Goal: Task Accomplishment & Management: Use online tool/utility

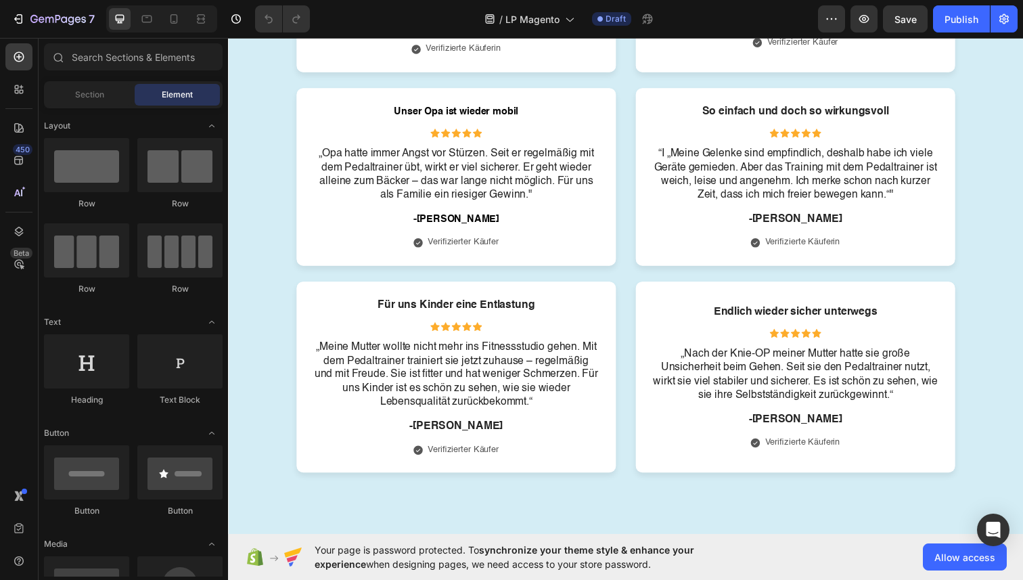
scroll to position [7886, 0]
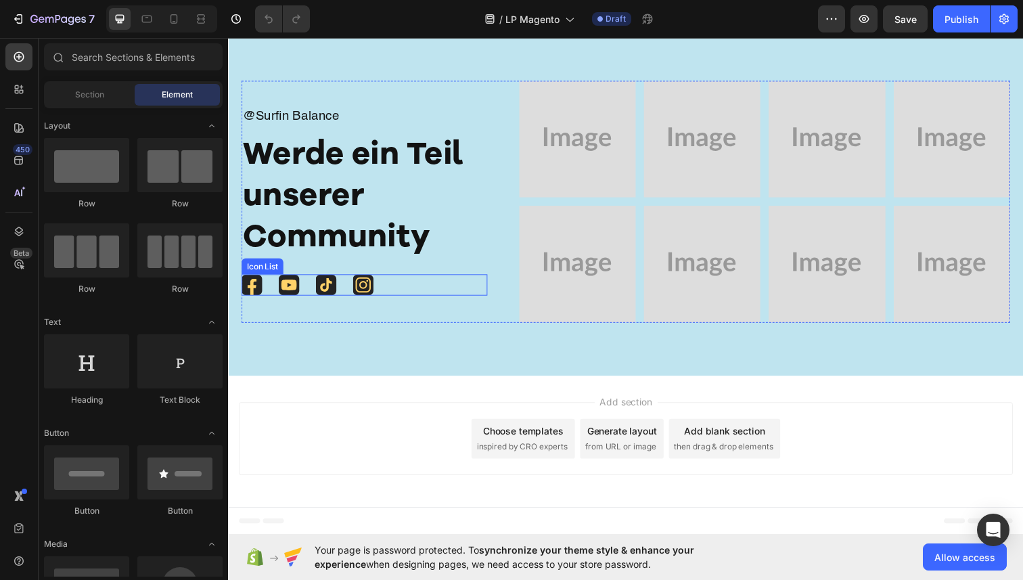
click at [378, 294] on div "Icon Icon Icon Icon" at bounding box center [367, 291] width 251 height 22
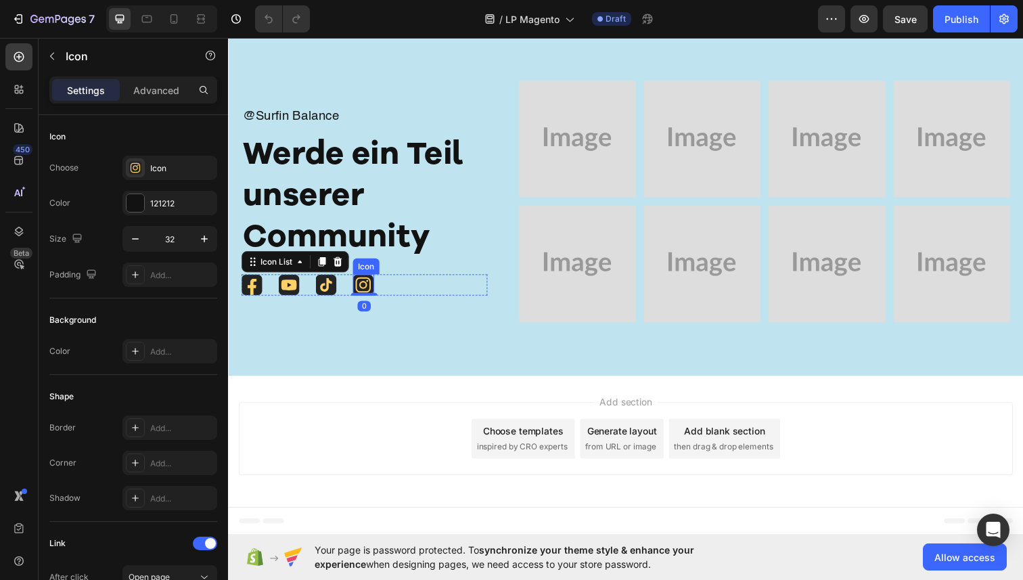
click at [367, 291] on icon at bounding box center [365, 290] width 21 height 21
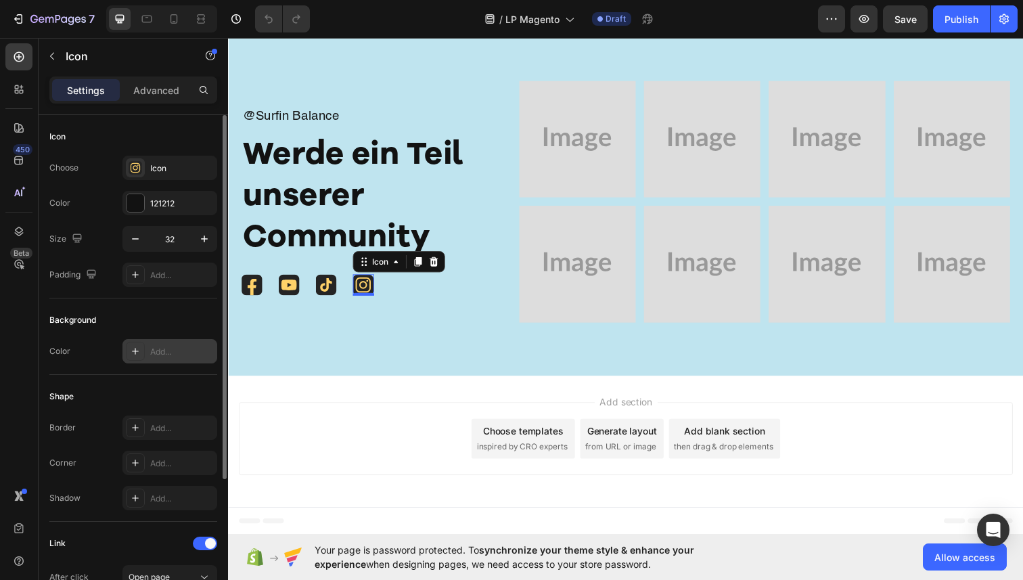
scroll to position [192, 0]
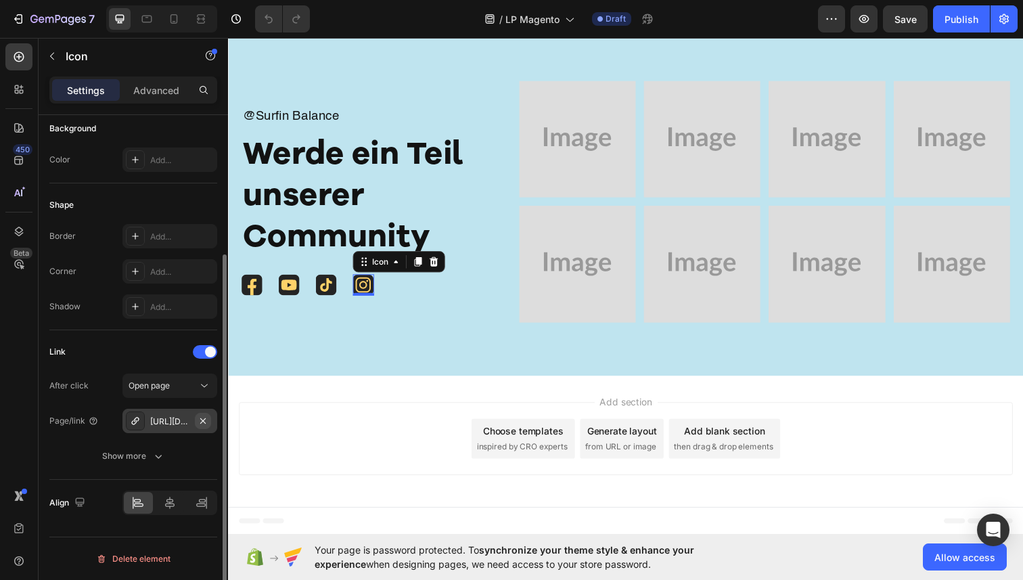
click at [205, 422] on icon "button" at bounding box center [203, 421] width 11 height 11
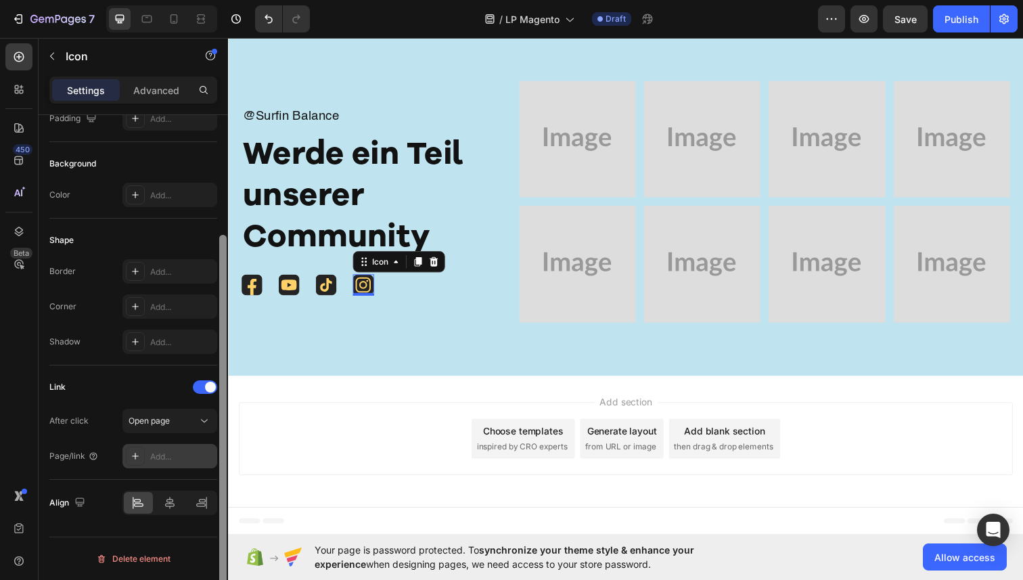
scroll to position [156, 0]
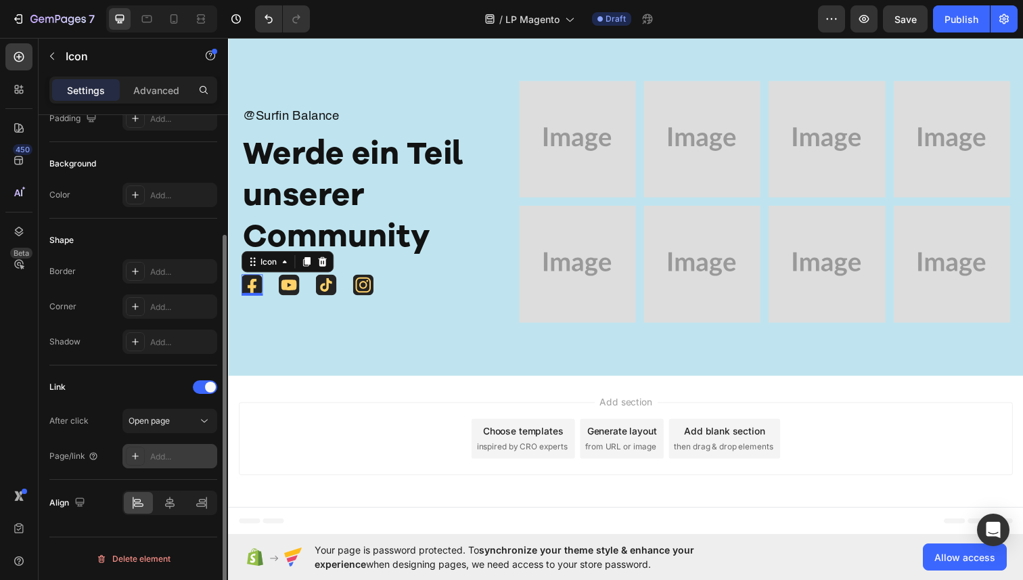
click at [250, 283] on icon at bounding box center [252, 290] width 21 height 21
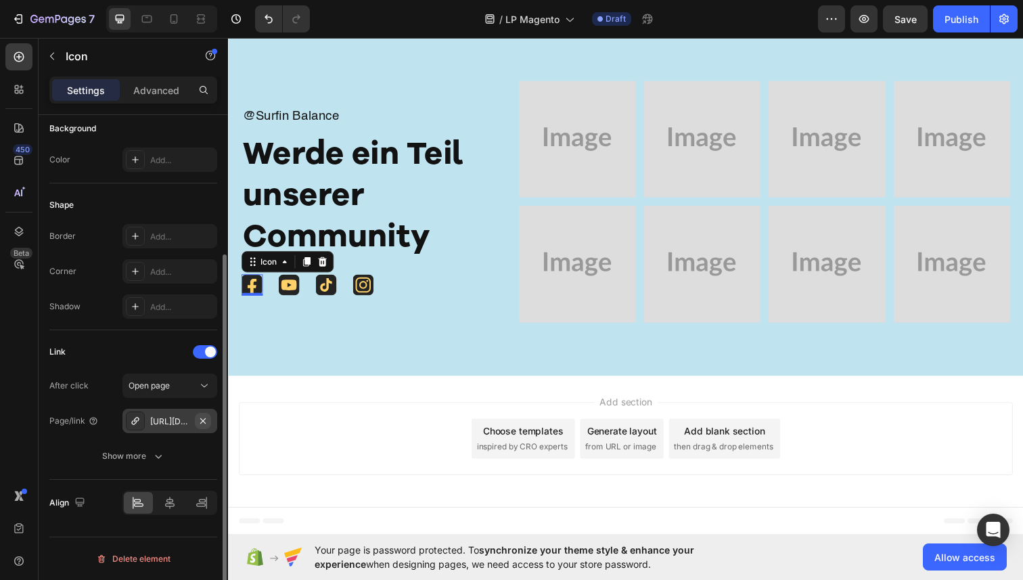
click at [204, 420] on icon "button" at bounding box center [203, 421] width 11 height 11
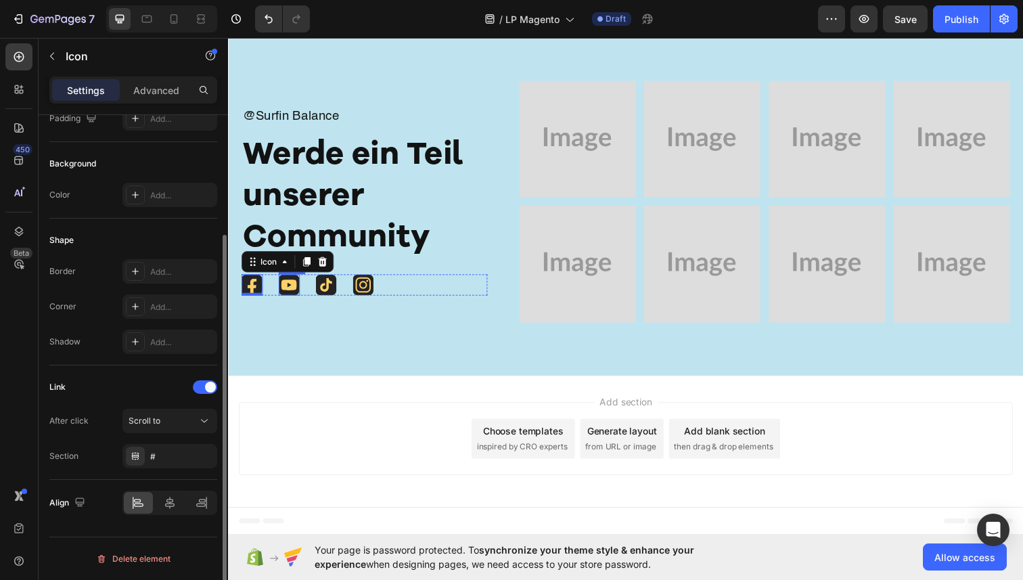
click at [293, 282] on icon at bounding box center [290, 290] width 21 height 21
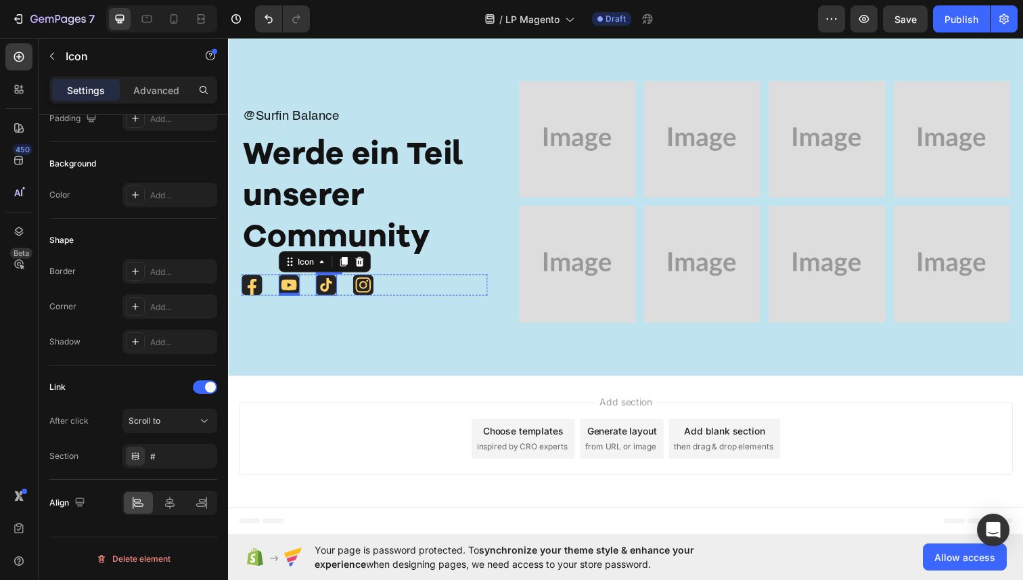
click at [324, 283] on icon at bounding box center [327, 290] width 21 height 21
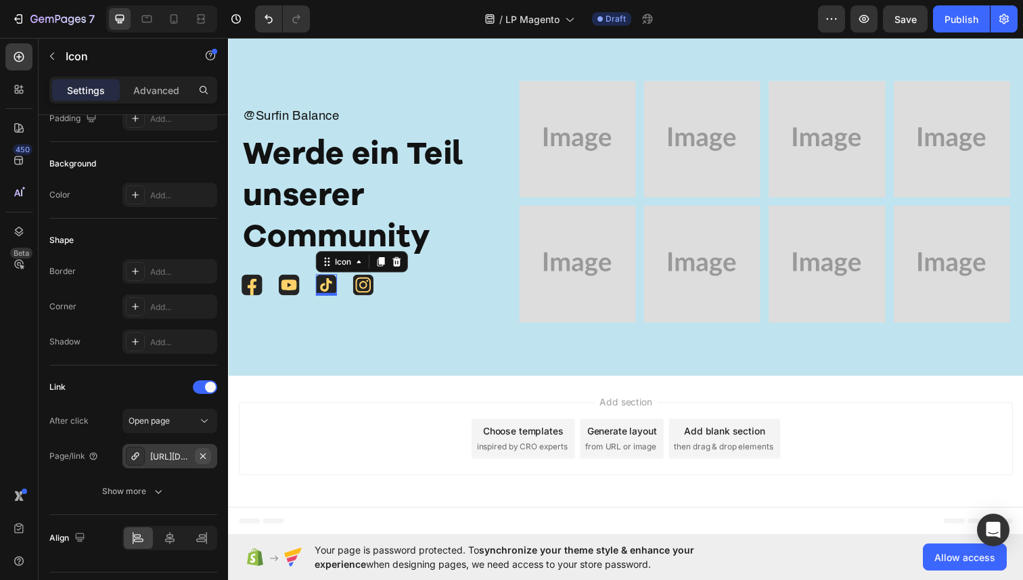
click at [204, 454] on icon "button" at bounding box center [202, 455] width 5 height 5
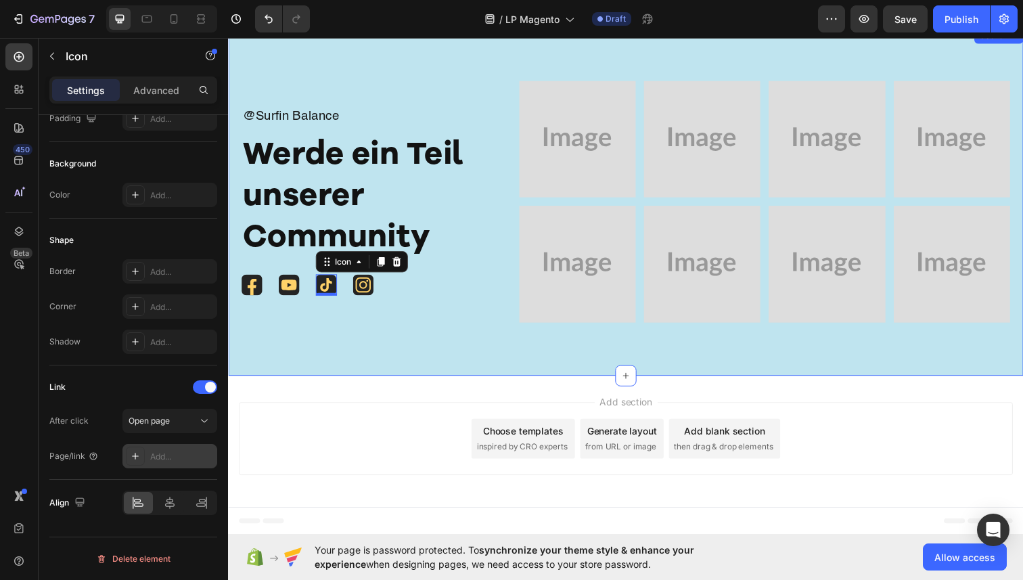
click at [398, 334] on div "@Surfin Balance Text Block Werde ein Teil unserer Community Heading Icon Icon I…" at bounding box center [634, 205] width 812 height 355
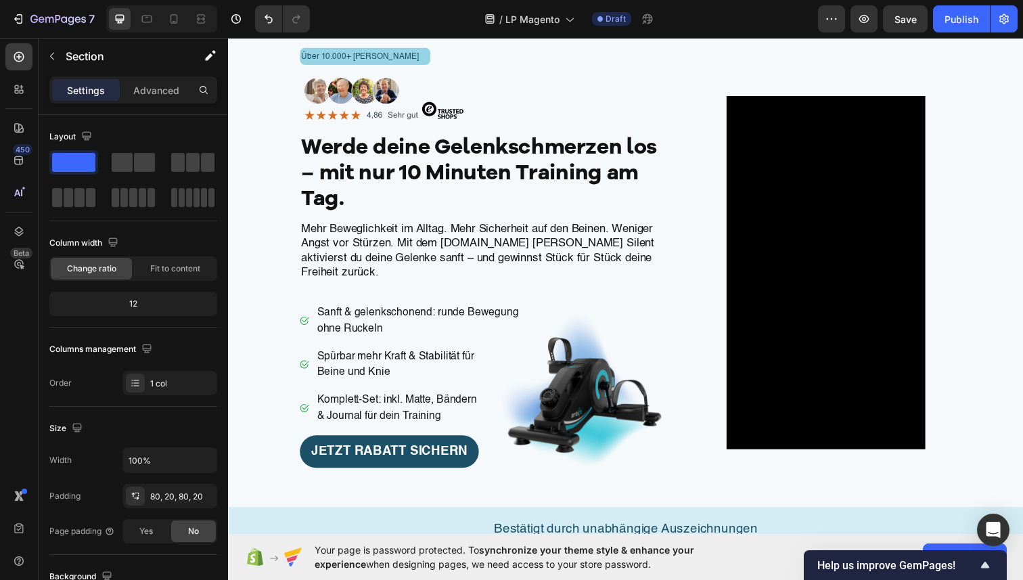
scroll to position [0, 0]
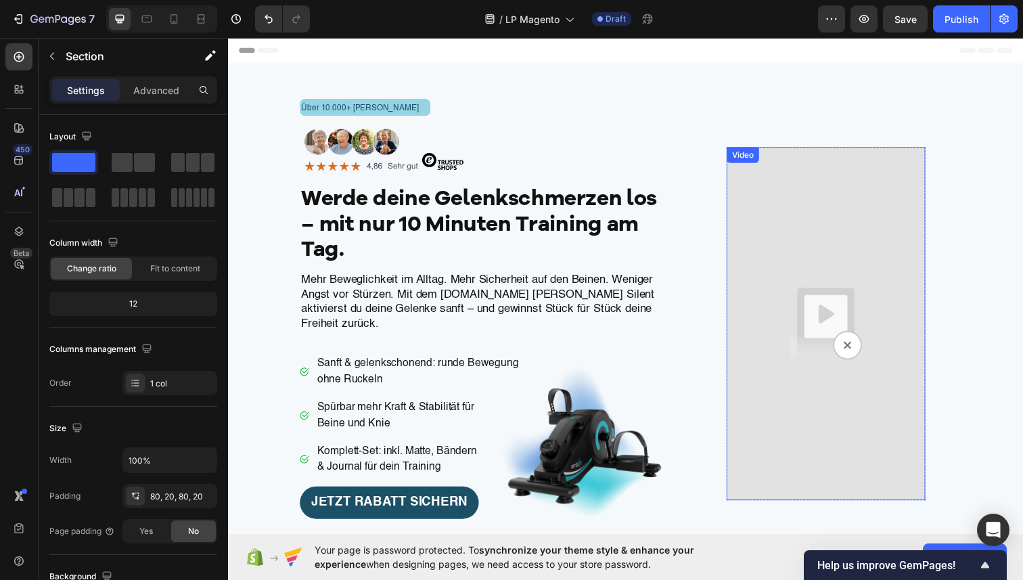
click at [774, 248] on img at bounding box center [838, 330] width 203 height 361
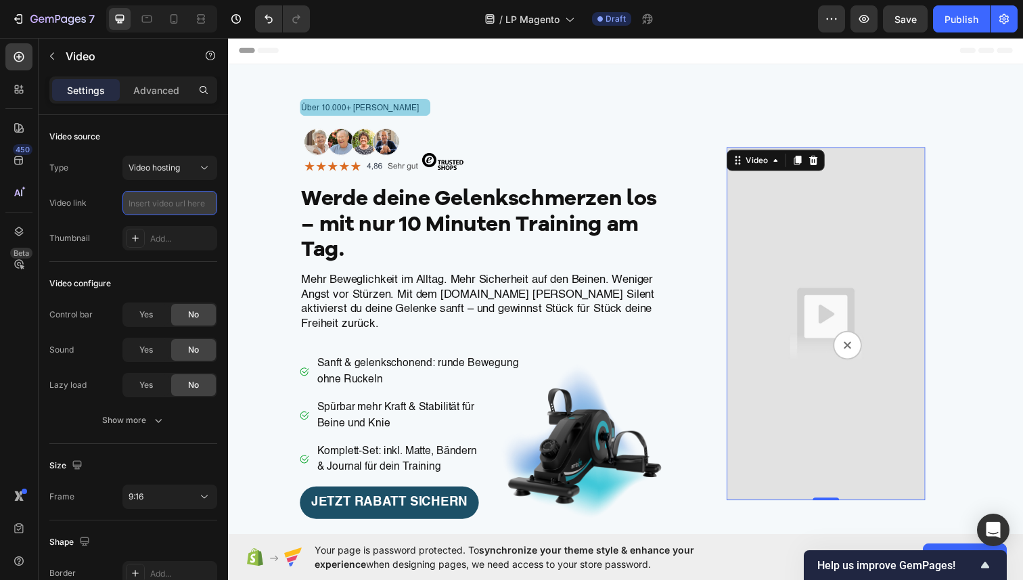
click at [144, 203] on input "text" at bounding box center [169, 203] width 95 height 24
paste input "https://cdn.shopify.com/videos/c/o/v/74e1665fafff47b3b36a2387dec0a32a.mp4"
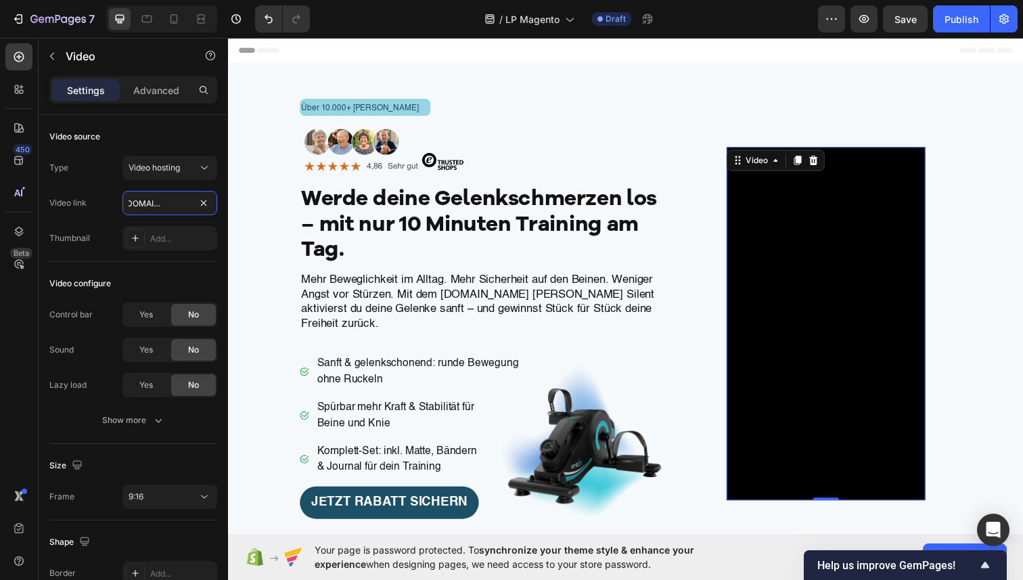
type input "https://cdn.shopify.com/videos/c/o/v/74e1665fafff47b3b36a2387dec0a32a.mp4"
click at [174, 137] on div "Video source" at bounding box center [133, 137] width 168 height 22
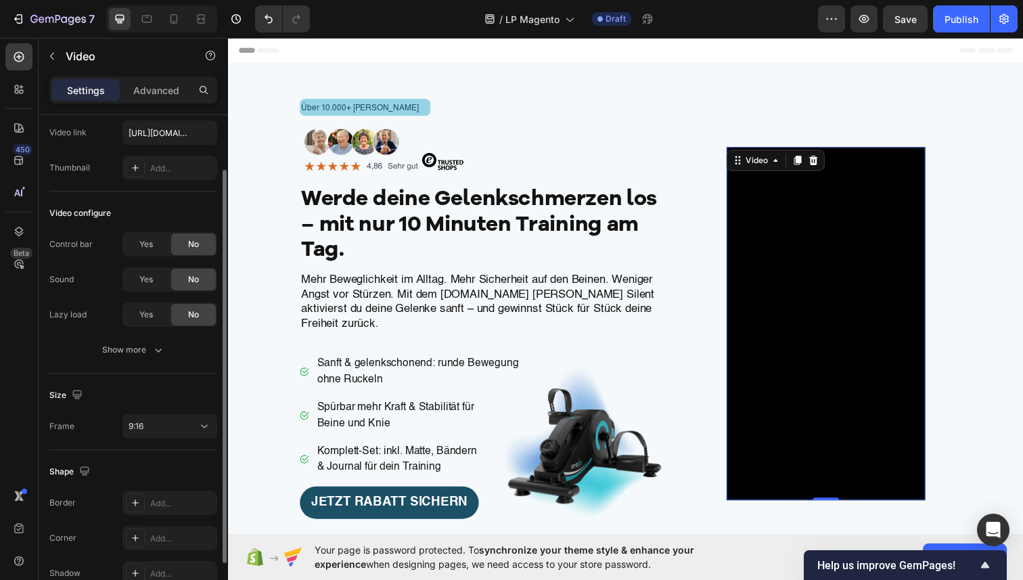
scroll to position [141, 0]
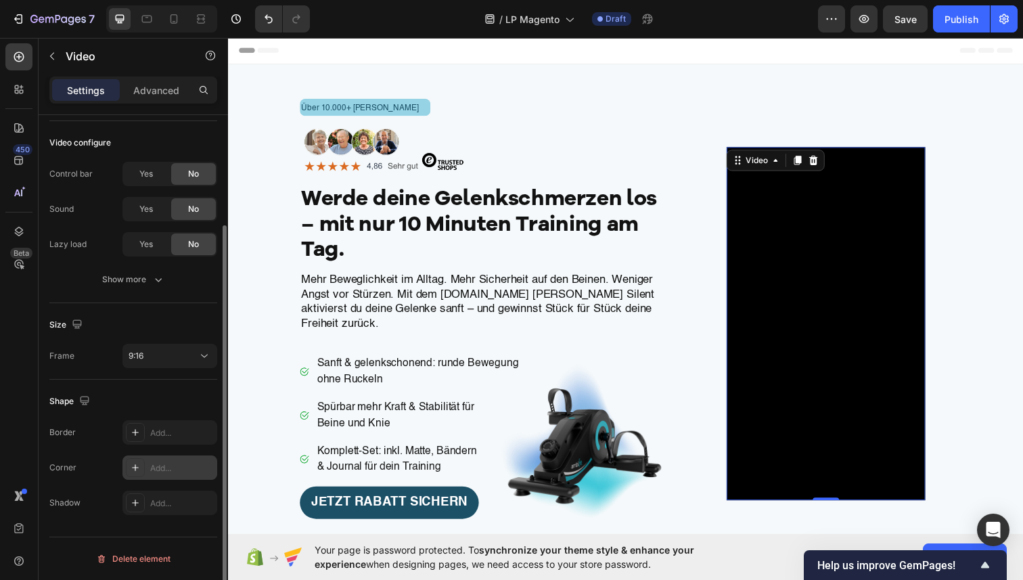
click at [158, 470] on div "Add..." at bounding box center [182, 468] width 64 height 12
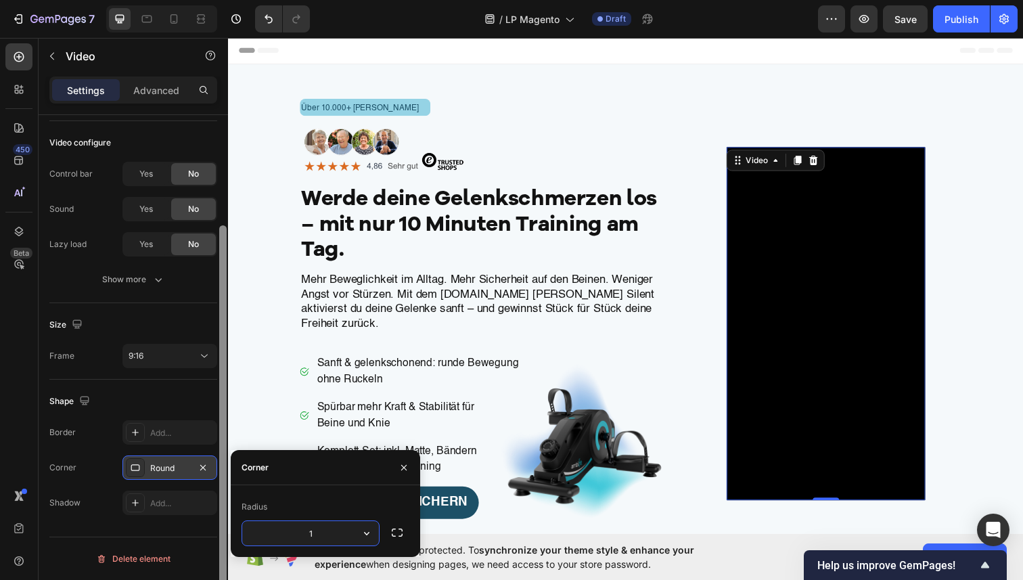
type input "16"
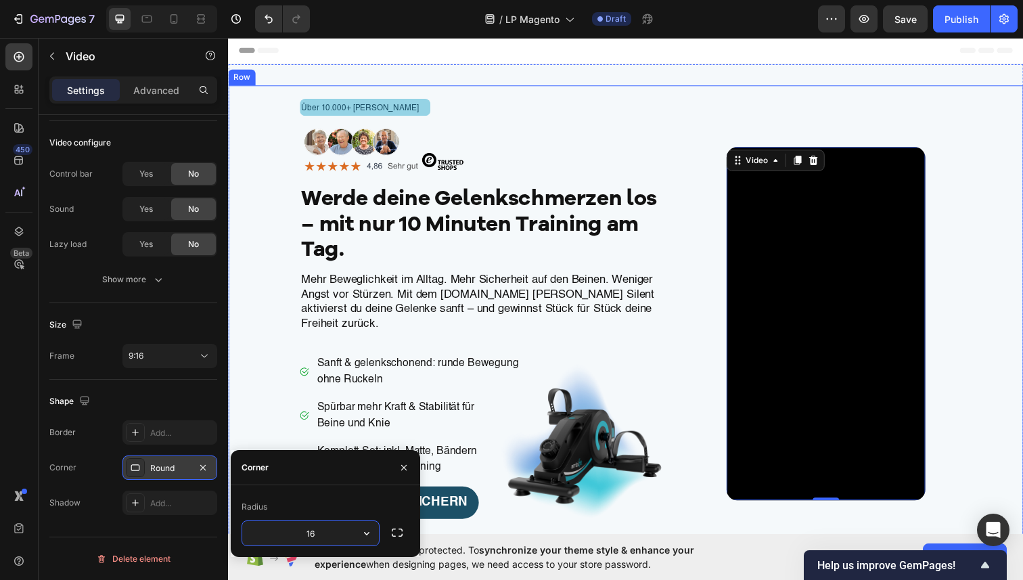
click at [1023, 320] on div "Video 0 Row Row" at bounding box center [838, 330] width 403 height 487
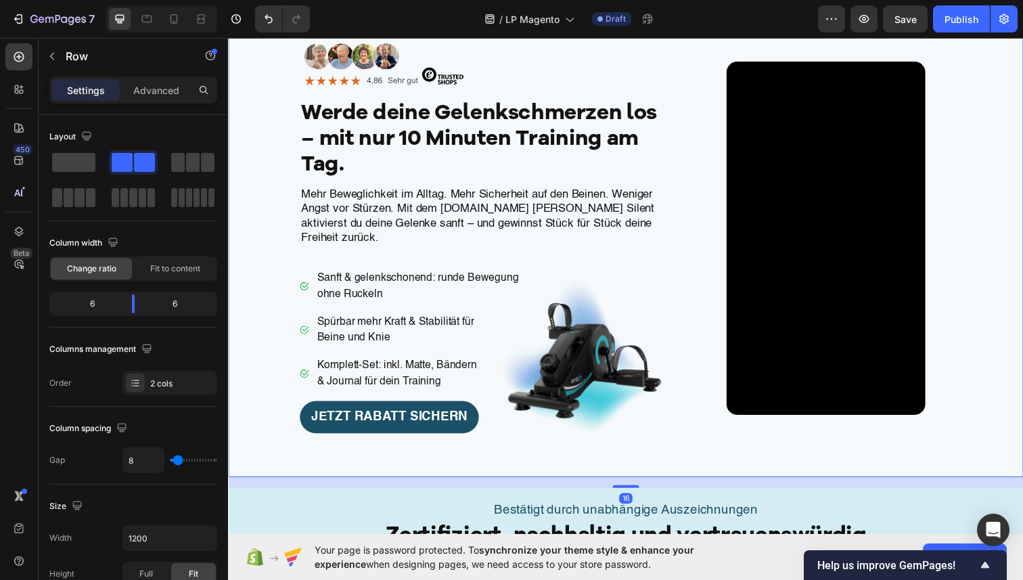
scroll to position [56, 0]
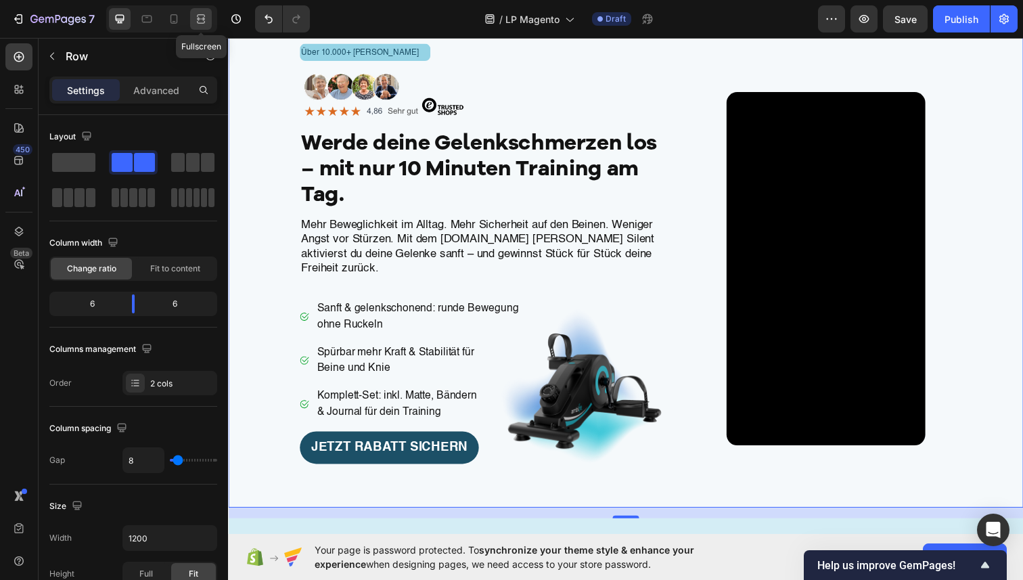
click at [204, 16] on icon at bounding box center [201, 15] width 8 height 3
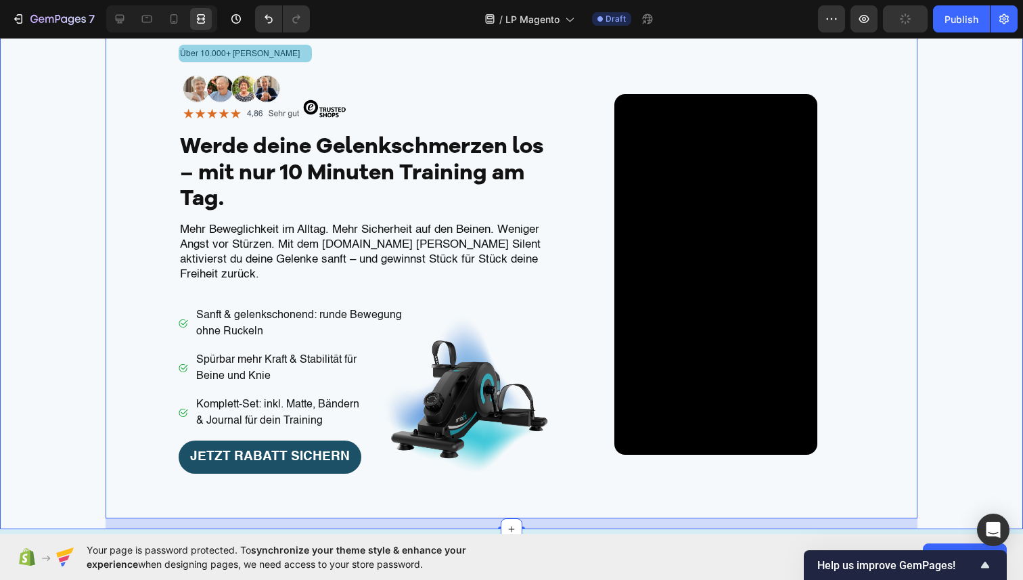
click at [1023, 267] on div "Über 10.000+ zufriedene Kunden Text Block Row Image Werde deine Gelenkschmerzen…" at bounding box center [511, 280] width 1023 height 498
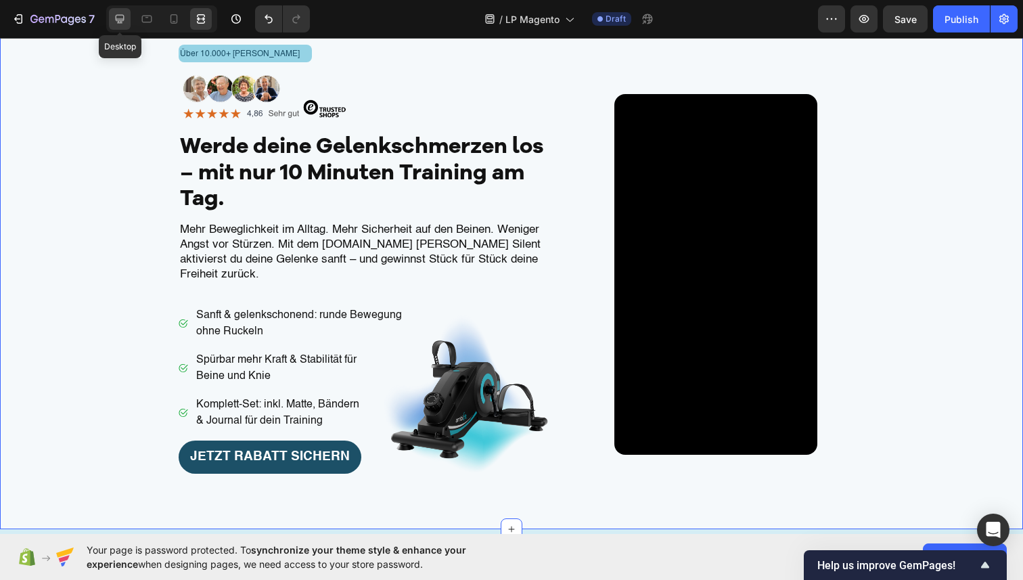
click at [121, 26] on div at bounding box center [120, 19] width 22 height 22
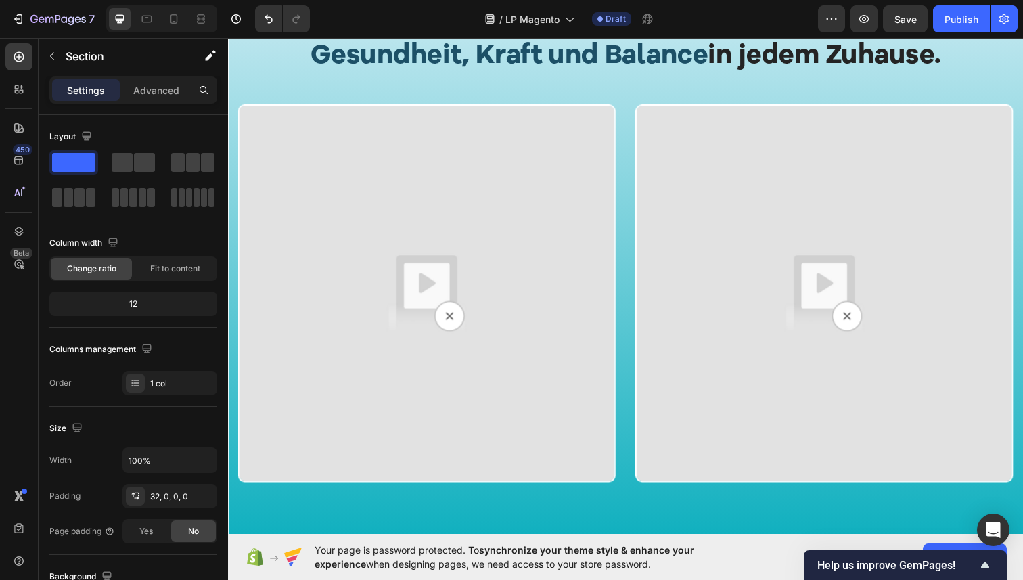
scroll to position [874, 0]
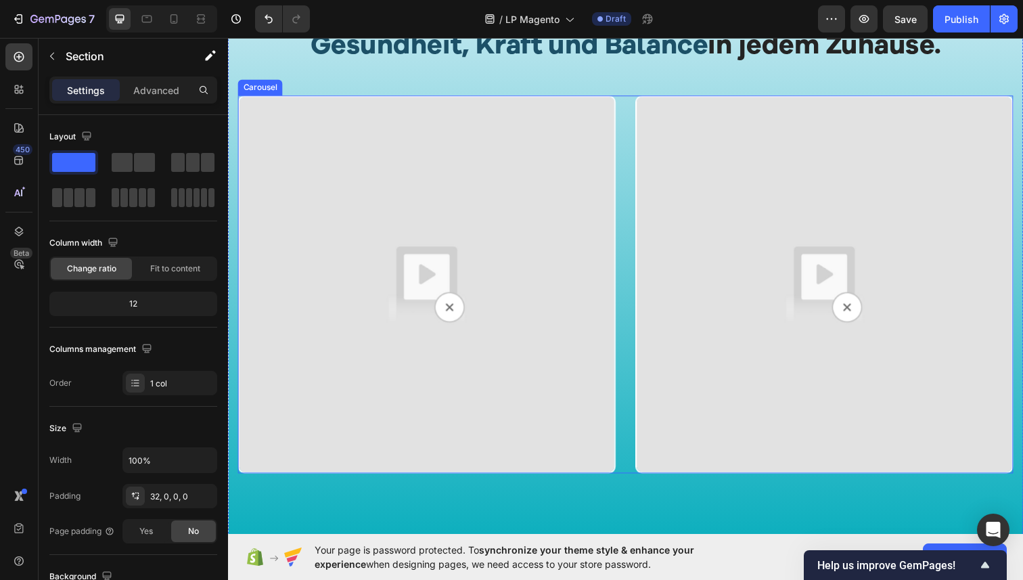
click at [639, 183] on div "Video Video" at bounding box center [634, 290] width 792 height 386
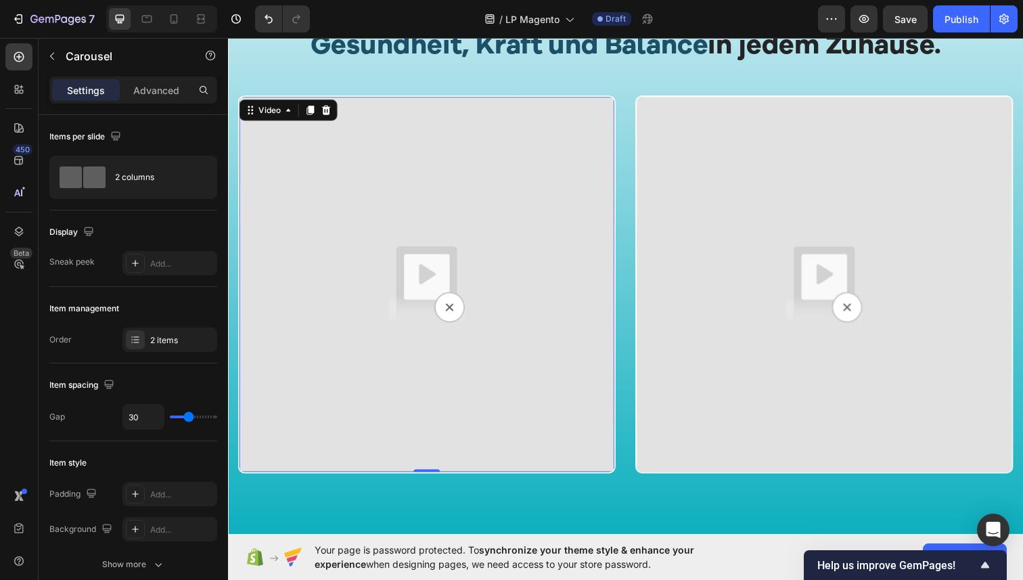
click at [340, 221] on img at bounding box center [431, 289] width 383 height 383
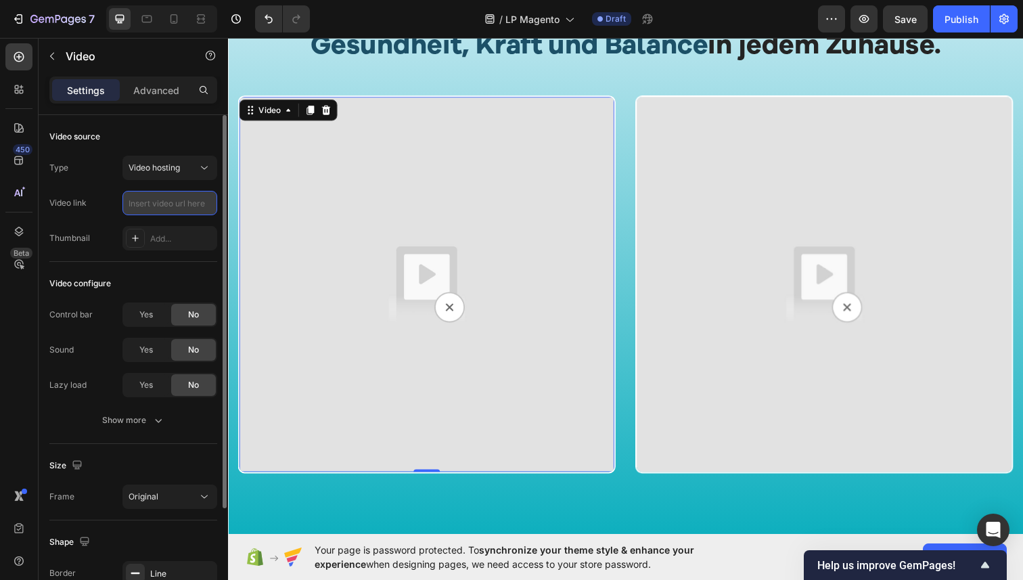
click at [195, 204] on input "text" at bounding box center [169, 203] width 95 height 24
paste input "https://cdn.shopify.com/videos/c/o/v/76c764d3101d4bae814759c59c089d8b.mp4"
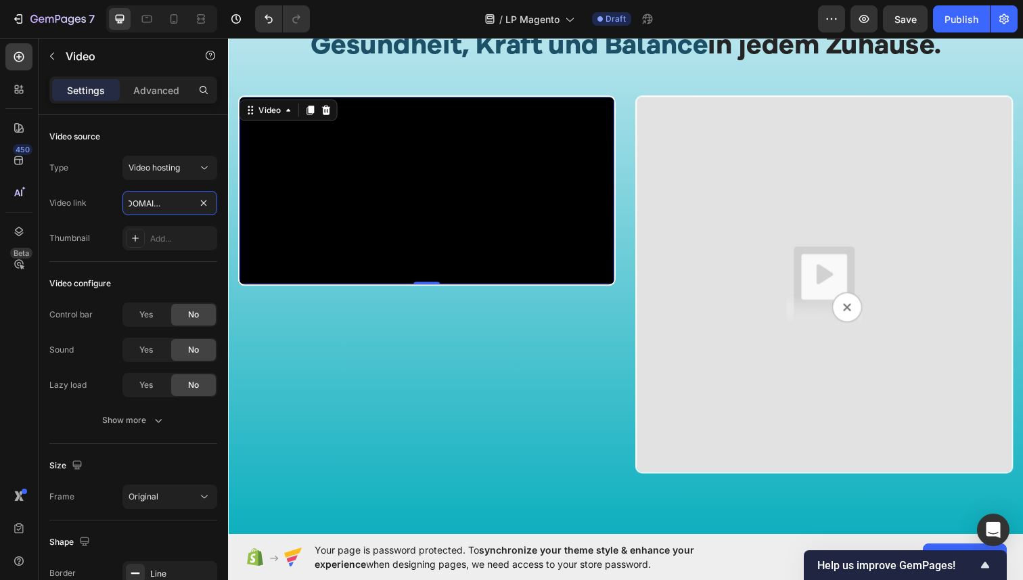
type input "https://cdn.shopify.com/videos/c/o/v/76c764d3101d4bae814759c59c089d8b.mp4"
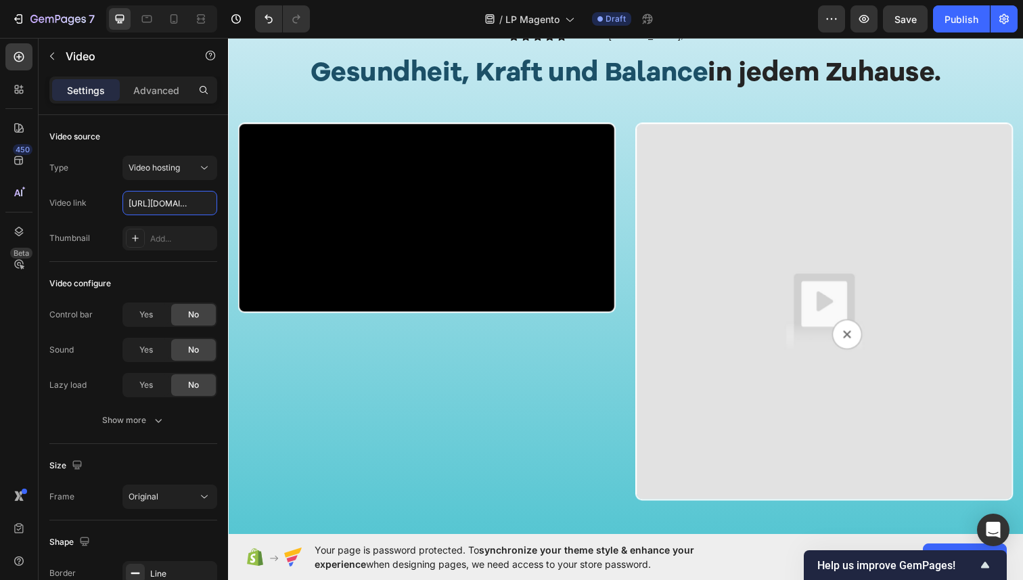
scroll to position [868, 0]
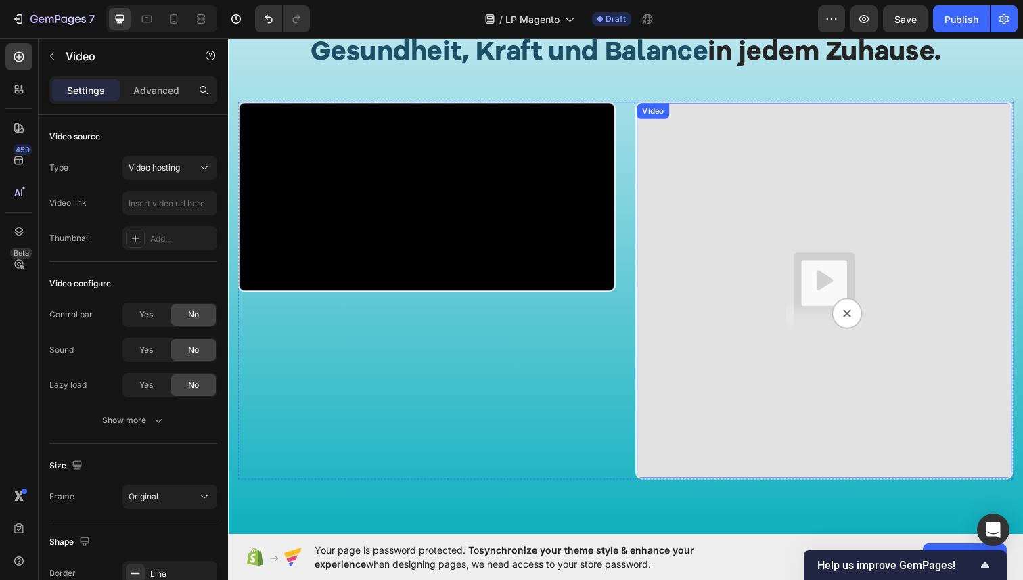
click at [738, 219] on img at bounding box center [837, 295] width 383 height 383
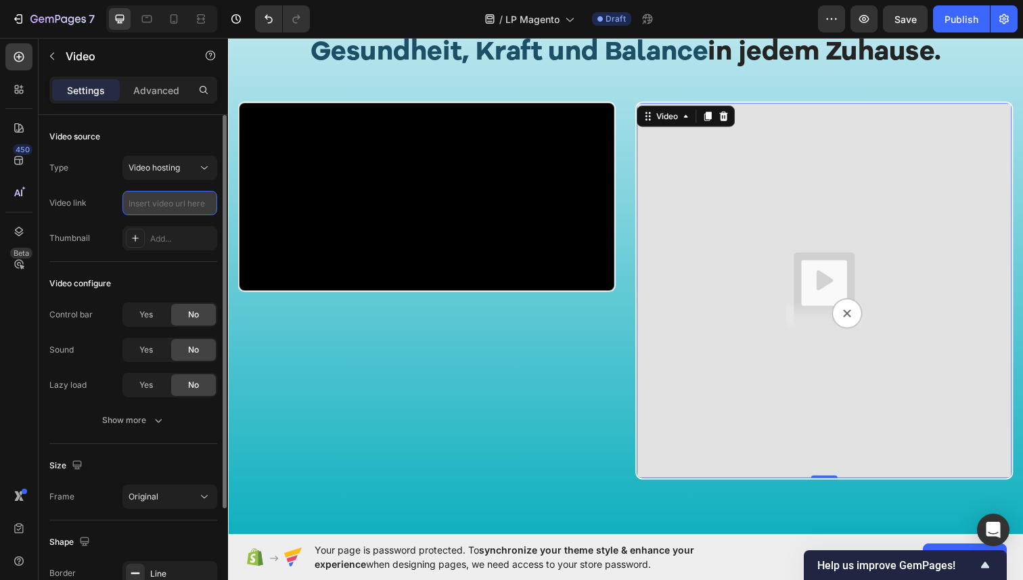
click at [173, 196] on input "text" at bounding box center [169, 203] width 95 height 24
paste input "https://cdn.shopify.com/videos/c/o/v/ab859fc79c294ef5b8212de17de9468b.mp4"
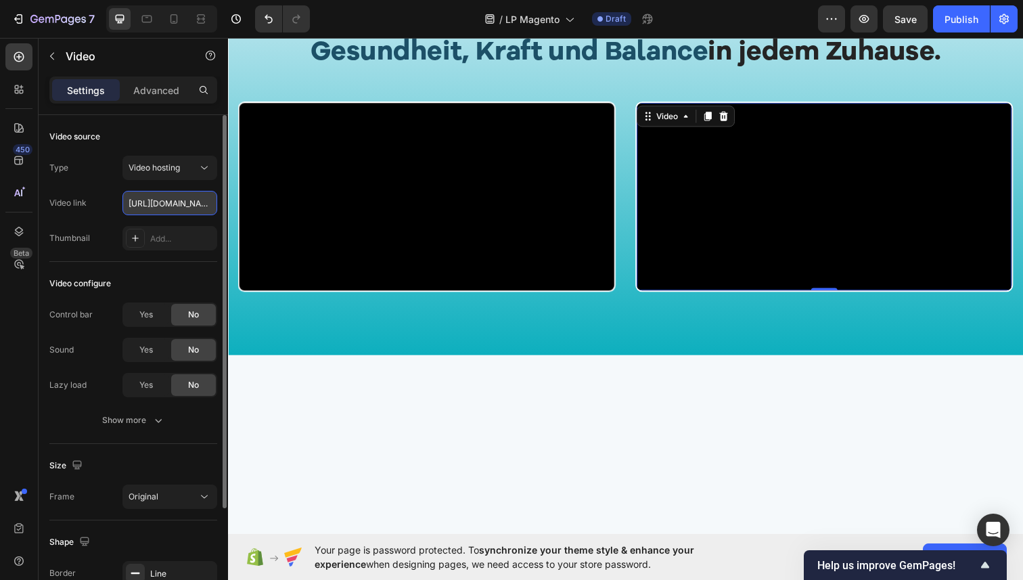
scroll to position [0, 252]
type input "https://cdn.shopify.com/videos/c/o/v/ab859fc79c294ef5b8212de17de9468b.mp4"
click at [170, 140] on div "Video source" at bounding box center [133, 137] width 168 height 22
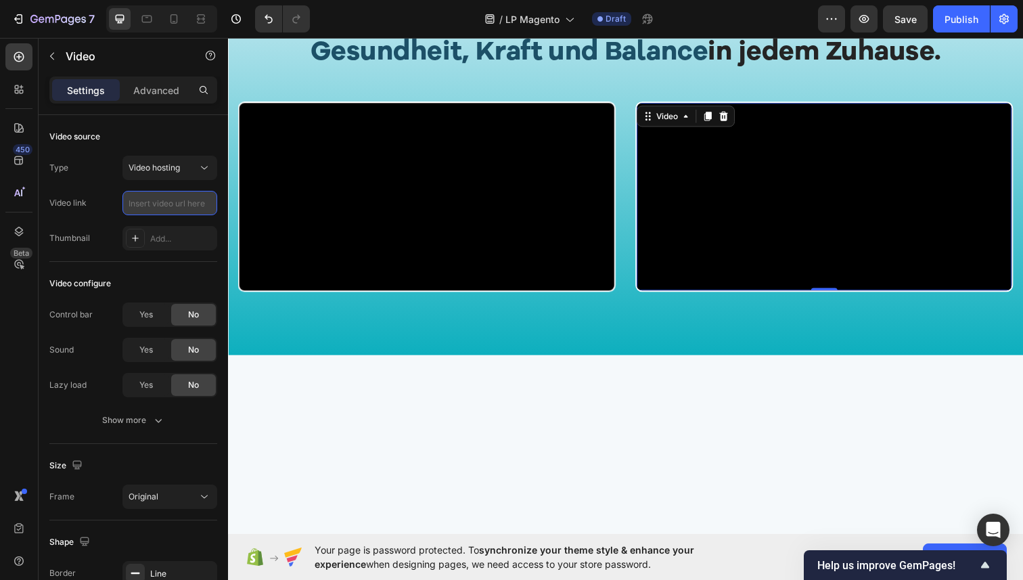
click at [187, 209] on input "text" at bounding box center [169, 203] width 95 height 24
paste input "https://cdn.shopify.com/videos/c/o/v/ab859fc79c294ef5b8212de17de9468b.mp4"
type input "https://cdn.shopify.com/videos/c/o/v/ab859fc79c294ef5b8212de17de9468b.mp4"
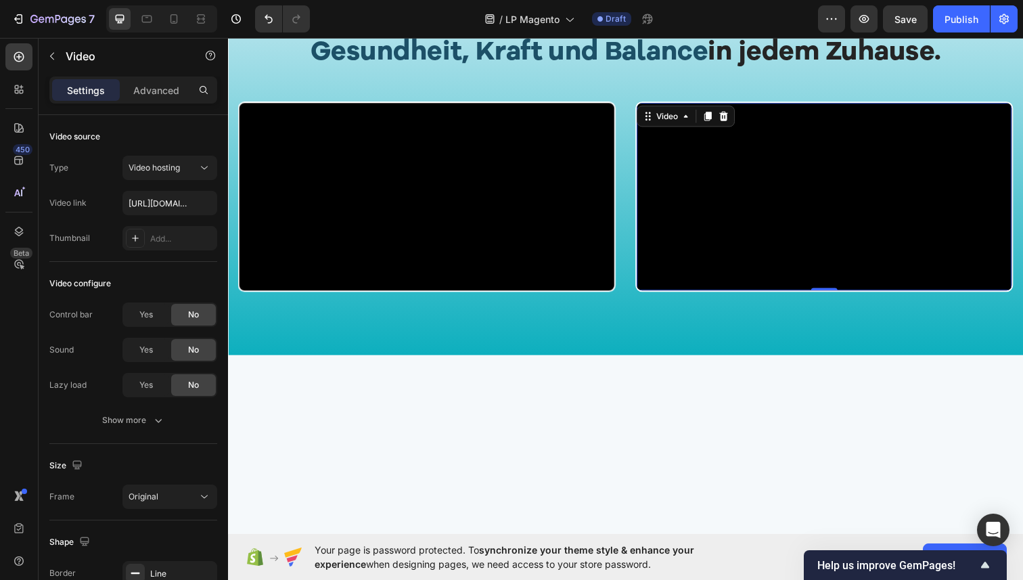
click at [181, 143] on div "Video source" at bounding box center [133, 137] width 168 height 22
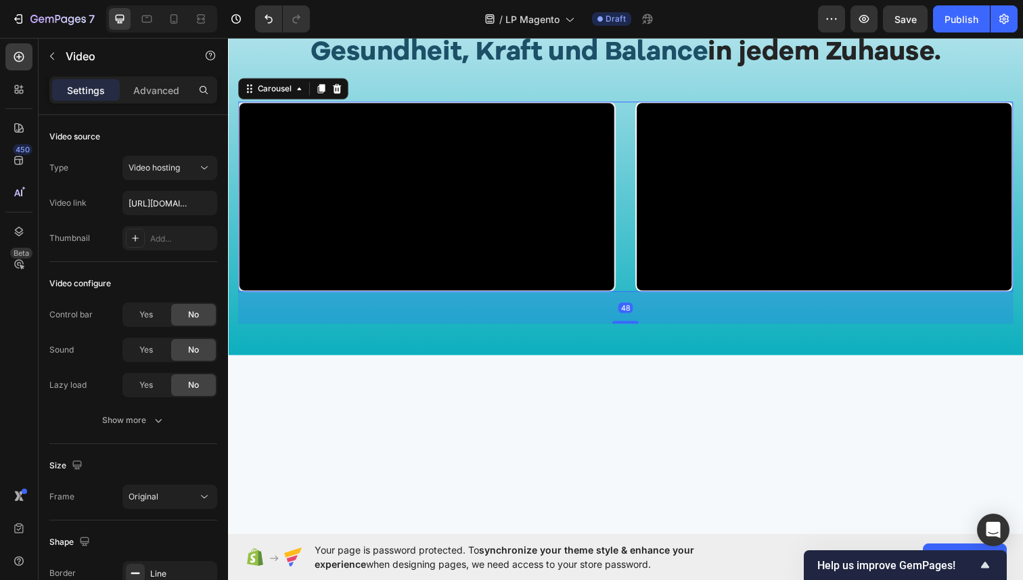
click at [753, 245] on div "Video" at bounding box center [837, 200] width 386 height 194
click at [735, 181] on video at bounding box center [837, 200] width 383 height 192
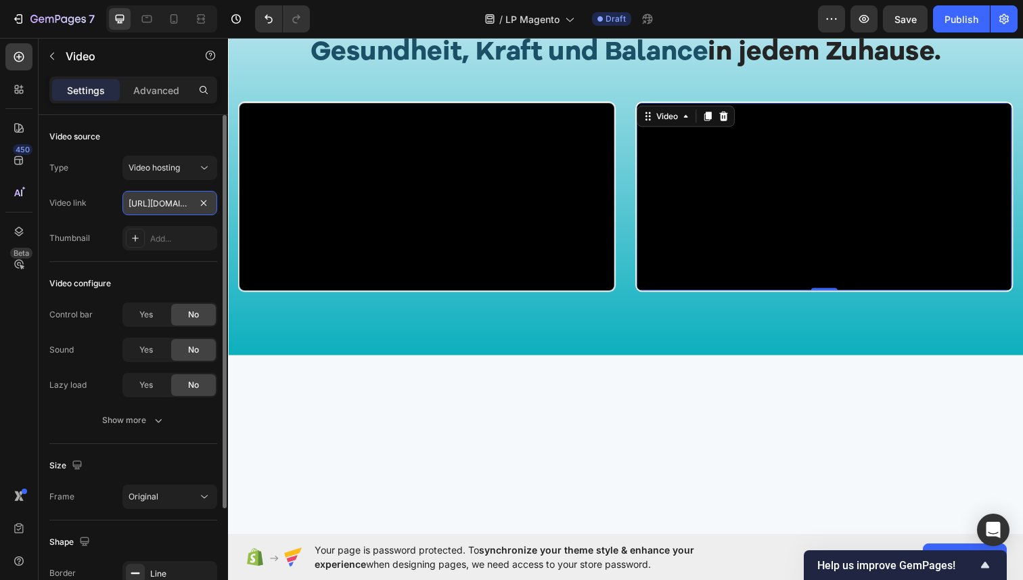
click at [184, 208] on input "https://cdn.shopify.com/videos/c/o/v/ab859fc79c294ef5b8212de17de9468b.mp4" at bounding box center [169, 203] width 95 height 24
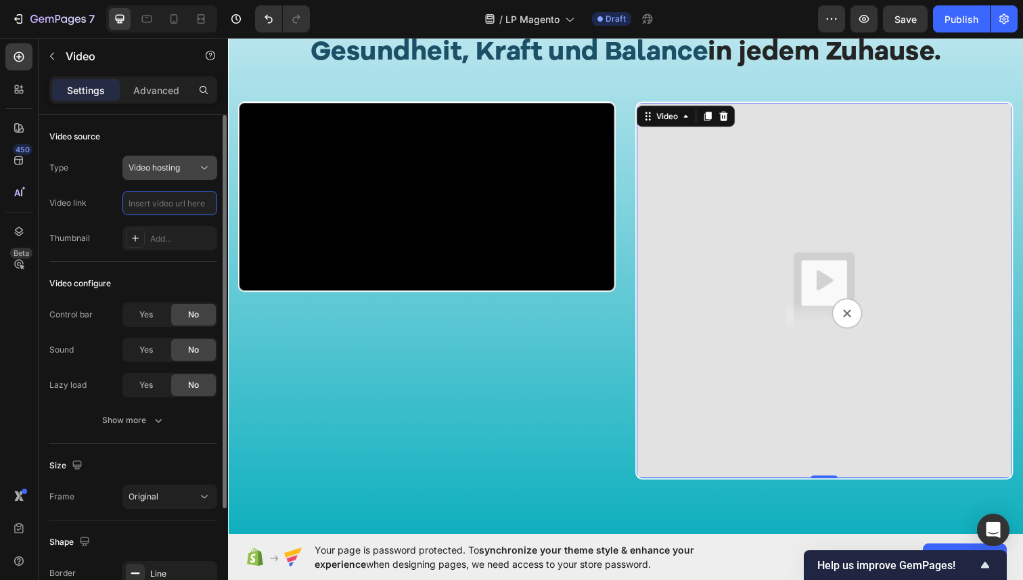
paste input "https://cdn.shopify.com/videos/c/o/v/ab859fc79c294ef5b8212de17de9468b.mp4"
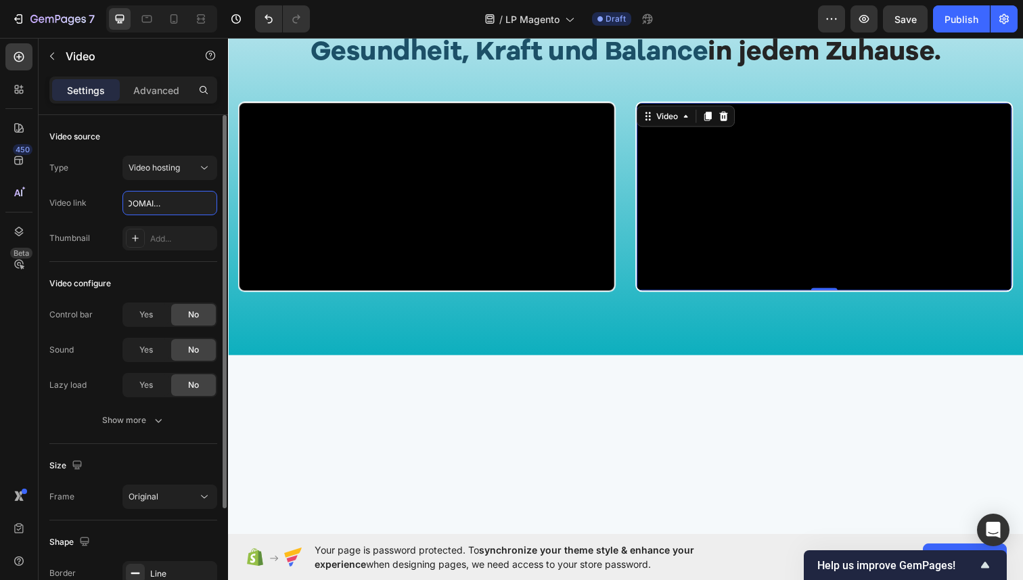
type input "https://cdn.shopify.com/videos/c/o/v/ab859fc79c294ef5b8212de17de9468b.mp4"
click at [202, 135] on div "Video source" at bounding box center [133, 137] width 168 height 22
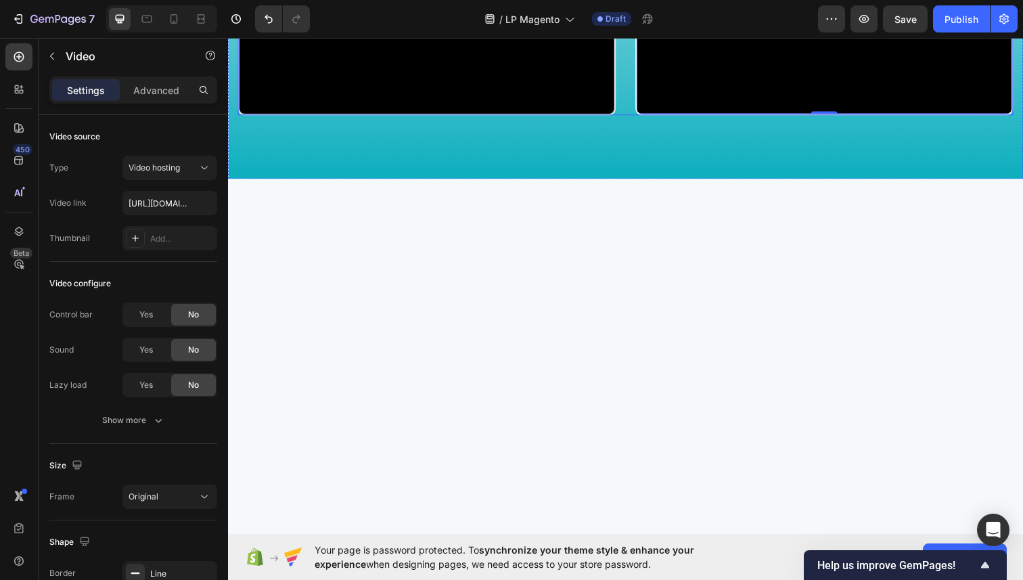
scroll to position [1084, 0]
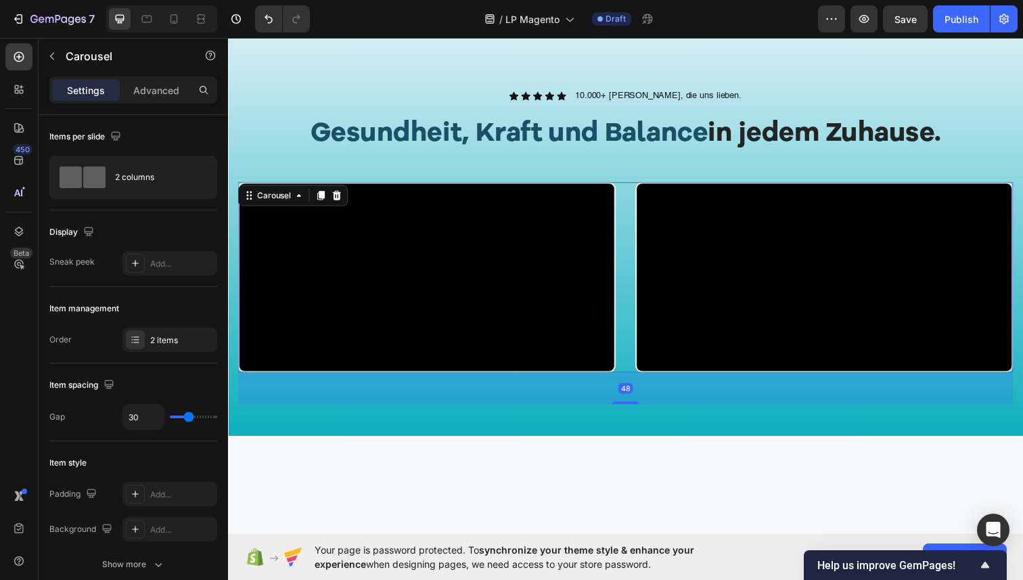
scroll to position [792, 0]
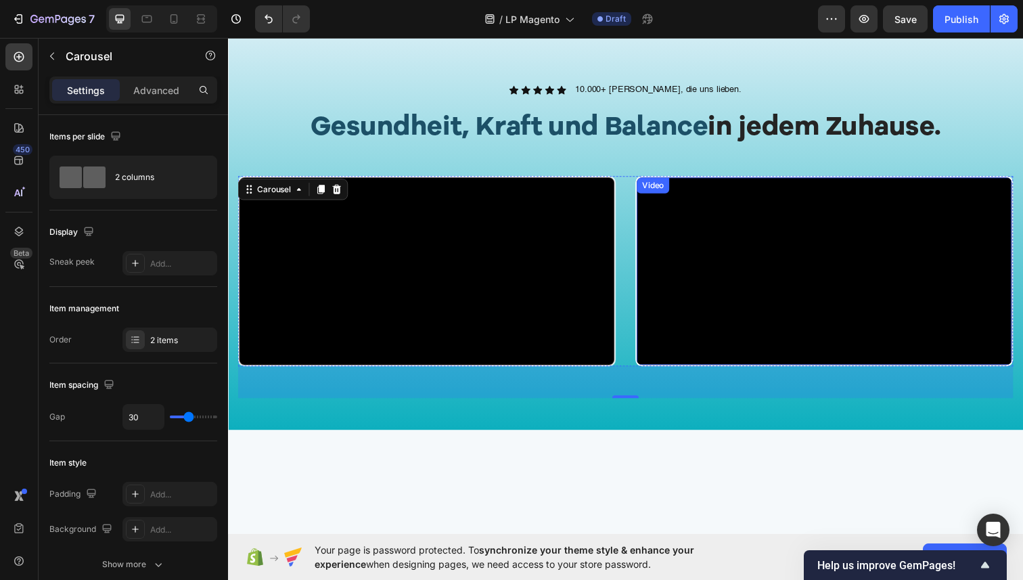
click at [743, 220] on video at bounding box center [837, 277] width 383 height 192
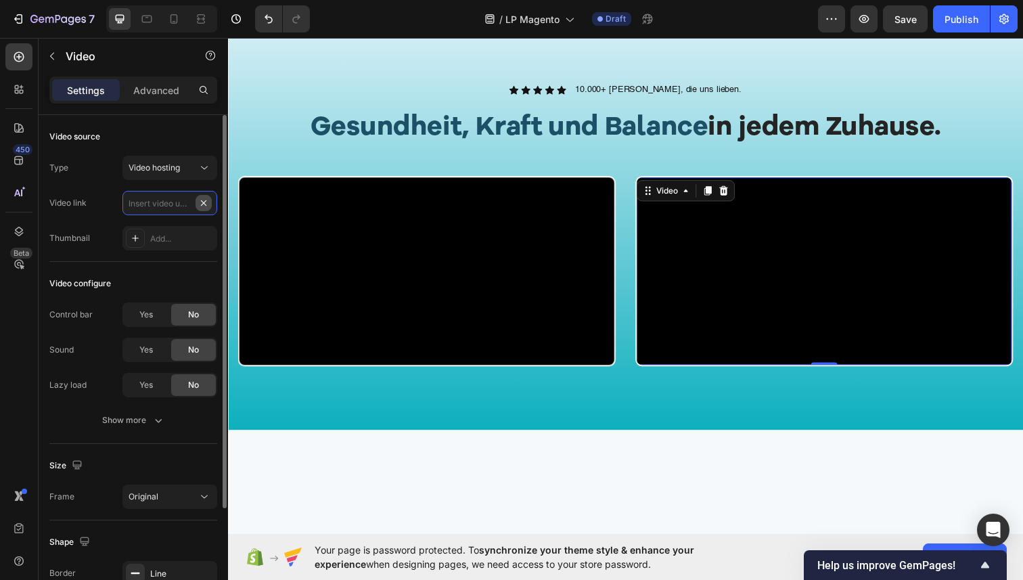
scroll to position [0, 0]
paste input "https://cdn.shopify.com/videos/c/o/v/ab859fc79c294ef5b8212de17de9468b.mp4"
type input "https://cdn.shopify.com/videos/c/o/v/ab859fc79c294ef5b8212de17de9468b.mp4"
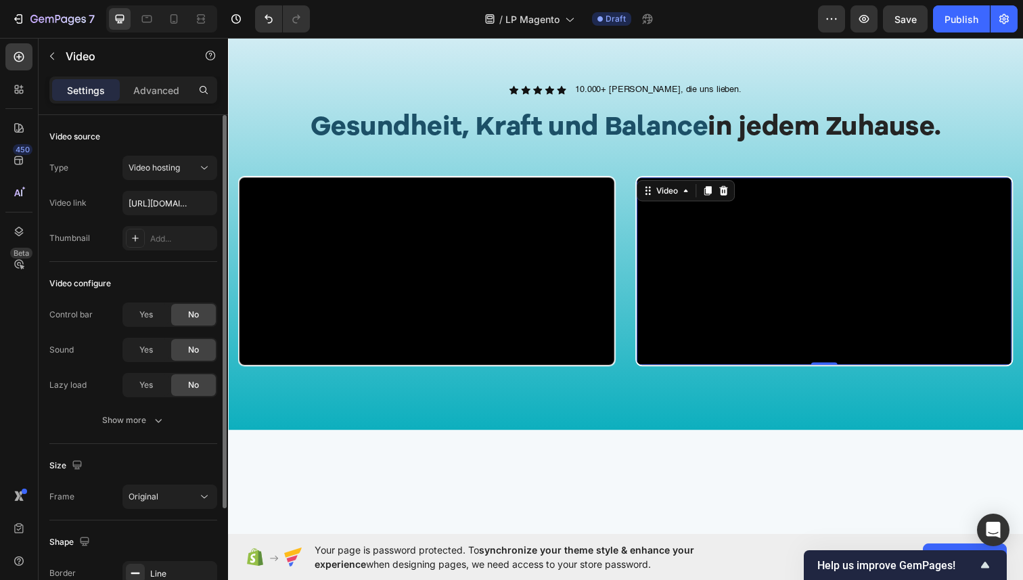
click at [168, 222] on div "Type Video hosting Video link https://cdn.shopify.com/videos/c/o/v/ab859fc79c29…" at bounding box center [133, 203] width 168 height 95
paste input "https://cdn.shopify.com/videos/c/o/v/ab859fc79c294ef5b8212de17de9468b.mp4"
type input "https://cdn.shopify.com/videos/c/o/v/ab859fc79c294ef5b8212de17de9468b.mp4"
click at [203, 214] on input "https://cdn.shopify.com/videos/c/o/v/ab859fc79c294ef5b8212de17de9468b.mp4" at bounding box center [169, 203] width 95 height 24
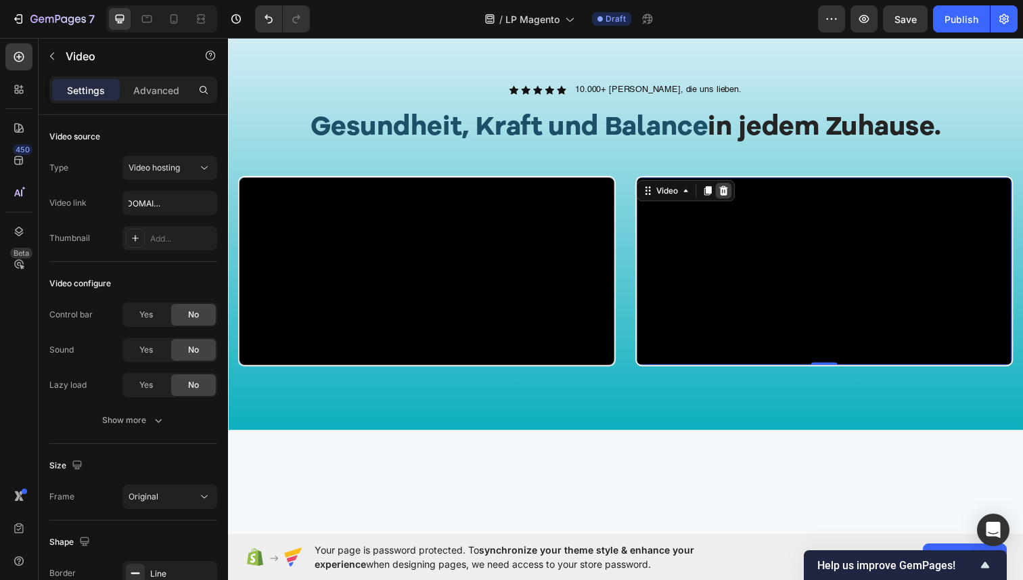
scroll to position [0, 0]
click at [735, 196] on icon at bounding box center [734, 193] width 9 height 9
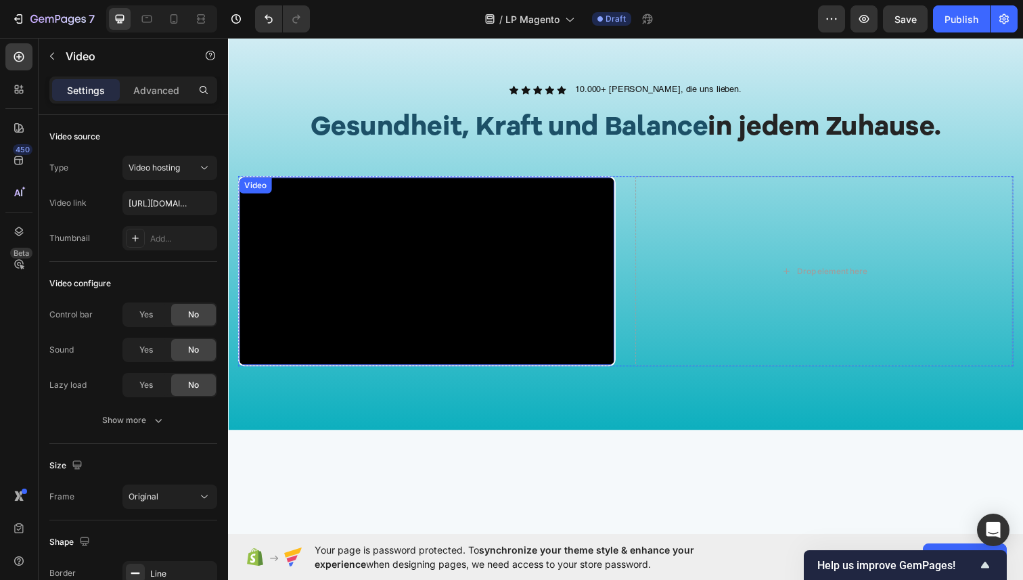
click at [544, 228] on video at bounding box center [431, 277] width 383 height 192
click at [313, 195] on icon at bounding box center [312, 194] width 7 height 9
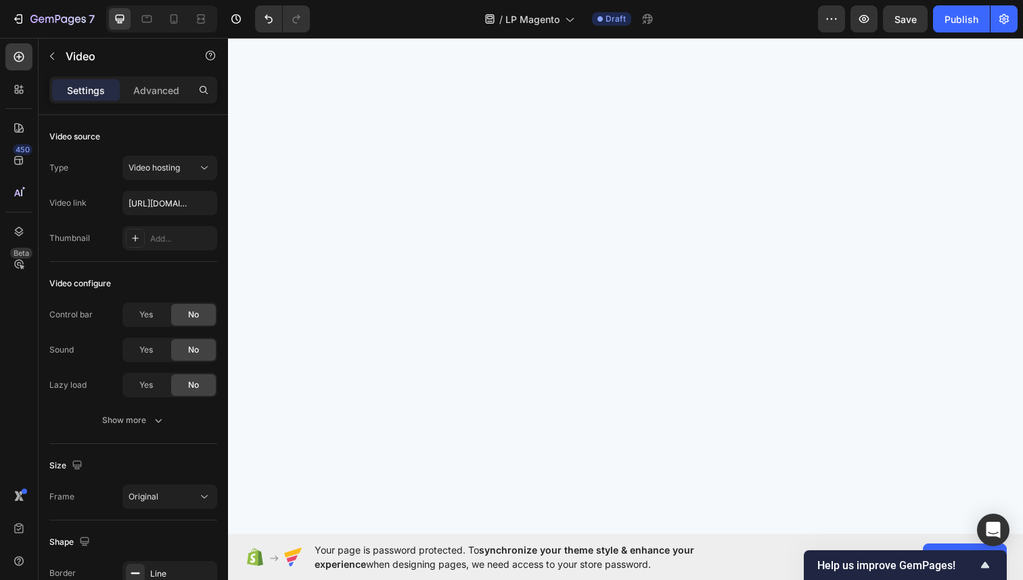
scroll to position [1570, 0]
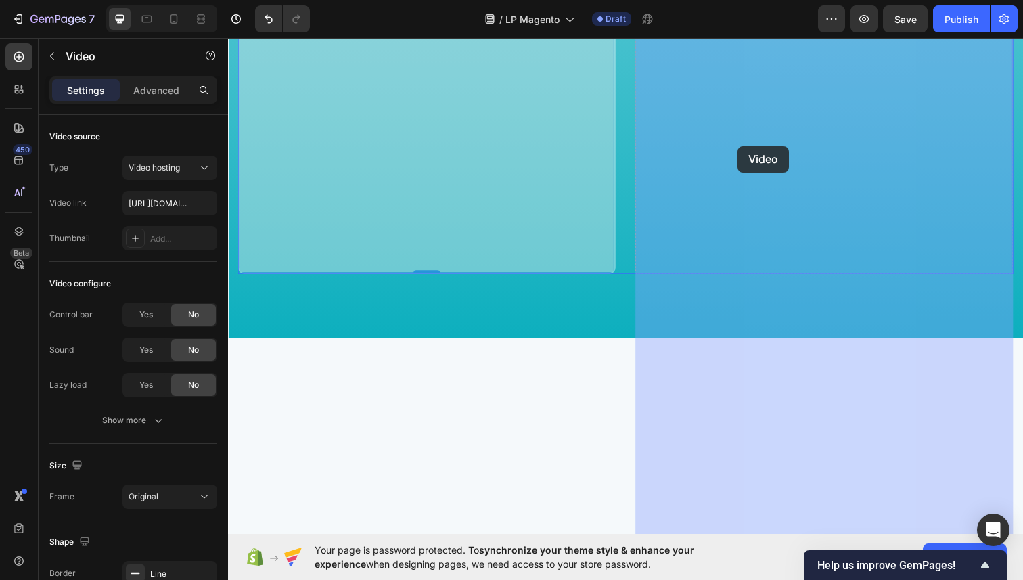
drag, startPoint x: 250, startPoint y: 102, endPoint x: 746, endPoint y: 149, distance: 498.9
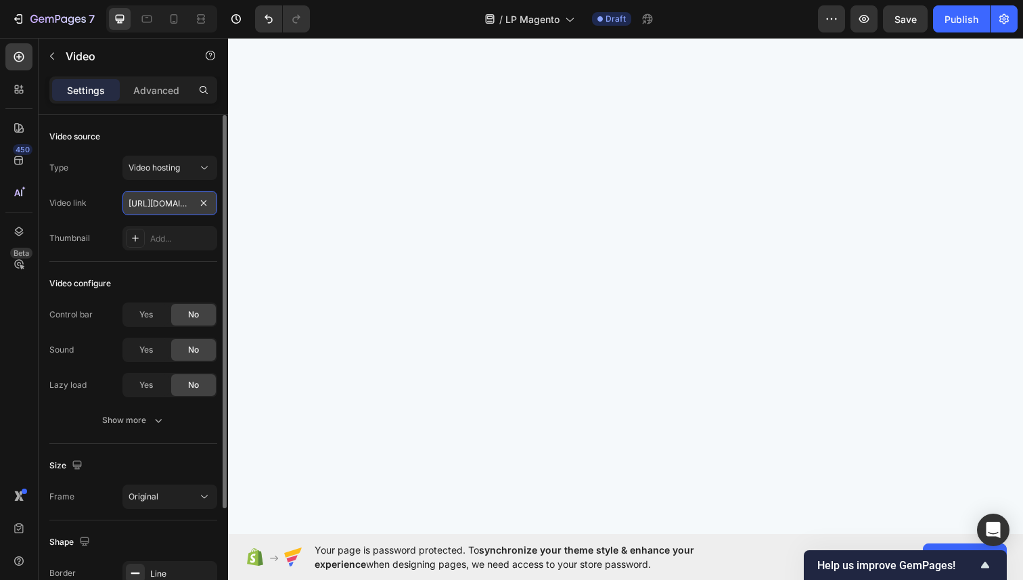
drag, startPoint x: 181, startPoint y: 200, endPoint x: 189, endPoint y: 204, distance: 8.8
click at [181, 200] on input "https://cdn.shopify.com/videos/c/o/v/76c764d3101d4bae814759c59c089d8b.mp4" at bounding box center [169, 203] width 95 height 24
paste input "https://cdn.shopify.com/videos/c/o/v/ab859fc79c294ef5b8212de17de9468b.mp4"
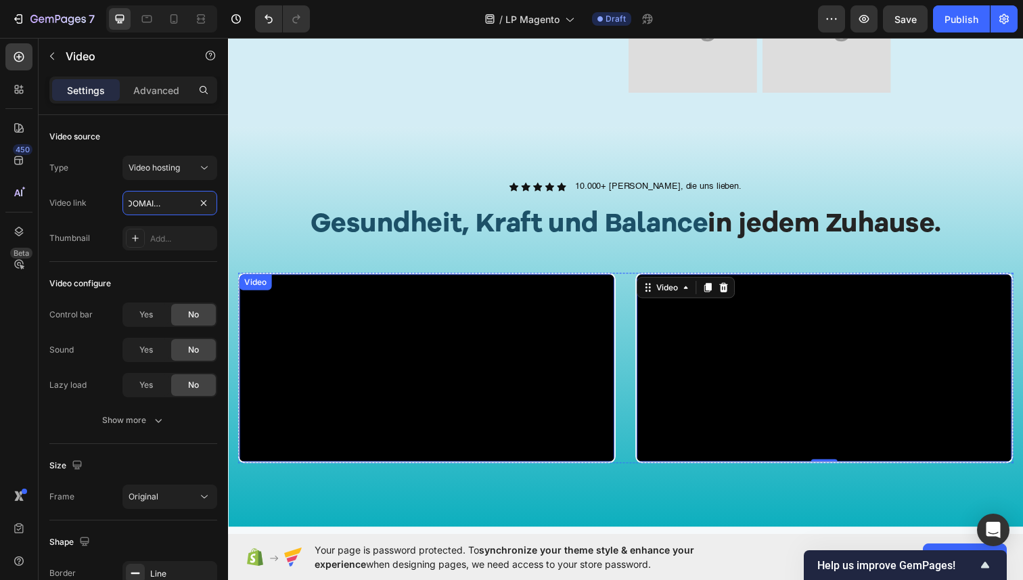
scroll to position [717, 0]
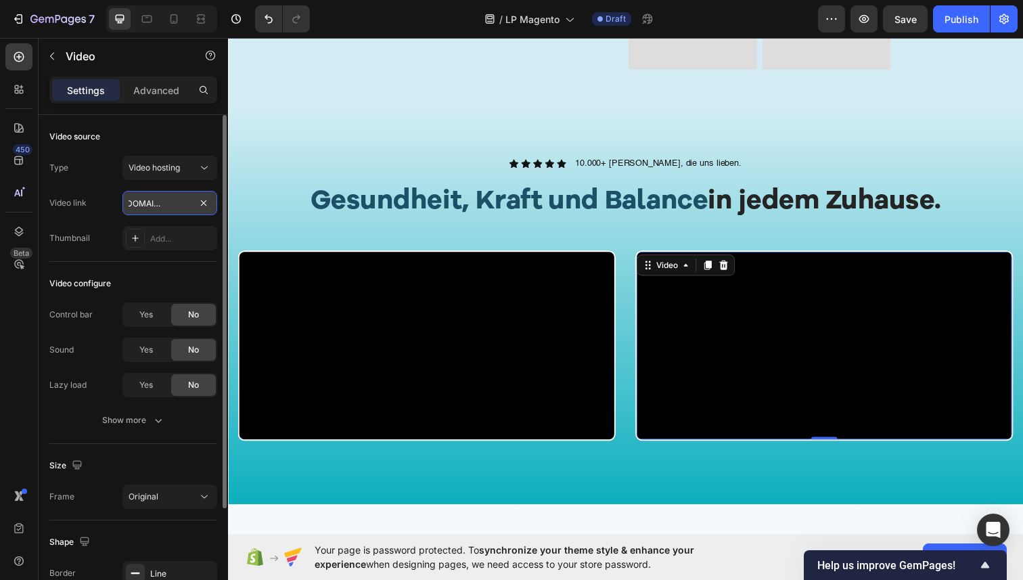
click at [210, 214] on input "https://cdn.shopify.com/videos/c/o/v/ab859fc79c294ef5b8212de17de9468b.mp4" at bounding box center [169, 203] width 95 height 24
type input "https://cdn.shopify.com/videos/c/o/v/ab859fc79c294ef5b8212de17de9468b.mp4"
click at [210, 219] on div "Type Video hosting Video link https://cdn.shopify.com/videos/c/o/v/ab859fc79c29…" at bounding box center [133, 203] width 168 height 95
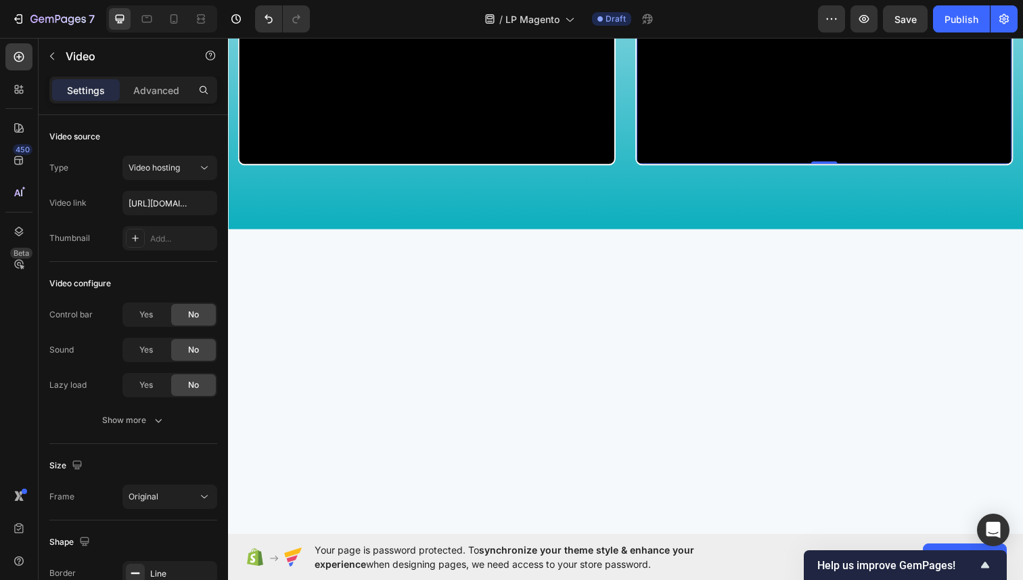
scroll to position [1012, 0]
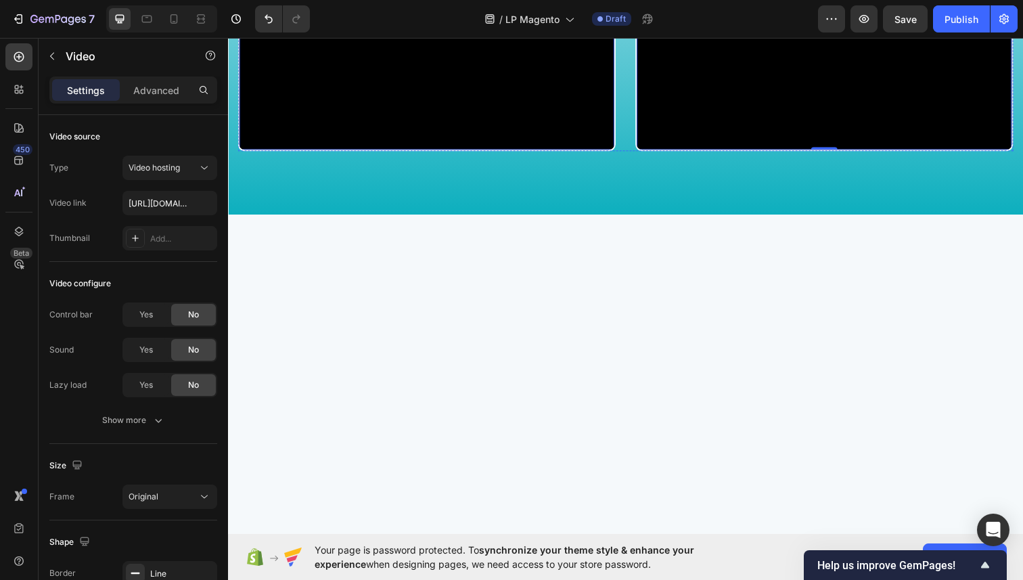
click at [534, 119] on video at bounding box center [431, 57] width 383 height 192
click at [277, 152] on video at bounding box center [431, 57] width 383 height 192
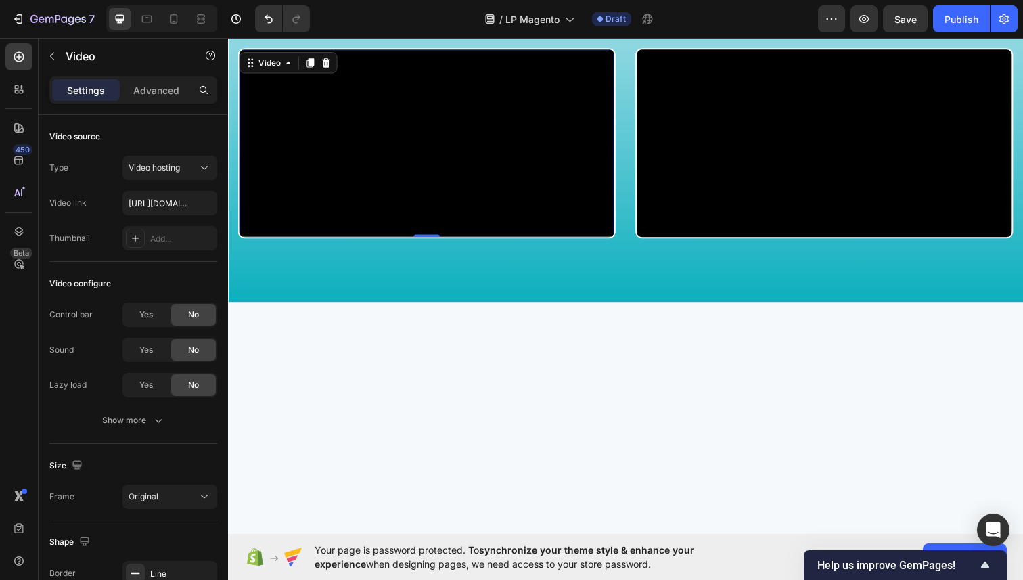
scroll to position [799, 0]
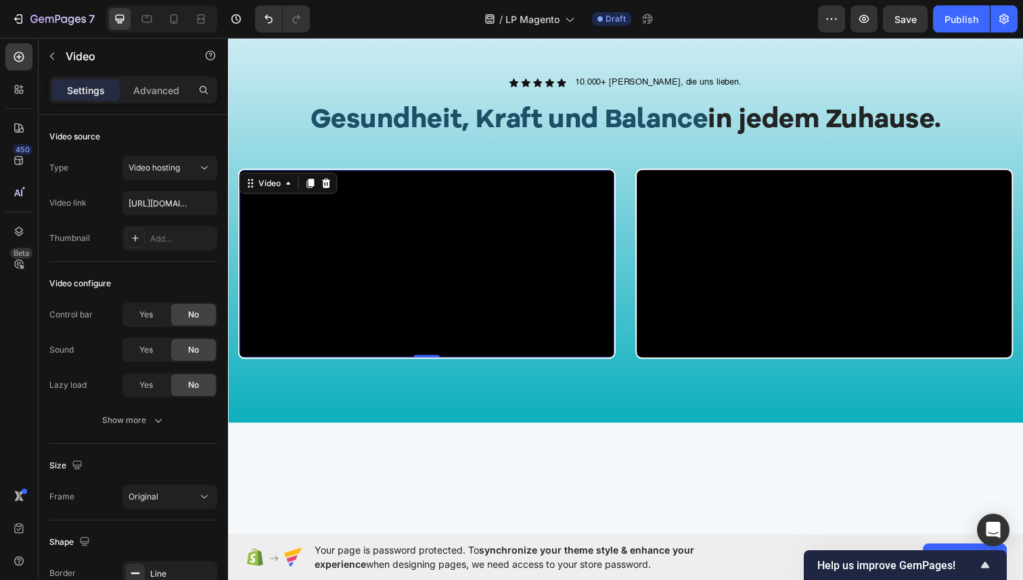
drag, startPoint x: 519, startPoint y: 181, endPoint x: 493, endPoint y: 180, distance: 25.7
click at [518, 181] on video at bounding box center [431, 269] width 383 height 192
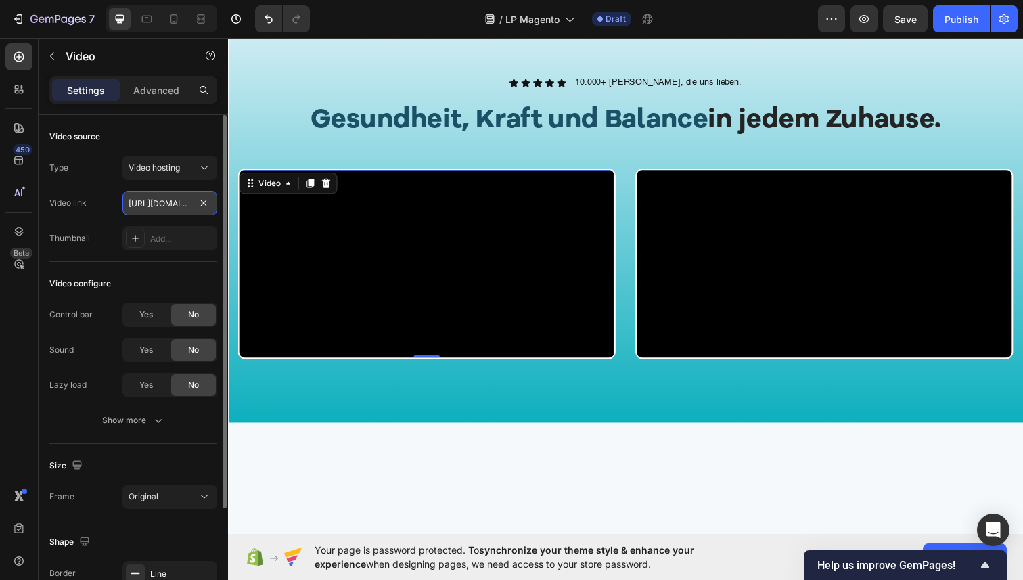
click at [185, 203] on input "https://cdn.shopify.com/videos/c/o/v/76c764d3101d4bae814759c59c089d8b.mp4" at bounding box center [169, 203] width 95 height 24
paste input "https://cdn.shopify.com/videos/c/o/v/ab859fc79c294ef5b8212de17de9468b.mp4"
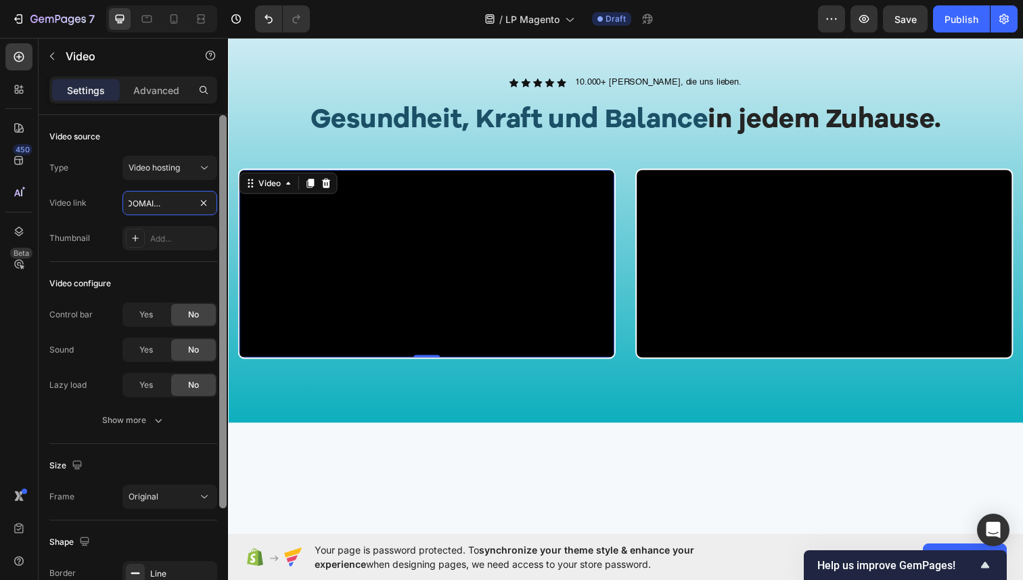
click at [221, 151] on div at bounding box center [222, 311] width 7 height 393
type input "https://cdn.shopify.com/videos/c/o/v/ab859fc79c294ef5b8212de17de9468b.mp4"
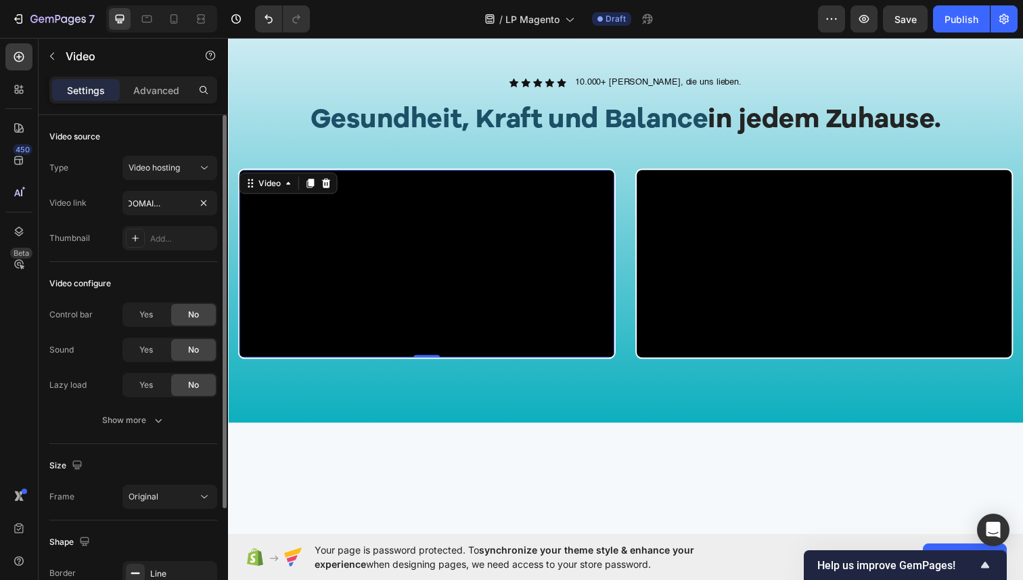
click at [206, 152] on div "Video source Type Video hosting Video link https://cdn.shopify.com/videos/c/o/v…" at bounding box center [133, 188] width 168 height 147
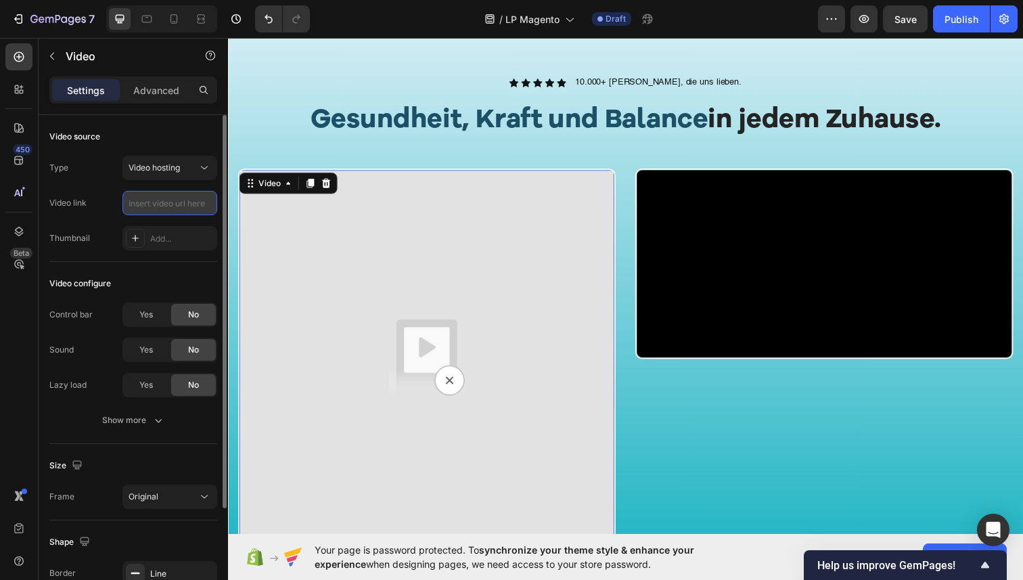
paste input "https://cdn.shopify.com/videos/c/o/v/76c764d3101d4bae814759c59c089d8b.mp4"
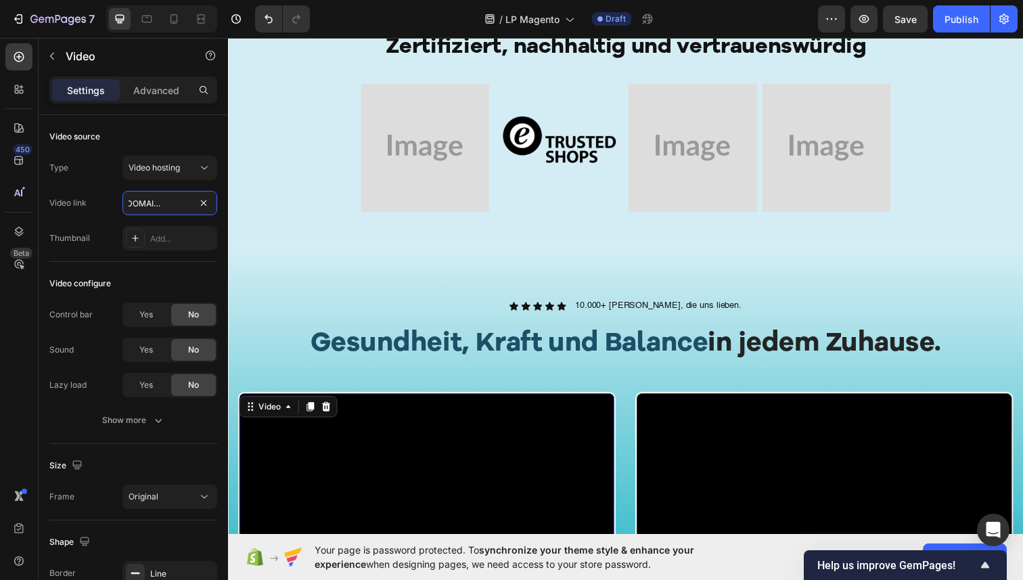
scroll to position [520, 0]
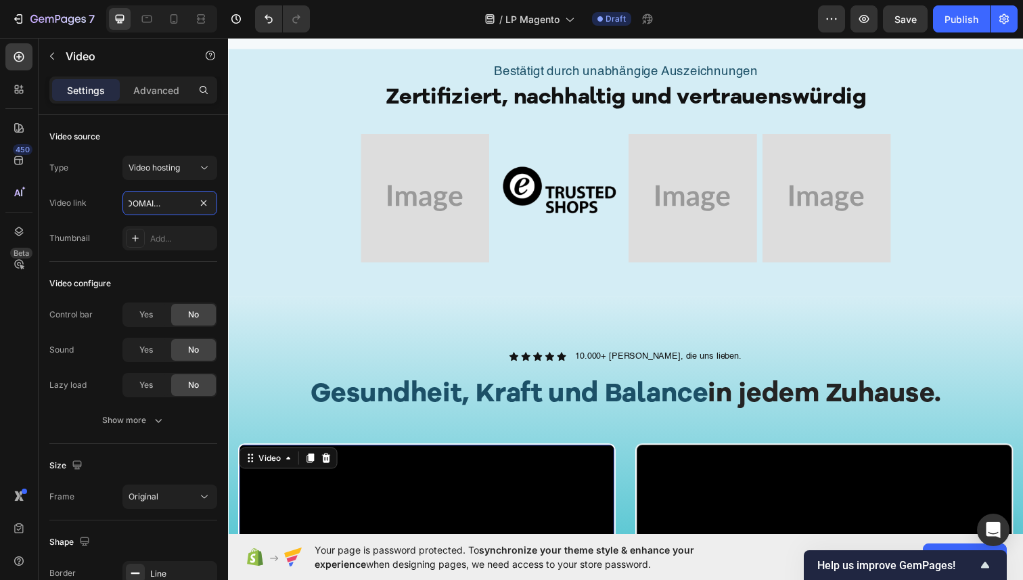
type input "https://cdn.shopify.com/videos/c/o/v/76c764d3101d4bae814759c59c089d8b.mp4"
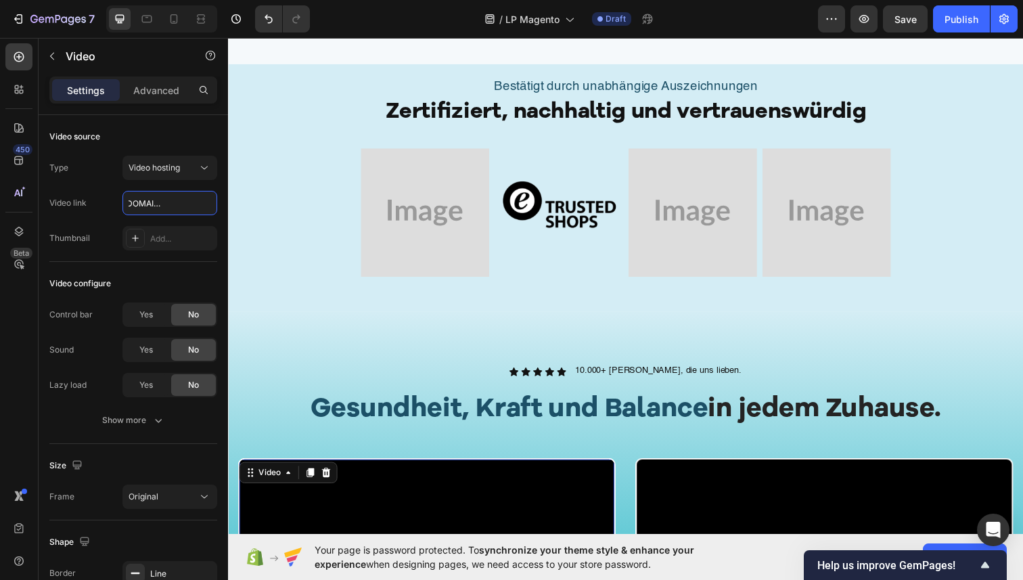
scroll to position [0, 0]
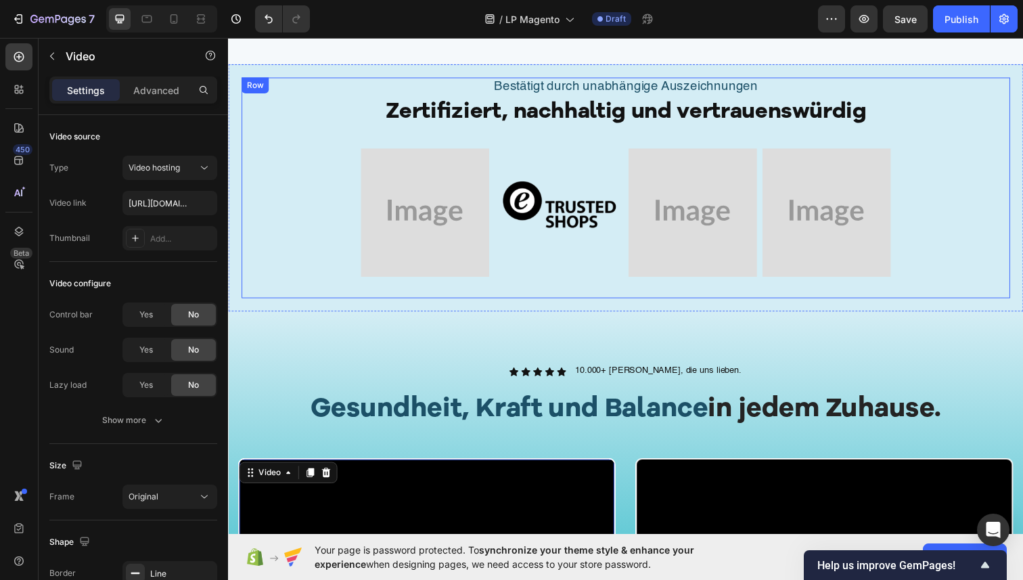
click at [451, 227] on img at bounding box center [428, 216] width 131 height 131
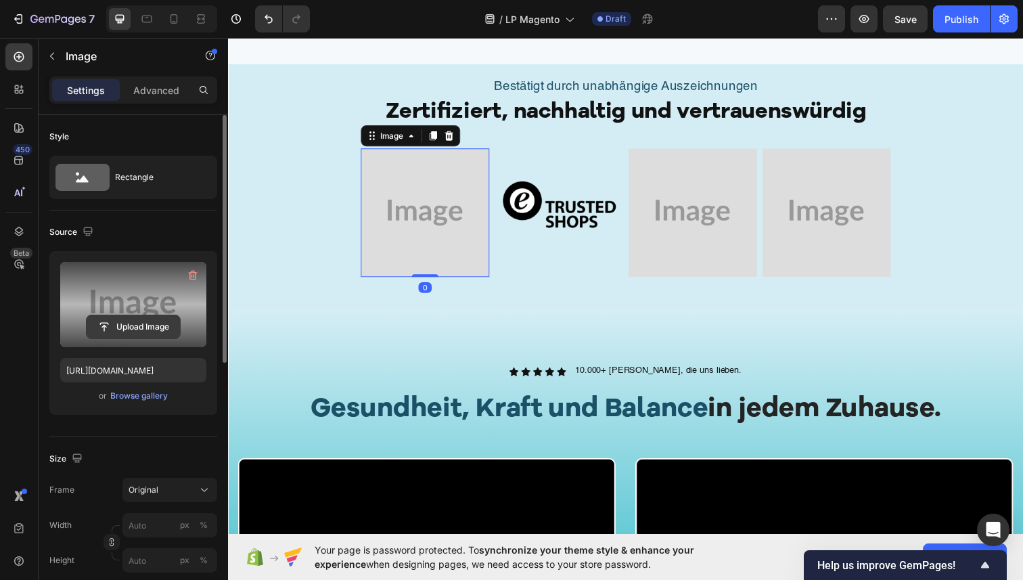
click at [152, 315] on input "file" at bounding box center [133, 326] width 93 height 23
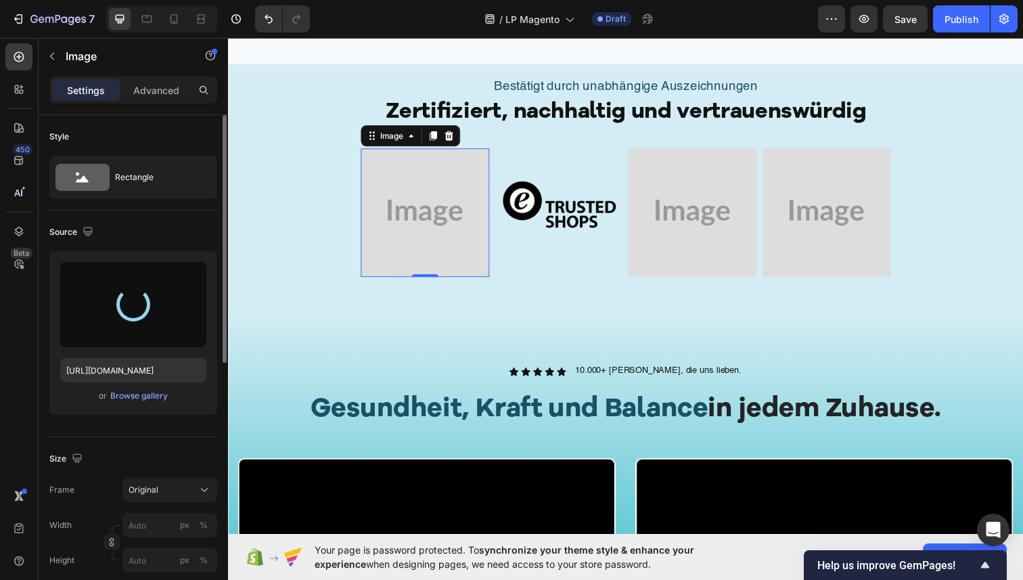
type input "https://cdn.shopify.com/s/files/1/0936/4884/7232/files/gempages_585995895749739…"
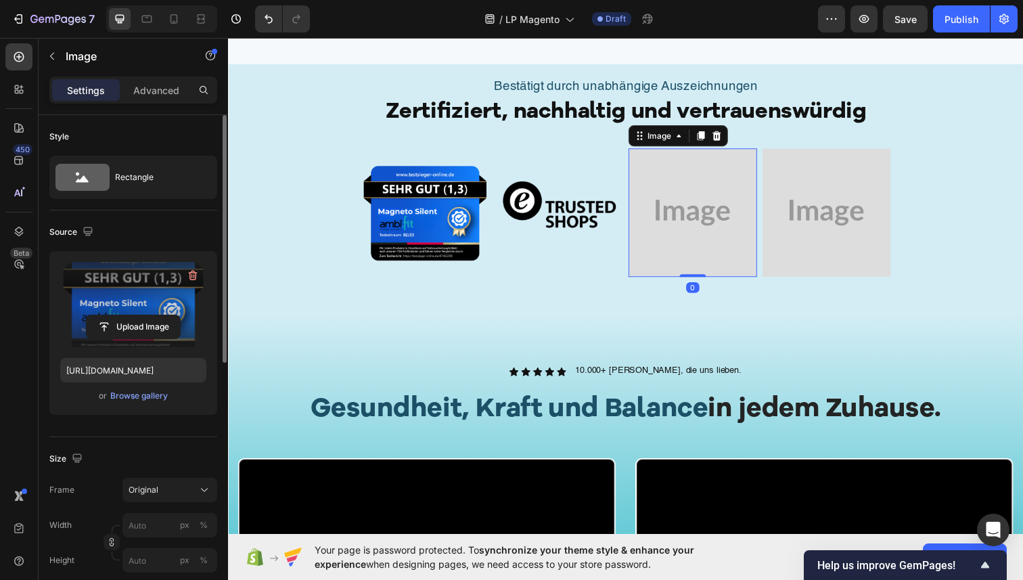
click at [710, 185] on img at bounding box center [702, 216] width 131 height 131
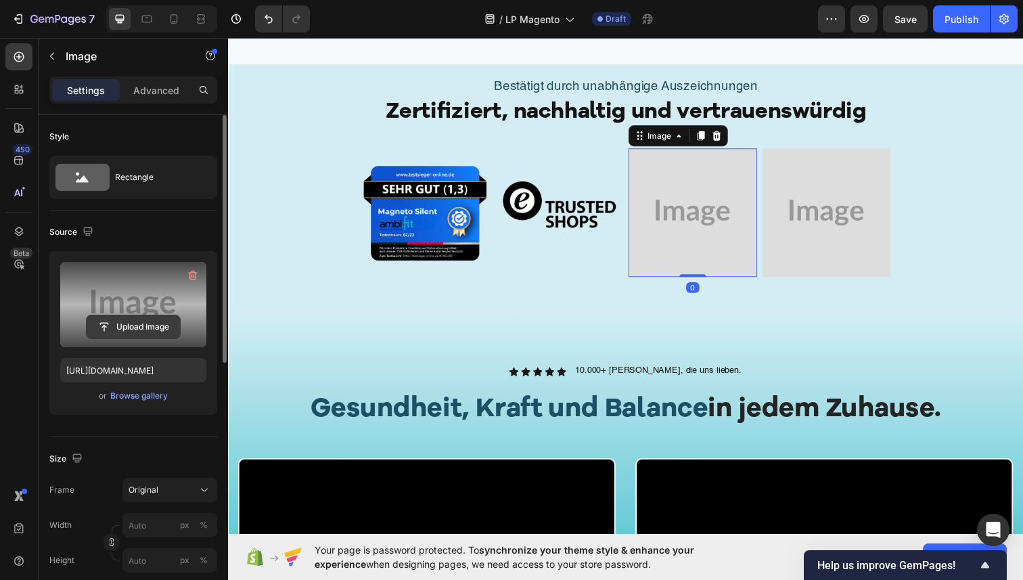
click at [146, 327] on input "file" at bounding box center [133, 326] width 93 height 23
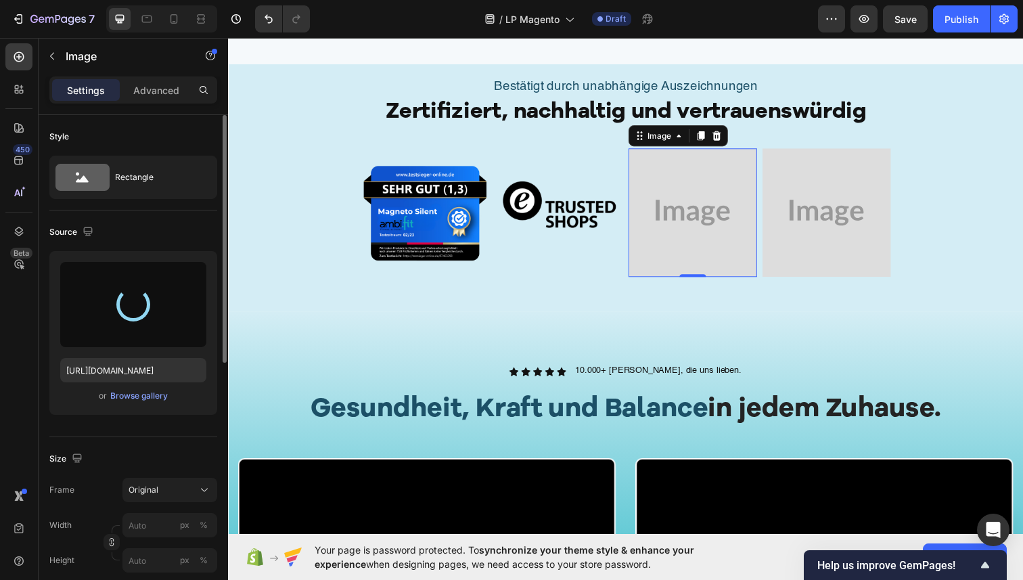
type input "https://cdn.shopify.com/s/files/1/0936/4884/7232/files/gempages_585995895749739…"
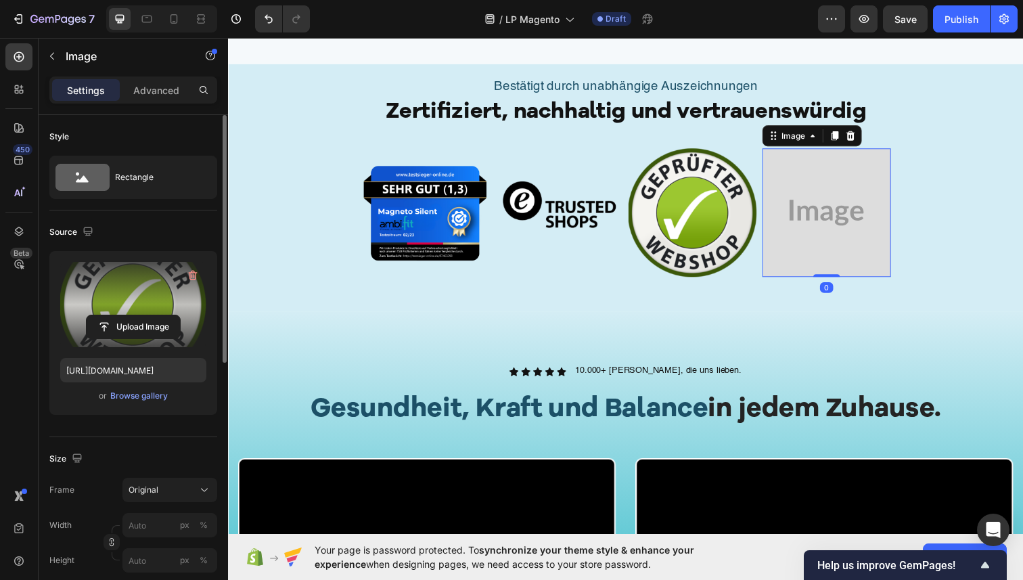
click at [901, 160] on img at bounding box center [839, 216] width 131 height 131
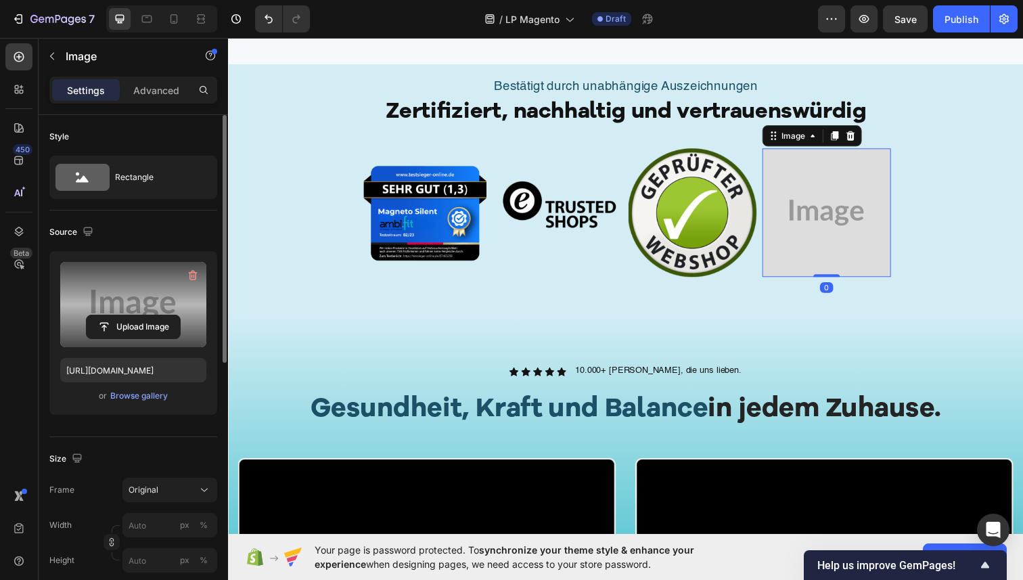
click at [124, 312] on label at bounding box center [133, 304] width 146 height 85
click at [124, 315] on input "file" at bounding box center [133, 326] width 93 height 23
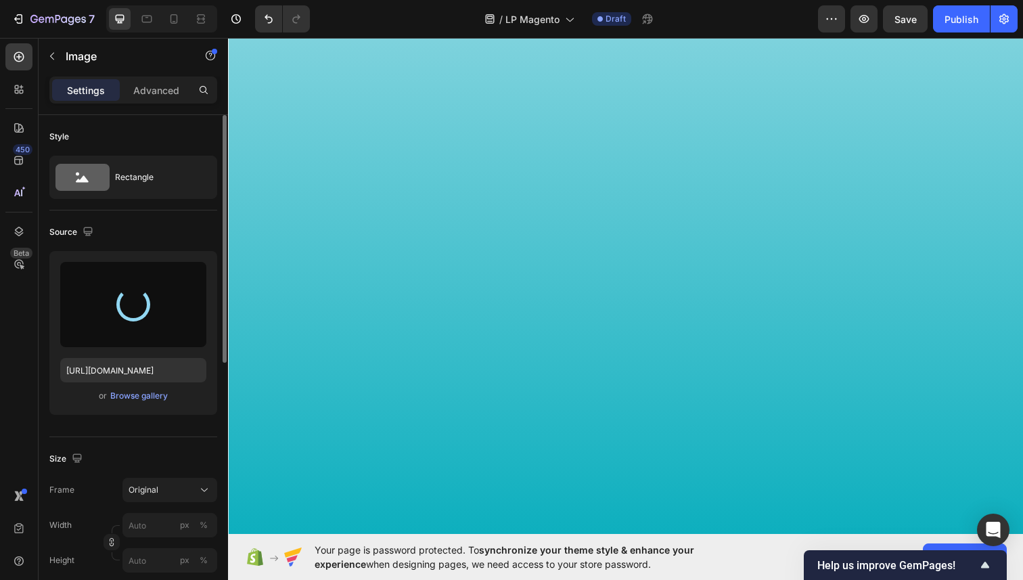
type input "https://cdn.shopify.com/s/files/1/0936/4884/7232/files/gempages_585995895749739…"
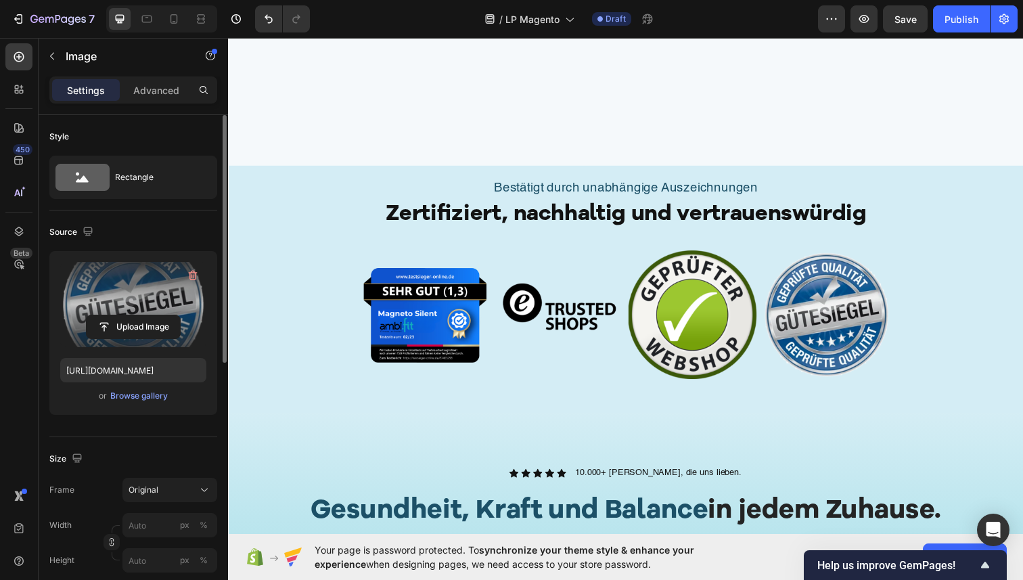
scroll to position [586, 0]
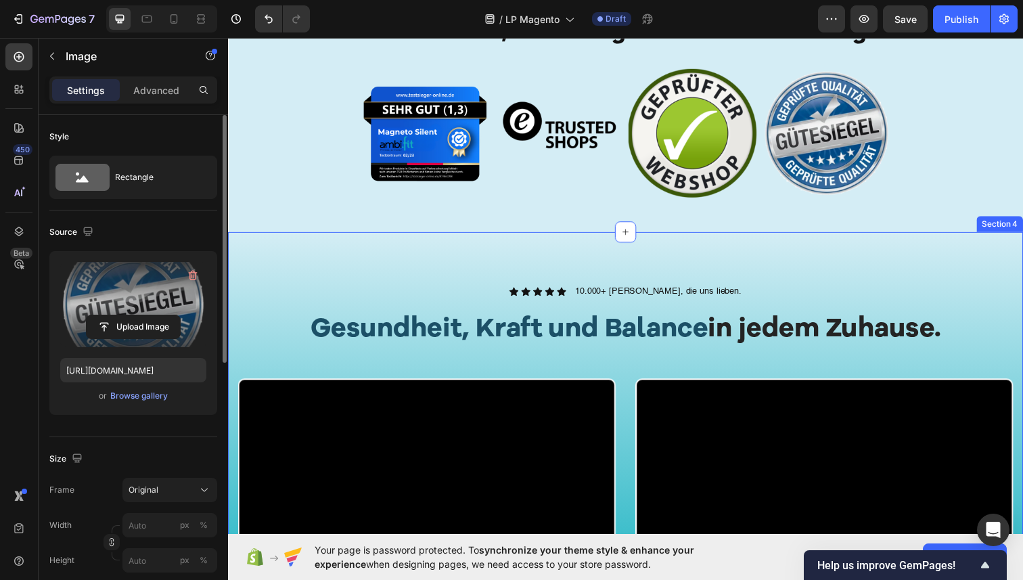
click at [468, 256] on div "Icon Icon Icon Icon Icon Icon List 10.000+ Kunden, die uns lieben. Text Block R…" at bounding box center [634, 440] width 812 height 409
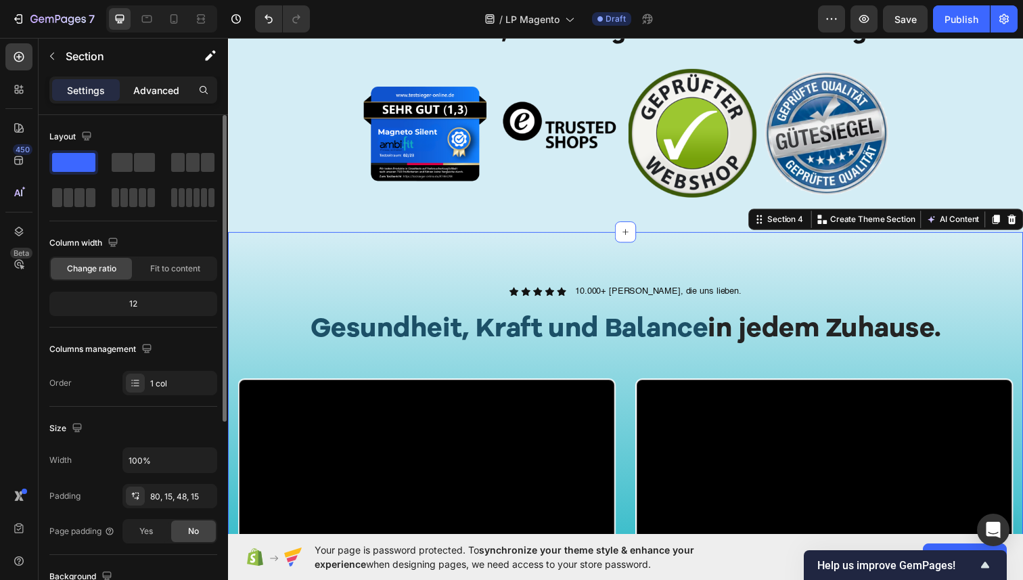
click at [160, 94] on p "Advanced" at bounding box center [156, 90] width 46 height 14
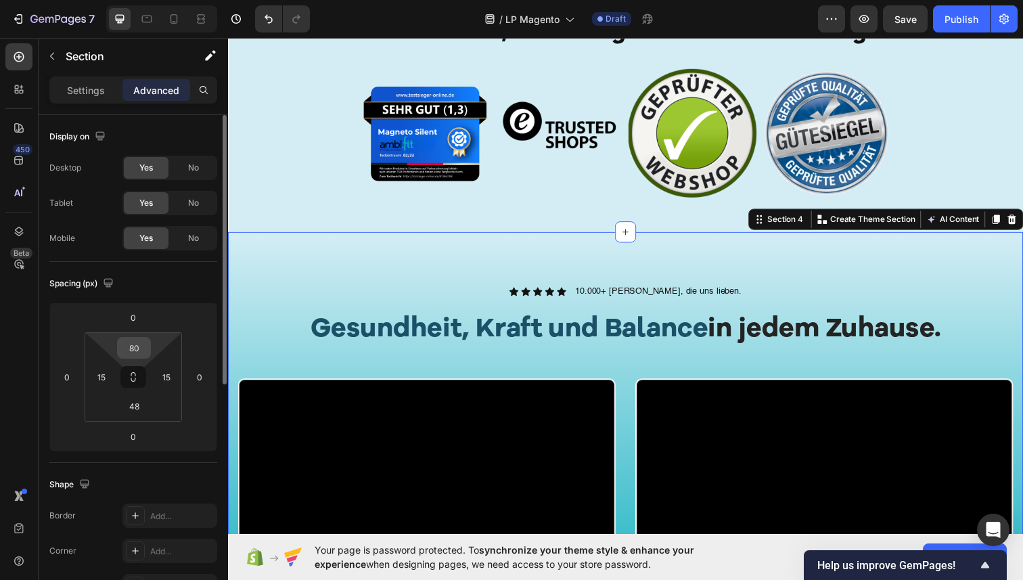
click at [141, 349] on input "80" at bounding box center [133, 348] width 27 height 20
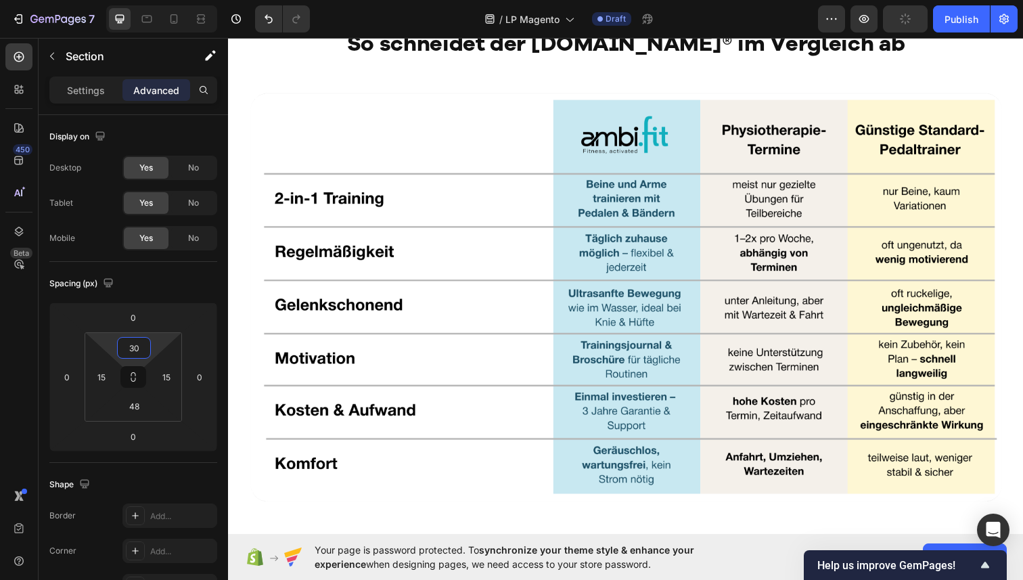
scroll to position [4391, 0]
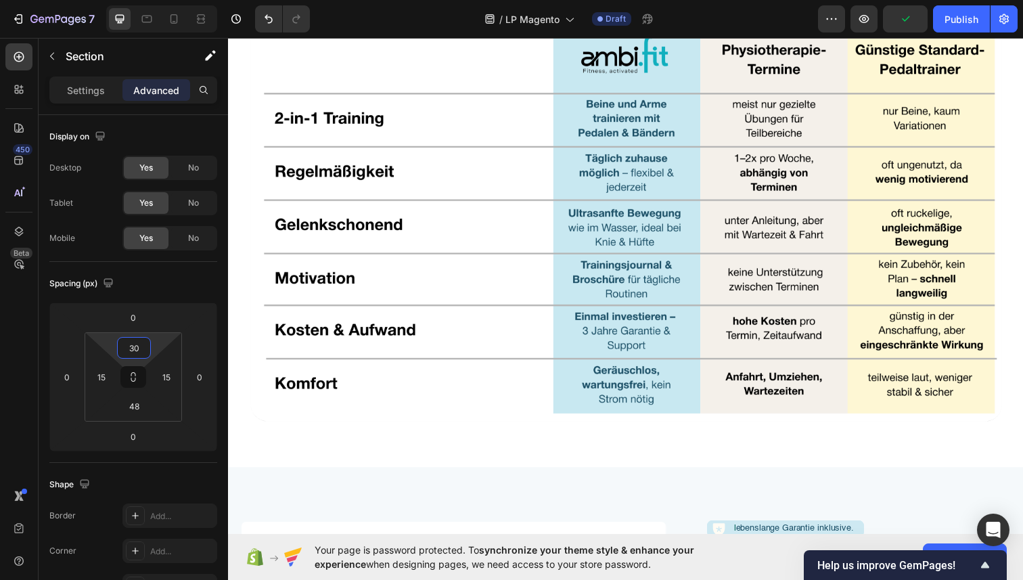
type input "30"
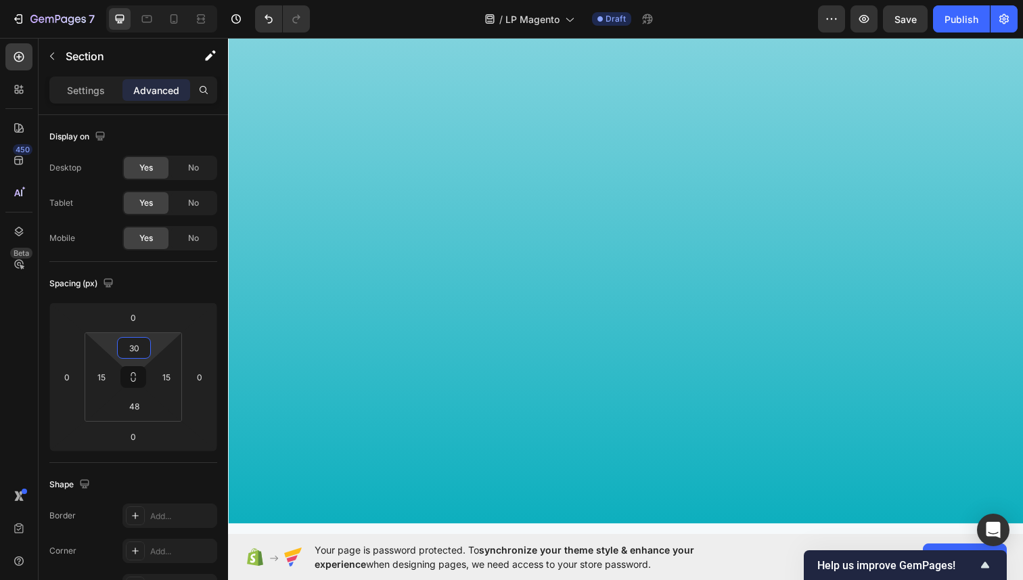
scroll to position [1043, 0]
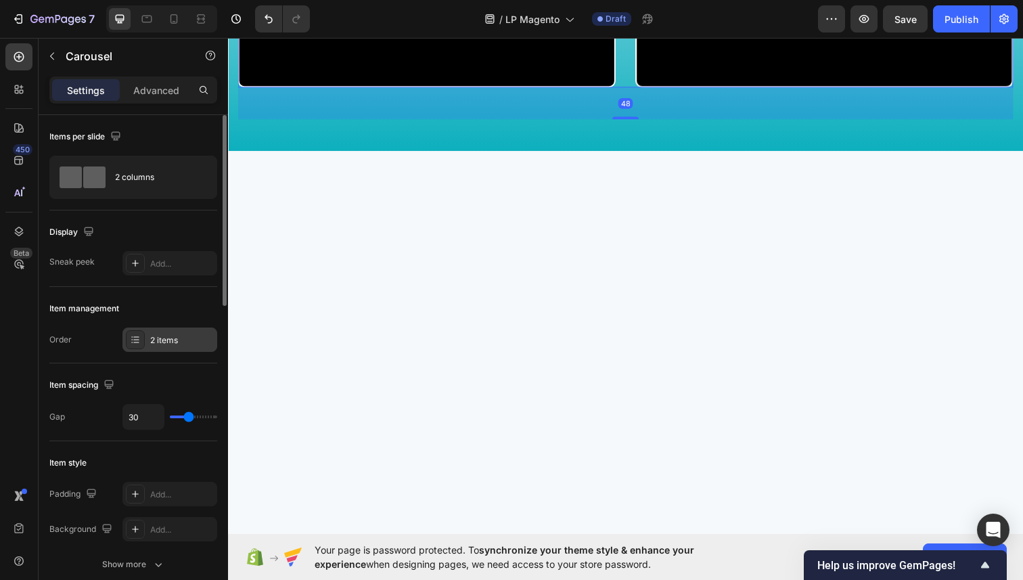
click at [160, 342] on div "2 items" at bounding box center [182, 340] width 64 height 12
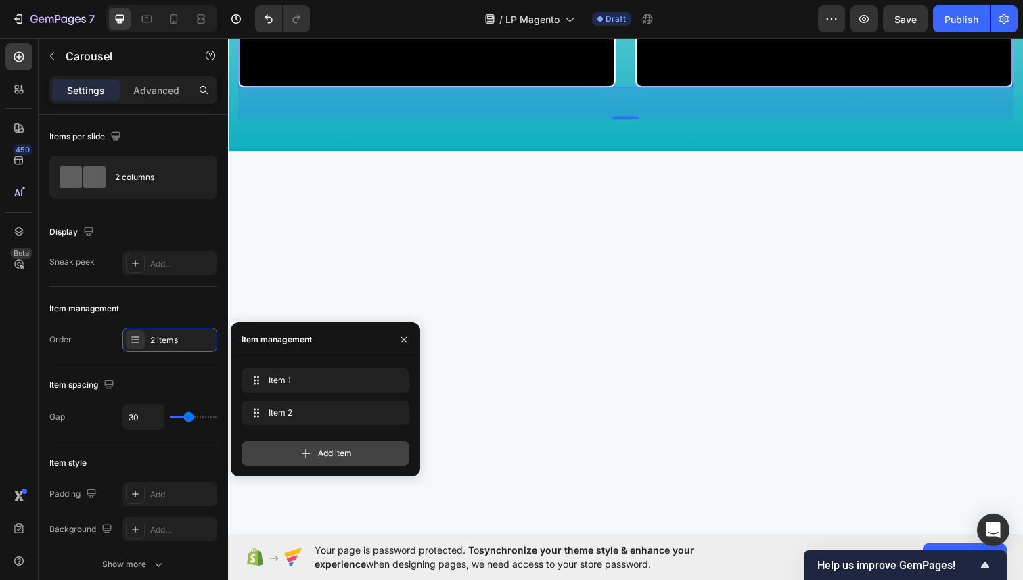
click at [302, 455] on icon at bounding box center [306, 454] width 14 height 14
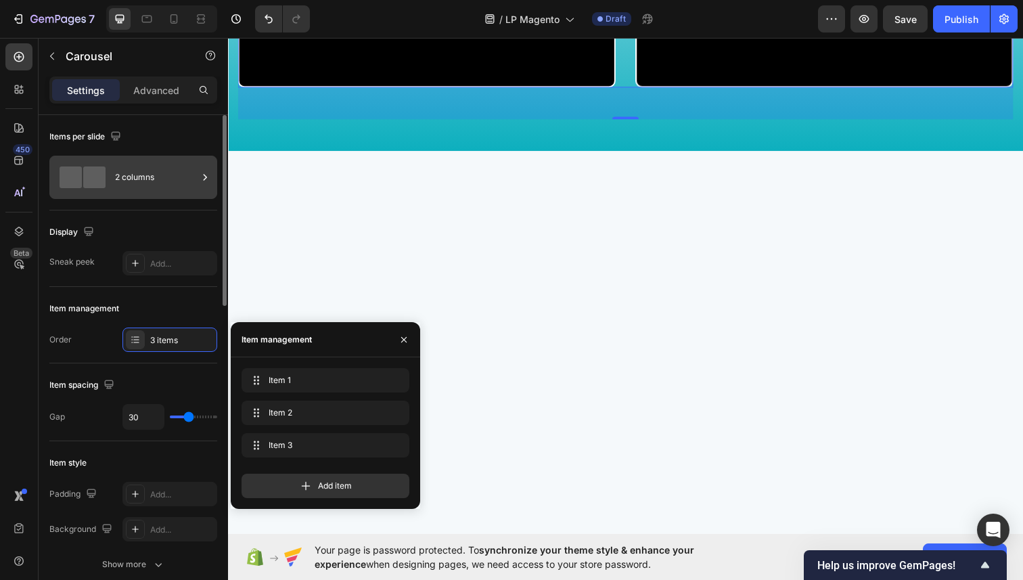
click at [131, 187] on div "2 columns" at bounding box center [156, 177] width 83 height 31
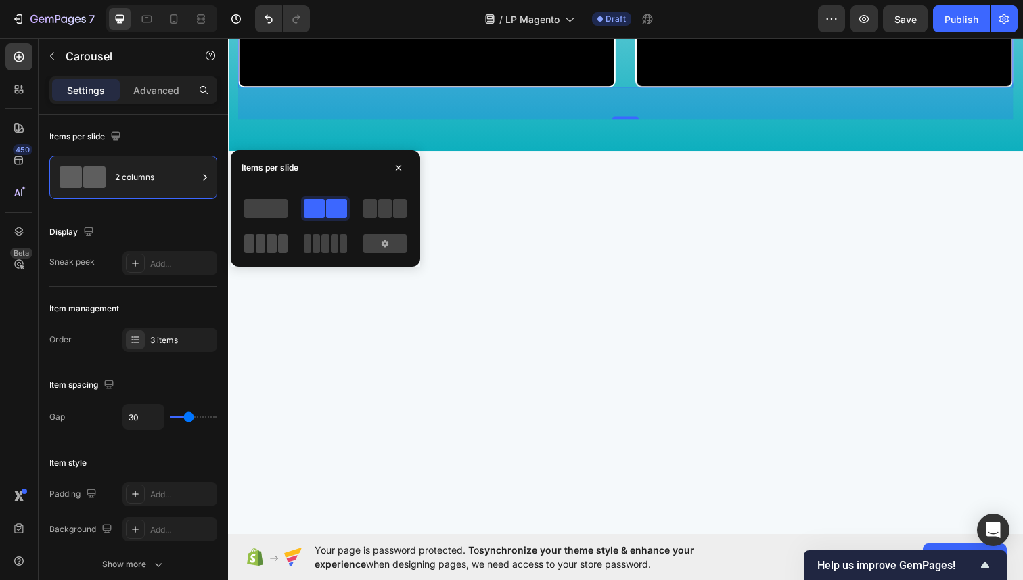
click at [263, 244] on span at bounding box center [261, 243] width 10 height 19
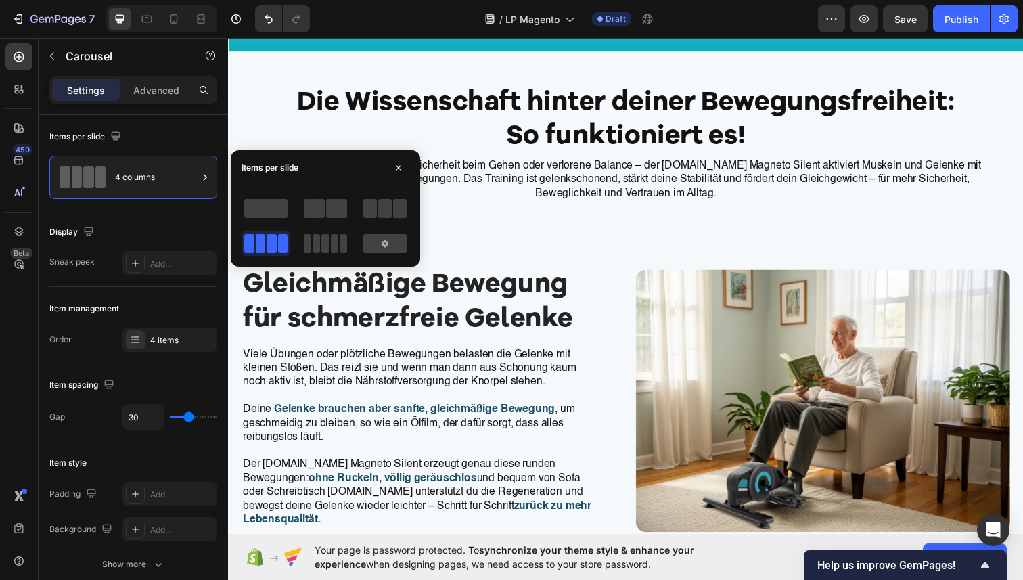
scroll to position [749, 0]
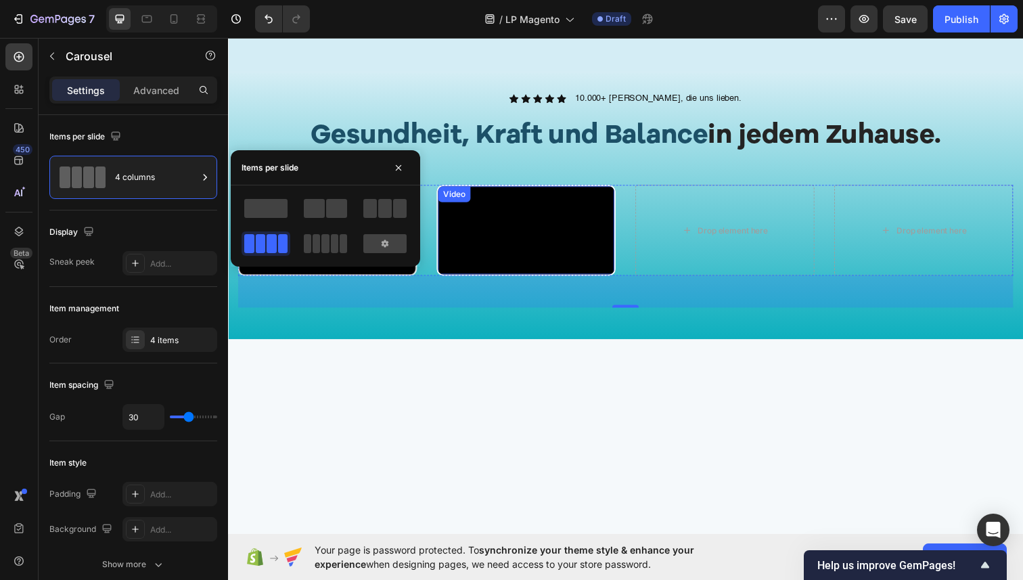
click at [527, 264] on video at bounding box center [533, 234] width 180 height 90
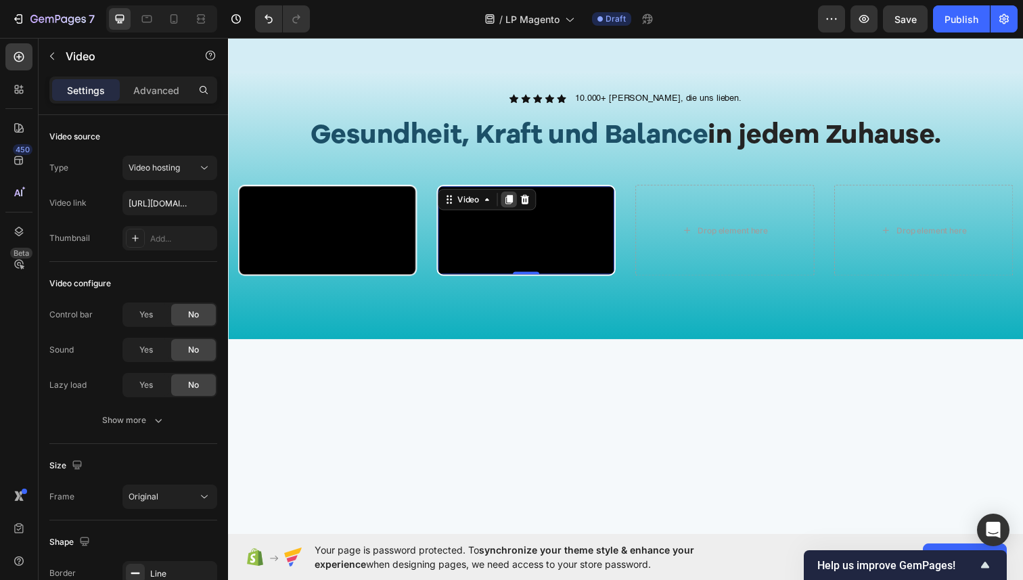
click at [512, 195] on div at bounding box center [515, 203] width 16 height 16
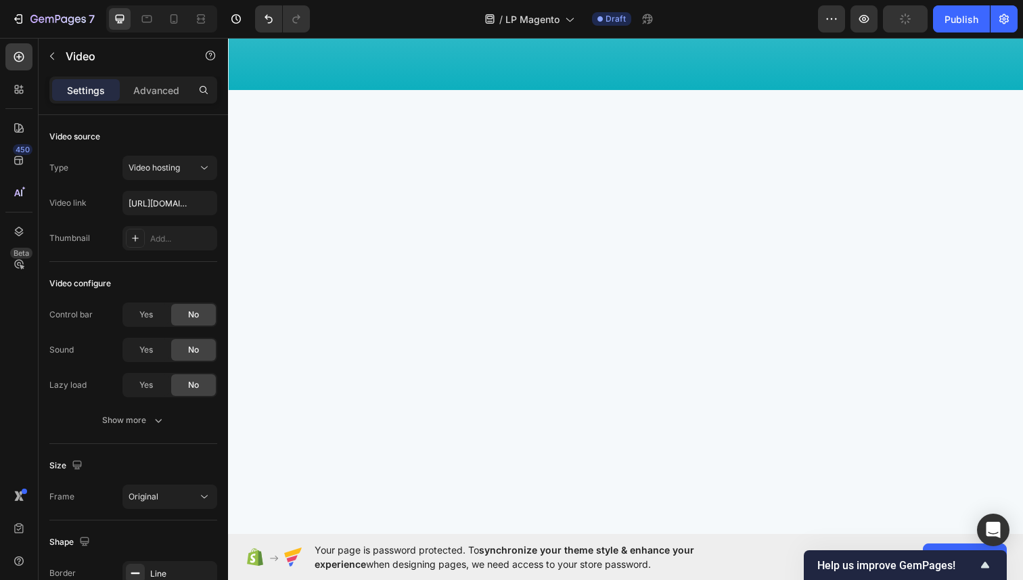
scroll to position [821, 0]
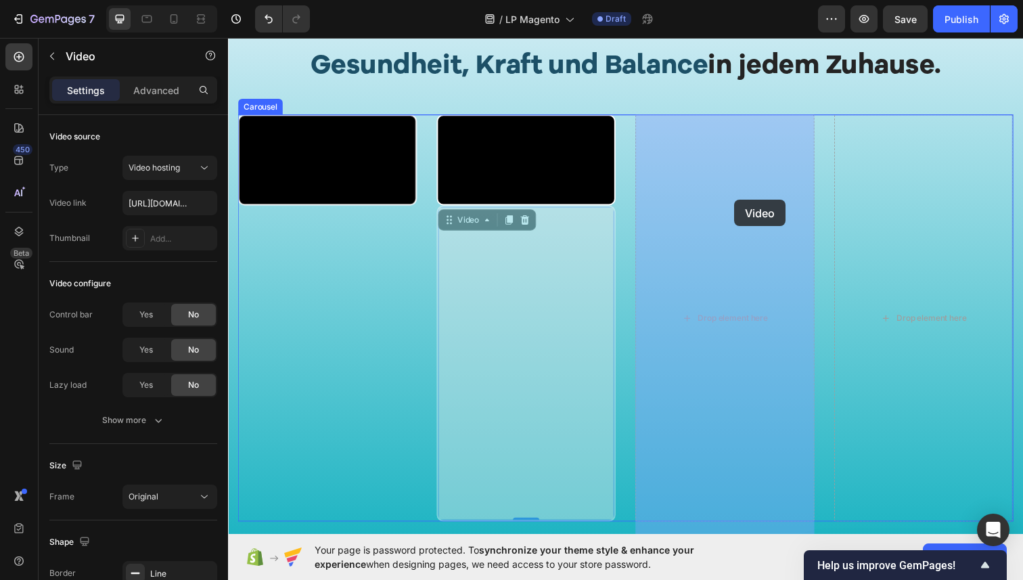
drag, startPoint x: 451, startPoint y: 454, endPoint x: 745, endPoint y: 203, distance: 386.4
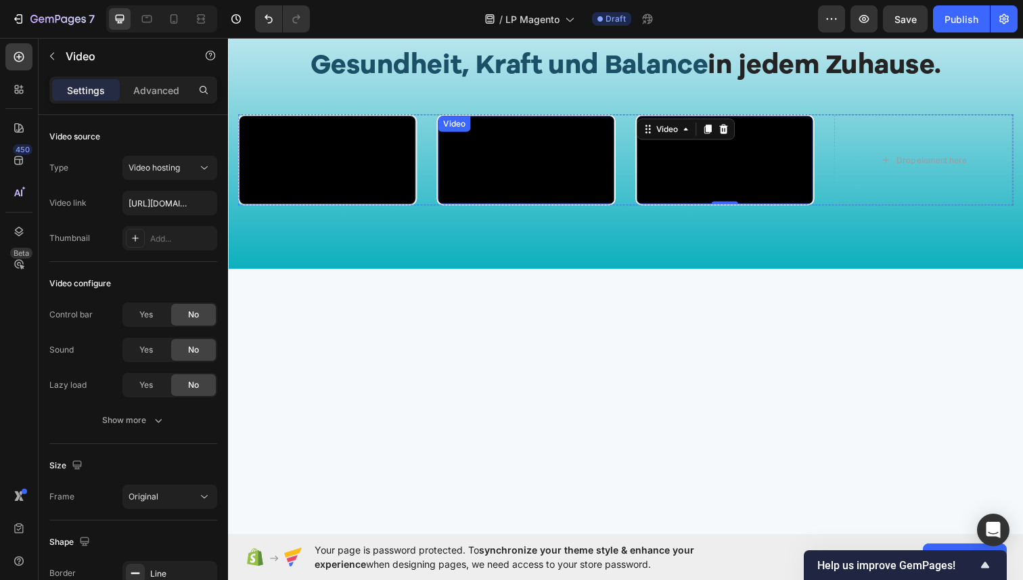
click at [506, 183] on video at bounding box center [533, 163] width 180 height 90
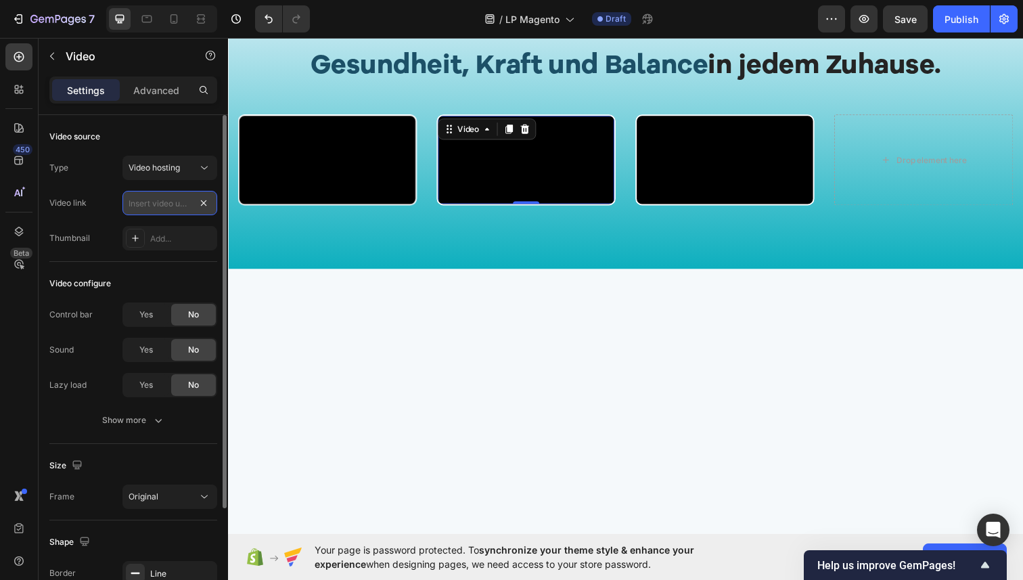
scroll to position [0, 0]
click at [175, 206] on input "text" at bounding box center [169, 203] width 95 height 24
paste input "https://cdn.shopify.com/videos/c/o/v/70d1517f3f444b409e02b077359b8f2d.mp4"
type input "https://cdn.shopify.com/videos/c/o/v/70d1517f3f444b409e02b077359b8f2d.mp4"
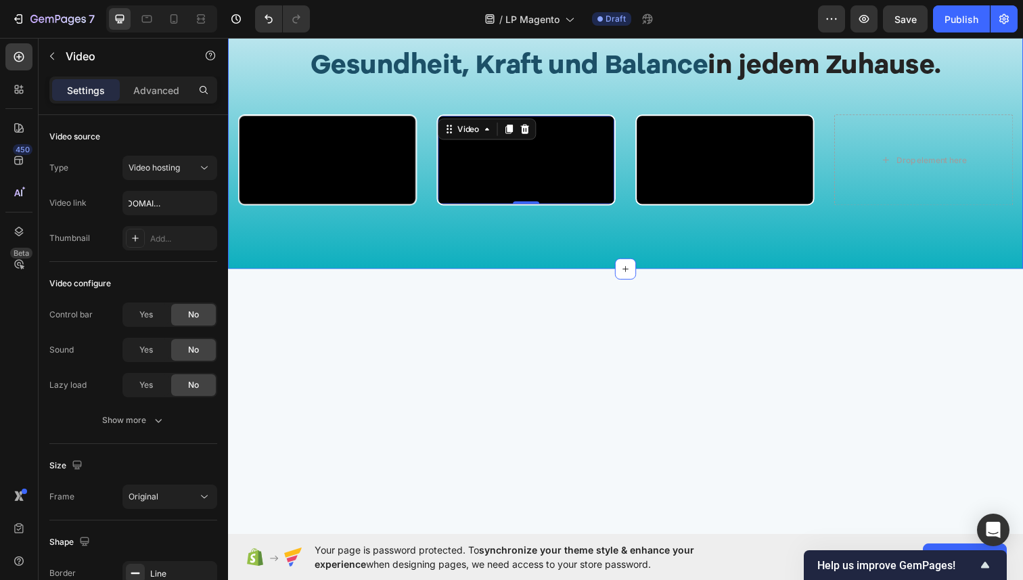
click at [504, 242] on div "Video Video 0 Video Drop element here Carousel" at bounding box center [634, 178] width 792 height 125
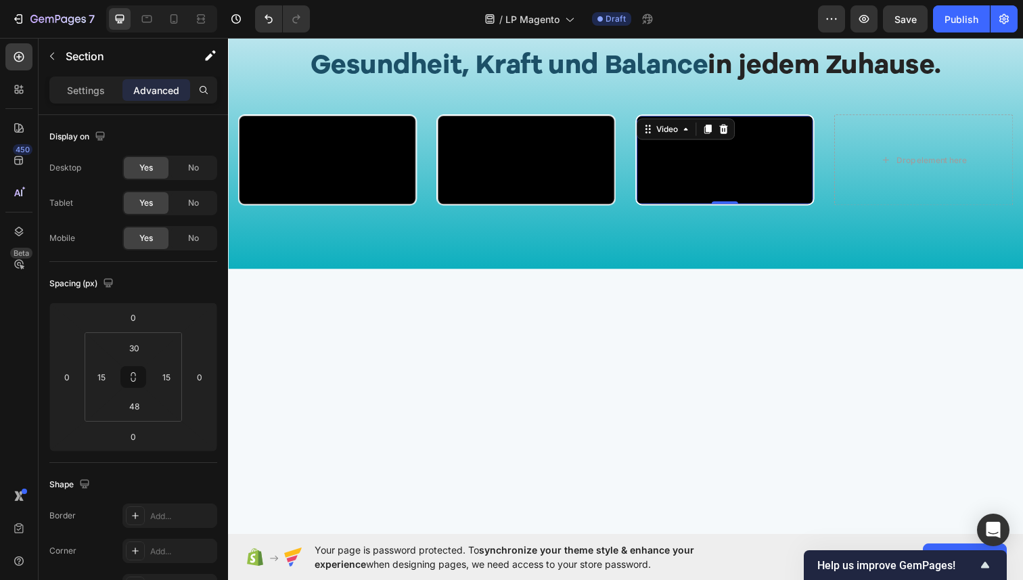
click at [771, 176] on video at bounding box center [736, 163] width 180 height 90
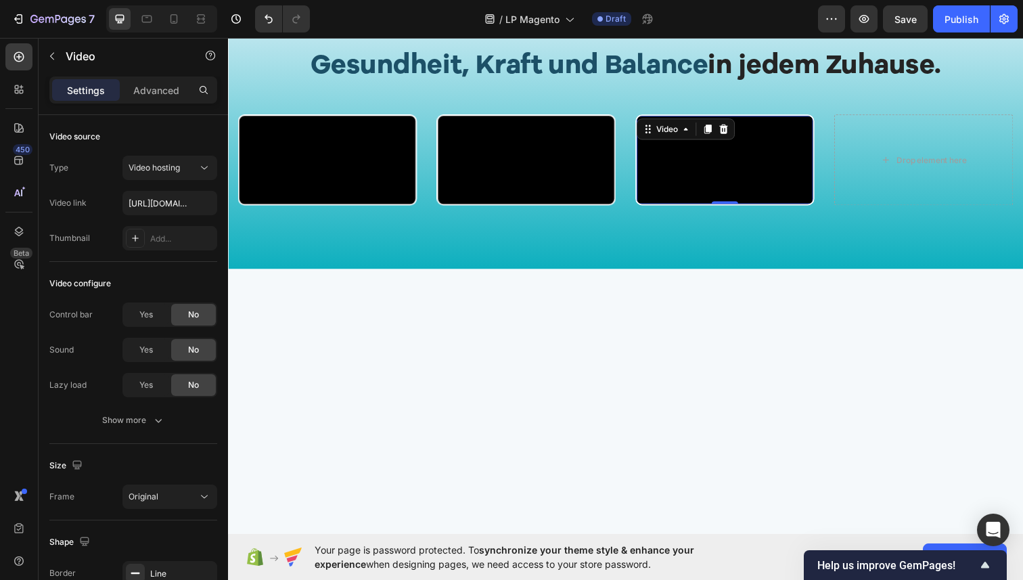
drag, startPoint x: 717, startPoint y: 133, endPoint x: 651, endPoint y: 194, distance: 90.0
click at [718, 133] on icon at bounding box center [718, 131] width 7 height 9
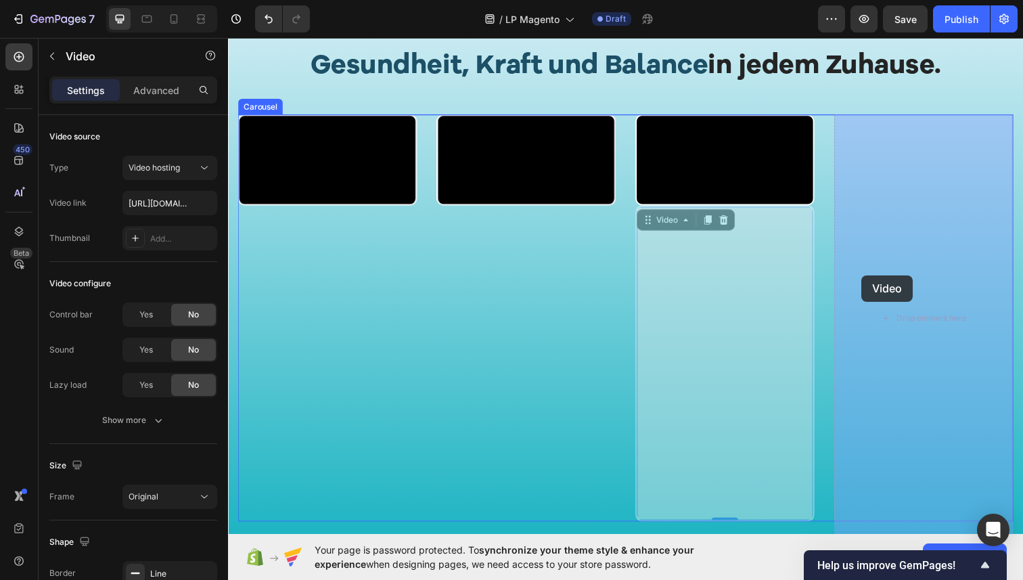
drag, startPoint x: 657, startPoint y: 455, endPoint x: 875, endPoint y: 279, distance: 280.5
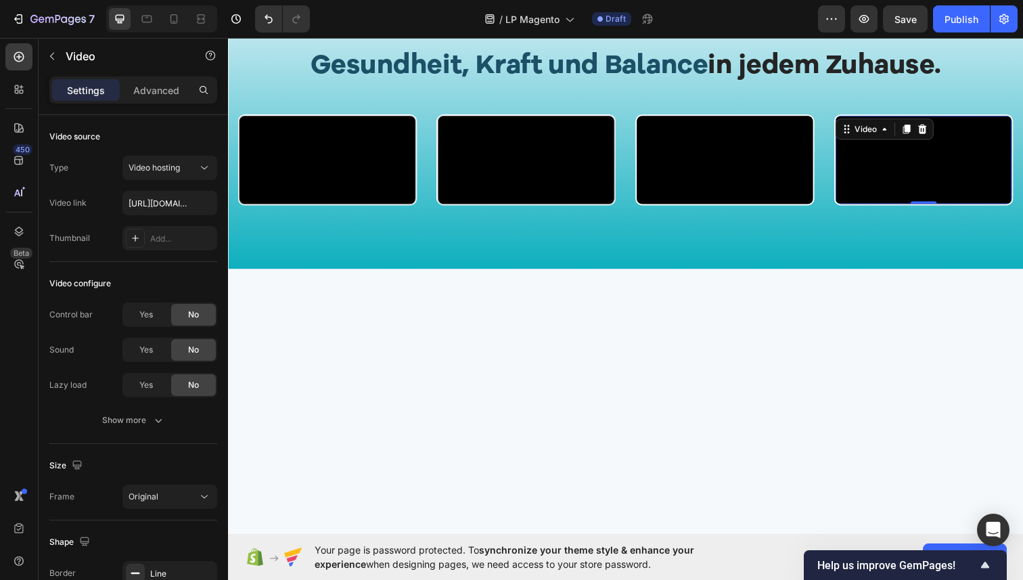
click at [921, 208] on video at bounding box center [939, 163] width 180 height 90
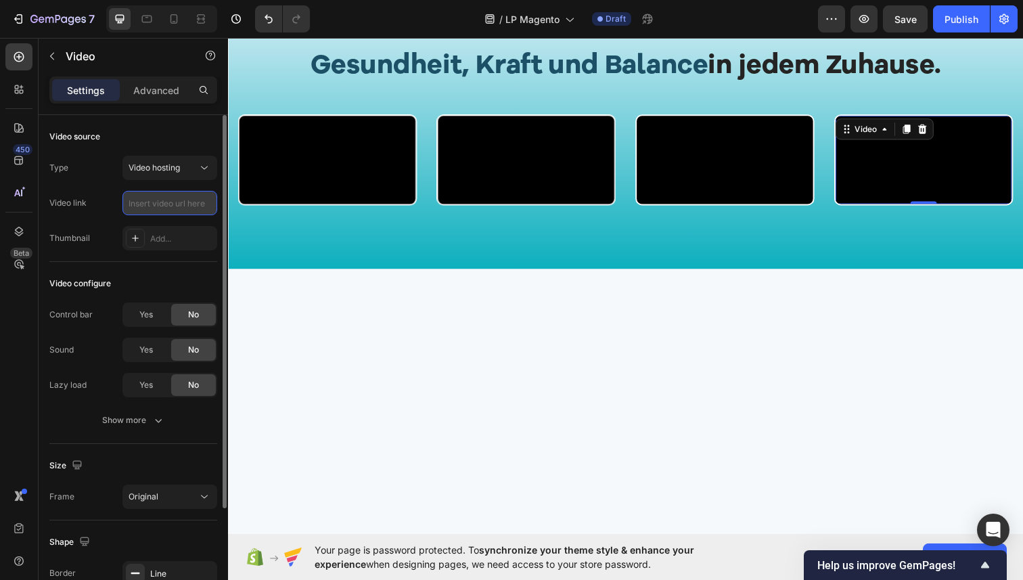
scroll to position [0, 0]
paste input "https://cdn.shopify.com/videos/c/o/v/bdc8db2999ae46f3a453b8c74ac435d9.mp4"
type input "https://cdn.shopify.com/videos/c/o/v/bdc8db2999ae46f3a453b8c74ac435d9.mp4"
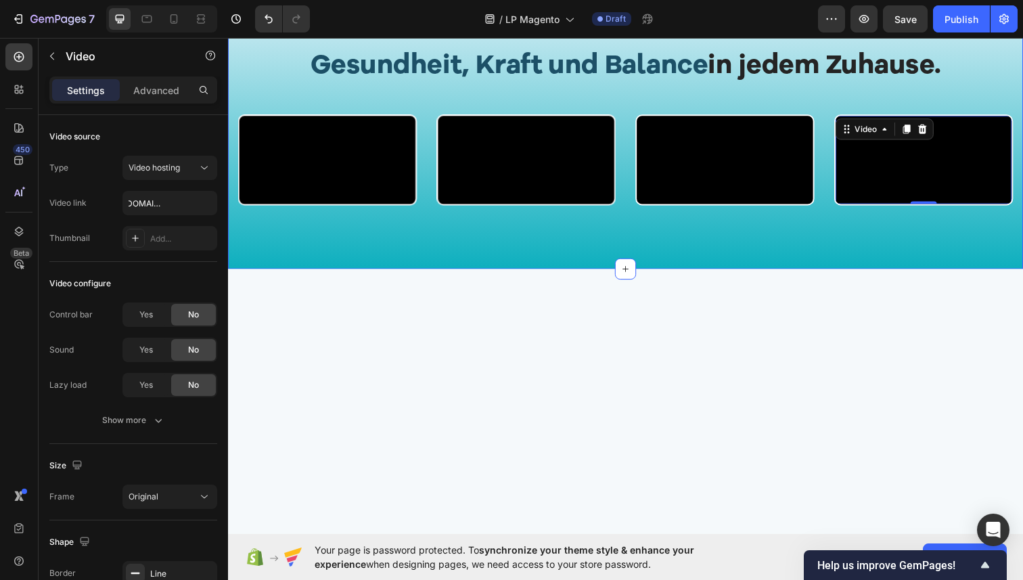
click at [354, 100] on div "Icon Icon Icon Icon Icon Icon List 10.000+ Kunden, die uns lieben. Text Block R…" at bounding box center [634, 132] width 792 height 221
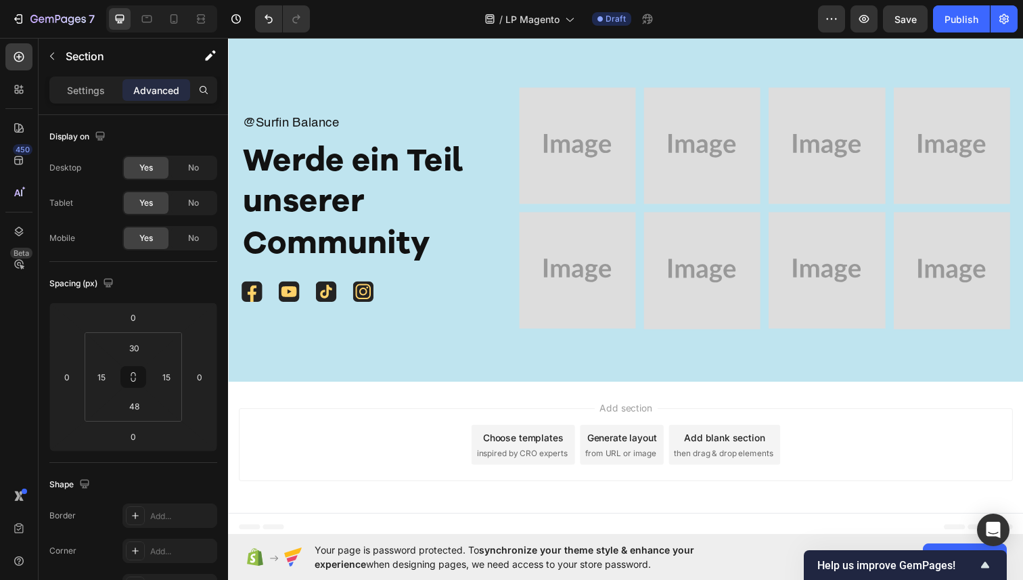
scroll to position [7790, 0]
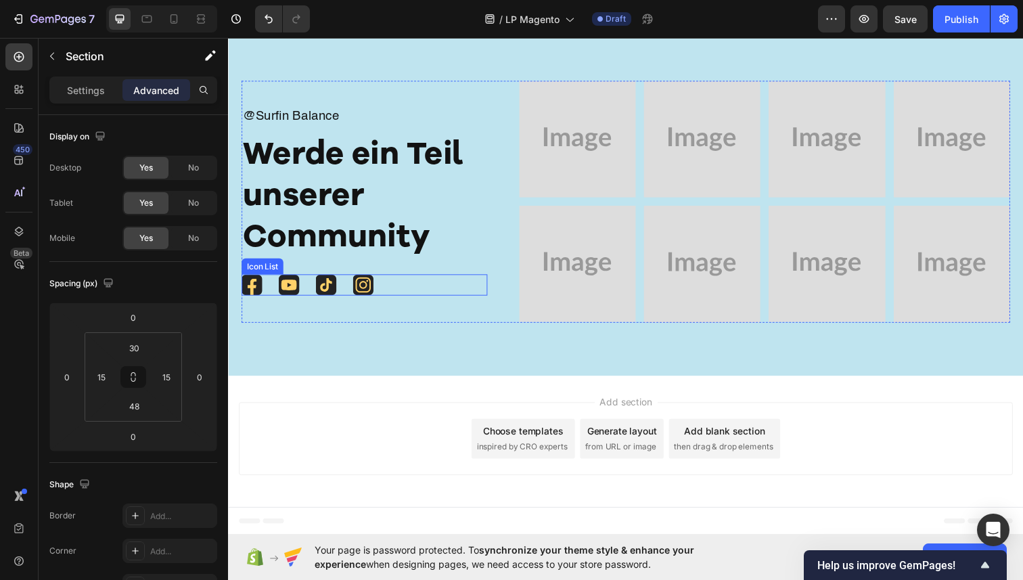
click at [380, 291] on div "Icon Icon Icon Icon" at bounding box center [367, 291] width 251 height 22
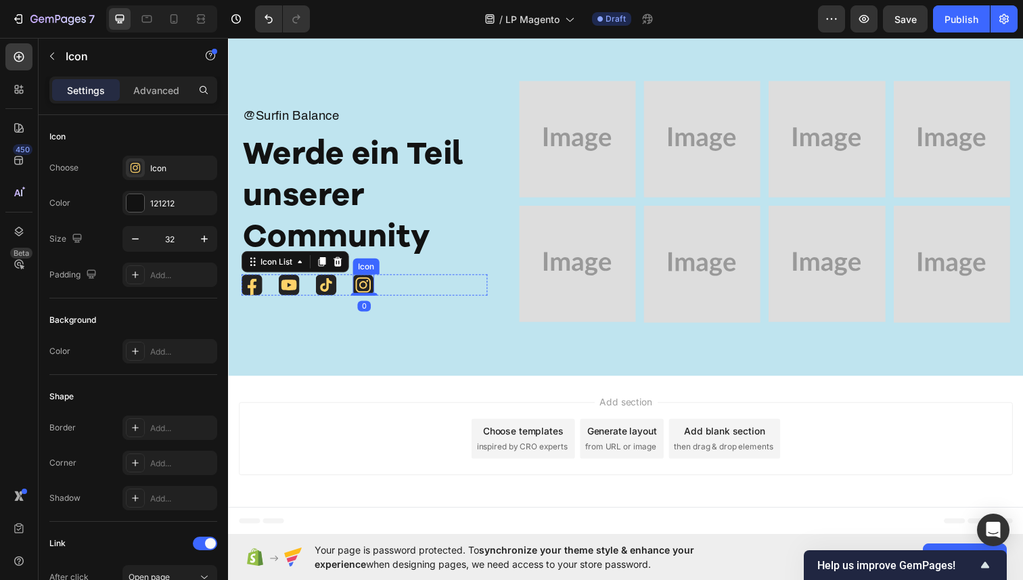
click at [367, 290] on icon at bounding box center [365, 290] width 21 height 21
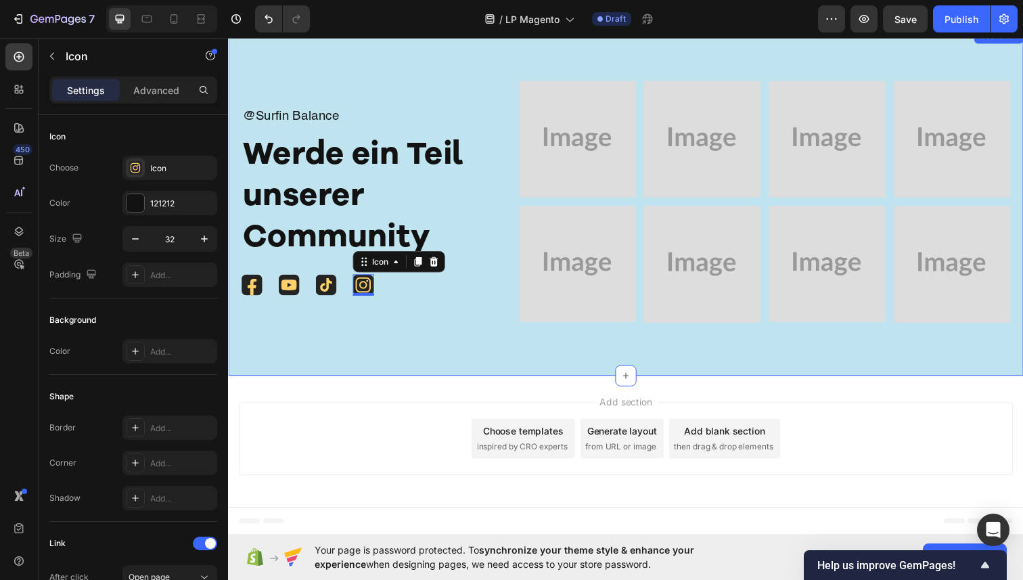
click at [345, 349] on div "@Surfin Balance Text Block Werde ein Teil unserer Community Heading Icon Icon I…" at bounding box center [634, 205] width 812 height 355
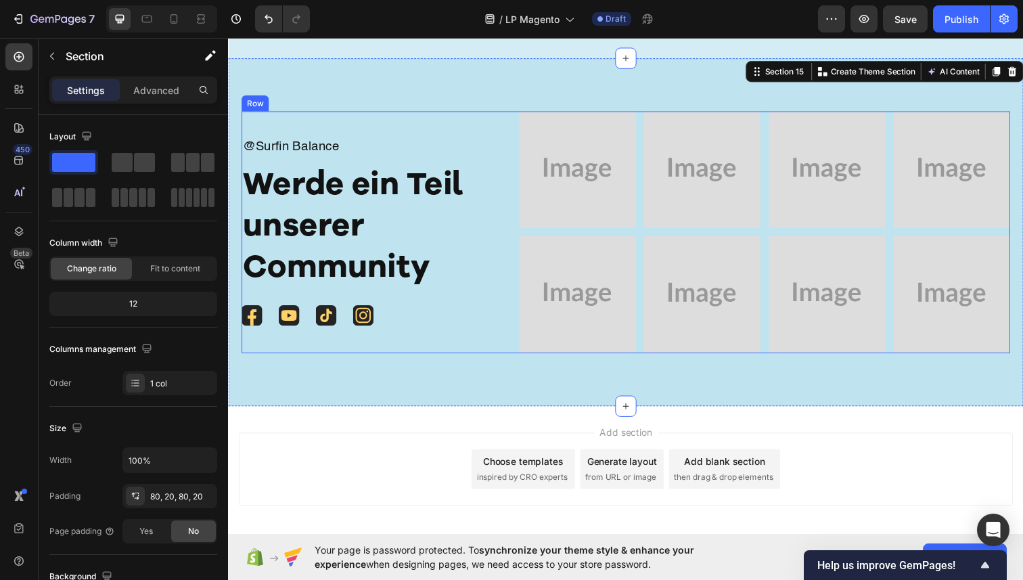
scroll to position [7760, 0]
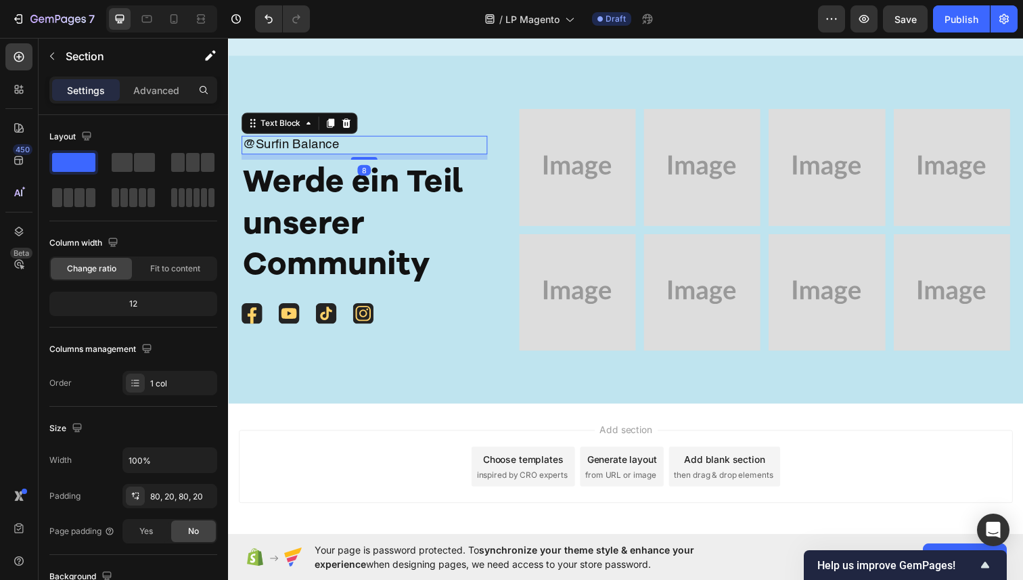
click at [338, 147] on p "@Surfin Balance" at bounding box center [367, 147] width 248 height 17
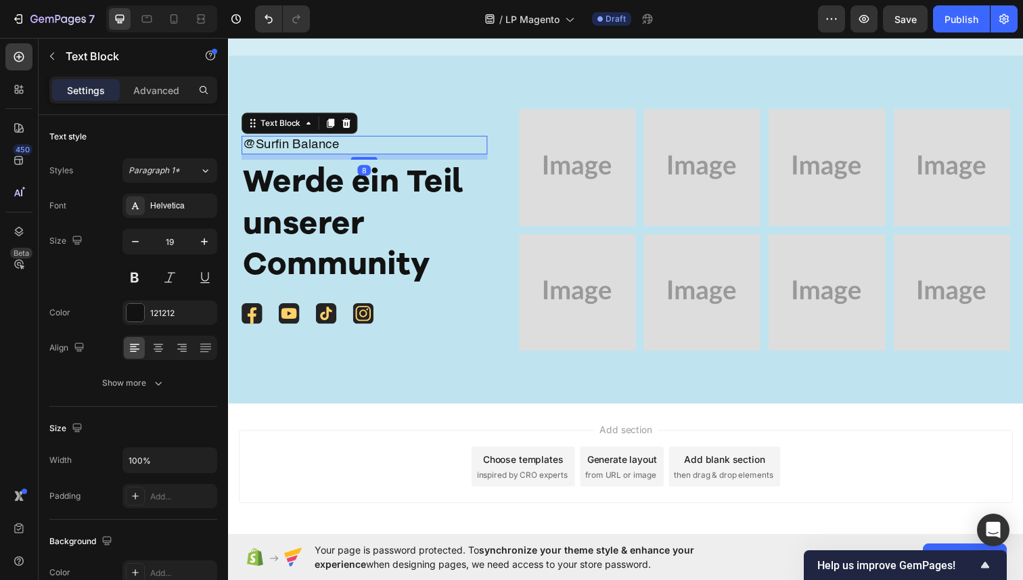
click at [338, 147] on p "@Surfin Balance" at bounding box center [367, 147] width 248 height 17
drag, startPoint x: 353, startPoint y: 150, endPoint x: 262, endPoint y: 146, distance: 91.4
click at [262, 146] on p "@Surfin Balance" at bounding box center [367, 147] width 248 height 17
drag, startPoint x: 356, startPoint y: 146, endPoint x: 260, endPoint y: 146, distance: 96.1
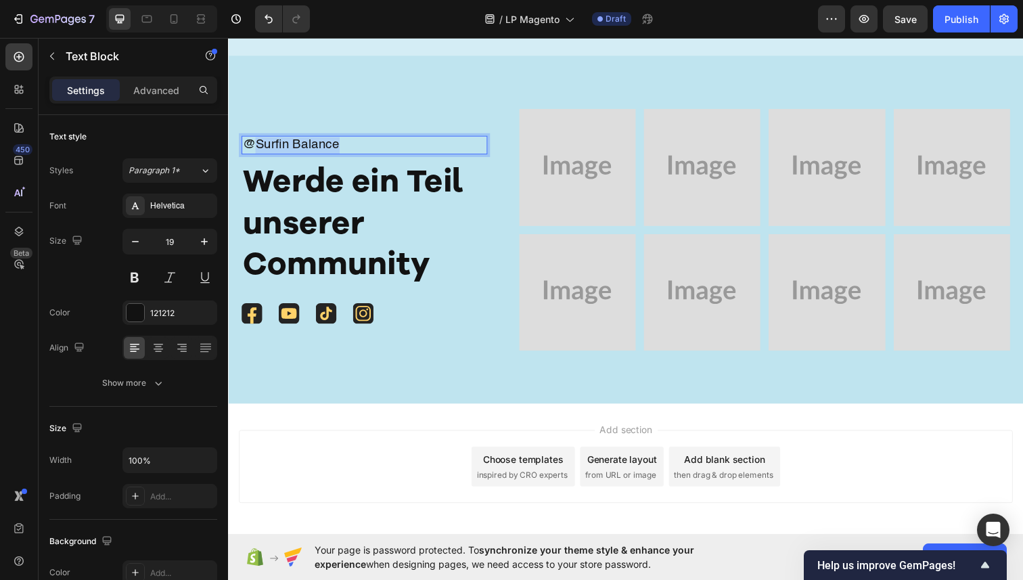
click at [260, 146] on p "@Surfin Balance" at bounding box center [367, 147] width 248 height 17
click at [267, 150] on p "@Ambi.fit" at bounding box center [367, 147] width 248 height 17
click at [365, 101] on div "@ambi.fit Text Block 8 Werde ein Teil unserer Community Heading Icon Icon Icon …" at bounding box center [634, 233] width 812 height 355
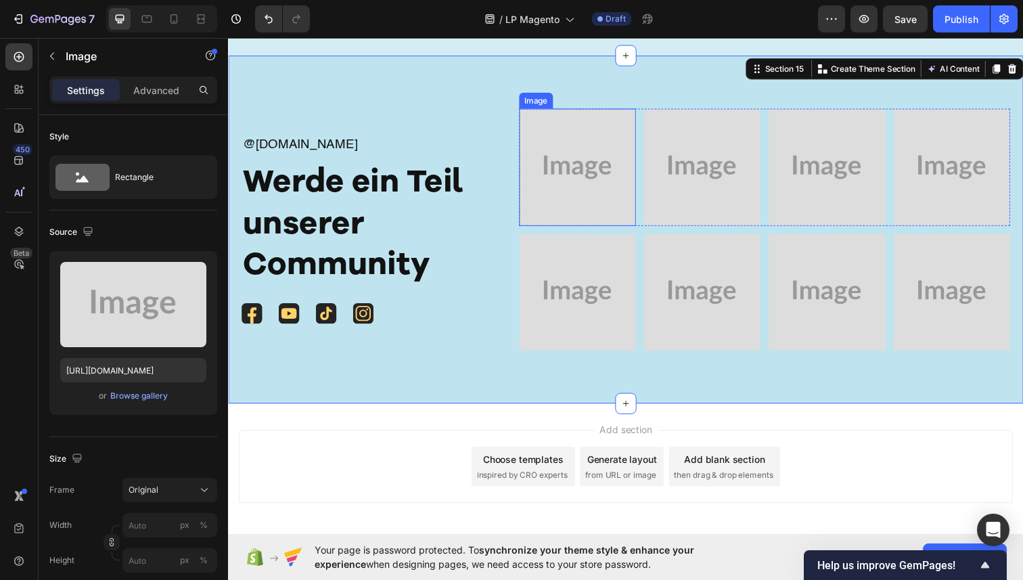
click at [590, 160] on img at bounding box center [584, 169] width 119 height 119
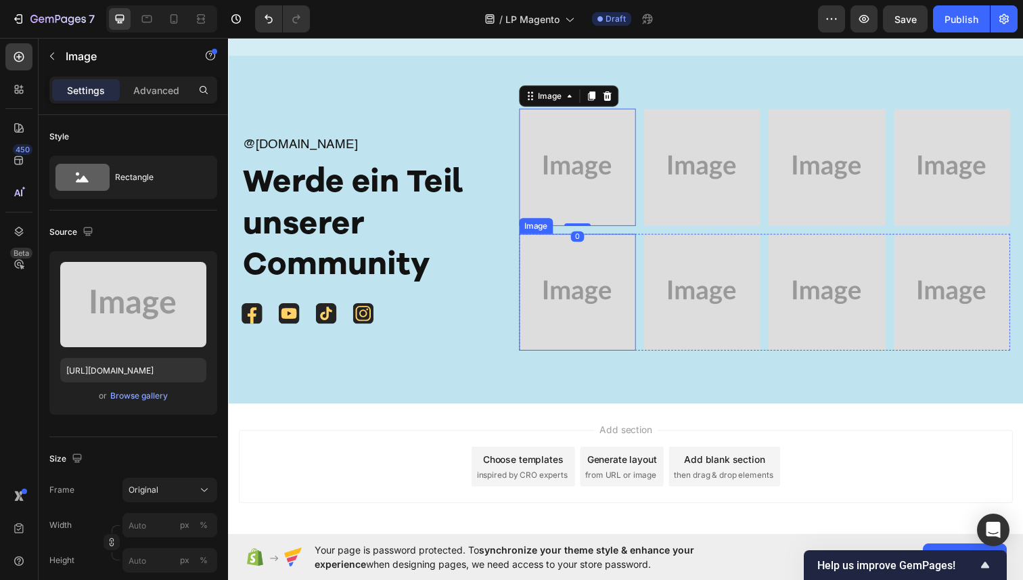
click at [566, 274] on img at bounding box center [584, 297] width 119 height 119
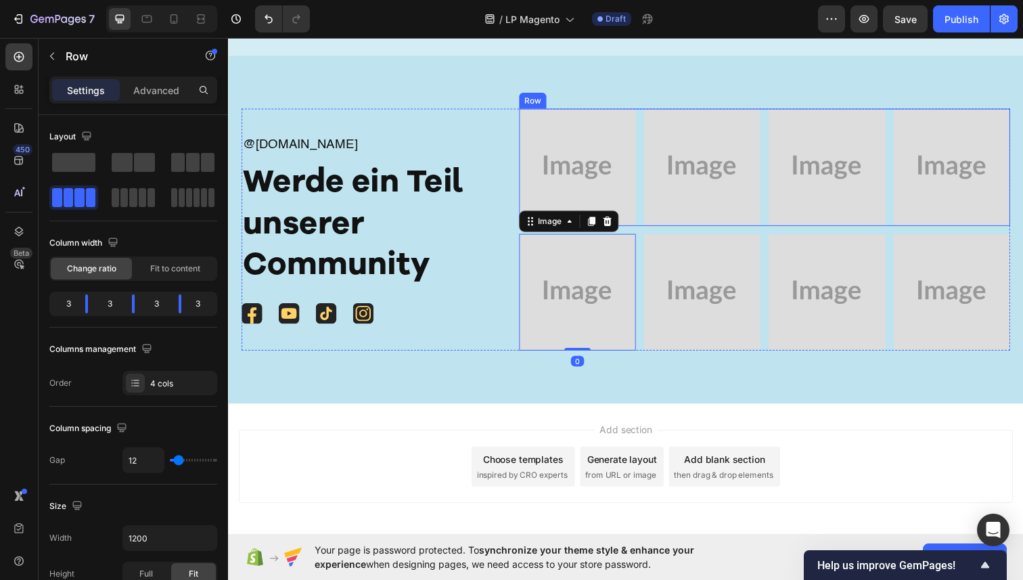
click at [644, 198] on div "Image Image Image Image Row" at bounding box center [775, 169] width 501 height 119
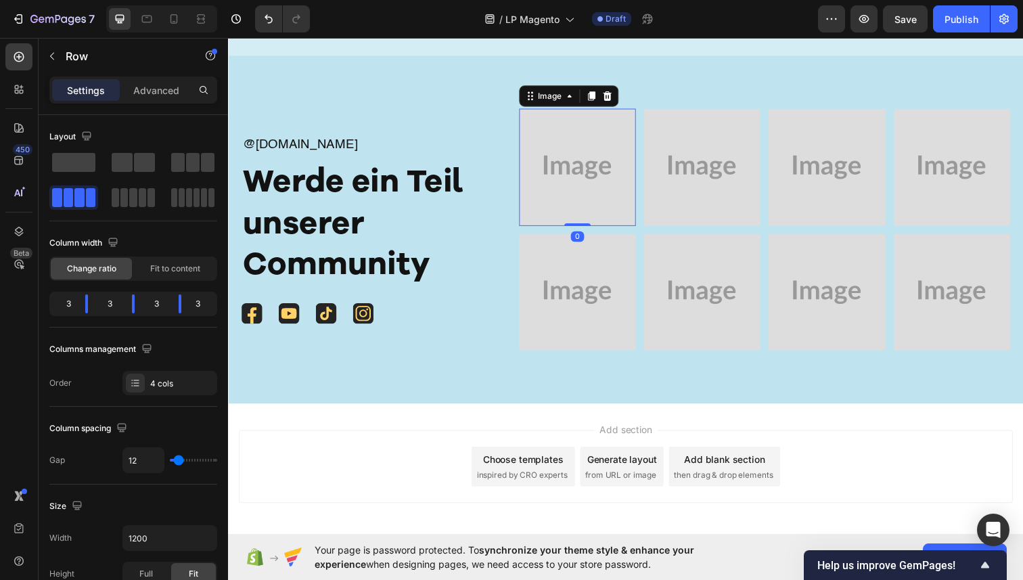
click at [598, 177] on img at bounding box center [584, 169] width 119 height 119
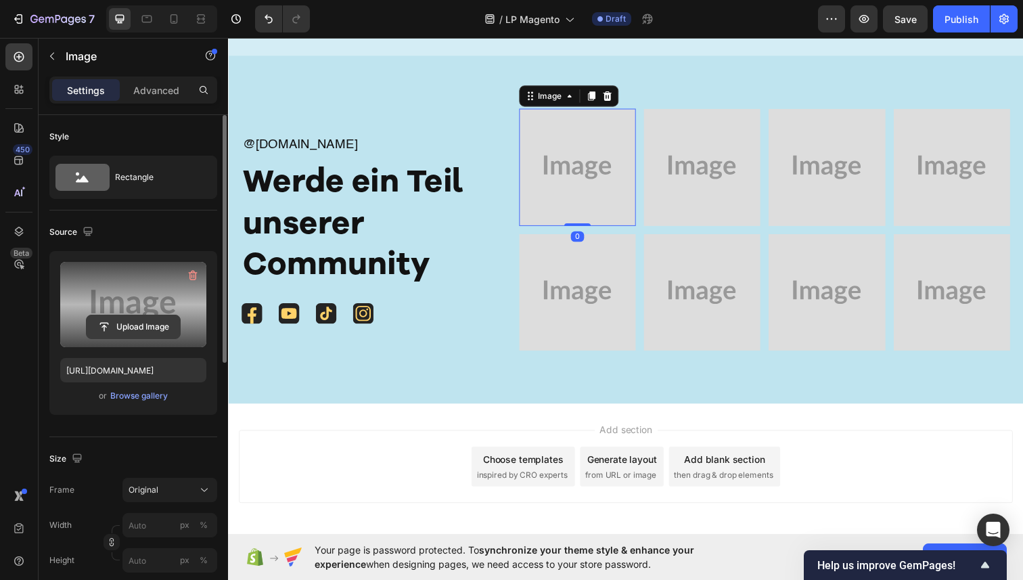
click at [139, 331] on input "file" at bounding box center [133, 326] width 93 height 23
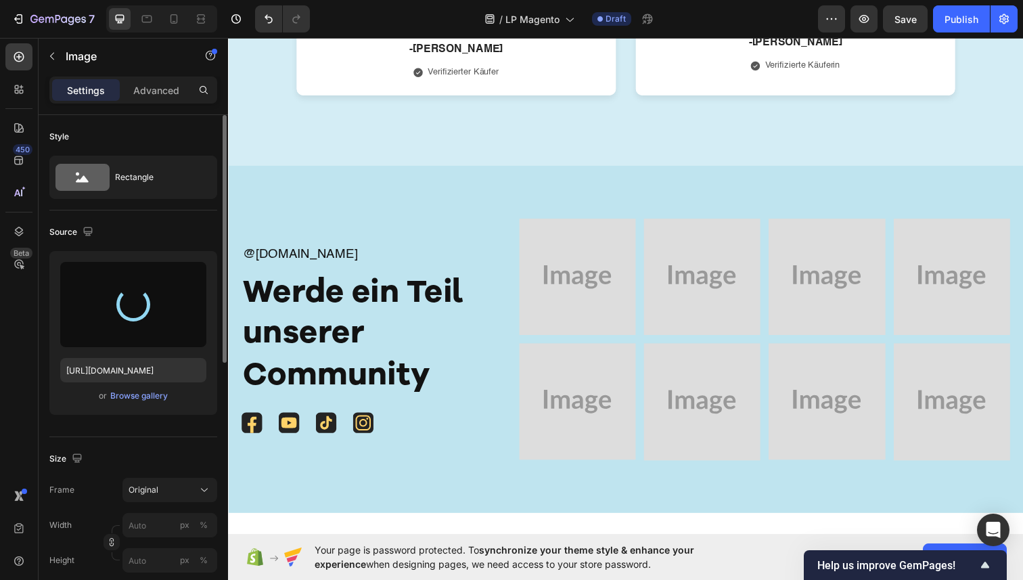
scroll to position [7790, 0]
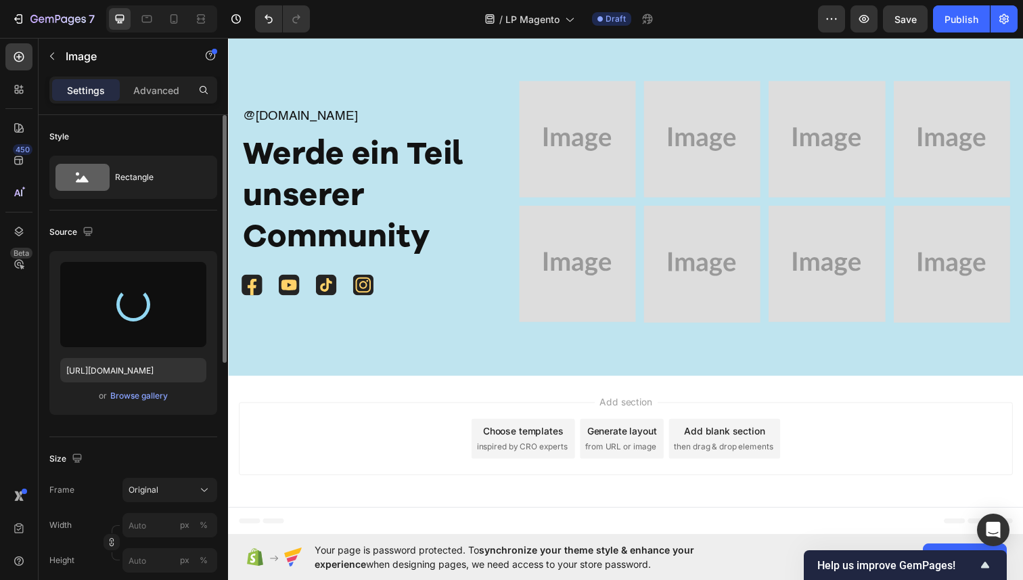
type input "[URL][DOMAIN_NAME]"
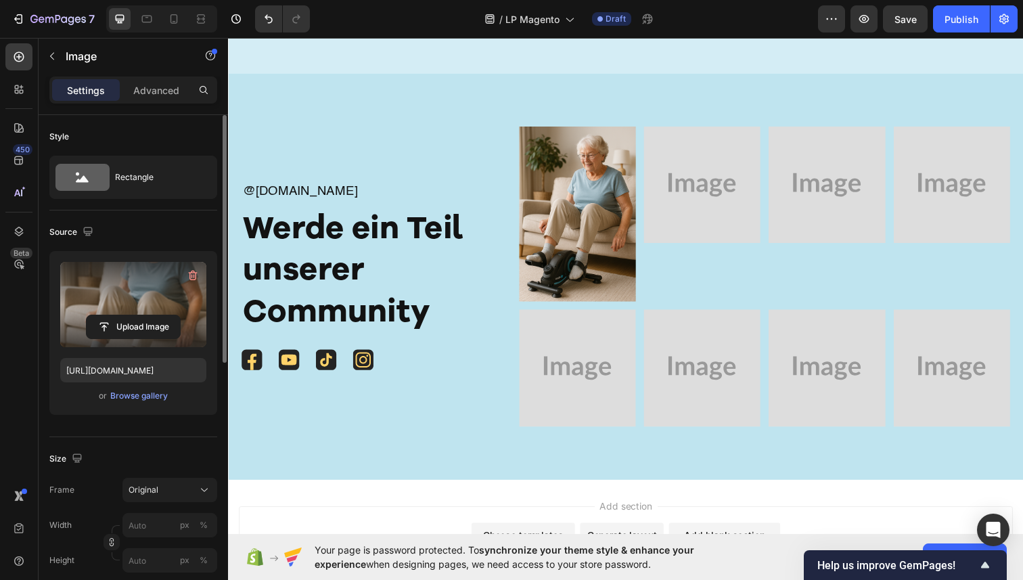
scroll to position [7740, 0]
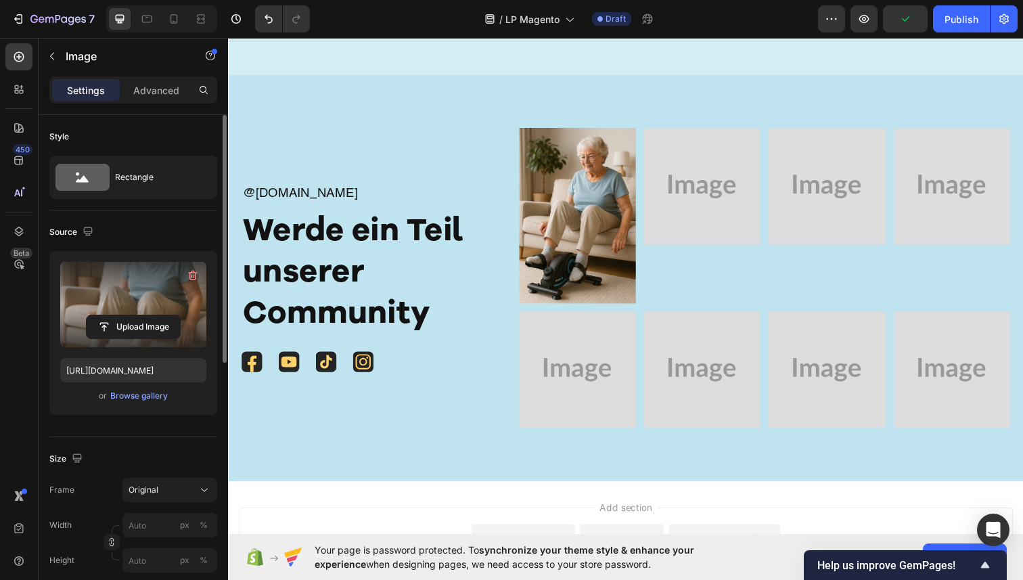
click at [557, 289] on img at bounding box center [584, 219] width 119 height 179
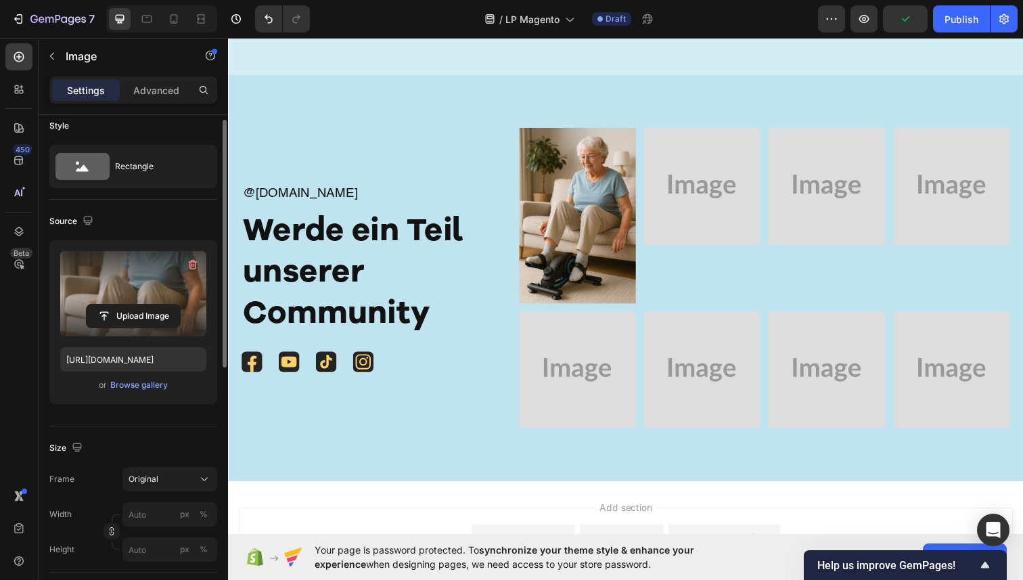
click at [592, 230] on img at bounding box center [584, 219] width 119 height 179
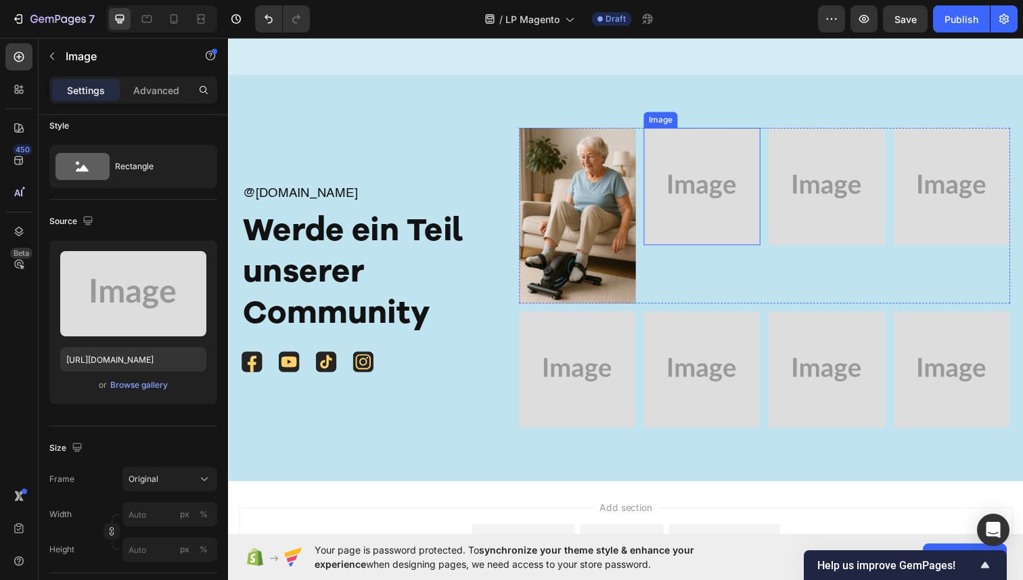
click at [658, 249] on img at bounding box center [711, 189] width 119 height 119
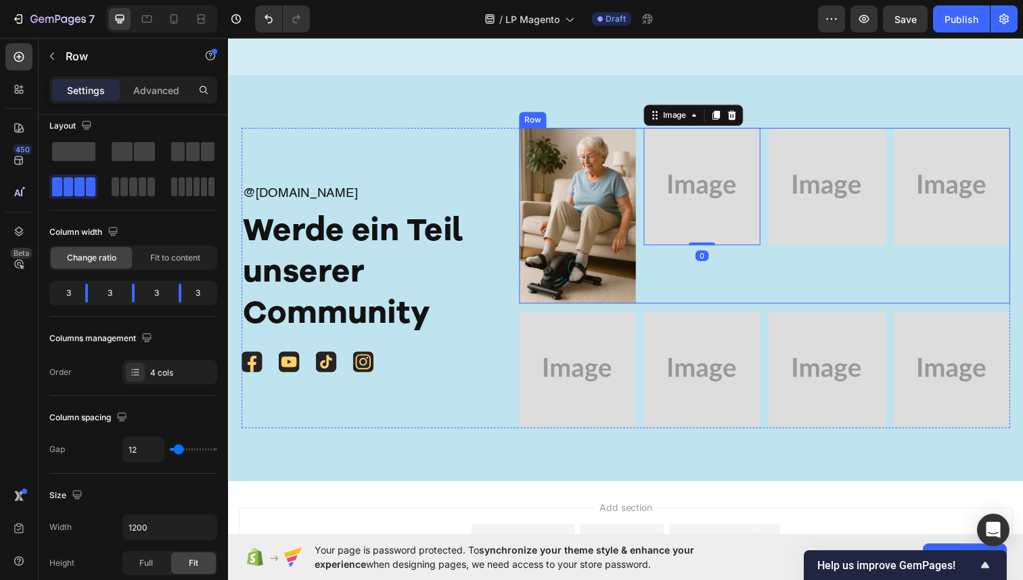
click at [654, 263] on div "Image 0" at bounding box center [711, 219] width 119 height 179
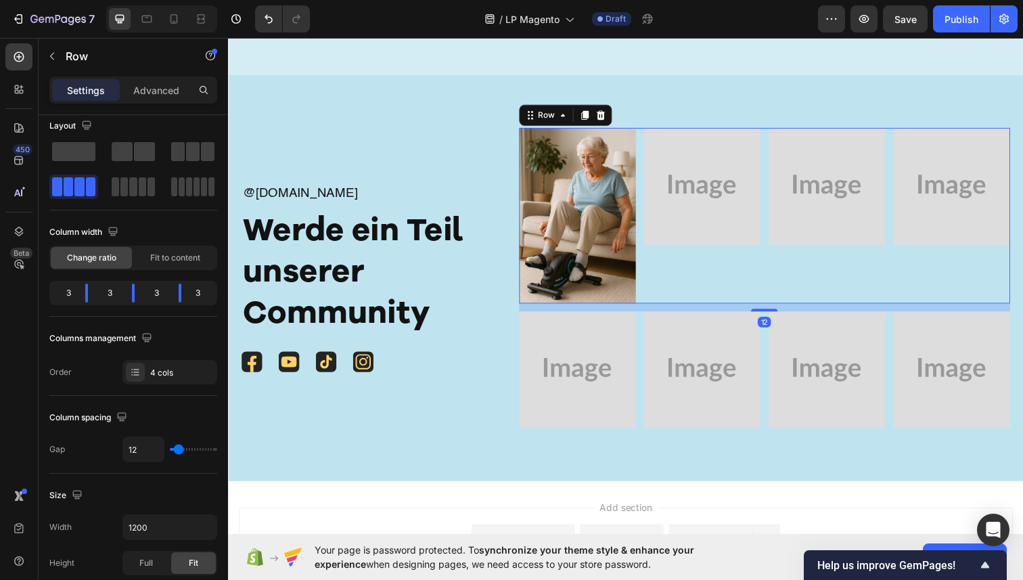
scroll to position [0, 0]
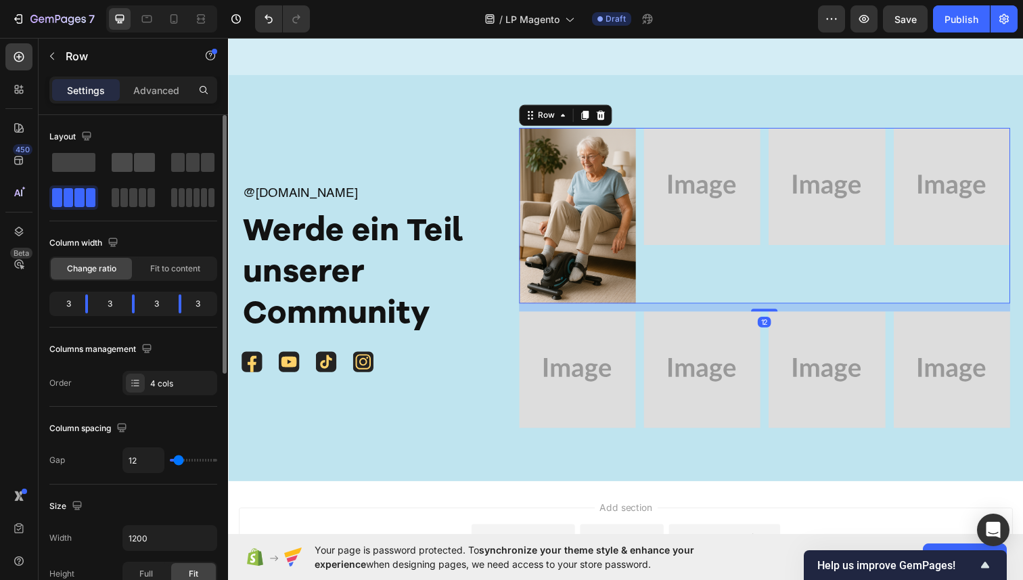
click at [137, 166] on span at bounding box center [144, 162] width 21 height 19
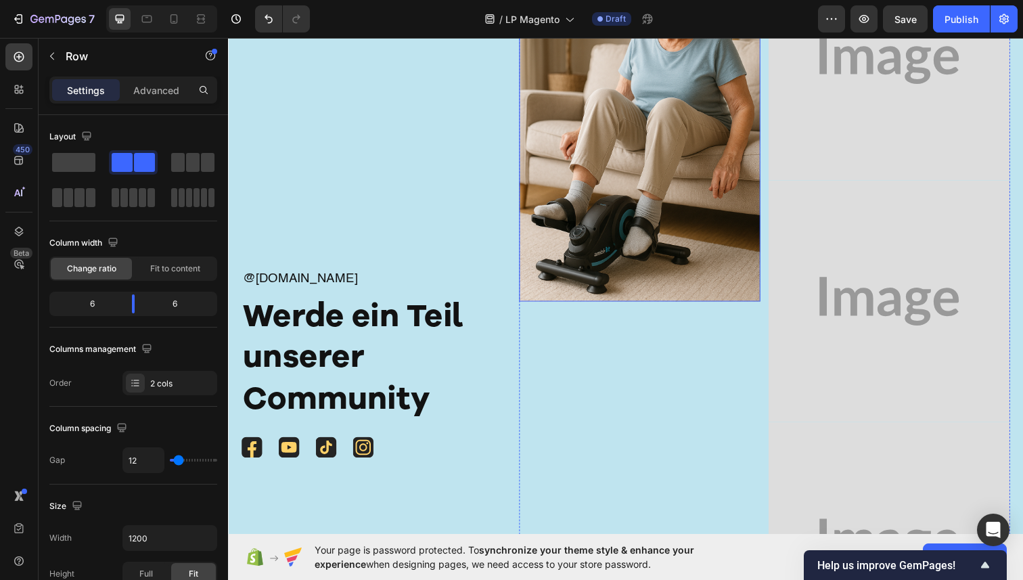
scroll to position [8063, 0]
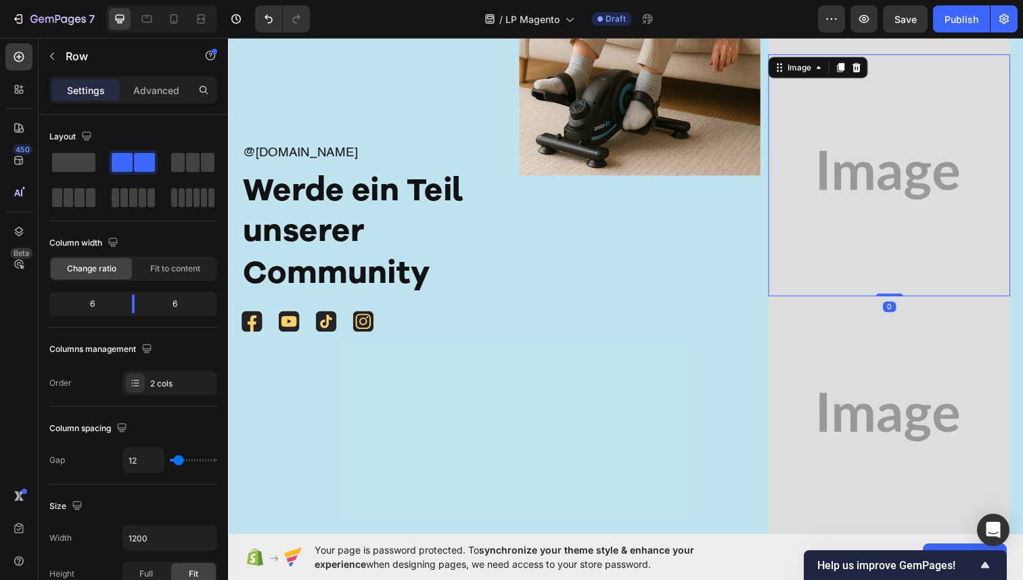
click at [812, 241] on img at bounding box center [903, 178] width 247 height 247
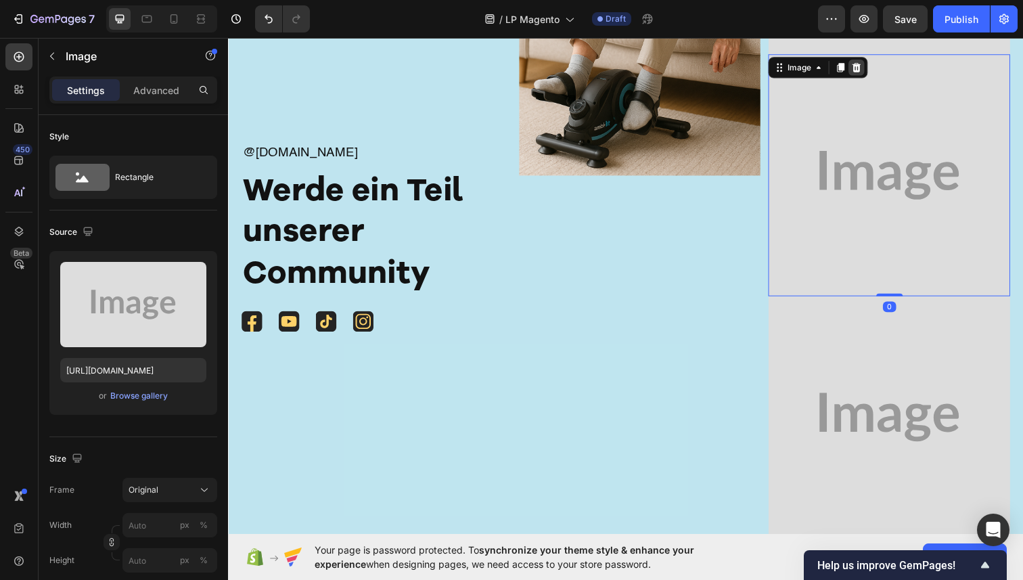
click at [869, 62] on div at bounding box center [870, 68] width 16 height 16
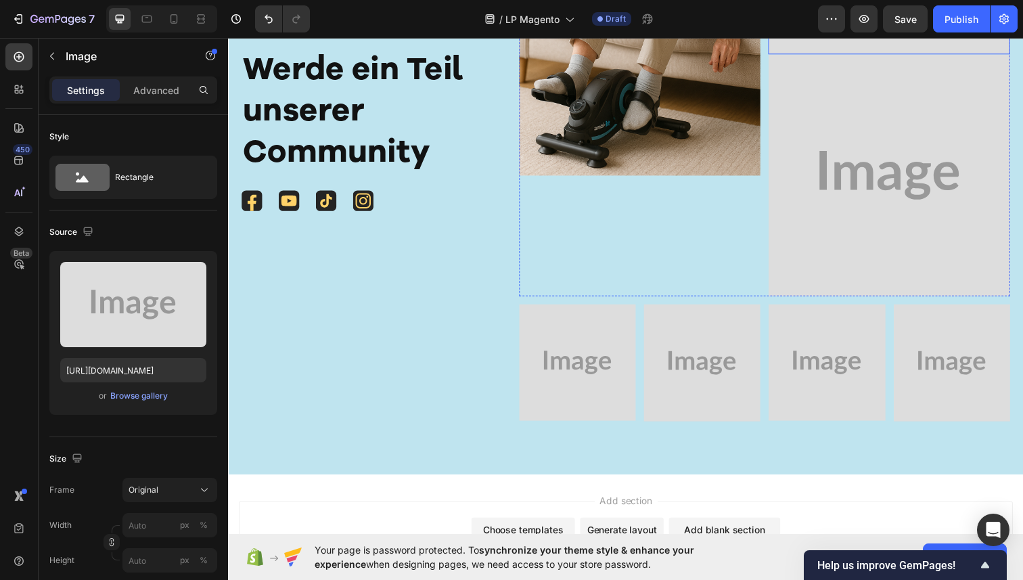
scroll to position [7940, 0]
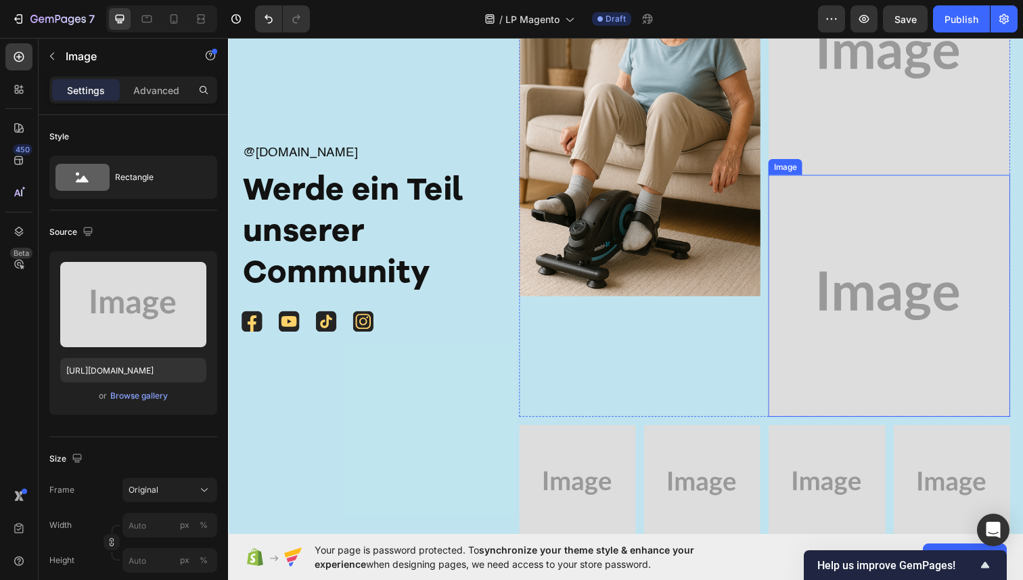
click at [849, 259] on img at bounding box center [903, 301] width 247 height 247
click at [870, 162] on icon at bounding box center [870, 164] width 9 height 9
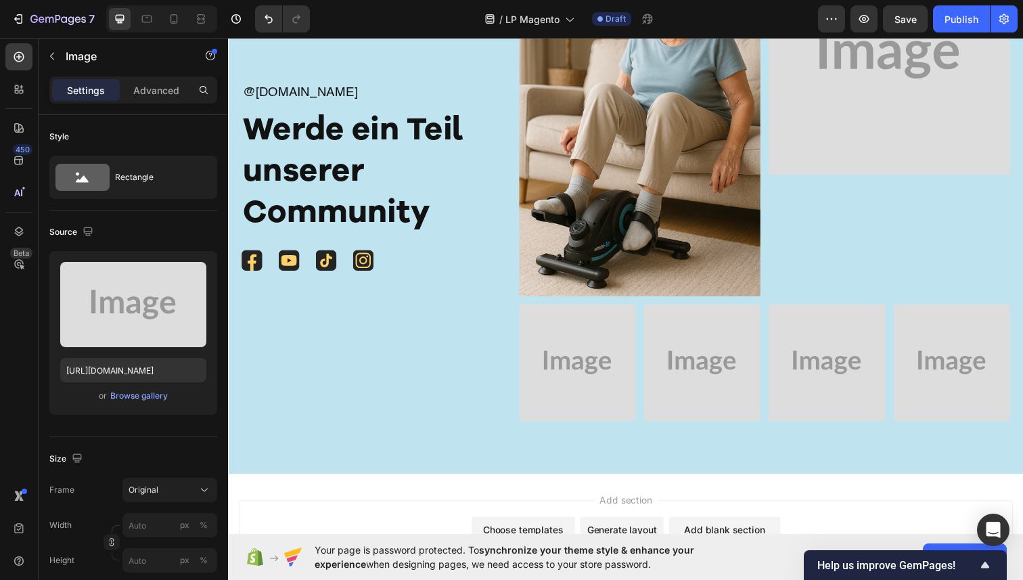
scroll to position [7878, 0]
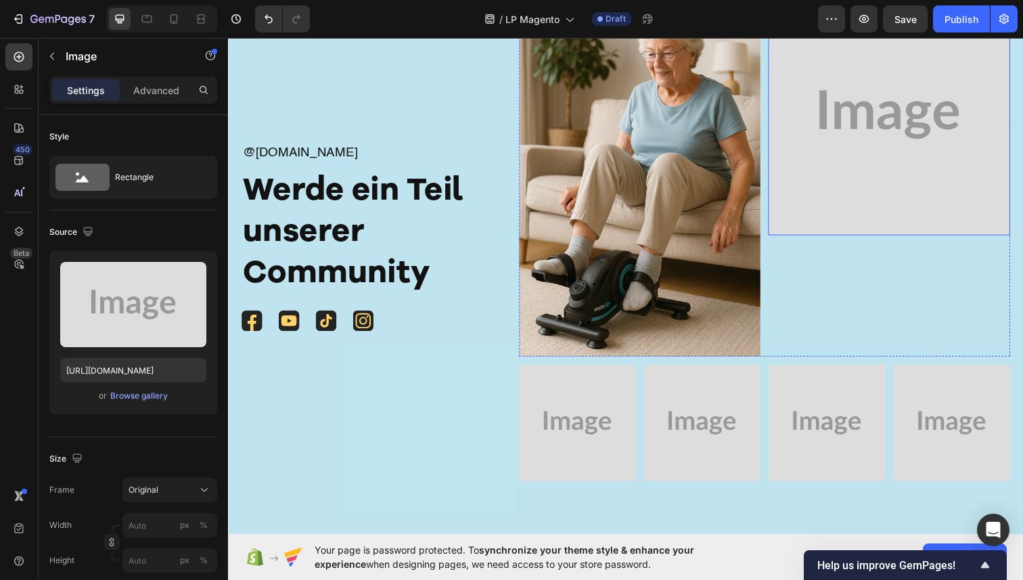
click at [859, 154] on img at bounding box center [903, 116] width 247 height 247
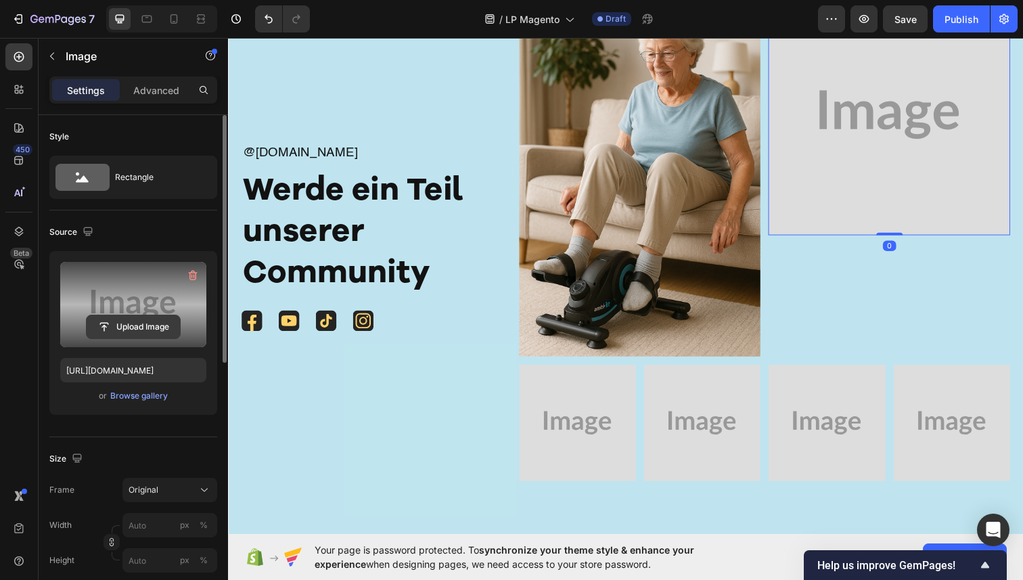
click at [145, 323] on input "file" at bounding box center [133, 326] width 93 height 23
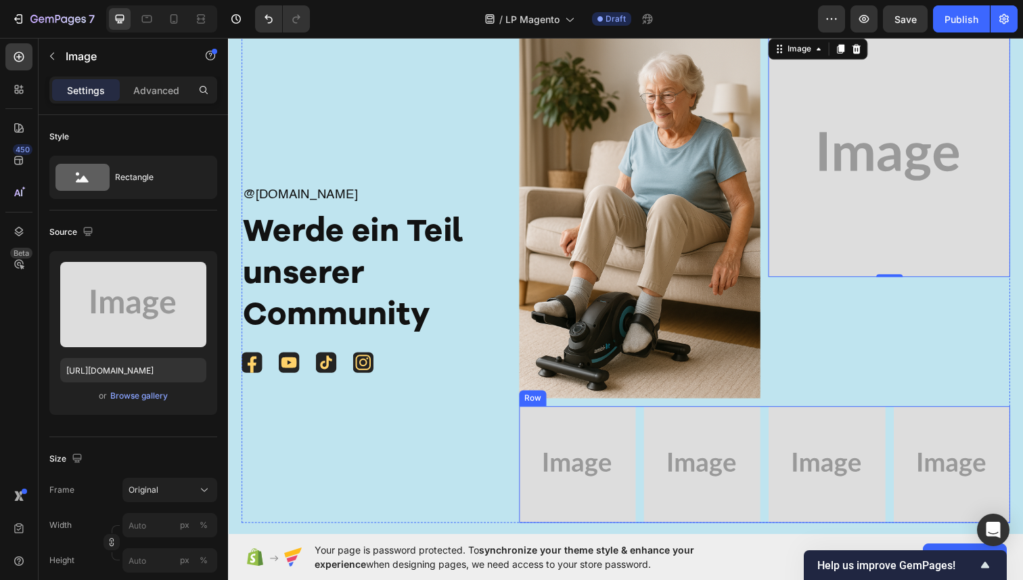
scroll to position [7853, 0]
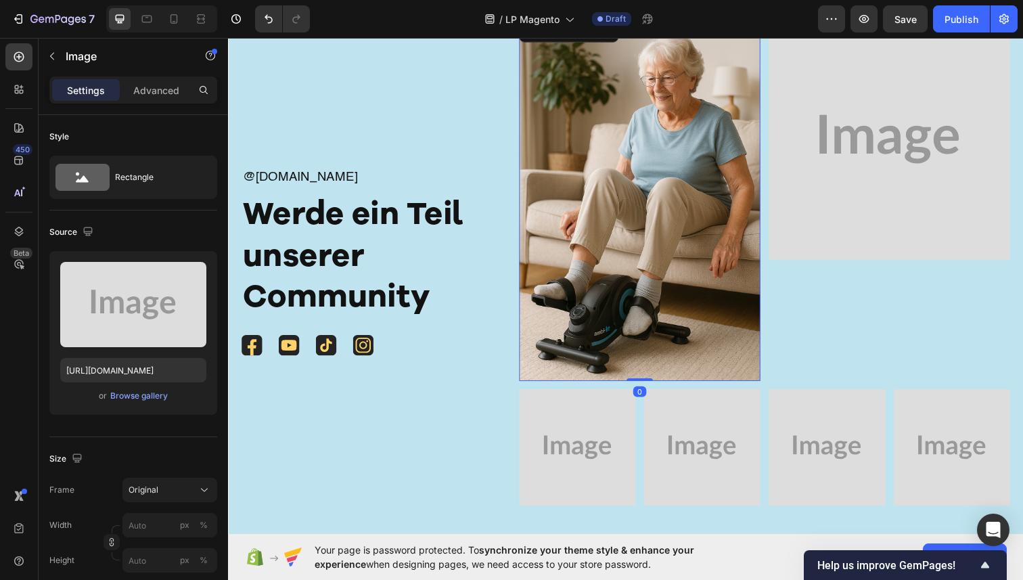
click at [635, 215] on img at bounding box center [648, 203] width 247 height 370
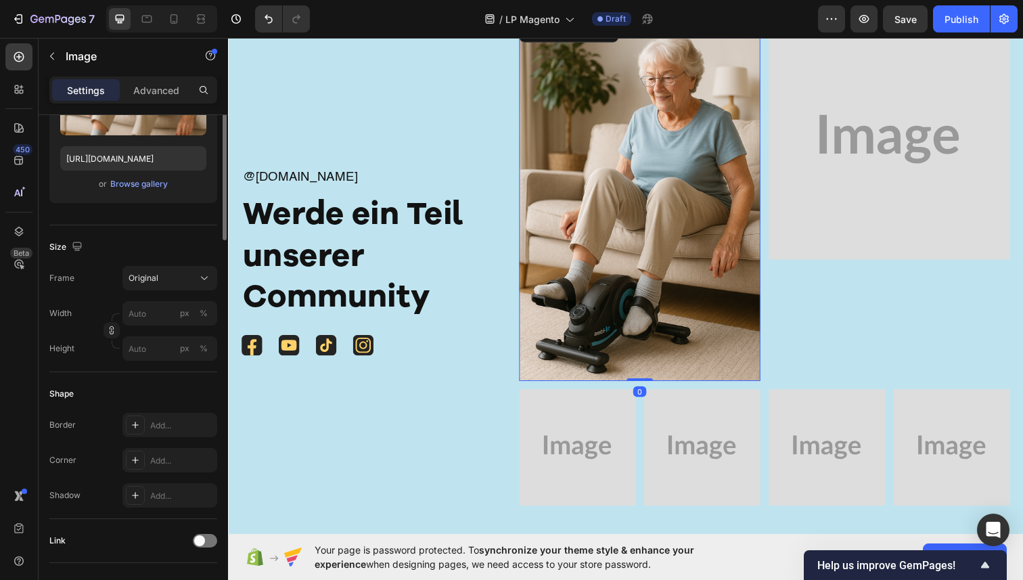
scroll to position [233, 0]
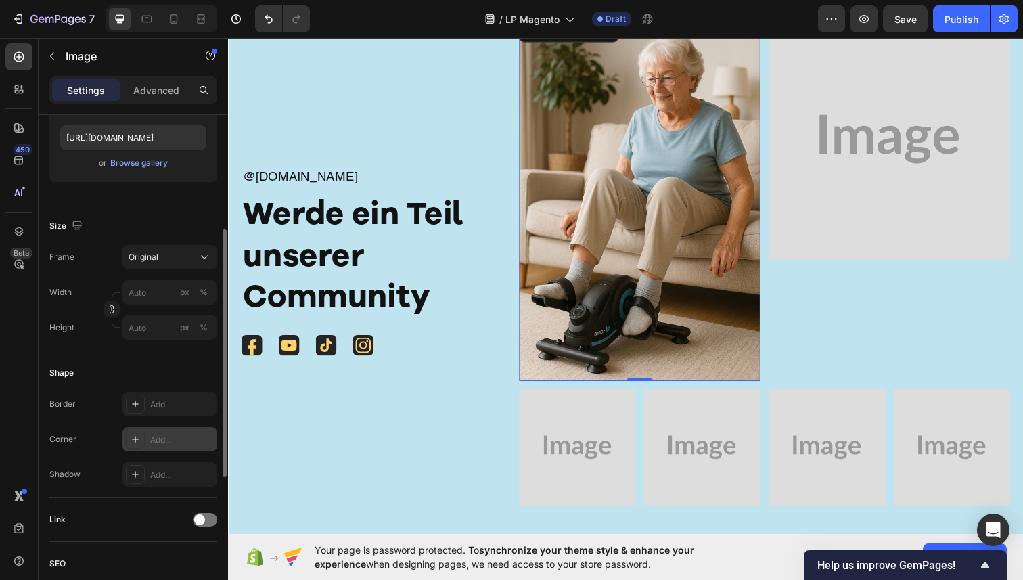
click at [150, 436] on div "Add..." at bounding box center [169, 439] width 95 height 24
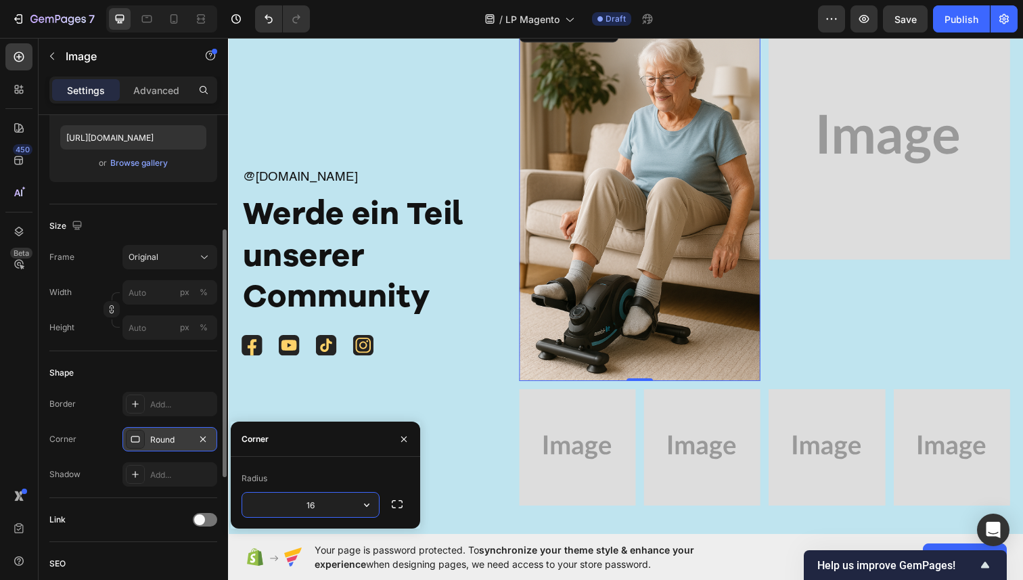
type input "16"
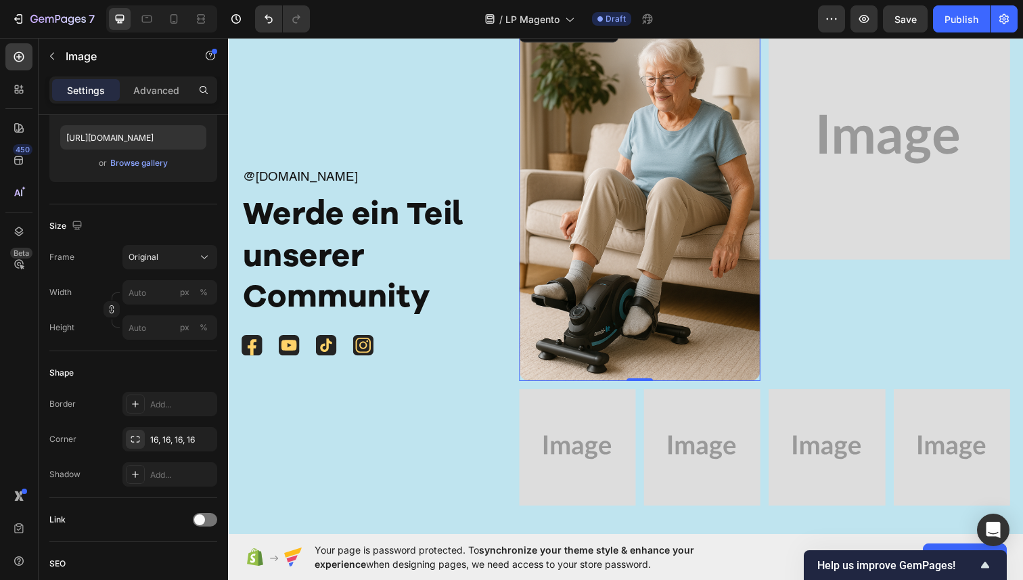
click at [579, 231] on img at bounding box center [648, 203] width 247 height 370
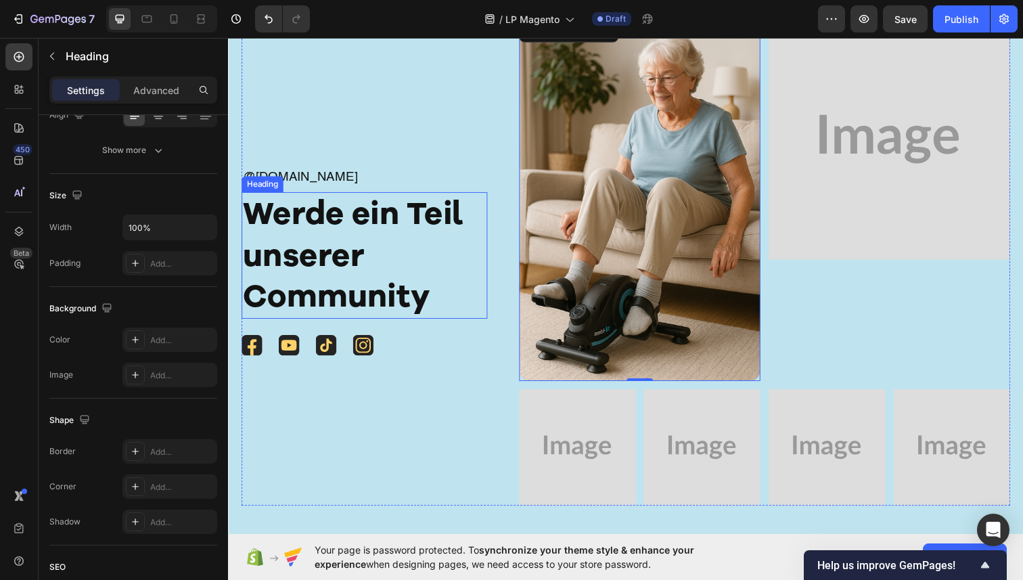
click at [438, 298] on h2 "Werde ein Teil unserer Community" at bounding box center [367, 260] width 251 height 129
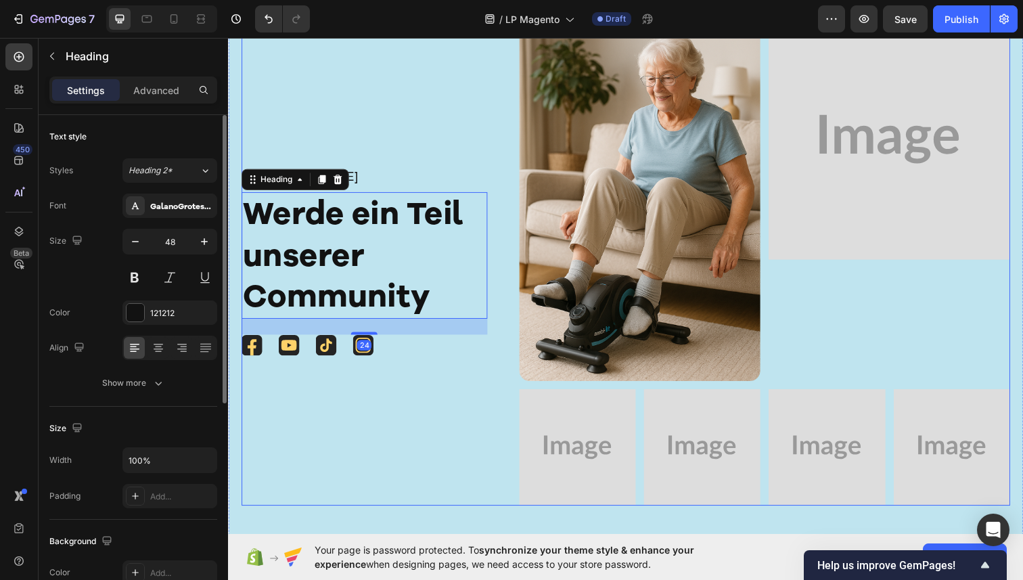
scroll to position [7775, 0]
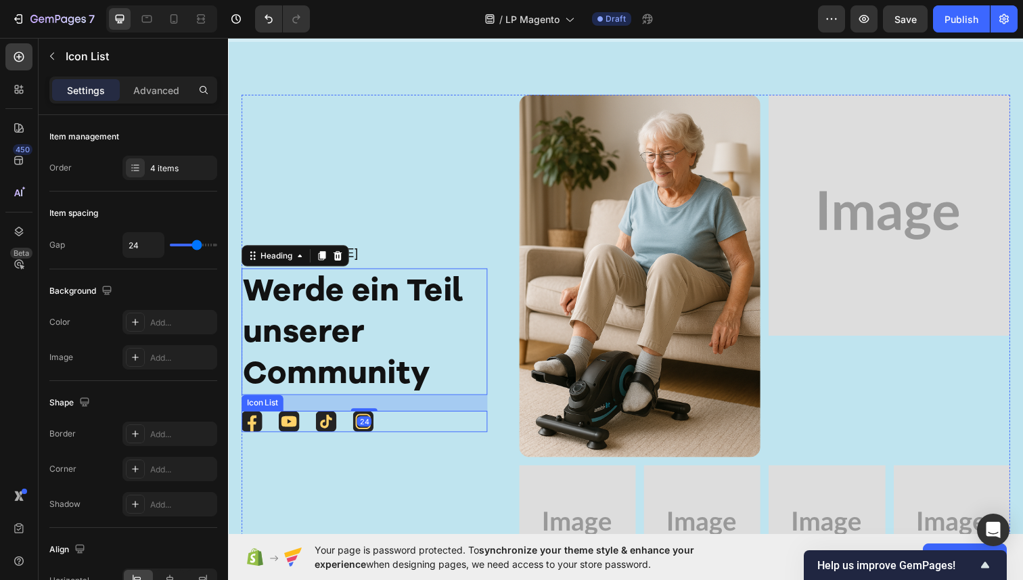
click at [390, 432] on div "Icon Icon Icon Icon" at bounding box center [367, 430] width 251 height 22
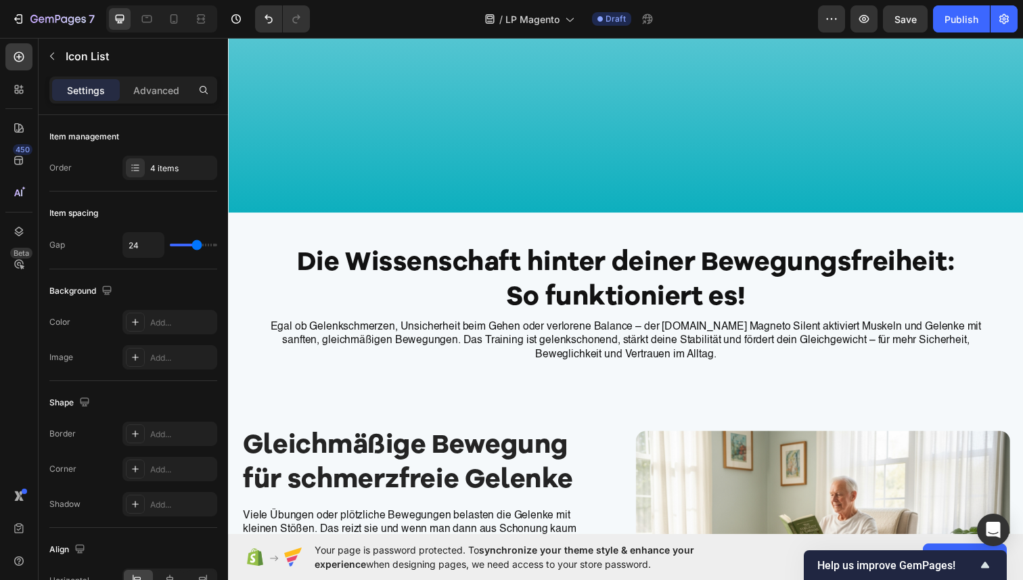
scroll to position [1134, 0]
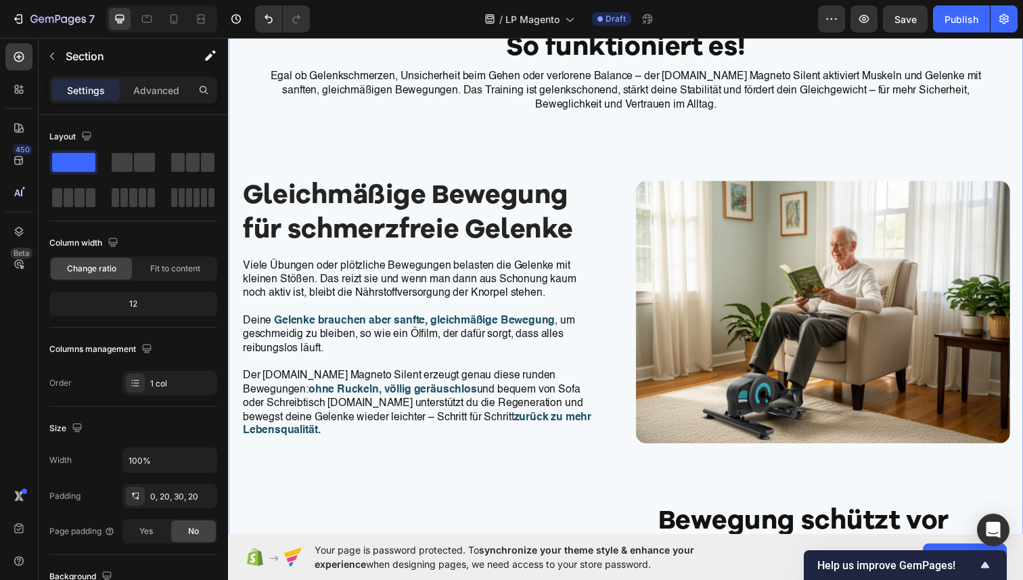
click at [323, 209] on div "Die Wissenschaft hinter deiner Bewegungsfreiheit: So funktioniert es! Heading E…" at bounding box center [634, 560] width 785 height 1198
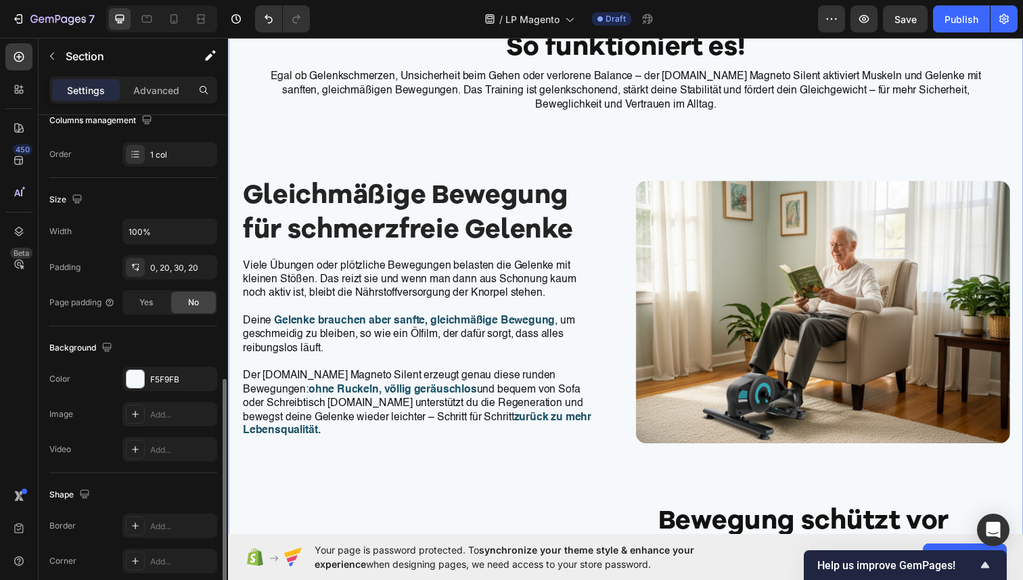
scroll to position [322, 0]
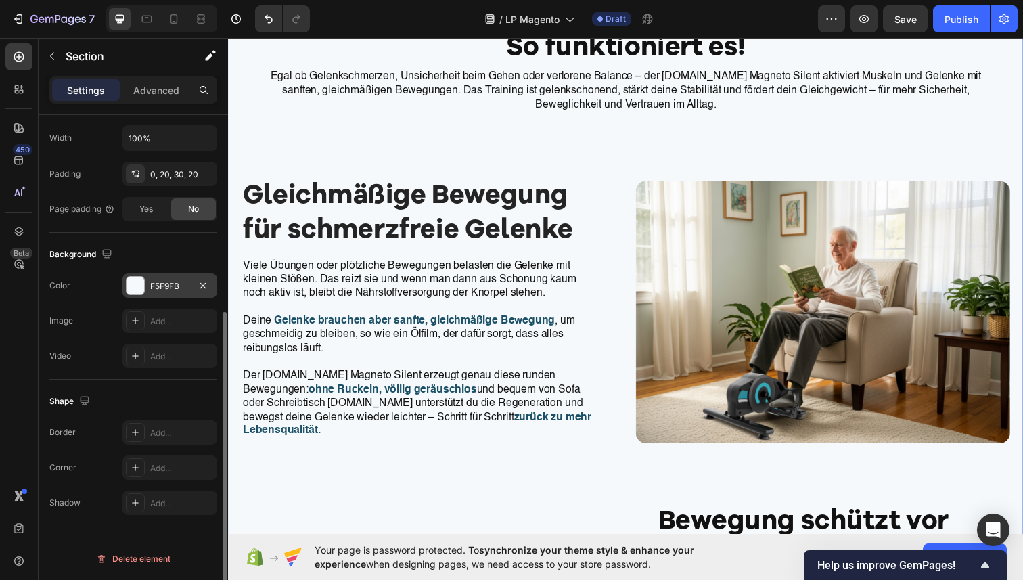
click at [156, 284] on div "F5F9FB" at bounding box center [169, 286] width 39 height 12
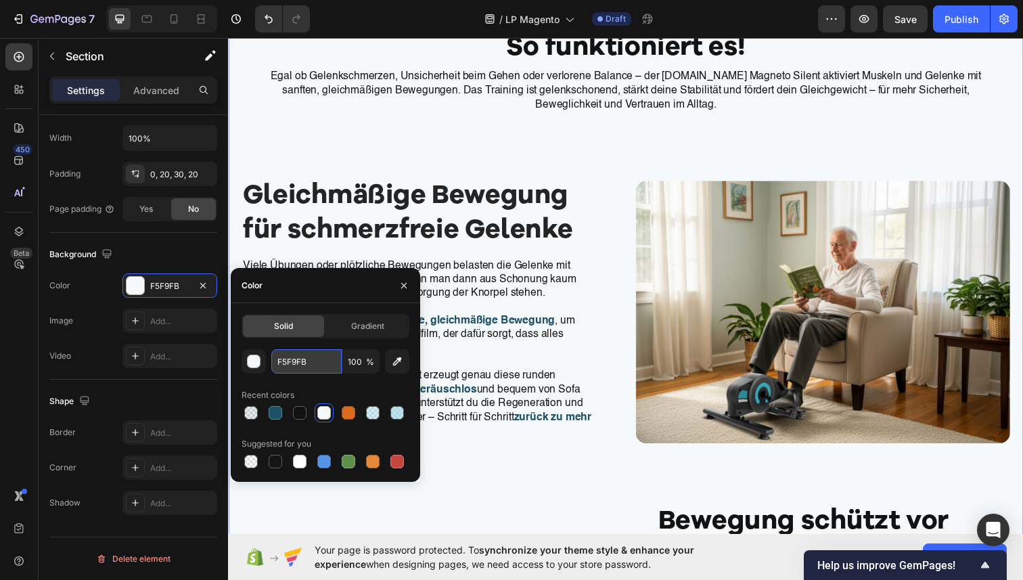
click at [311, 358] on input "F5F9FB" at bounding box center [306, 361] width 70 height 24
click at [400, 288] on icon "button" at bounding box center [404, 285] width 11 height 11
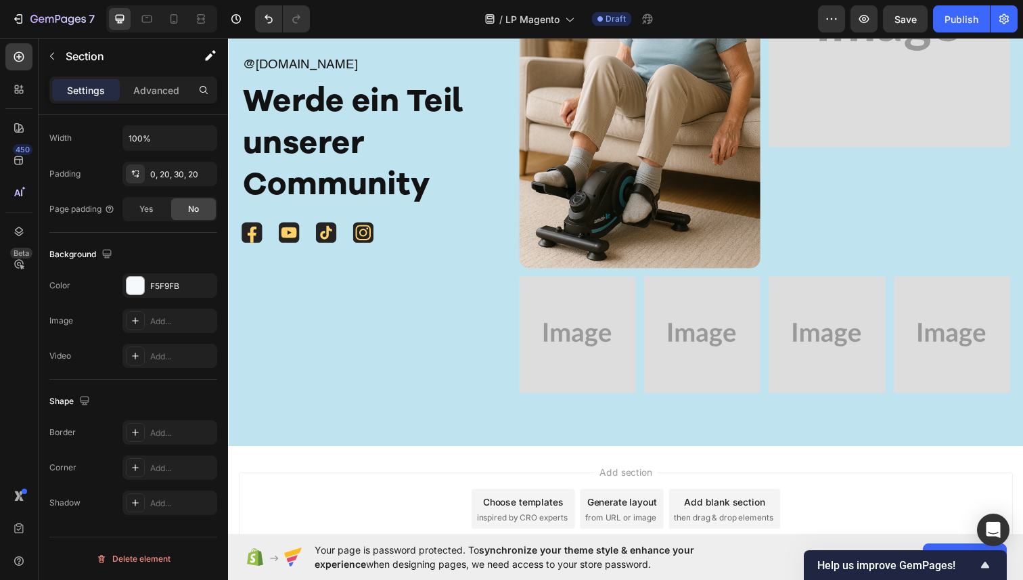
scroll to position [7944, 0]
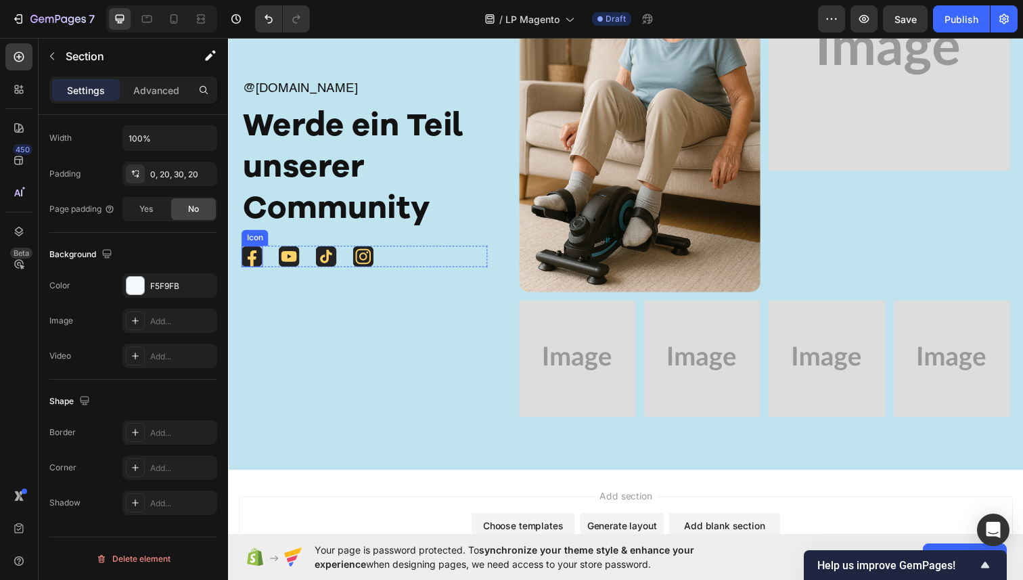
click at [250, 265] on icon at bounding box center [252, 261] width 21 height 21
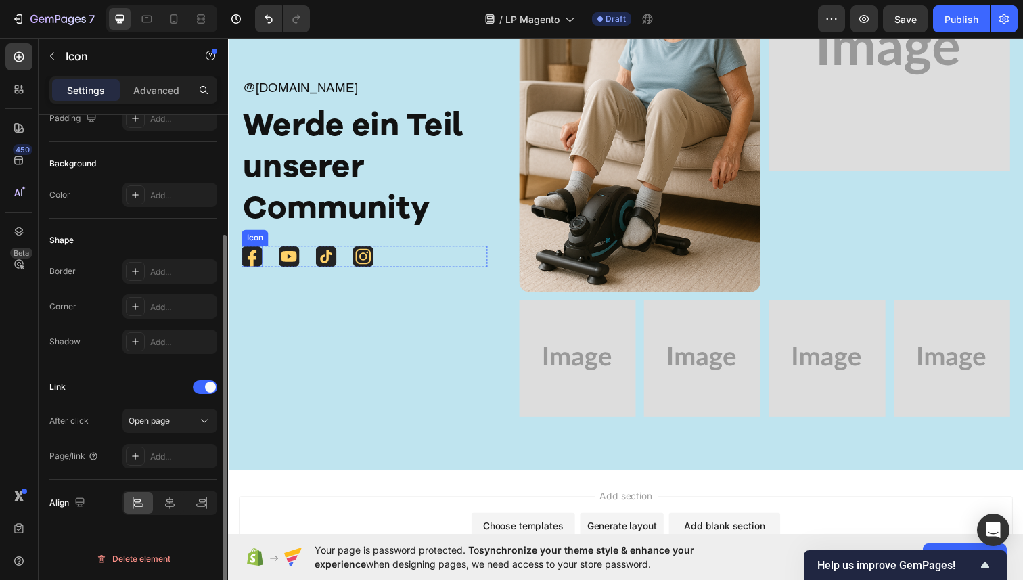
scroll to position [0, 0]
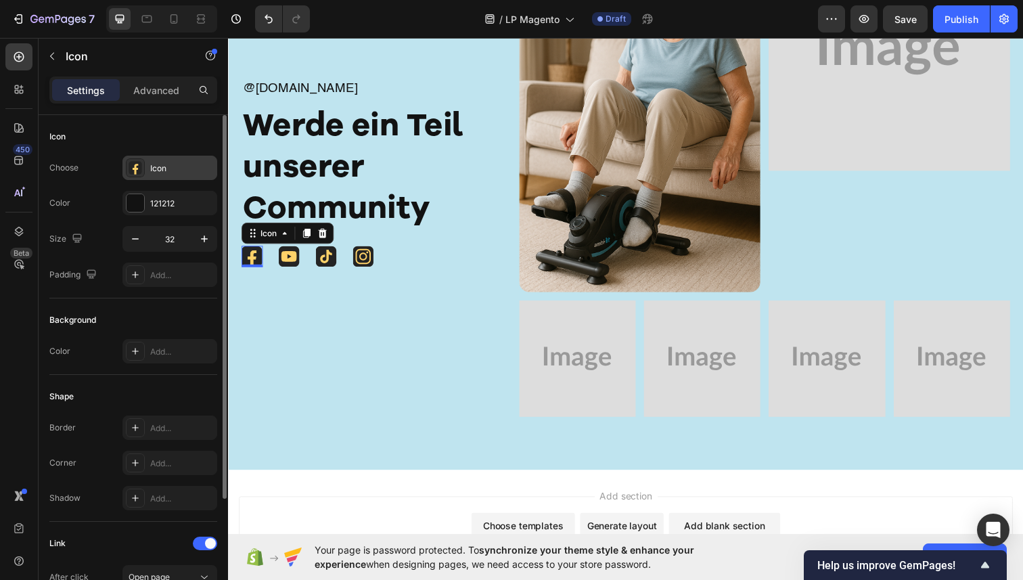
click at [173, 169] on div "Icon" at bounding box center [182, 168] width 64 height 12
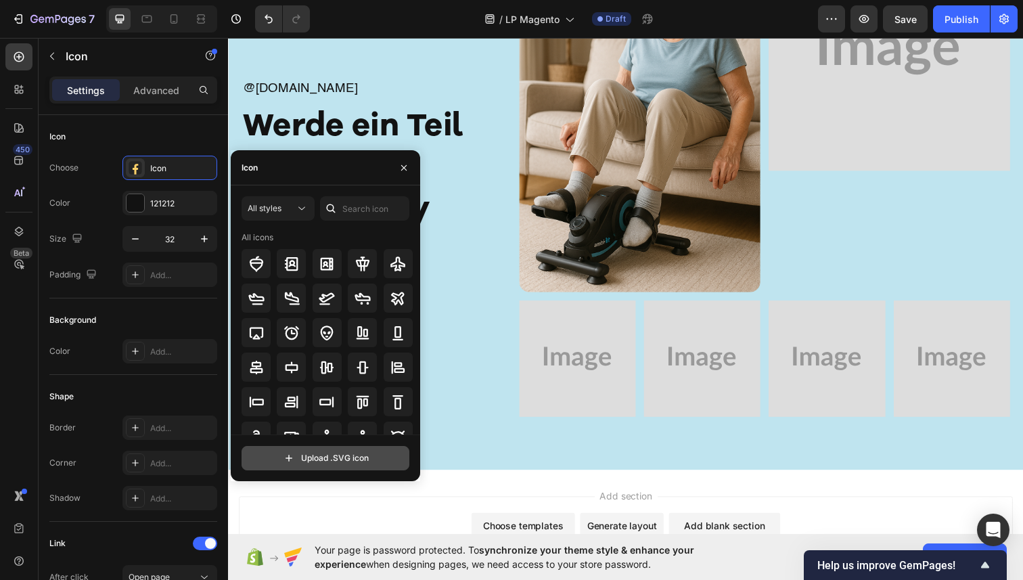
click at [321, 461] on input "file" at bounding box center [325, 458] width 166 height 23
click at [405, 163] on icon "button" at bounding box center [404, 167] width 11 height 11
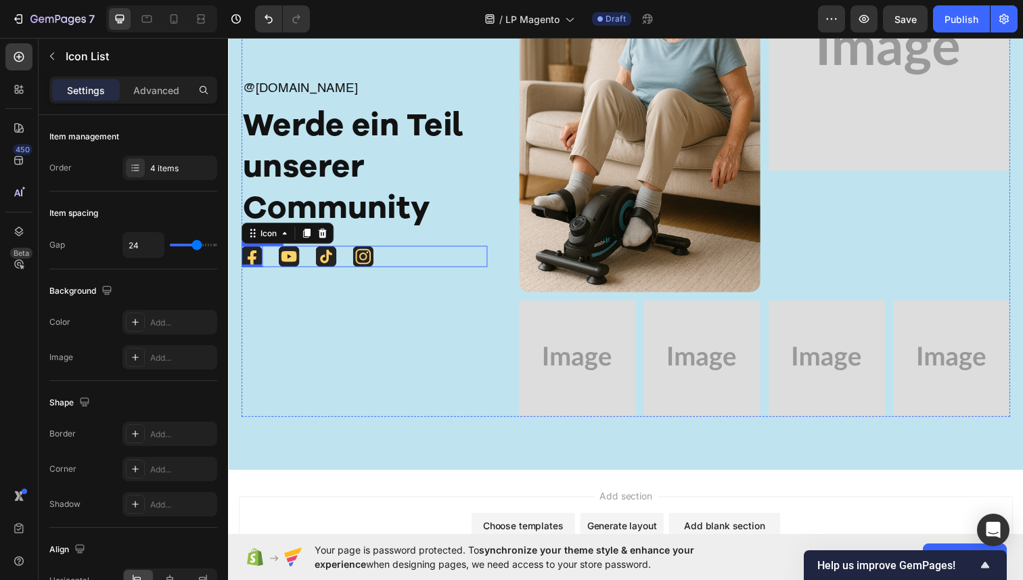
click at [346, 259] on div "Icon 0 Icon Icon Icon" at bounding box center [367, 261] width 251 height 22
click at [344, 242] on icon at bounding box center [339, 237] width 11 height 11
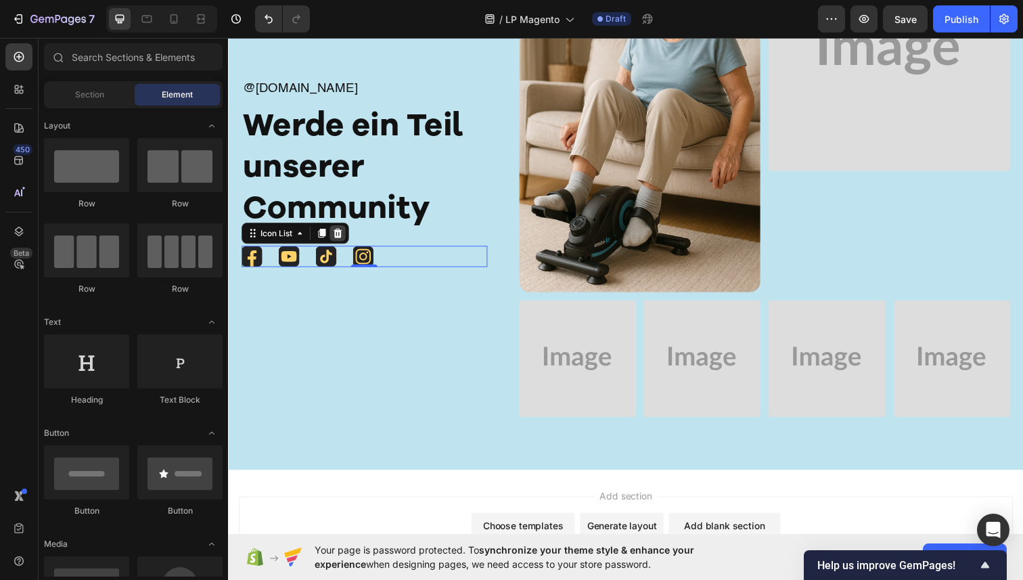
scroll to position [7955, 0]
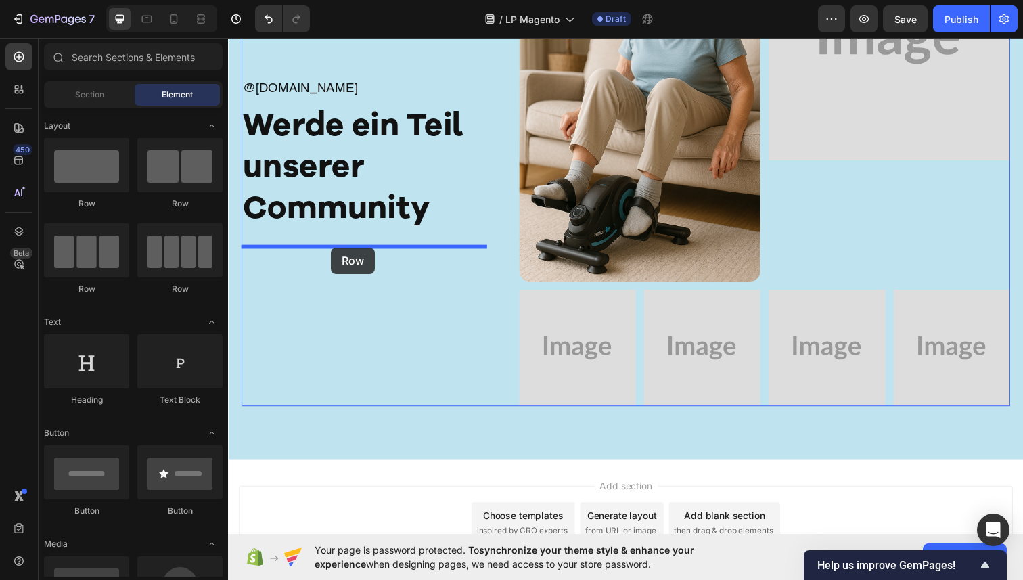
drag, startPoint x: 323, startPoint y: 293, endPoint x: 332, endPoint y: 250, distance: 44.2
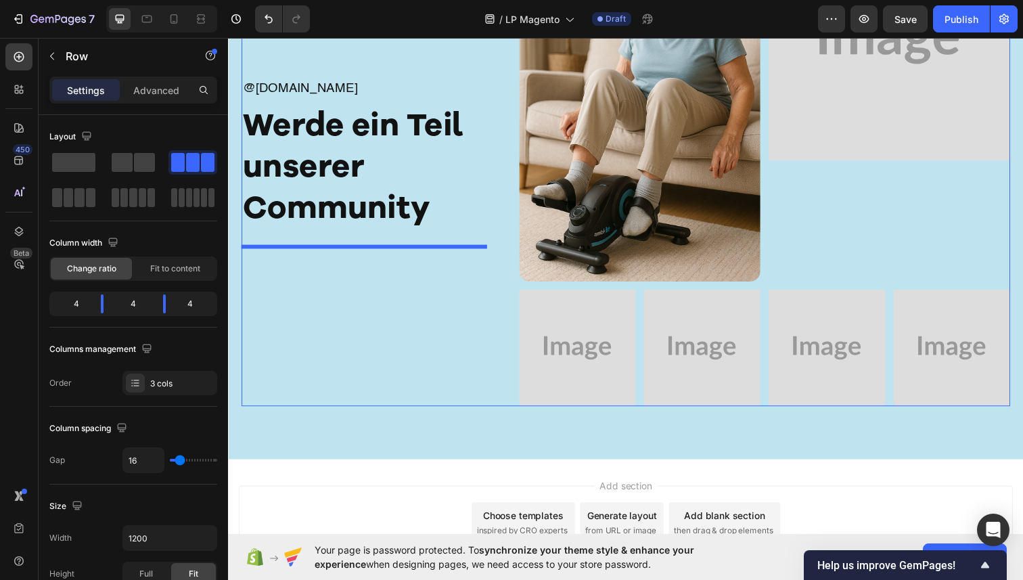
scroll to position [7934, 0]
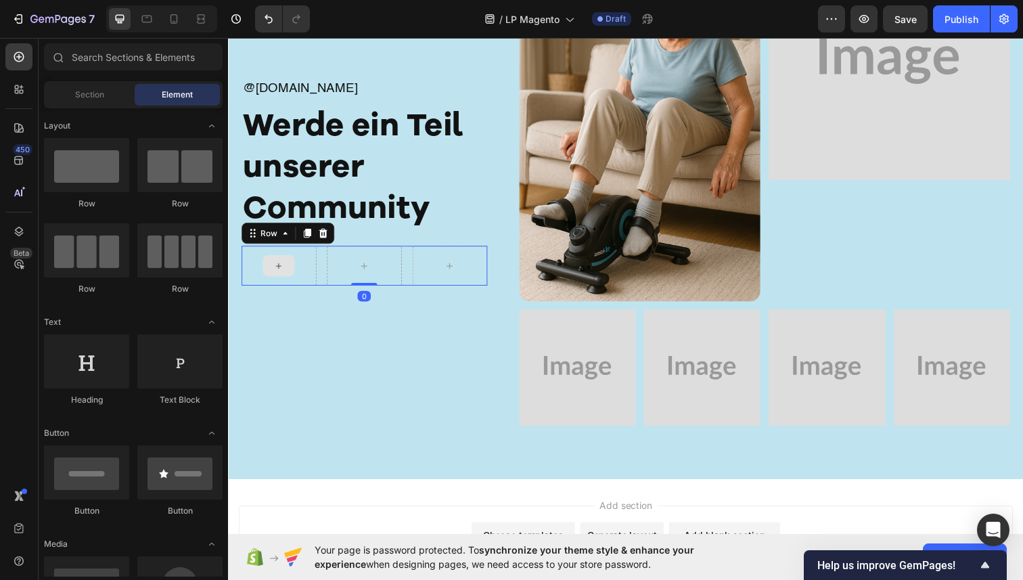
click at [280, 277] on div at bounding box center [279, 271] width 32 height 22
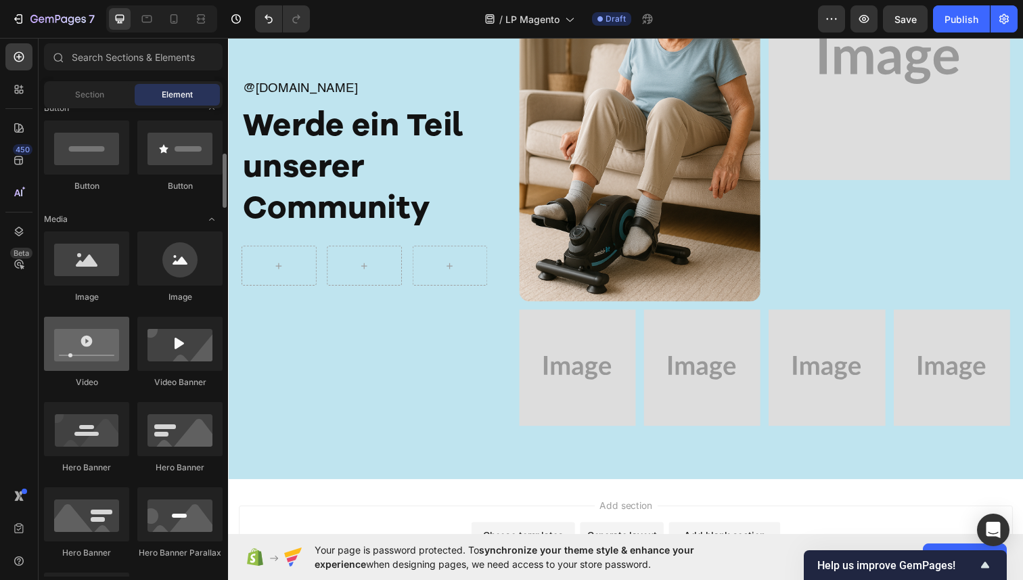
scroll to position [194, 0]
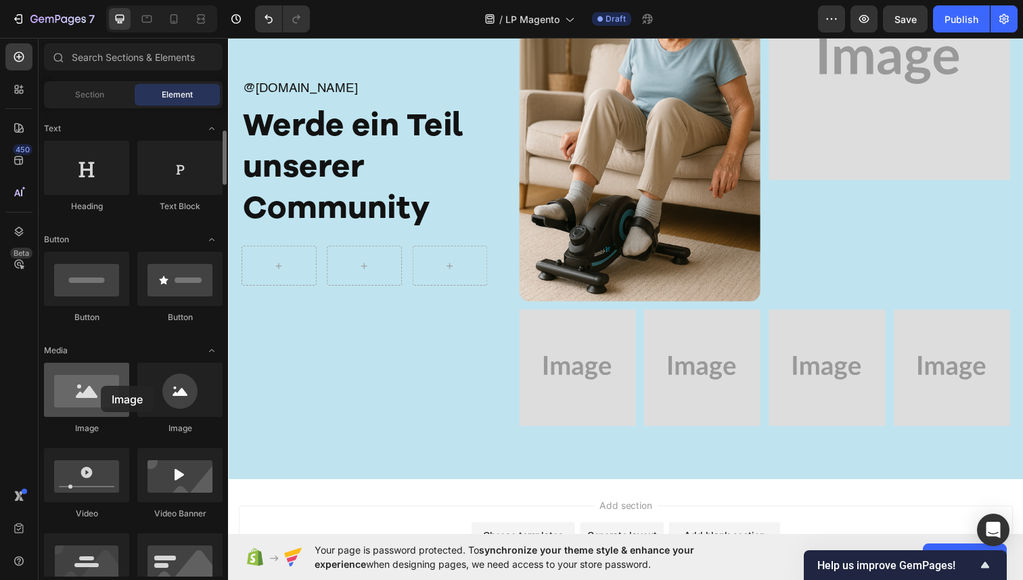
drag, startPoint x: 93, startPoint y: 387, endPoint x: 100, endPoint y: 386, distance: 7.6
click at [100, 386] on div at bounding box center [86, 390] width 85 height 54
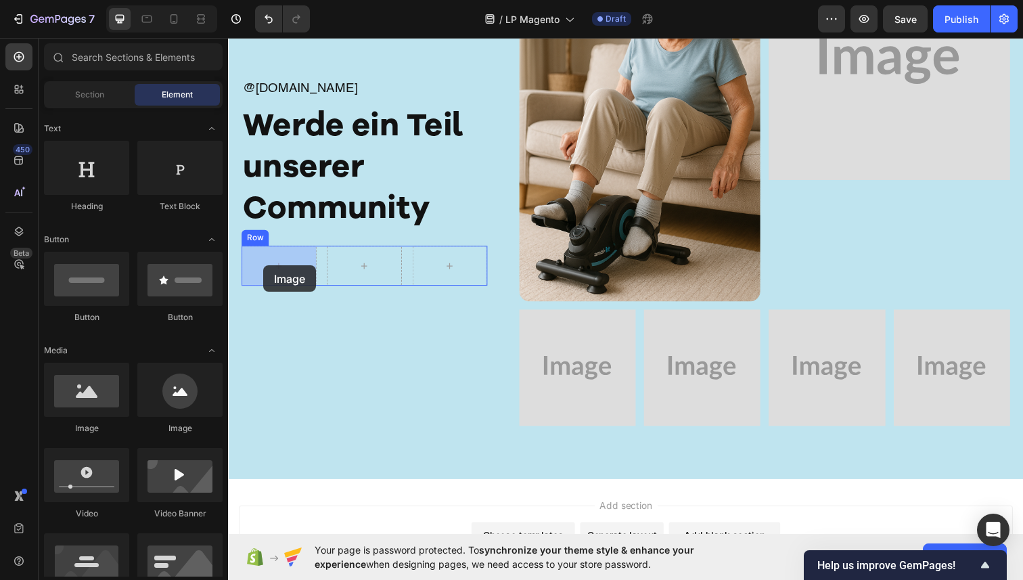
drag, startPoint x: 418, startPoint y: 430, endPoint x: 264, endPoint y: 270, distance: 221.6
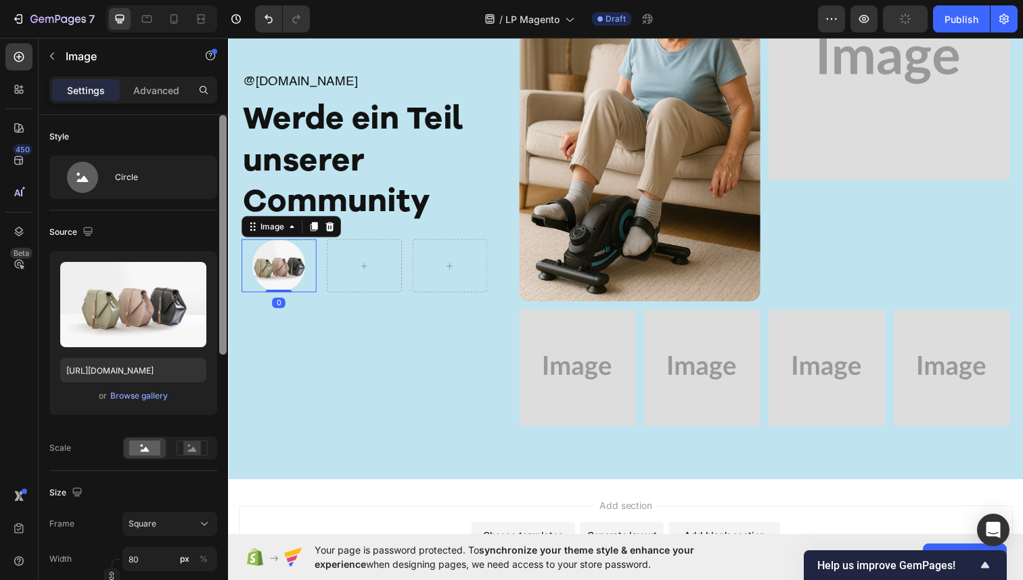
scroll to position [7928, 0]
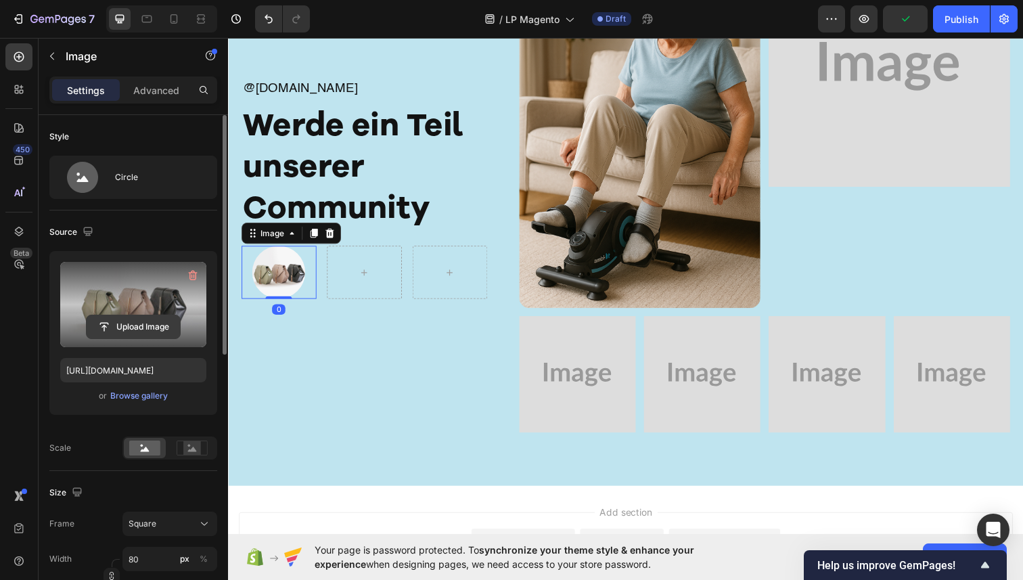
click at [139, 323] on input "file" at bounding box center [133, 326] width 93 height 23
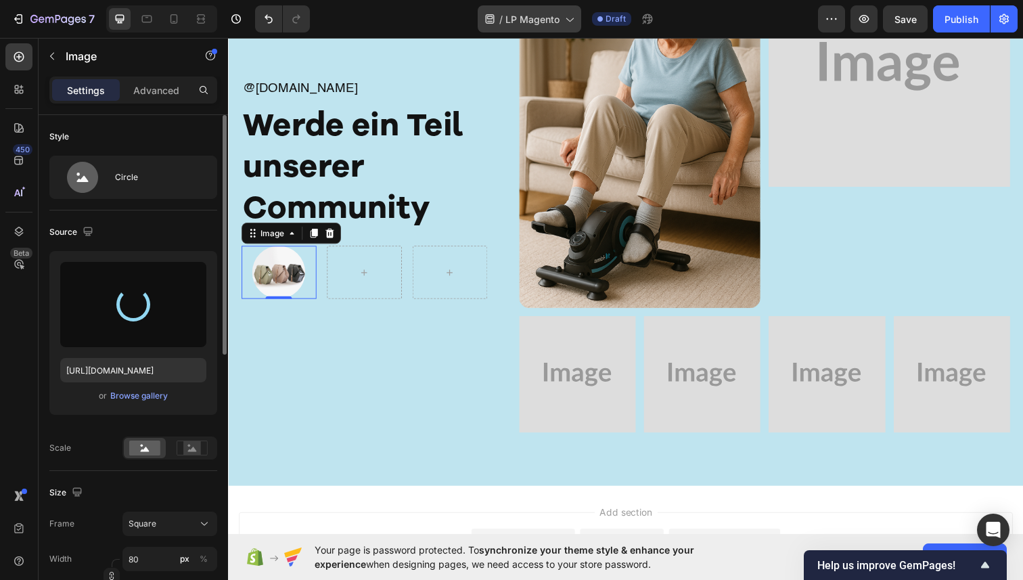
type input "https://cdn.shopify.com/s/files/1/0936/4884/7232/files/gempages_585995895749739…"
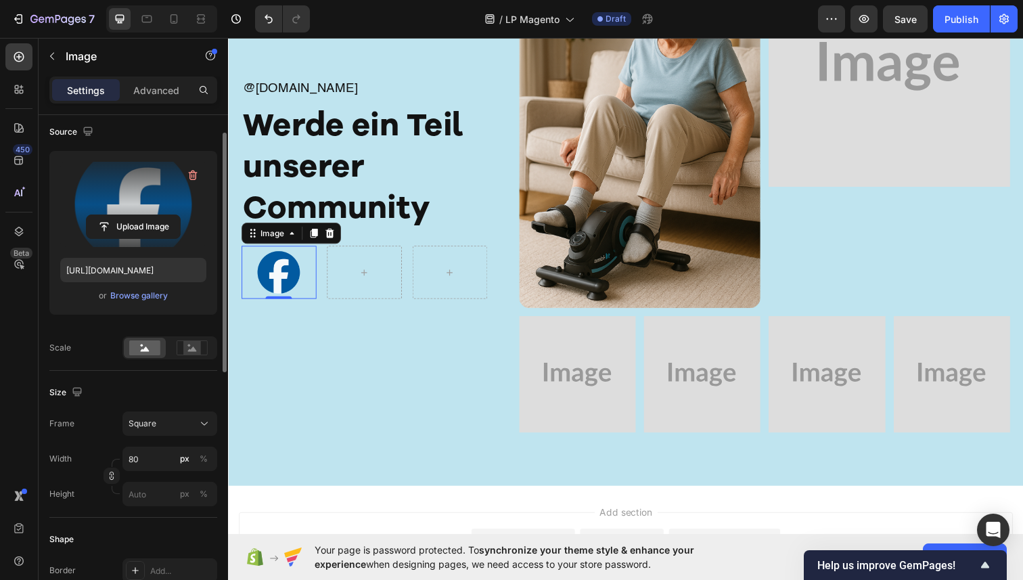
scroll to position [107, 0]
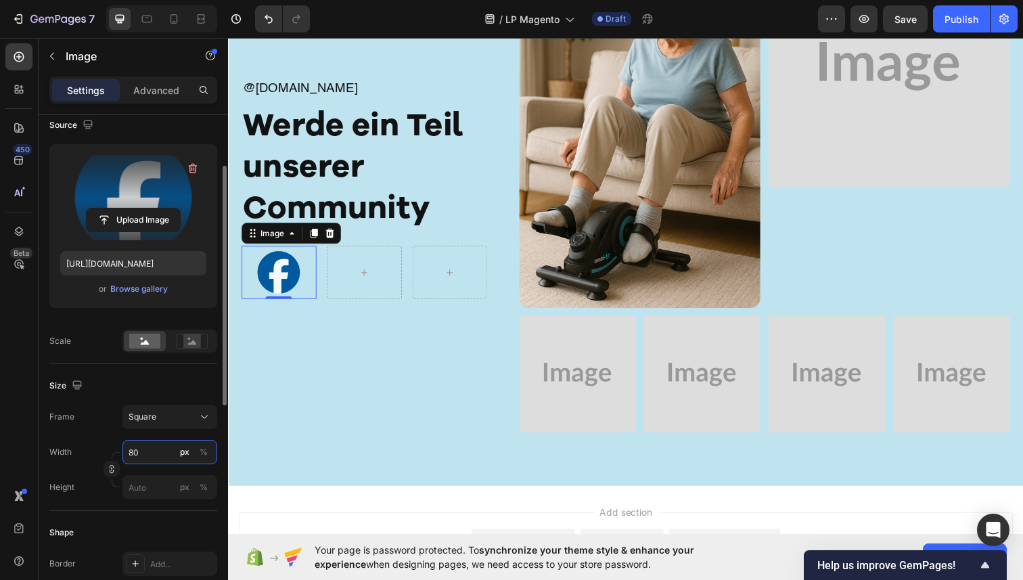
click at [150, 449] on input "80" at bounding box center [169, 452] width 95 height 24
type input "3"
type input "30"
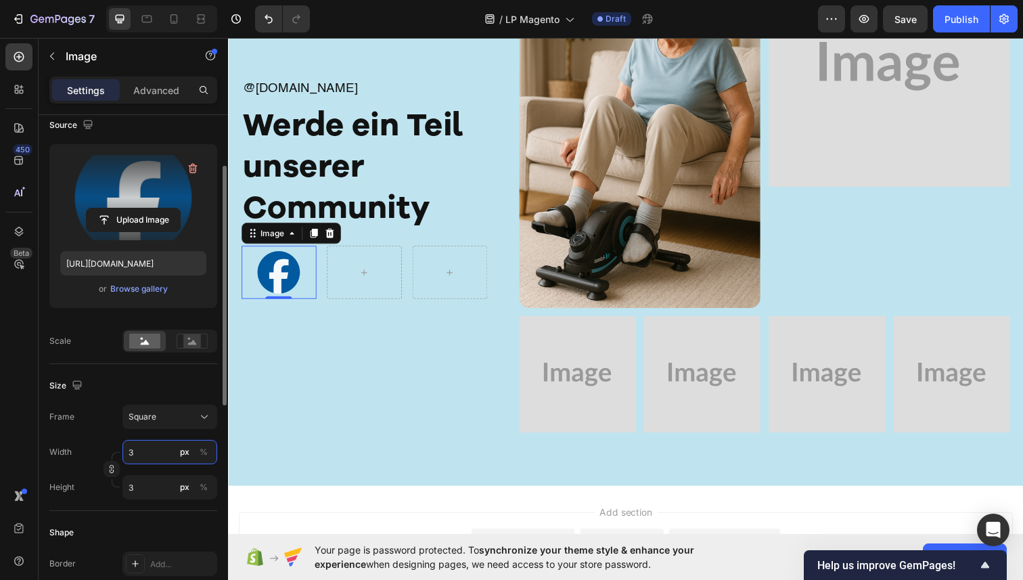
type input "30"
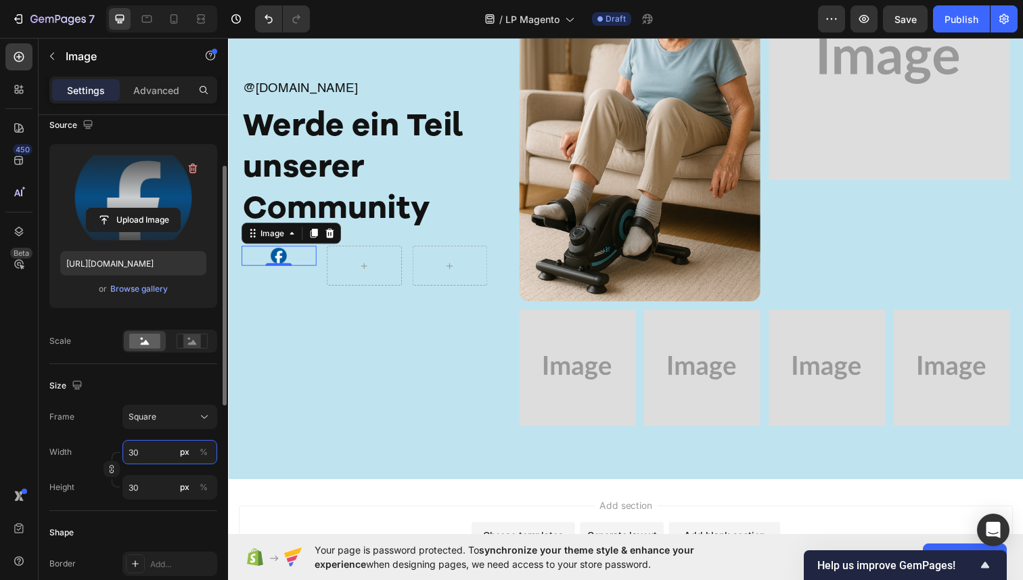
type input "3"
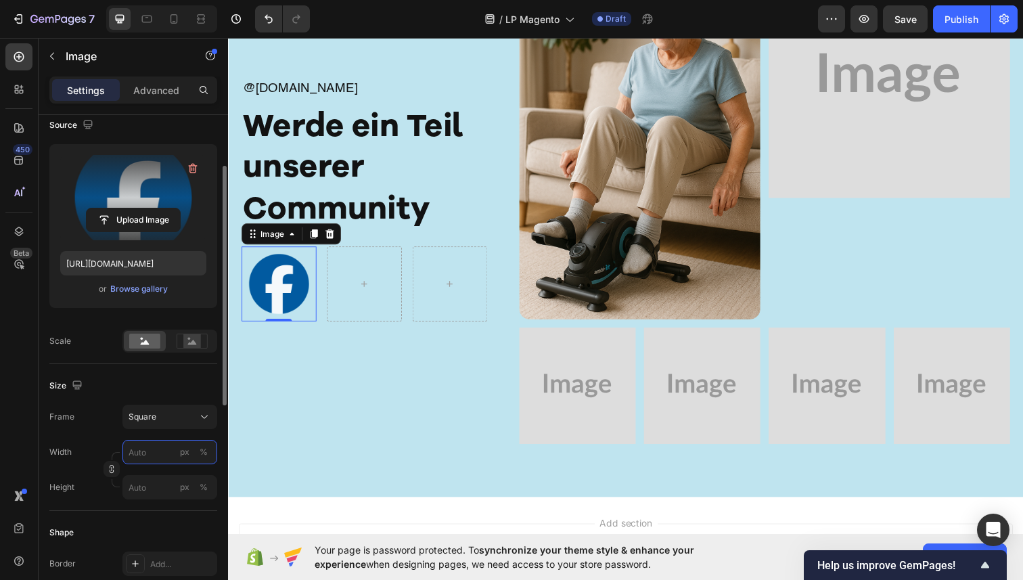
type input "4"
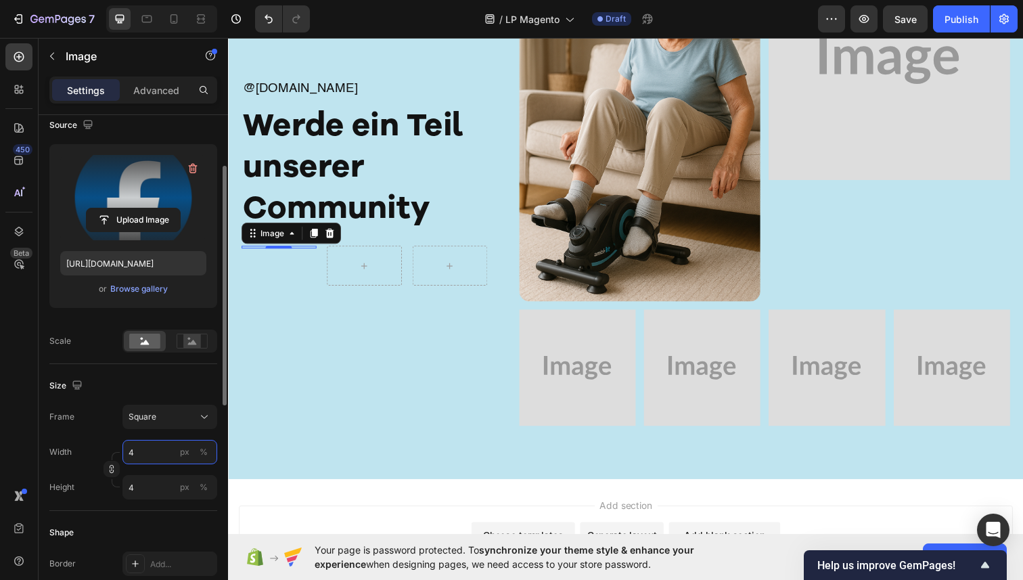
type input "40"
click at [317, 240] on icon at bounding box center [315, 237] width 7 height 9
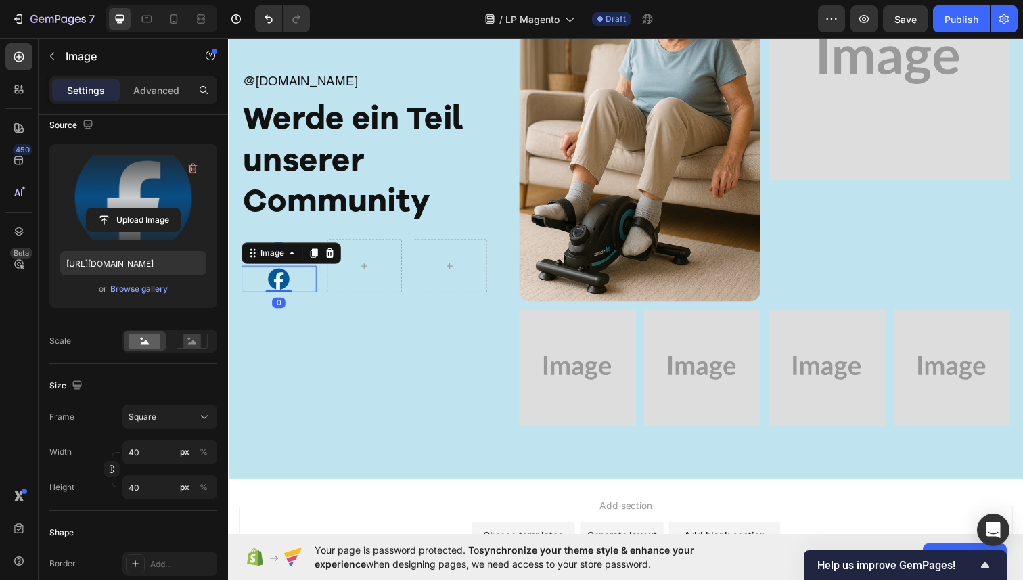
scroll to position [7928, 0]
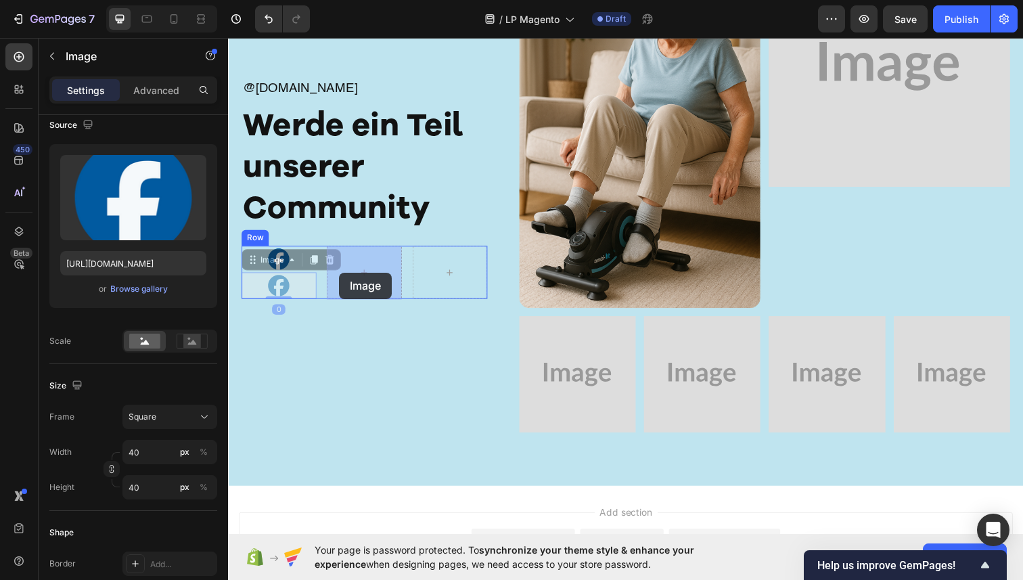
drag, startPoint x: 252, startPoint y: 271, endPoint x: 338, endPoint y: 277, distance: 85.5
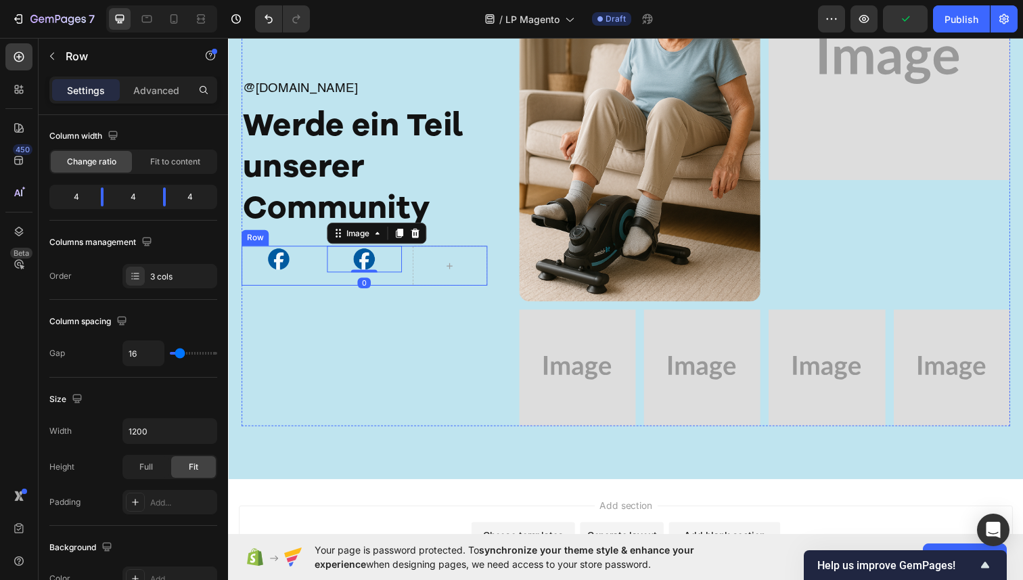
click at [322, 271] on div "Image Image 0 Row" at bounding box center [367, 270] width 251 height 41
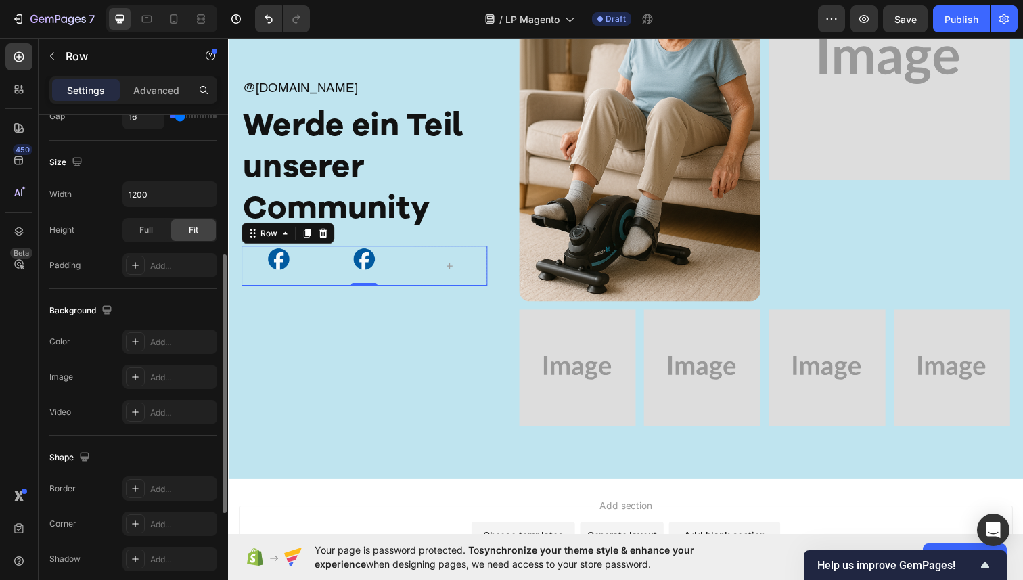
scroll to position [189, 0]
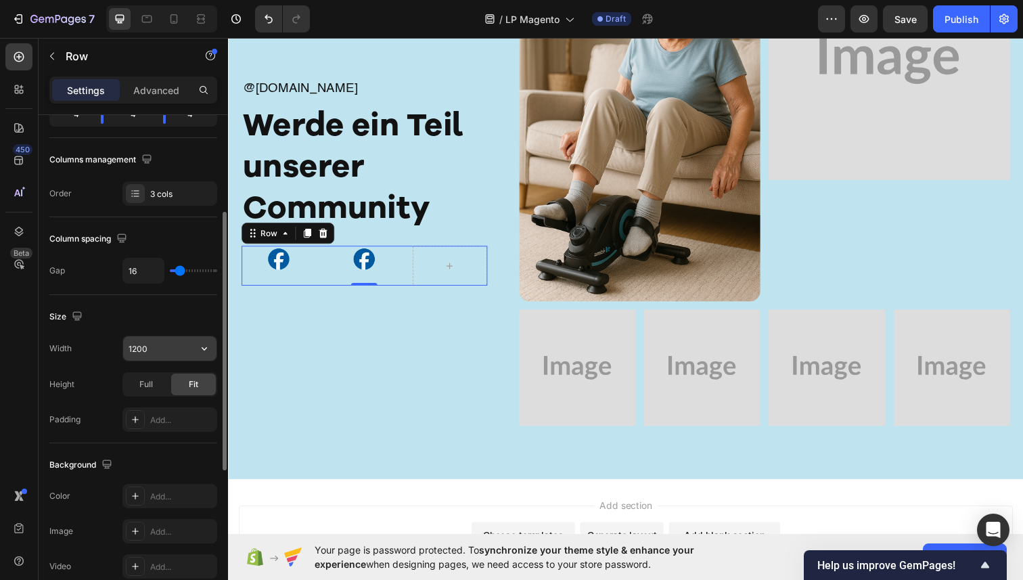
click at [165, 354] on input "1200" at bounding box center [169, 348] width 93 height 24
click at [157, 379] on div "Full" at bounding box center [146, 385] width 45 height 22
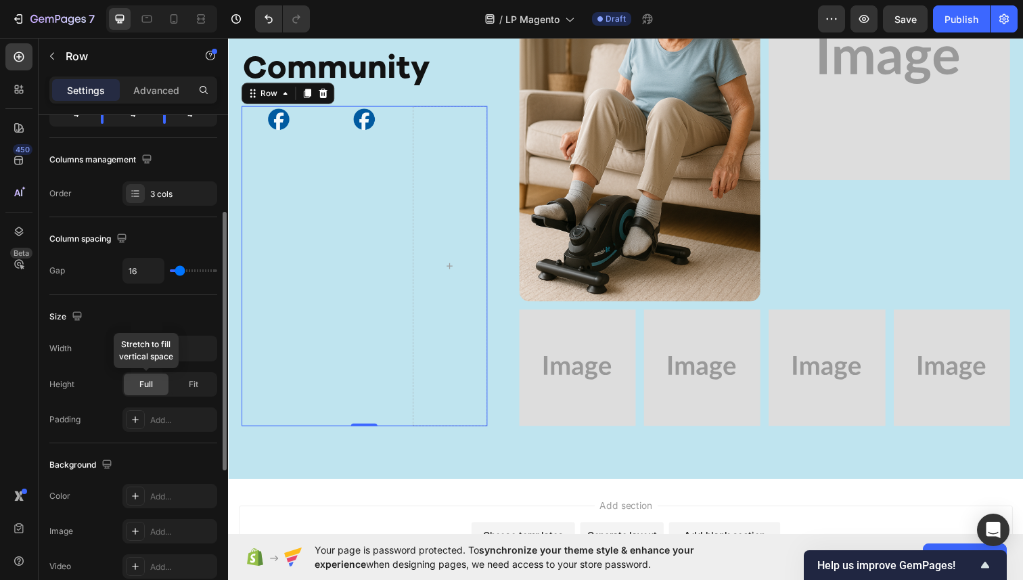
scroll to position [7791, 0]
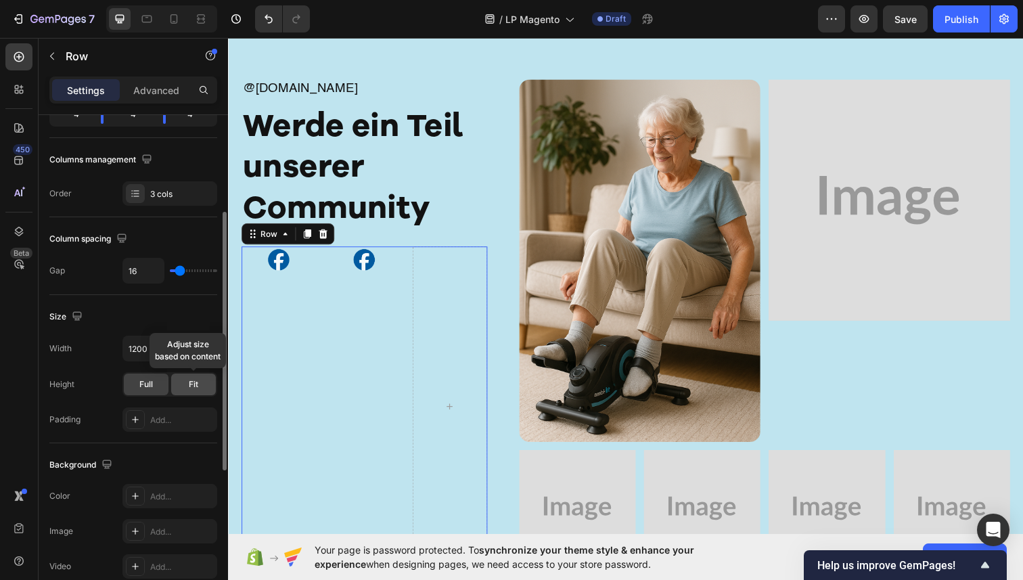
click at [187, 384] on div "Fit" at bounding box center [193, 385] width 45 height 22
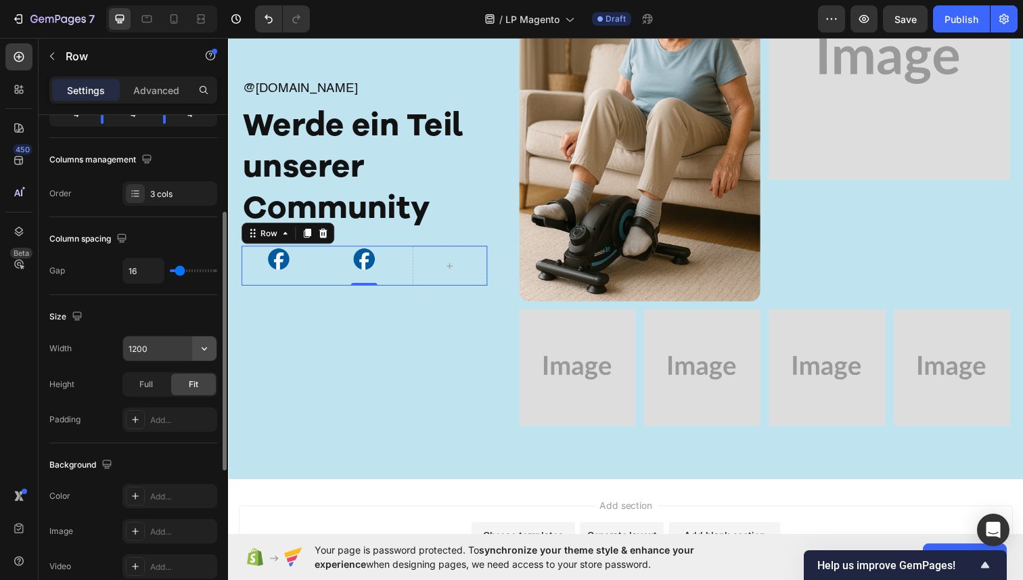
click at [194, 351] on button "button" at bounding box center [204, 348] width 24 height 24
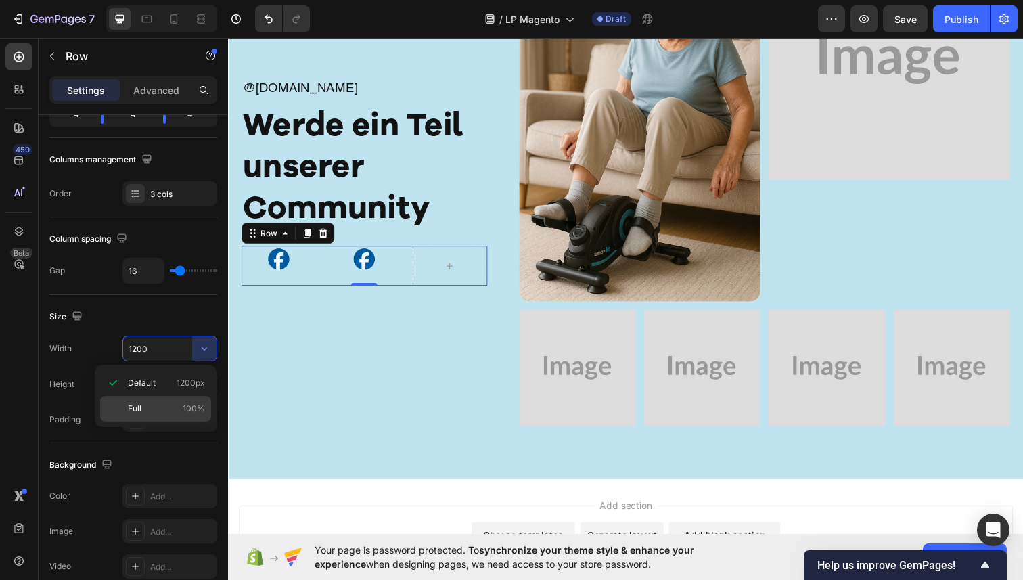
click at [158, 407] on p "Full 100%" at bounding box center [166, 409] width 77 height 12
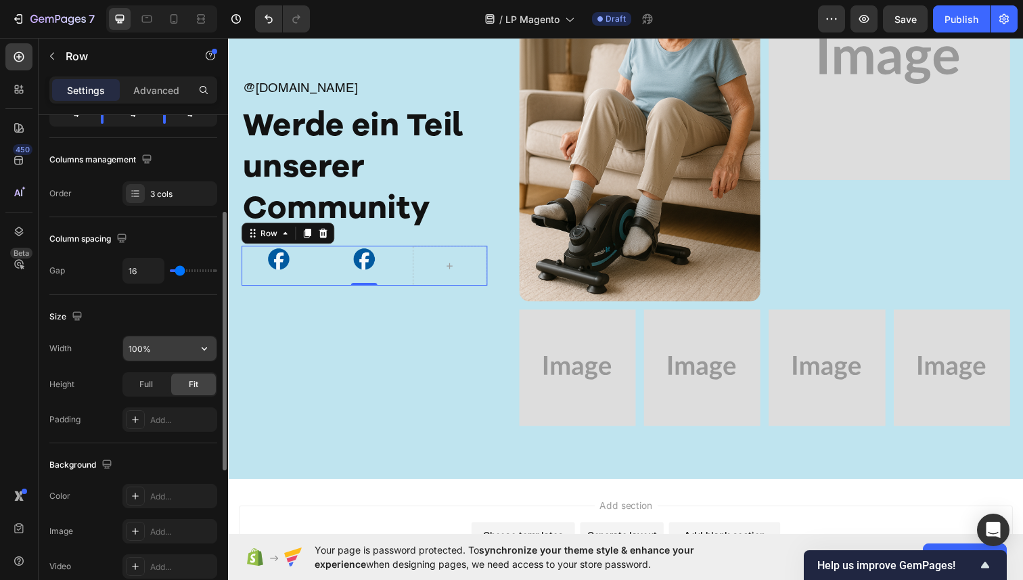
click at [175, 342] on input "100%" at bounding box center [169, 348] width 93 height 24
click at [195, 353] on button "button" at bounding box center [204, 348] width 24 height 24
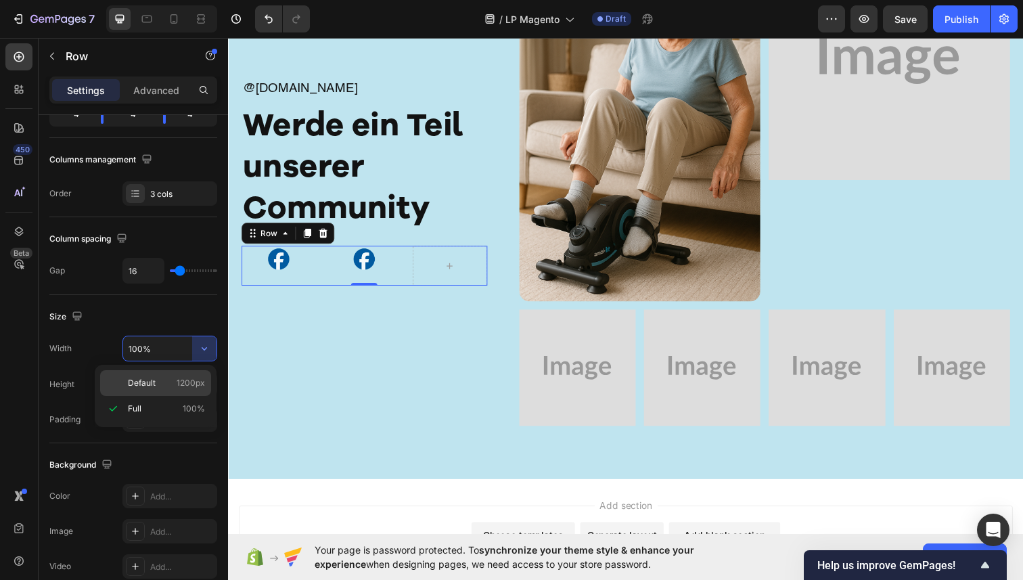
click at [185, 380] on span "1200px" at bounding box center [191, 383] width 28 height 12
type input "1200"
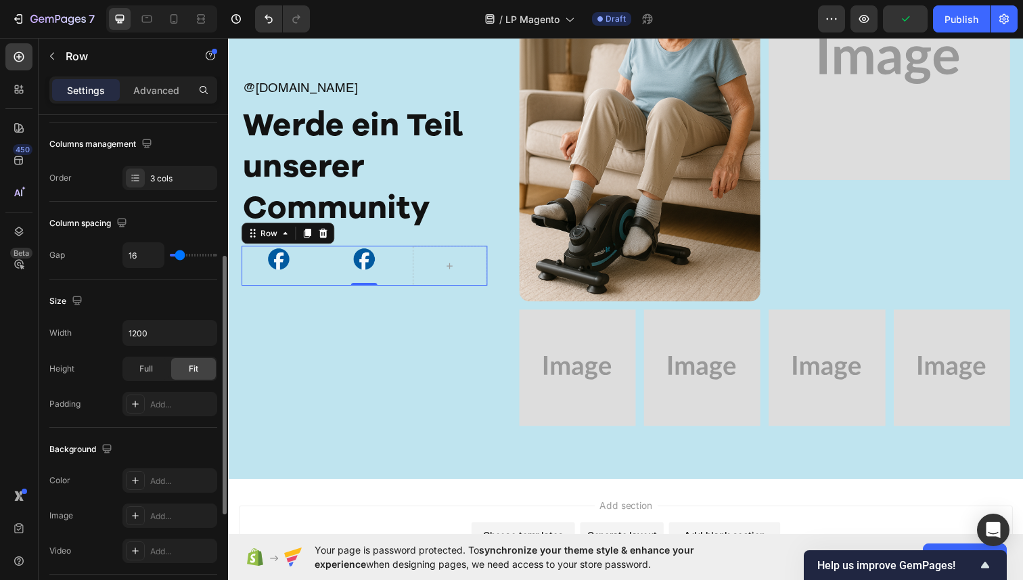
scroll to position [102, 0]
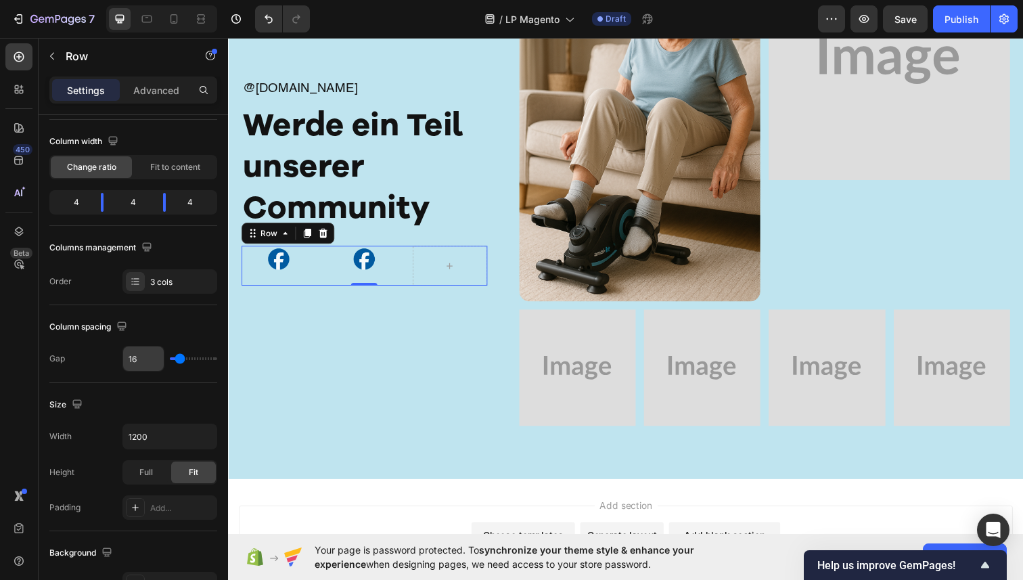
drag, startPoint x: 187, startPoint y: 353, endPoint x: 152, endPoint y: 351, distance: 34.6
click at [152, 351] on div "16" at bounding box center [169, 359] width 95 height 26
type input "17"
type input "6"
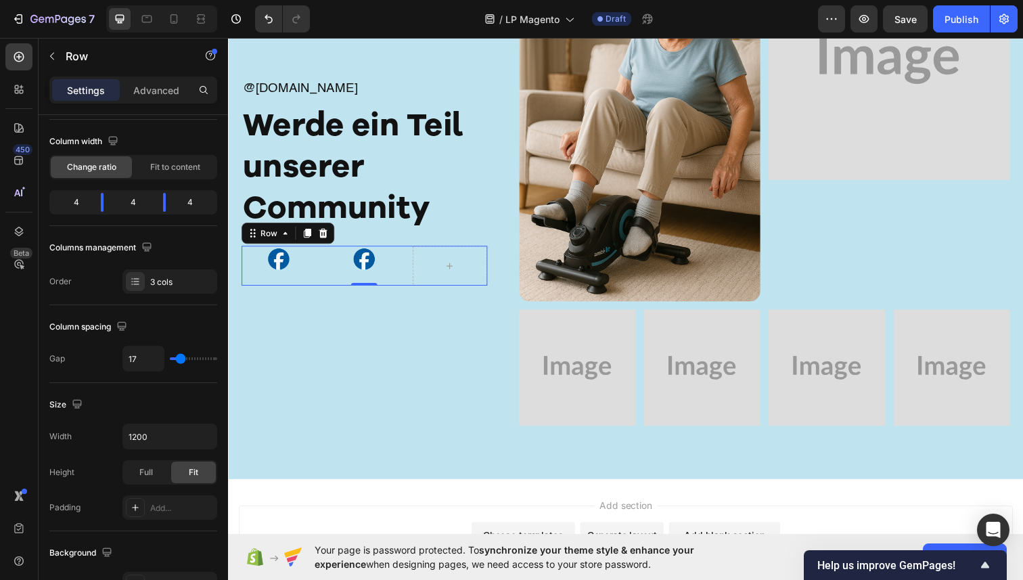
type input "6"
type input "0"
drag, startPoint x: 181, startPoint y: 359, endPoint x: 148, endPoint y: 358, distance: 33.2
type input "0"
click at [170, 358] on input "range" at bounding box center [193, 358] width 47 height 3
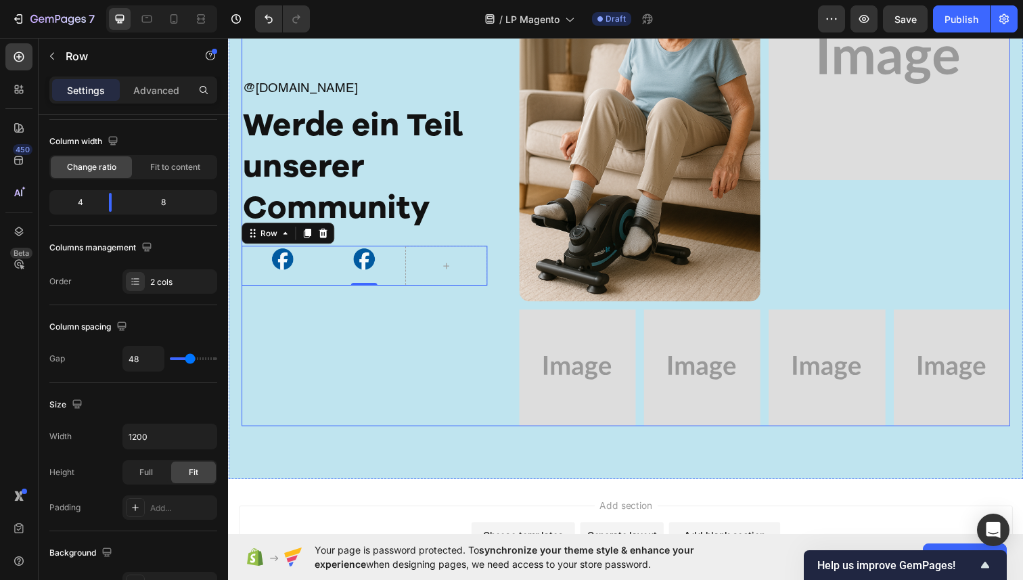
click at [329, 325] on div "@ambi.fit Text Block Werde ein Teil unserer Community Heading Image Image Row 0" at bounding box center [367, 185] width 251 height 497
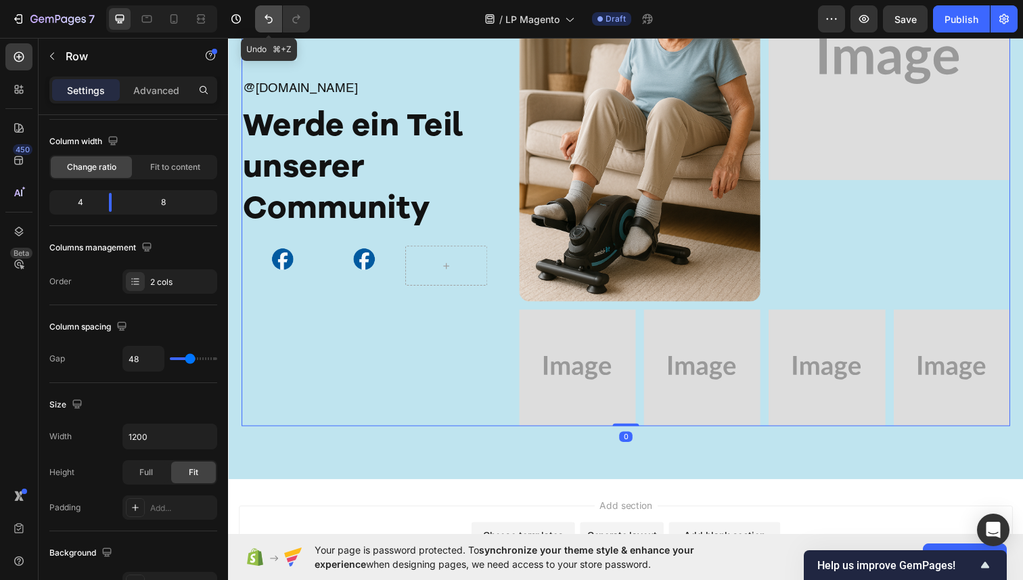
click at [273, 14] on icon "Undo/Redo" at bounding box center [269, 19] width 14 height 14
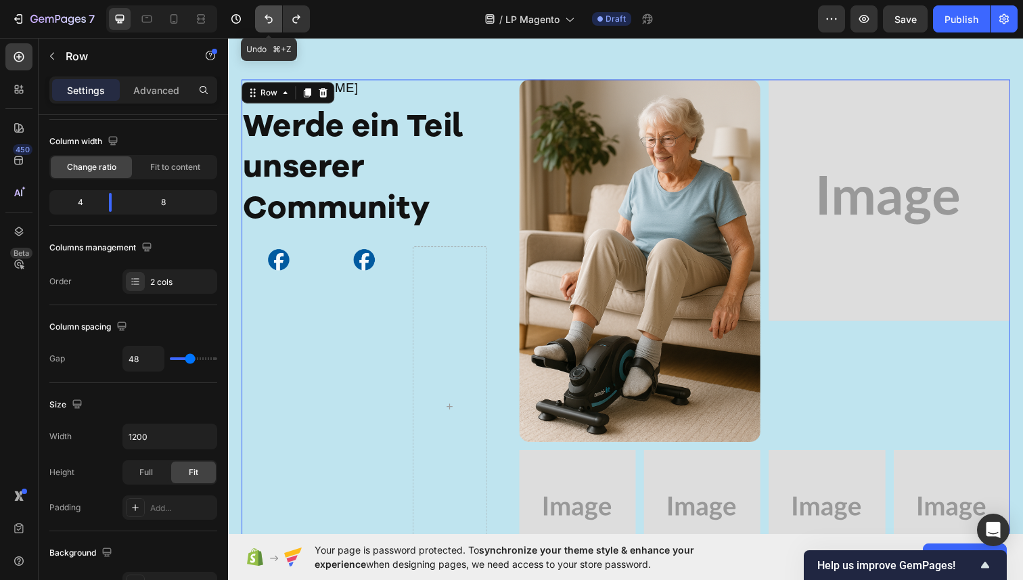
click at [273, 14] on icon "Undo/Redo" at bounding box center [269, 19] width 14 height 14
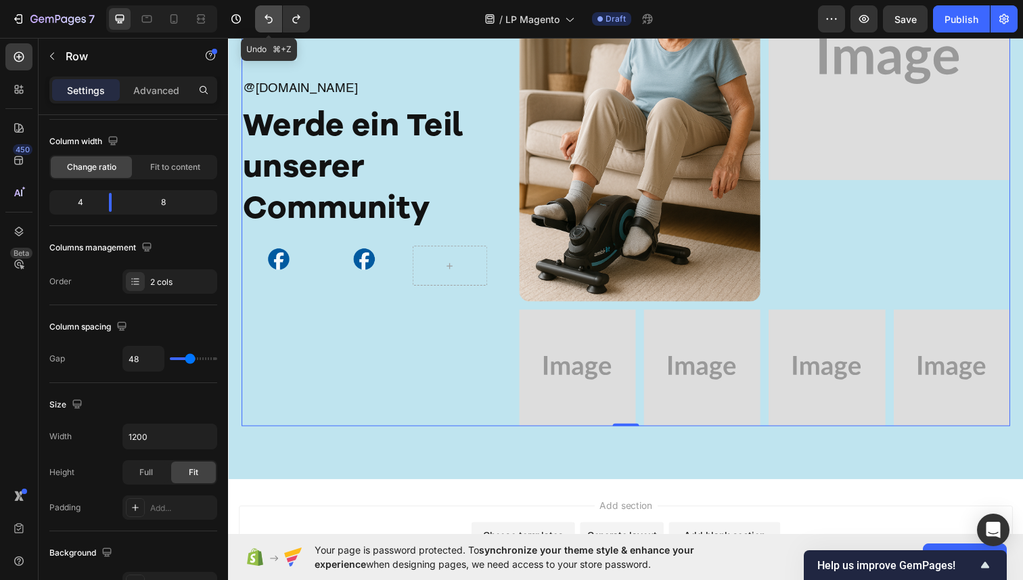
click at [273, 14] on icon "Undo/Redo" at bounding box center [269, 19] width 14 height 14
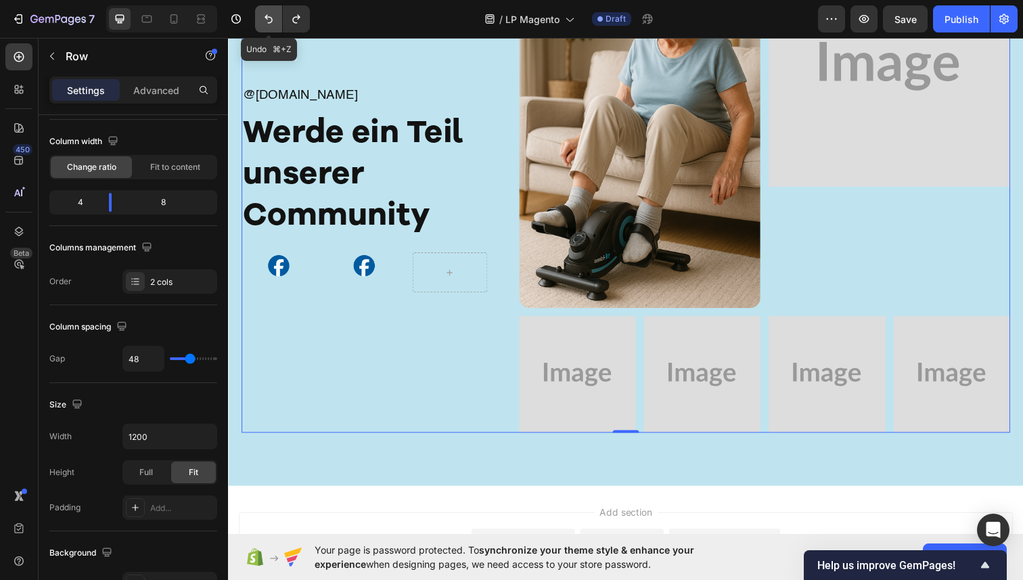
click at [273, 14] on icon "Undo/Redo" at bounding box center [269, 19] width 14 height 14
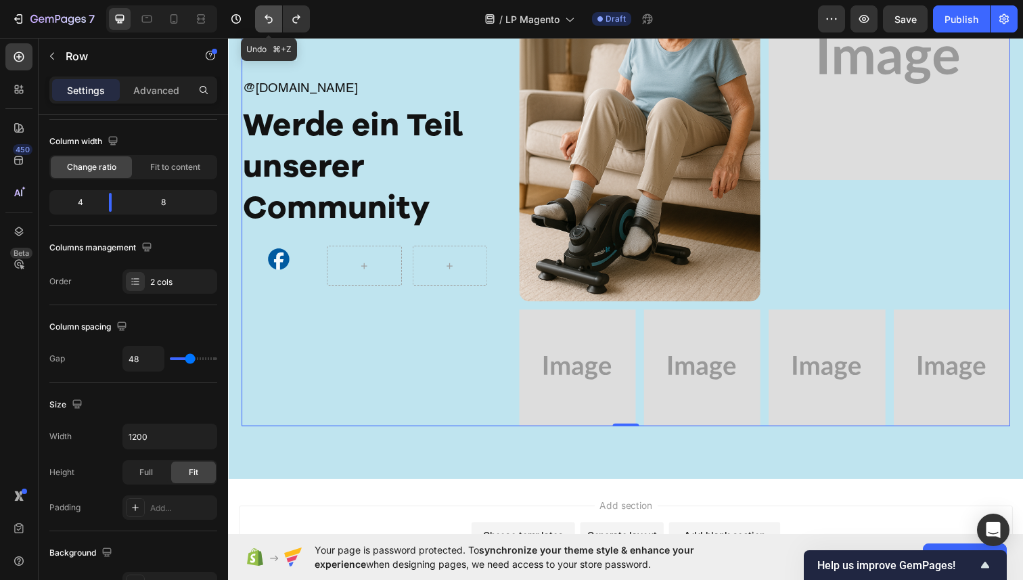
click at [273, 14] on icon "Undo/Redo" at bounding box center [269, 19] width 14 height 14
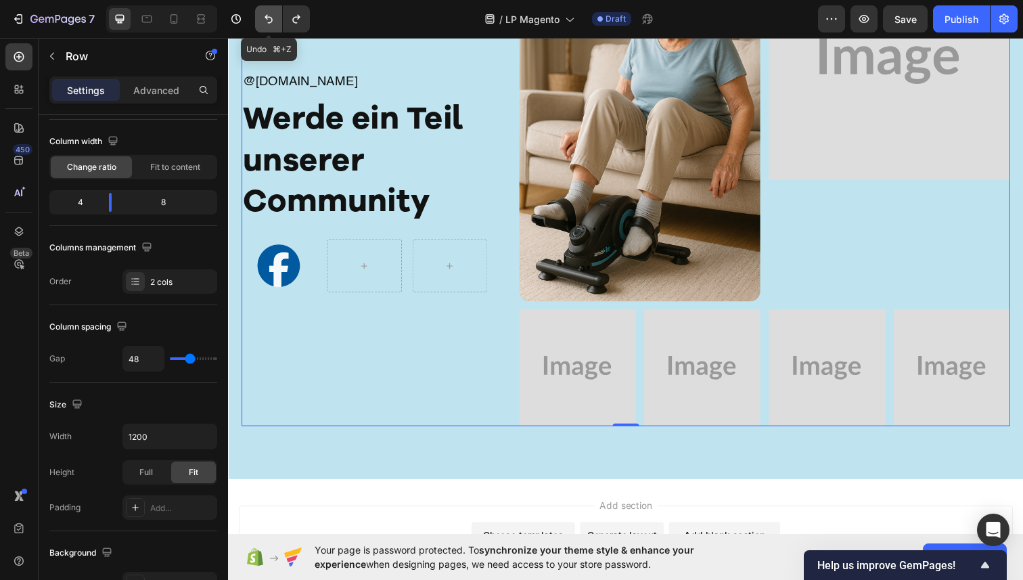
scroll to position [7928, 0]
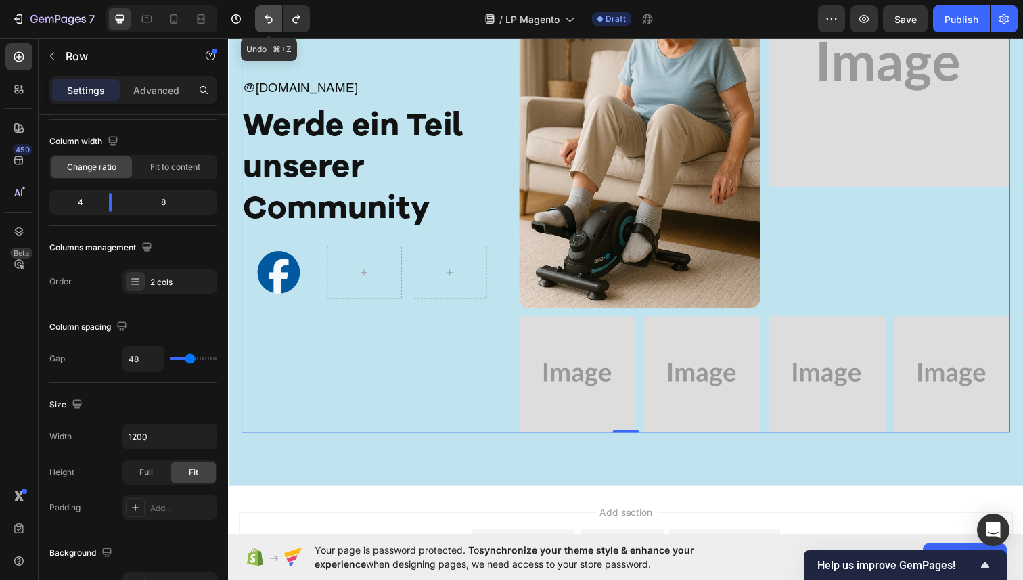
click at [273, 14] on icon "Undo/Redo" at bounding box center [269, 19] width 14 height 14
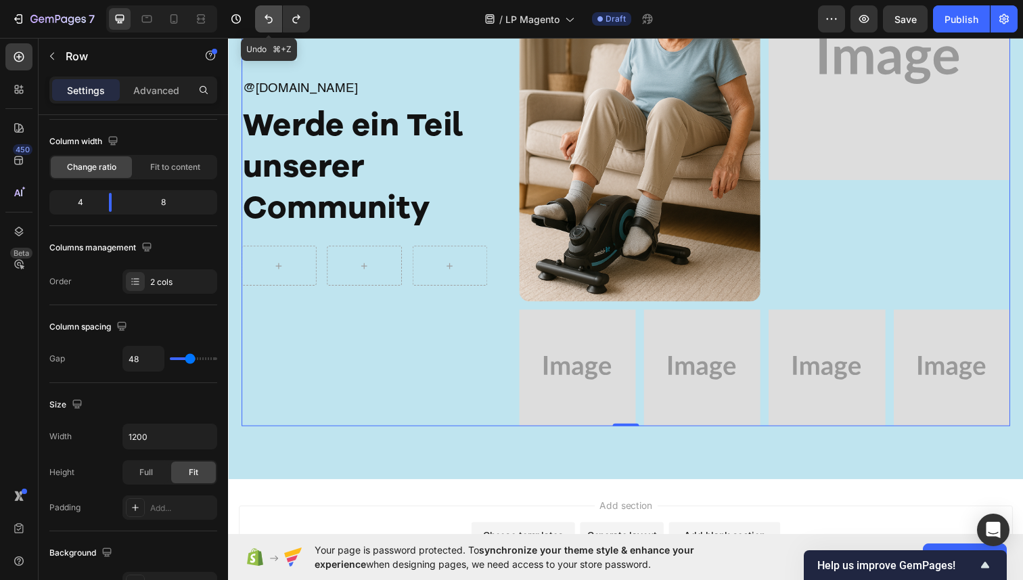
click at [273, 14] on icon "Undo/Redo" at bounding box center [269, 19] width 14 height 14
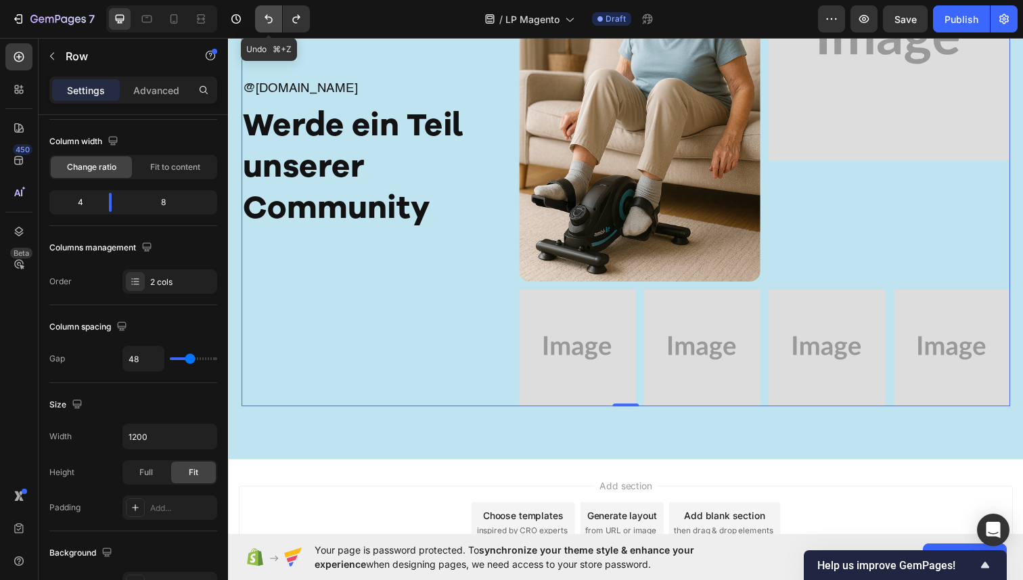
click at [273, 14] on icon "Undo/Redo" at bounding box center [269, 19] width 14 height 14
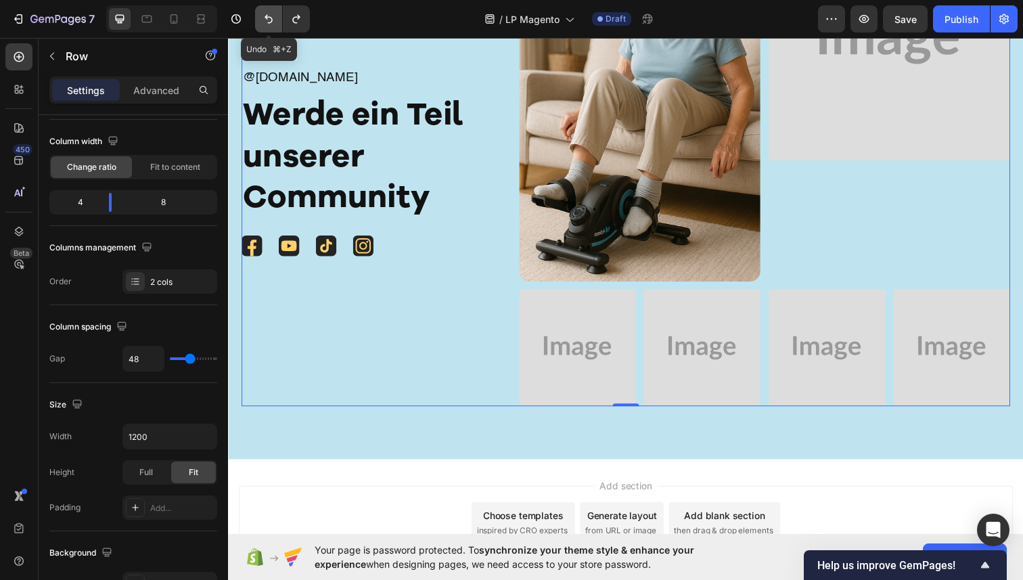
scroll to position [7944, 0]
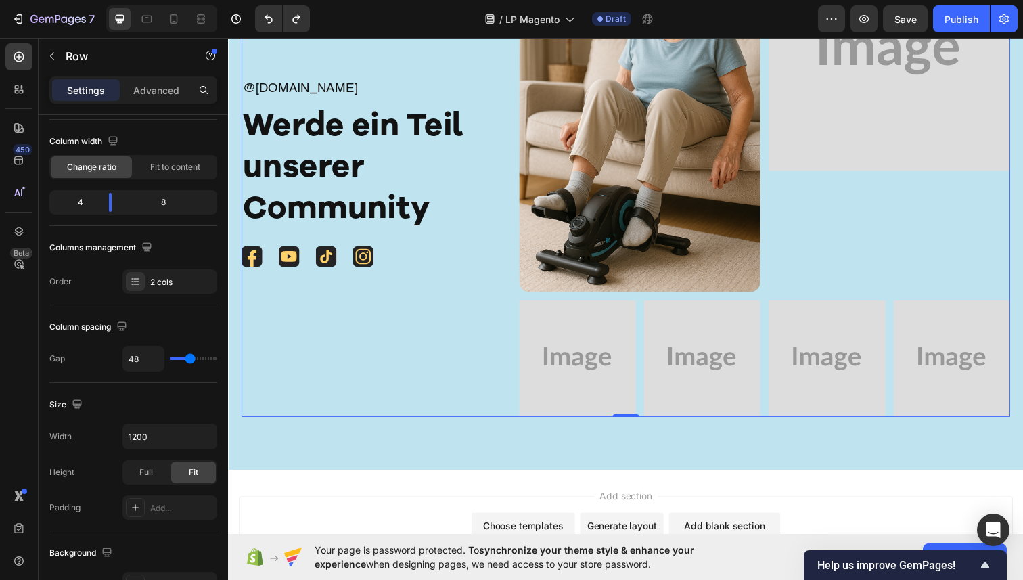
click at [257, 262] on icon at bounding box center [252, 261] width 21 height 21
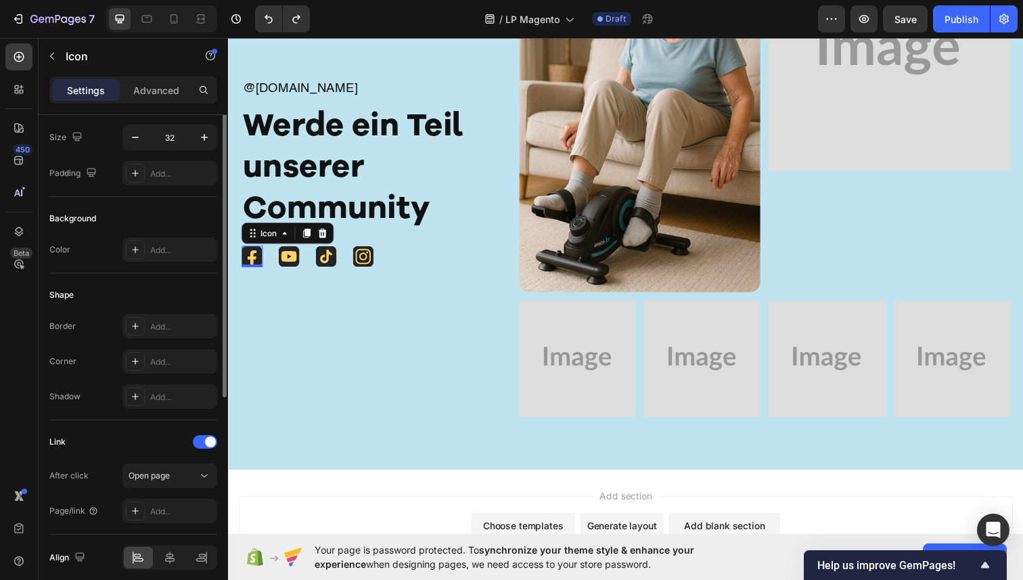
scroll to position [0, 0]
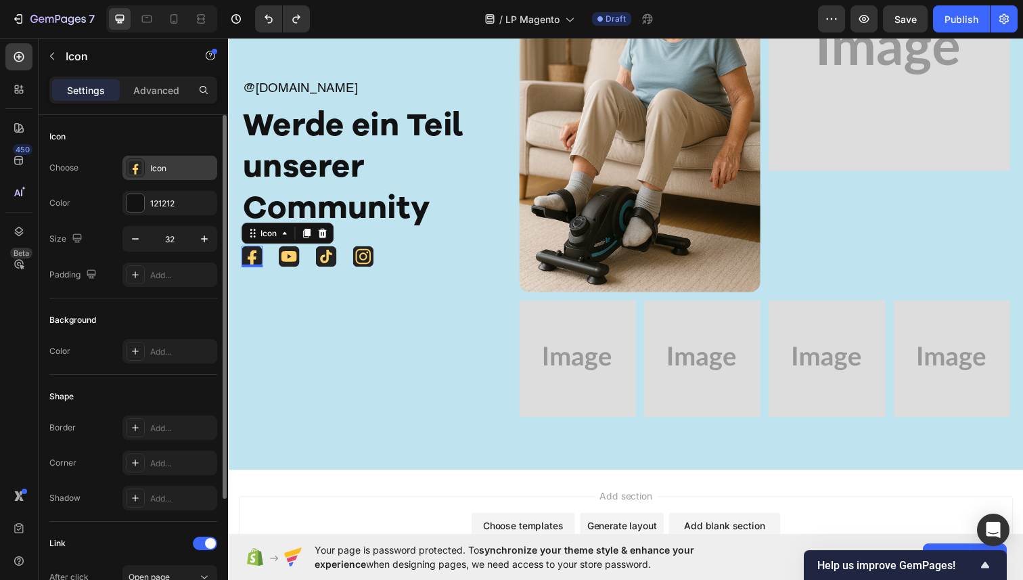
click at [173, 166] on div "Icon" at bounding box center [182, 168] width 64 height 12
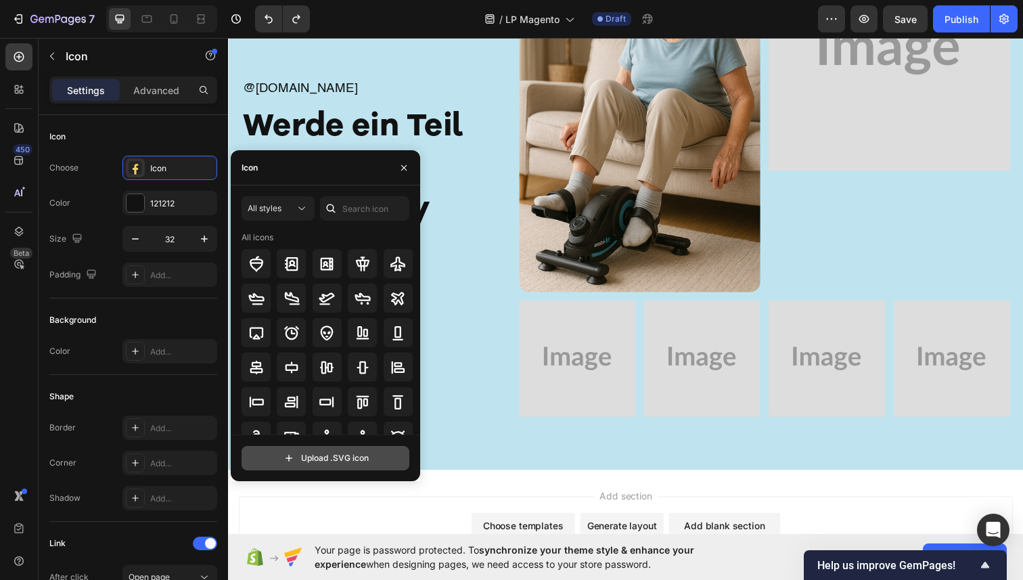
click at [323, 459] on input "file" at bounding box center [325, 458] width 166 height 23
type input "C:\fakepath\19.svg"
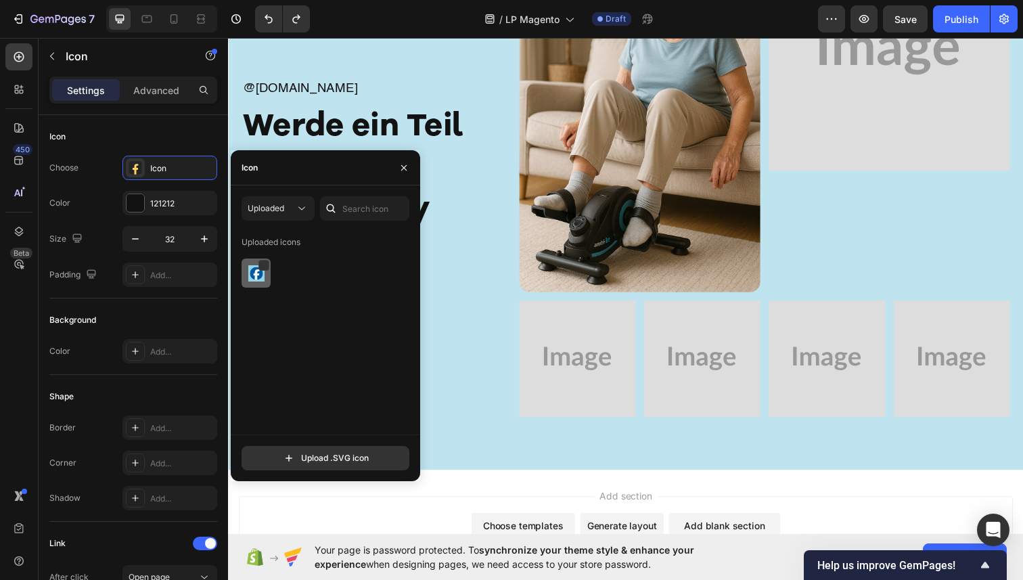
click at [261, 275] on img at bounding box center [256, 273] width 16 height 16
click at [405, 164] on icon "button" at bounding box center [404, 167] width 11 height 11
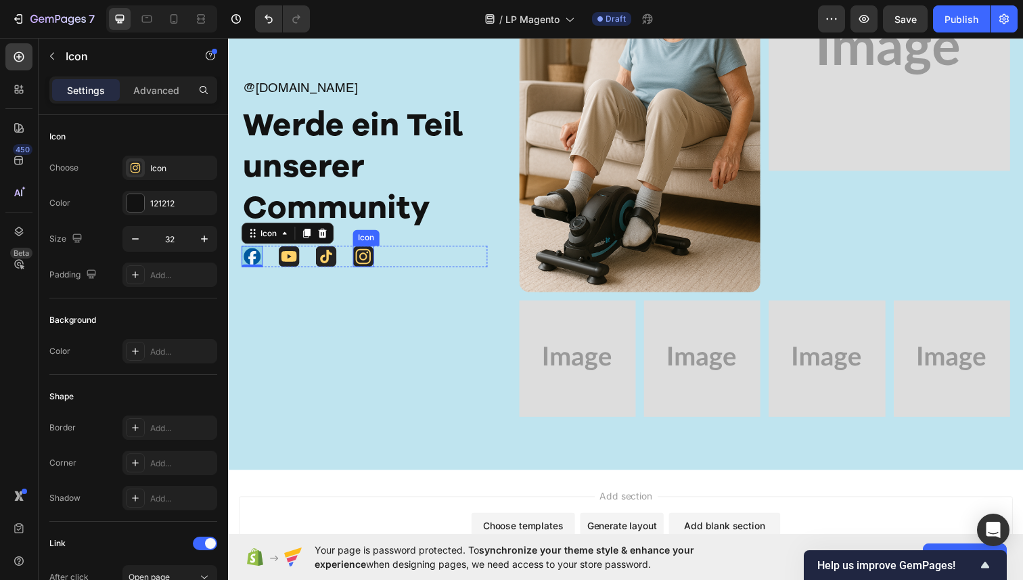
click at [374, 265] on icon at bounding box center [365, 261] width 21 height 21
click at [252, 261] on icon at bounding box center [252, 263] width 8 height 14
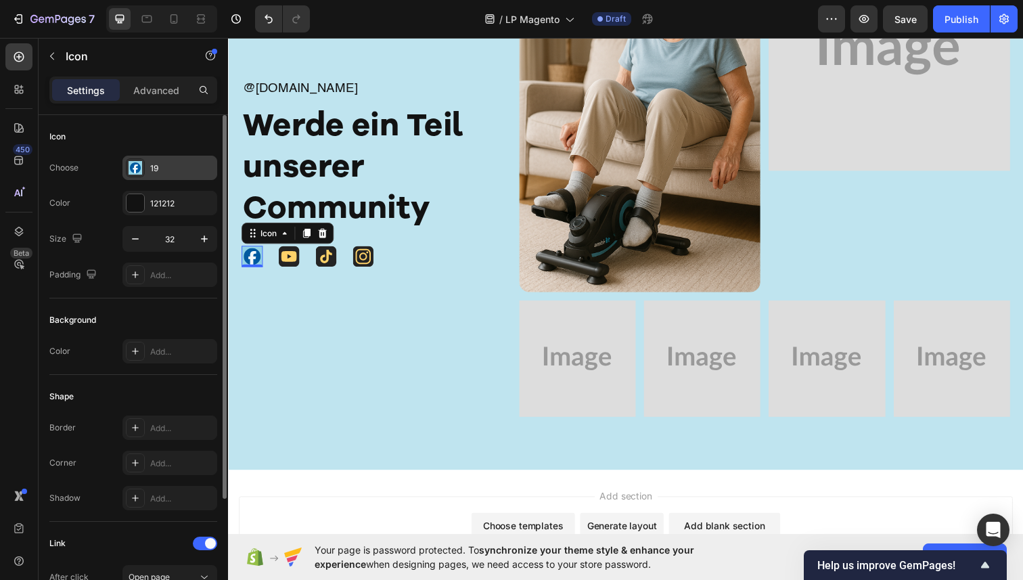
click at [173, 166] on div "19" at bounding box center [182, 168] width 64 height 12
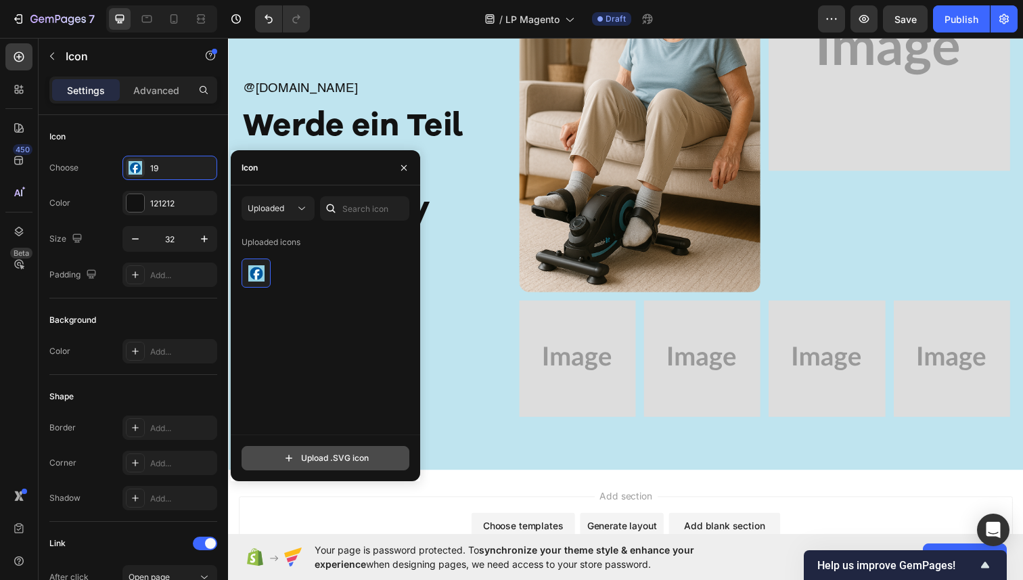
click at [285, 457] on input "file" at bounding box center [325, 458] width 166 height 23
click at [325, 462] on input "file" at bounding box center [325, 458] width 166 height 23
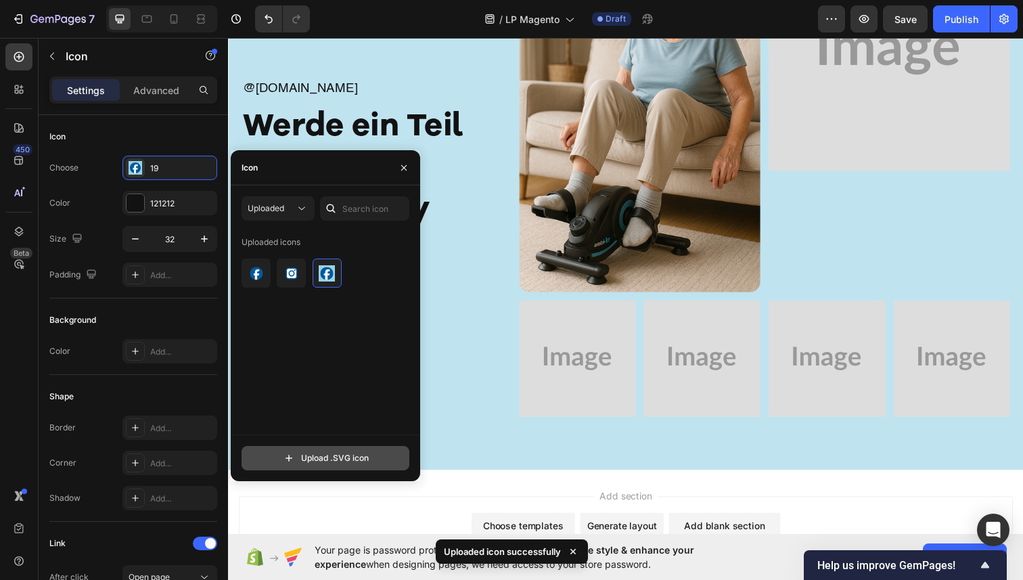
click at [302, 457] on input "file" at bounding box center [325, 458] width 166 height 23
type input "C:\fakepath\20.svg"
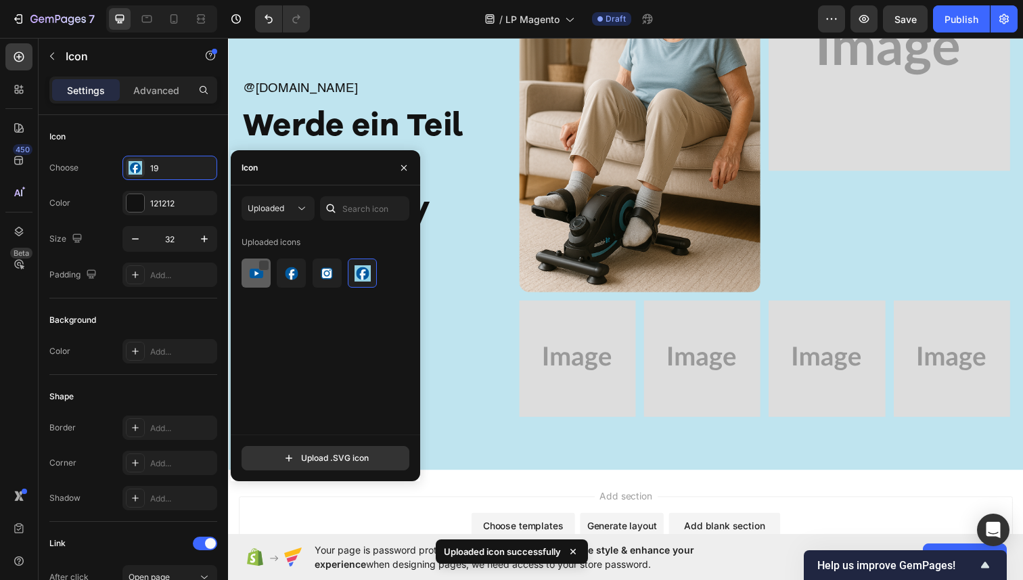
click at [264, 269] on div at bounding box center [264, 265] width 11 height 11
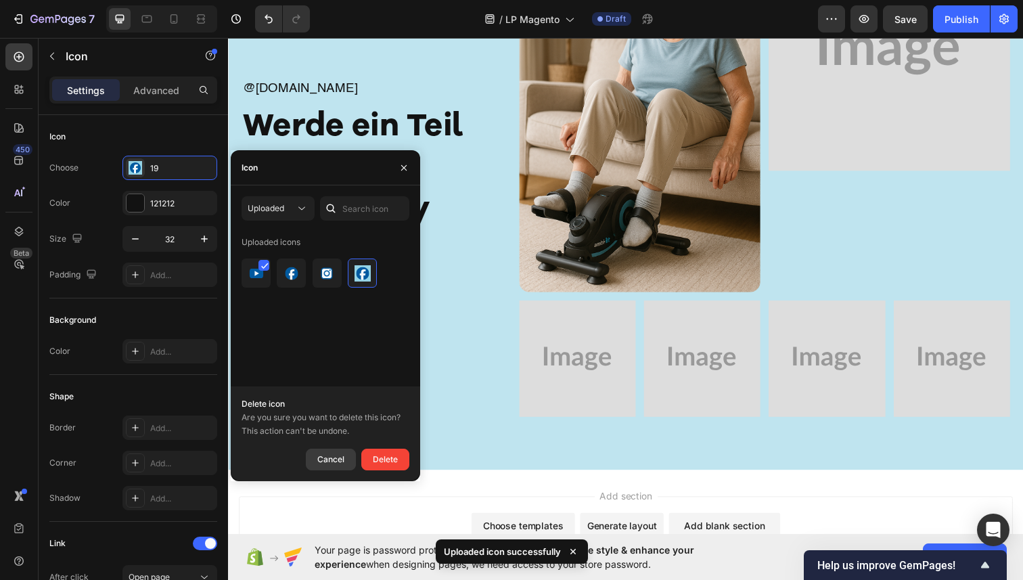
click at [330, 463] on div "Cancel" at bounding box center [330, 459] width 27 height 16
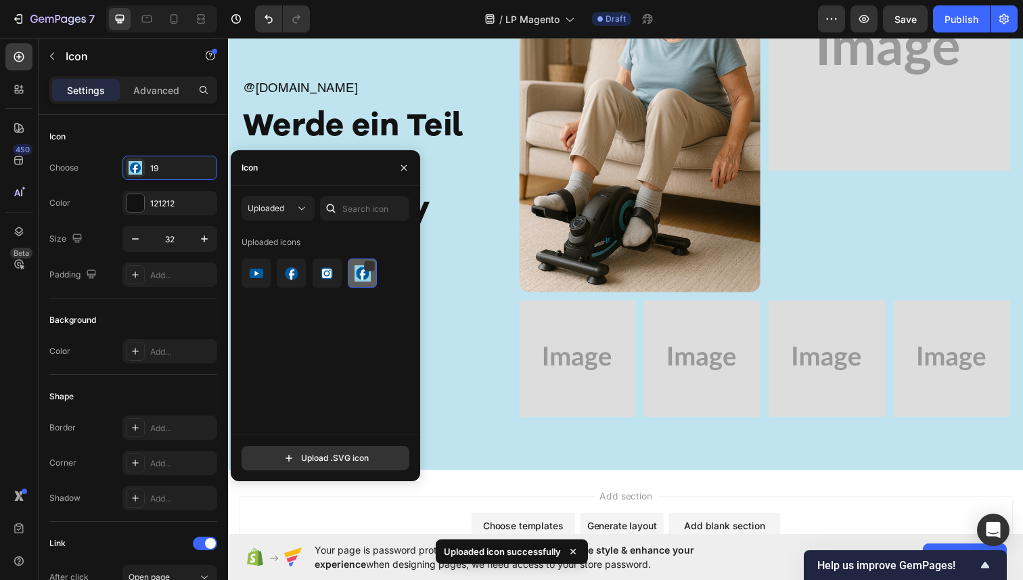
click at [362, 266] on img at bounding box center [363, 273] width 16 height 16
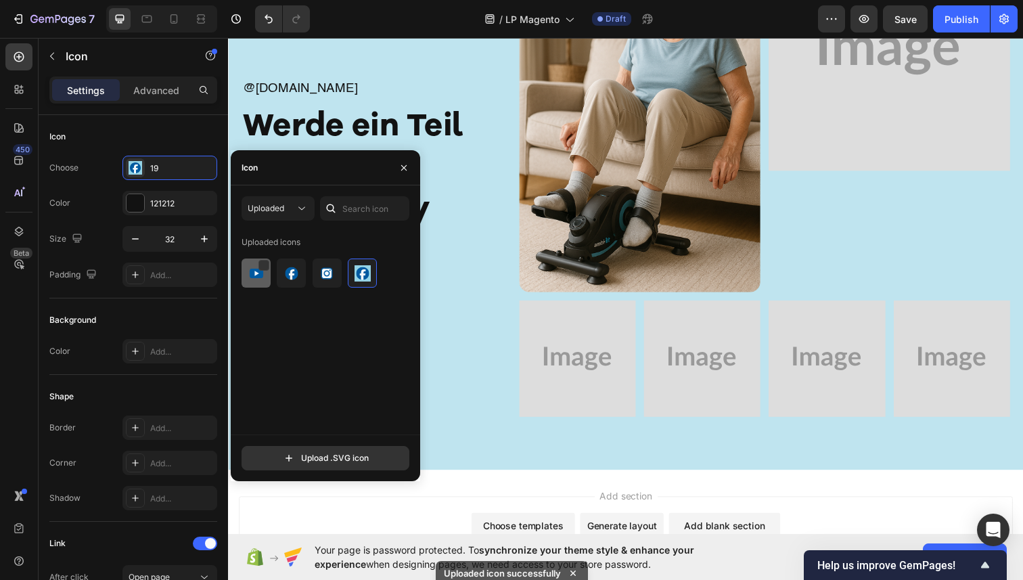
click at [252, 277] on img at bounding box center [256, 273] width 16 height 16
click at [260, 263] on div at bounding box center [263, 266] width 11 height 11
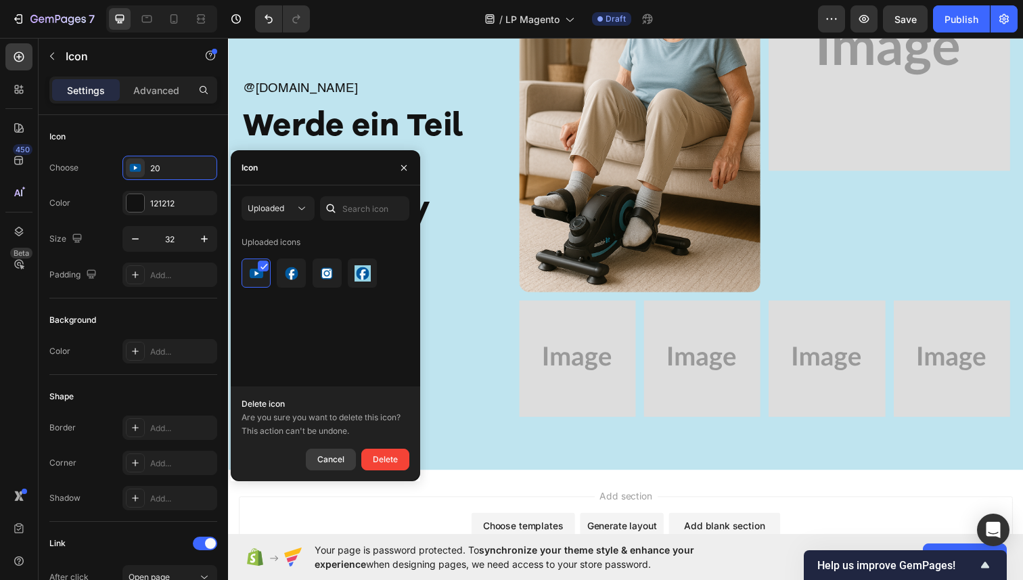
click at [336, 461] on div "Cancel" at bounding box center [330, 459] width 27 height 16
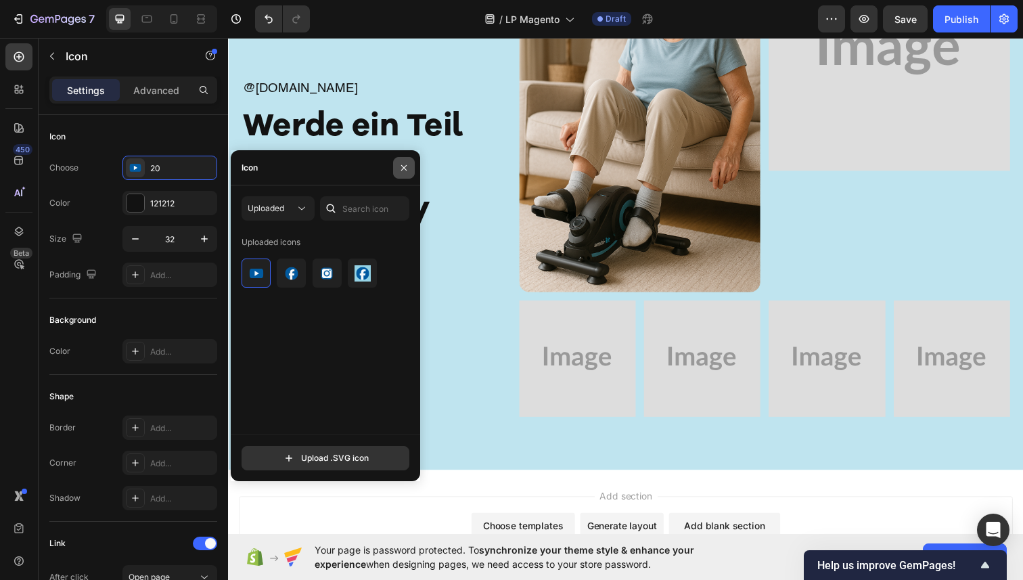
click at [403, 167] on icon "button" at bounding box center [404, 167] width 11 height 11
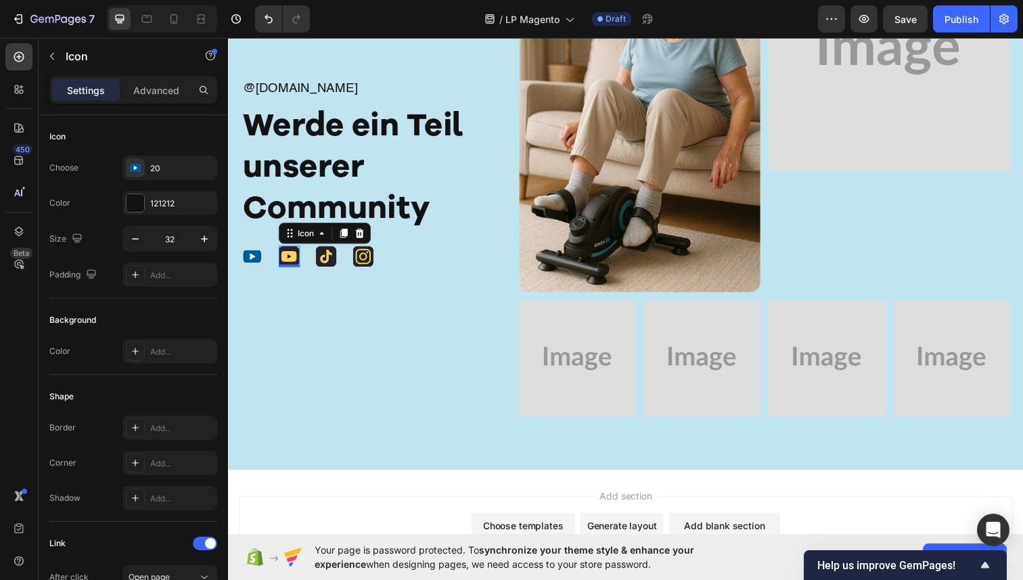
click at [297, 263] on icon at bounding box center [290, 261] width 16 height 11
click at [261, 271] on div "Icon 0" at bounding box center [253, 261] width 22 height 22
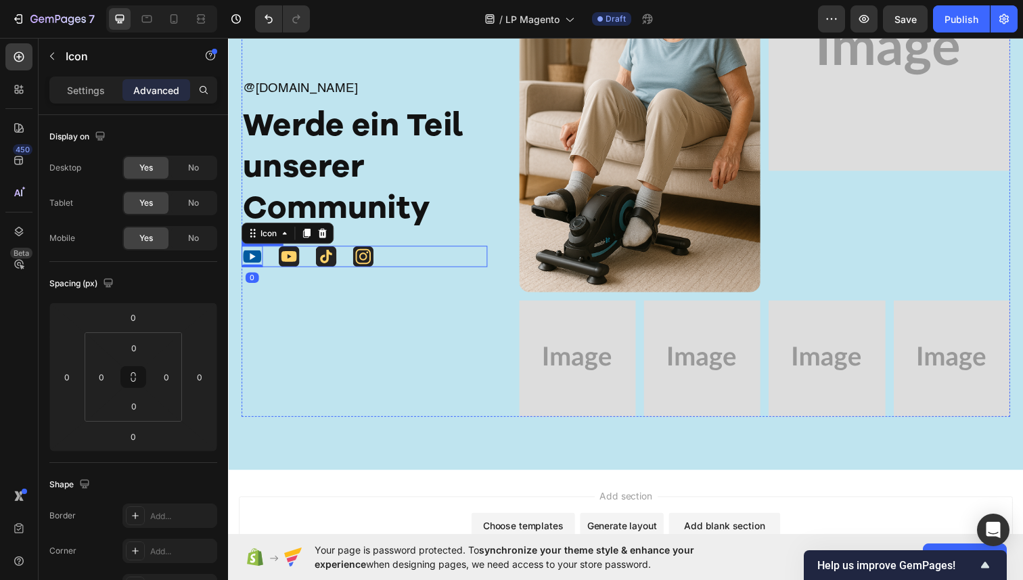
click at [247, 261] on icon at bounding box center [252, 261] width 19 height 13
click at [97, 85] on p "Settings" at bounding box center [86, 90] width 38 height 14
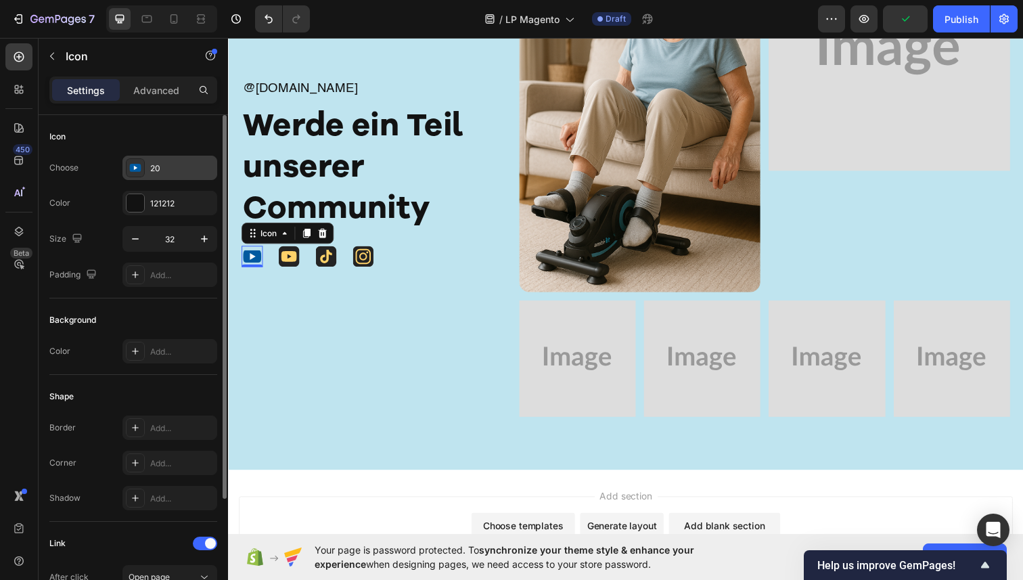
click at [166, 168] on div "20" at bounding box center [182, 168] width 64 height 12
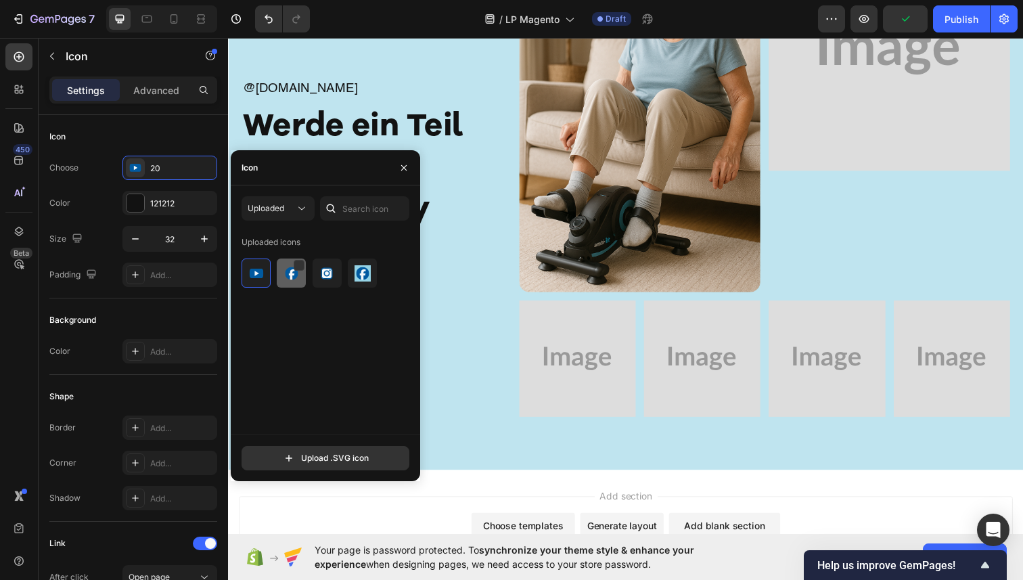
click at [291, 263] on div at bounding box center [291, 273] width 29 height 29
click at [402, 169] on icon "button" at bounding box center [403, 166] width 5 height 5
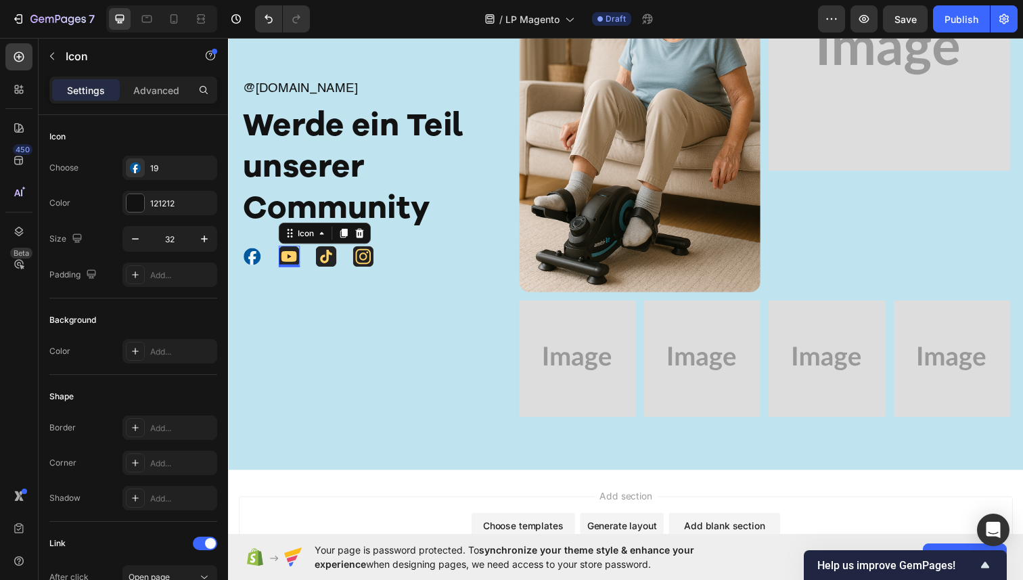
click at [282, 266] on icon at bounding box center [290, 261] width 21 height 21
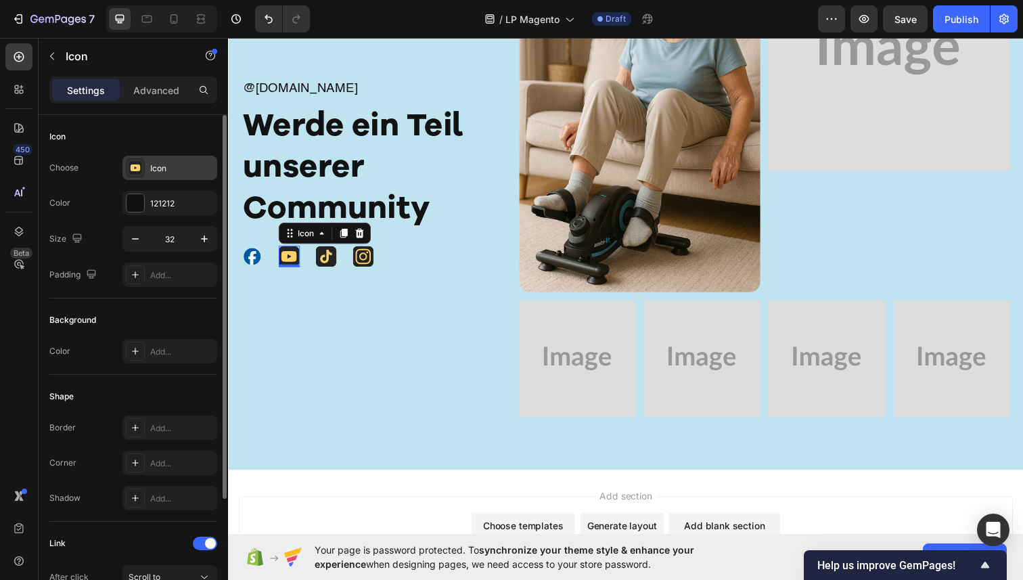
click at [155, 161] on div "Icon" at bounding box center [169, 168] width 95 height 24
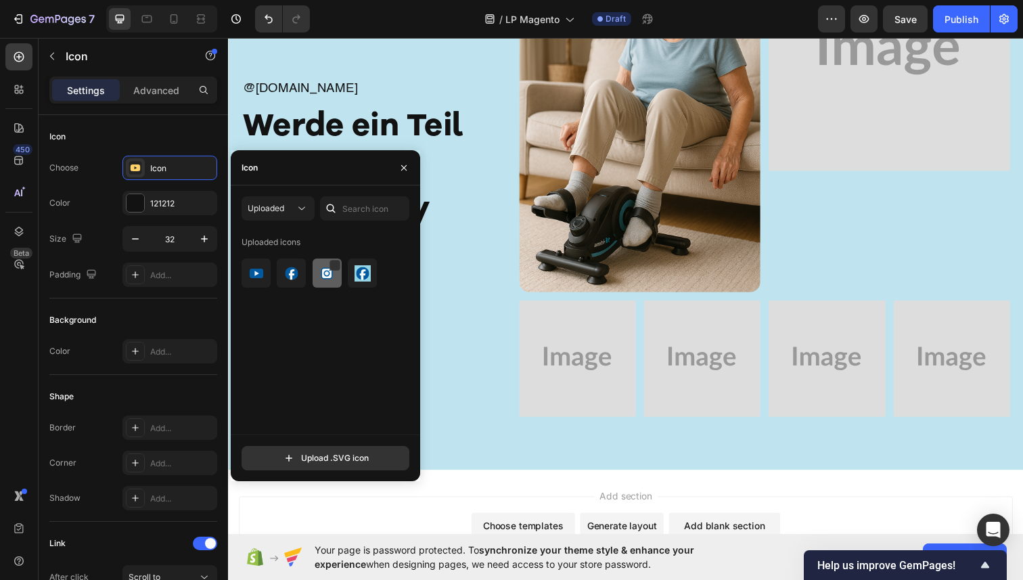
click at [323, 277] on img at bounding box center [327, 273] width 16 height 16
click at [405, 166] on icon "button" at bounding box center [403, 166] width 5 height 5
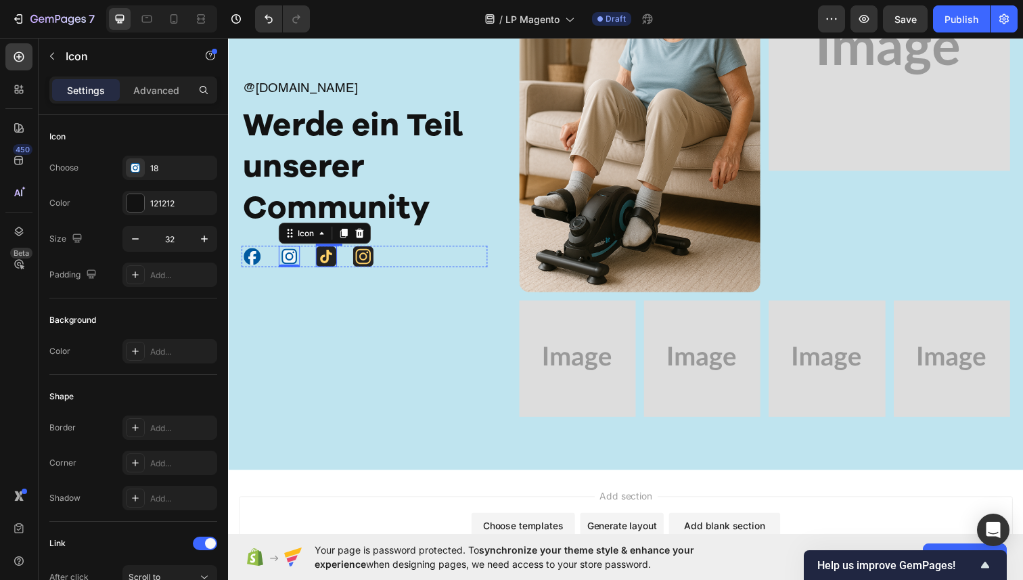
click at [334, 259] on icon at bounding box center [328, 261] width 12 height 14
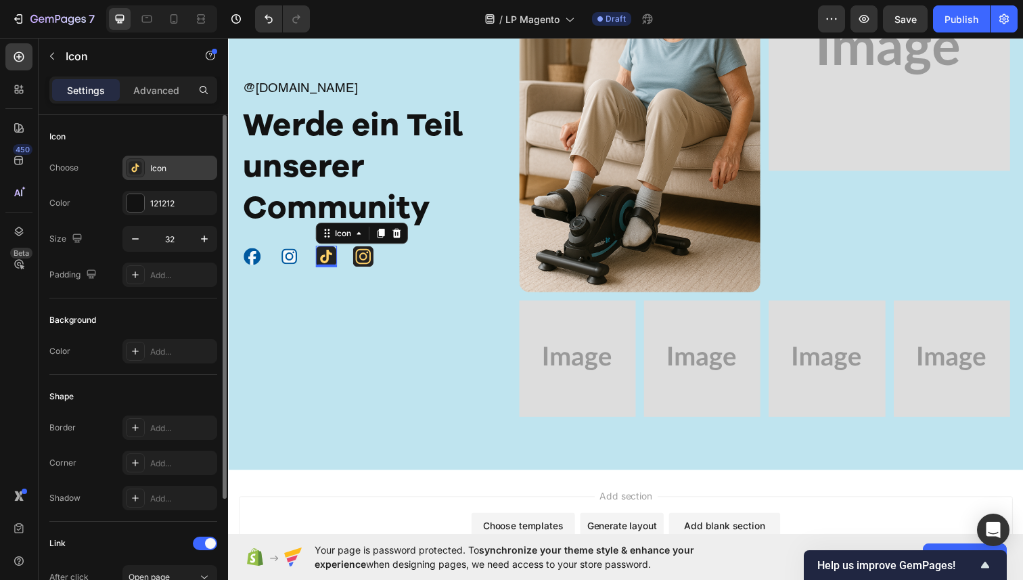
click at [171, 165] on div "Icon" at bounding box center [182, 168] width 64 height 12
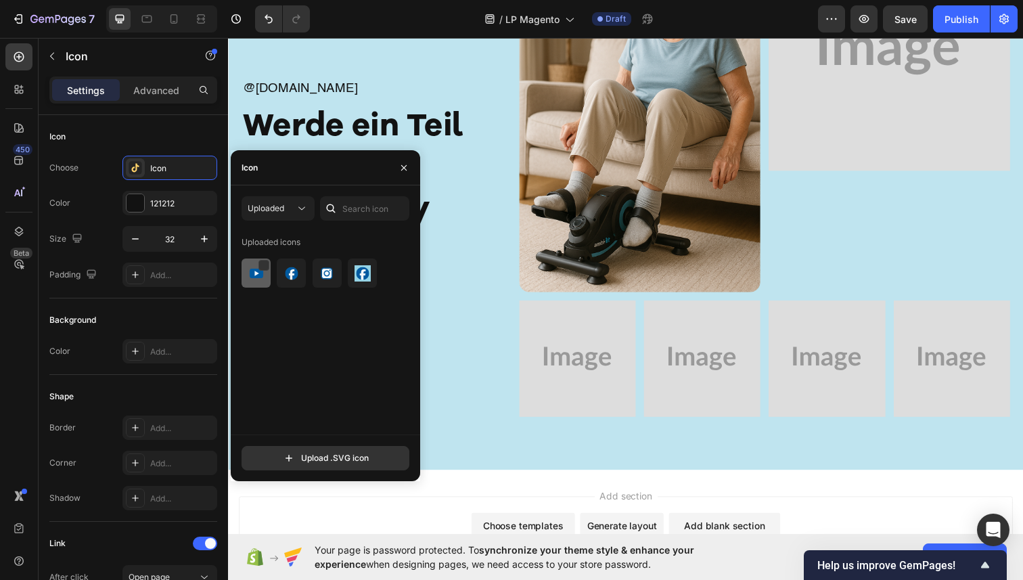
click at [261, 282] on div at bounding box center [256, 273] width 29 height 29
drag, startPoint x: 405, startPoint y: 171, endPoint x: 140, endPoint y: 220, distance: 269.2
click at [405, 171] on icon "button" at bounding box center [404, 167] width 11 height 11
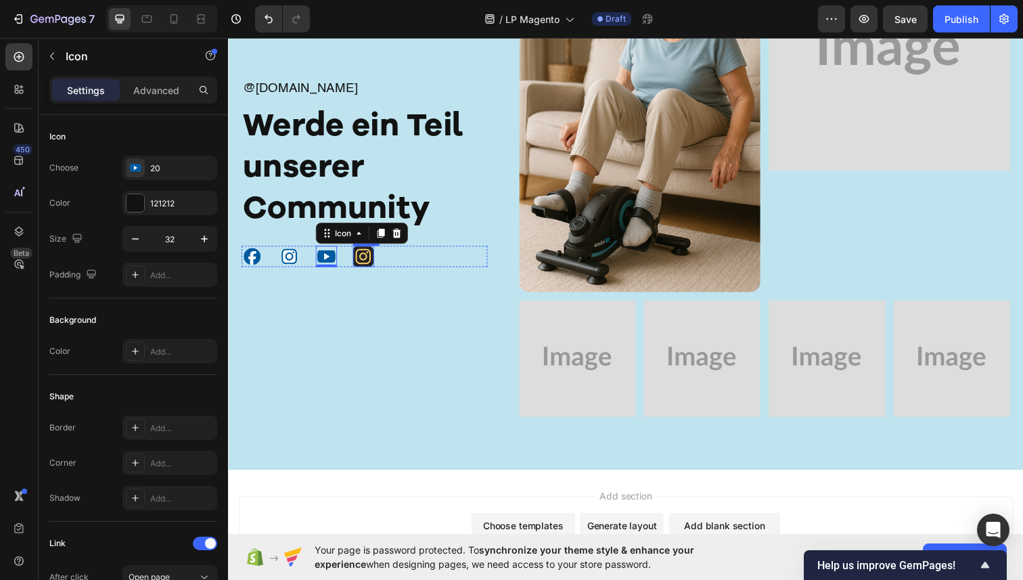
click at [367, 259] on icon at bounding box center [365, 261] width 21 height 21
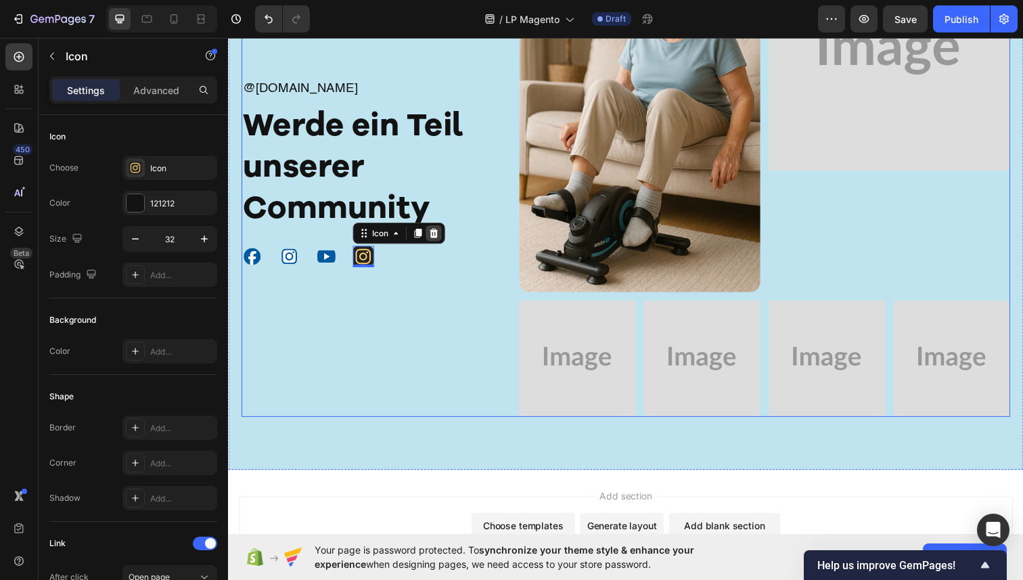
click at [445, 240] on div at bounding box center [438, 237] width 16 height 16
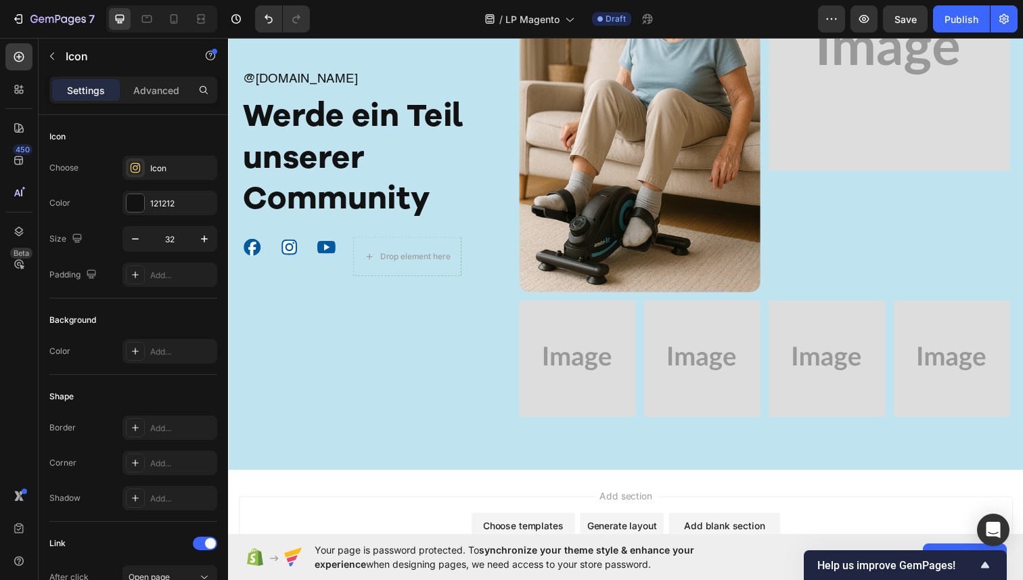
scroll to position [7934, 0]
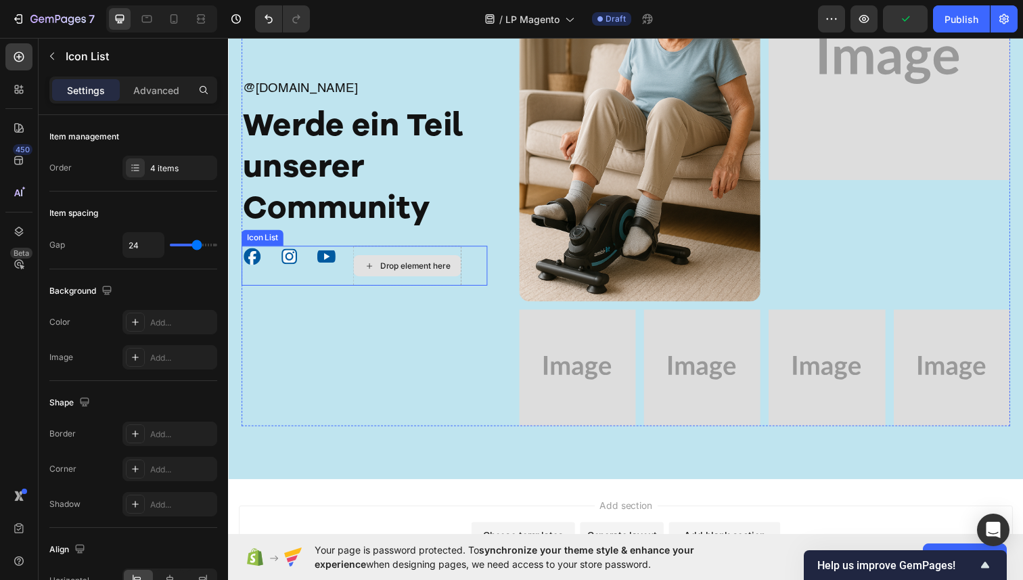
click at [353, 265] on div "Icon Icon Icon Drop element here" at bounding box center [367, 270] width 251 height 41
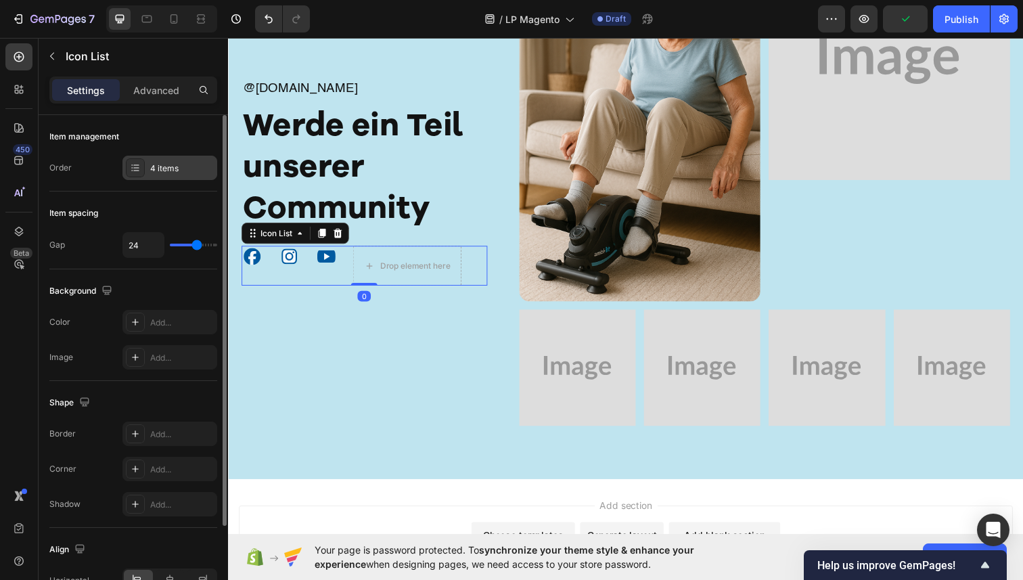
click at [166, 164] on div "4 items" at bounding box center [182, 168] width 64 height 12
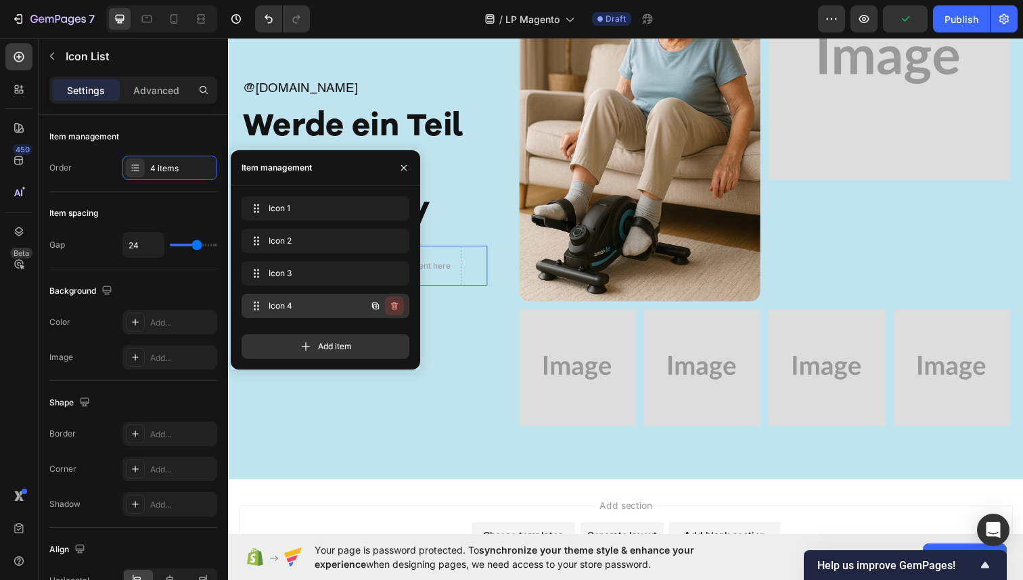
click at [395, 305] on icon "button" at bounding box center [395, 306] width 1 height 3
click at [396, 300] on div "Delete" at bounding box center [385, 306] width 25 height 12
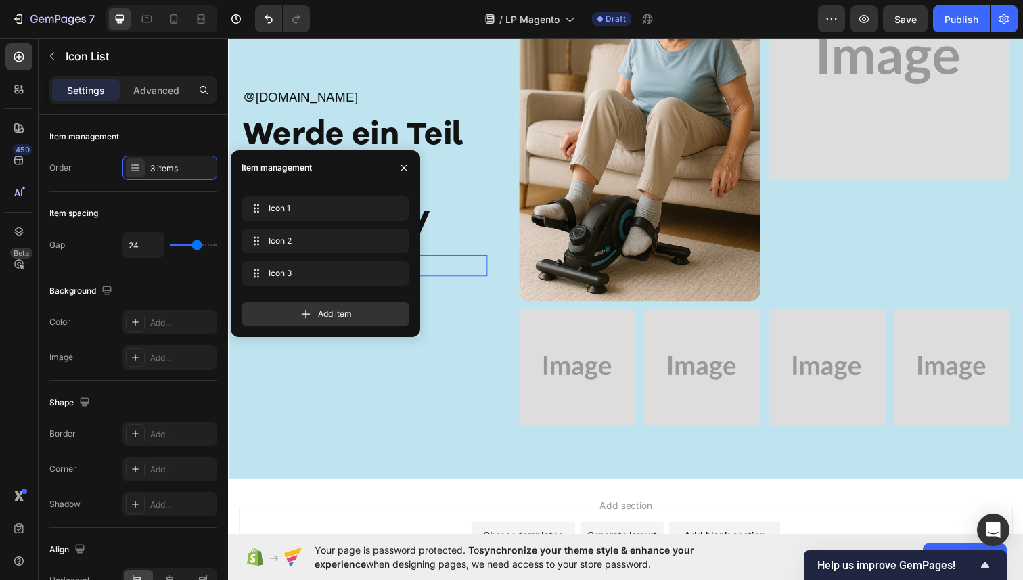
scroll to position [7944, 0]
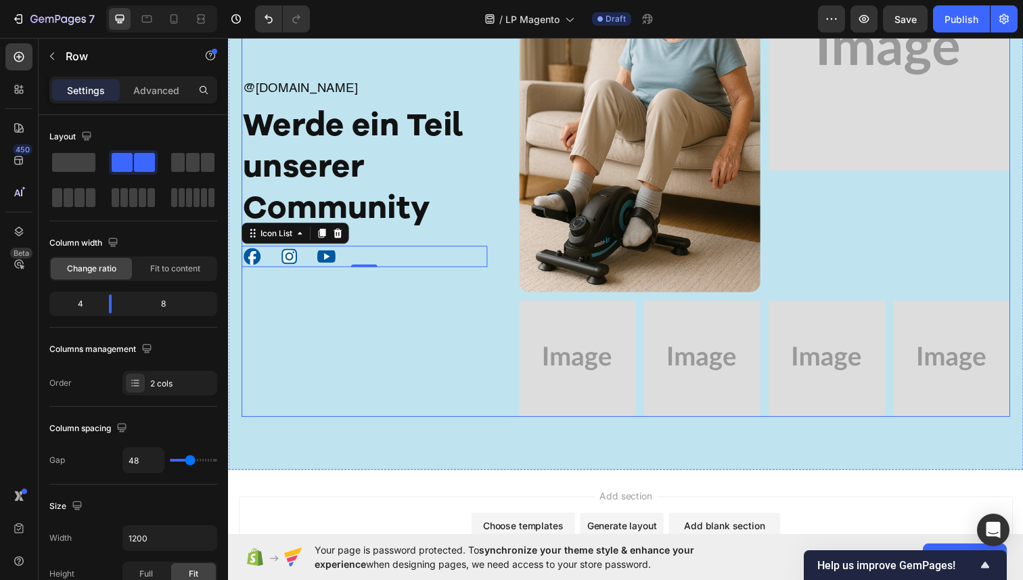
click at [506, 328] on div "@ambi.fit Text Block Werde ein Teil unserer Community Heading Icon Icon Icon Ic…" at bounding box center [634, 176] width 785 height 497
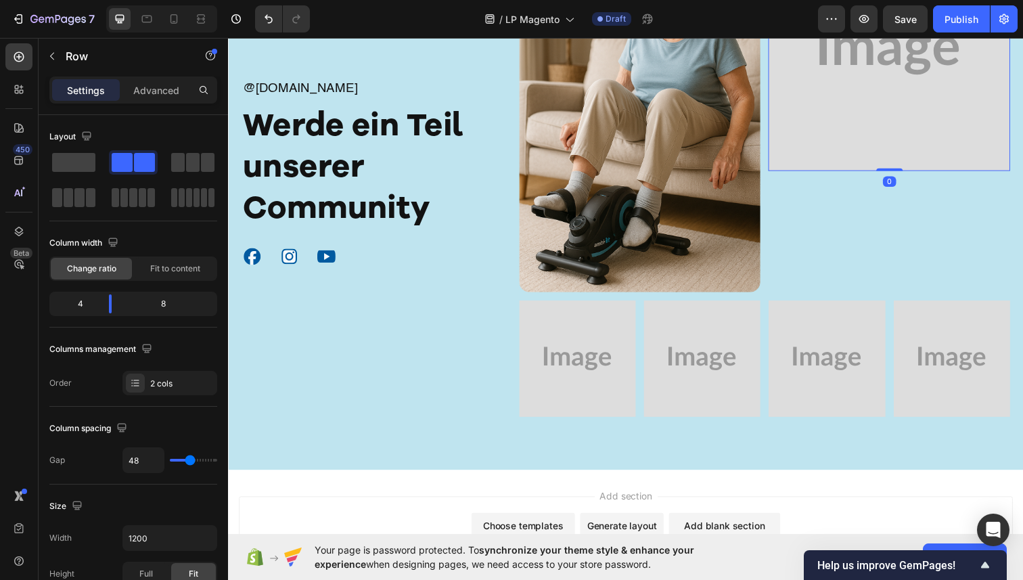
click at [824, 141] on img at bounding box center [903, 51] width 247 height 247
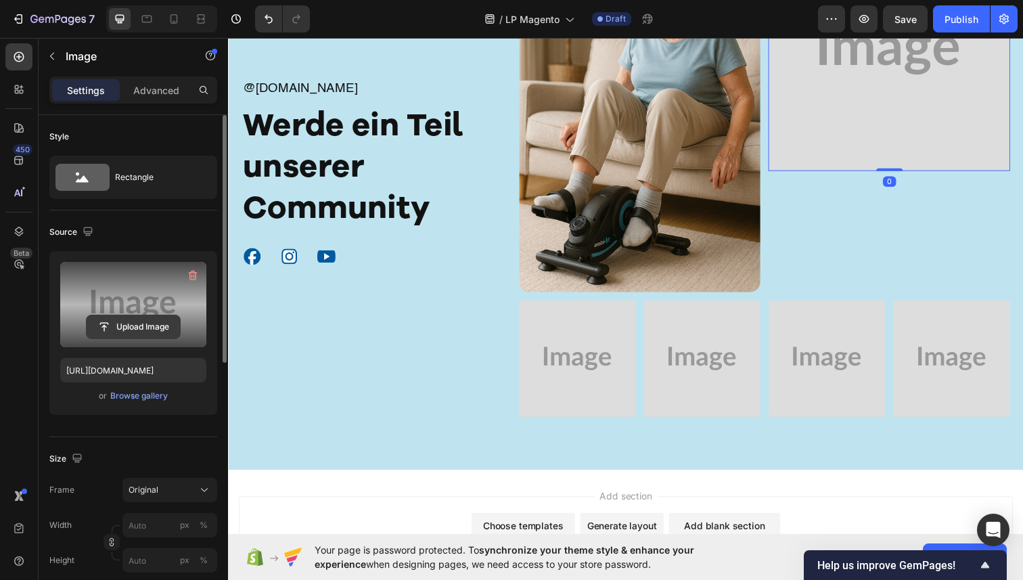
click at [138, 332] on input "file" at bounding box center [133, 326] width 93 height 23
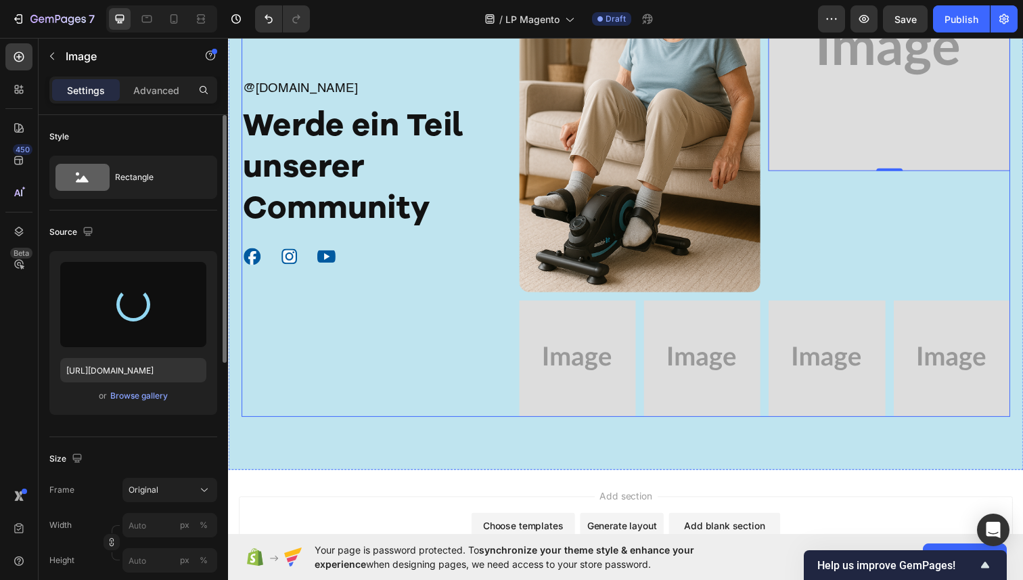
type input "https://cdn.shopify.com/s/files/1/0936/4884/7232/files/gempages_585995895749739…"
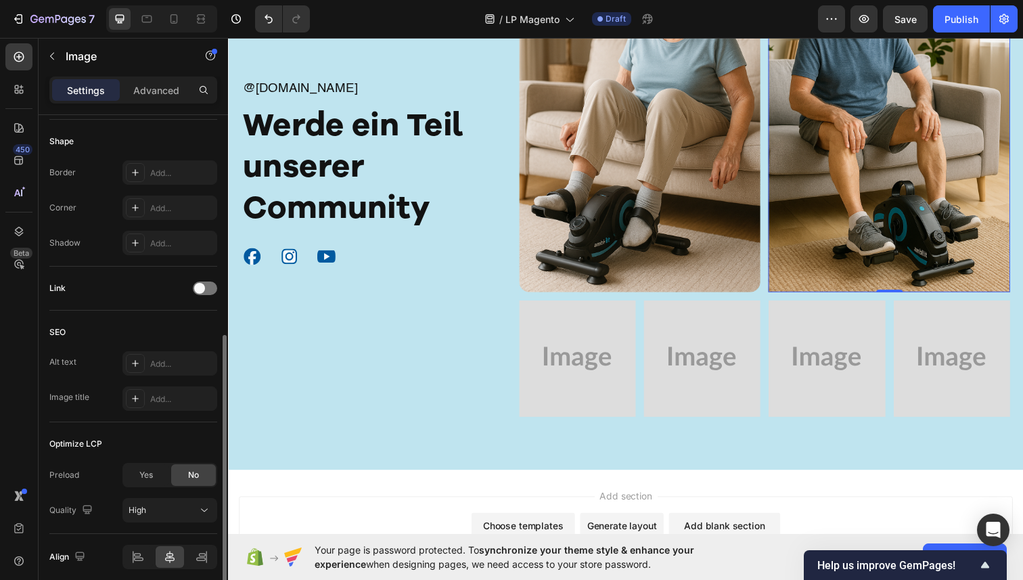
scroll to position [458, 0]
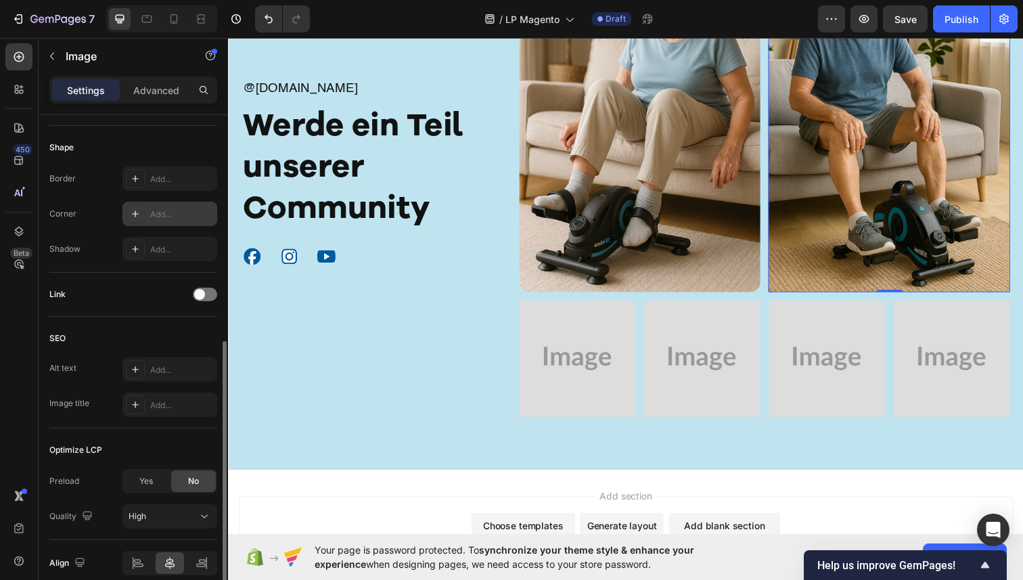
drag, startPoint x: 146, startPoint y: 205, endPoint x: 149, endPoint y: 213, distance: 8.6
click at [146, 206] on div "Add..." at bounding box center [169, 214] width 95 height 24
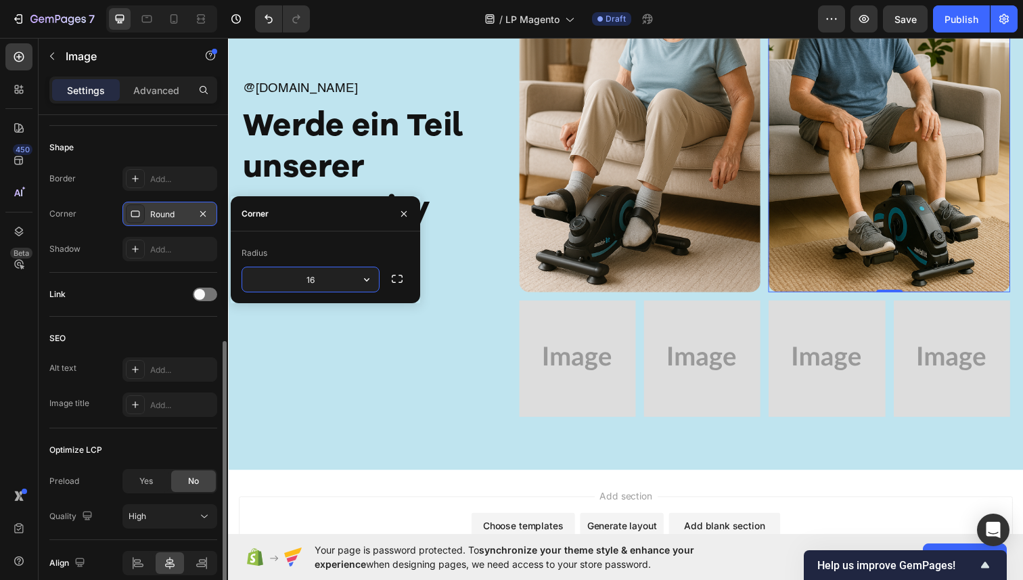
type input "16"
click at [408, 213] on icon "button" at bounding box center [404, 213] width 11 height 11
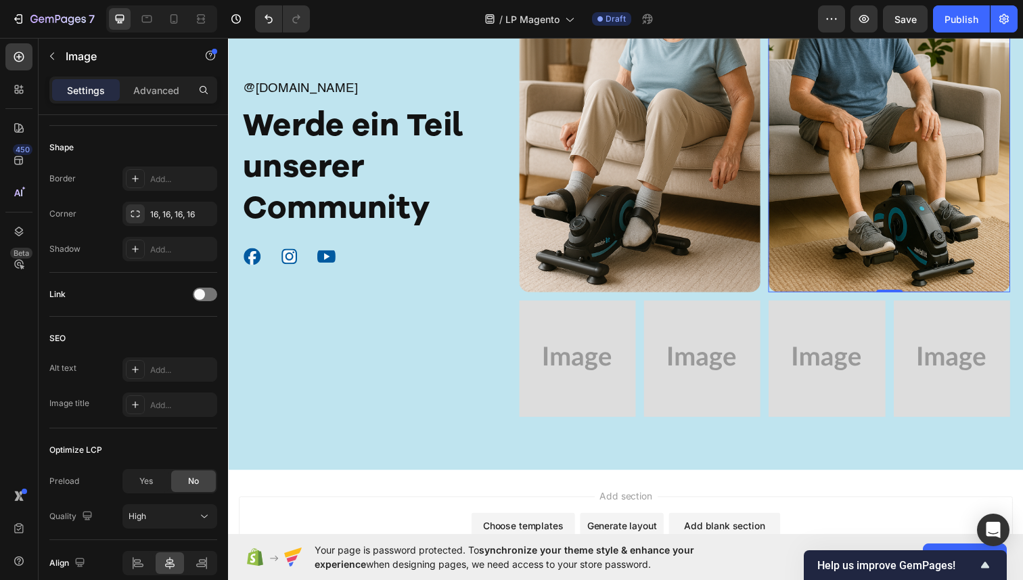
click at [568, 362] on img at bounding box center [584, 365] width 119 height 119
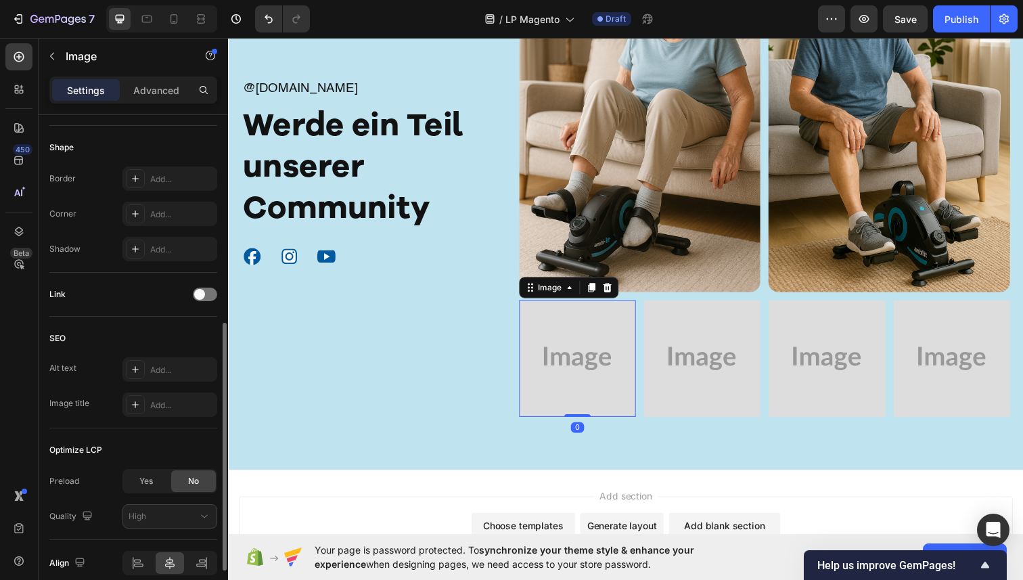
scroll to position [0, 0]
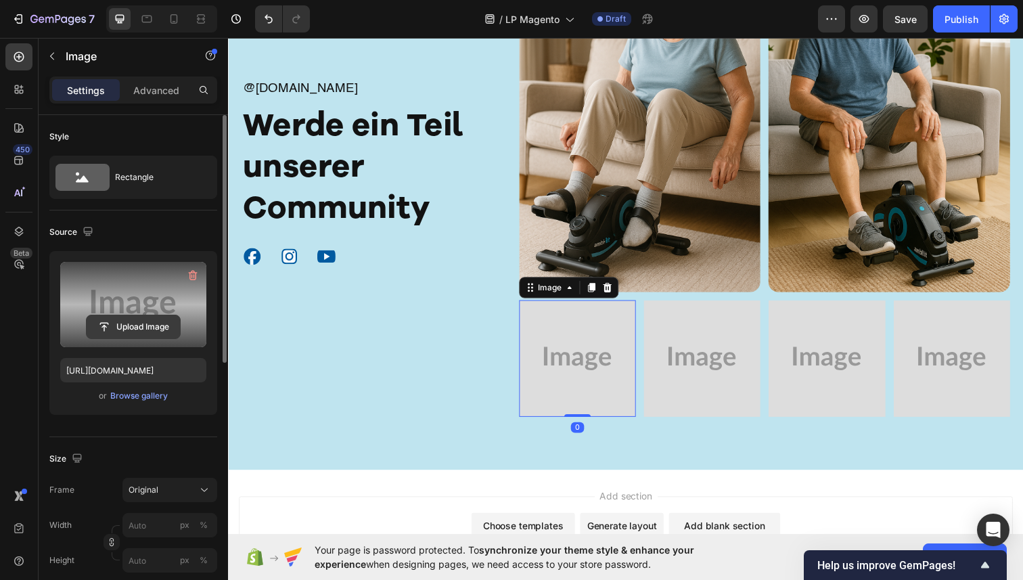
click at [149, 321] on input "file" at bounding box center [133, 326] width 93 height 23
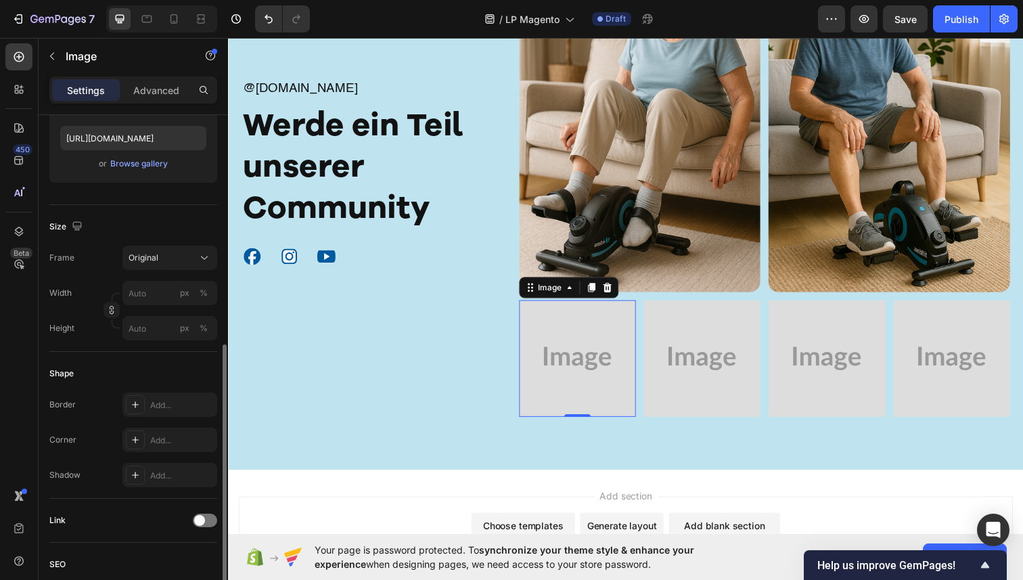
scroll to position [309, 0]
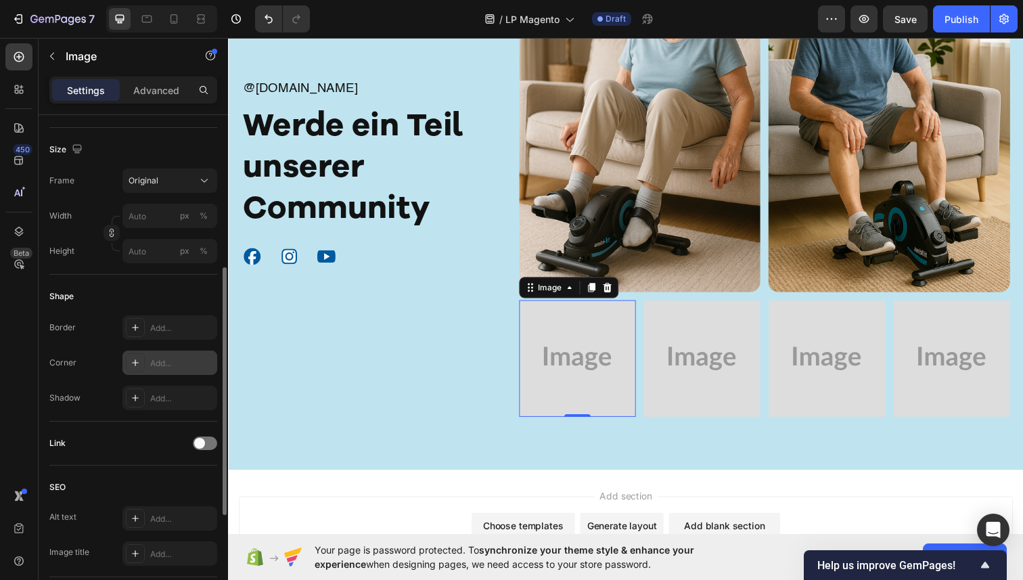
click at [166, 357] on div "Add..." at bounding box center [182, 363] width 64 height 12
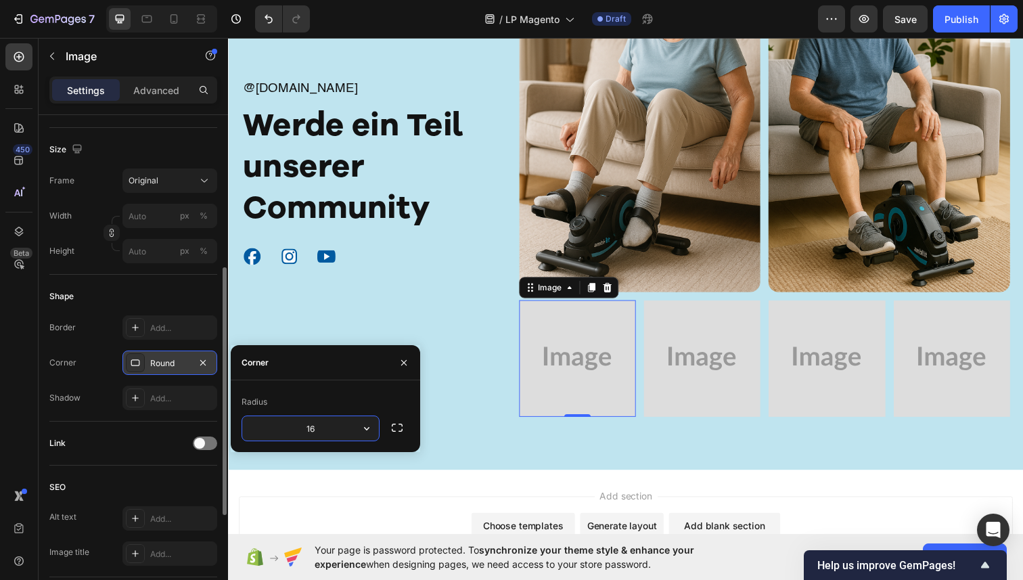
type input "16"
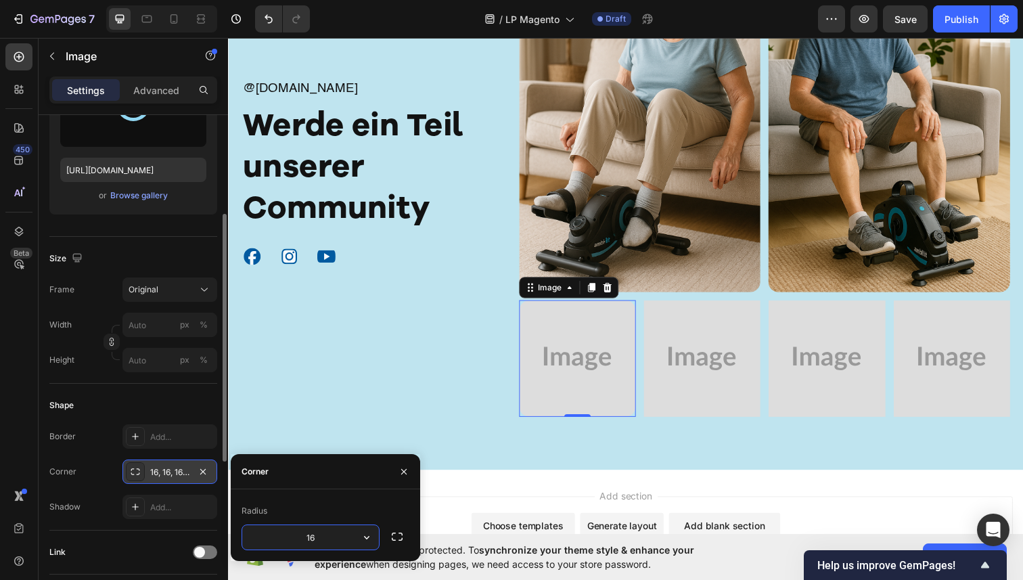
scroll to position [0, 0]
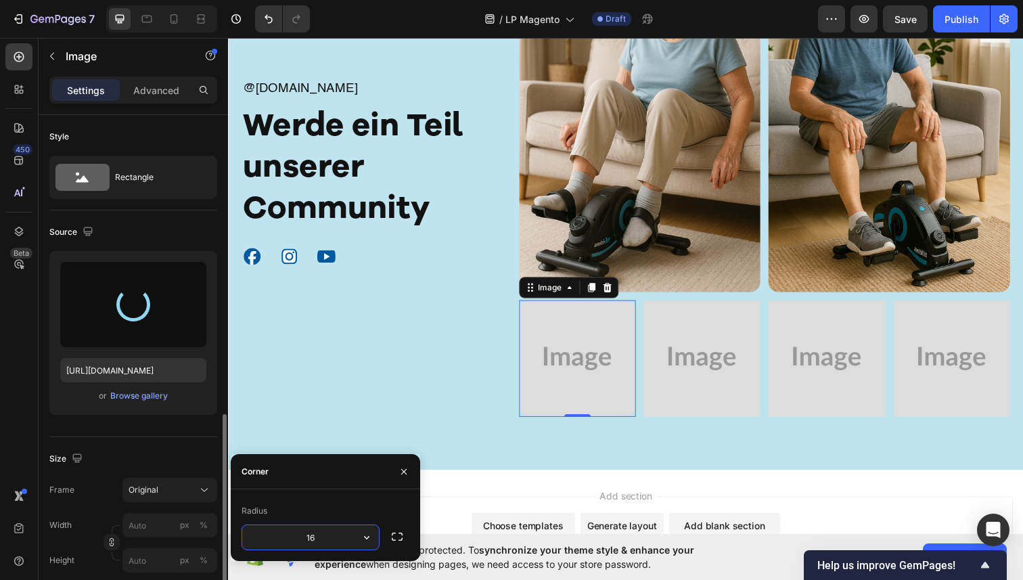
type input "[URL][DOMAIN_NAME]"
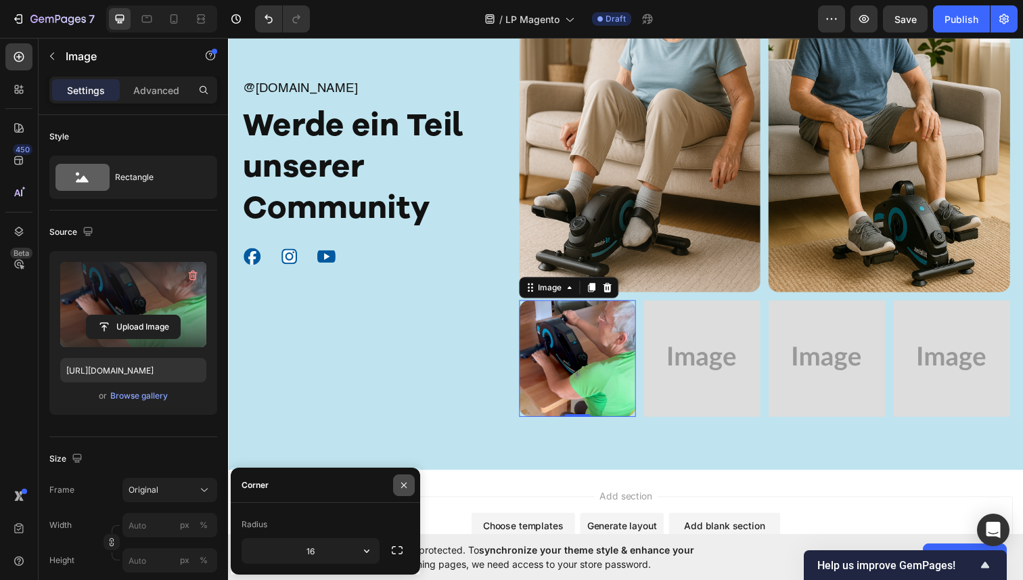
click at [401, 485] on icon "button" at bounding box center [404, 485] width 11 height 11
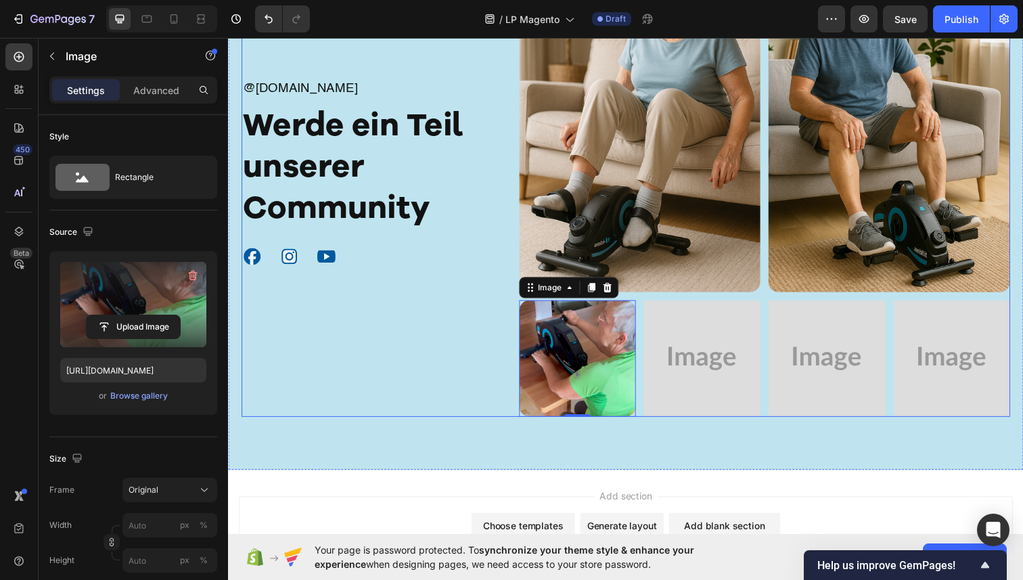
click at [426, 409] on div "@[DOMAIN_NAME] Text Block Werde ein Teil unserer Community Heading Icon Icon Ic…" at bounding box center [367, 176] width 251 height 497
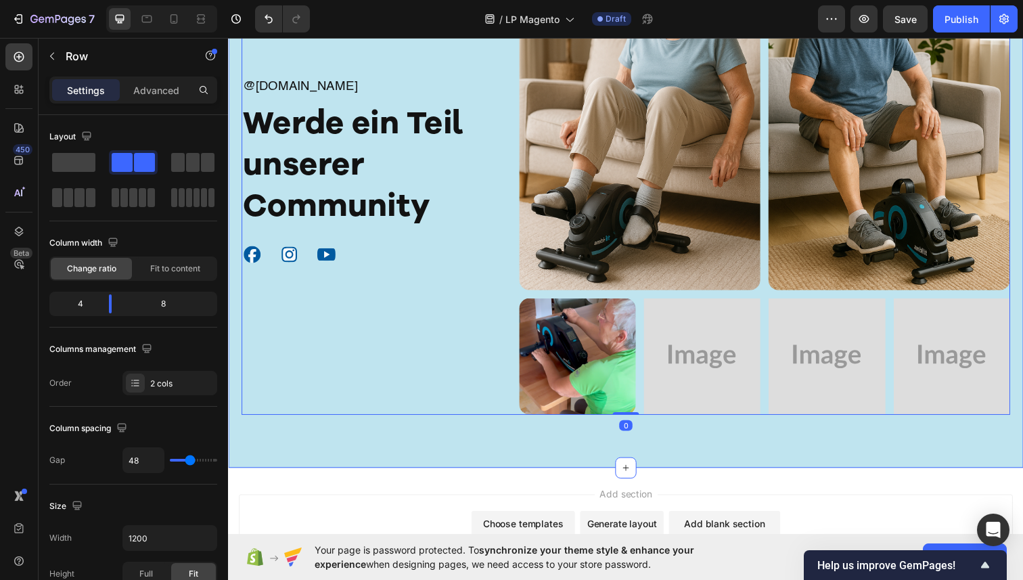
scroll to position [7924, 0]
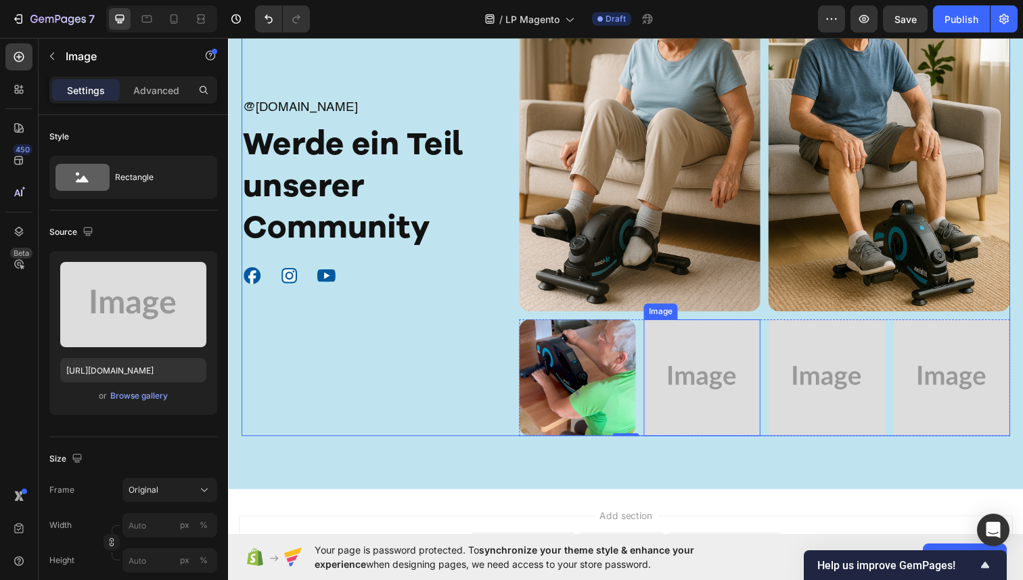
click at [693, 365] on img at bounding box center [711, 385] width 119 height 119
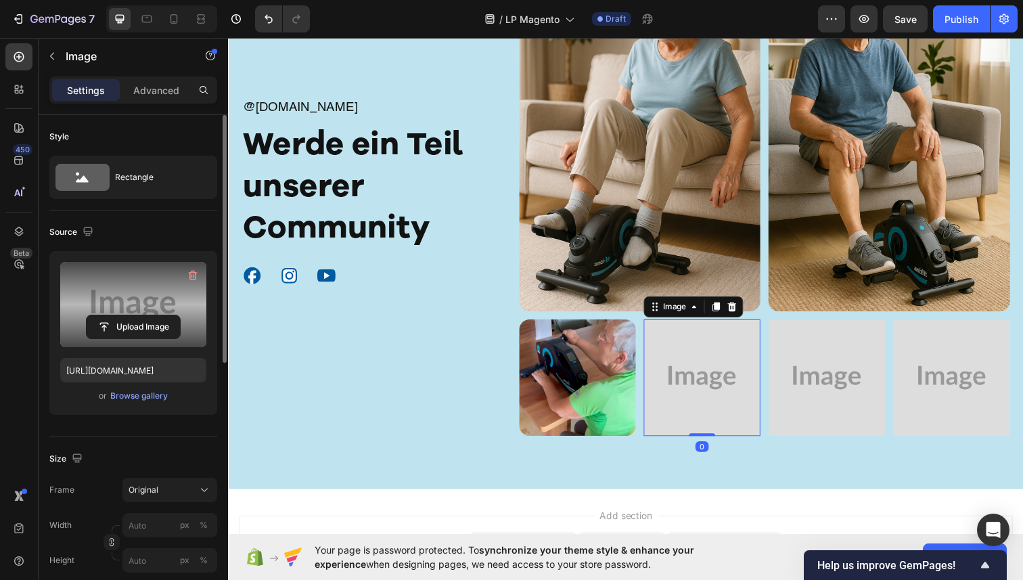
click at [127, 282] on label at bounding box center [133, 304] width 146 height 85
click at [127, 315] on input "file" at bounding box center [133, 326] width 93 height 23
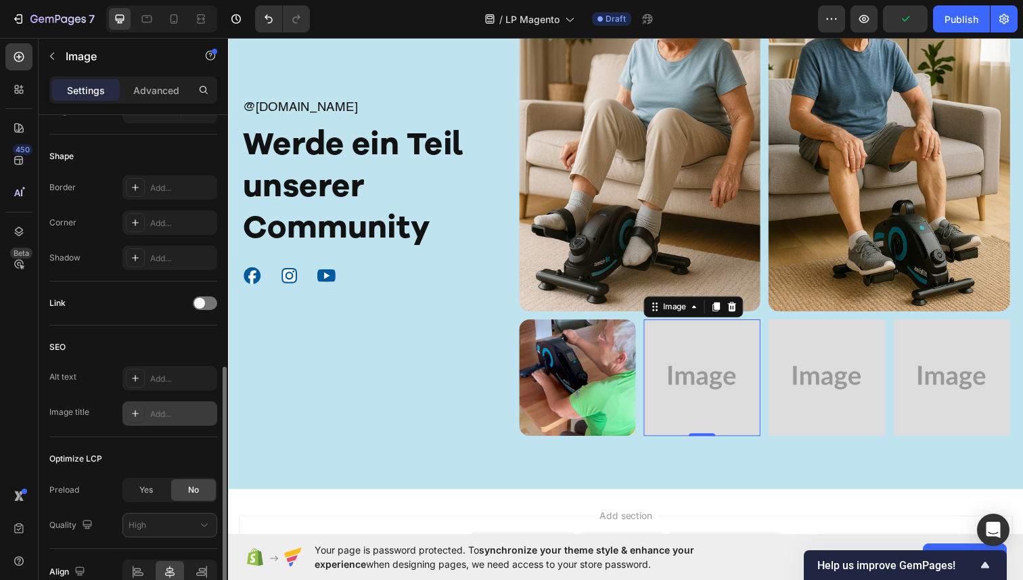
scroll to position [428, 0]
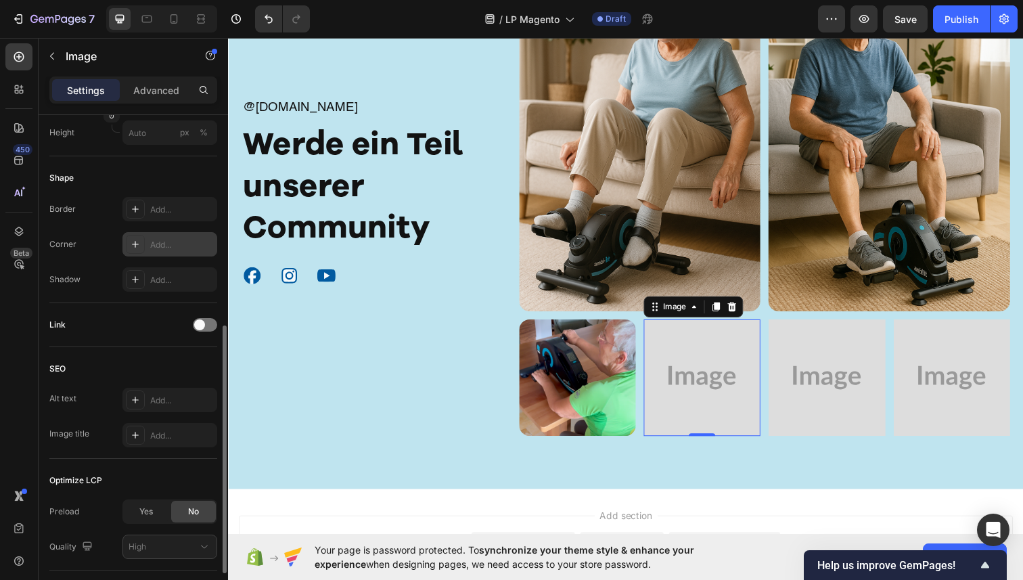
click at [157, 239] on div "Add..." at bounding box center [182, 245] width 64 height 12
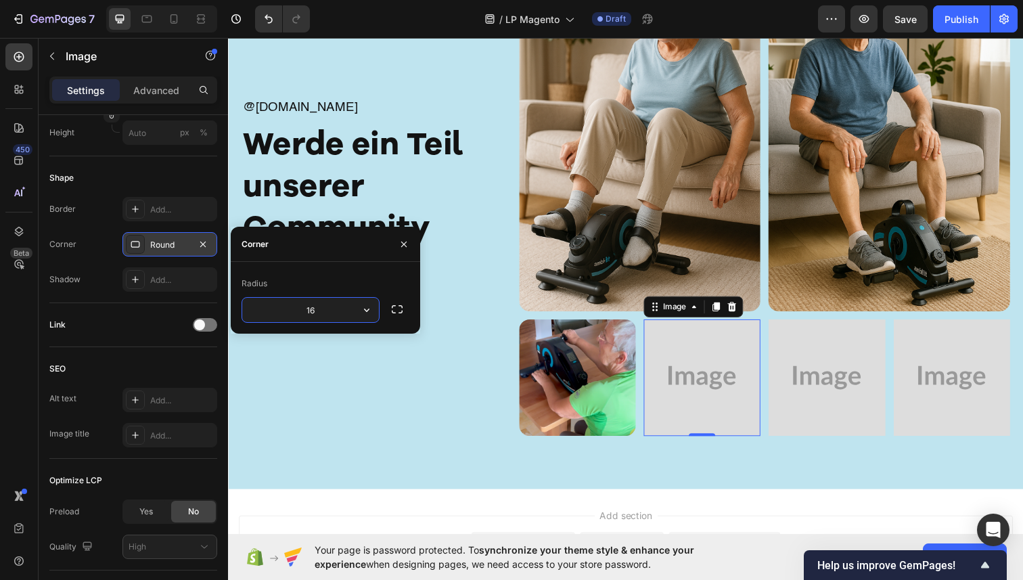
type input "16"
drag, startPoint x: 398, startPoint y: 251, endPoint x: 172, endPoint y: 218, distance: 228.5
click at [398, 251] on button "button" at bounding box center [404, 244] width 22 height 22
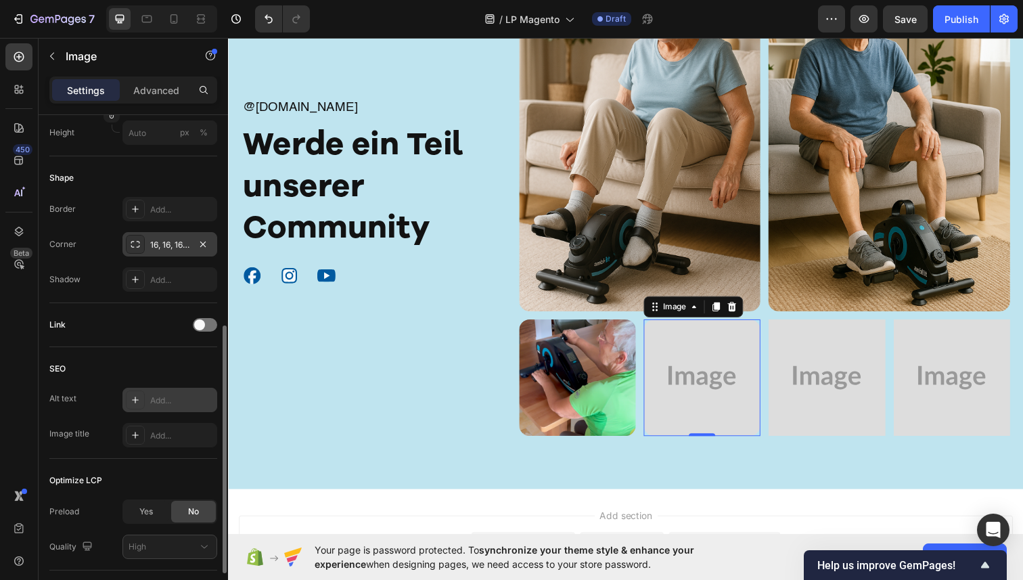
type input "https://cdn.shopify.com/s/files/1/0936/4884/7232/files/gempages_585995895749739…"
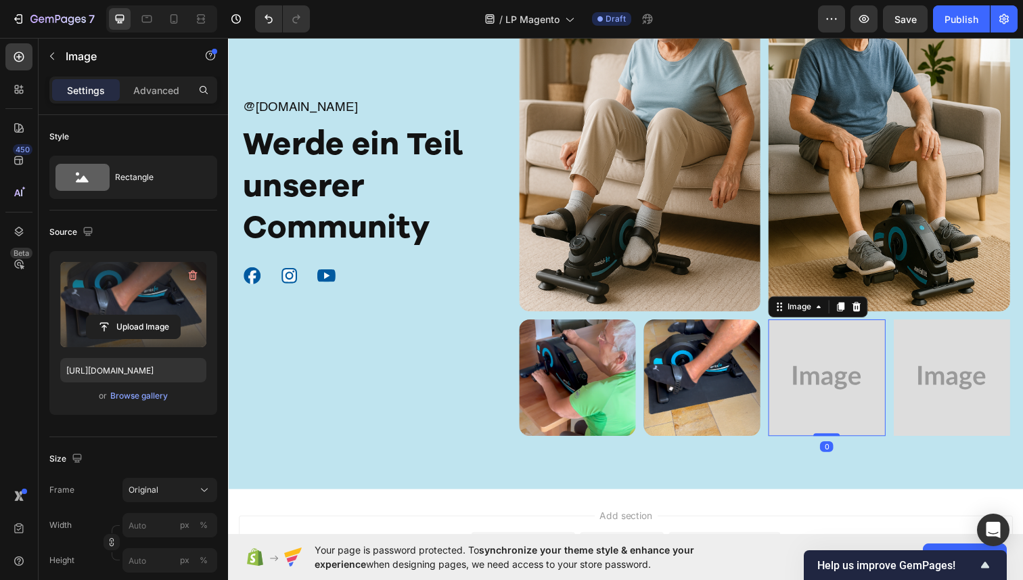
click at [841, 404] on img at bounding box center [839, 385] width 119 height 119
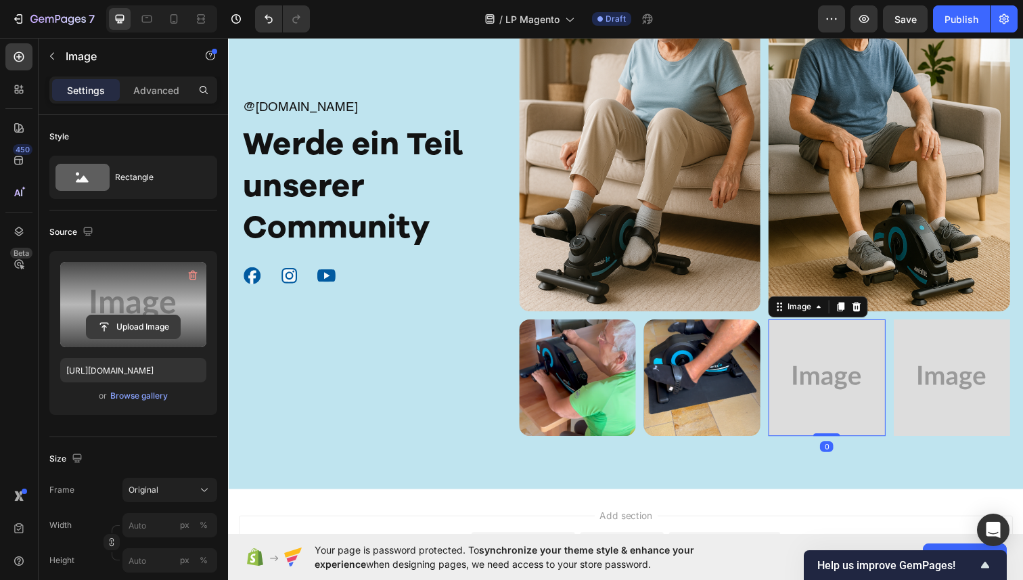
click at [129, 328] on input "file" at bounding box center [133, 326] width 93 height 23
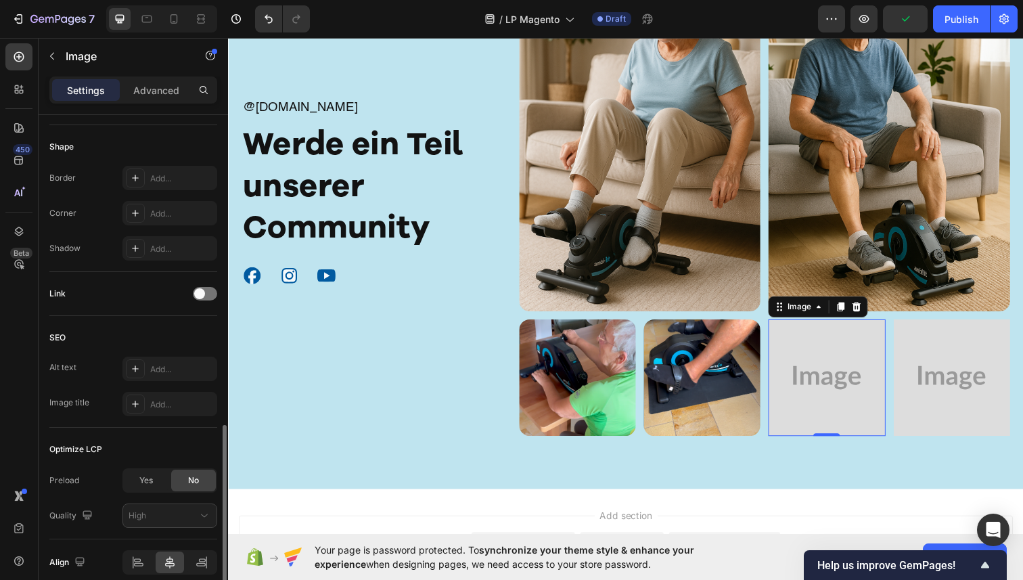
scroll to position [458, 0]
click at [168, 224] on div "Add..." at bounding box center [169, 214] width 95 height 24
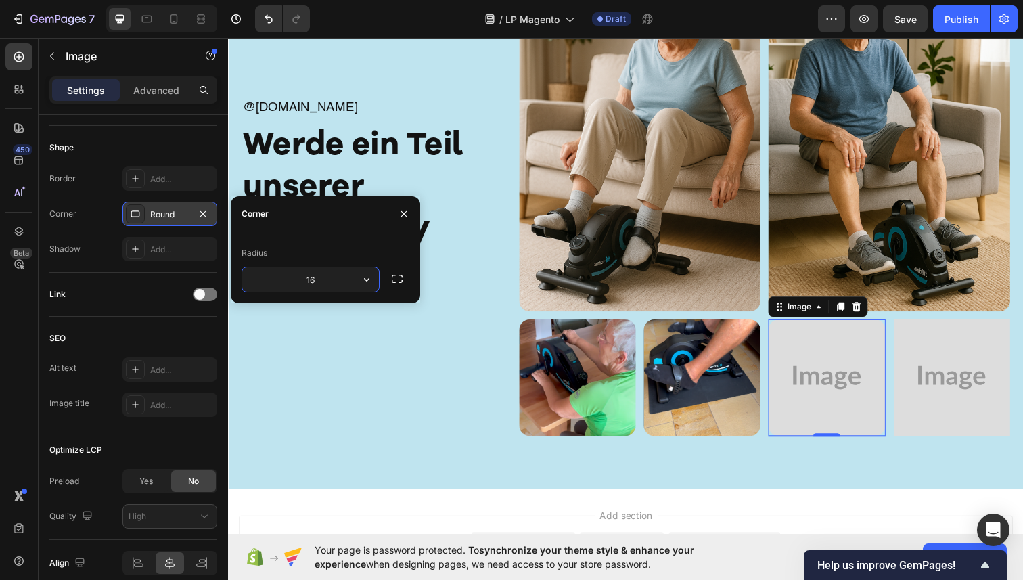
type input "16"
click at [407, 219] on button "button" at bounding box center [404, 214] width 22 height 22
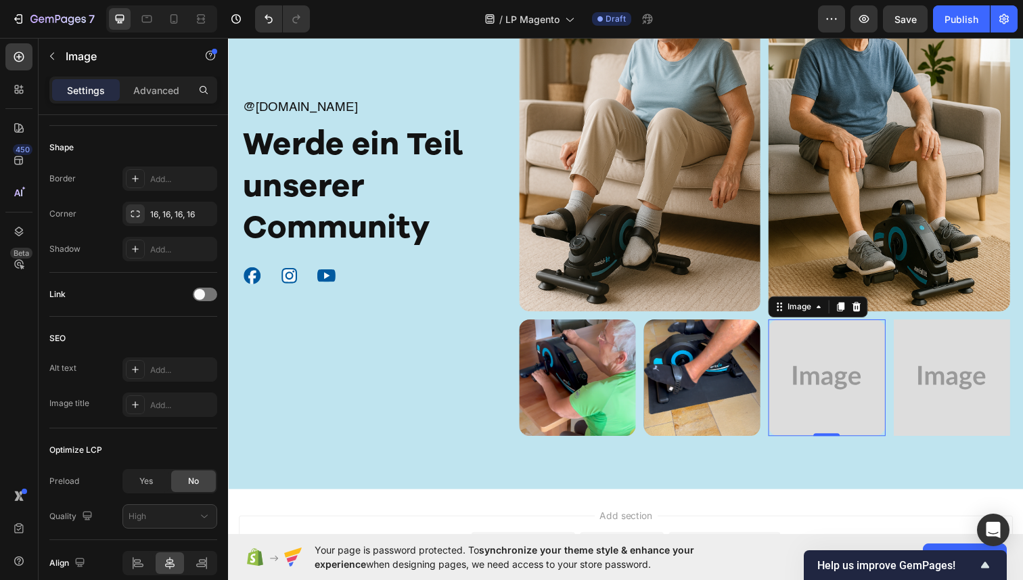
type input "https://cdn.shopify.com/s/files/1/0936/4884/7232/files/gempages_585995895749739…"
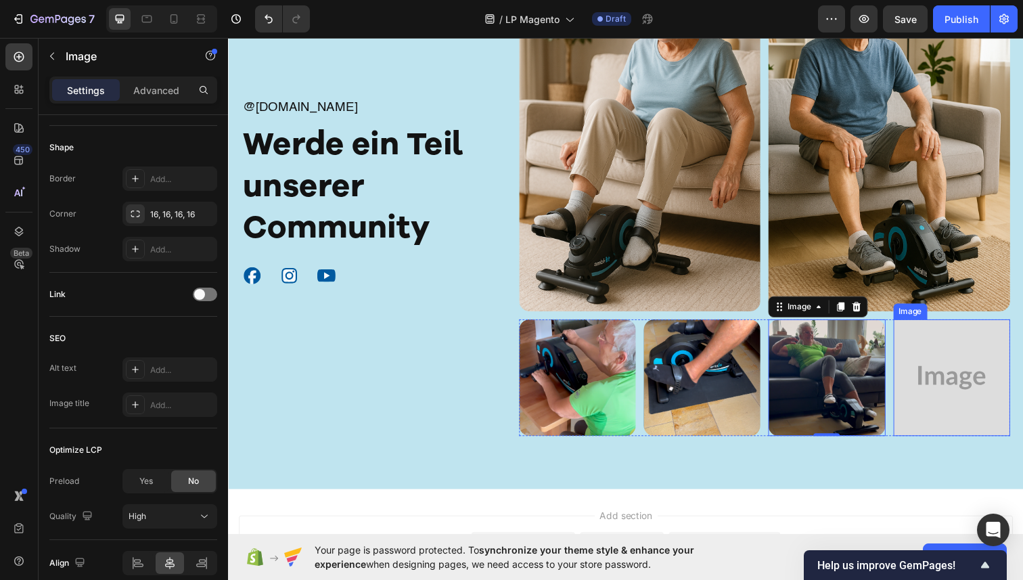
click at [968, 399] on img at bounding box center [967, 385] width 119 height 119
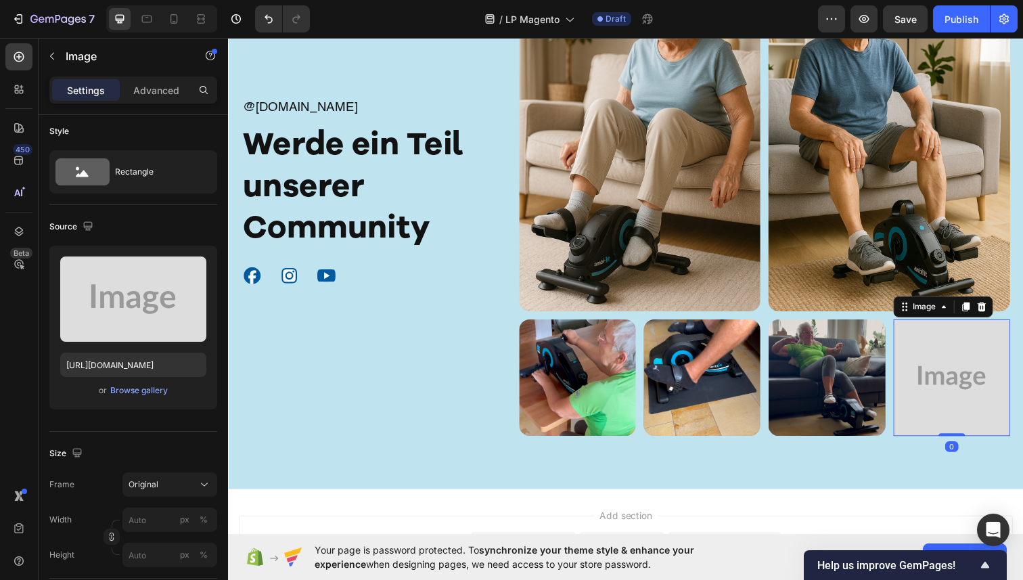
scroll to position [0, 0]
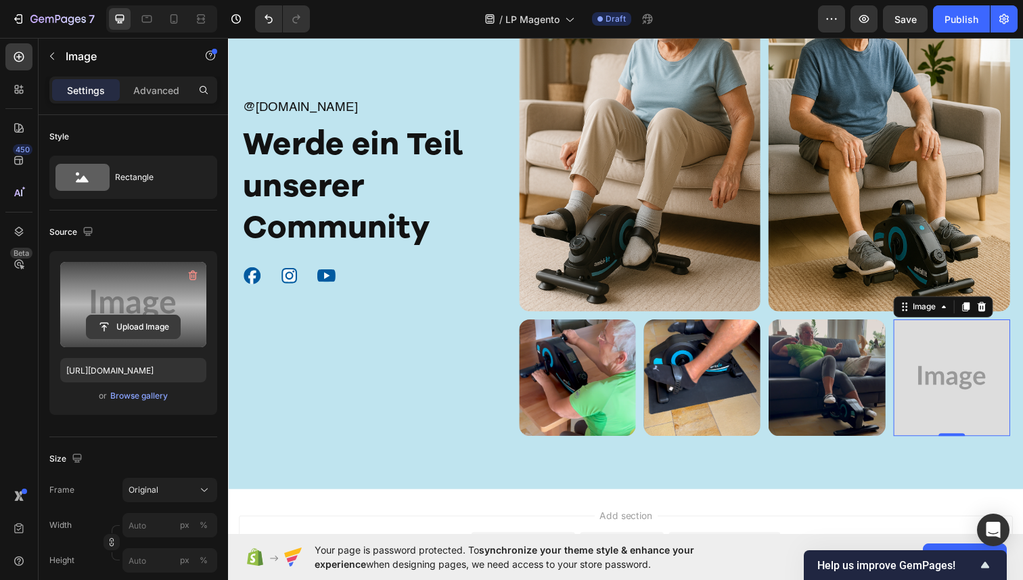
click at [104, 315] on input "file" at bounding box center [133, 326] width 93 height 23
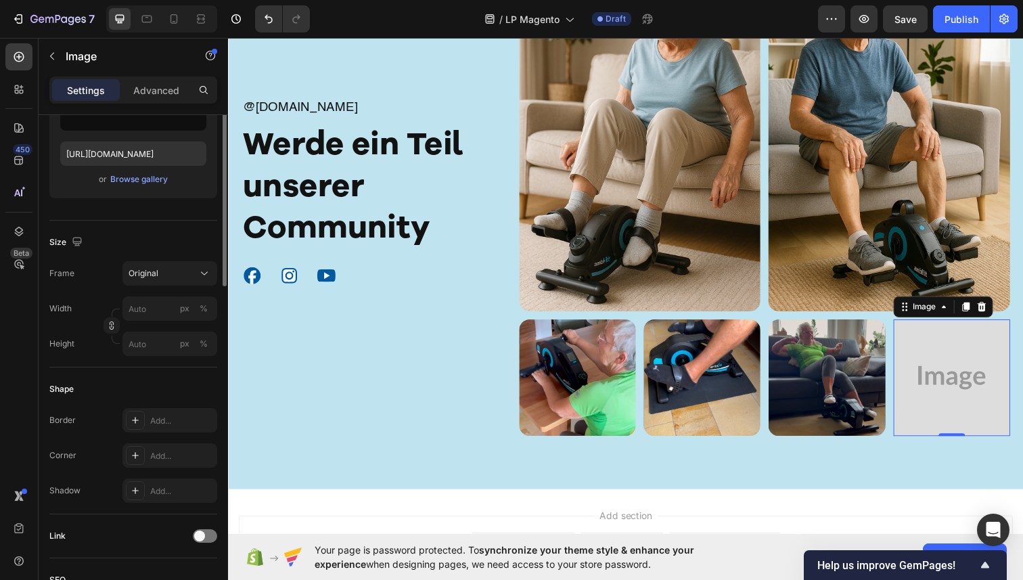
scroll to position [301, 0]
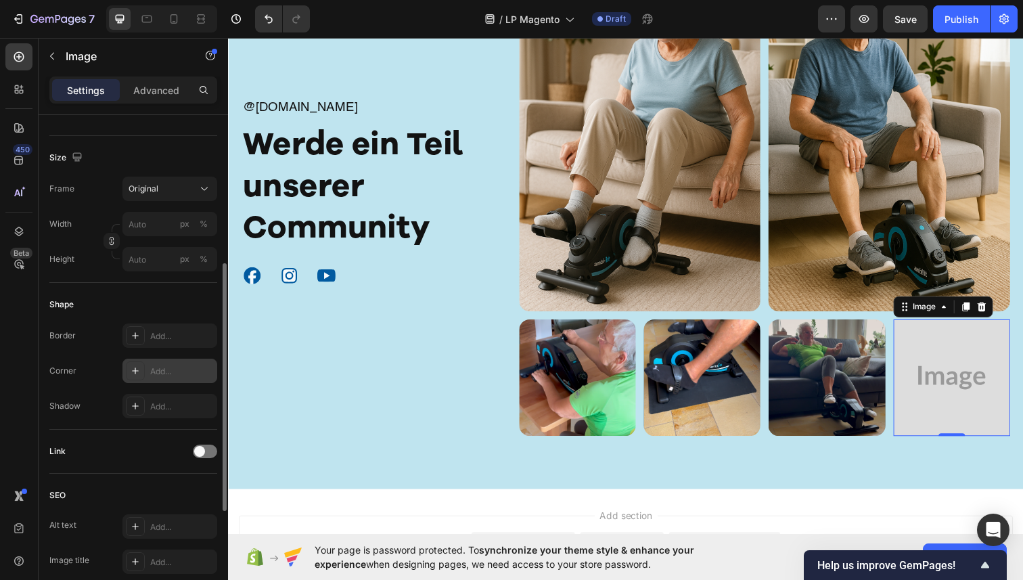
click at [167, 375] on div "Add..." at bounding box center [182, 371] width 64 height 12
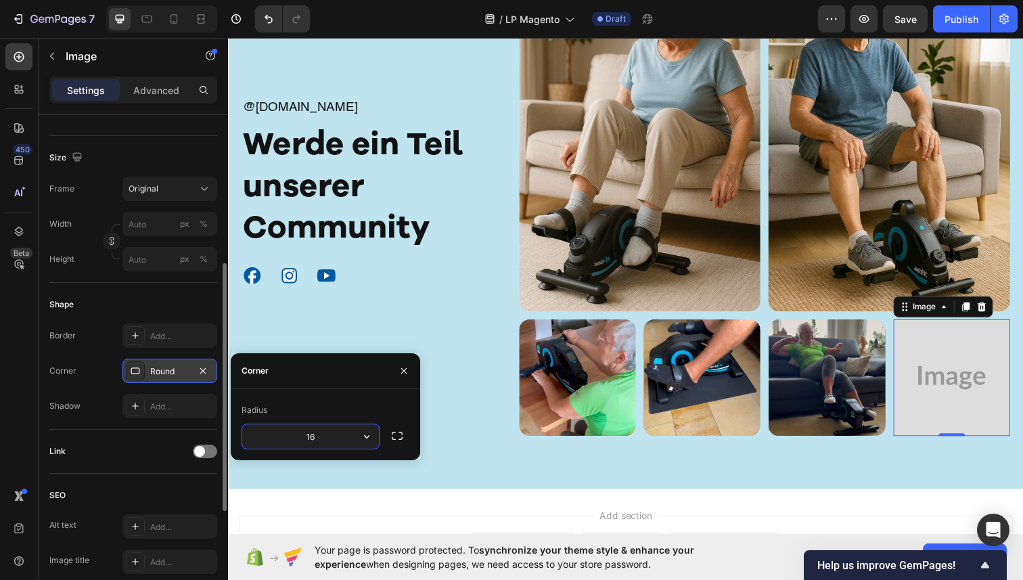
type input "16"
type input "https://cdn.shopify.com/s/files/1/0936/4884/7232/files/gempages_585995895749739…"
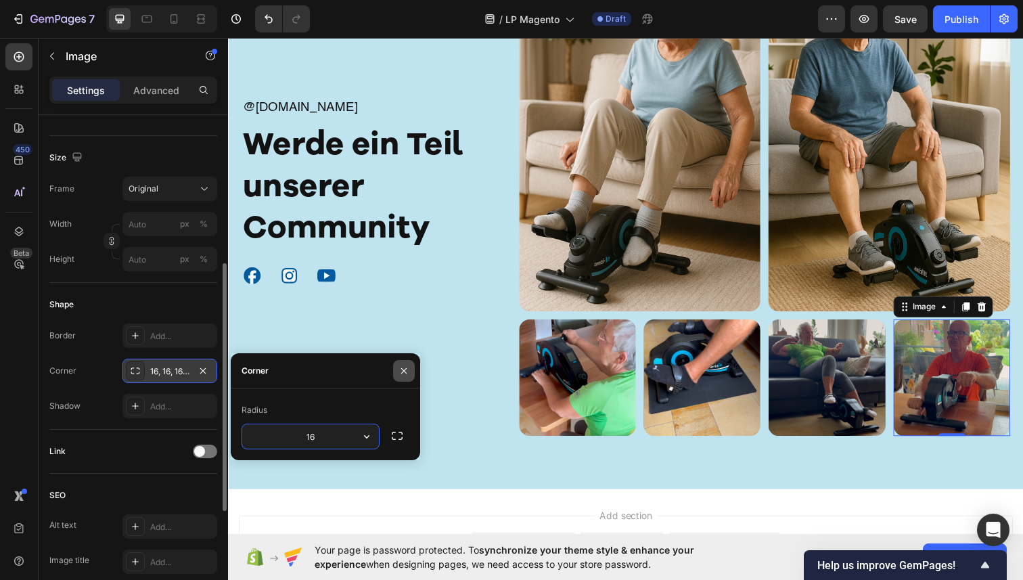
click at [407, 372] on icon "button" at bounding box center [404, 370] width 11 height 11
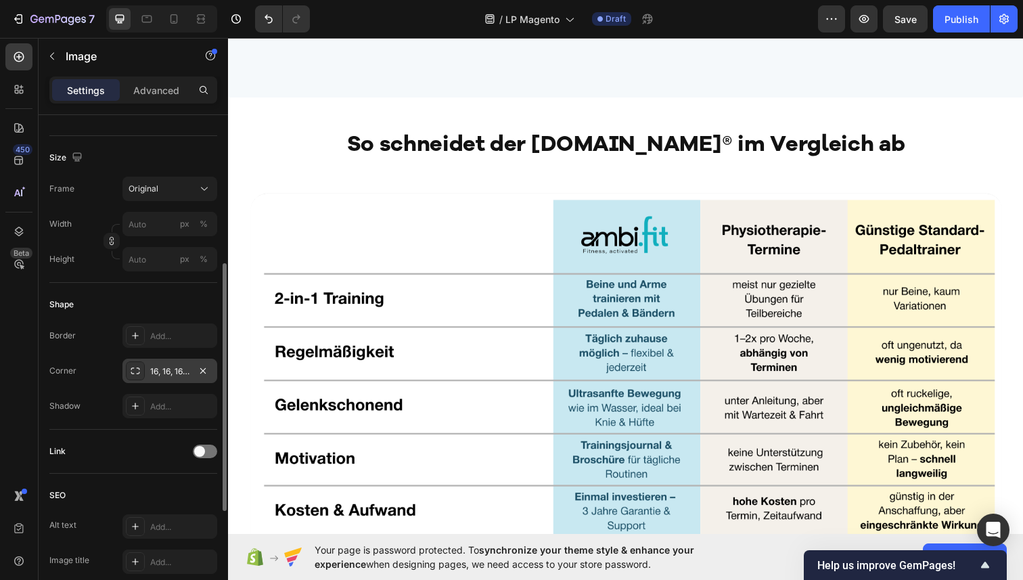
scroll to position [3567, 0]
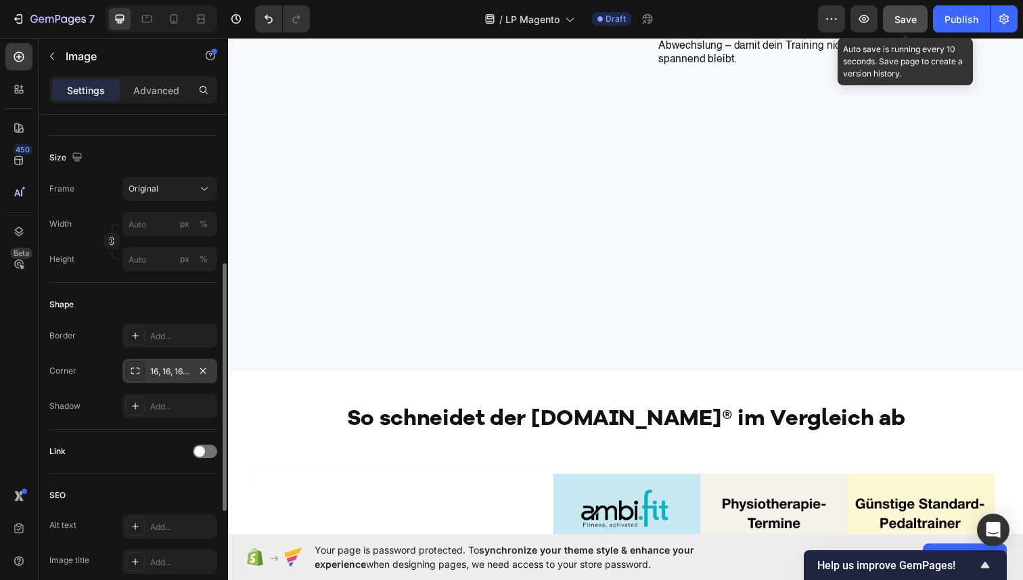
click at [904, 20] on span "Save" at bounding box center [906, 20] width 22 height 12
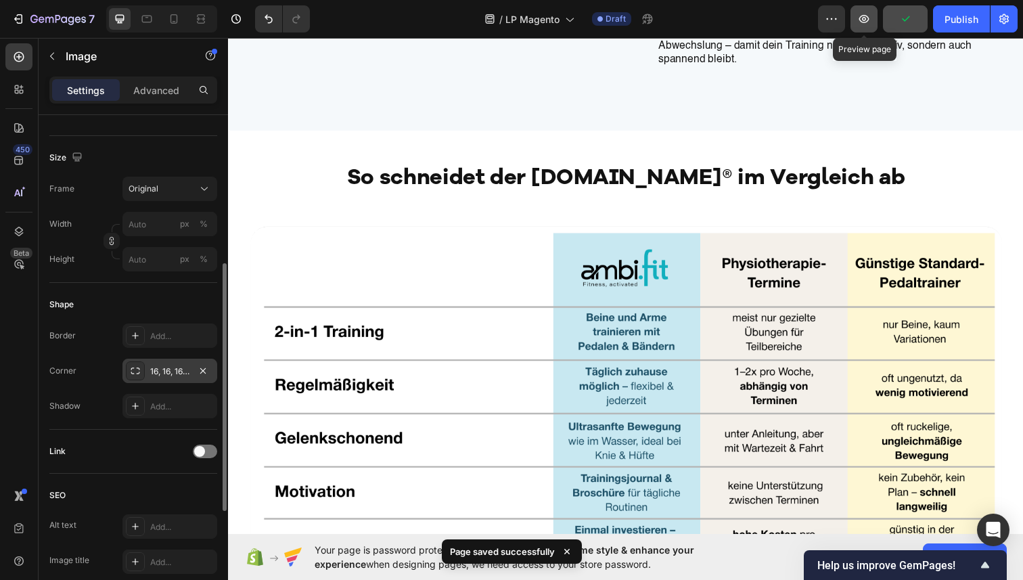
click at [854, 18] on button "button" at bounding box center [864, 18] width 27 height 27
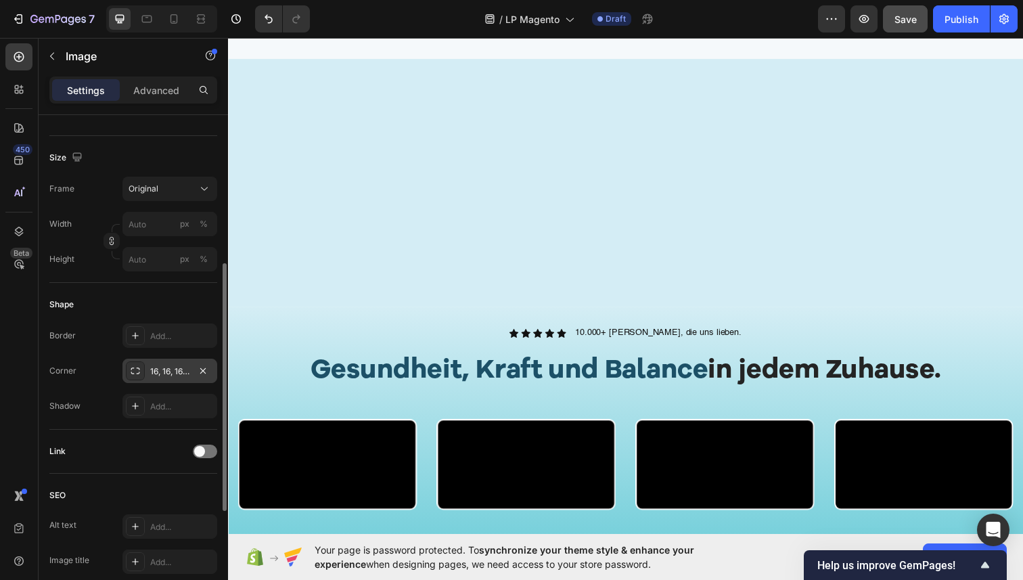
scroll to position [1096, 0]
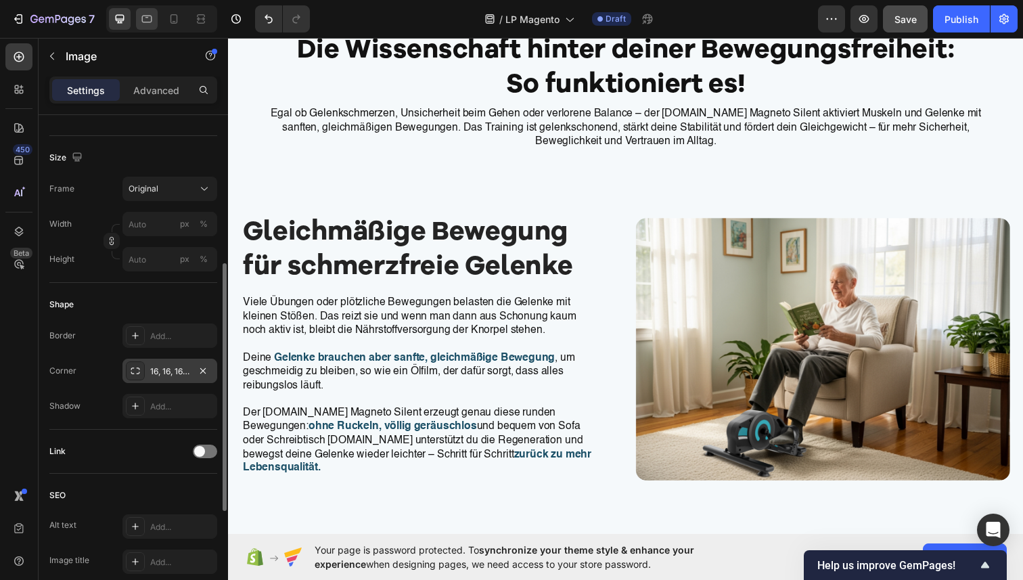
click at [145, 21] on icon at bounding box center [147, 19] width 14 height 14
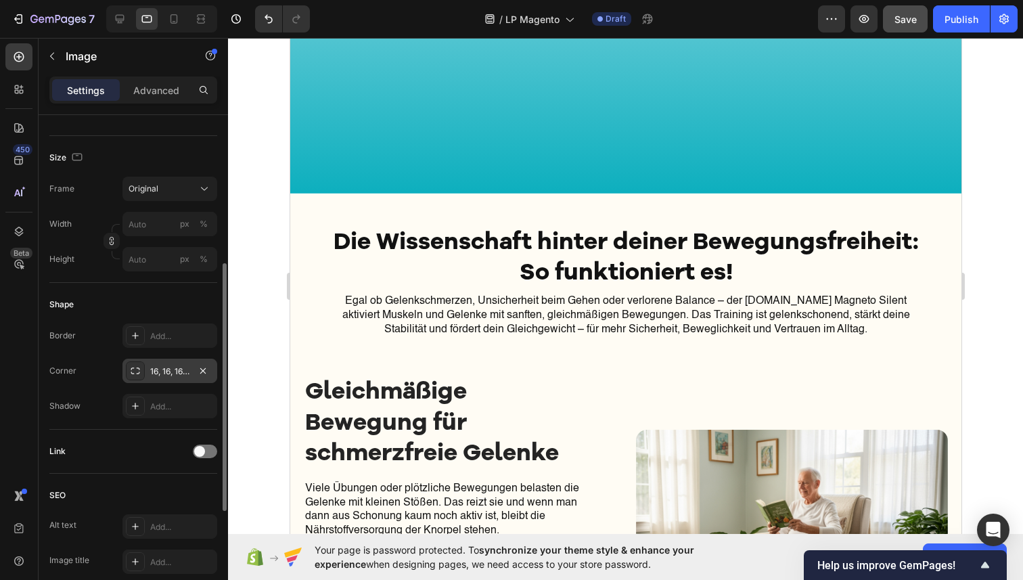
scroll to position [1092, 0]
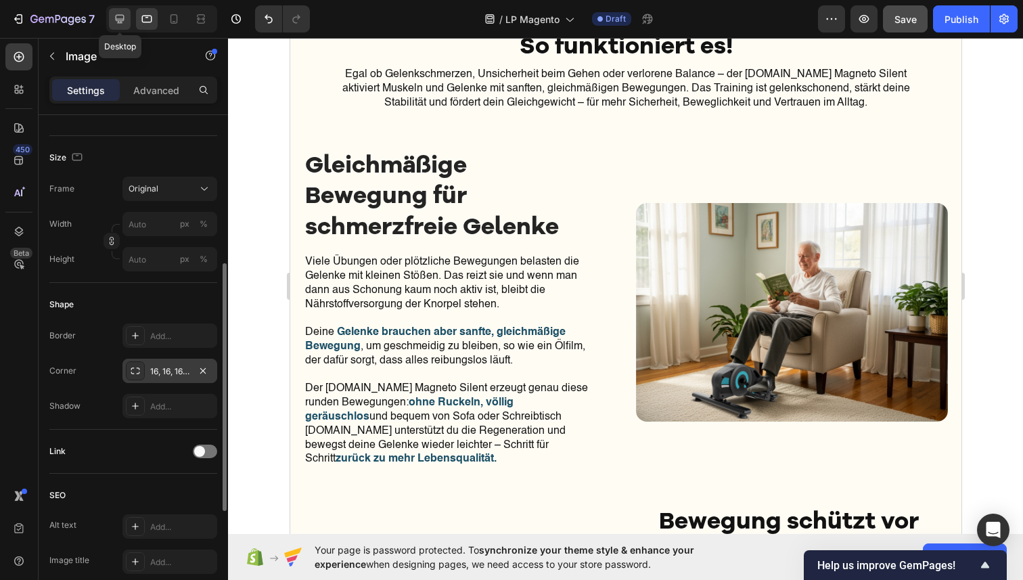
click at [122, 16] on icon at bounding box center [120, 19] width 14 height 14
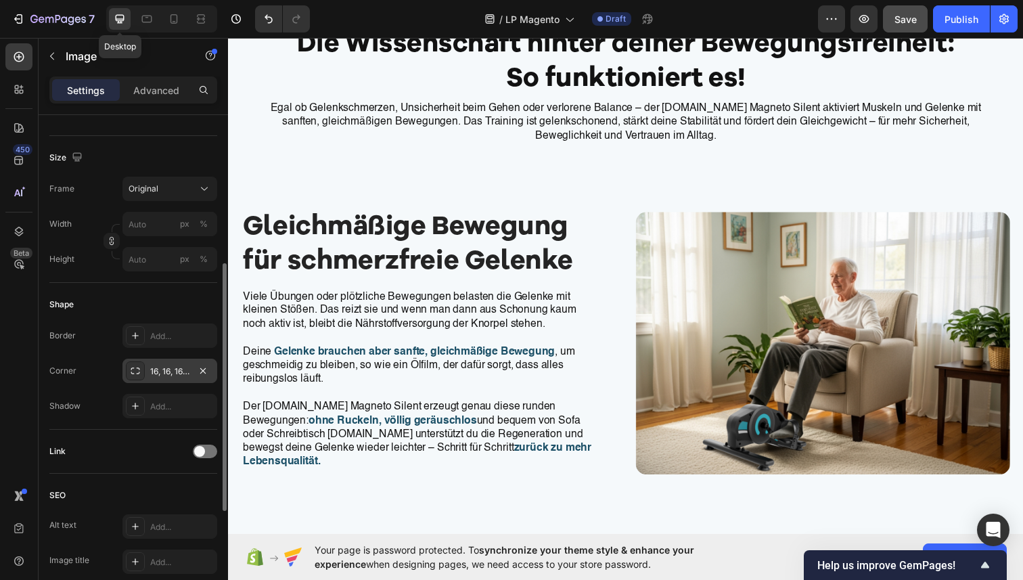
scroll to position [1057, 0]
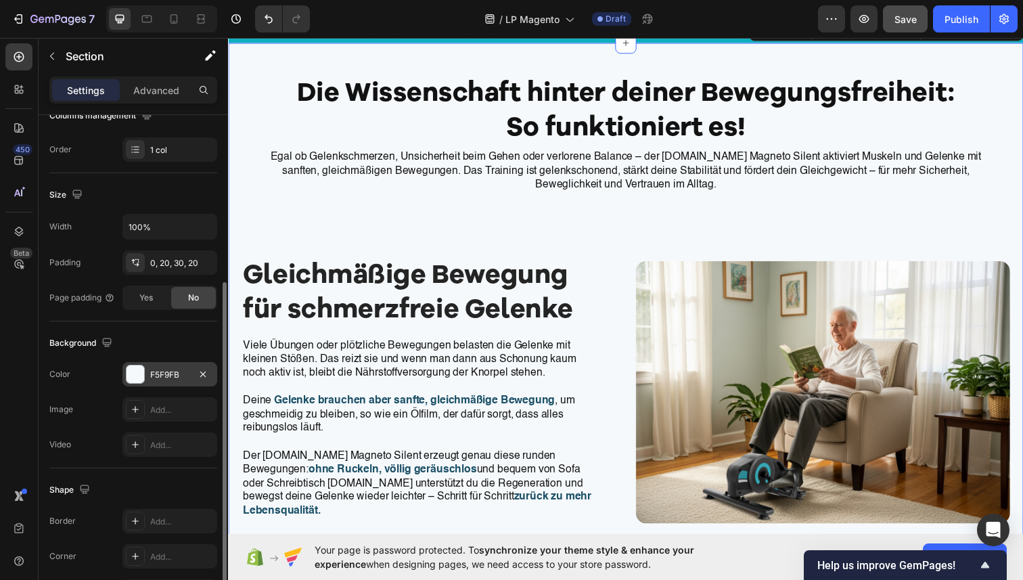
scroll to position [322, 0]
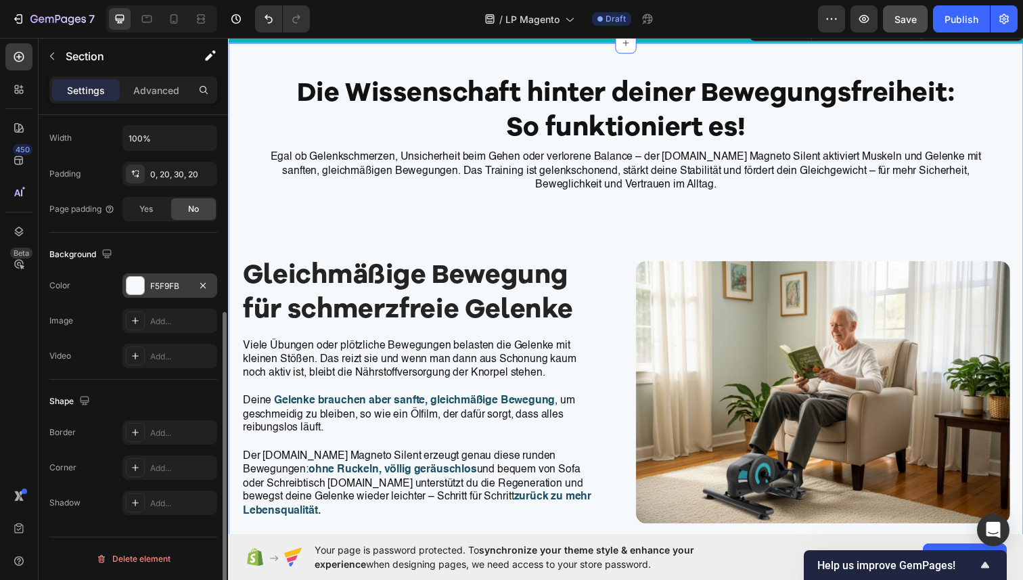
click at [172, 277] on div "F5F9FB" at bounding box center [169, 285] width 95 height 24
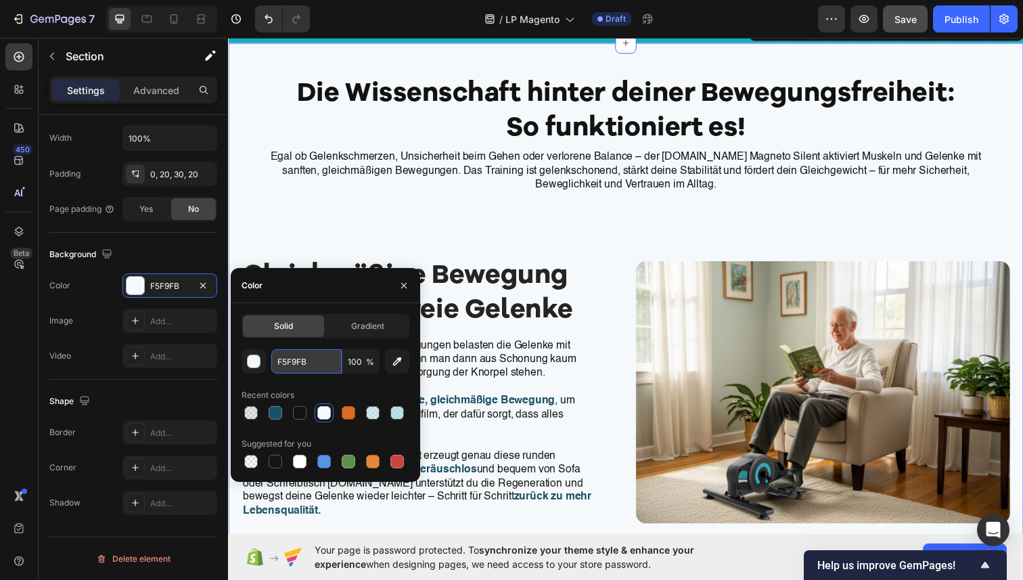
click at [323, 365] on input "F5F9FB" at bounding box center [306, 361] width 70 height 24
click at [406, 282] on icon "button" at bounding box center [403, 284] width 5 height 5
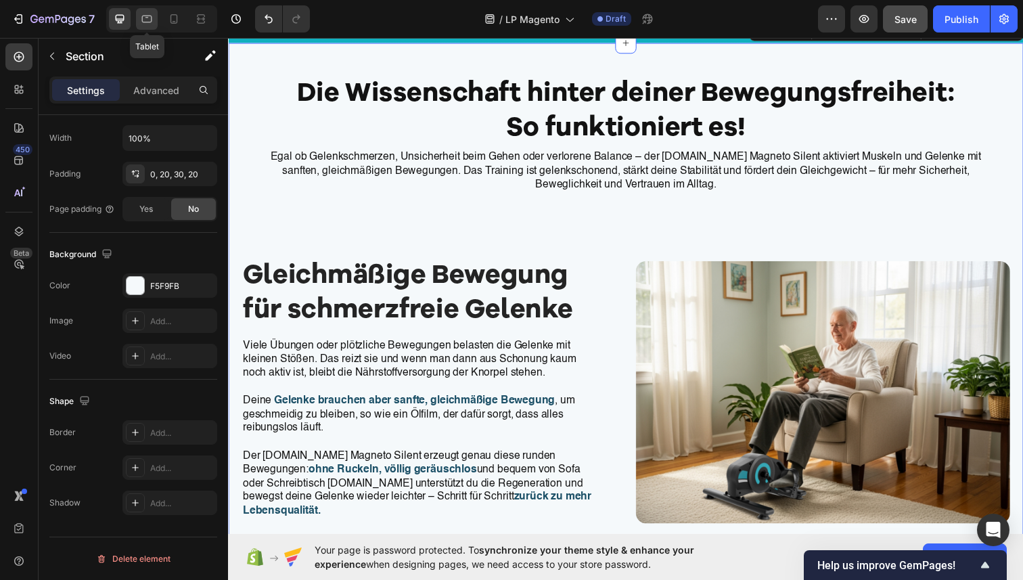
click at [146, 17] on icon at bounding box center [147, 17] width 3 height 1
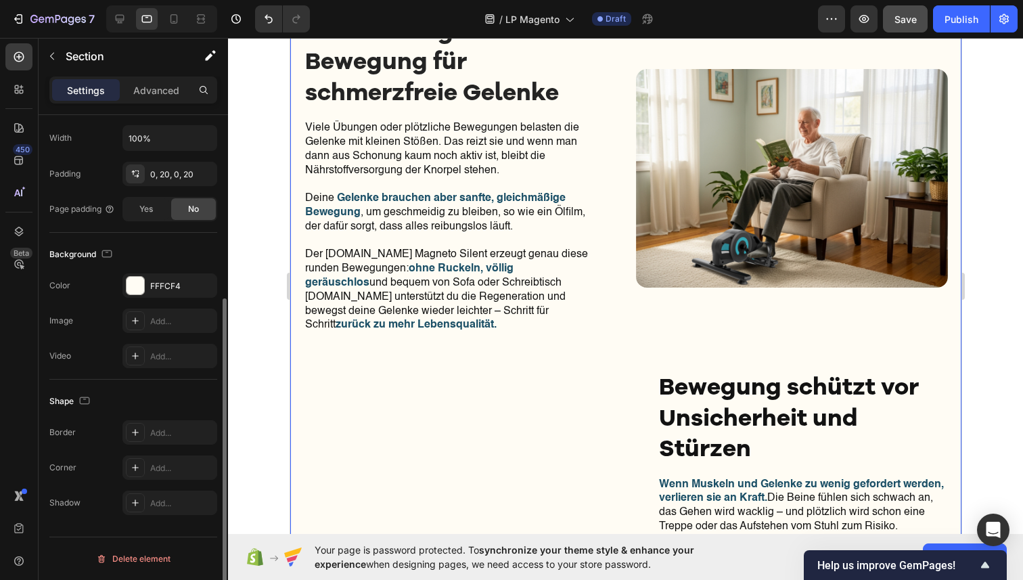
scroll to position [1234, 0]
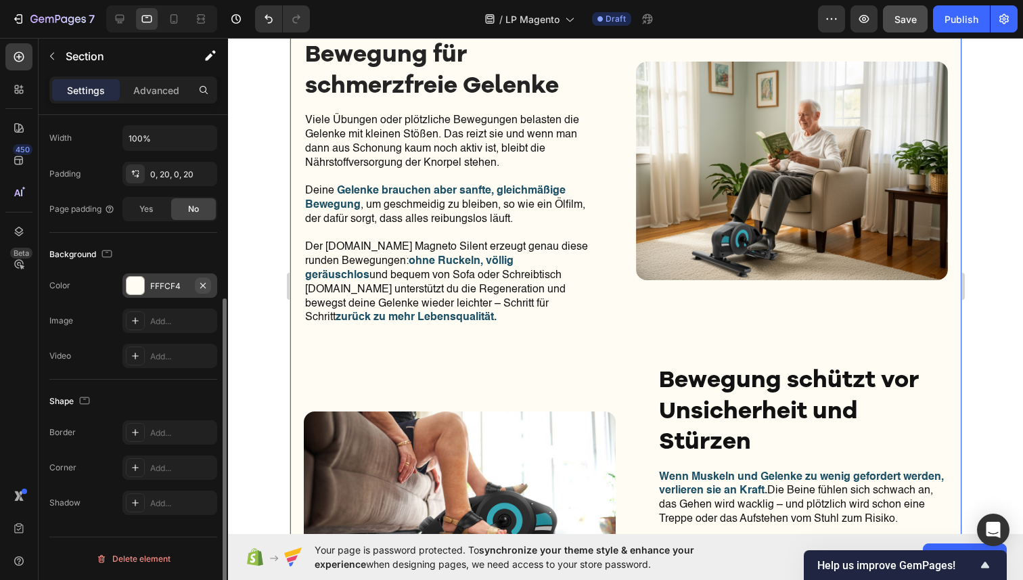
click at [195, 288] on button "button" at bounding box center [203, 285] width 16 height 16
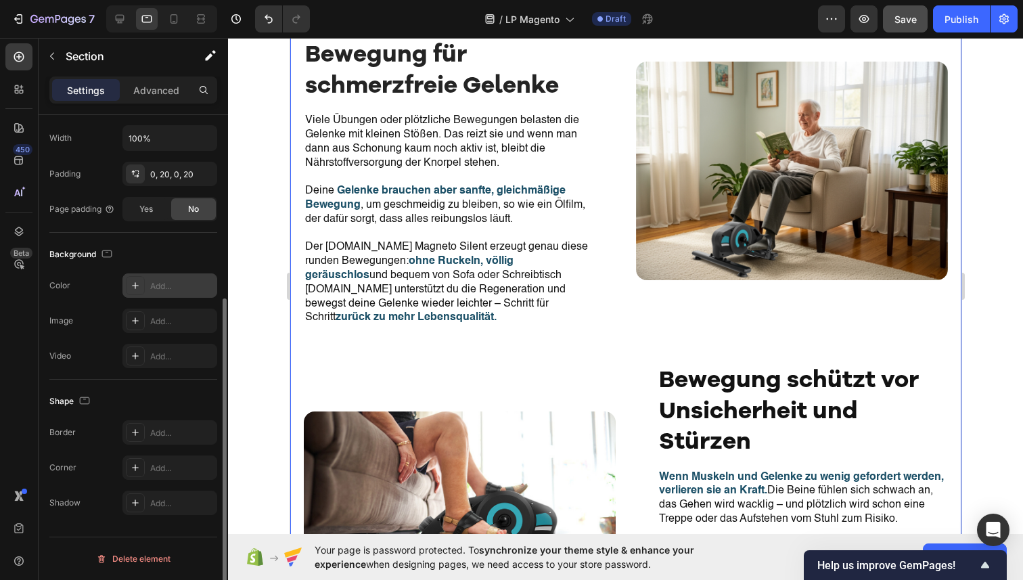
click at [175, 286] on div "Add..." at bounding box center [182, 286] width 64 height 12
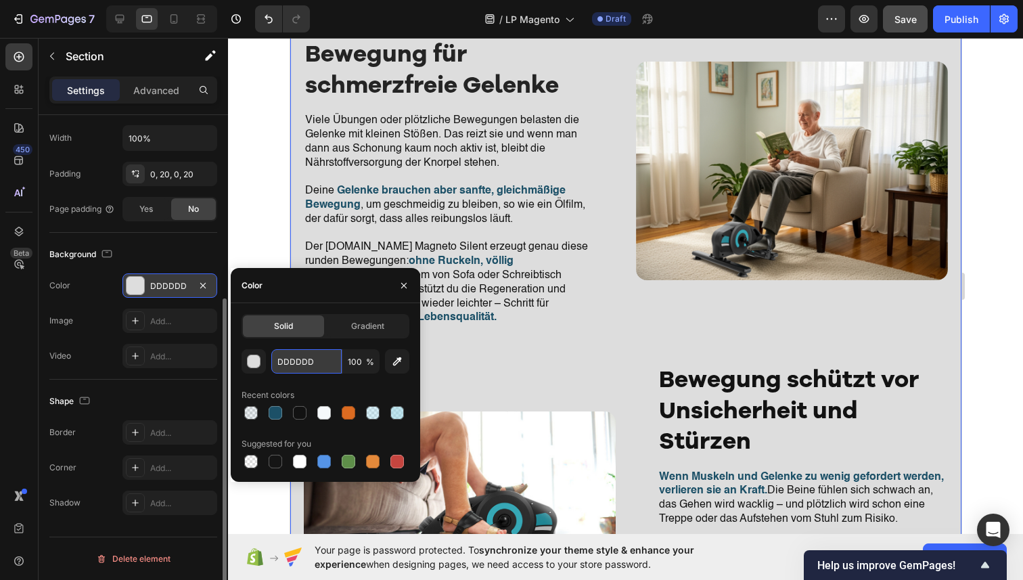
click at [315, 366] on input "DDDDDD" at bounding box center [306, 361] width 70 height 24
paste input "F5F9FB"
type input "F5F9FB"
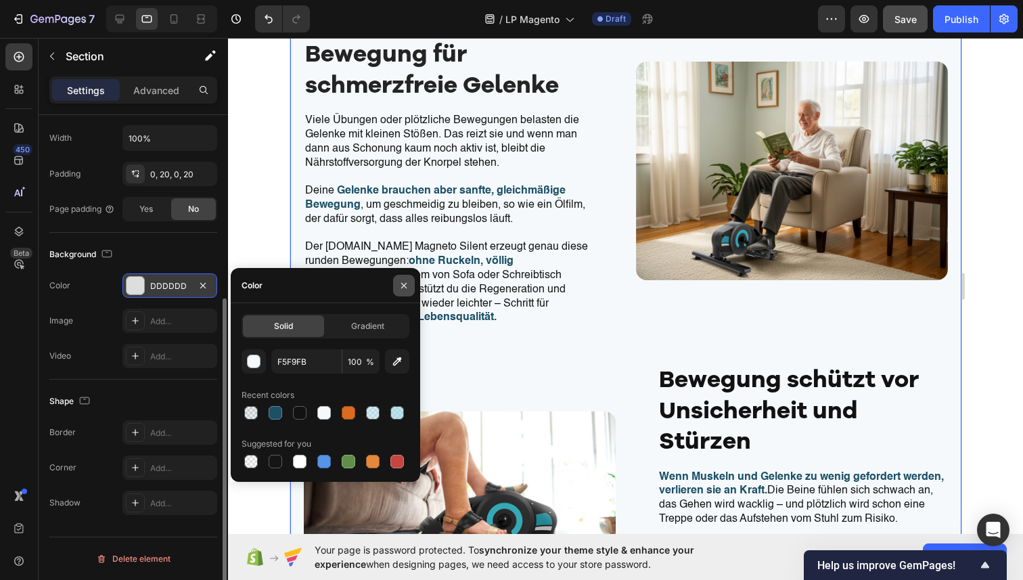
click at [399, 287] on icon "button" at bounding box center [404, 285] width 11 height 11
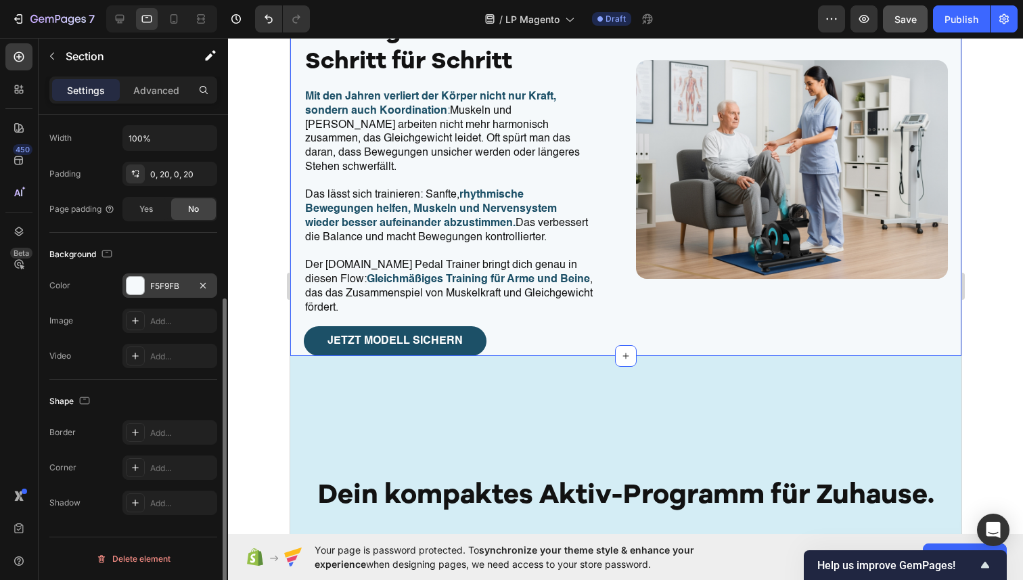
scroll to position [2231, 0]
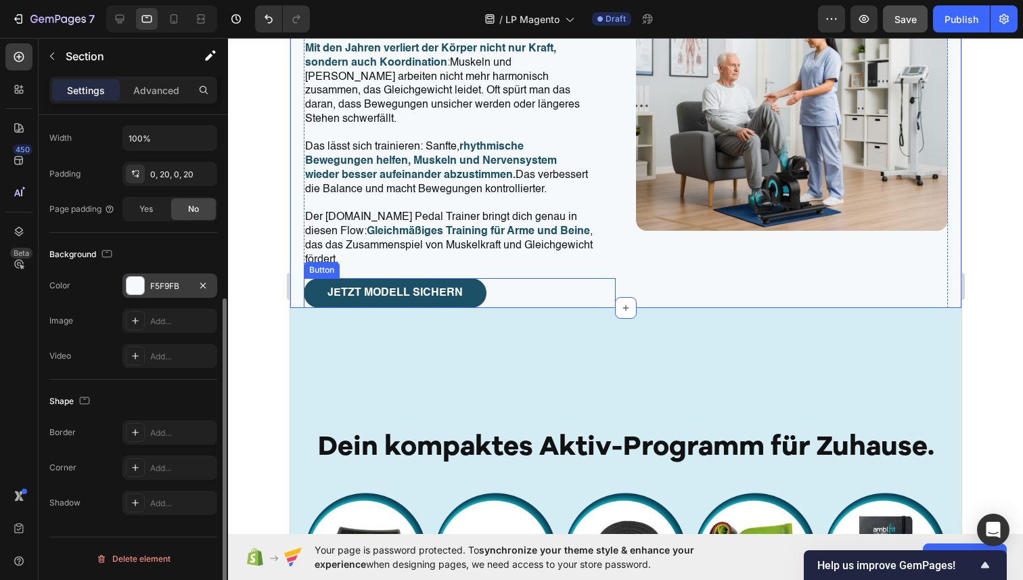
click at [554, 285] on div "JETZT Modell SICHERN Button" at bounding box center [459, 293] width 312 height 30
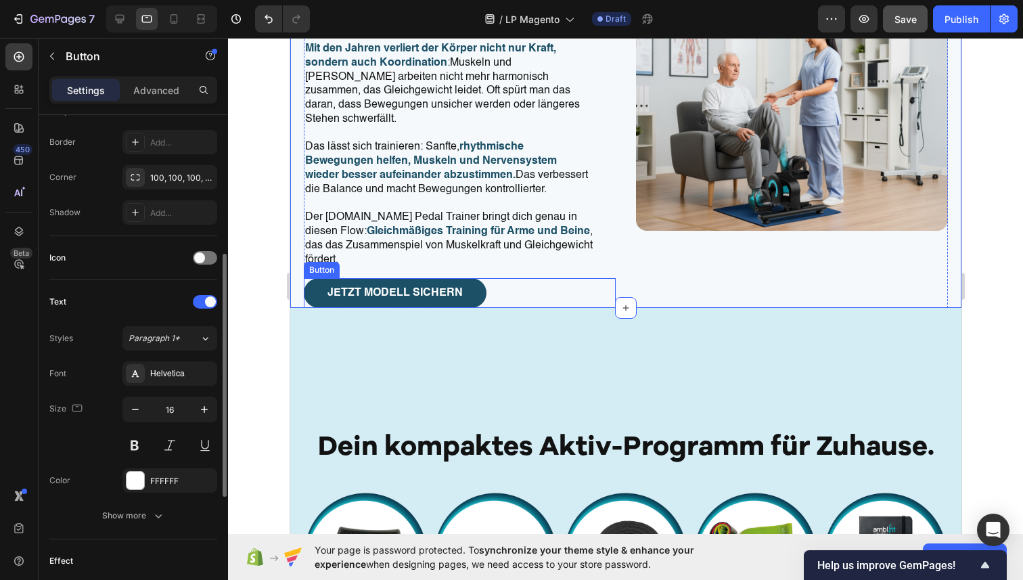
scroll to position [0, 0]
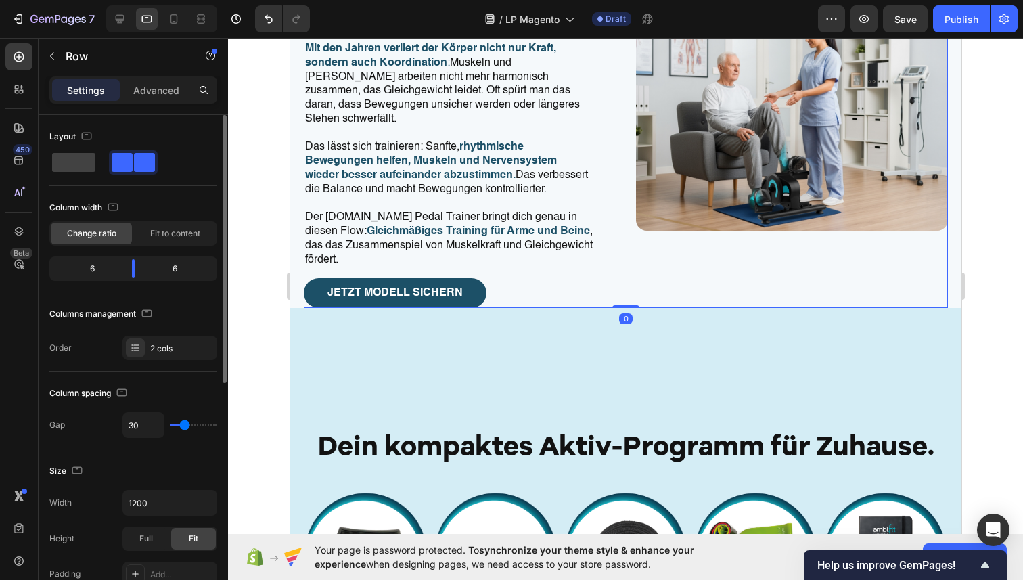
drag, startPoint x: 154, startPoint y: 82, endPoint x: 167, endPoint y: 124, distance: 44.1
click at [154, 83] on div "Advanced" at bounding box center [156, 90] width 68 height 22
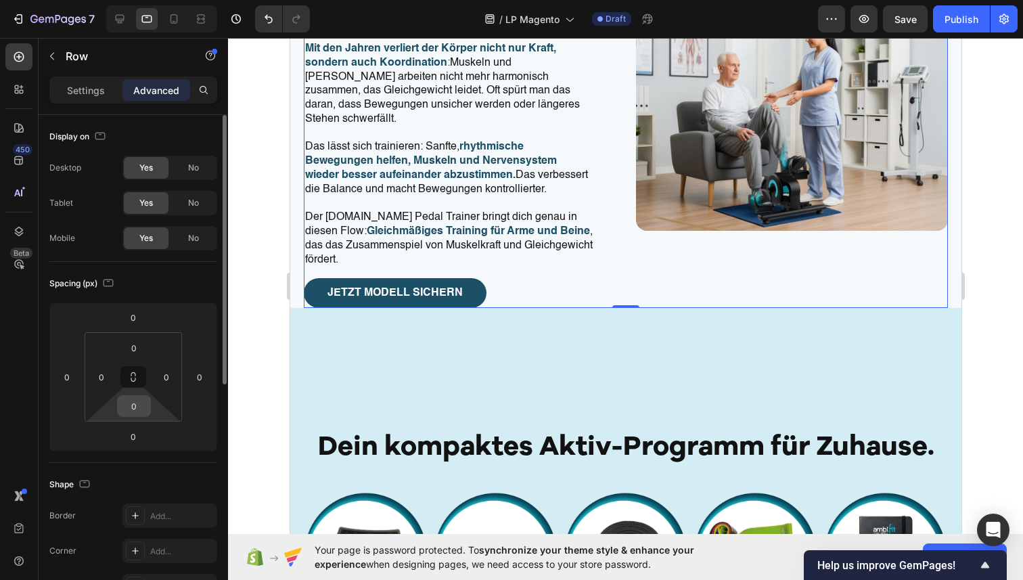
click at [148, 408] on div "0" at bounding box center [134, 406] width 34 height 22
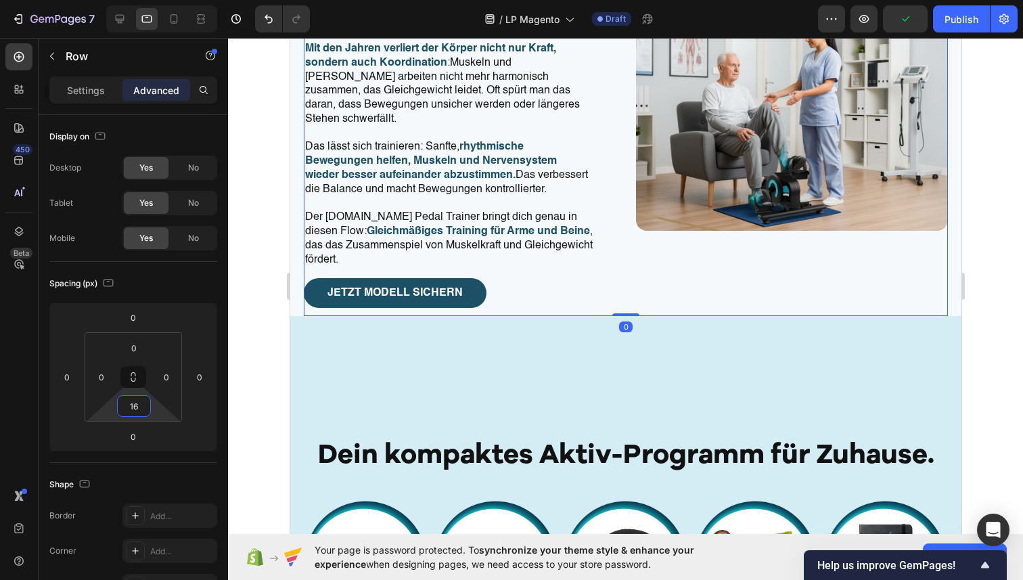
type input "18"
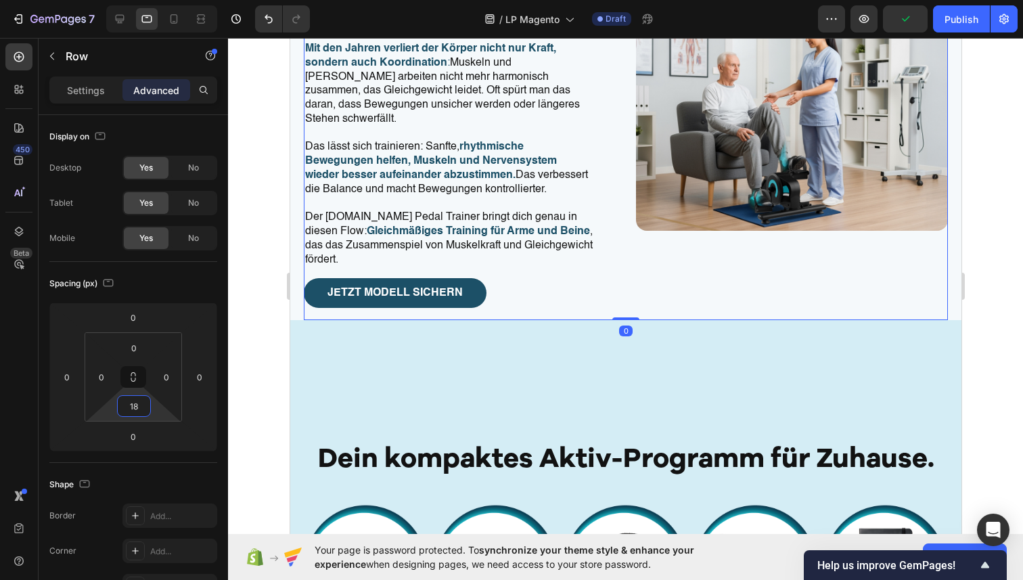
click at [153, 0] on html "7 / LP Magento Draft Preview Publish 450 Beta Sections(18) Elements(83) Section…" at bounding box center [511, 0] width 1023 height 0
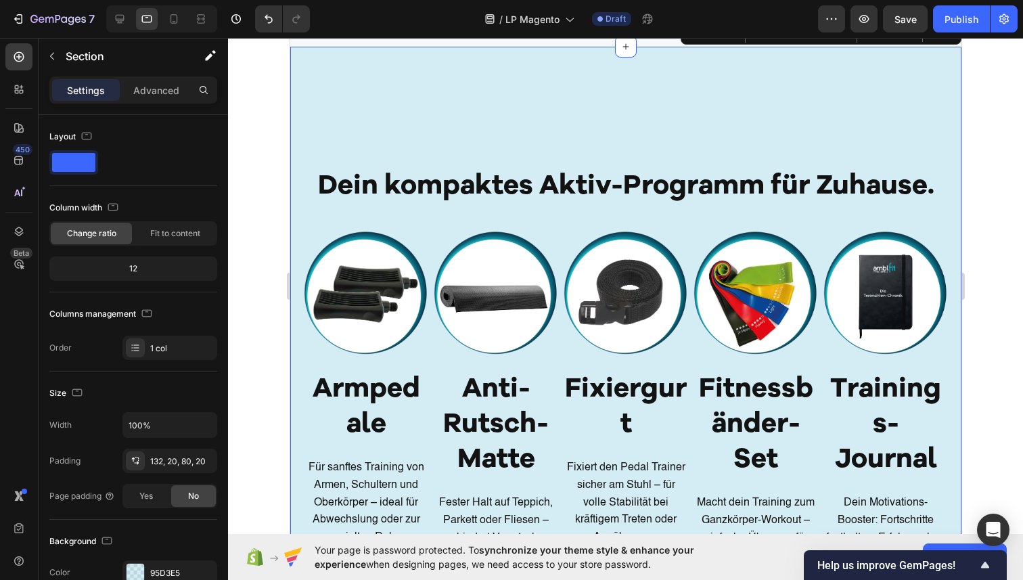
scroll to position [2538, 0]
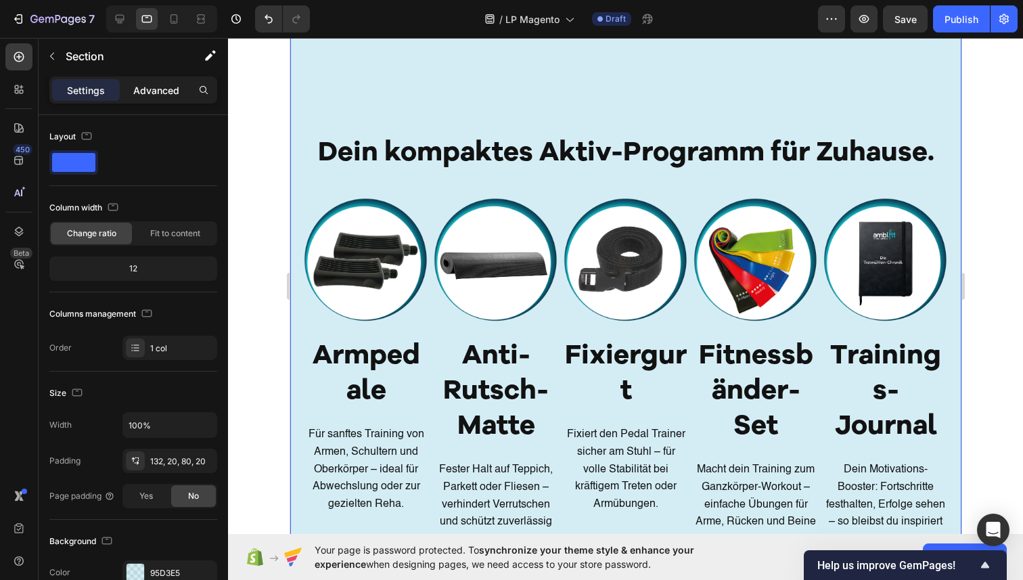
click at [148, 81] on div "Advanced" at bounding box center [156, 90] width 68 height 22
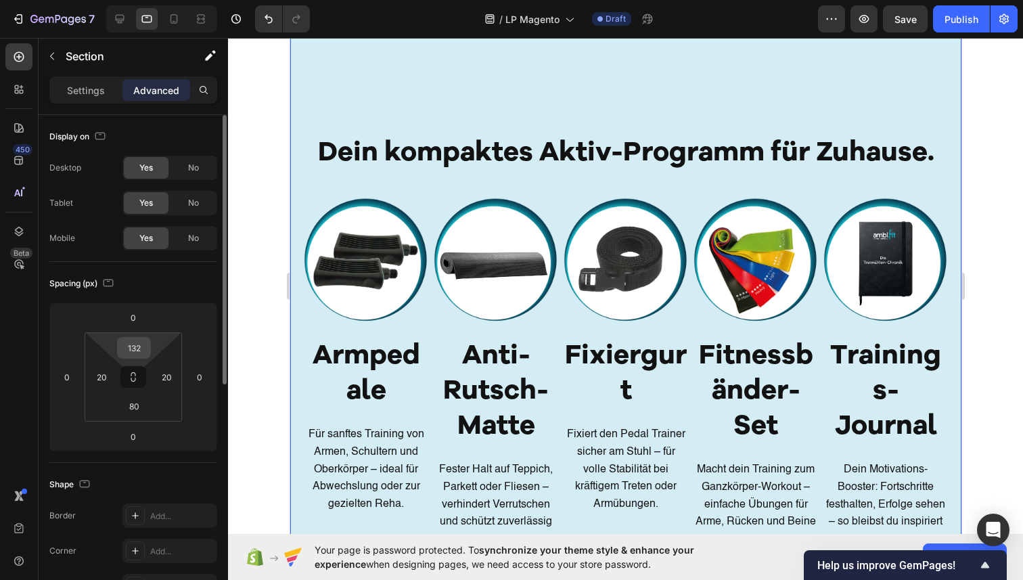
click at [146, 346] on input "132" at bounding box center [133, 348] width 27 height 20
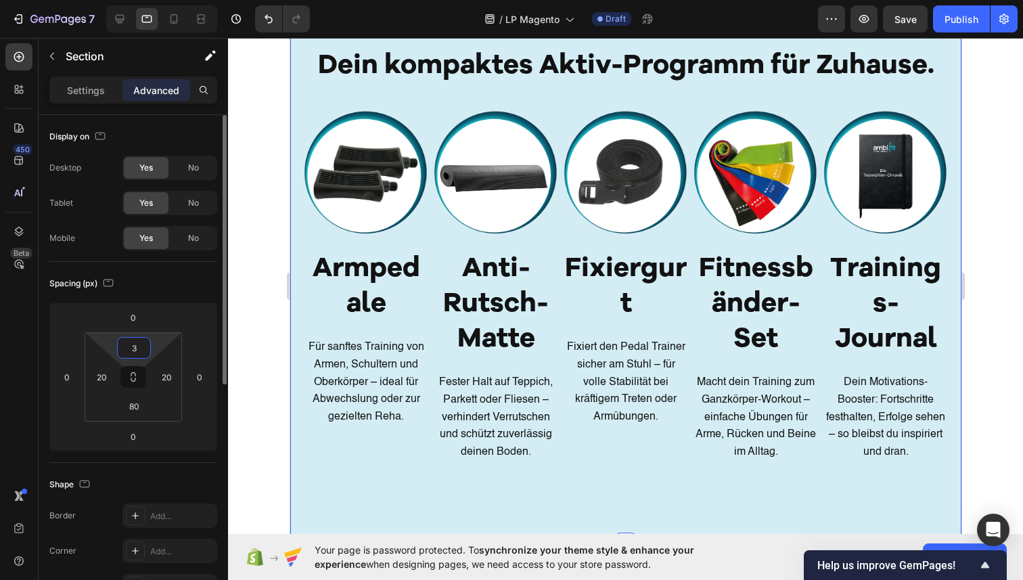
type input "30"
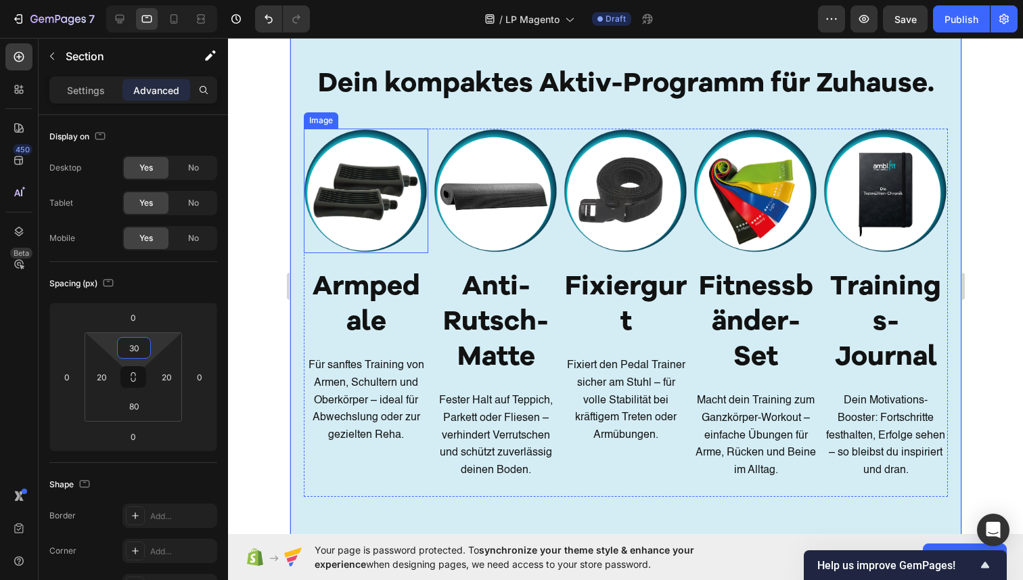
click at [392, 231] on img at bounding box center [365, 191] width 125 height 125
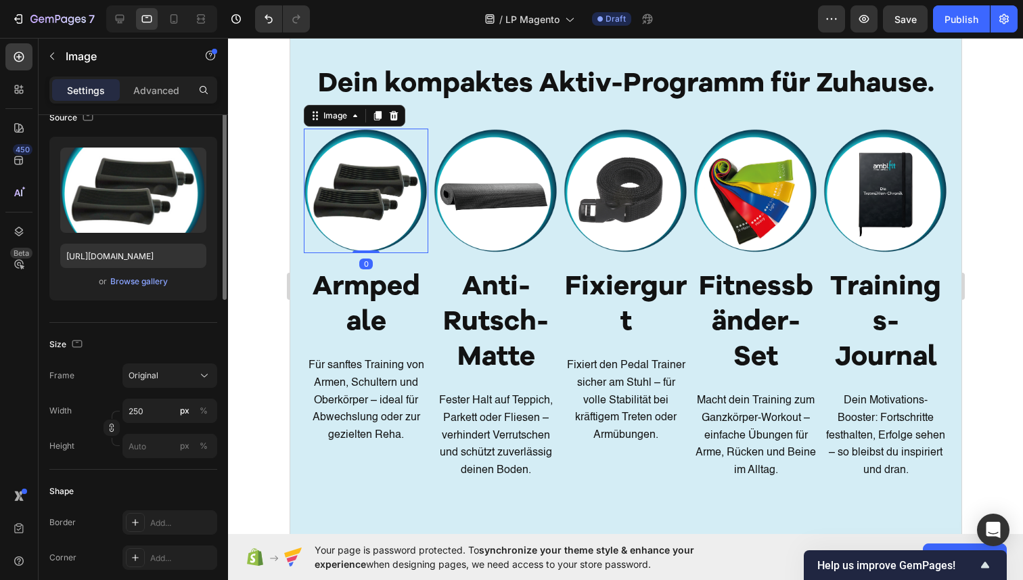
scroll to position [182, 0]
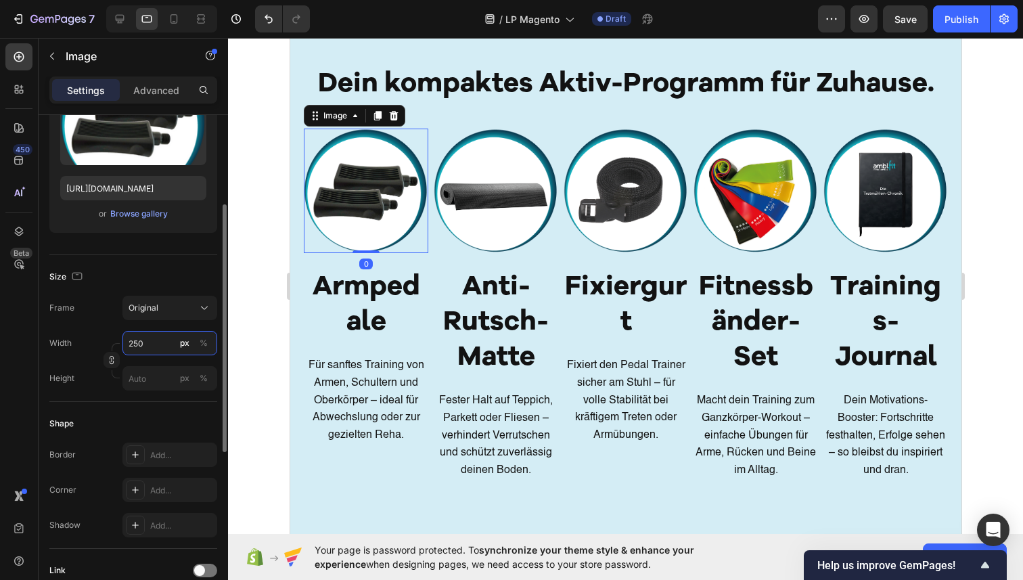
click at [150, 348] on input "250" at bounding box center [169, 343] width 95 height 24
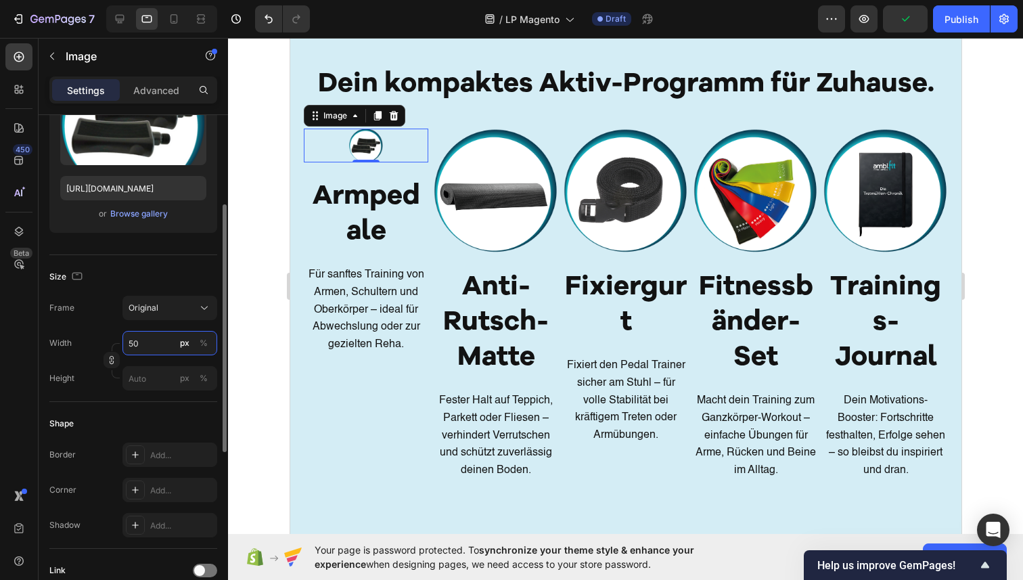
type input "5"
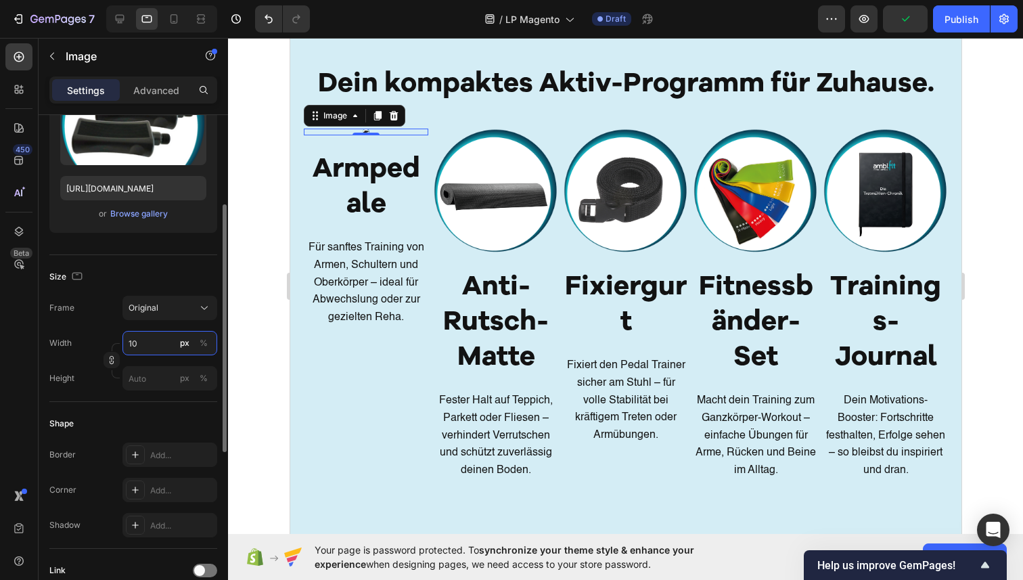
type input "100"
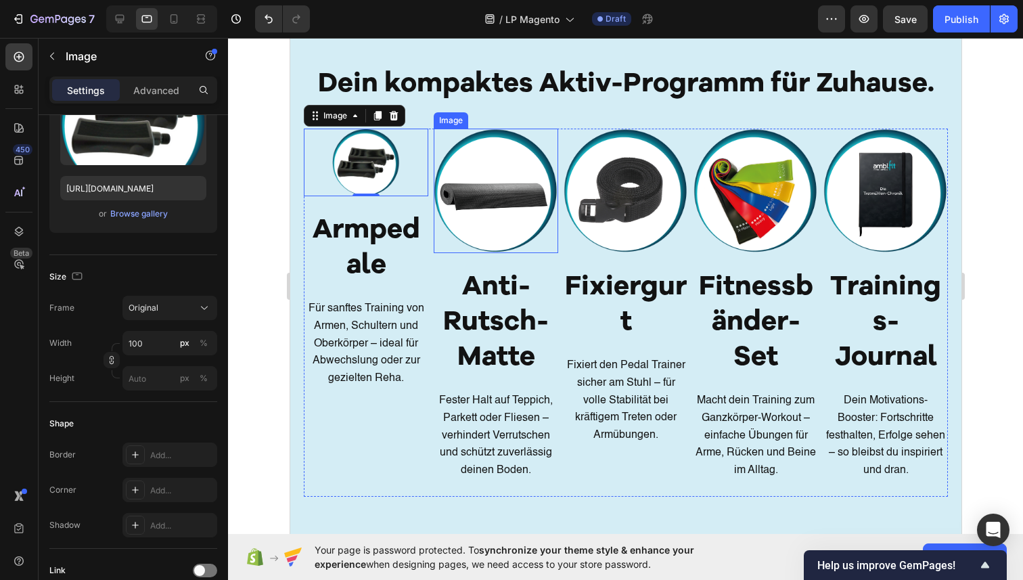
click at [518, 183] on img at bounding box center [495, 191] width 125 height 125
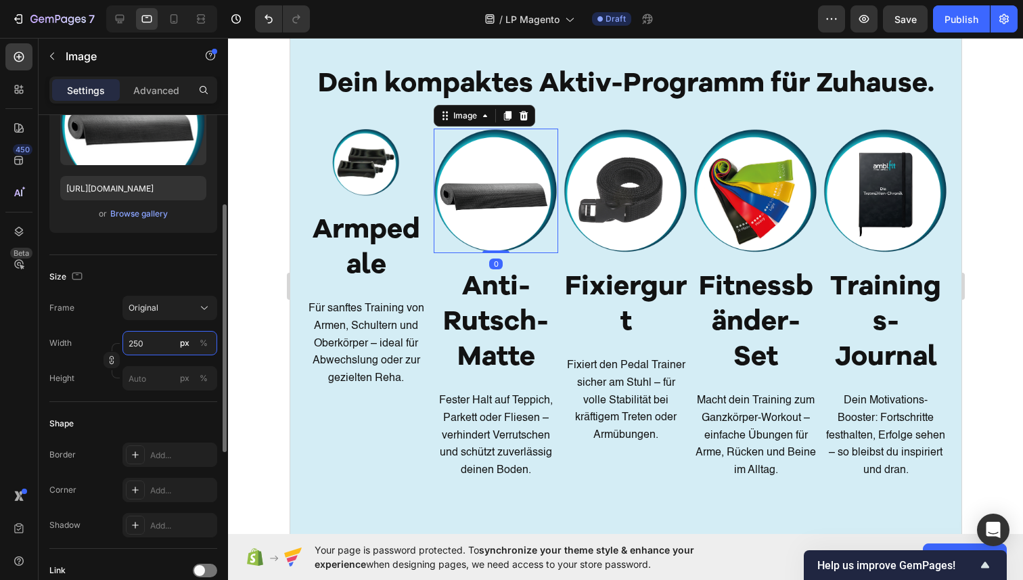
click at [160, 340] on input "250" at bounding box center [169, 343] width 95 height 24
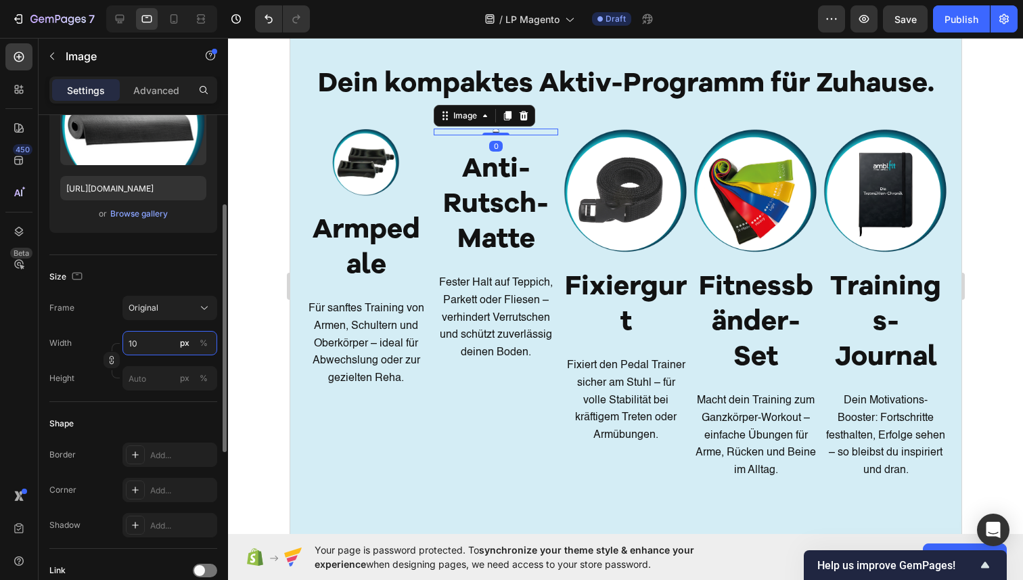
type input "100"
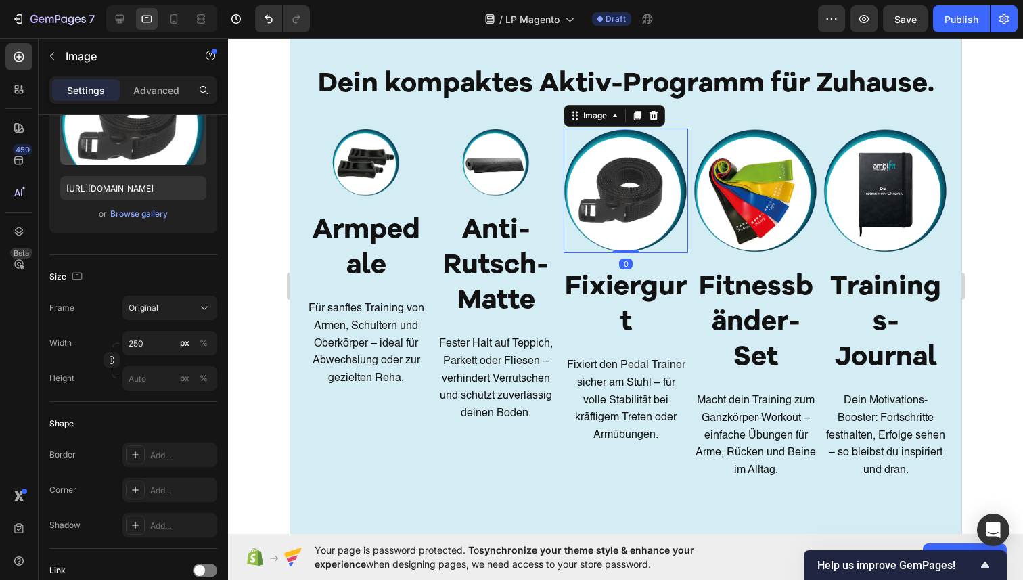
click at [590, 251] on img at bounding box center [625, 191] width 125 height 125
click at [166, 346] on input "250" at bounding box center [169, 343] width 95 height 24
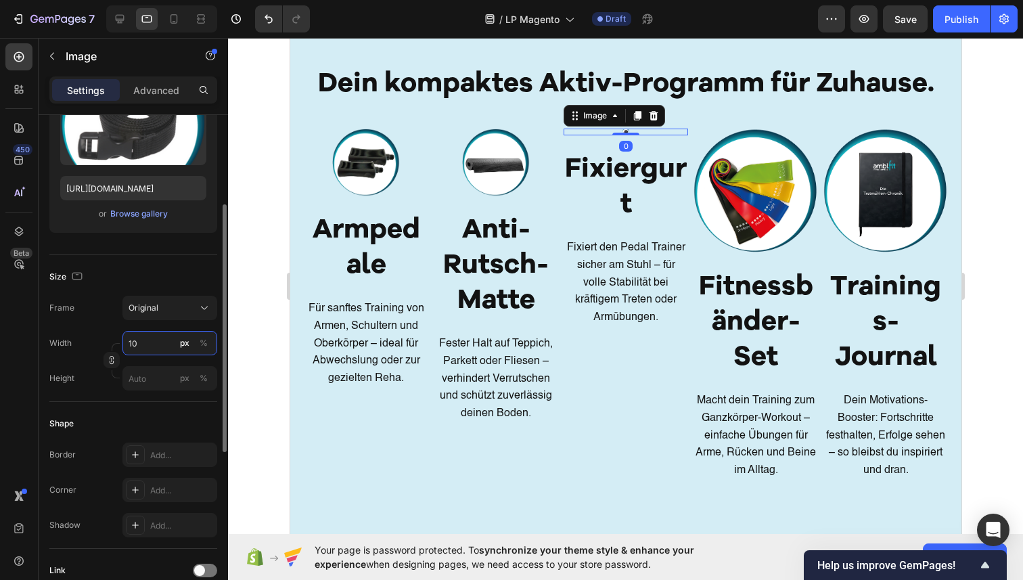
type input "100"
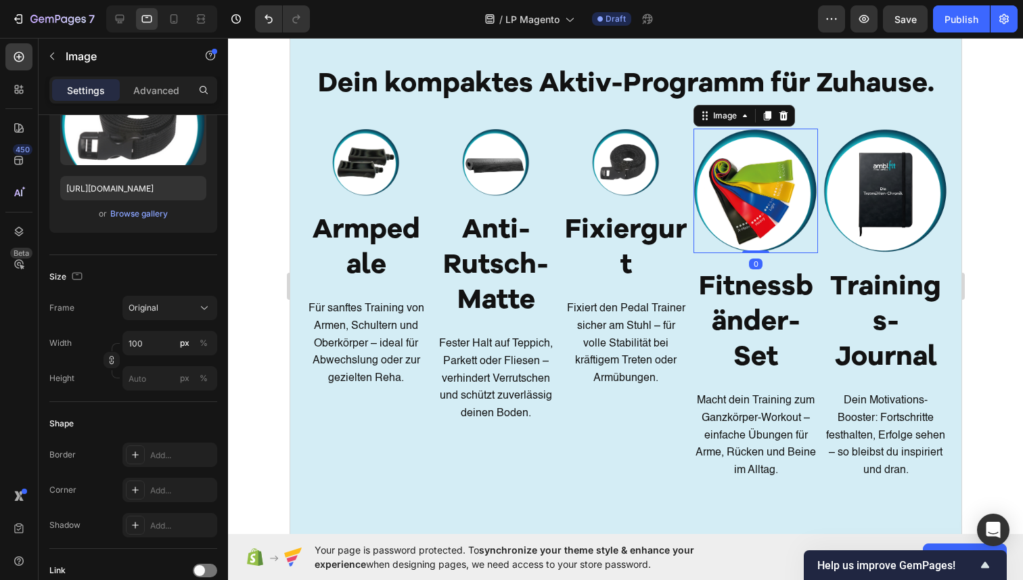
click at [750, 173] on img at bounding box center [755, 191] width 125 height 125
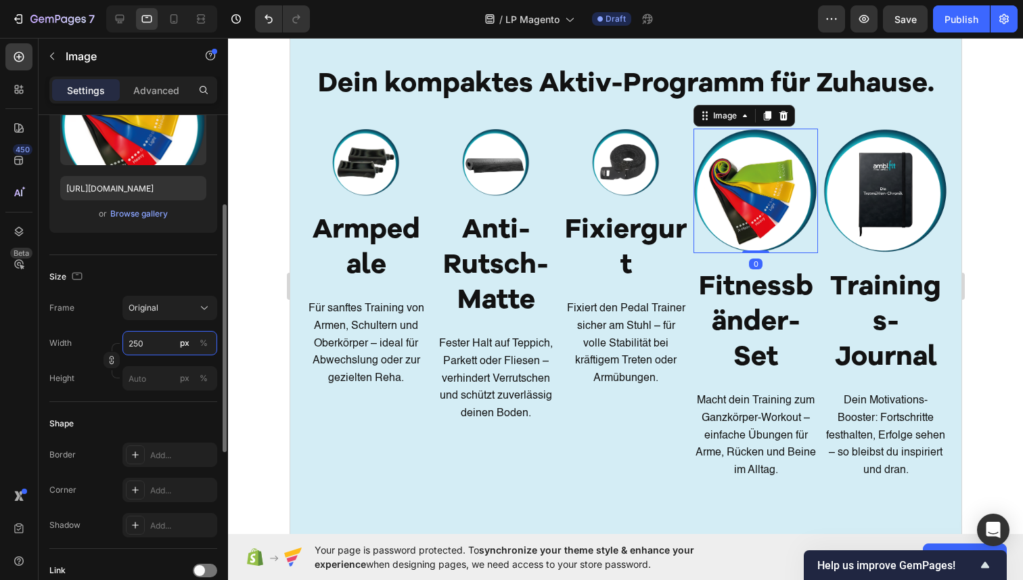
click at [146, 343] on input "250" at bounding box center [169, 343] width 95 height 24
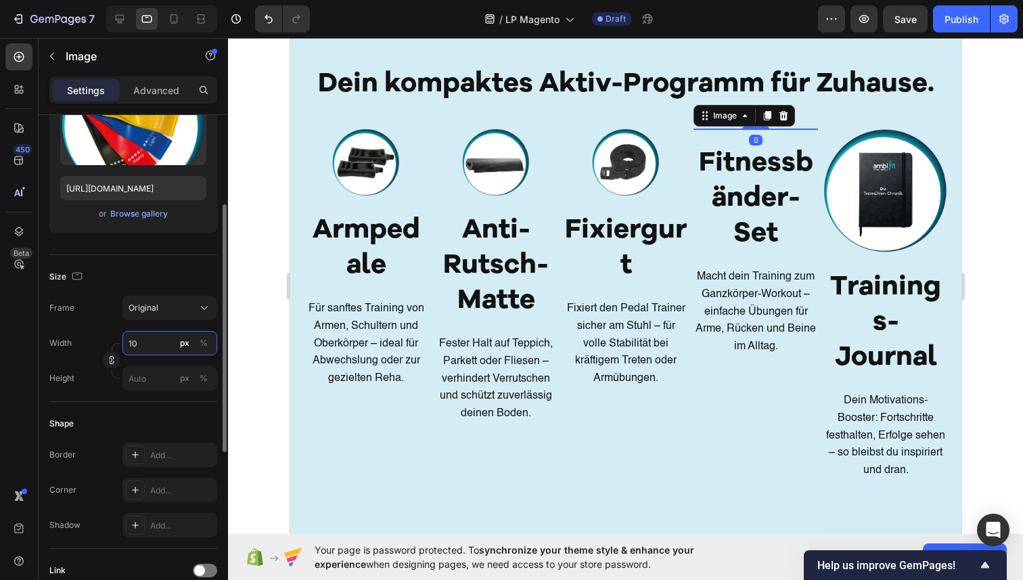
type input "100"
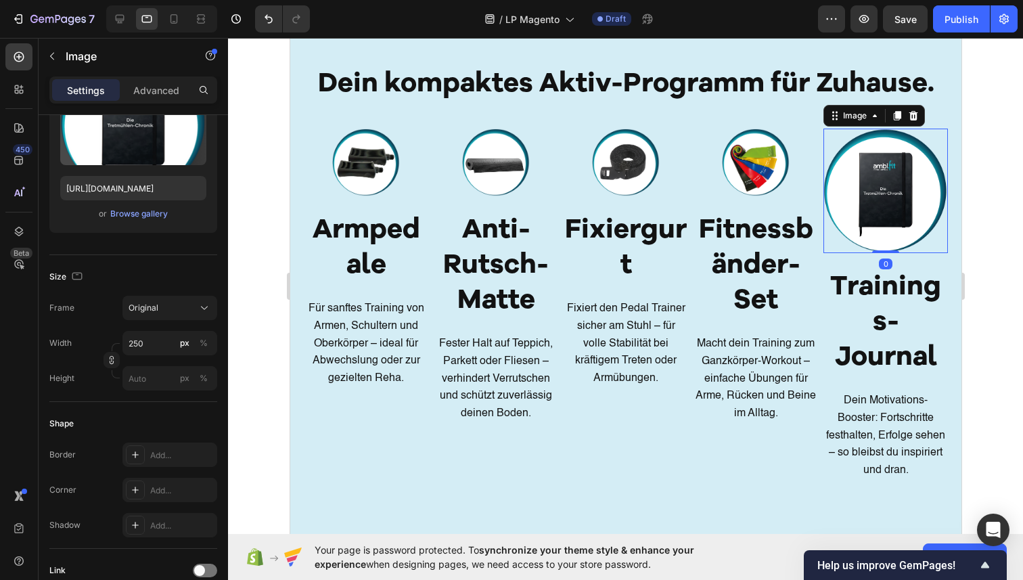
click at [869, 187] on img at bounding box center [885, 191] width 125 height 125
click at [155, 344] on input "250" at bounding box center [169, 343] width 95 height 24
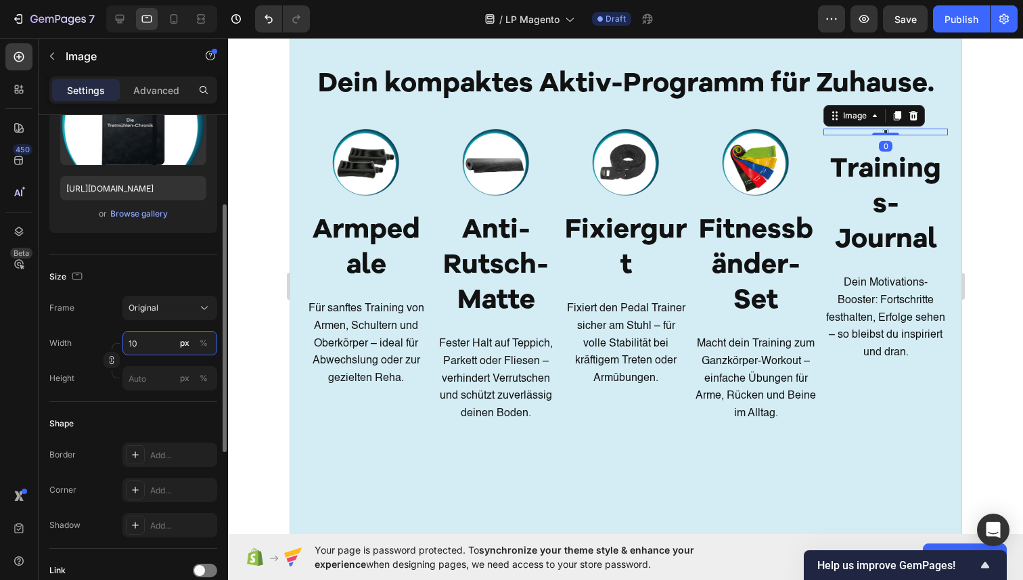
type input "100"
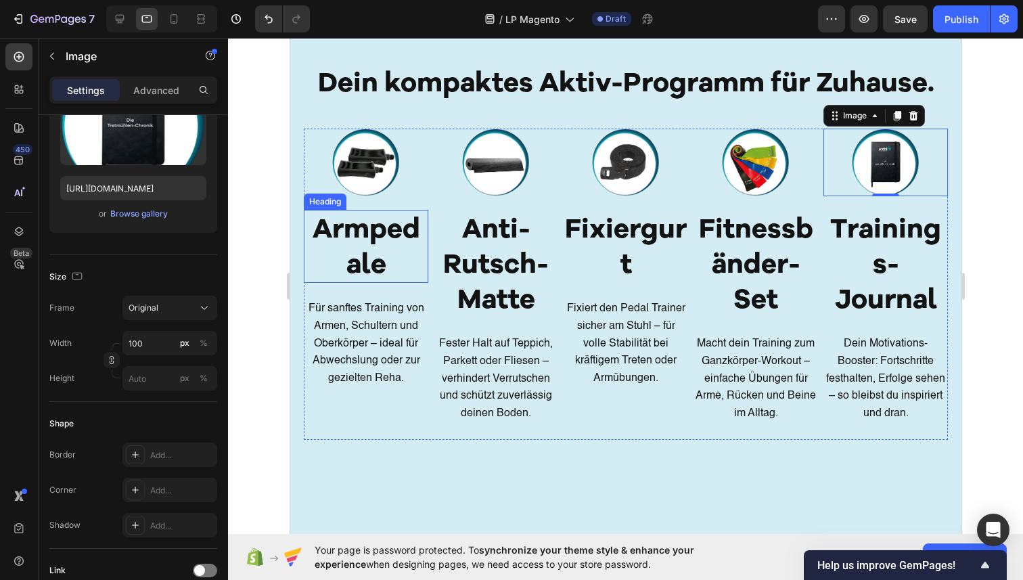
click at [387, 235] on h2 "Armpedale" at bounding box center [365, 246] width 125 height 73
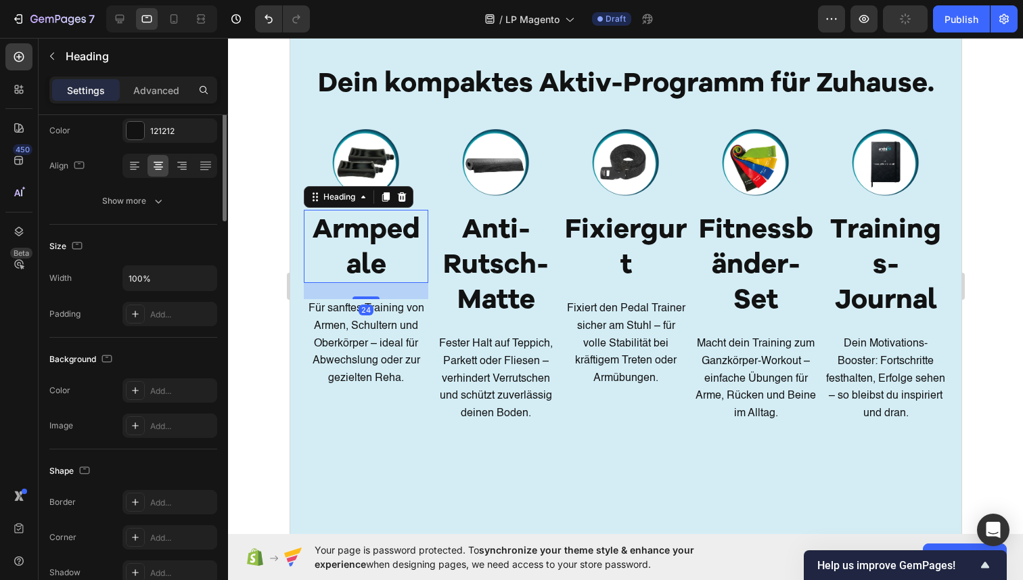
scroll to position [0, 0]
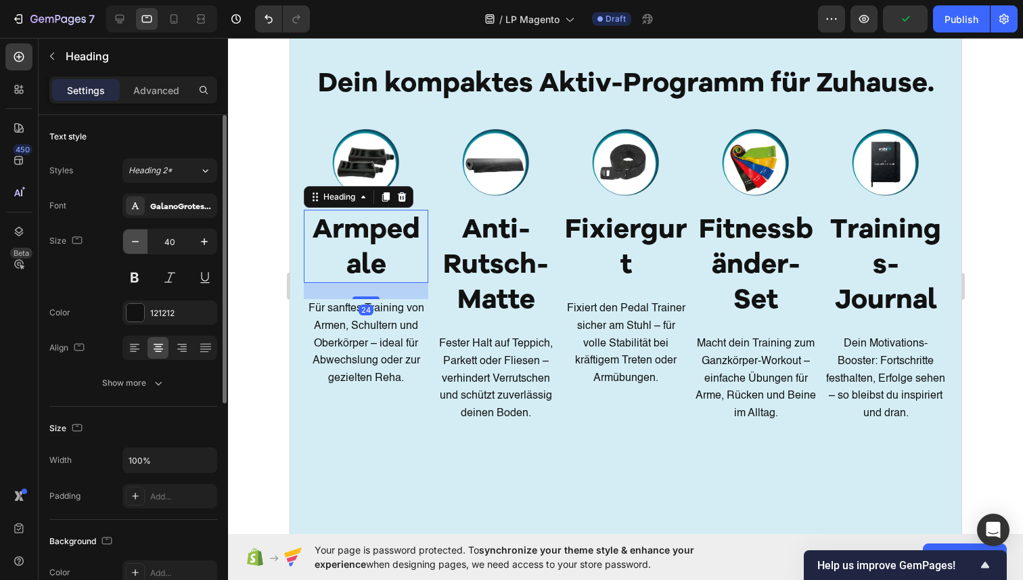
click at [141, 247] on icon "button" at bounding box center [136, 242] width 14 height 14
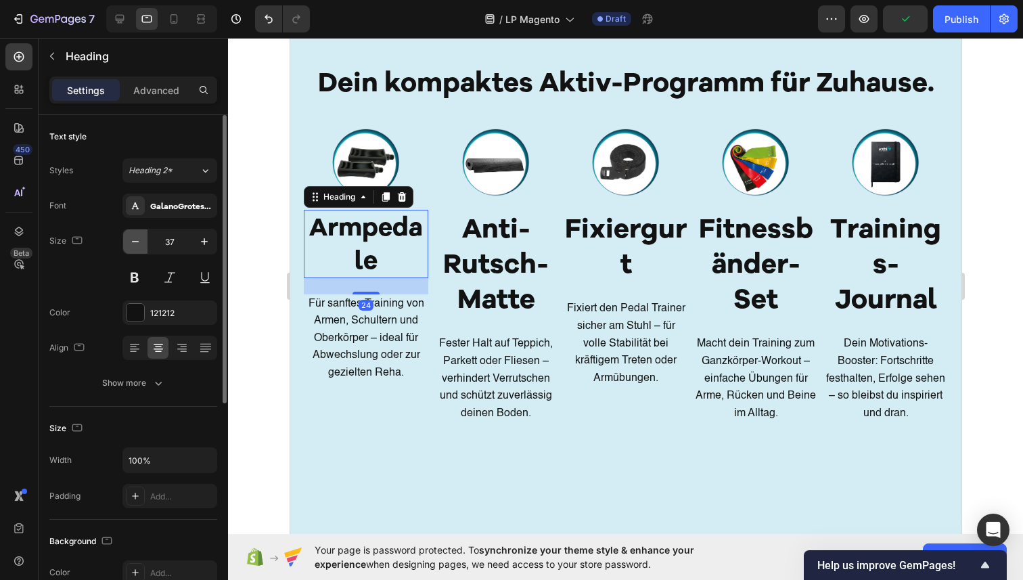
click at [141, 247] on icon "button" at bounding box center [136, 242] width 14 height 14
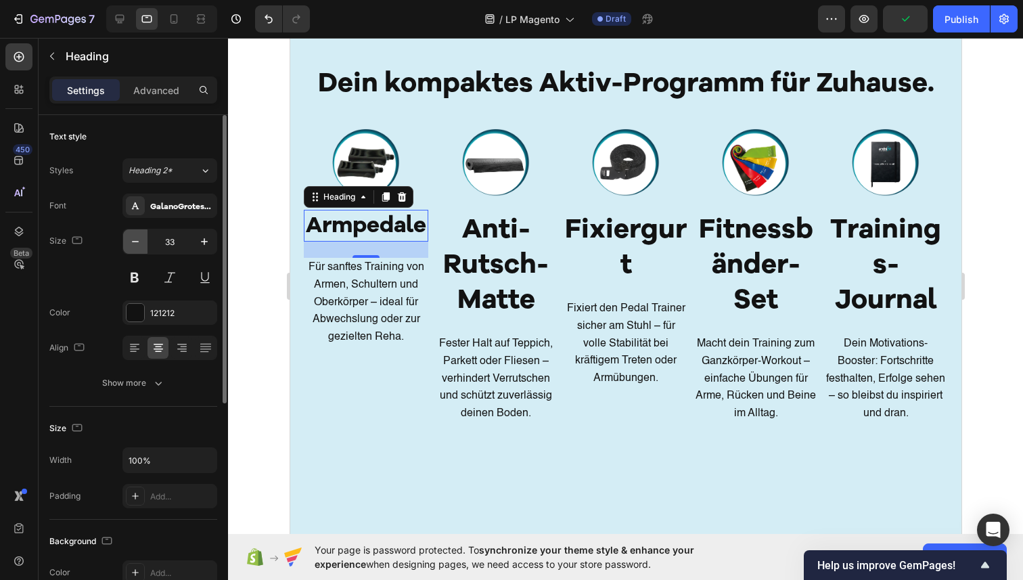
click at [141, 247] on icon "button" at bounding box center [136, 242] width 14 height 14
type input "31"
click at [510, 235] on h2 "Anti-Rutsch-Matte" at bounding box center [495, 264] width 125 height 108
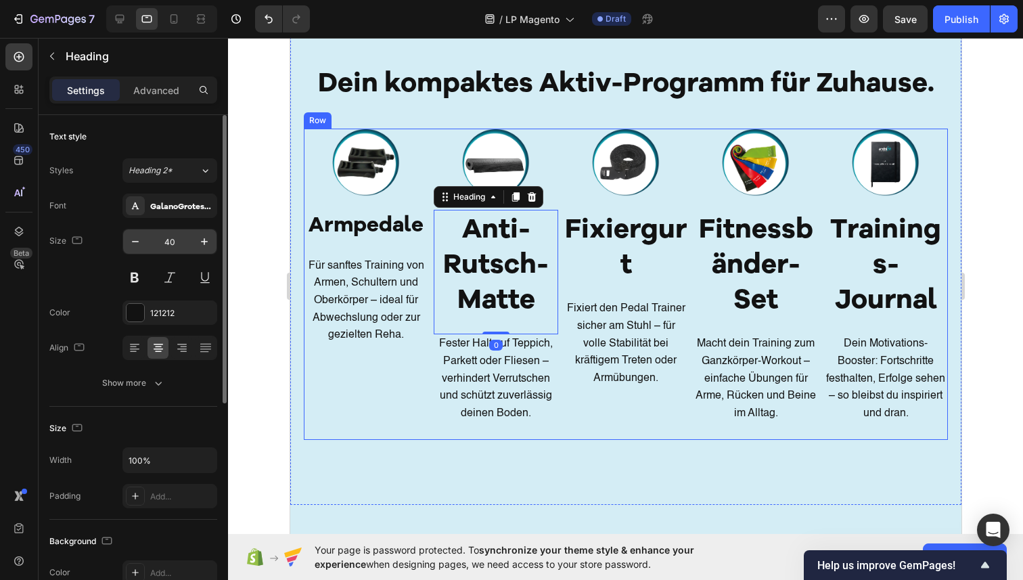
click at [178, 241] on input "40" at bounding box center [170, 241] width 45 height 24
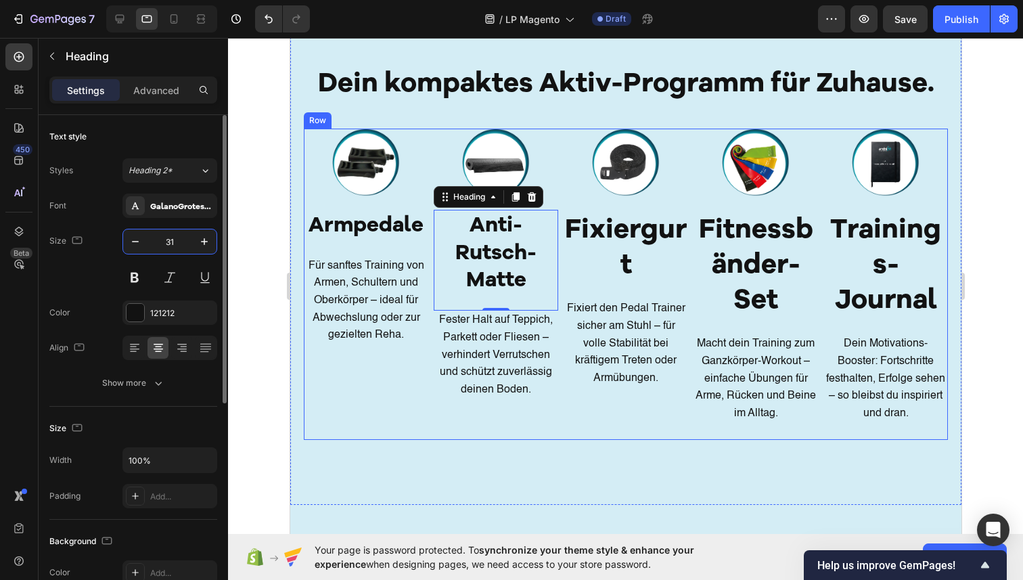
type input "3"
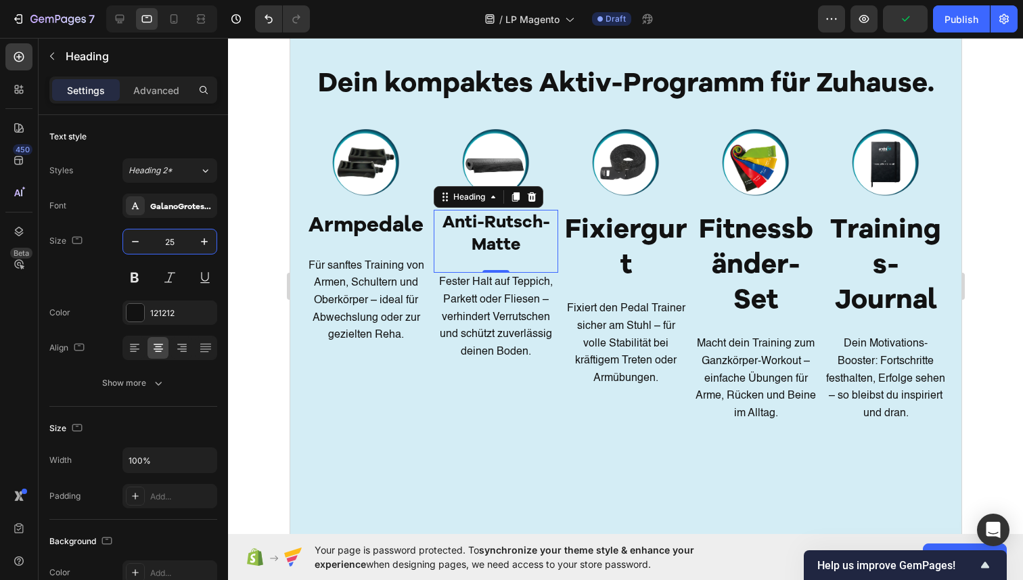
type input "25"
click at [491, 250] on h2 "Anti-Rutsch-Matte" at bounding box center [495, 233] width 125 height 47
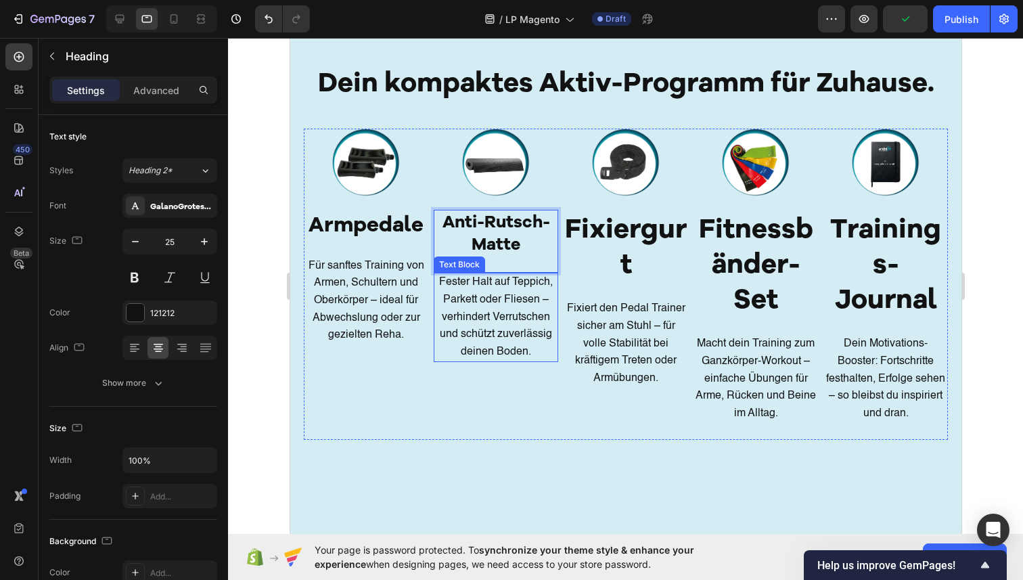
click at [455, 282] on p "Fester Halt auf Teppich, Parkett oder Fliesen – verhindert Verrutschen und schü…" at bounding box center [495, 317] width 122 height 87
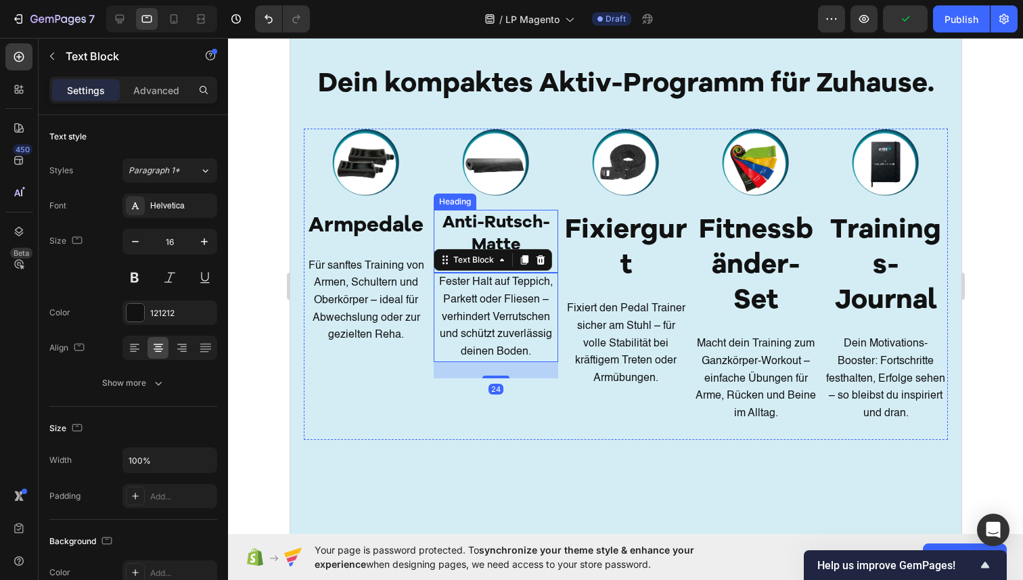
click at [519, 226] on p "Anti-Rutsch-Matte" at bounding box center [495, 233] width 122 height 44
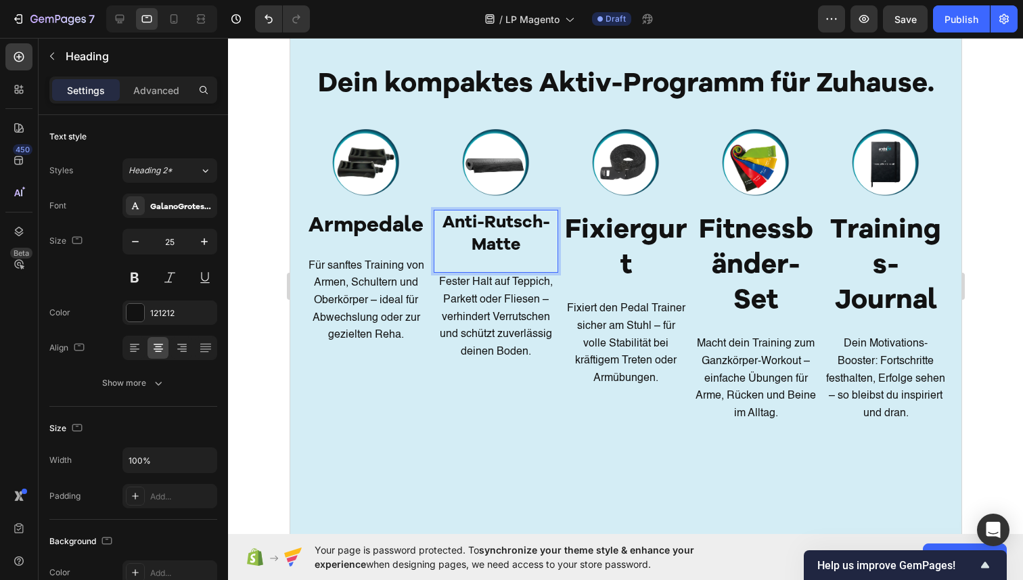
click at [495, 259] on div "Anti-Rutsch-Matte Heading 0" at bounding box center [495, 241] width 125 height 63
click at [491, 276] on p "Fester Halt auf Teppich, Parkett oder Fliesen – verhindert Verrutschen und schü…" at bounding box center [495, 317] width 122 height 87
click at [451, 342] on p "Fester Halt auf Teppich, Parkett oder Fliesen – verhindert Verrutschen und schü…" at bounding box center [495, 317] width 122 height 87
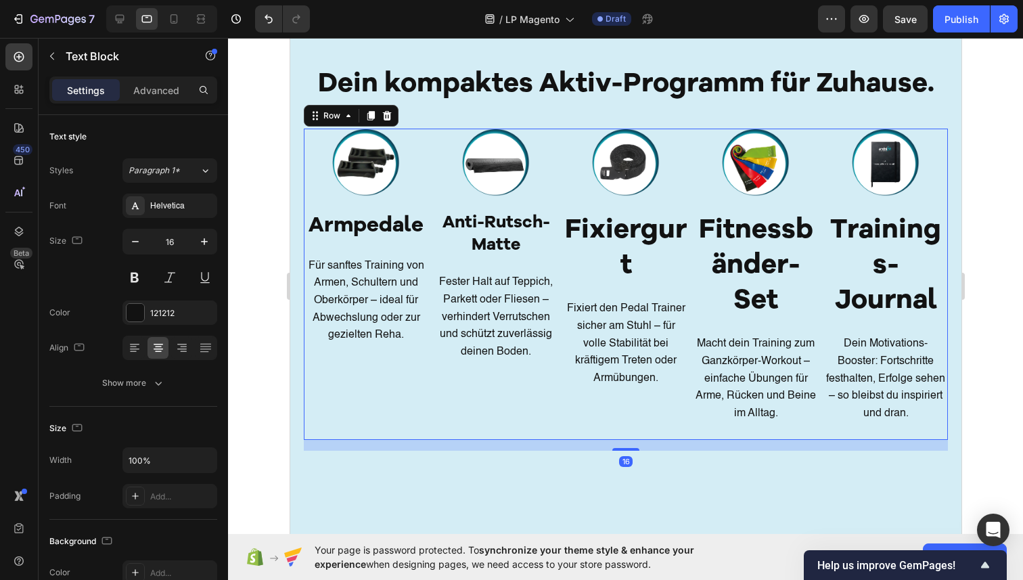
click at [402, 362] on div "Image Image Armpedale Heading Für sanftes Training von Armen, Schultern und Obe…" at bounding box center [365, 284] width 125 height 311
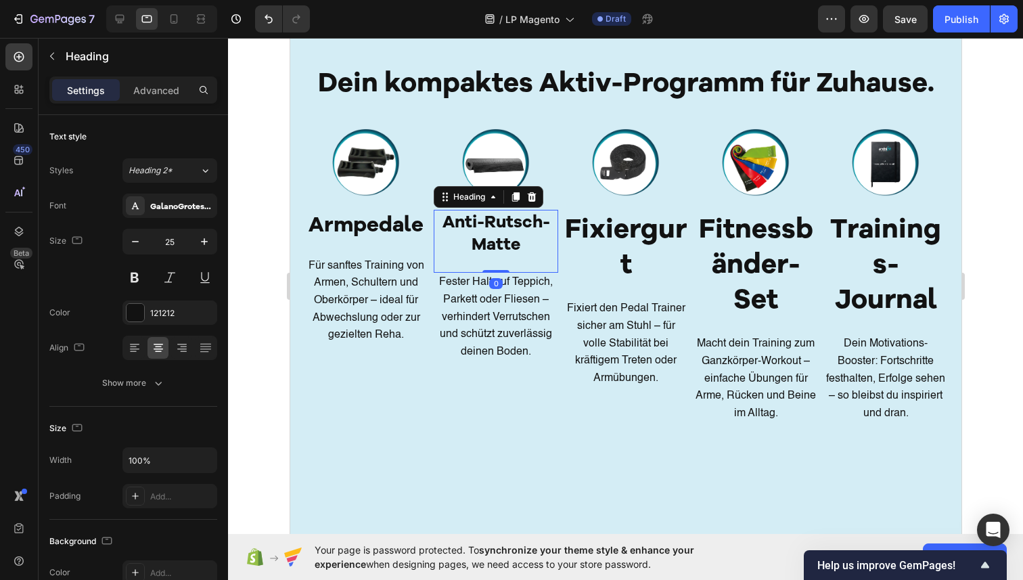
click at [518, 213] on p "Anti-Rutsch-Matte" at bounding box center [495, 233] width 122 height 44
click at [518, 254] on p "Anti-Rutsch-Matte" at bounding box center [495, 233] width 122 height 44
click at [501, 261] on div "Anti-Rutsch-Matte Heading 0" at bounding box center [495, 241] width 125 height 63
click at [500, 261] on div "Anti-Rutsch-Matte Heading 0" at bounding box center [495, 241] width 125 height 63
click at [152, 92] on p "Advanced" at bounding box center [156, 90] width 46 height 14
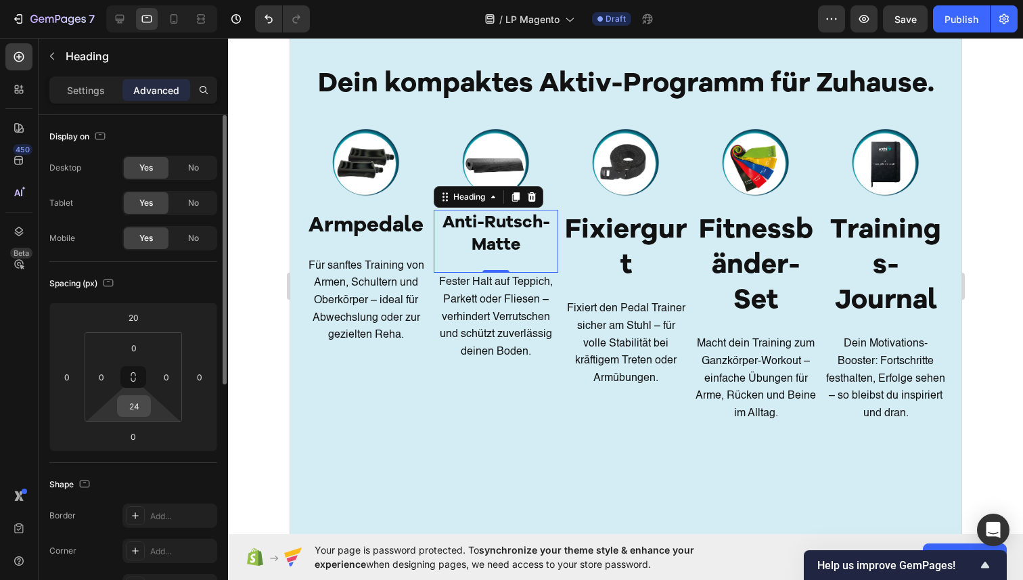
click at [143, 405] on input "24" at bounding box center [133, 406] width 27 height 20
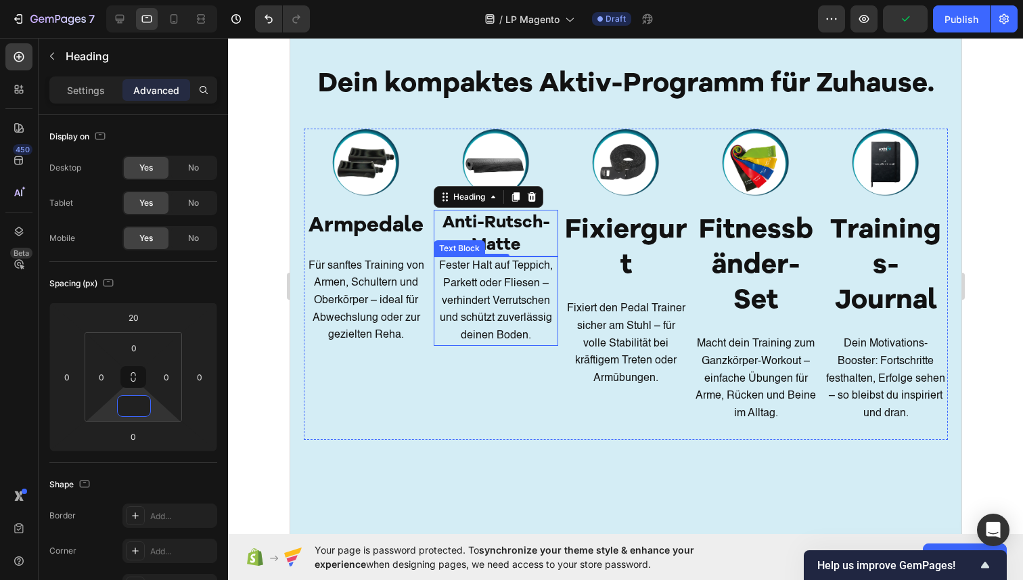
click at [444, 301] on p "Fester Halt auf Teppich, Parkett oder Fliesen – verhindert Verrutschen und schü…" at bounding box center [495, 301] width 122 height 87
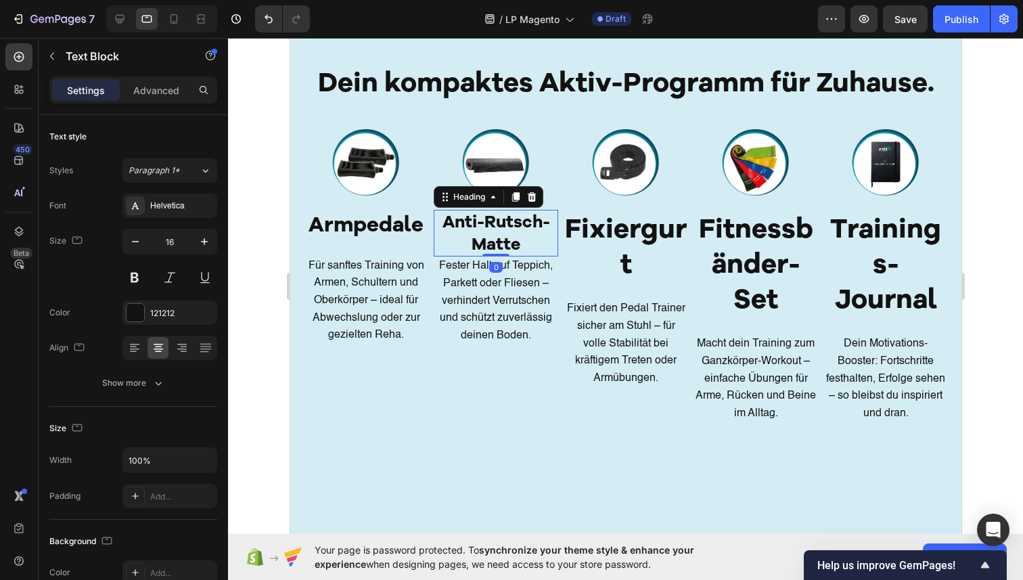
click at [470, 218] on p "Anti-Rutsch-Matte" at bounding box center [495, 233] width 122 height 44
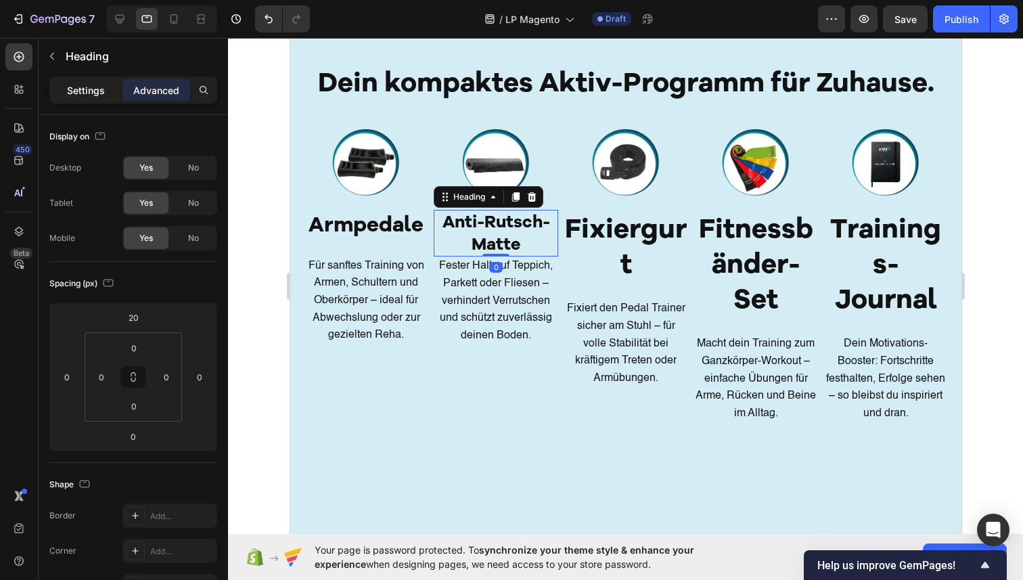
click at [78, 80] on div "Settings" at bounding box center [86, 90] width 68 height 22
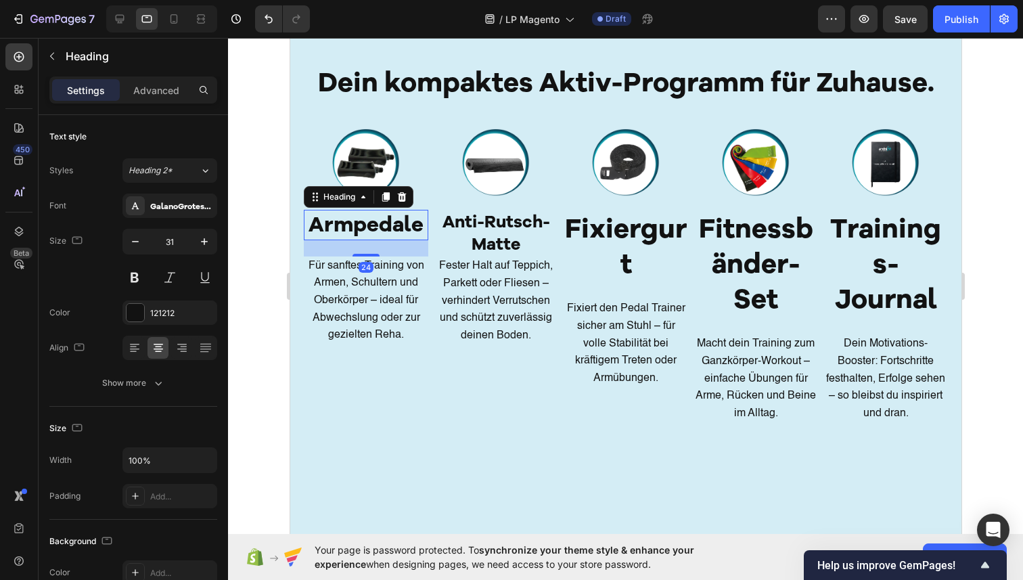
click at [361, 232] on h2 "Armpedale" at bounding box center [365, 225] width 125 height 30
click at [169, 237] on input "31" at bounding box center [170, 241] width 45 height 24
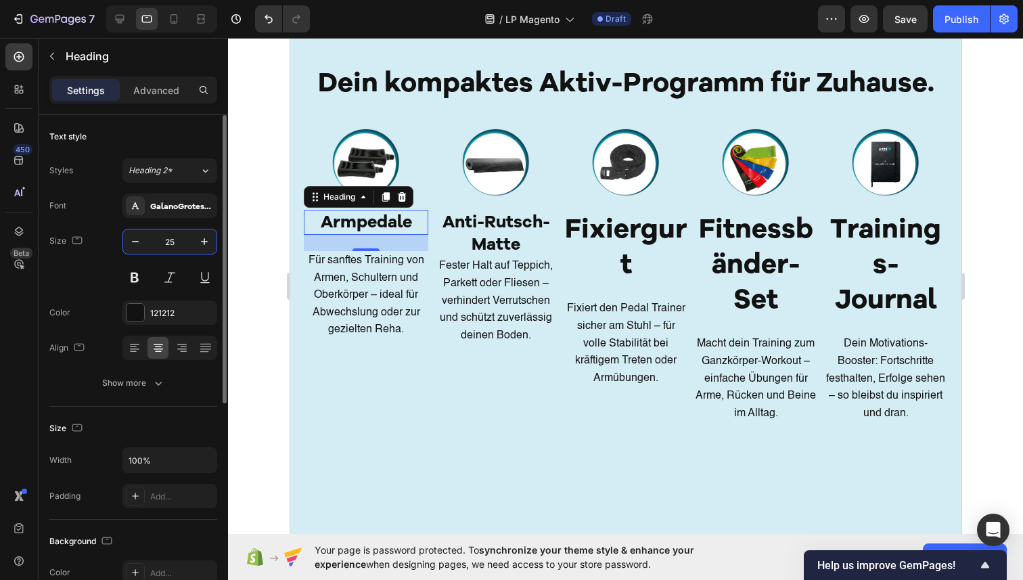
type input "25"
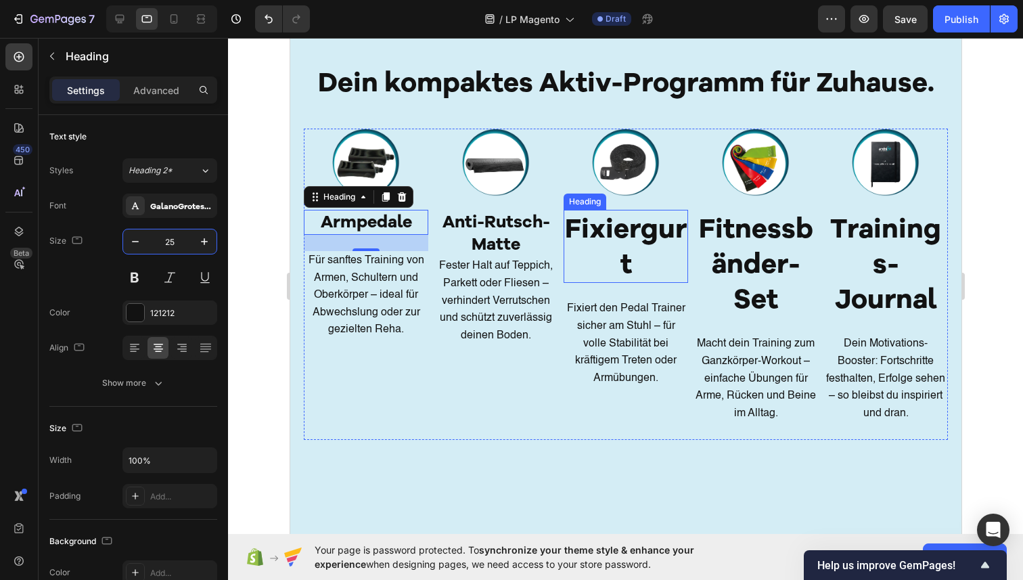
click at [622, 251] on h2 "Fixiergurt" at bounding box center [625, 246] width 125 height 73
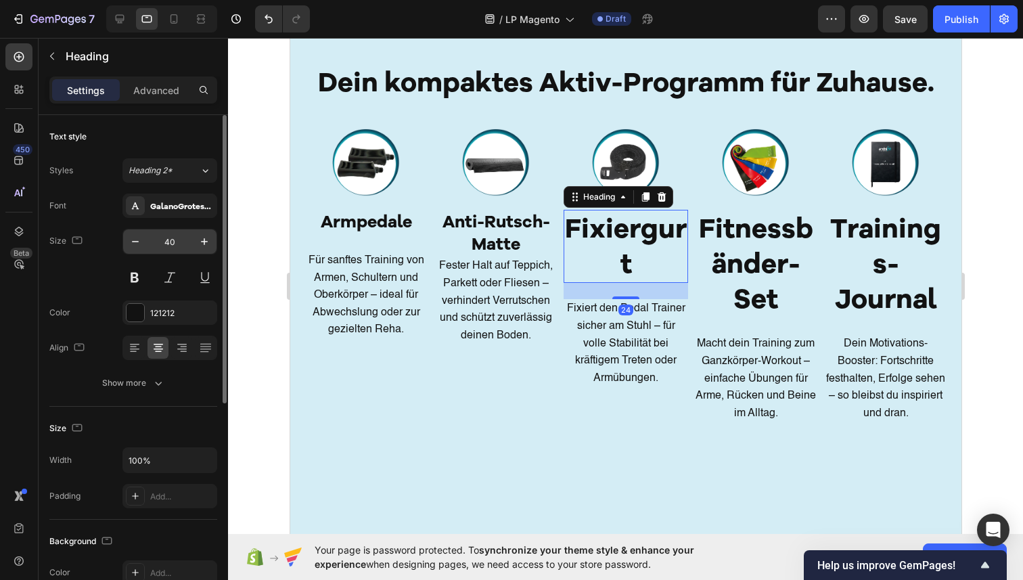
click at [177, 243] on input "40" at bounding box center [170, 241] width 45 height 24
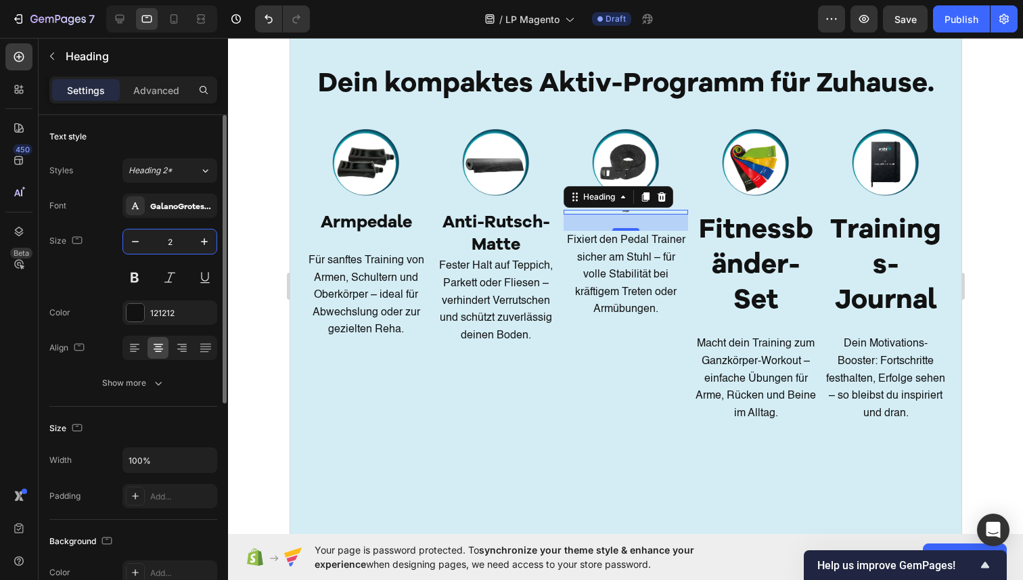
type input "25"
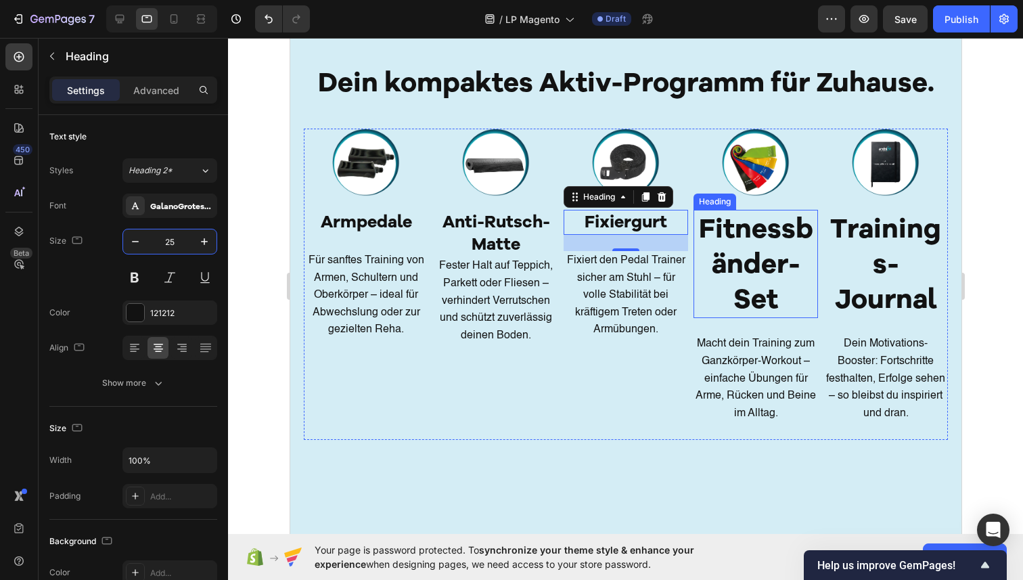
click at [754, 244] on h2 "Fitnessbänder-Set" at bounding box center [755, 264] width 125 height 108
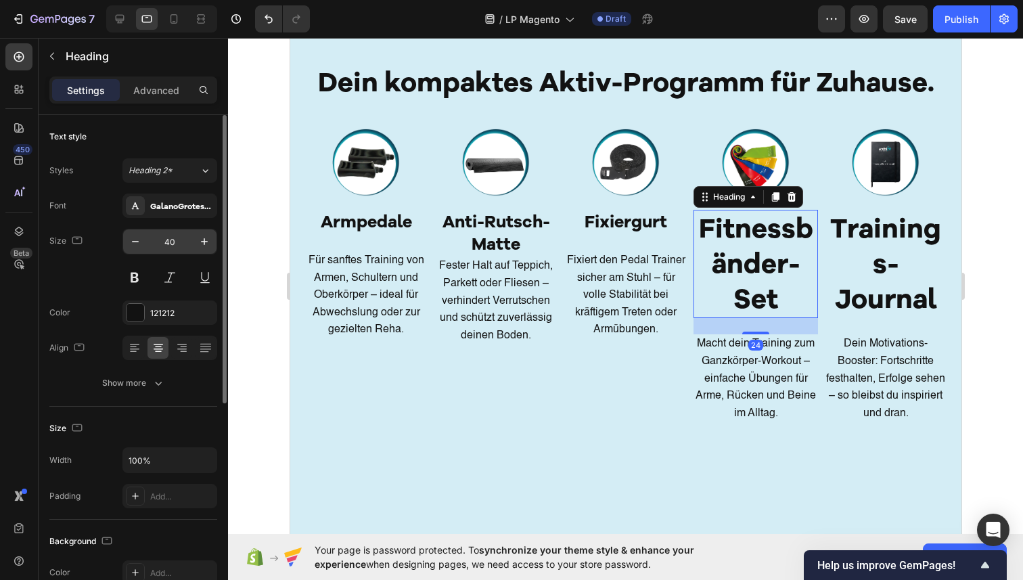
click at [177, 244] on input "40" at bounding box center [170, 241] width 45 height 24
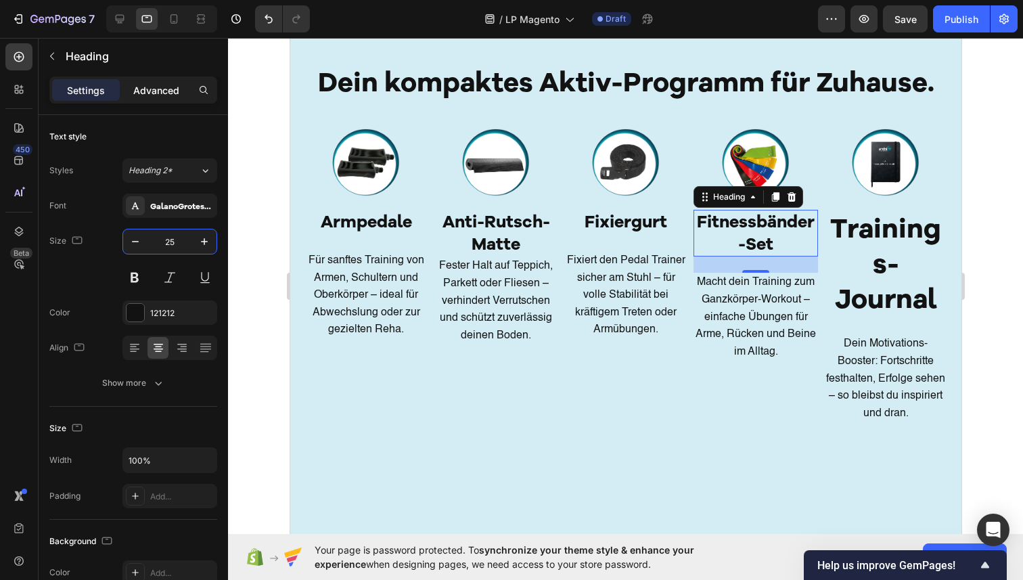
type input "25"
click at [149, 85] on p "Advanced" at bounding box center [156, 90] width 46 height 14
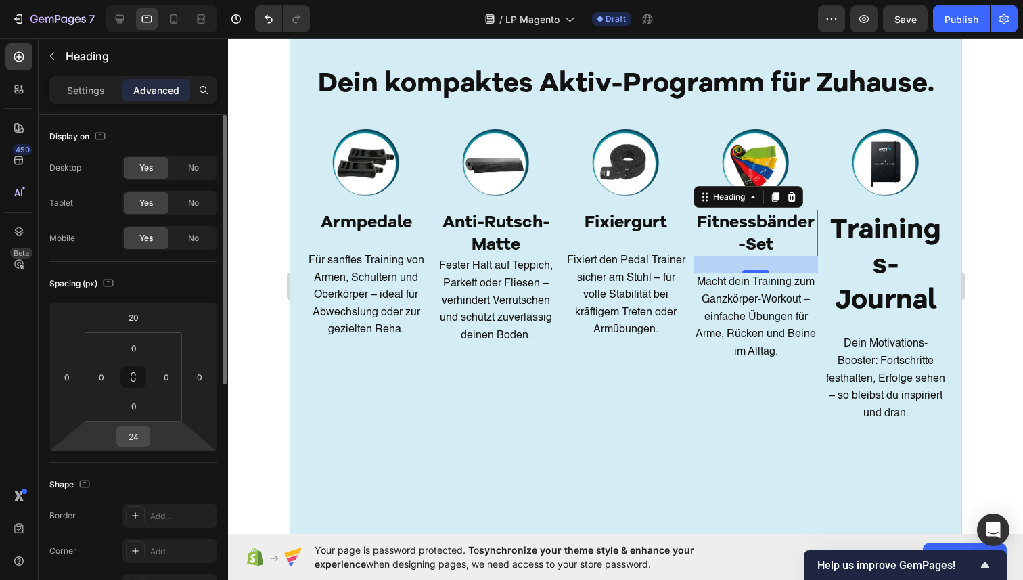
click at [143, 434] on input "24" at bounding box center [133, 436] width 27 height 20
type input "0"
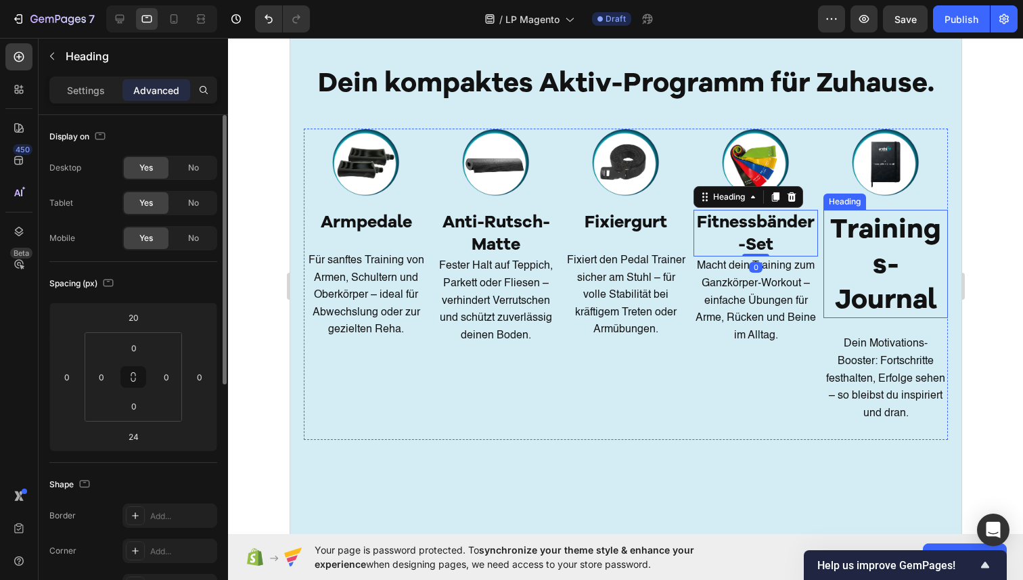
click at [885, 265] on h2 "Trainings-Journal" at bounding box center [885, 264] width 125 height 108
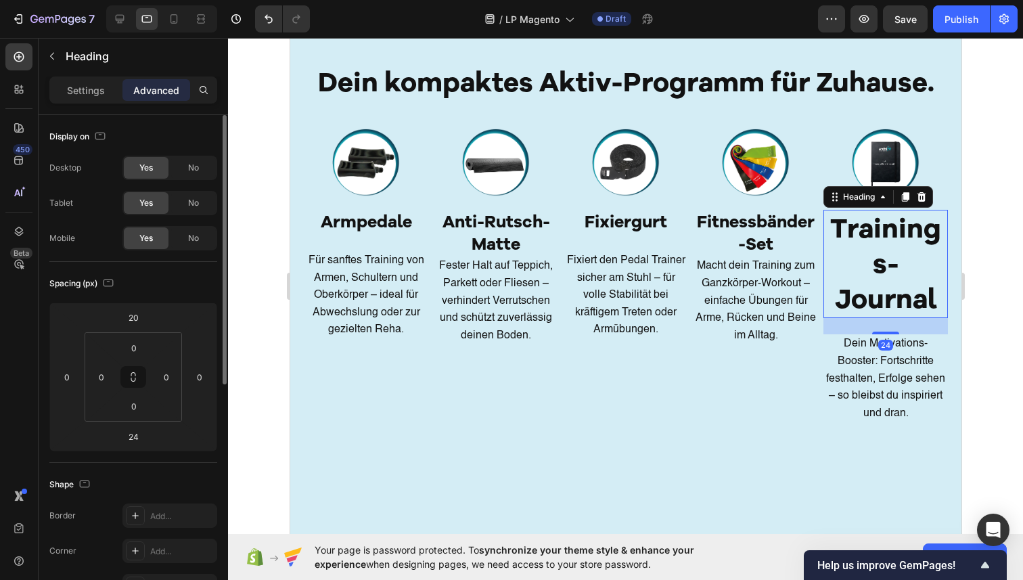
click at [102, 98] on div "Settings" at bounding box center [86, 90] width 68 height 22
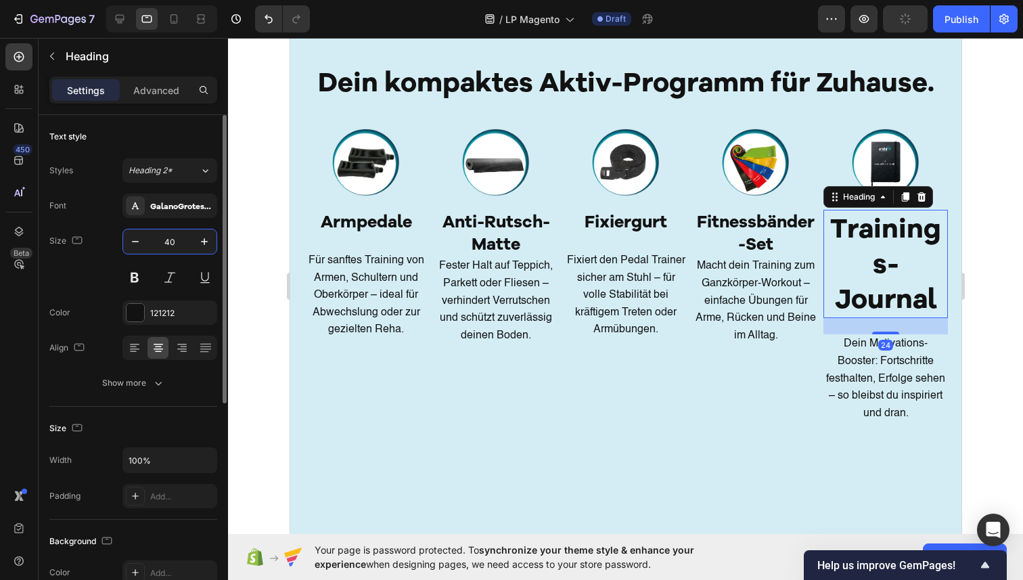
click at [176, 244] on input "40" at bounding box center [170, 241] width 45 height 24
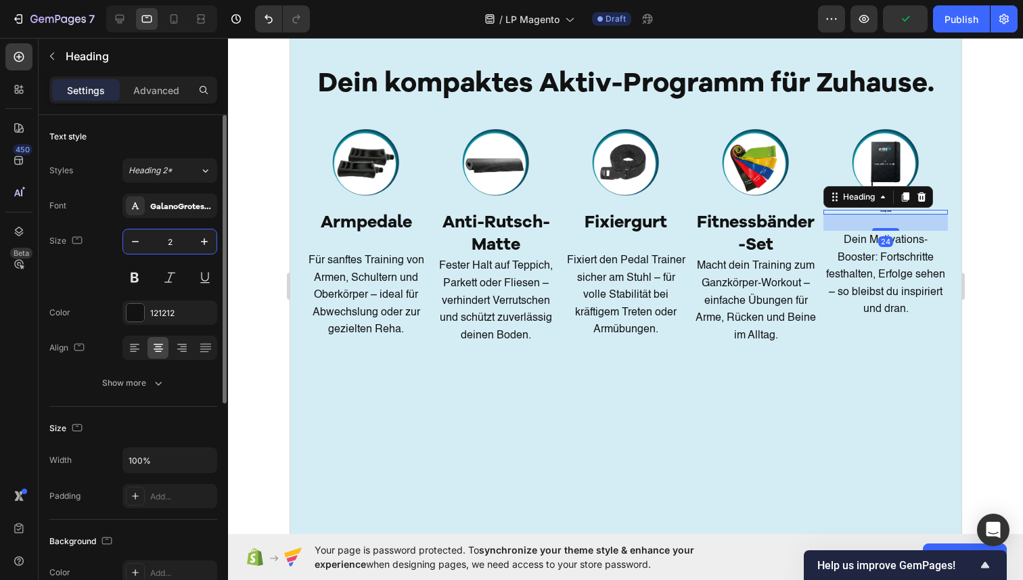
type input "25"
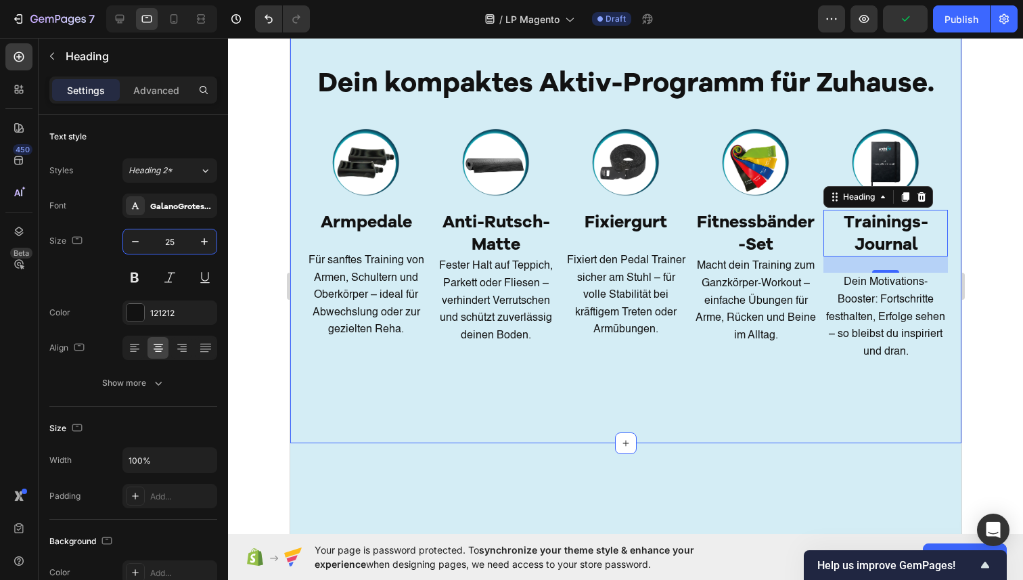
click at [418, 403] on div "Dein kompaktes Aktiv-Programm für Zuhause. Heading Row Image Image Armpedale He…" at bounding box center [625, 229] width 671 height 430
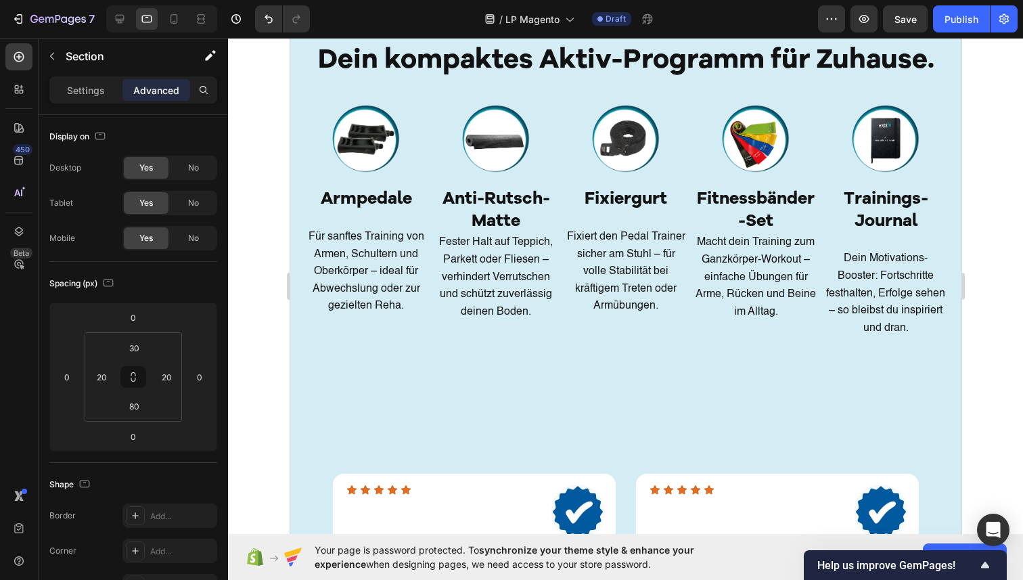
scroll to position [2568, 0]
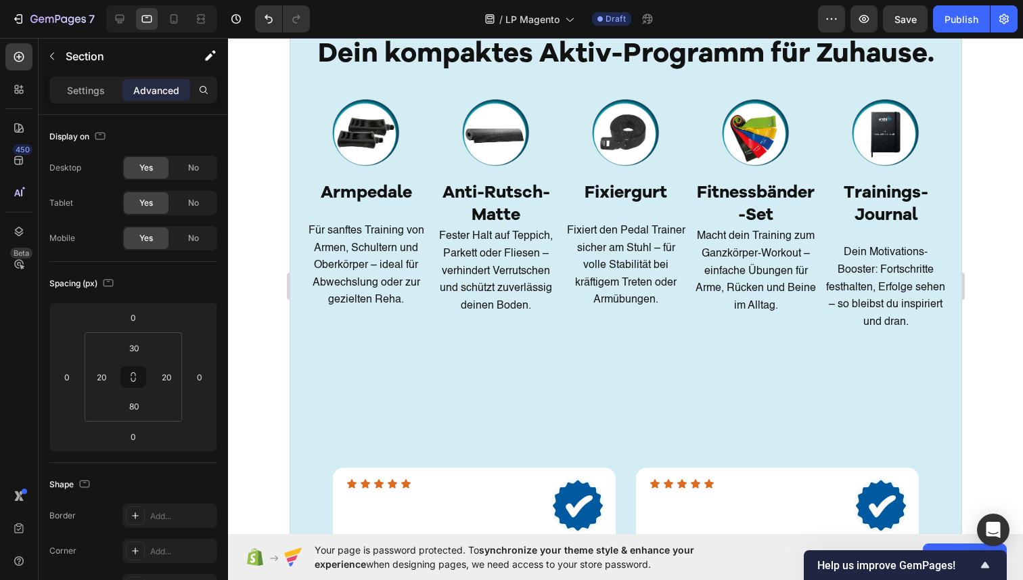
click at [410, 385] on div "Dein kompaktes Aktiv-Programm für Zuhause. Heading Row Image Image Armpedale He…" at bounding box center [625, 199] width 671 height 430
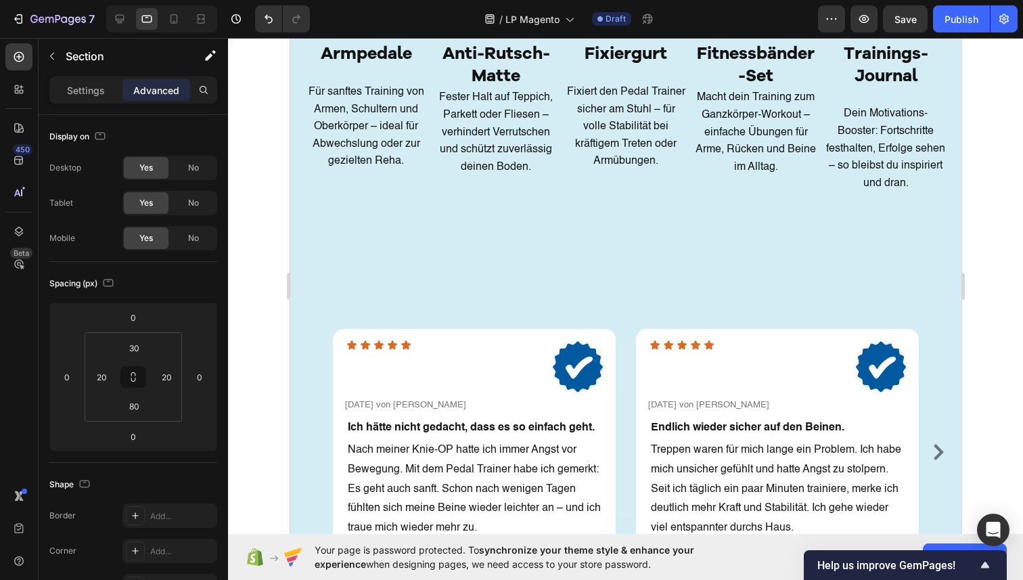
click at [449, 244] on div "Dein kompaktes Aktiv-Programm für Zuhause. Heading Row Image Image Armpedale He…" at bounding box center [625, 60] width 671 height 430
click at [382, 268] on div "Dein kompaktes Aktiv-Programm für Zuhause. Heading Row Image Image Armpedale He…" at bounding box center [625, 60] width 671 height 430
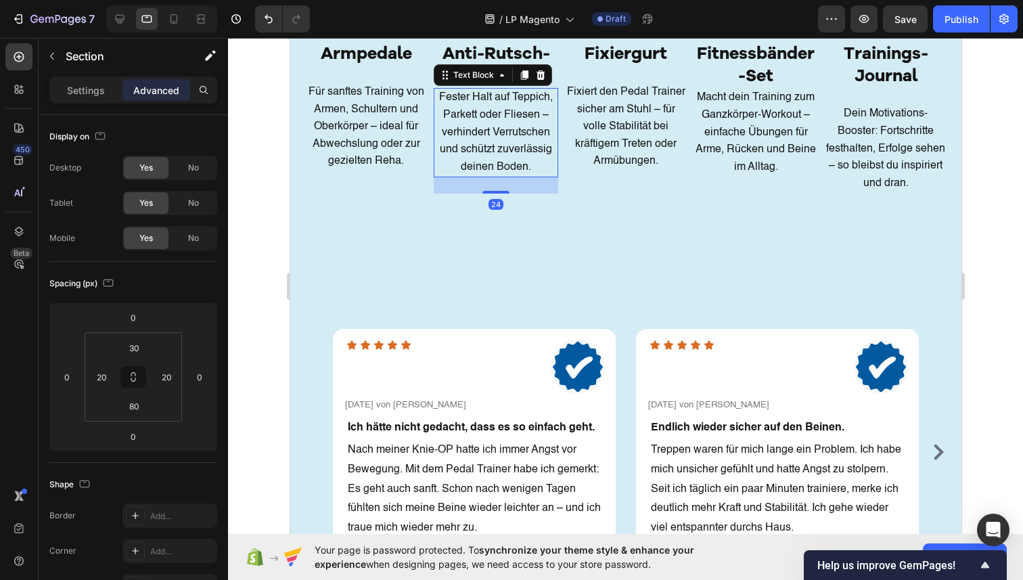
click at [447, 156] on p "Fester Halt auf Teppich, Parkett oder Fliesen – verhindert Verrutschen und schü…" at bounding box center [495, 132] width 122 height 87
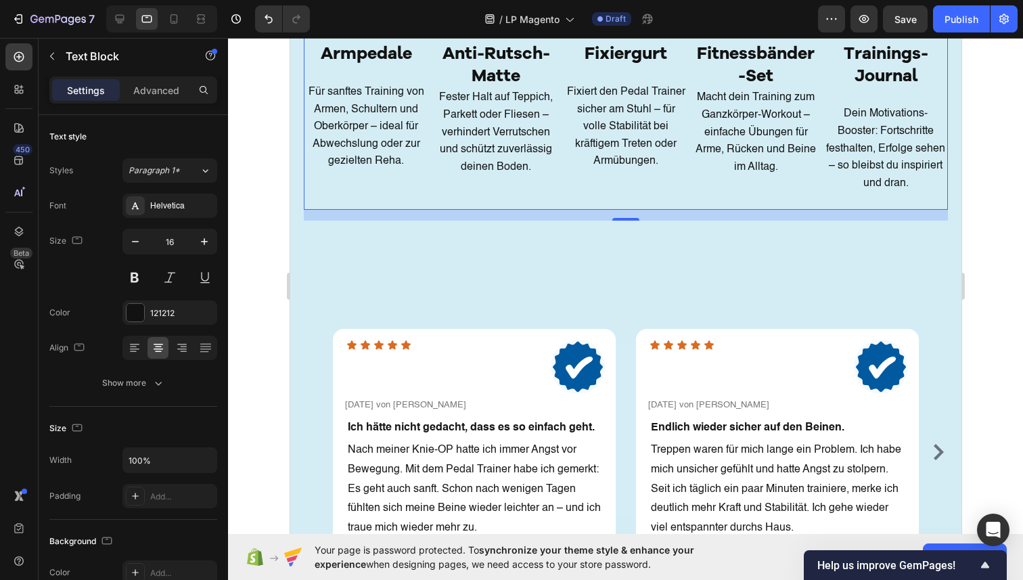
click at [399, 203] on div "Image Image Armpedale Heading Für sanftes Training von Armen, Schultern und Obe…" at bounding box center [365, 85] width 125 height 250
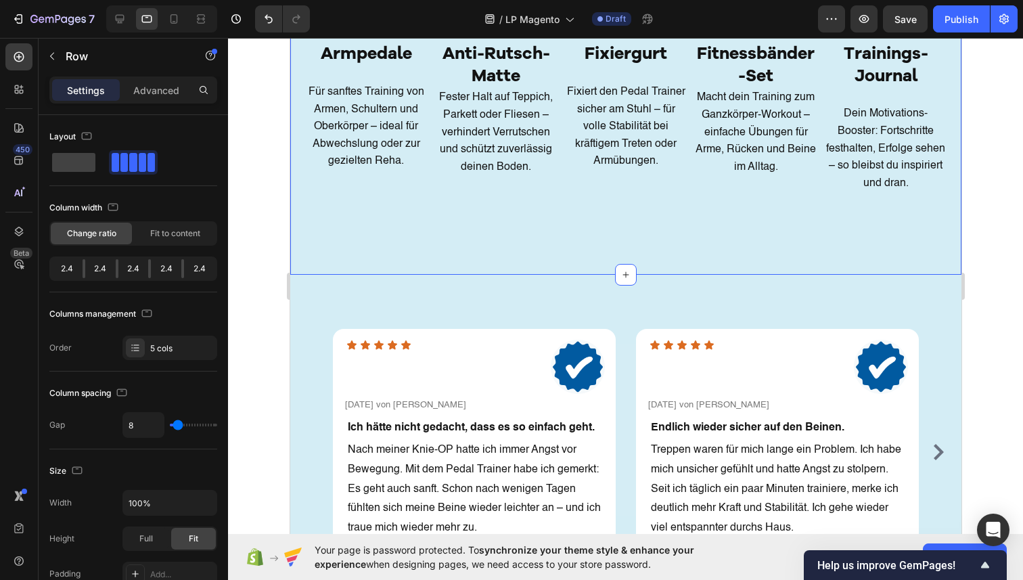
click at [399, 231] on div "Dein kompaktes Aktiv-Programm für Zuhause. Heading Row Image Image Armpedale He…" at bounding box center [625, 60] width 671 height 430
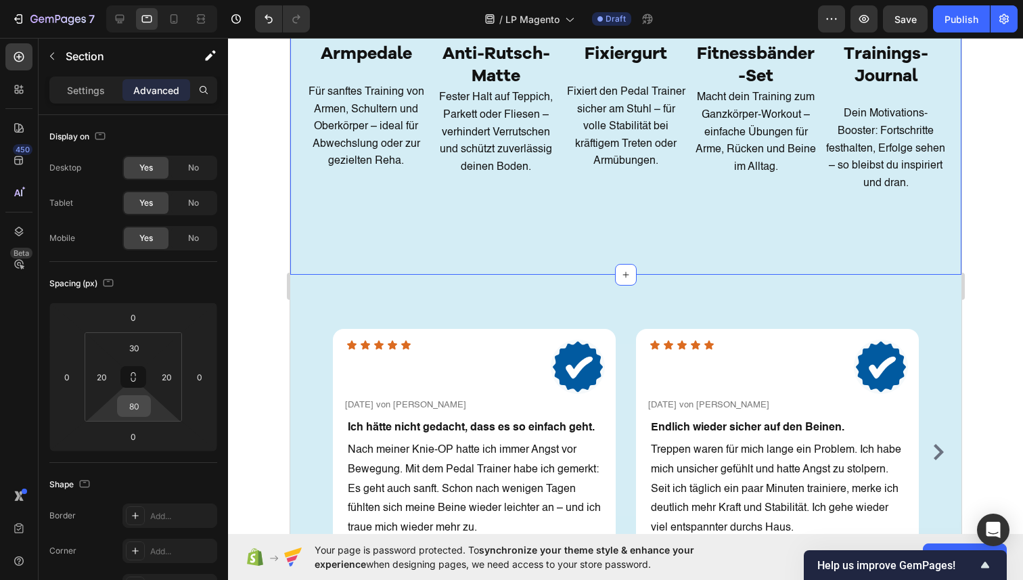
click at [133, 409] on input "80" at bounding box center [133, 406] width 27 height 20
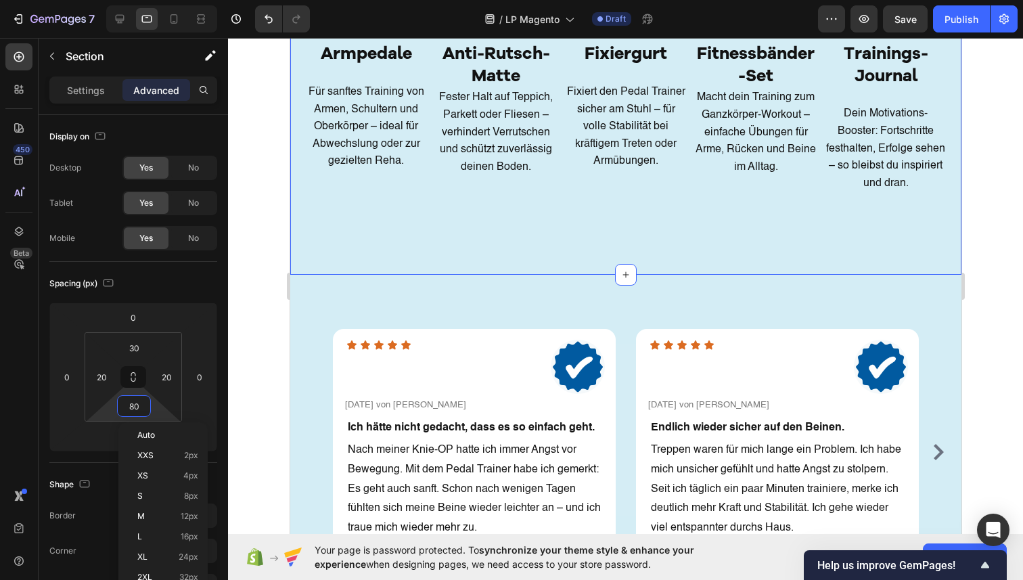
type input "0"
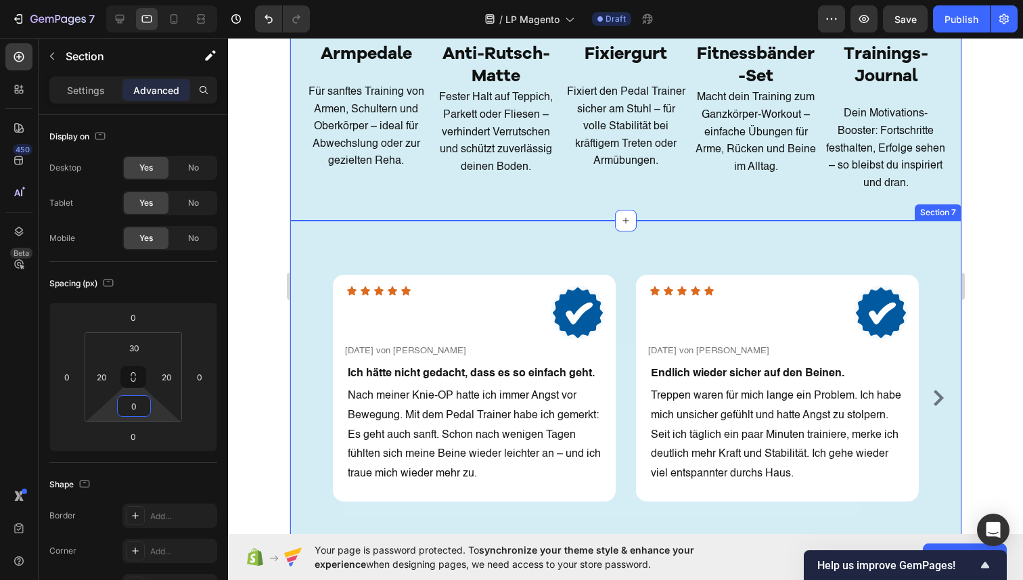
click at [430, 243] on div "Icon Icon Icon Icon Icon Icon List Image Row Vorgestern von Helga Text block Ro…" at bounding box center [625, 398] width 671 height 354
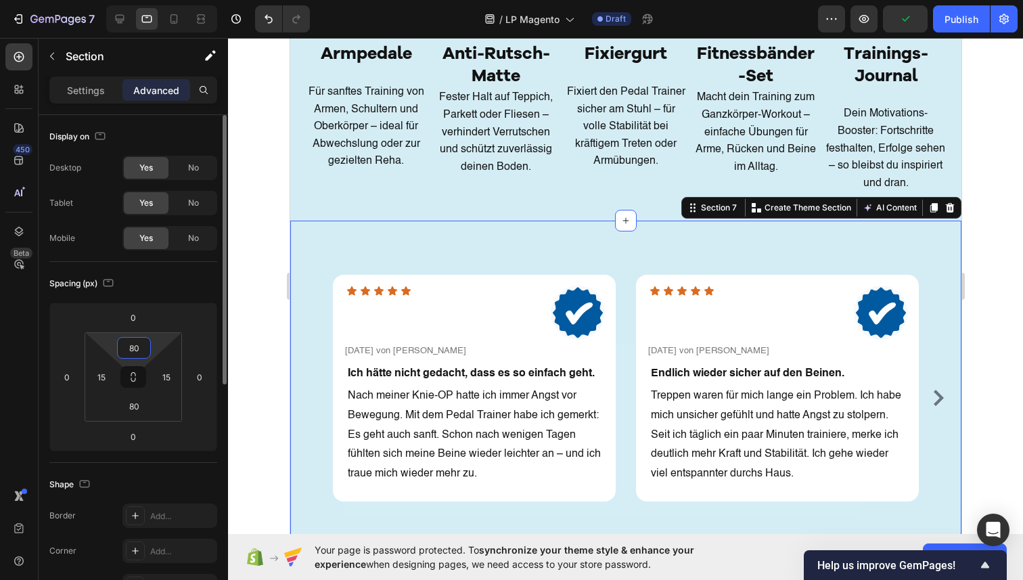
click at [139, 354] on input "80" at bounding box center [133, 348] width 27 height 20
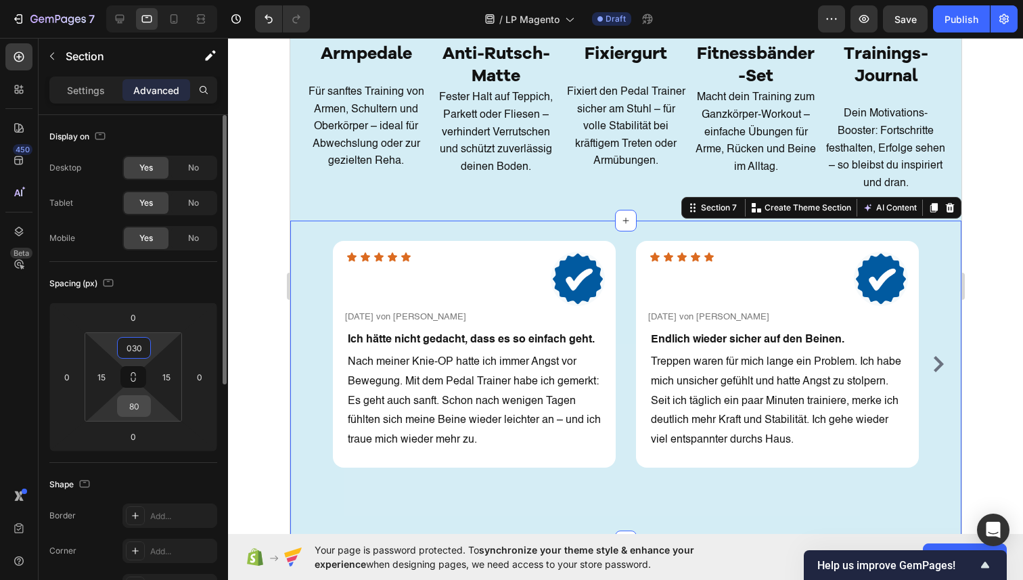
type input "30"
click at [142, 405] on input "80" at bounding box center [133, 406] width 27 height 20
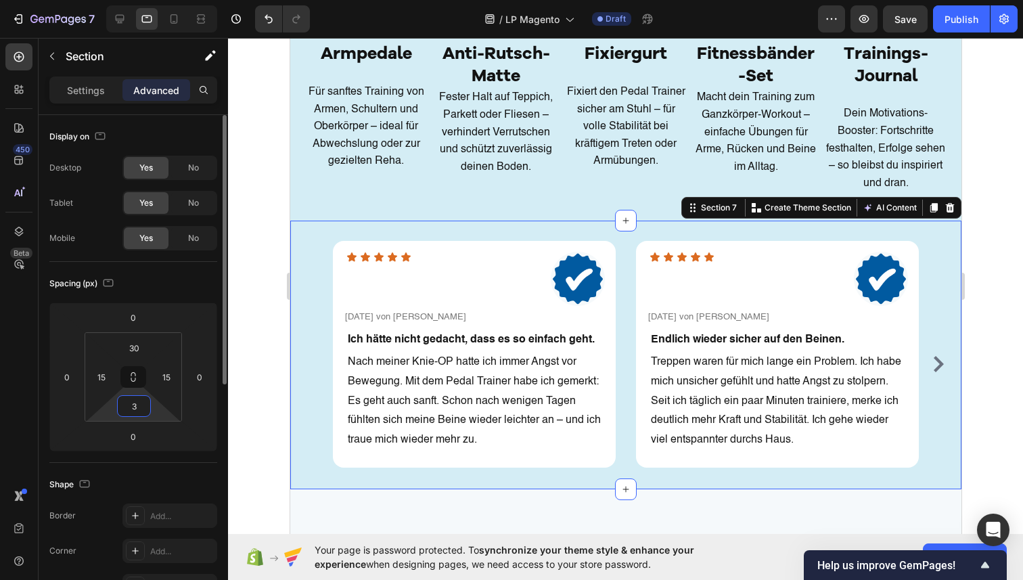
type input "30"
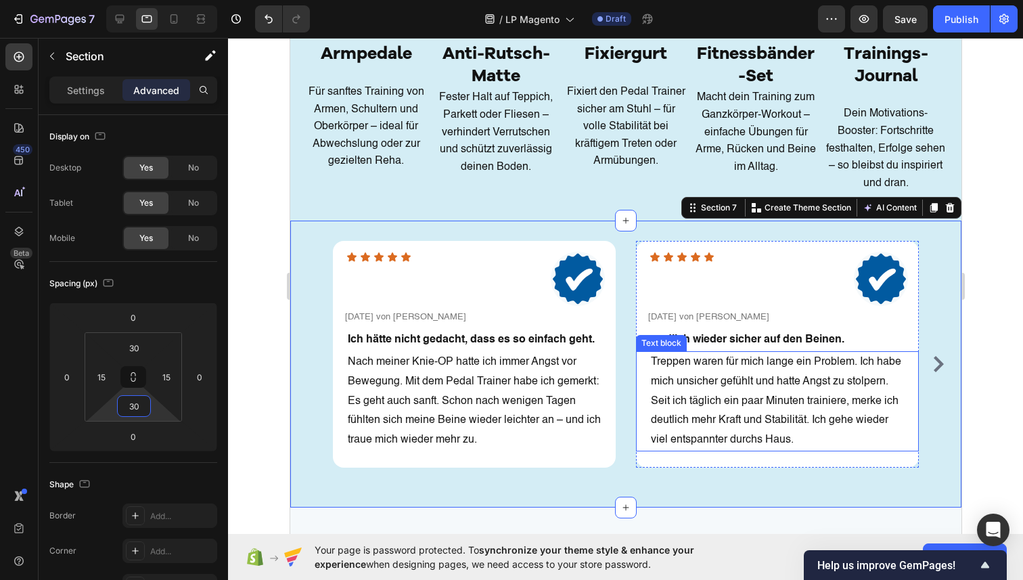
scroll to position [2781, 0]
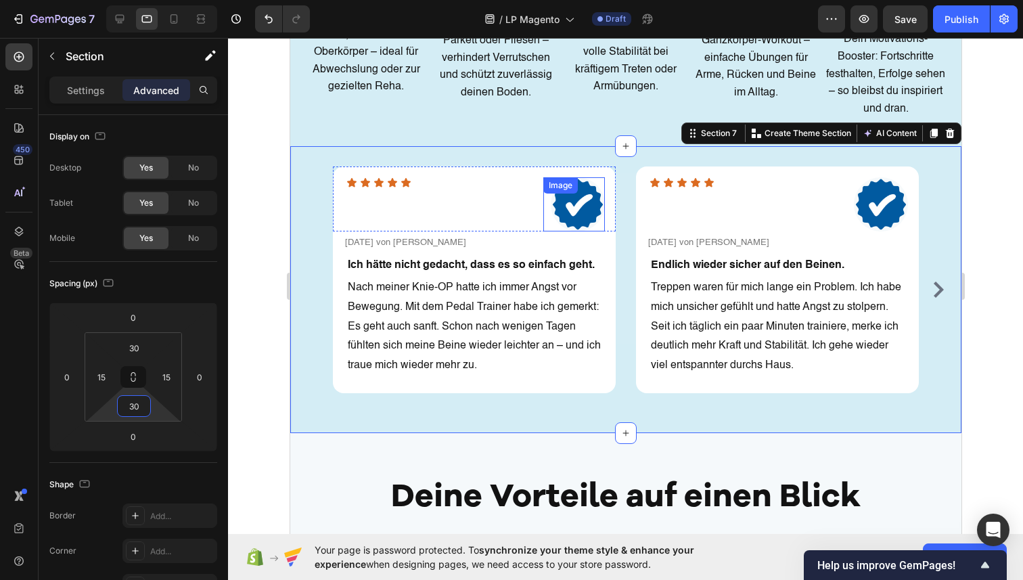
click at [570, 213] on img at bounding box center [577, 204] width 54 height 54
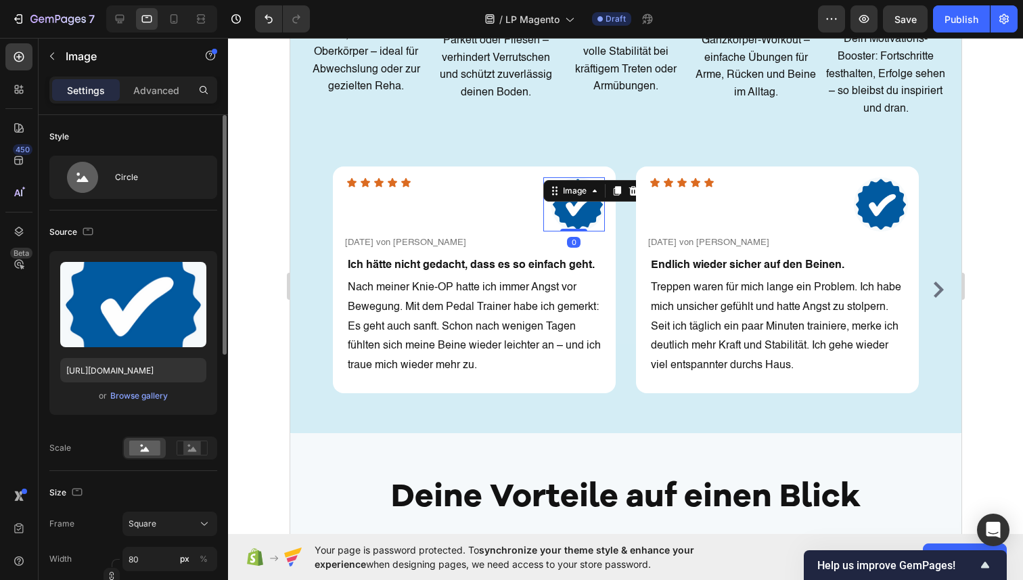
scroll to position [269, 0]
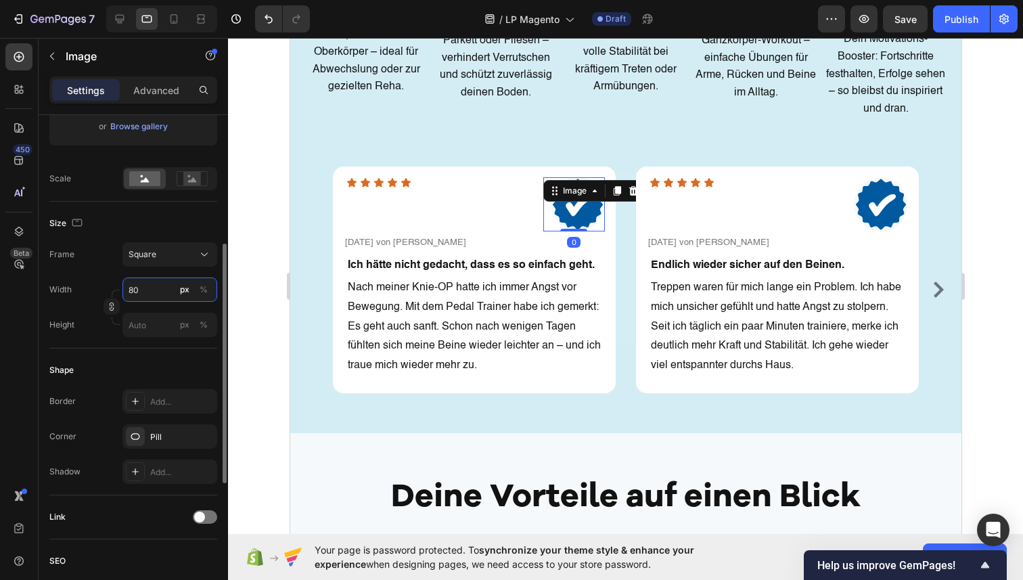
click at [145, 294] on input "80" at bounding box center [169, 289] width 95 height 24
type input "3"
type input "30"
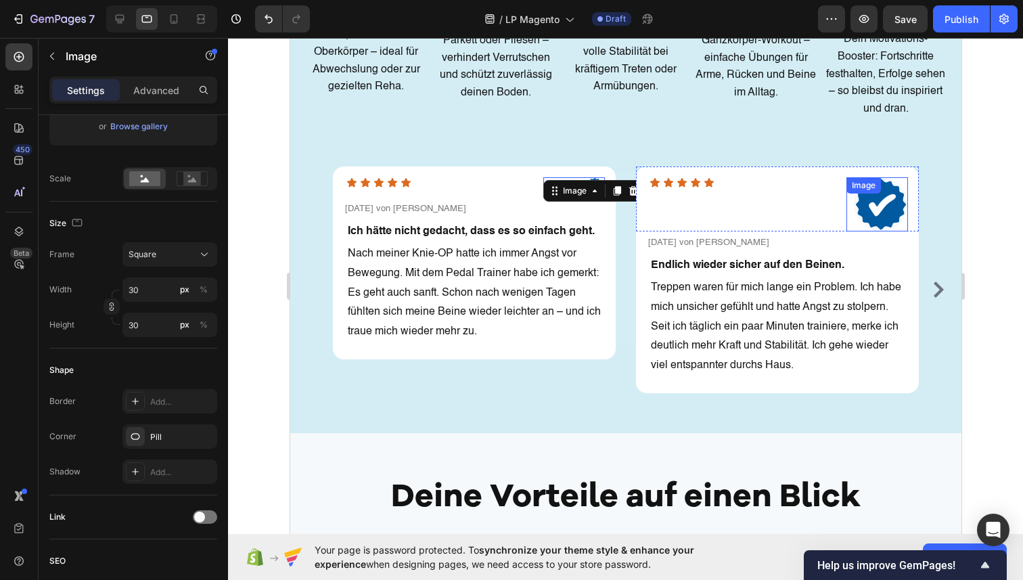
click at [873, 199] on div "Image" at bounding box center [877, 204] width 62 height 54
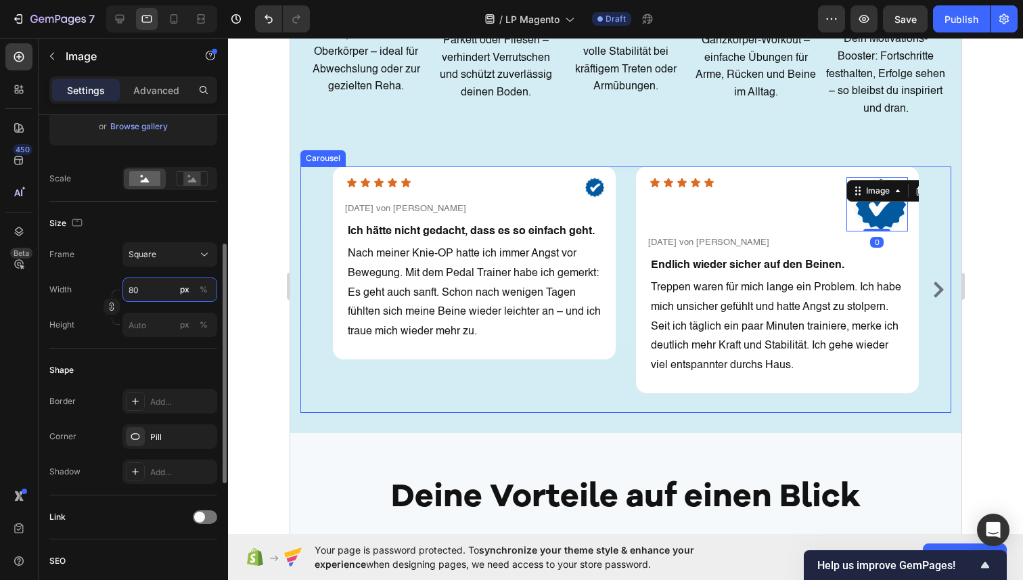
click at [166, 285] on input "80" at bounding box center [169, 289] width 95 height 24
type input "3"
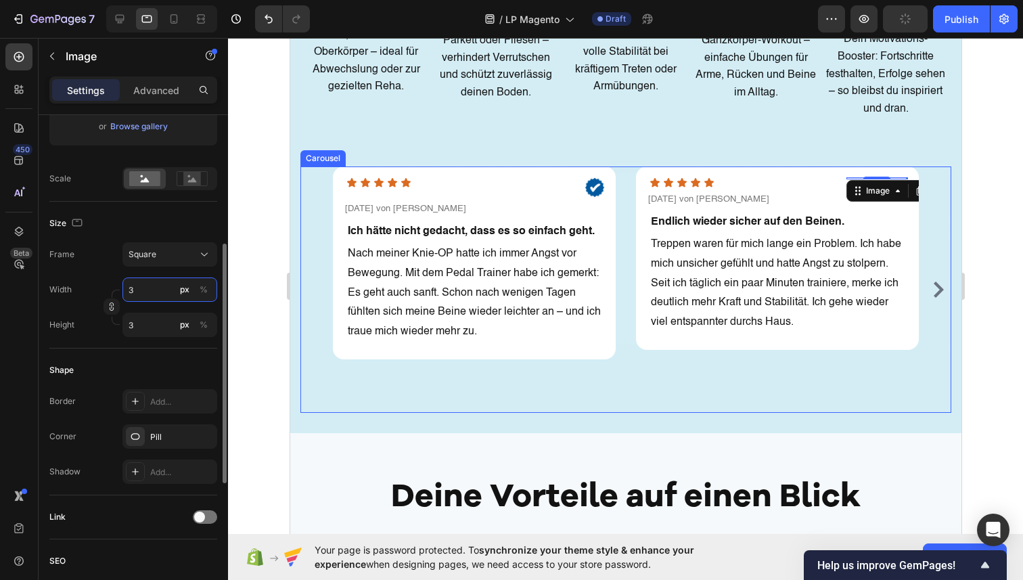
type input "30"
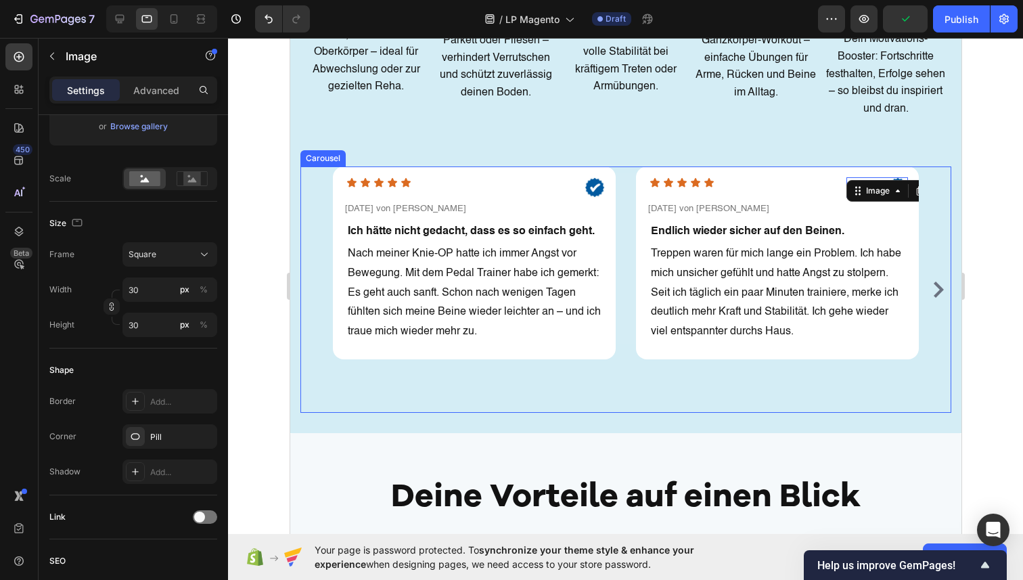
click at [933, 282] on icon "Carousel Next Arrow" at bounding box center [938, 290] width 16 height 16
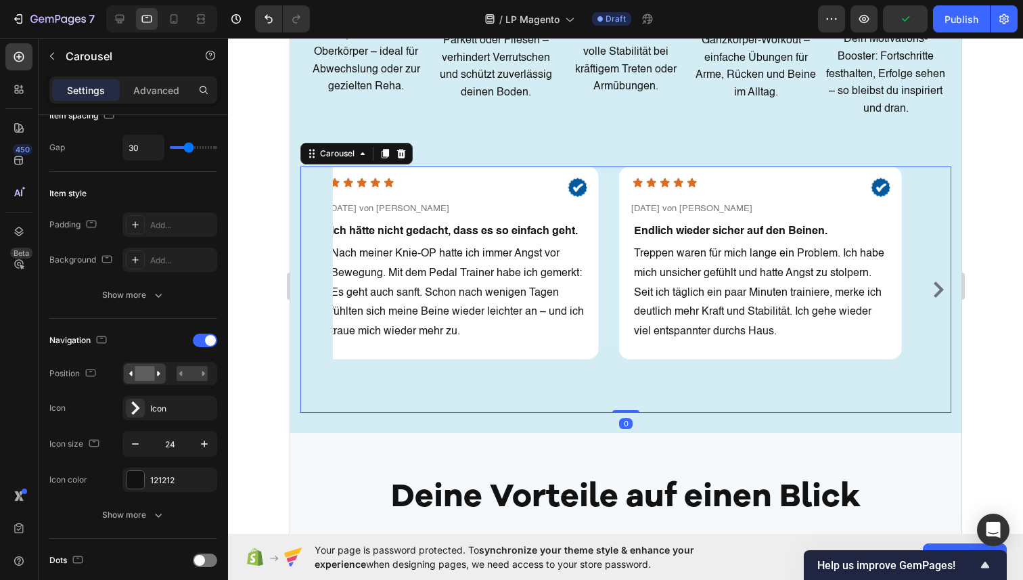
scroll to position [0, 0]
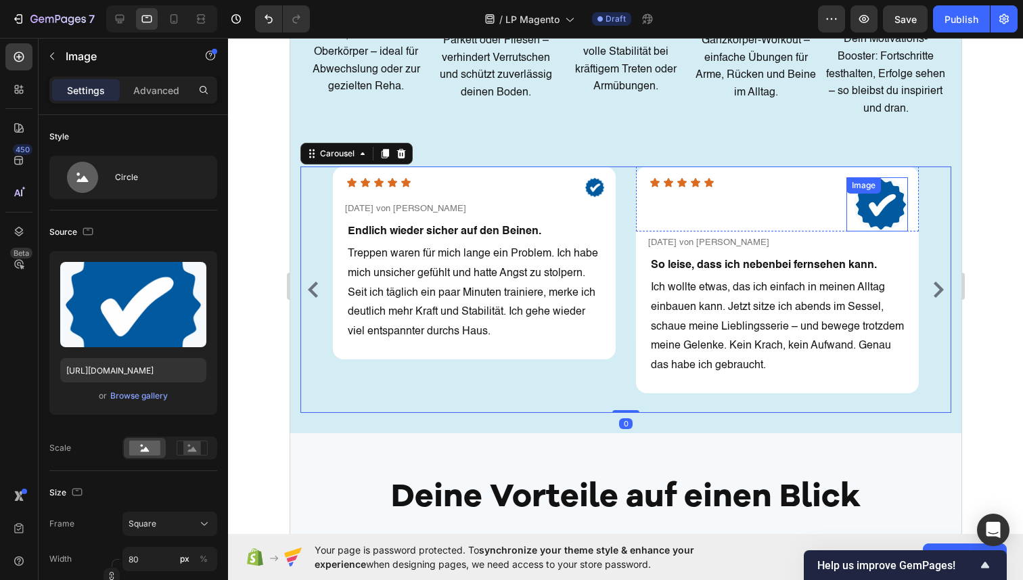
click at [876, 215] on img at bounding box center [880, 204] width 54 height 54
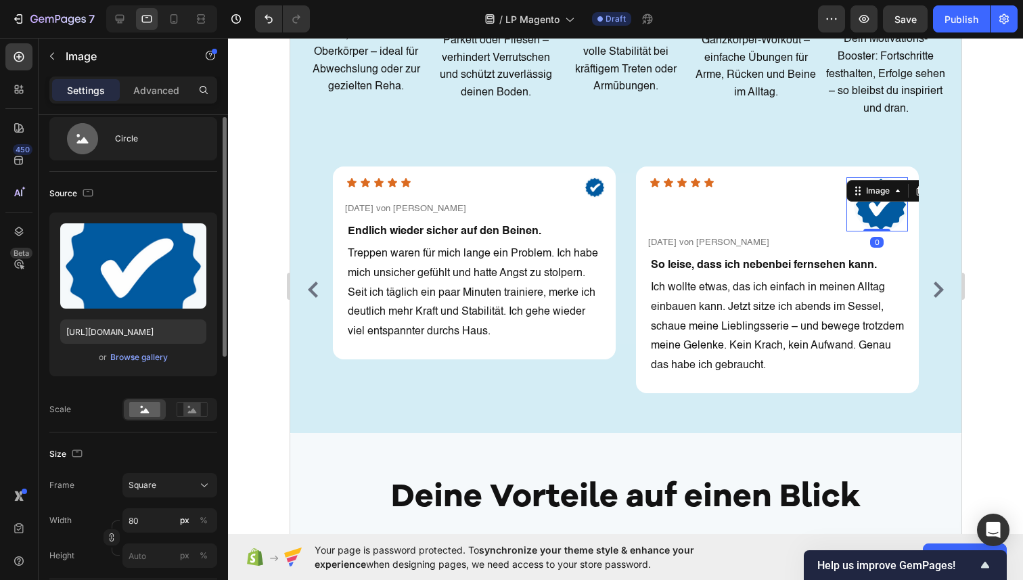
scroll to position [34, 0]
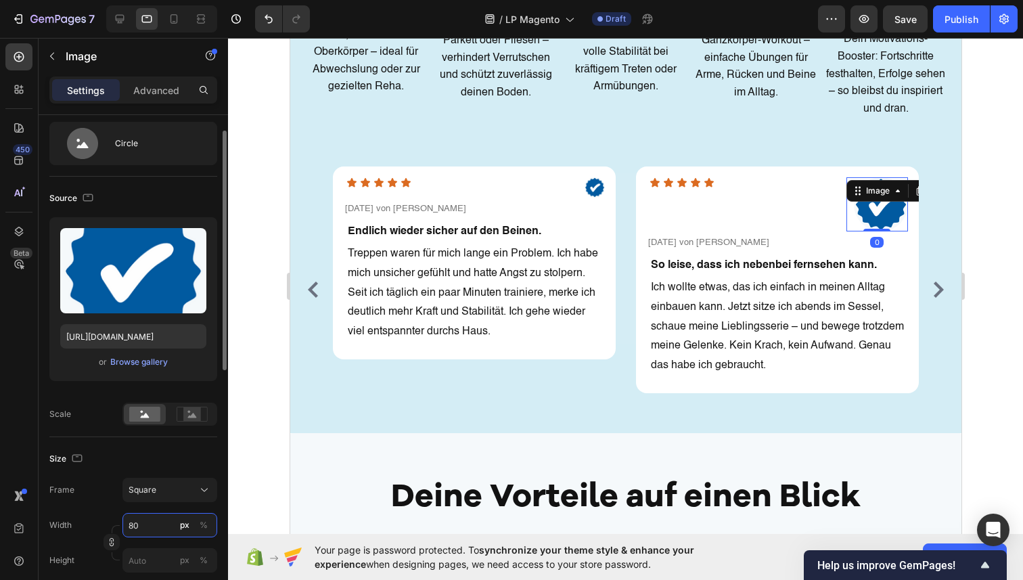
click at [147, 515] on input "80" at bounding box center [169, 525] width 95 height 24
type input "3"
type input "30"
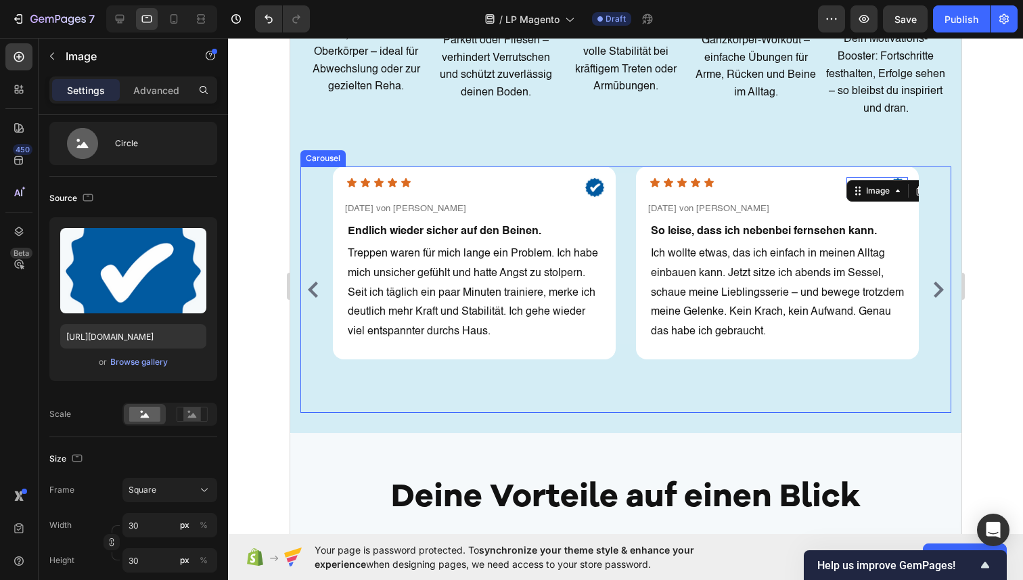
click at [927, 279] on button "Carousel Next Arrow" at bounding box center [938, 290] width 22 height 22
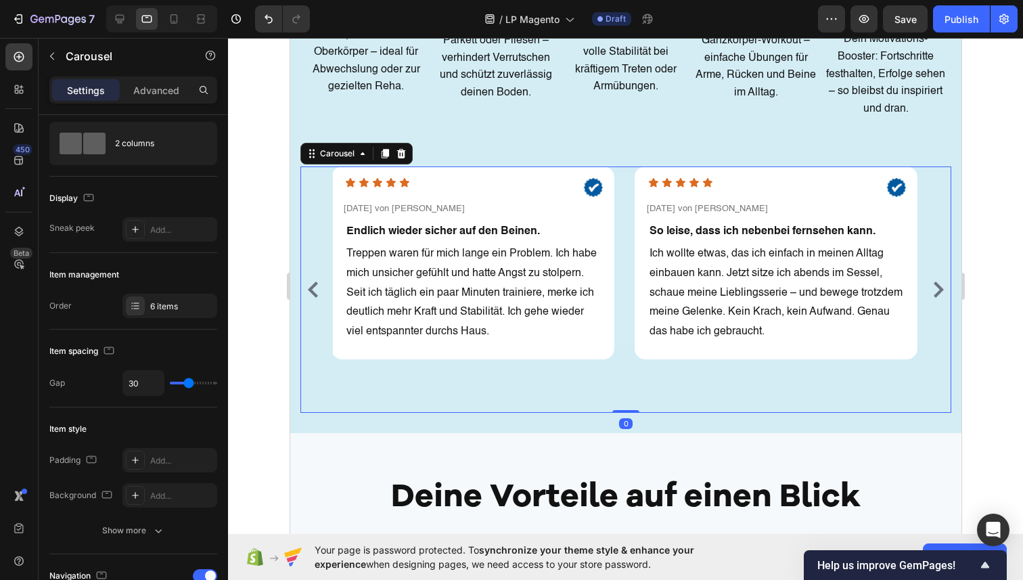
scroll to position [0, 0]
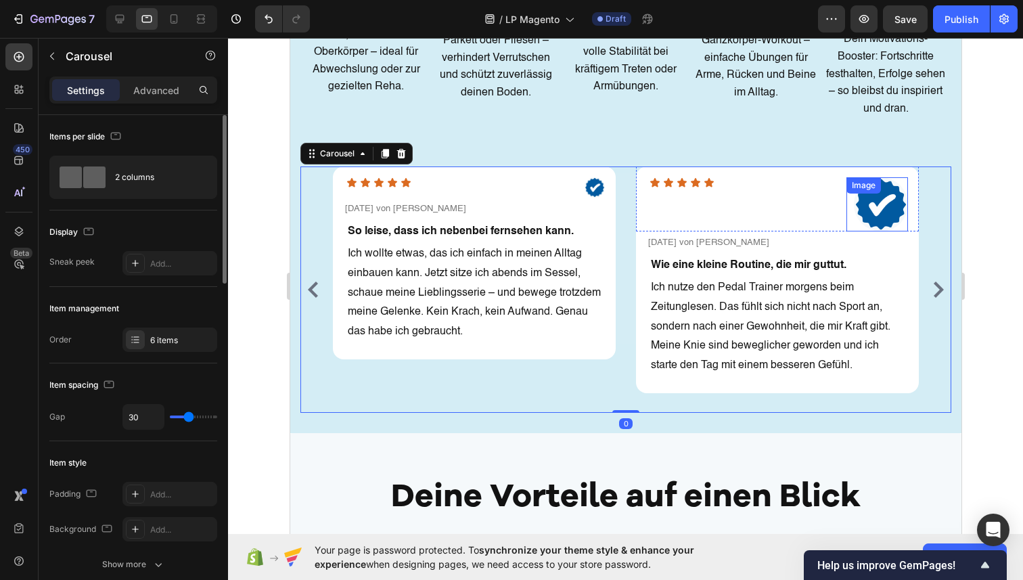
click at [882, 215] on img at bounding box center [880, 204] width 54 height 54
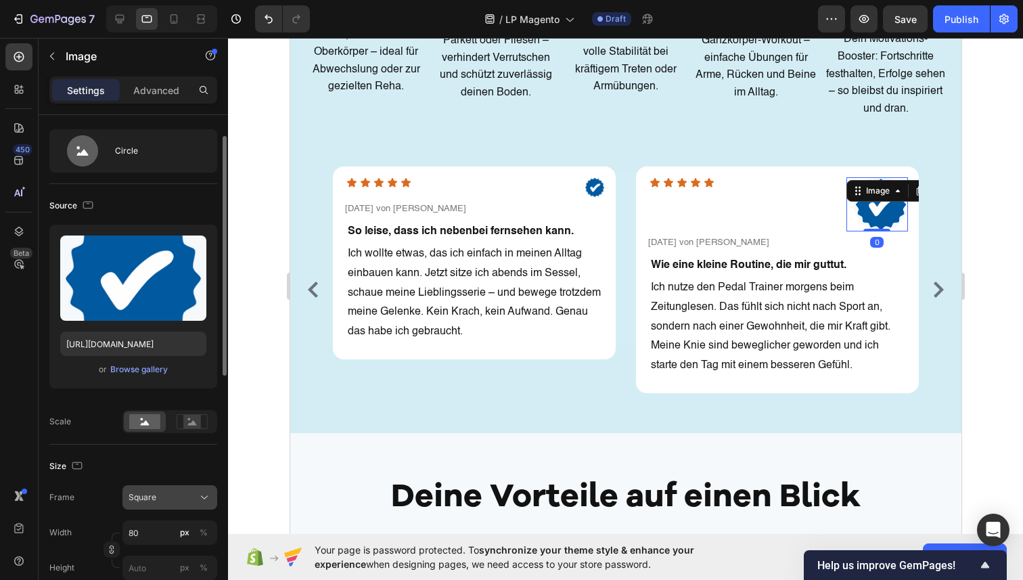
scroll to position [34, 0]
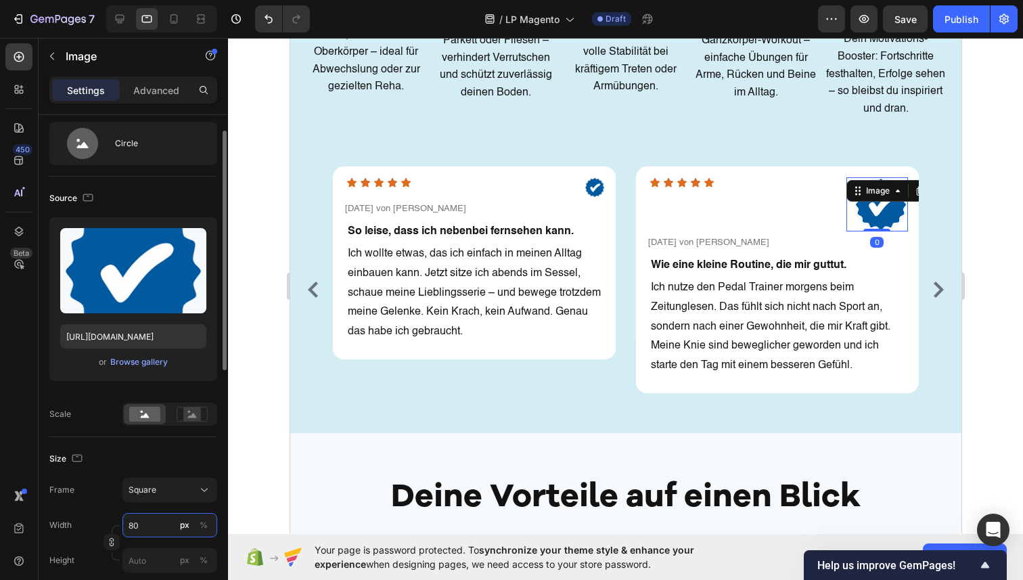
click at [151, 521] on input "80" at bounding box center [169, 525] width 95 height 24
type input "3"
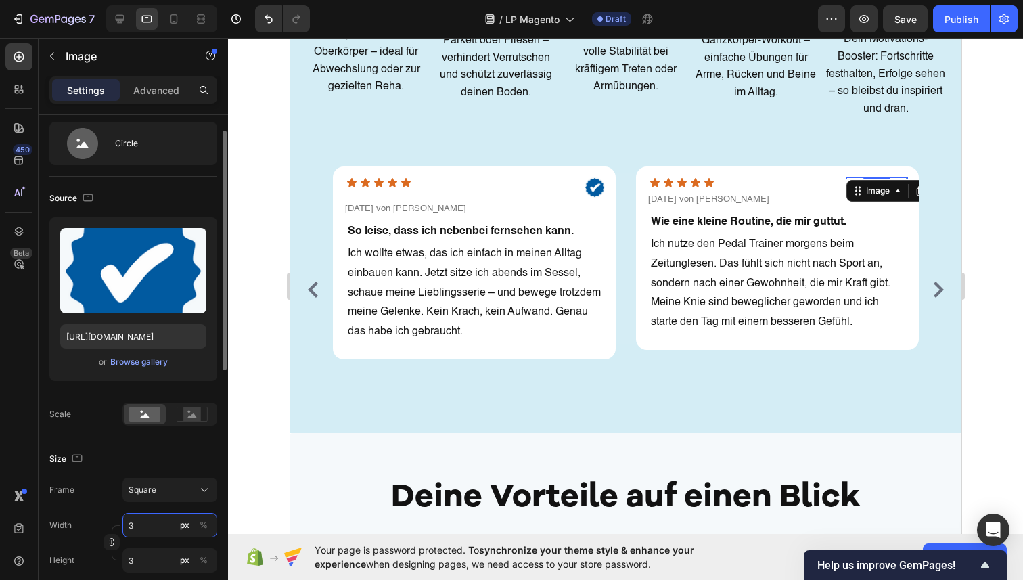
type input "30"
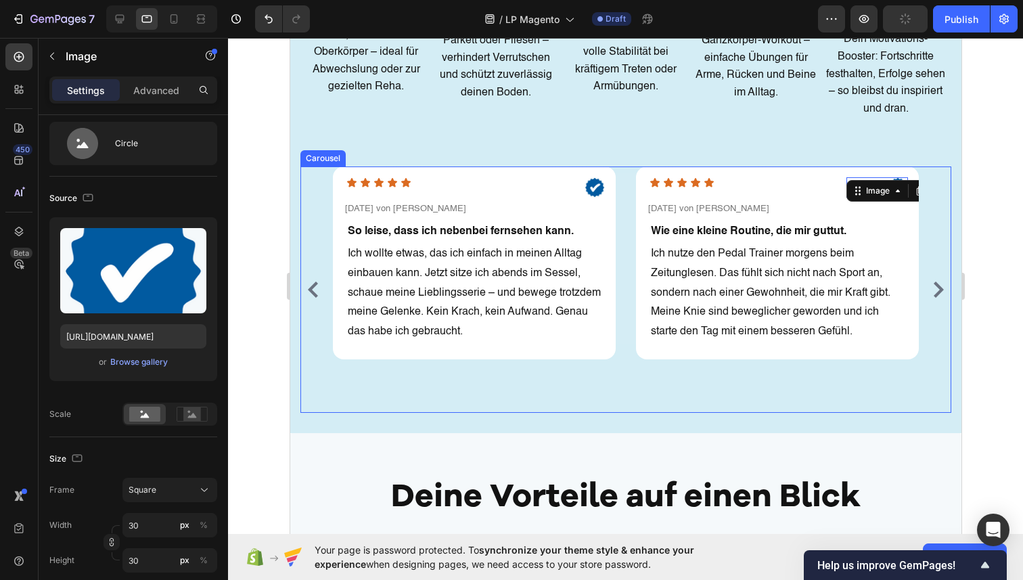
click at [941, 279] on button "Carousel Next Arrow" at bounding box center [938, 290] width 22 height 22
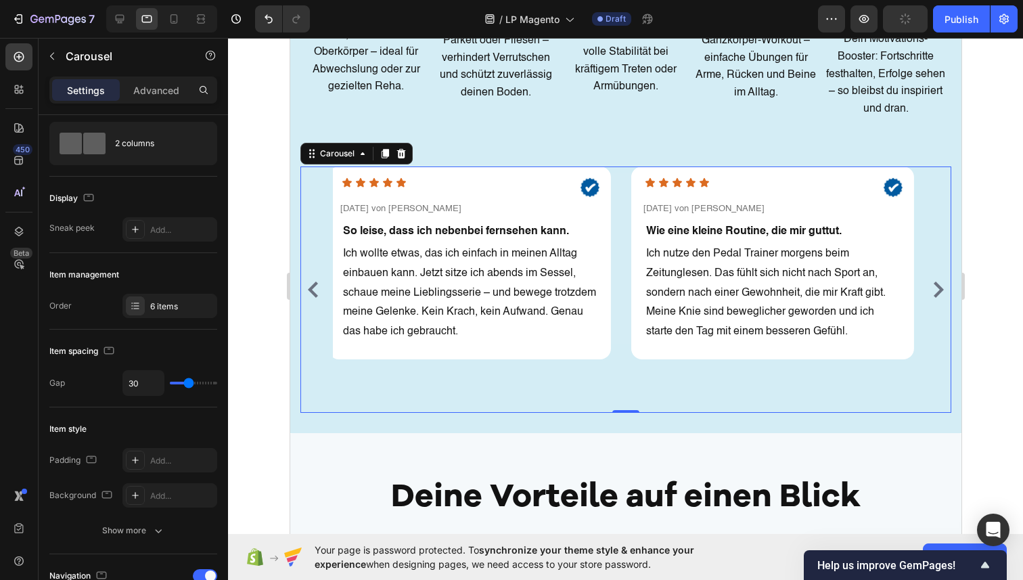
scroll to position [0, 0]
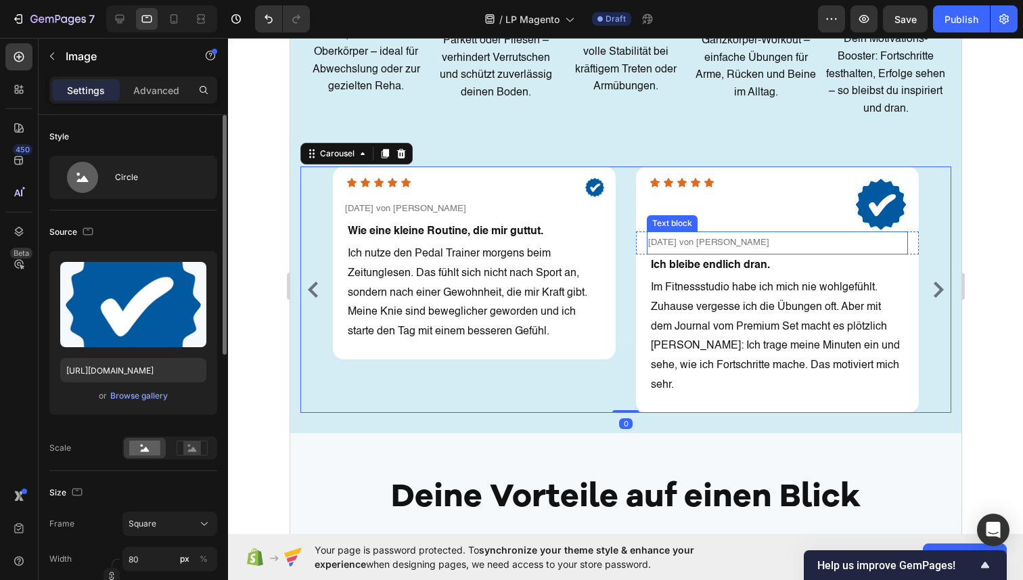
click at [877, 206] on img at bounding box center [880, 204] width 54 height 54
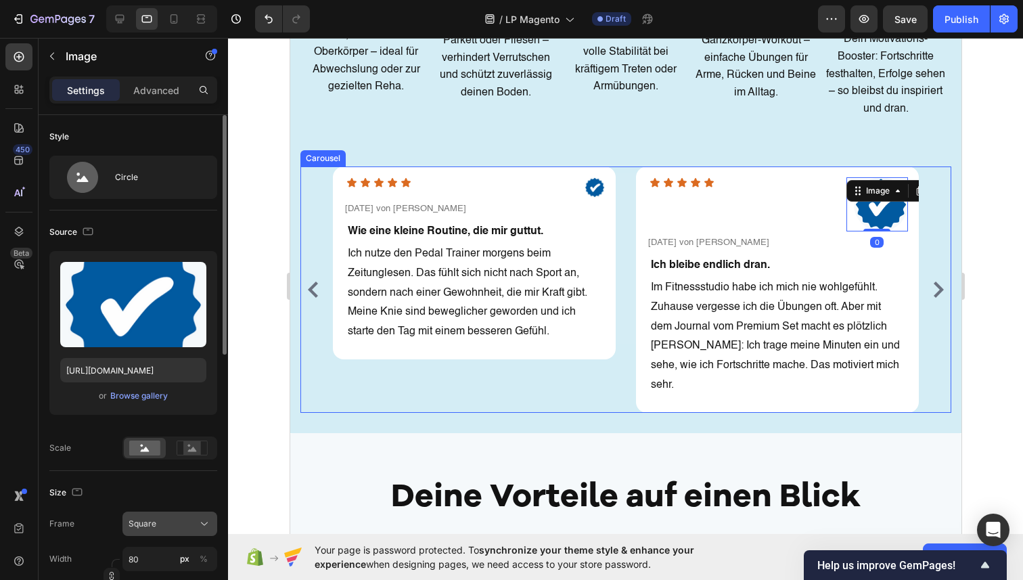
scroll to position [59, 0]
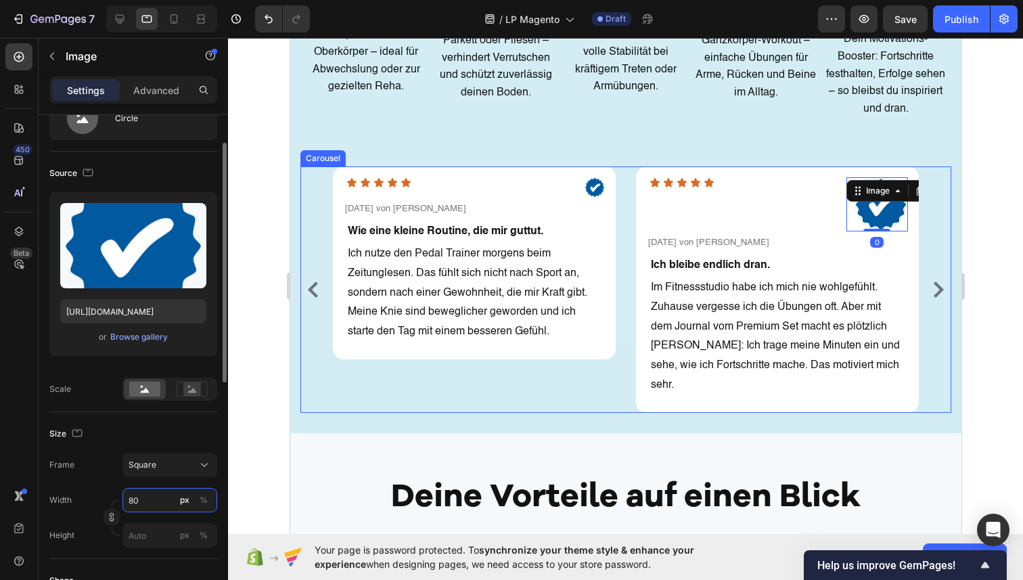
click at [148, 501] on input "80" at bounding box center [169, 500] width 95 height 24
type input "3"
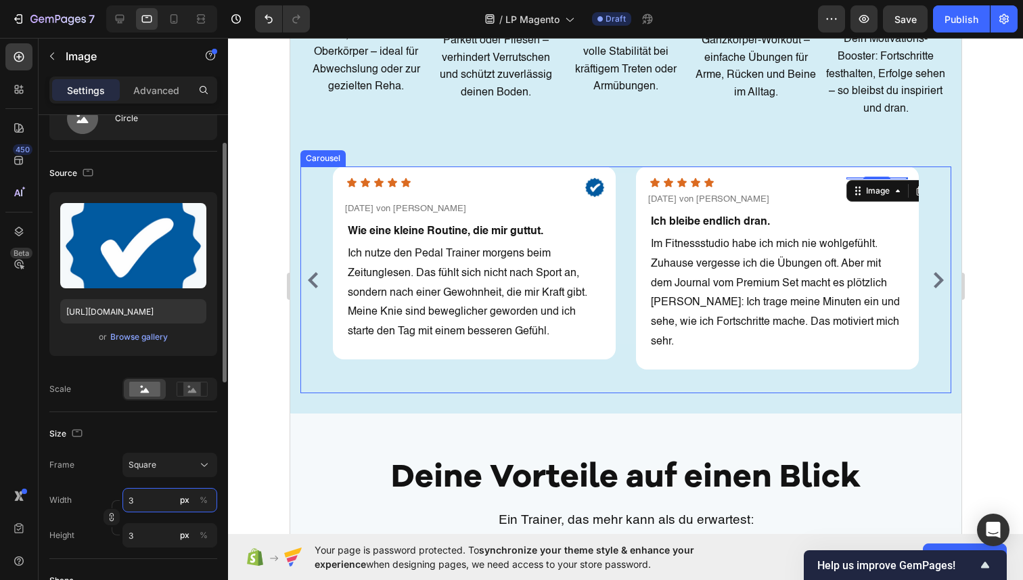
type input "30"
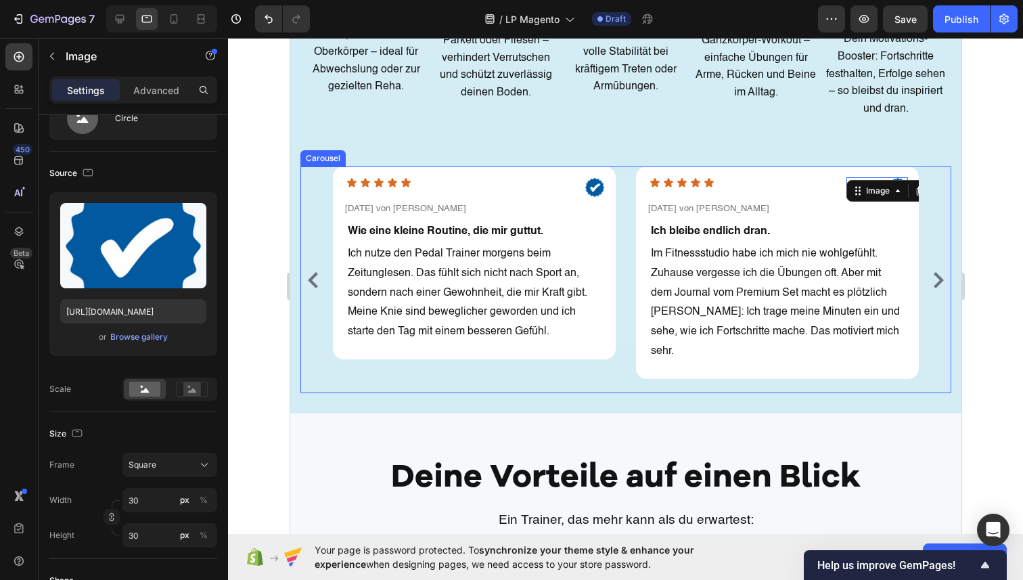
click at [937, 272] on icon "Carousel Next Arrow" at bounding box center [938, 280] width 10 height 16
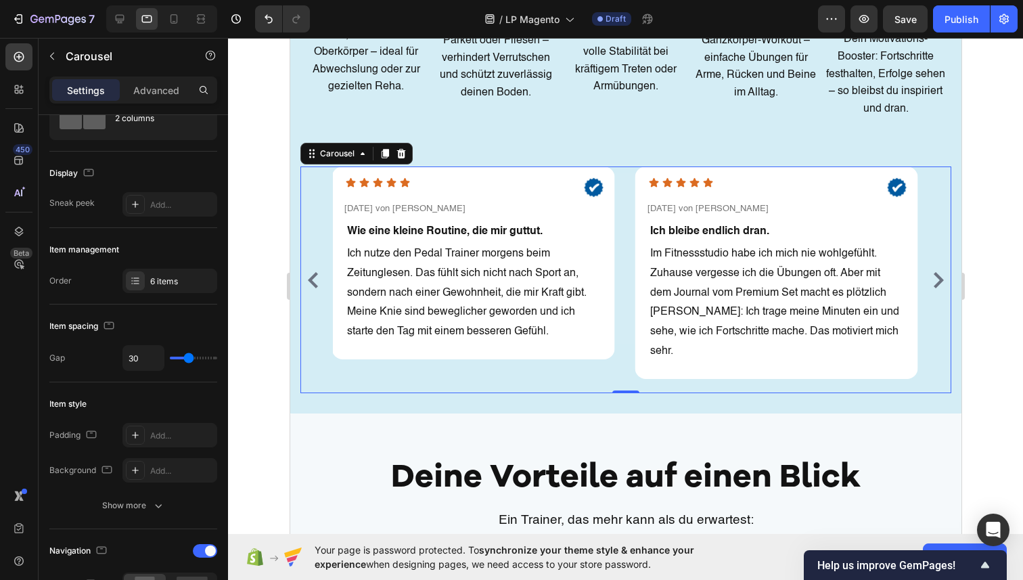
scroll to position [0, 0]
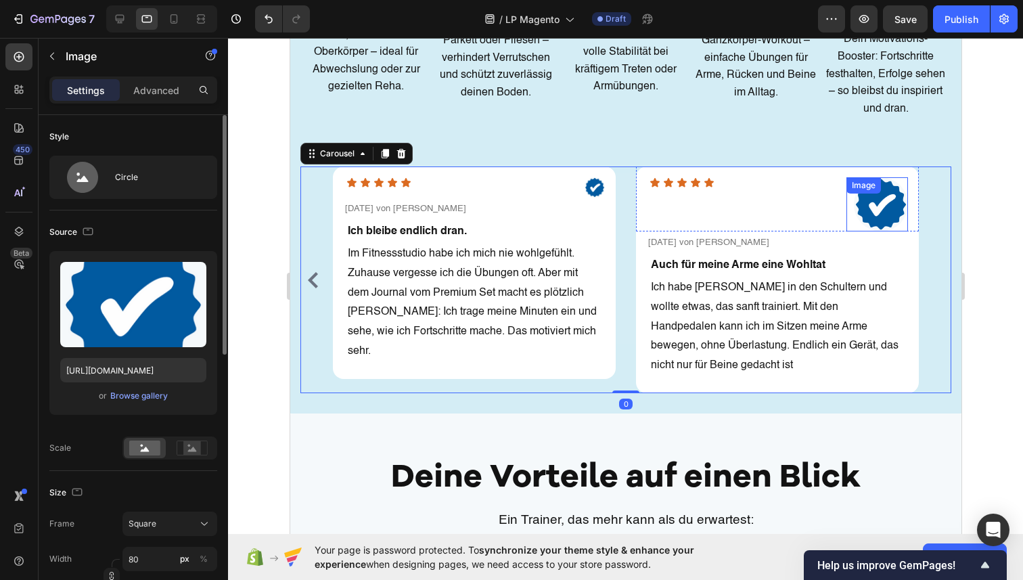
click at [883, 213] on img at bounding box center [880, 204] width 54 height 54
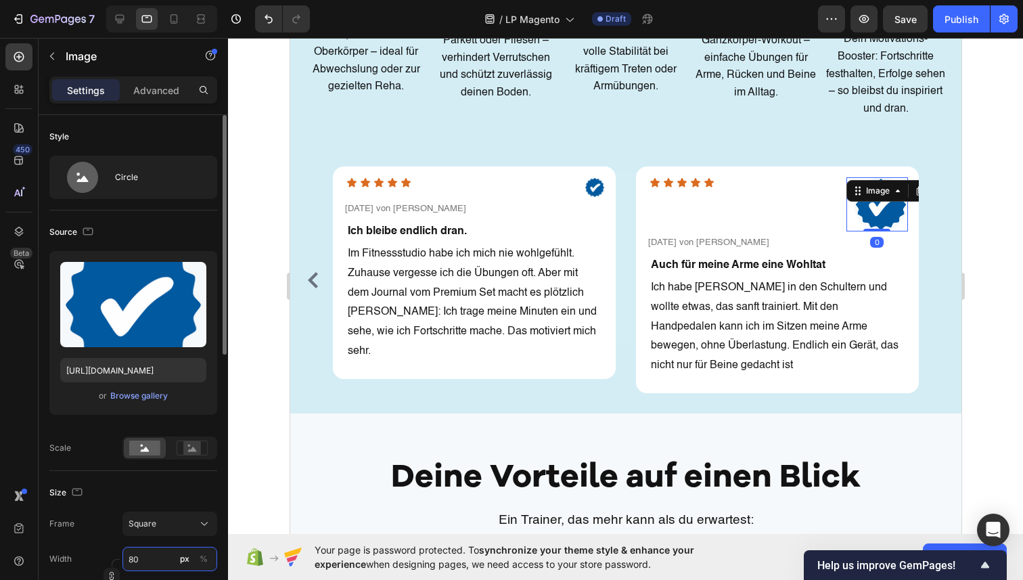
click at [141, 569] on input "80" at bounding box center [169, 559] width 95 height 24
type input "3"
type input "30"
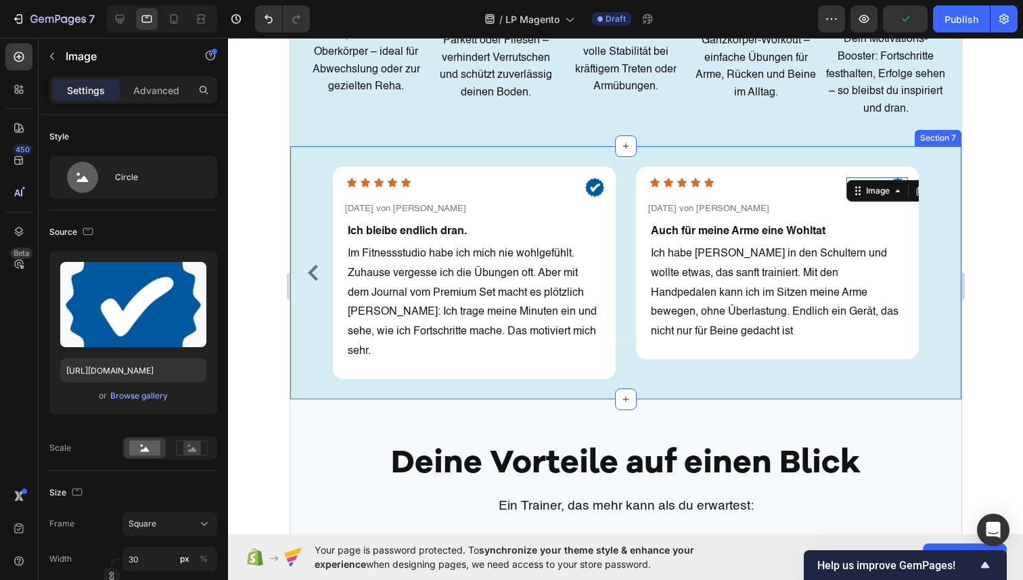
click at [684, 367] on div "Icon Icon Icon Icon Icon Icon List Image Row Vorgestern von Helga Text block Ro…" at bounding box center [625, 272] width 671 height 252
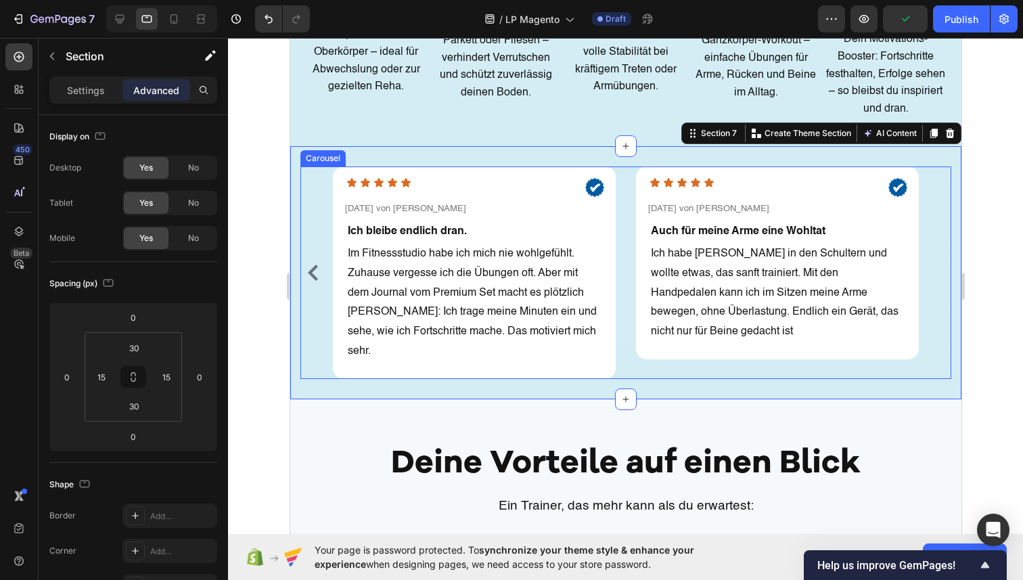
click at [309, 271] on button "Carousel Back Arrow" at bounding box center [313, 273] width 22 height 22
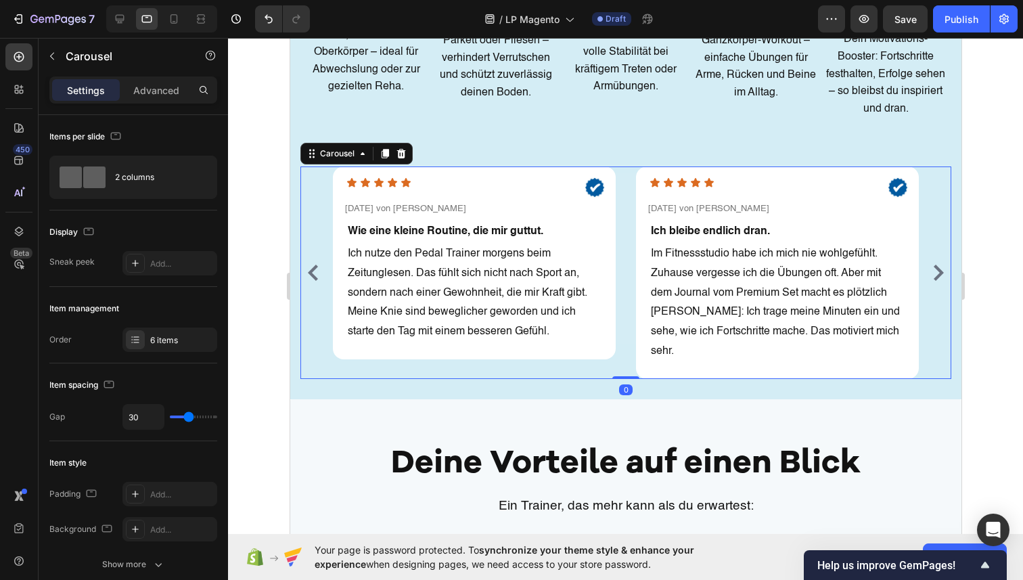
click at [309, 271] on button "Carousel Back Arrow" at bounding box center [313, 273] width 22 height 22
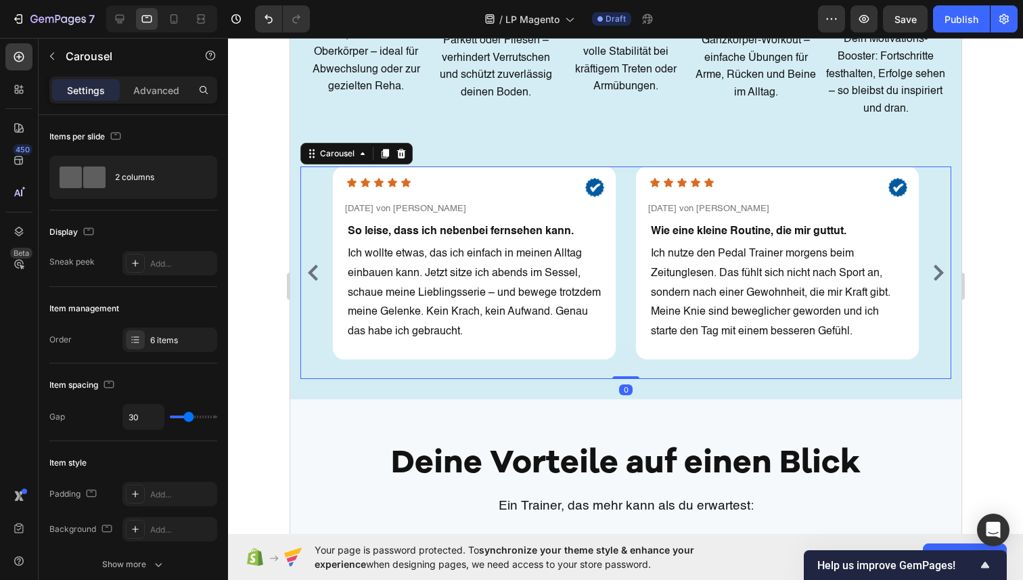
click at [309, 271] on button "Carousel Back Arrow" at bounding box center [313, 273] width 22 height 22
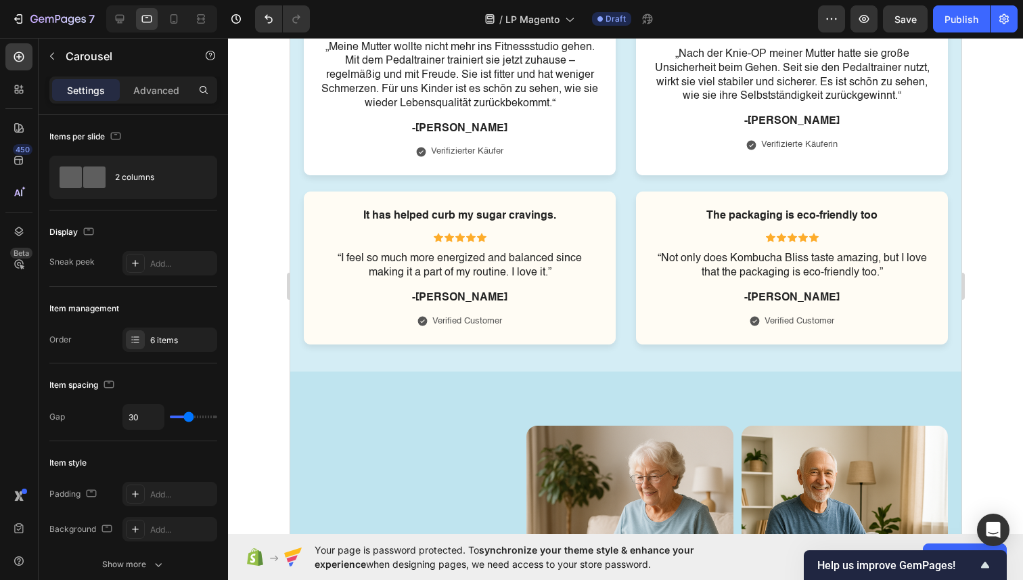
scroll to position [7518, 0]
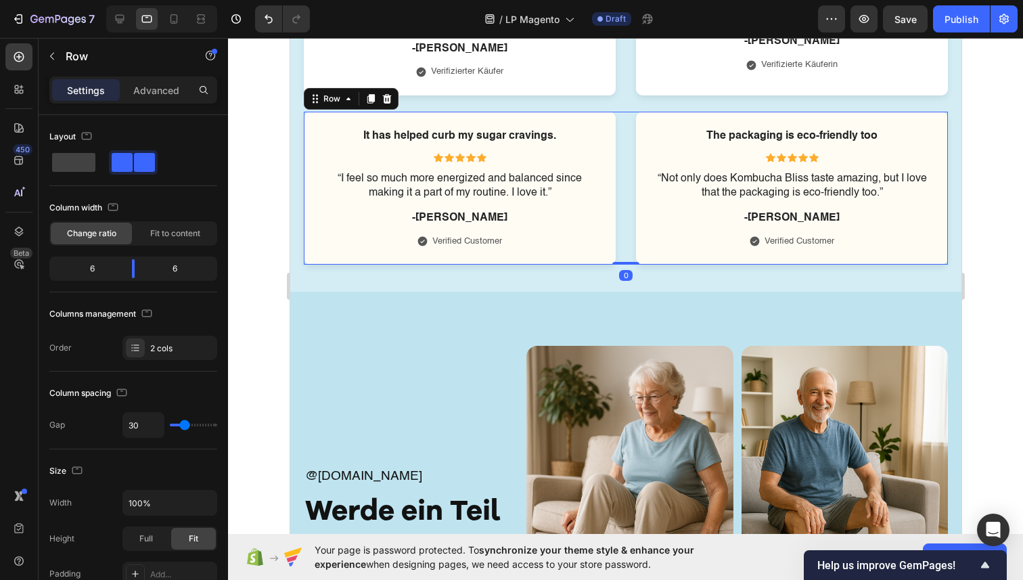
click at [625, 164] on div "It has helped curb my sugar cravings. Text Block Icon Icon Icon Icon Icon Icon …" at bounding box center [625, 188] width 644 height 153
click at [390, 102] on icon at bounding box center [386, 98] width 11 height 11
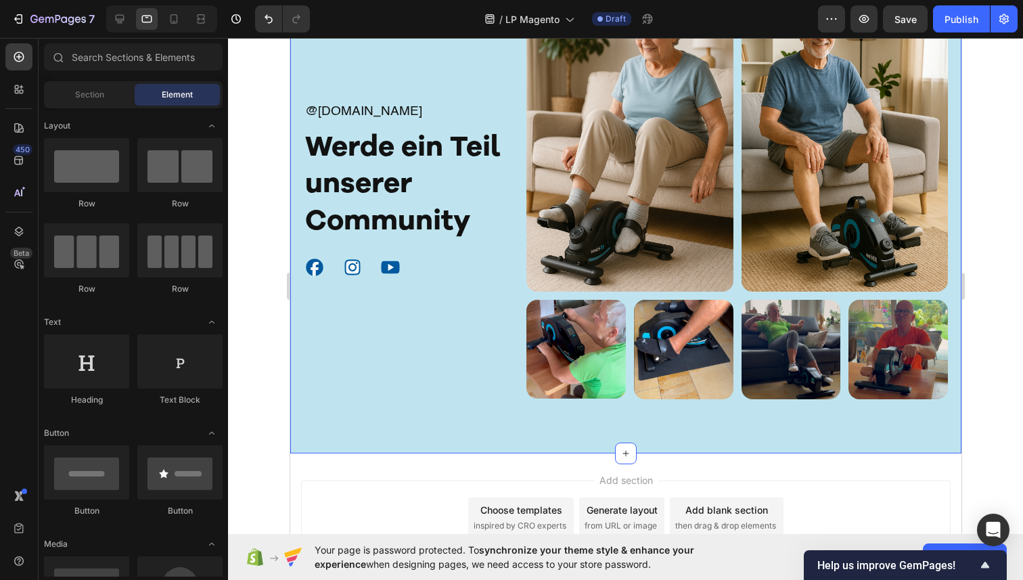
scroll to position [7532, 0]
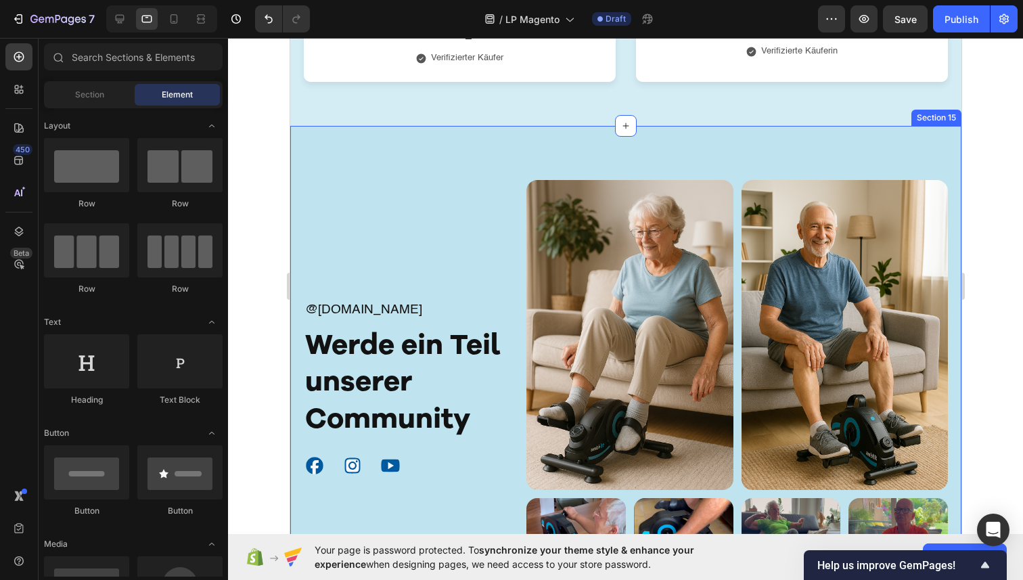
click at [469, 145] on div "@ambi.fit Text Block Werde ein Teil unserer Community Heading Icon Icon Icon Ic…" at bounding box center [625, 389] width 671 height 526
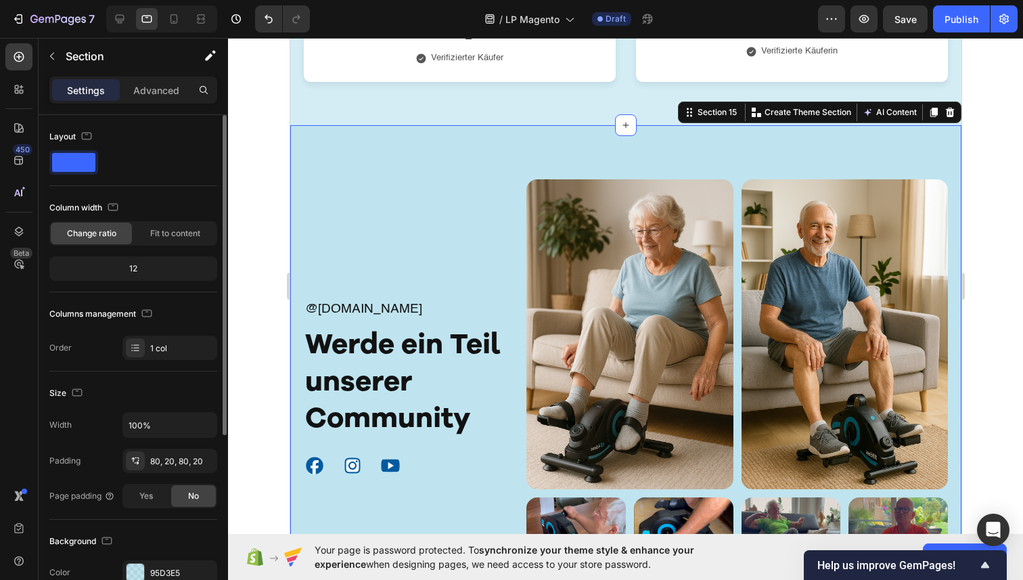
scroll to position [66, 0]
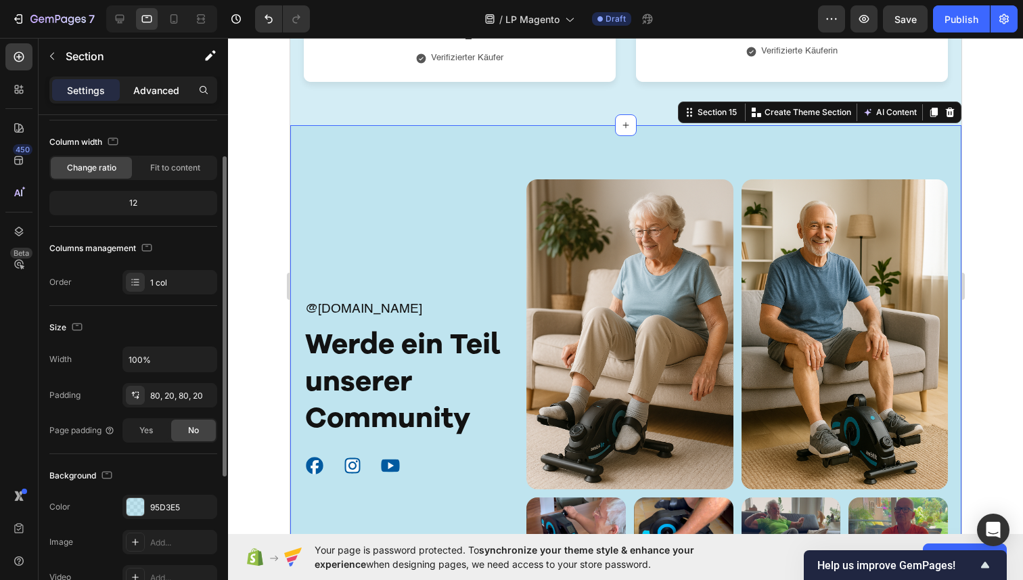
click at [153, 95] on p "Advanced" at bounding box center [156, 90] width 46 height 14
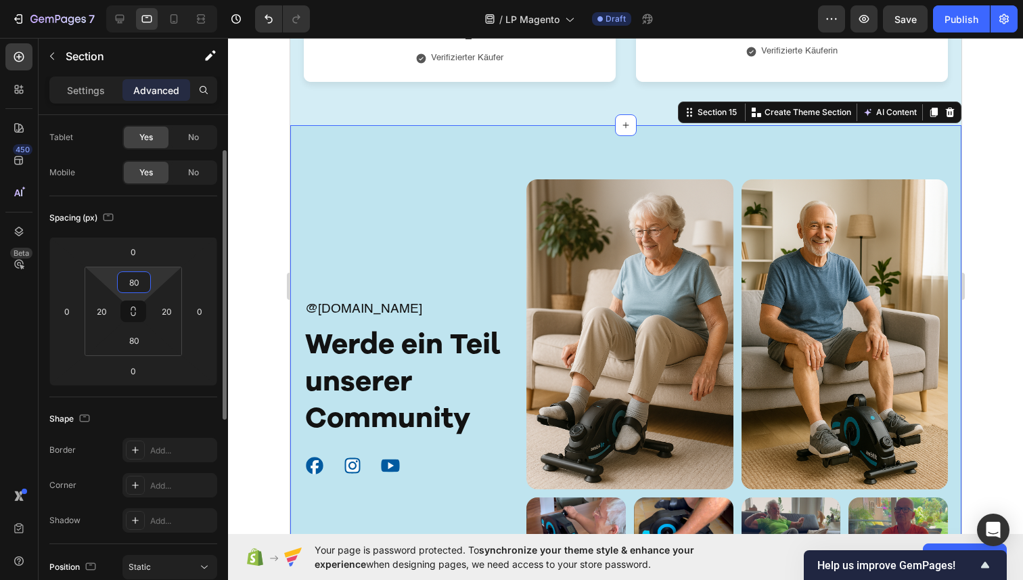
click at [143, 284] on input "80" at bounding box center [133, 282] width 27 height 20
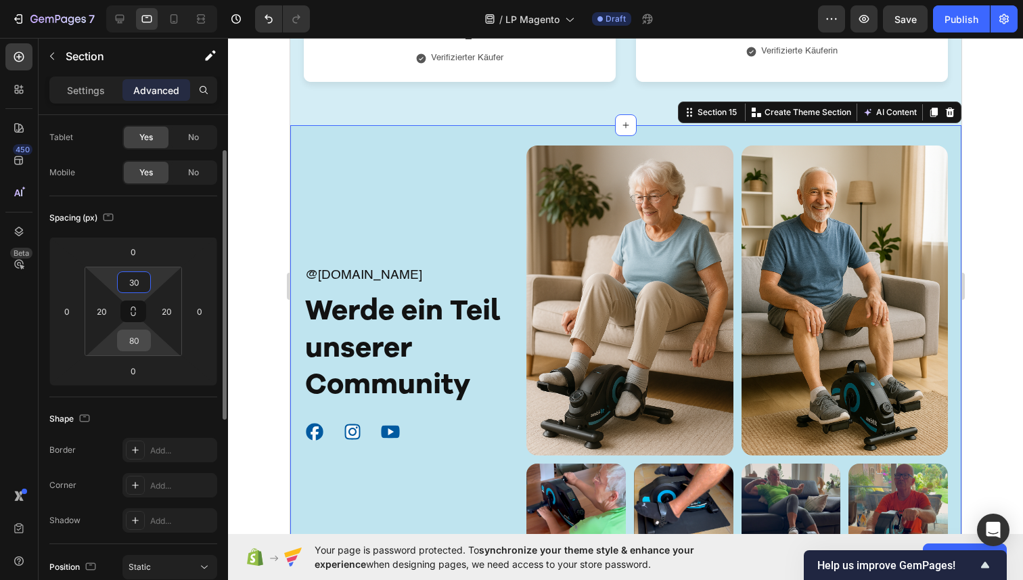
type input "30"
click at [140, 342] on input "80" at bounding box center [133, 340] width 27 height 20
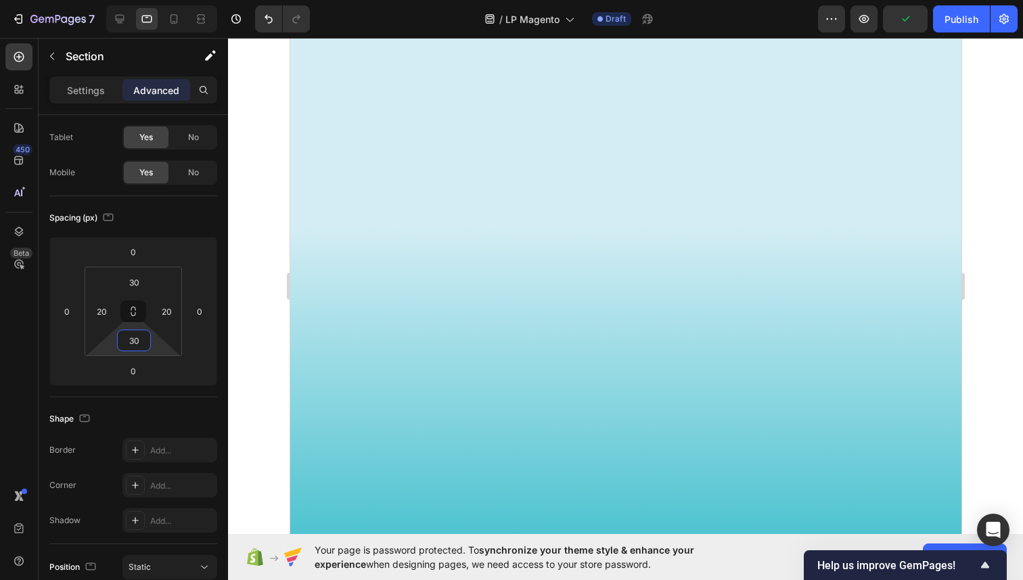
scroll to position [0, 0]
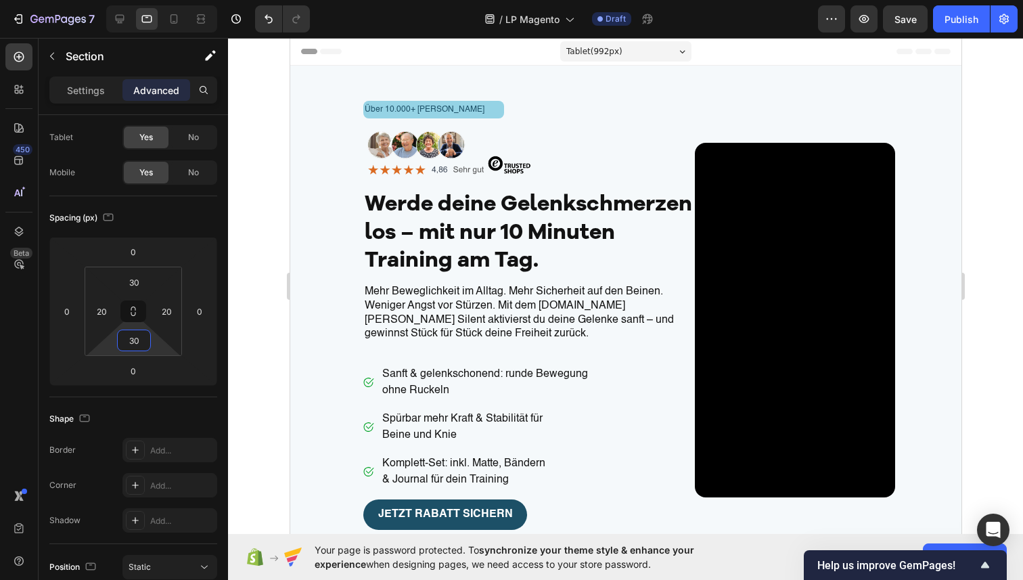
type input "30"
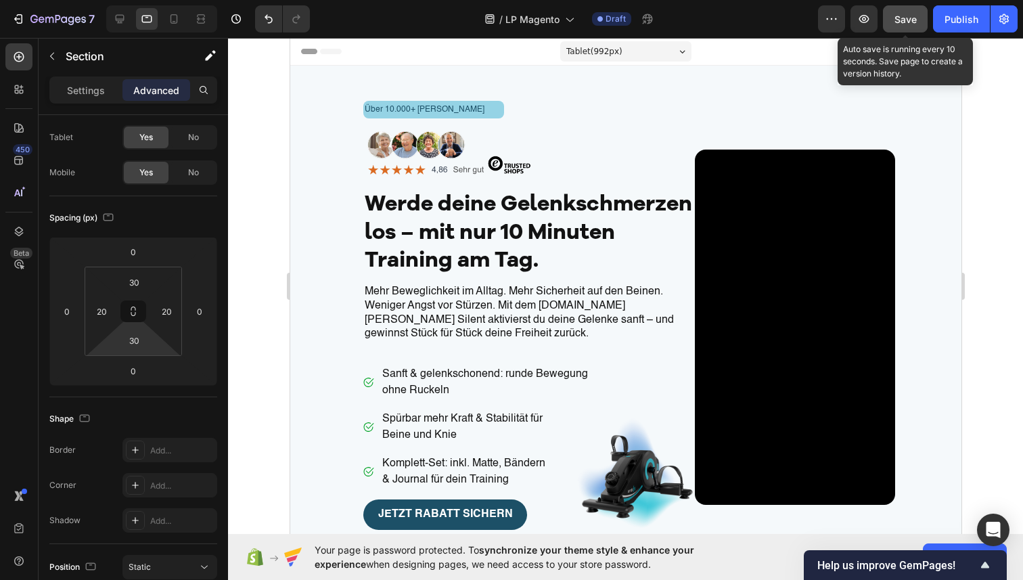
click at [908, 16] on span "Save" at bounding box center [906, 20] width 22 height 12
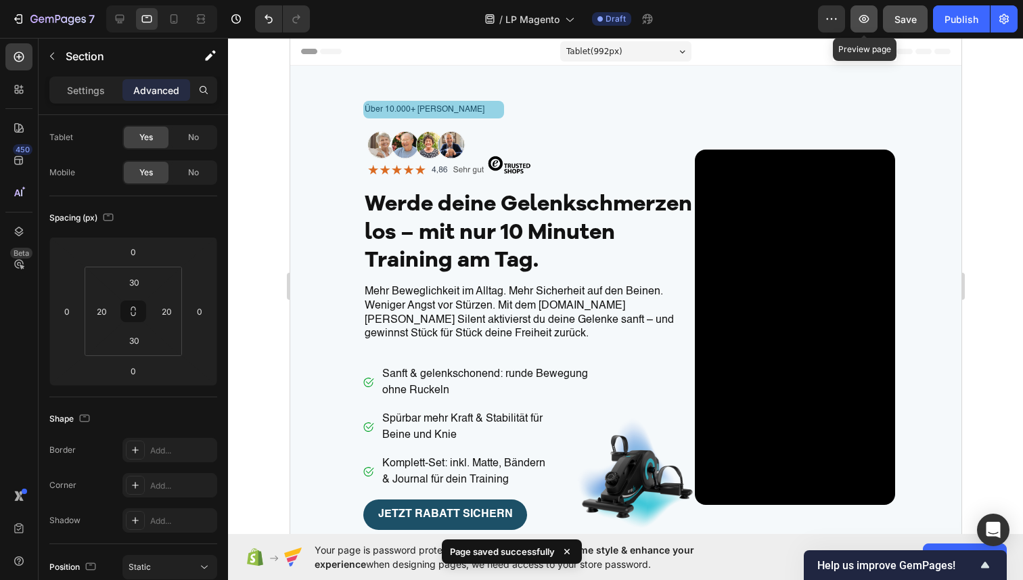
click at [857, 16] on button "button" at bounding box center [864, 18] width 27 height 27
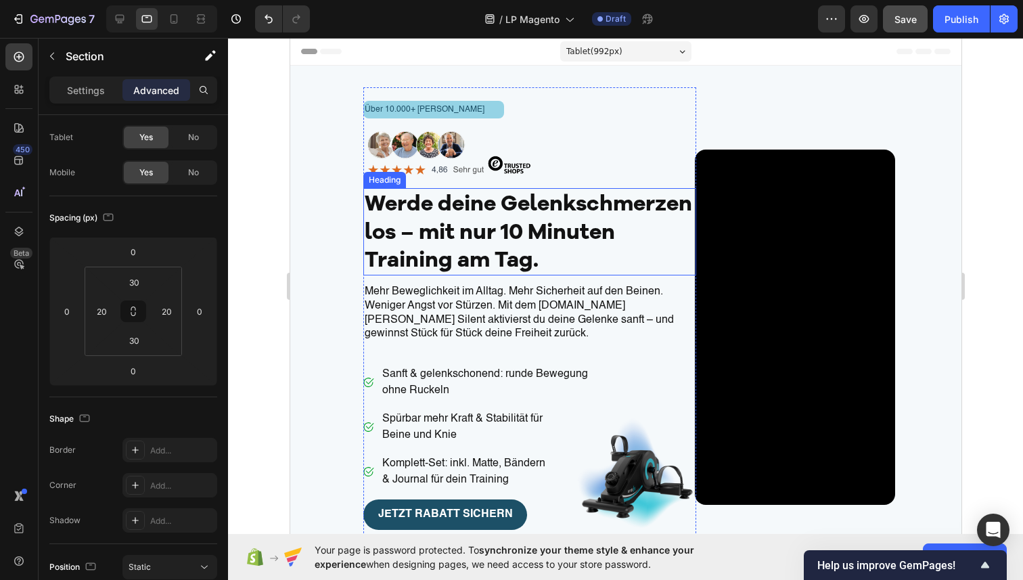
click at [465, 255] on h1 "Werde deine Gelenkschmerzen los – mit nur 10 Minuten Training am Tag." at bounding box center [529, 231] width 333 height 87
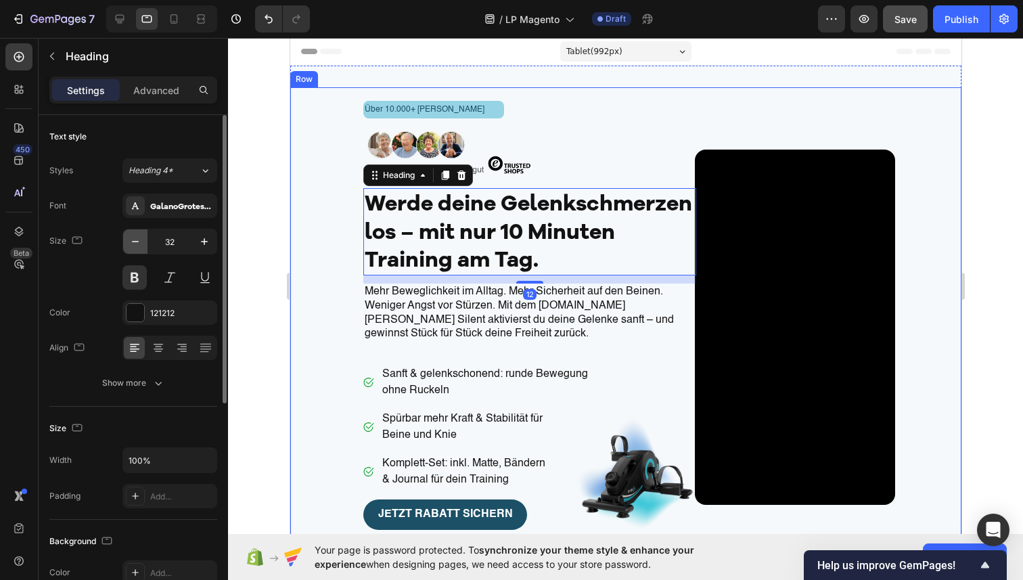
click at [143, 240] on button "button" at bounding box center [135, 241] width 24 height 24
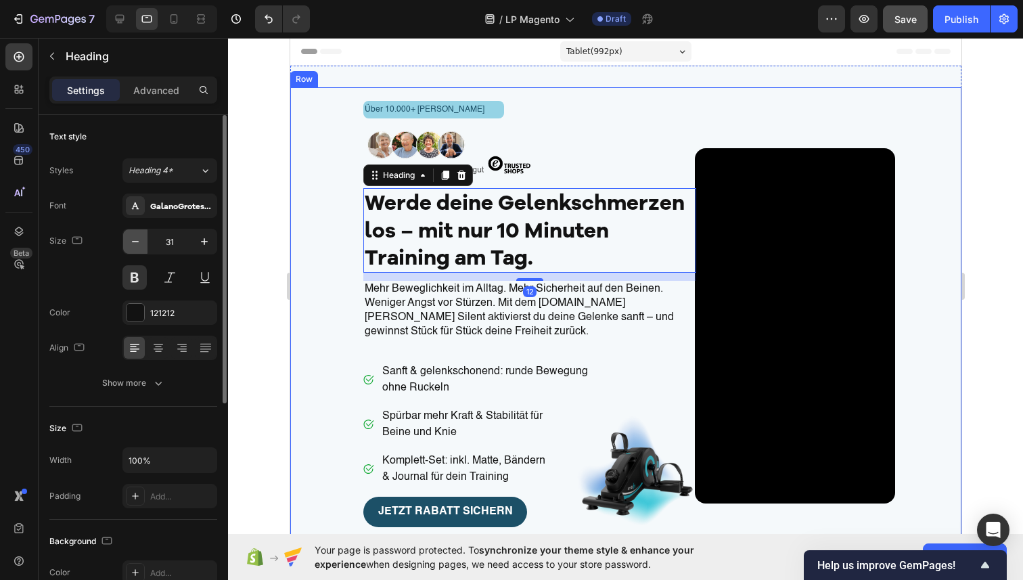
click at [139, 240] on icon "button" at bounding box center [136, 242] width 14 height 14
type input "29"
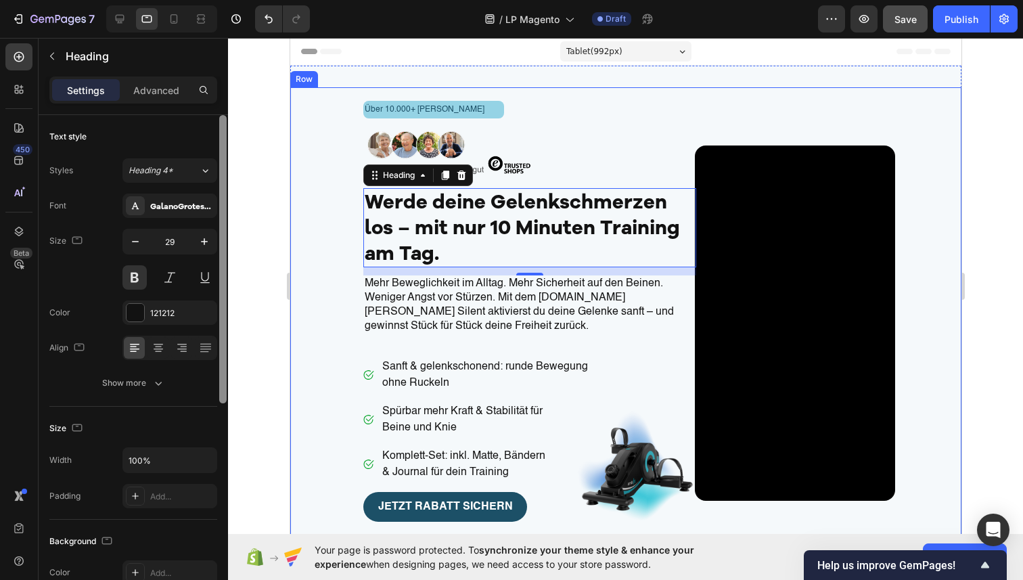
scroll to position [375, 0]
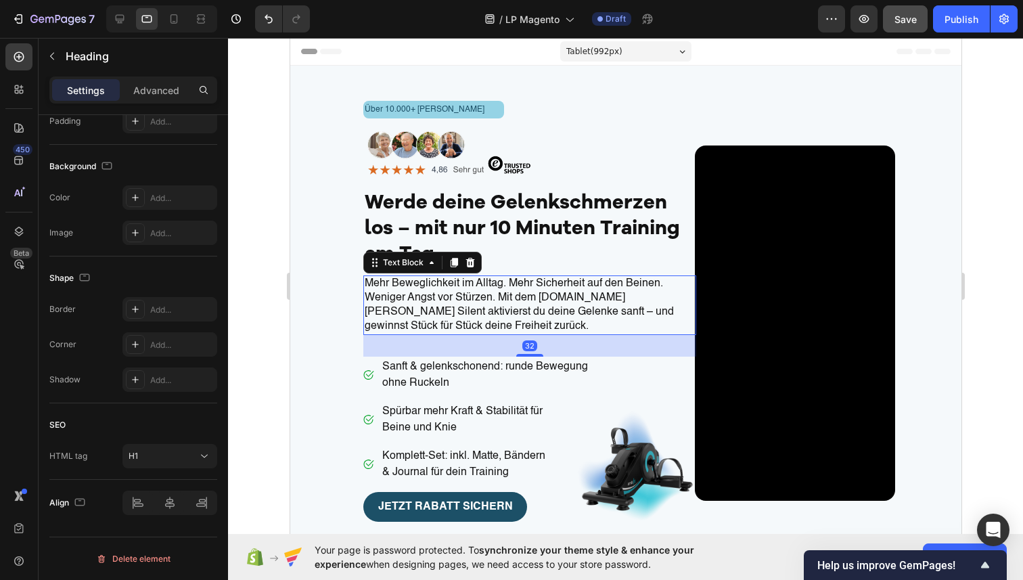
click at [437, 280] on p "Mehr Beweglichkeit im Alltag. Mehr Sicherheit auf den Beinen. Weniger Angst vor…" at bounding box center [529, 305] width 330 height 56
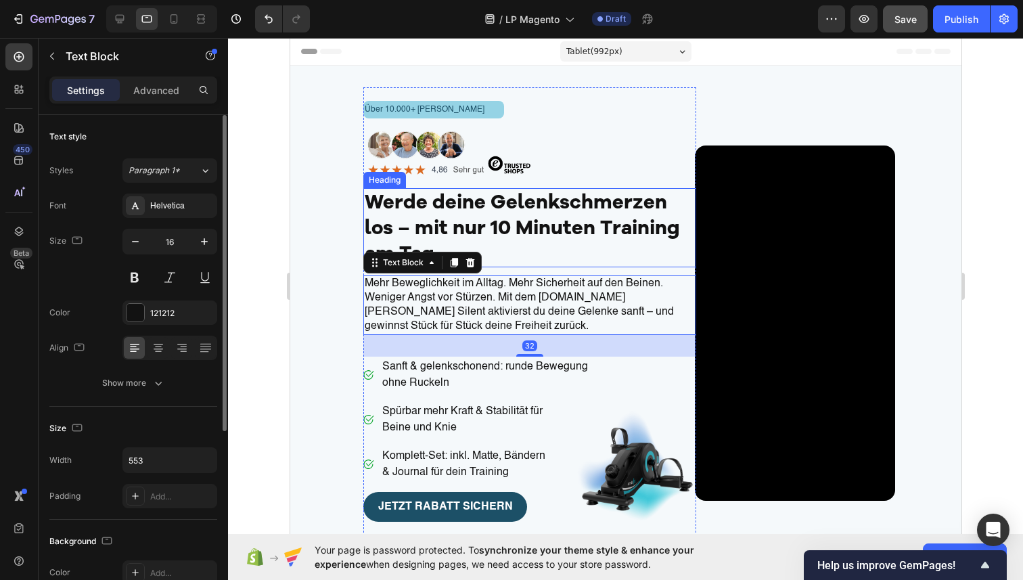
click at [491, 224] on h1 "Werde deine Gelenkschmerzen los – mit nur 10 Minuten Training am Tag." at bounding box center [529, 227] width 333 height 79
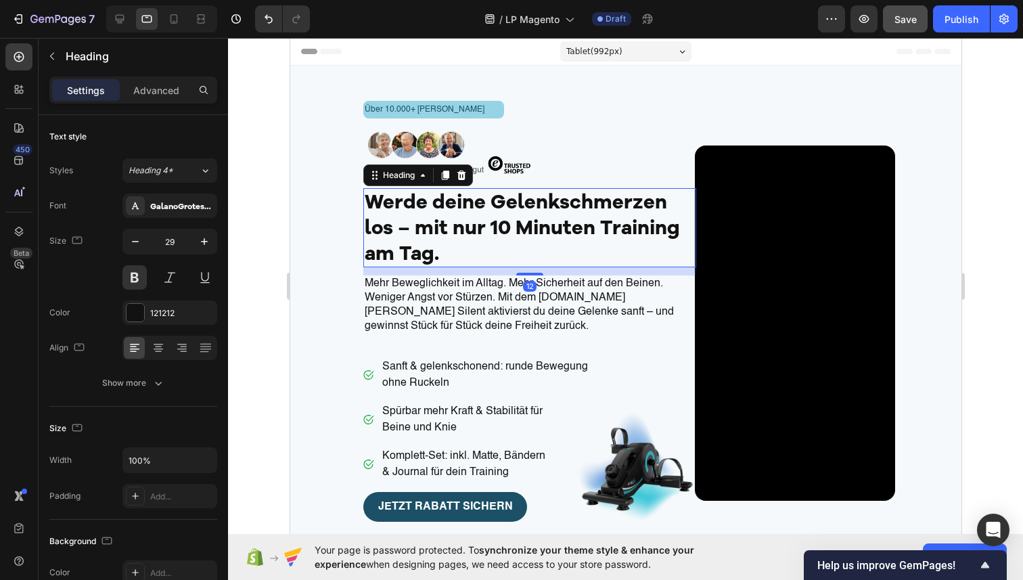
click at [263, 333] on div at bounding box center [625, 309] width 795 height 542
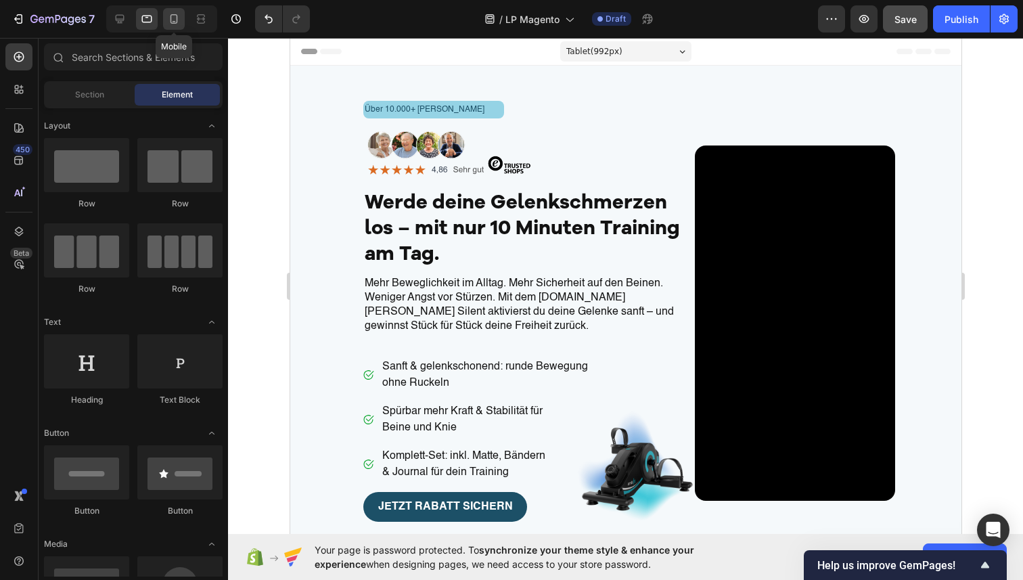
click at [171, 22] on icon at bounding box center [174, 18] width 7 height 9
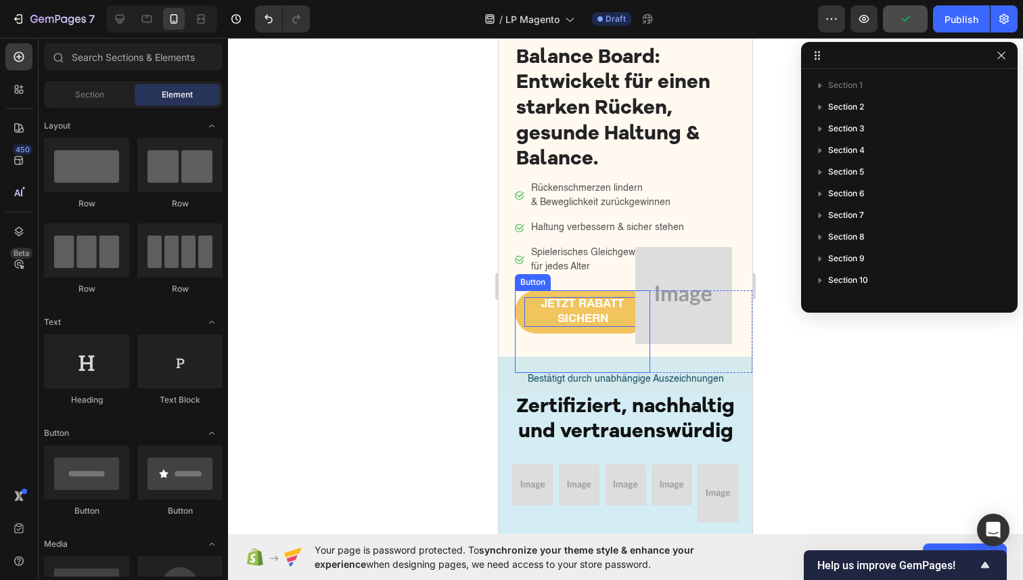
scroll to position [164, 0]
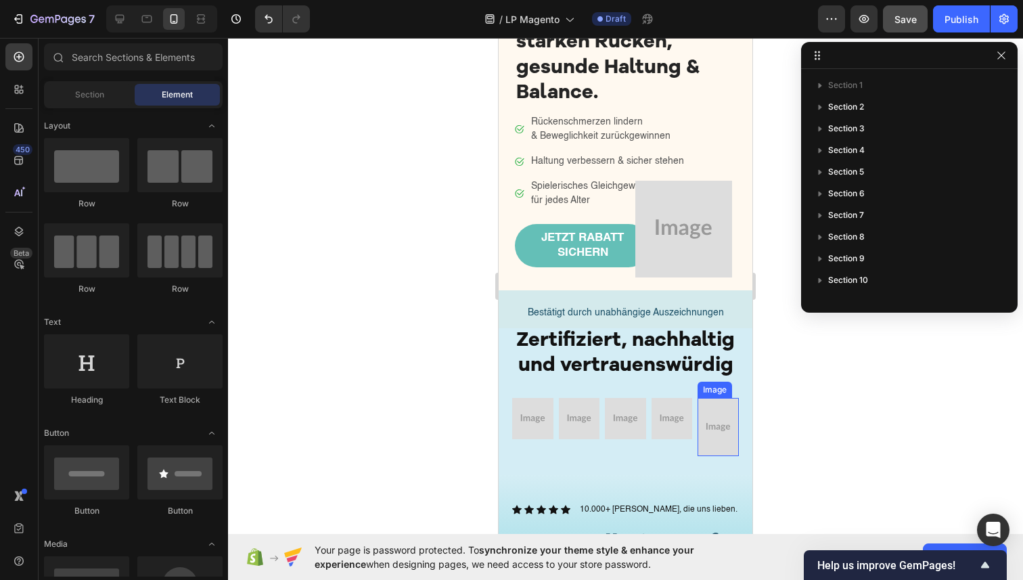
click at [702, 428] on img at bounding box center [718, 427] width 41 height 58
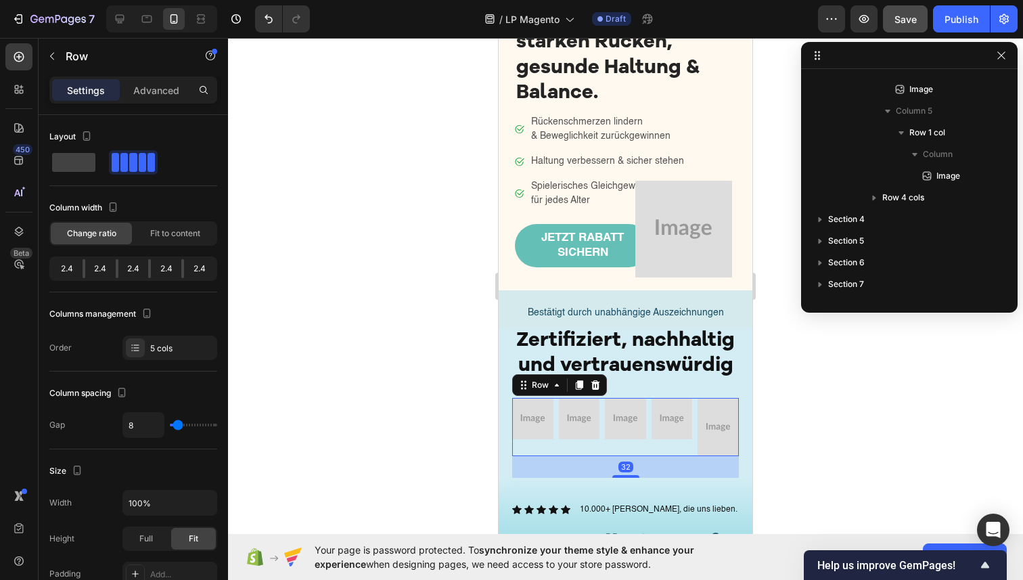
scroll to position [83, 0]
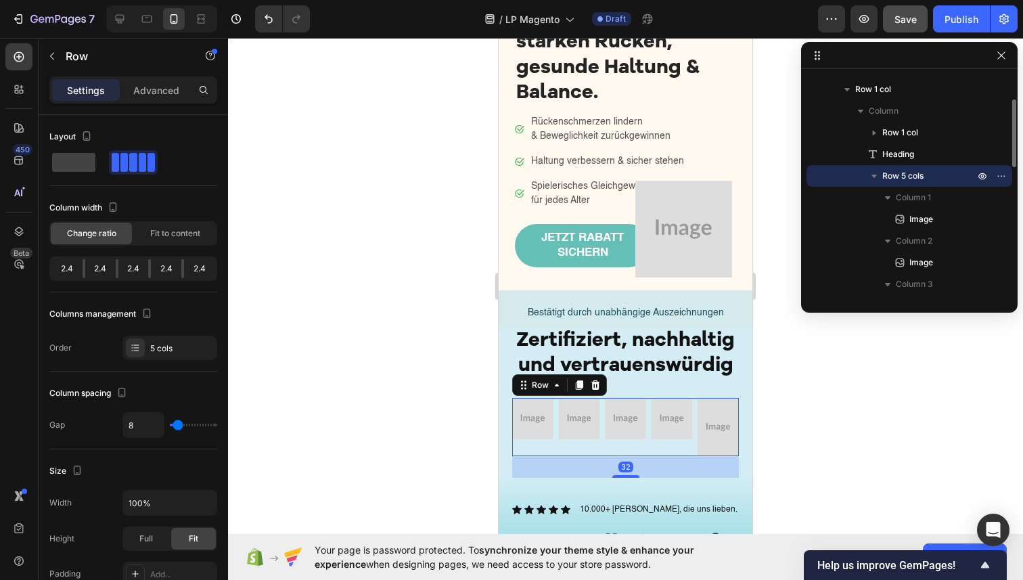
click at [688, 443] on div "Image" at bounding box center [672, 427] width 41 height 58
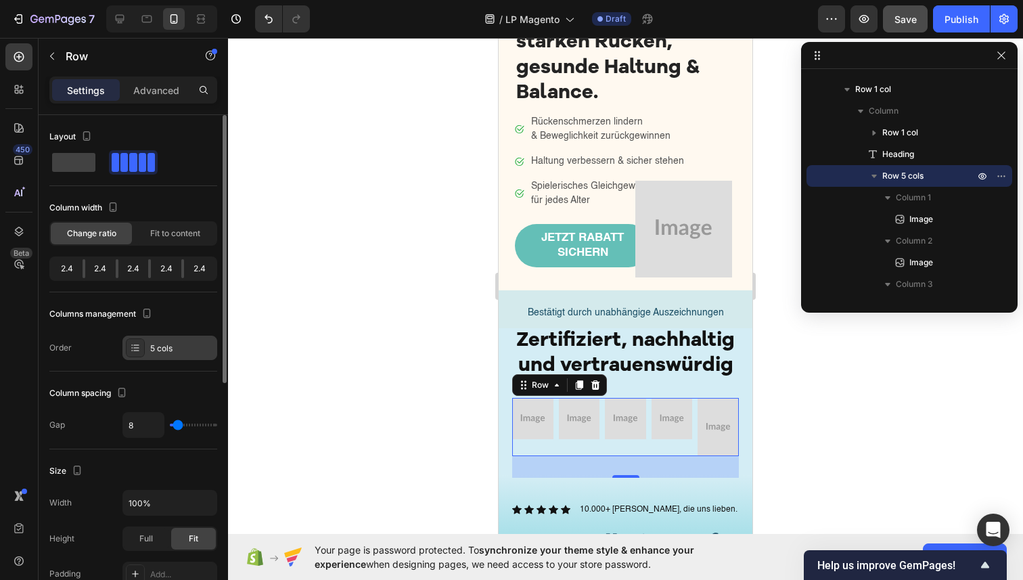
click at [196, 347] on div "5 cols" at bounding box center [182, 348] width 64 height 12
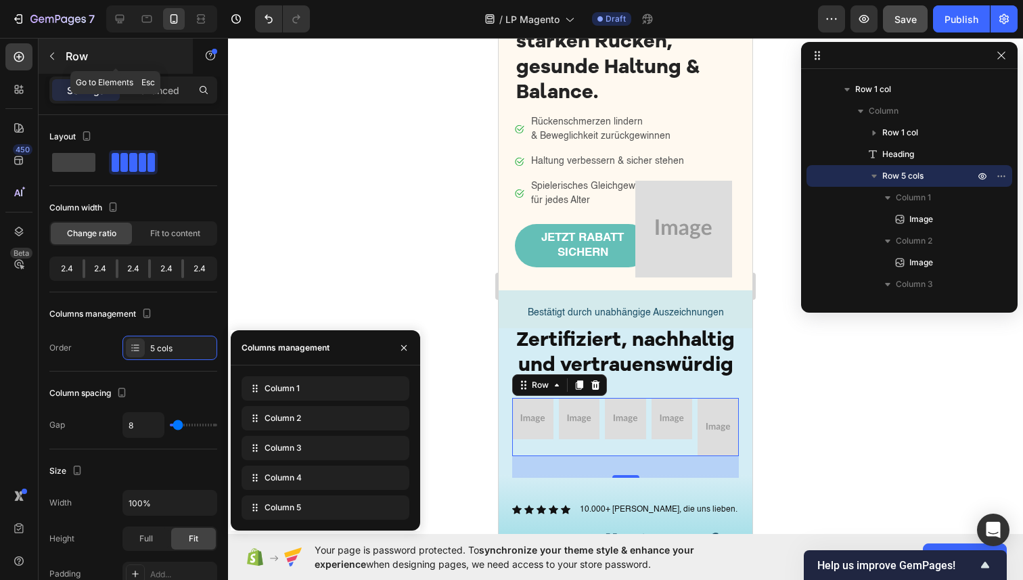
click at [61, 61] on button "button" at bounding box center [52, 56] width 22 height 22
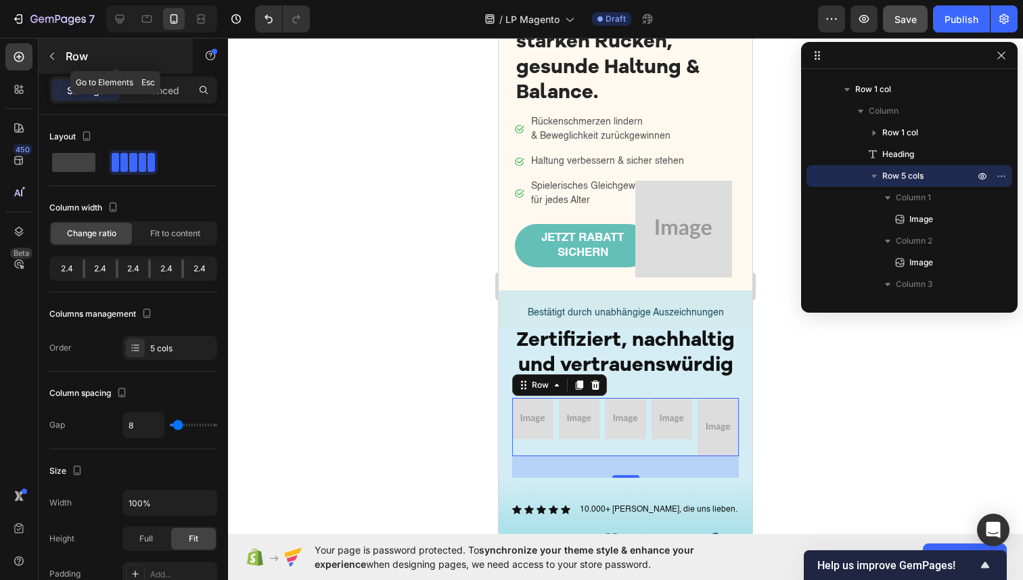
click at [49, 58] on icon "button" at bounding box center [52, 56] width 11 height 11
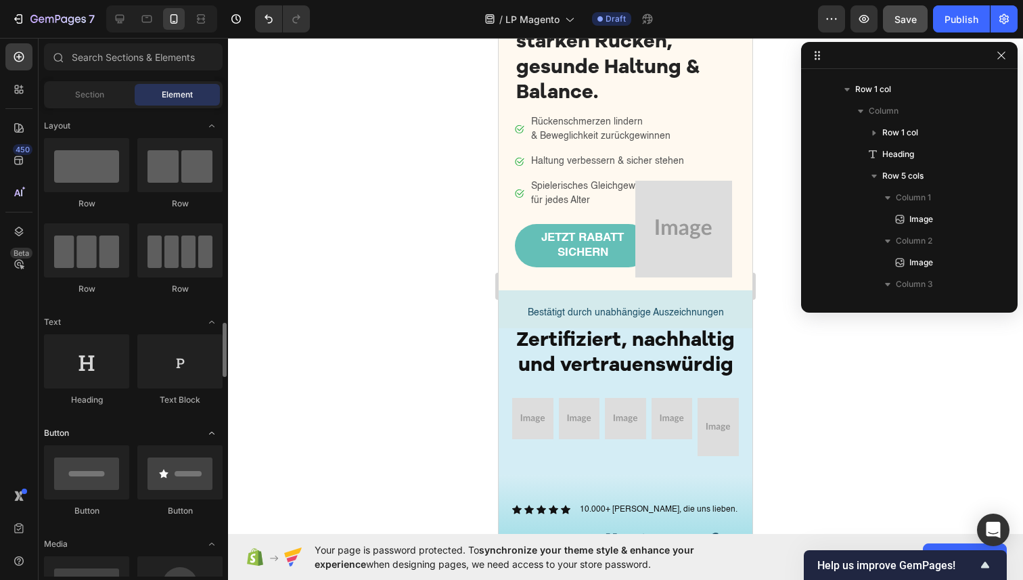
scroll to position [0, 0]
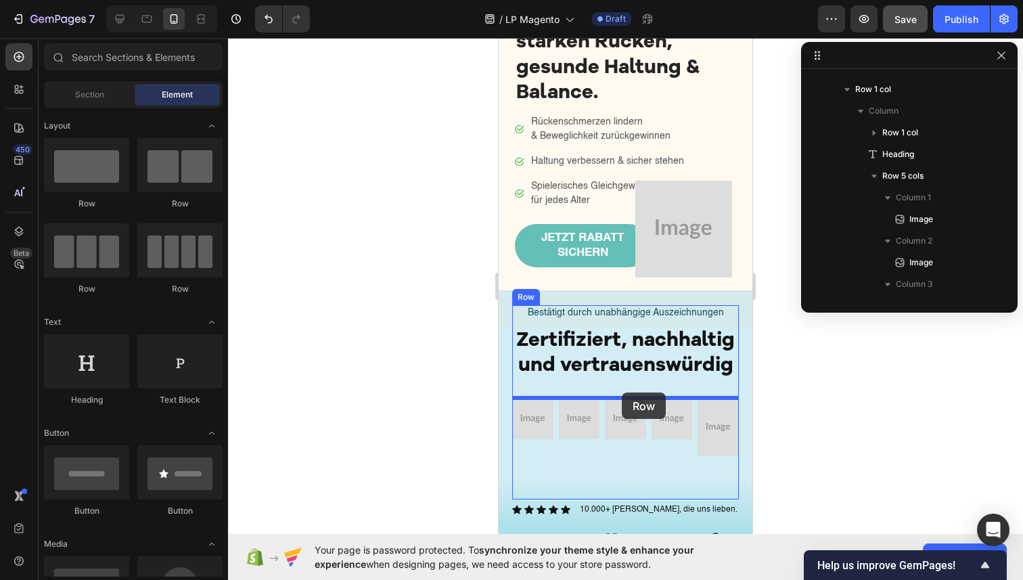
drag, startPoint x: 663, startPoint y: 296, endPoint x: 622, endPoint y: 393, distance: 104.3
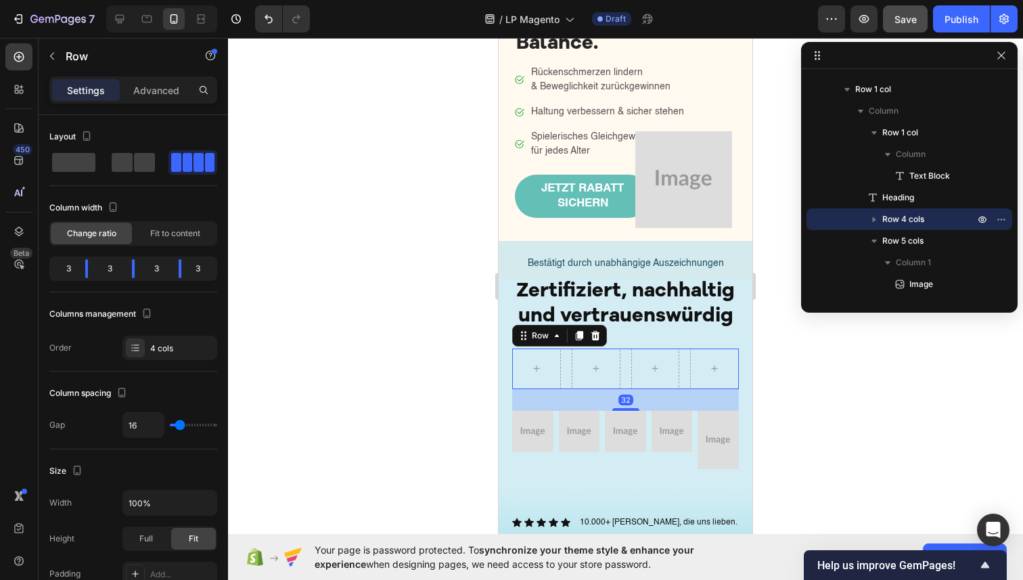
scroll to position [215, 0]
click at [543, 435] on img at bounding box center [532, 430] width 41 height 41
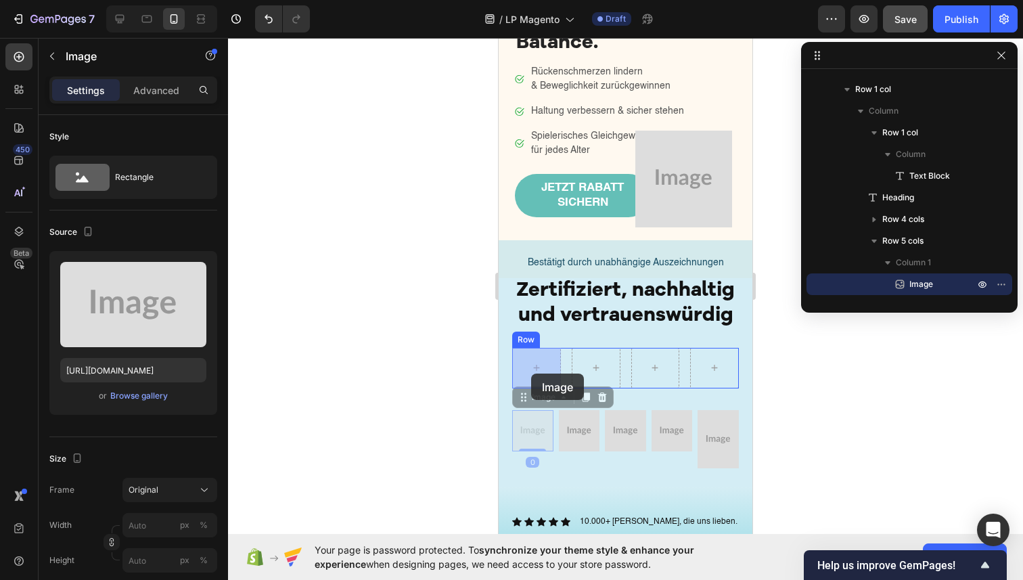
drag, startPoint x: 527, startPoint y: 400, endPoint x: 531, endPoint y: 374, distance: 26.7
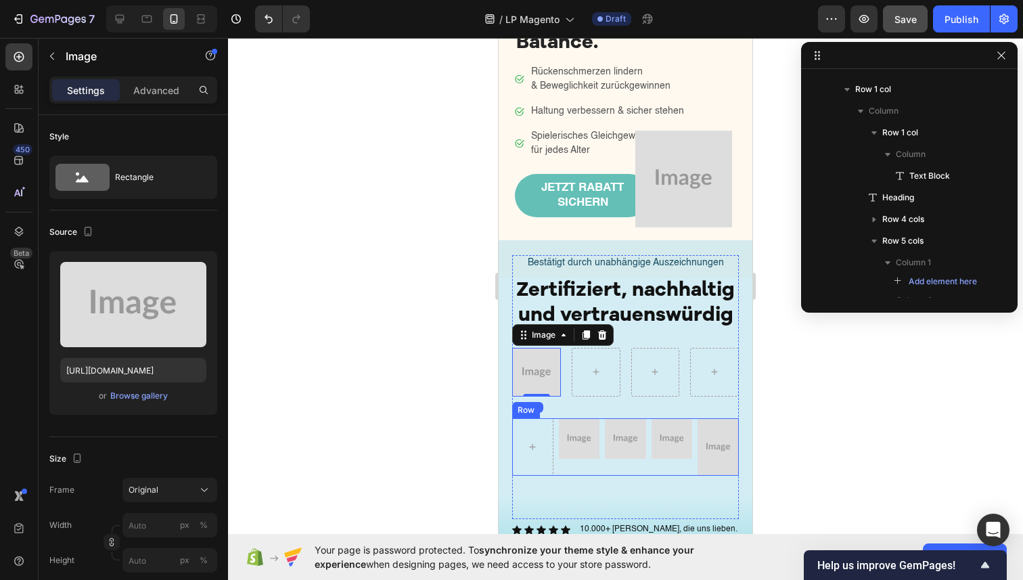
scroll to position [229, 0]
click at [562, 445] on img at bounding box center [579, 438] width 41 height 41
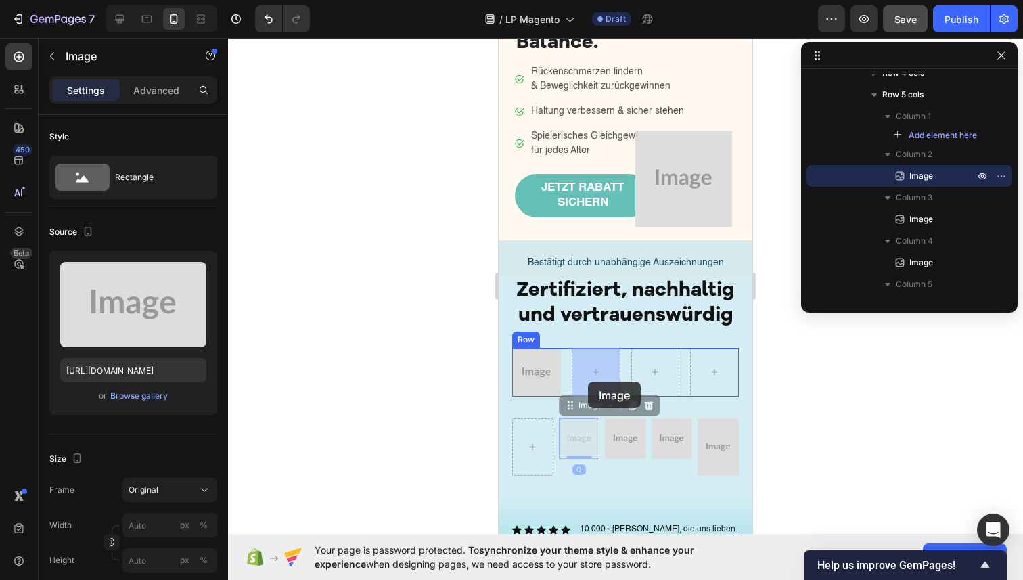
drag, startPoint x: 565, startPoint y: 404, endPoint x: 589, endPoint y: 379, distance: 34.5
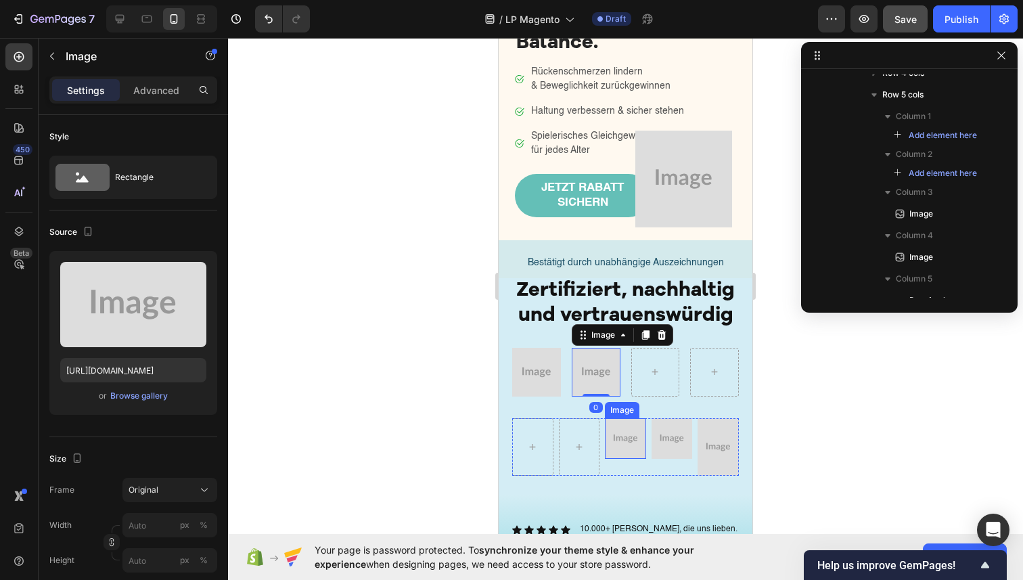
click at [616, 439] on img at bounding box center [625, 438] width 41 height 41
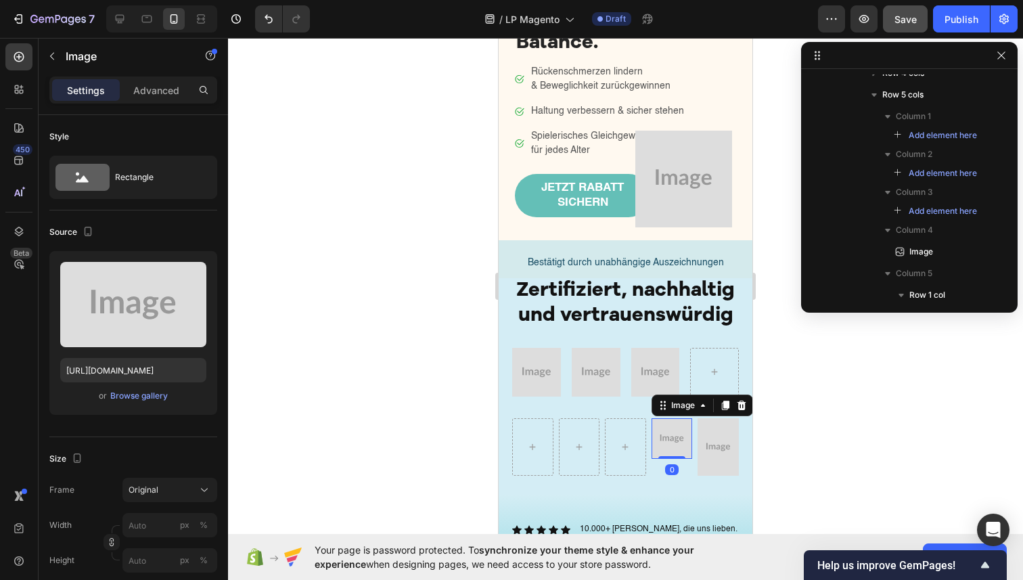
click at [672, 448] on img at bounding box center [672, 438] width 41 height 41
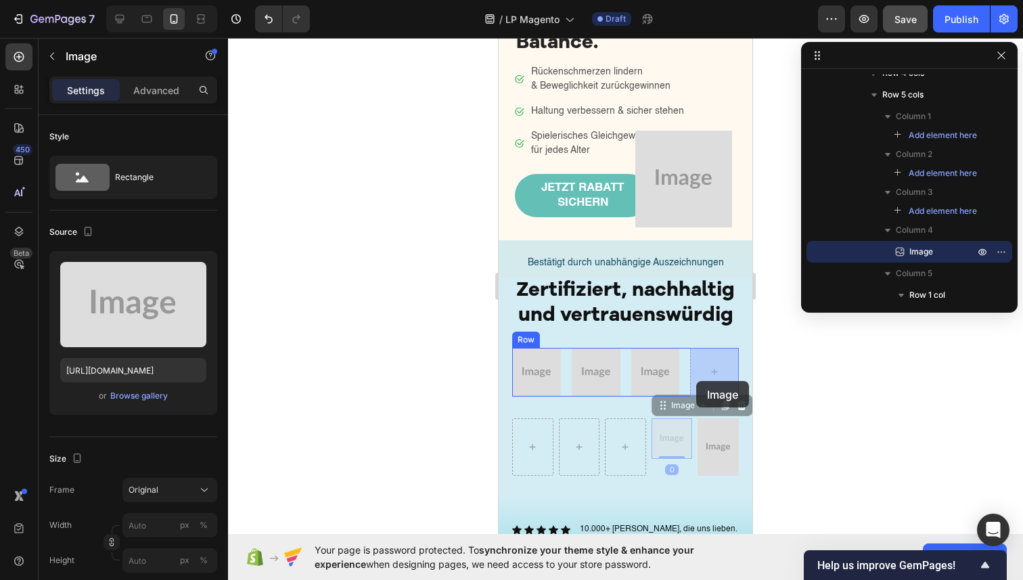
drag, startPoint x: 665, startPoint y: 409, endPoint x: 696, endPoint y: 381, distance: 42.2
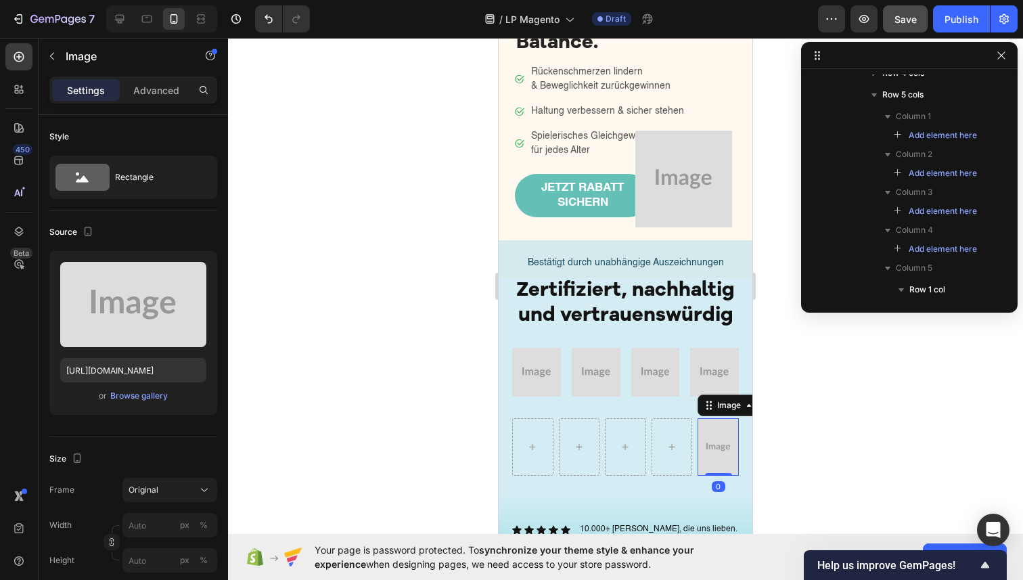
click at [716, 457] on img at bounding box center [718, 447] width 41 height 58
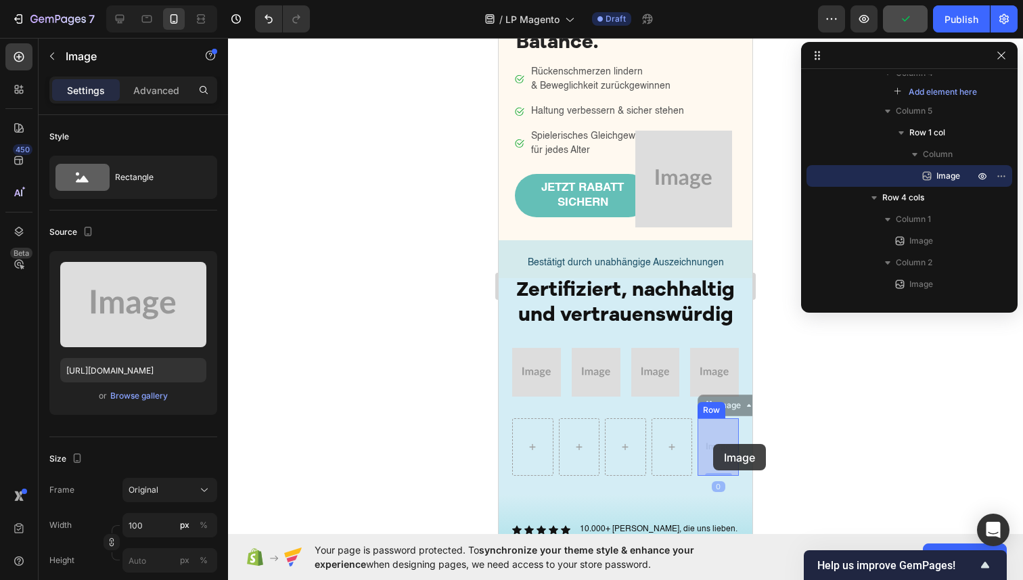
drag, startPoint x: 709, startPoint y: 409, endPoint x: 713, endPoint y: 443, distance: 34.8
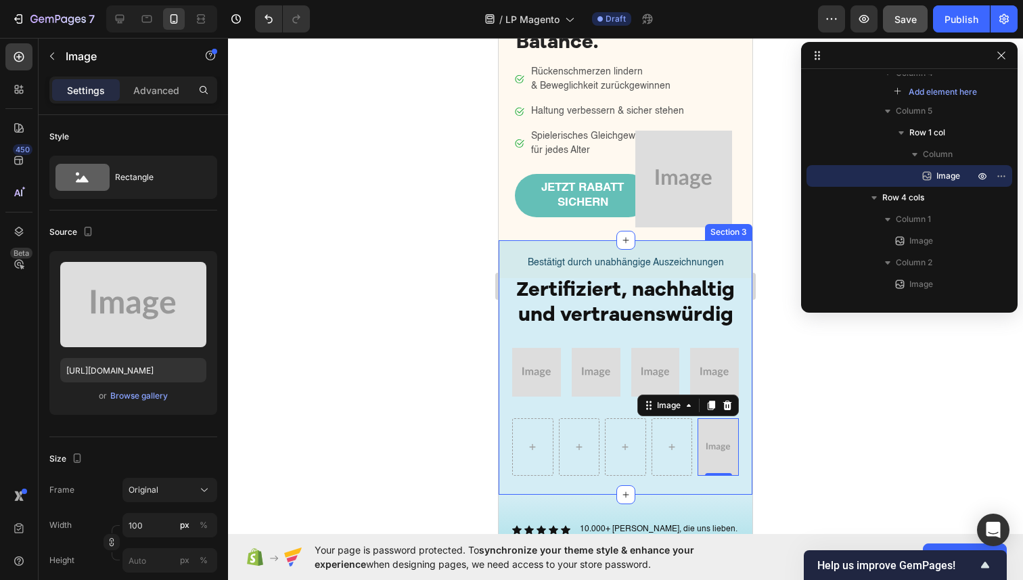
scroll to position [0, 0]
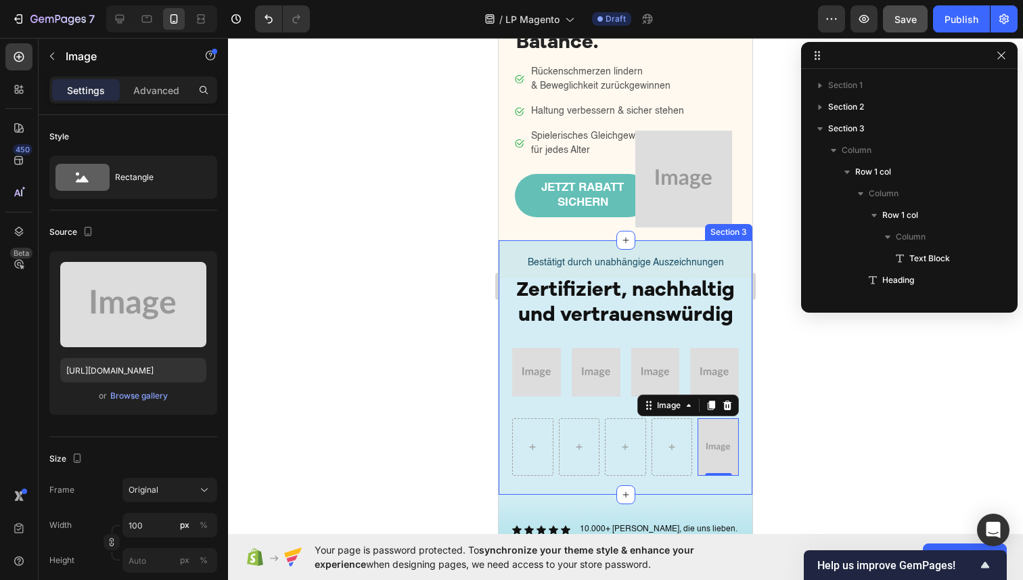
click at [743, 432] on div "Bestätigt durch unabhängige Auszeichnungen Text Block Row Zertifiziert, nachhal…" at bounding box center [626, 367] width 254 height 254
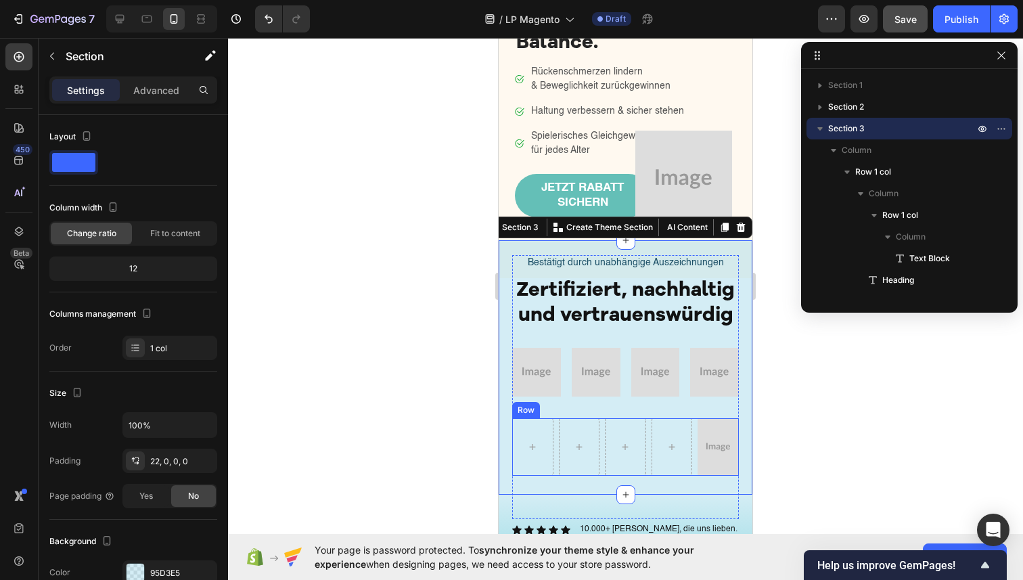
click at [696, 429] on div "Image Row Row" at bounding box center [625, 447] width 227 height 58
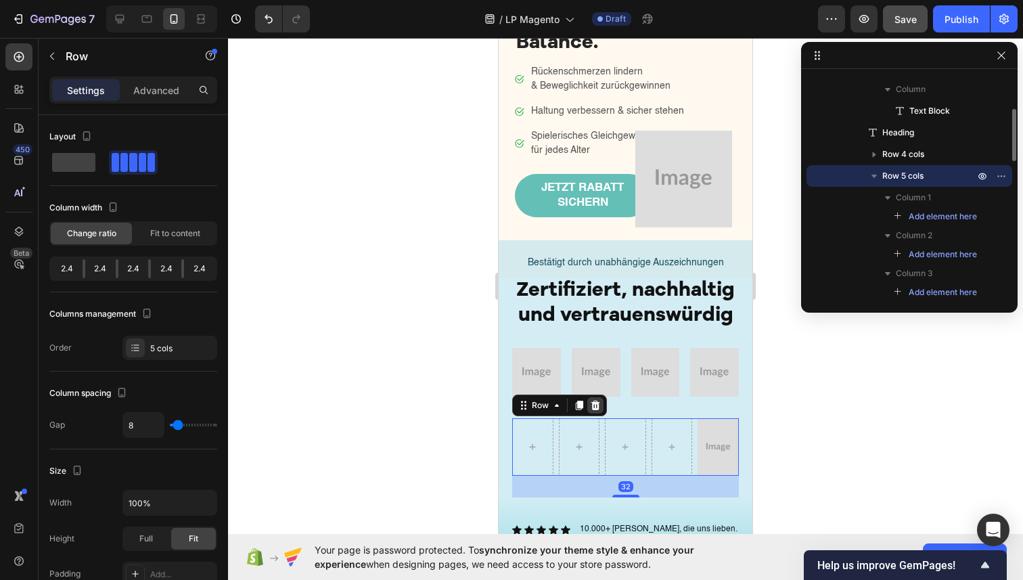
click at [597, 403] on icon at bounding box center [595, 405] width 9 height 9
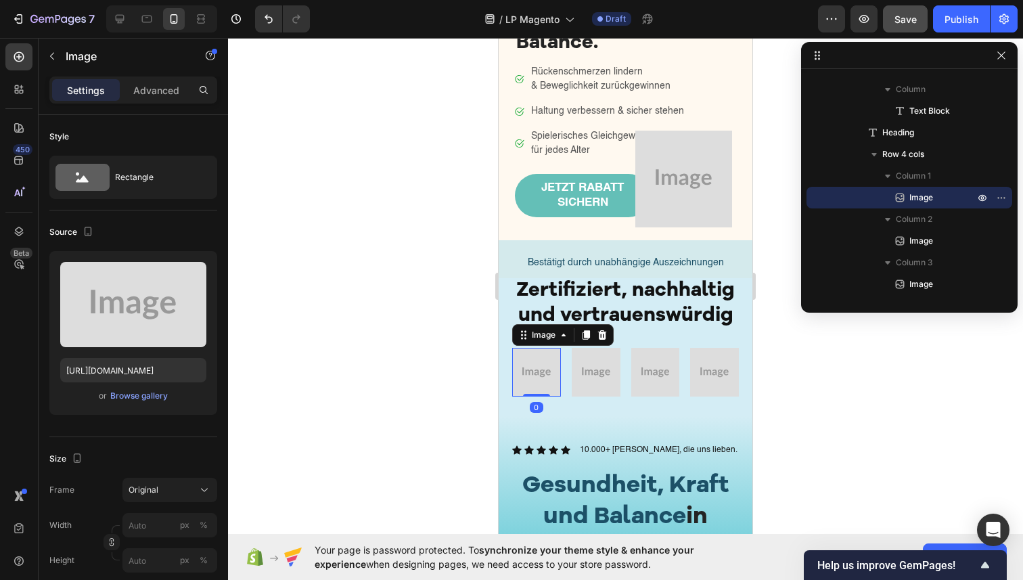
click at [532, 367] on img at bounding box center [536, 372] width 49 height 49
click at [139, 391] on div "Browse gallery" at bounding box center [139, 396] width 58 height 12
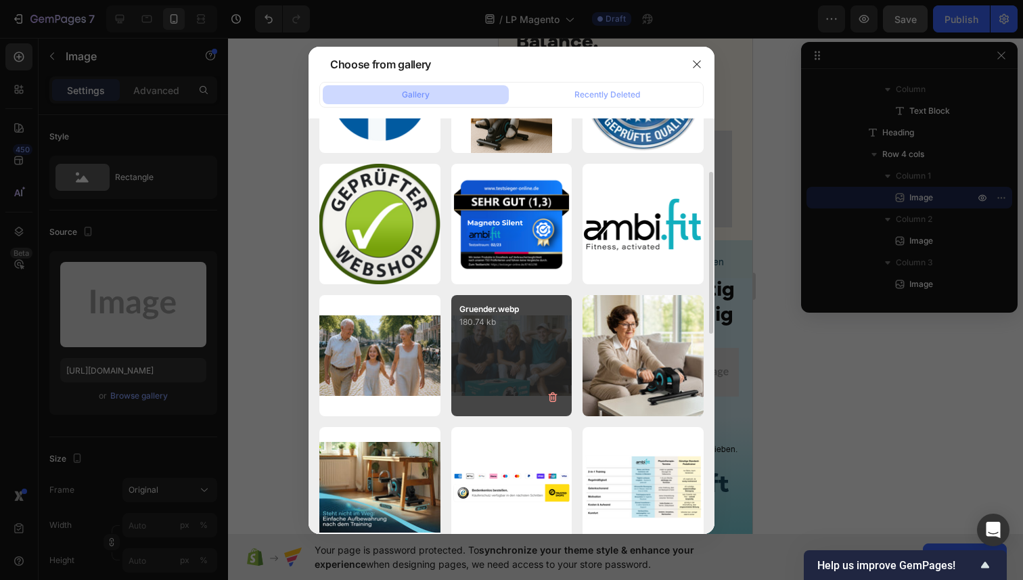
scroll to position [374, 0]
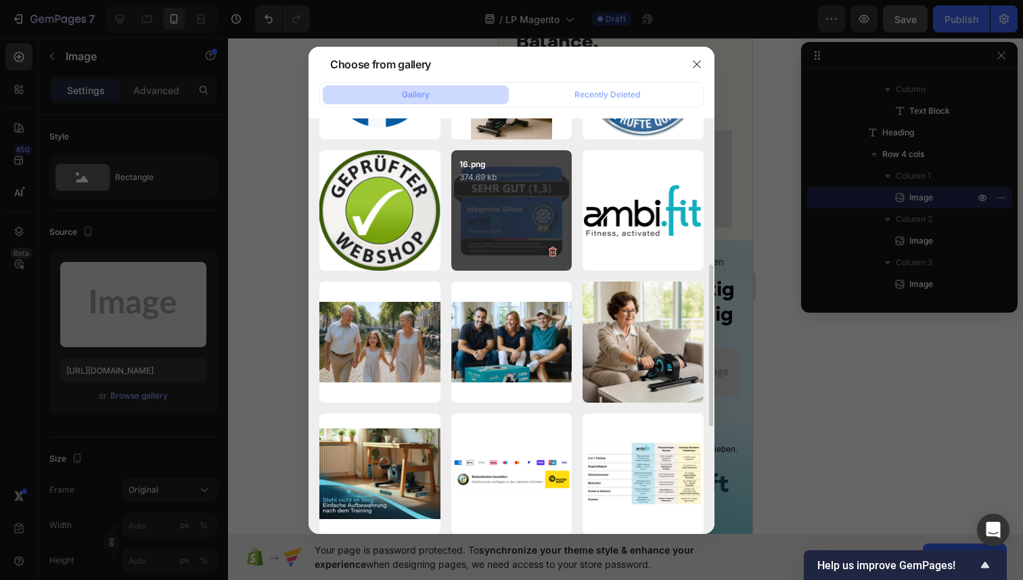
click at [503, 236] on div "16.png 374.69 kb" at bounding box center [511, 210] width 121 height 121
type input "https://cdn.shopify.com/s/files/1/0936/4884/7232/files/gempages_585995895749739…"
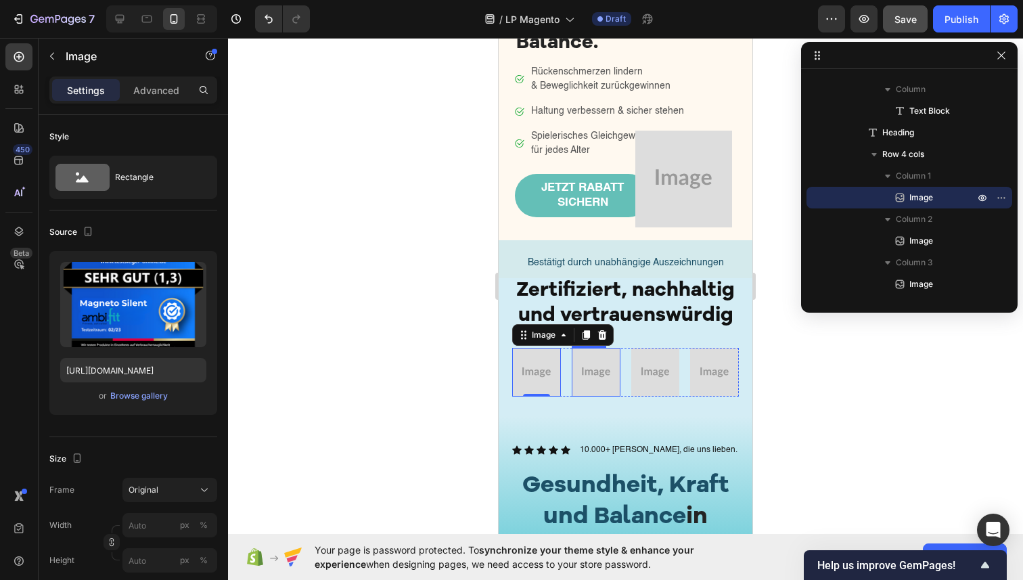
click at [598, 382] on img at bounding box center [596, 372] width 49 height 49
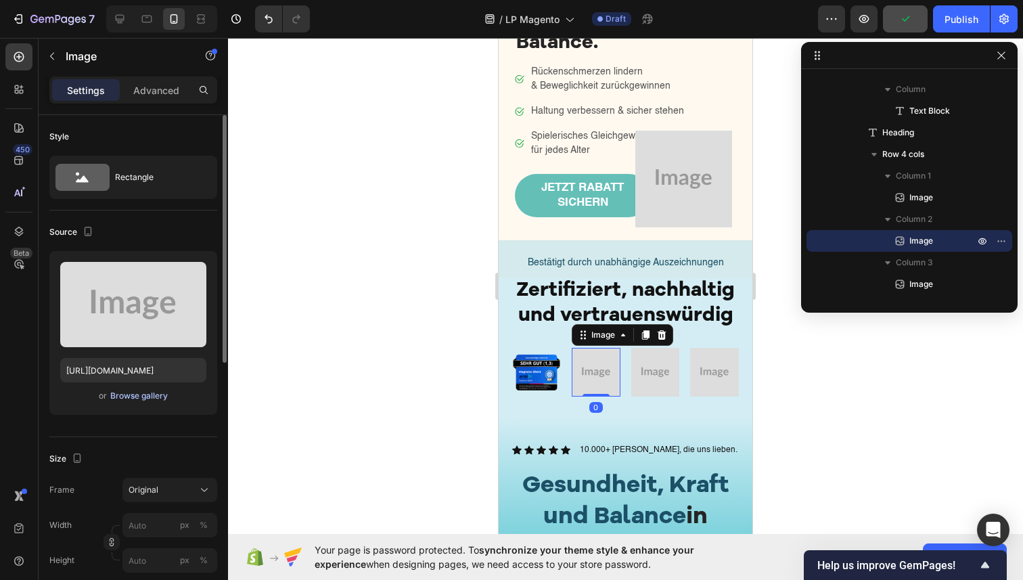
click at [158, 395] on div "Browse gallery" at bounding box center [139, 396] width 58 height 12
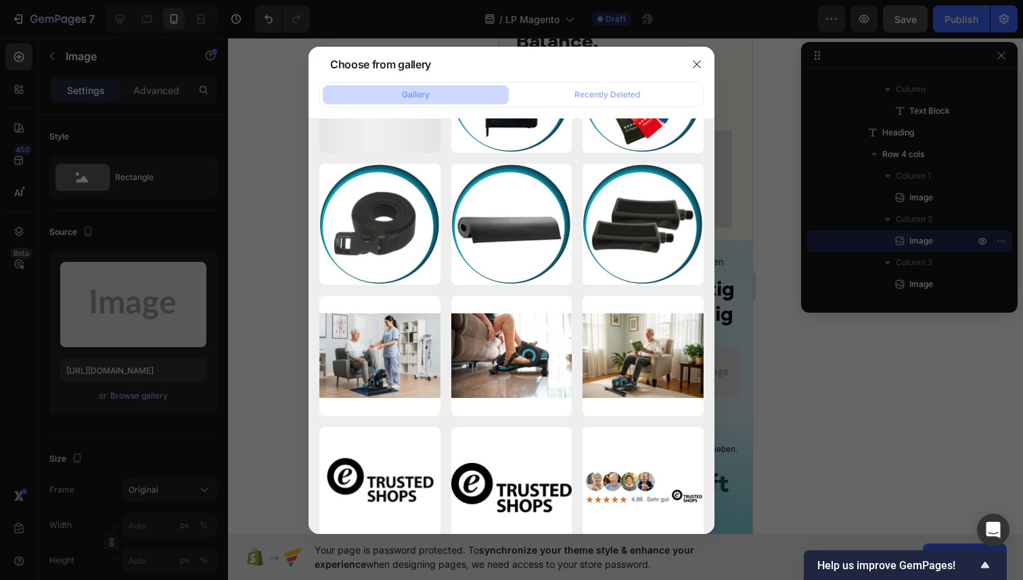
scroll to position [1571, 0]
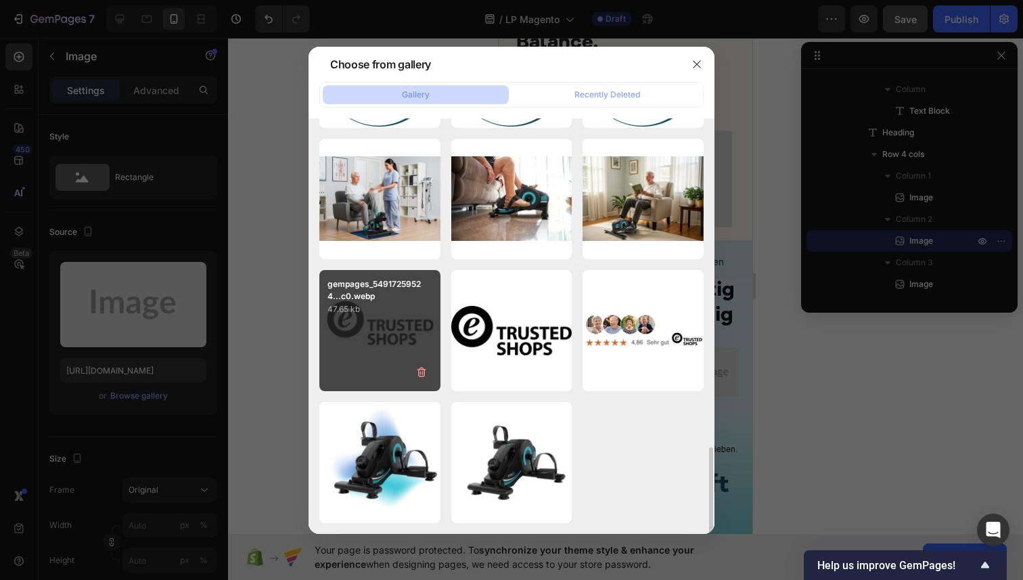
click at [400, 363] on div "gempages_54917259524...c0.webp 47.65 kb" at bounding box center [379, 330] width 121 height 121
type input "https://cdn.shopify.com/s/files/1/0936/4884/7232/files/gempages_585995895749739…"
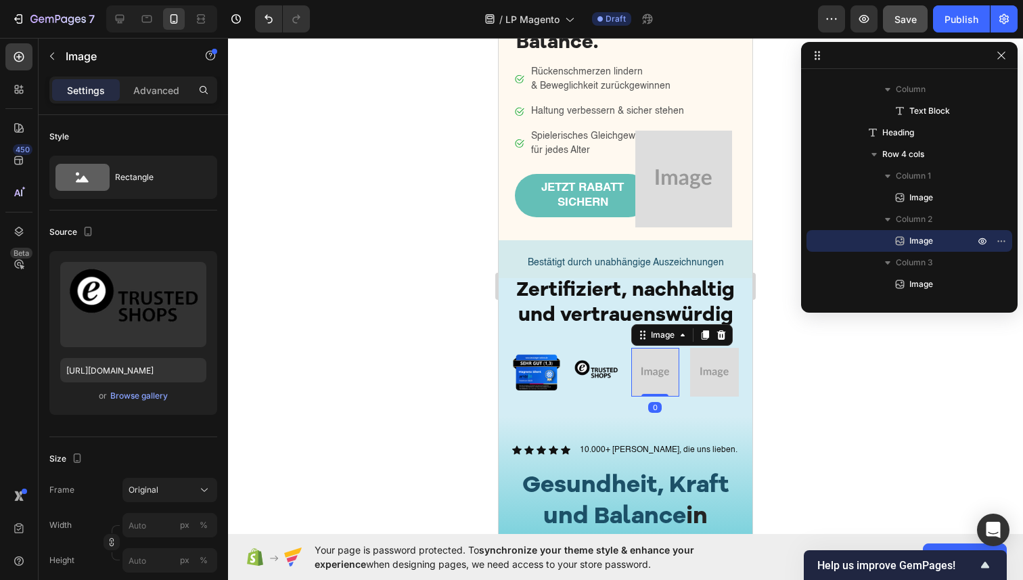
click at [661, 374] on img at bounding box center [655, 372] width 49 height 49
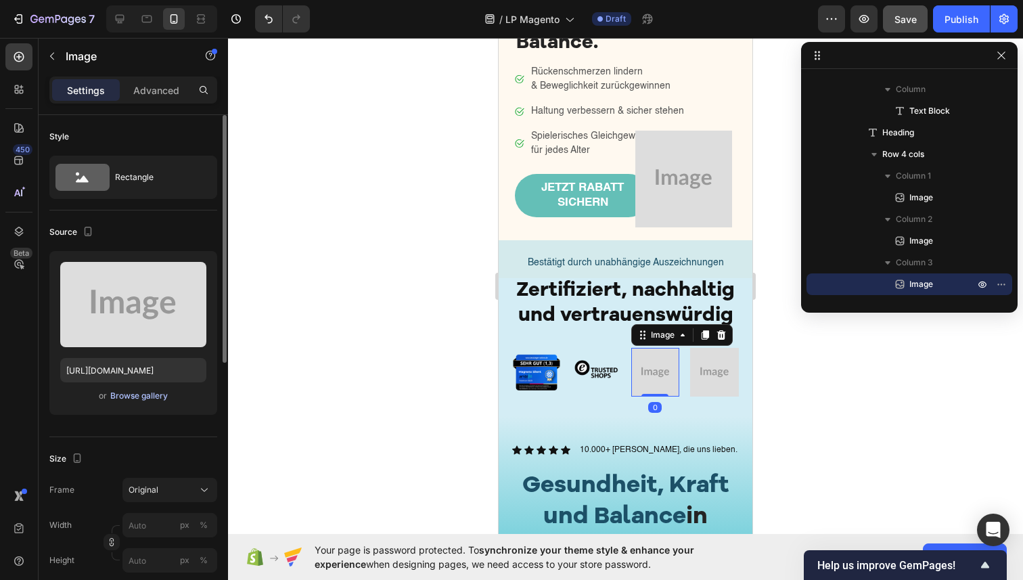
click at [136, 393] on div "Browse gallery" at bounding box center [139, 396] width 58 height 12
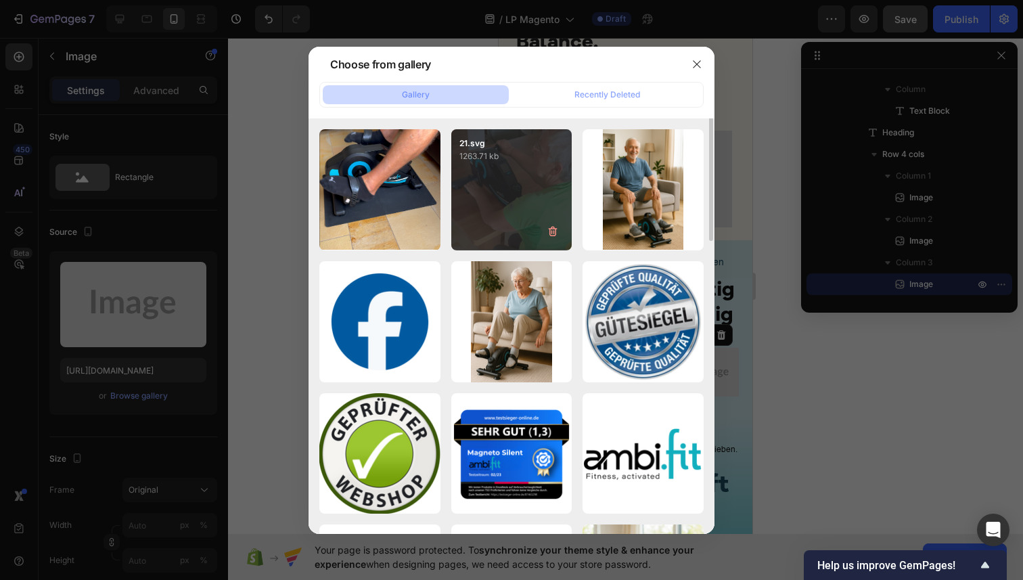
scroll to position [185, 0]
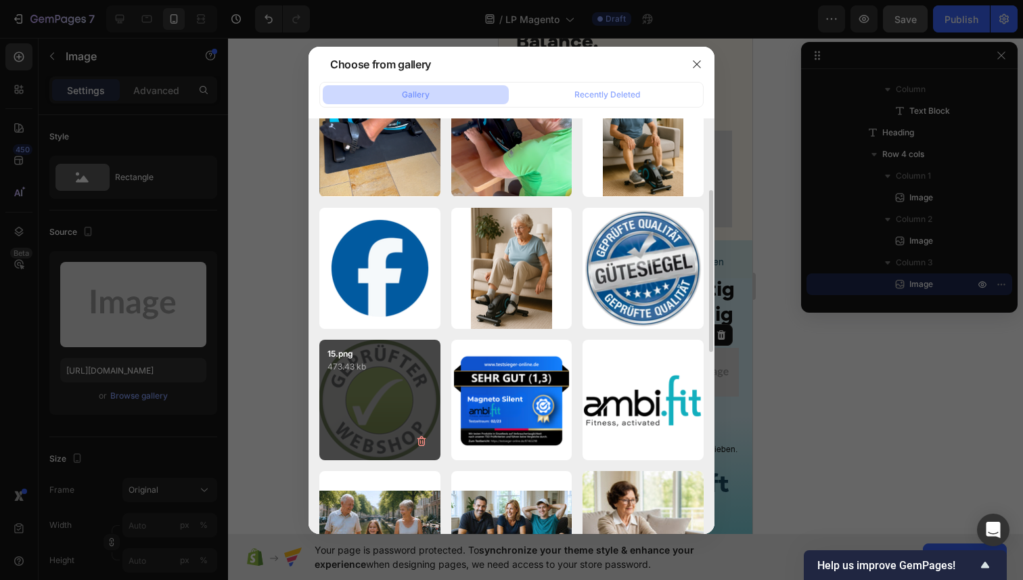
click at [400, 392] on div "15.png 473.43 kb" at bounding box center [379, 400] width 121 height 121
type input "https://cdn.shopify.com/s/files/1/0936/4884/7232/files/gempages_585995895749739…"
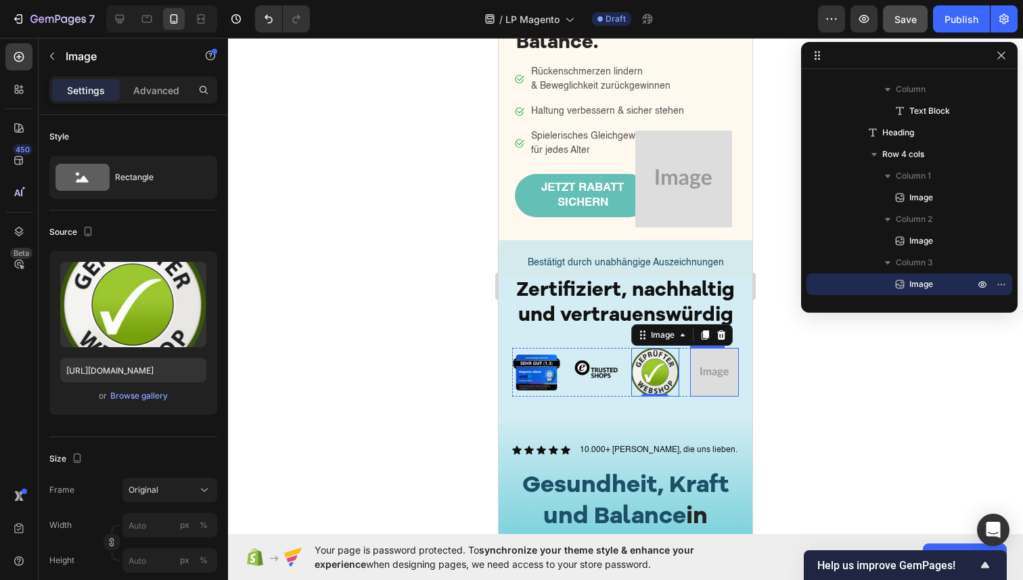
click at [729, 376] on img at bounding box center [714, 372] width 49 height 49
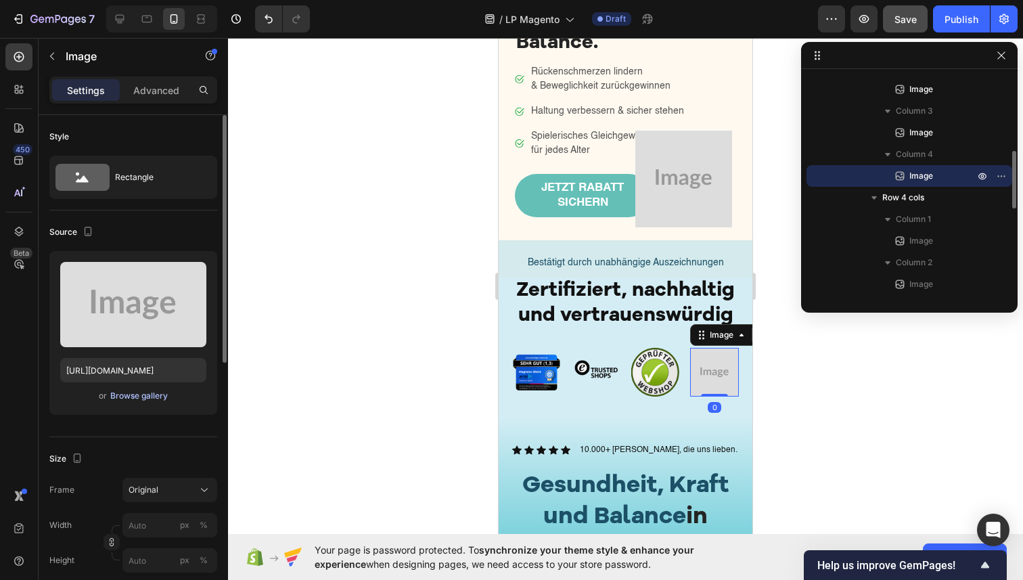
click at [135, 397] on div "Browse gallery" at bounding box center [139, 396] width 58 height 12
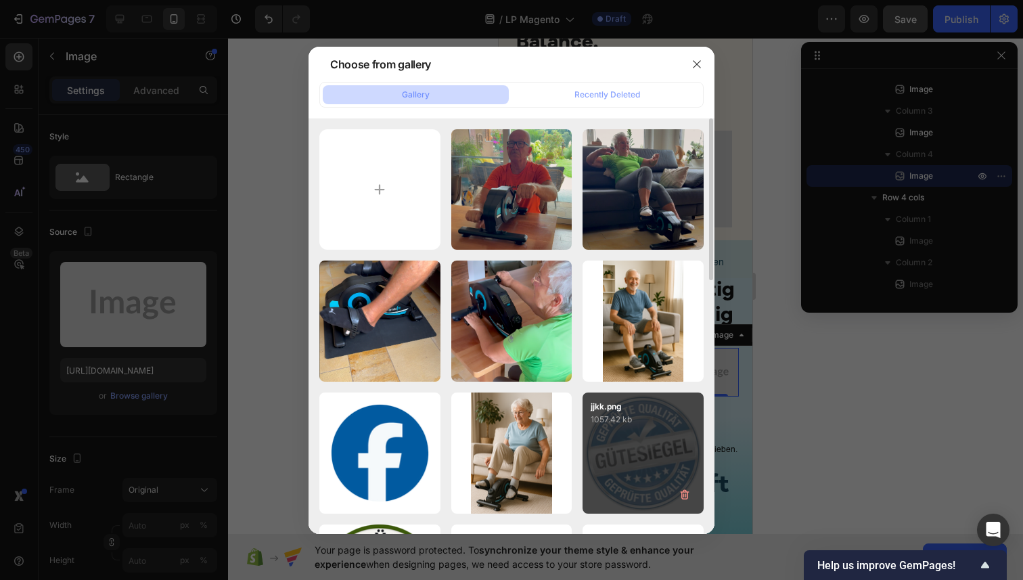
drag, startPoint x: 648, startPoint y: 426, endPoint x: 658, endPoint y: 414, distance: 15.4
click at [648, 426] on div "jjkk.png 1057.42 kb" at bounding box center [643, 453] width 121 height 121
type input "https://cdn.shopify.com/s/files/1/0936/4884/7232/files/gempages_585995895749739…"
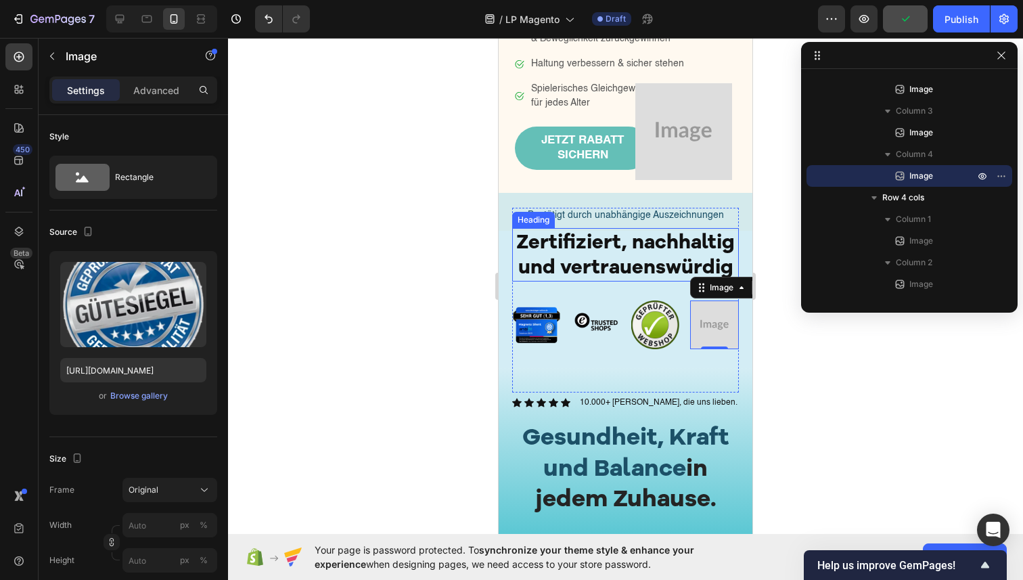
scroll to position [332, 0]
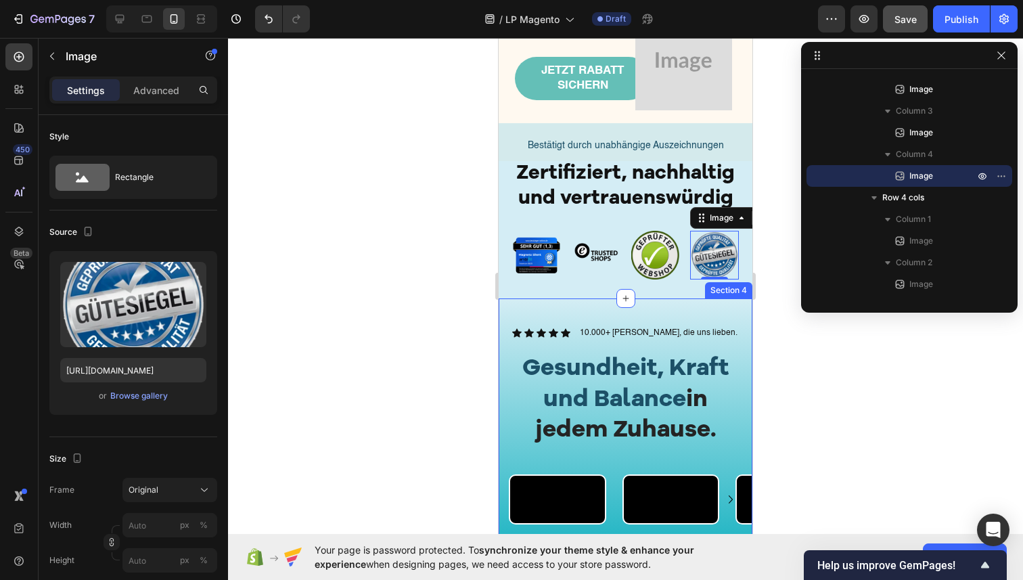
drag, startPoint x: 504, startPoint y: 307, endPoint x: 510, endPoint y: 303, distance: 7.0
click at [504, 307] on div "Icon Icon Icon Icon Icon Icon List 10.000+ Kunden, die uns lieben. Text Block R…" at bounding box center [626, 434] width 254 height 273
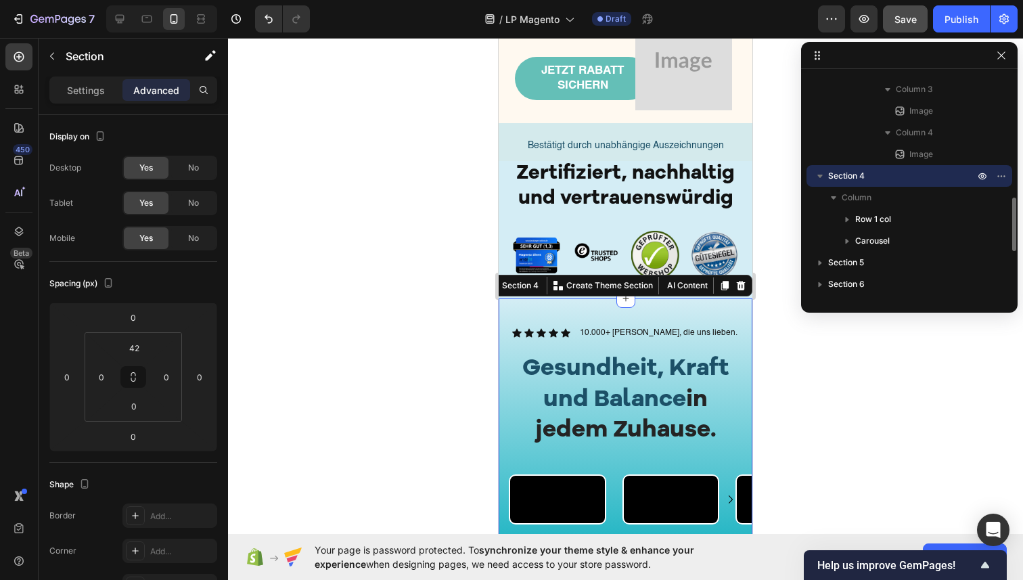
click at [334, 317] on div at bounding box center [625, 309] width 795 height 542
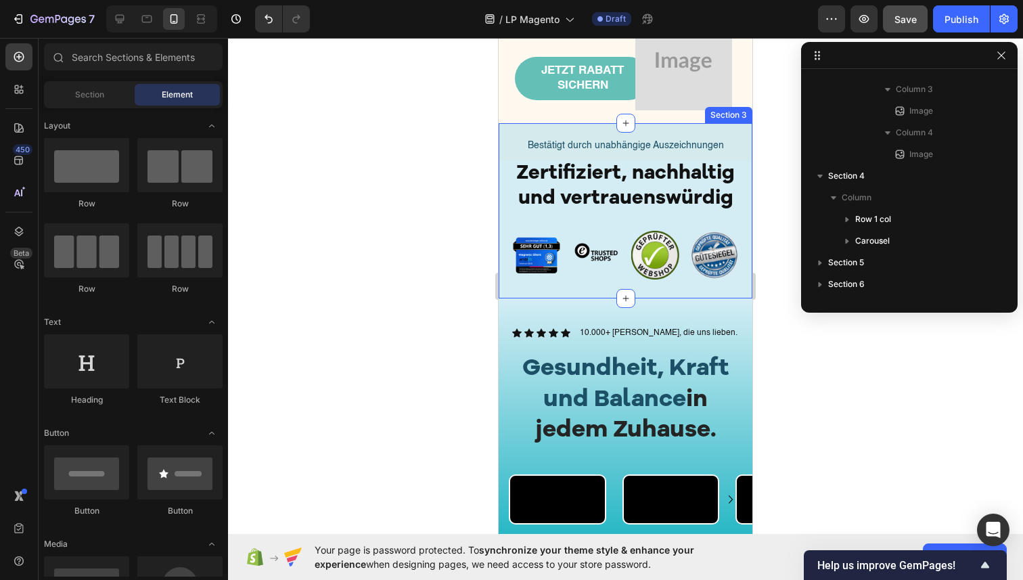
drag, startPoint x: 511, startPoint y: 290, endPoint x: 504, endPoint y: 291, distance: 7.5
click at [511, 290] on div "Bestätigt durch unabhängige Auszeichnungen Text Block Row Zertifiziert, nachhal…" at bounding box center [626, 210] width 254 height 175
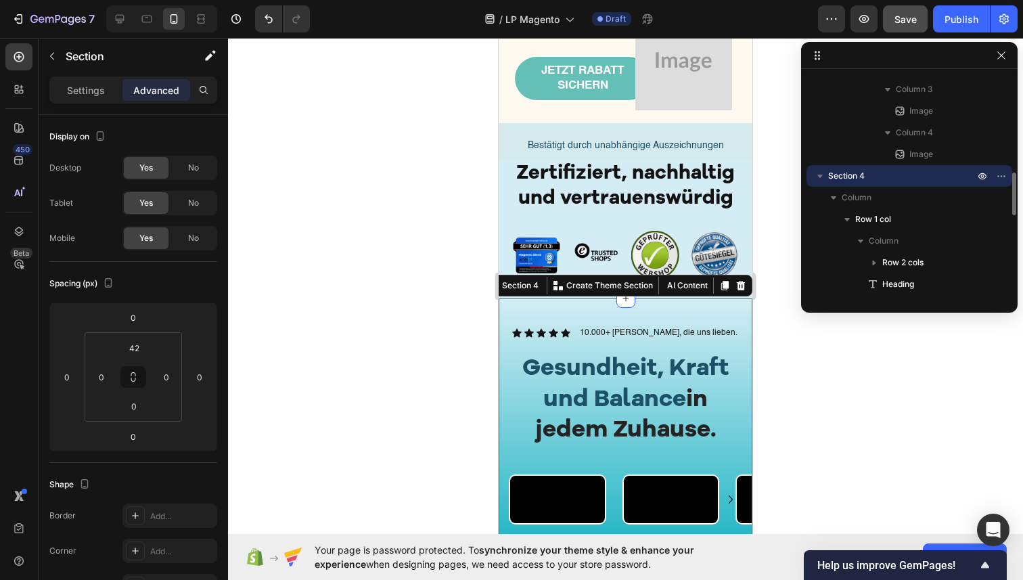
click at [518, 311] on div "Icon Icon Icon Icon Icon Icon List 10.000+ Kunden, die uns lieben. Text Block R…" at bounding box center [626, 434] width 254 height 273
click at [143, 351] on input "42" at bounding box center [133, 348] width 27 height 20
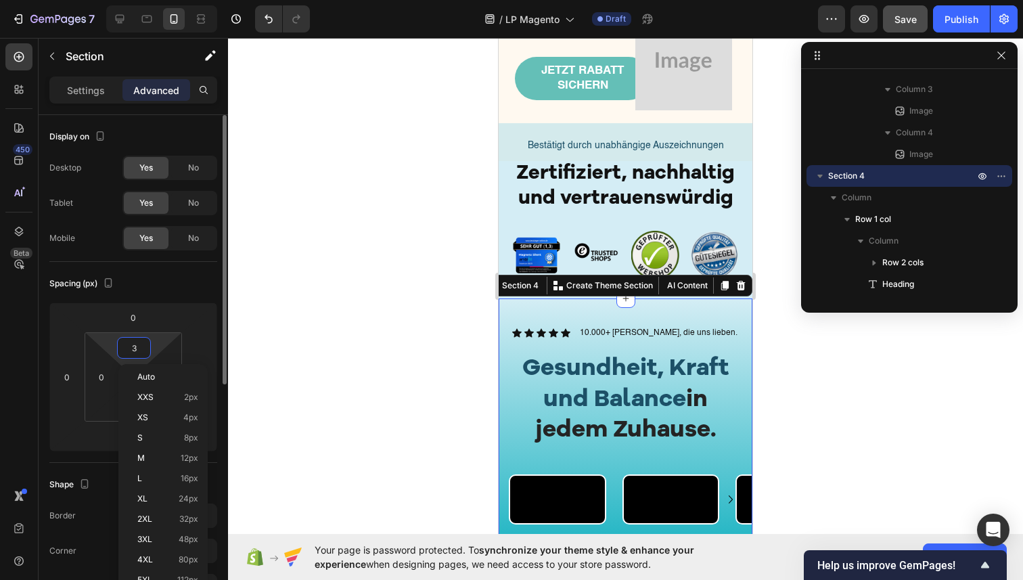
type input "30"
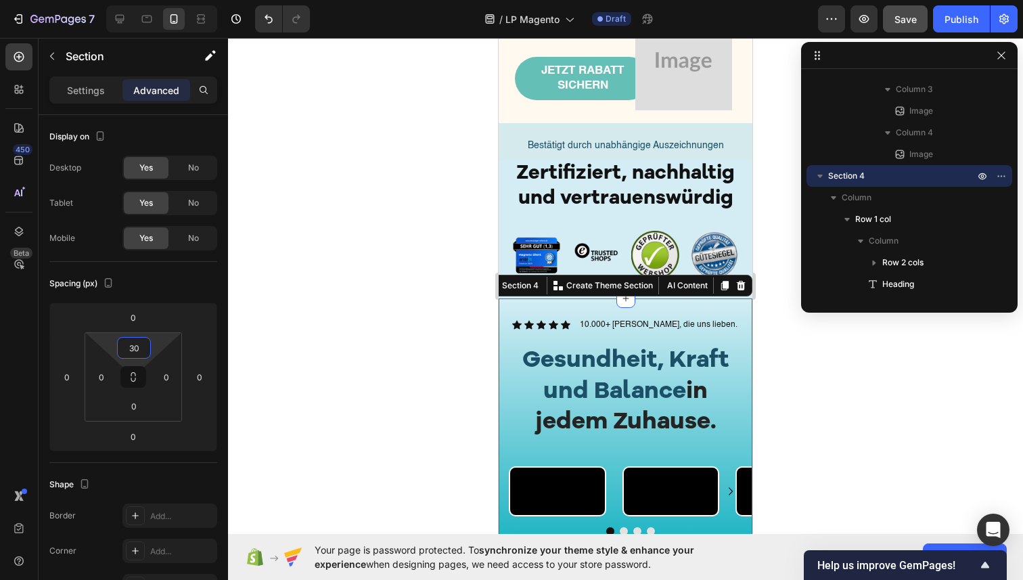
click at [374, 250] on div at bounding box center [625, 309] width 795 height 542
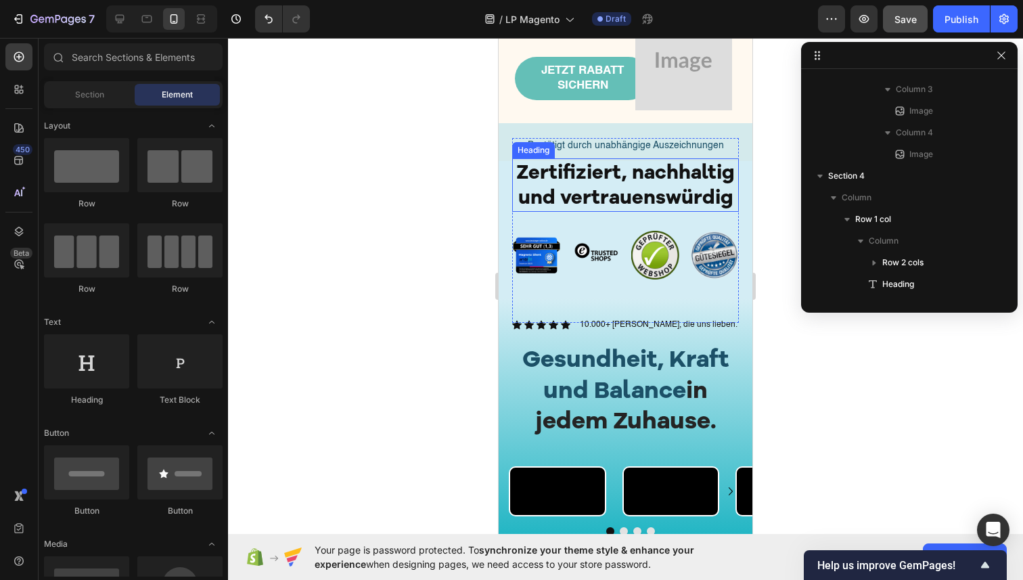
scroll to position [0, 0]
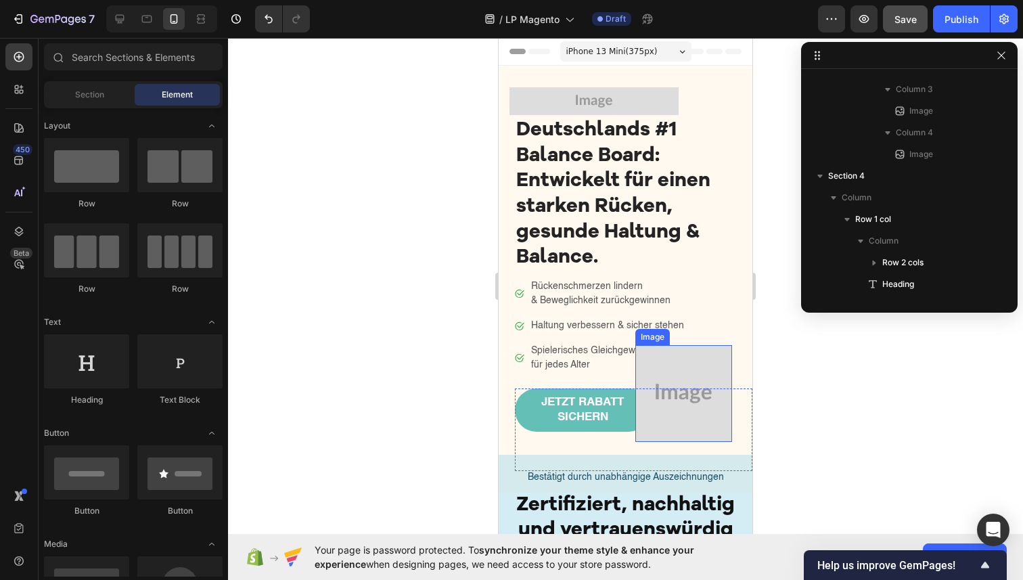
click at [647, 401] on img at bounding box center [683, 393] width 97 height 97
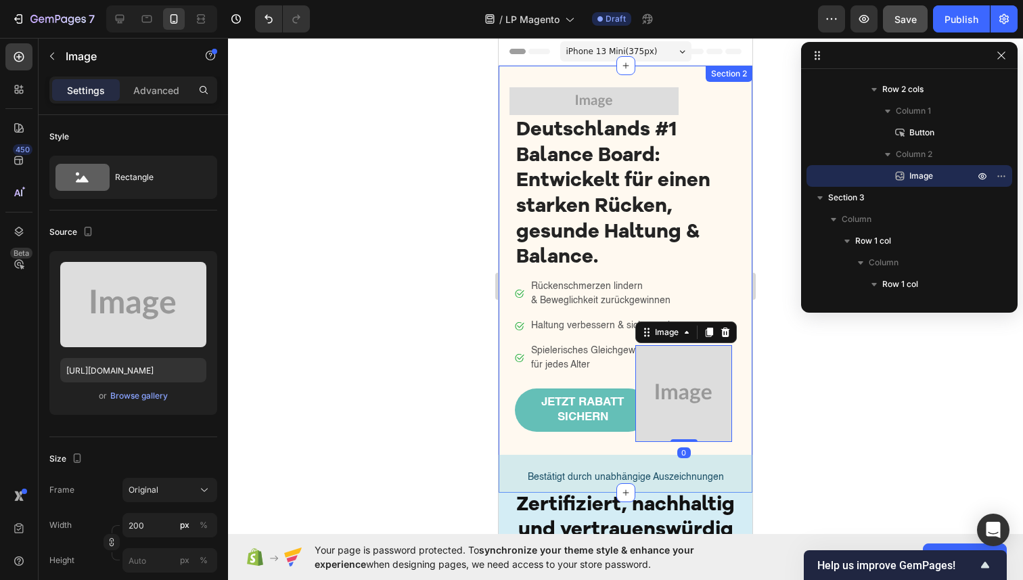
click at [669, 75] on div "Image Deutschlands #1 Balance Board: Entwickelt für einen starken Rücken, gesun…" at bounding box center [626, 279] width 254 height 427
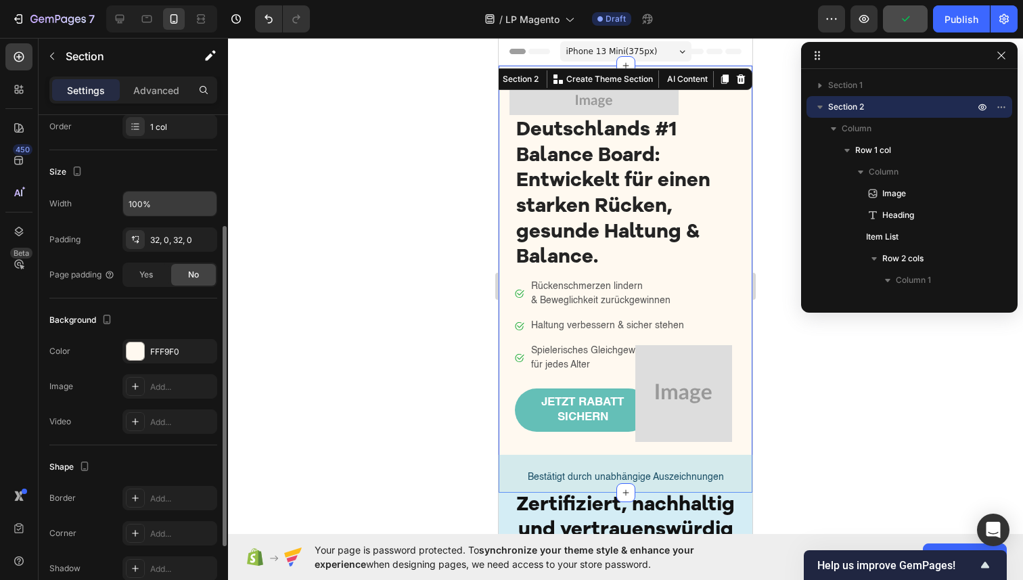
scroll to position [0, 0]
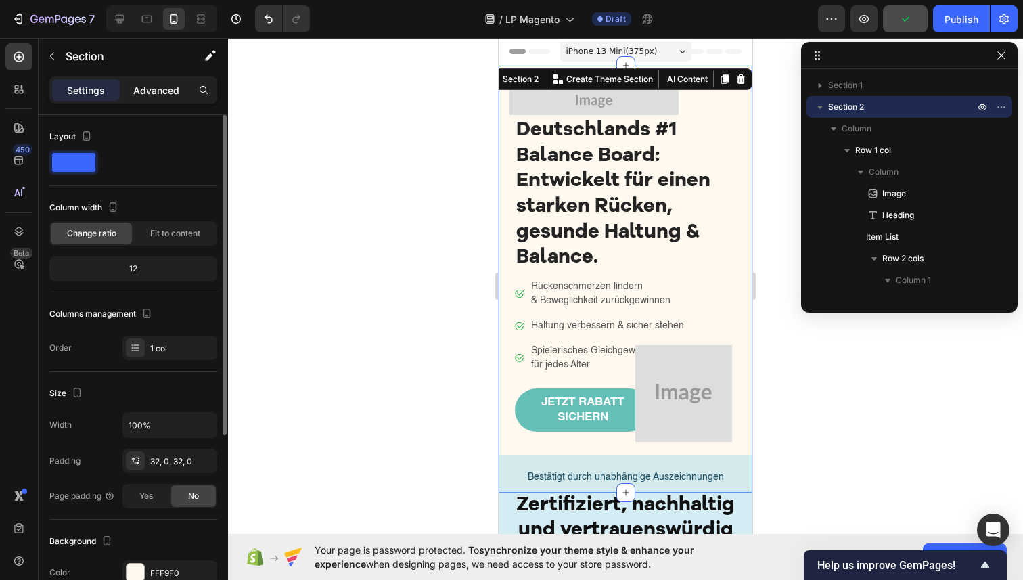
click at [166, 90] on p "Advanced" at bounding box center [156, 90] width 46 height 14
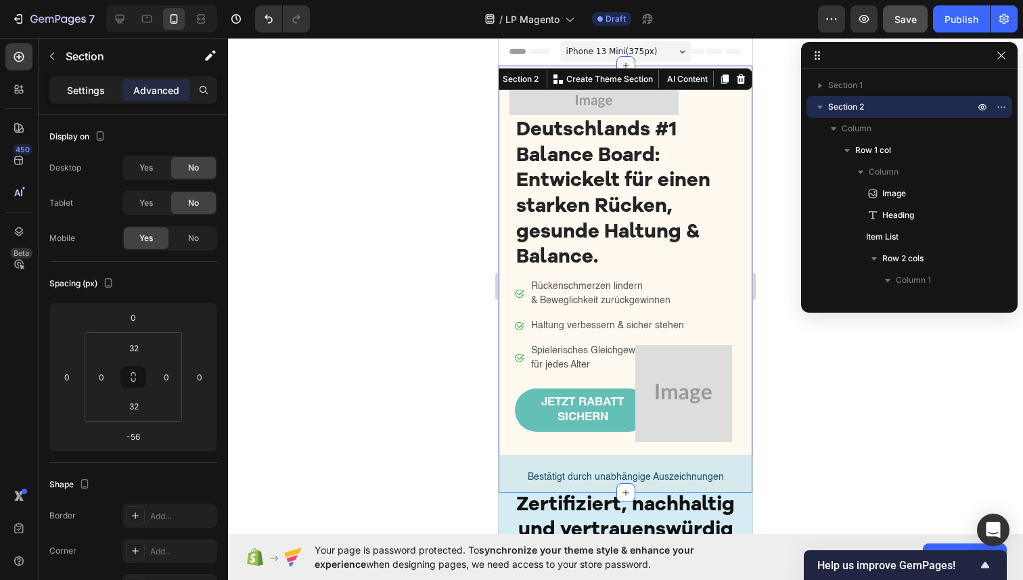
click at [87, 93] on p "Settings" at bounding box center [86, 90] width 38 height 14
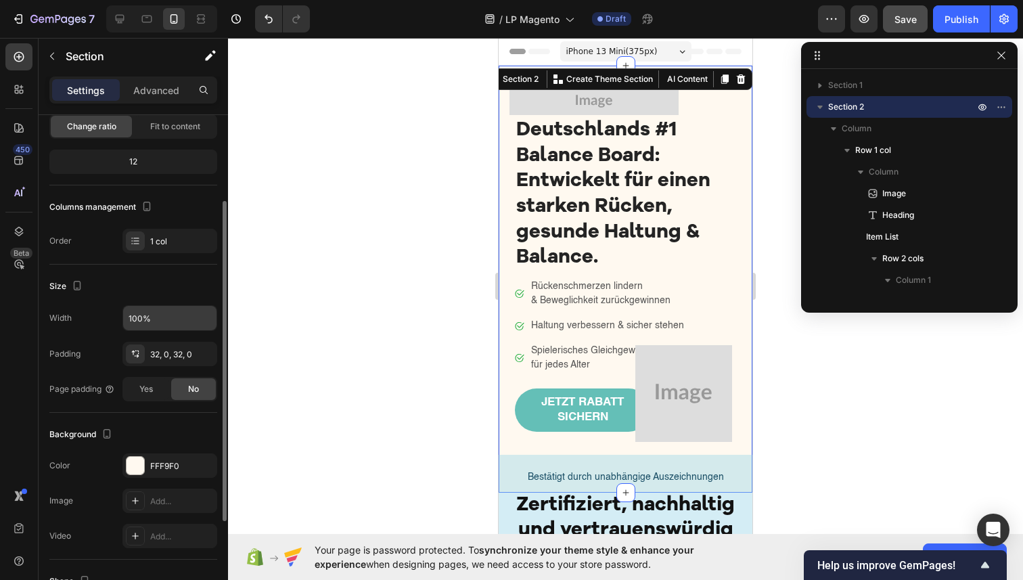
scroll to position [129, 0]
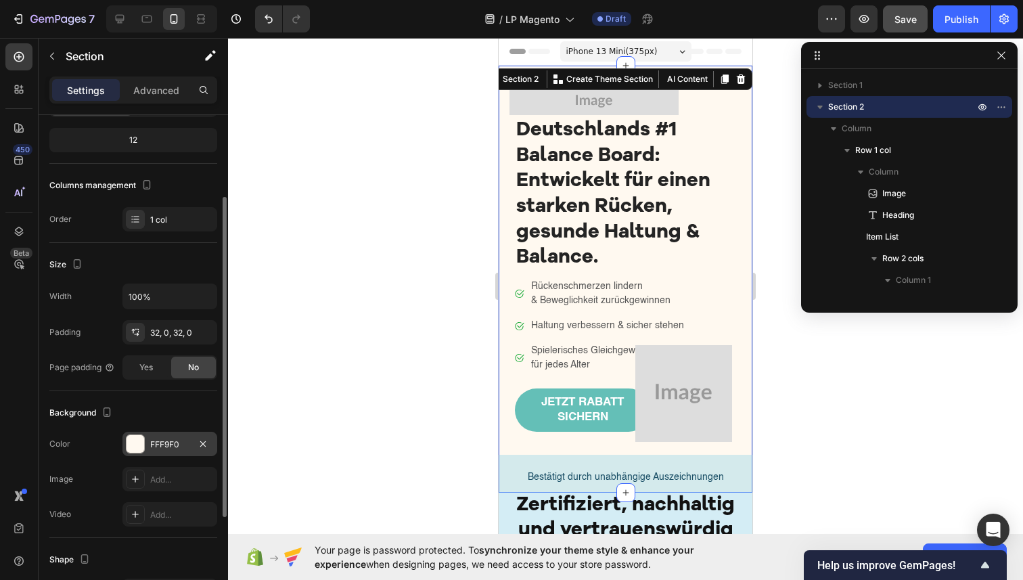
click at [175, 443] on div "FFF9F0" at bounding box center [169, 445] width 39 height 12
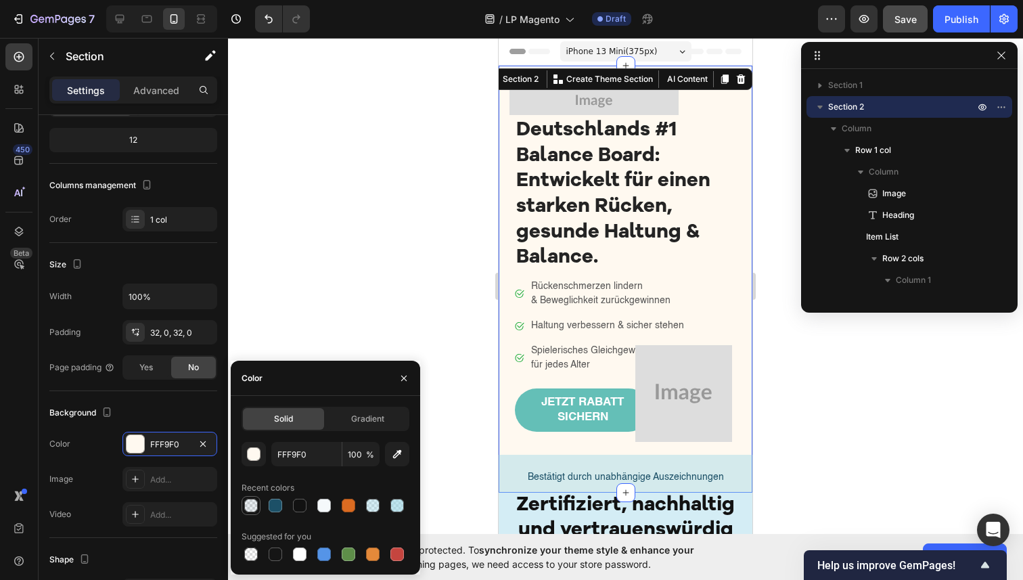
click at [248, 506] on div at bounding box center [251, 506] width 14 height 14
type input "1C5067"
type input "10"
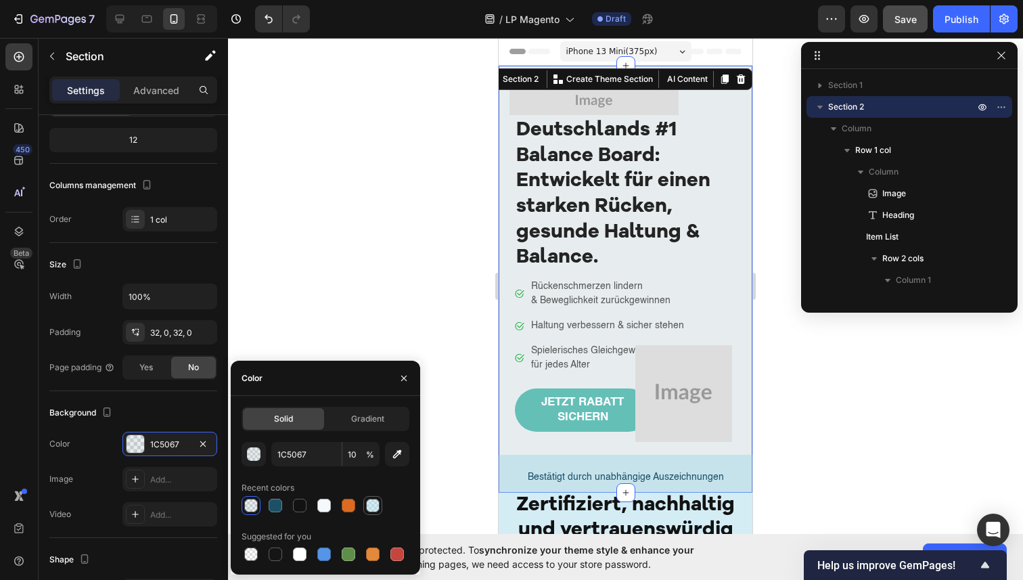
click at [371, 509] on div at bounding box center [373, 506] width 14 height 14
type input "95D3E5"
type input "40"
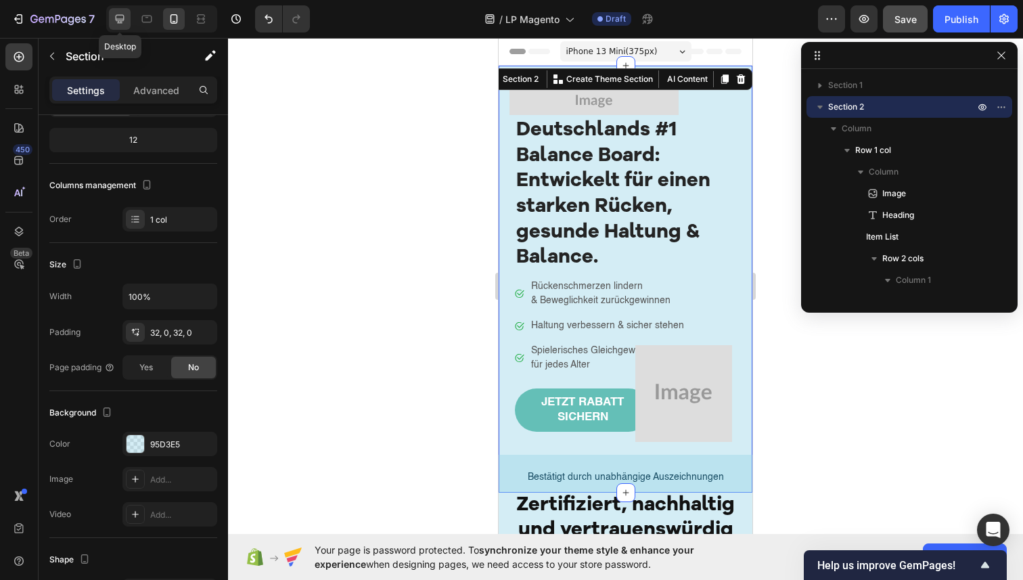
click at [114, 16] on icon at bounding box center [120, 19] width 14 height 14
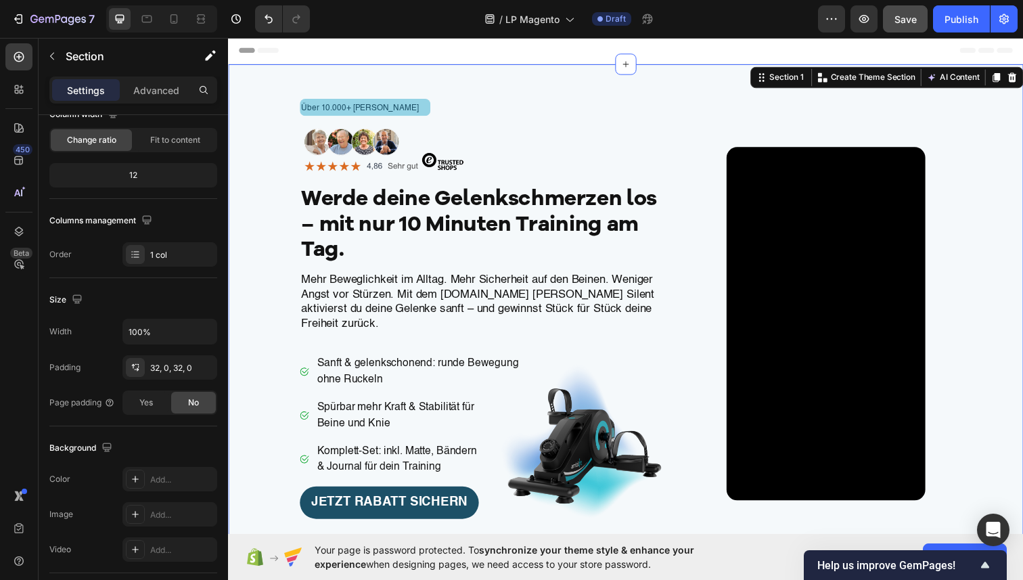
click at [273, 70] on div "Über 10.000+ zufriedene Kunden Text Block Row Image Werde deine Gelenkschmerzen…" at bounding box center [634, 325] width 812 height 520
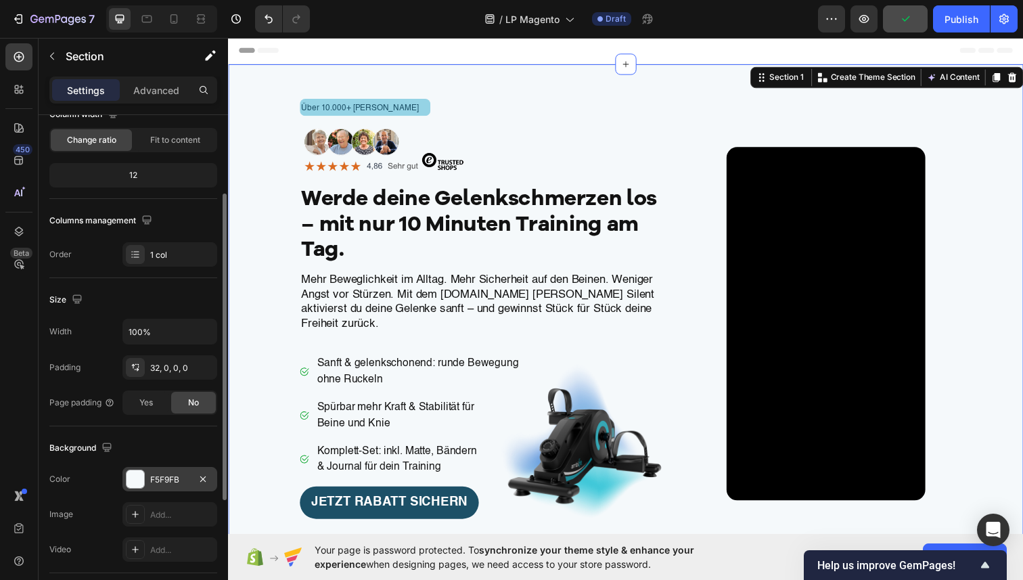
click at [183, 482] on div "F5F9FB" at bounding box center [169, 480] width 39 height 12
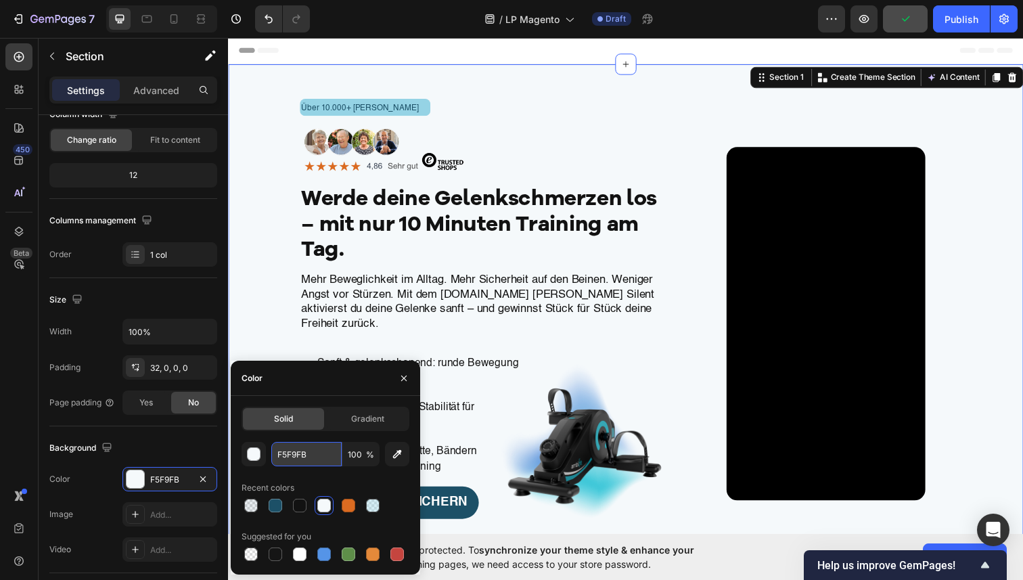
click at [312, 460] on input "F5F9FB" at bounding box center [306, 454] width 70 height 24
click at [179, 17] on icon at bounding box center [174, 19] width 14 height 14
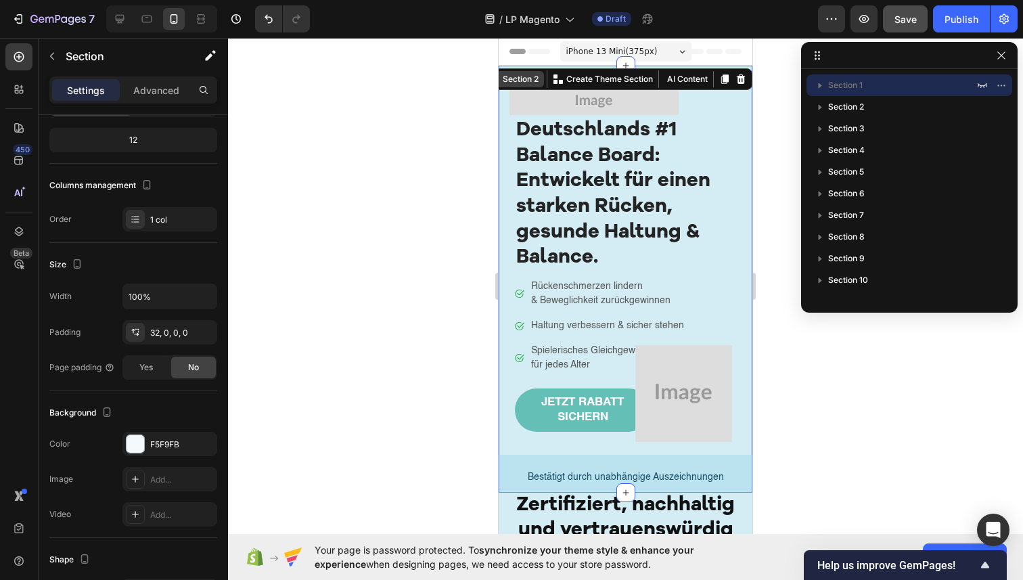
click at [724, 71] on div "Section 2 You can create reusable sections Create Theme Section AI Content Writ…" at bounding box center [617, 79] width 269 height 22
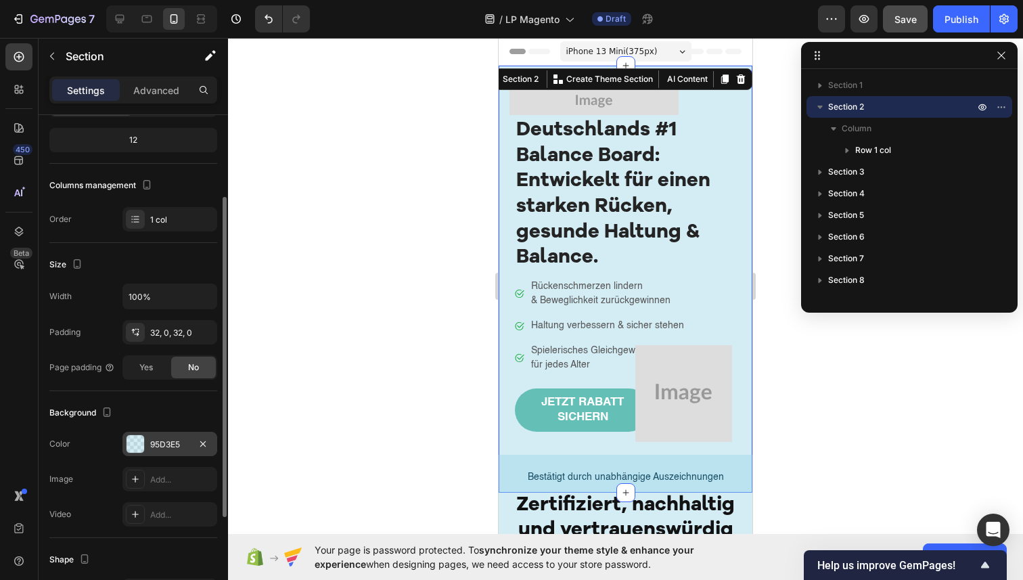
click at [183, 448] on div "95D3E5" at bounding box center [169, 445] width 39 height 12
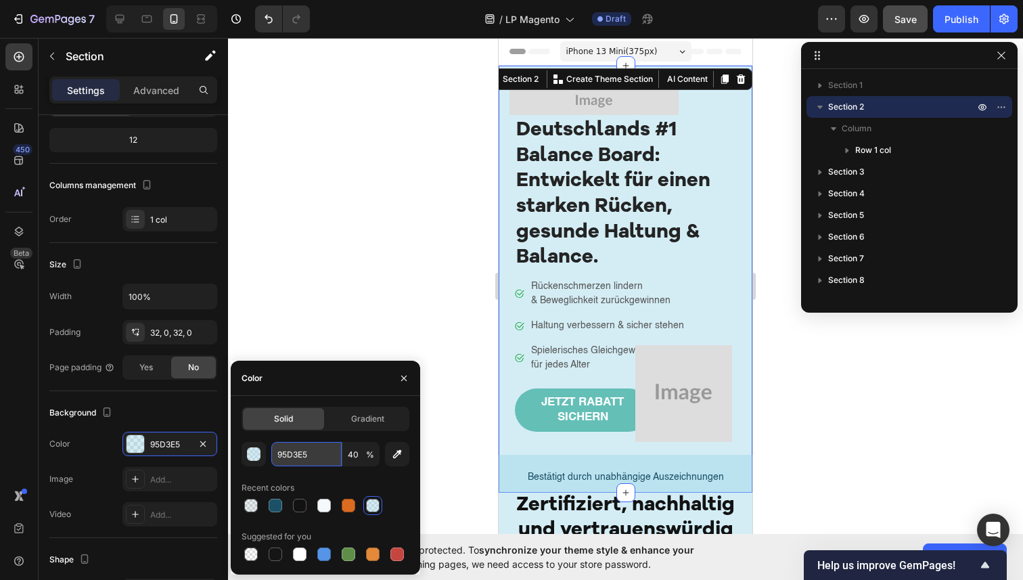
click at [319, 451] on input "95D3E5" at bounding box center [306, 454] width 70 height 24
paste input "F5F9FB"
type input "F5F9FB"
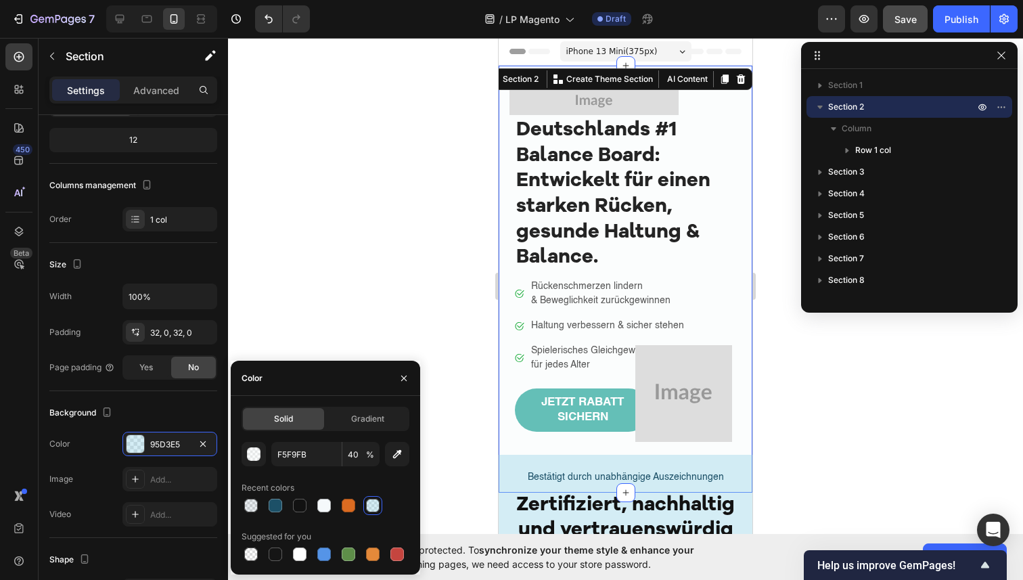
click at [405, 274] on div at bounding box center [625, 309] width 795 height 542
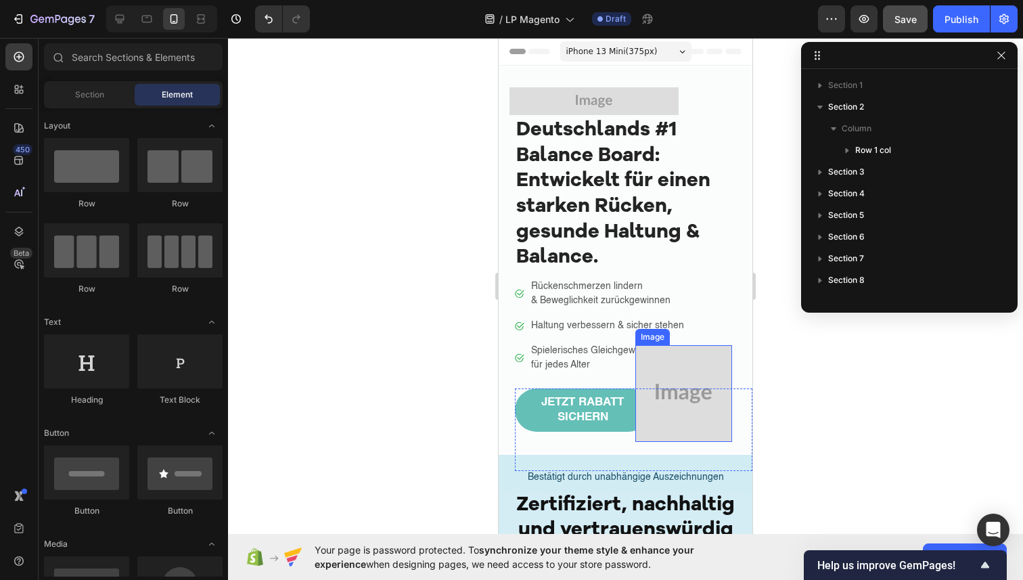
scroll to position [169, 0]
click at [665, 414] on img at bounding box center [683, 393] width 97 height 97
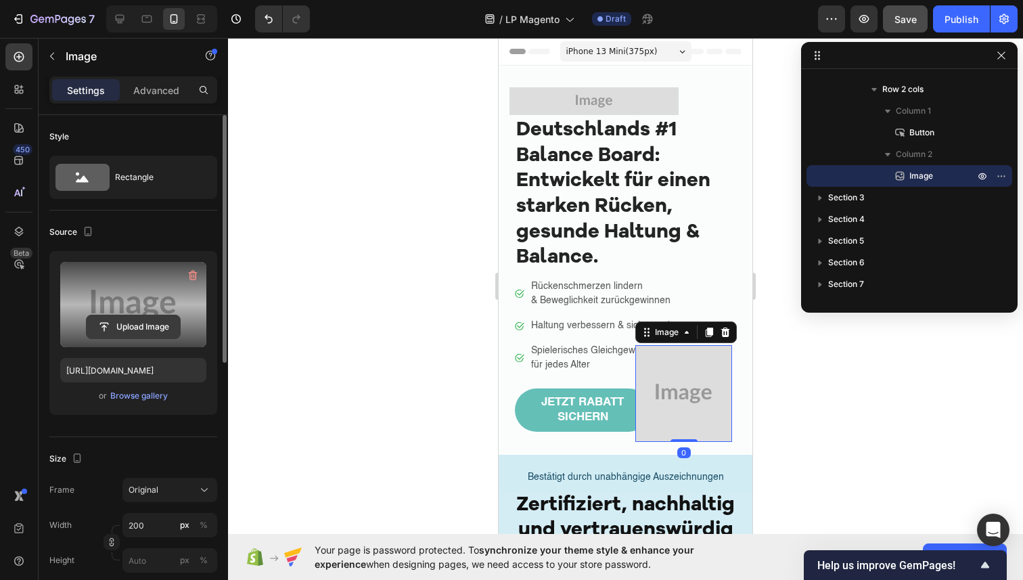
click at [127, 326] on input "file" at bounding box center [133, 326] width 93 height 23
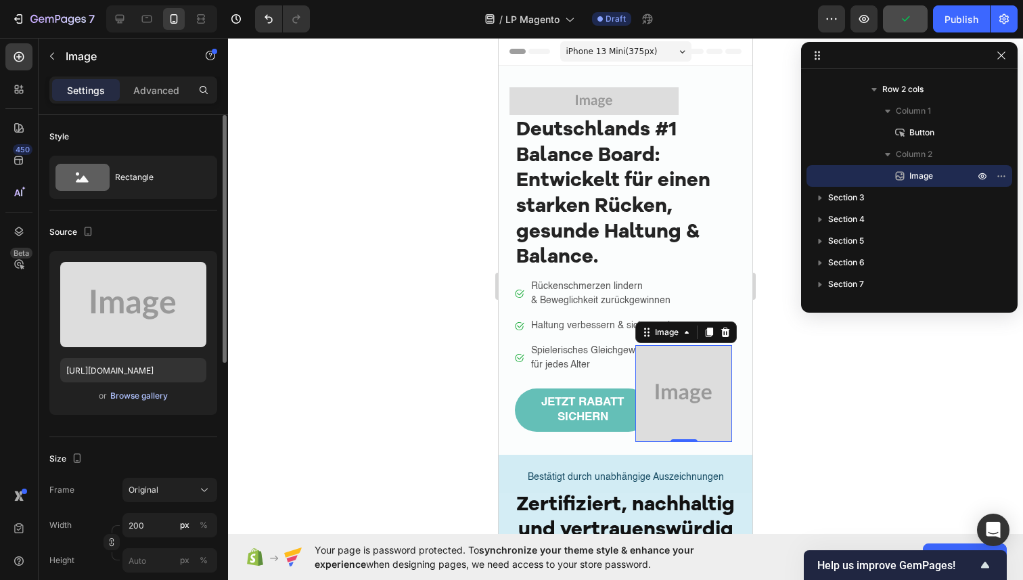
click at [157, 394] on div "Browse gallery" at bounding box center [139, 396] width 58 height 12
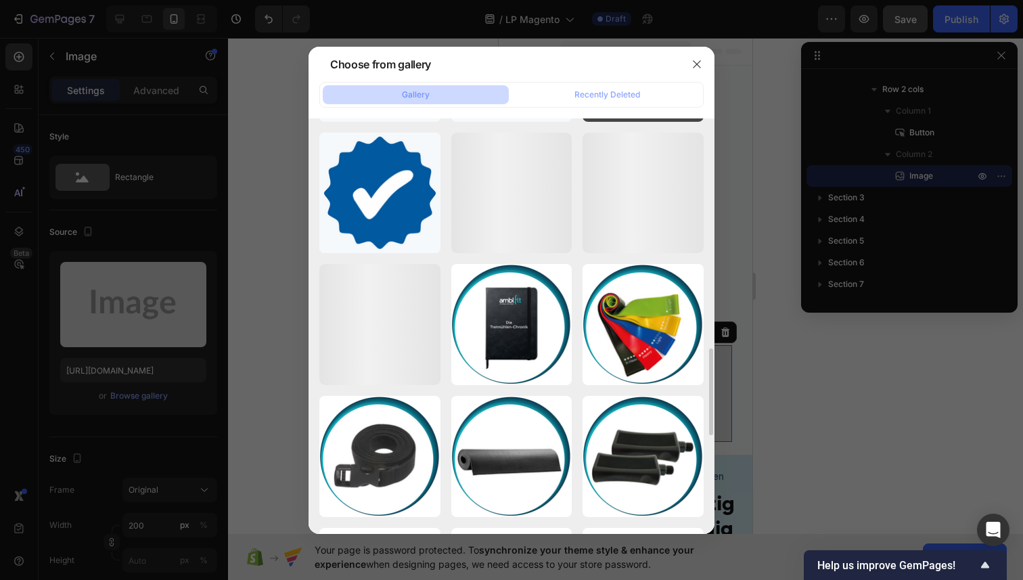
scroll to position [1108, 0]
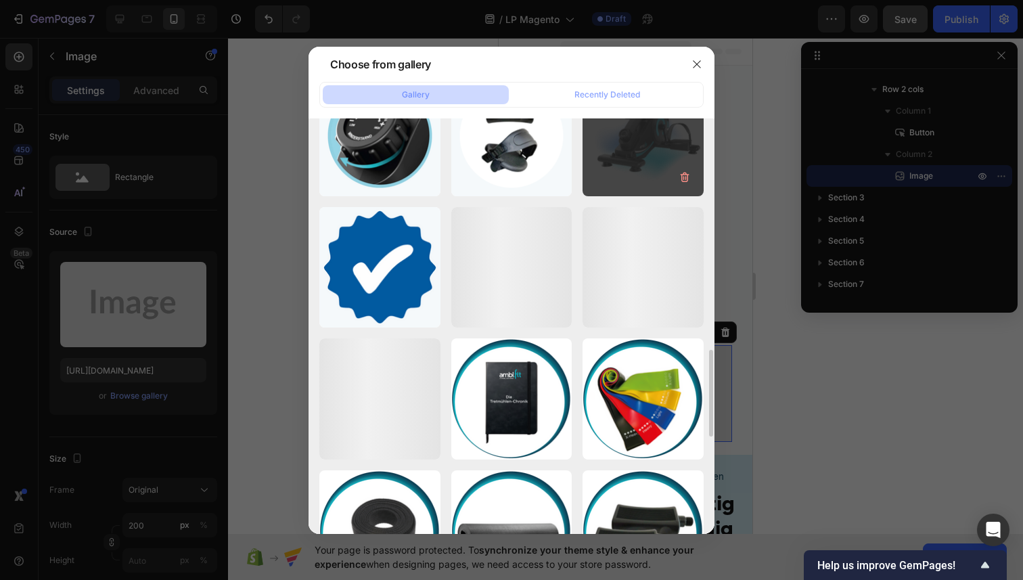
click at [651, 146] on div "jguik.png 745.38 kb" at bounding box center [643, 135] width 121 height 121
type input "https://cdn.shopify.com/s/files/1/0936/4884/7232/files/gempages_585995895749739…"
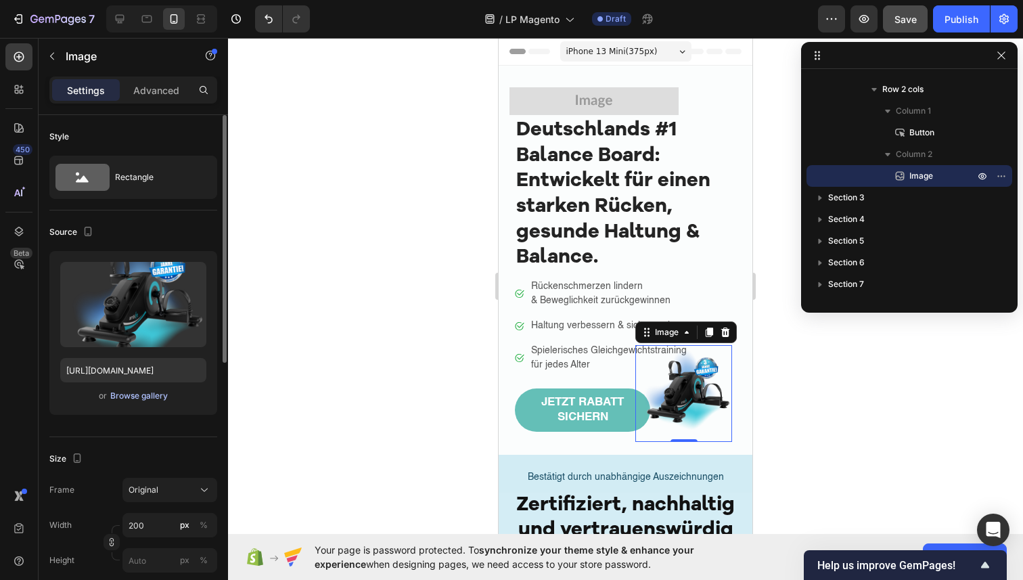
click at [126, 397] on div "Browse gallery" at bounding box center [139, 396] width 58 height 12
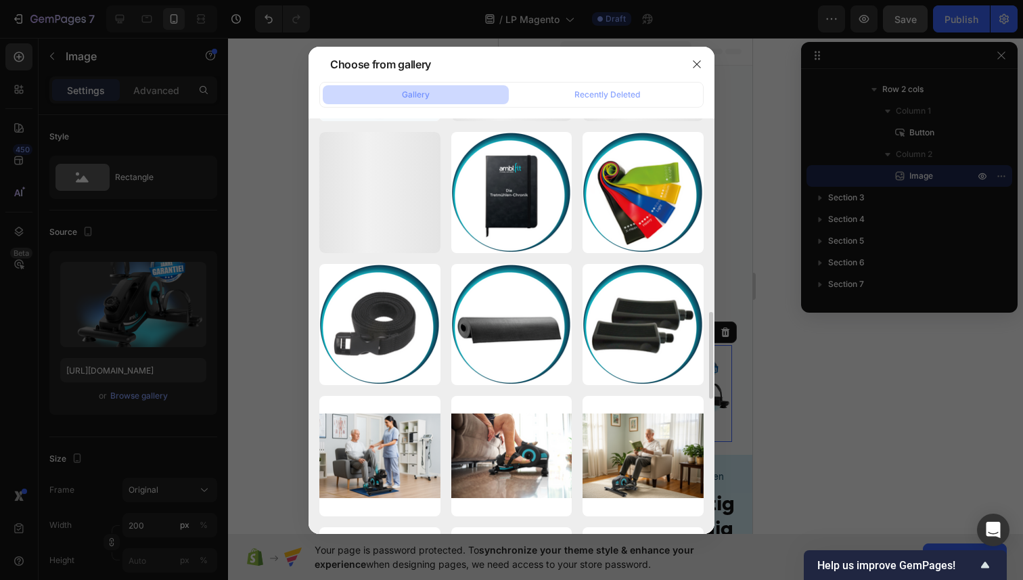
scroll to position [1013, 0]
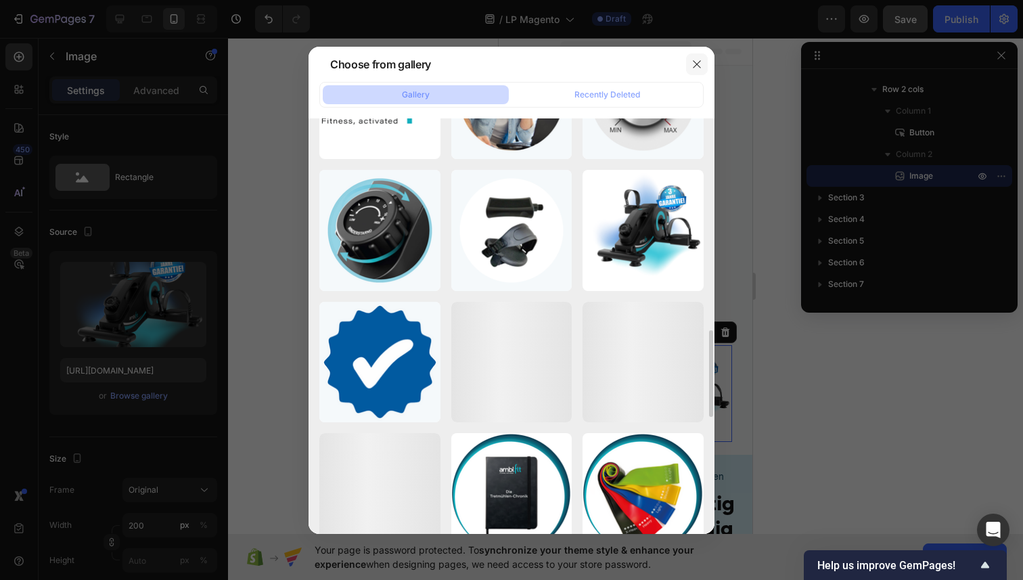
click at [700, 59] on icon "button" at bounding box center [697, 64] width 11 height 11
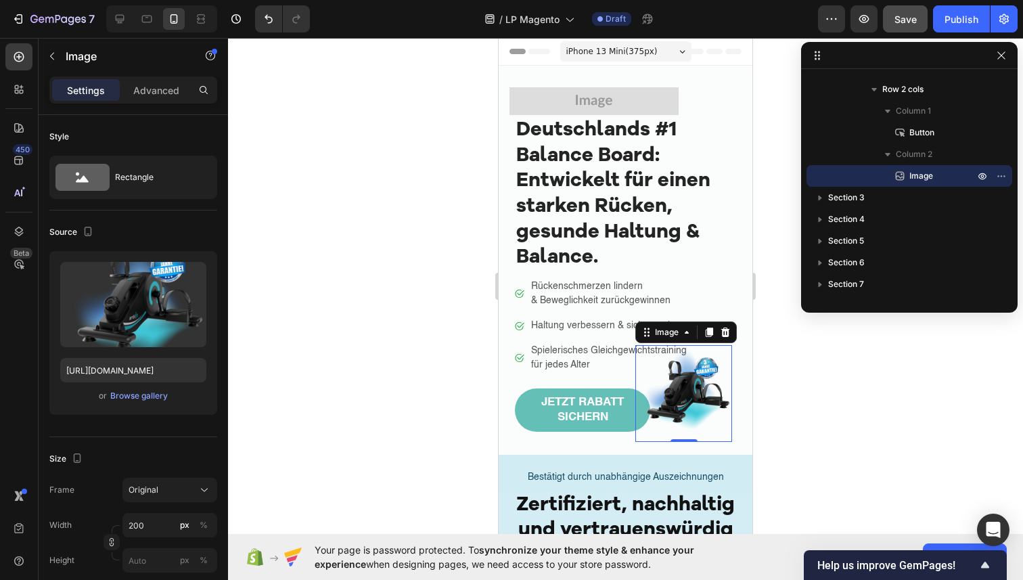
click at [485, 245] on div at bounding box center [625, 309] width 795 height 542
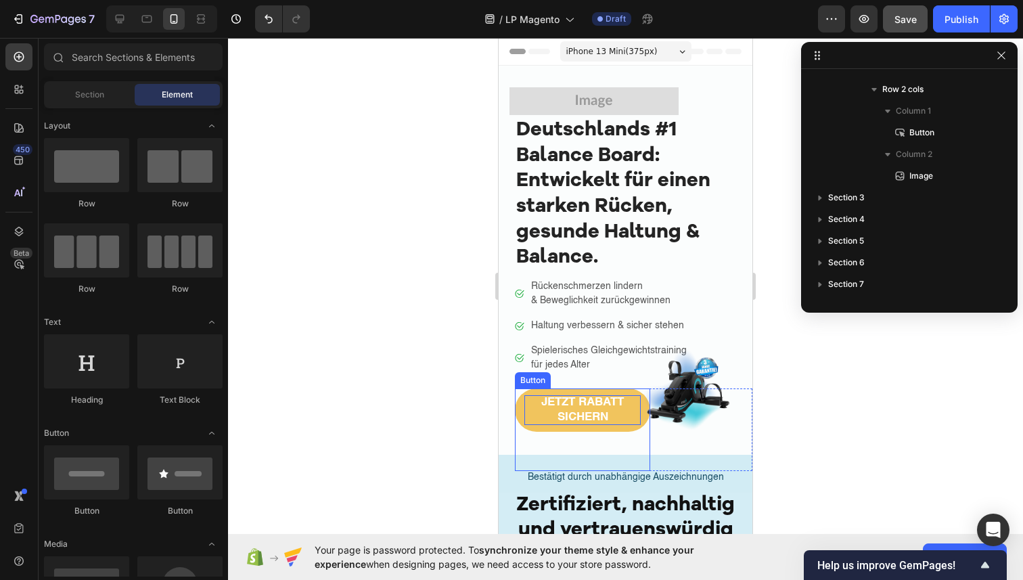
click at [527, 423] on p "JETZT RABATT SICHERN" at bounding box center [582, 410] width 116 height 30
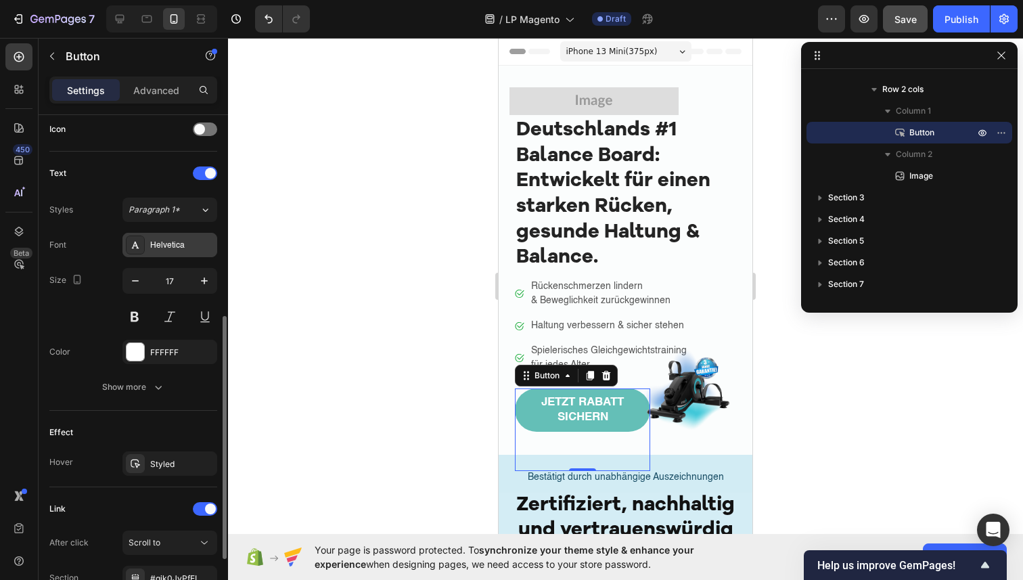
scroll to position [417, 0]
click at [205, 461] on icon "button" at bounding box center [203, 462] width 11 height 11
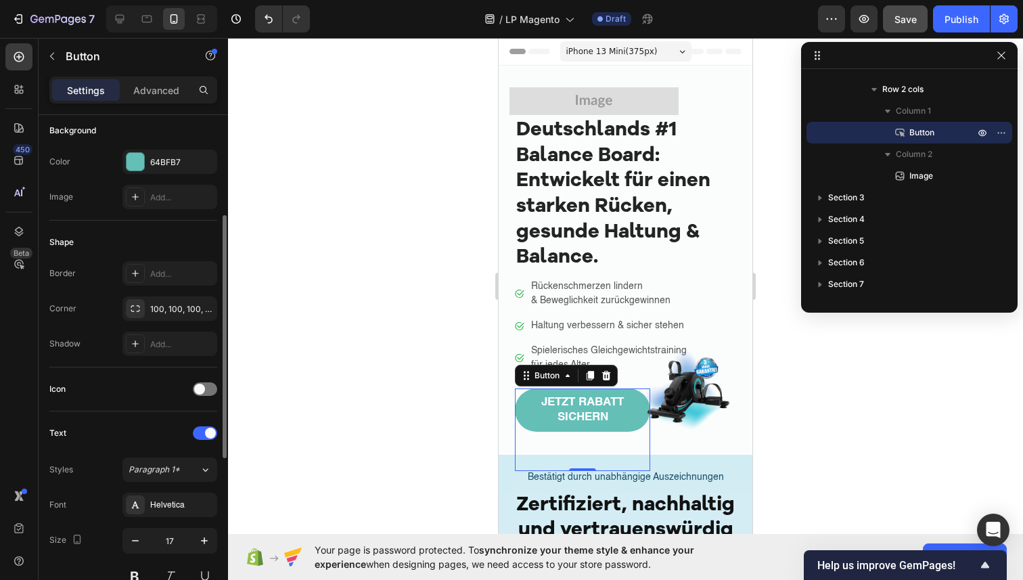
scroll to position [152, 0]
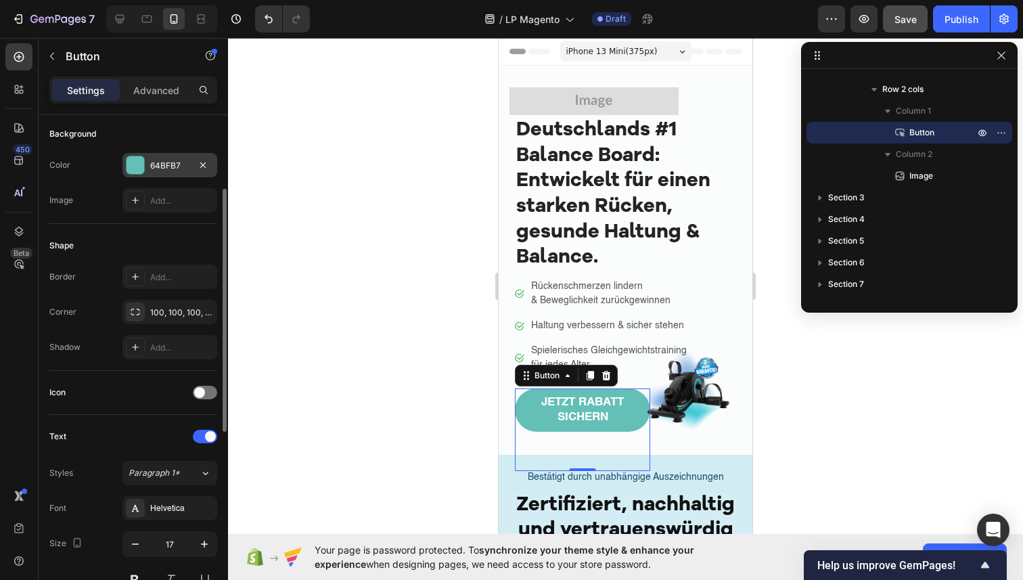
click at [168, 164] on div "64BFB7" at bounding box center [169, 166] width 39 height 12
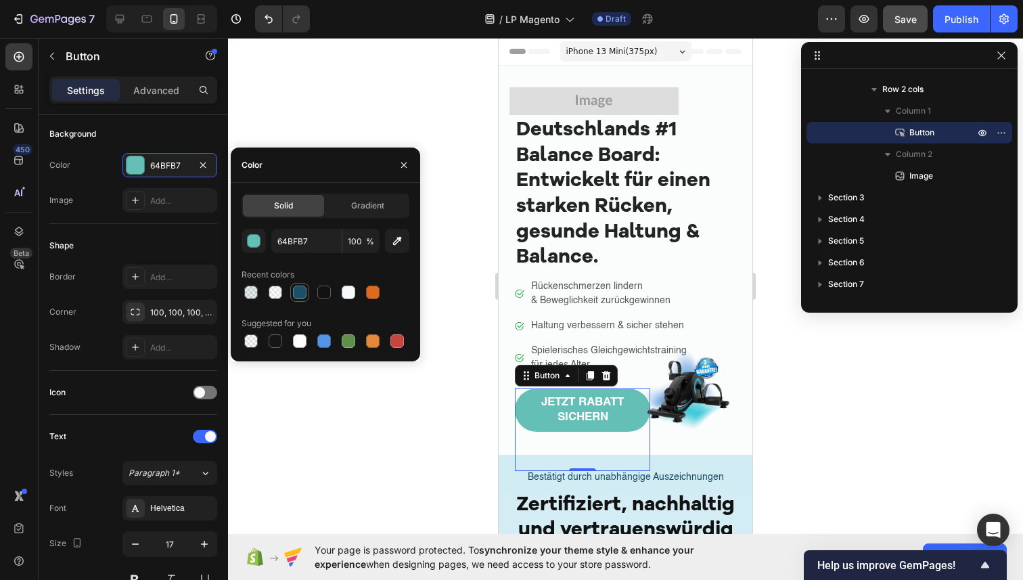
click at [298, 287] on div at bounding box center [300, 293] width 14 height 14
type input "1C5067"
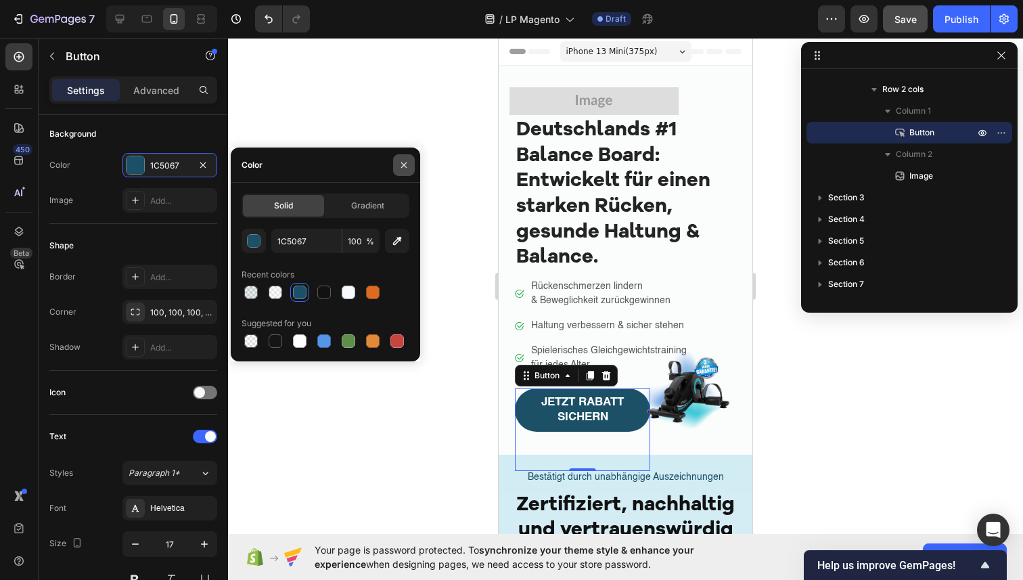
click at [407, 162] on icon "button" at bounding box center [404, 165] width 11 height 11
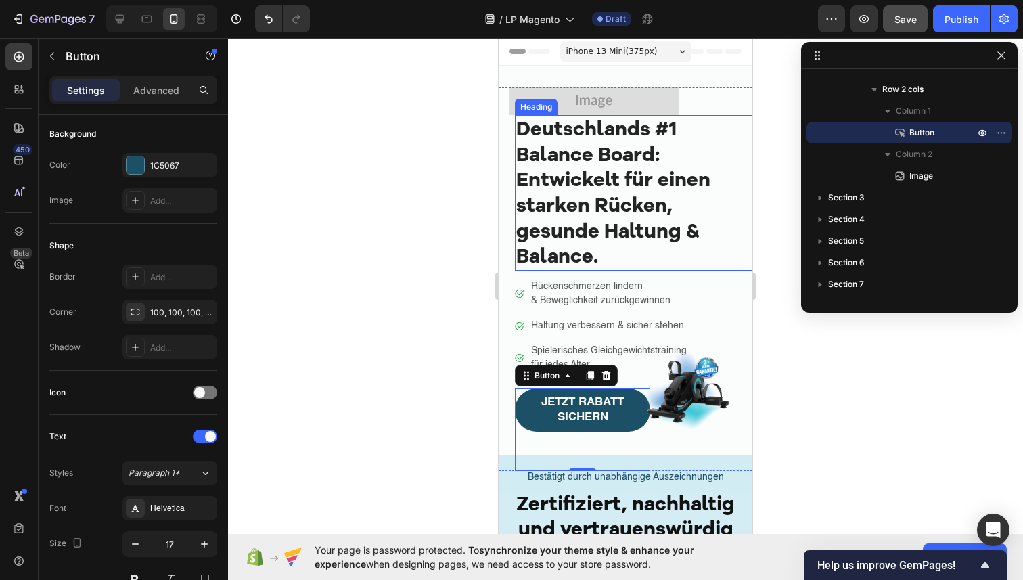
click at [570, 221] on h1 "Deutschlands #1 Balance Board: Entwickelt für einen starken Rücken, gesunde Hal…" at bounding box center [634, 193] width 238 height 156
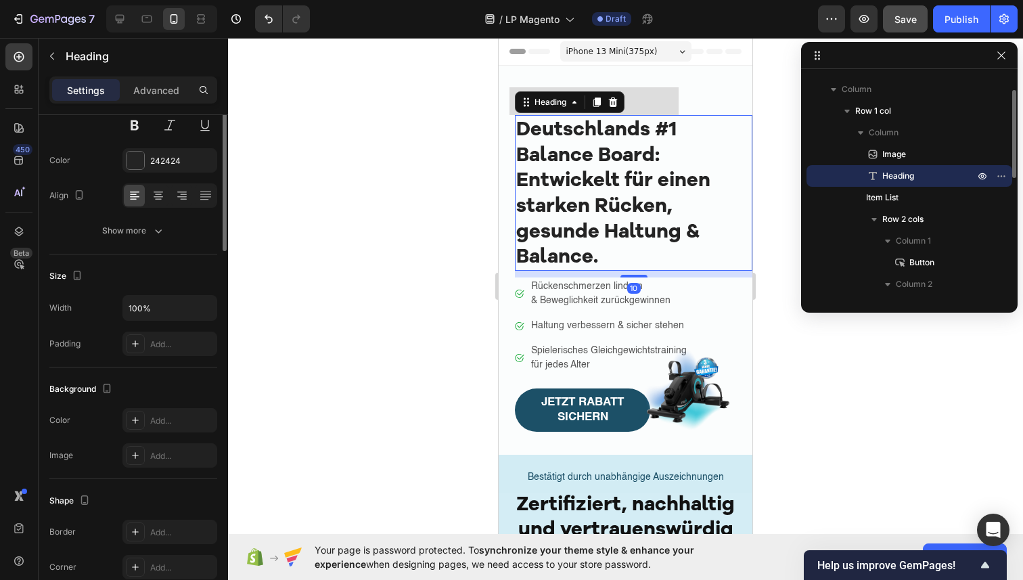
scroll to position [0, 0]
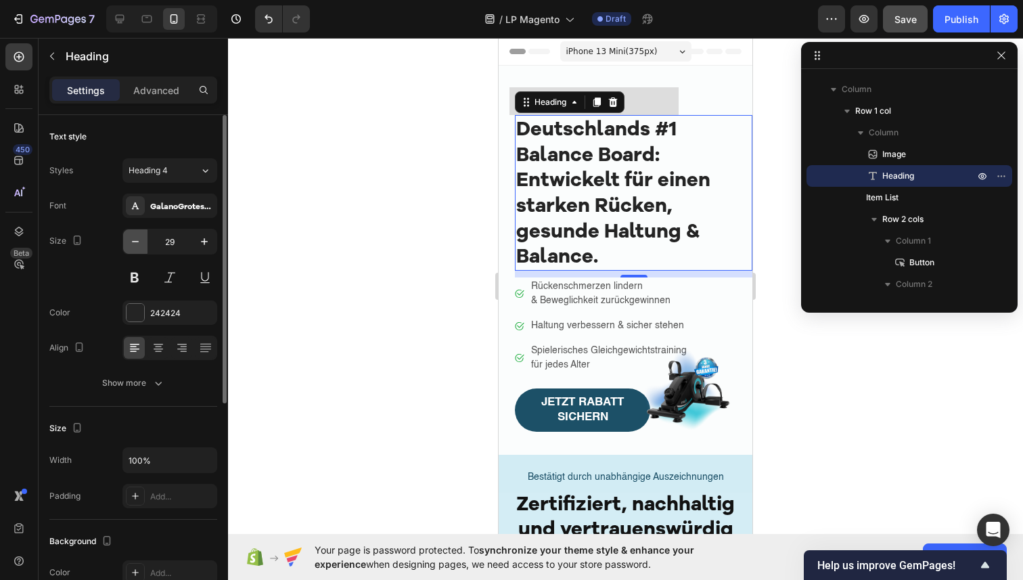
click at [139, 243] on icon "button" at bounding box center [136, 242] width 14 height 14
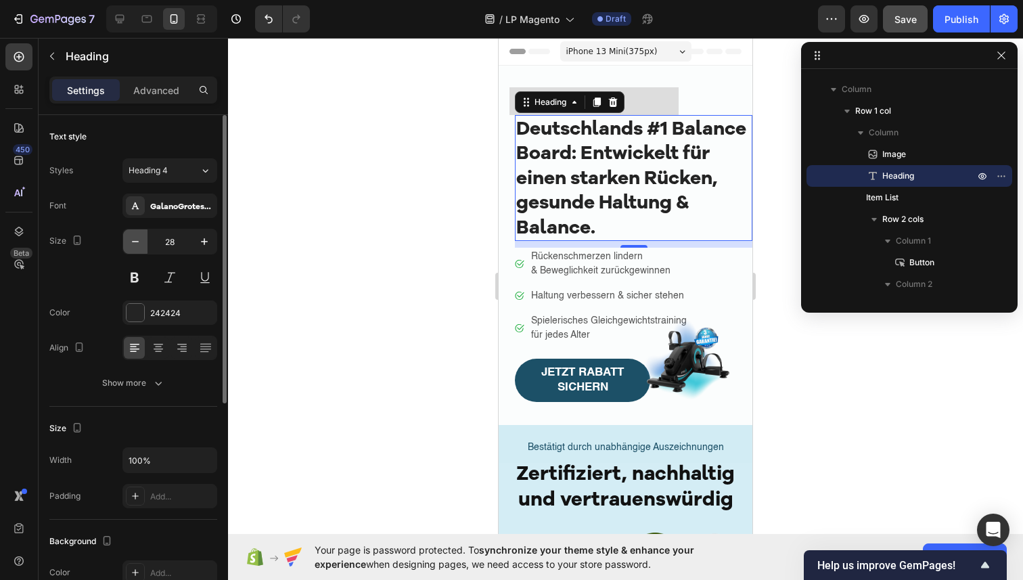
click at [139, 243] on icon "button" at bounding box center [136, 242] width 14 height 14
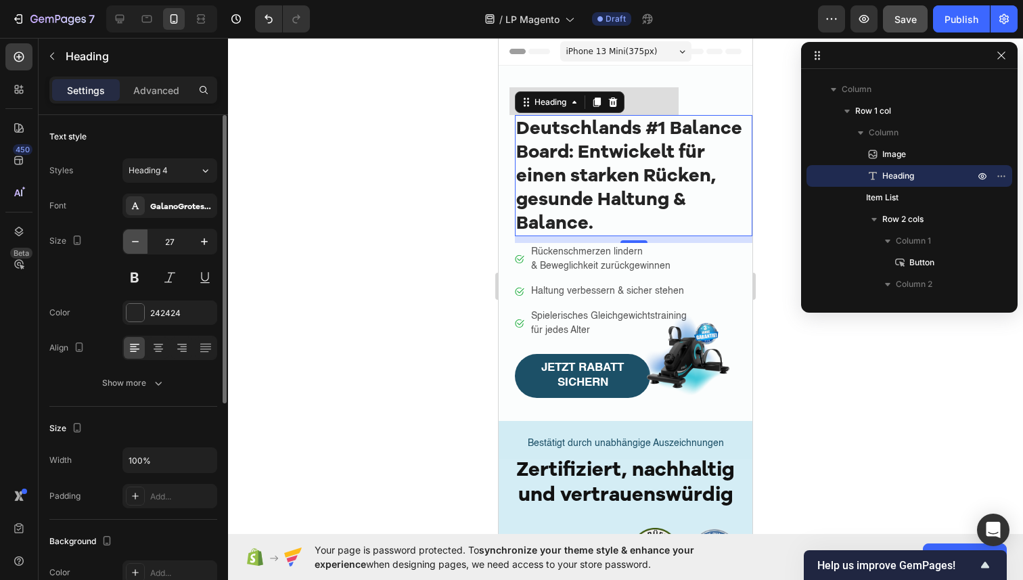
click at [139, 242] on icon "button" at bounding box center [136, 242] width 14 height 14
type input "26"
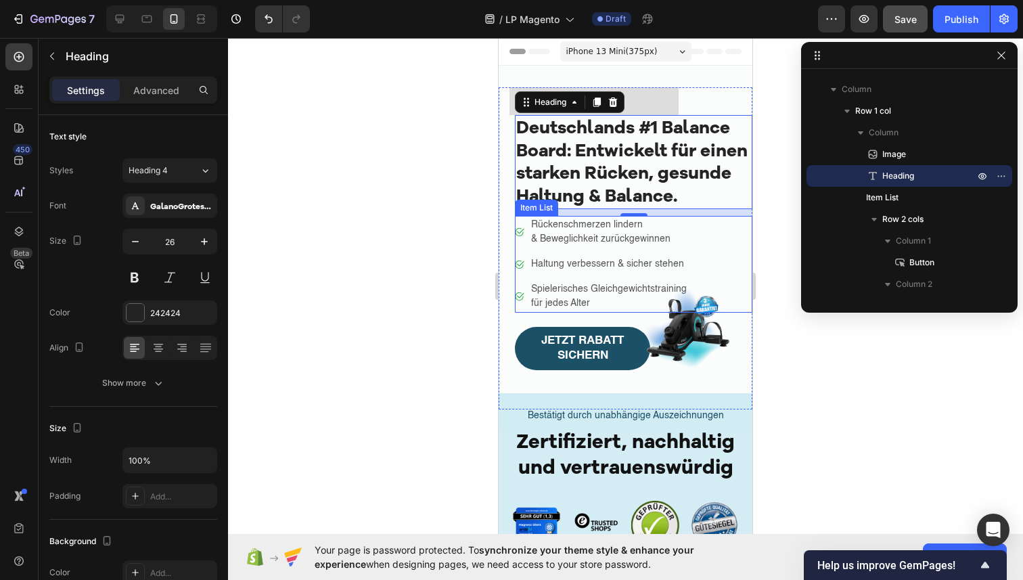
click at [626, 229] on p "Rückenschmerzen lindern" at bounding box center [609, 225] width 156 height 14
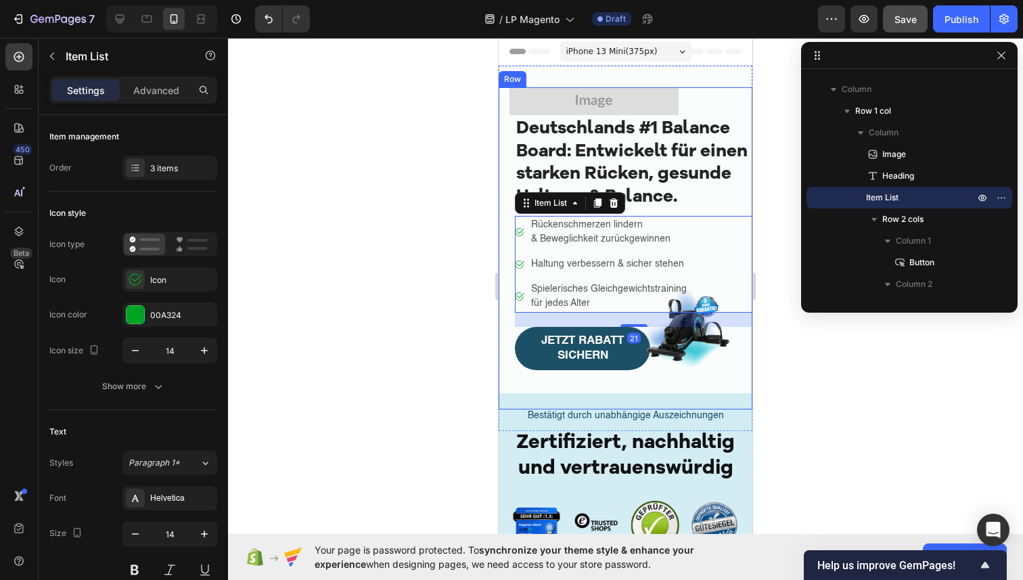
click at [447, 263] on div at bounding box center [625, 309] width 795 height 542
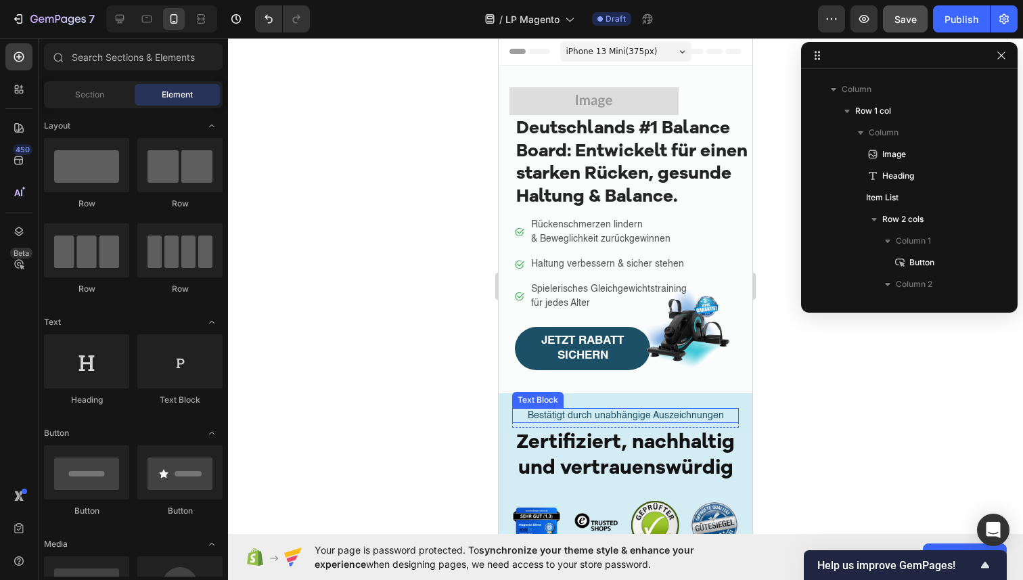
click at [555, 416] on p "Bestätigt durch unabhängige Auszeichnungen" at bounding box center [626, 415] width 224 height 12
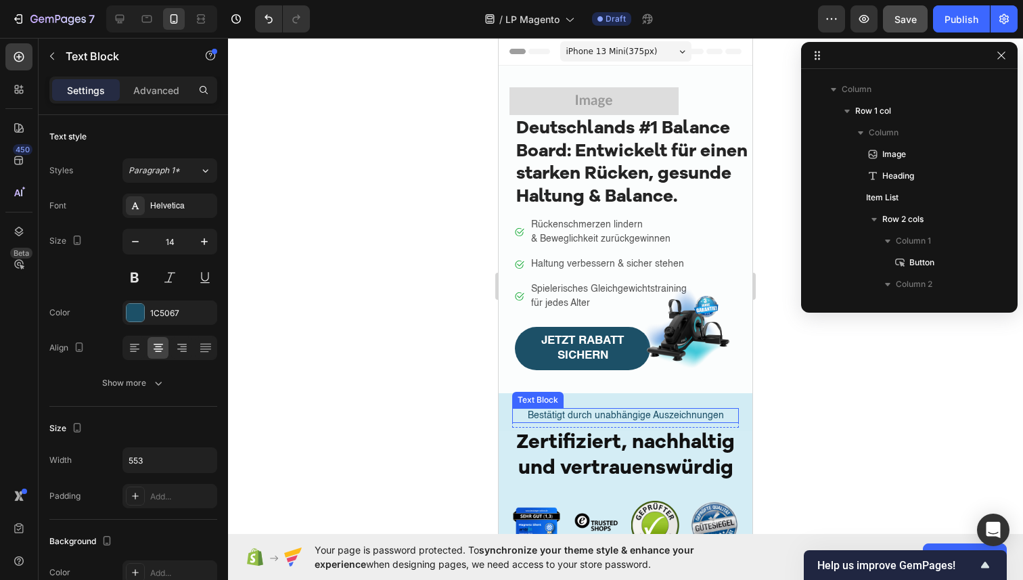
scroll to position [321, 0]
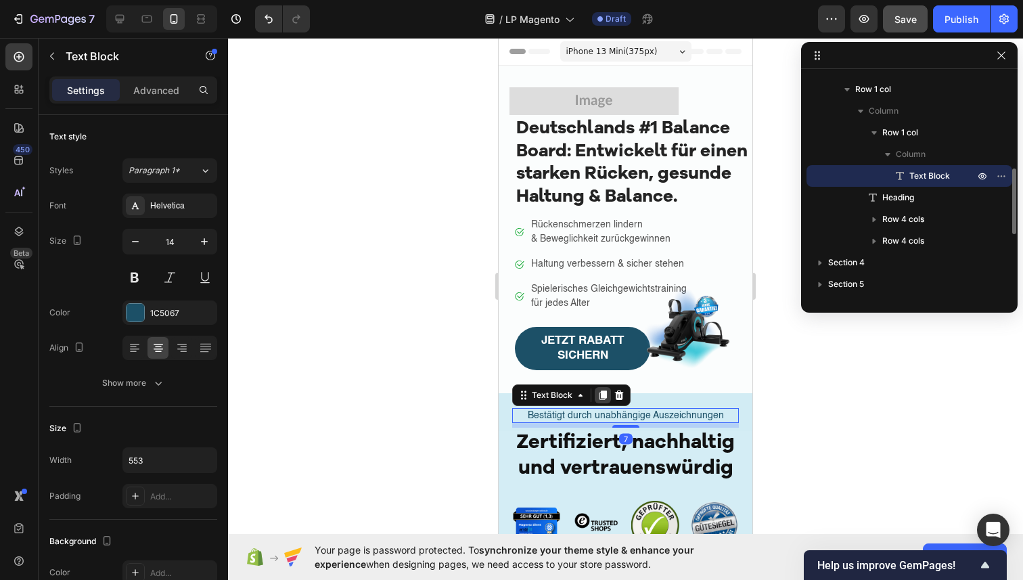
click at [604, 392] on icon at bounding box center [603, 394] width 7 height 9
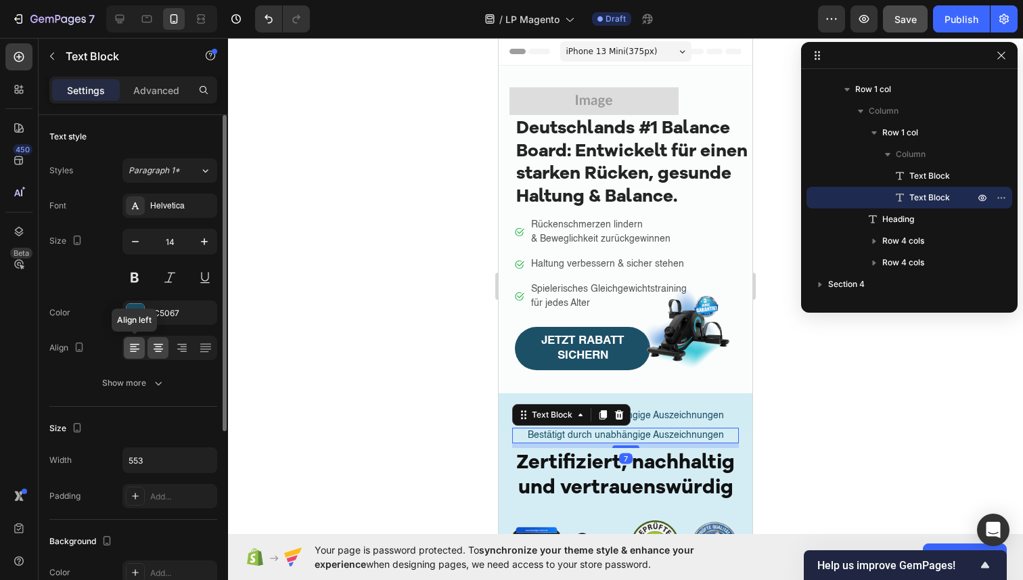
click at [137, 344] on icon at bounding box center [134, 344] width 9 height 1
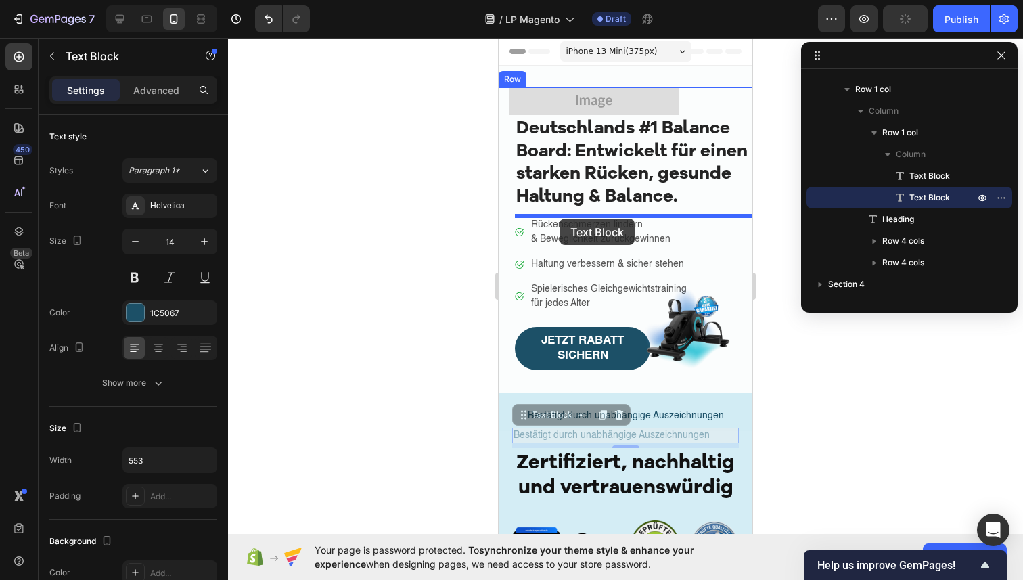
drag, startPoint x: 528, startPoint y: 420, endPoint x: 560, endPoint y: 219, distance: 203.5
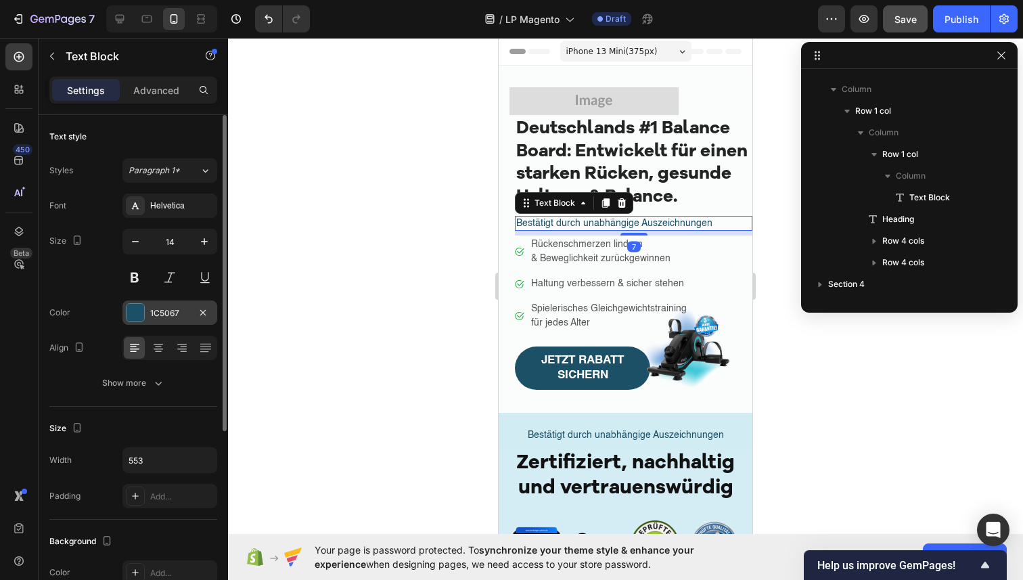
click at [181, 305] on div "1C5067" at bounding box center [169, 312] width 95 height 24
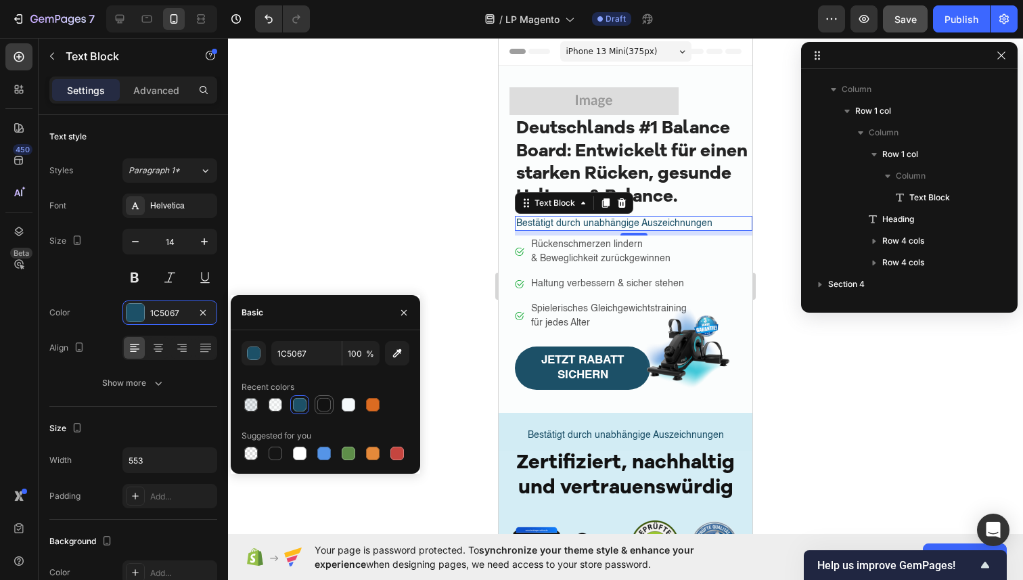
click at [321, 405] on div at bounding box center [324, 405] width 14 height 14
type input "121212"
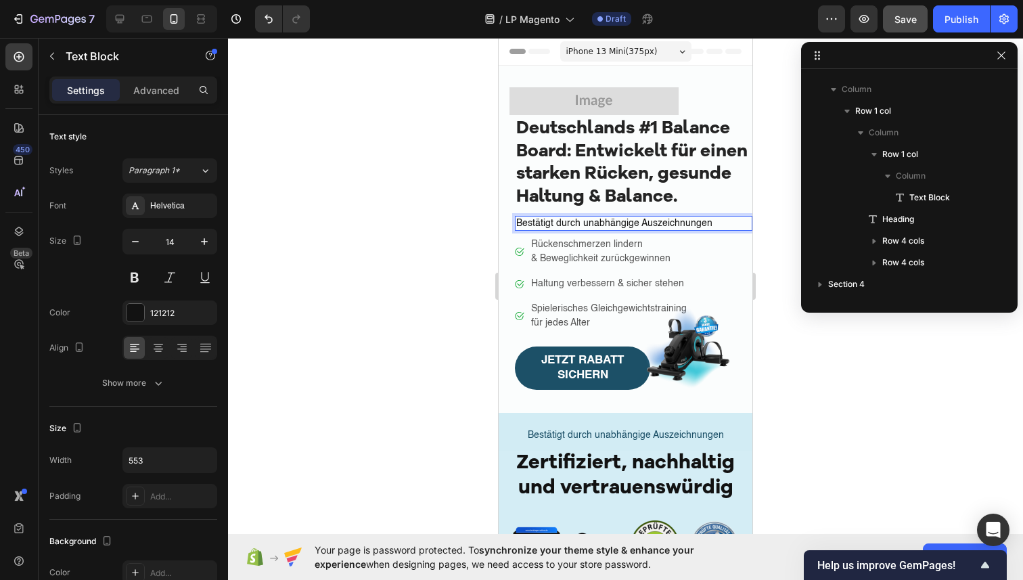
click at [686, 225] on p "Bestätigt durch unabhängige Auszeichnungen" at bounding box center [633, 223] width 235 height 12
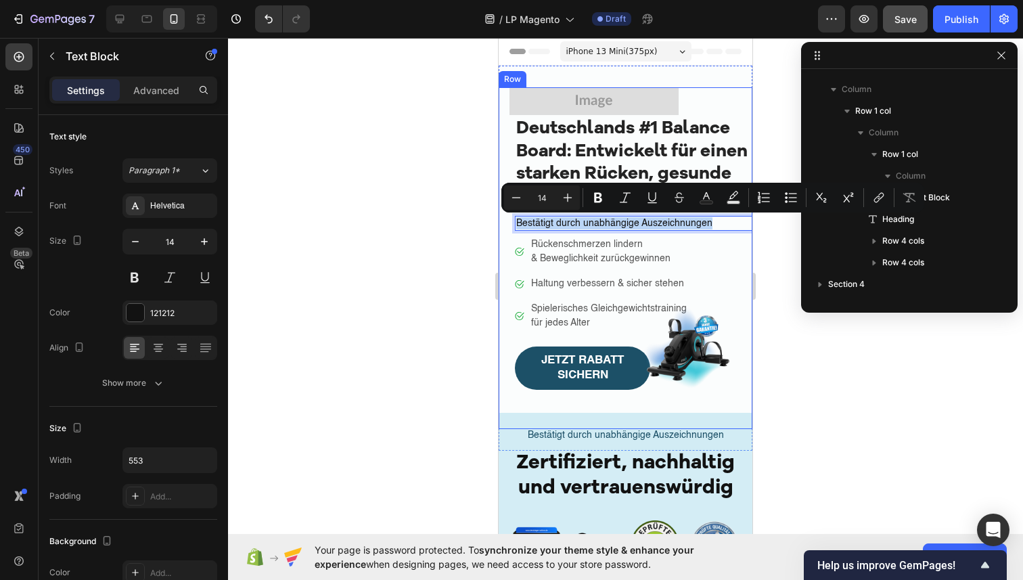
drag, startPoint x: 717, startPoint y: 225, endPoint x: 514, endPoint y: 224, distance: 202.4
click at [515, 224] on div "Bestätigt durch unabhängige Auszeichnungen" at bounding box center [634, 223] width 238 height 15
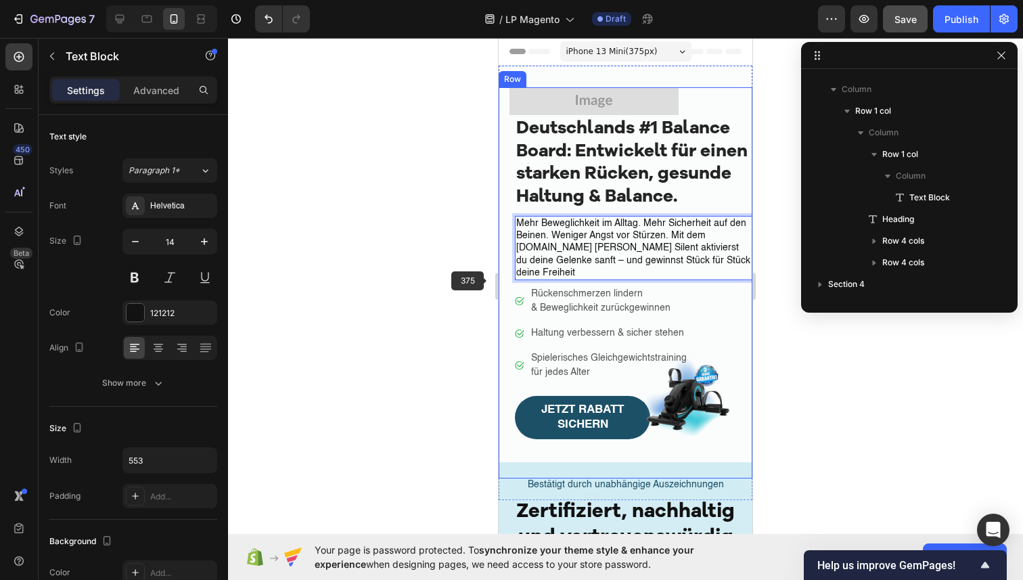
click at [490, 282] on div at bounding box center [625, 309] width 795 height 542
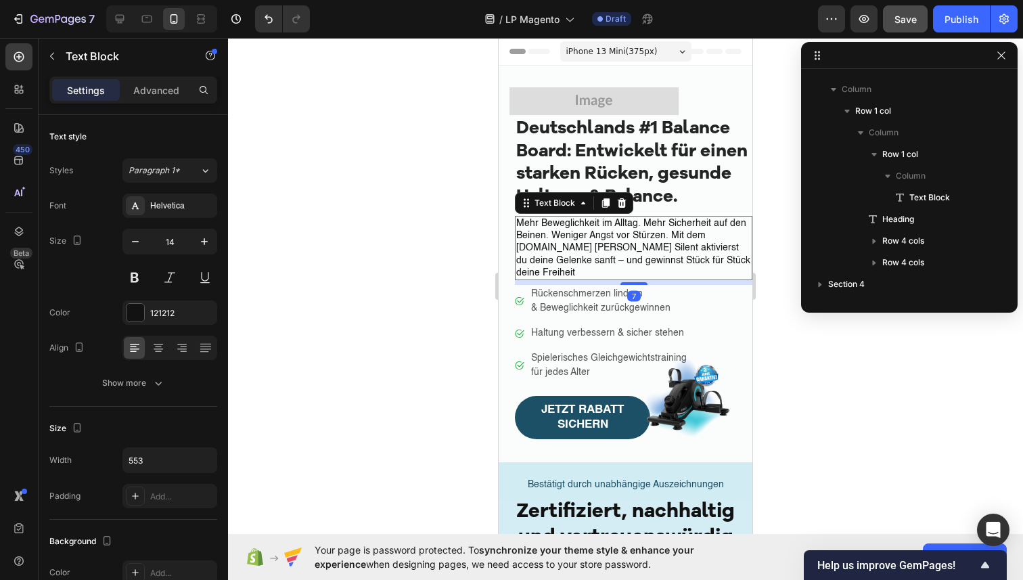
click at [650, 240] on p "Mehr Beweglichkeit im Alltag. Mehr Sicherheit auf den Beinen. Weniger Angst vor…" at bounding box center [633, 248] width 235 height 62
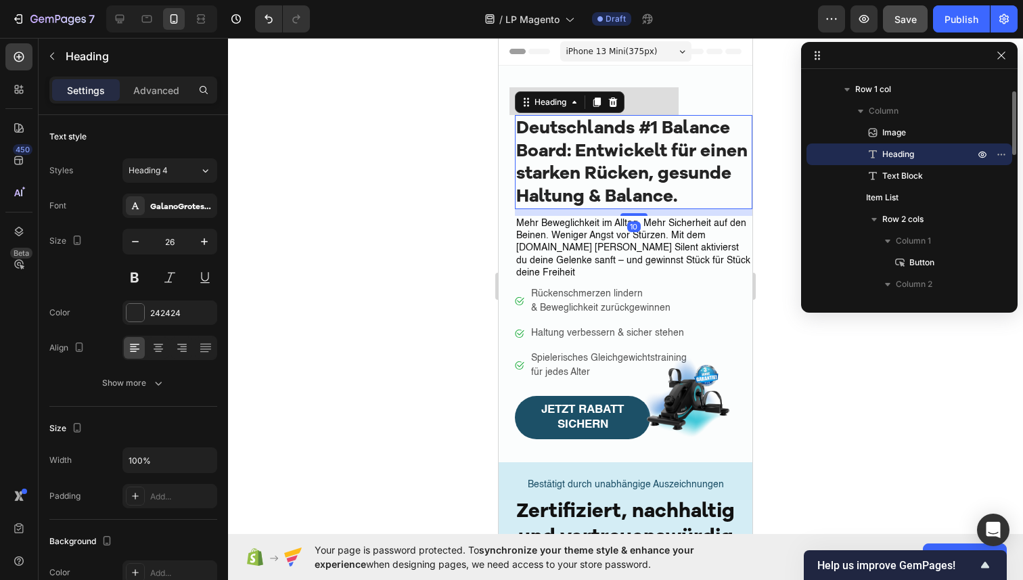
click at [682, 208] on div "Deutschlands #1 Balance Board: Entwickelt für einen starken Rücken, gesunde Hal…" at bounding box center [634, 162] width 238 height 94
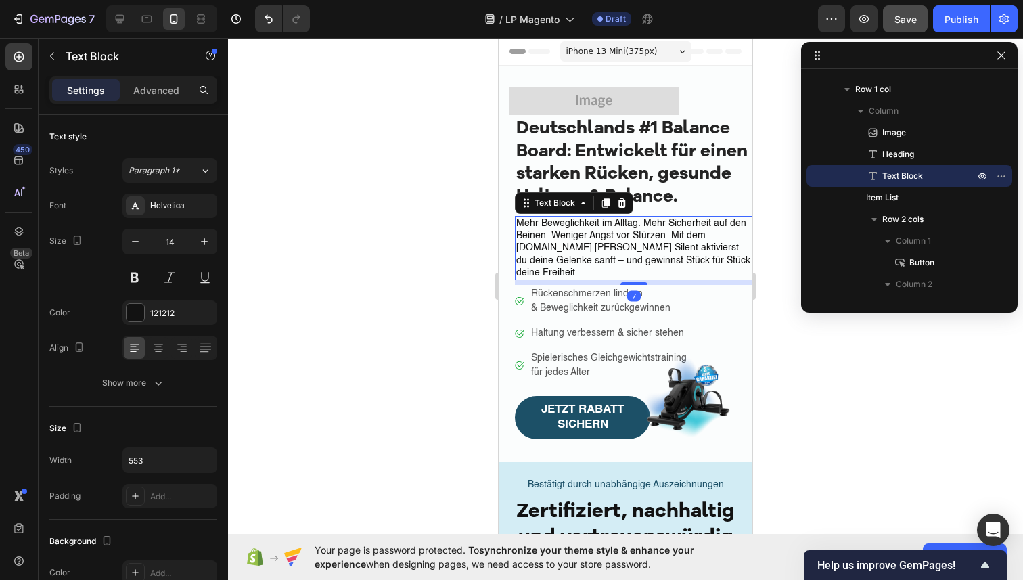
click at [635, 246] on p "Mehr Beweglichkeit im Alltag. Mehr Sicherheit auf den Beinen. Weniger Angst vor…" at bounding box center [633, 248] width 235 height 62
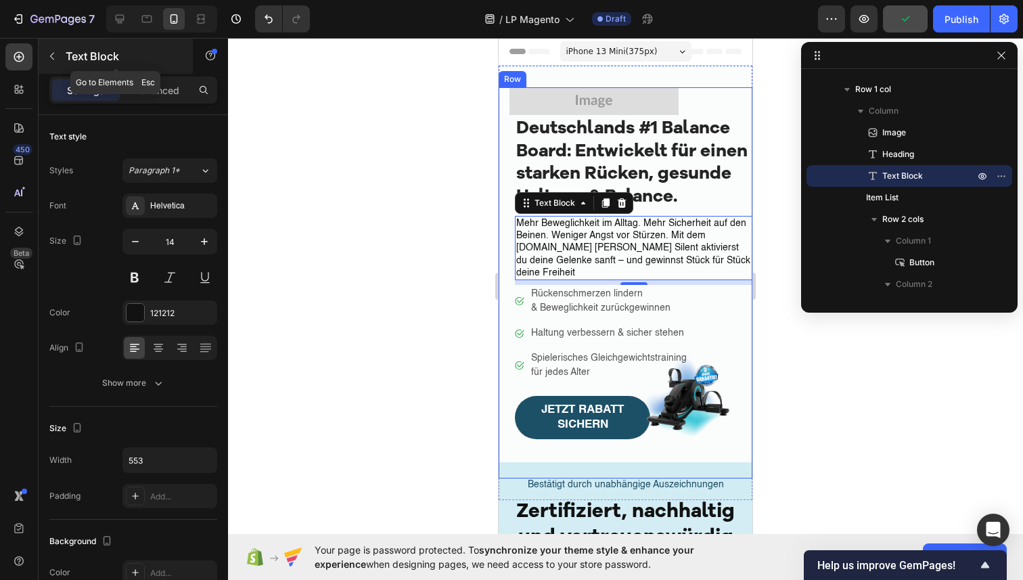
click at [56, 58] on icon "button" at bounding box center [52, 56] width 11 height 11
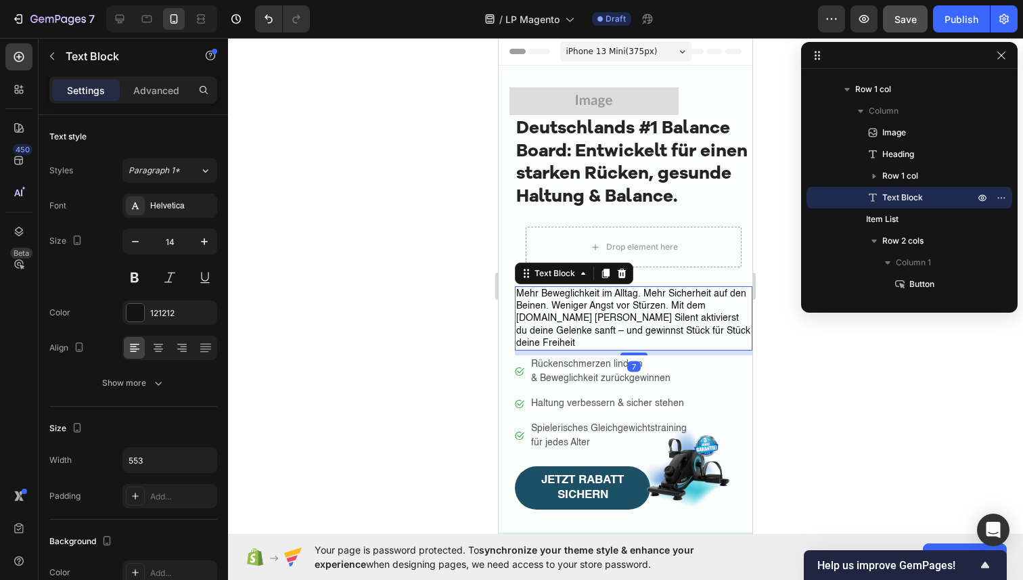
click at [602, 295] on p "Mehr Beweglichkeit im Alltag. Mehr Sicherheit auf den Beinen. Weniger Angst vor…" at bounding box center [633, 319] width 235 height 62
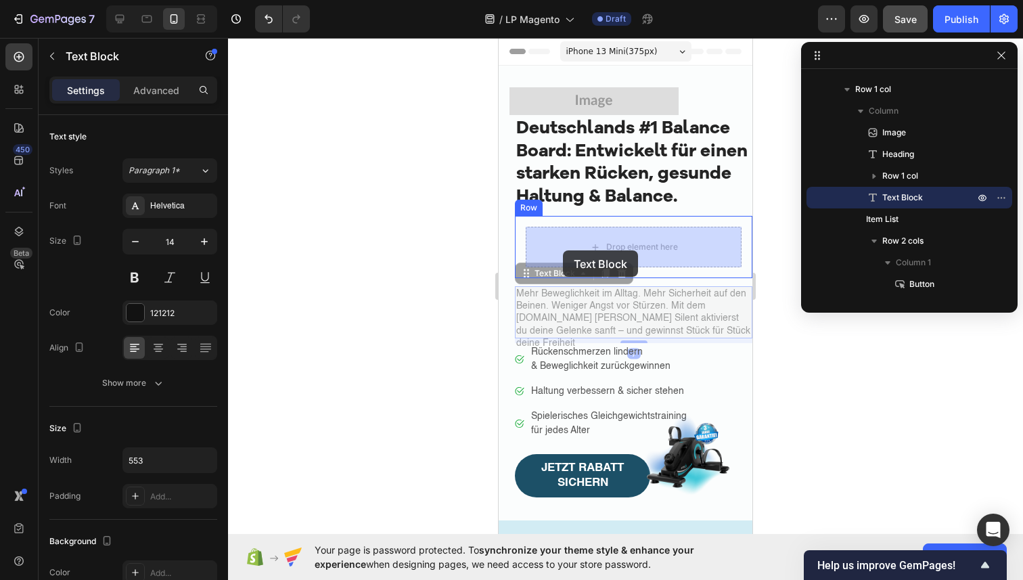
drag, startPoint x: 527, startPoint y: 274, endPoint x: 562, endPoint y: 250, distance: 43.0
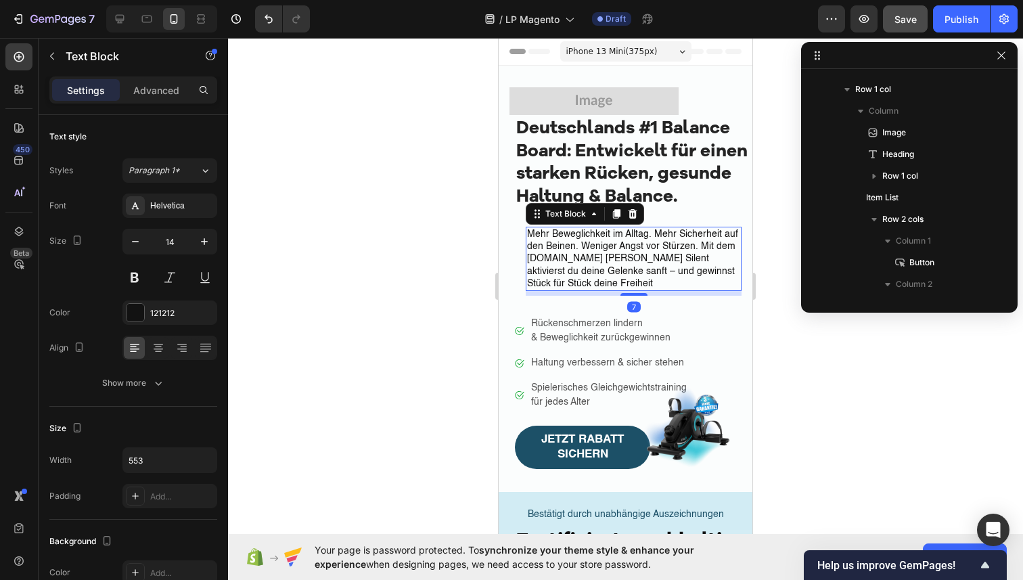
click at [486, 323] on div at bounding box center [625, 309] width 795 height 542
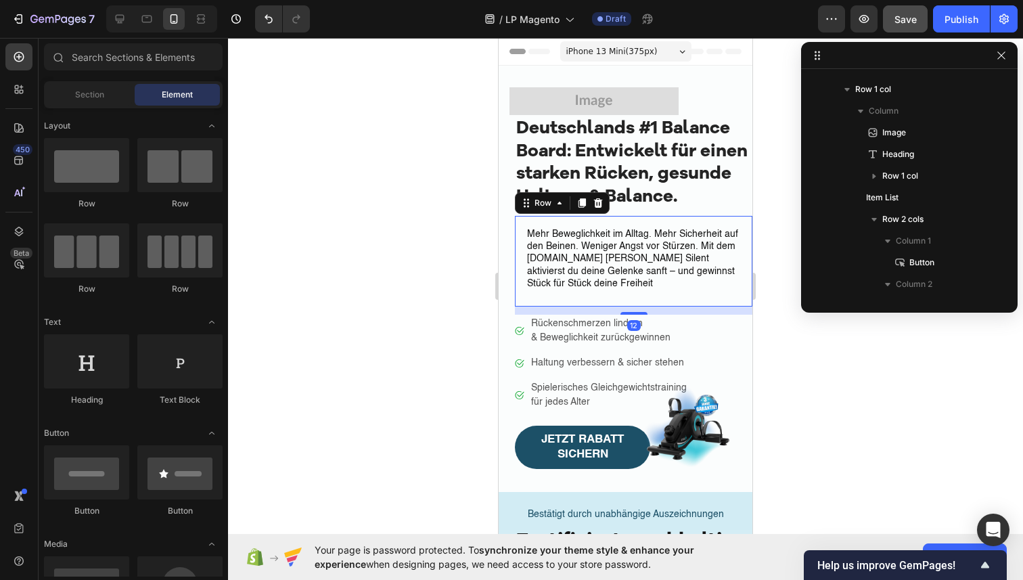
click at [516, 275] on div "Mehr Beweglichkeit im Alltag. Mehr Sicherheit auf den Beinen. Weniger Angst vor…" at bounding box center [634, 261] width 238 height 91
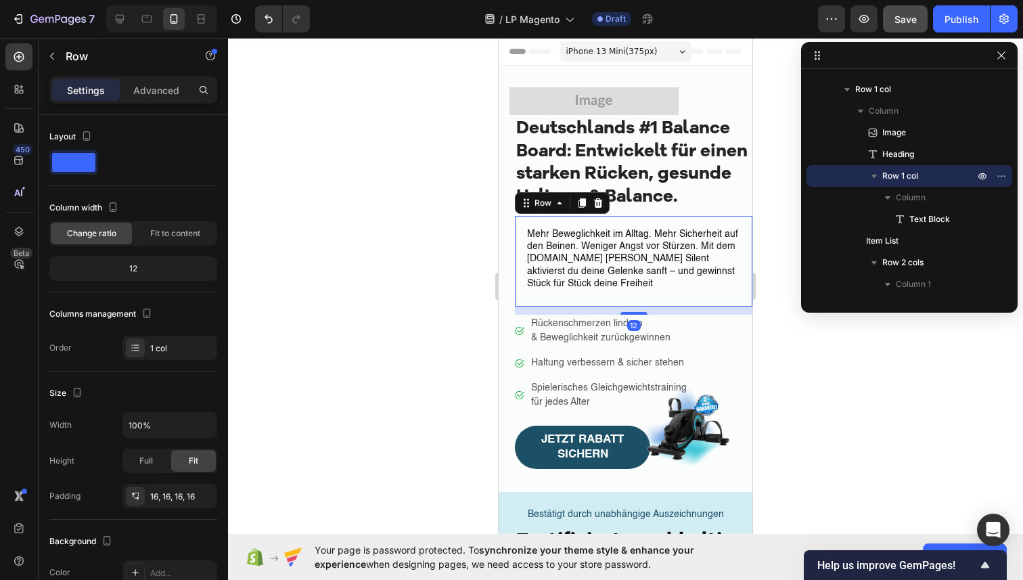
click at [428, 343] on div at bounding box center [625, 309] width 795 height 542
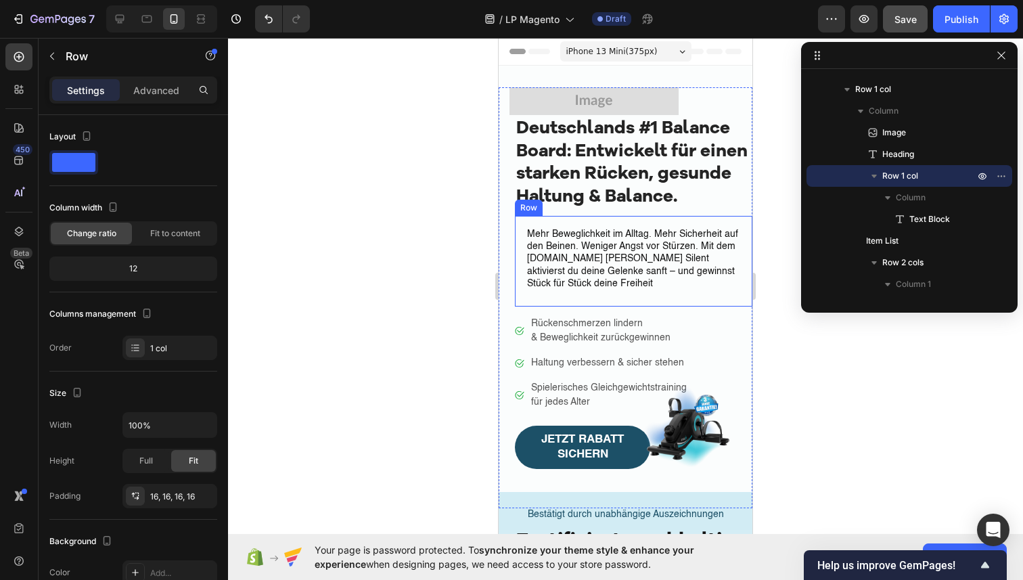
click at [524, 288] on div "Mehr Beweglichkeit im Alltag. Mehr Sicherheit auf den Beinen. Weniger Angst vor…" at bounding box center [634, 261] width 238 height 91
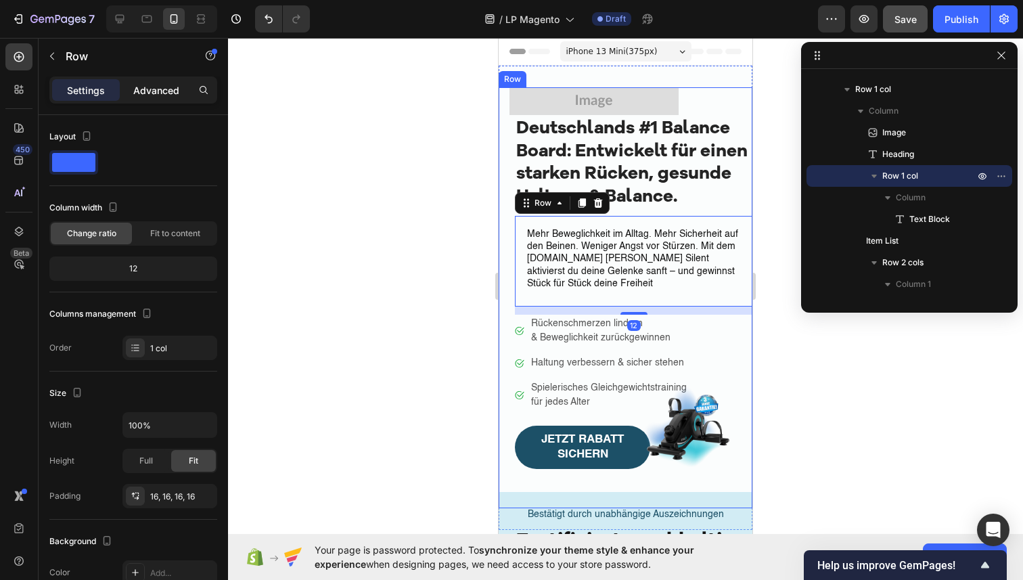
click at [150, 92] on p "Advanced" at bounding box center [156, 90] width 46 height 14
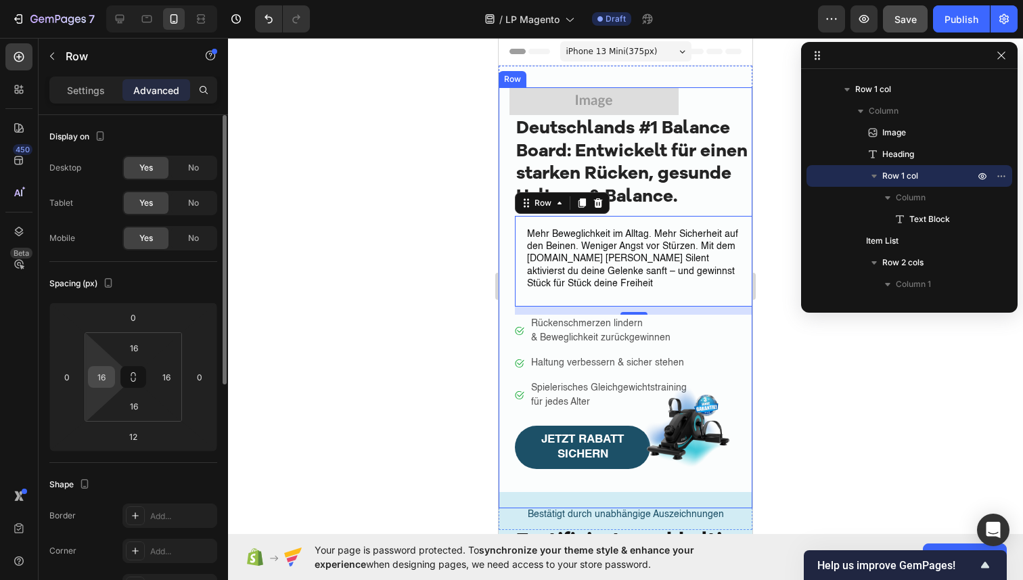
click at [106, 376] on input "16" at bounding box center [101, 377] width 20 height 20
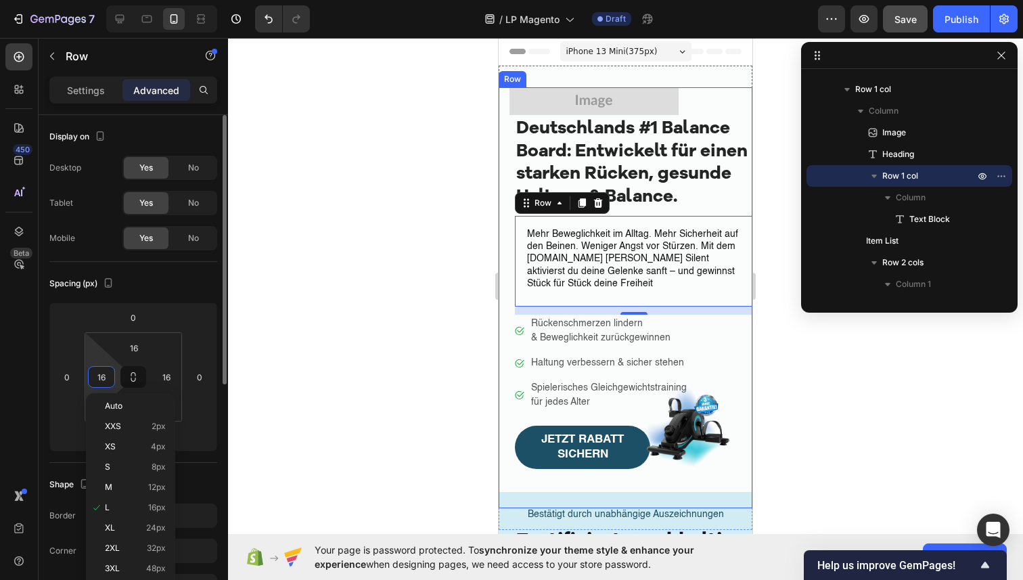
type input "0"
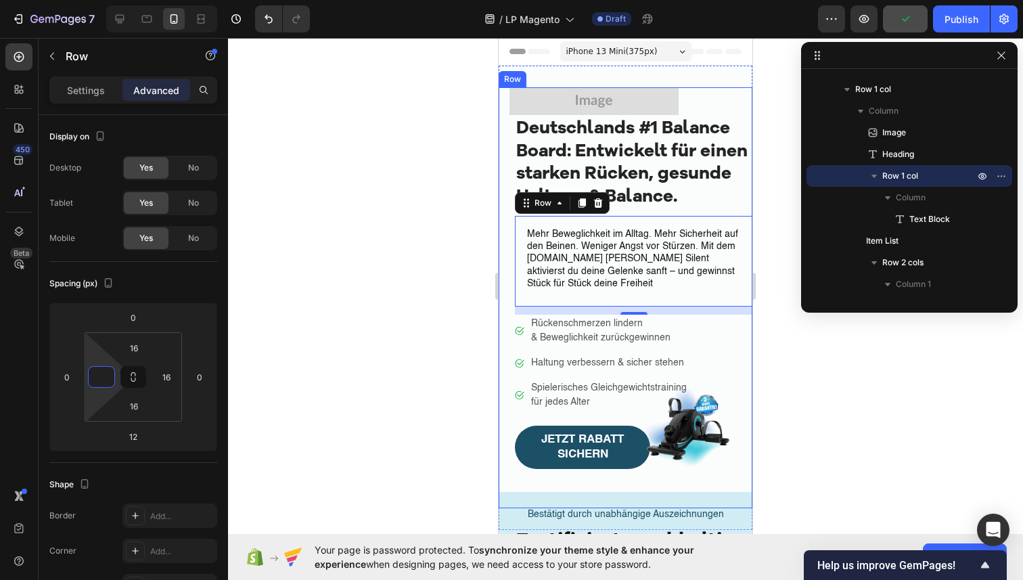
click at [280, 346] on div at bounding box center [625, 309] width 795 height 542
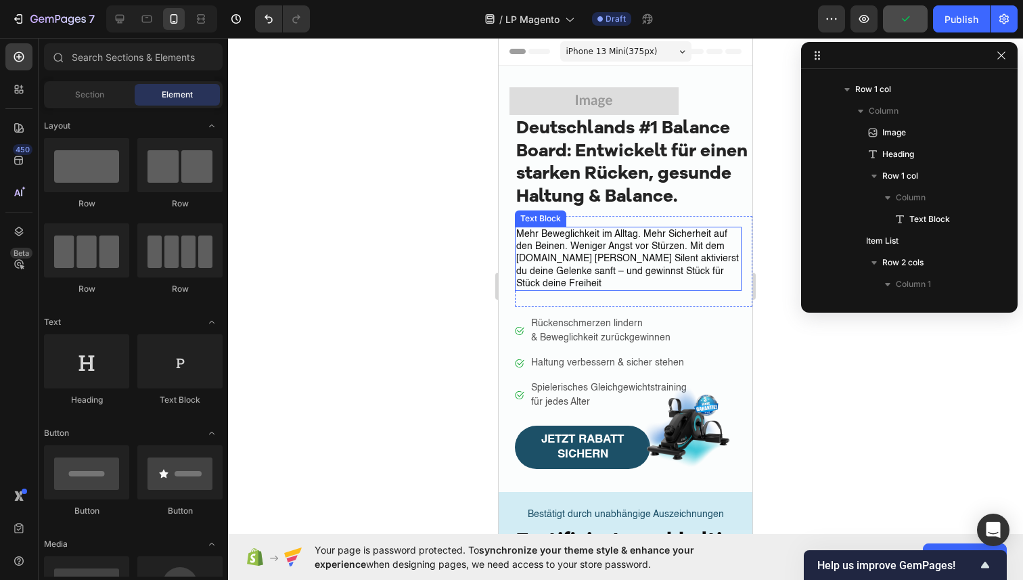
click at [544, 248] on p "Mehr Beweglichkeit im Alltag. Mehr Sicherheit auf den Beinen. Weniger Angst vor…" at bounding box center [628, 259] width 224 height 62
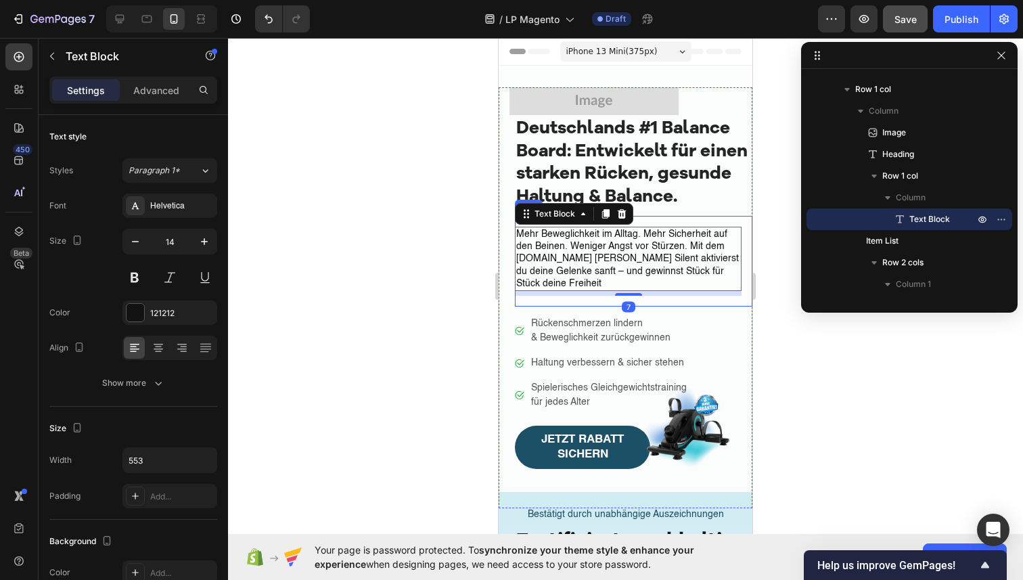
click at [629, 286] on div "Mehr Beweglichkeit im Alltag. Mehr Sicherheit auf den Beinen. Weniger Angst vor…" at bounding box center [634, 261] width 238 height 91
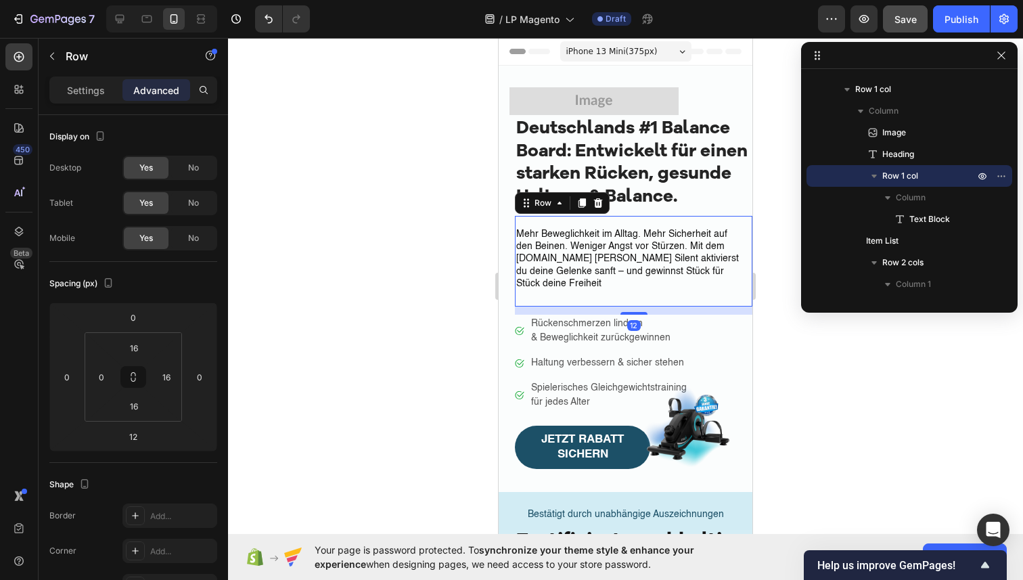
click at [413, 353] on div at bounding box center [625, 309] width 795 height 542
click at [560, 293] on div "Mehr Beweglichkeit im Alltag. Mehr Sicherheit auf den Beinen. Weniger Angst vor…" at bounding box center [634, 261] width 238 height 91
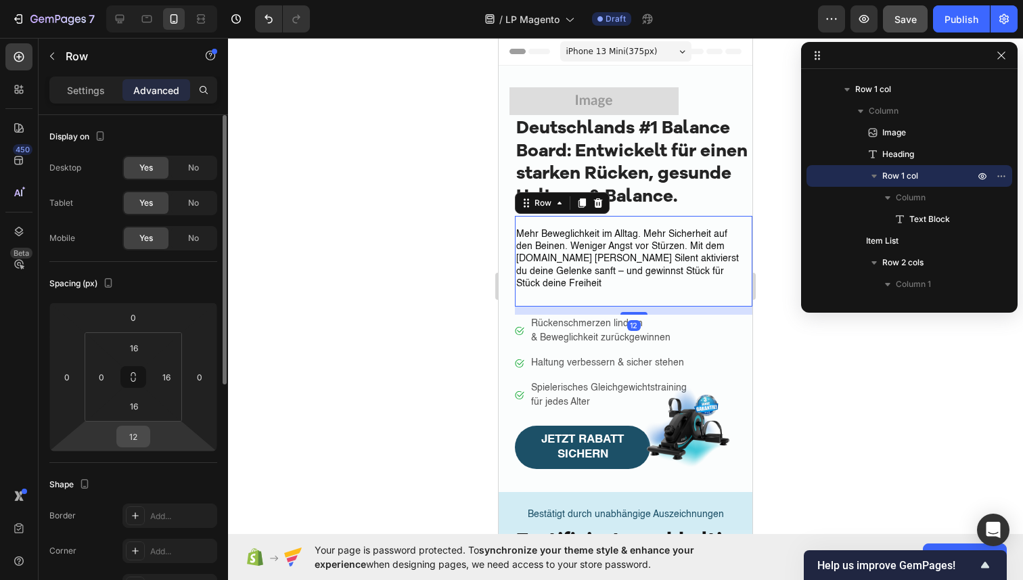
click at [140, 436] on input "12" at bounding box center [133, 436] width 27 height 20
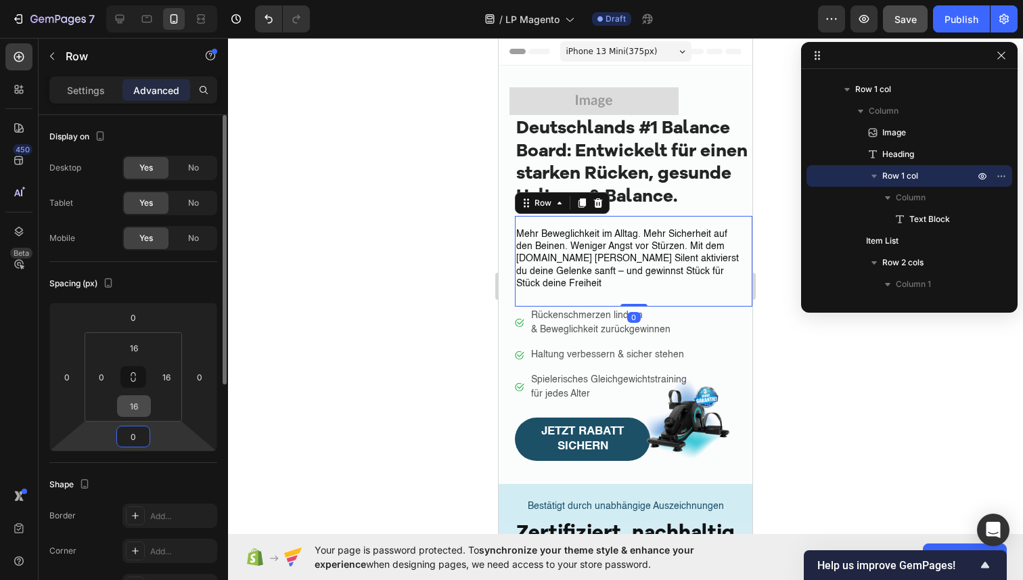
type input "0"
click at [139, 407] on input "16" at bounding box center [133, 406] width 27 height 20
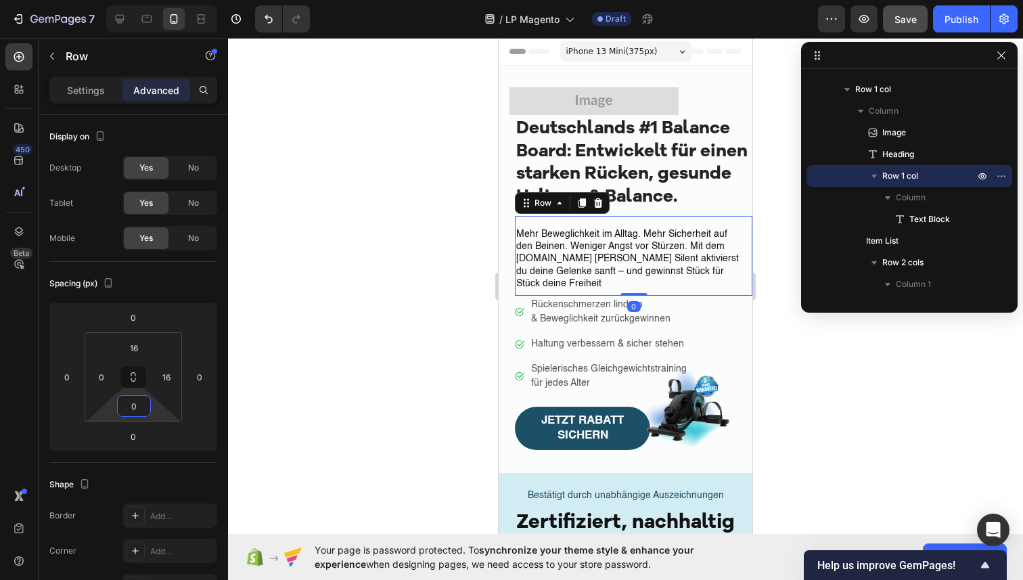
type input "0"
click at [416, 294] on div at bounding box center [625, 309] width 795 height 542
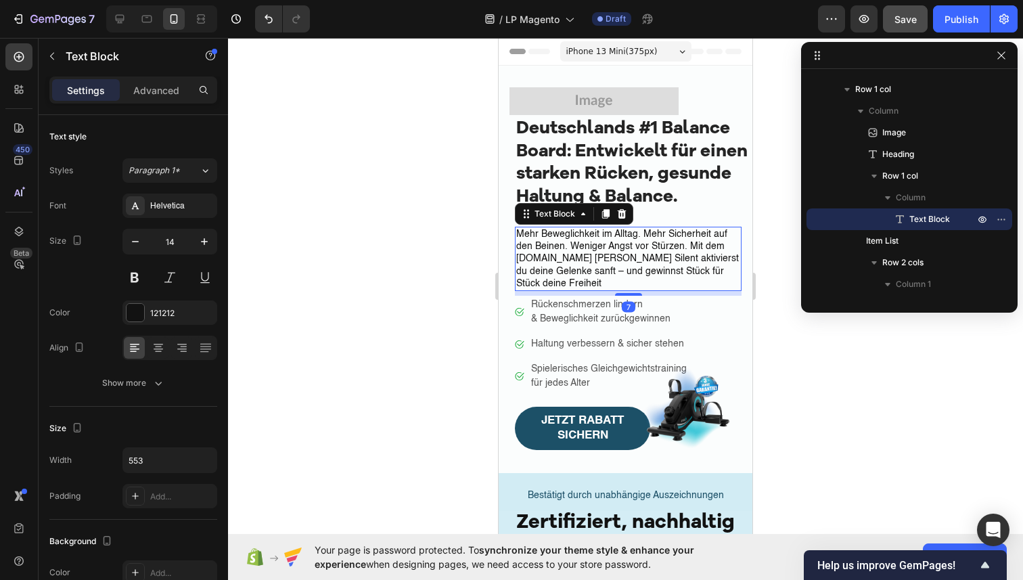
click at [539, 236] on p "Mehr Beweglichkeit im Alltag. Mehr Sicherheit auf den Beinen. Weniger Angst vor…" at bounding box center [628, 259] width 224 height 62
click at [658, 222] on div "Mehr Beweglichkeit im Alltag. Mehr Sicherheit auf den Beinen. Weniger Angst vor…" at bounding box center [634, 256] width 238 height 80
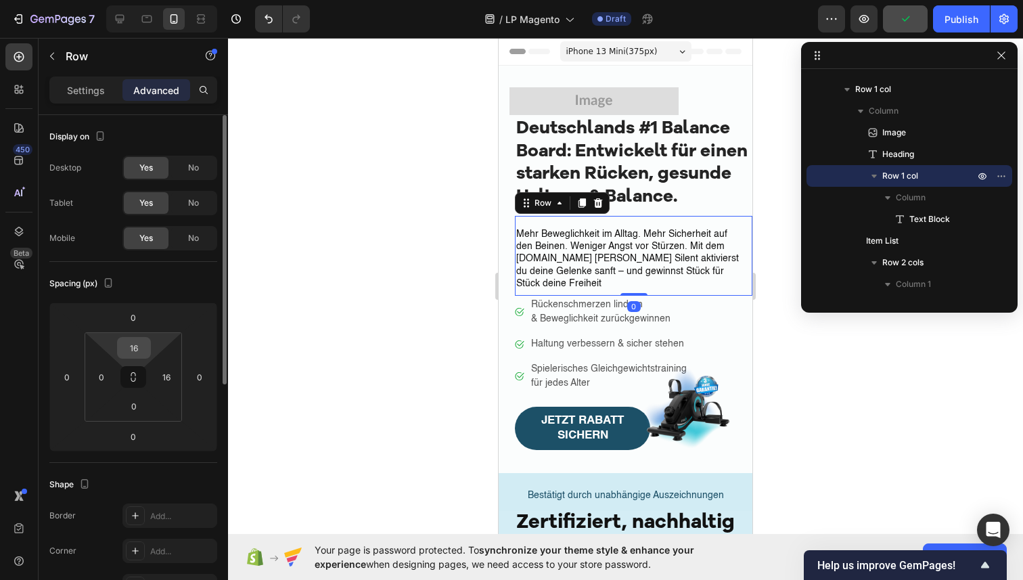
click at [135, 347] on input "16" at bounding box center [133, 348] width 27 height 20
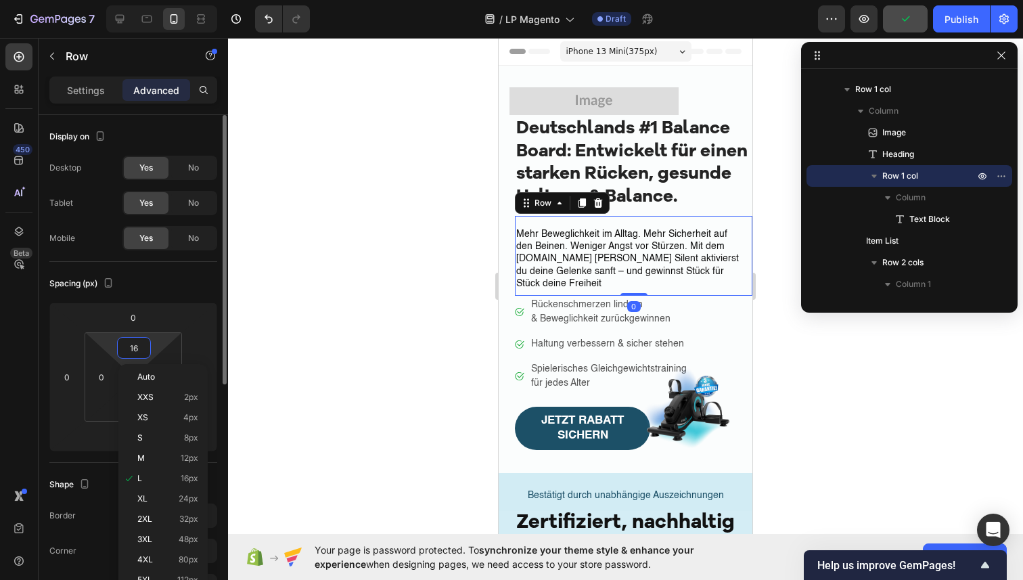
type input "0"
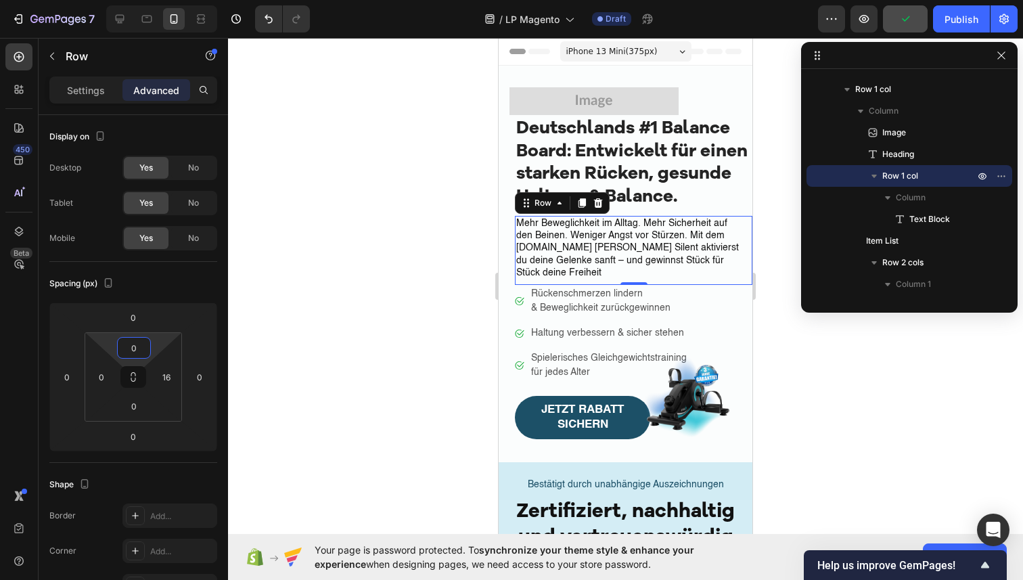
click at [317, 254] on div at bounding box center [625, 309] width 795 height 542
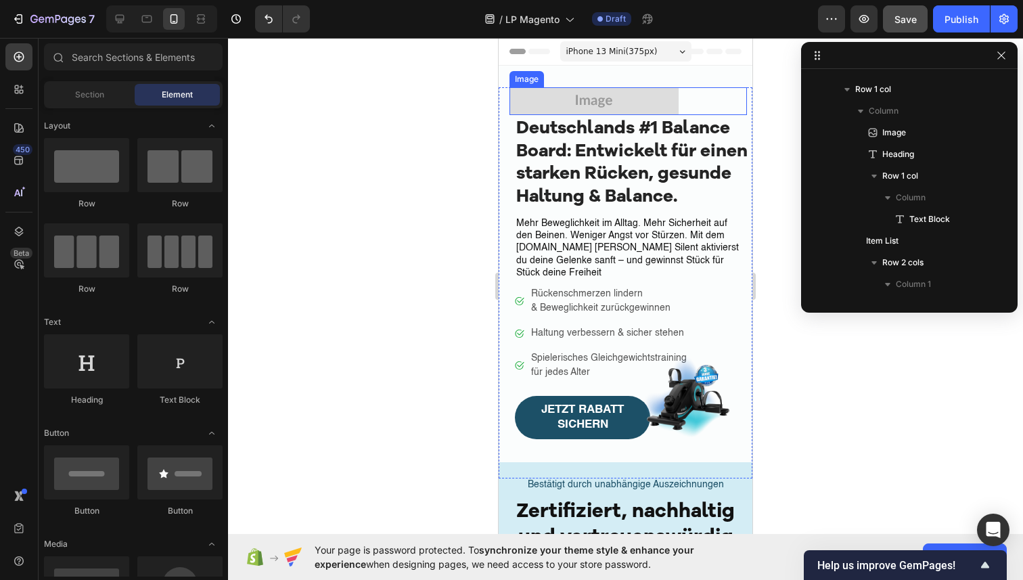
click at [541, 93] on img at bounding box center [594, 101] width 169 height 28
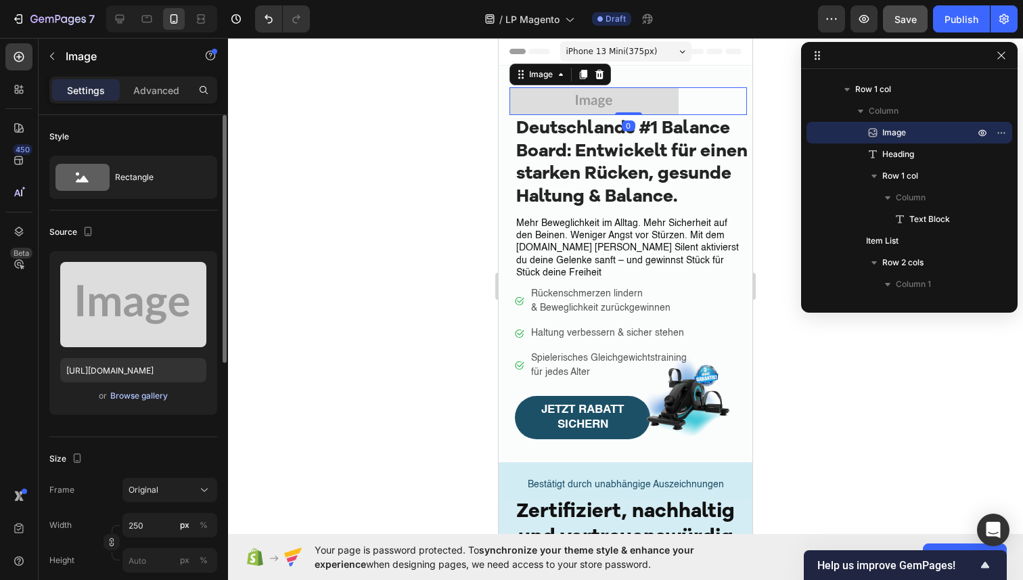
click at [130, 397] on div "Browse gallery" at bounding box center [139, 396] width 58 height 12
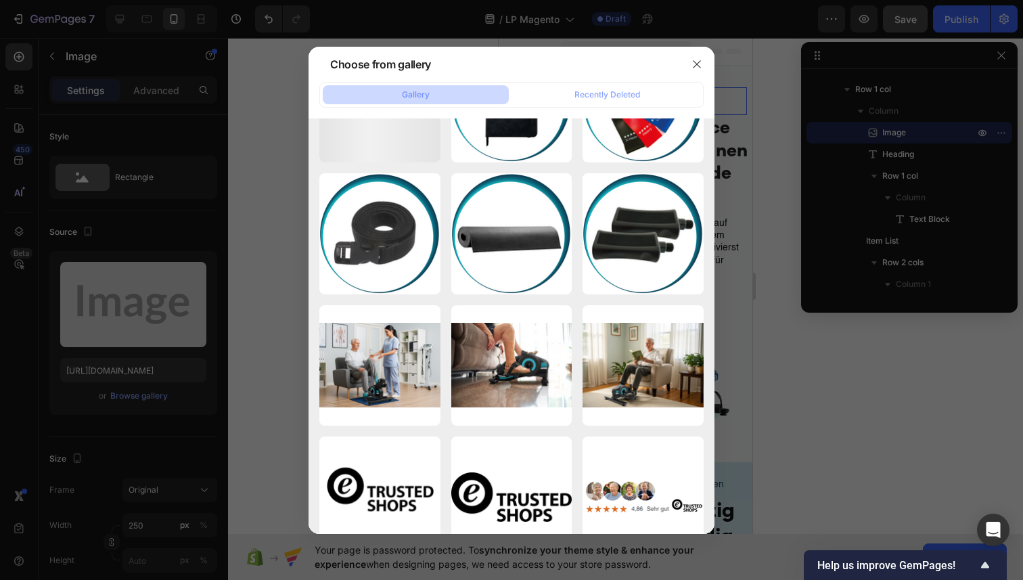
scroll to position [1571, 0]
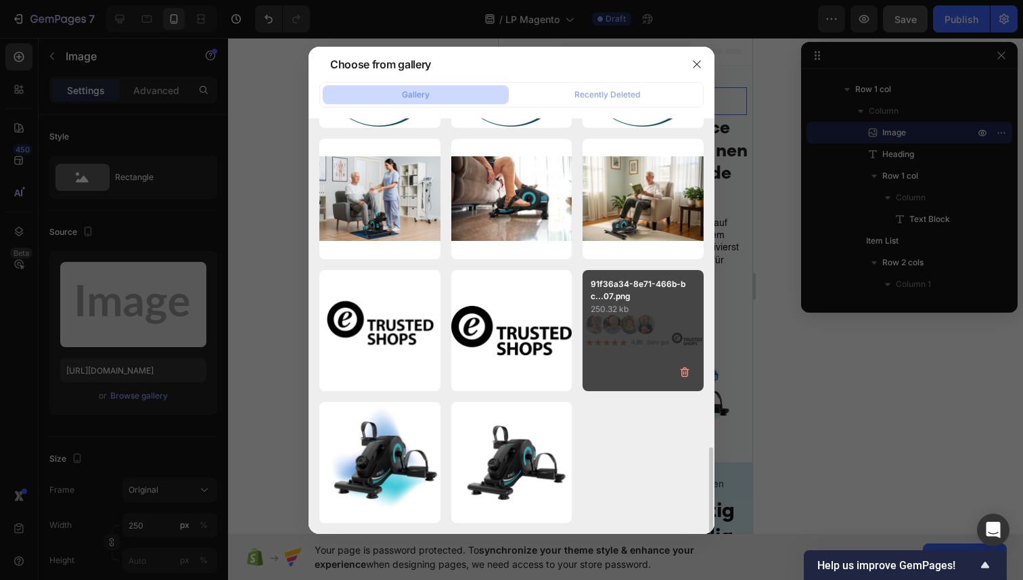
drag, startPoint x: 629, startPoint y: 319, endPoint x: 623, endPoint y: 323, distance: 7.9
click at [629, 319] on div "91f36a34-8e71-466b-bc...07.png 250.32 kb" at bounding box center [643, 330] width 121 height 121
type input "https://cdn.shopify.com/s/files/1/0936/4884/7232/files/gempages_585995895749739…"
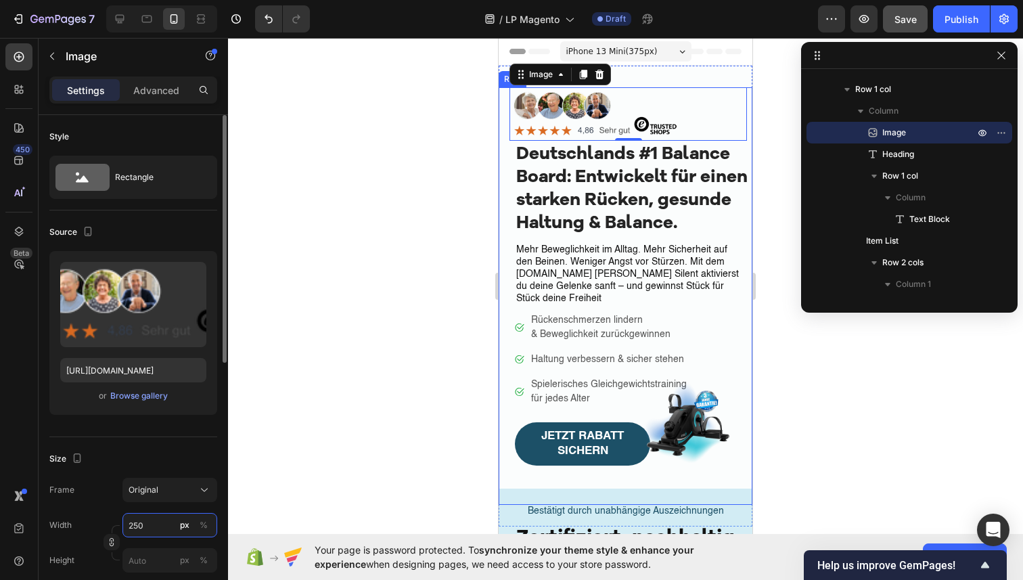
click at [150, 525] on input "250" at bounding box center [169, 525] width 95 height 24
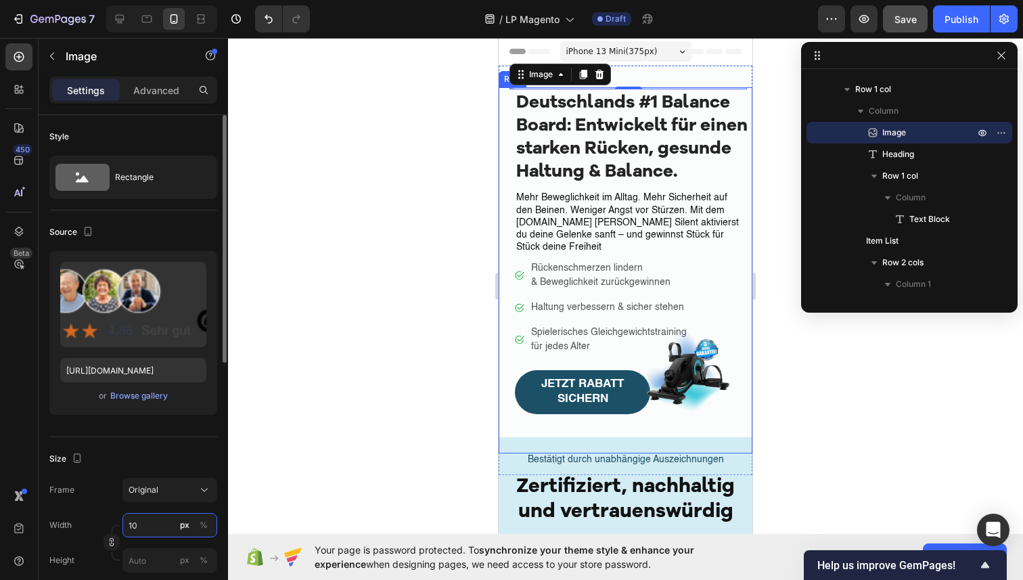
type input "1"
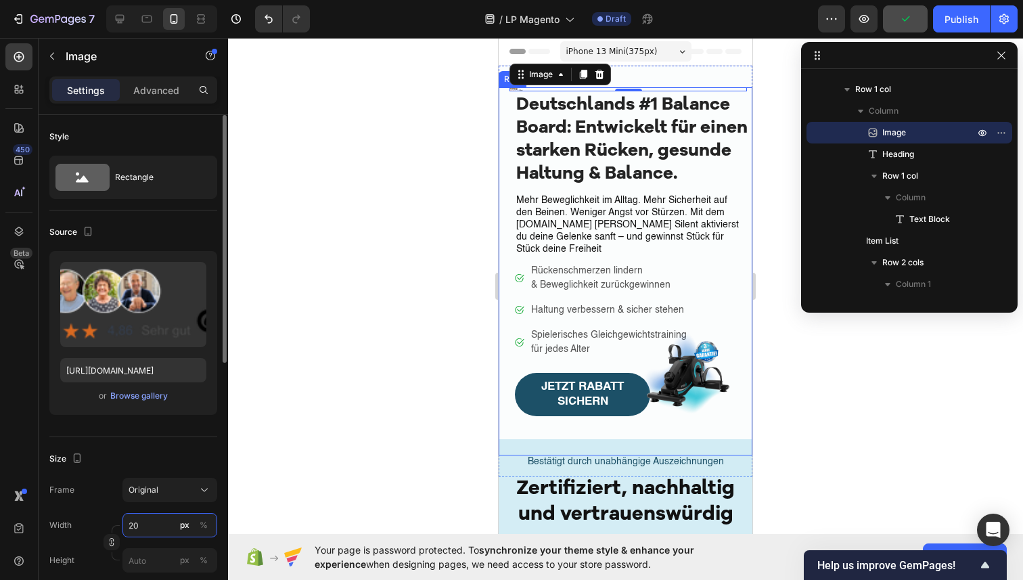
type input "200"
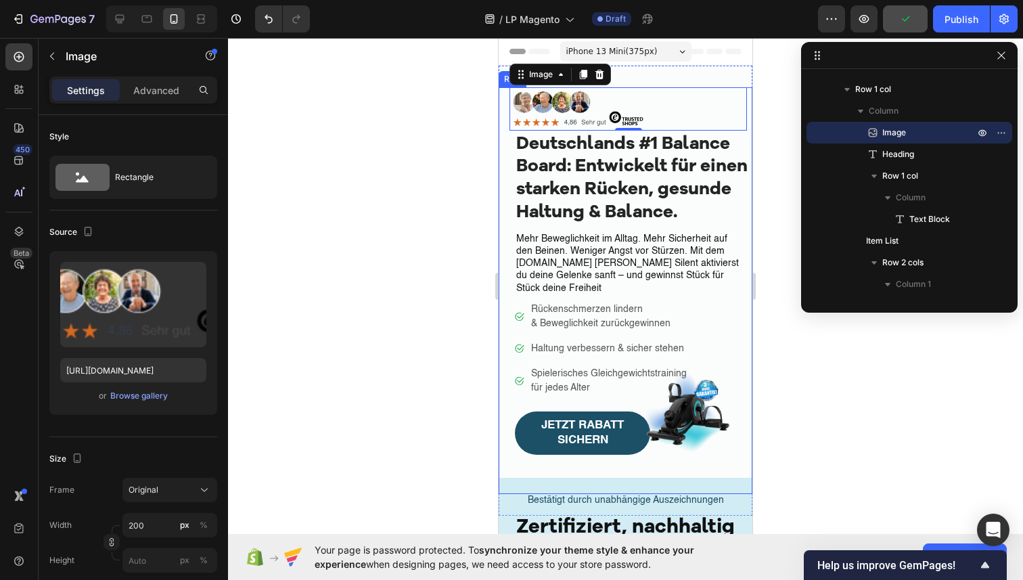
drag, startPoint x: 403, startPoint y: 484, endPoint x: 369, endPoint y: 484, distance: 33.8
click at [403, 484] on div at bounding box center [625, 309] width 795 height 542
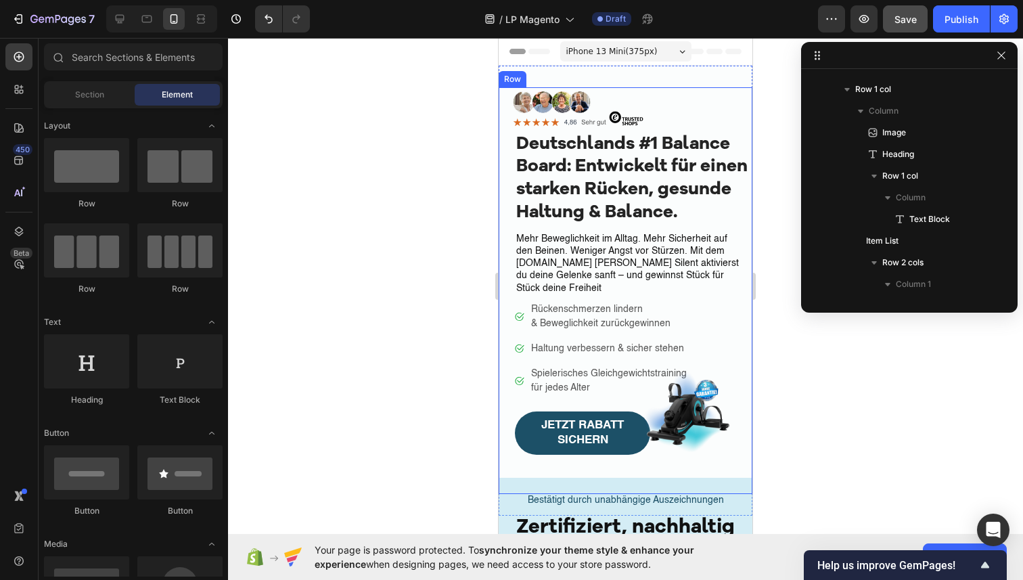
click at [334, 450] on div at bounding box center [625, 309] width 795 height 542
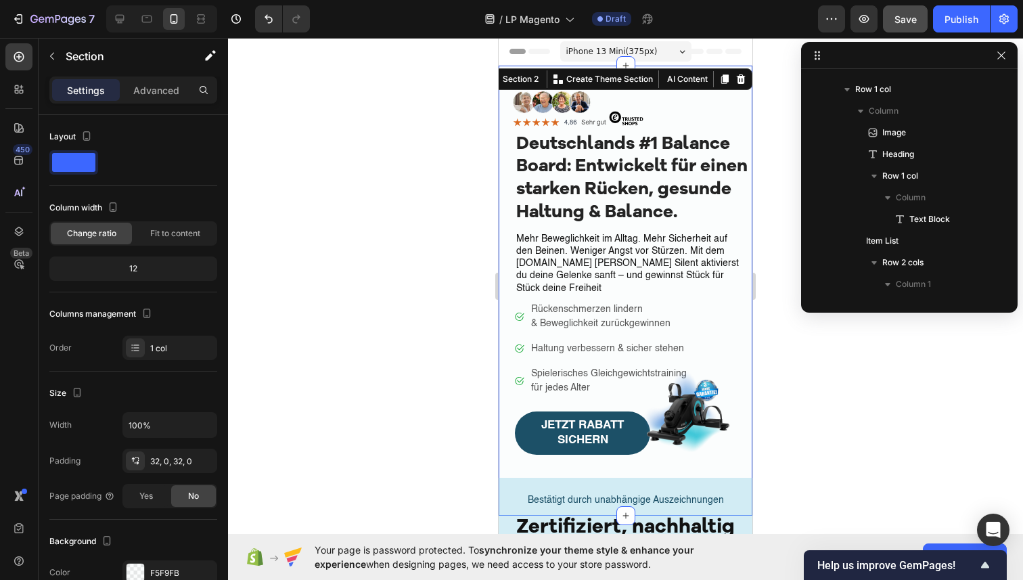
click at [575, 72] on div "Image Deutschlands #1 Balance Board: Entwickelt für einen starken Rücken, gesun…" at bounding box center [626, 291] width 254 height 450
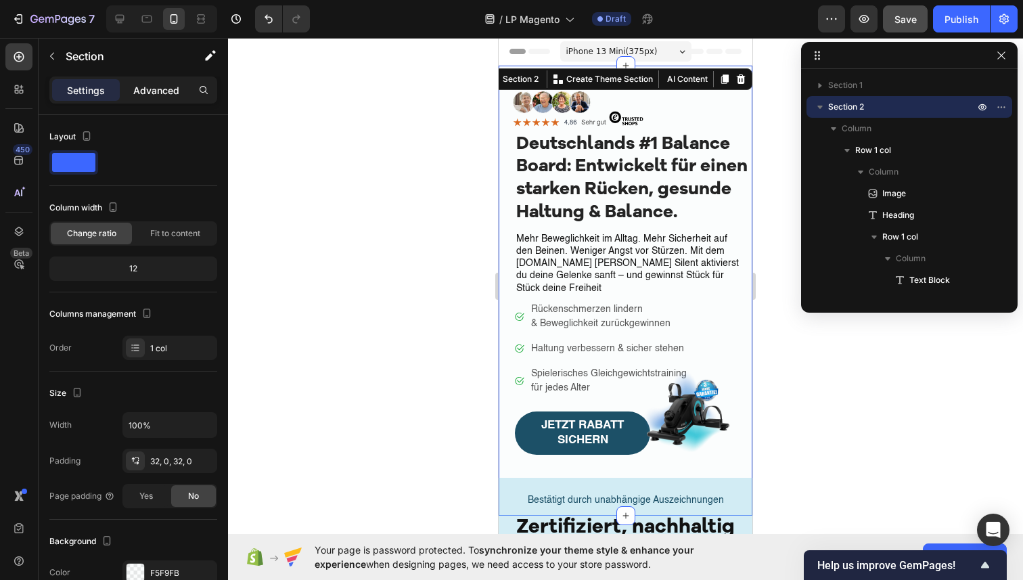
click at [157, 82] on div "Advanced" at bounding box center [156, 90] width 68 height 22
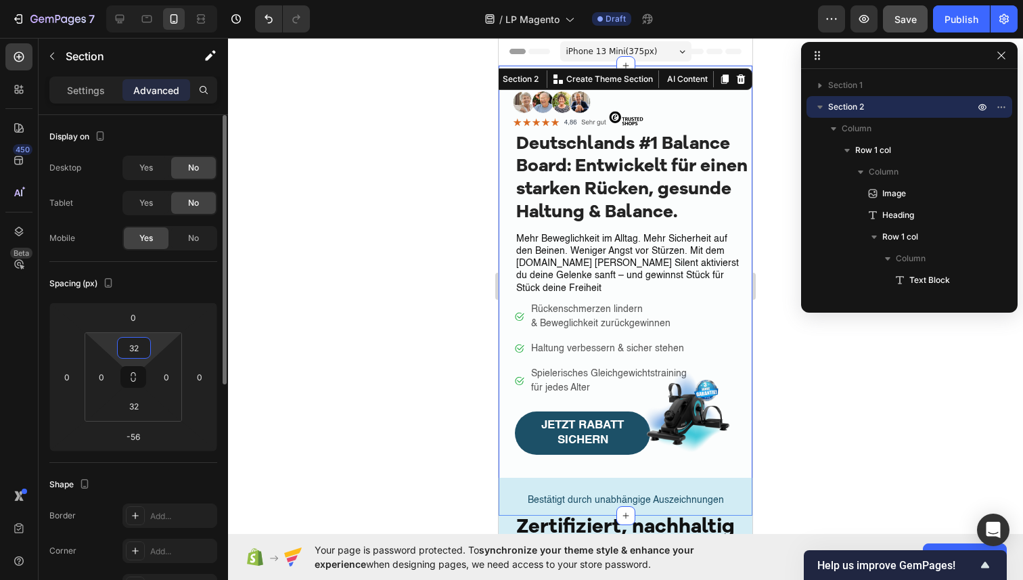
click at [139, 347] on input "32" at bounding box center [133, 348] width 27 height 20
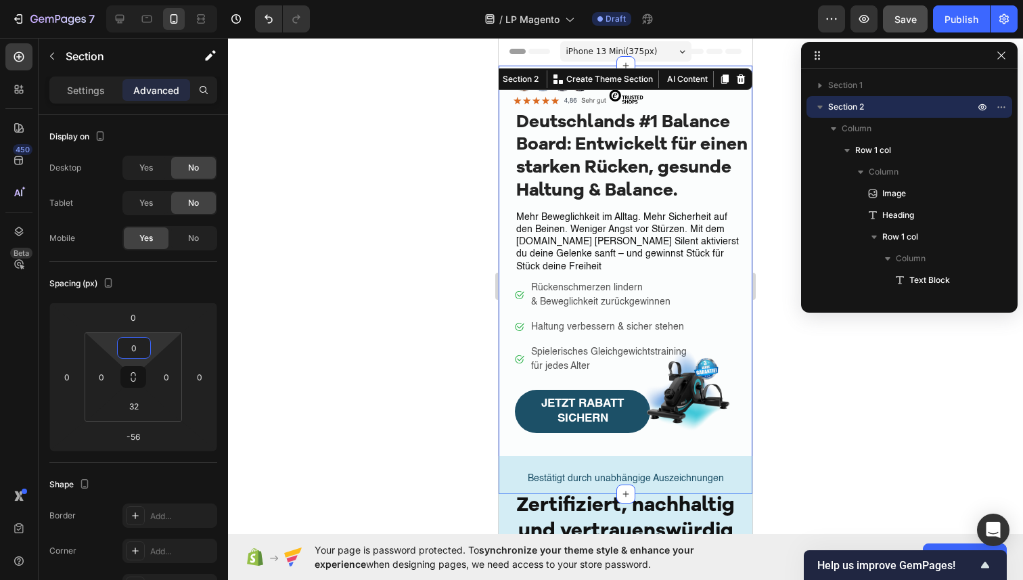
type input "0"
click at [357, 244] on div at bounding box center [625, 309] width 795 height 542
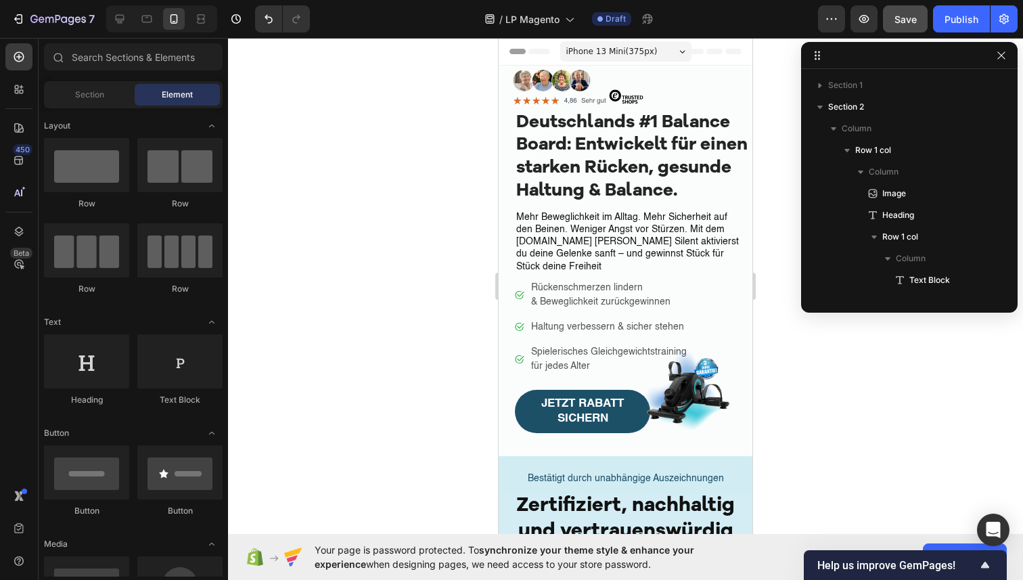
click at [357, 244] on div at bounding box center [625, 309] width 795 height 542
click at [622, 70] on img at bounding box center [577, 87] width 135 height 43
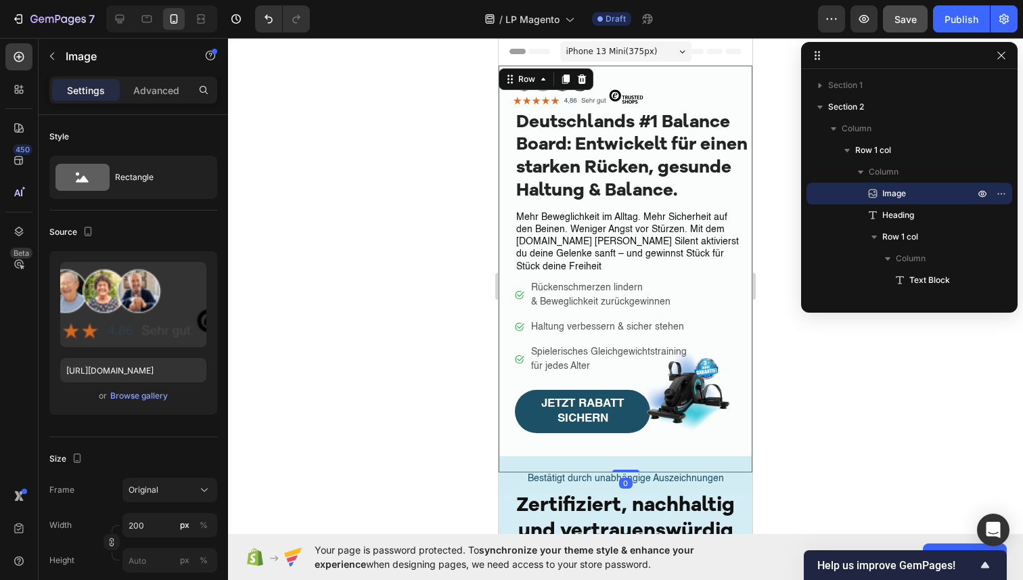
click at [503, 162] on div "Image Deutschlands #1 Balance Board: Entwickelt für einen starken Rücken, gesun…" at bounding box center [626, 269] width 254 height 407
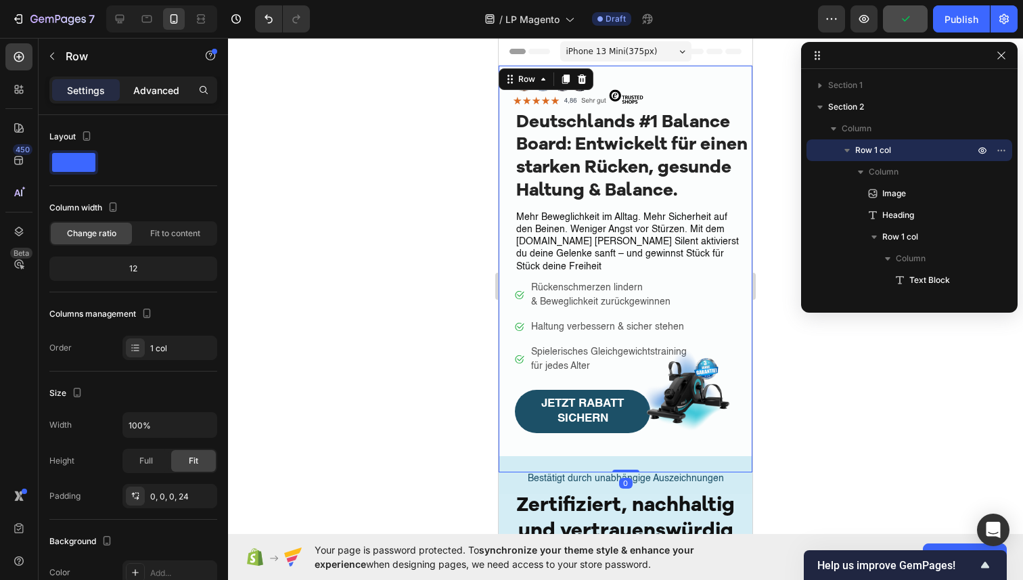
click at [149, 93] on p "Advanced" at bounding box center [156, 90] width 46 height 14
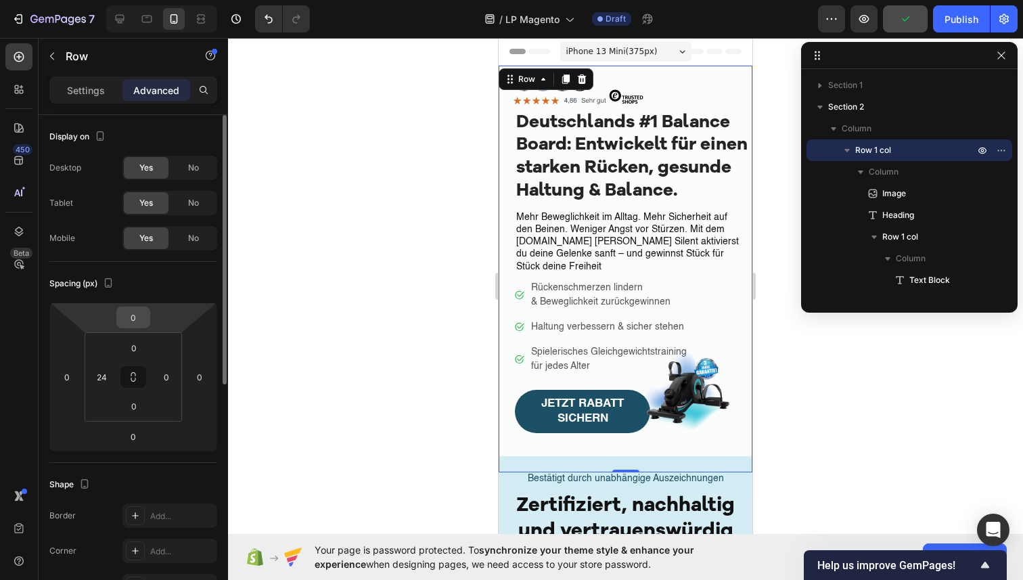
click at [148, 313] on div "0" at bounding box center [133, 318] width 34 height 22
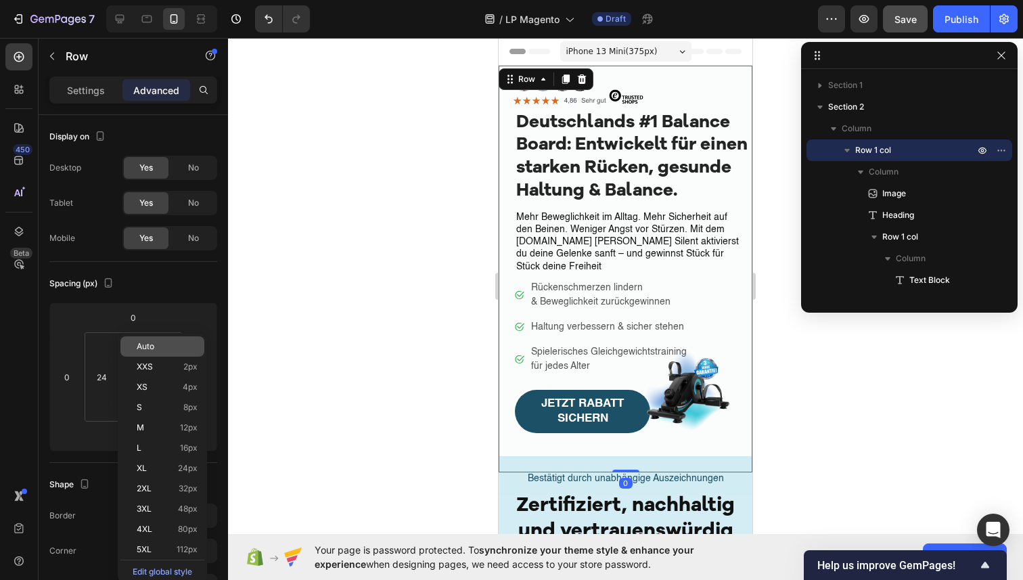
click at [137, 350] on span "Auto" at bounding box center [146, 346] width 18 height 9
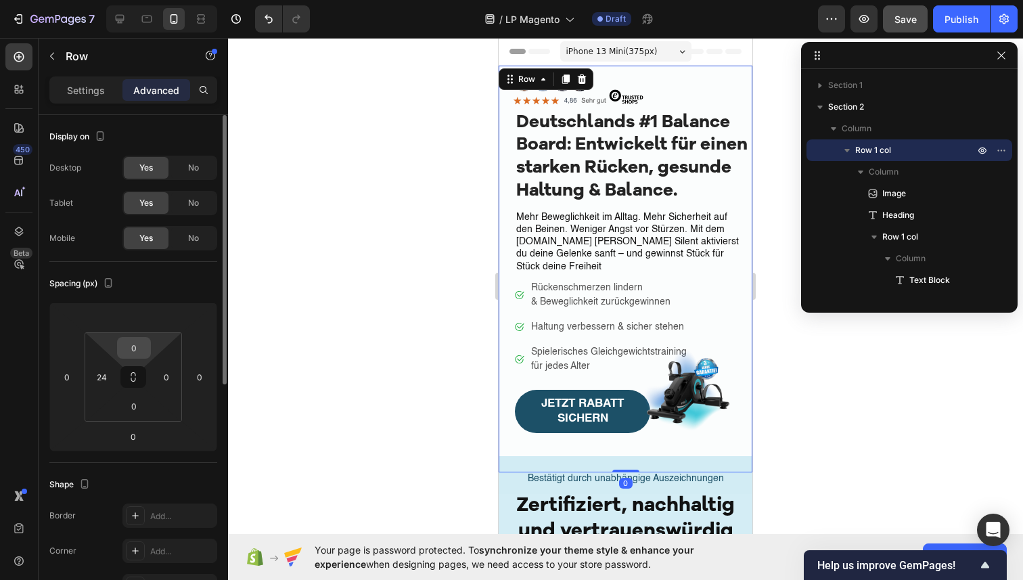
click at [134, 351] on input "0" at bounding box center [133, 348] width 27 height 20
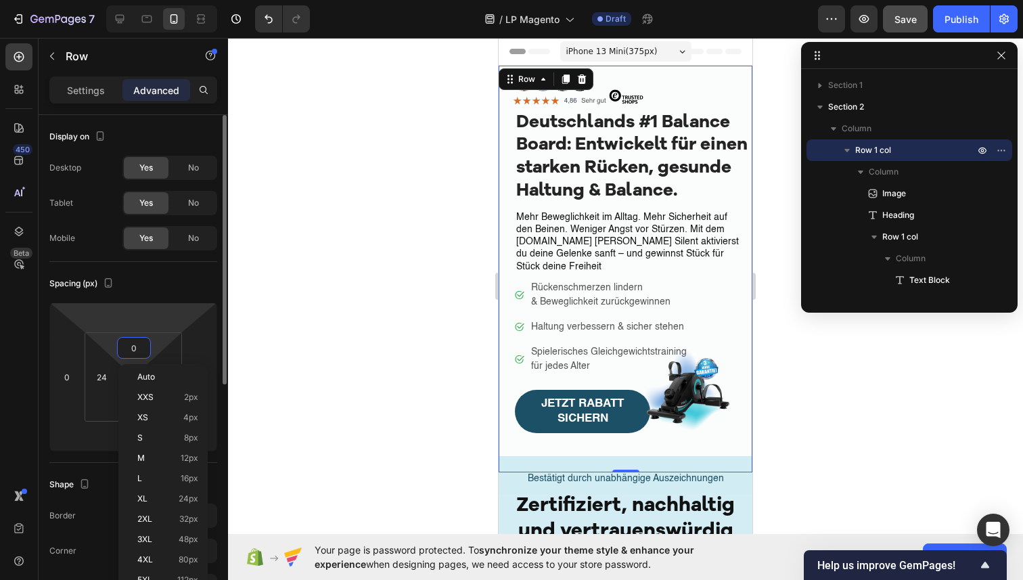
click at [156, 0] on html "7 / LP Magento Draft Preview Save Publish 450 Beta Sections(18) Elements(83) Se…" at bounding box center [511, 0] width 1023 height 0
type input "0"
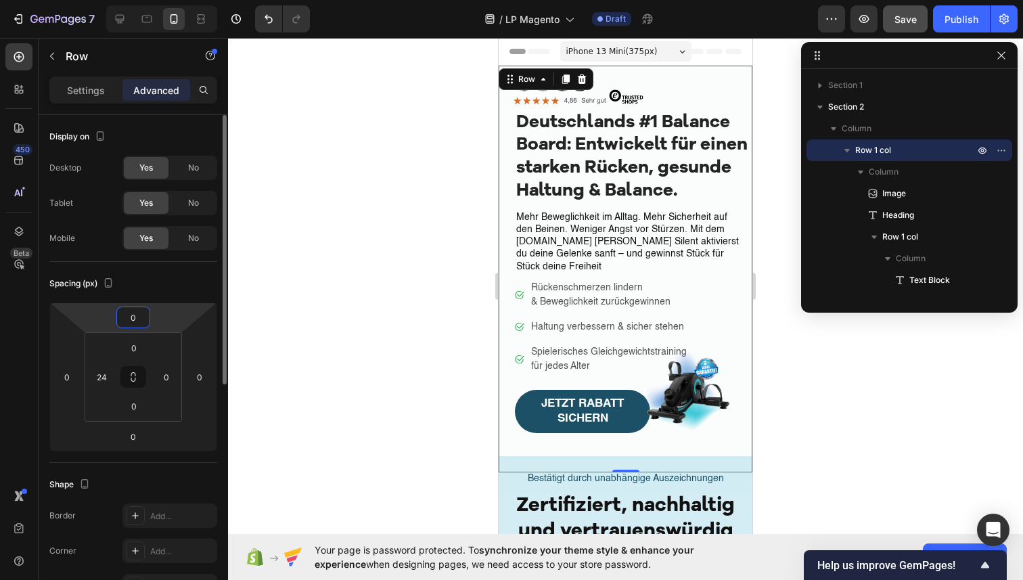
click at [137, 311] on input "0" at bounding box center [133, 317] width 27 height 20
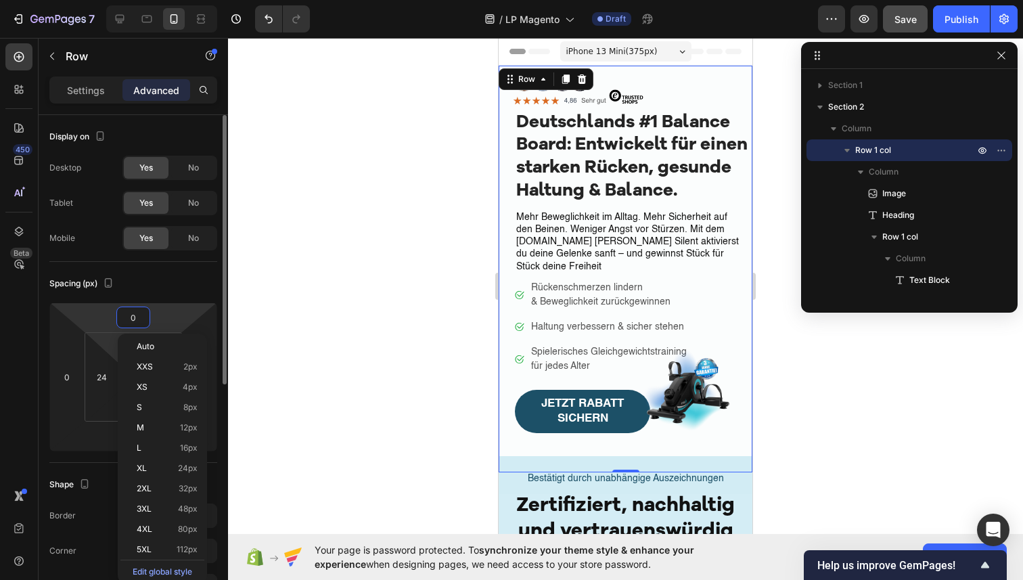
click at [112, 0] on html "7 / LP Magento Draft Preview Save Publish 450 Beta Sections(18) Elements(83) Se…" at bounding box center [511, 0] width 1023 height 0
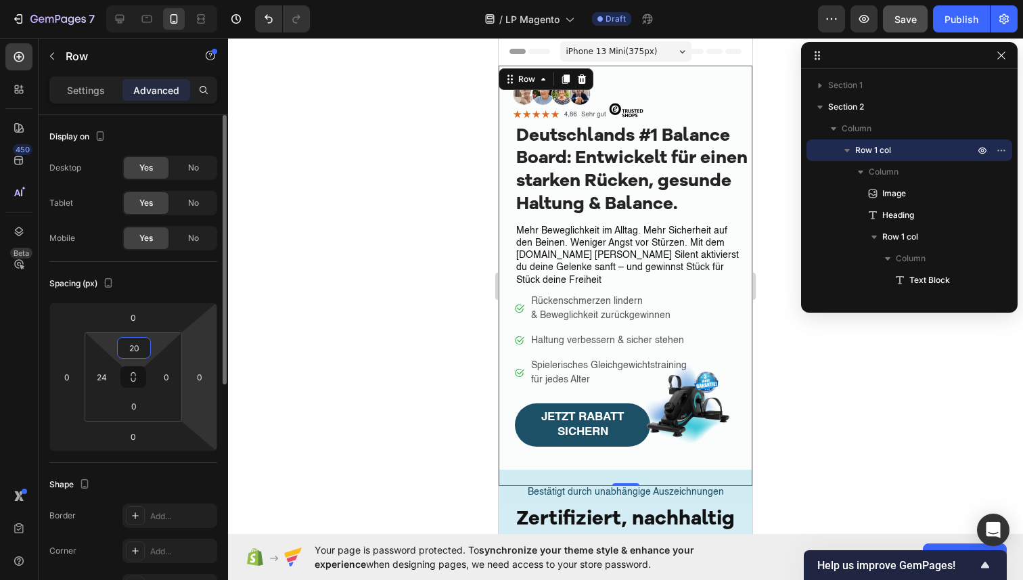
type input "2"
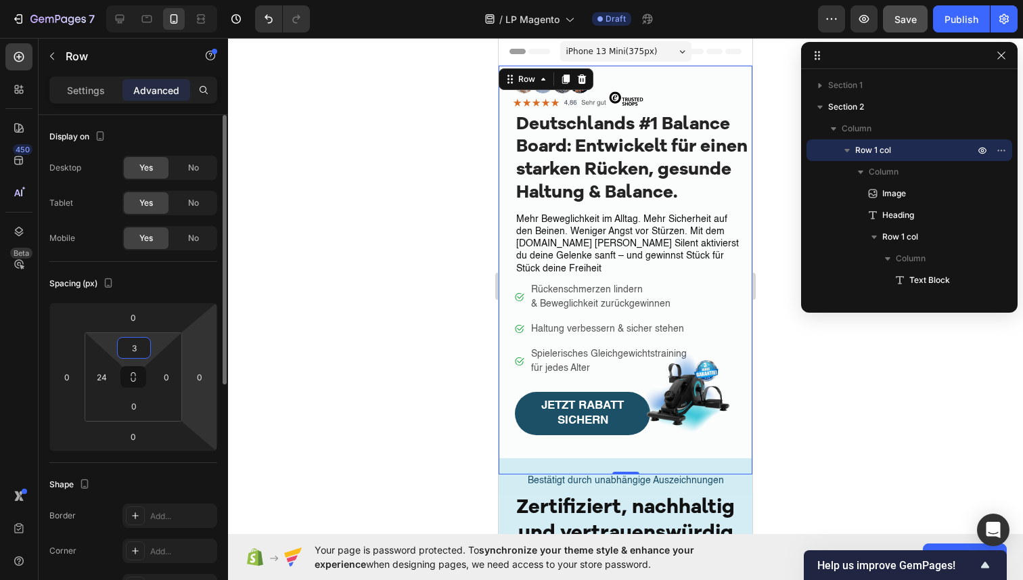
type input "30"
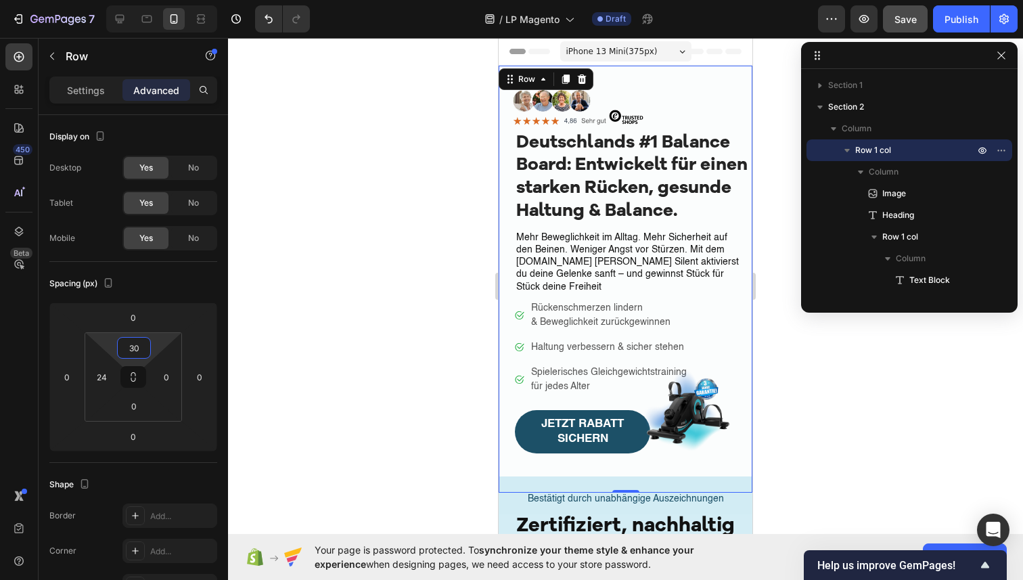
click at [323, 306] on div at bounding box center [625, 309] width 795 height 542
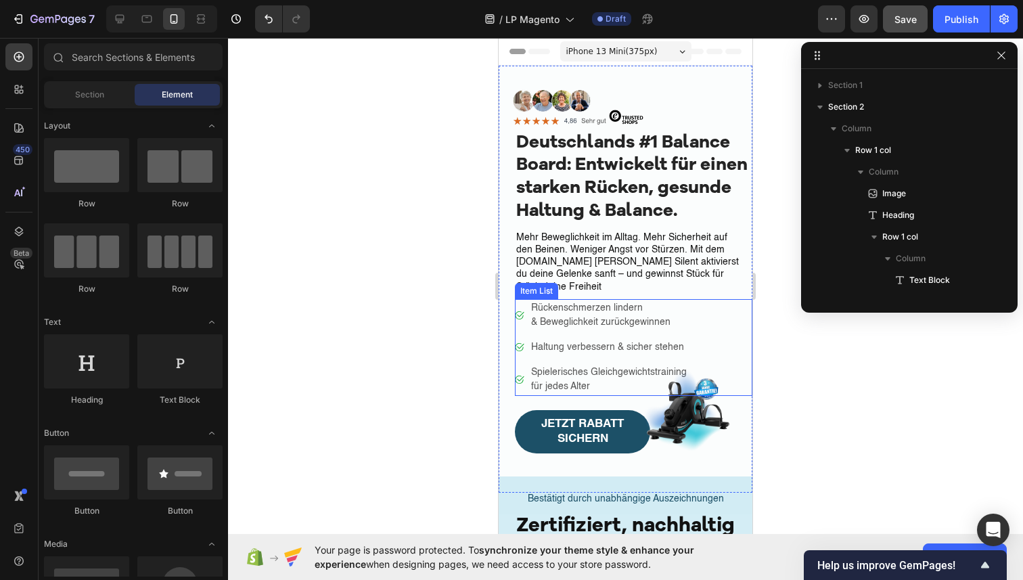
click at [596, 315] on p "& Beweglichkeit zurückgewinnen" at bounding box center [609, 322] width 156 height 14
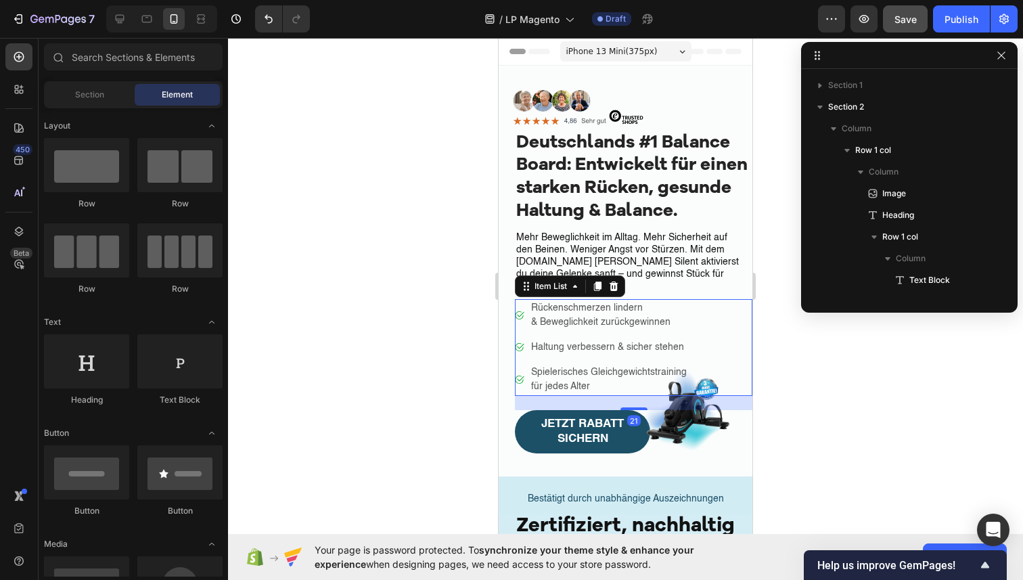
scroll to position [126, 0]
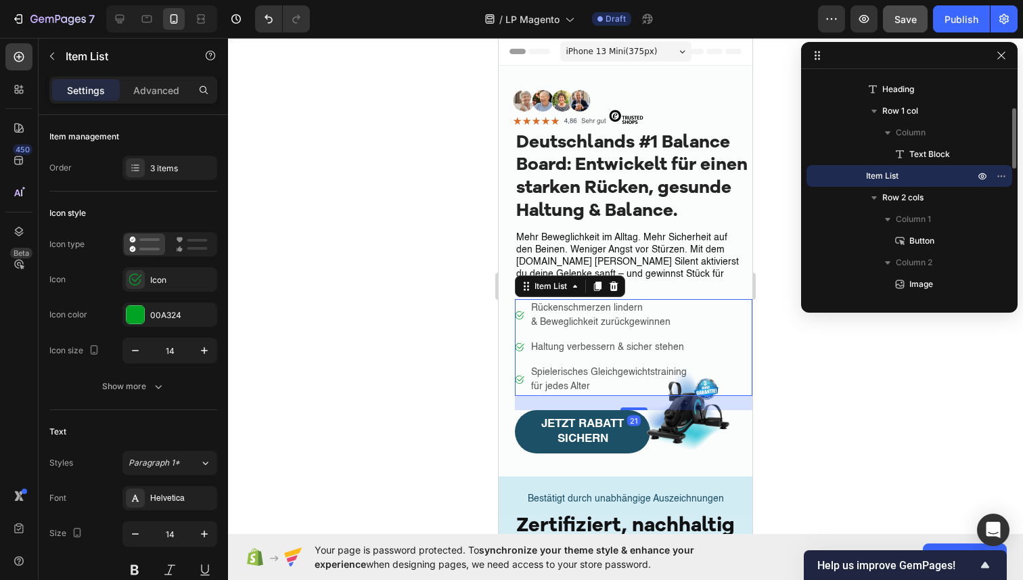
click at [596, 315] on p "& Beweglichkeit zurückgewinnen" at bounding box center [609, 322] width 156 height 14
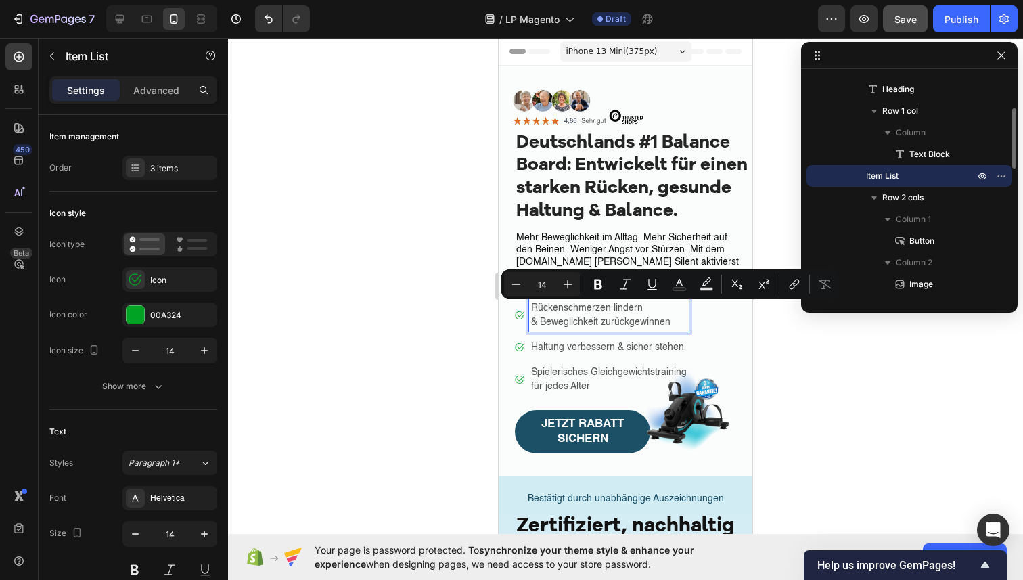
click at [664, 315] on p "& Beweglichkeit zurückgewinnen" at bounding box center [609, 322] width 156 height 14
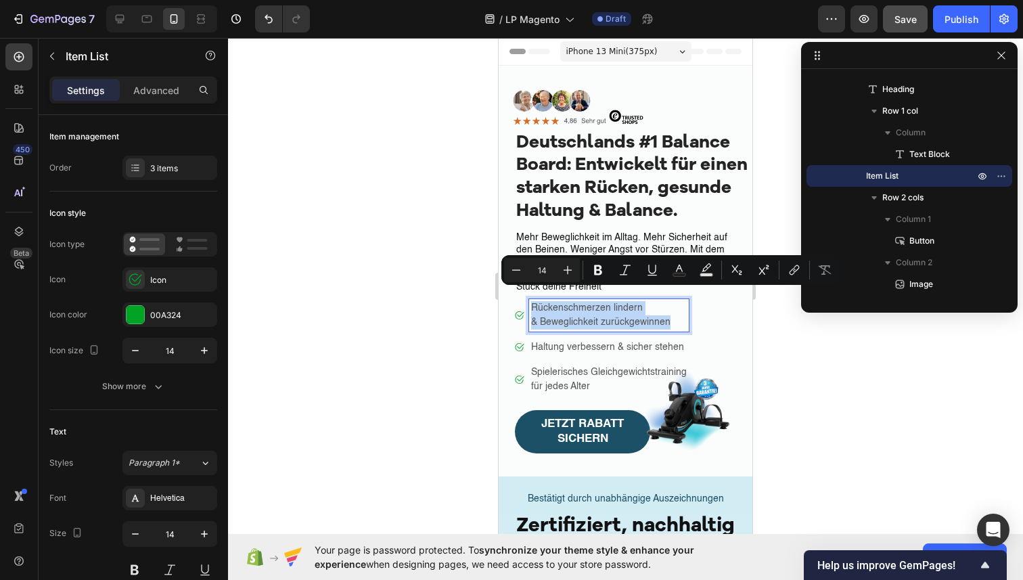
drag, startPoint x: 673, startPoint y: 309, endPoint x: 527, endPoint y: 292, distance: 146.6
click at [527, 299] on div "Rückenschmerzen lindern & Beweglichkeit zurückgewinnen" at bounding box center [602, 315] width 174 height 32
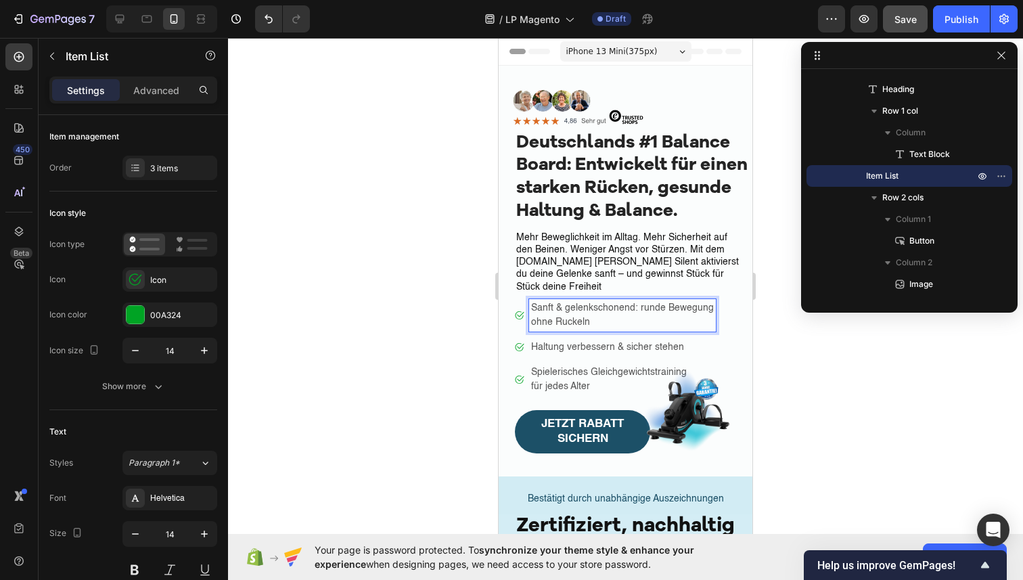
click at [615, 315] on p "ohne Ruckeln" at bounding box center [622, 322] width 183 height 14
click at [477, 356] on div at bounding box center [625, 309] width 795 height 542
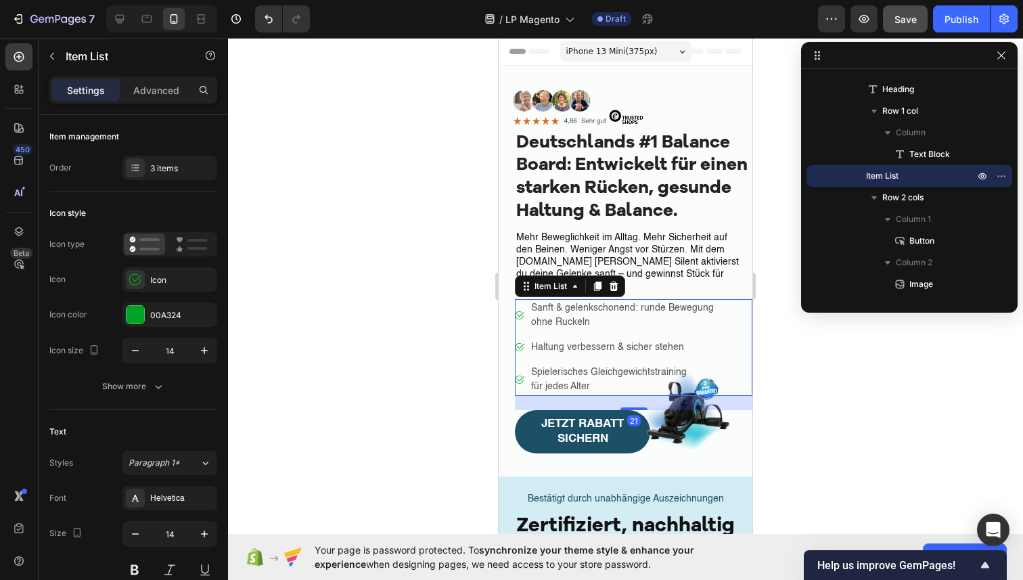
click at [594, 301] on p "Sanft & gelenkschonend: runde Bewegung" at bounding box center [622, 308] width 183 height 14
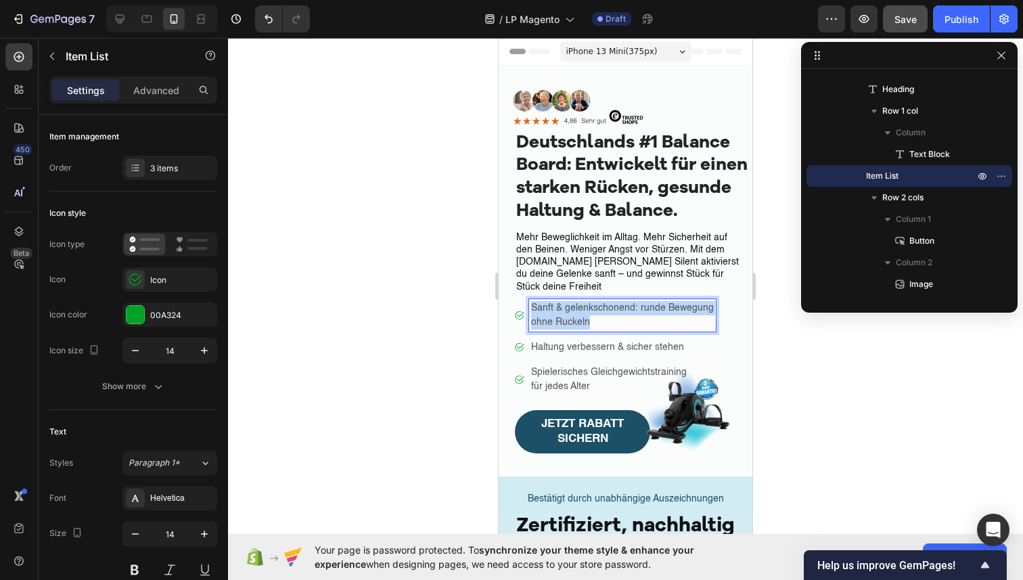
drag, startPoint x: 594, startPoint y: 310, endPoint x: 531, endPoint y: 292, distance: 65.5
click at [531, 299] on div "Sanft & gelenkschonend: runde Bewegung ohne Ruckeln" at bounding box center [622, 315] width 187 height 32
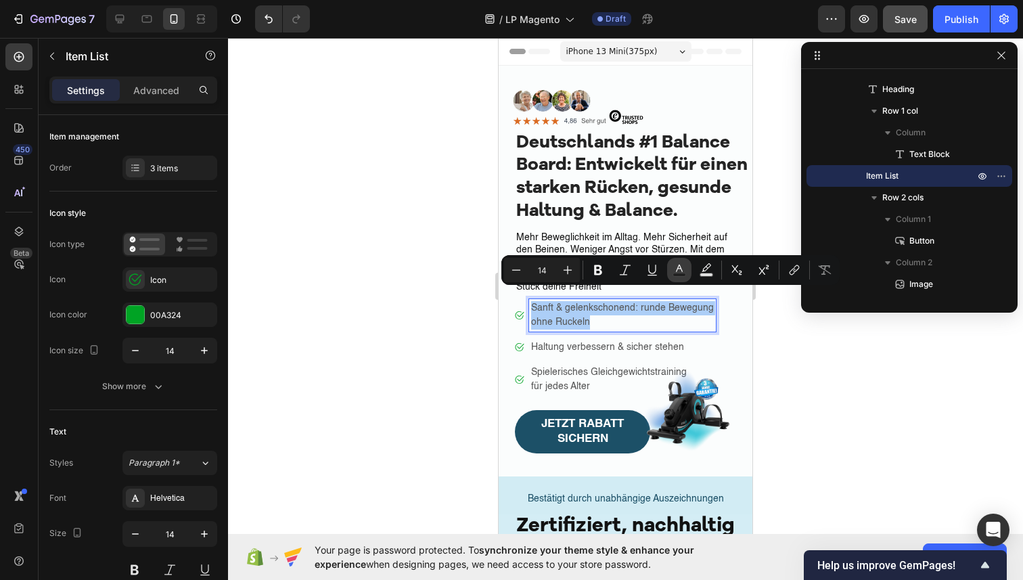
click at [687, 274] on button "Text Color" at bounding box center [679, 270] width 24 height 24
type input "575757"
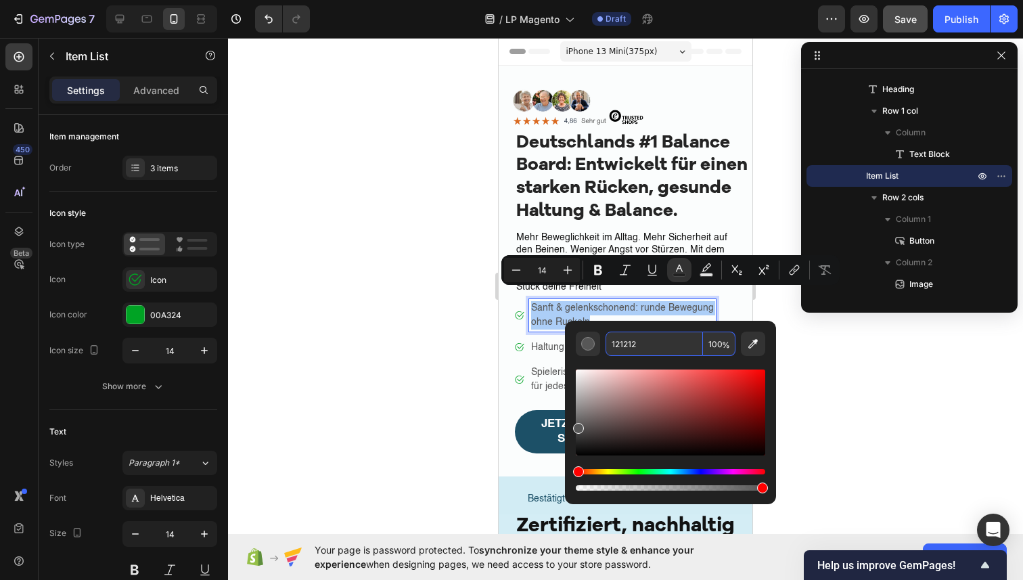
type input "121212"
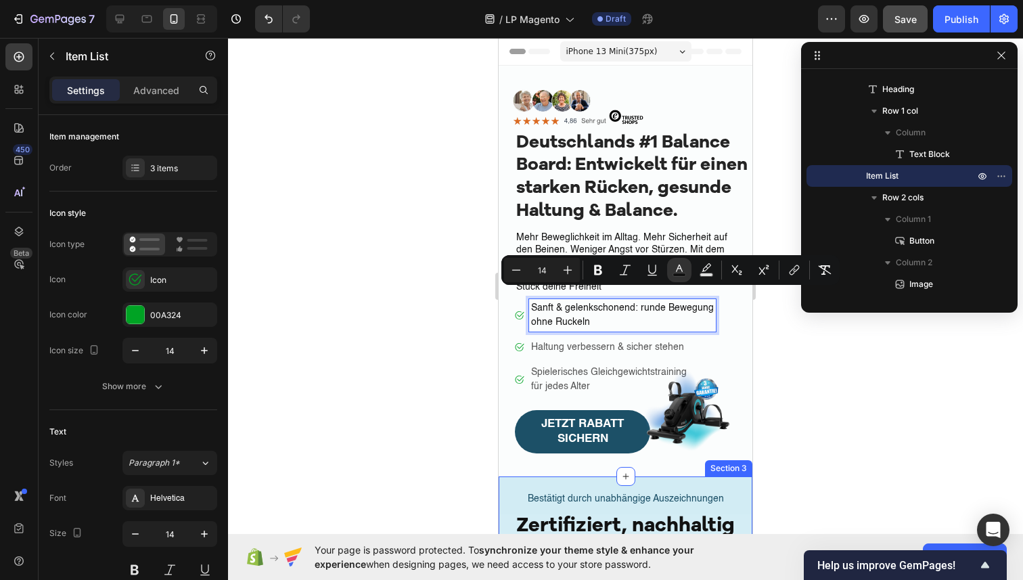
click at [432, 399] on div at bounding box center [625, 309] width 795 height 542
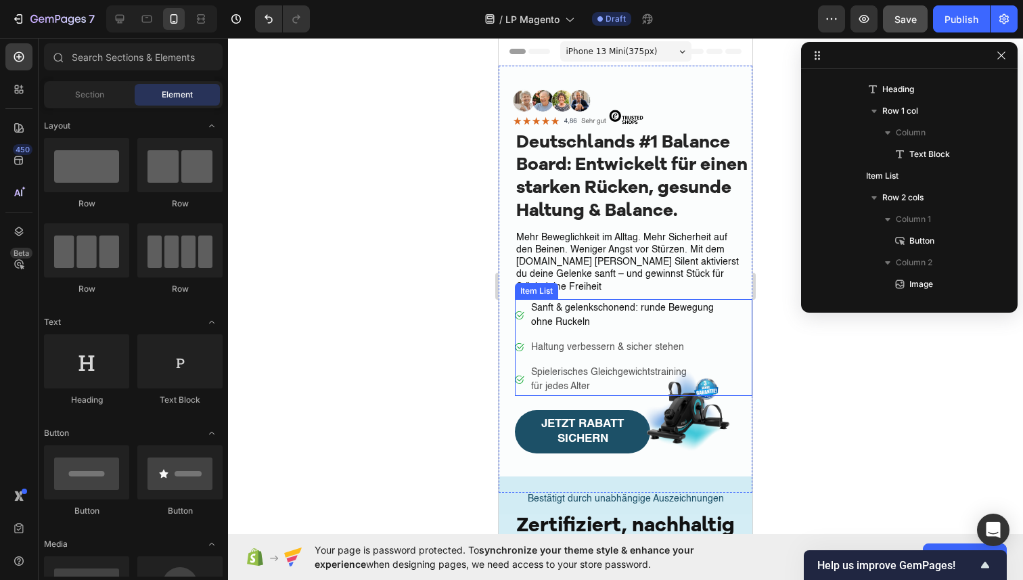
click at [527, 346] on div "Sanft & gelenkschonend: runde Bewegung ohne Ruckeln Haltung verbessern & sicher…" at bounding box center [615, 347] width 201 height 97
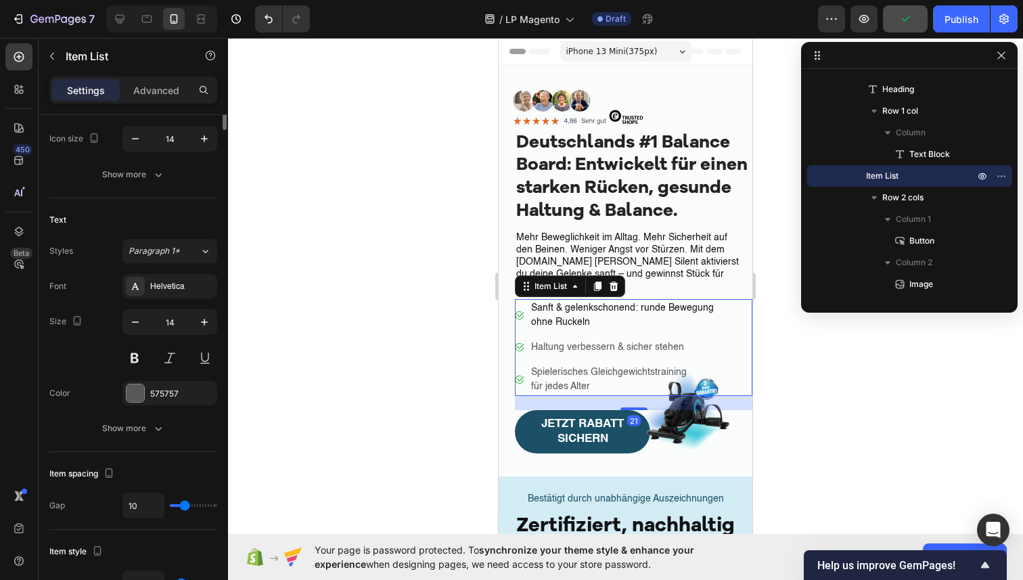
scroll to position [372, 0]
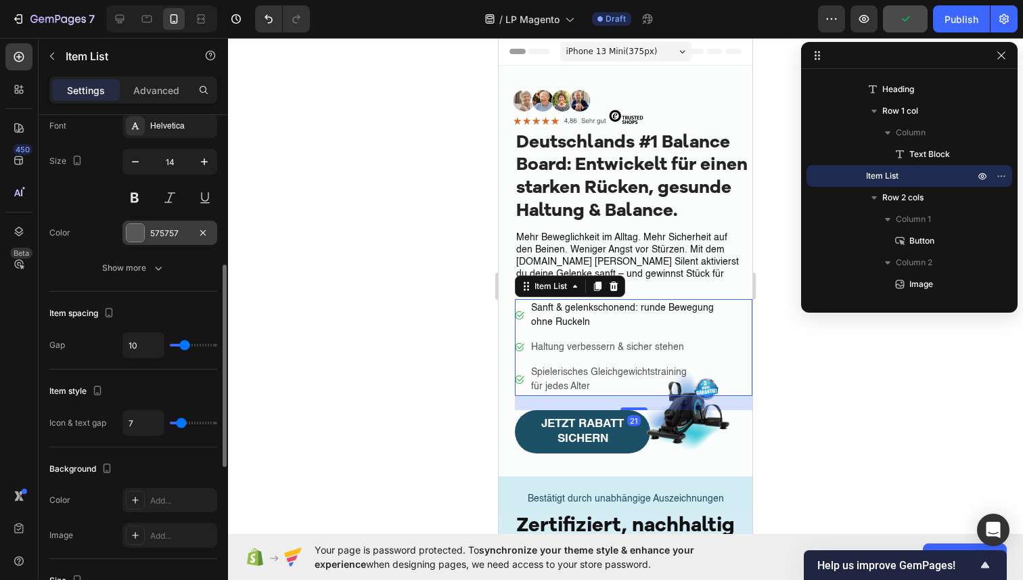
click at [168, 232] on div "575757" at bounding box center [169, 233] width 39 height 12
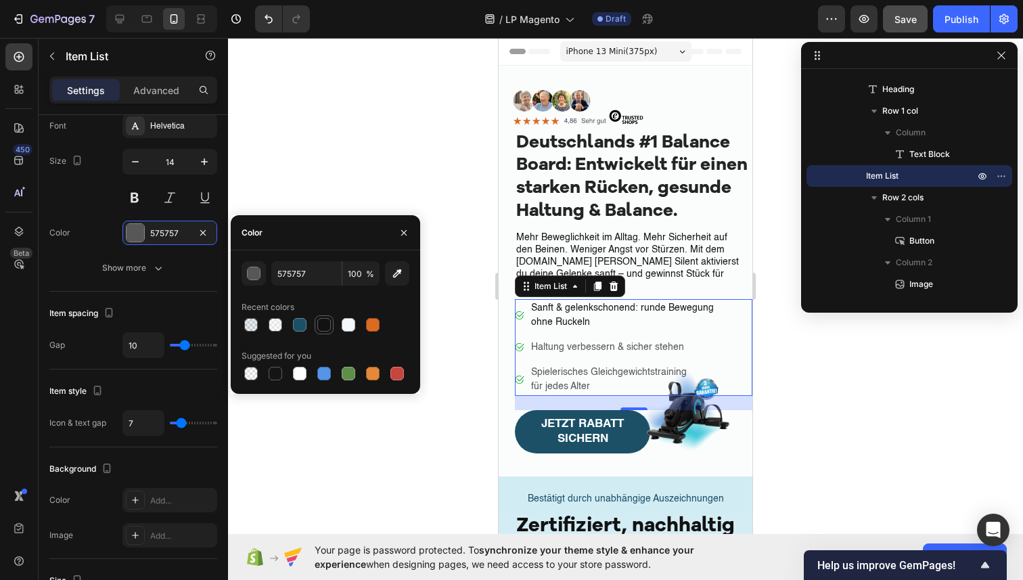
click at [328, 330] on div at bounding box center [324, 325] width 14 height 14
type input "121212"
click at [409, 227] on button "button" at bounding box center [404, 233] width 22 height 22
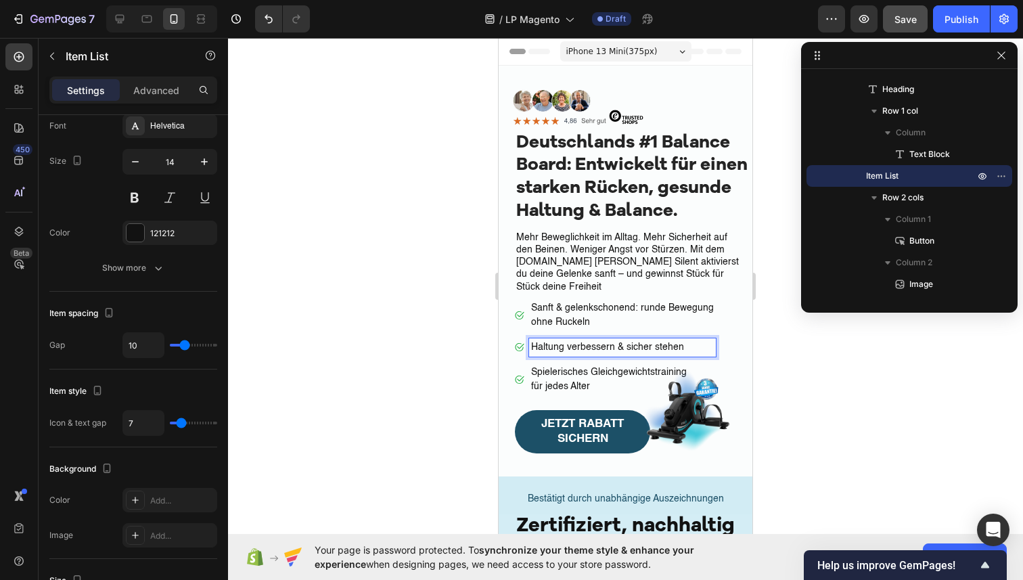
click at [678, 340] on p "Haltung verbessern & sicher stehen" at bounding box center [622, 347] width 183 height 14
drag, startPoint x: 682, startPoint y: 337, endPoint x: 531, endPoint y: 334, distance: 150.9
click at [531, 340] on p "Haltung verbessern & sicher stehen" at bounding box center [622, 347] width 183 height 14
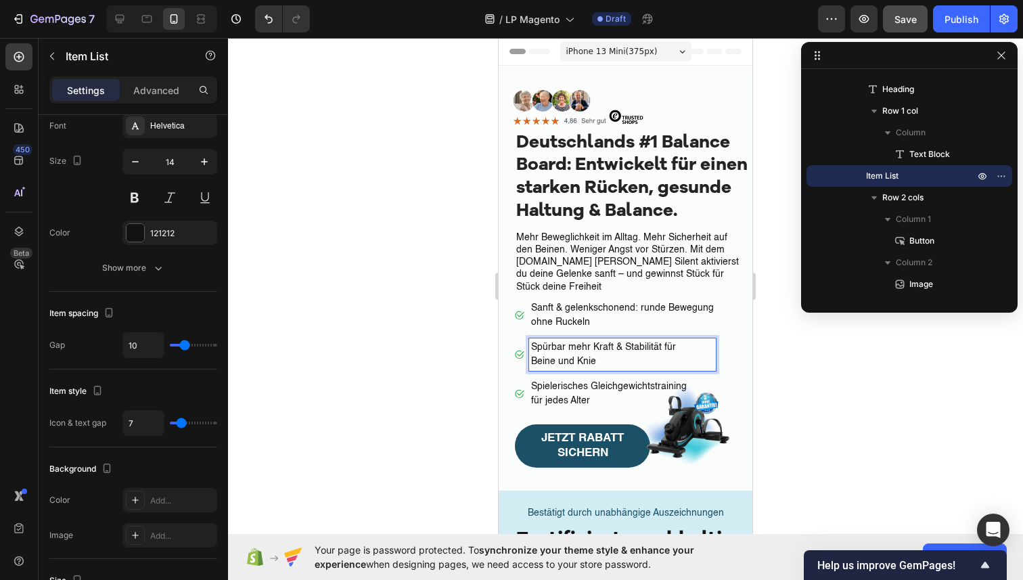
click at [430, 398] on div at bounding box center [625, 309] width 795 height 542
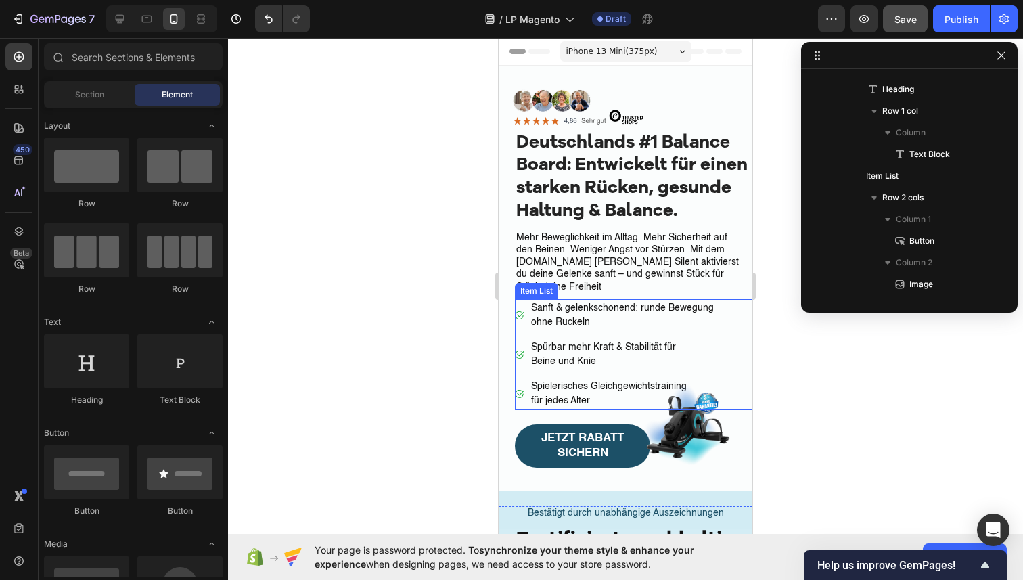
click at [594, 394] on p "für jedes Alter" at bounding box center [622, 401] width 183 height 14
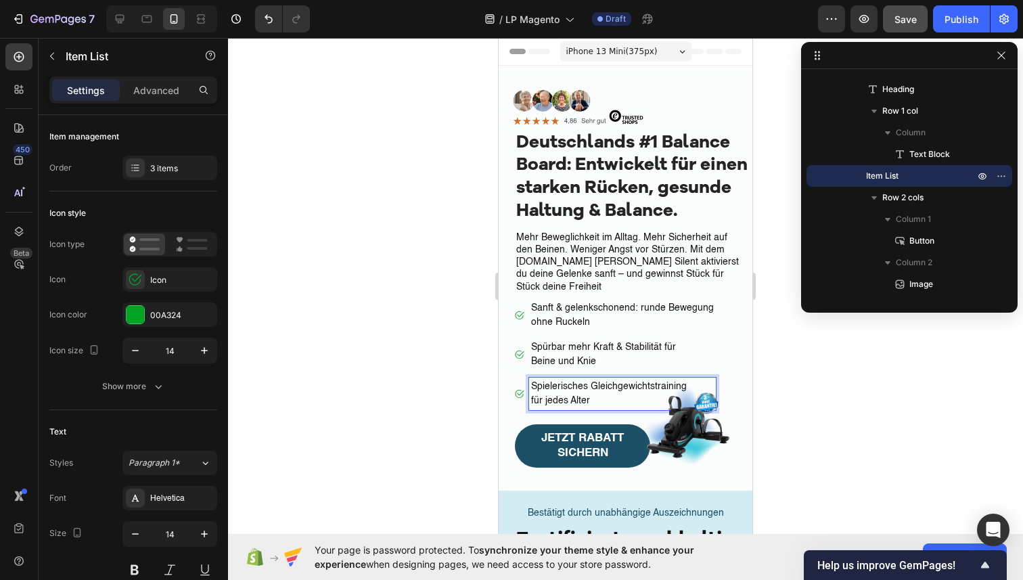
click at [535, 380] on p "Spielerisches Gleichgewichtstraining" at bounding box center [622, 387] width 183 height 14
drag, startPoint x: 532, startPoint y: 373, endPoint x: 591, endPoint y: 390, distance: 61.3
click at [591, 390] on div "Spielerisches Gleichgewichtstraining für jedes Alter" at bounding box center [622, 394] width 187 height 32
click at [463, 422] on div at bounding box center [625, 309] width 795 height 542
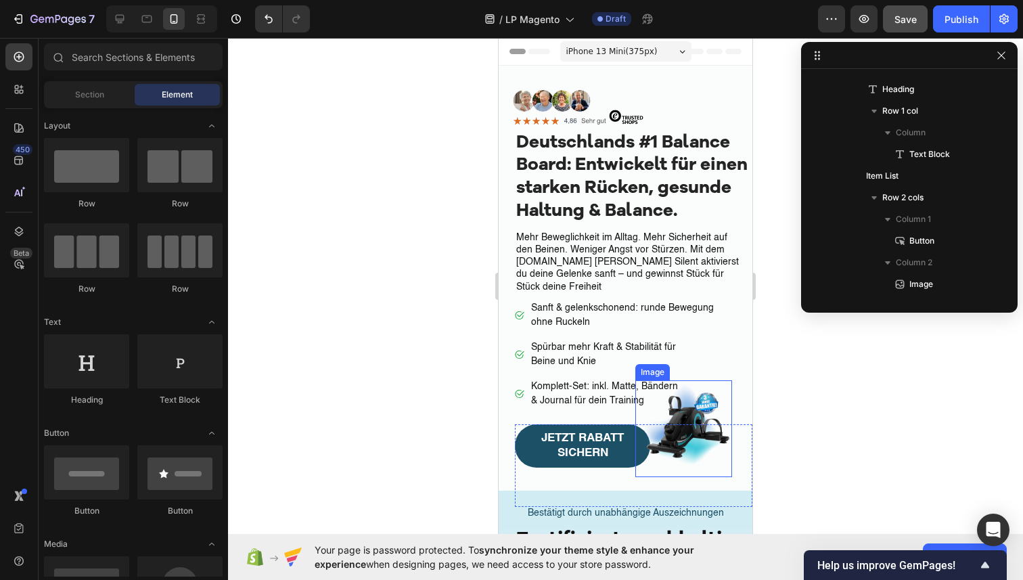
click at [686, 443] on img at bounding box center [683, 428] width 97 height 97
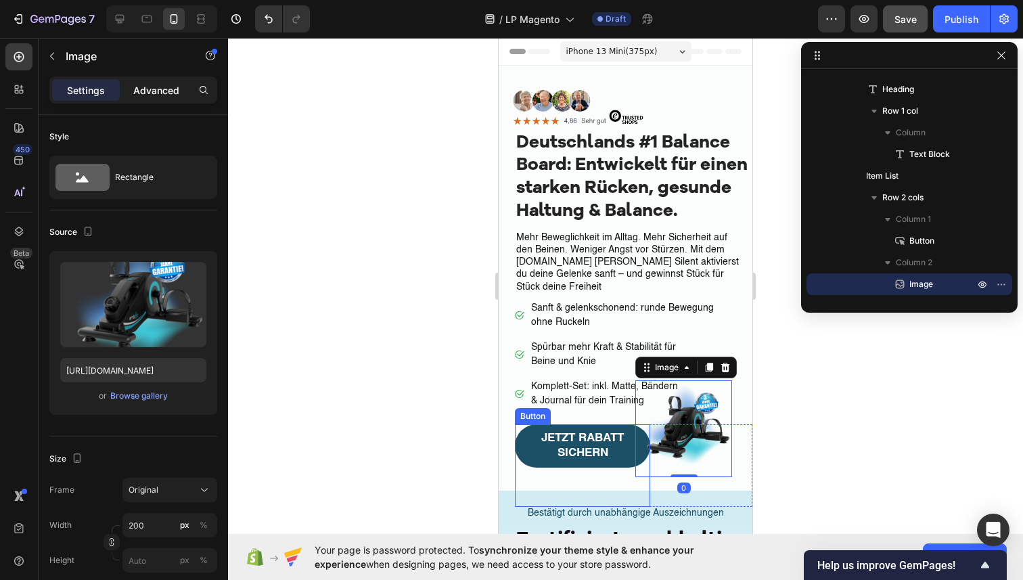
click at [166, 90] on p "Advanced" at bounding box center [156, 90] width 46 height 14
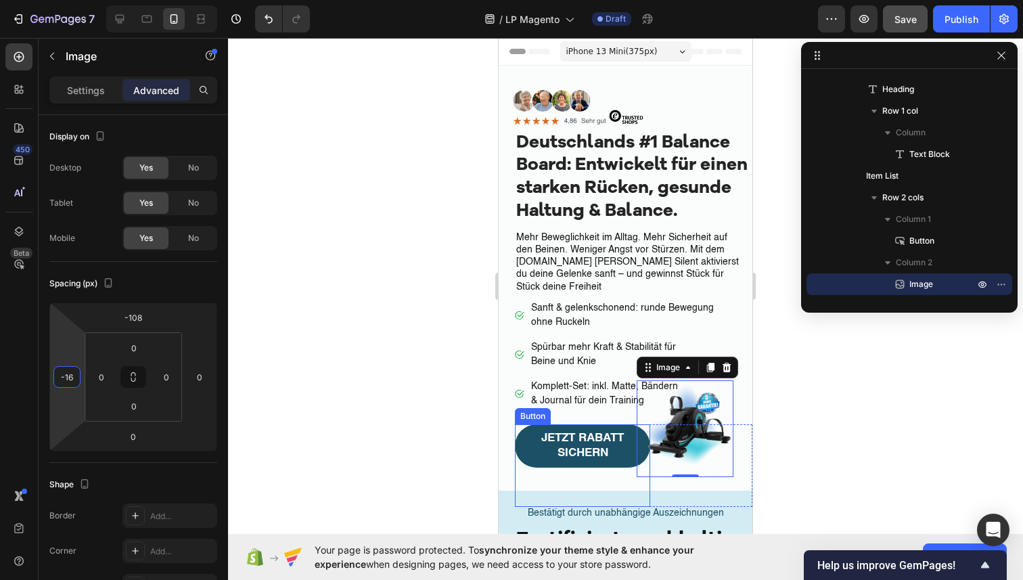
type input "-14"
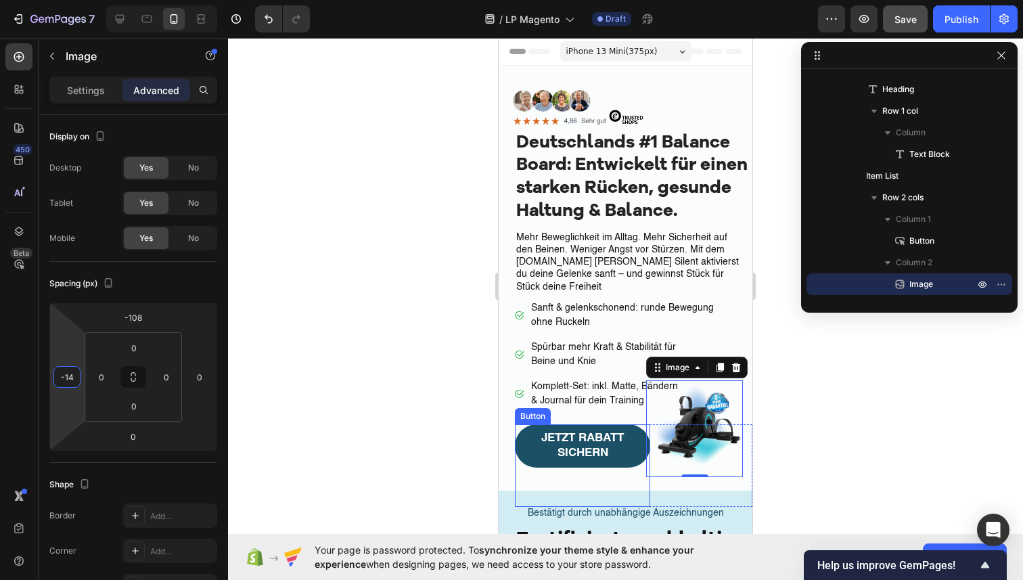
click at [68, 0] on html "7 / LP Magento Draft Preview Save Publish 450 Beta Sections(18) Elements(83) Se…" at bounding box center [511, 0] width 1023 height 0
click at [305, 378] on div at bounding box center [625, 309] width 795 height 542
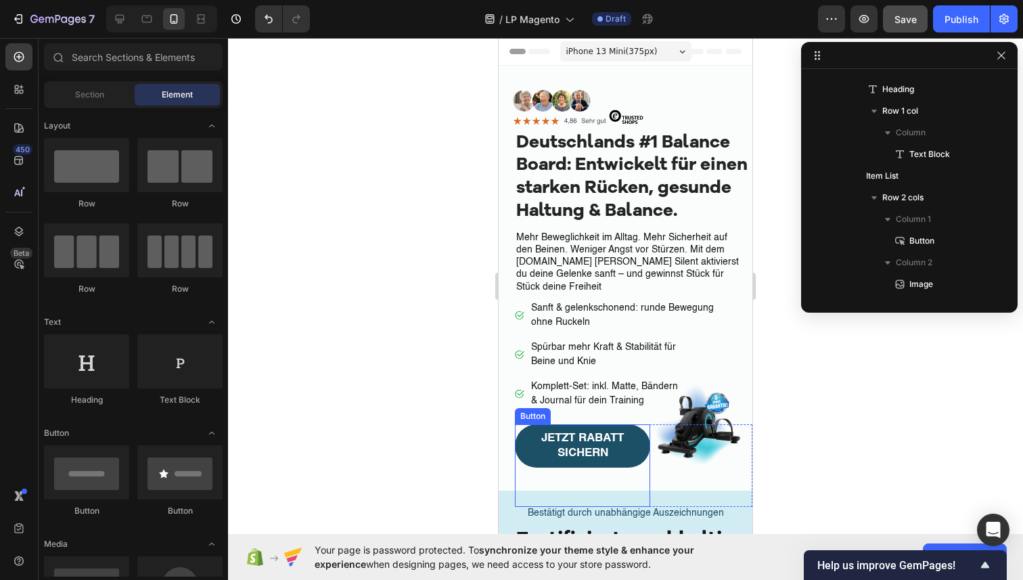
click at [305, 378] on div at bounding box center [625, 309] width 795 height 542
click at [284, 473] on div at bounding box center [625, 309] width 795 height 542
click at [530, 451] on link "JETZT RABATT SICHERN" at bounding box center [582, 445] width 135 height 43
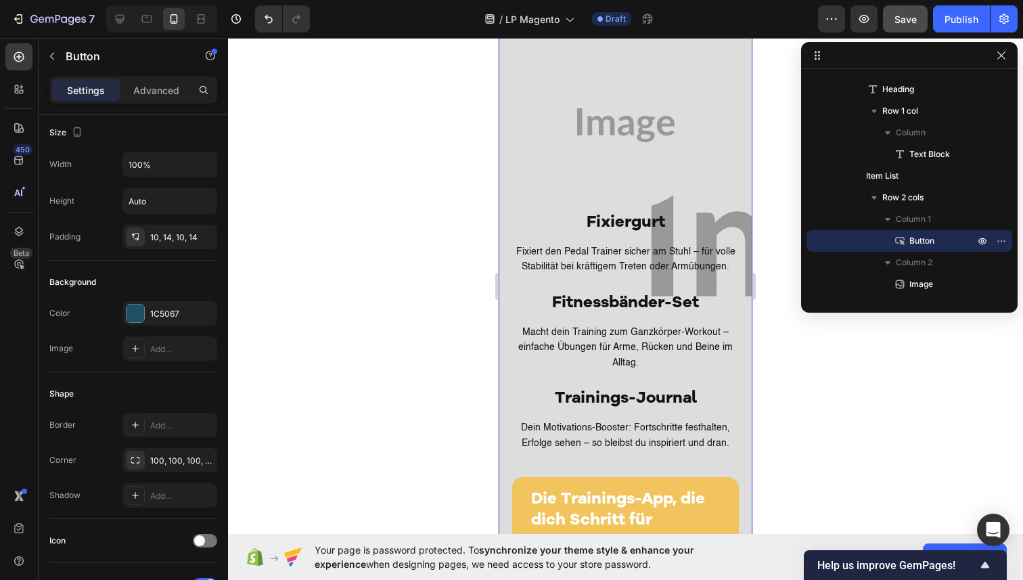
scroll to position [2998, 0]
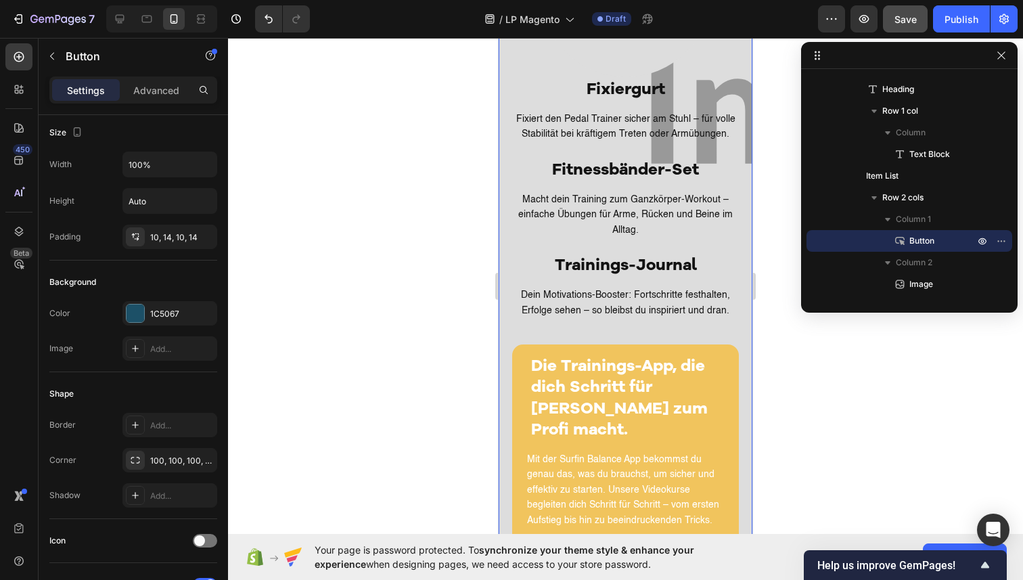
click at [508, 332] on div "Dein kompaktes Aktiv-Programm für Zuhause. Heading Row Image Image Armpedale He…" at bounding box center [626, 119] width 254 height 1626
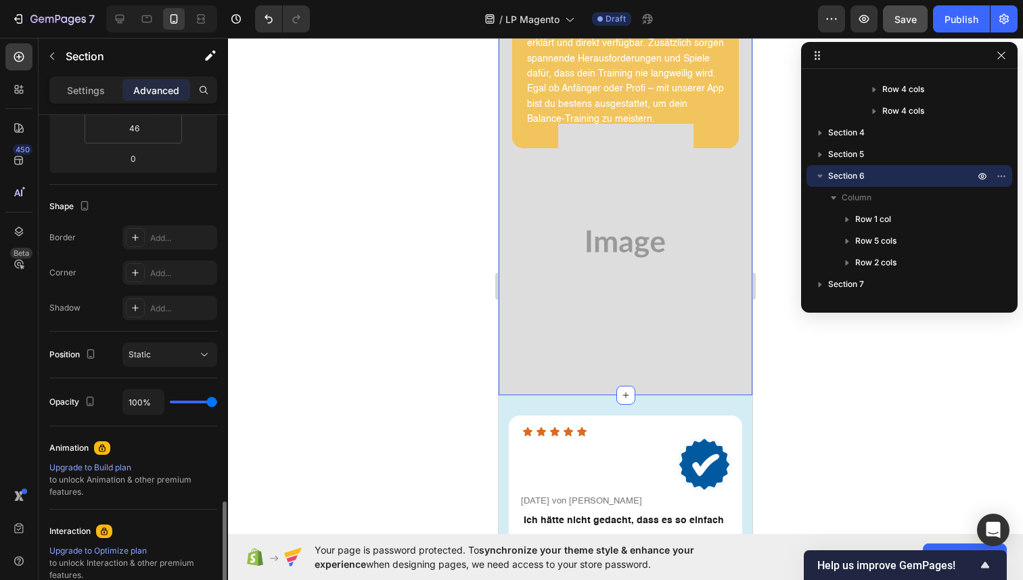
scroll to position [436, 0]
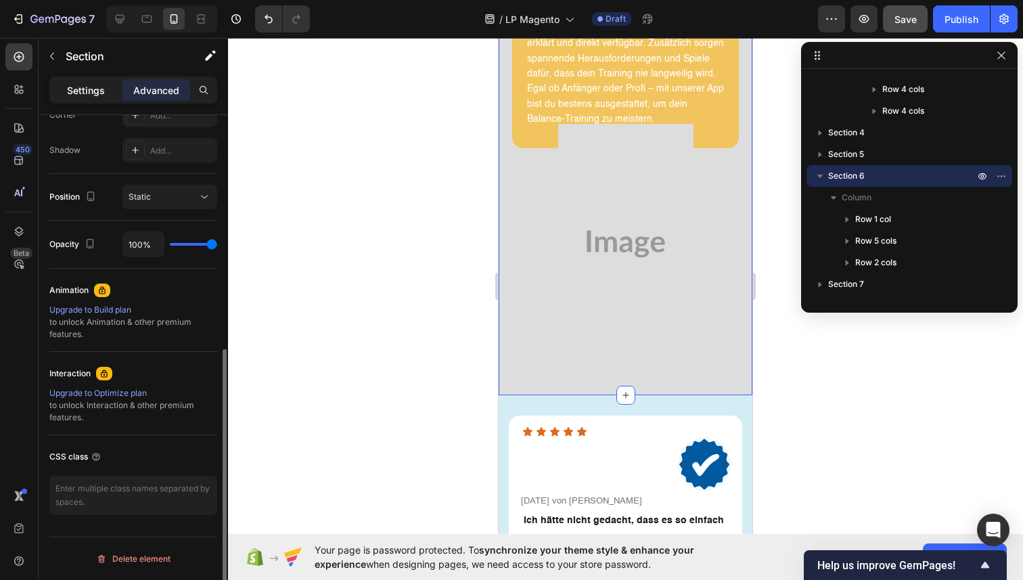
click at [99, 93] on p "Settings" at bounding box center [86, 90] width 38 height 14
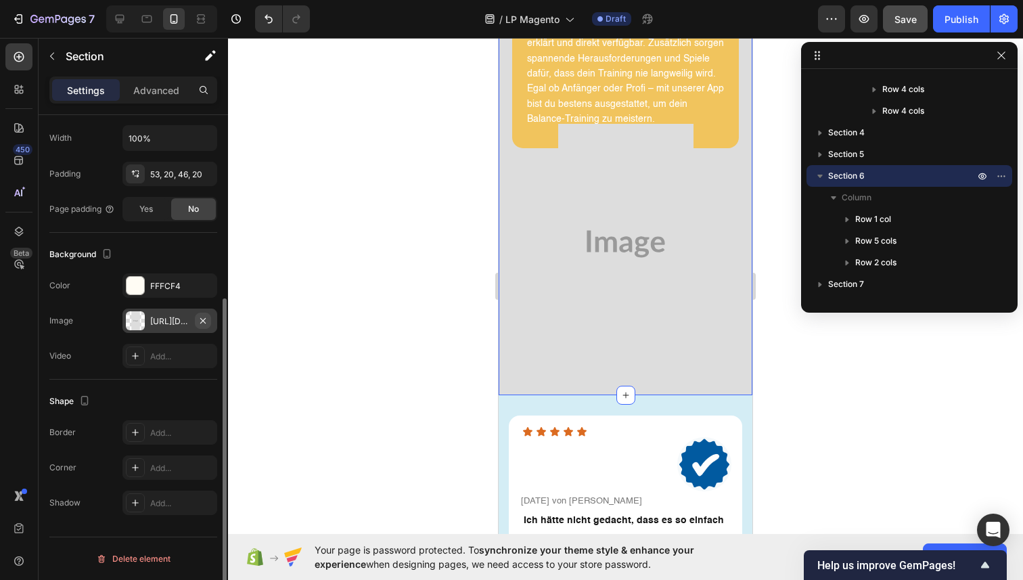
click at [204, 319] on icon "button" at bounding box center [202, 319] width 5 height 5
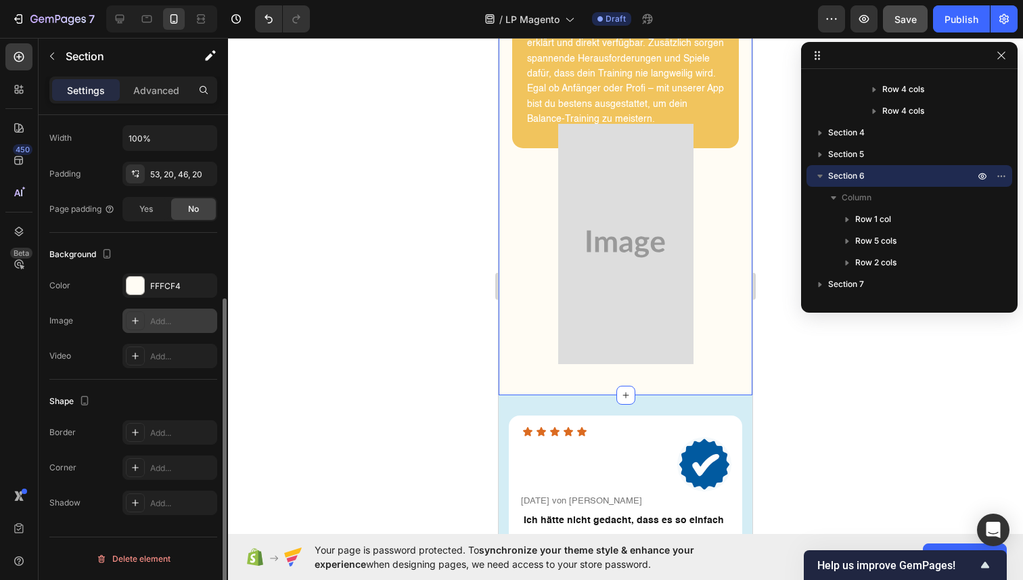
click at [461, 299] on div at bounding box center [625, 309] width 795 height 542
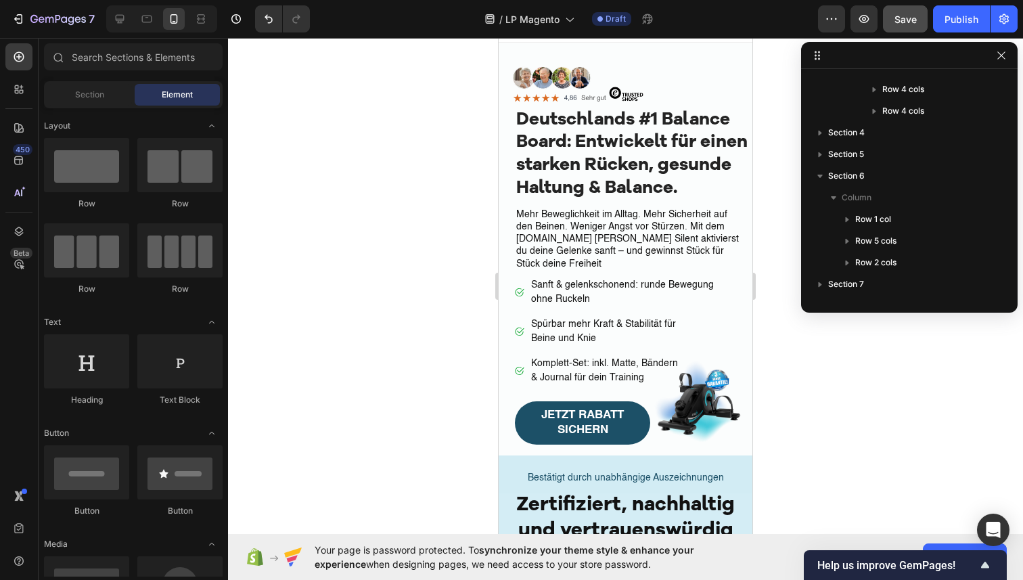
scroll to position [0, 0]
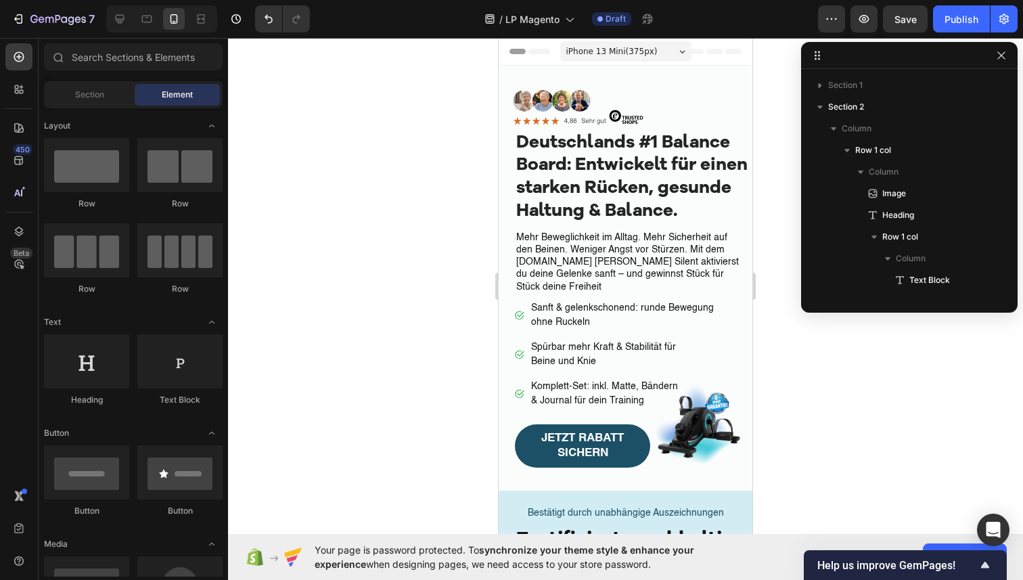
scroll to position [516, 0]
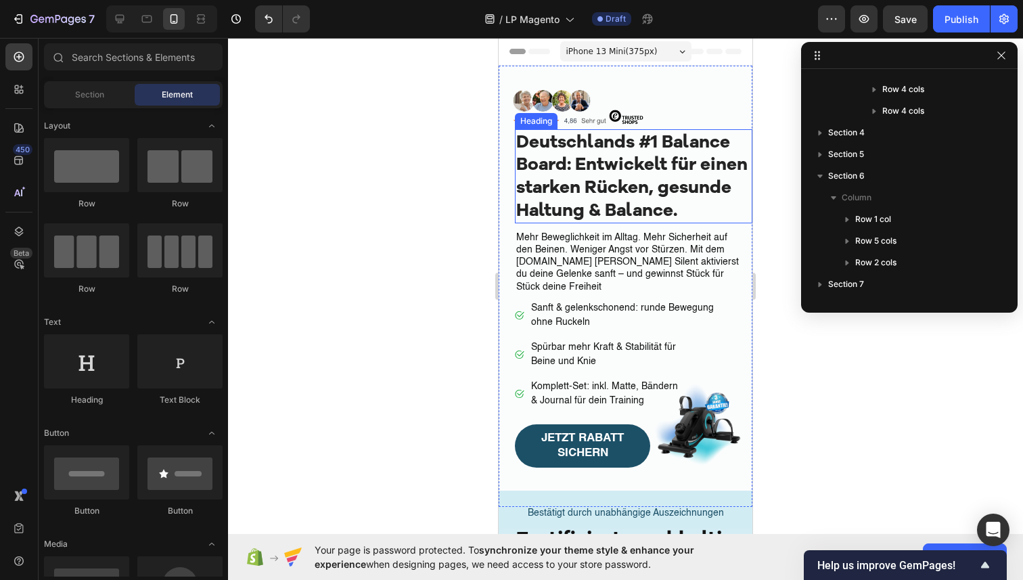
click at [597, 173] on h1 "Deutschlands #1 Balance Board: Entwickelt für einen starken Rücken, gesunde Hal…" at bounding box center [634, 176] width 238 height 94
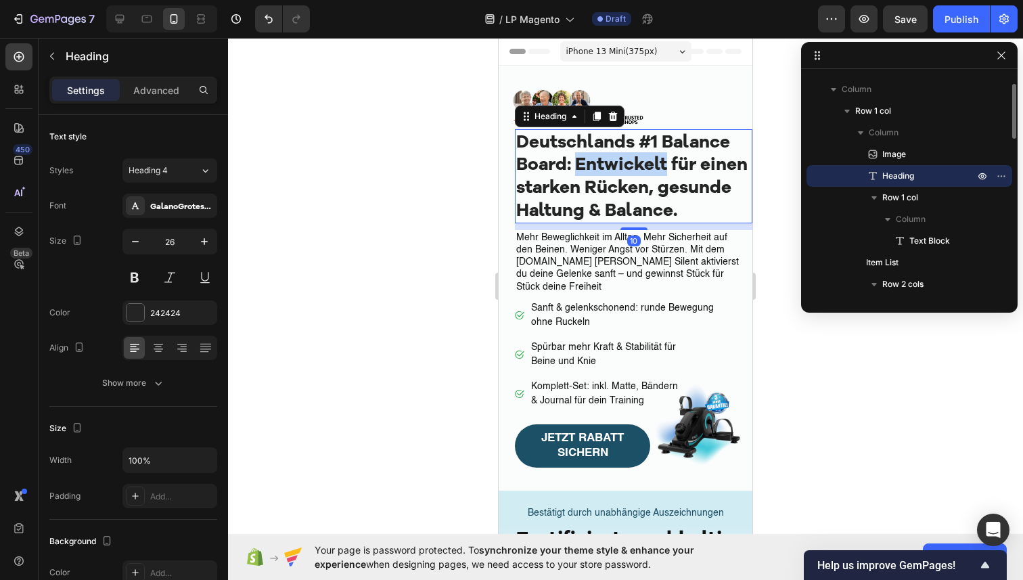
click at [597, 173] on h1 "Deutschlands #1 Balance Board: Entwickelt für einen starken Rücken, gesunde Hal…" at bounding box center [634, 176] width 238 height 94
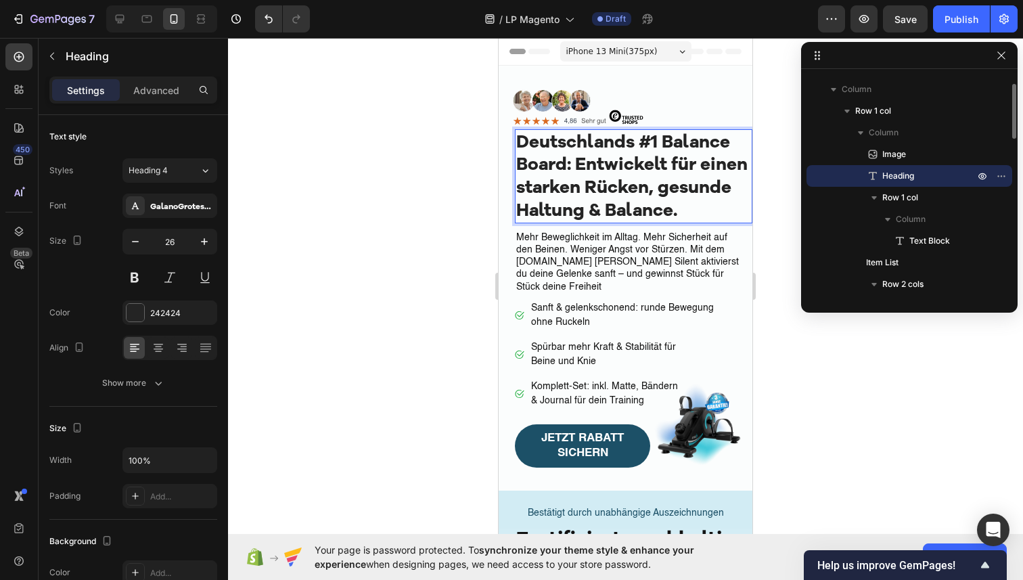
click at [660, 200] on p "Deutschlands #1 Balance Board: Entwickelt für einen starken Rücken, gesunde Hal…" at bounding box center [633, 176] width 235 height 91
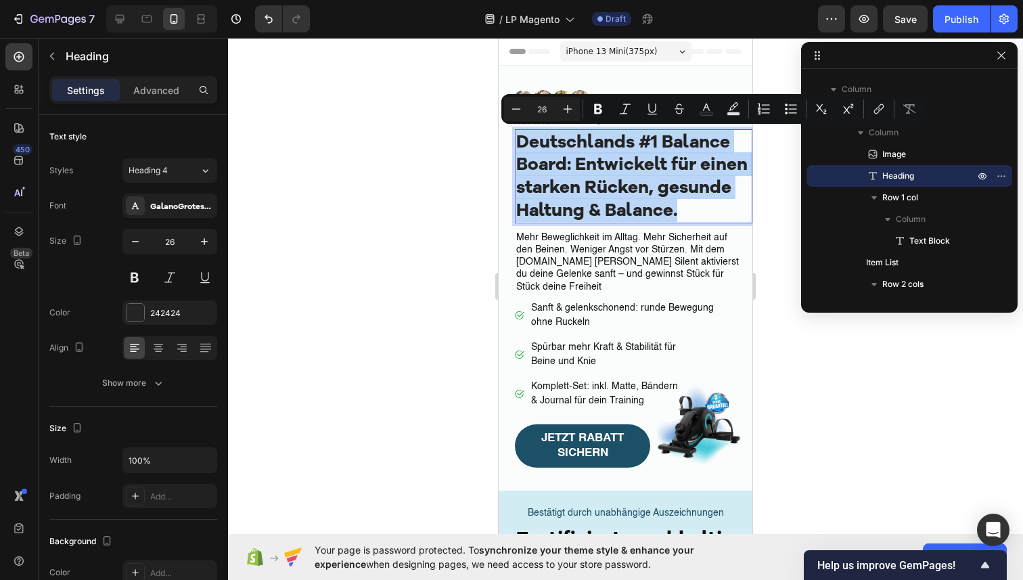
drag, startPoint x: 682, startPoint y: 203, endPoint x: 518, endPoint y: 138, distance: 175.6
click at [518, 138] on p "Deutschlands #1 Balance Board: Entwickelt für einen starken Rücken, gesunde Hal…" at bounding box center [633, 176] width 235 height 91
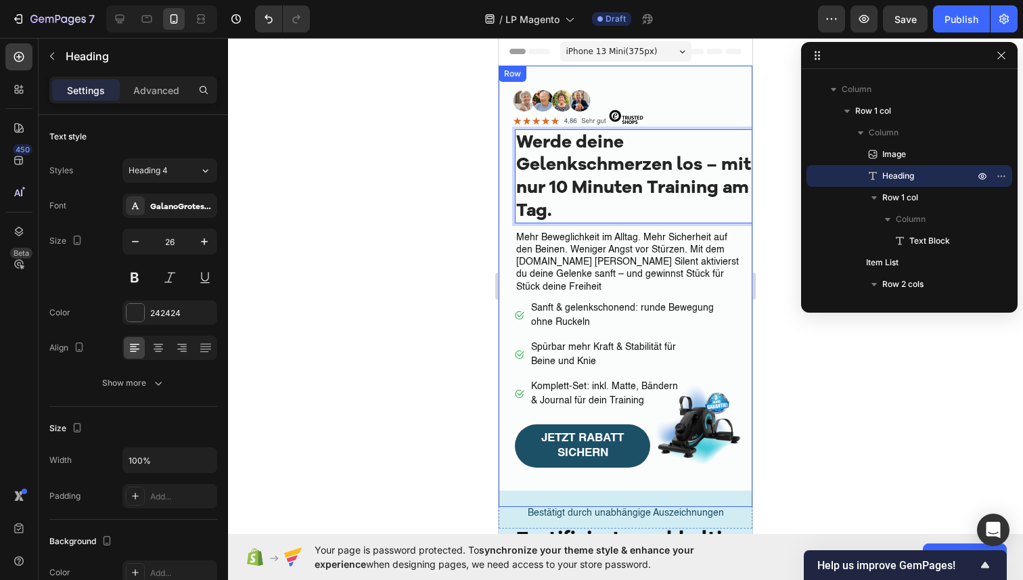
click at [416, 293] on div at bounding box center [625, 309] width 795 height 542
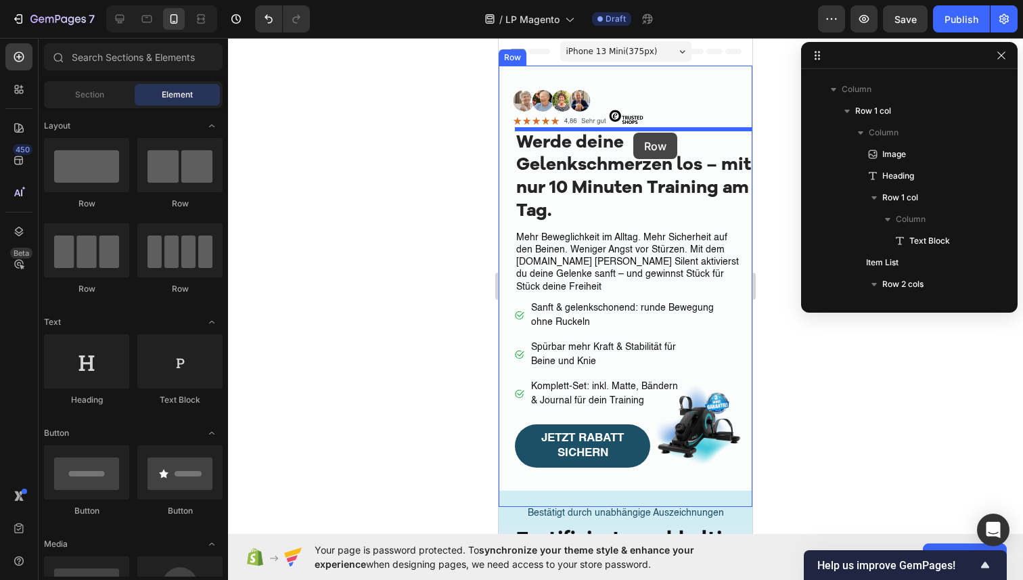
drag, startPoint x: 592, startPoint y: 211, endPoint x: 633, endPoint y: 132, distance: 89.0
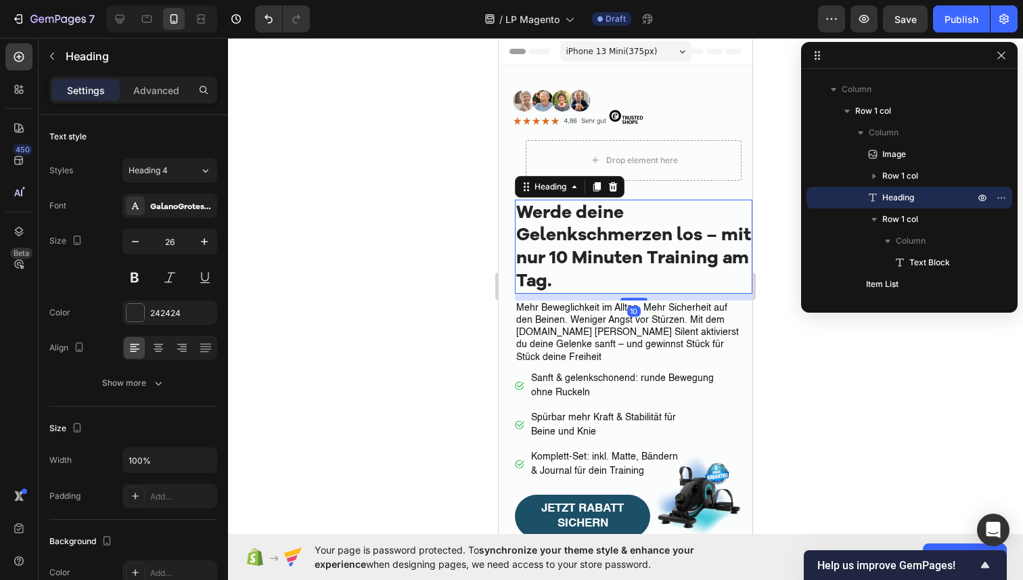
click at [541, 230] on p "Werde deine Gelenkschmerzen los – mit nur 10 Minuten Training am Tag." at bounding box center [633, 246] width 235 height 91
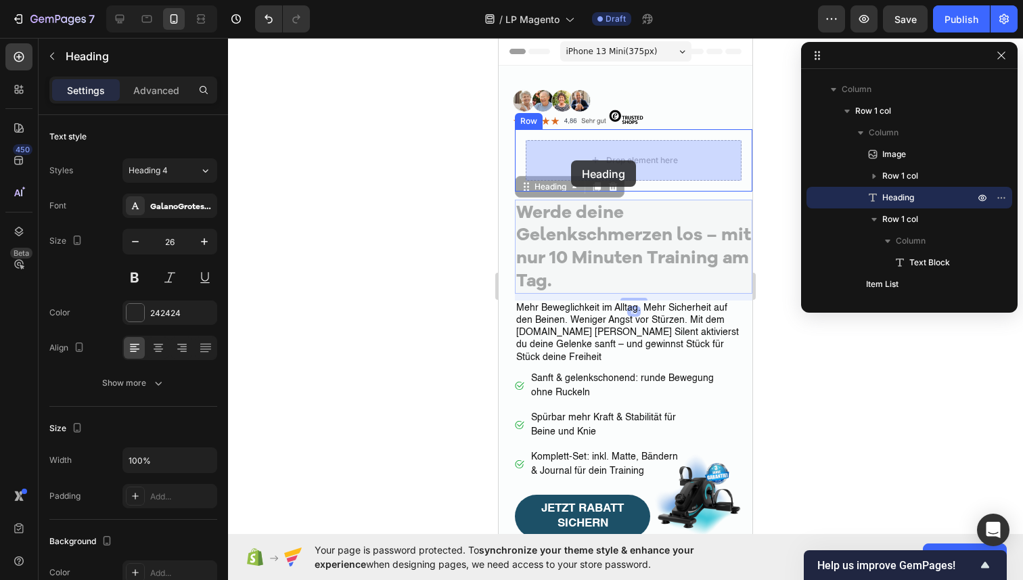
drag, startPoint x: 527, startPoint y: 189, endPoint x: 564, endPoint y: 171, distance: 41.8
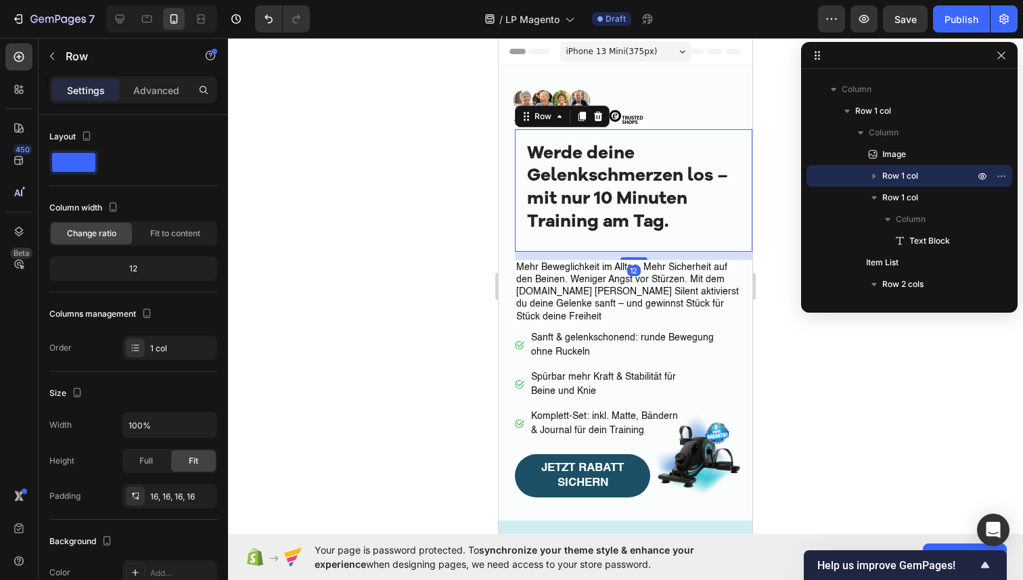
click at [517, 168] on div "Werde deine Gelenkschmerzen los – mit nur 10 Minuten Training am Tag. Heading R…" at bounding box center [634, 190] width 238 height 122
click at [144, 80] on div "Advanced" at bounding box center [156, 90] width 68 height 22
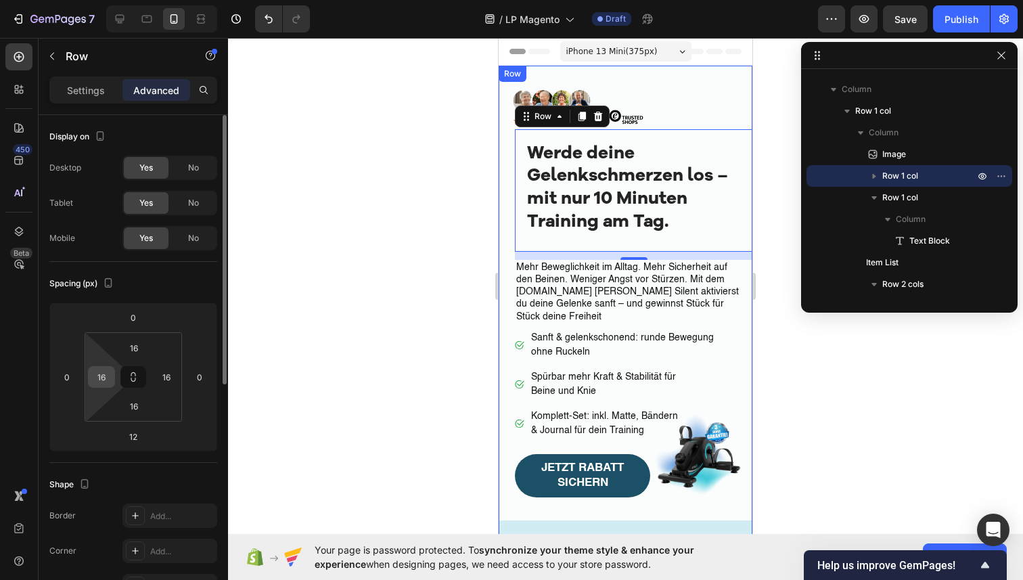
click at [108, 367] on input "16" at bounding box center [101, 377] width 20 height 20
type input "0"
click at [356, 254] on div at bounding box center [625, 309] width 795 height 542
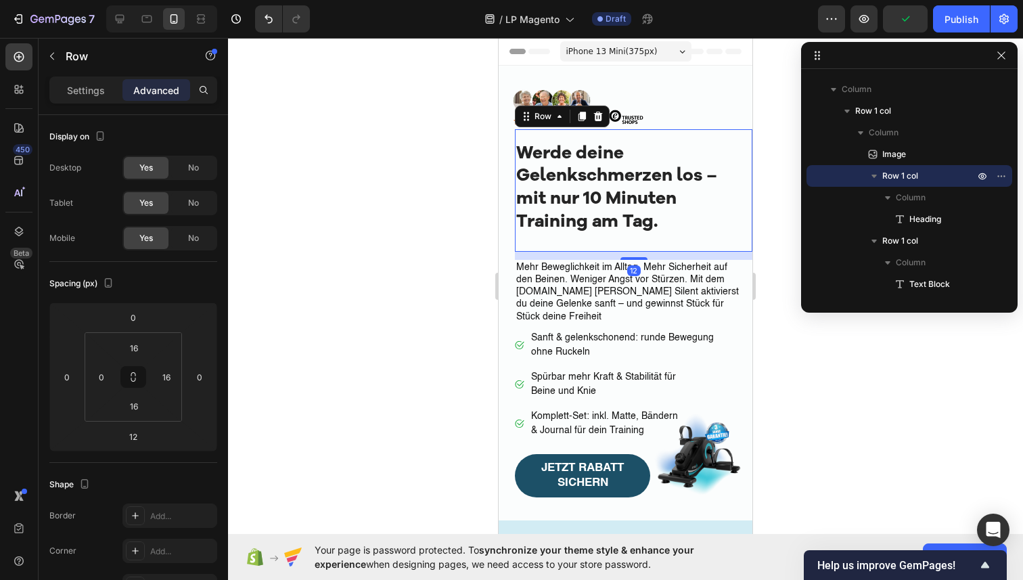
click at [594, 237] on div "Werde deine Gelenkschmerzen los – mit nur 10 Minuten Training am Tag. Heading" at bounding box center [628, 190] width 227 height 101
click at [139, 405] on input "16" at bounding box center [133, 406] width 27 height 20
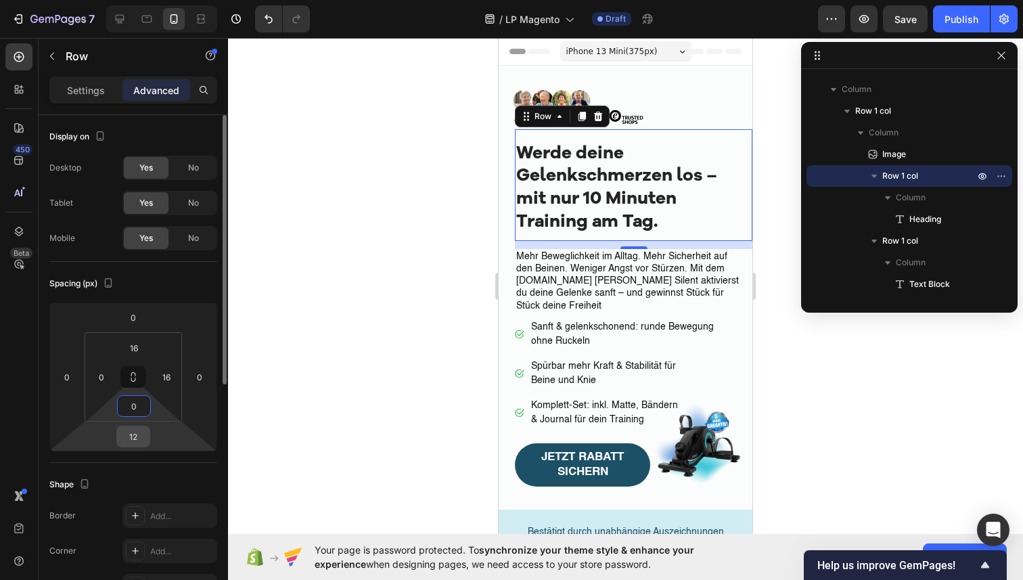
type input "0"
click at [137, 432] on input "12" at bounding box center [133, 436] width 27 height 20
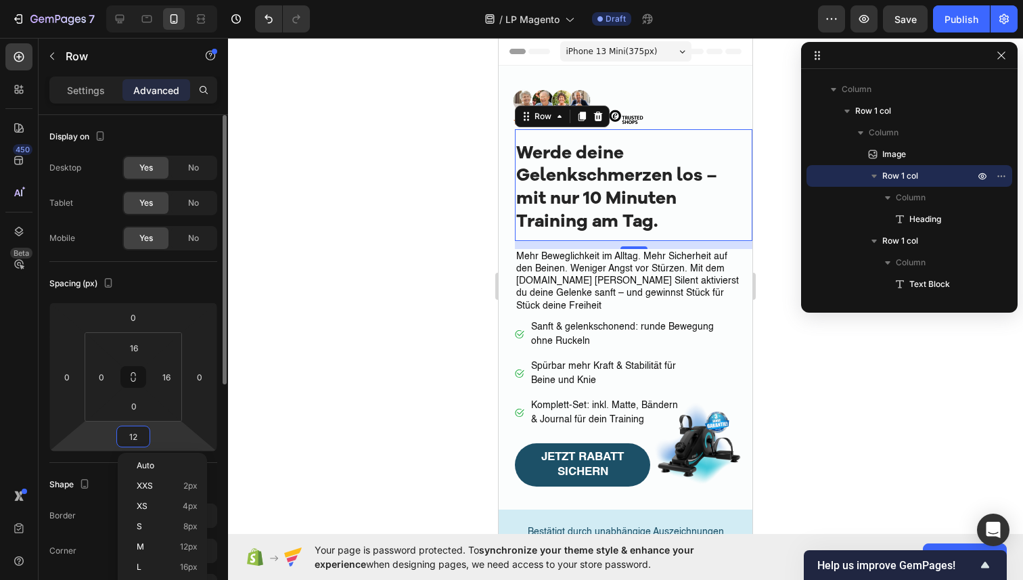
type input "0"
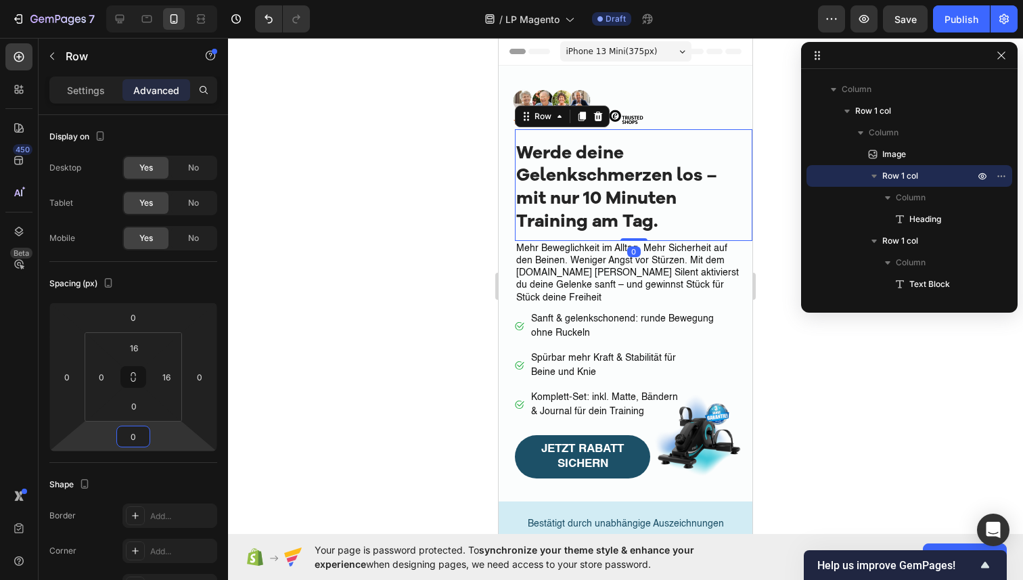
click at [425, 269] on div at bounding box center [625, 309] width 795 height 542
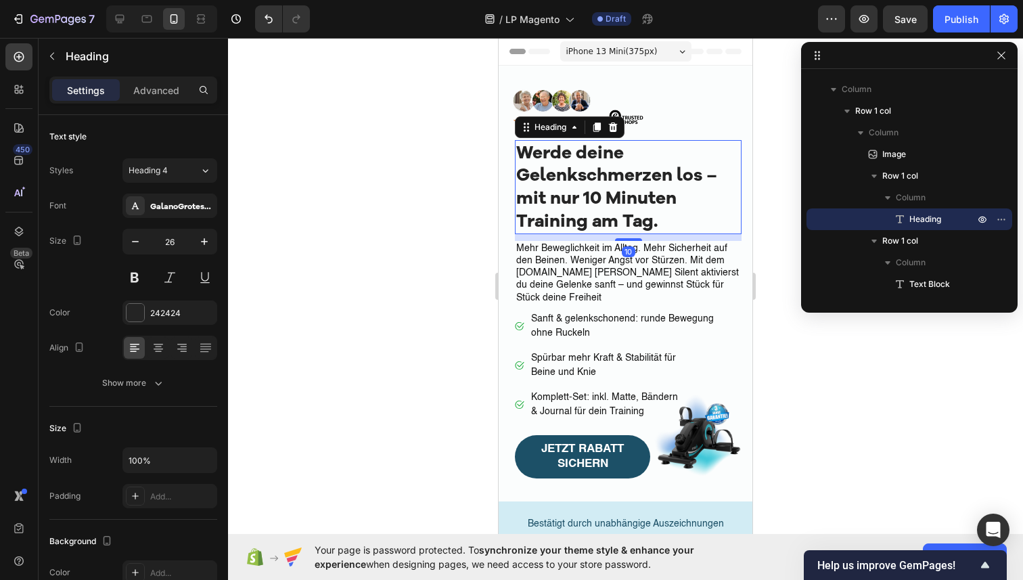
click at [623, 143] on h1 "Werde deine Gelenkschmerzen los – mit nur 10 Minuten Training am Tag." at bounding box center [628, 187] width 227 height 94
click at [637, 133] on div "Werde deine Gelenkschmerzen los – mit nur 10 Minuten Training am Tag. Heading 1…" at bounding box center [634, 185] width 238 height 112
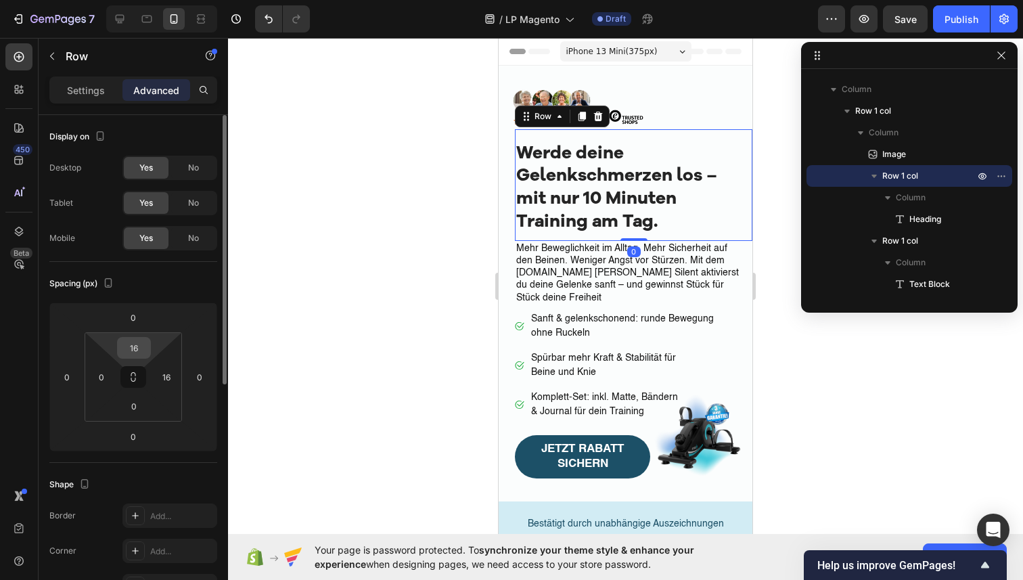
click at [137, 354] on input "16" at bounding box center [133, 348] width 27 height 20
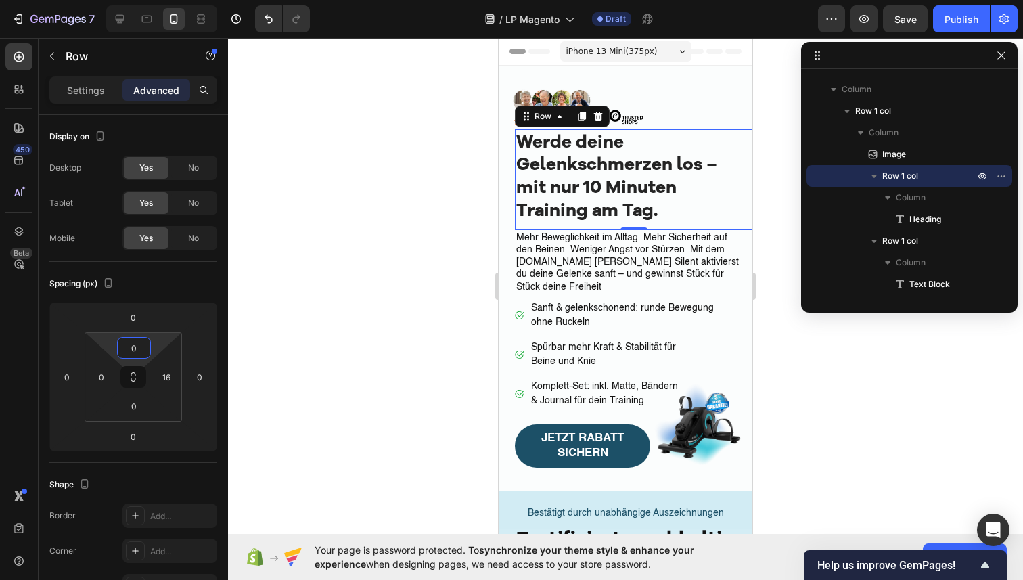
type input "0"
click at [361, 240] on div at bounding box center [625, 309] width 795 height 542
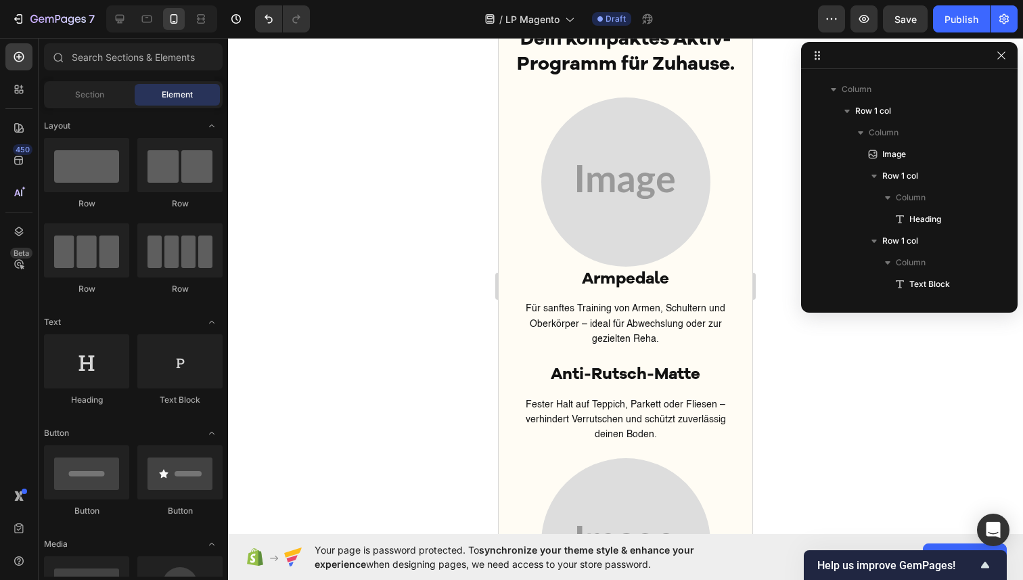
scroll to position [2277, 0]
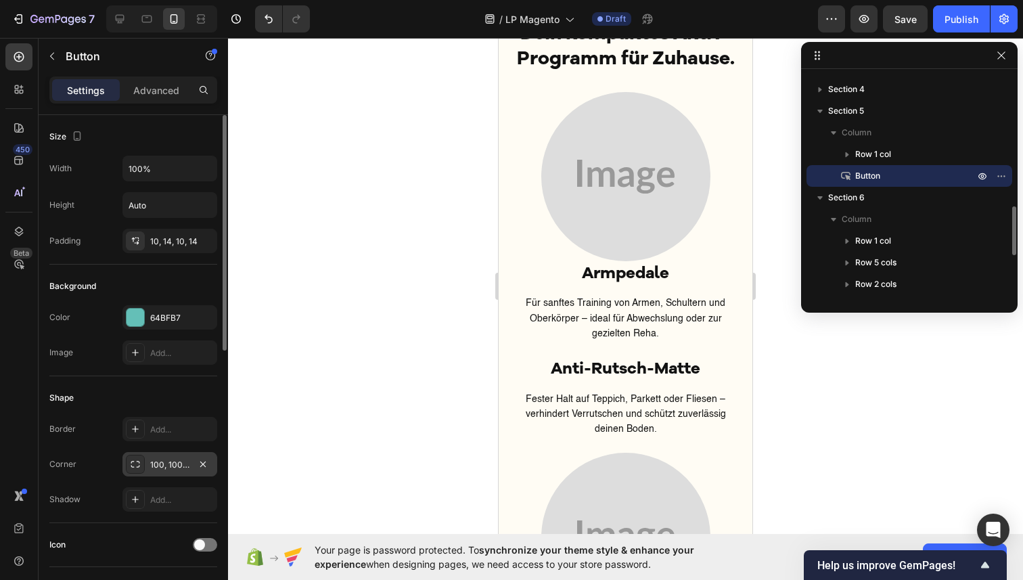
scroll to position [23, 0]
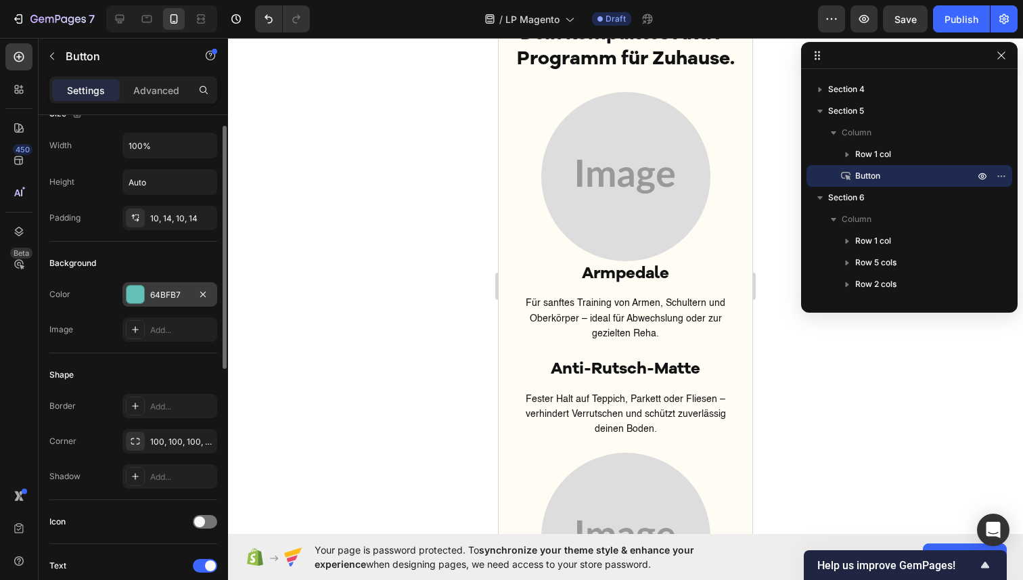
click at [183, 294] on div "64BFB7" at bounding box center [169, 295] width 39 height 12
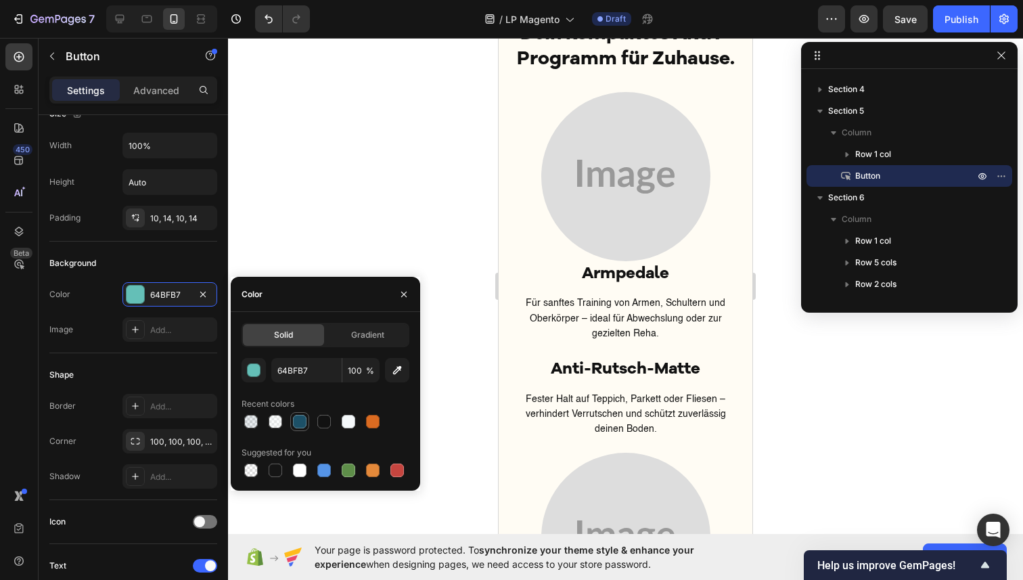
click at [301, 425] on div at bounding box center [300, 422] width 14 height 14
type input "1C5067"
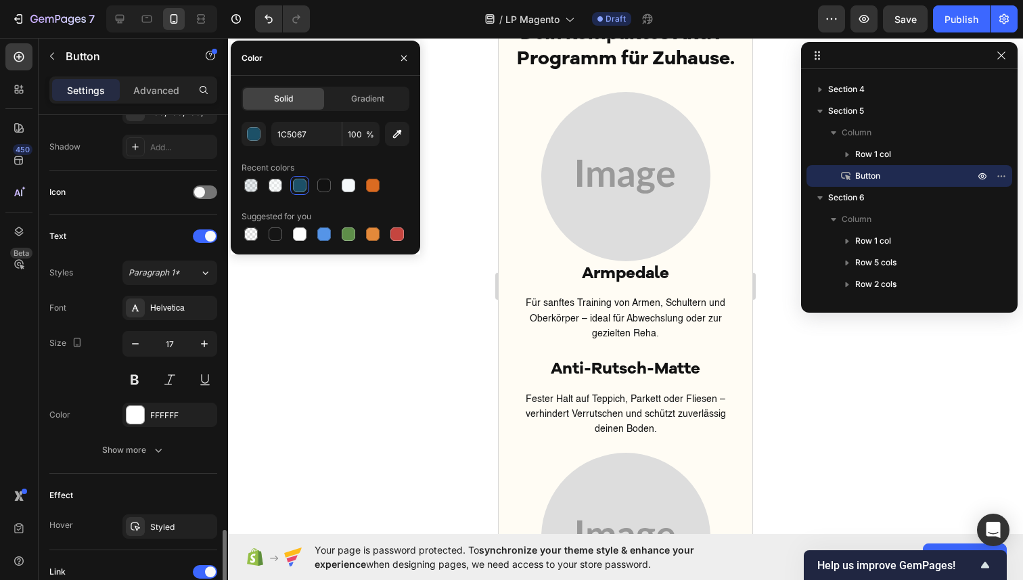
scroll to position [537, 0]
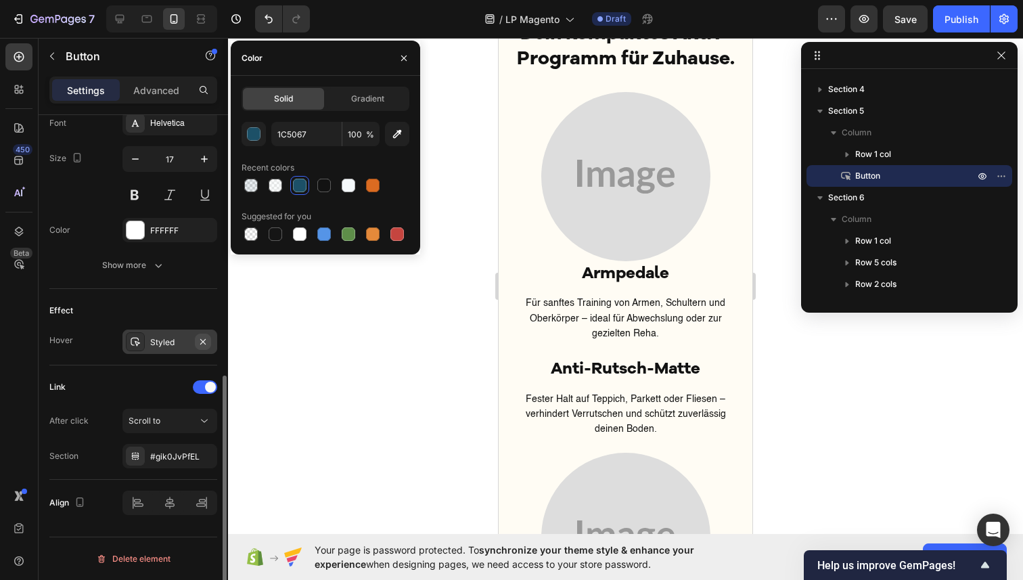
click at [206, 344] on icon "button" at bounding box center [203, 341] width 11 height 11
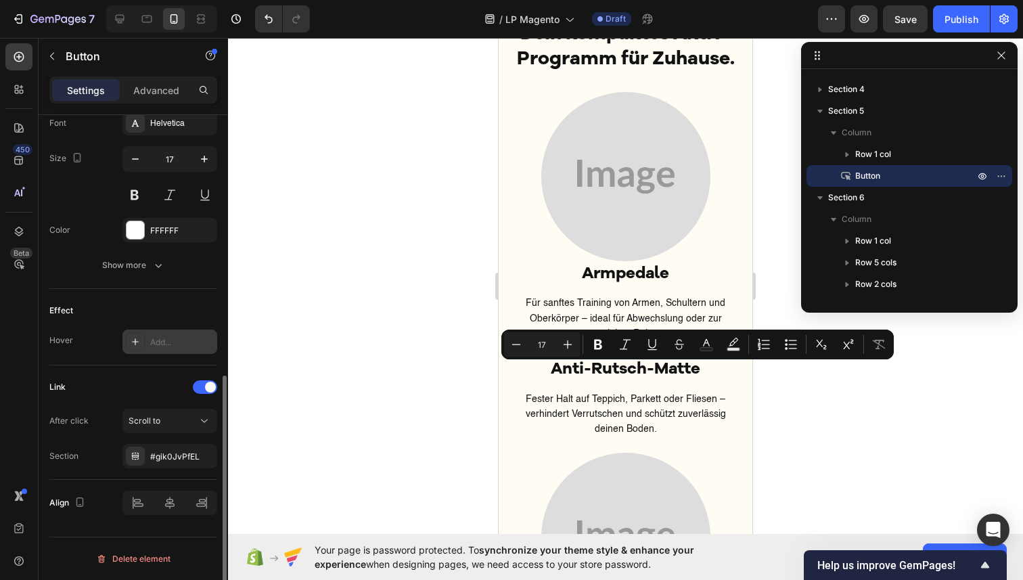
drag, startPoint x: 568, startPoint y: 372, endPoint x: 684, endPoint y: 366, distance: 115.2
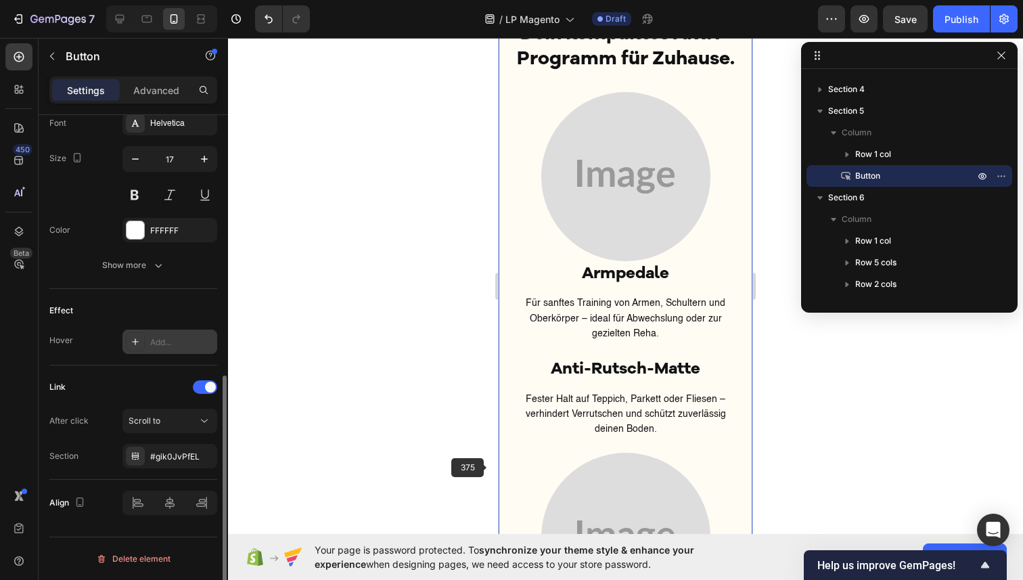
click at [485, 464] on div at bounding box center [625, 309] width 795 height 542
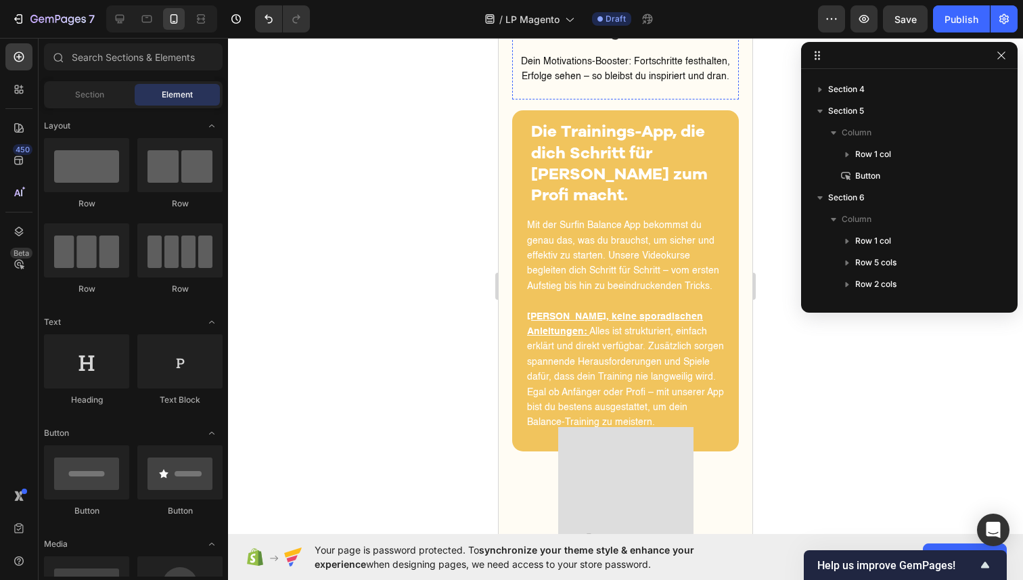
scroll to position [3813, 0]
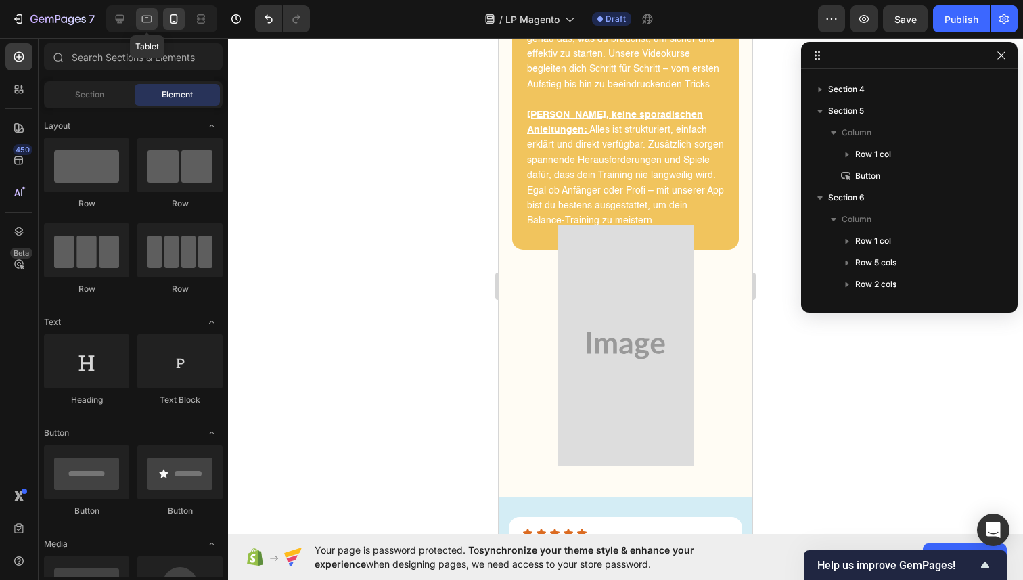
click at [140, 22] on icon at bounding box center [147, 19] width 14 height 14
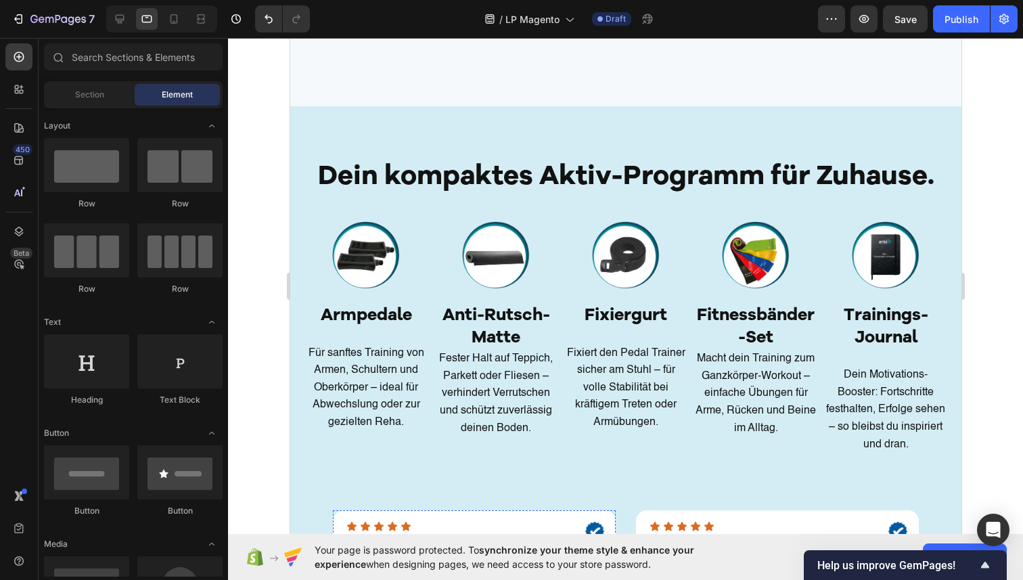
scroll to position [2681, 0]
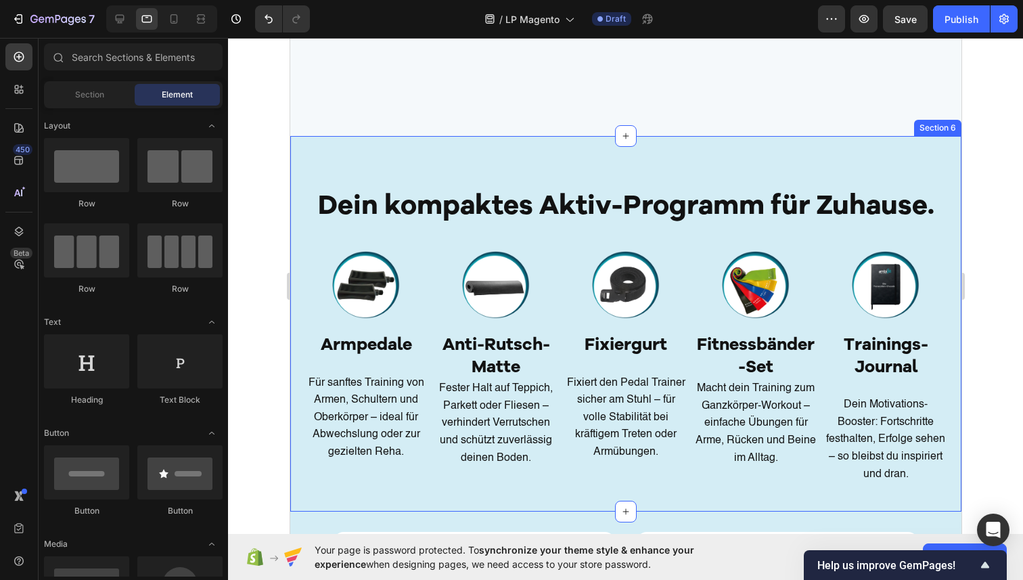
click at [359, 152] on div "Dein kompaktes Aktiv-Programm für Zuhause. Heading Row Image Image Armpedale He…" at bounding box center [625, 324] width 671 height 376
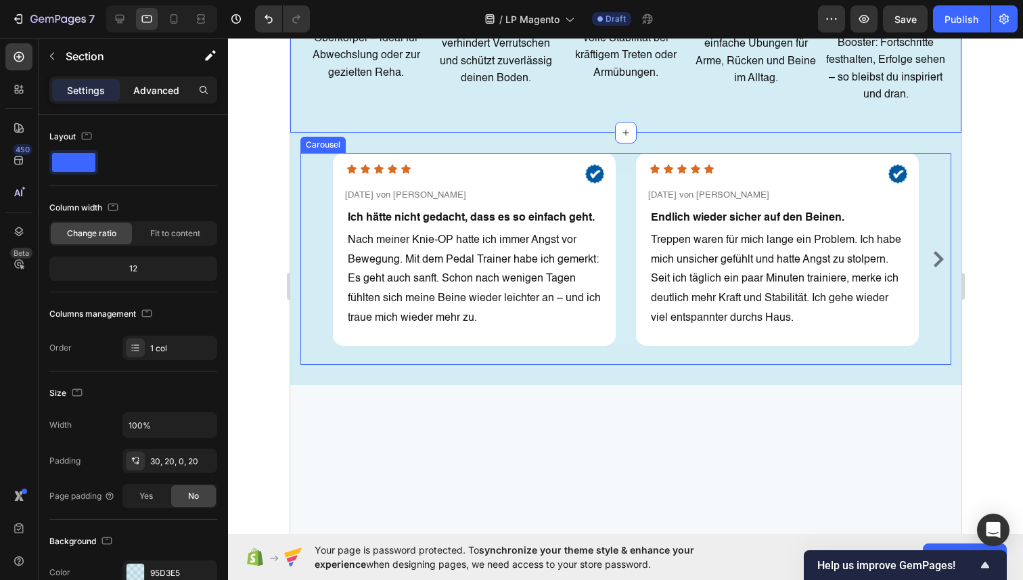
click at [143, 98] on div "Advanced" at bounding box center [156, 90] width 68 height 22
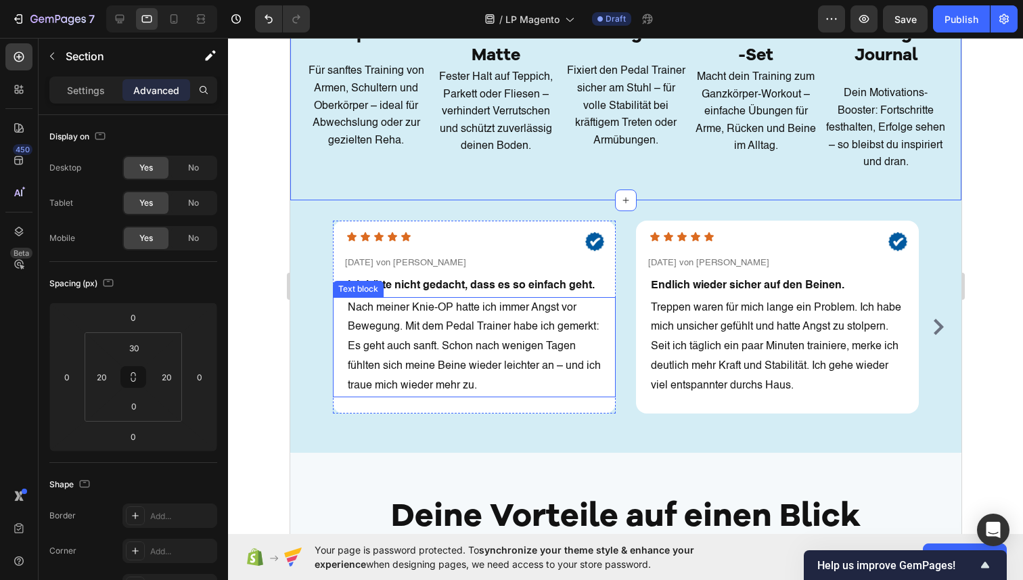
scroll to position [2289, 0]
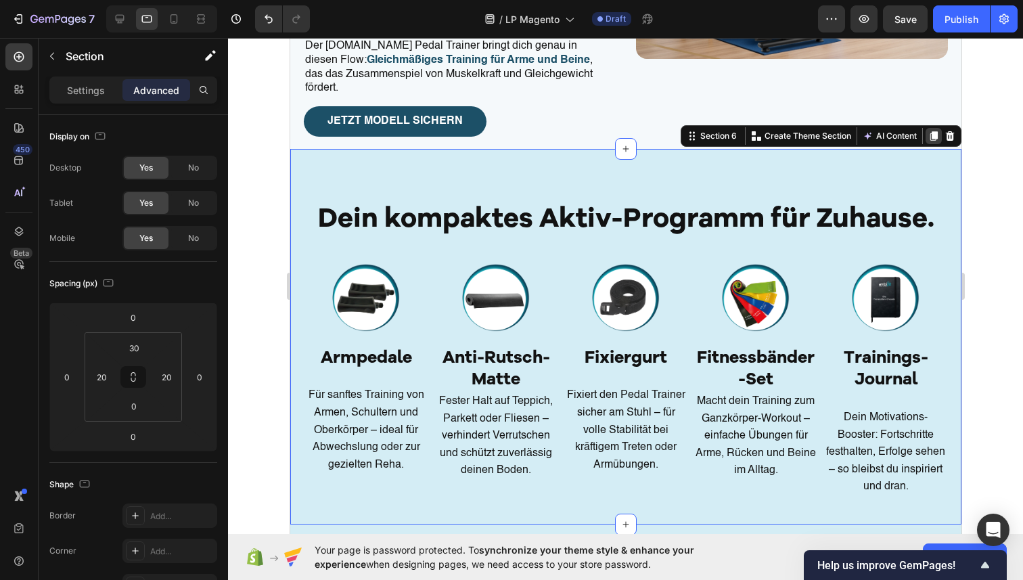
click at [935, 137] on icon at bounding box center [933, 135] width 7 height 9
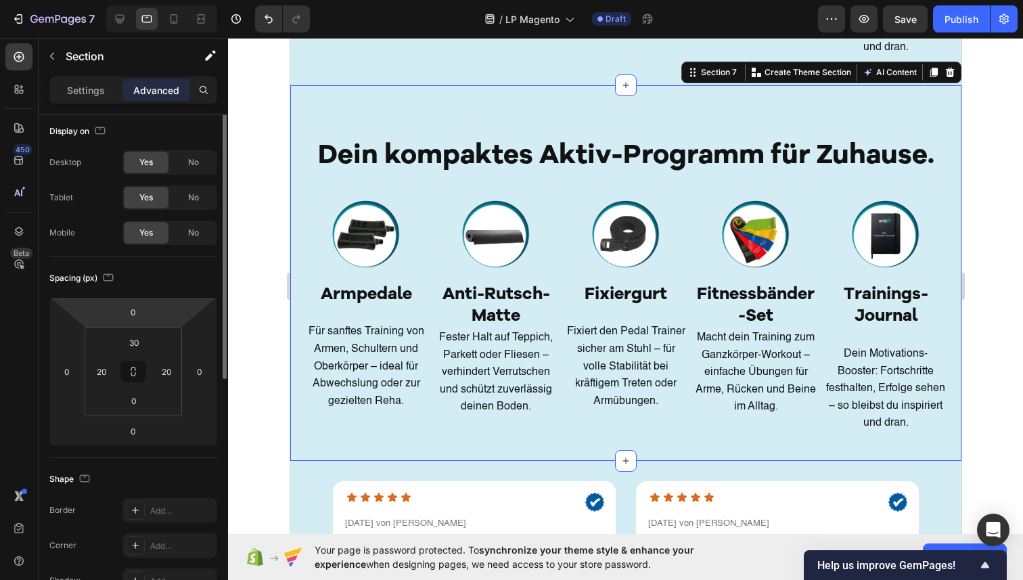
scroll to position [0, 0]
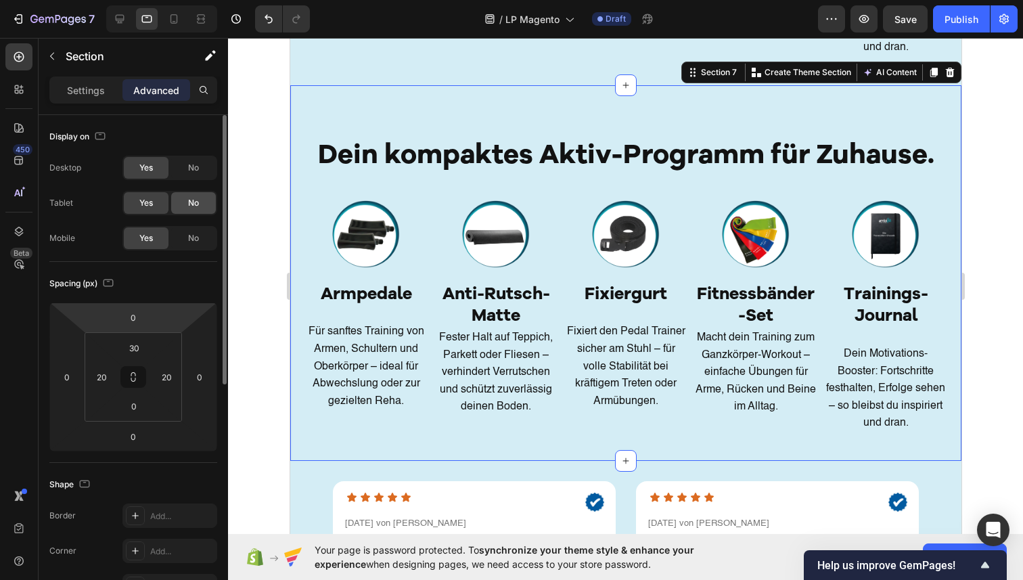
click at [182, 198] on div "No" at bounding box center [193, 203] width 45 height 22
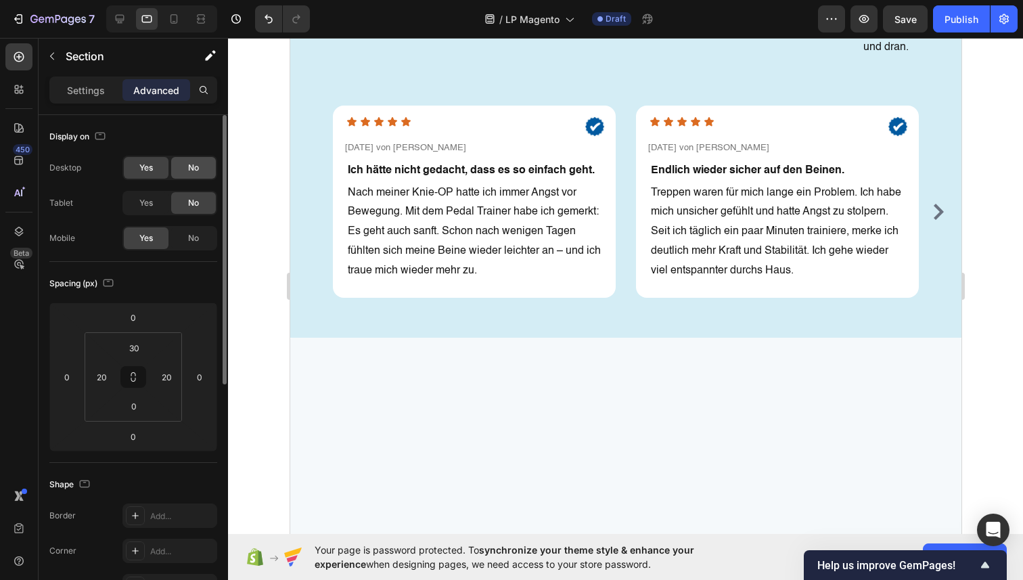
click at [183, 164] on div "No" at bounding box center [193, 168] width 45 height 22
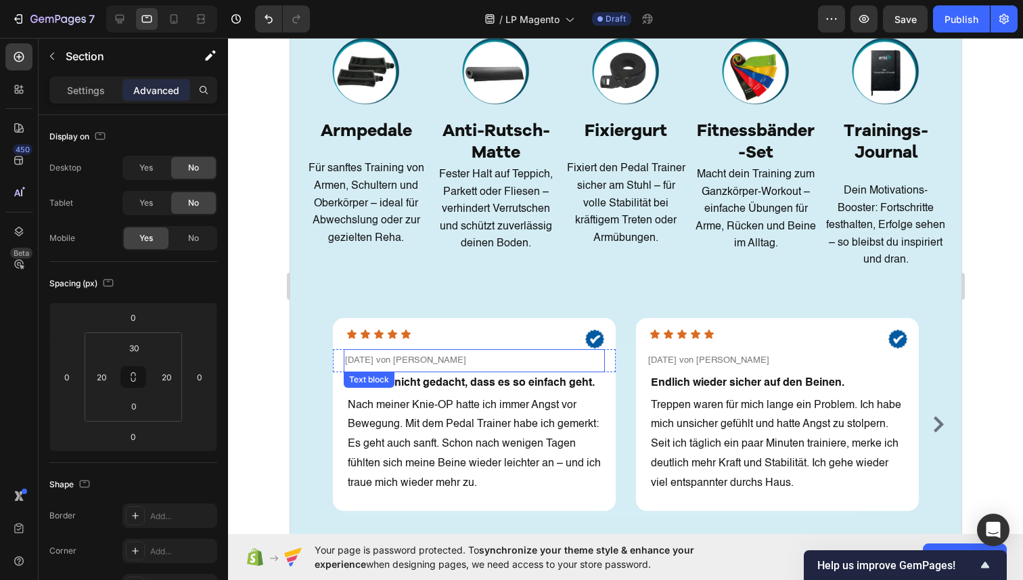
scroll to position [2233, 0]
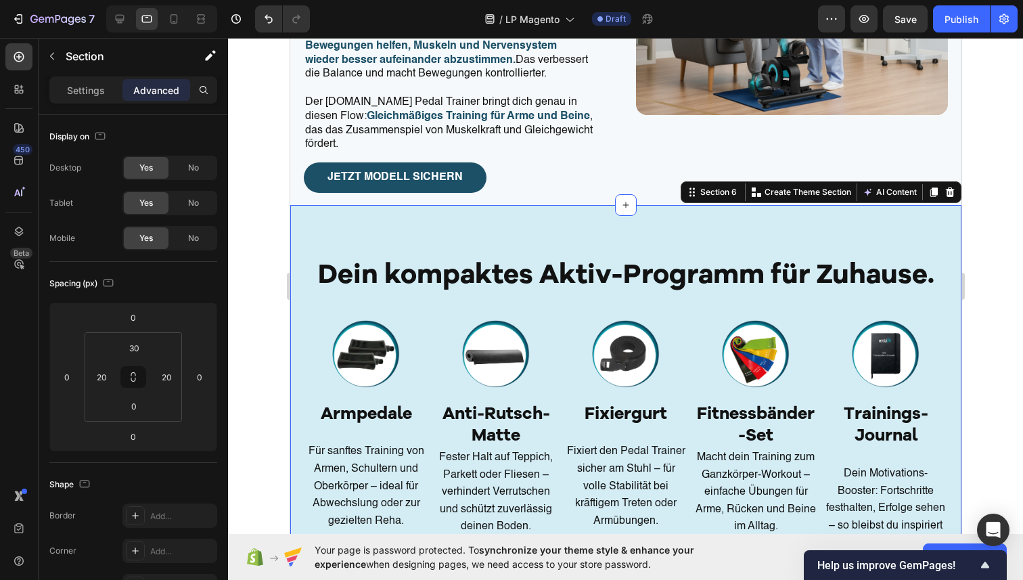
click at [399, 212] on div "Dein kompaktes Aktiv-Programm für Zuhause. Heading Row Image Image Armpedale He…" at bounding box center [625, 393] width 671 height 376
click at [184, 244] on div "No" at bounding box center [193, 238] width 45 height 22
click at [173, 20] on icon at bounding box center [174, 19] width 14 height 14
type input "53"
type input "46"
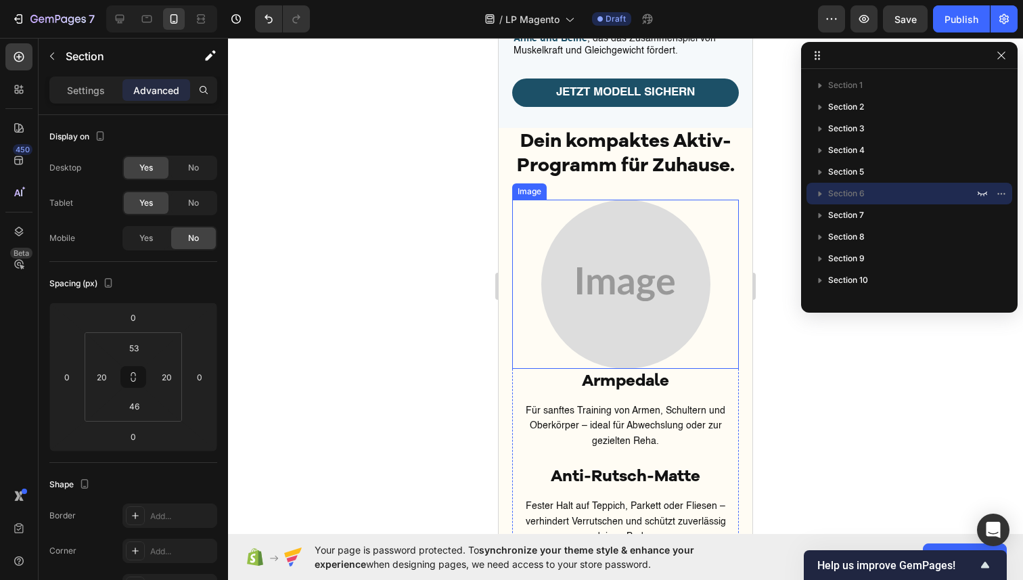
scroll to position [2518, 0]
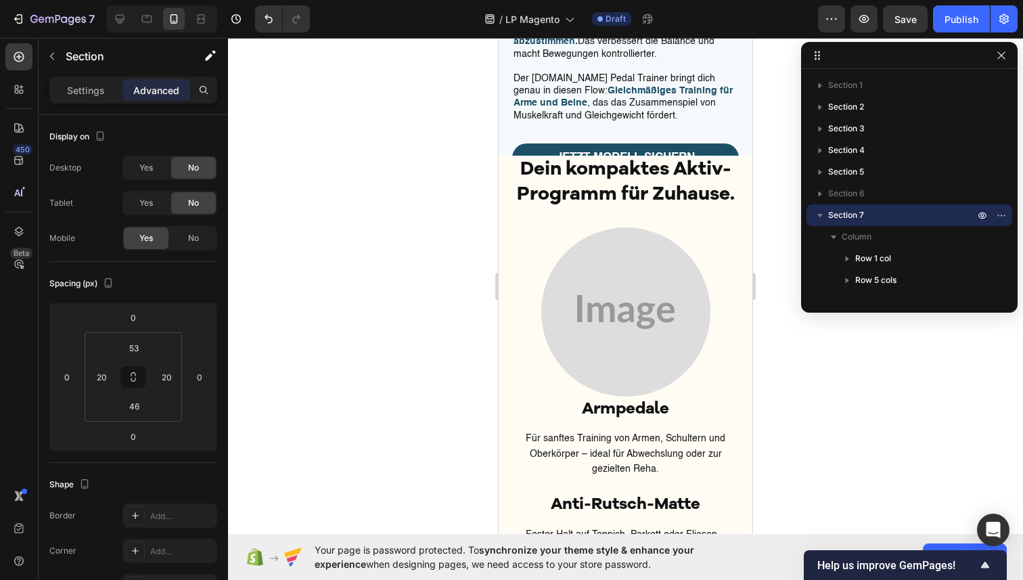
scroll to position [2517, 0]
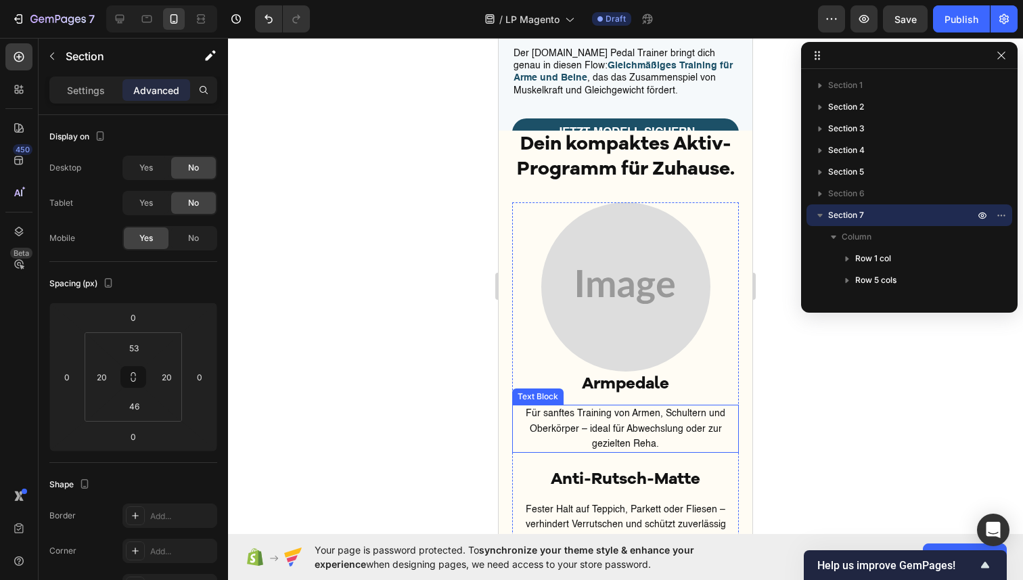
scroll to position [2503, 0]
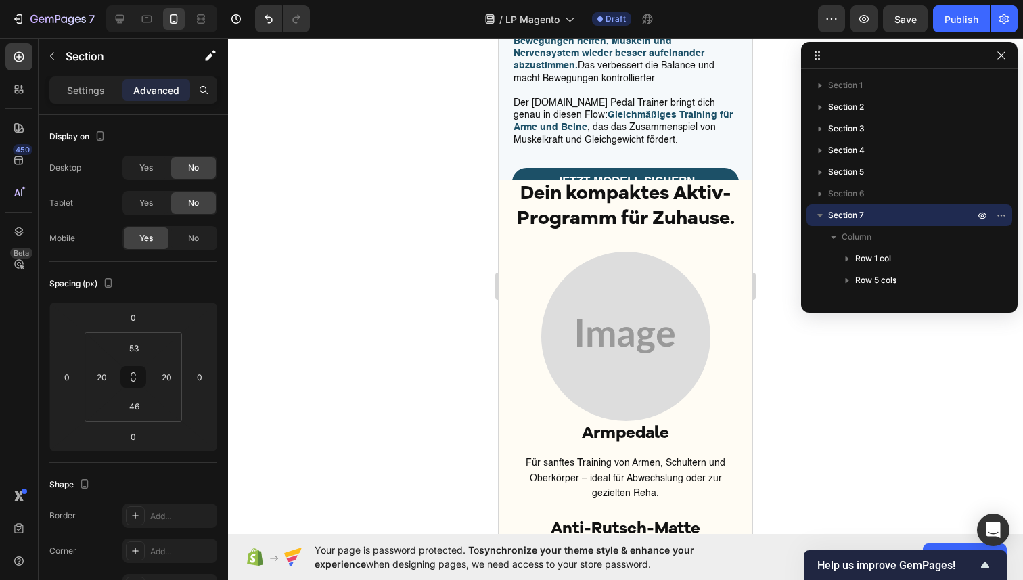
click at [531, 187] on h2 "Dein kompaktes Aktiv-Programm für Zuhause." at bounding box center [625, 205] width 227 height 52
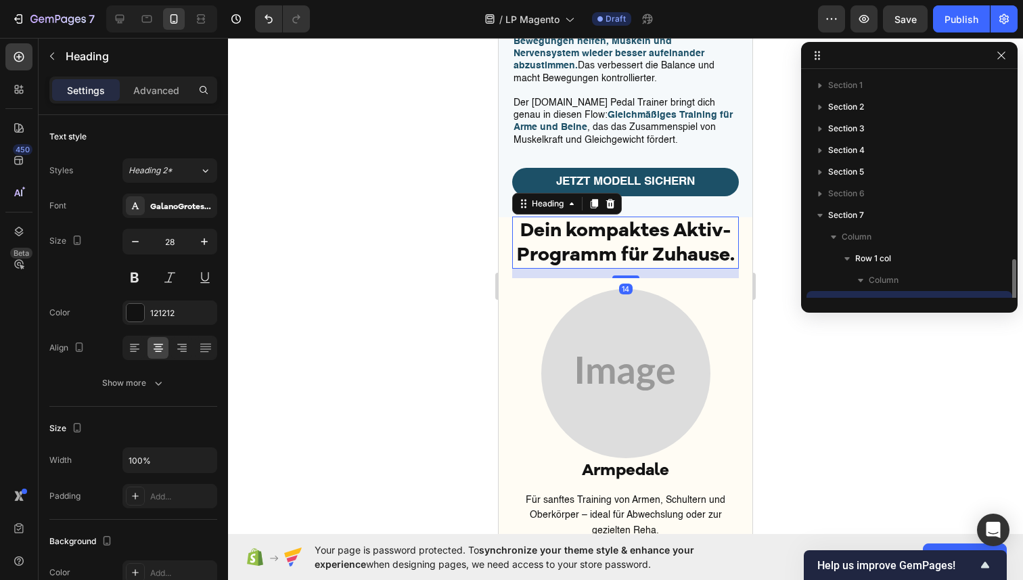
scroll to position [126, 0]
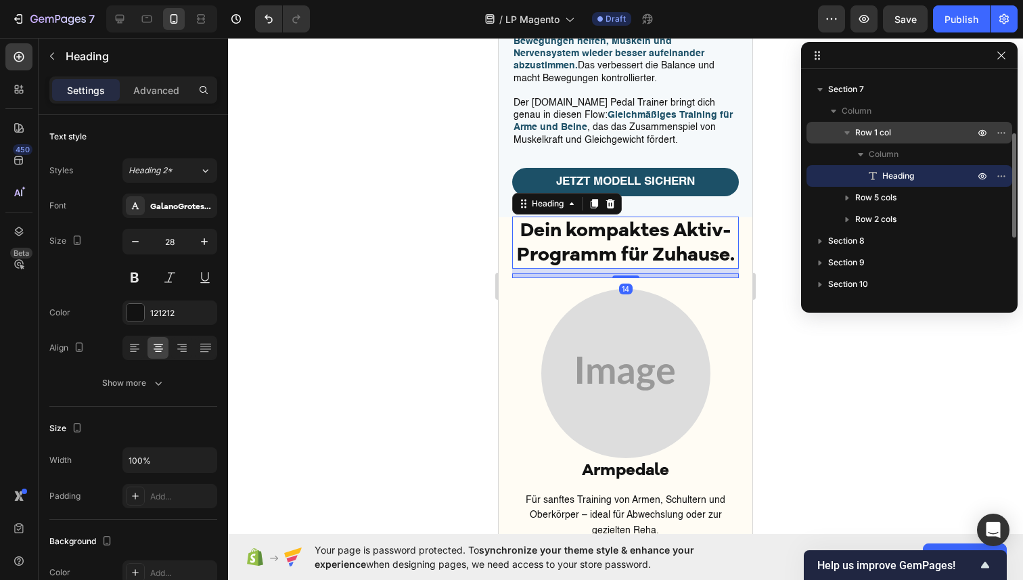
click at [881, 129] on span "Row 1 col" at bounding box center [873, 133] width 36 height 14
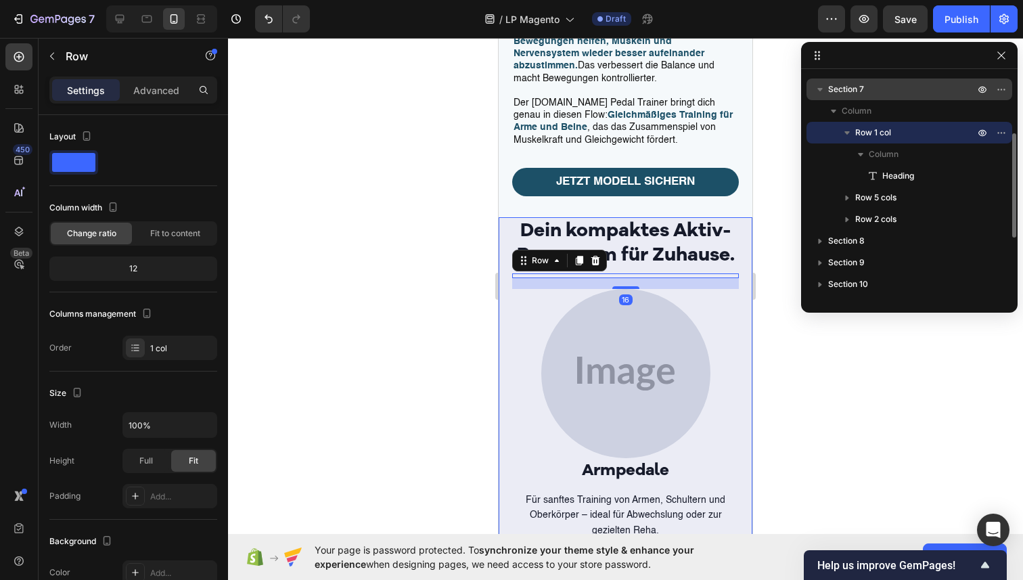
click at [856, 90] on span "Section 7" at bounding box center [846, 90] width 36 height 14
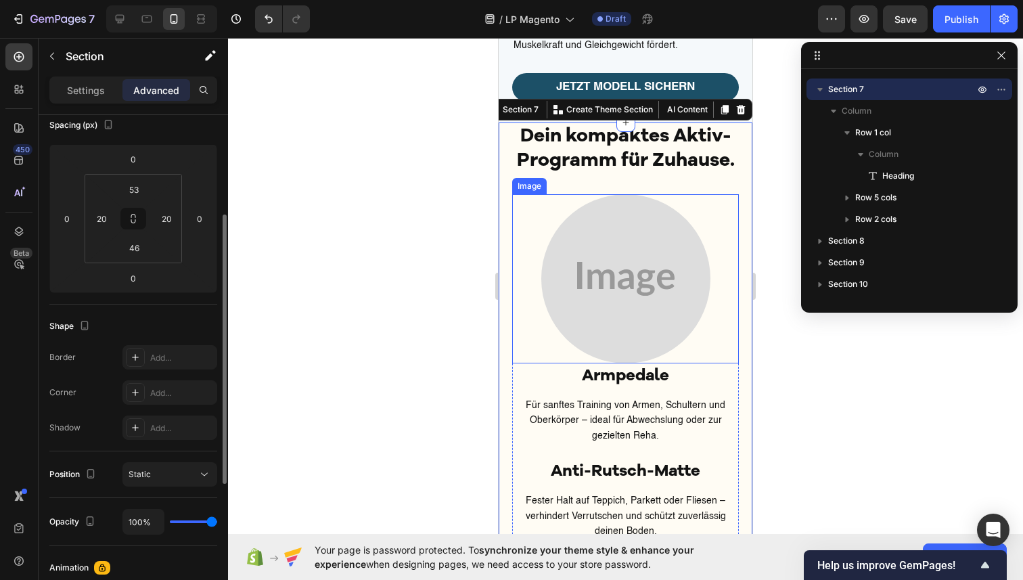
scroll to position [200, 0]
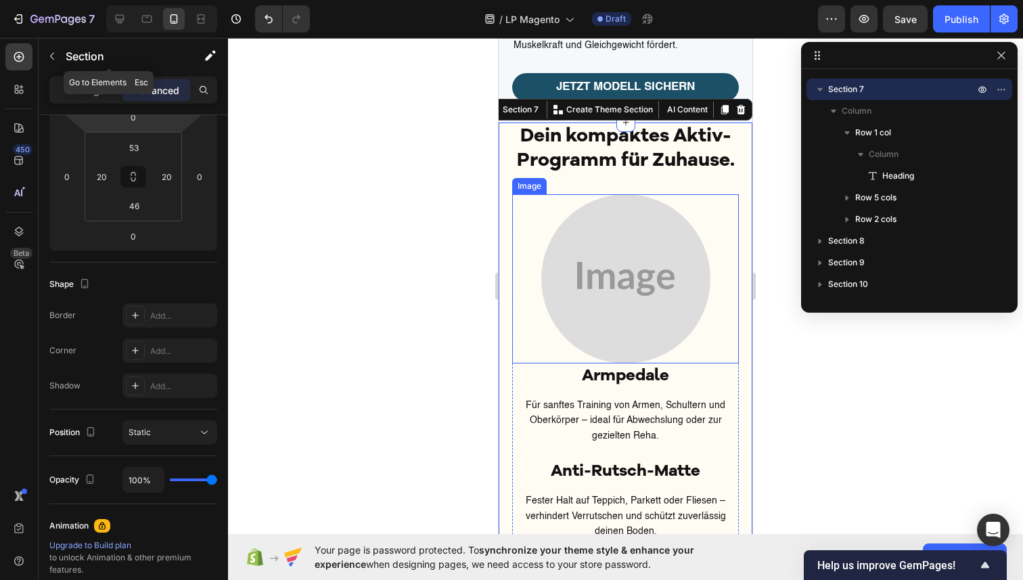
click at [57, 53] on icon "button" at bounding box center [52, 56] width 11 height 11
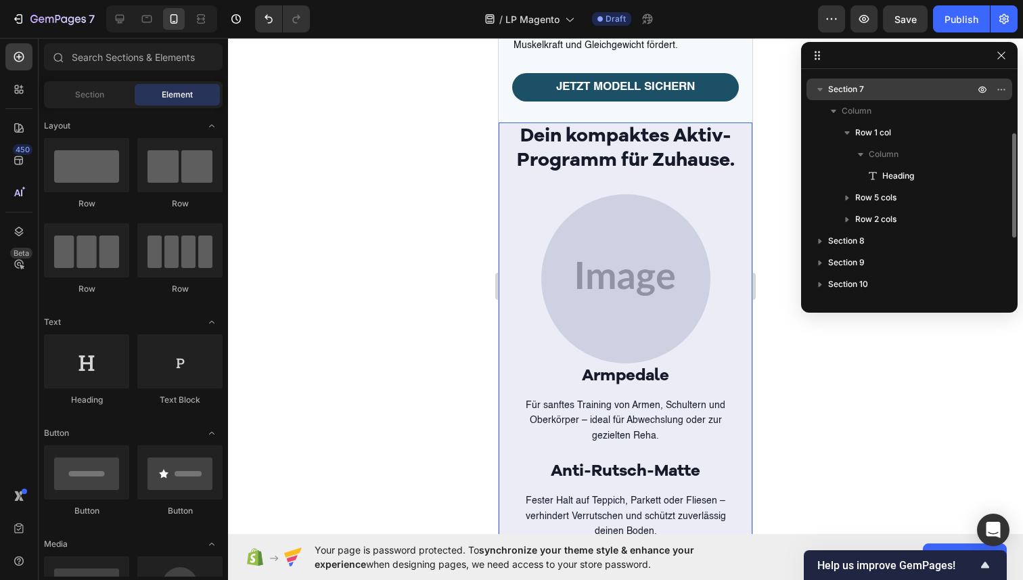
drag, startPoint x: 933, startPoint y: 89, endPoint x: 833, endPoint y: 97, distance: 100.5
click at [933, 89] on p "Section 7" at bounding box center [902, 90] width 149 height 14
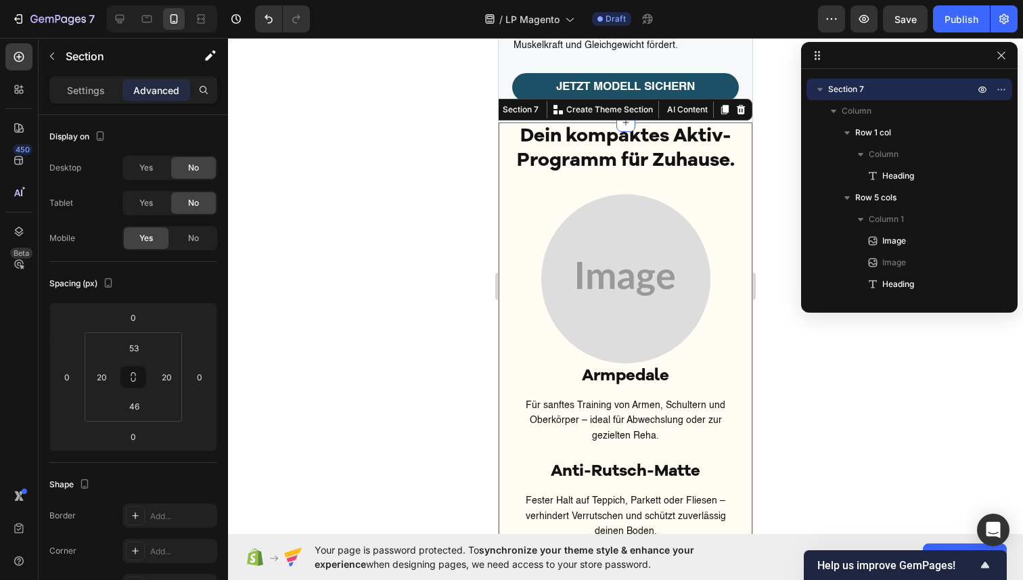
click at [90, 96] on p "Settings" at bounding box center [86, 90] width 38 height 14
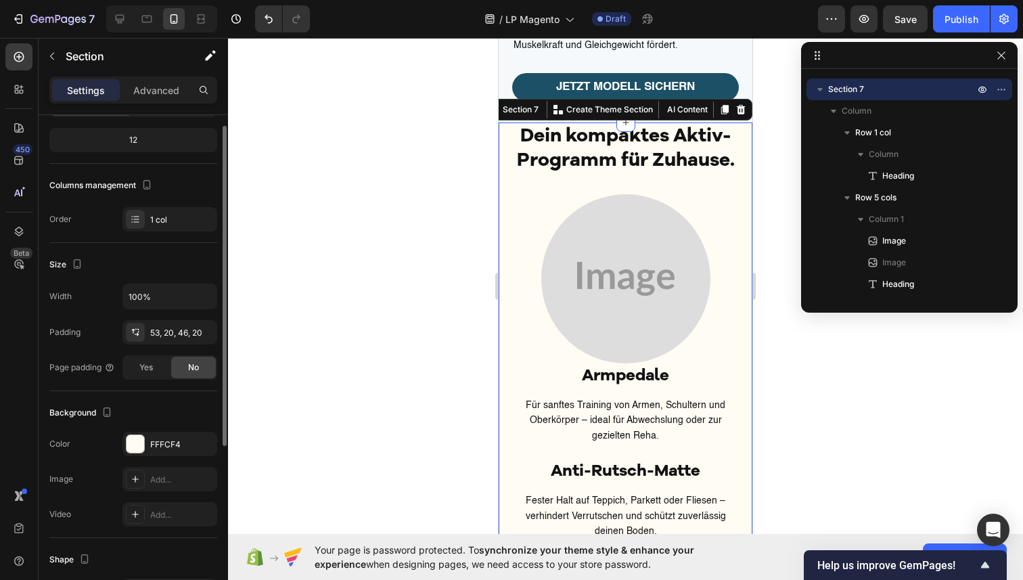
scroll to position [146, 0]
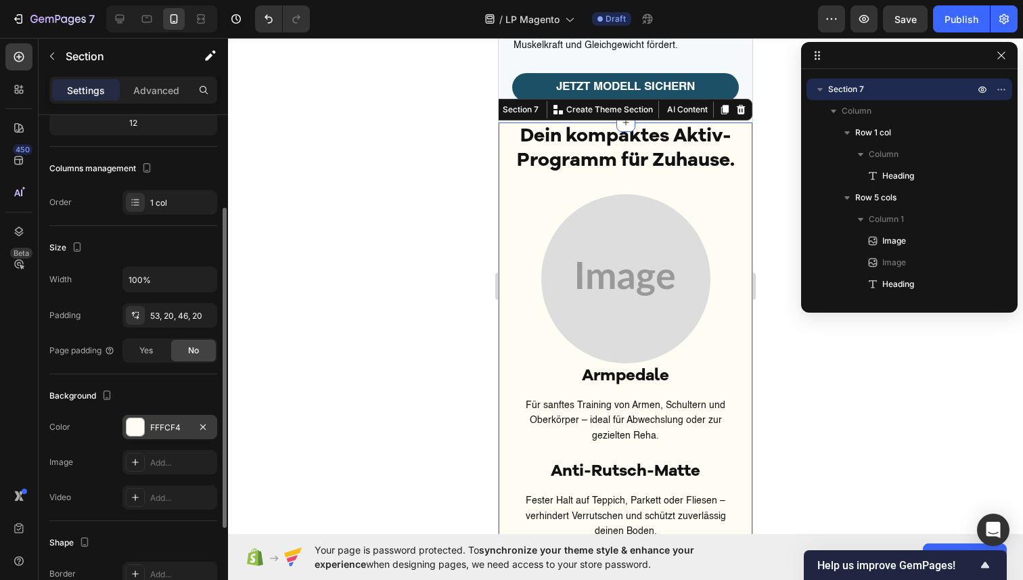
click at [178, 437] on div "FFFCF4" at bounding box center [169, 427] width 95 height 24
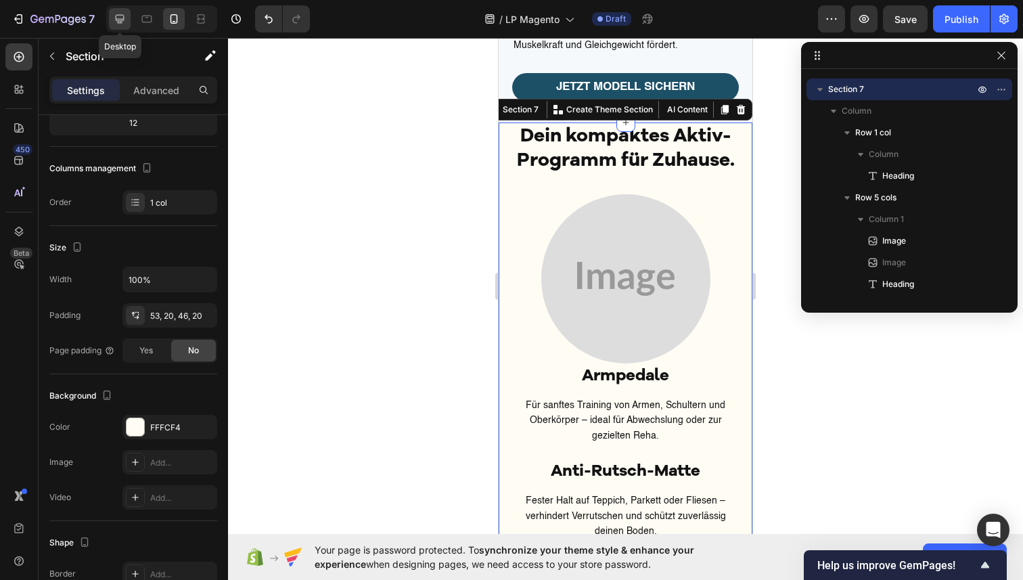
click at [118, 15] on icon at bounding box center [120, 19] width 9 height 9
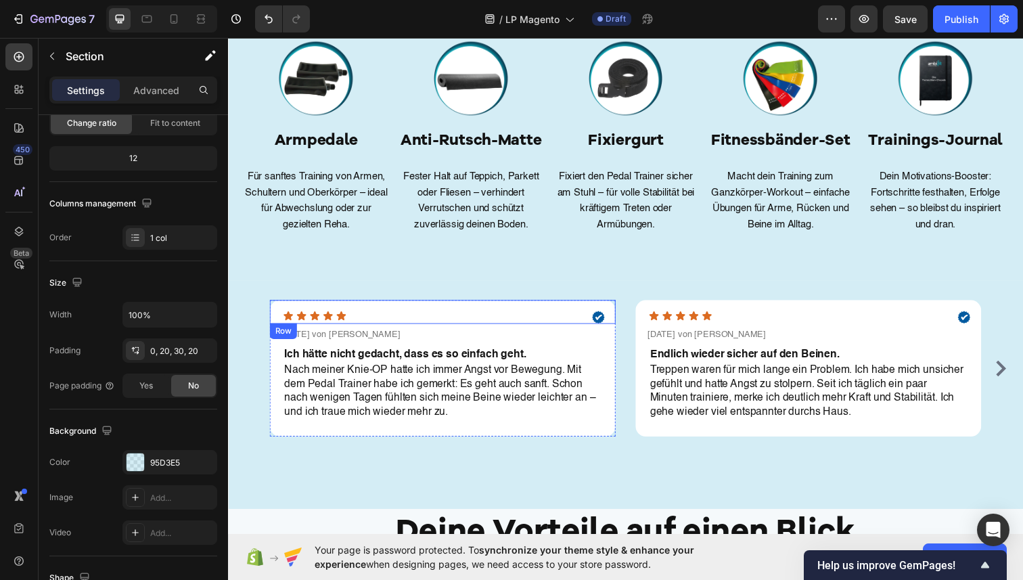
scroll to position [2285, 0]
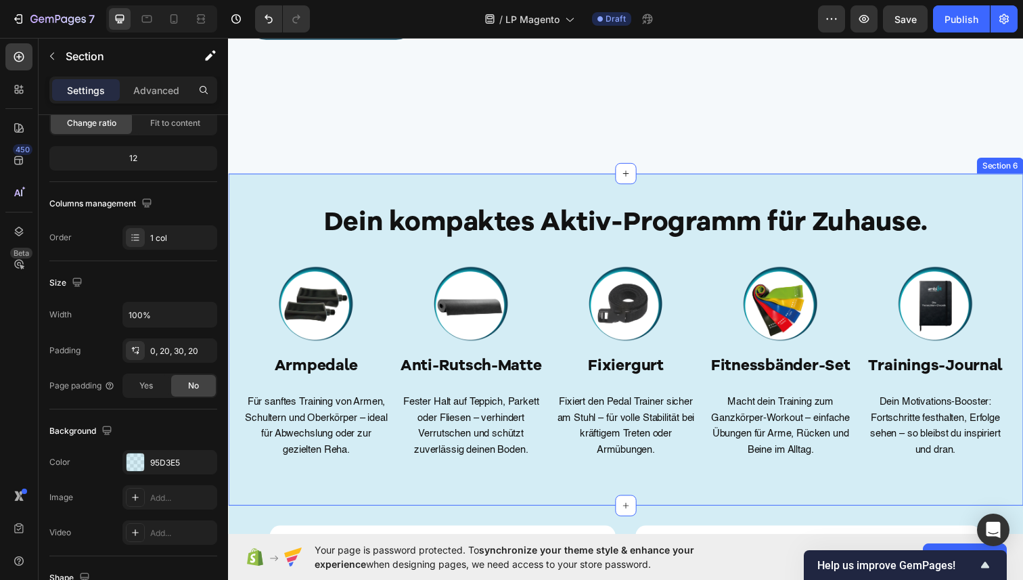
click at [391, 181] on div "Dein kompaktes Aktiv-Programm für Zuhause. Heading Row Image Image Armpedale He…" at bounding box center [634, 336] width 785 height 319
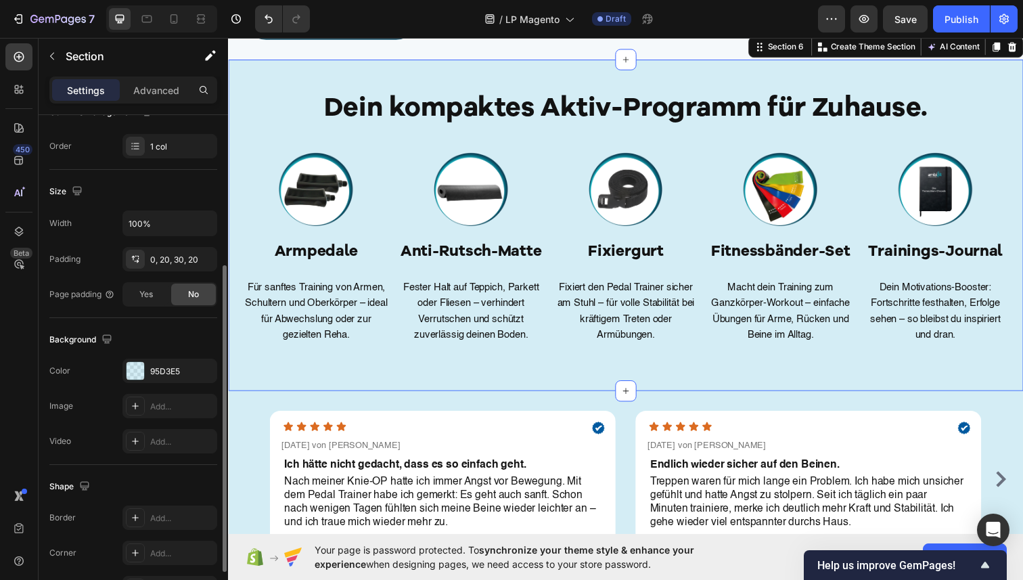
scroll to position [240, 0]
click at [174, 357] on div "95D3E5" at bounding box center [169, 367] width 95 height 24
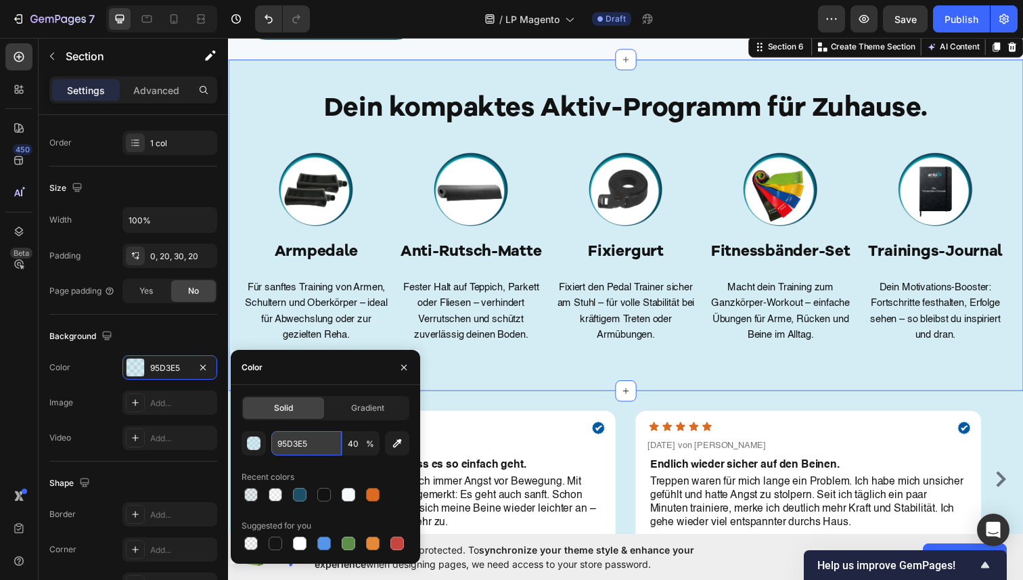
click at [309, 443] on input "95D3E5" at bounding box center [306, 443] width 70 height 24
click at [170, 16] on icon at bounding box center [174, 19] width 14 height 14
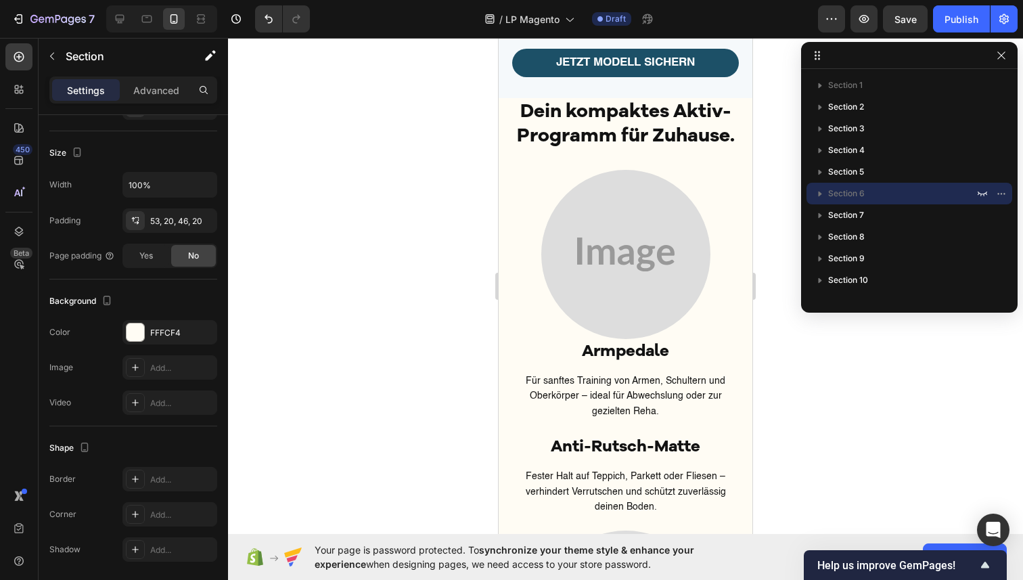
scroll to position [2556, 0]
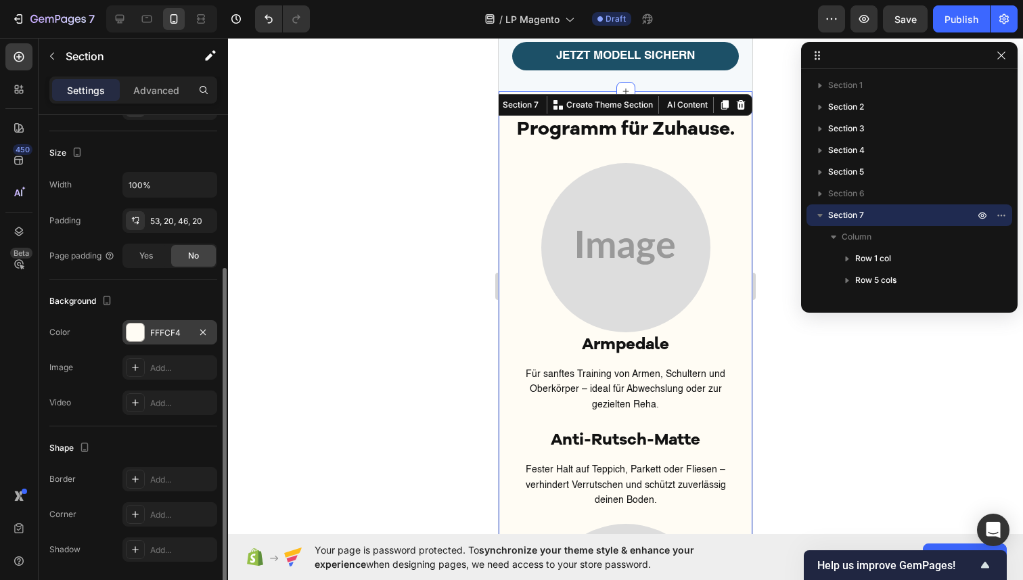
click at [187, 333] on div "FFFCF4" at bounding box center [169, 333] width 39 height 12
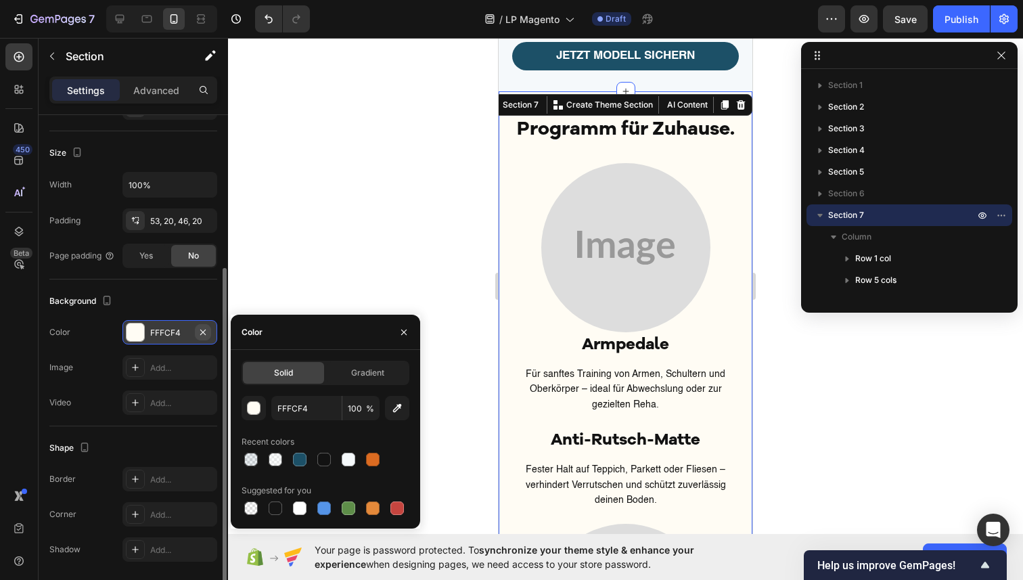
click at [205, 334] on icon "button" at bounding box center [203, 332] width 11 height 11
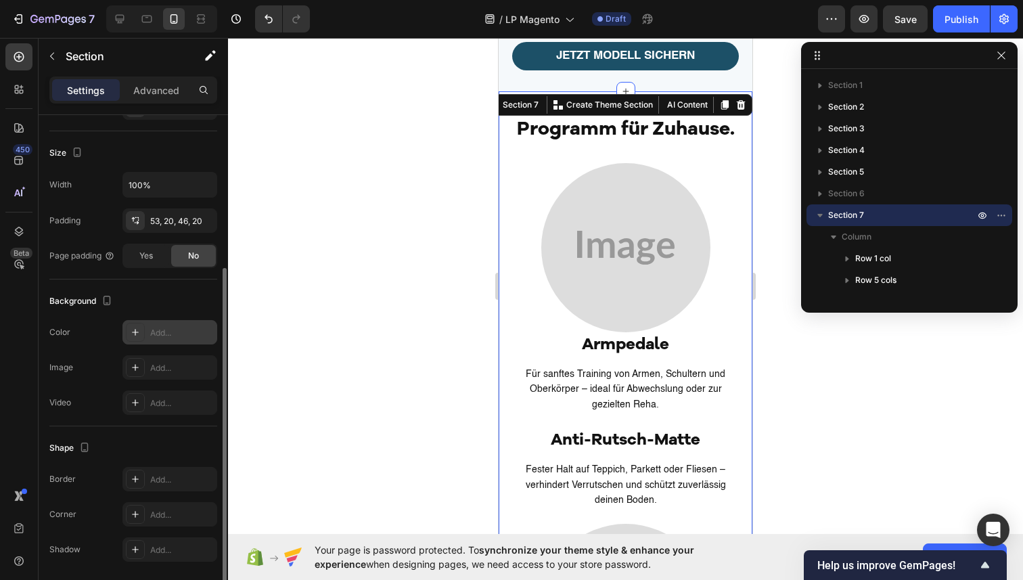
click at [170, 329] on div "Add..." at bounding box center [182, 333] width 64 height 12
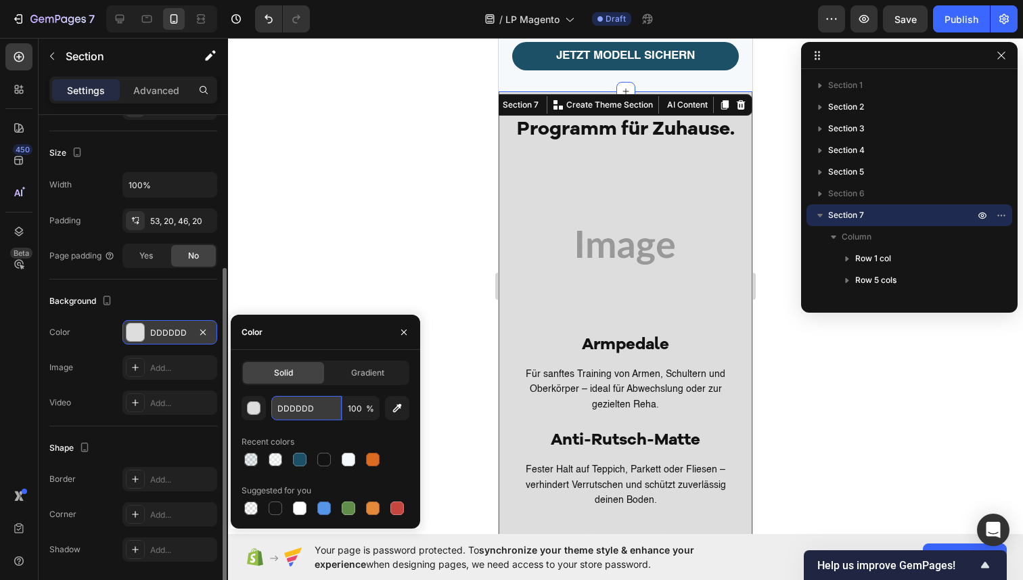
click at [330, 407] on input "DDDDDD" at bounding box center [306, 408] width 70 height 24
paste input "95D3E5"
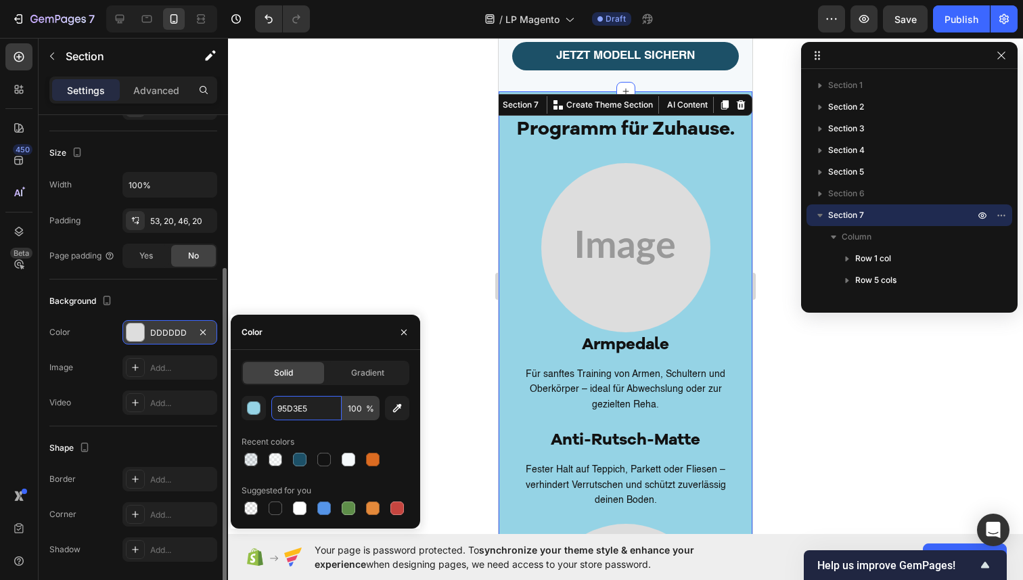
type input "95D3E5"
click at [356, 408] on input "100" at bounding box center [360, 408] width 37 height 24
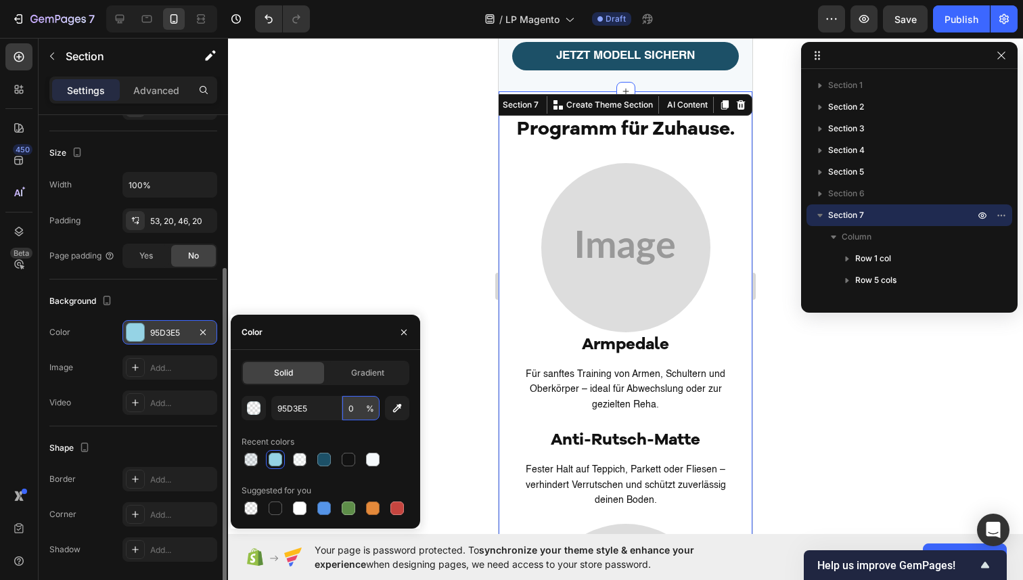
type input "40"
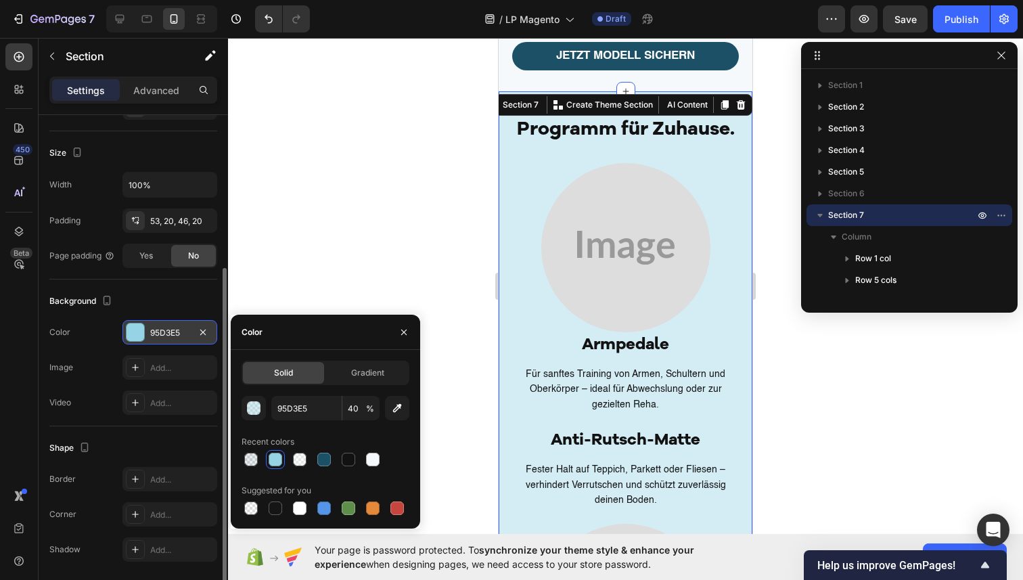
click at [476, 231] on div at bounding box center [625, 309] width 795 height 542
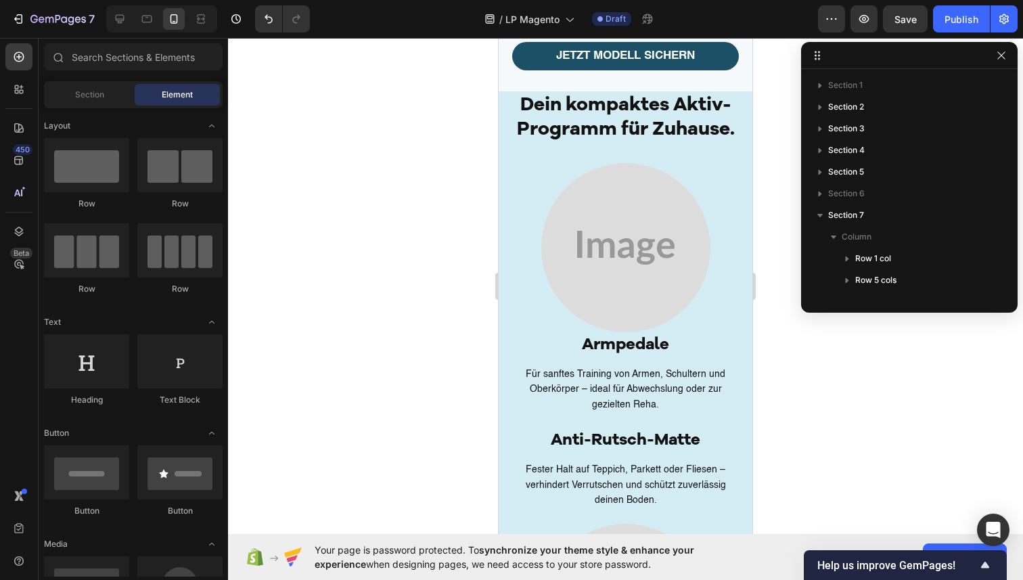
click at [401, 196] on div at bounding box center [625, 309] width 795 height 542
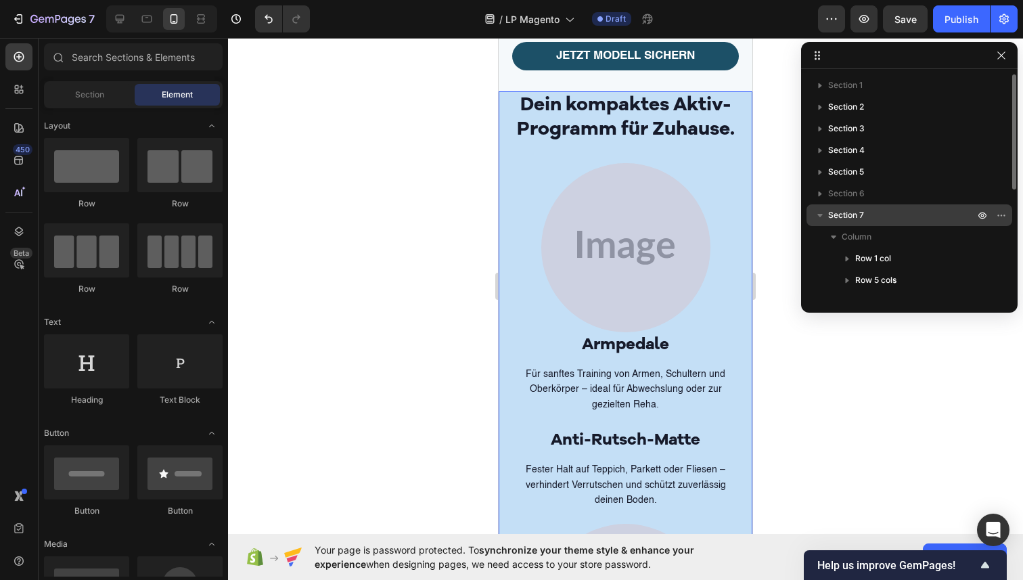
click at [856, 219] on span "Section 7" at bounding box center [846, 215] width 36 height 14
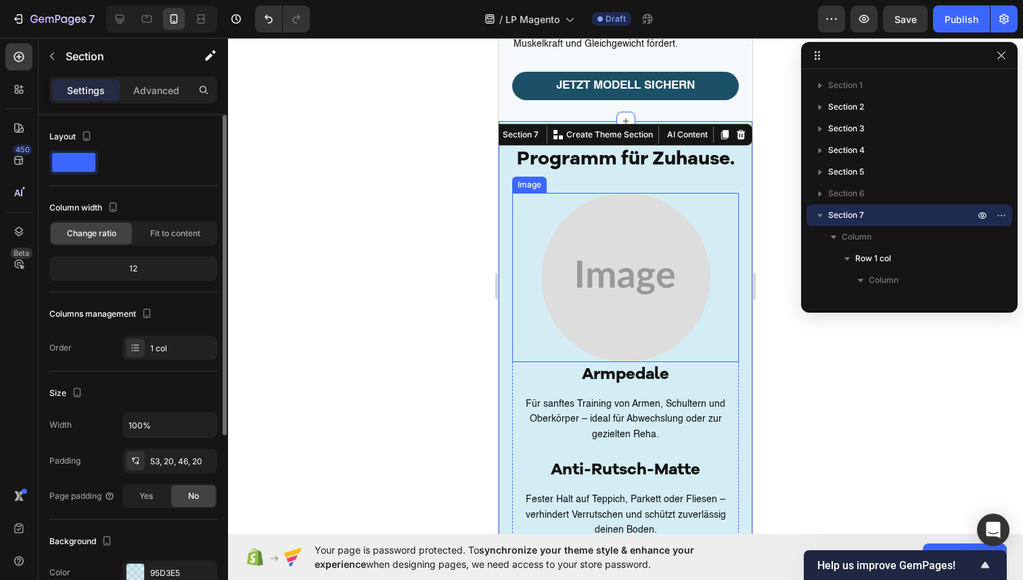
scroll to position [2525, 0]
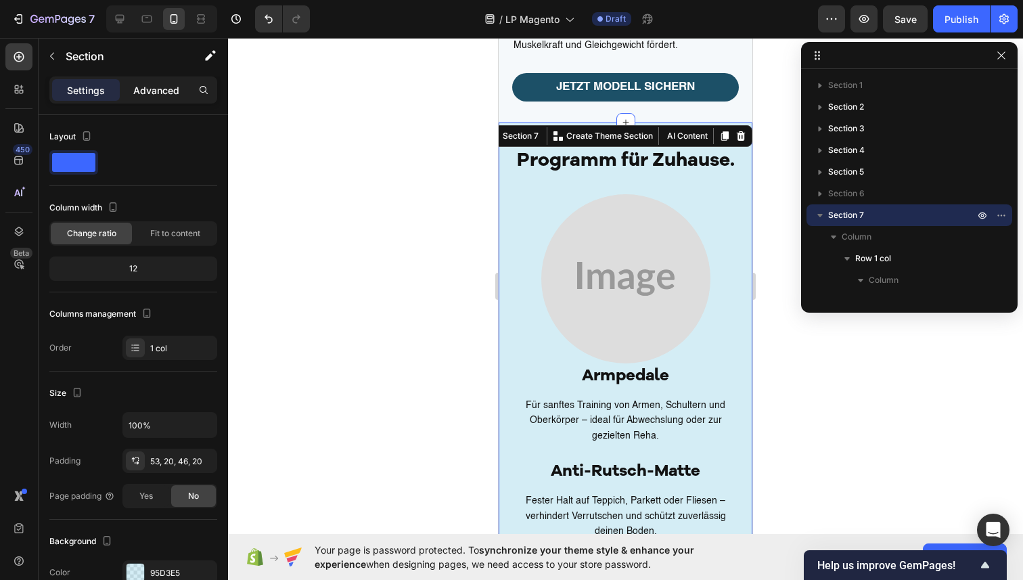
click at [158, 89] on p "Advanced" at bounding box center [156, 90] width 46 height 14
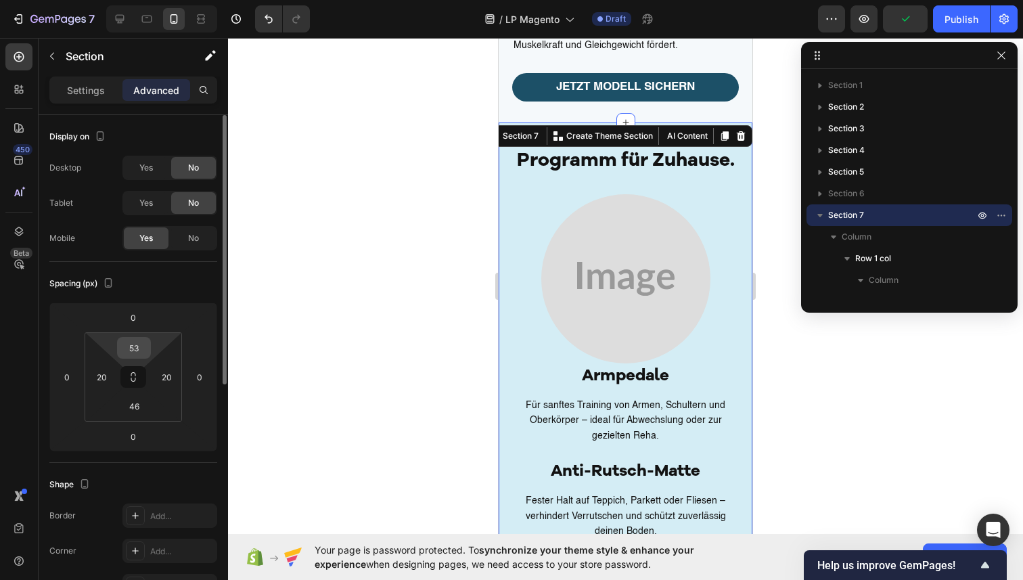
click at [148, 343] on div "53" at bounding box center [134, 348] width 34 height 22
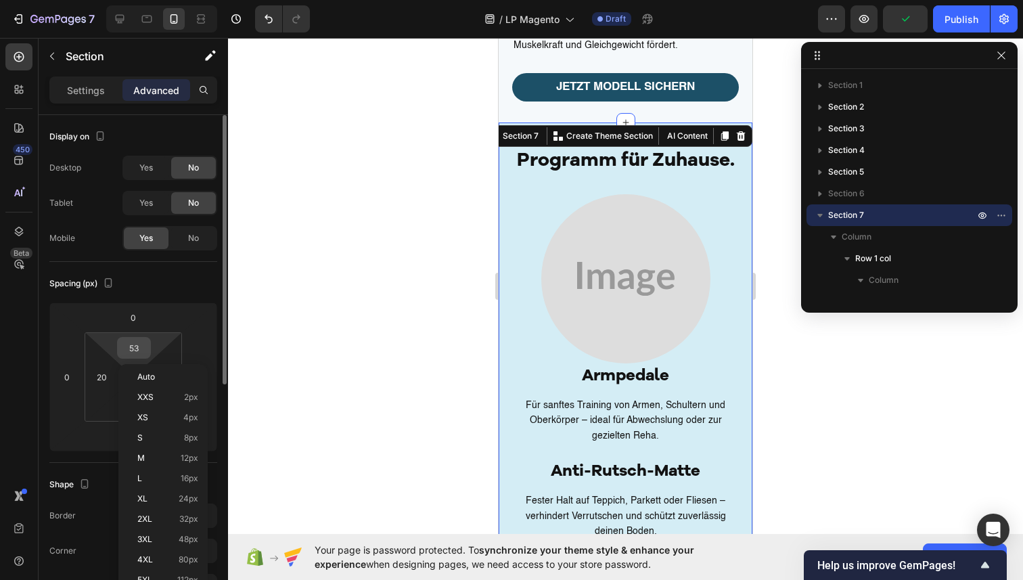
click at [136, 344] on input "53" at bounding box center [133, 348] width 27 height 20
type input "03"
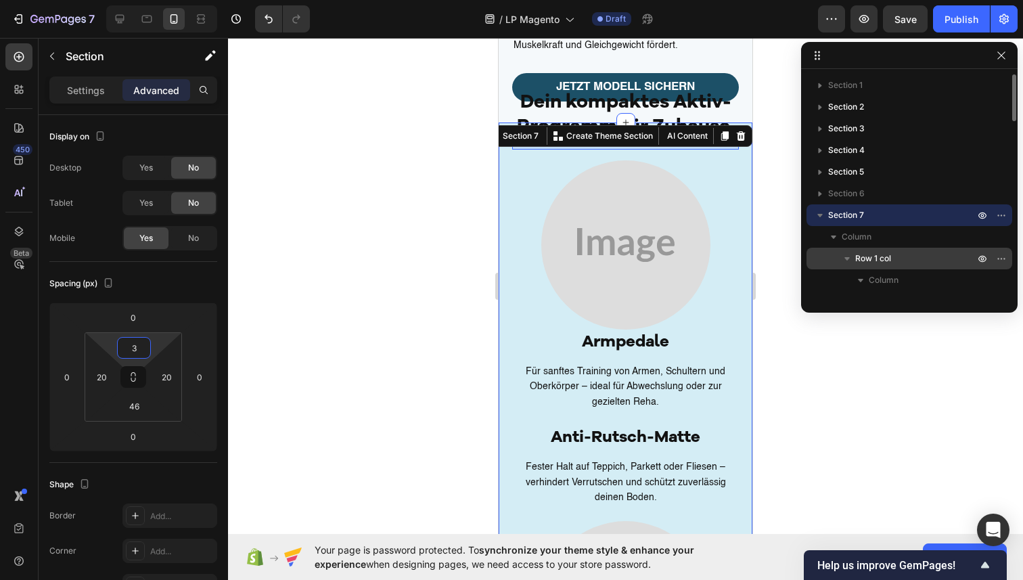
click at [945, 252] on p "Row 1 col" at bounding box center [916, 259] width 122 height 14
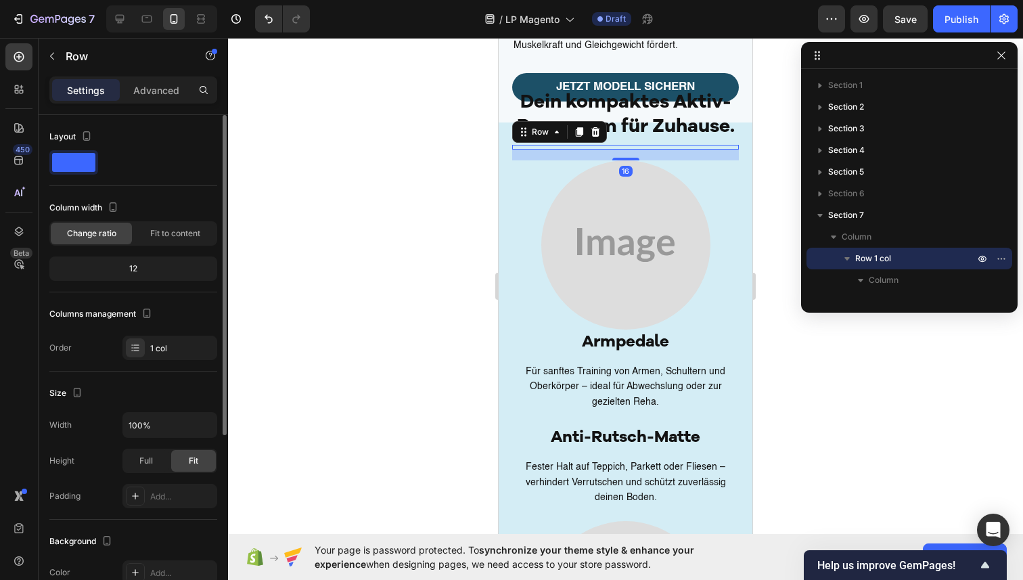
drag, startPoint x: 146, startPoint y: 88, endPoint x: 146, endPoint y: 252, distance: 164.5
click at [146, 88] on p "Advanced" at bounding box center [156, 90] width 46 height 14
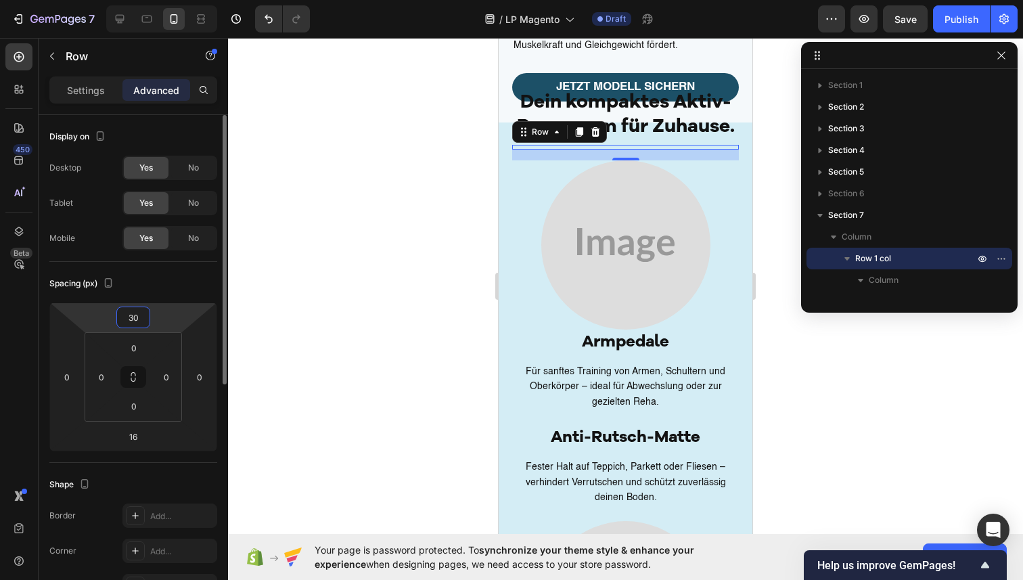
click at [141, 321] on input "30" at bounding box center [133, 317] width 27 height 20
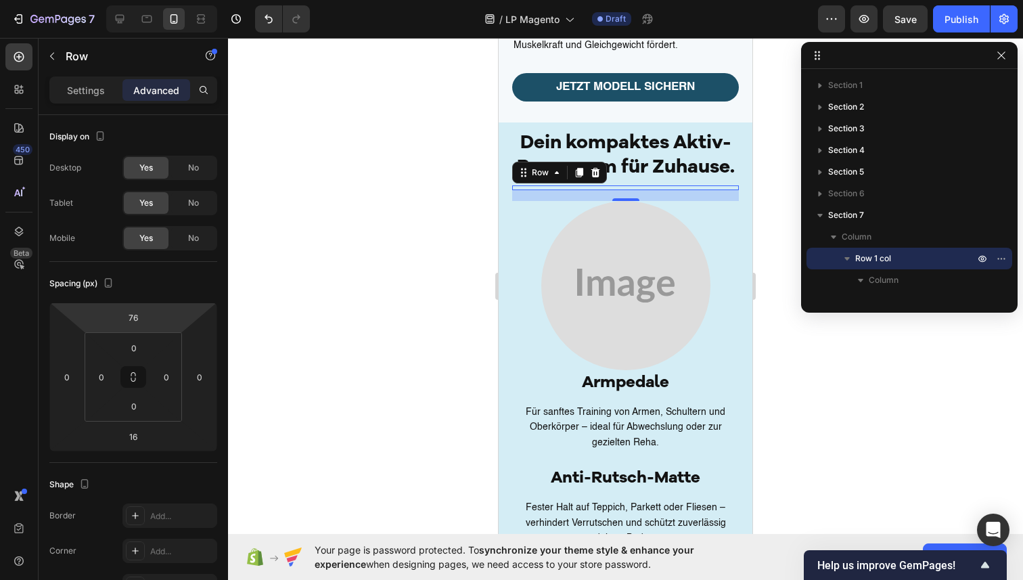
type input "74"
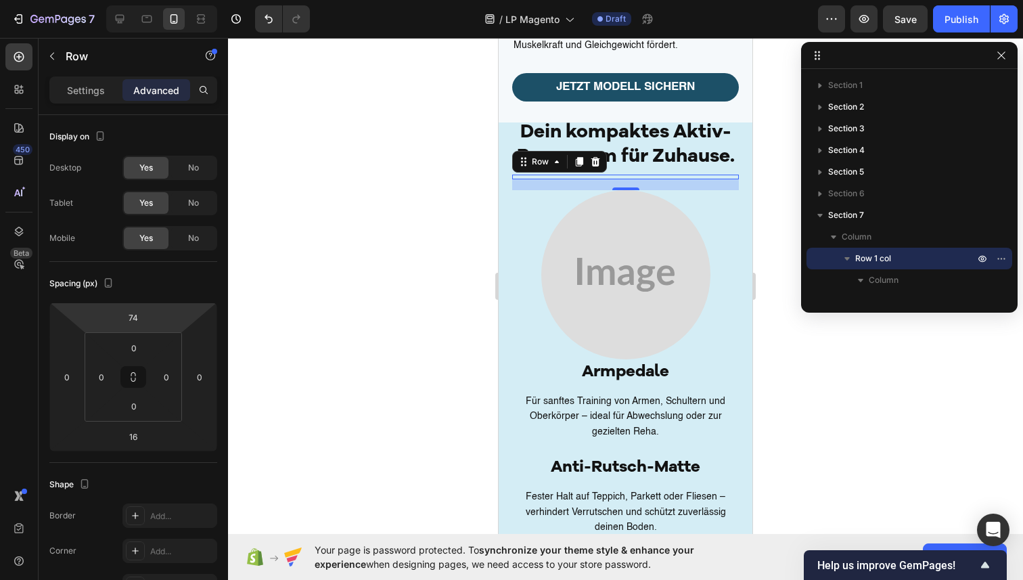
drag, startPoint x: 160, startPoint y: 315, endPoint x: 316, endPoint y: 350, distance: 160.2
click at [161, 0] on html "7 / LP Magento Draft Preview Save Publish 450 Beta Sections(18) Elements(83) Se…" at bounding box center [511, 0] width 1023 height 0
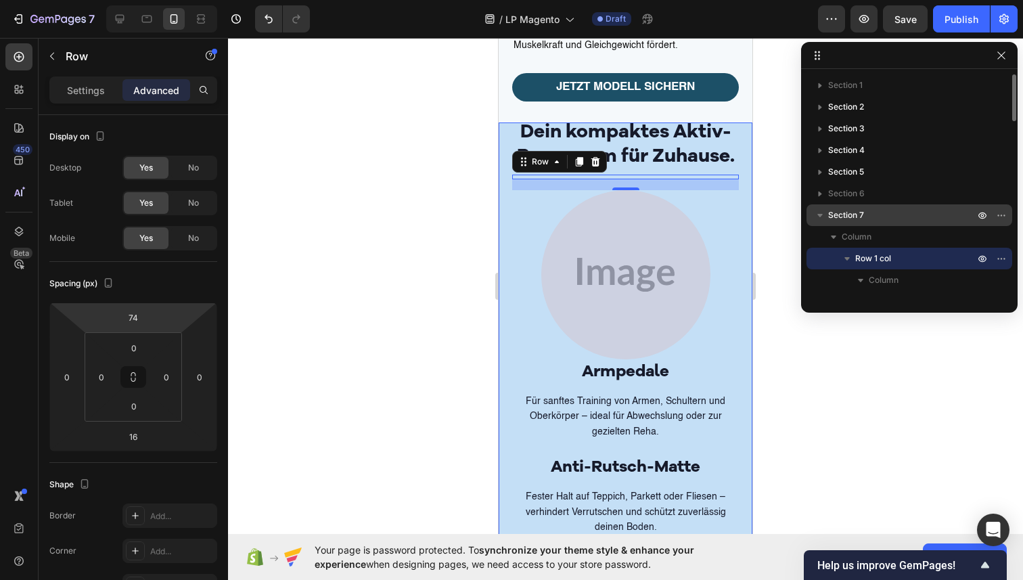
click at [841, 215] on span "Section 7" at bounding box center [846, 215] width 36 height 14
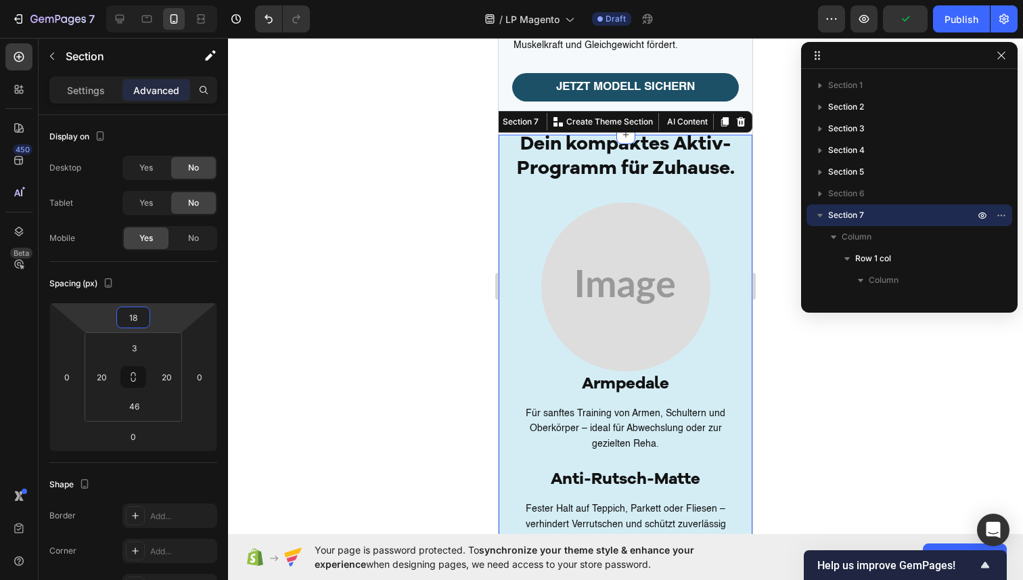
click at [154, 0] on html "7 / LP Magento Draft Preview Publish 450 Beta Sections(18) Elements(83) Section…" at bounding box center [511, 0] width 1023 height 0
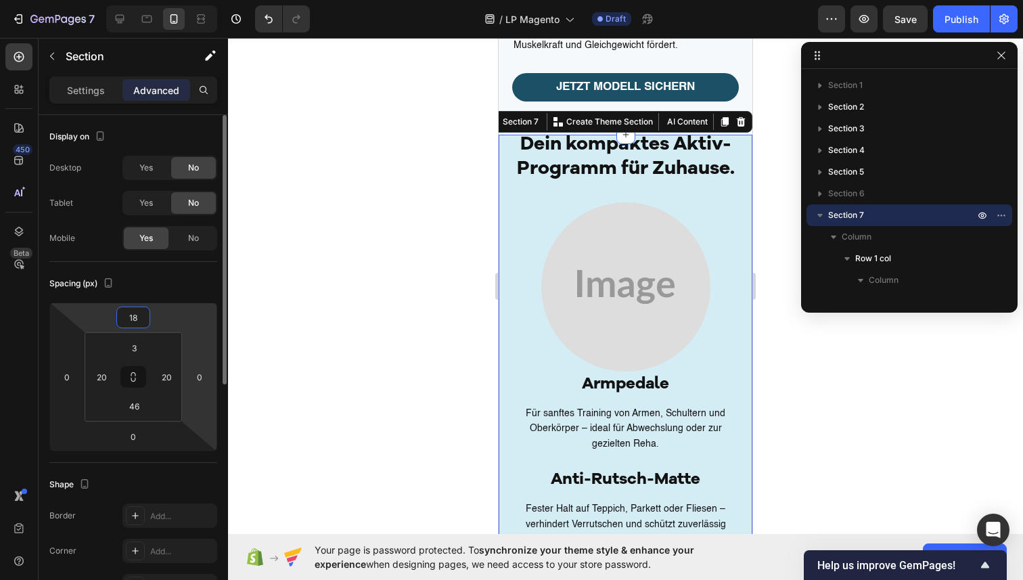
type input "1"
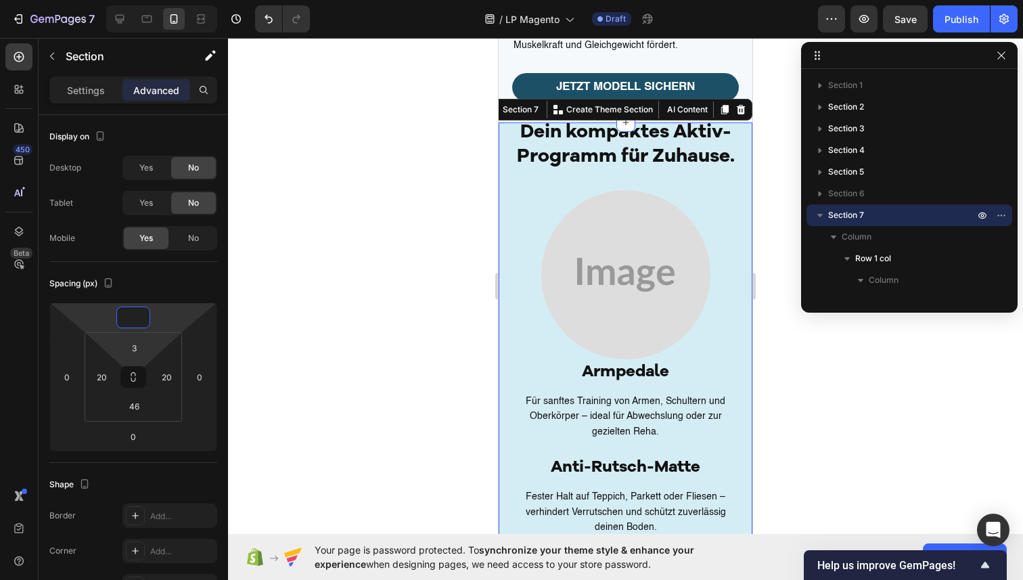
type input "0"
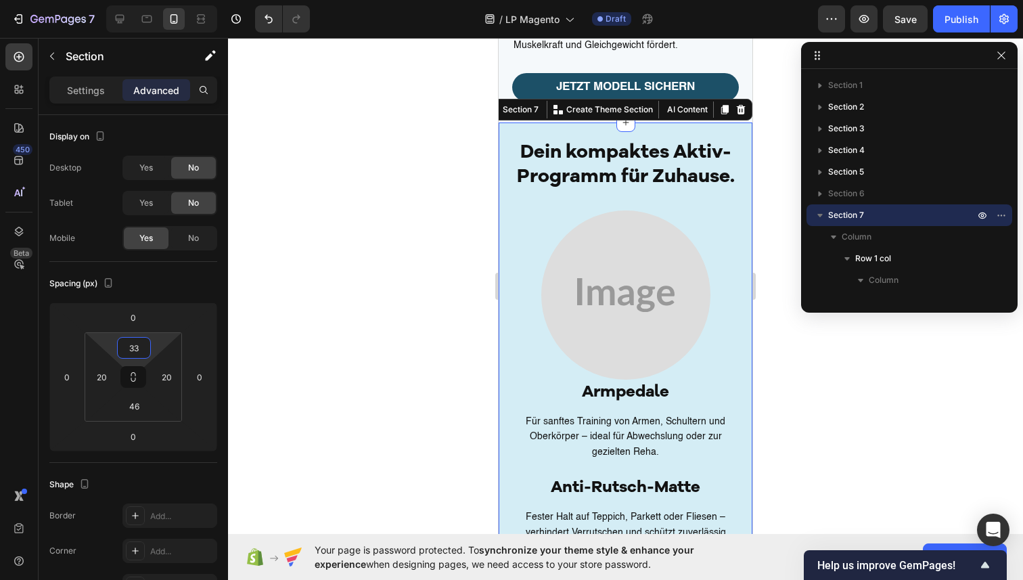
type input "31"
drag, startPoint x: 159, startPoint y: 340, endPoint x: 271, endPoint y: 326, distance: 112.6
click at [160, 0] on html "7 / LP Magento Draft Preview Save Publish 450 Beta Sections(18) Elements(83) Se…" at bounding box center [511, 0] width 1023 height 0
click at [410, 311] on div at bounding box center [625, 309] width 795 height 542
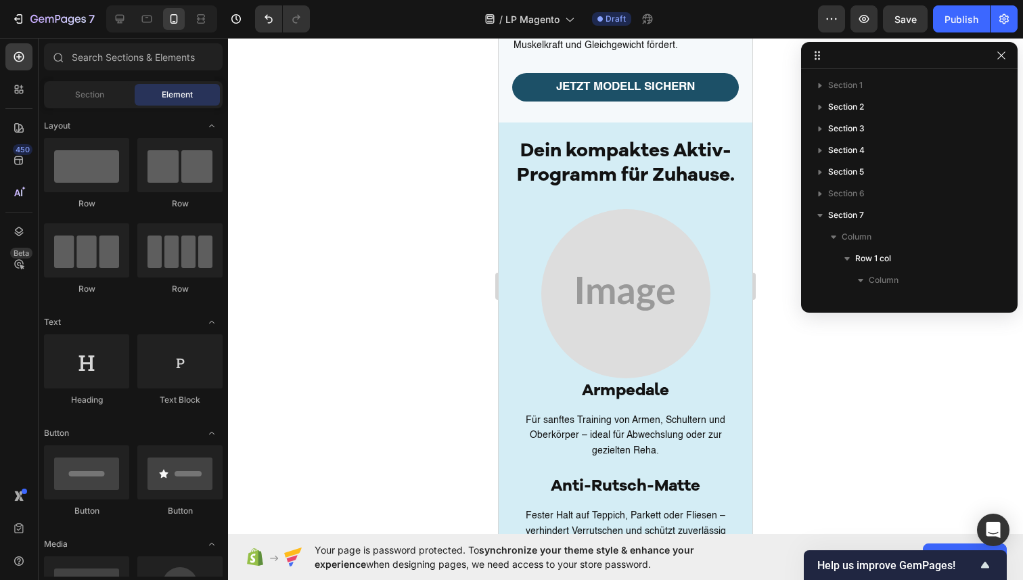
click at [369, 286] on div at bounding box center [625, 309] width 795 height 542
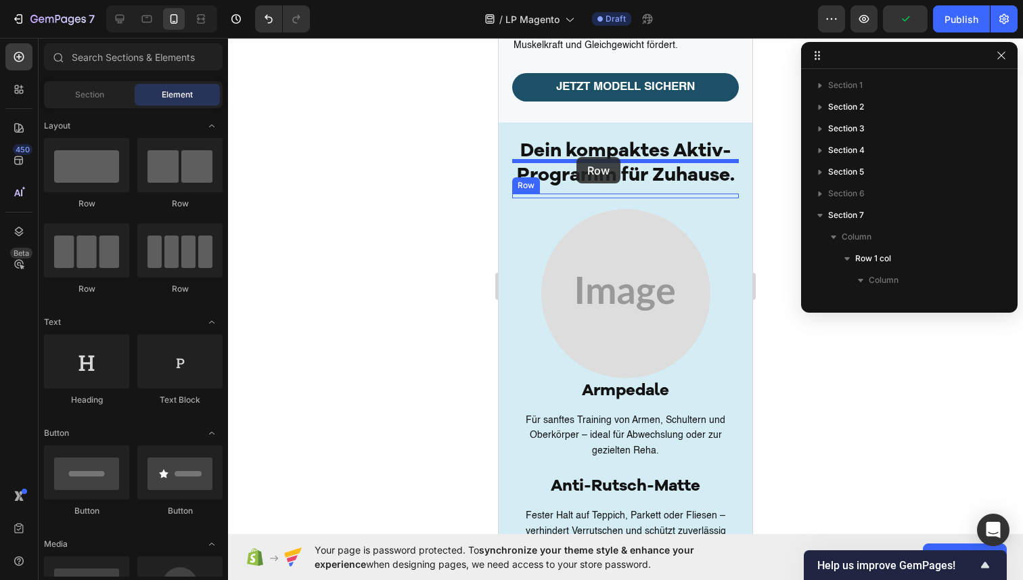
drag, startPoint x: 683, startPoint y: 207, endPoint x: 577, endPoint y: 157, distance: 117.5
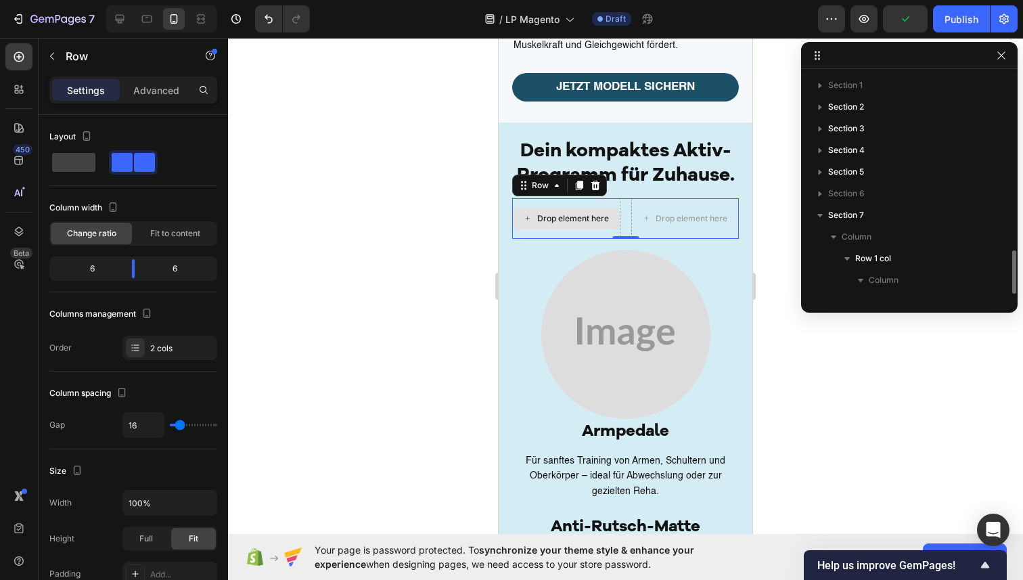
scroll to position [148, 0]
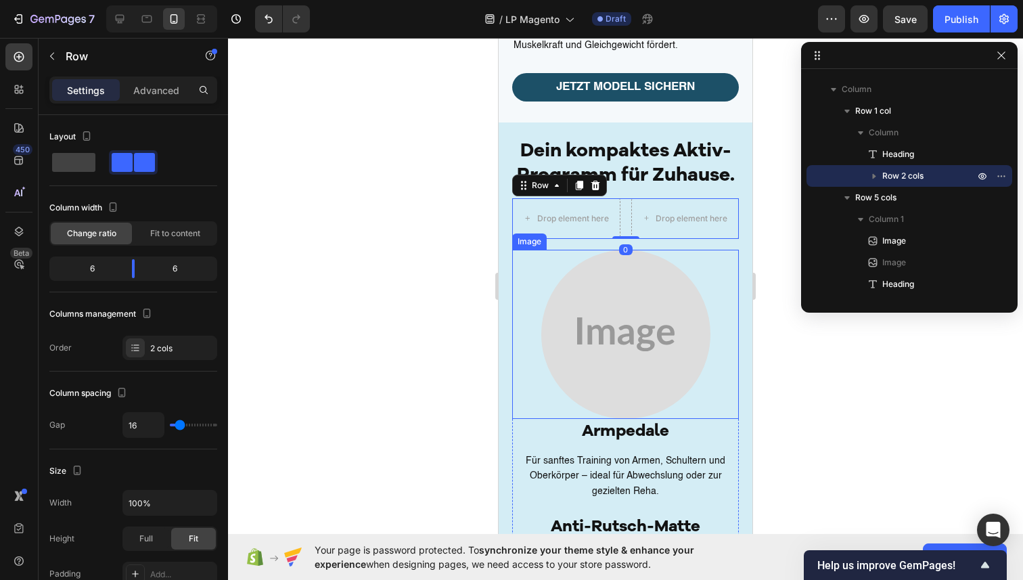
click at [577, 263] on img at bounding box center [625, 334] width 169 height 169
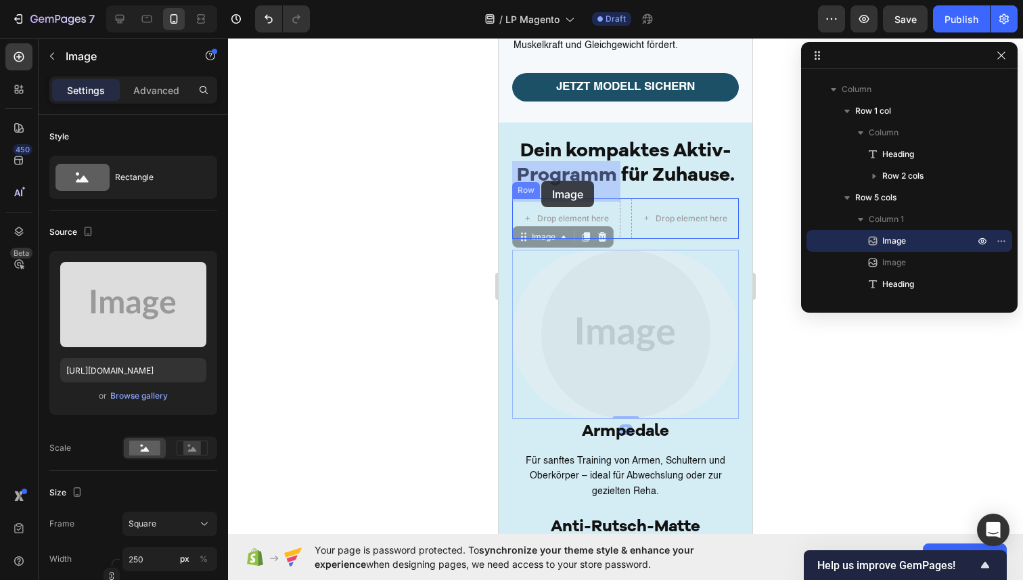
drag, startPoint x: 524, startPoint y: 204, endPoint x: 541, endPoint y: 181, distance: 29.5
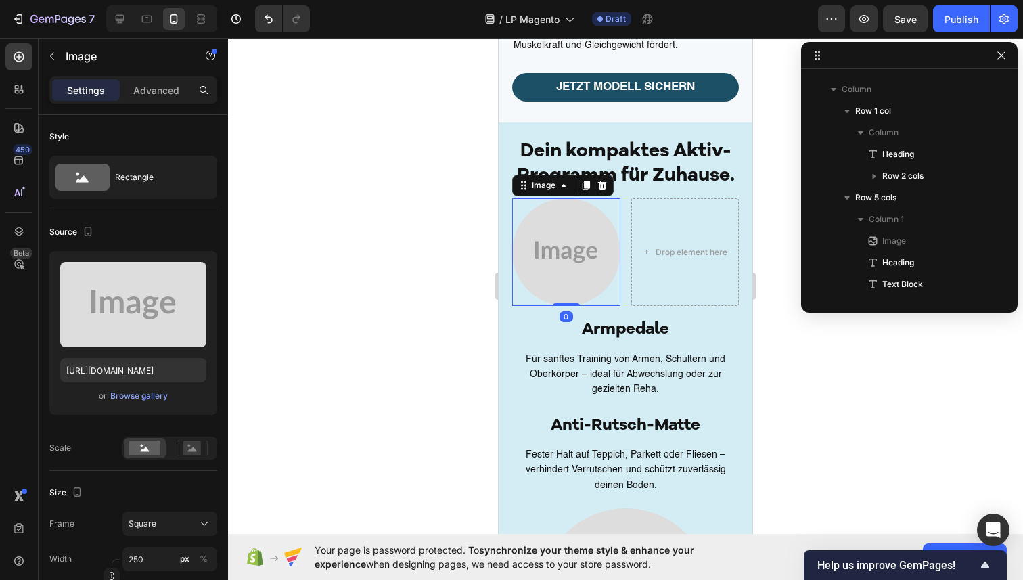
drag, startPoint x: 581, startPoint y: 151, endPoint x: 569, endPoint y: 160, distance: 14.9
click at [581, 180] on icon at bounding box center [586, 185] width 11 height 11
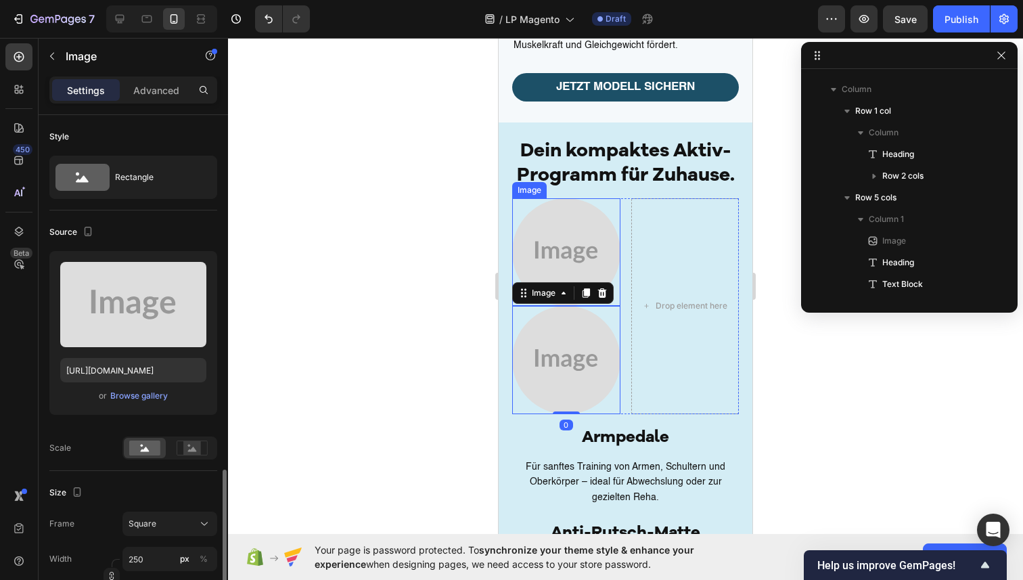
scroll to position [240, 0]
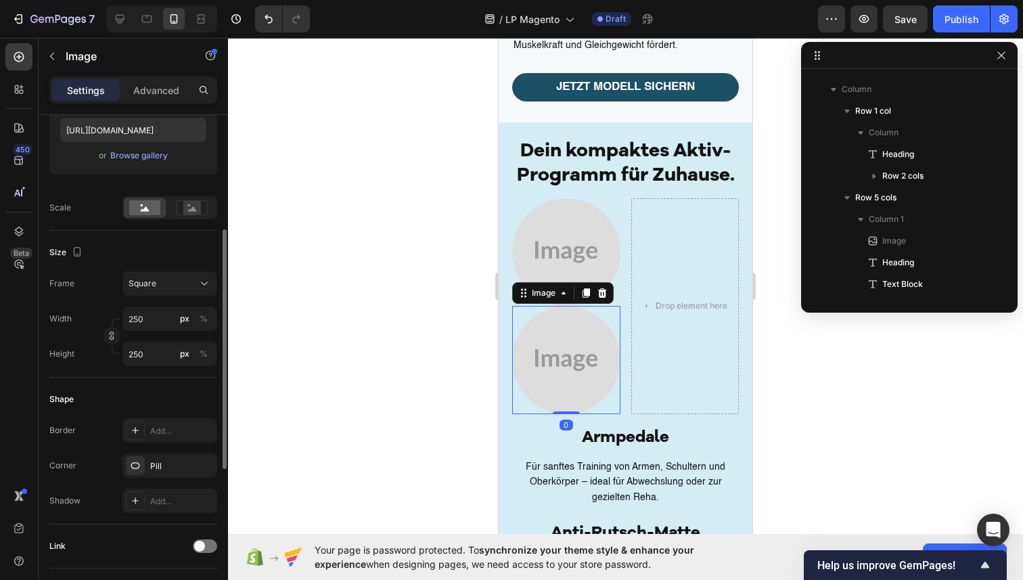
drag, startPoint x: 606, startPoint y: 260, endPoint x: 598, endPoint y: 250, distance: 13.0
click at [606, 288] on icon at bounding box center [602, 293] width 11 height 11
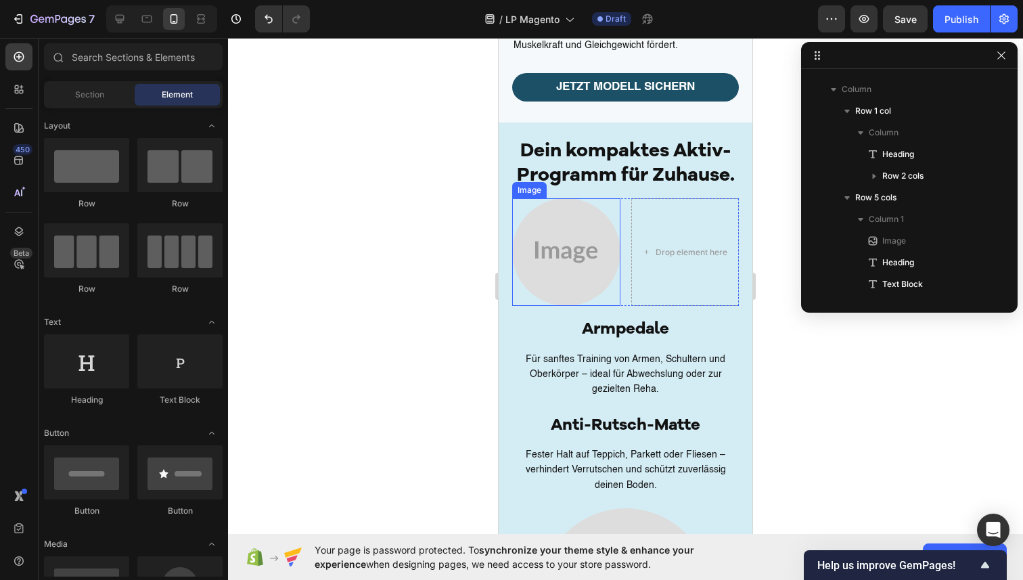
click at [571, 208] on img at bounding box center [566, 252] width 108 height 108
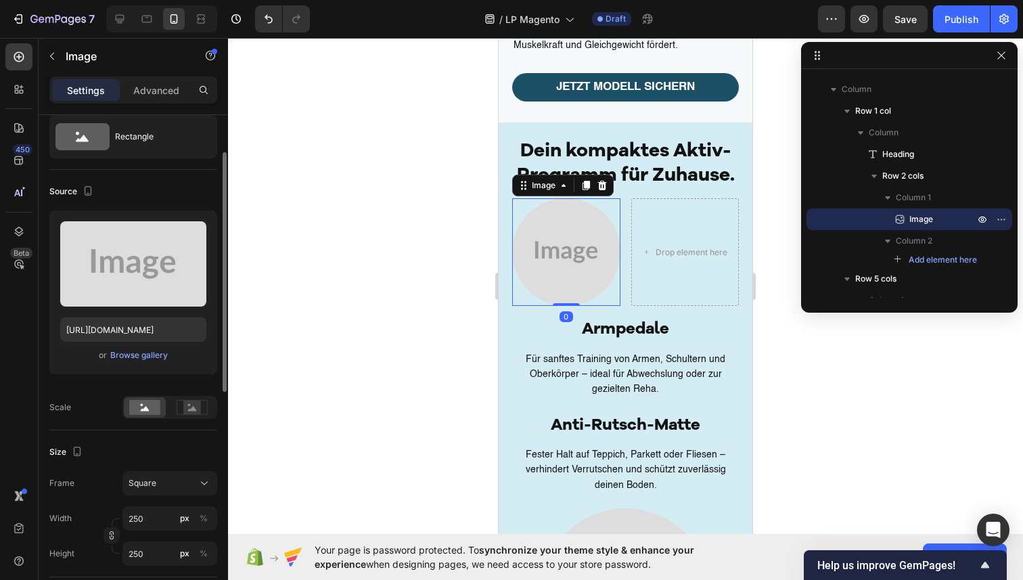
scroll to position [53, 0]
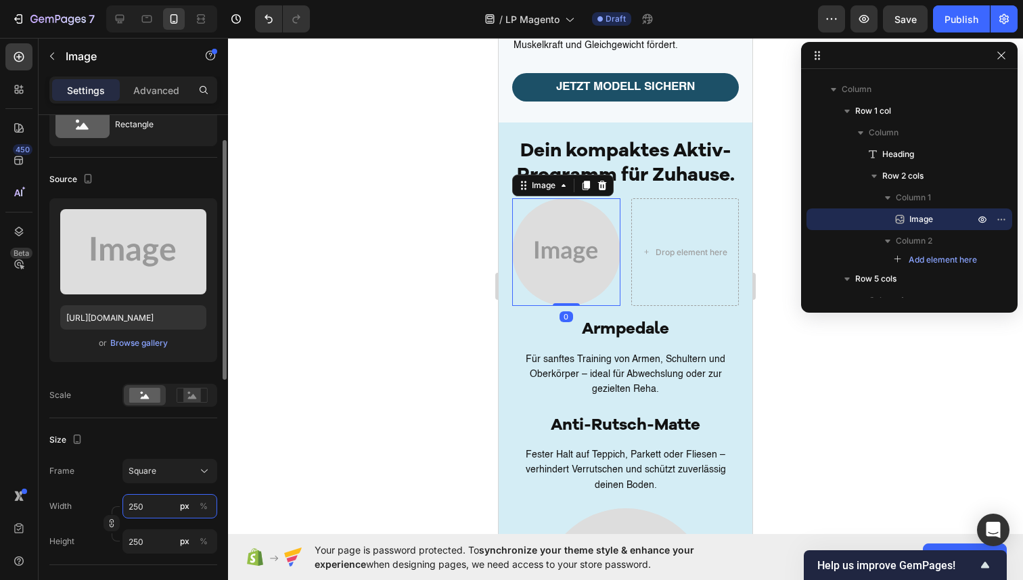
click at [154, 508] on input "250" at bounding box center [169, 506] width 95 height 24
type input "1"
type input "10"
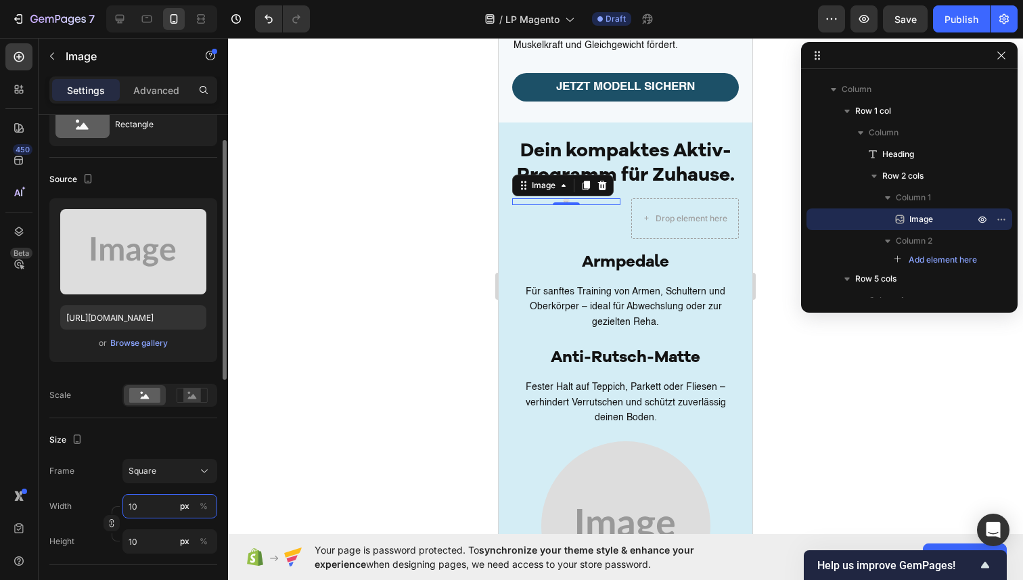
type input "100"
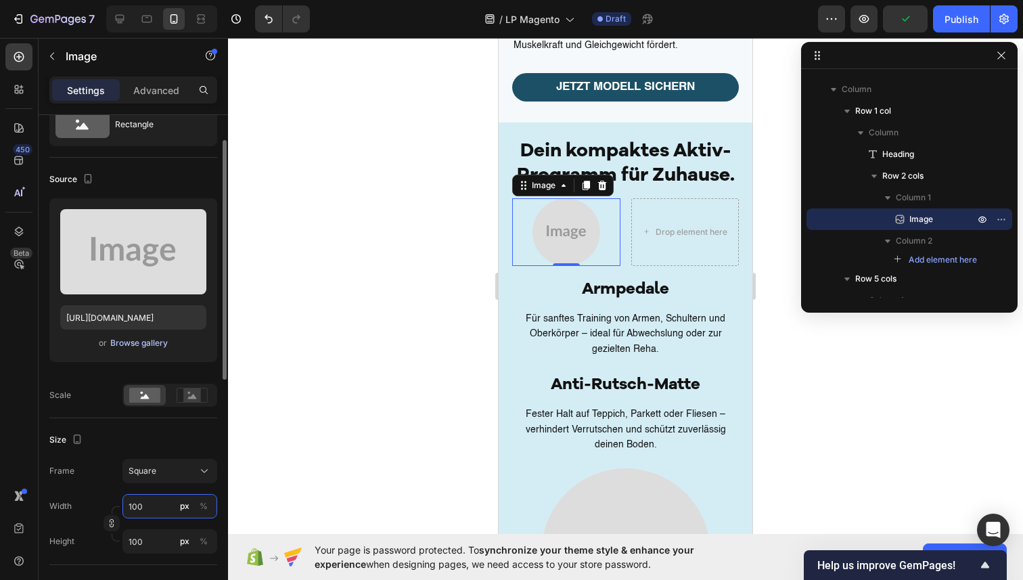
type input "100"
click at [135, 338] on div "Browse gallery" at bounding box center [139, 343] width 58 height 12
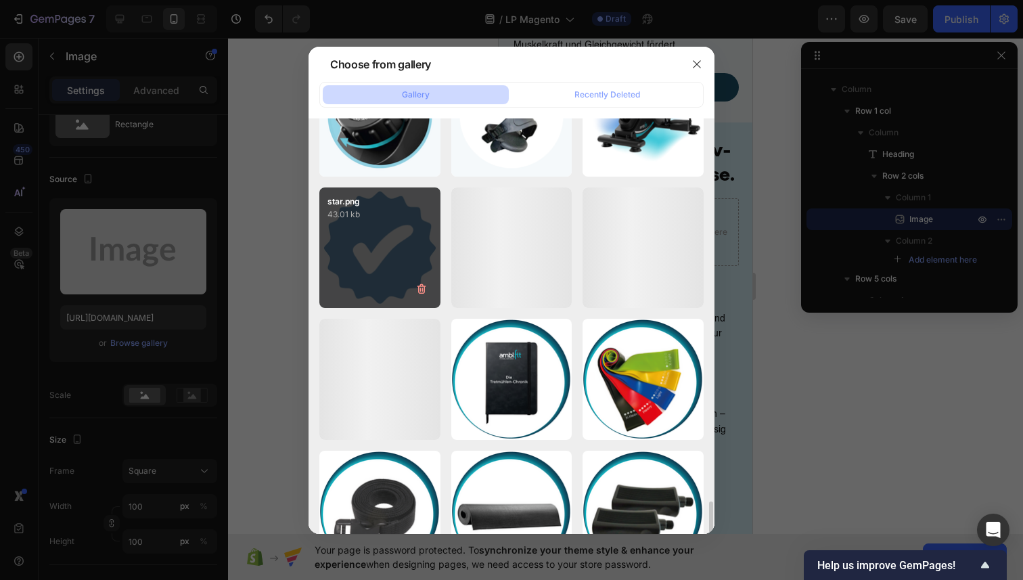
scroll to position [1218, 0]
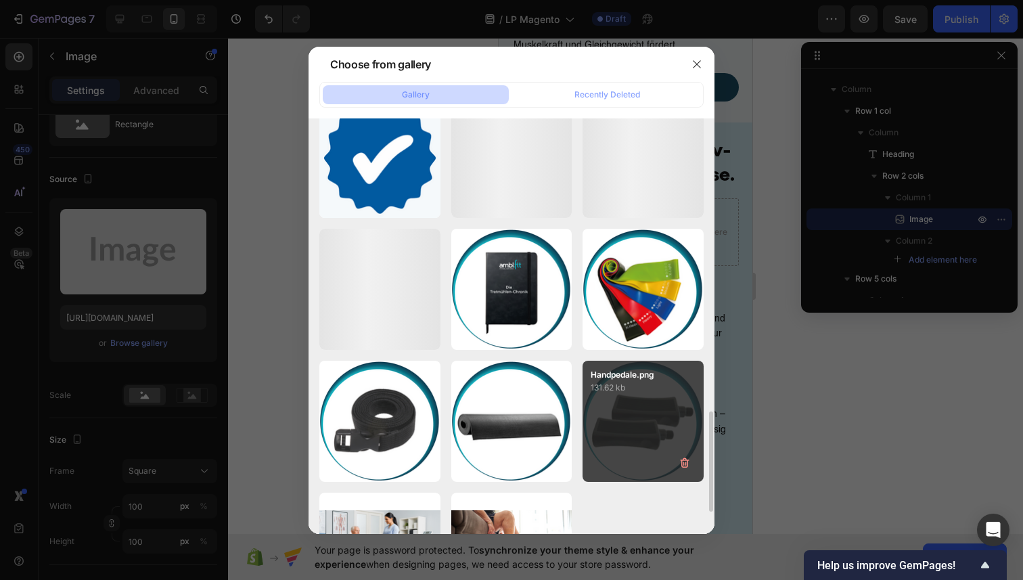
click at [600, 408] on div "Handpedale.png 131.62 kb" at bounding box center [643, 421] width 121 height 121
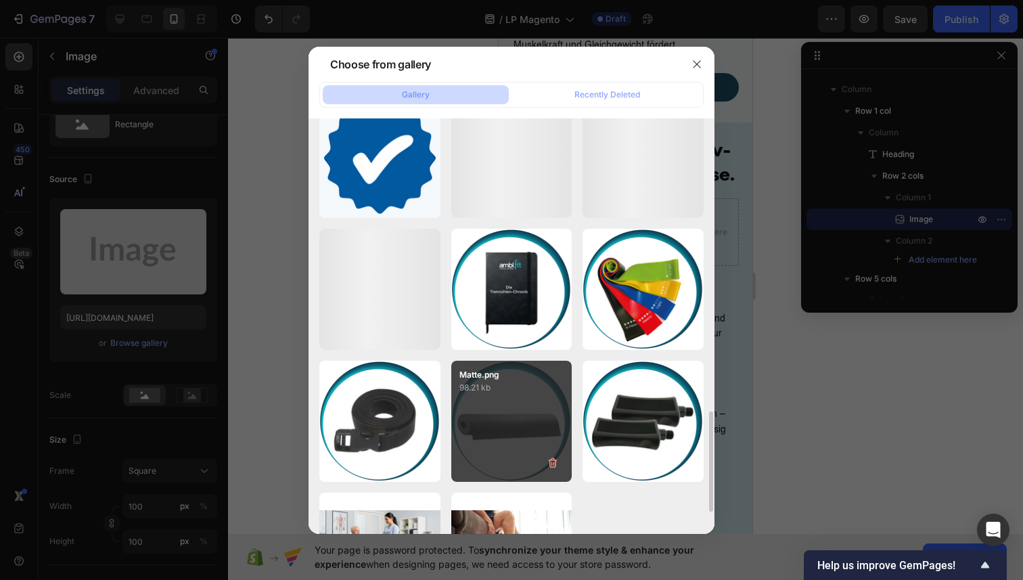
type input "[URL][DOMAIN_NAME]"
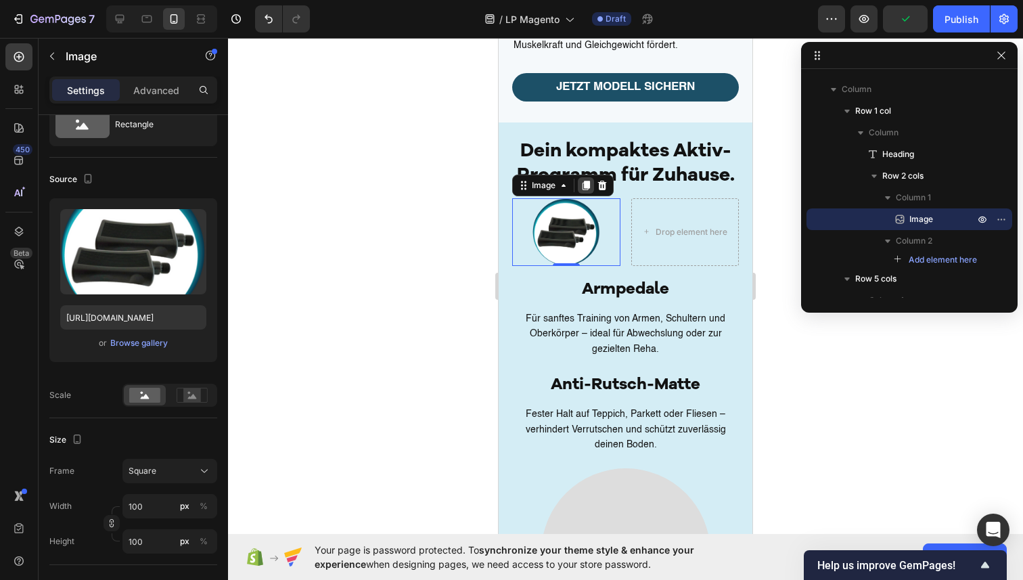
click at [587, 177] on div at bounding box center [586, 185] width 16 height 16
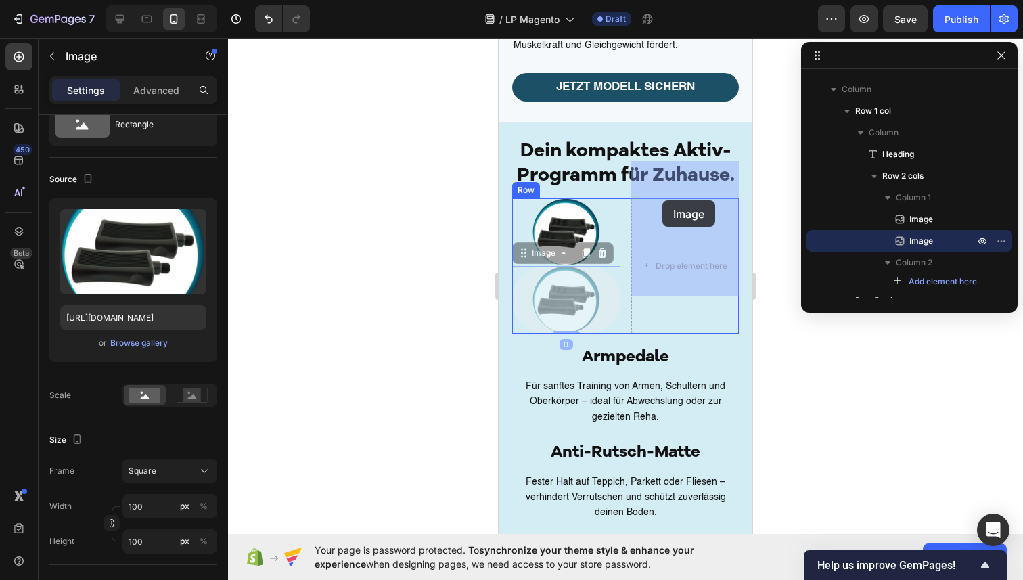
drag, startPoint x: 520, startPoint y: 219, endPoint x: 638, endPoint y: 206, distance: 118.5
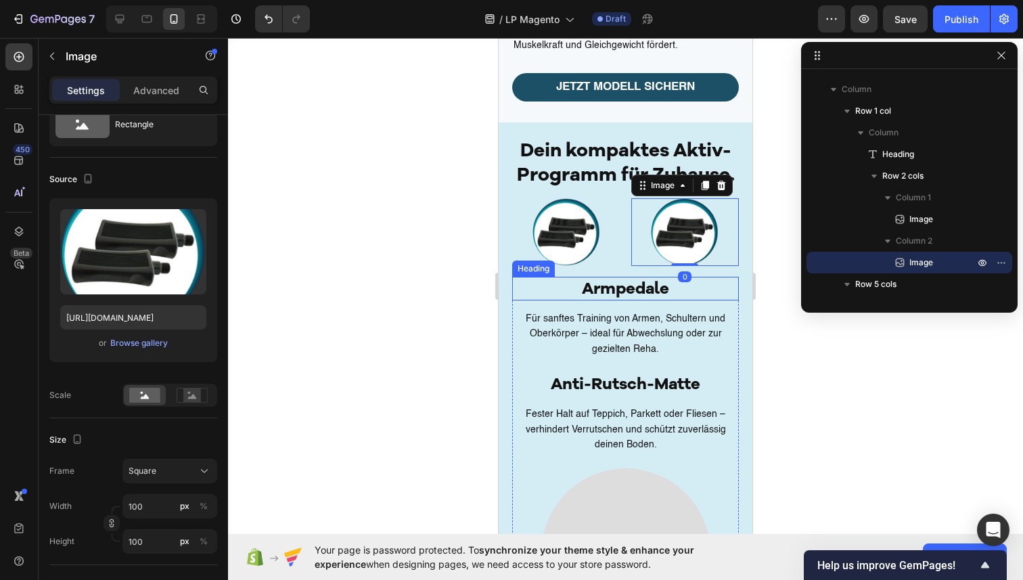
click at [606, 277] on h2 "Armpedale" at bounding box center [625, 289] width 227 height 24
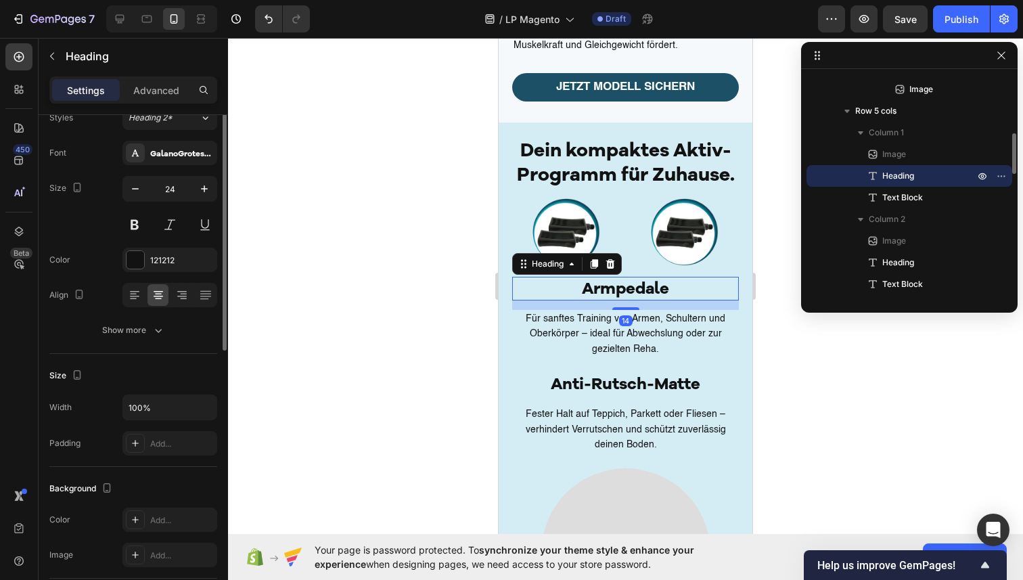
scroll to position [0, 0]
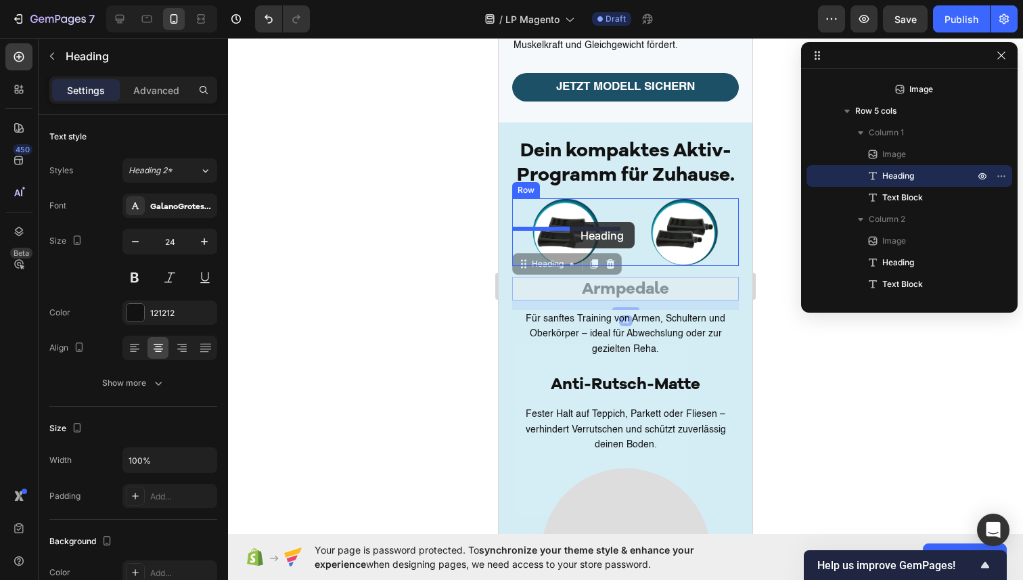
drag, startPoint x: 522, startPoint y: 225, endPoint x: 570, endPoint y: 222, distance: 48.2
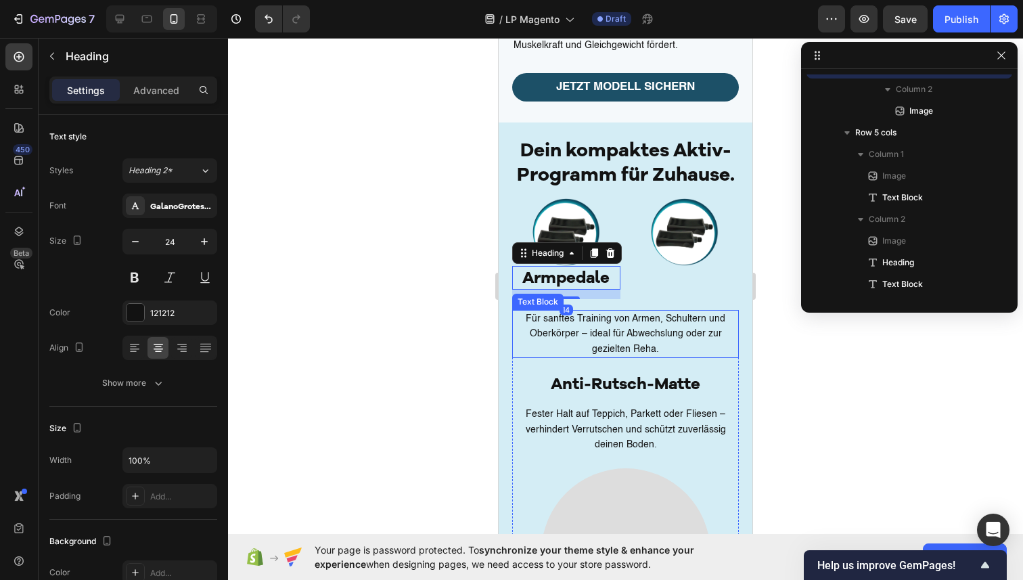
click at [583, 311] on p "Für sanftes Training von Armen, Schultern und Oberkörper – ideal für Abwechslun…" at bounding box center [626, 333] width 224 height 45
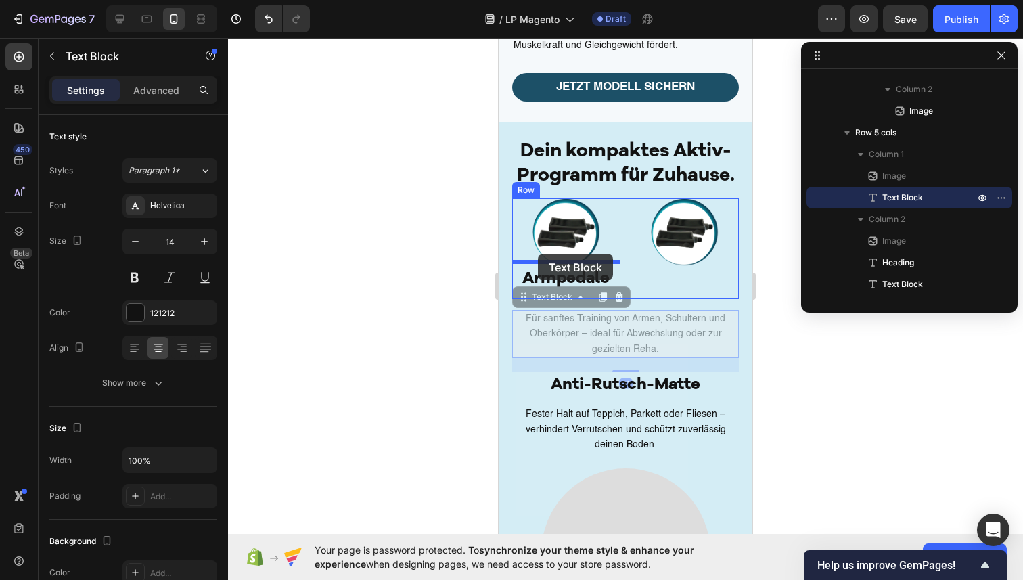
drag, startPoint x: 522, startPoint y: 264, endPoint x: 538, endPoint y: 254, distance: 18.6
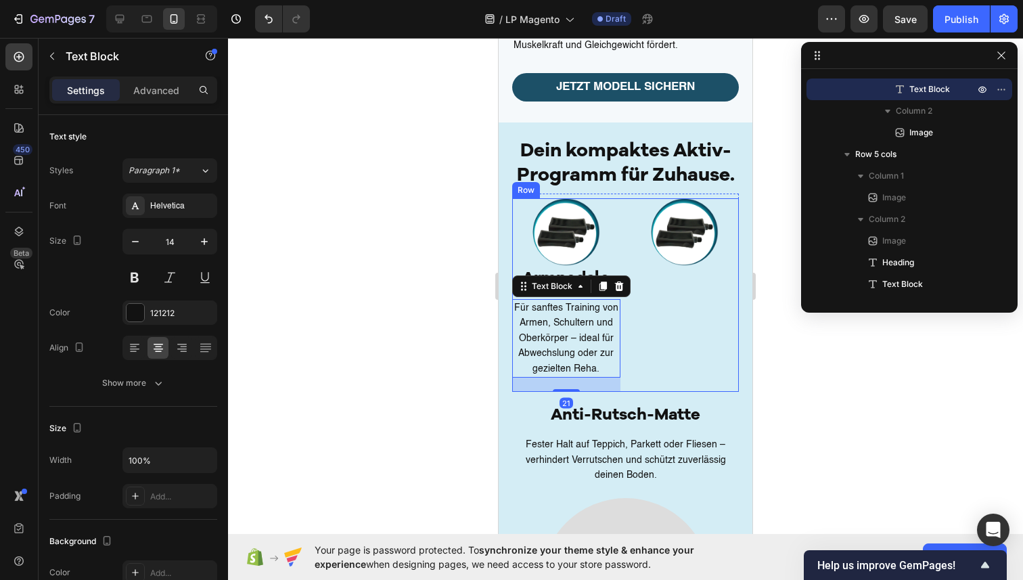
click at [674, 328] on div "Image" at bounding box center [685, 295] width 108 height 194
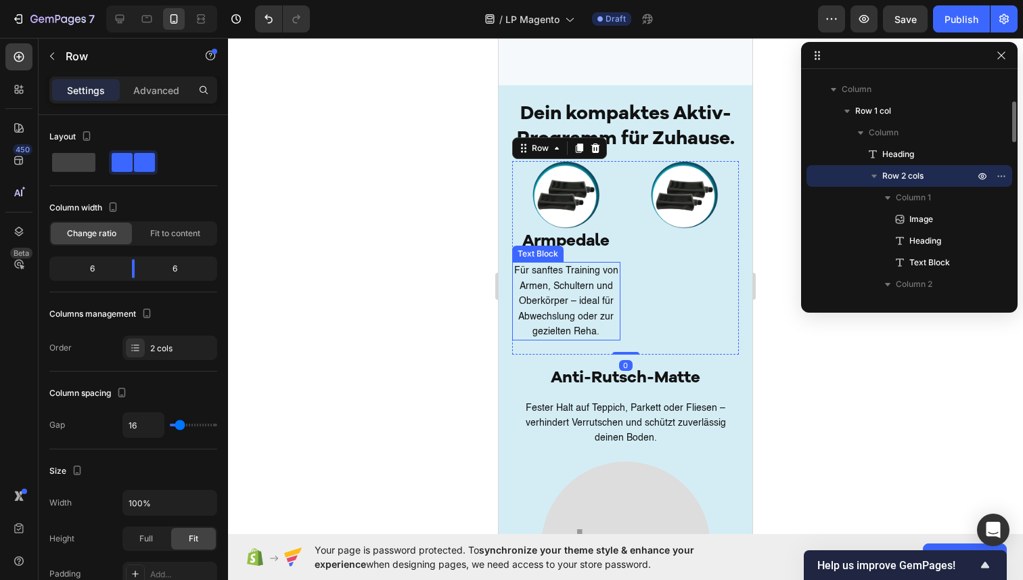
scroll to position [2593, 0]
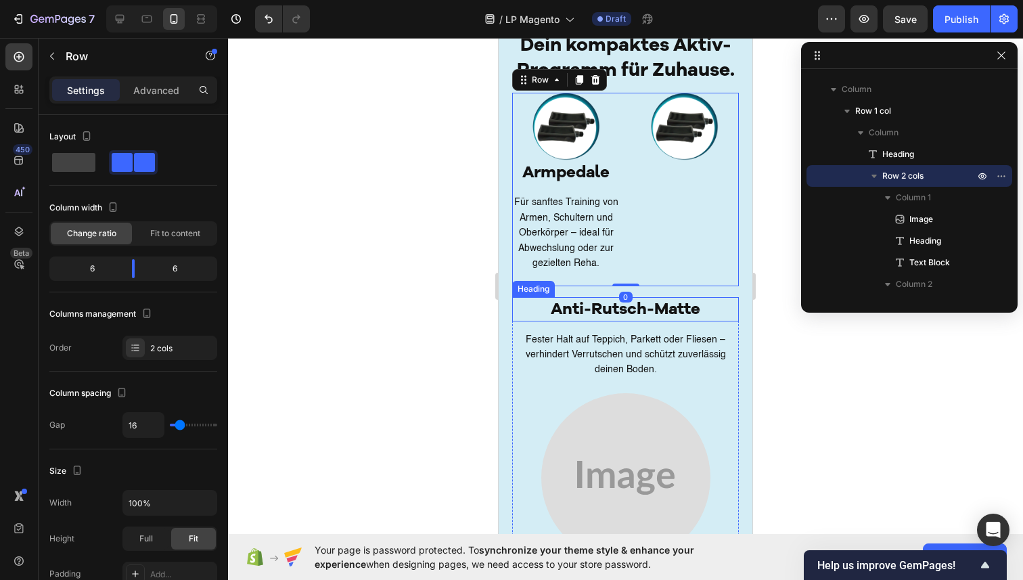
click at [575, 310] on h2 "Anti-Rutsch-Matte" at bounding box center [625, 309] width 227 height 24
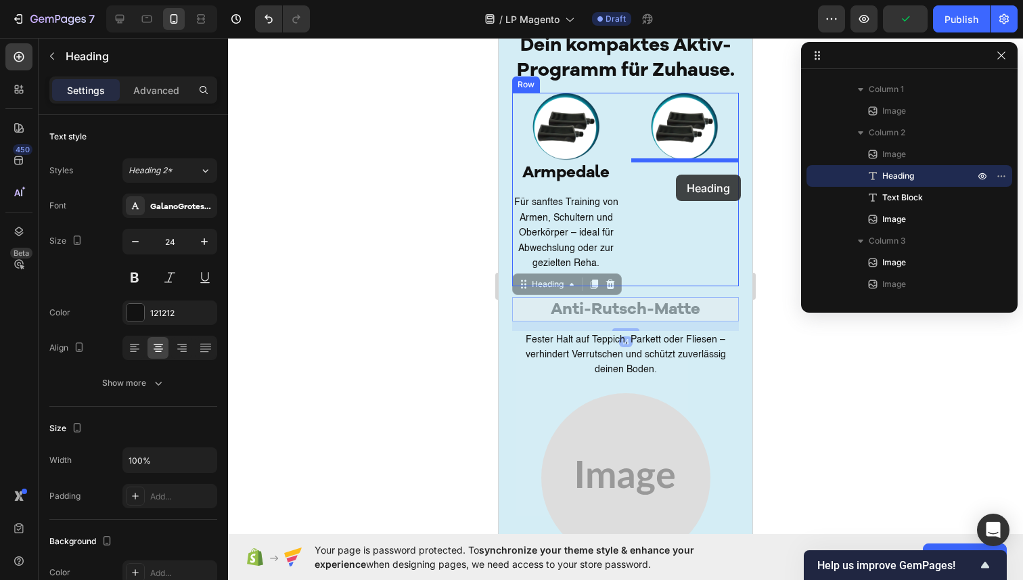
drag, startPoint x: 527, startPoint y: 287, endPoint x: 676, endPoint y: 174, distance: 187.5
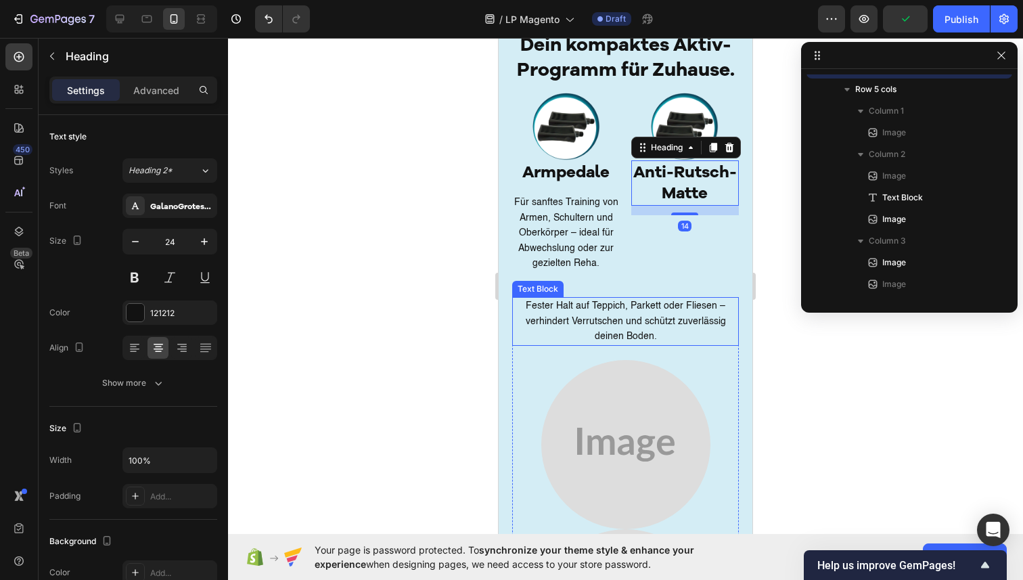
click at [546, 328] on p "Fester Halt auf Teppich, Parkett oder Fliesen – verhindert Verrutschen und schü…" at bounding box center [626, 320] width 224 height 45
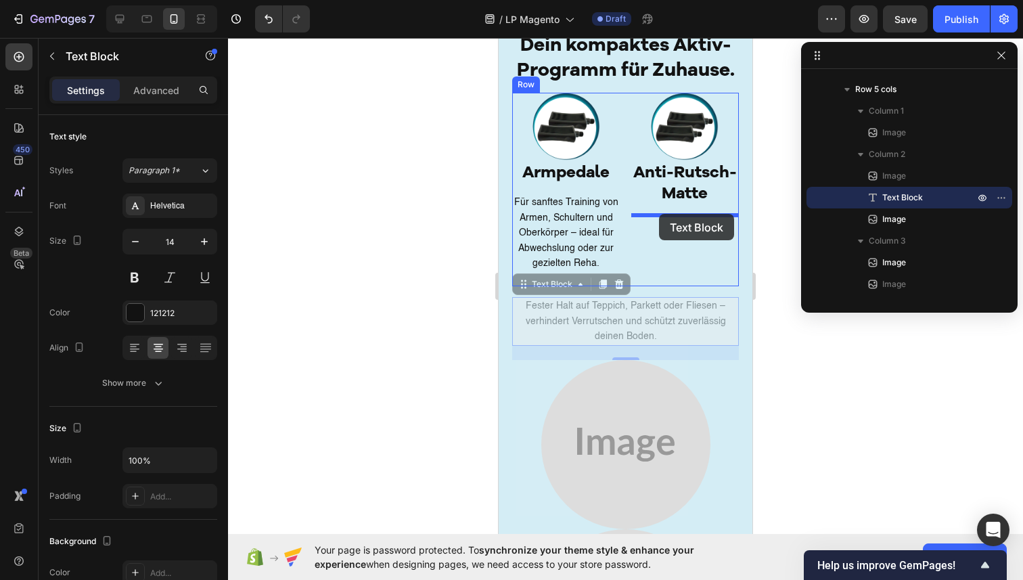
drag, startPoint x: 525, startPoint y: 289, endPoint x: 659, endPoint y: 214, distance: 153.6
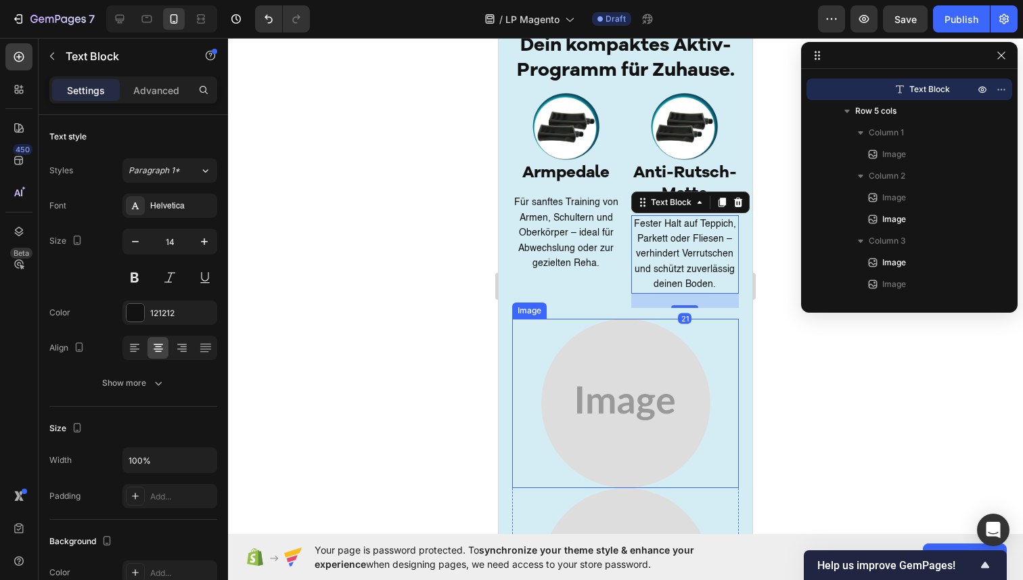
scroll to position [2744, 0]
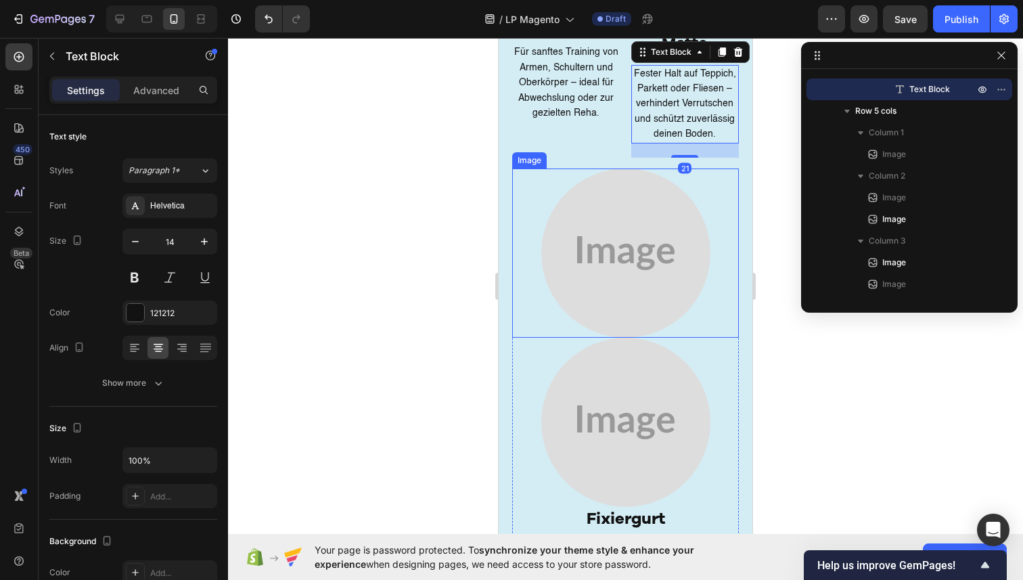
click at [612, 315] on img at bounding box center [625, 253] width 169 height 169
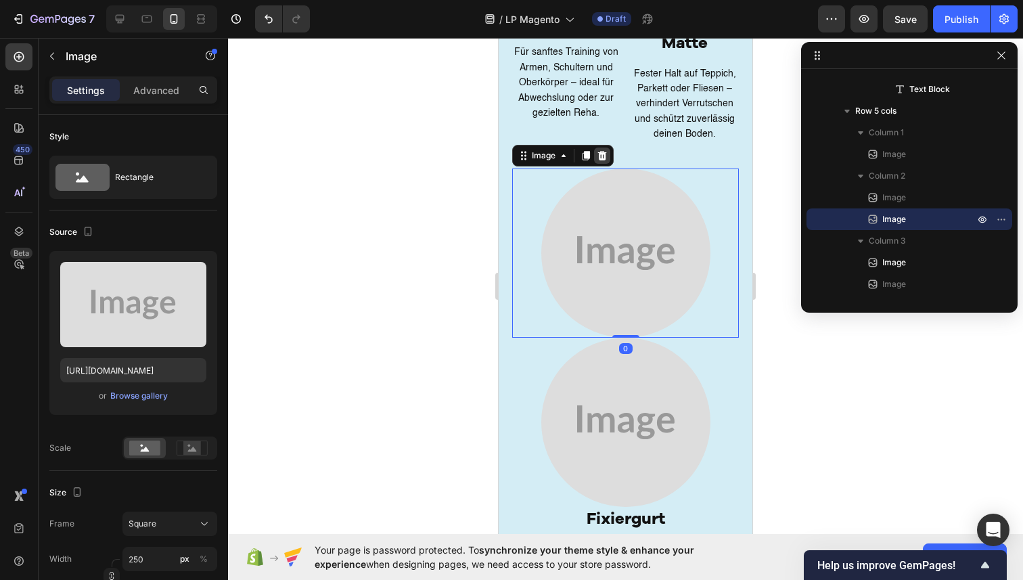
click at [600, 153] on icon at bounding box center [602, 154] width 9 height 9
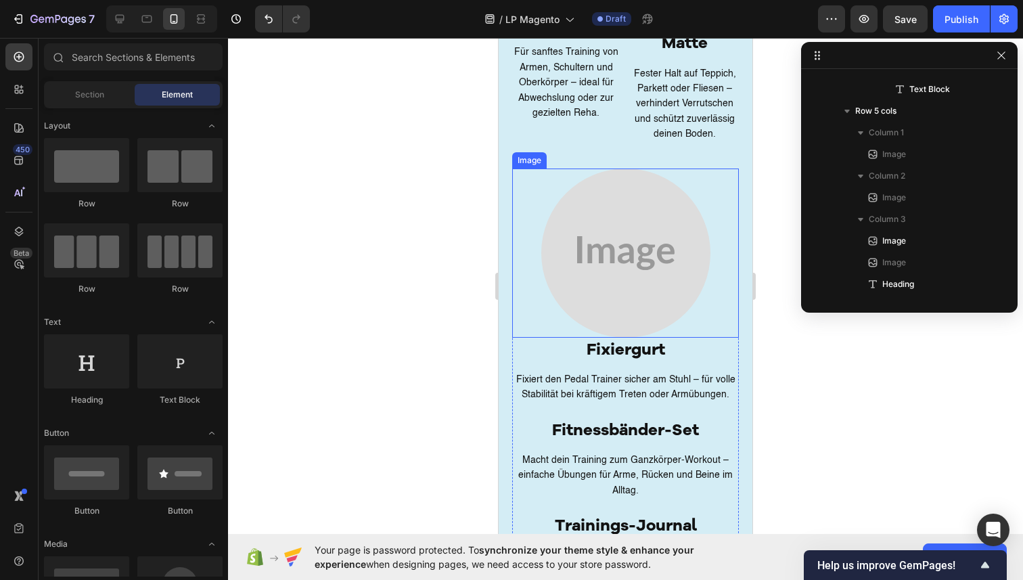
click at [566, 197] on img at bounding box center [625, 253] width 169 height 169
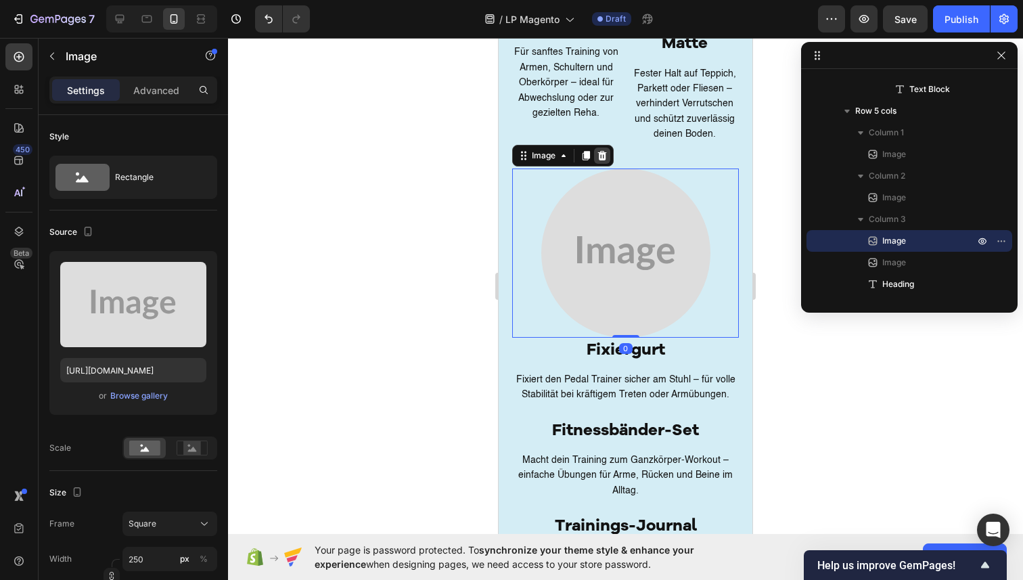
click at [603, 150] on icon at bounding box center [602, 154] width 9 height 9
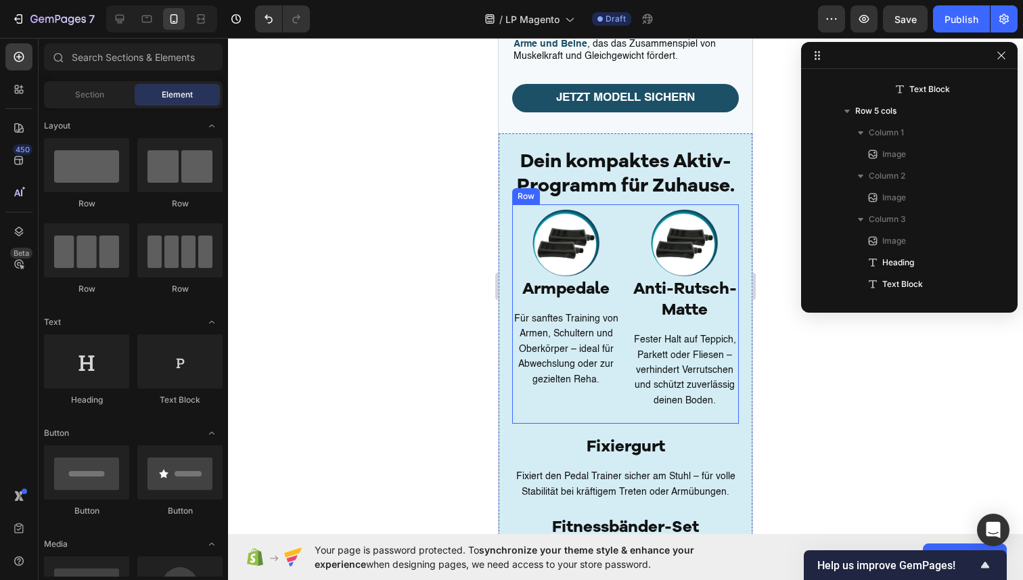
scroll to position [83, 0]
click at [628, 204] on div "Dein kompaktes Aktiv-Programm für Zuhause. Heading Image Armpedale Heading Für …" at bounding box center [625, 313] width 227 height 219
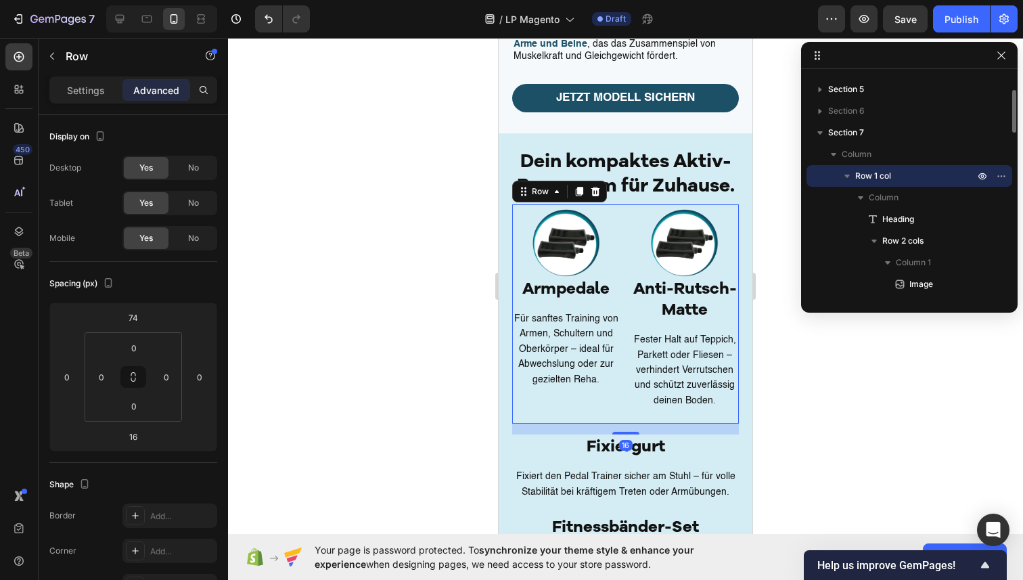
click at [577, 186] on icon at bounding box center [579, 191] width 11 height 11
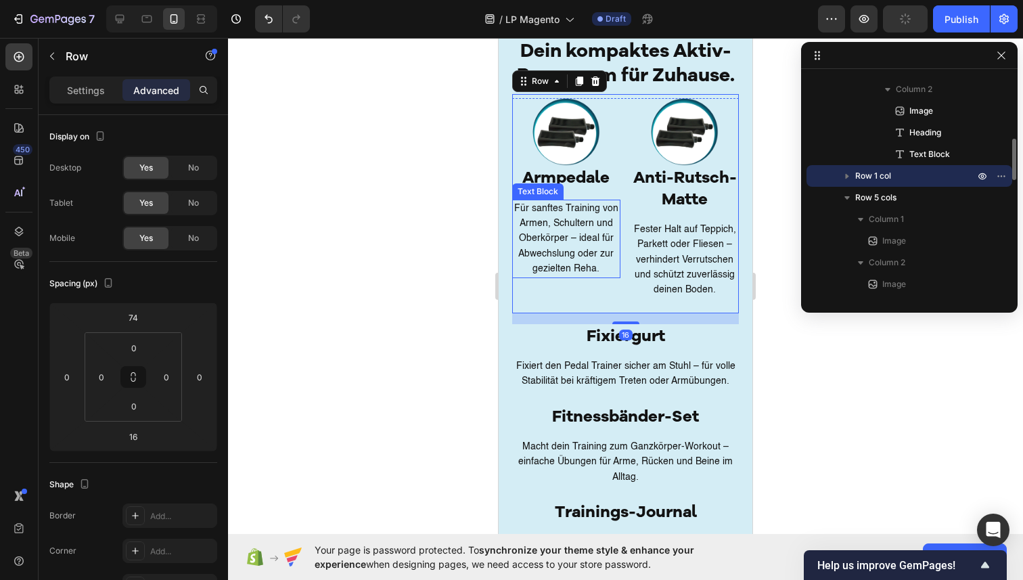
scroll to position [2876, 0]
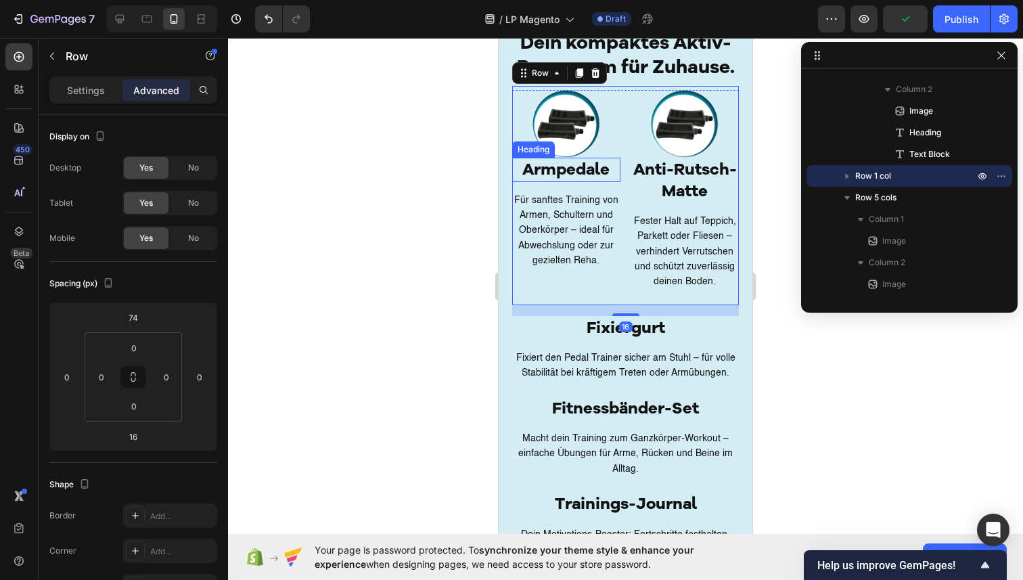
click at [584, 173] on h2 "Armpedale" at bounding box center [566, 170] width 108 height 24
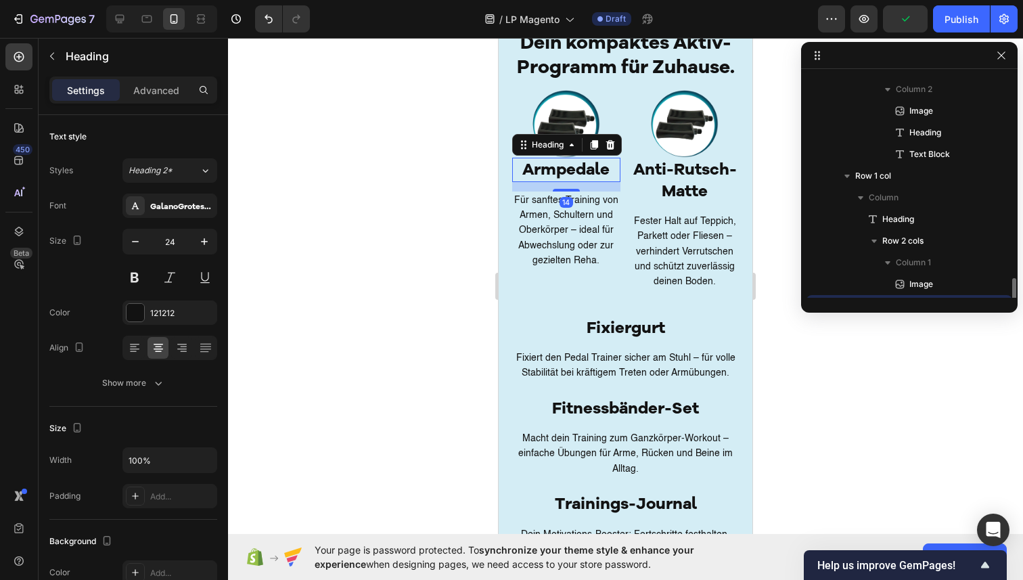
scroll to position [472, 0]
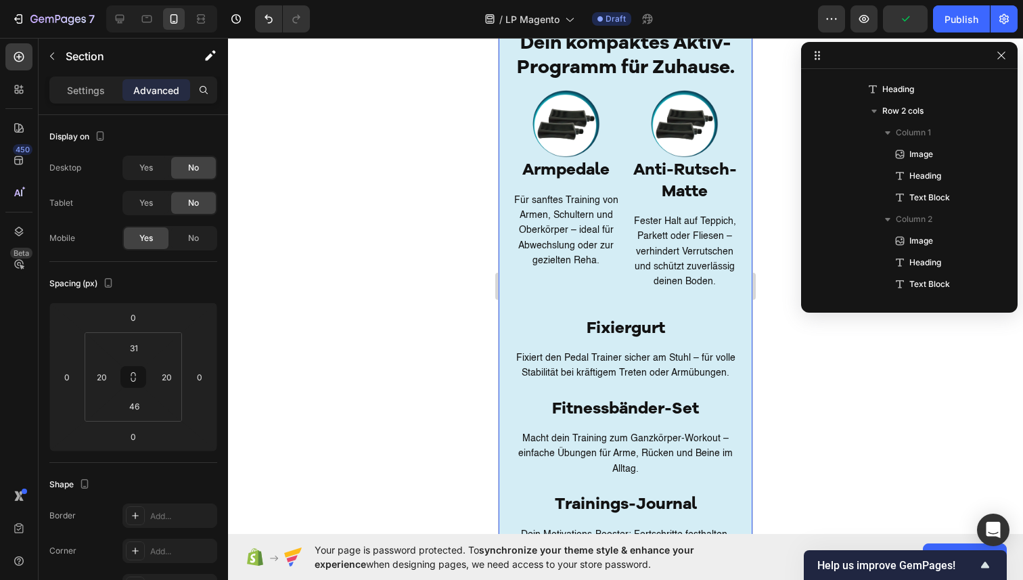
click at [592, 314] on div "Dein kompaktes Aktiv-Programm für Zuhause. Heading Image Armpedale Heading Für …" at bounding box center [625, 447] width 227 height 1385
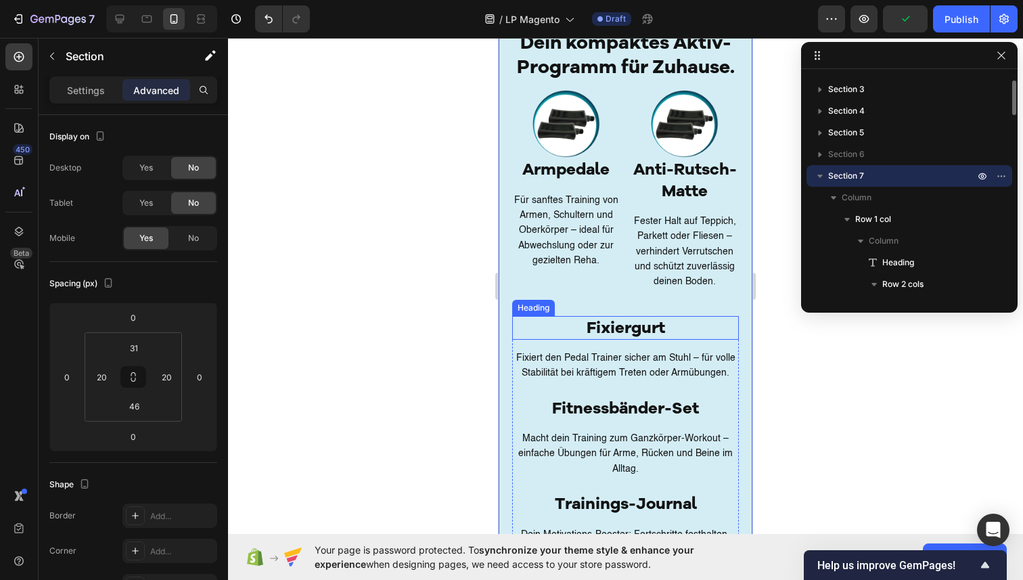
click at [596, 323] on h2 "Fixiergurt" at bounding box center [625, 328] width 227 height 24
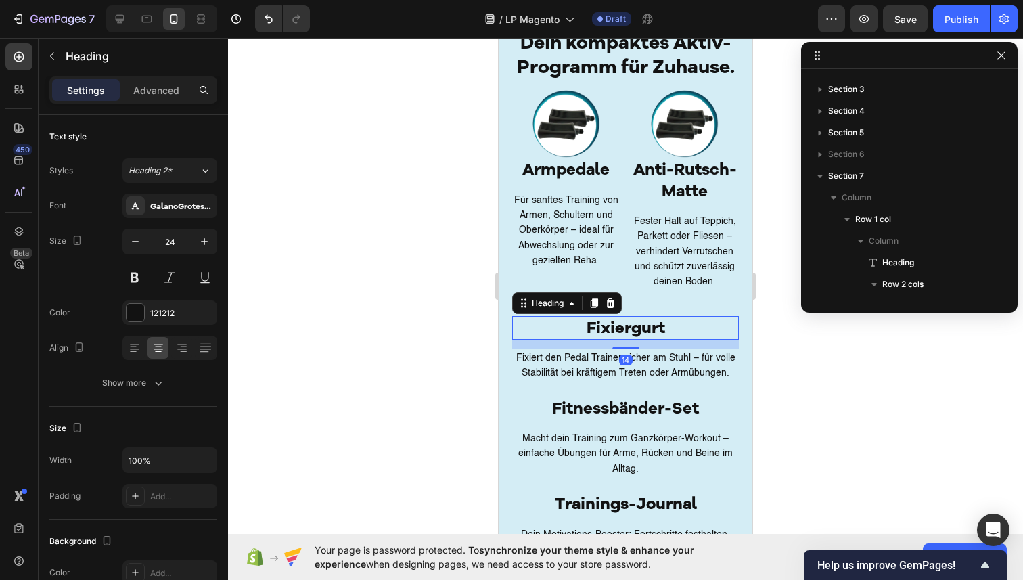
scroll to position [754, 0]
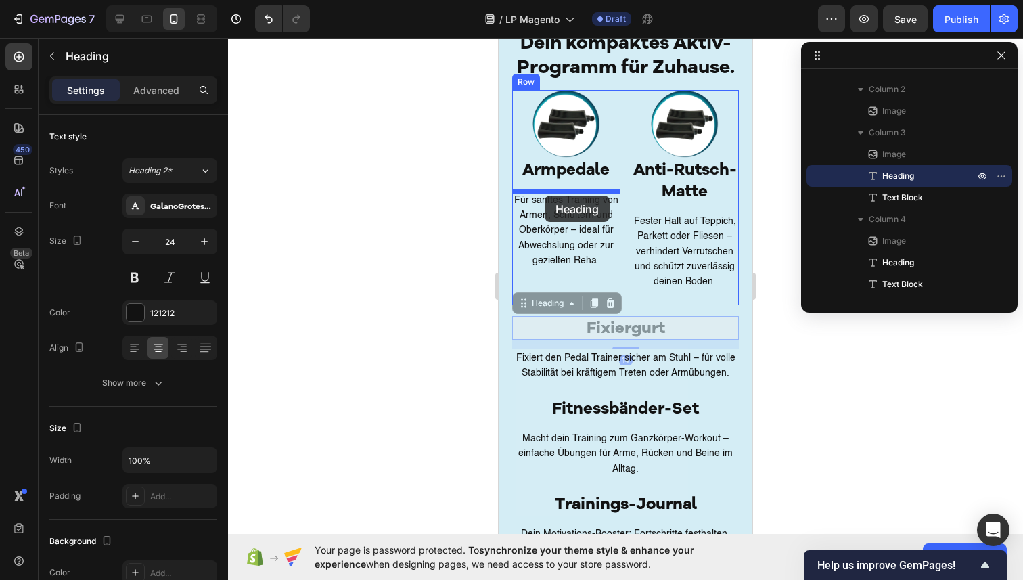
drag, startPoint x: 527, startPoint y: 306, endPoint x: 545, endPoint y: 196, distance: 111.7
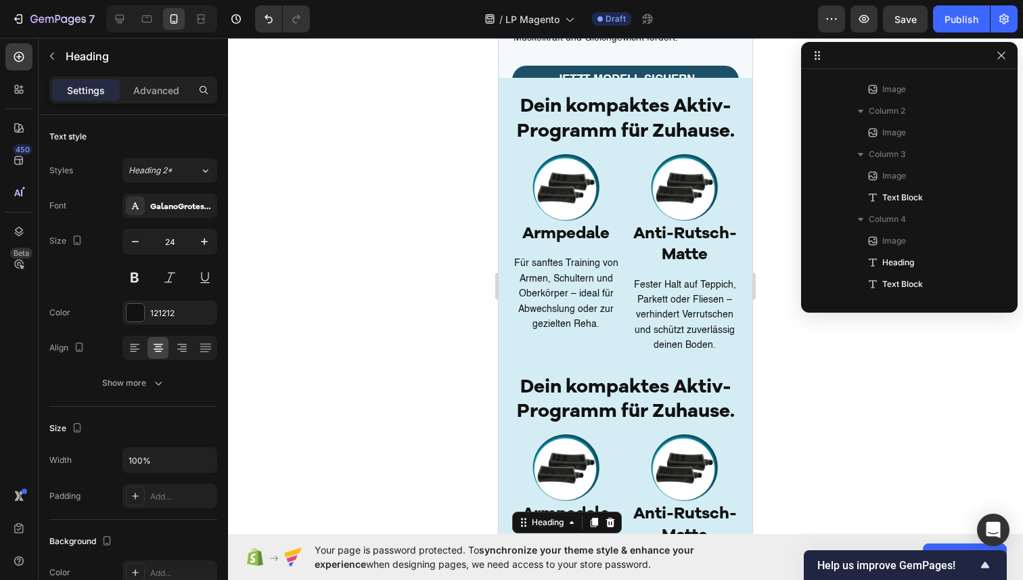
scroll to position [2537, 0]
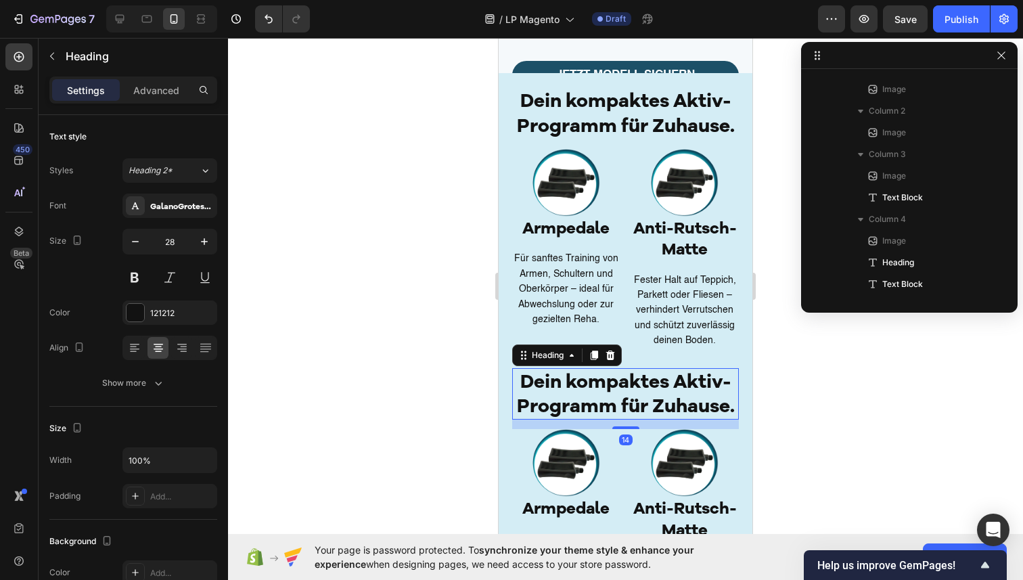
click at [616, 402] on h2 "Dein kompaktes Aktiv-Programm für Zuhause." at bounding box center [625, 394] width 227 height 52
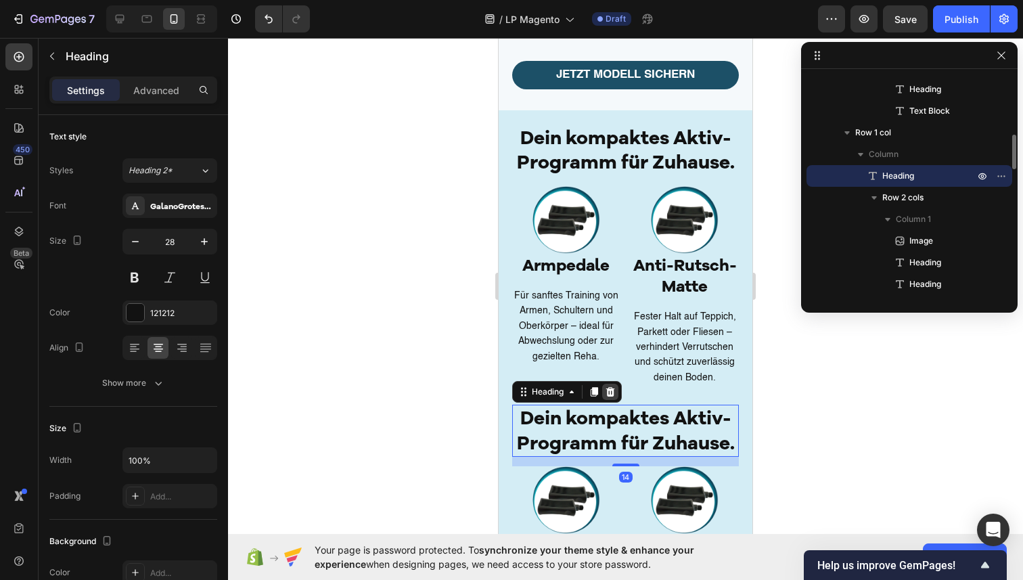
click at [612, 386] on icon at bounding box center [610, 391] width 11 height 11
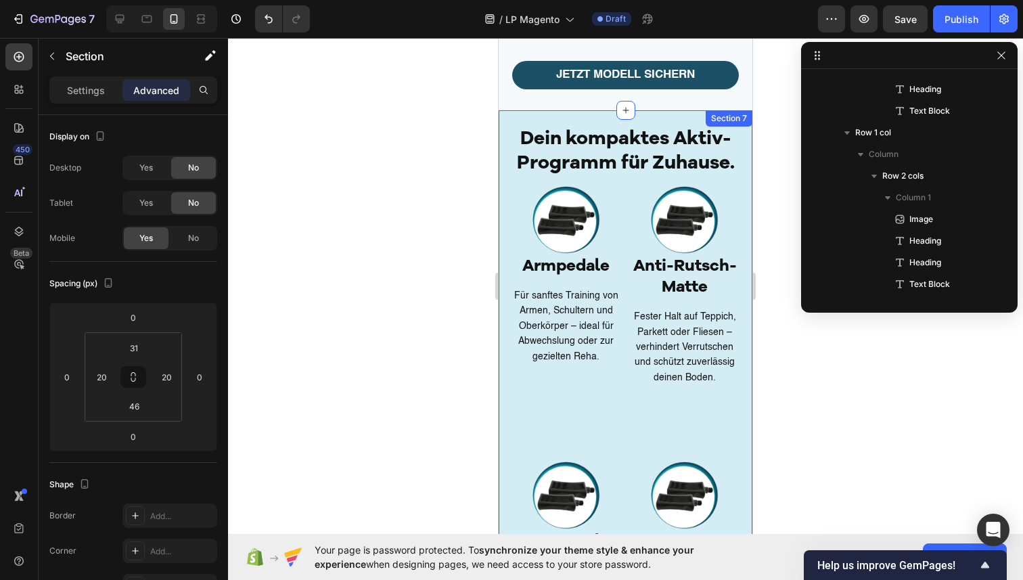
scroll to position [39, 0]
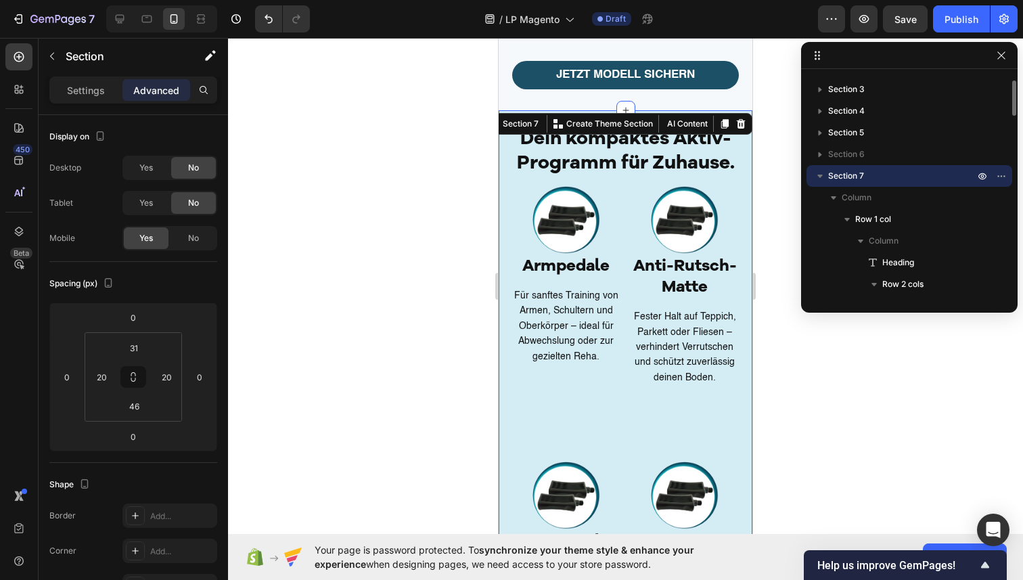
click at [266, 14] on icon "Undo/Redo" at bounding box center [269, 19] width 14 height 14
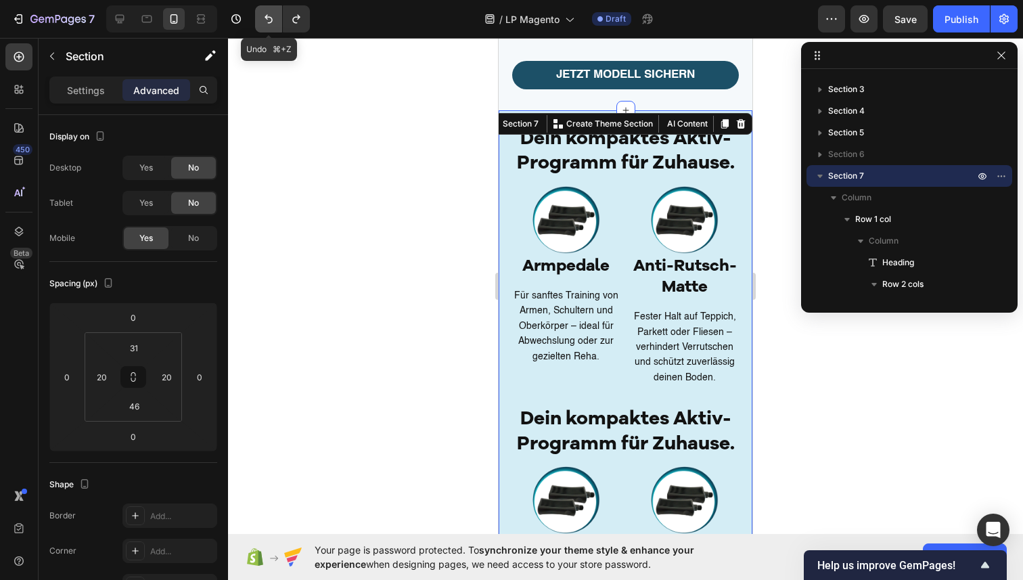
click at [266, 14] on icon "Undo/Redo" at bounding box center [269, 19] width 14 height 14
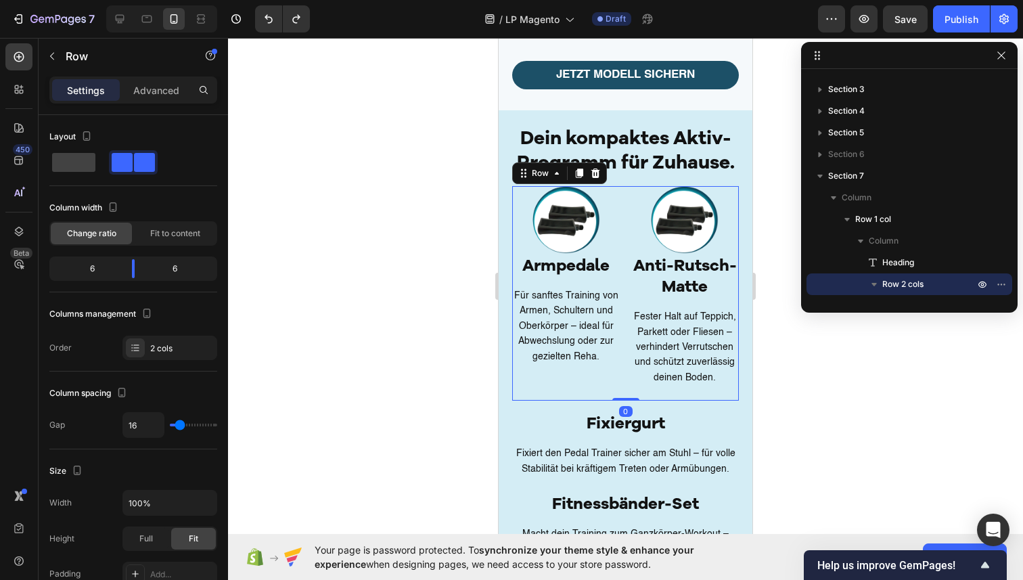
click at [625, 186] on div "Image Armpedale Heading Für sanftes Training von Armen, Schultern und Oberkörpe…" at bounding box center [625, 293] width 227 height 215
click at [579, 169] on icon at bounding box center [579, 173] width 7 height 9
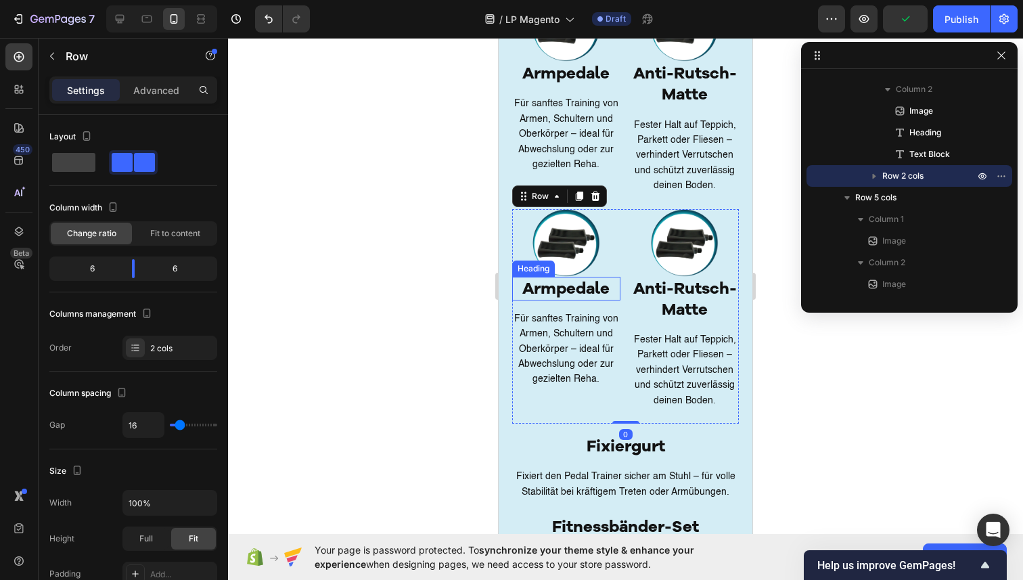
scroll to position [2686, 0]
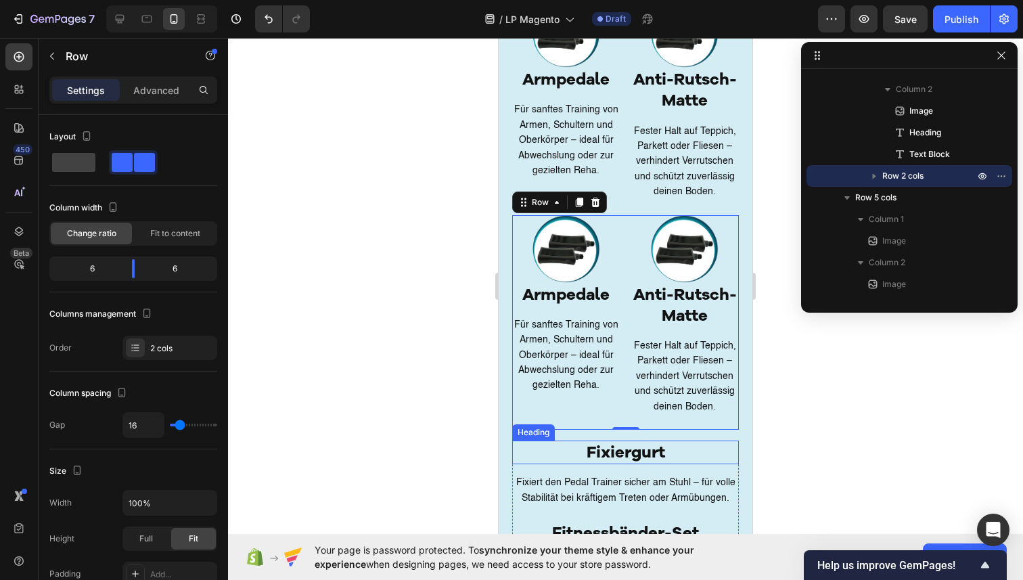
click at [599, 448] on h2 "Fixiergurt" at bounding box center [625, 453] width 227 height 24
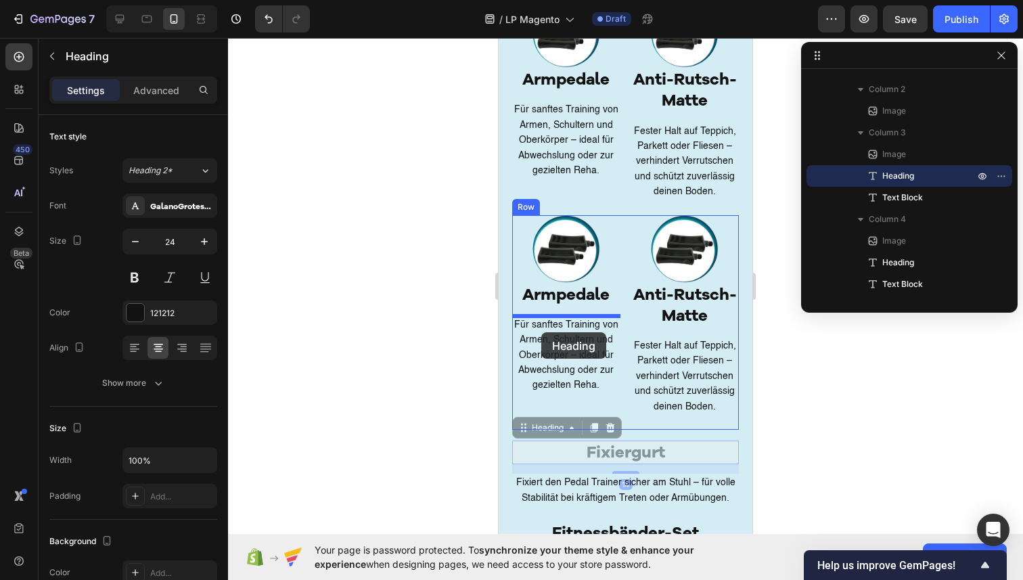
drag, startPoint x: 522, startPoint y: 430, endPoint x: 541, endPoint y: 333, distance: 99.4
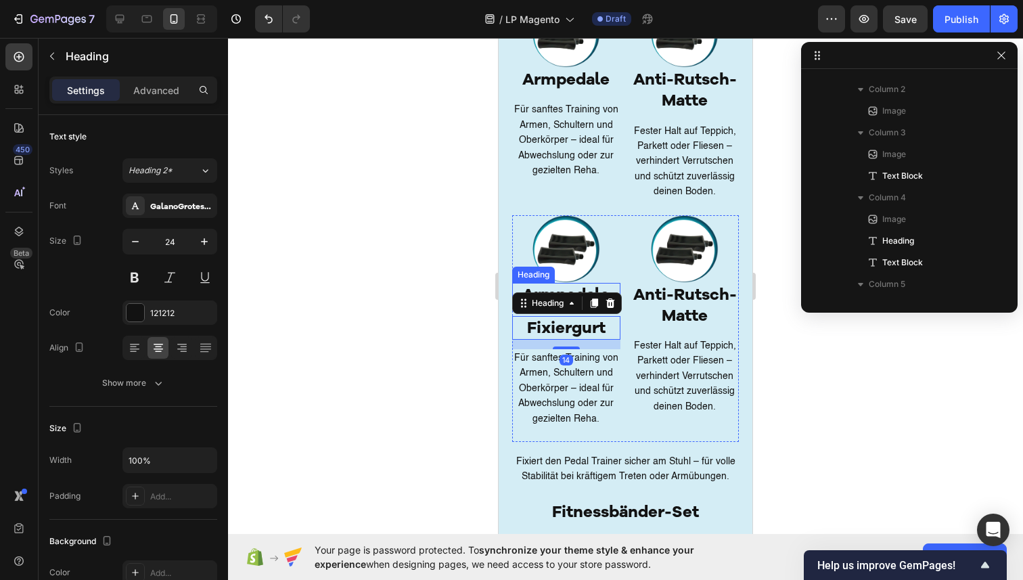
click at [596, 286] on h2 "Armpedale" at bounding box center [566, 295] width 108 height 24
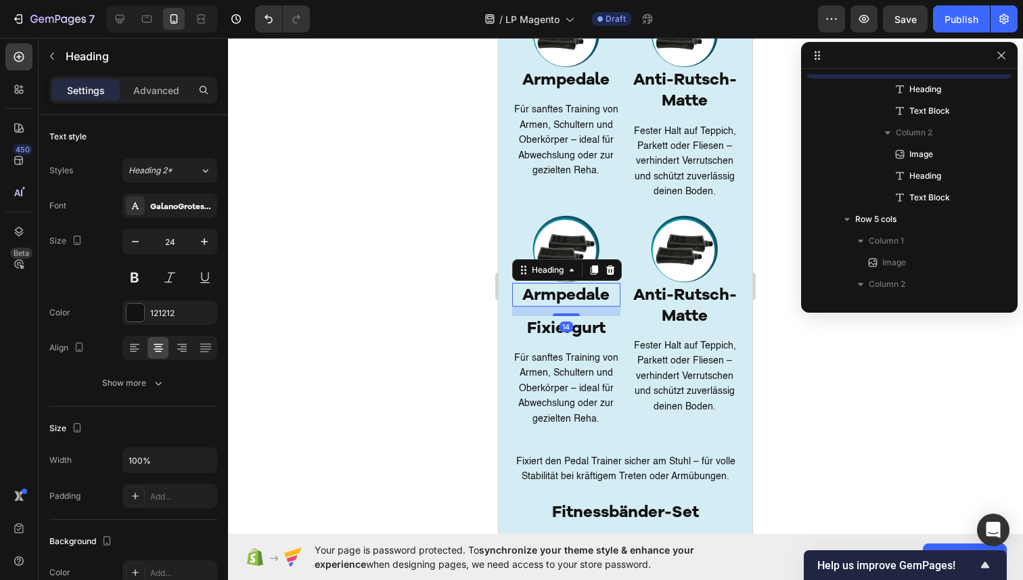
scroll to position [407, 0]
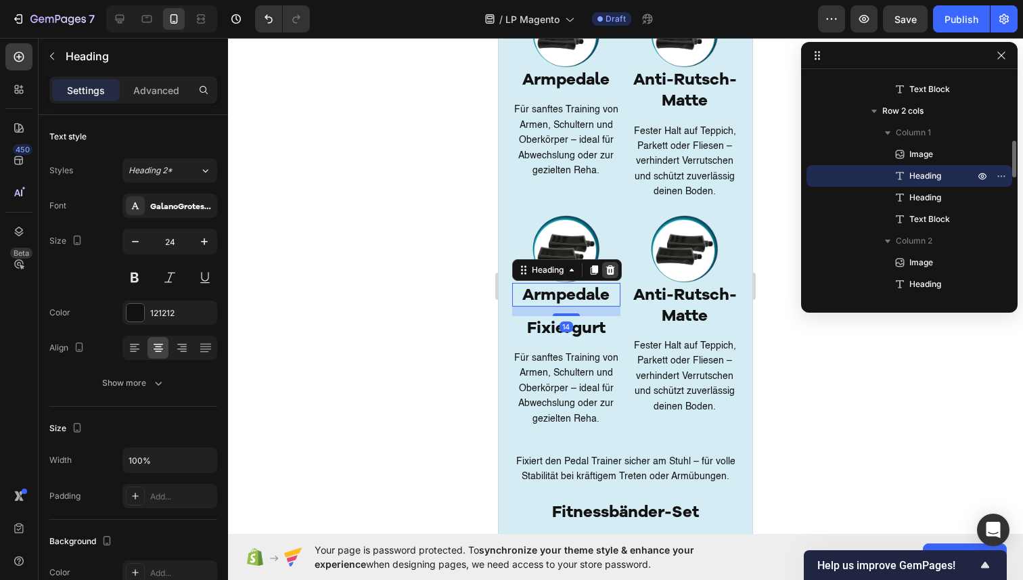
click at [611, 267] on icon at bounding box center [610, 269] width 9 height 9
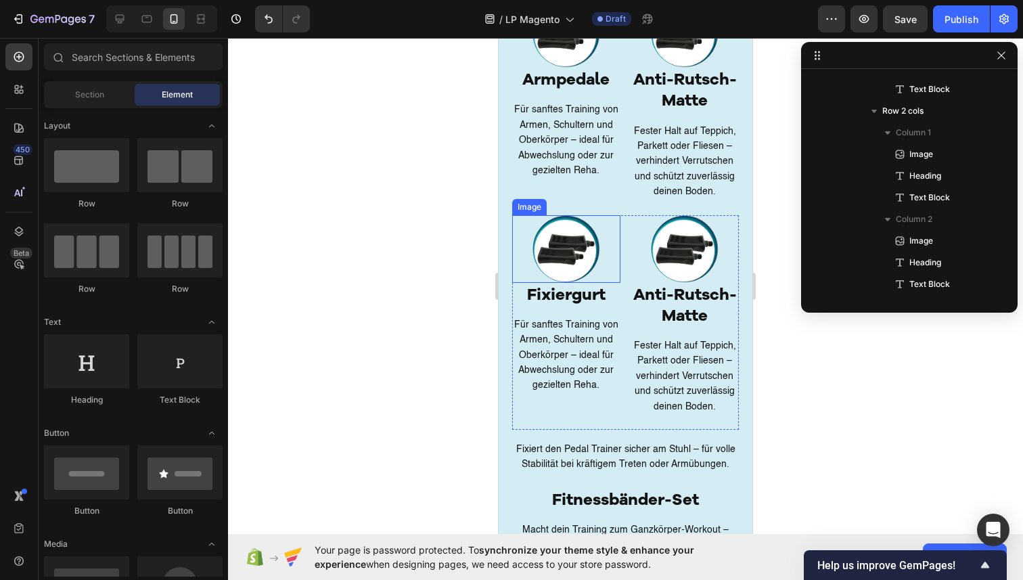
click at [567, 254] on img at bounding box center [567, 249] width 68 height 68
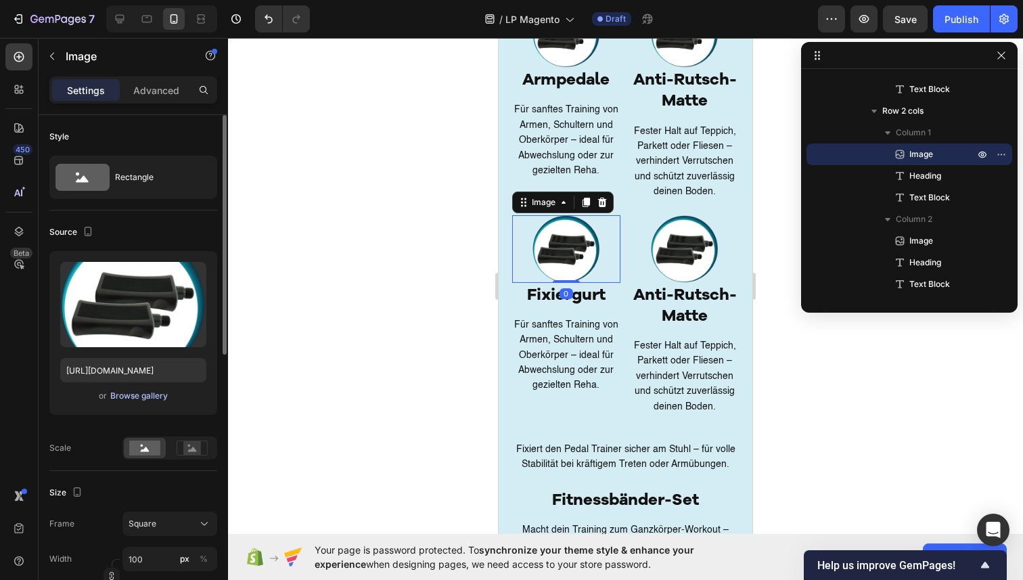
click at [150, 393] on div "Browse gallery" at bounding box center [139, 396] width 58 height 12
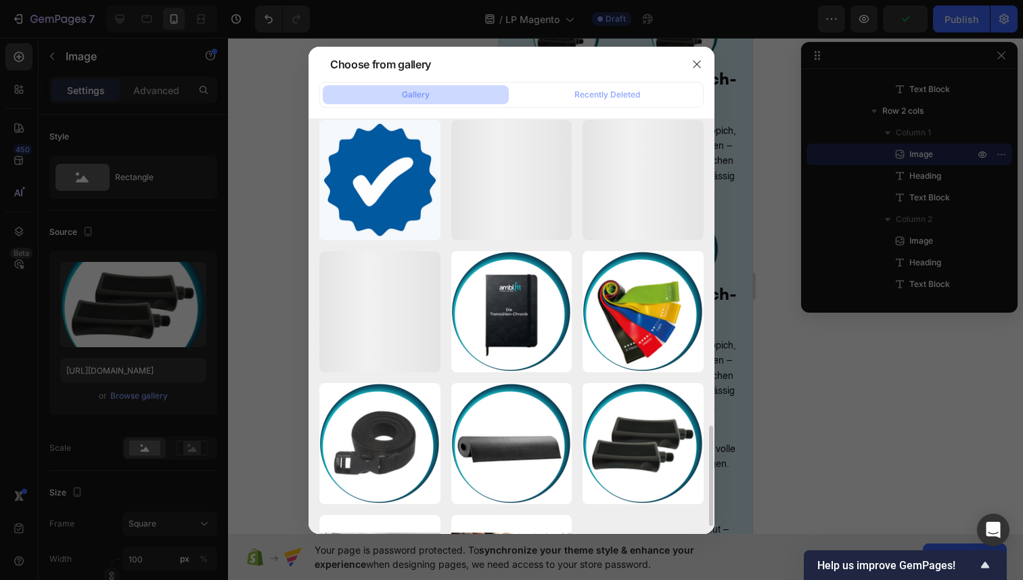
scroll to position [1307, 0]
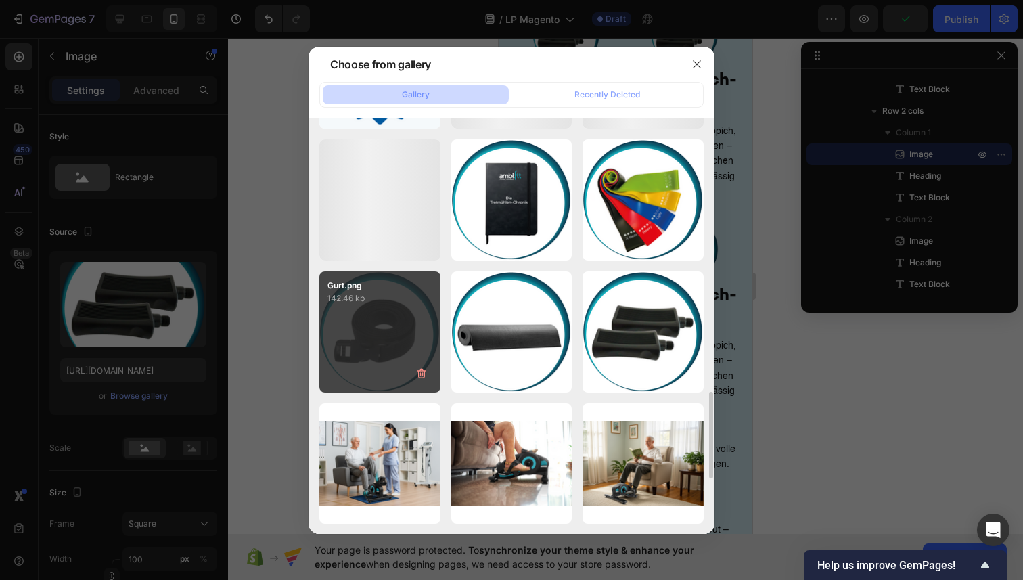
click at [399, 340] on div "Gurt.png 142.46 kb" at bounding box center [379, 331] width 121 height 121
type input "https://cdn.shopify.com/s/files/1/0936/4884/7232/files/gempages_585995895749739…"
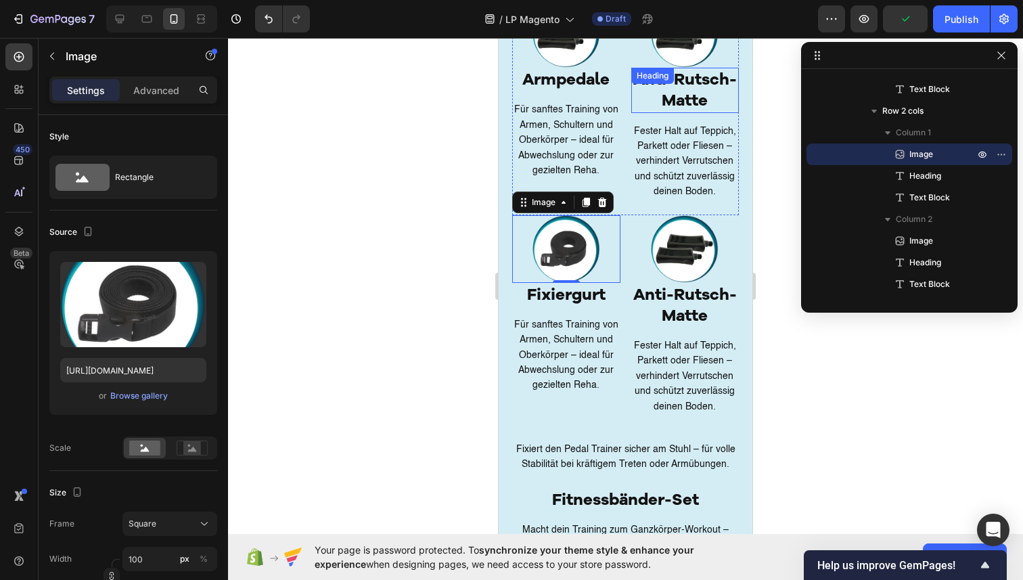
scroll to position [2525, 0]
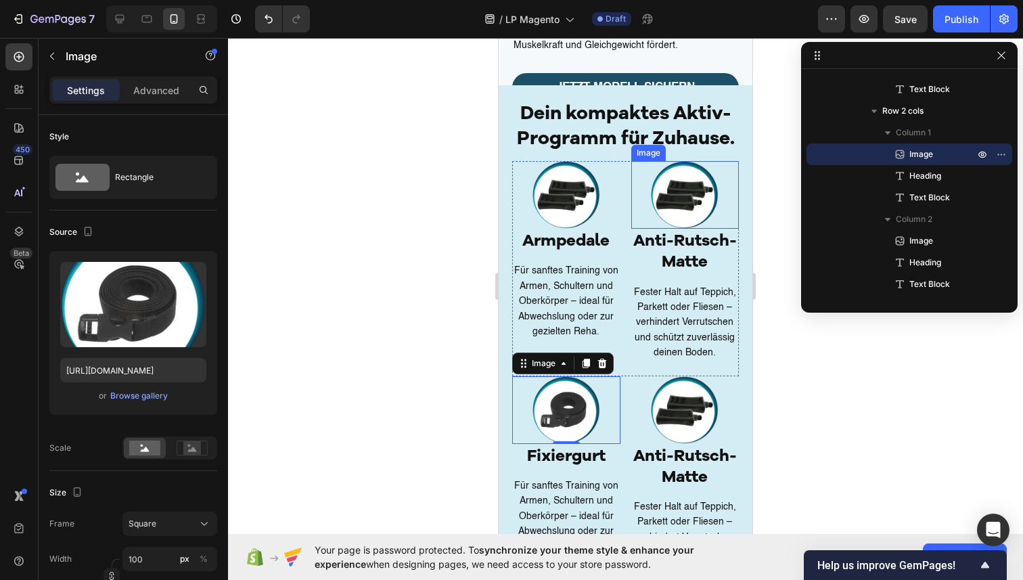
click at [686, 204] on img at bounding box center [685, 195] width 68 height 68
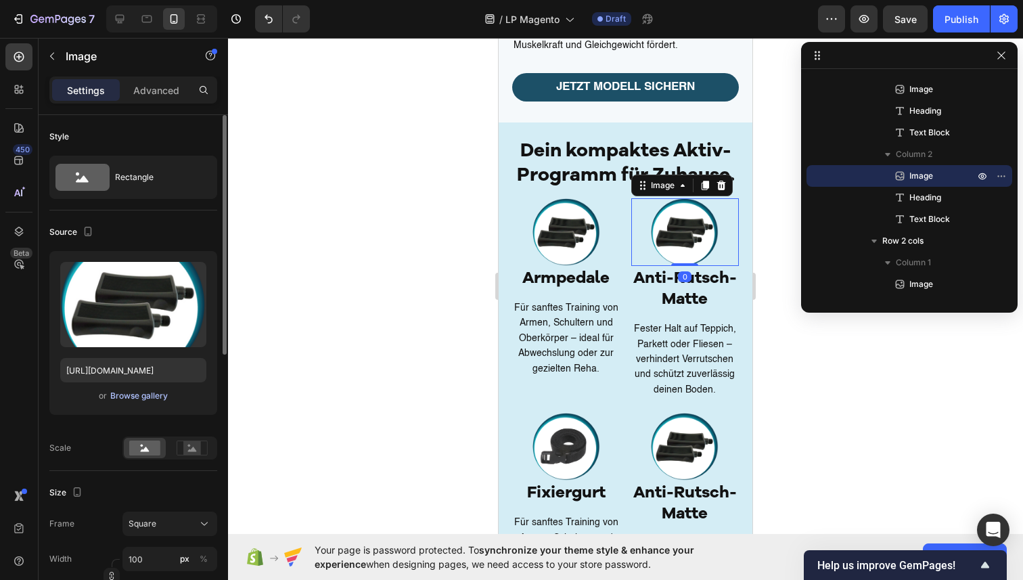
click at [143, 395] on div "Browse gallery" at bounding box center [139, 396] width 58 height 12
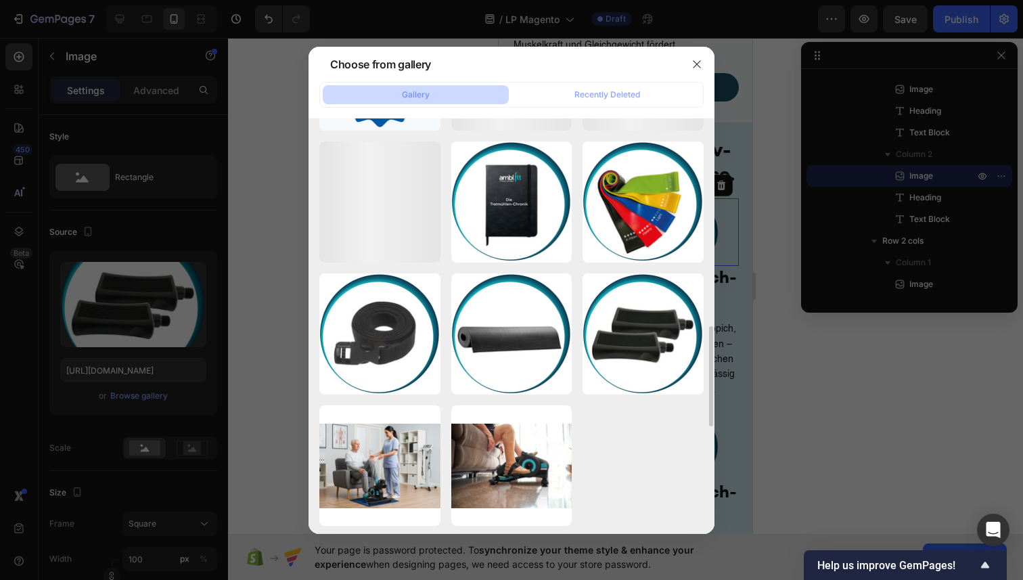
scroll to position [1308, 0]
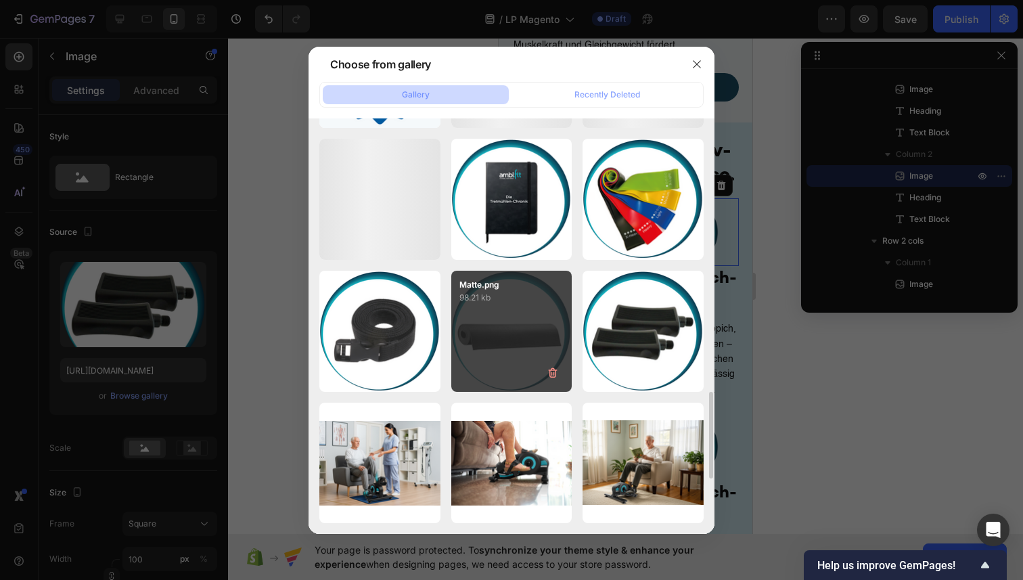
click at [504, 342] on div "Matte.png 98.21 kb" at bounding box center [511, 331] width 121 height 121
type input "https://cdn.shopify.com/s/files/1/0936/4884/7232/files/gempages_585995895749739…"
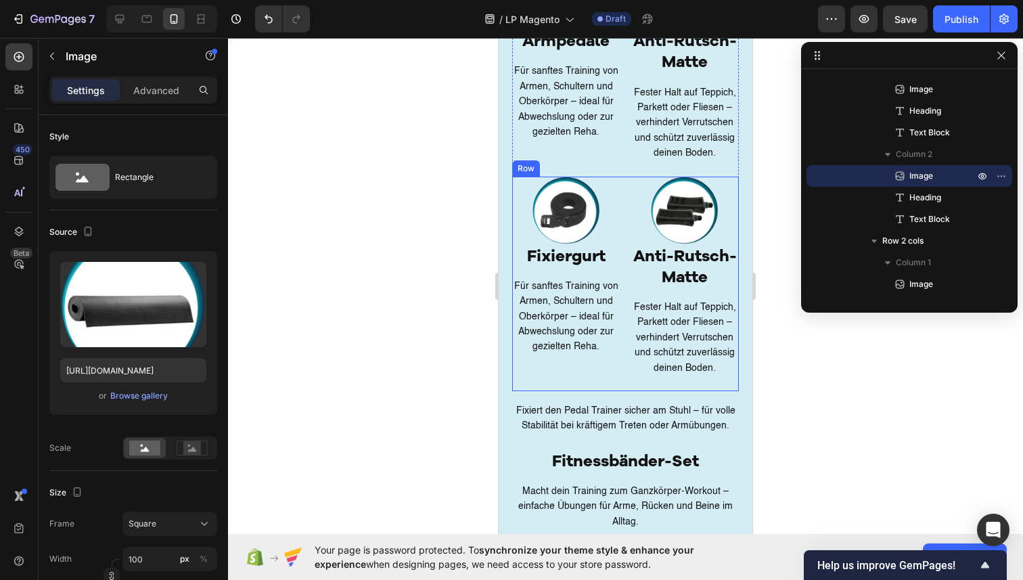
scroll to position [2715, 0]
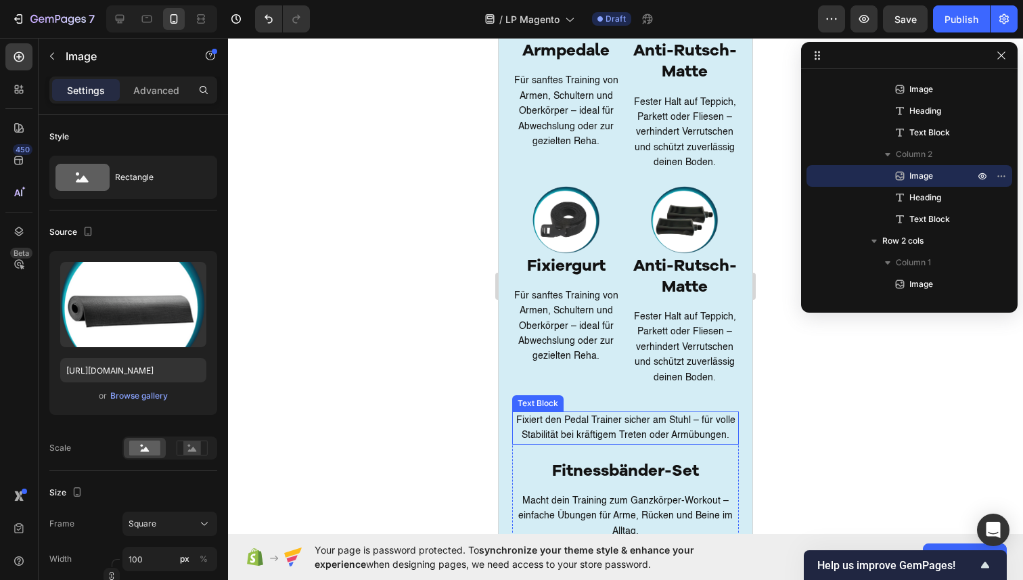
click at [591, 426] on p "Fixiert den Pedal Trainer sicher am Stuhl – für volle Stabilität bei kräftigem …" at bounding box center [626, 428] width 224 height 30
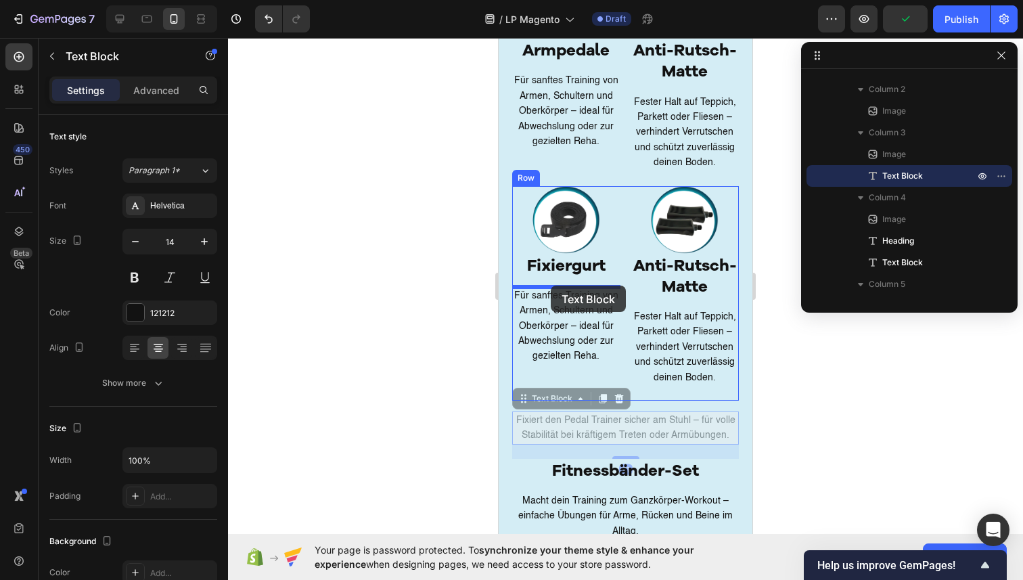
drag, startPoint x: 524, startPoint y: 401, endPoint x: 551, endPoint y: 286, distance: 118.0
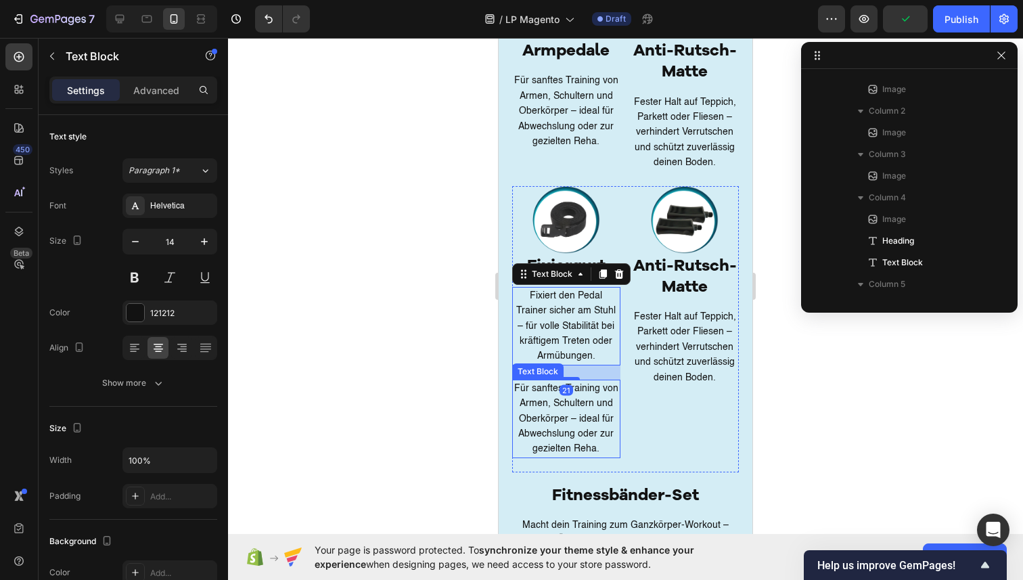
click at [548, 407] on p "Für sanftes Training von Armen, Schultern und Oberkörper – ideal für Abwechslun…" at bounding box center [567, 419] width 106 height 76
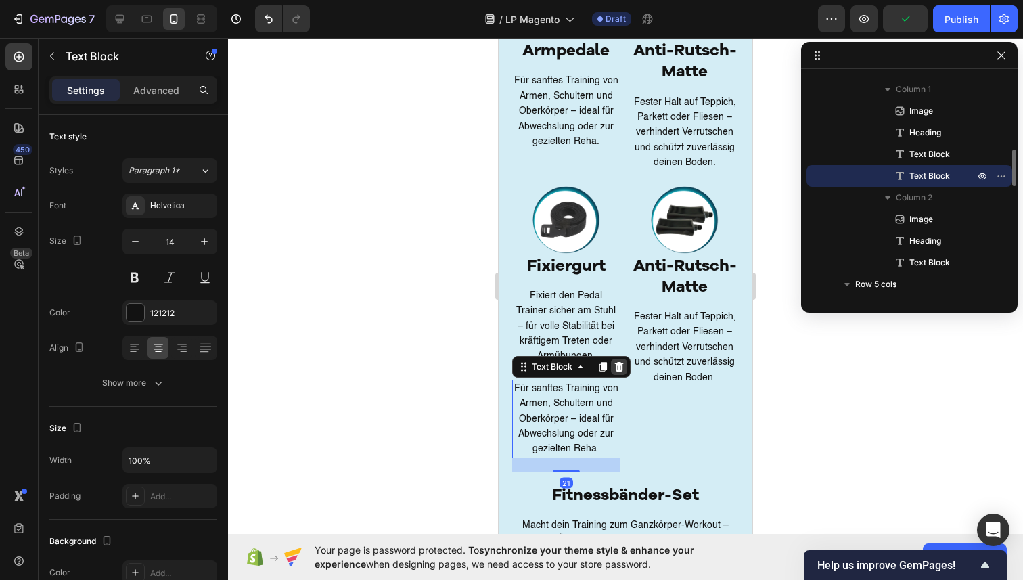
click at [621, 365] on icon at bounding box center [619, 366] width 9 height 9
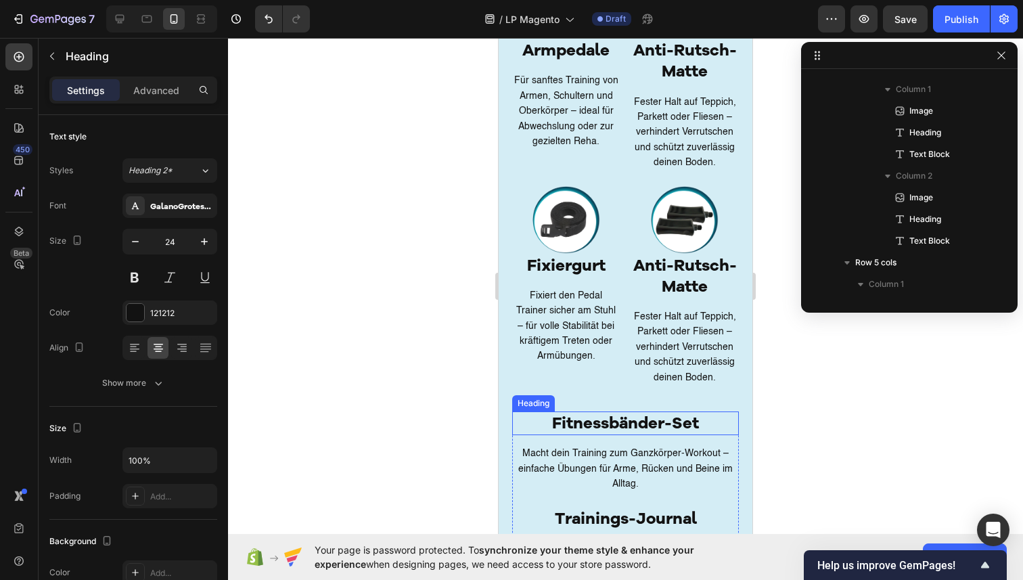
click at [522, 418] on h2 "Fitnessbänder-Set" at bounding box center [625, 423] width 227 height 24
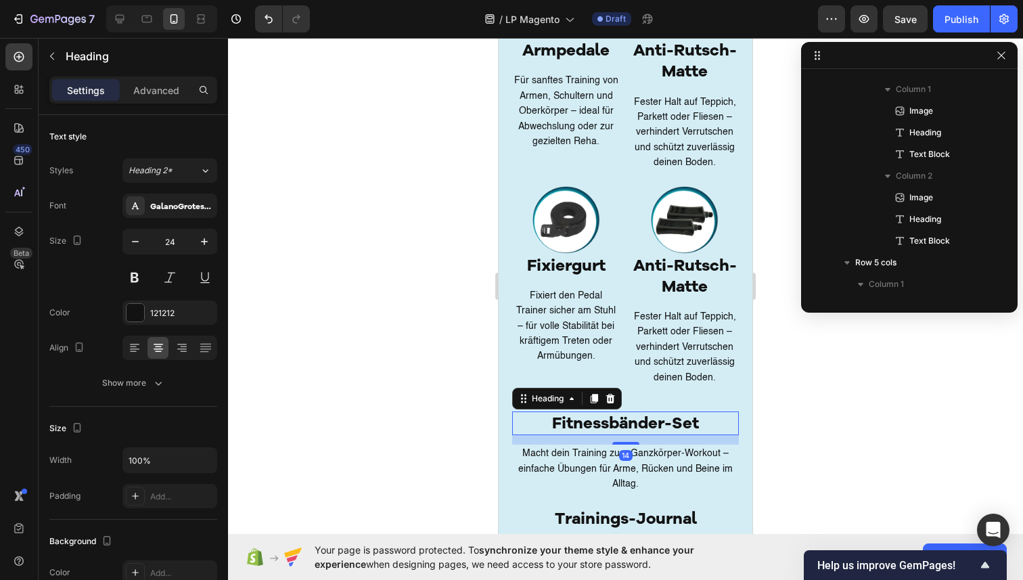
scroll to position [732, 0]
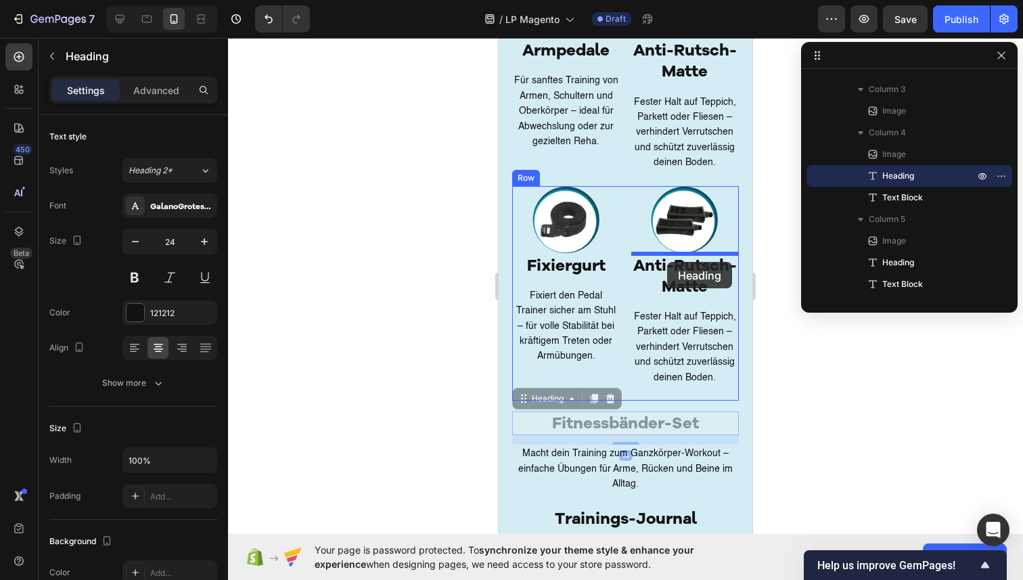
drag, startPoint x: 520, startPoint y: 399, endPoint x: 667, endPoint y: 262, distance: 200.6
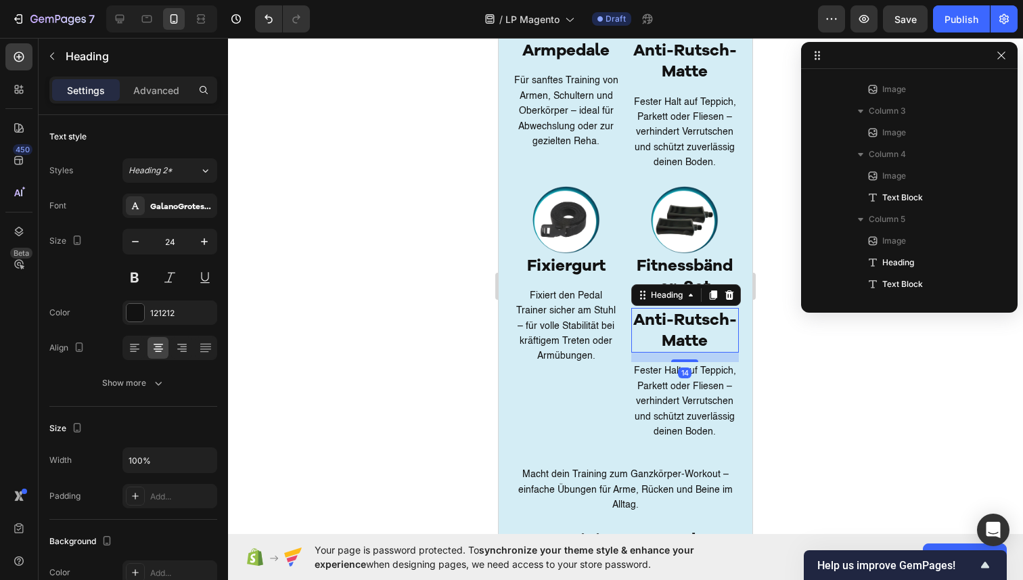
click at [679, 342] on h2 "Anti-Rutsch-Matte" at bounding box center [685, 330] width 108 height 45
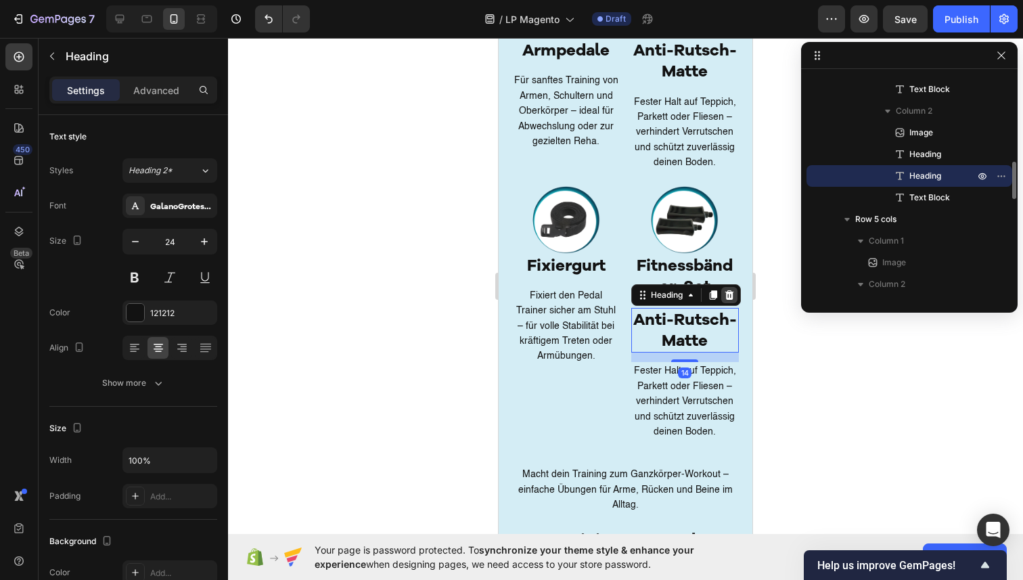
click at [735, 294] on div at bounding box center [729, 295] width 16 height 16
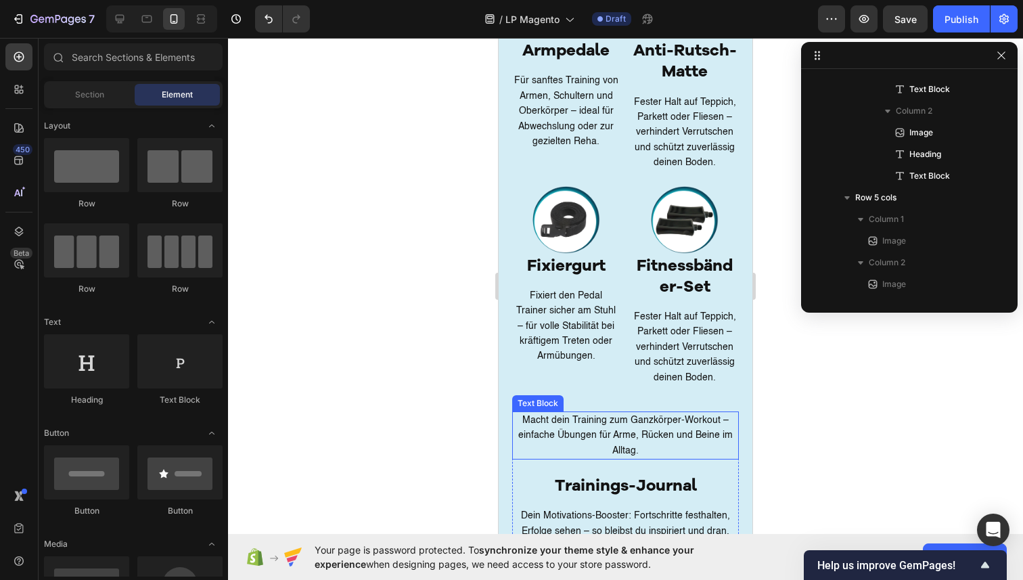
click at [557, 434] on p "Macht dein Training zum Ganzkörper-Workout – einfache Übungen für Arme, Rücken …" at bounding box center [626, 435] width 224 height 45
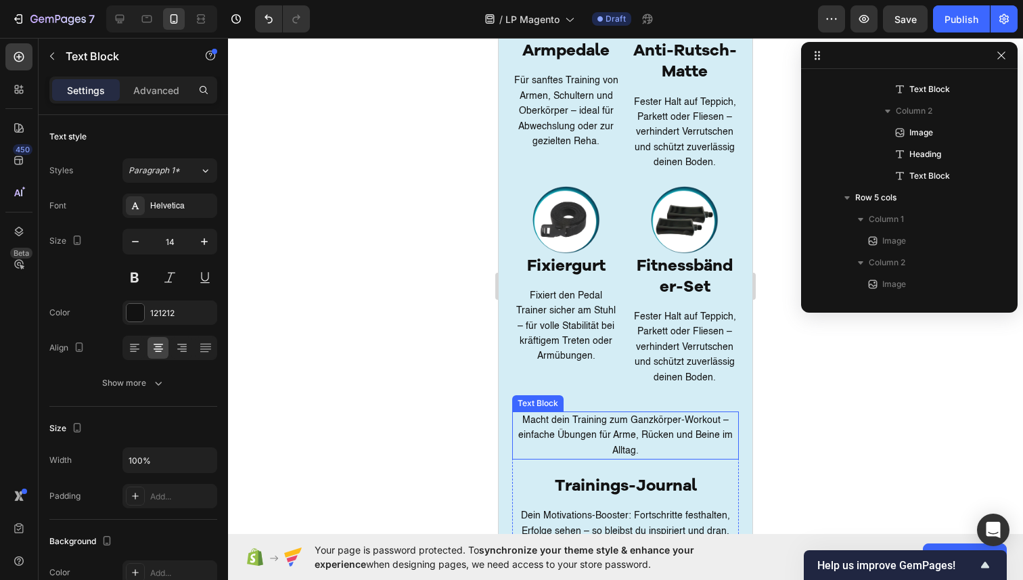
scroll to position [732, 0]
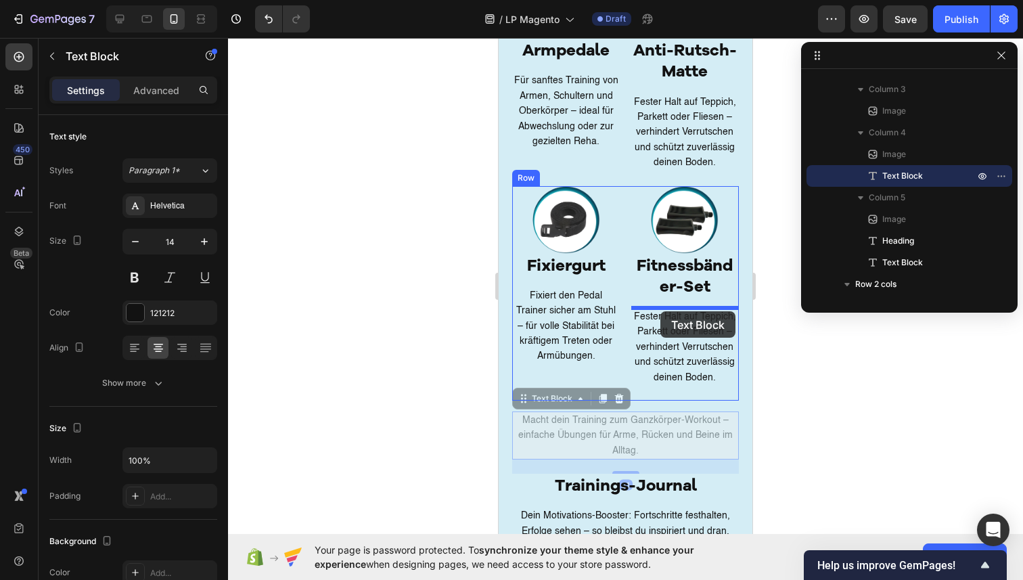
drag, startPoint x: 523, startPoint y: 402, endPoint x: 660, endPoint y: 311, distance: 164.1
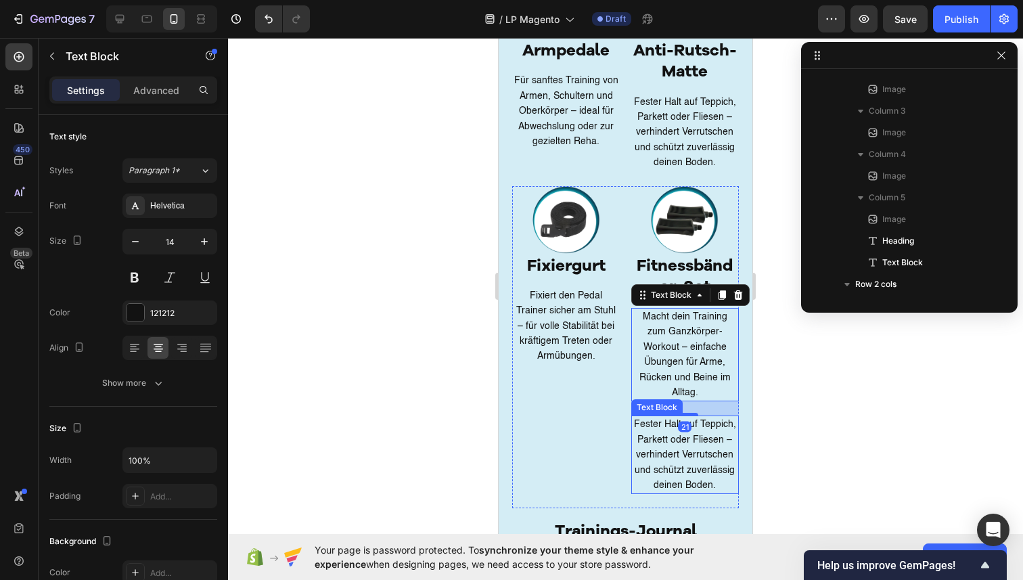
click at [651, 417] on p "Fester Halt auf Teppich, Parkett oder Fliesen – verhindert Verrutschen und schü…" at bounding box center [686, 455] width 106 height 76
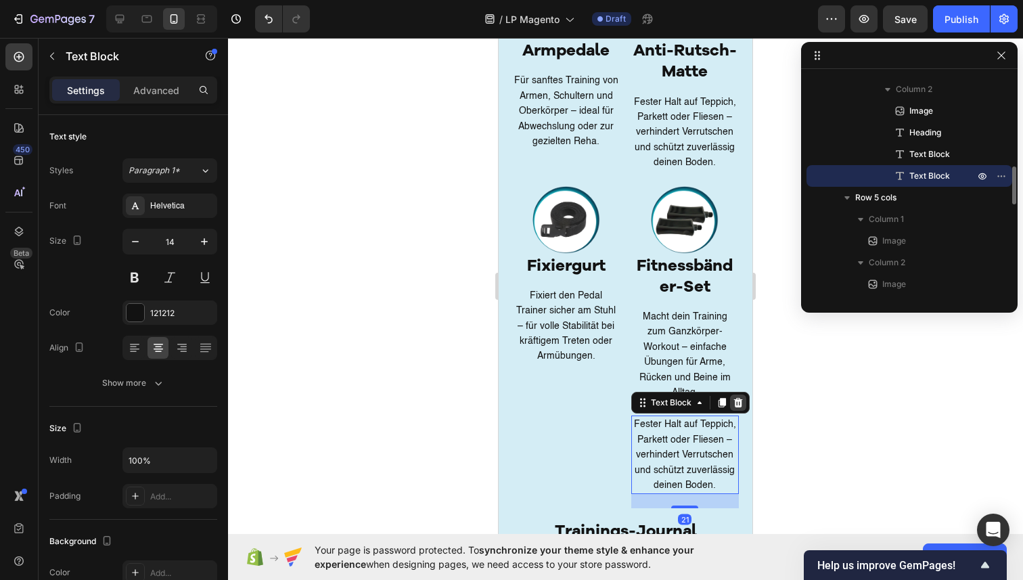
click at [735, 398] on icon at bounding box center [738, 402] width 9 height 9
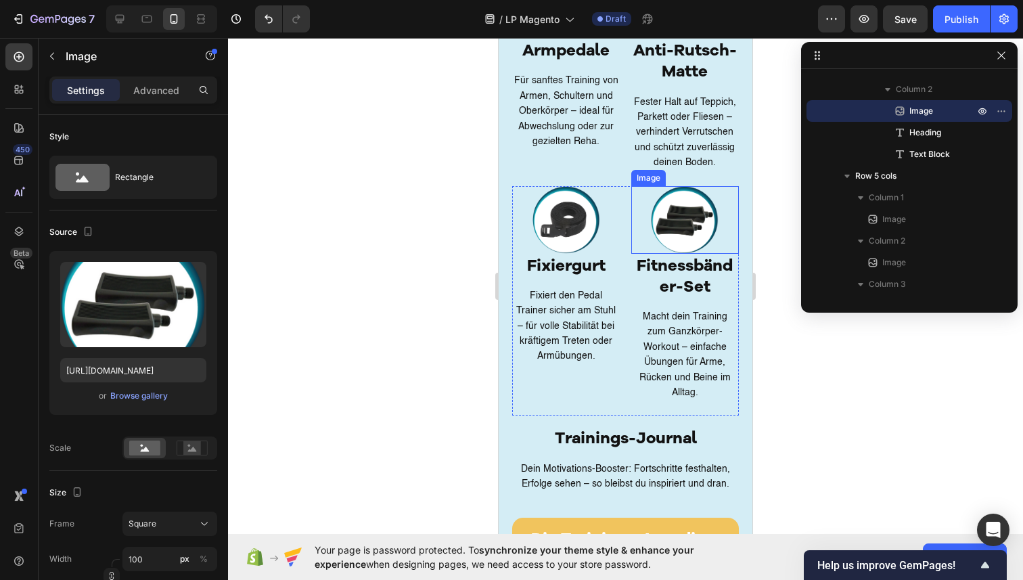
click at [685, 223] on img at bounding box center [685, 220] width 68 height 68
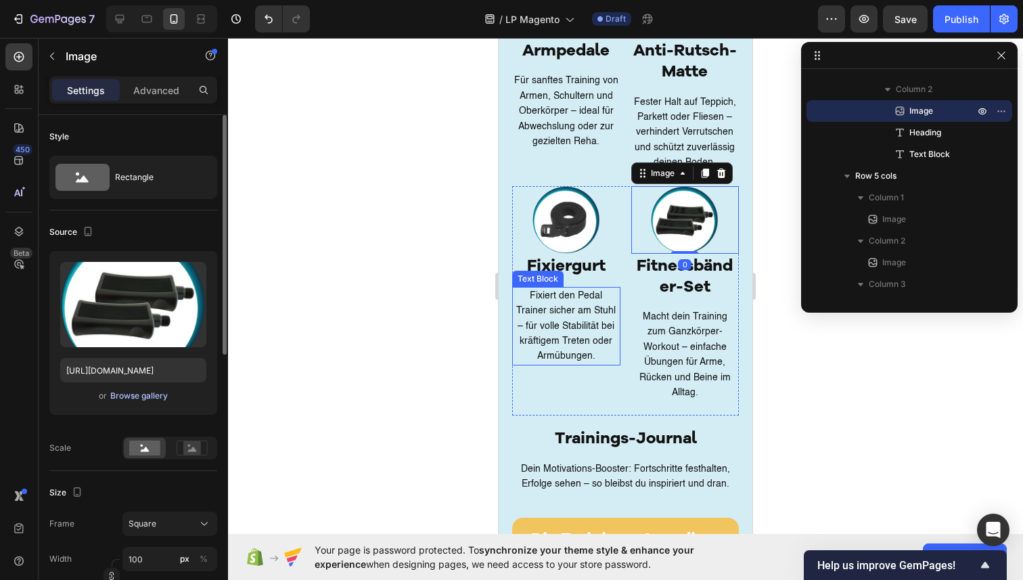
click at [144, 397] on div "Browse gallery" at bounding box center [139, 396] width 58 height 12
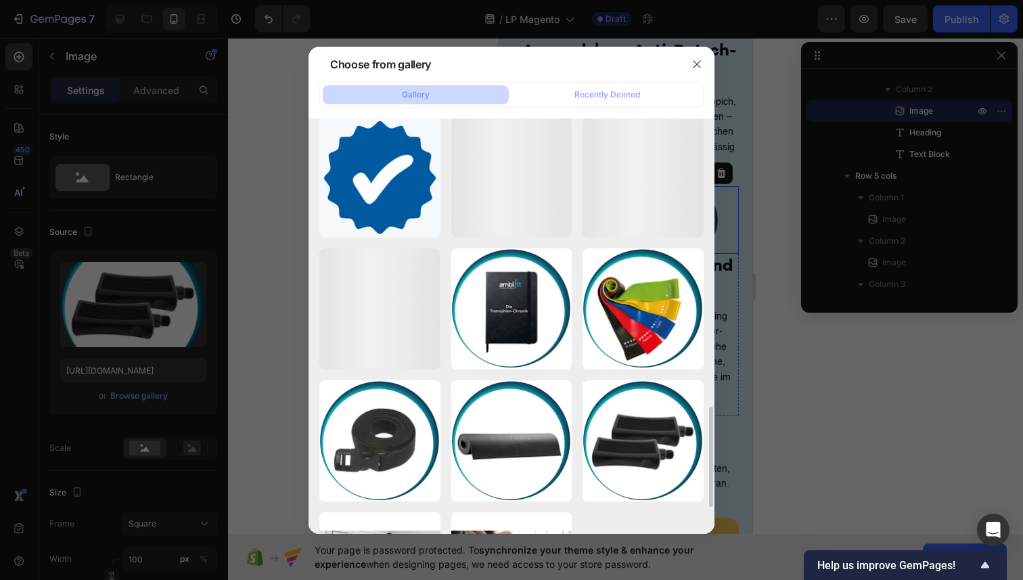
scroll to position [1202, 0]
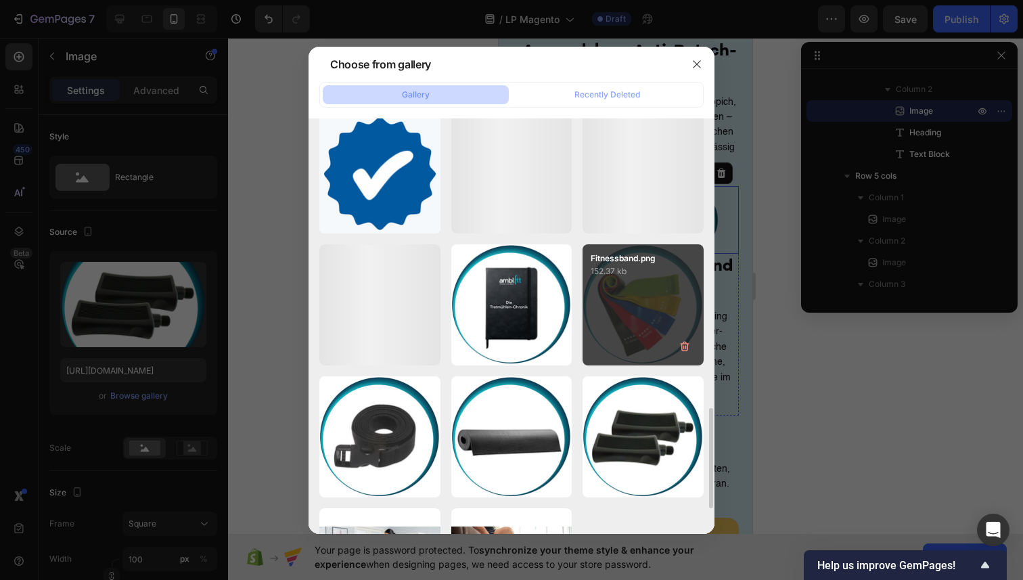
click at [630, 271] on p "152.37 kb" at bounding box center [643, 272] width 105 height 14
type input "https://cdn.shopify.com/s/files/1/0936/4884/7232/files/gempages_585995895749739…"
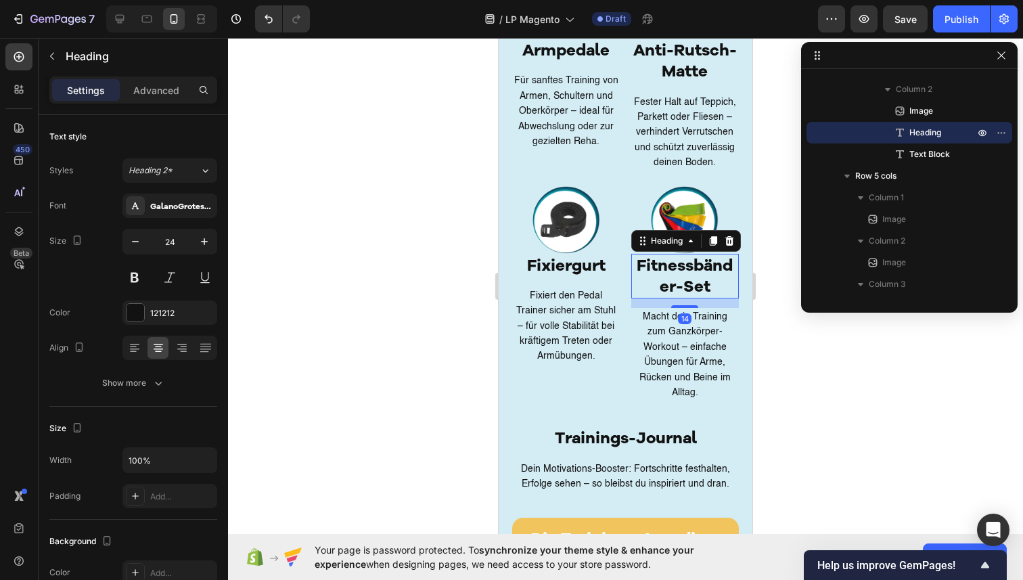
click at [656, 291] on h2 "Fitnessbänder-Set" at bounding box center [685, 276] width 108 height 45
click at [177, 242] on input "24" at bounding box center [170, 241] width 45 height 24
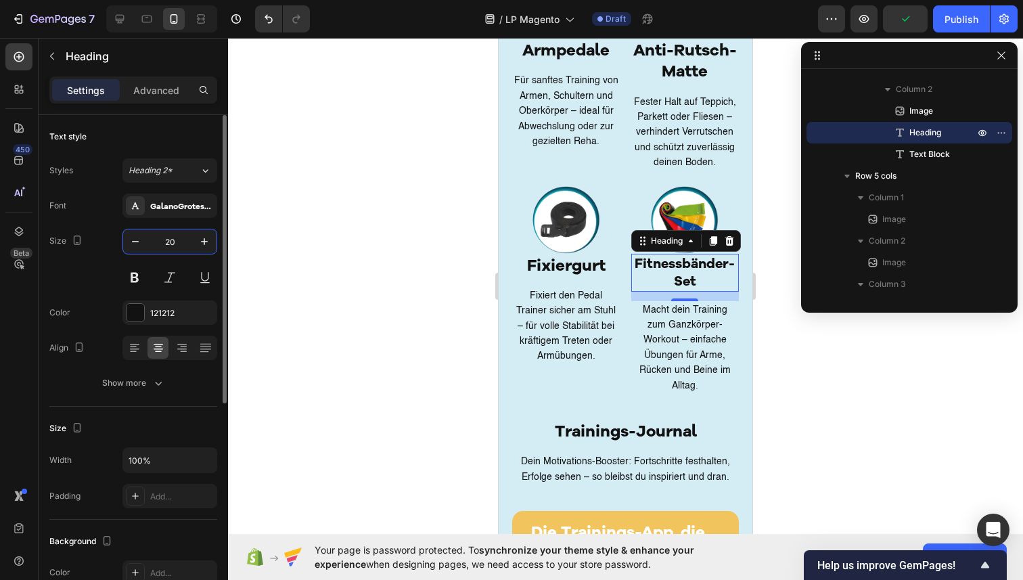
type input "2"
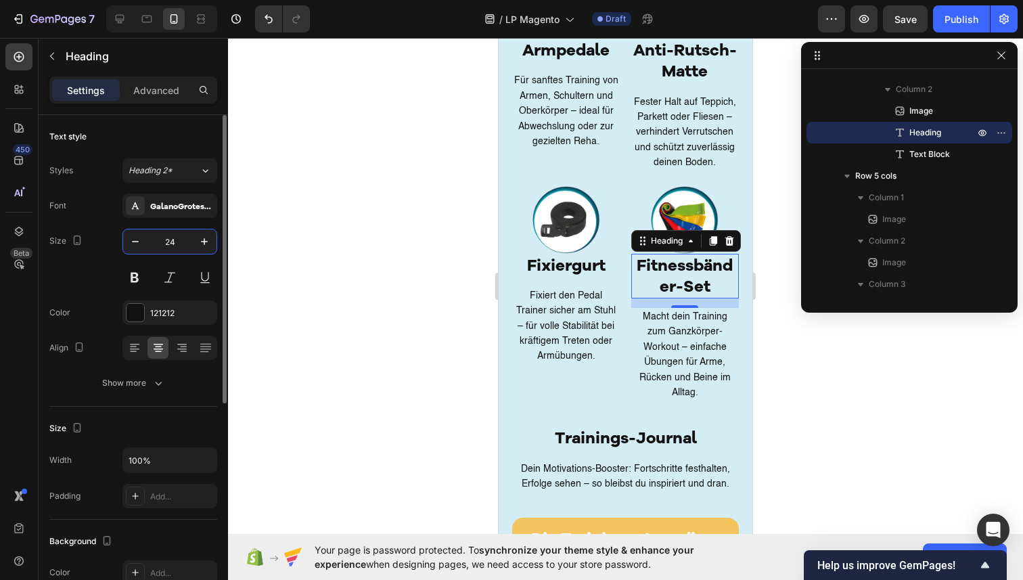
type input "2"
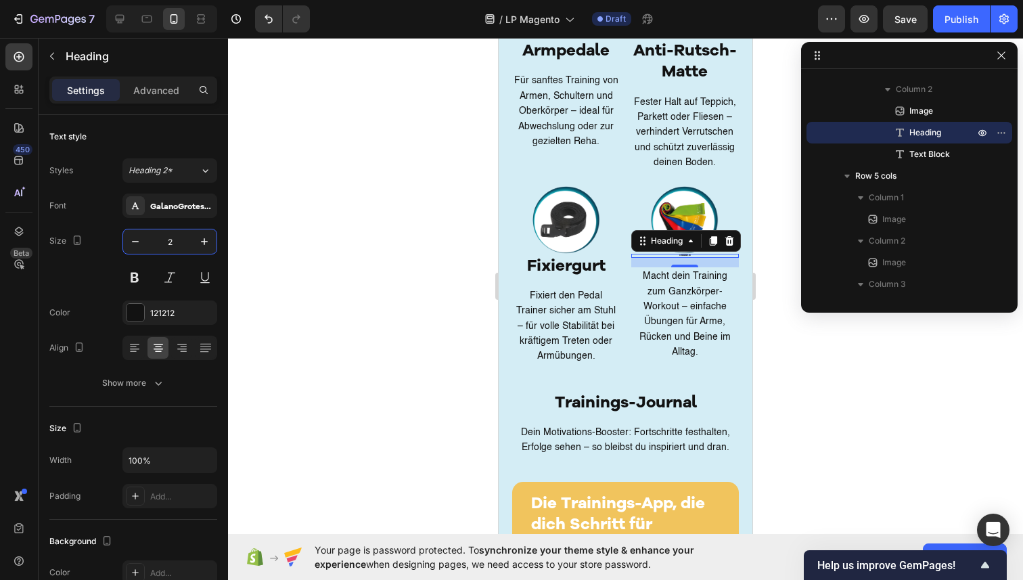
type input "22"
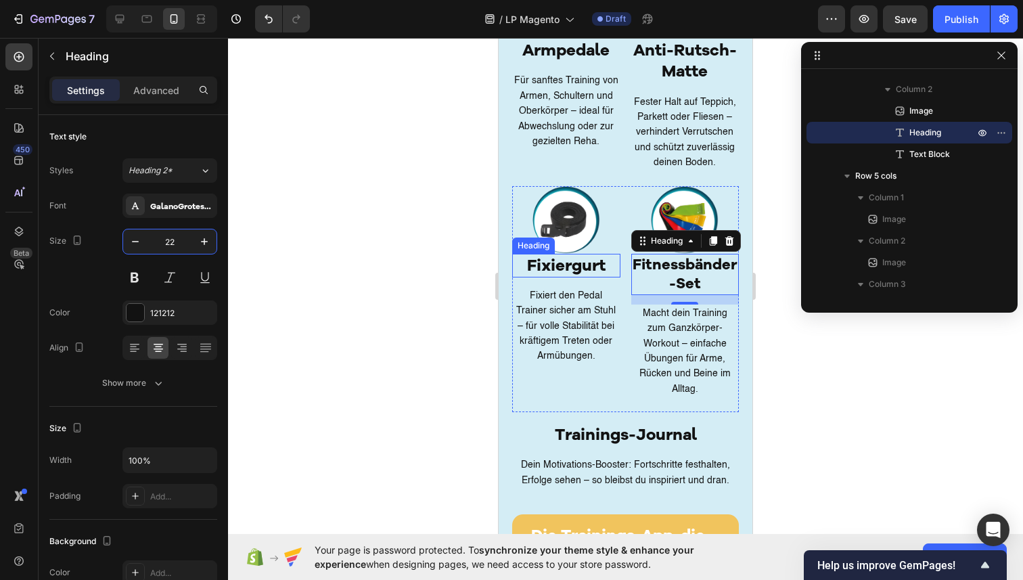
click at [598, 267] on h2 "Fixiergurt" at bounding box center [566, 266] width 108 height 24
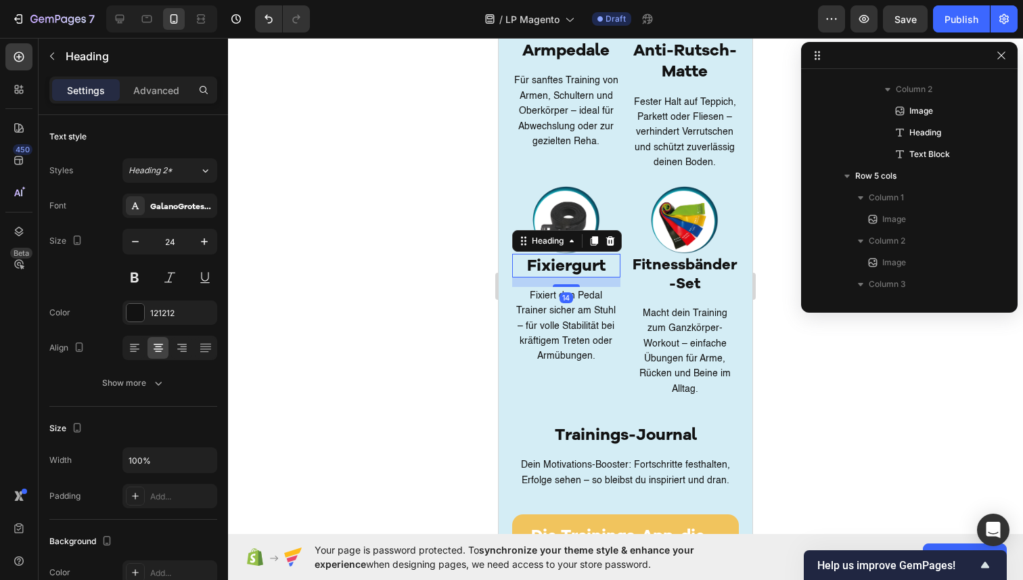
scroll to position [407, 0]
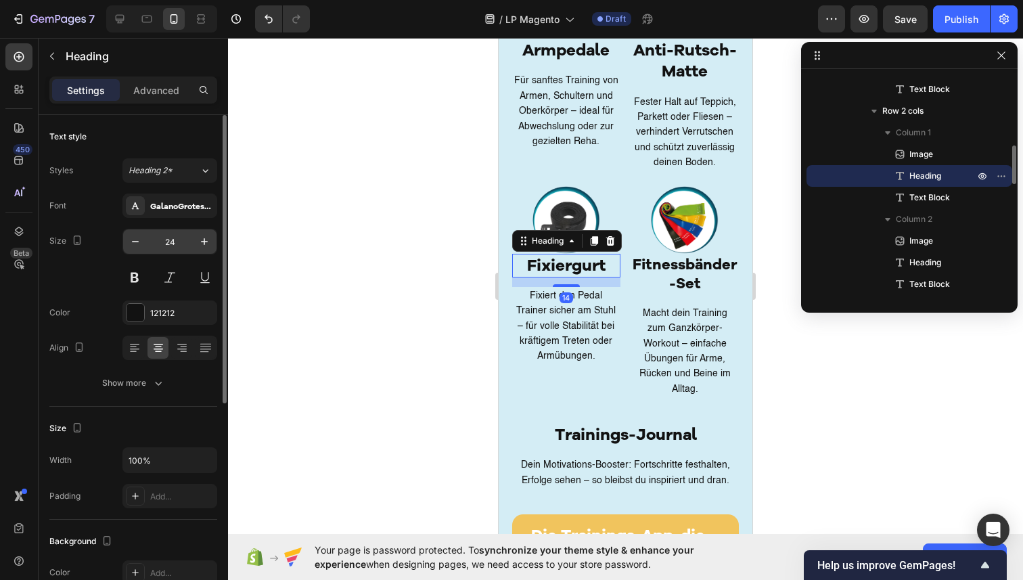
click at [183, 232] on input "24" at bounding box center [170, 241] width 45 height 24
click at [183, 242] on input "24" at bounding box center [170, 241] width 45 height 24
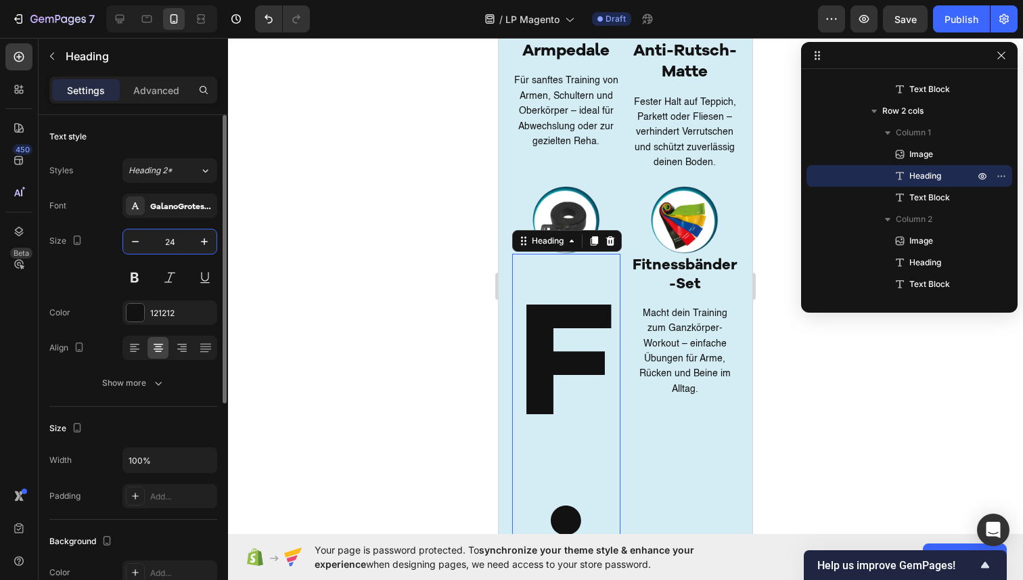
type input "2"
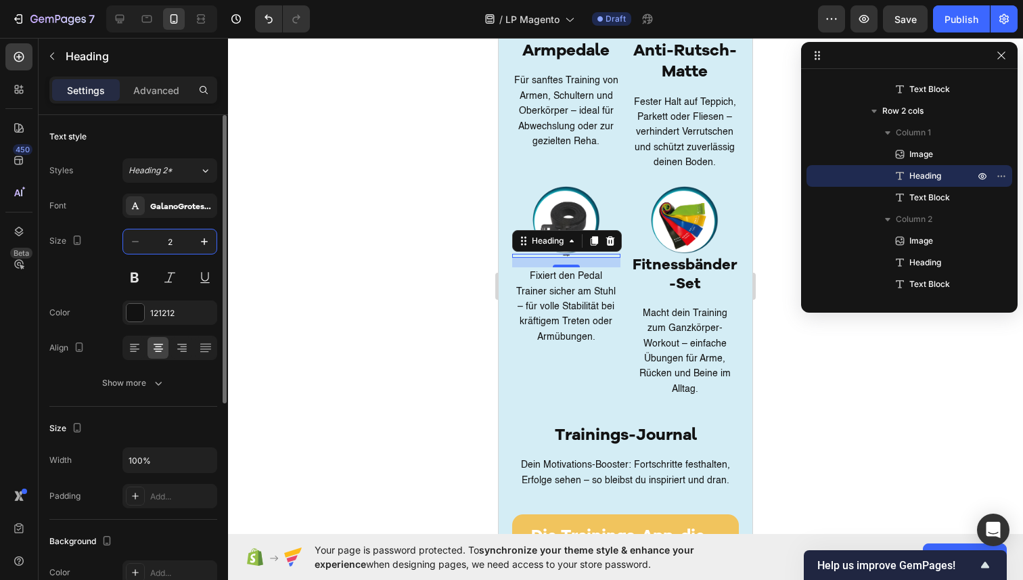
type input "22"
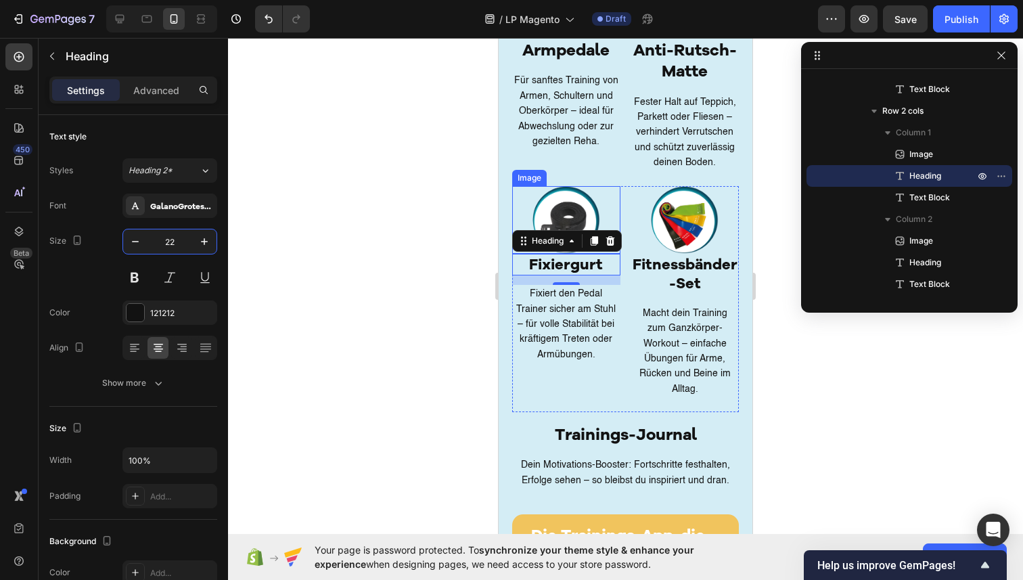
scroll to position [2625, 0]
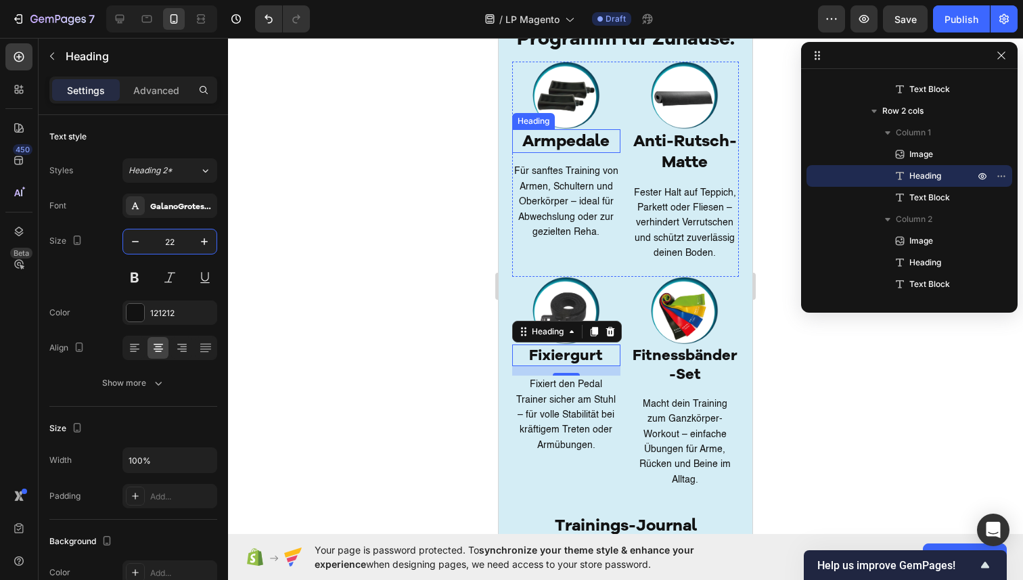
click at [576, 146] on h2 "Armpedale" at bounding box center [566, 141] width 108 height 24
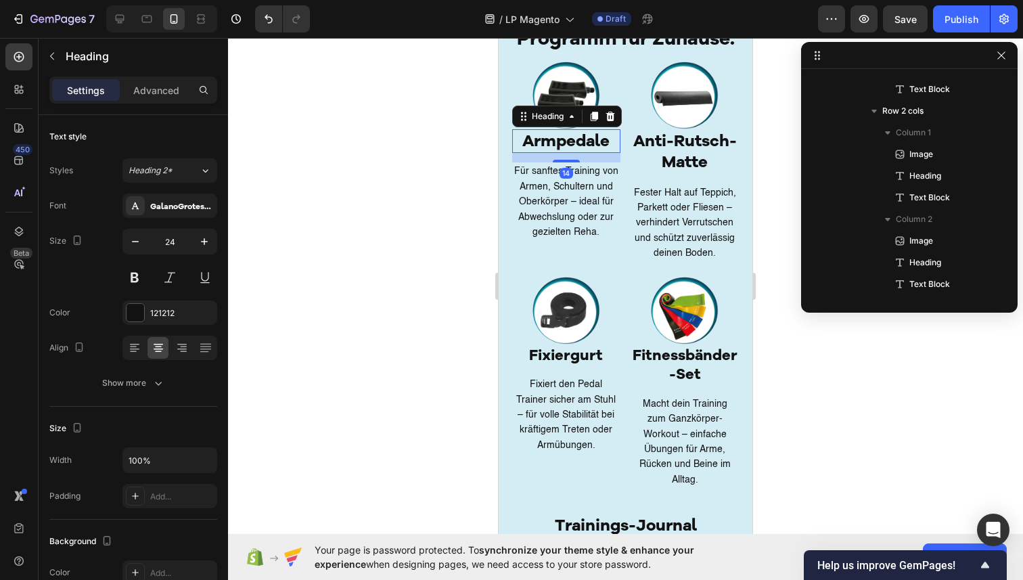
scroll to position [213, 0]
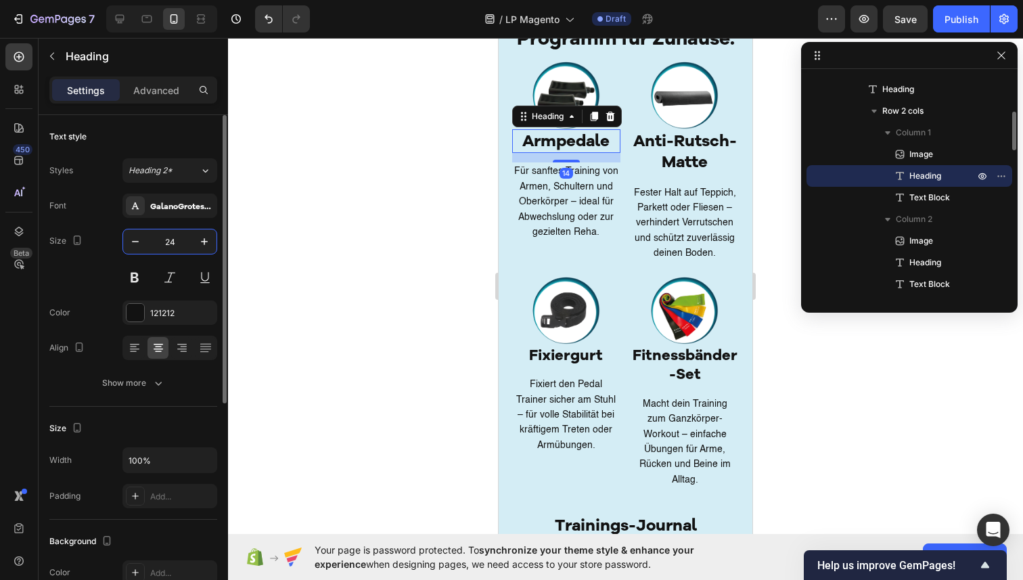
click at [177, 242] on input "24" at bounding box center [170, 241] width 45 height 24
type input "22"
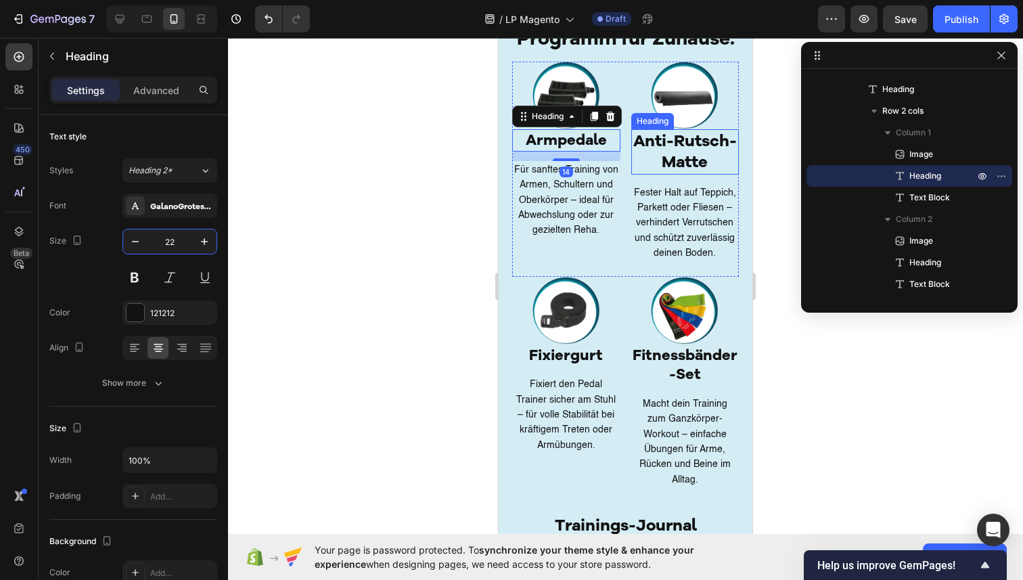
click at [692, 150] on h2 "Anti-Rutsch-Matte" at bounding box center [685, 151] width 108 height 45
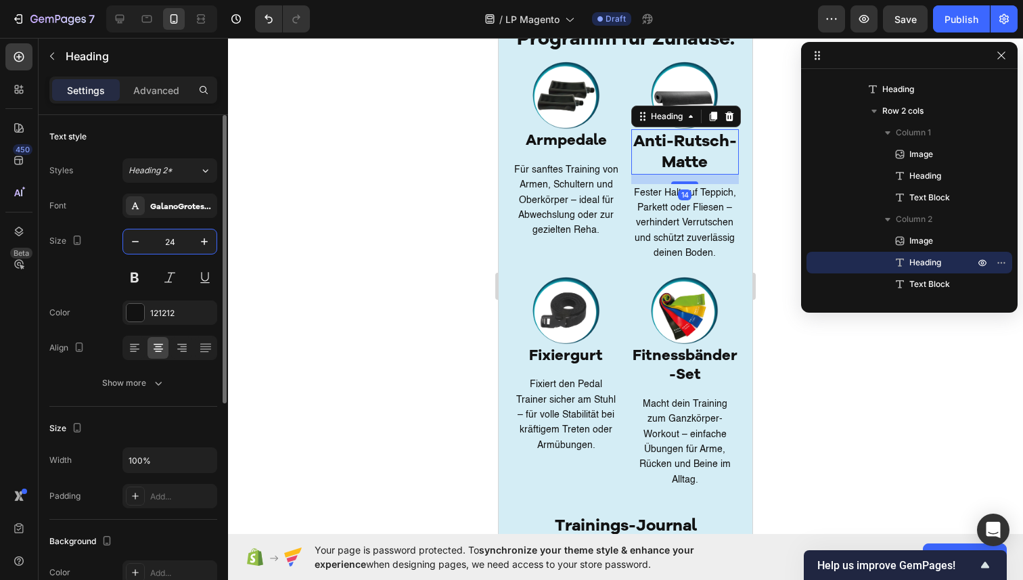
click at [177, 243] on input "24" at bounding box center [170, 241] width 45 height 24
type input "22"
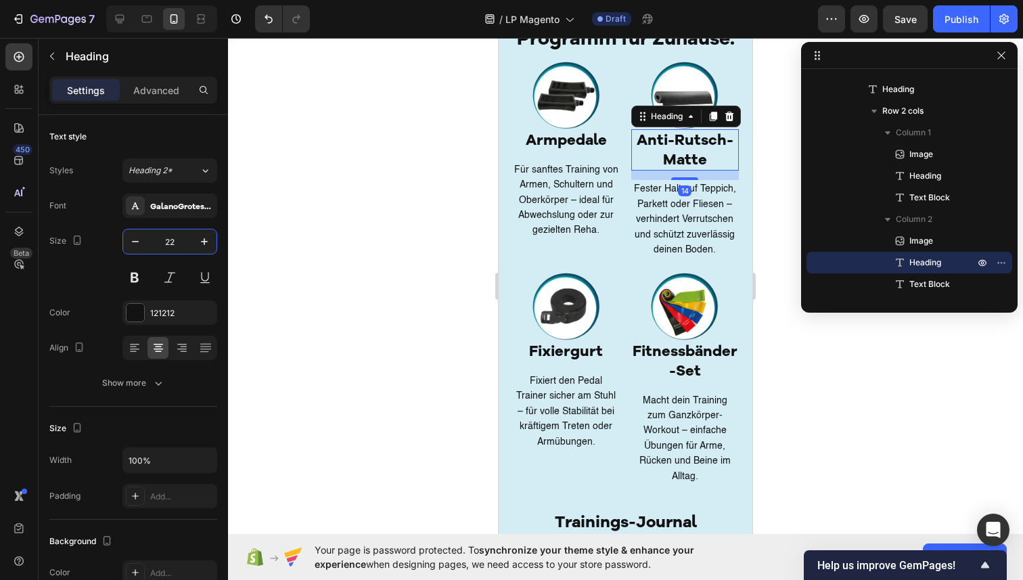
click at [430, 282] on div at bounding box center [625, 309] width 795 height 542
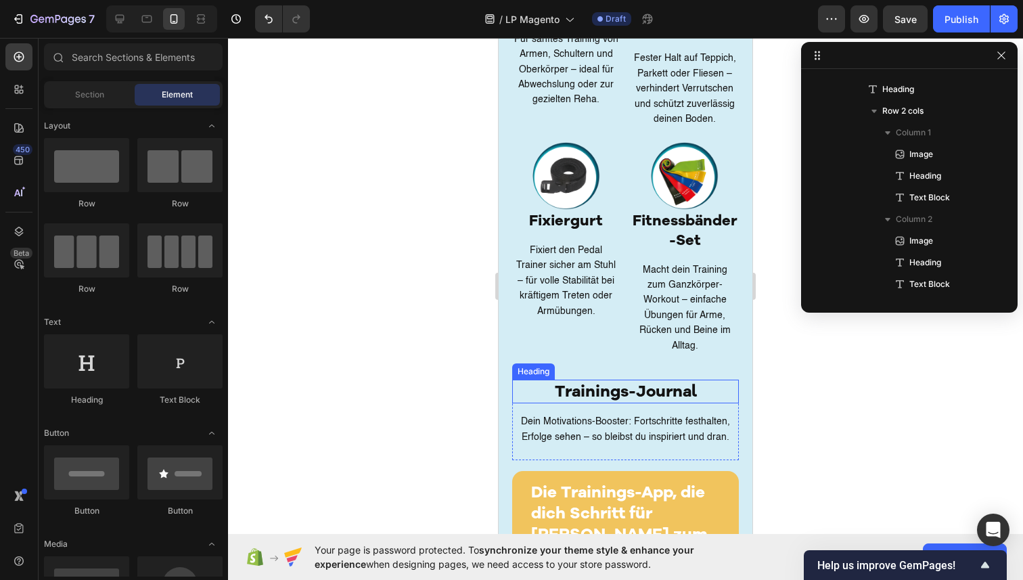
scroll to position [2767, 0]
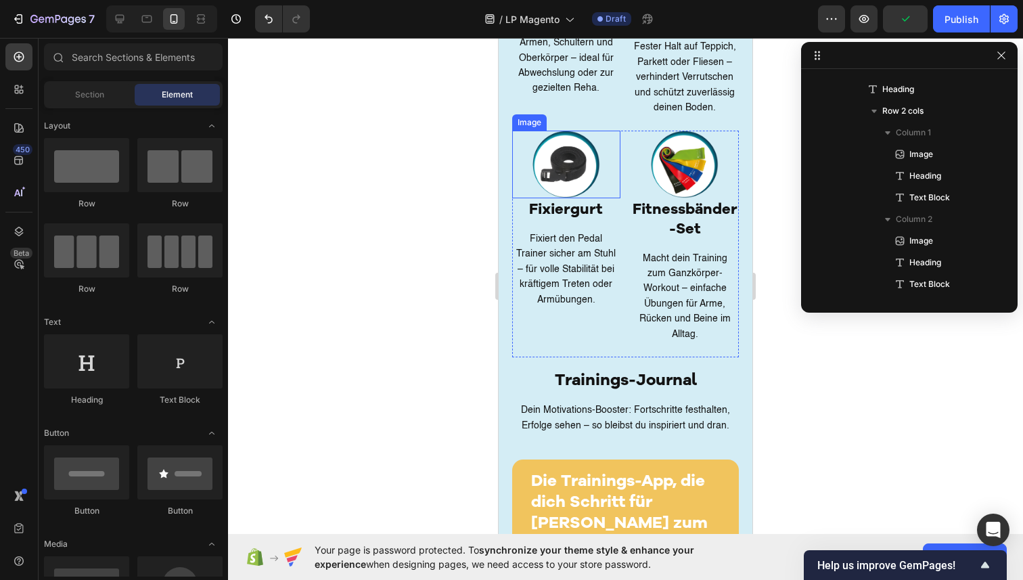
click at [566, 189] on img at bounding box center [567, 165] width 68 height 68
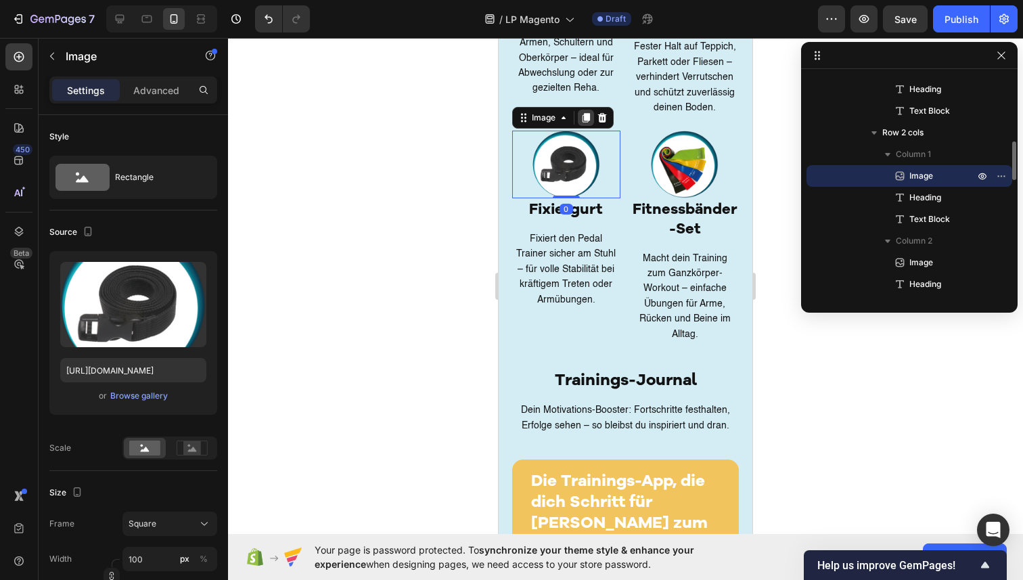
click at [585, 118] on icon at bounding box center [586, 118] width 7 height 9
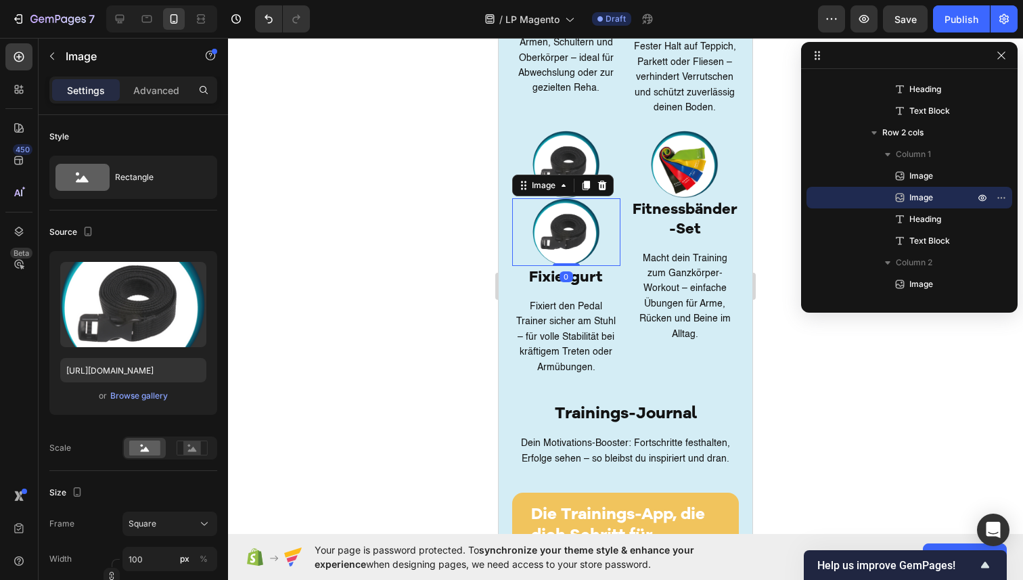
click at [527, 190] on icon at bounding box center [523, 185] width 11 height 11
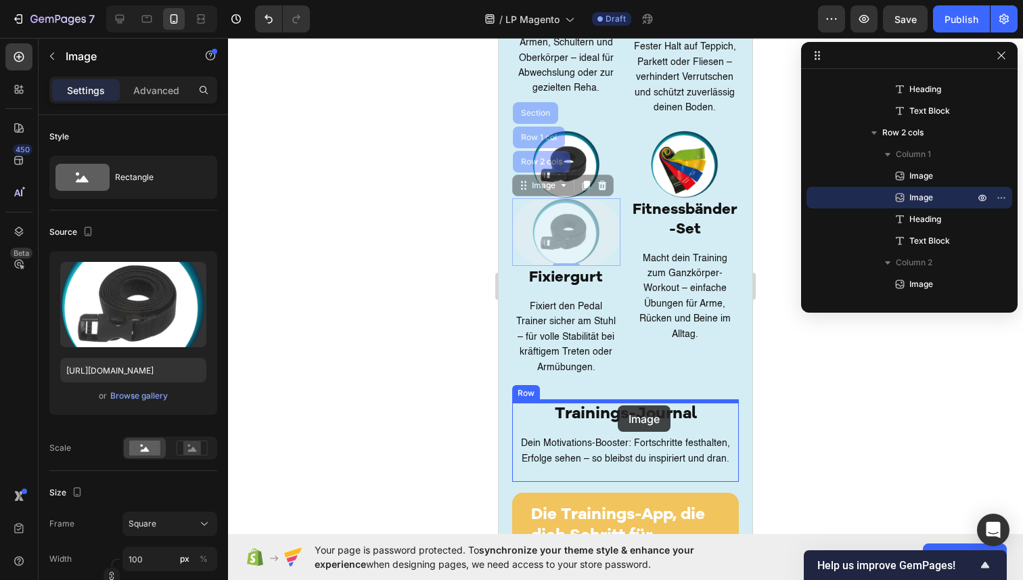
drag, startPoint x: 527, startPoint y: 190, endPoint x: 618, endPoint y: 405, distance: 233.5
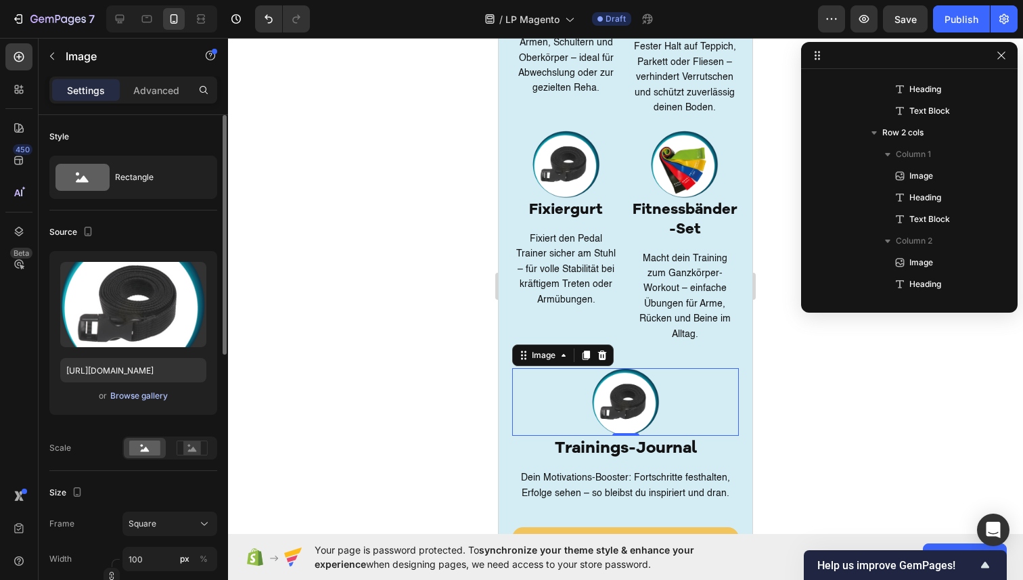
click at [147, 392] on div "Browse gallery" at bounding box center [139, 396] width 58 height 12
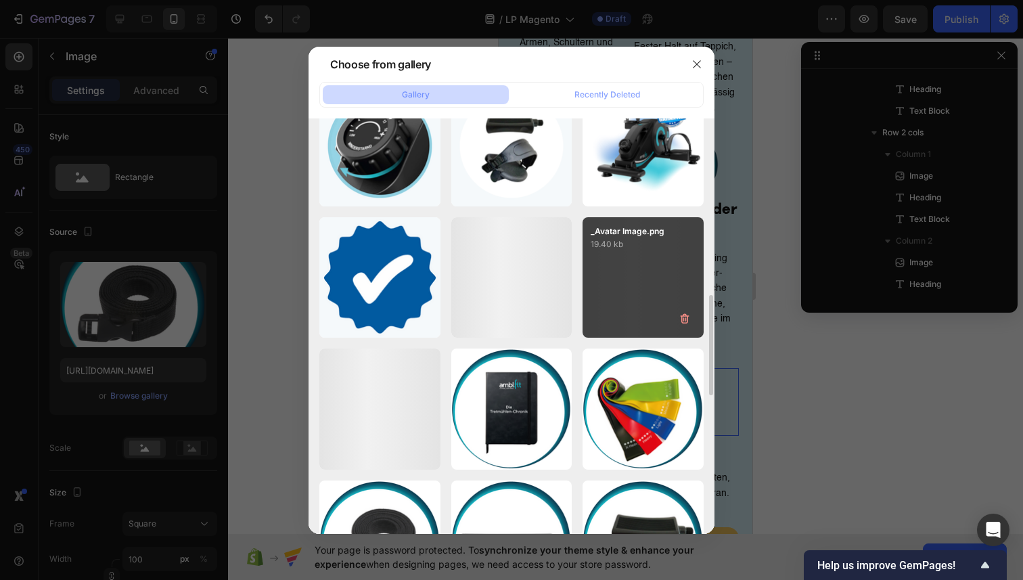
scroll to position [1213, 0]
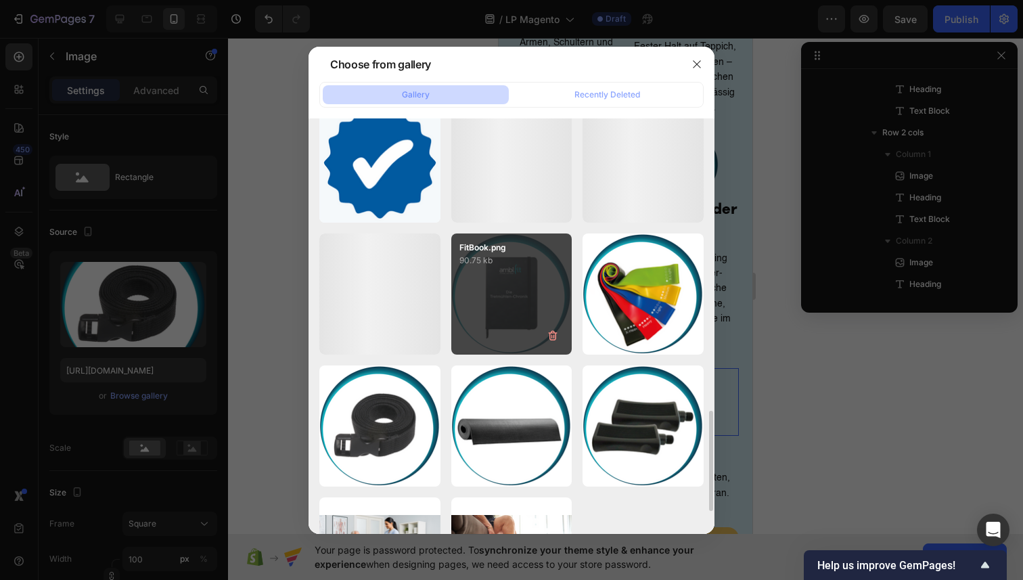
click at [504, 322] on div "FitBook.png 90.75 kb" at bounding box center [511, 293] width 121 height 121
type input "https://cdn.shopify.com/s/files/1/0936/4884/7232/files/gempages_585995895749739…"
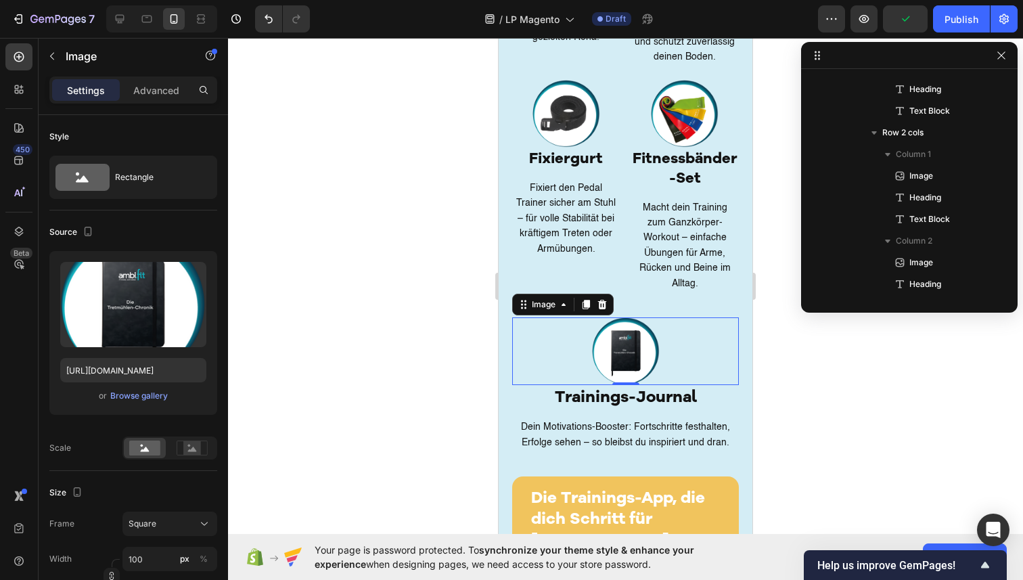
scroll to position [2819, 0]
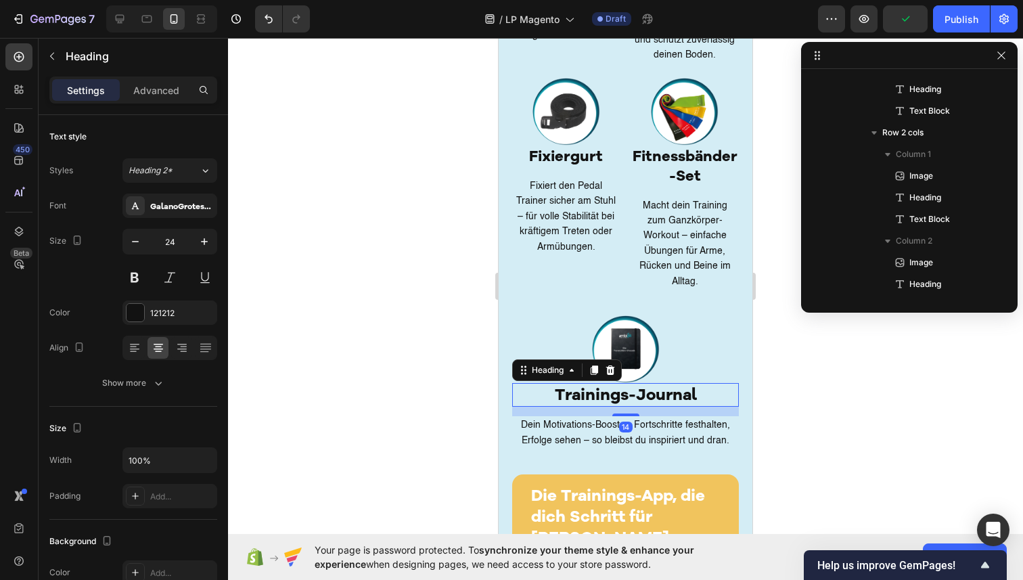
click at [719, 383] on h2 "Trainings-Journal" at bounding box center [625, 395] width 227 height 24
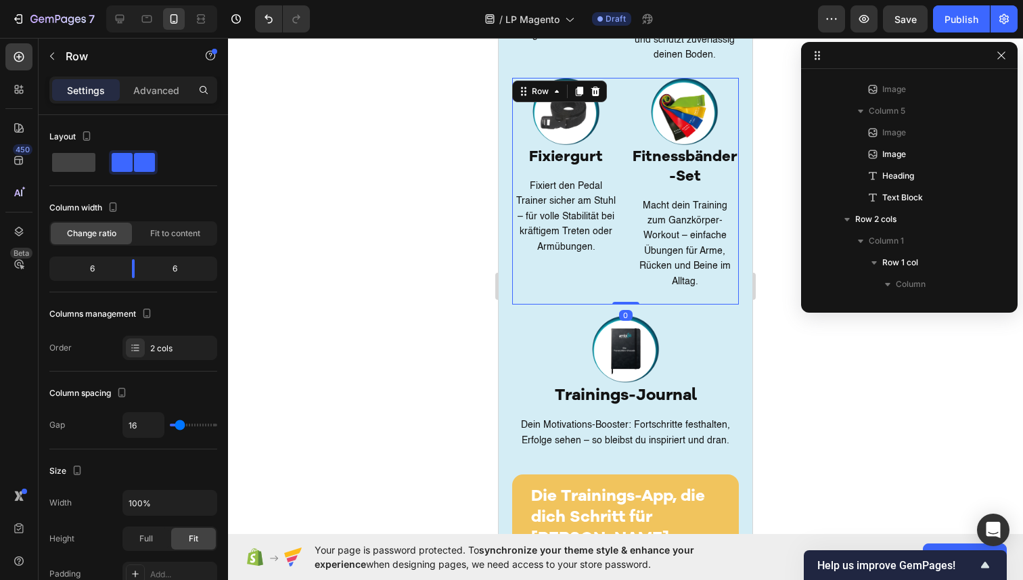
scroll to position [342, 0]
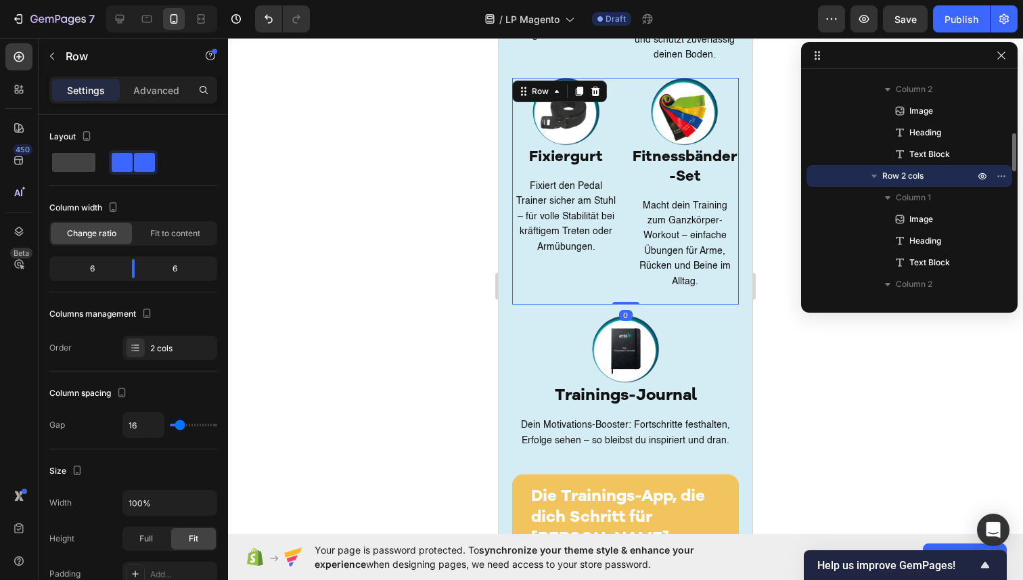
click at [711, 279] on div "Image Fitnessbänder-Set Heading Macht dein Training zum Ganzkörper-Workout – ei…" at bounding box center [685, 191] width 108 height 227
click at [408, 377] on div at bounding box center [625, 309] width 795 height 542
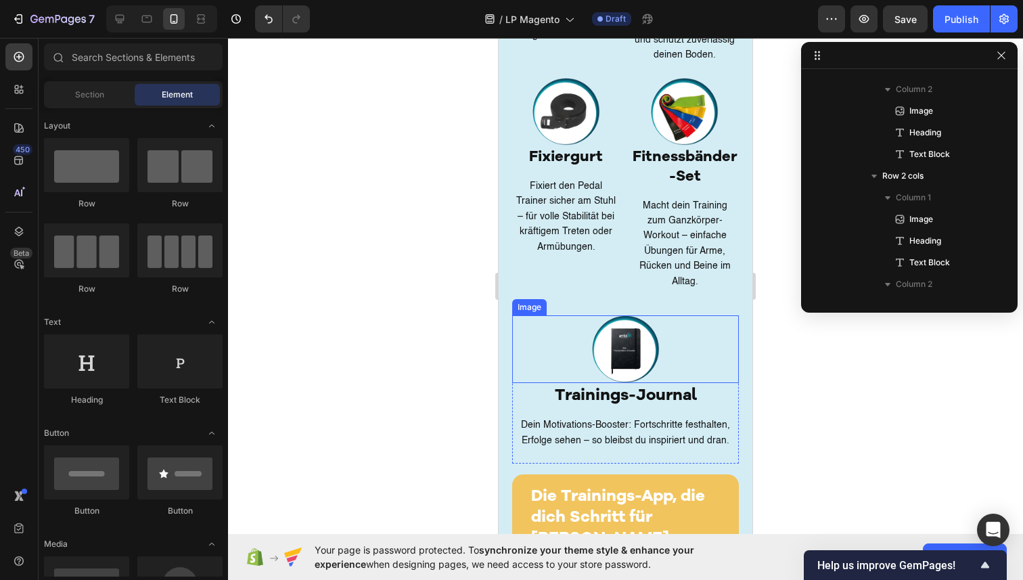
scroll to position [2630, 0]
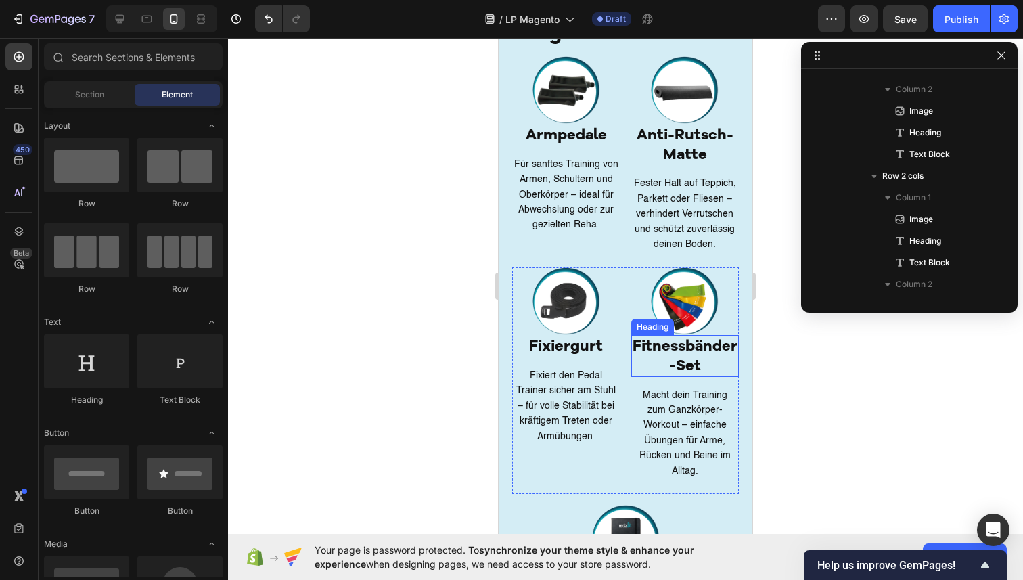
click at [662, 354] on h2 "Fitnessbänder-Set" at bounding box center [685, 355] width 108 height 41
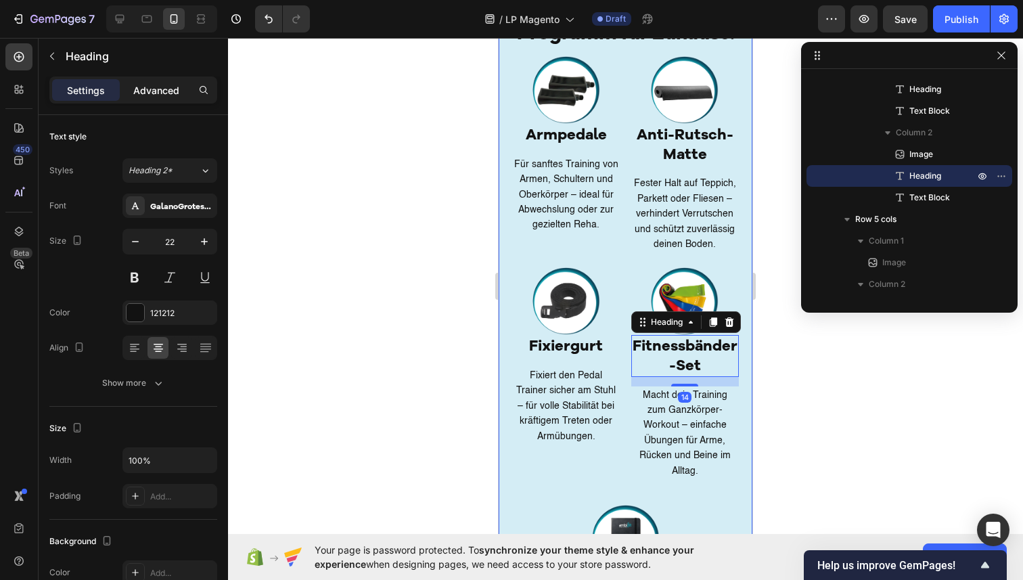
click at [162, 93] on p "Advanced" at bounding box center [156, 90] width 46 height 14
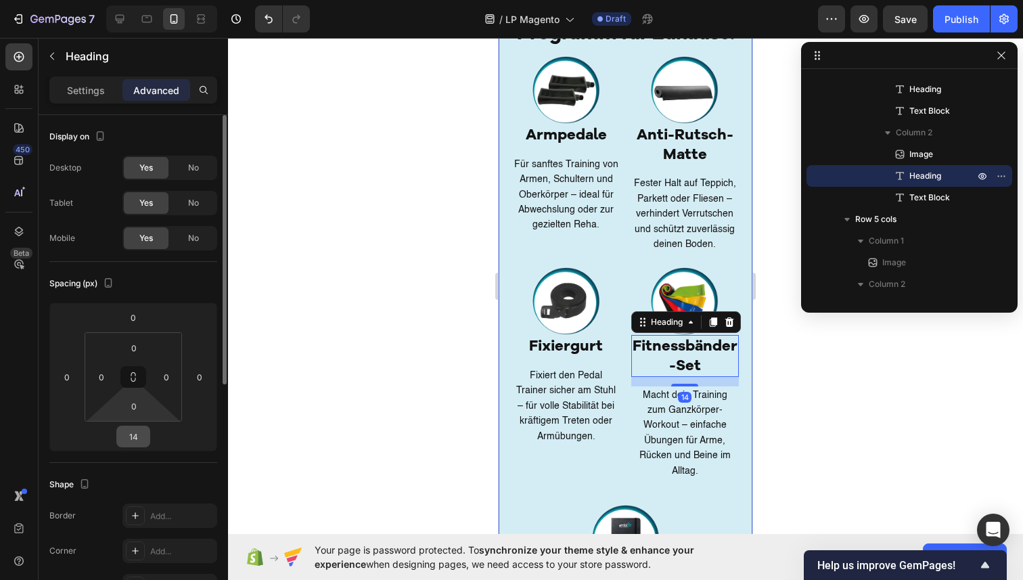
click at [145, 429] on input "14" at bounding box center [133, 436] width 27 height 20
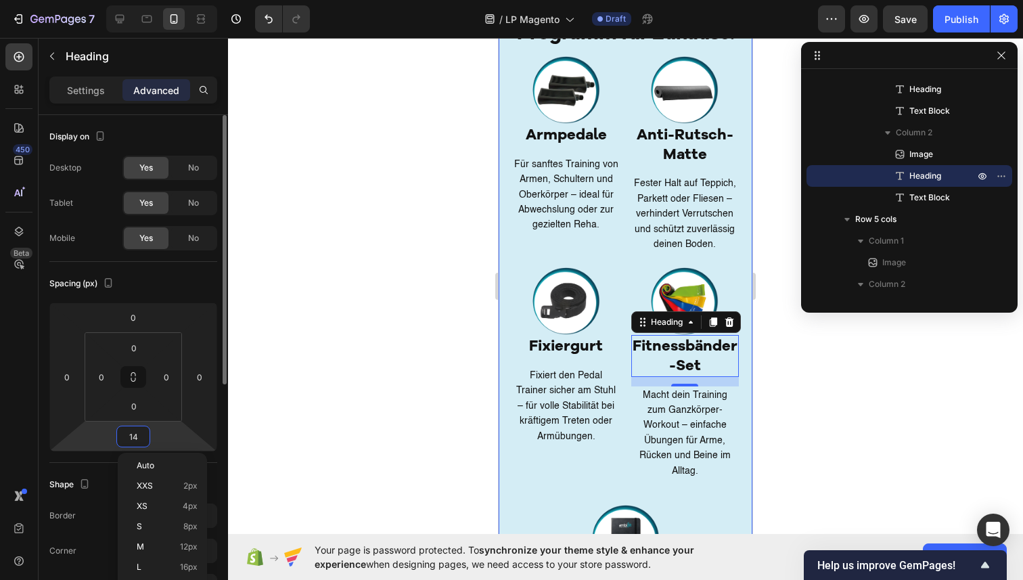
type input "1"
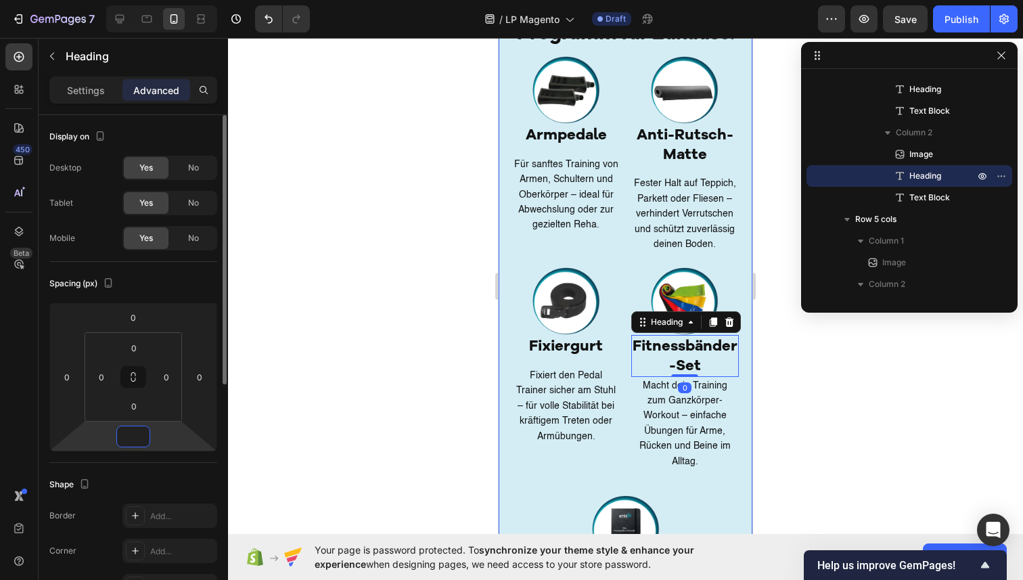
type input "0"
click at [415, 358] on div at bounding box center [625, 309] width 795 height 542
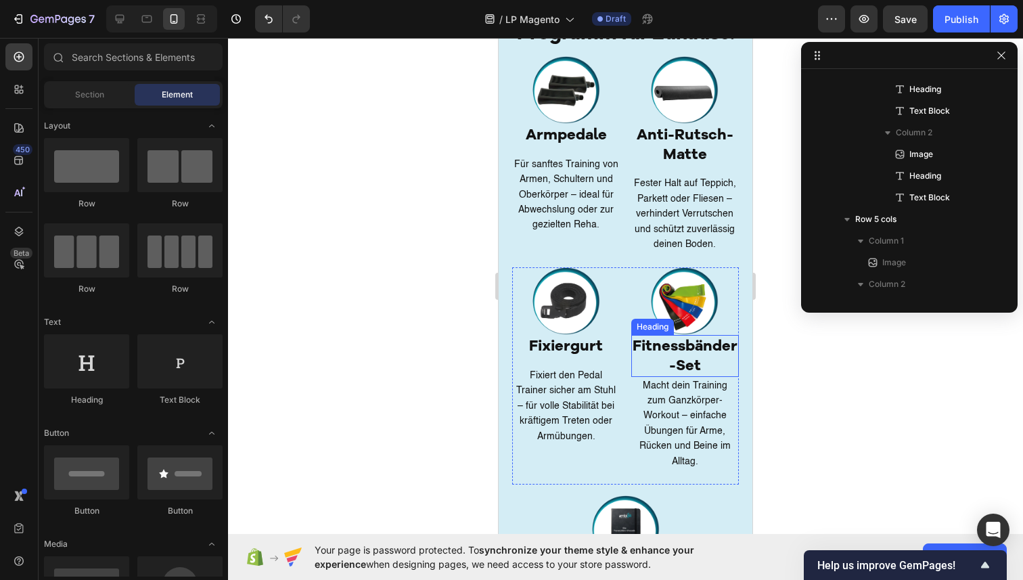
click at [664, 365] on h2 "Fitnessbänder-Set" at bounding box center [685, 355] width 108 height 41
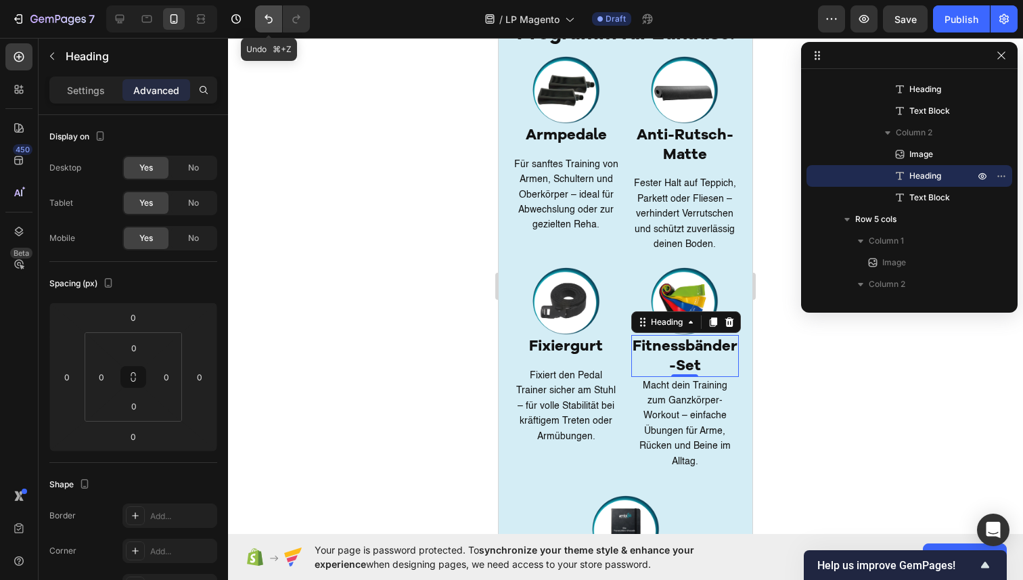
click at [267, 20] on icon "Undo/Redo" at bounding box center [269, 19] width 14 height 14
click at [267, 22] on icon "Undo/Redo" at bounding box center [269, 19] width 14 height 14
type input "14"
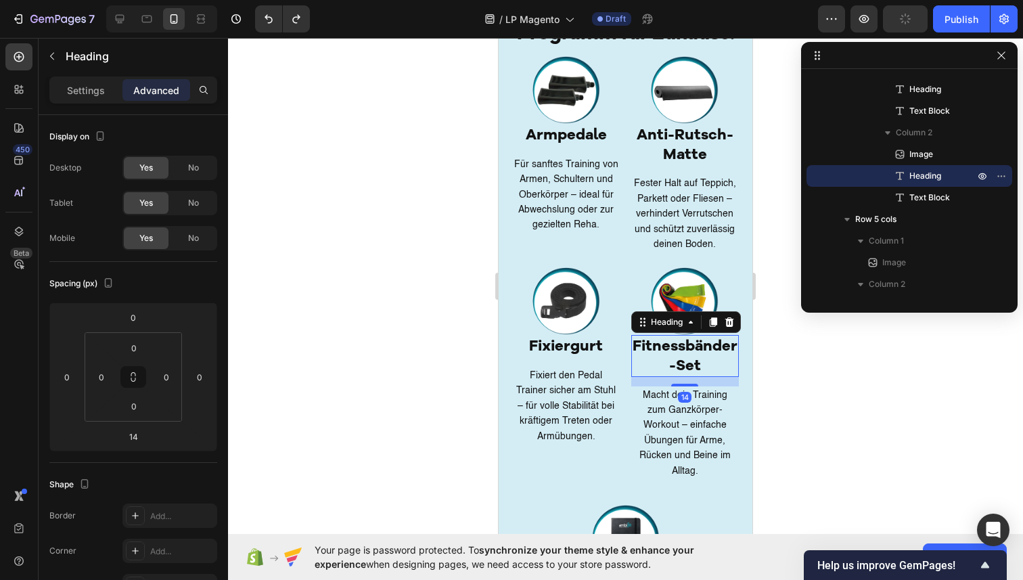
click at [313, 263] on div at bounding box center [625, 309] width 795 height 542
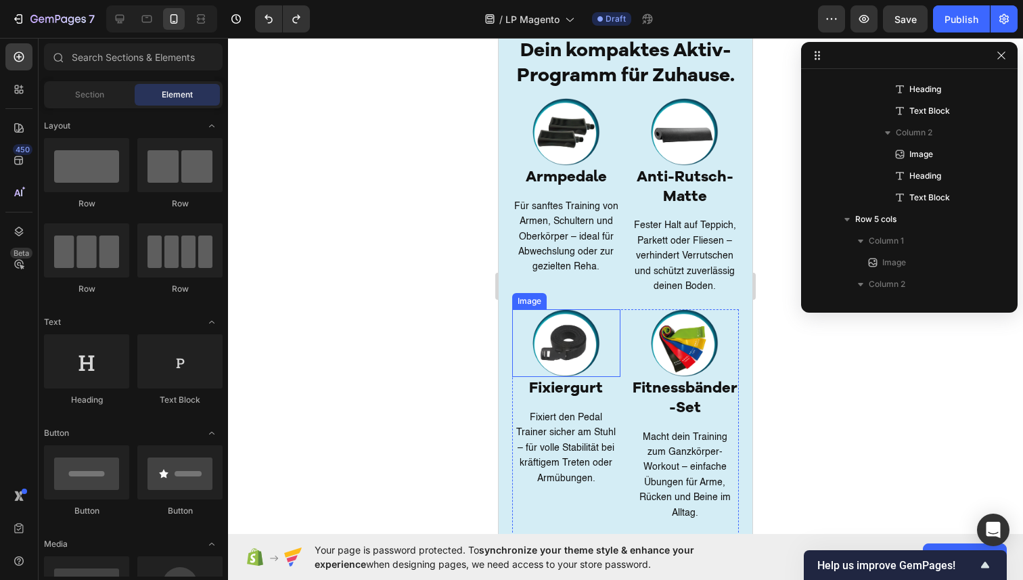
scroll to position [2583, 0]
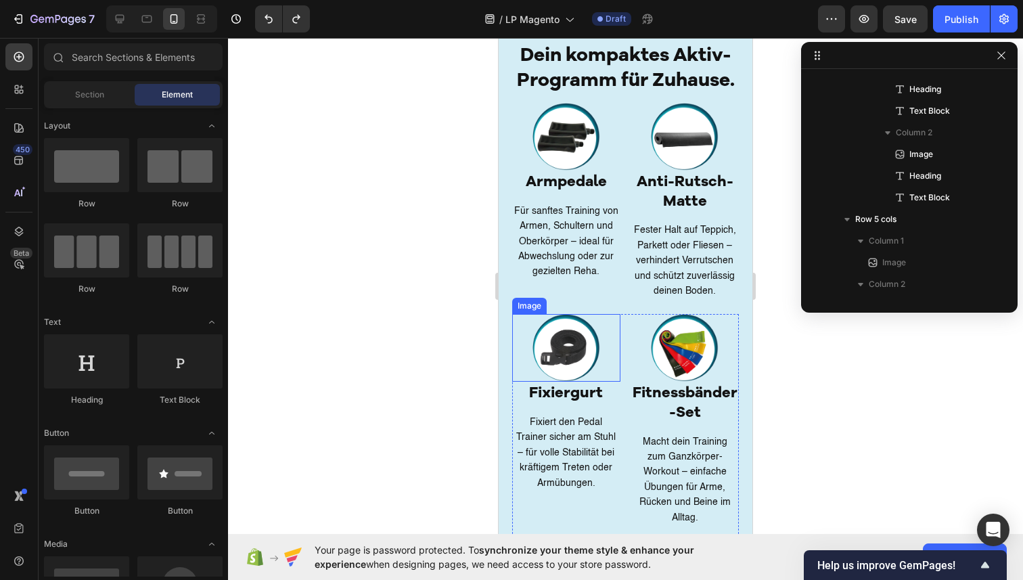
click at [545, 324] on img at bounding box center [567, 348] width 68 height 68
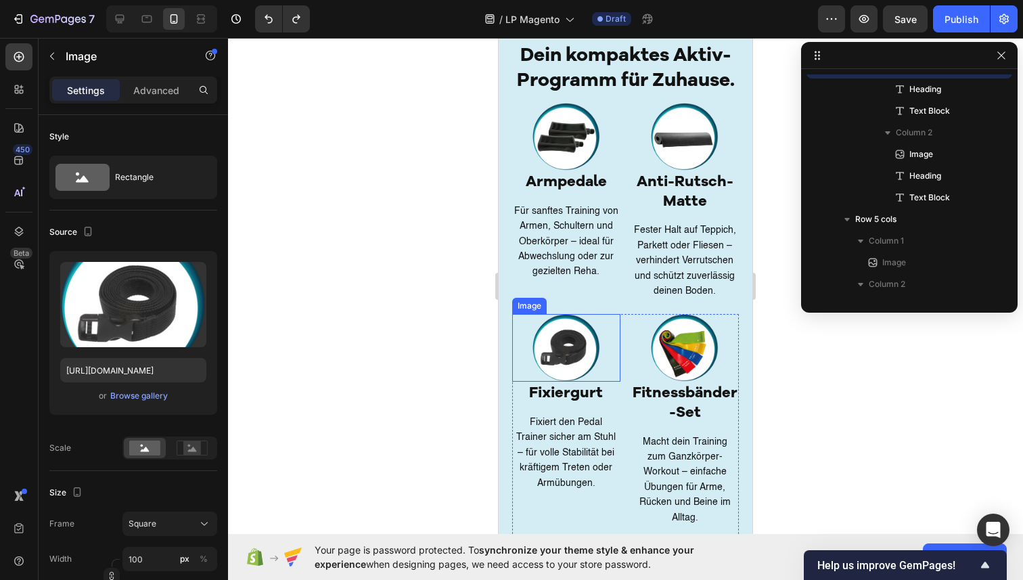
scroll to position [386, 0]
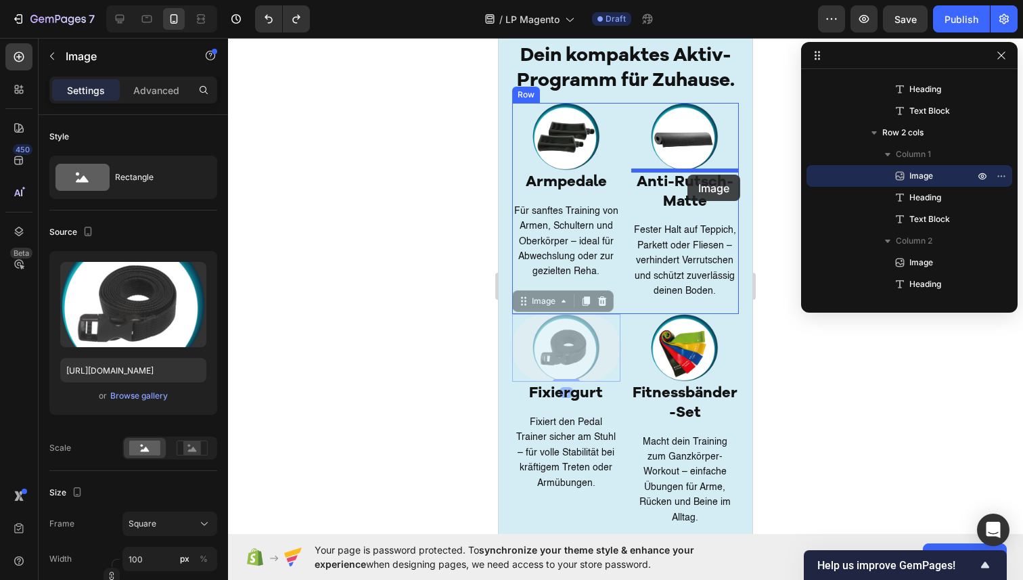
drag, startPoint x: 524, startPoint y: 307, endPoint x: 688, endPoint y: 175, distance: 210.2
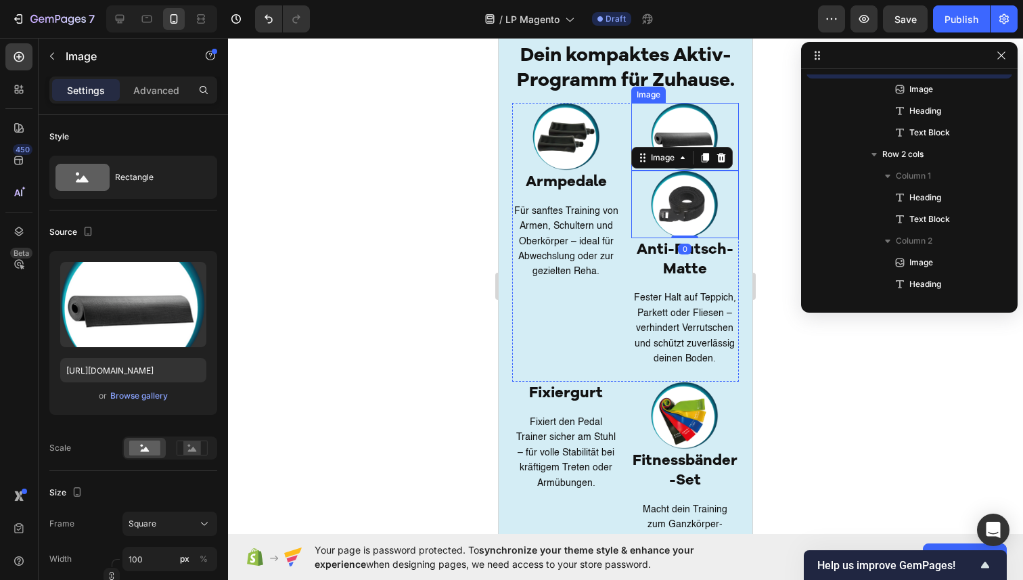
click at [690, 131] on img at bounding box center [685, 137] width 68 height 68
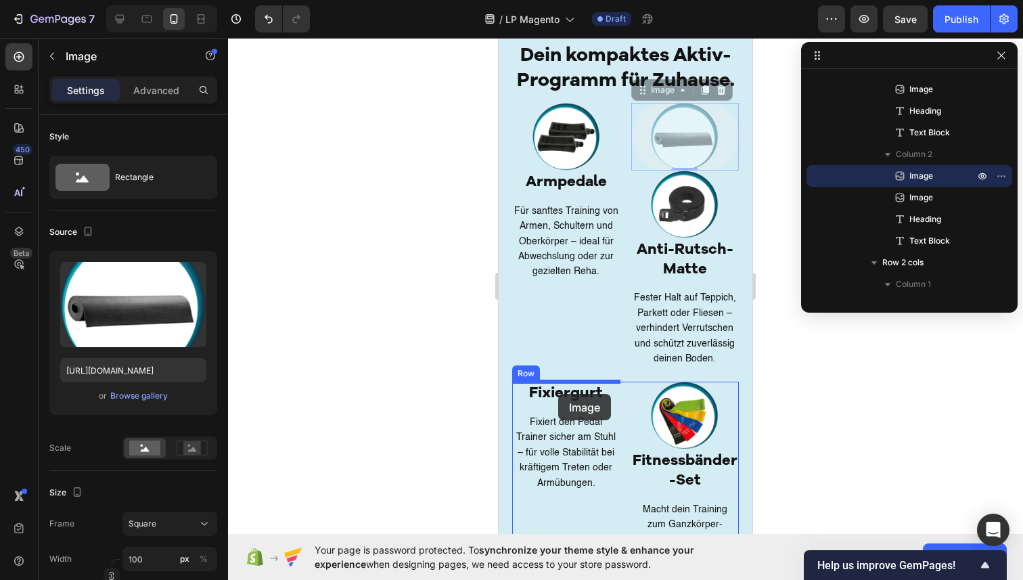
drag, startPoint x: 645, startPoint y: 91, endPoint x: 558, endPoint y: 395, distance: 315.3
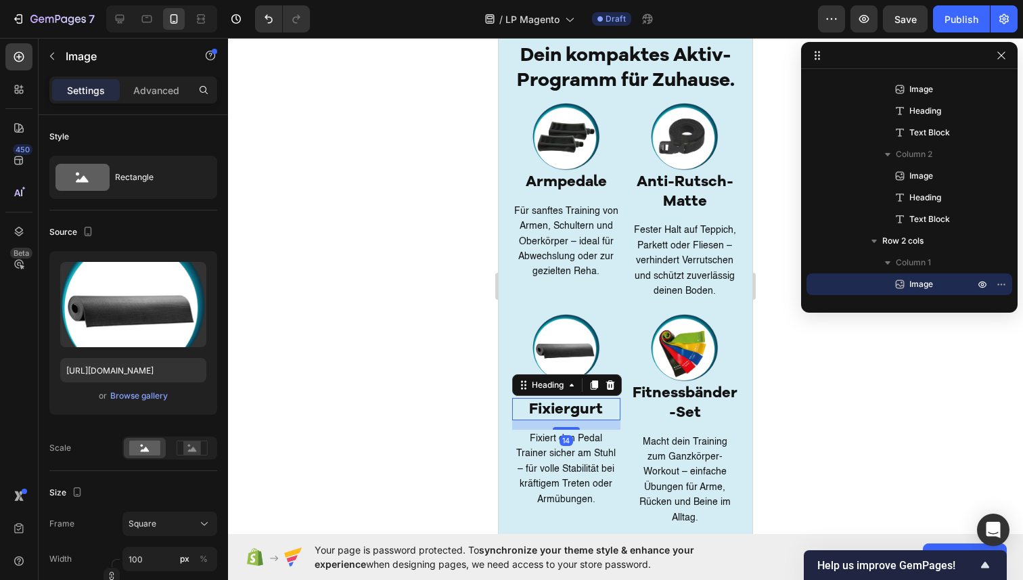
click at [551, 414] on h2 "Fixiergurt" at bounding box center [566, 409] width 108 height 22
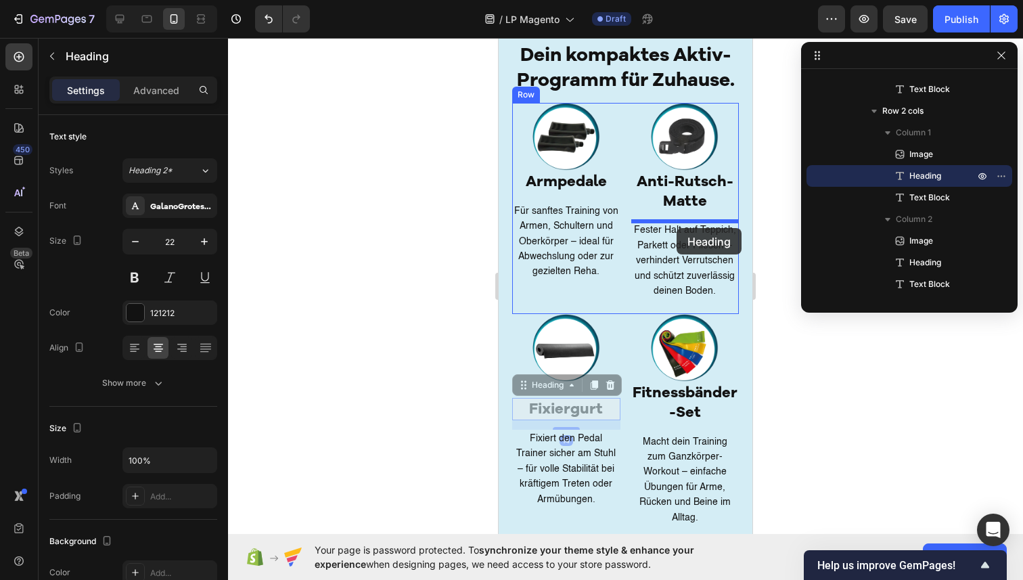
drag, startPoint x: 519, startPoint y: 389, endPoint x: 677, endPoint y: 228, distance: 225.4
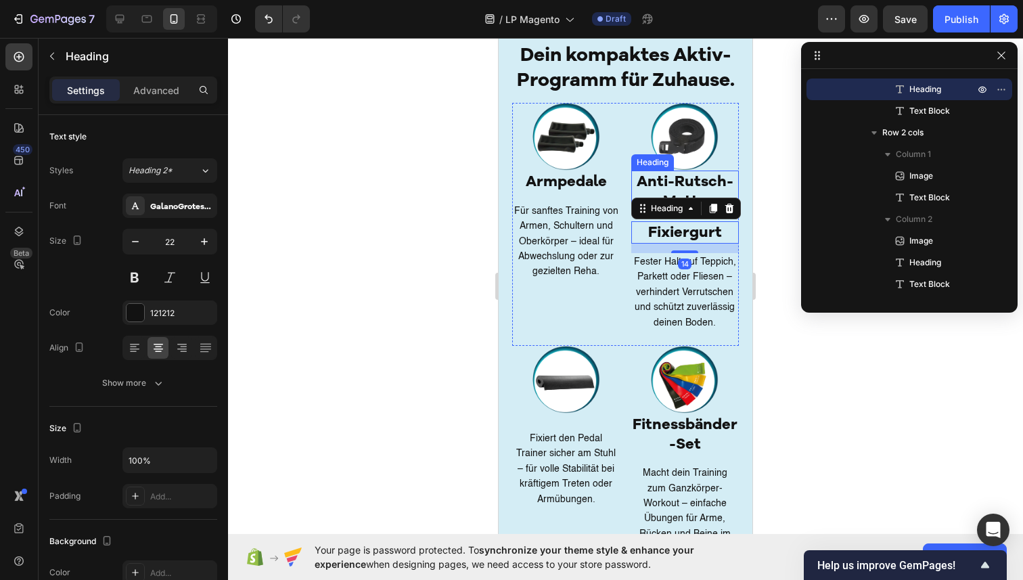
click at [674, 181] on h2 "Anti-Rutsch-Matte" at bounding box center [685, 191] width 108 height 41
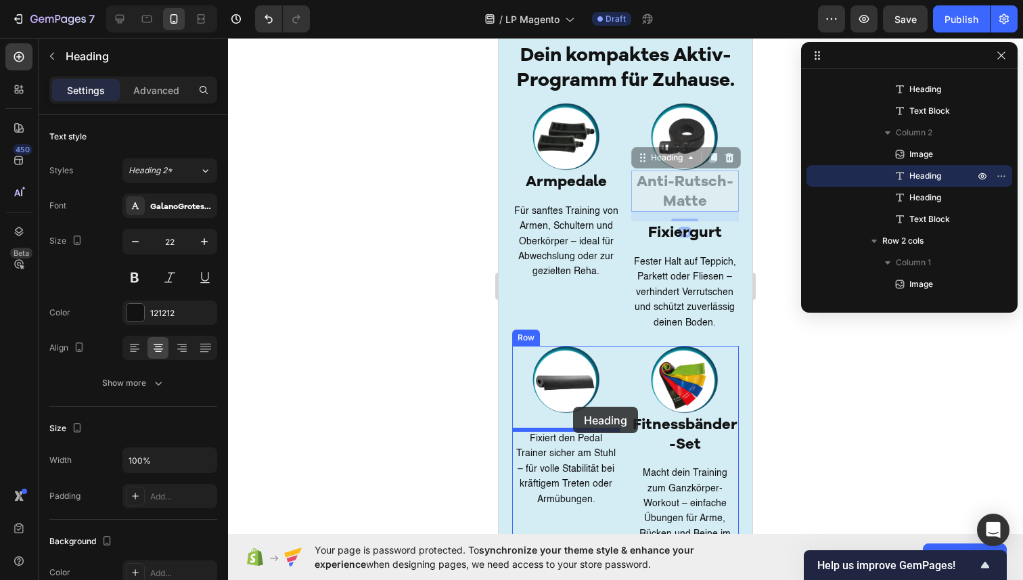
drag, startPoint x: 642, startPoint y: 162, endPoint x: 571, endPoint y: 411, distance: 259.0
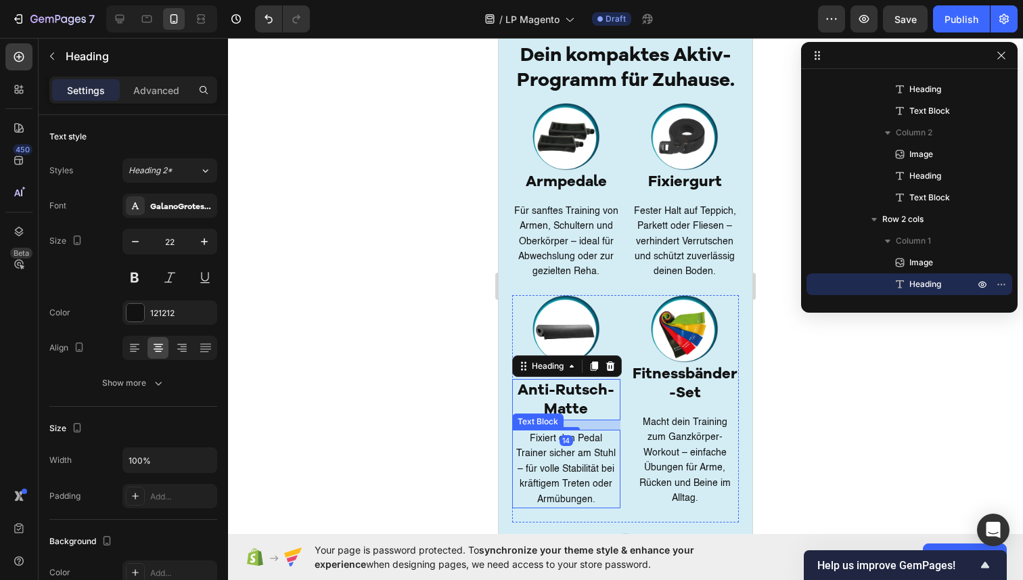
click at [554, 454] on p "Fixiert den Pedal Trainer sicher am Stuhl – für volle Stabilität bei kräftigem …" at bounding box center [567, 469] width 106 height 76
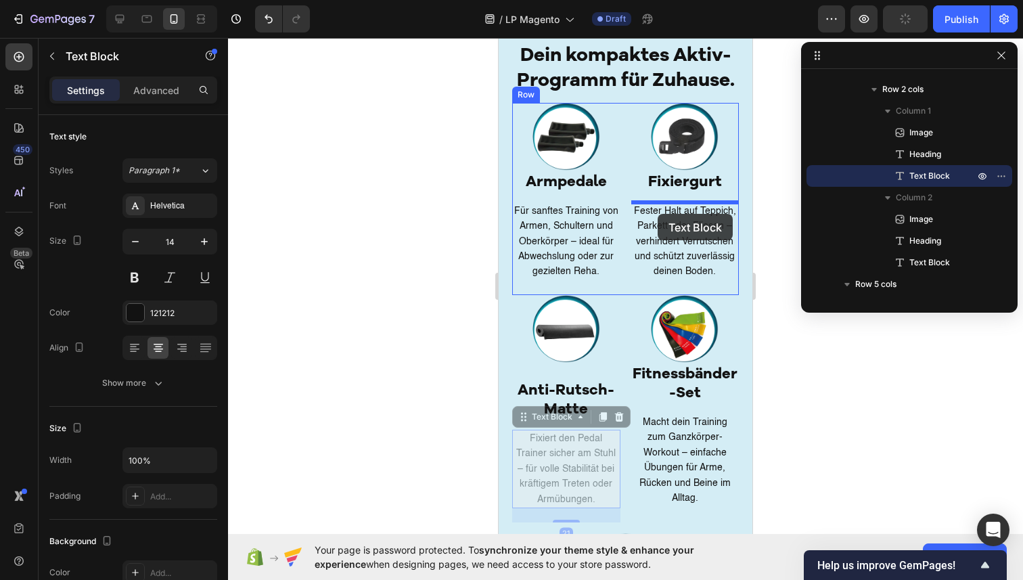
drag, startPoint x: 627, startPoint y: 369, endPoint x: 658, endPoint y: 214, distance: 158.1
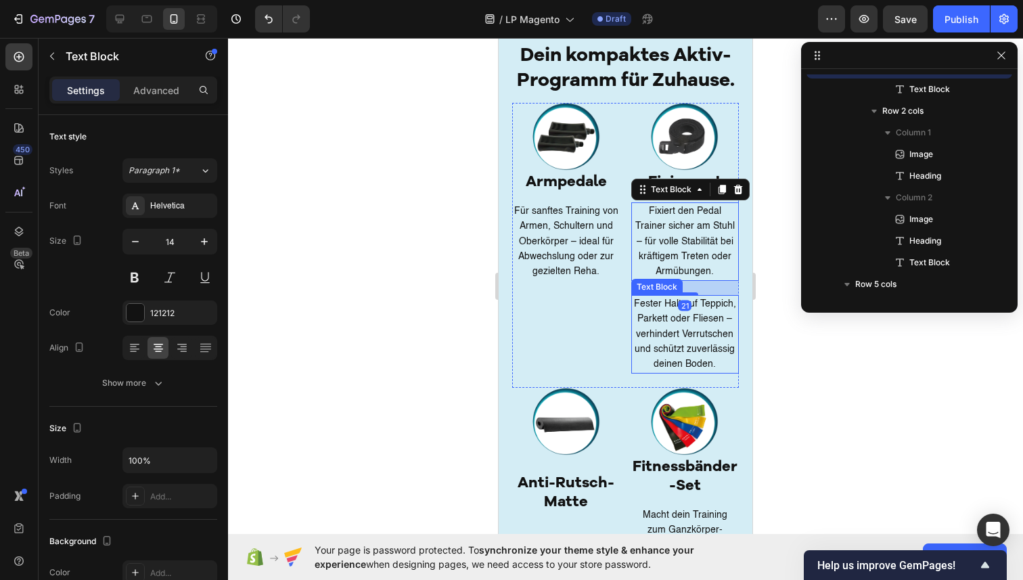
drag, startPoint x: 667, startPoint y: 325, endPoint x: 653, endPoint y: 305, distance: 23.8
click at [667, 325] on p "Fester Halt auf Teppich, Parkett oder Fliesen – verhindert Verrutschen und schü…" at bounding box center [686, 334] width 106 height 76
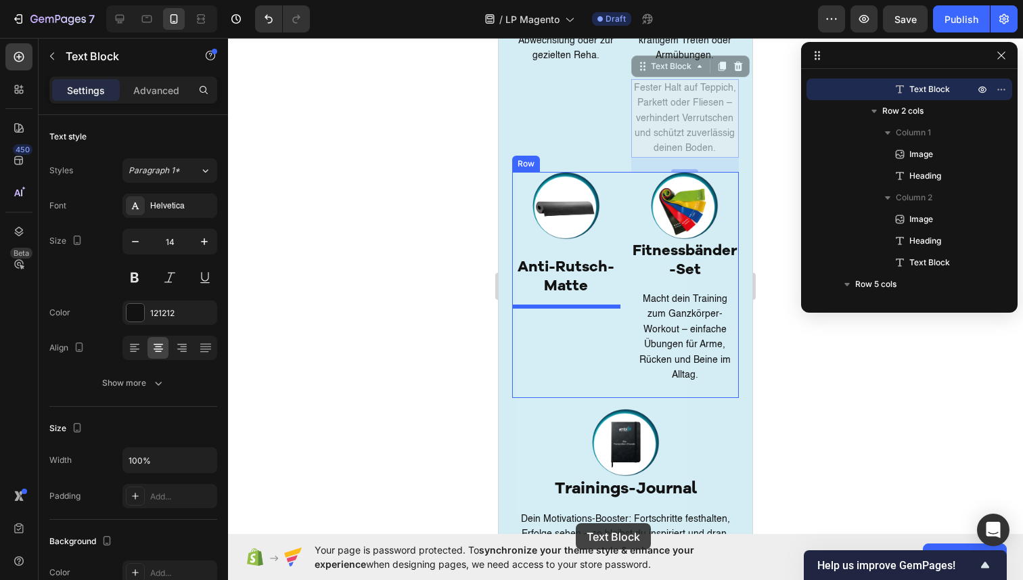
scroll to position [2945, 0]
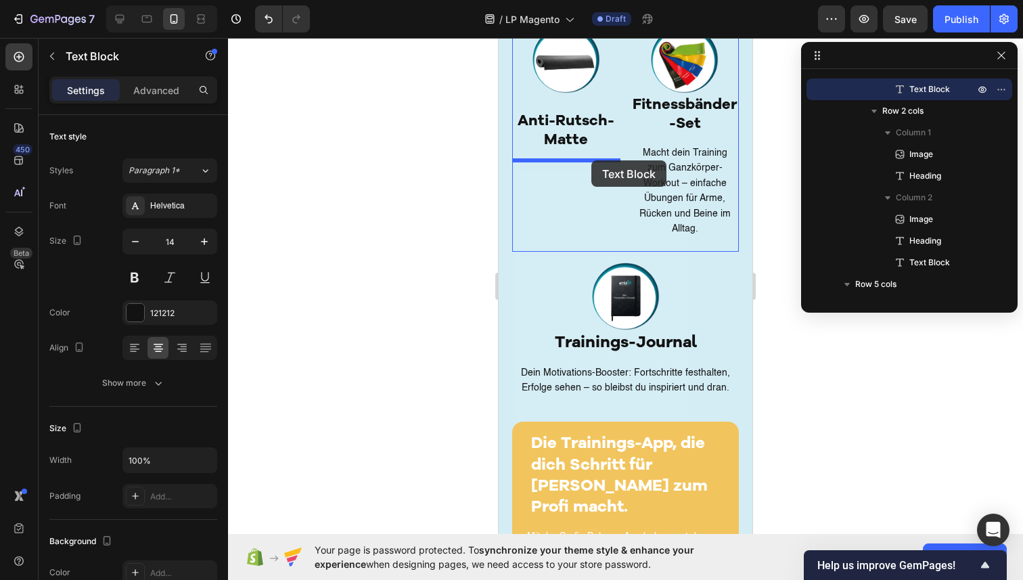
drag, startPoint x: 642, startPoint y: 286, endPoint x: 591, endPoint y: 160, distance: 135.5
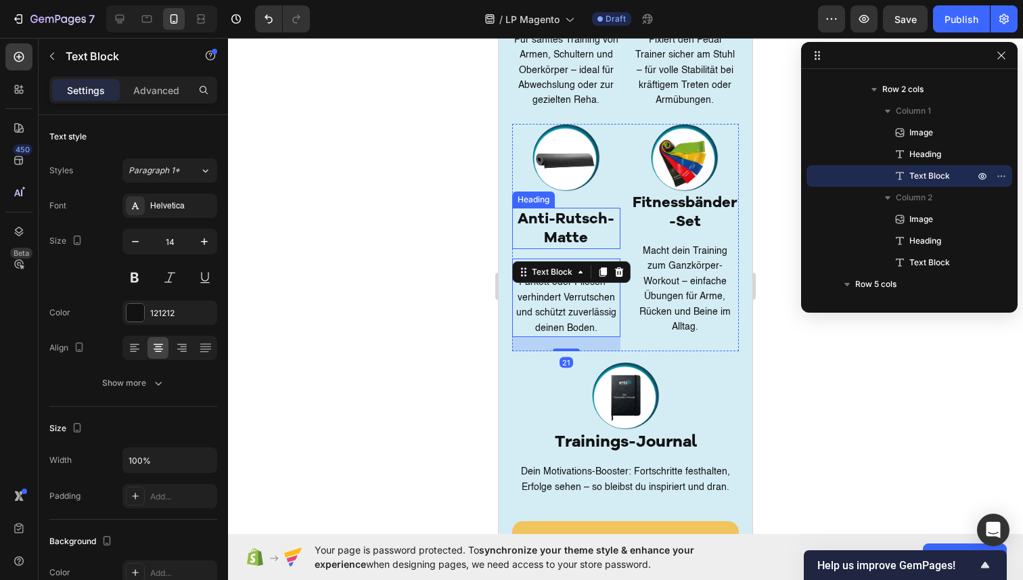
scroll to position [2755, 0]
click at [453, 214] on div at bounding box center [625, 309] width 795 height 542
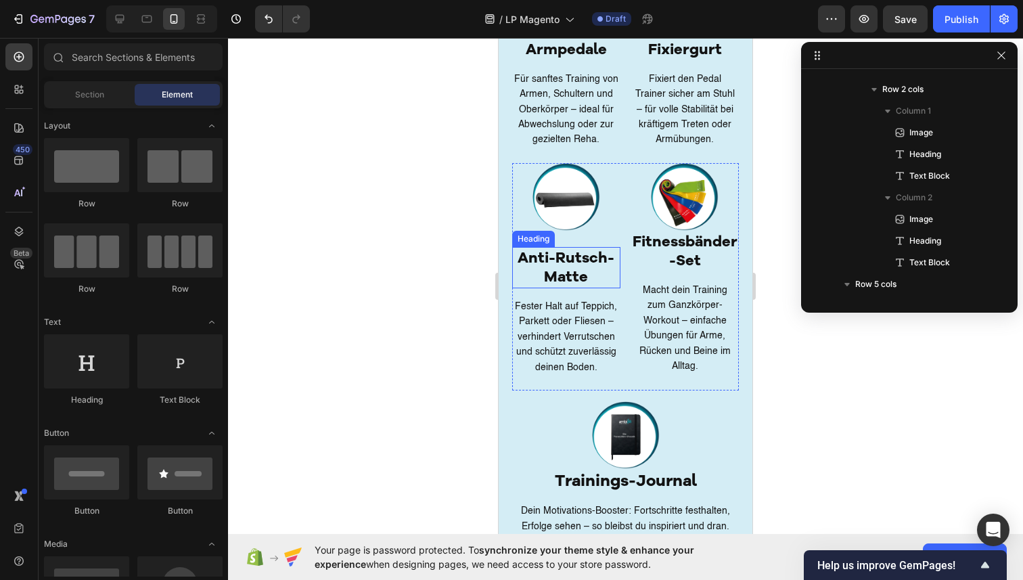
scroll to position [2688, 0]
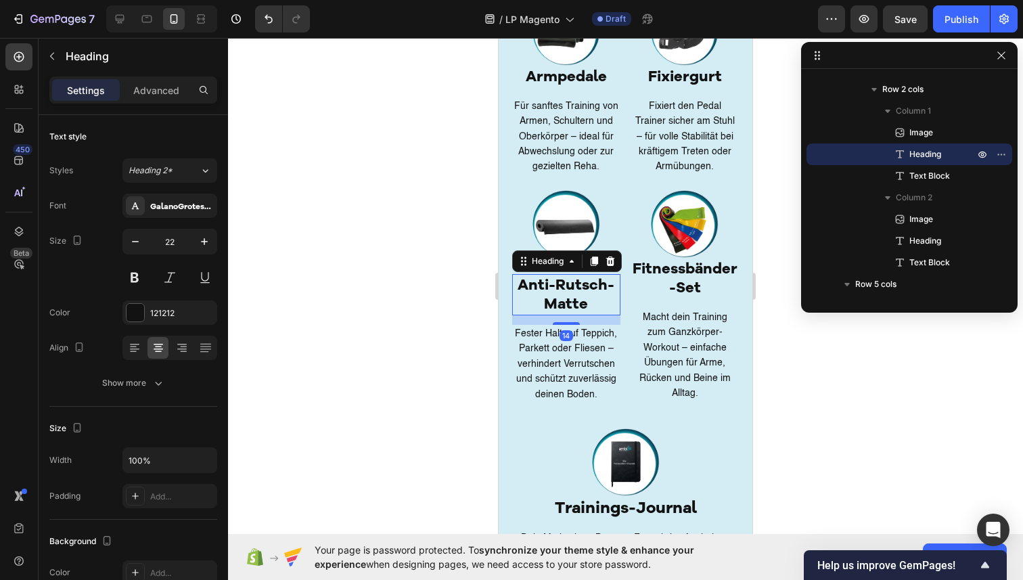
click at [576, 279] on h2 "Anti-Rutsch-Matte" at bounding box center [566, 294] width 108 height 41
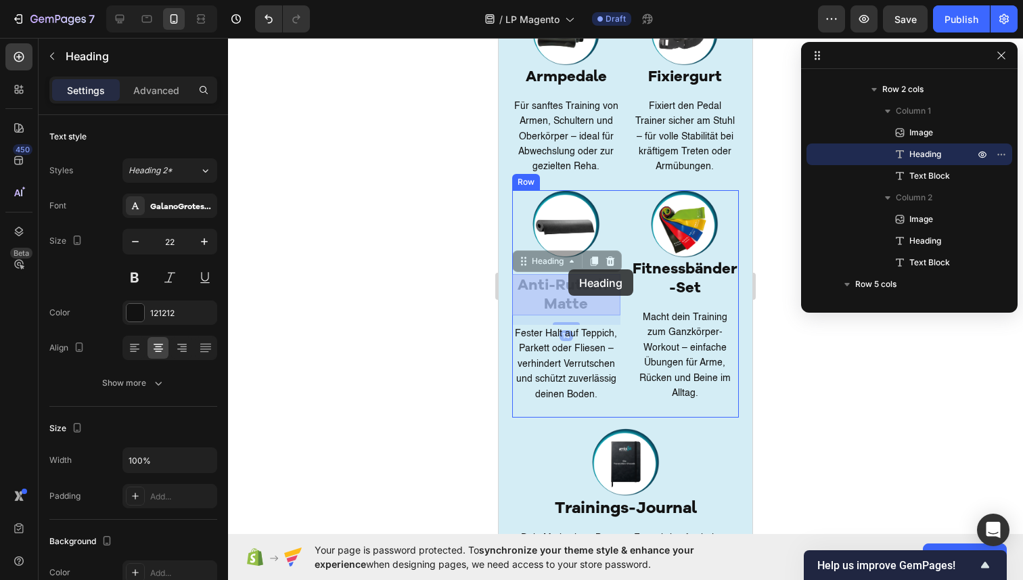
drag, startPoint x: 523, startPoint y: 264, endPoint x: 568, endPoint y: 269, distance: 45.7
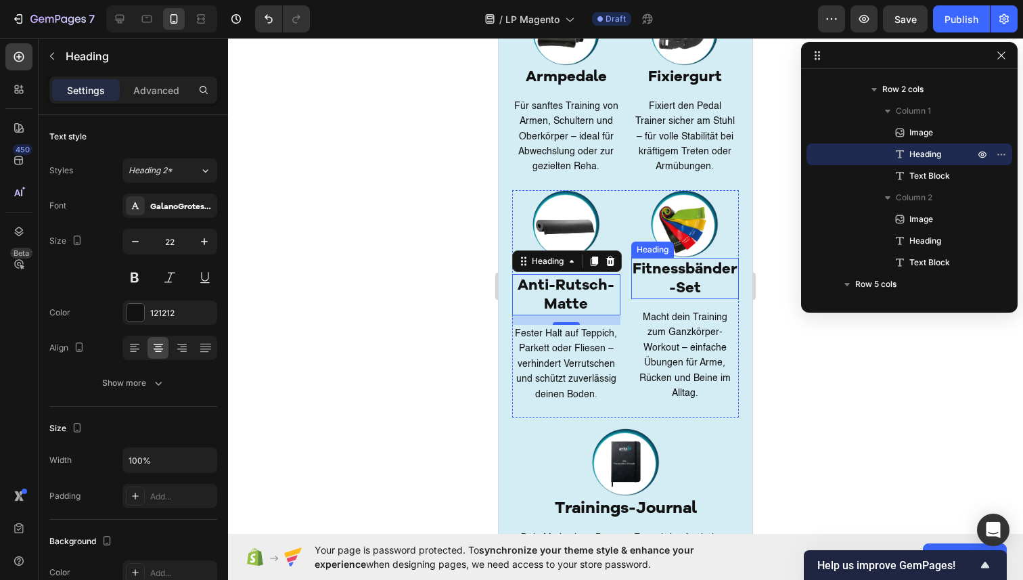
click at [659, 296] on h2 "Fitnessbänder-Set" at bounding box center [685, 278] width 108 height 41
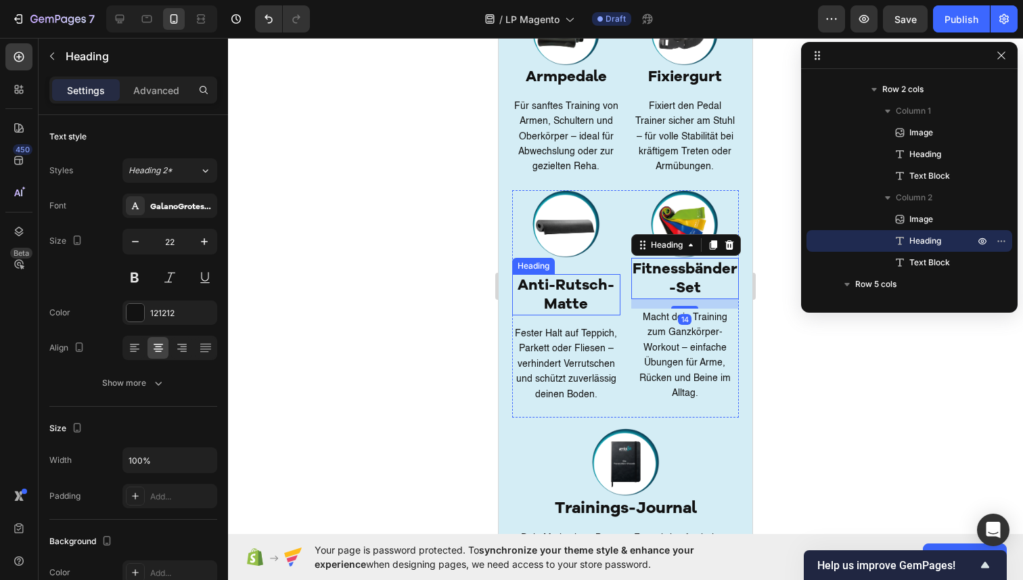
click at [587, 288] on h2 "Anti-Rutsch-Matte" at bounding box center [566, 294] width 108 height 41
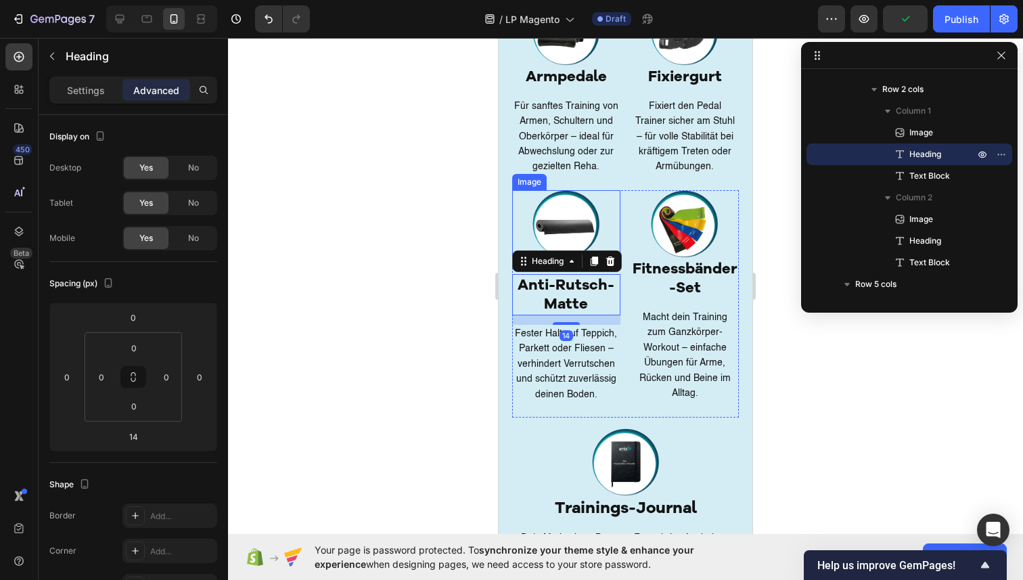
click at [570, 221] on img at bounding box center [567, 224] width 68 height 68
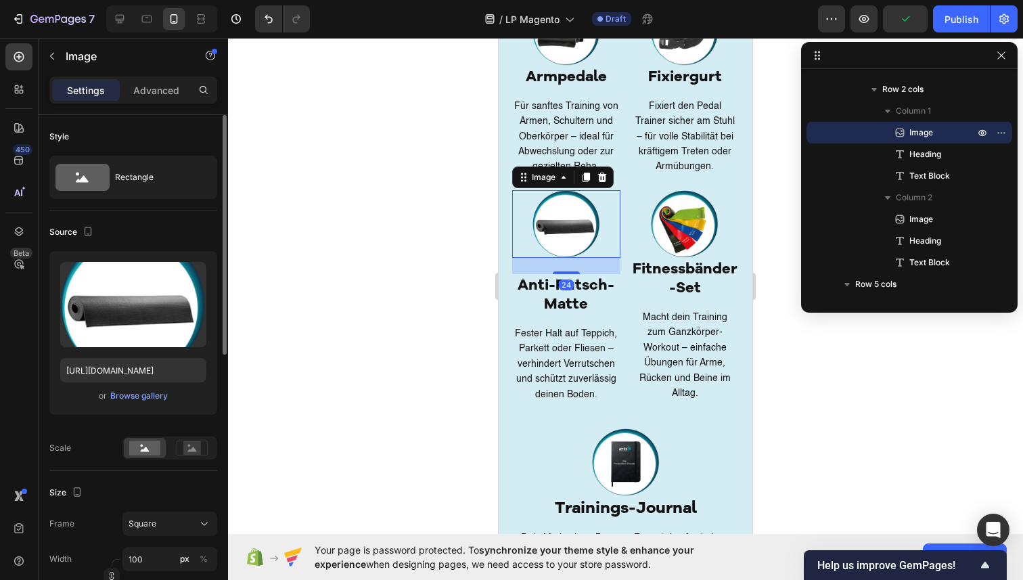
drag, startPoint x: 150, startPoint y: 90, endPoint x: 164, endPoint y: 118, distance: 32.1
click at [150, 90] on p "Advanced" at bounding box center [156, 90] width 46 height 14
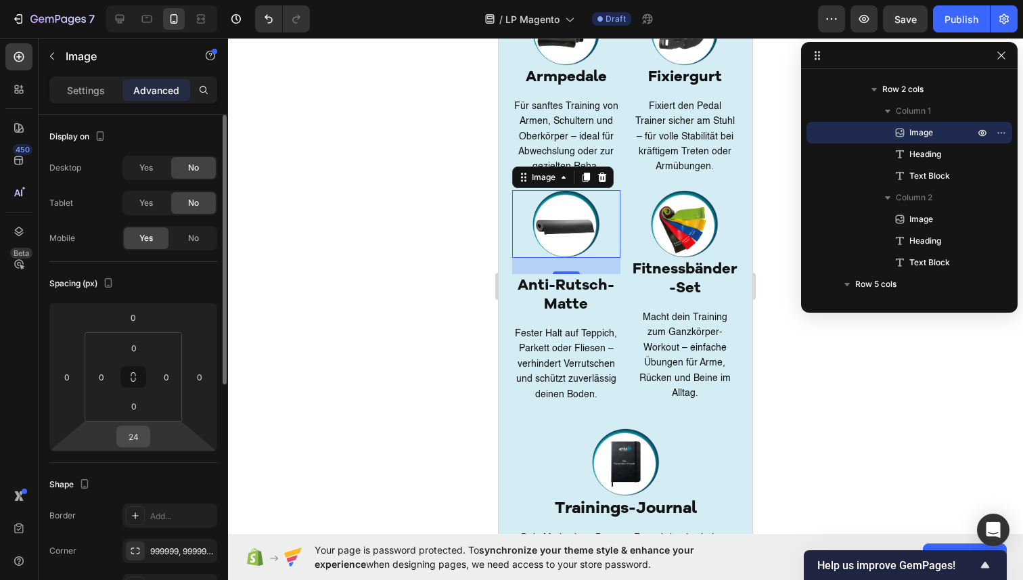
click at [140, 436] on input "24" at bounding box center [133, 436] width 27 height 20
type input "0"
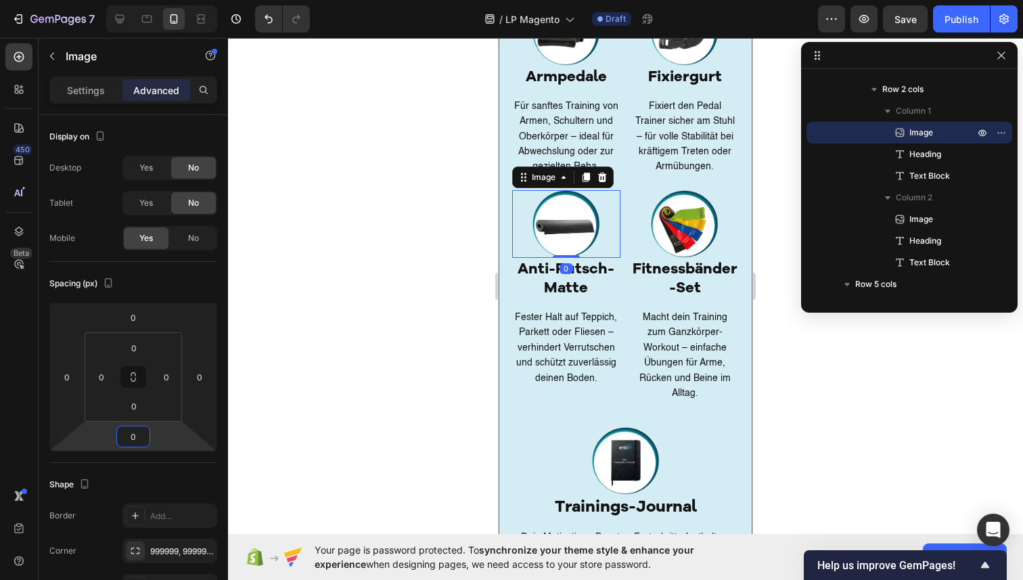
click at [509, 328] on div "Dein kompaktes Aktiv-Programm für Zuhause. Heading Image Armpedale Heading Für …" at bounding box center [626, 548] width 254 height 1252
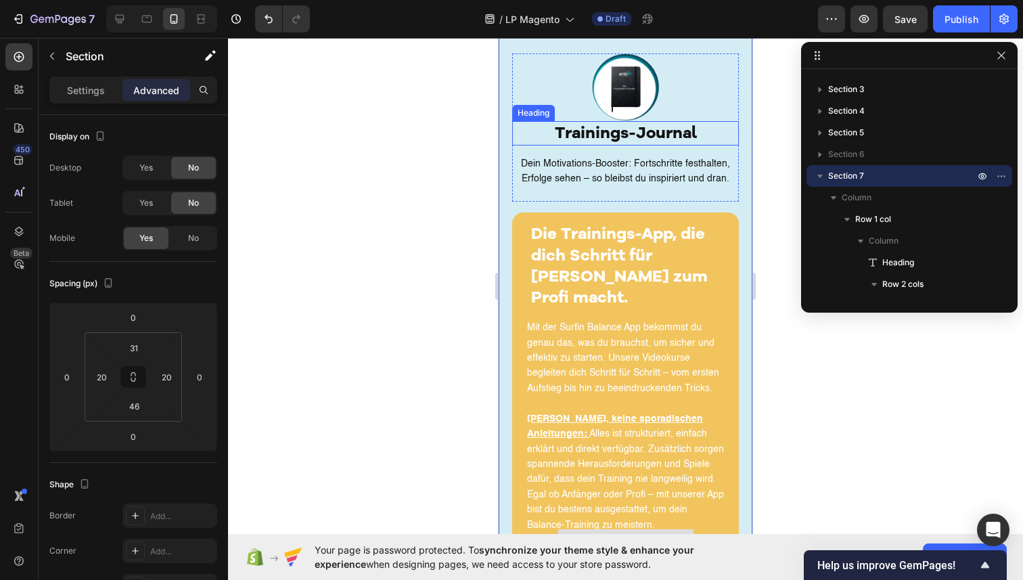
scroll to position [3075, 0]
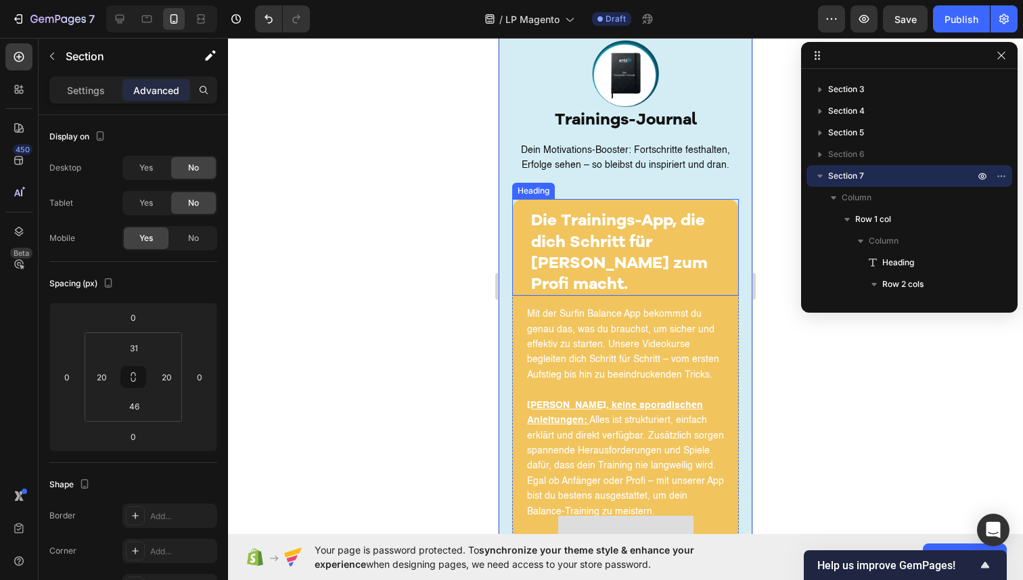
click at [723, 208] on h2 "Die Trainings-App, die dich Schritt für [PERSON_NAME] zum Profi macht." at bounding box center [634, 251] width 209 height 87
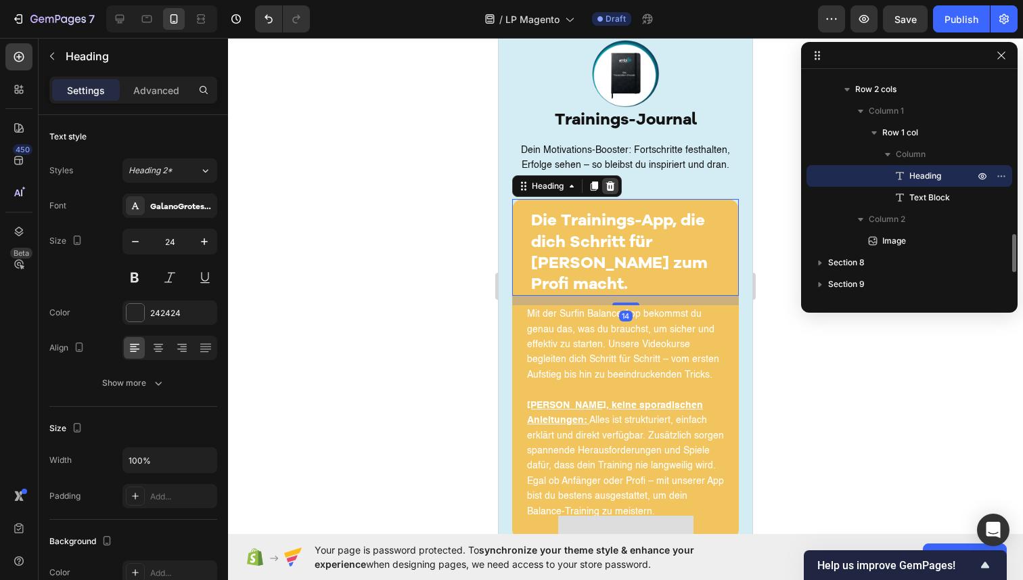
click at [613, 178] on div at bounding box center [610, 186] width 16 height 16
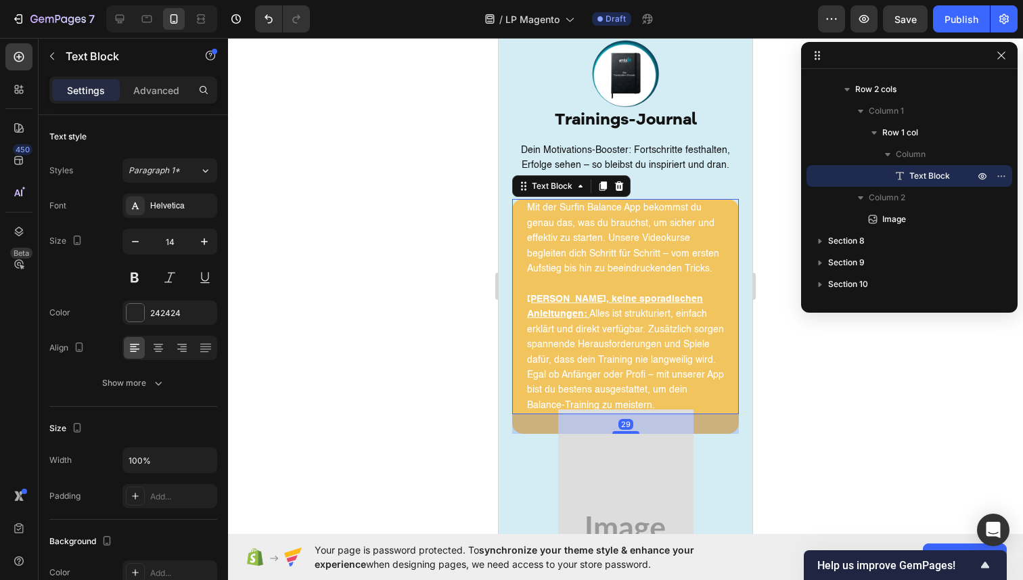
click at [695, 203] on span "Mit der Surfin Balance App bekommst du genau das, was du brauchst, um sicher un…" at bounding box center [623, 238] width 192 height 70
click at [619, 181] on icon at bounding box center [619, 185] width 9 height 9
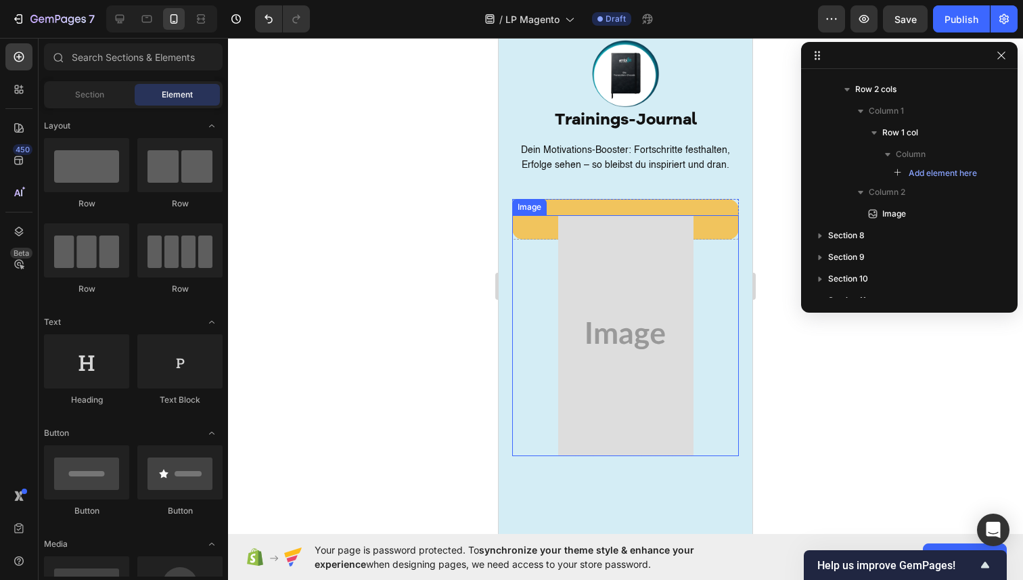
click at [621, 215] on img at bounding box center [625, 335] width 135 height 241
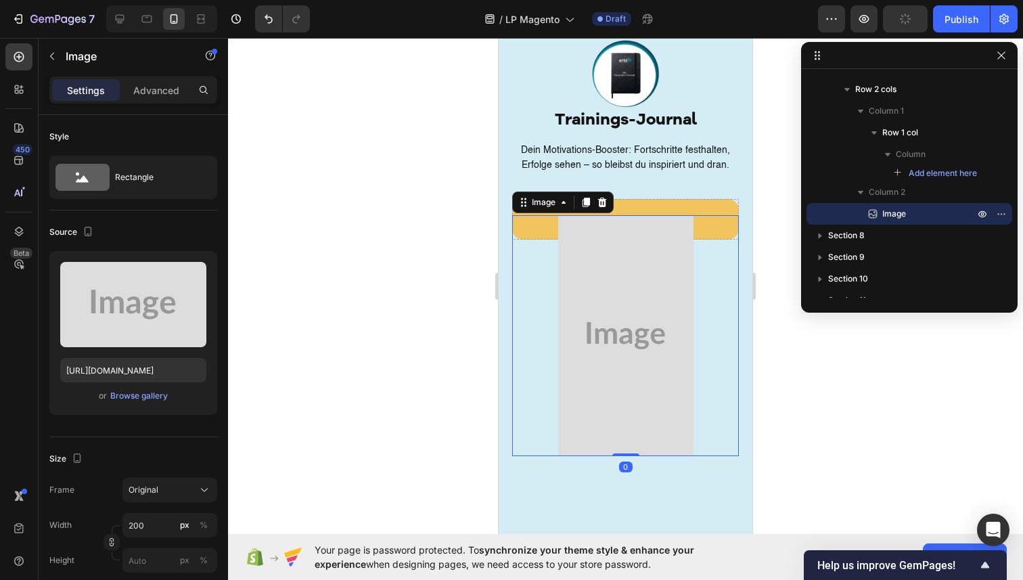
click at [612, 192] on div "Image" at bounding box center [563, 203] width 102 height 22
click at [600, 198] on icon at bounding box center [602, 202] width 9 height 9
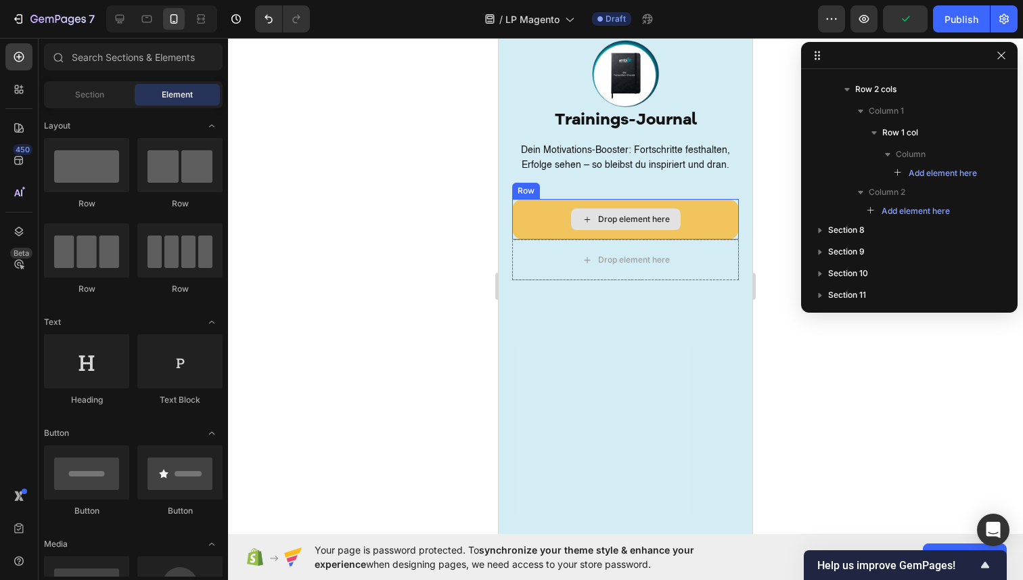
click at [601, 214] on div "Drop element here" at bounding box center [634, 219] width 72 height 11
click at [542, 240] on div "Drop element here" at bounding box center [625, 260] width 227 height 41
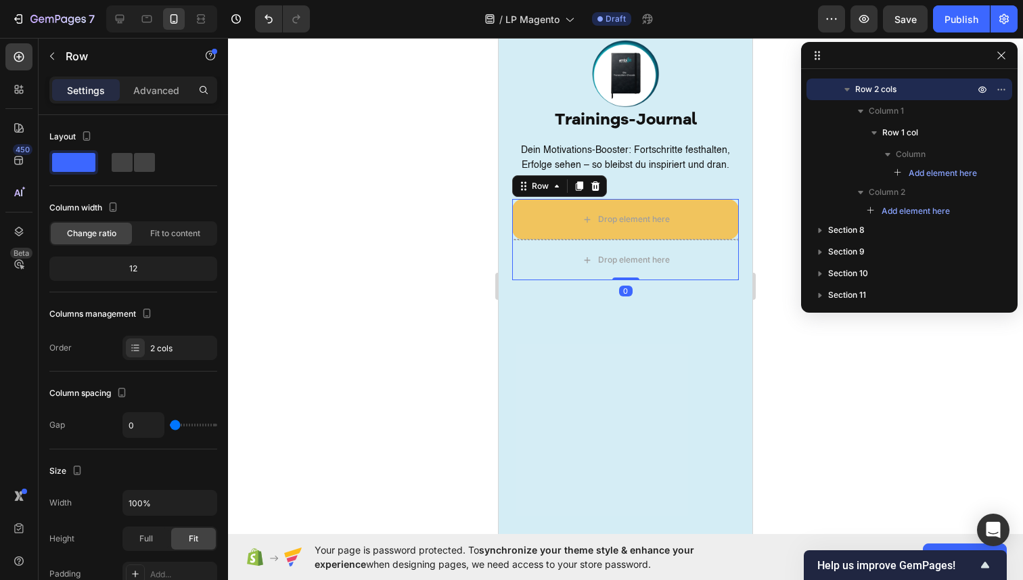
click at [596, 181] on icon at bounding box center [595, 185] width 9 height 9
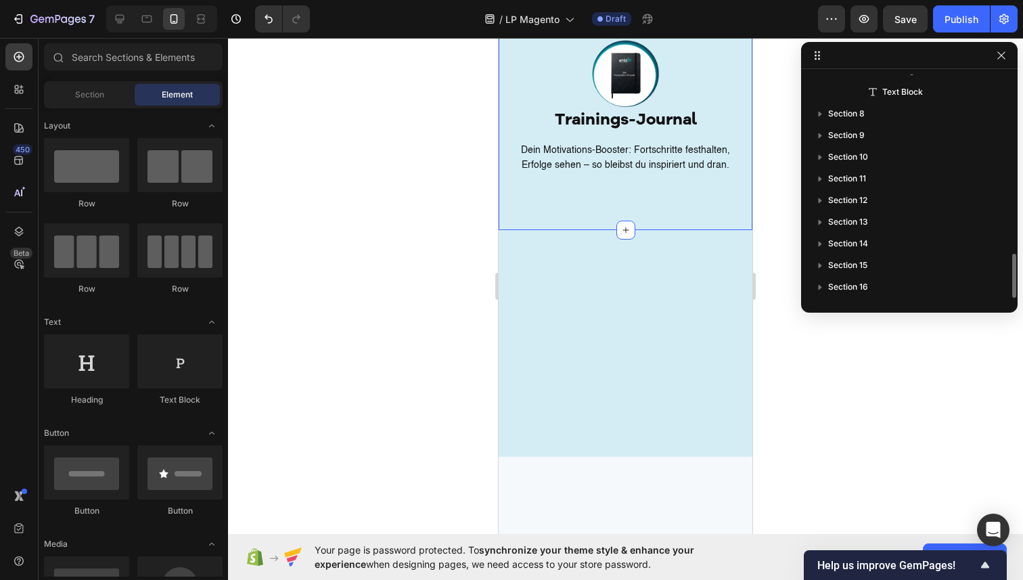
scroll to position [903, 0]
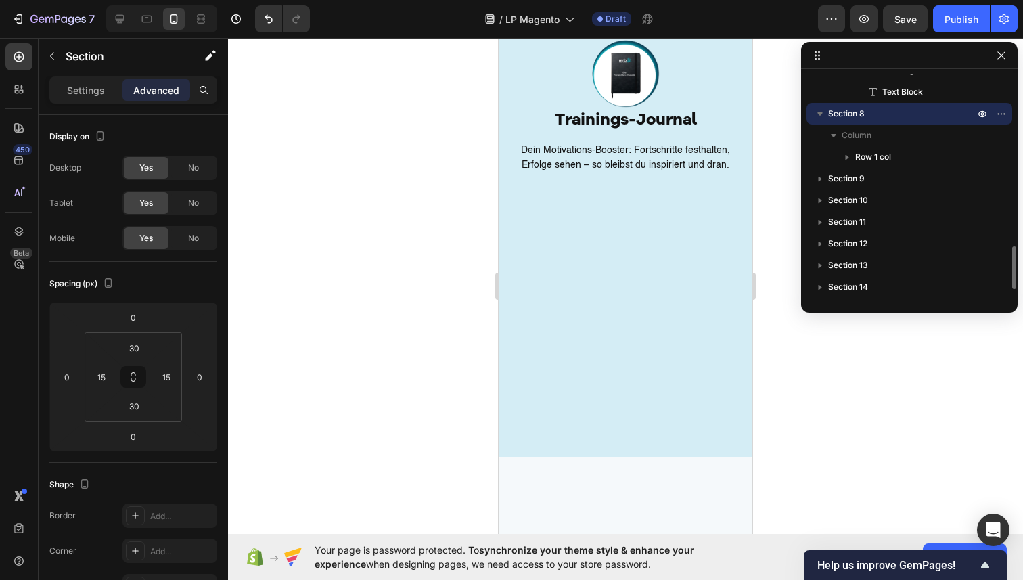
click at [593, 248] on div at bounding box center [626, 343] width 254 height 227
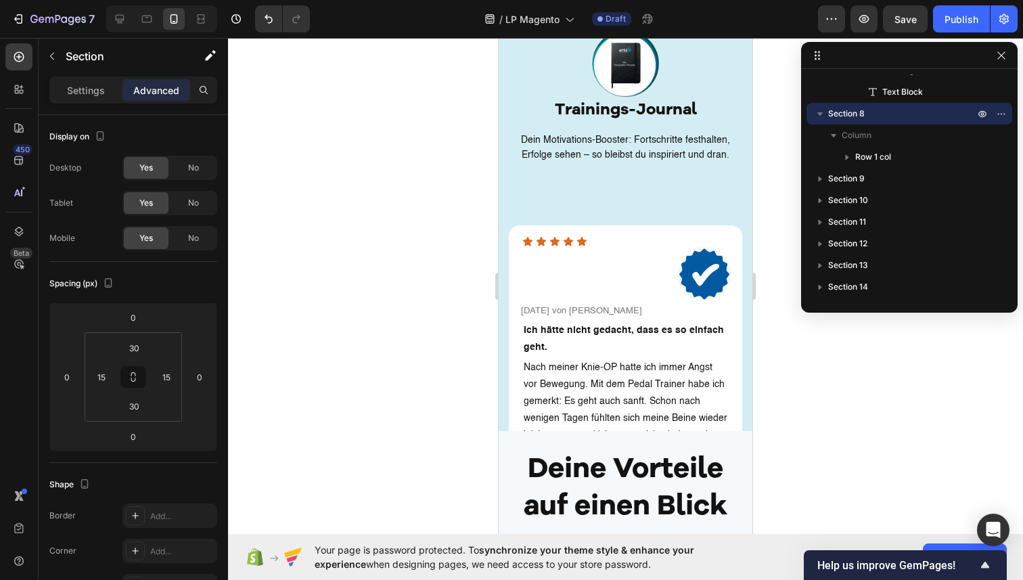
scroll to position [3088, 0]
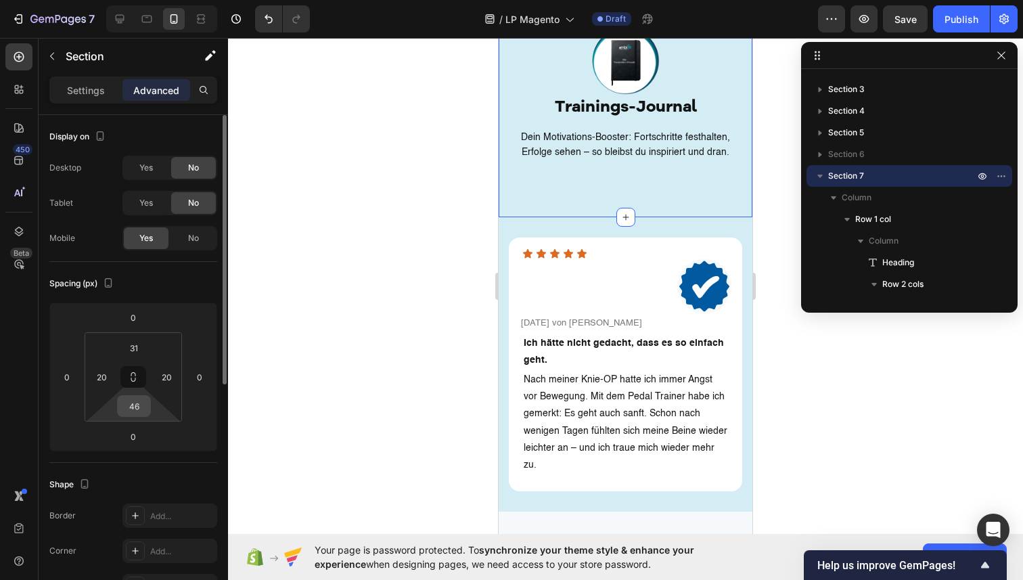
click at [150, 409] on div "46" at bounding box center [134, 406] width 34 height 22
click at [136, 406] on input "46" at bounding box center [133, 406] width 27 height 20
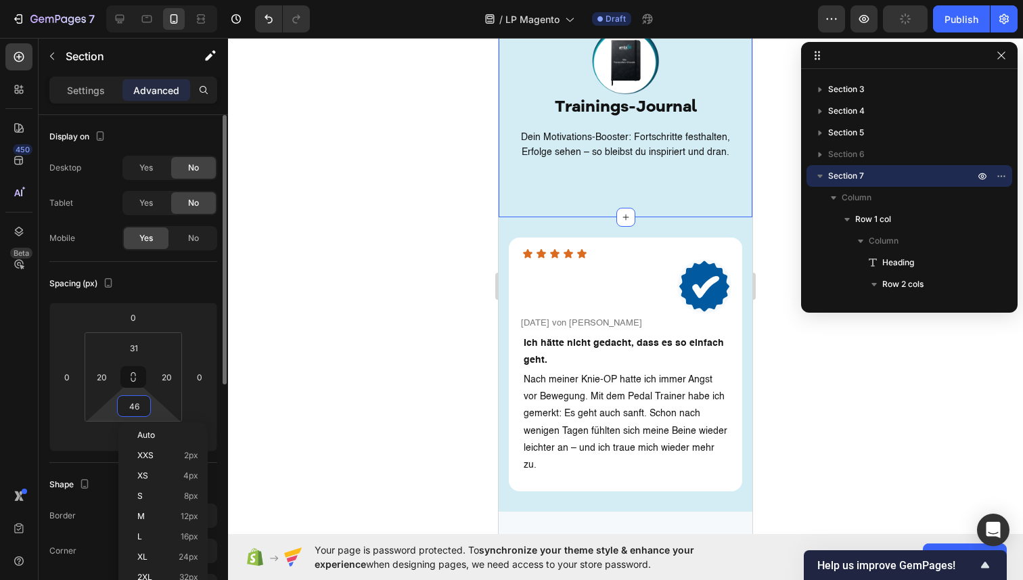
type input "6"
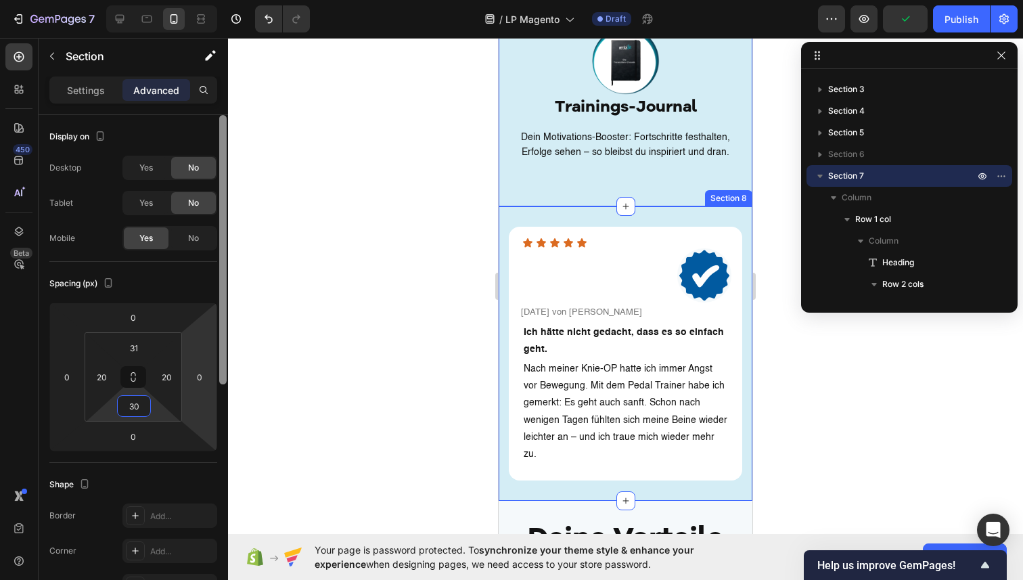
type input "3"
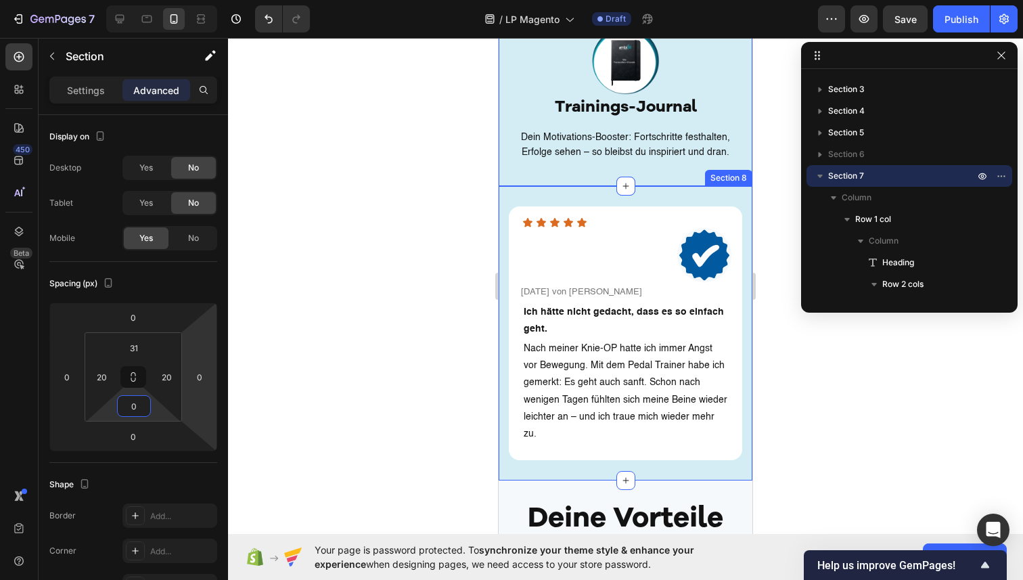
click at [329, 305] on div at bounding box center [625, 309] width 795 height 542
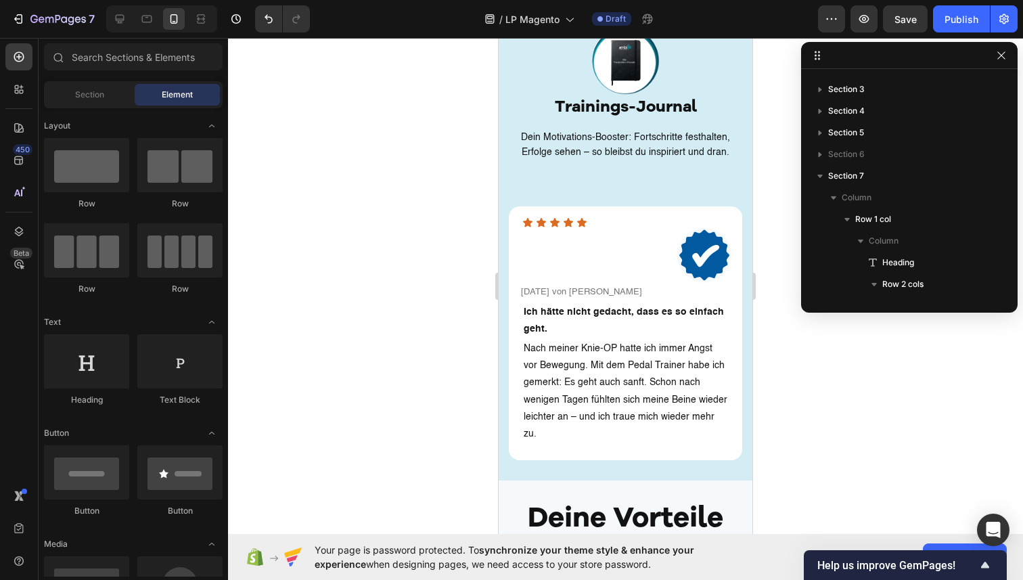
click at [455, 256] on div at bounding box center [625, 309] width 795 height 542
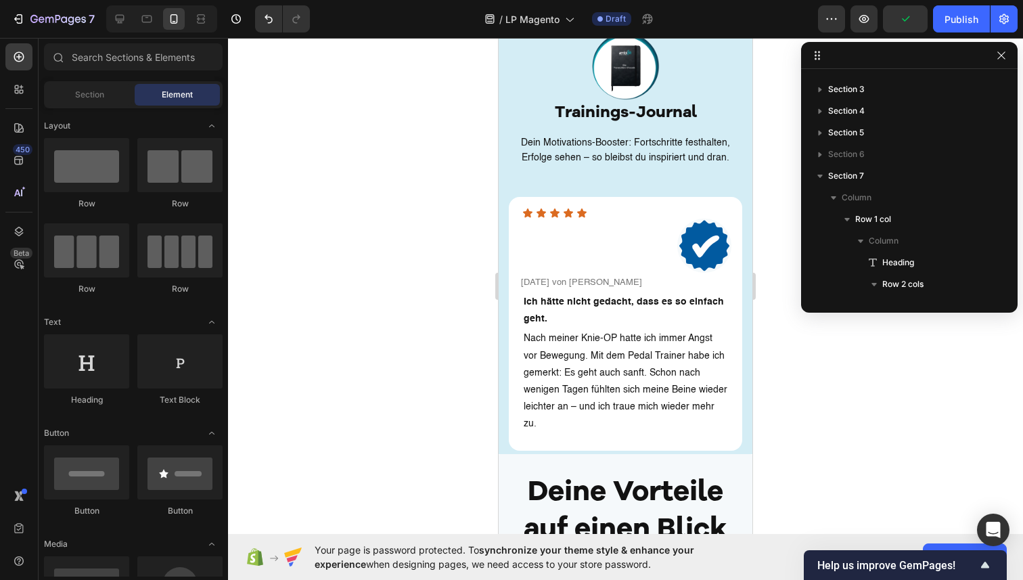
scroll to position [3177, 0]
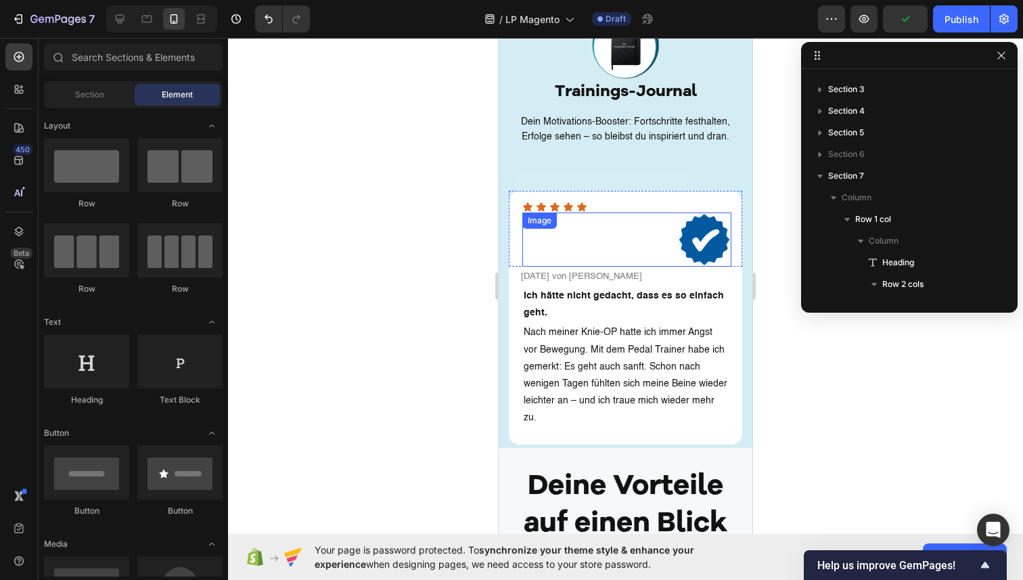
click at [697, 238] on img at bounding box center [704, 240] width 54 height 54
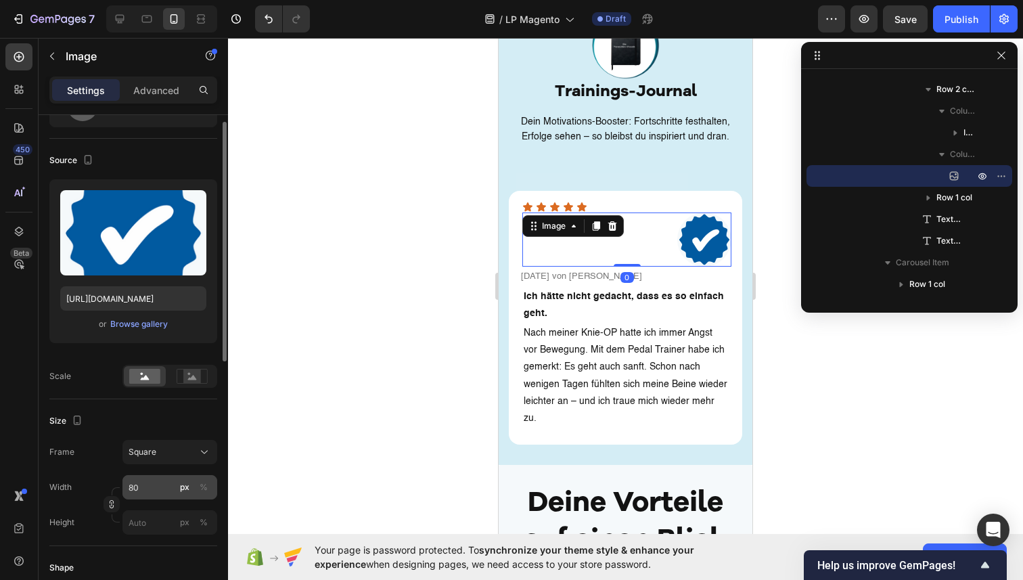
scroll to position [72, 0]
click at [148, 485] on input "80" at bounding box center [169, 486] width 95 height 24
type input "2"
type input "20"
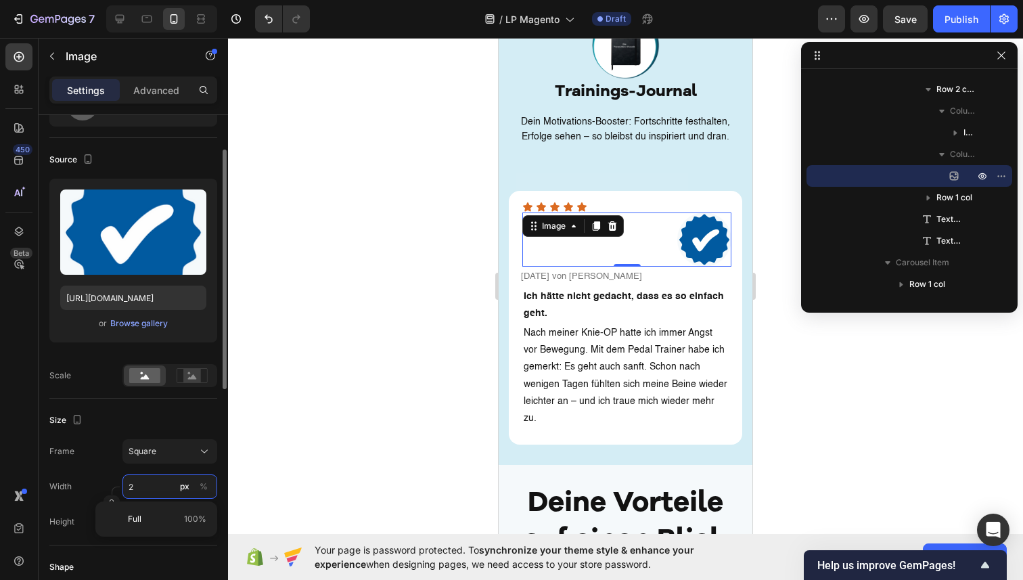
type input "20"
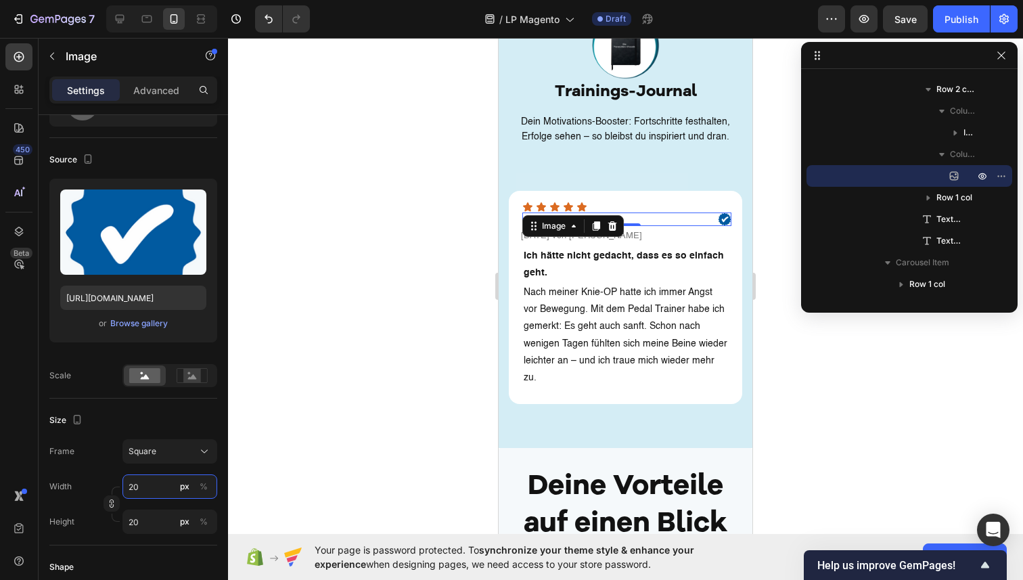
type input "2"
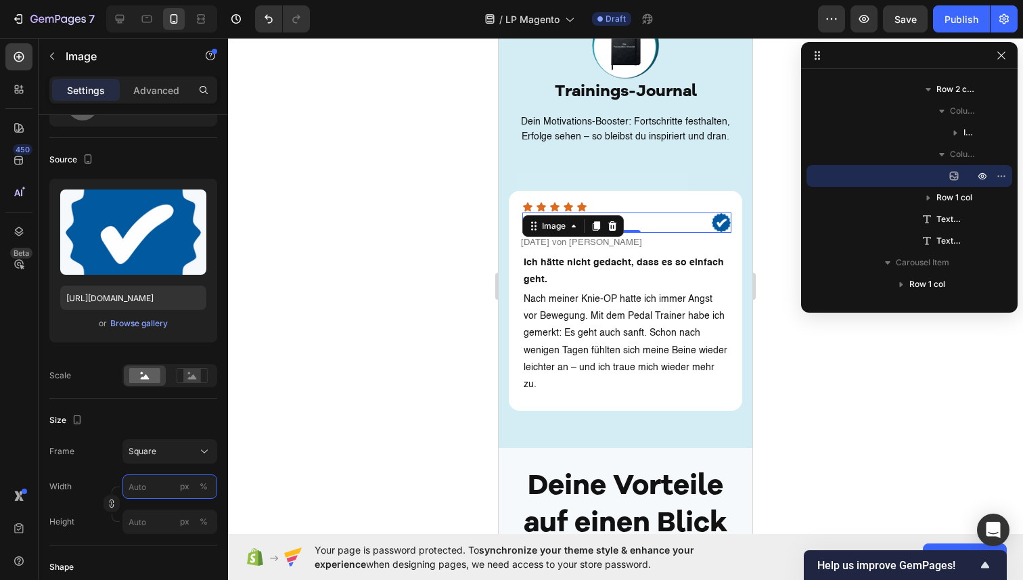
type input "3"
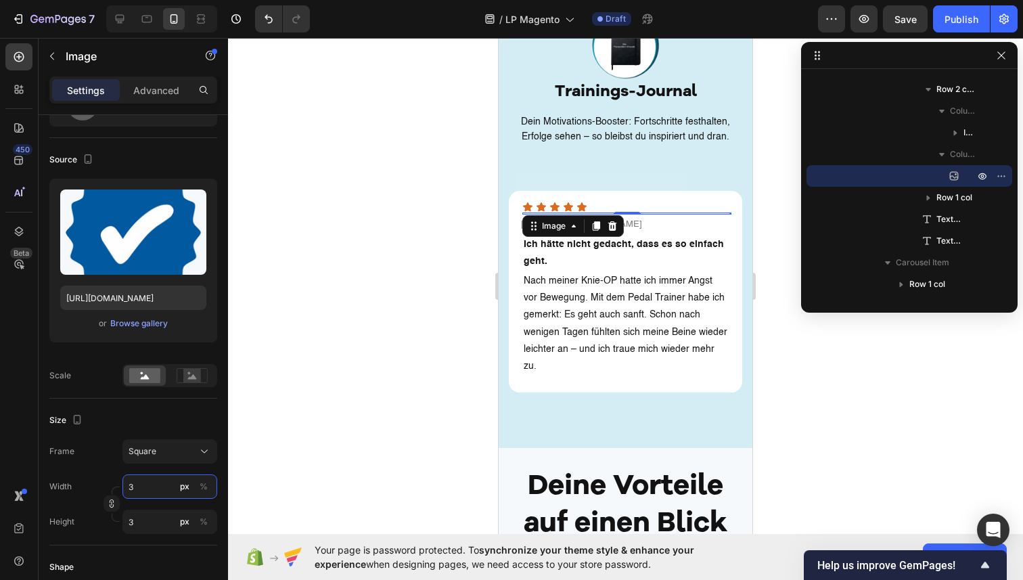
type input "30"
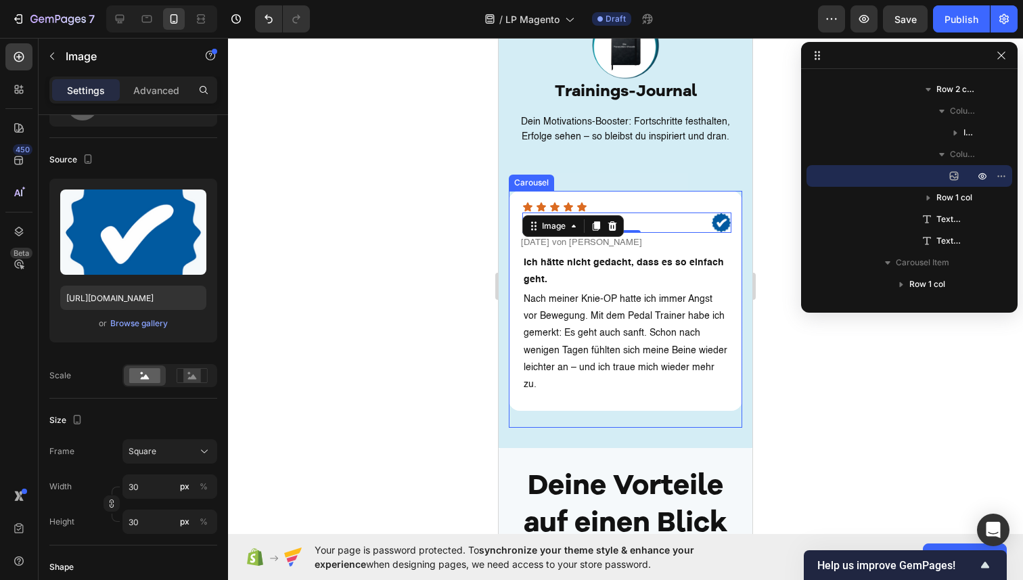
click at [554, 386] on div "Icon Icon Icon Icon Icon Icon List Image 0 Row Vorgestern von Helga Text block …" at bounding box center [625, 309] width 233 height 237
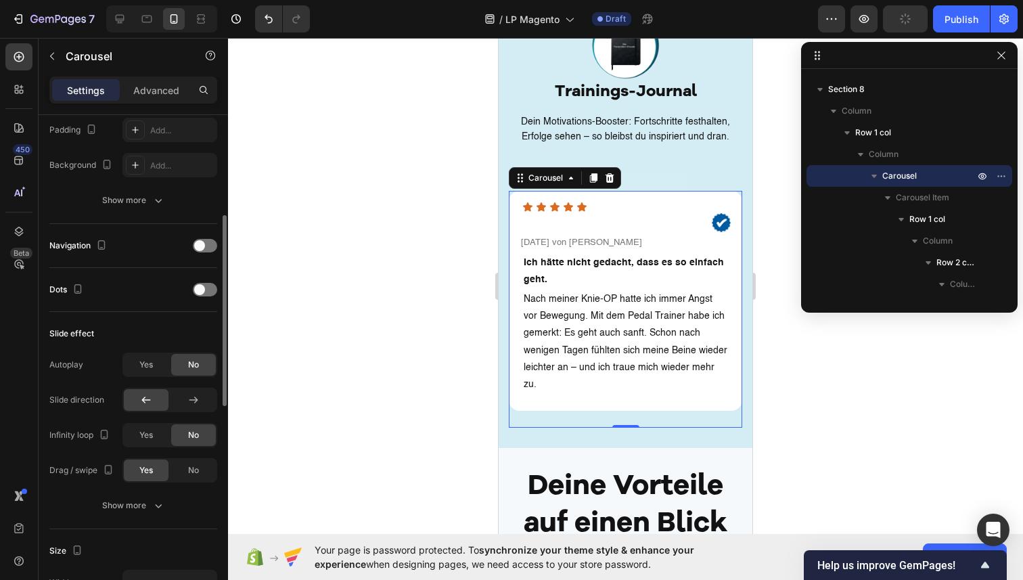
scroll to position [365, 0]
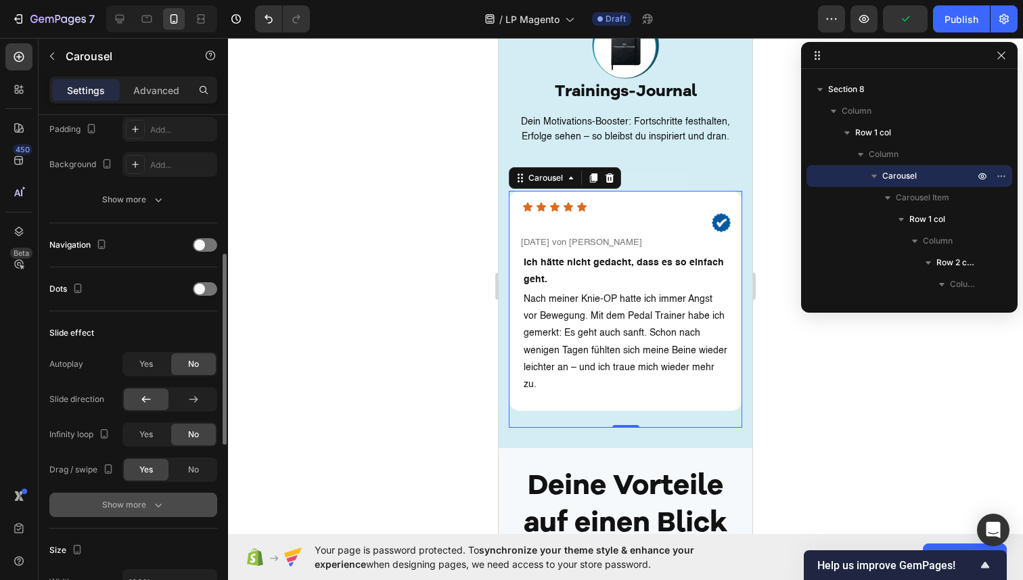
click at [138, 504] on div "Show more" at bounding box center [133, 505] width 63 height 14
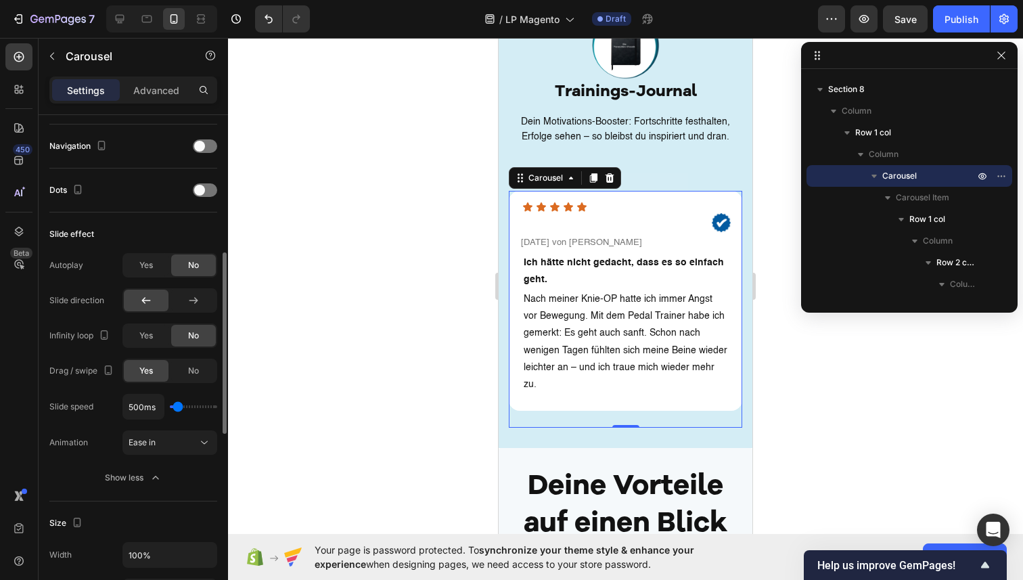
scroll to position [467, 0]
click at [158, 328] on div "Yes" at bounding box center [146, 332] width 45 height 22
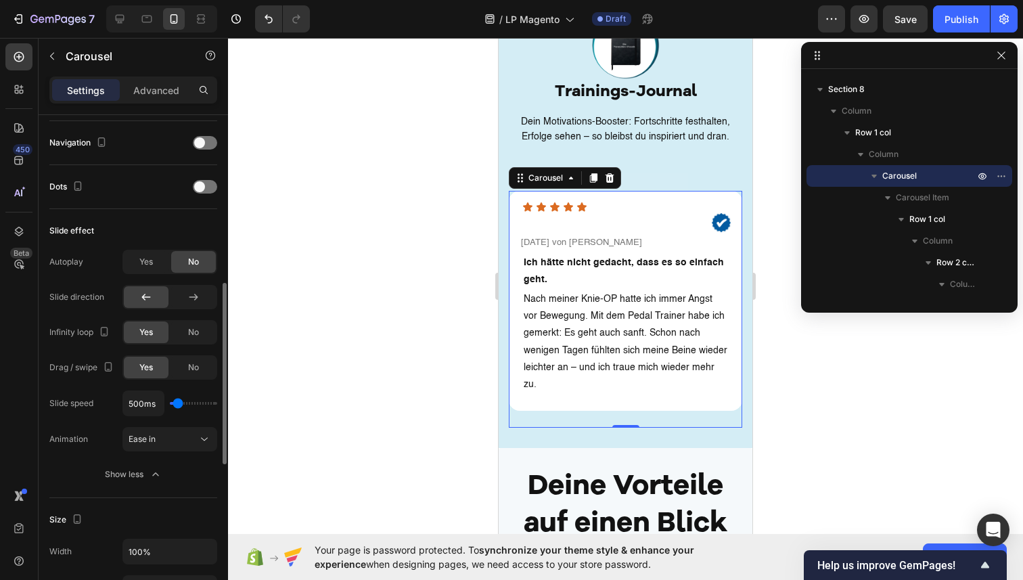
drag, startPoint x: 191, startPoint y: 328, endPoint x: 160, endPoint y: 374, distance: 55.0
click at [191, 329] on span "No" at bounding box center [193, 332] width 11 height 12
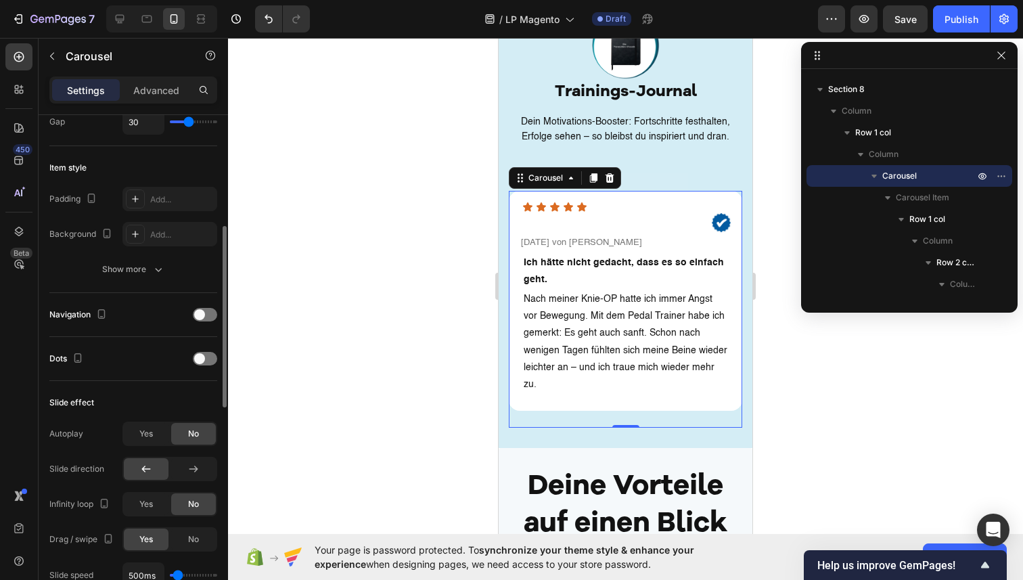
scroll to position [287, 0]
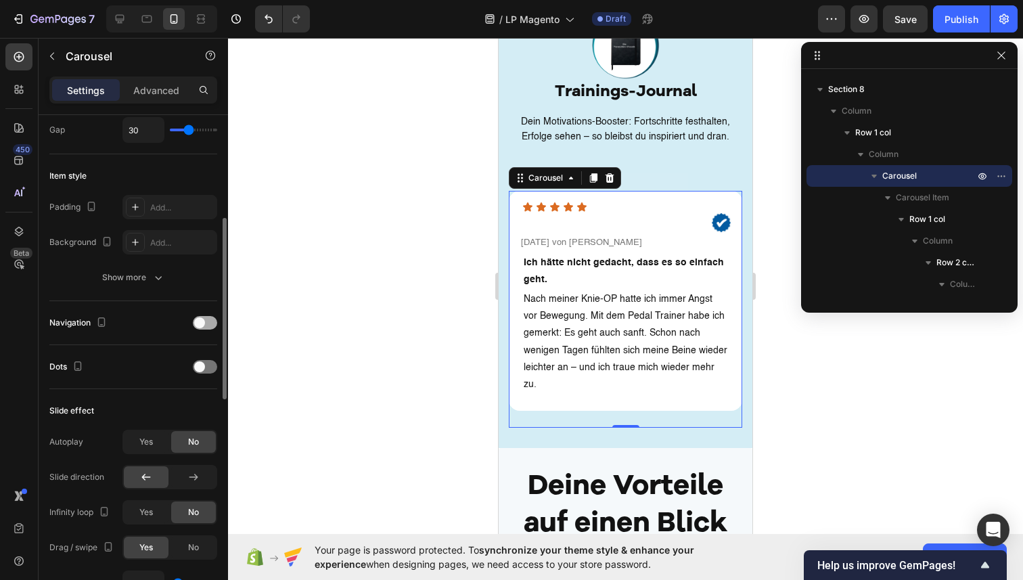
click at [204, 321] on span at bounding box center [199, 322] width 11 height 11
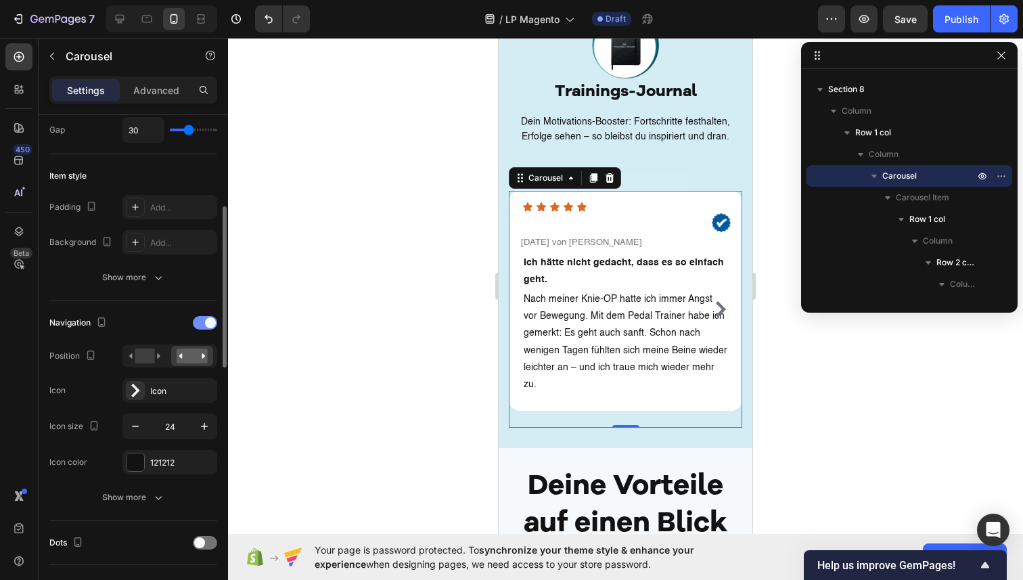
click at [204, 321] on div at bounding box center [205, 323] width 24 height 14
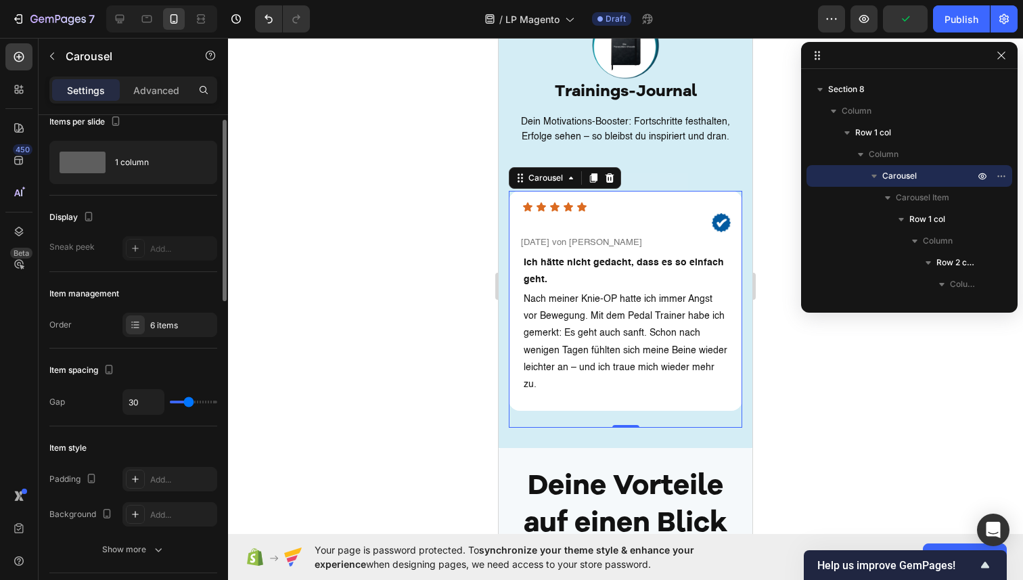
scroll to position [66, 0]
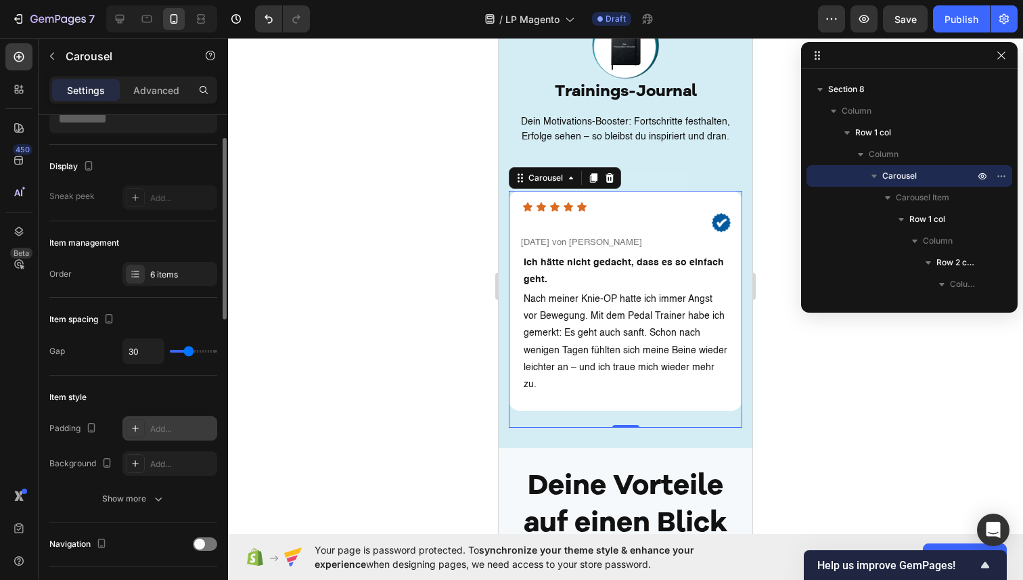
click at [137, 432] on icon at bounding box center [135, 428] width 11 height 11
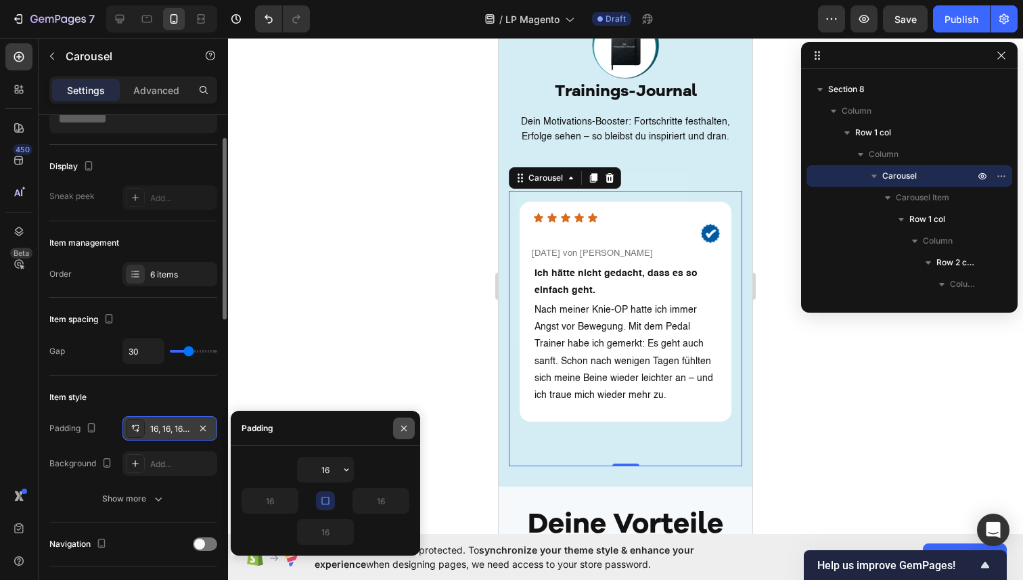
click at [405, 427] on icon "button" at bounding box center [404, 428] width 11 height 11
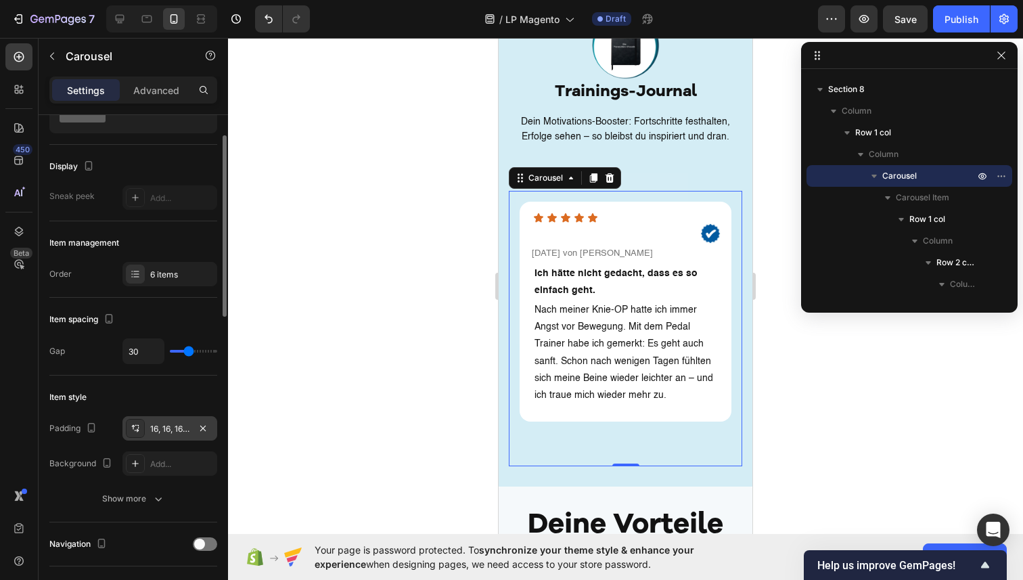
scroll to position [0, 0]
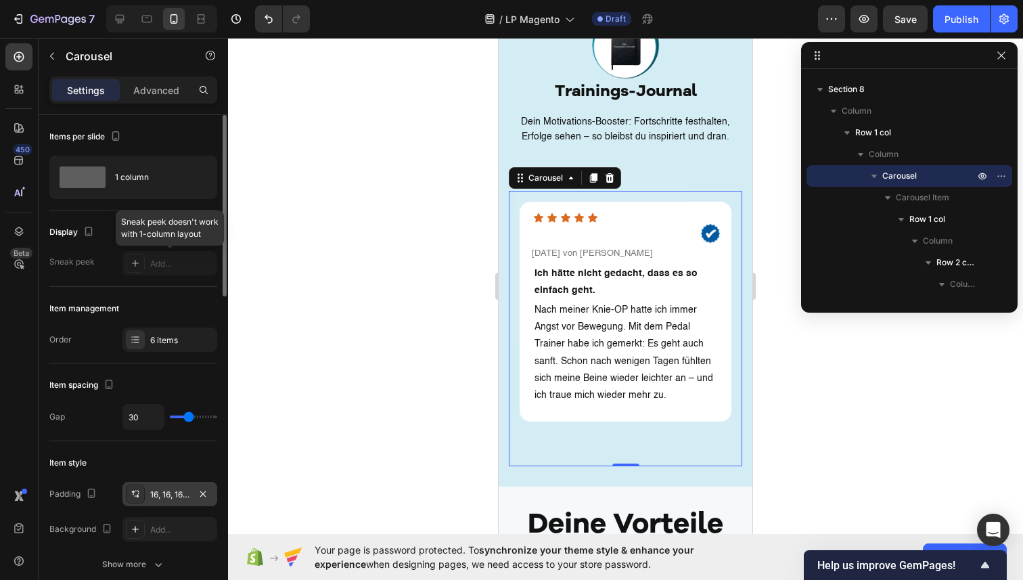
click at [133, 266] on div at bounding box center [169, 263] width 95 height 24
click at [169, 266] on div at bounding box center [169, 263] width 95 height 24
click at [140, 261] on div at bounding box center [169, 263] width 95 height 24
click at [166, 261] on div at bounding box center [169, 263] width 95 height 24
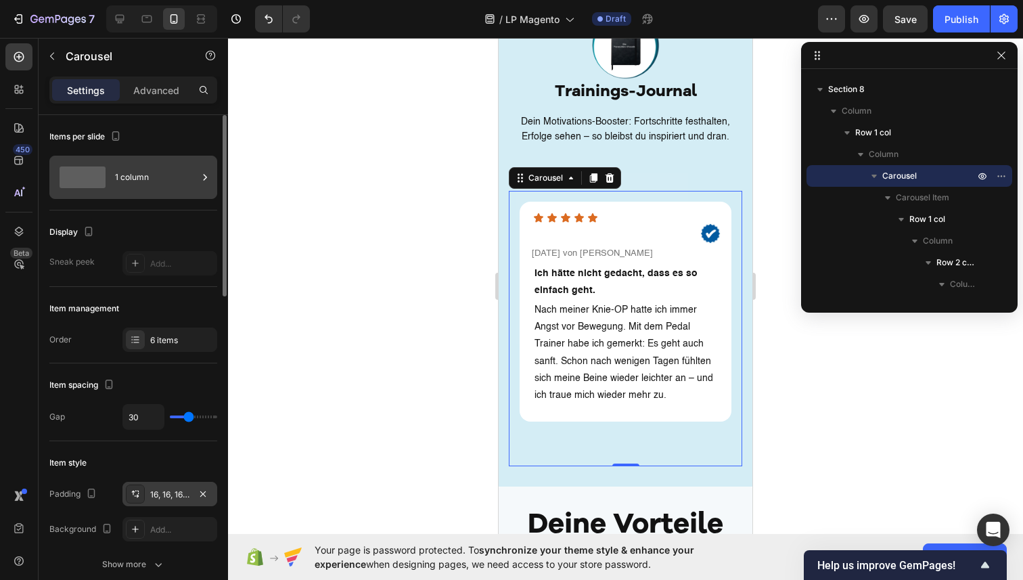
click at [152, 171] on div "1 column" at bounding box center [156, 177] width 83 height 31
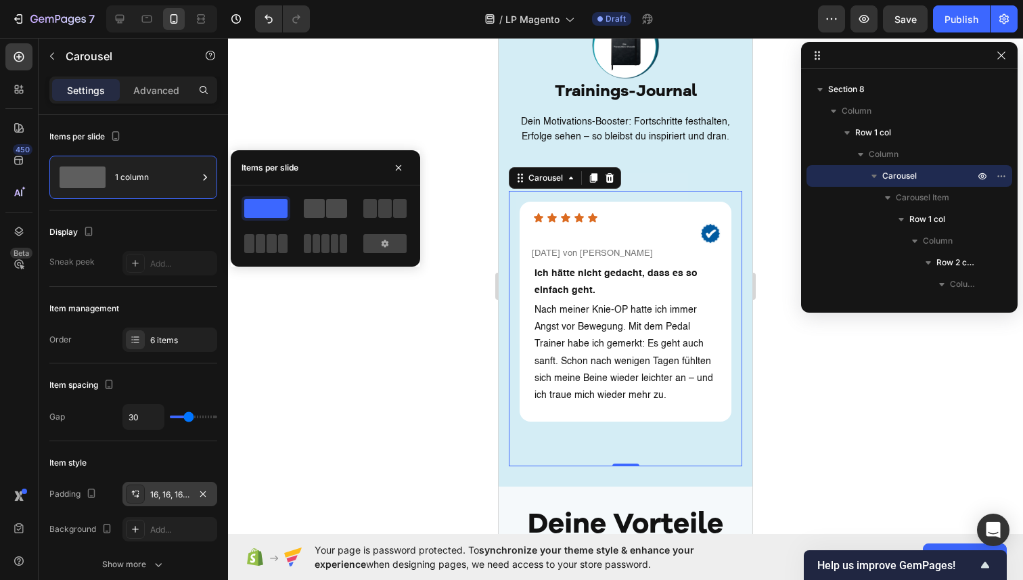
click at [326, 210] on span at bounding box center [336, 208] width 21 height 19
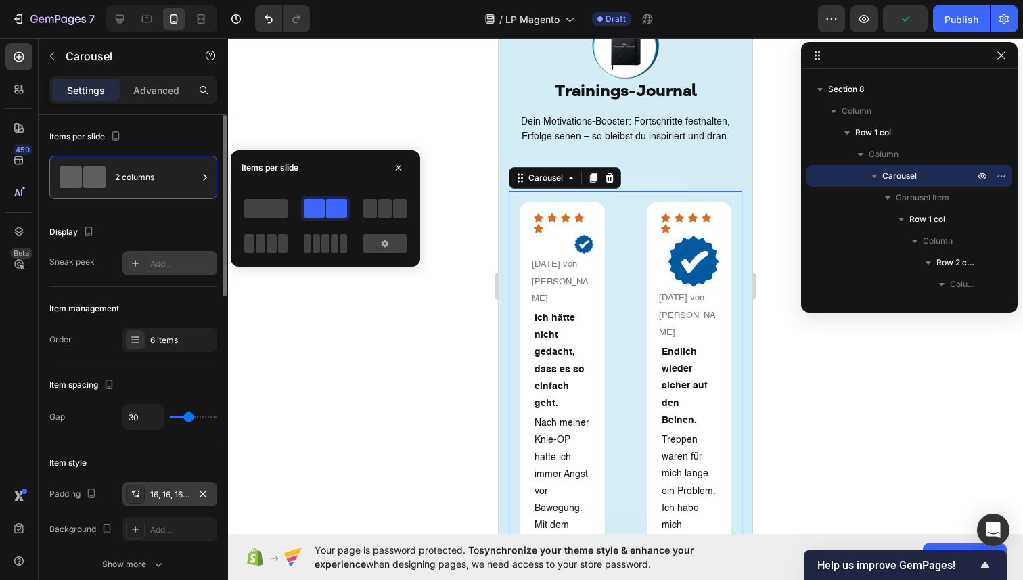
click at [156, 271] on div "Add..." at bounding box center [169, 263] width 95 height 24
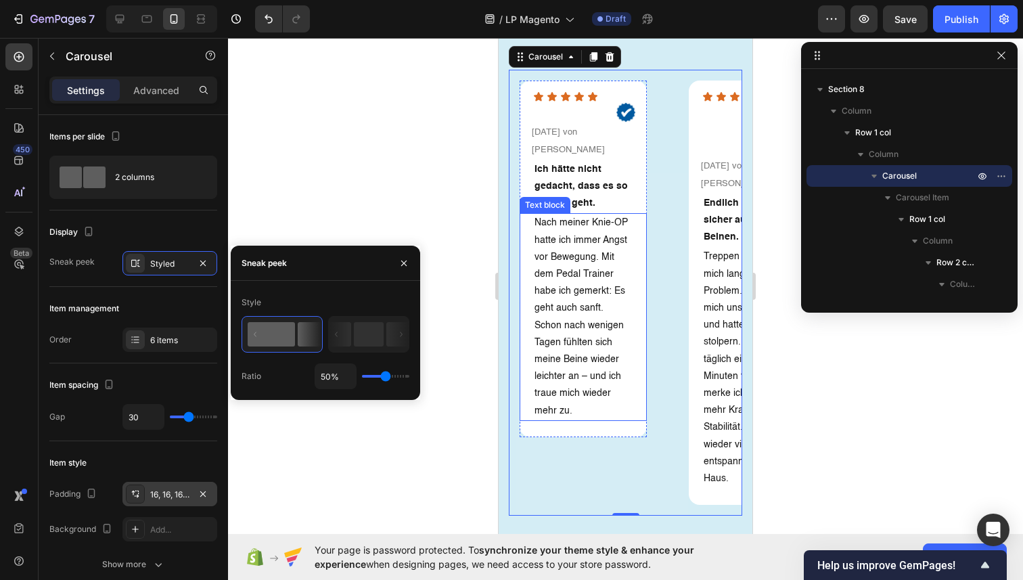
scroll to position [3322, 0]
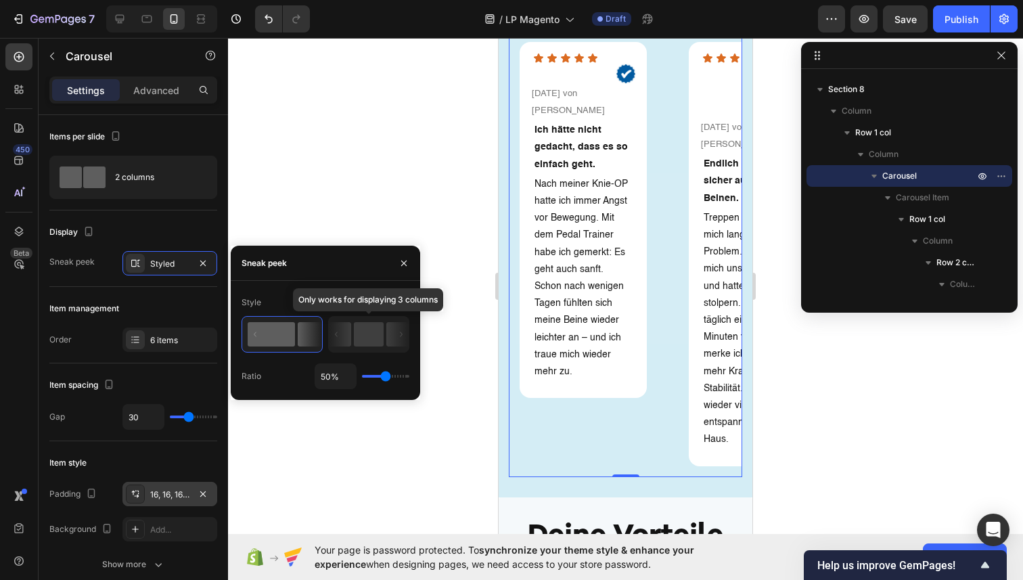
click at [375, 342] on rect at bounding box center [369, 334] width 30 height 24
click at [367, 331] on rect at bounding box center [369, 334] width 30 height 24
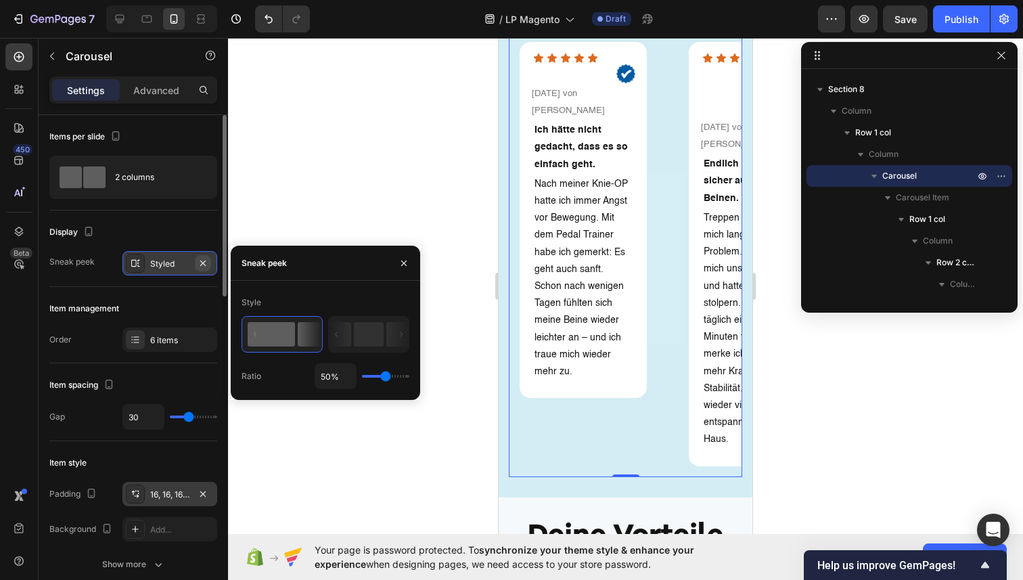
click at [204, 261] on icon "button" at bounding box center [203, 263] width 11 height 11
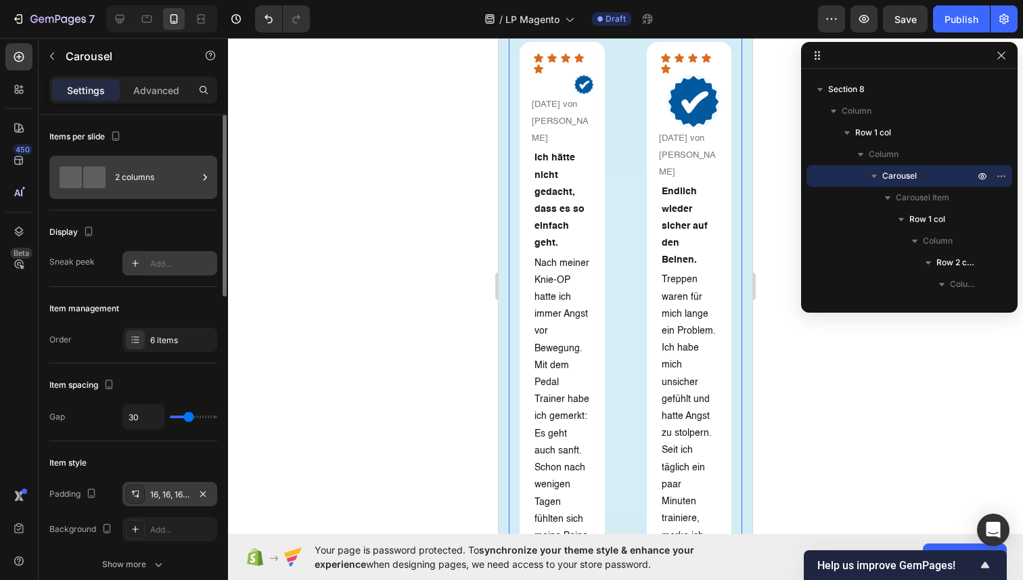
click at [154, 170] on div "2 columns" at bounding box center [156, 177] width 83 height 31
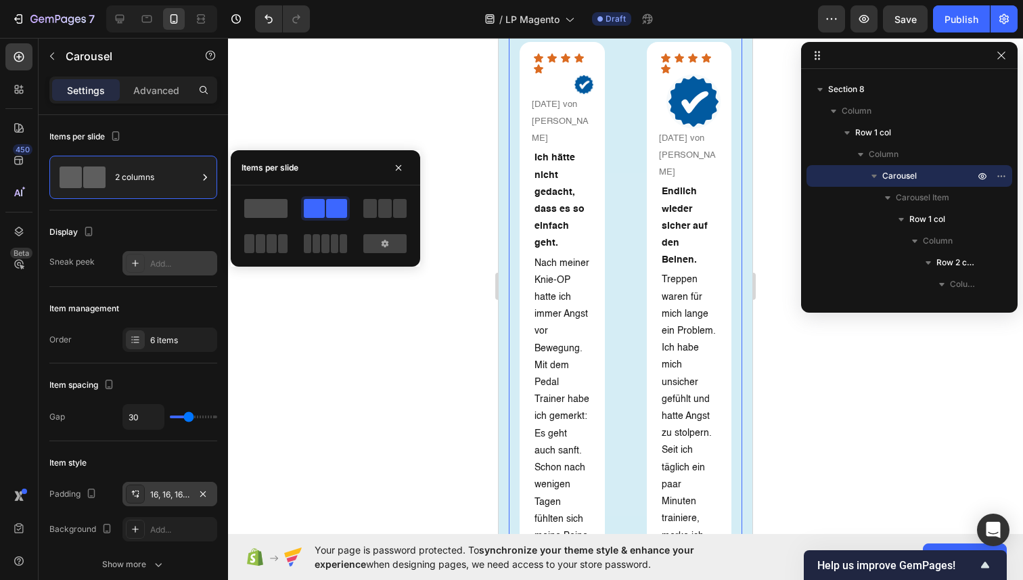
click at [271, 200] on span at bounding box center [265, 208] width 43 height 19
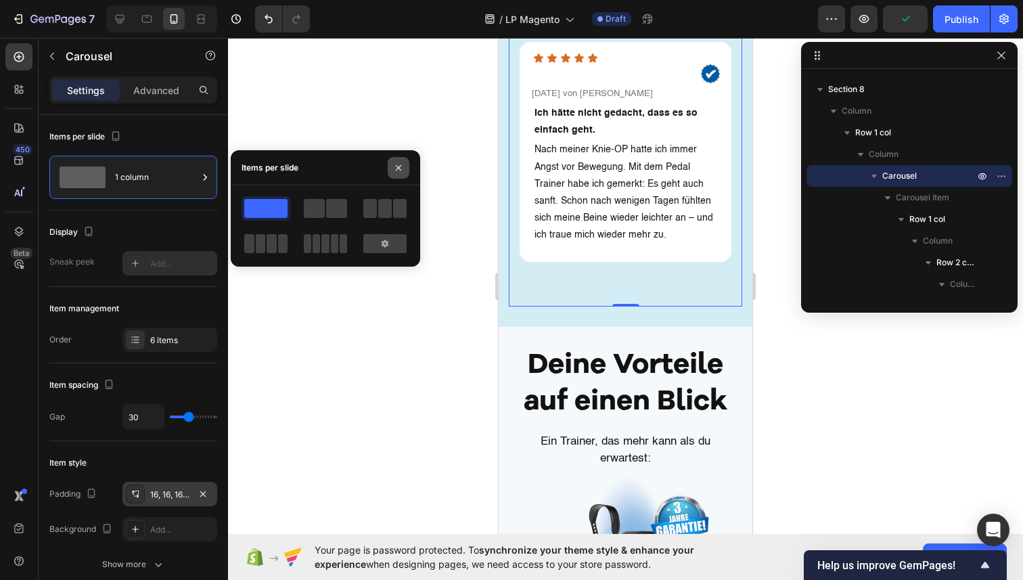
click at [407, 166] on button "button" at bounding box center [399, 168] width 22 height 22
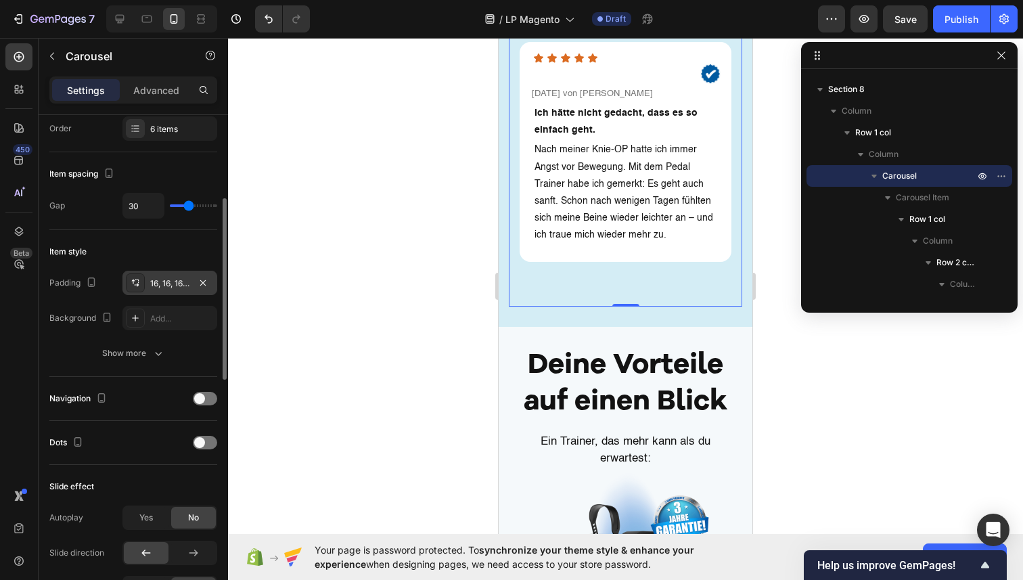
scroll to position [217, 0]
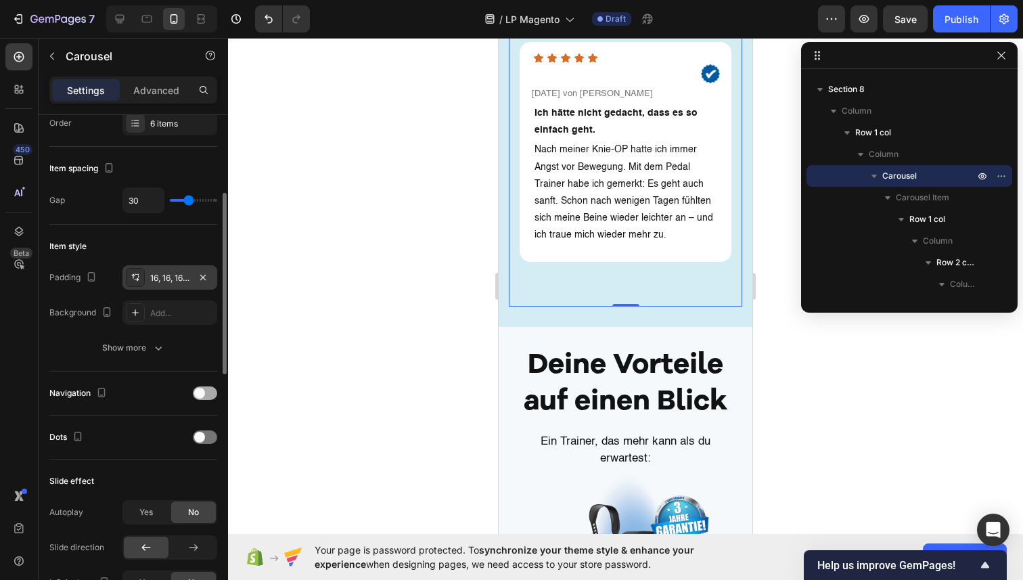
click at [201, 397] on span at bounding box center [199, 393] width 11 height 11
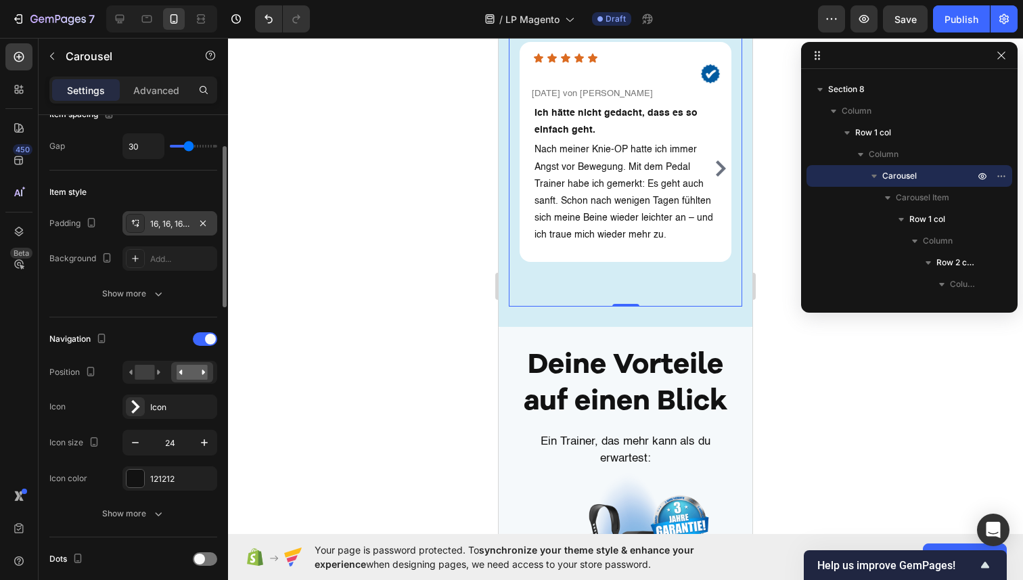
scroll to position [275, 0]
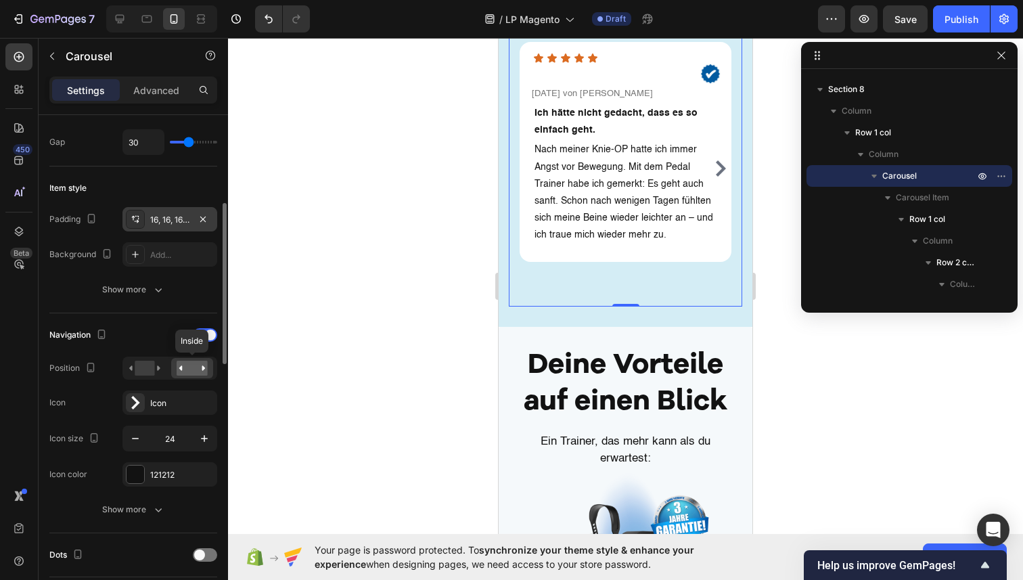
click at [187, 374] on rect at bounding box center [192, 368] width 31 height 15
click at [198, 367] on rect at bounding box center [192, 368] width 31 height 15
click at [143, 365] on rect at bounding box center [145, 368] width 20 height 15
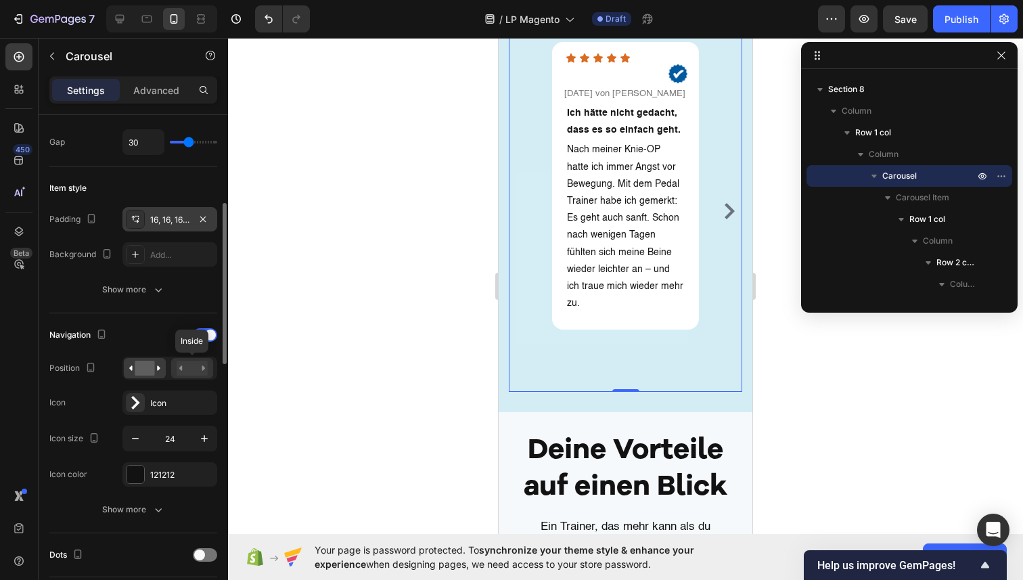
click at [198, 367] on rect at bounding box center [192, 368] width 31 height 15
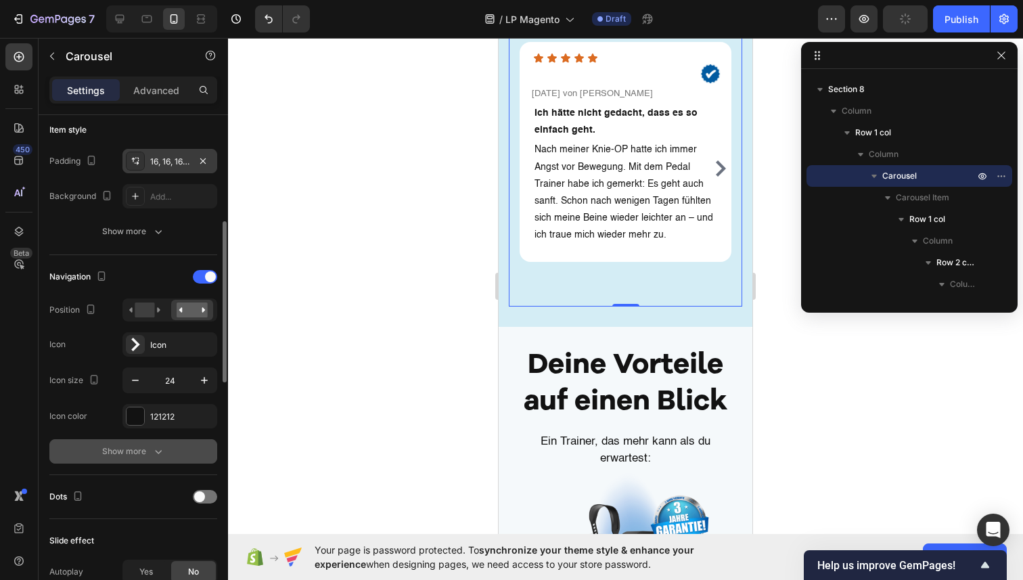
click at [159, 449] on icon "button" at bounding box center [159, 452] width 14 height 14
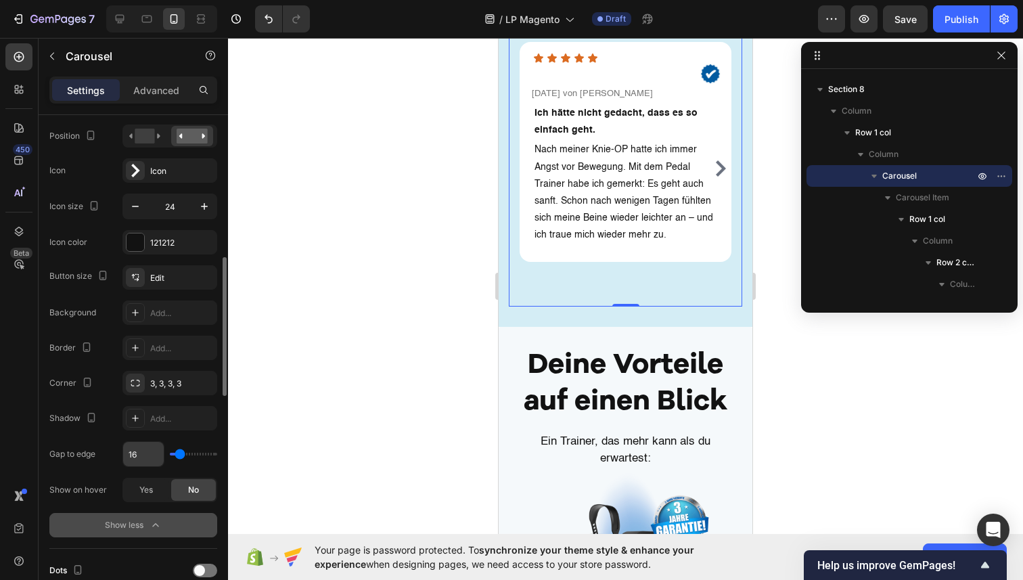
scroll to position [515, 0]
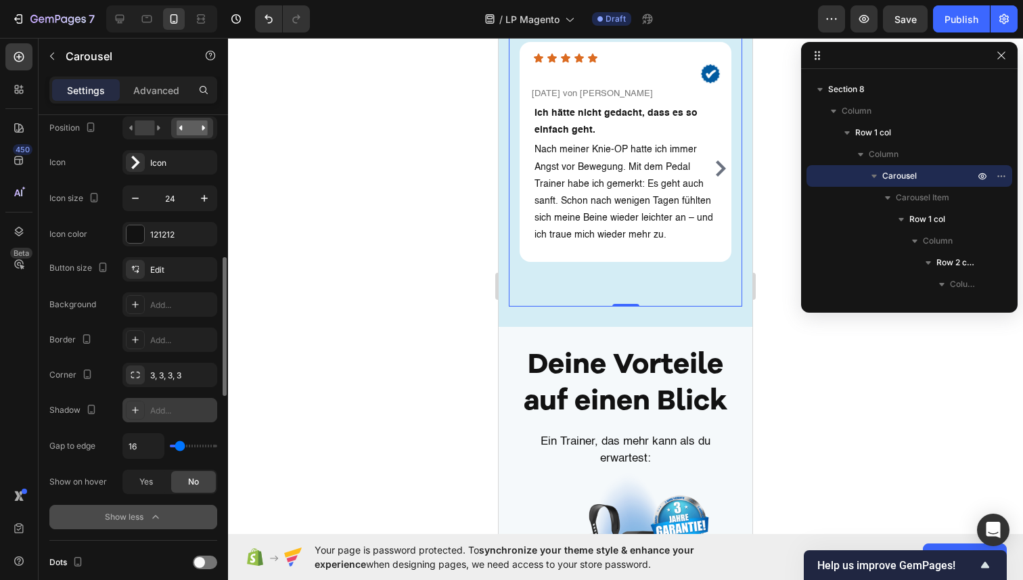
click at [143, 410] on div at bounding box center [135, 410] width 19 height 19
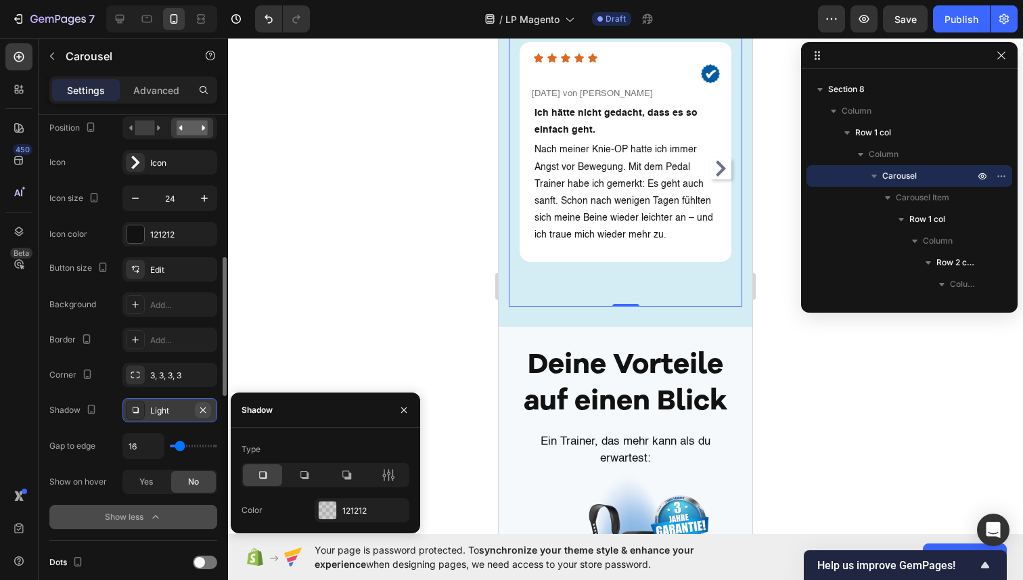
click at [202, 412] on icon "button" at bounding box center [203, 410] width 11 height 11
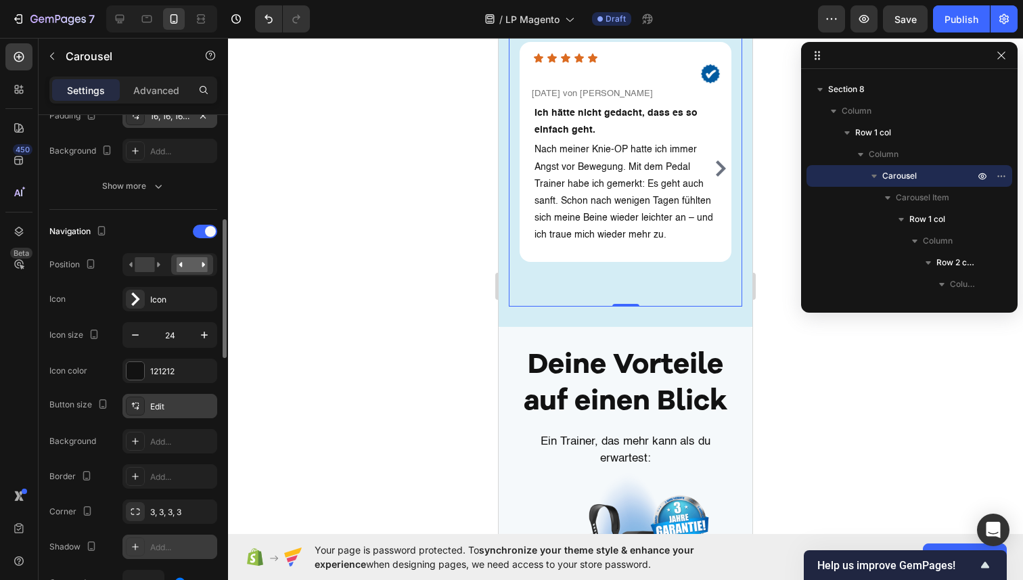
scroll to position [356, 0]
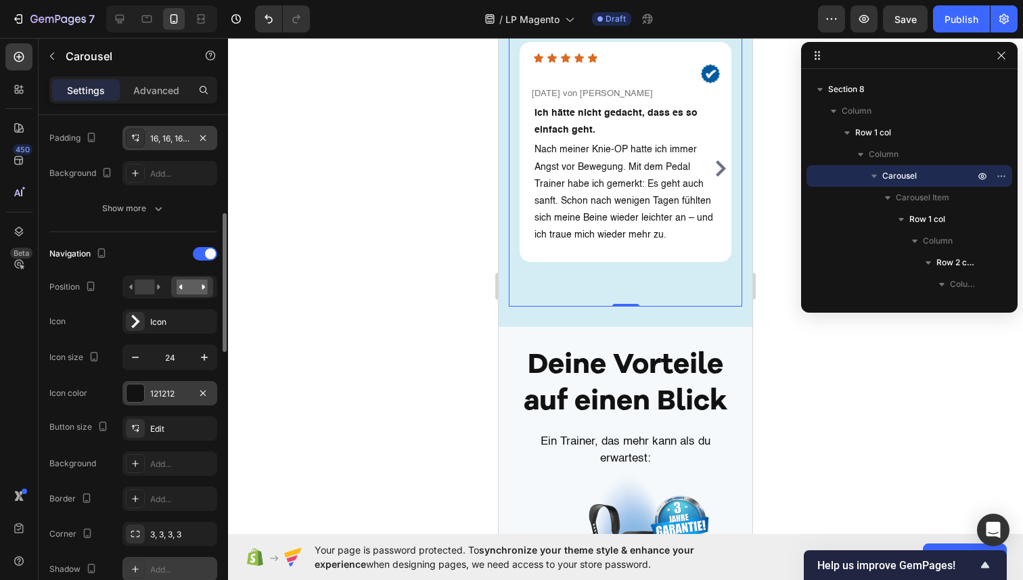
click at [163, 390] on div "121212" at bounding box center [169, 394] width 39 height 12
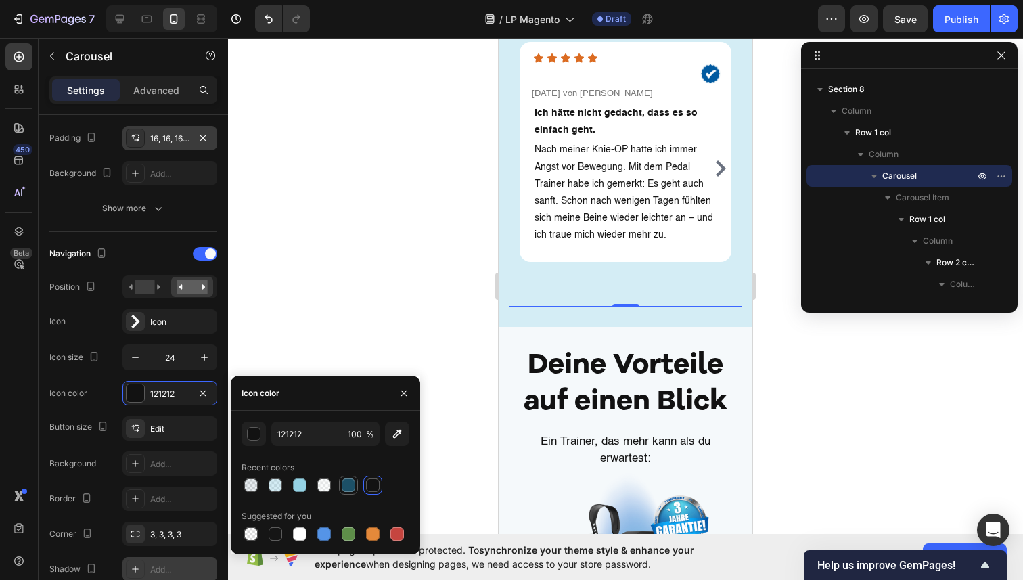
click at [348, 487] on div at bounding box center [349, 485] width 14 height 14
type input "1C5067"
click at [405, 386] on button "button" at bounding box center [404, 393] width 22 height 22
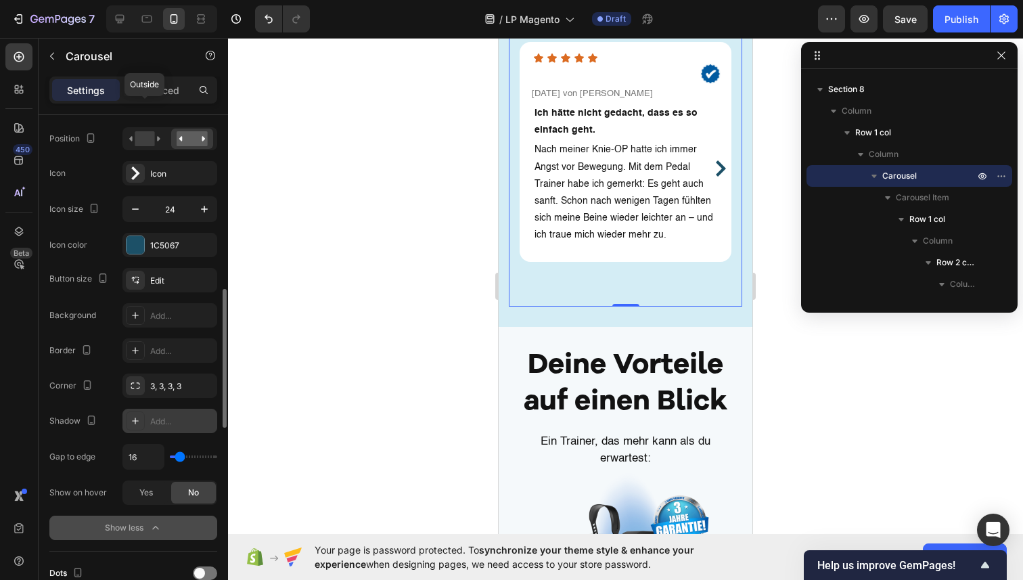
scroll to position [493, 0]
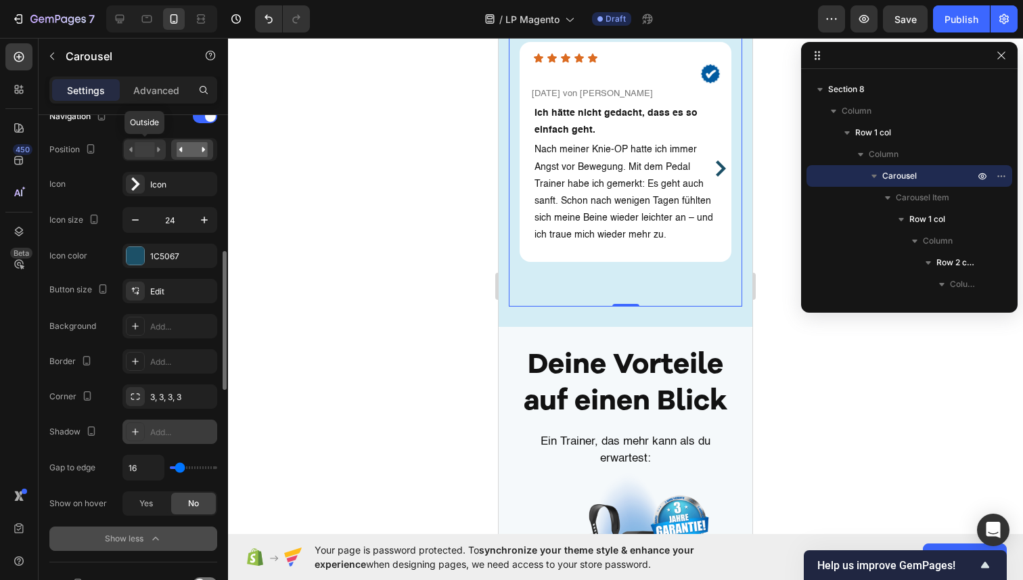
click at [150, 149] on rect at bounding box center [145, 149] width 20 height 15
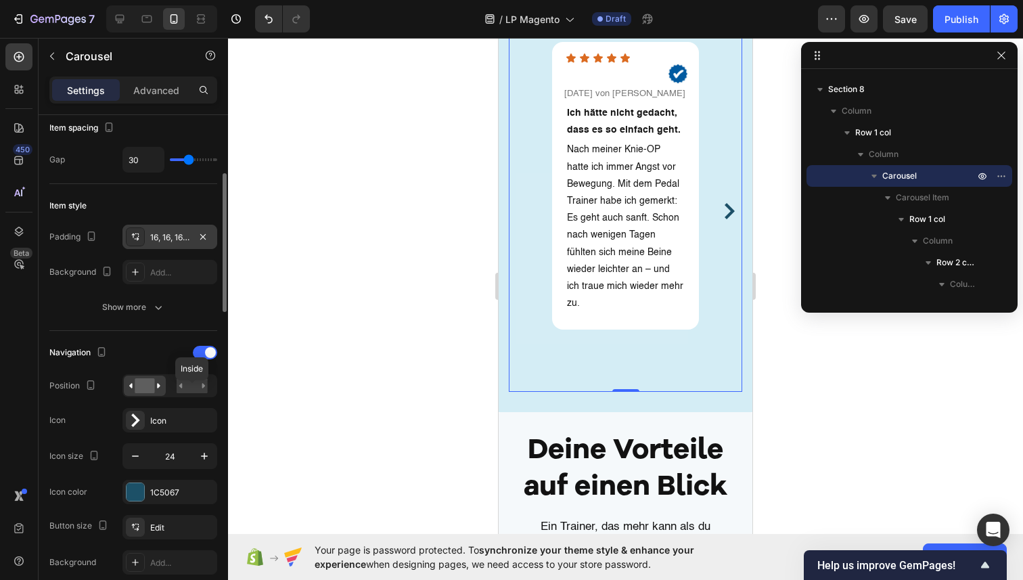
scroll to position [247, 0]
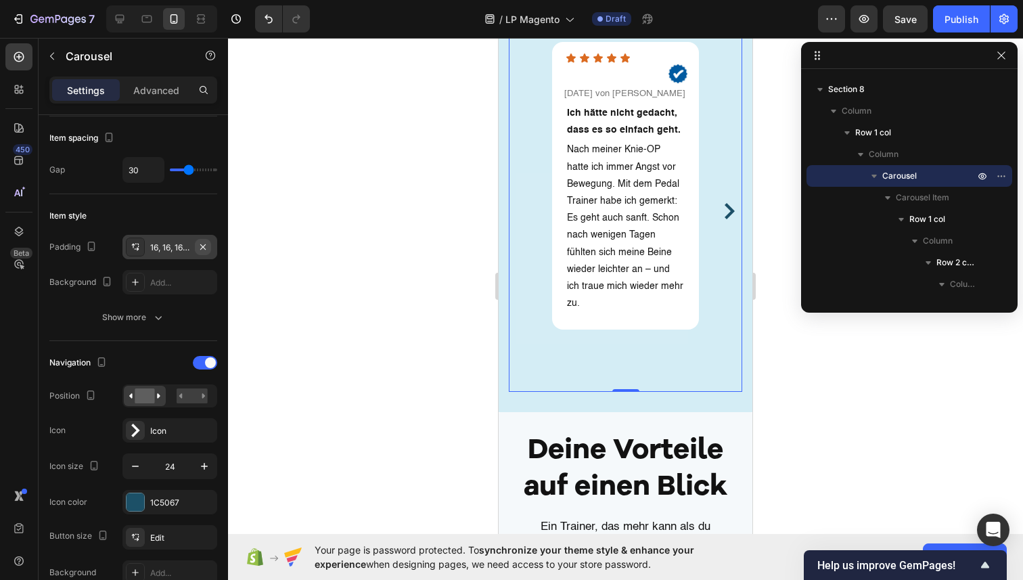
click at [201, 246] on icon "button" at bounding box center [203, 247] width 11 height 11
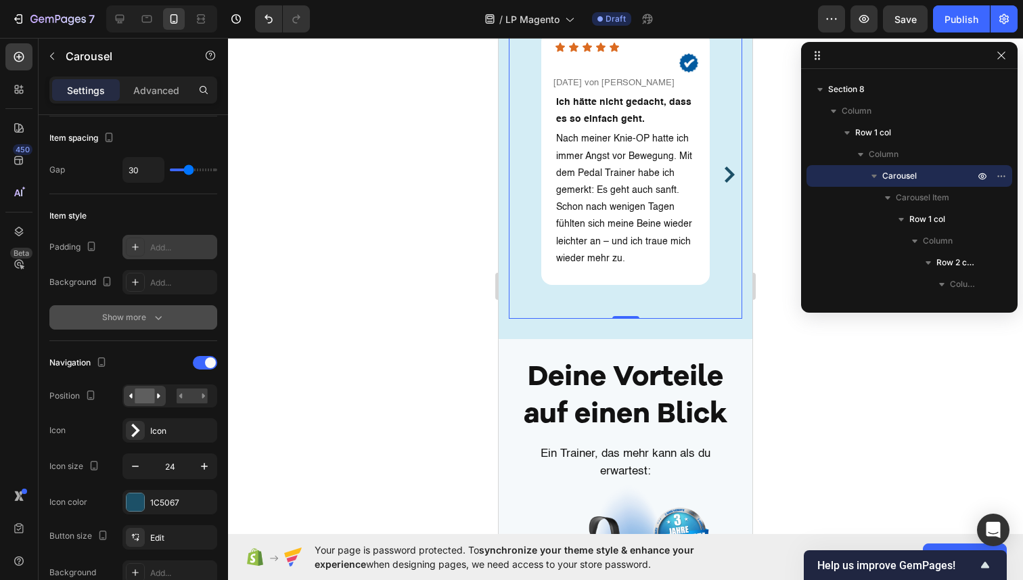
click at [143, 311] on div "Show more" at bounding box center [133, 318] width 63 height 14
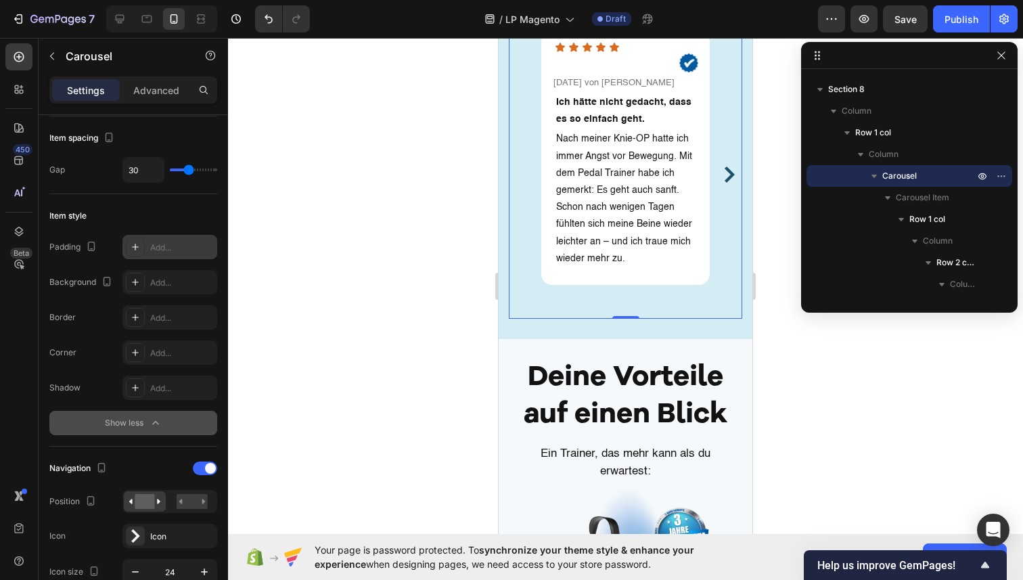
click at [141, 427] on div "Show less" at bounding box center [134, 423] width 58 height 14
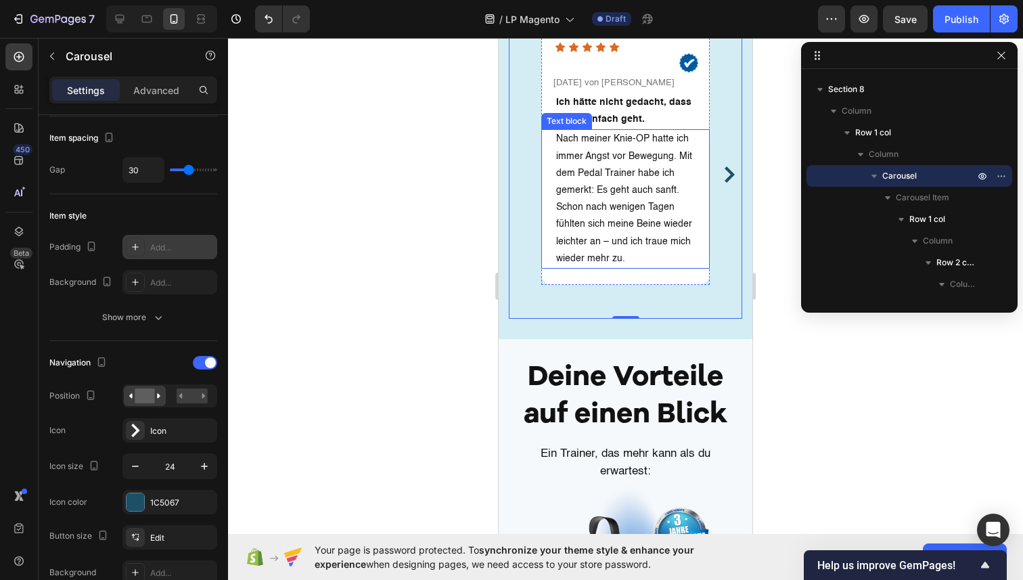
scroll to position [3135, 0]
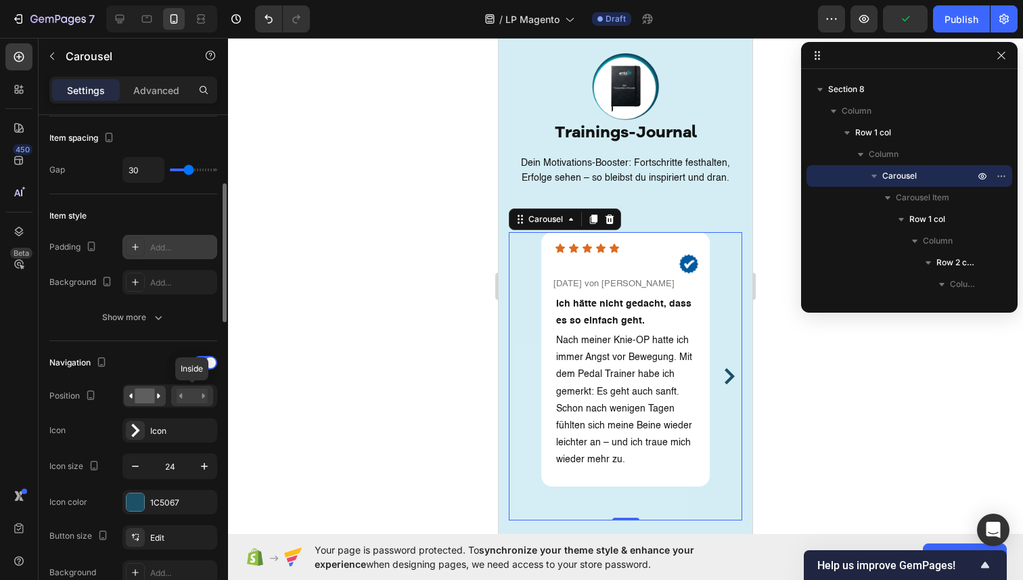
click at [194, 396] on rect at bounding box center [192, 395] width 31 height 15
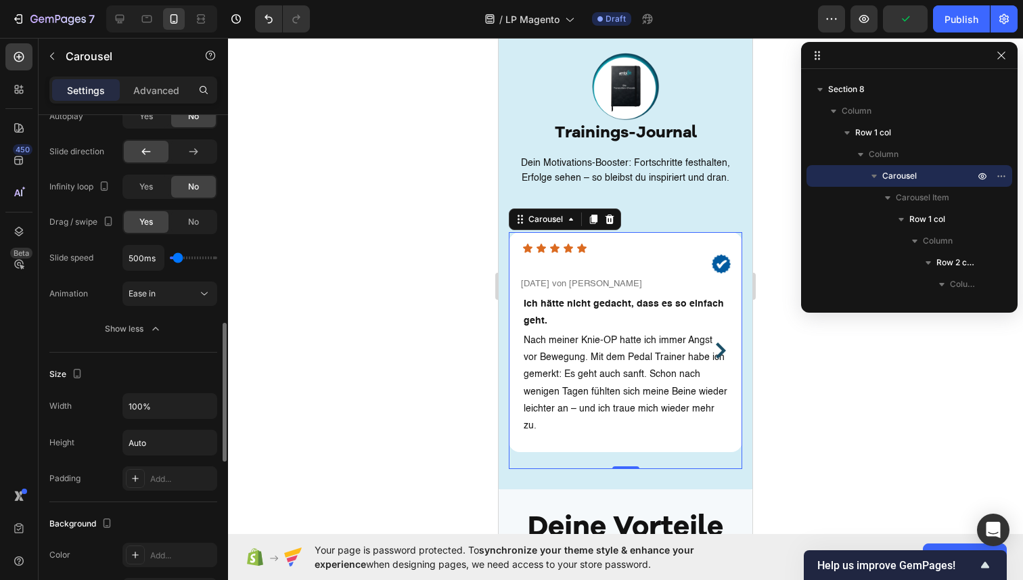
scroll to position [975, 0]
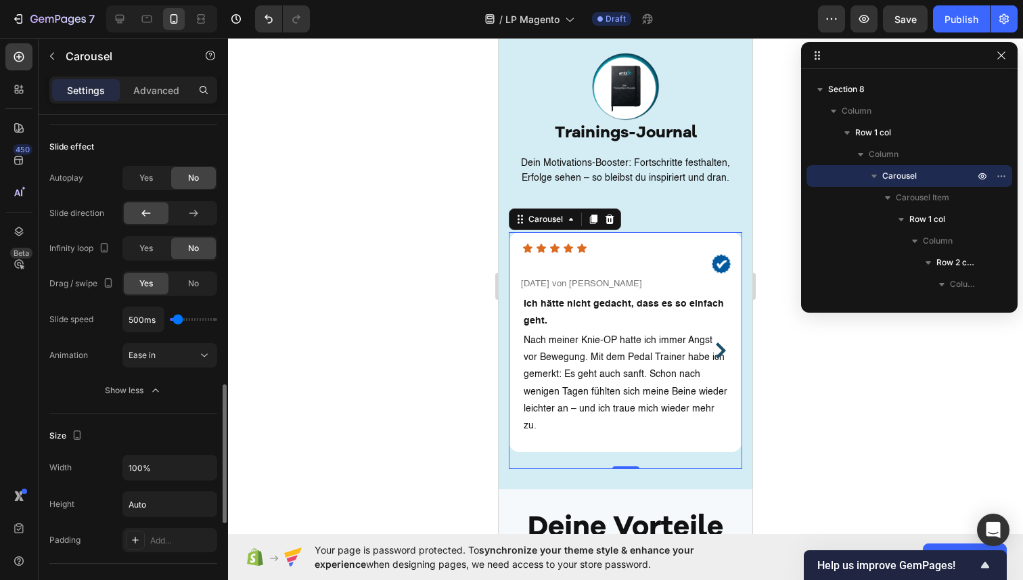
click at [719, 342] on icon "Carousel Next Arrow" at bounding box center [721, 350] width 10 height 16
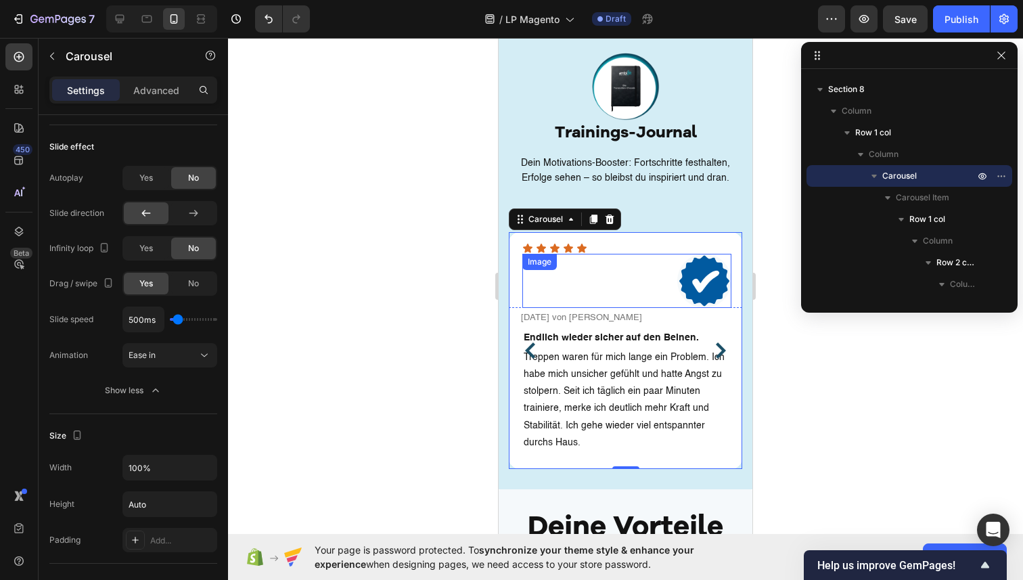
click at [721, 262] on img at bounding box center [704, 281] width 54 height 54
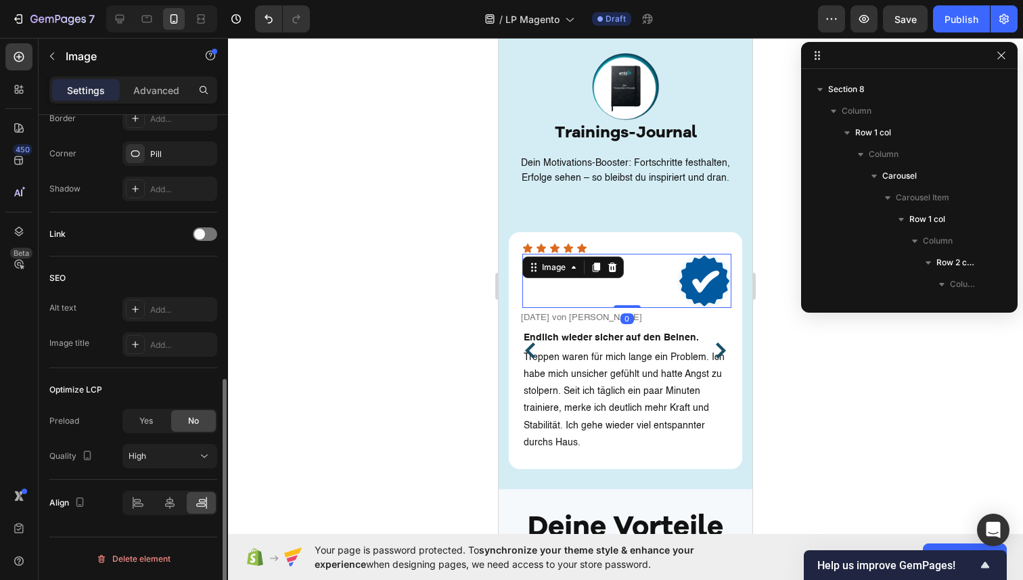
scroll to position [0, 0]
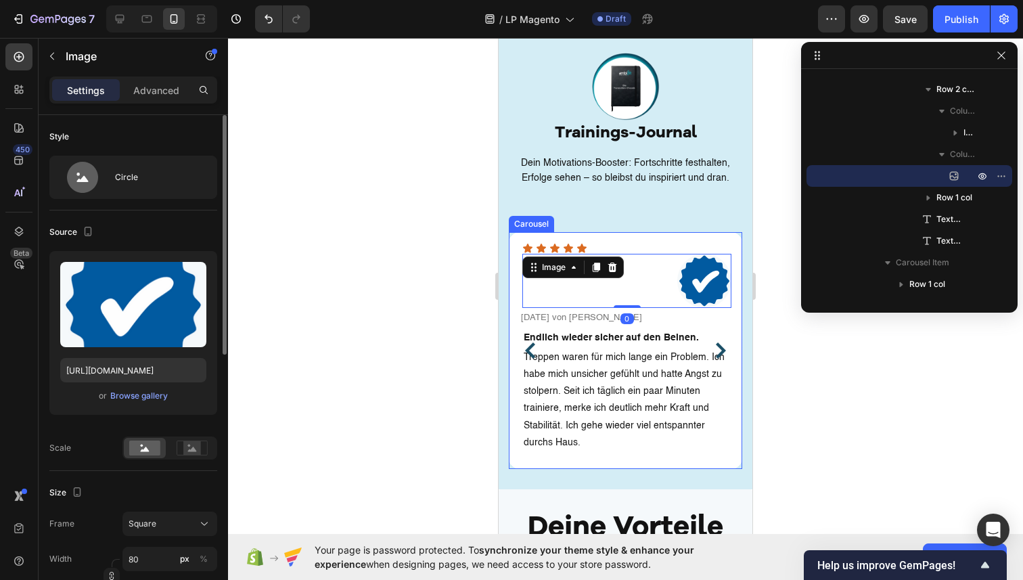
click at [535, 342] on icon "Carousel Back Arrow" at bounding box center [530, 350] width 16 height 16
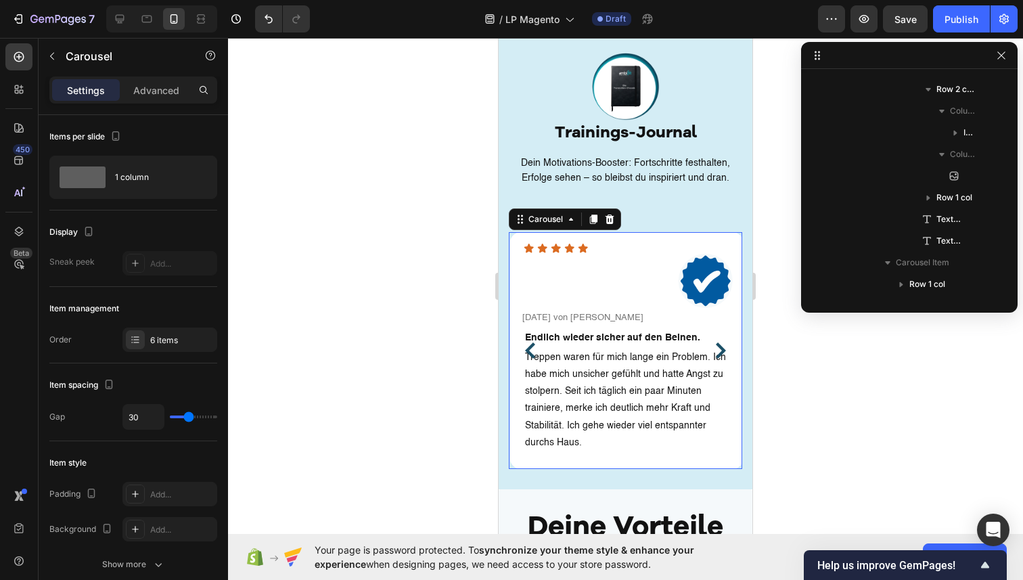
scroll to position [927, 0]
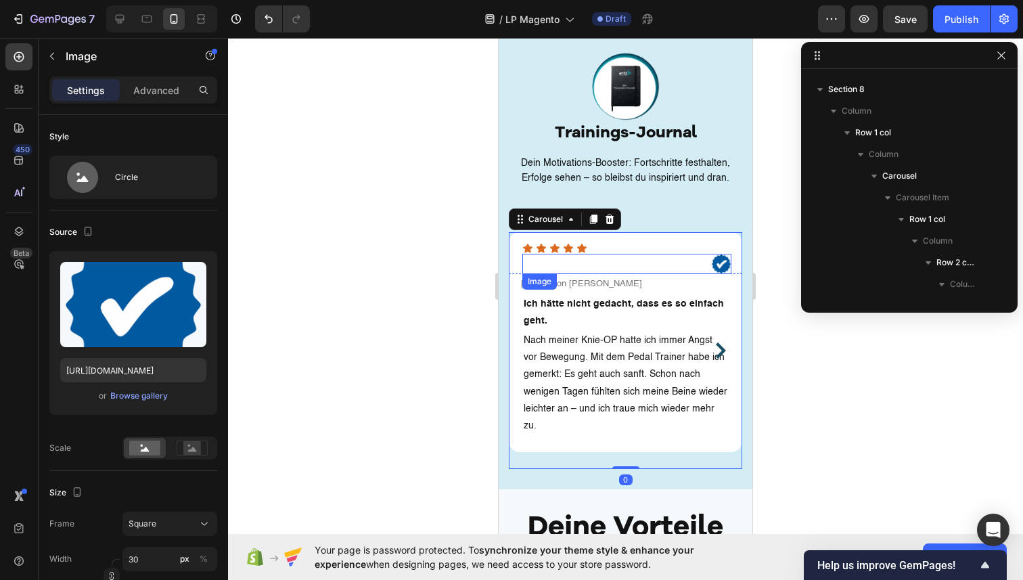
click at [728, 254] on img at bounding box center [721, 264] width 20 height 20
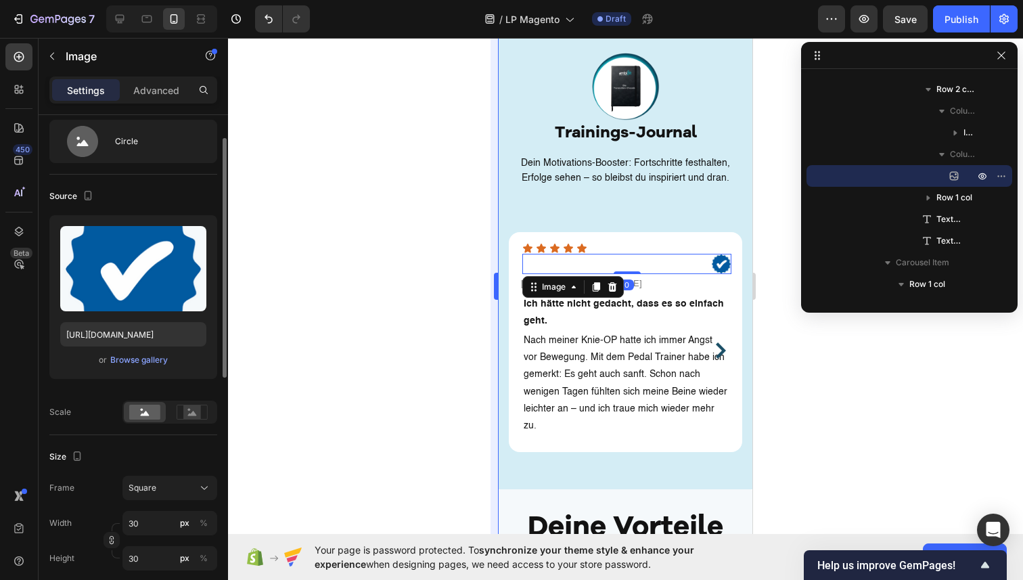
scroll to position [48, 0]
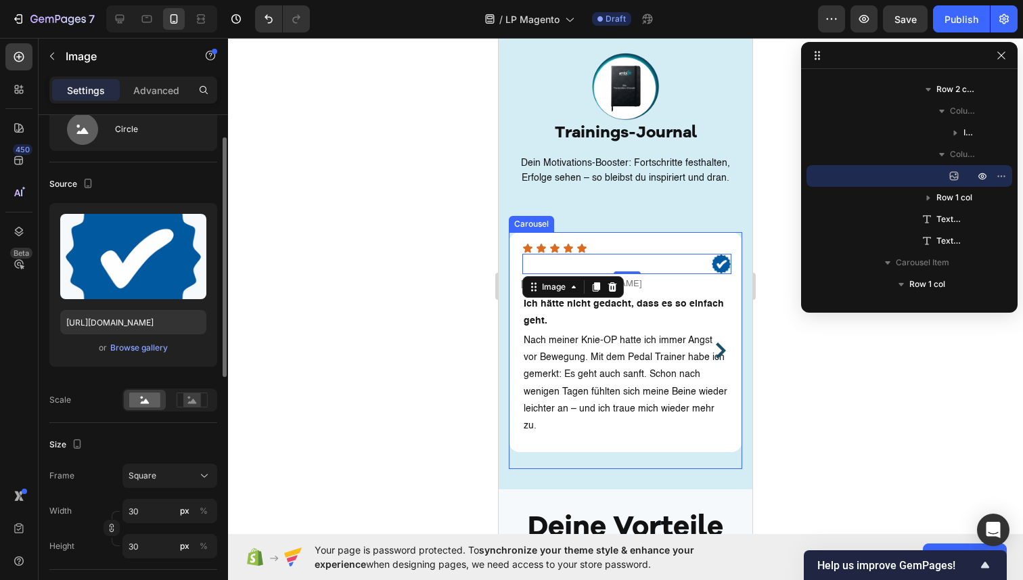
click at [723, 342] on icon "Carousel Next Arrow" at bounding box center [721, 350] width 16 height 16
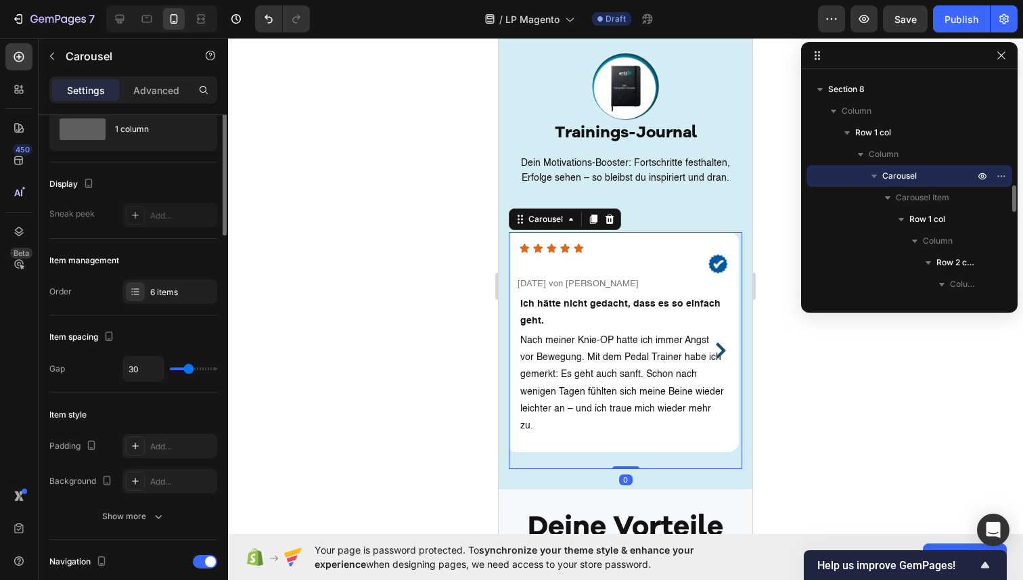
scroll to position [0, 0]
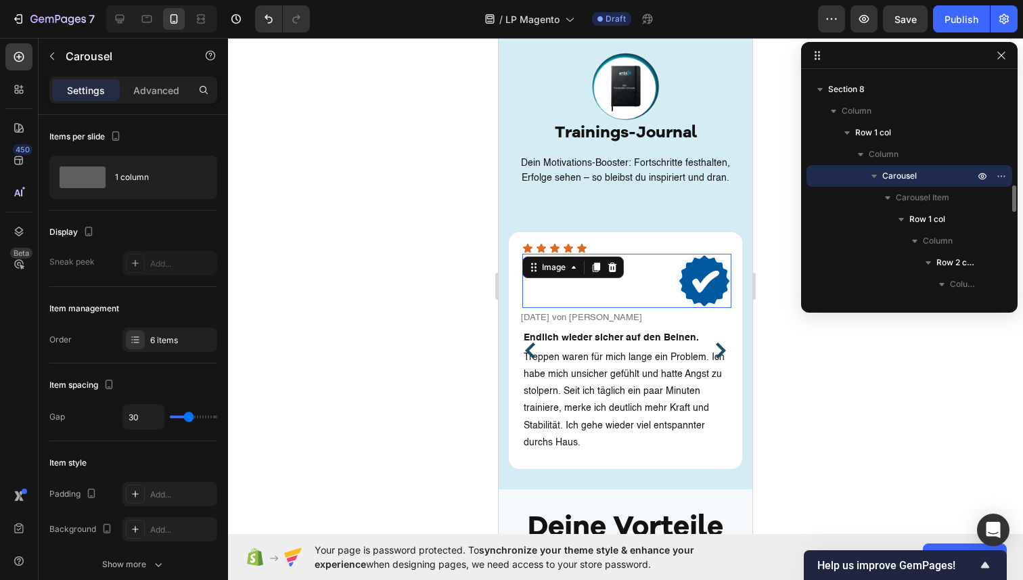
click at [697, 269] on img at bounding box center [704, 281] width 54 height 54
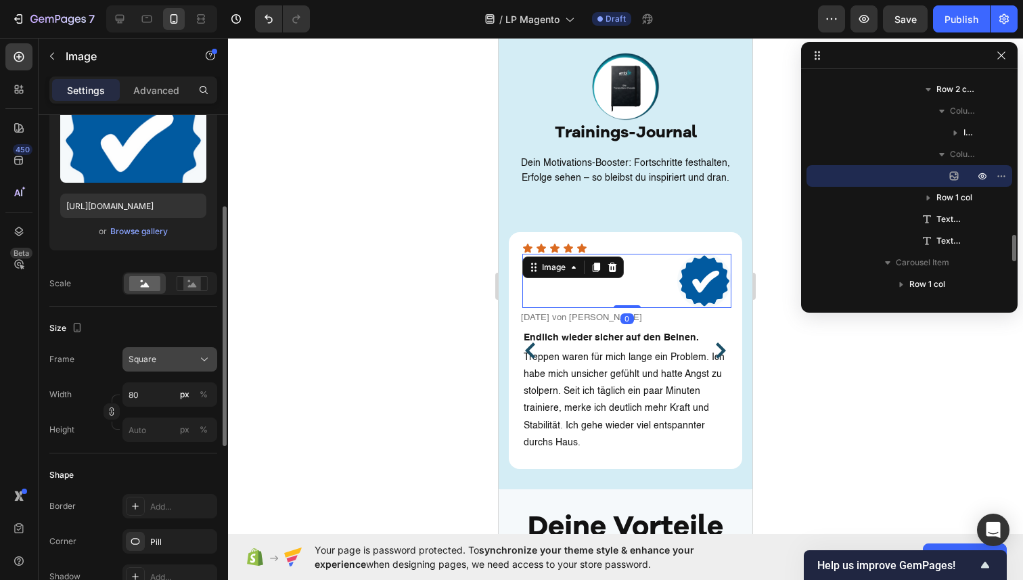
scroll to position [189, 0]
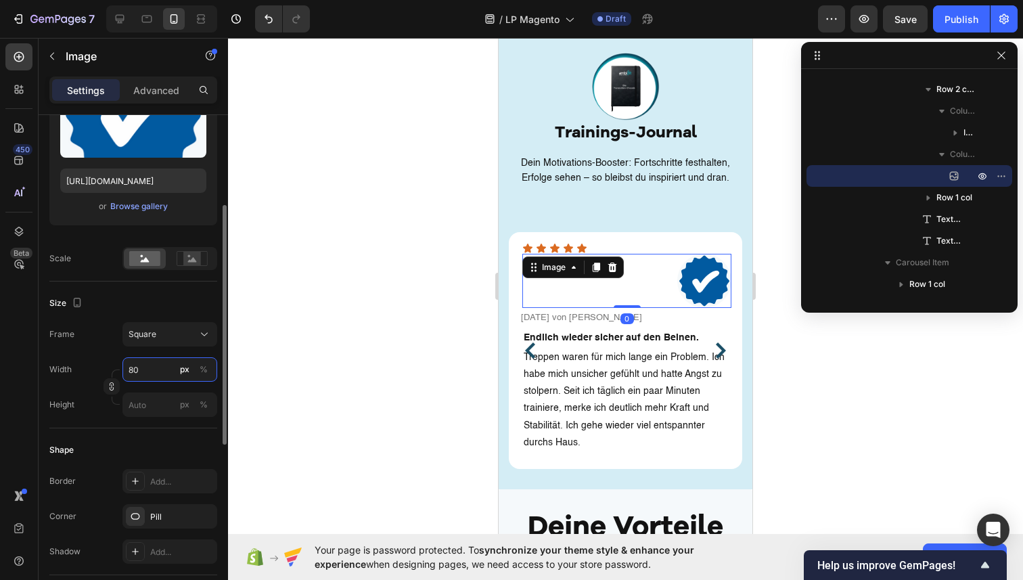
click at [145, 374] on input "80" at bounding box center [169, 369] width 95 height 24
type input "2"
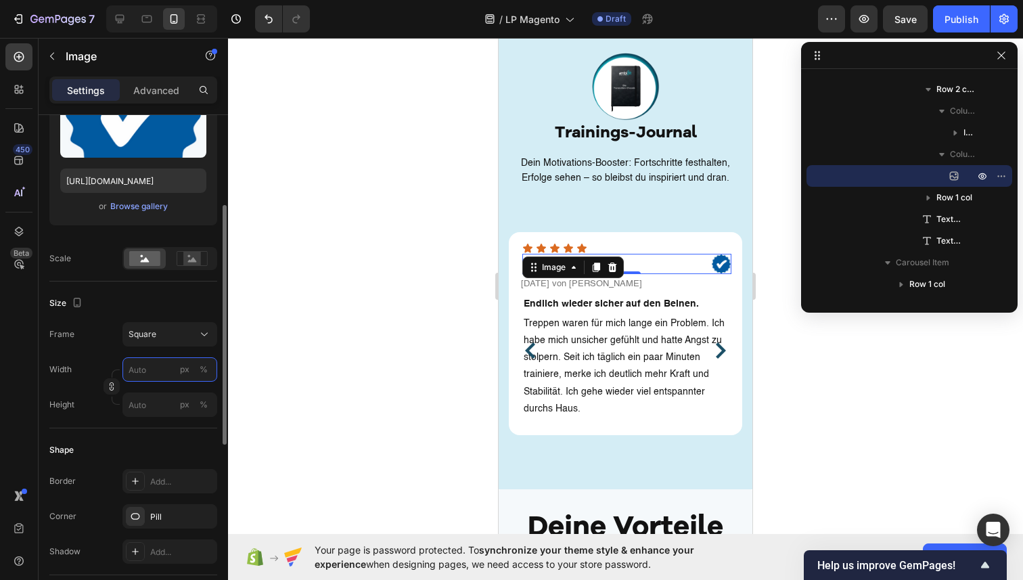
type input "3"
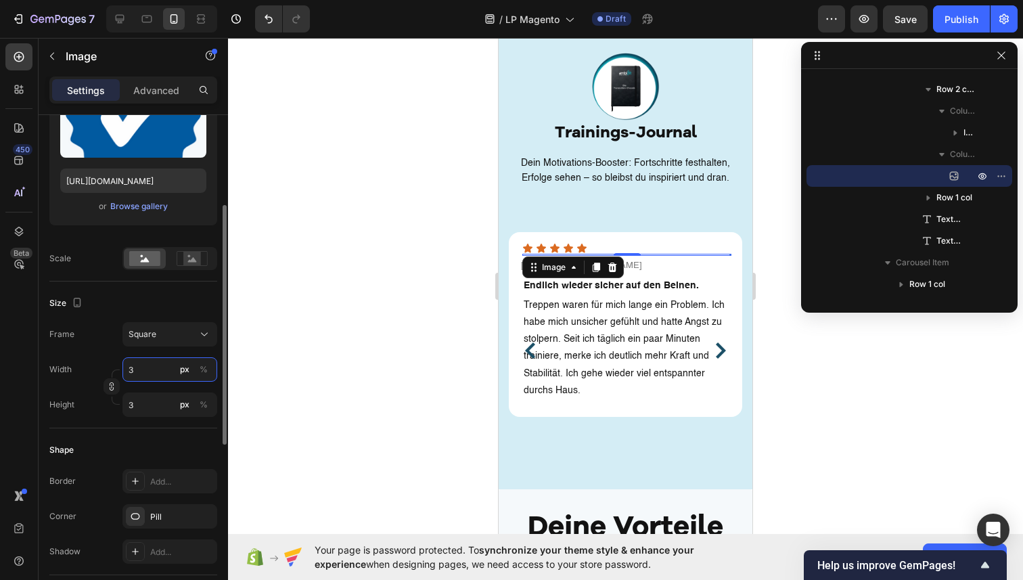
type input "30"
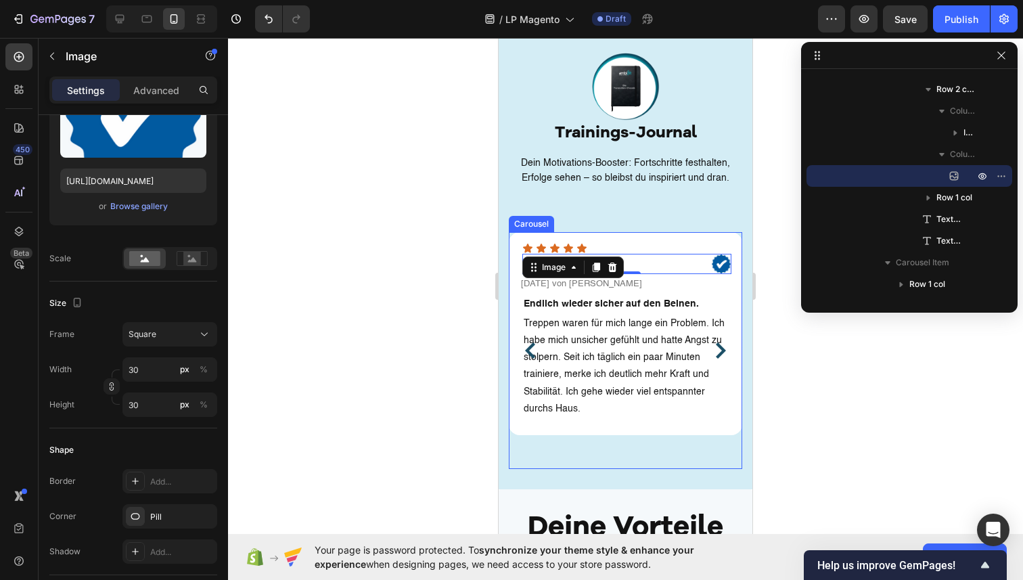
click at [584, 441] on div "Icon Icon Icon Icon Icon Icon List Image 0 Row Vor 6 Tagen von Gerhard Text blo…" at bounding box center [625, 350] width 233 height 237
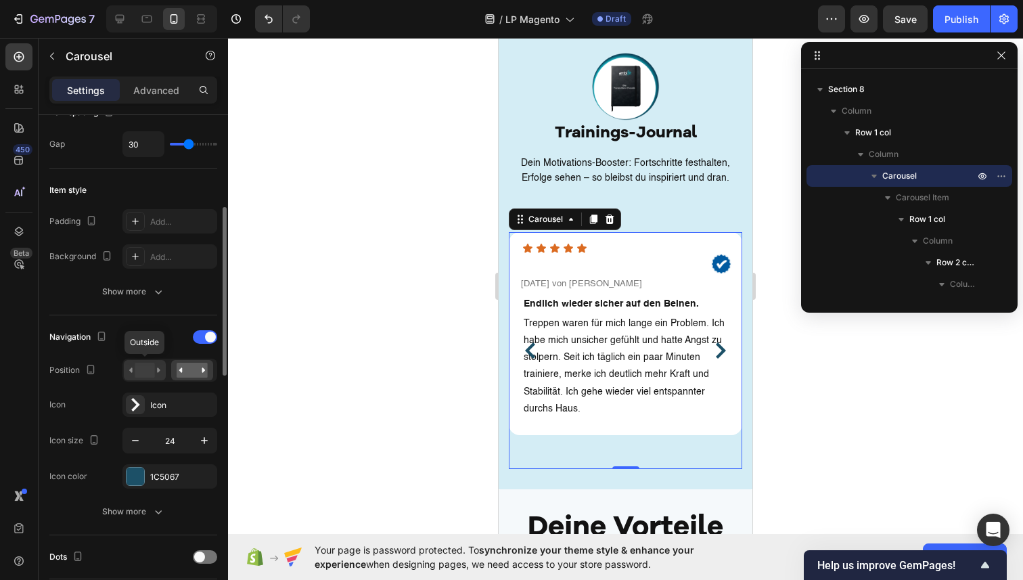
scroll to position [273, 0]
click at [148, 378] on div at bounding box center [145, 369] width 42 height 20
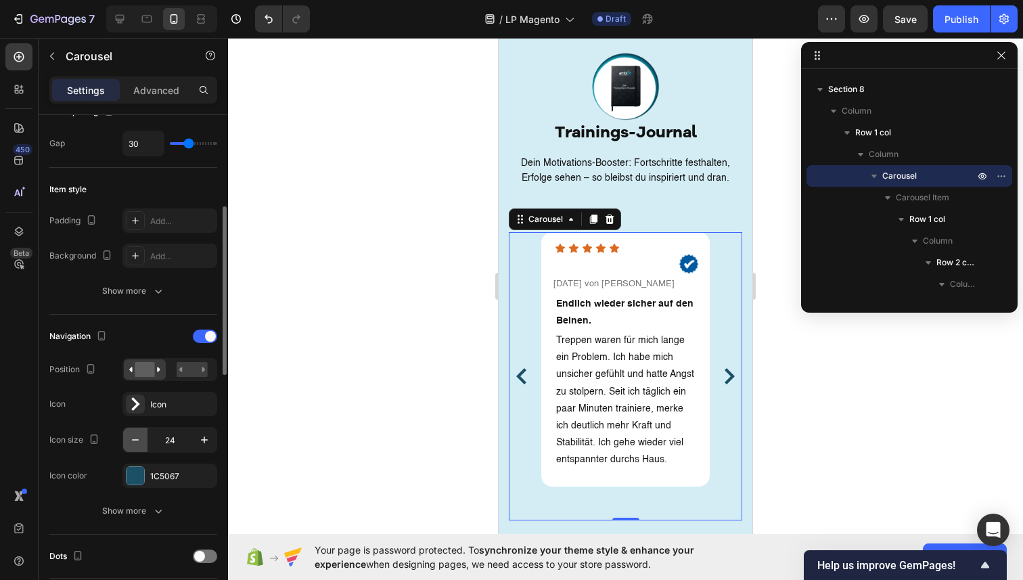
click at [137, 438] on icon "button" at bounding box center [136, 440] width 14 height 14
type input "21"
click at [145, 509] on div "Show more" at bounding box center [133, 511] width 63 height 14
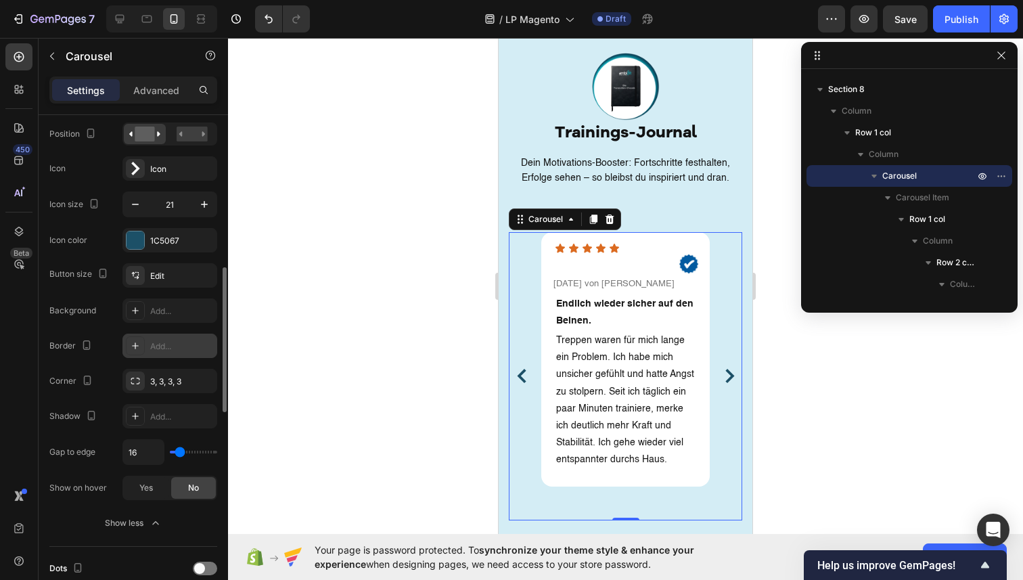
scroll to position [514, 0]
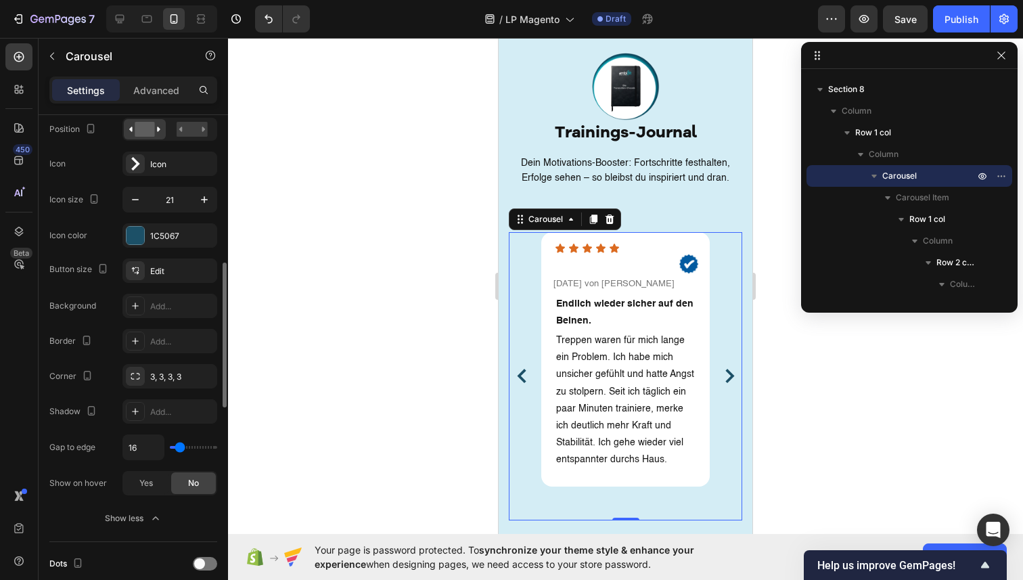
type input "0"
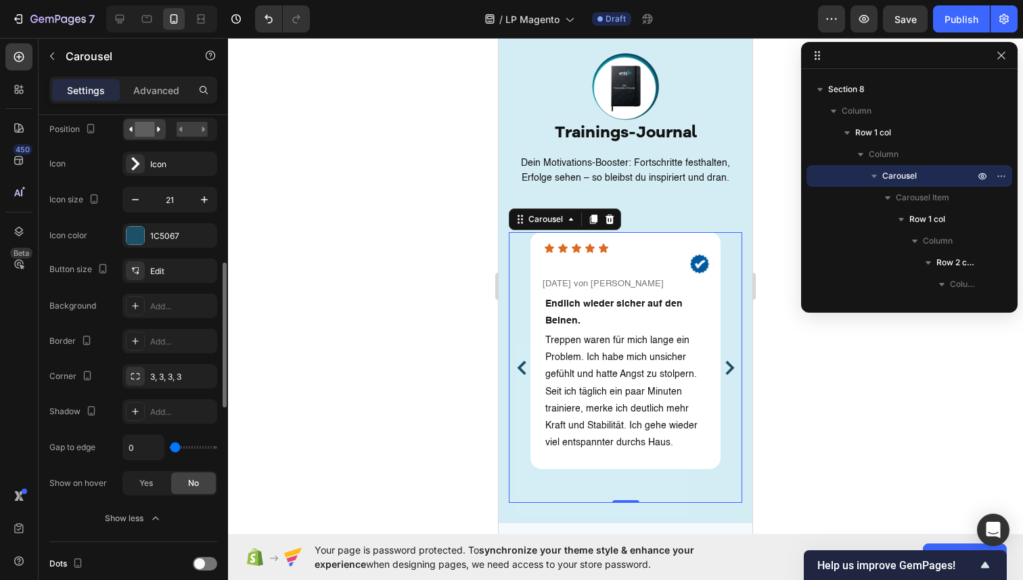
drag, startPoint x: 181, startPoint y: 445, endPoint x: 168, endPoint y: 445, distance: 12.9
type input "0"
click at [170, 446] on input "range" at bounding box center [193, 447] width 47 height 3
click at [173, 453] on div "0" at bounding box center [169, 447] width 95 height 26
click at [531, 357] on button "Carousel Back Arrow" at bounding box center [522, 368] width 22 height 22
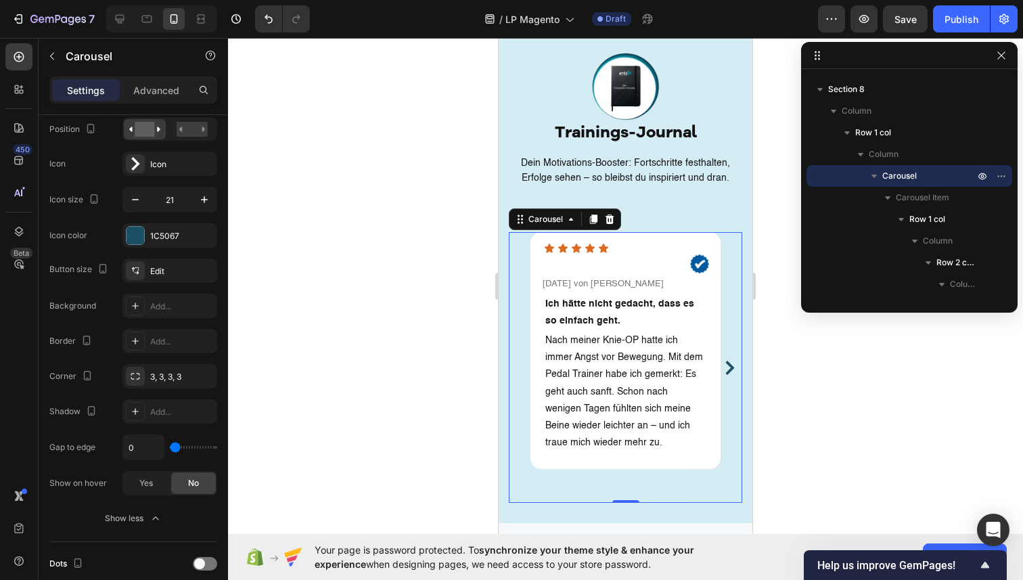
click at [730, 361] on icon "Carousel Next Arrow" at bounding box center [729, 368] width 9 height 14
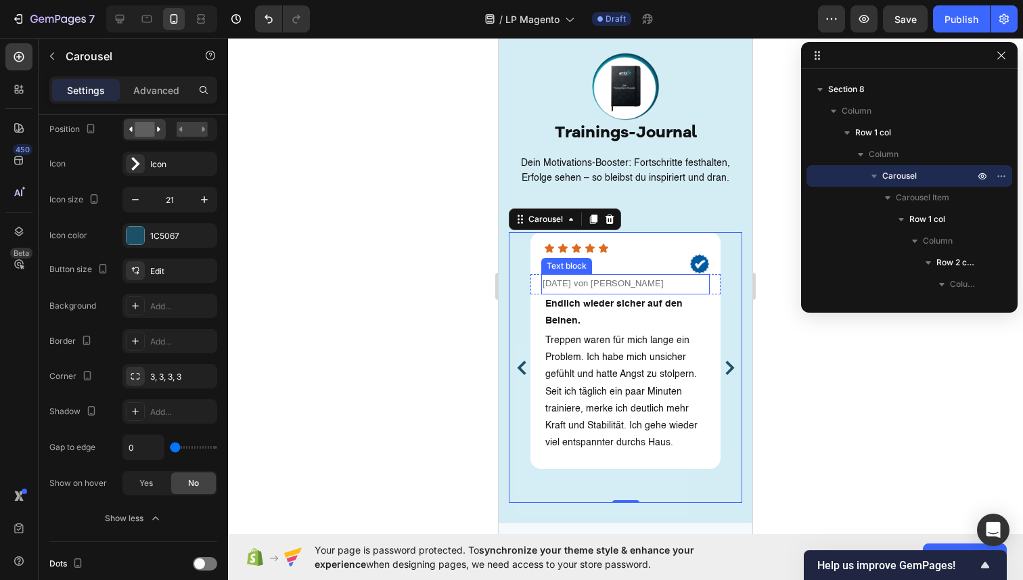
click at [700, 254] on img at bounding box center [700, 264] width 20 height 20
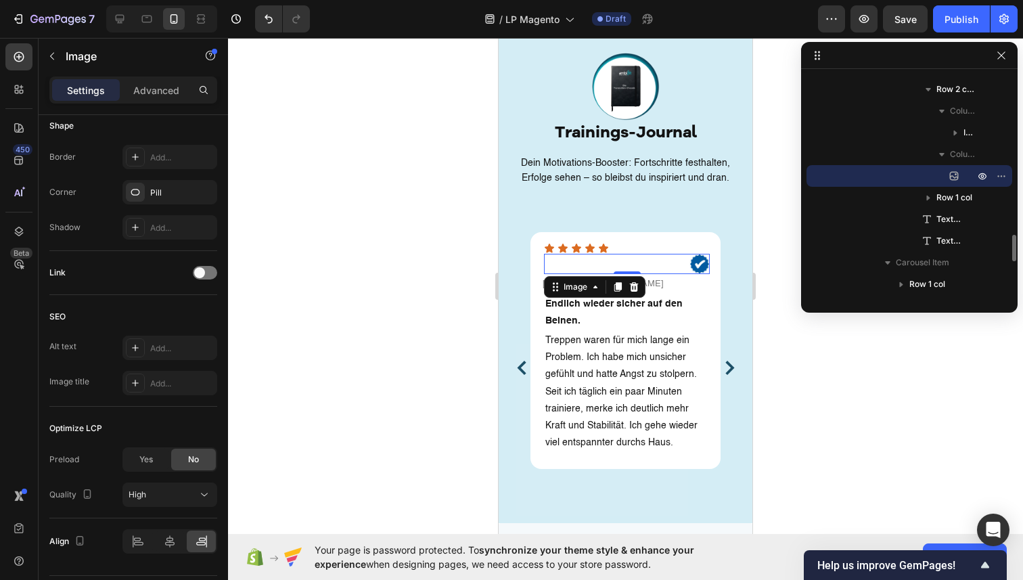
scroll to position [0, 0]
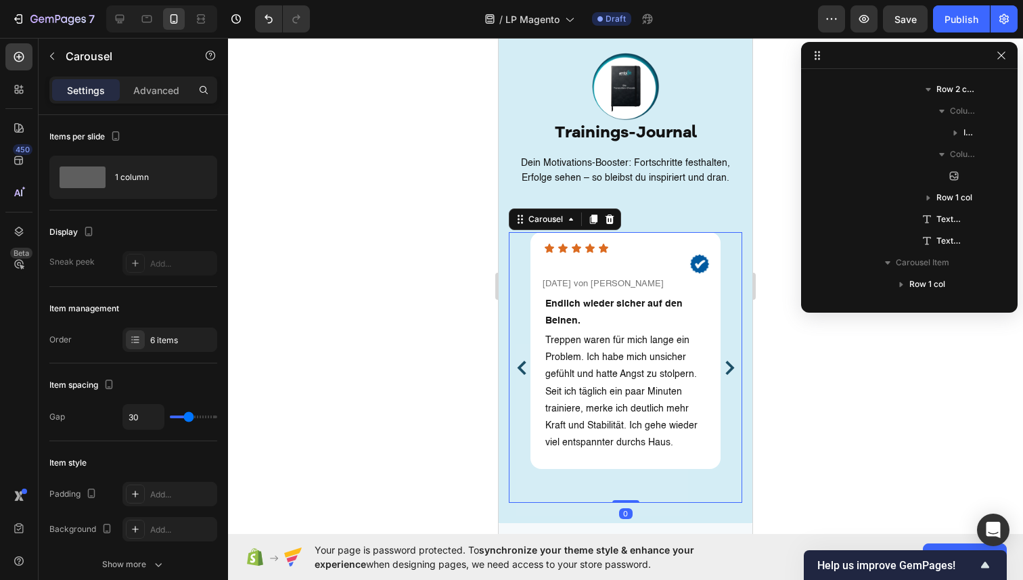
click at [732, 361] on icon "Carousel Next Arrow" at bounding box center [729, 368] width 9 height 14
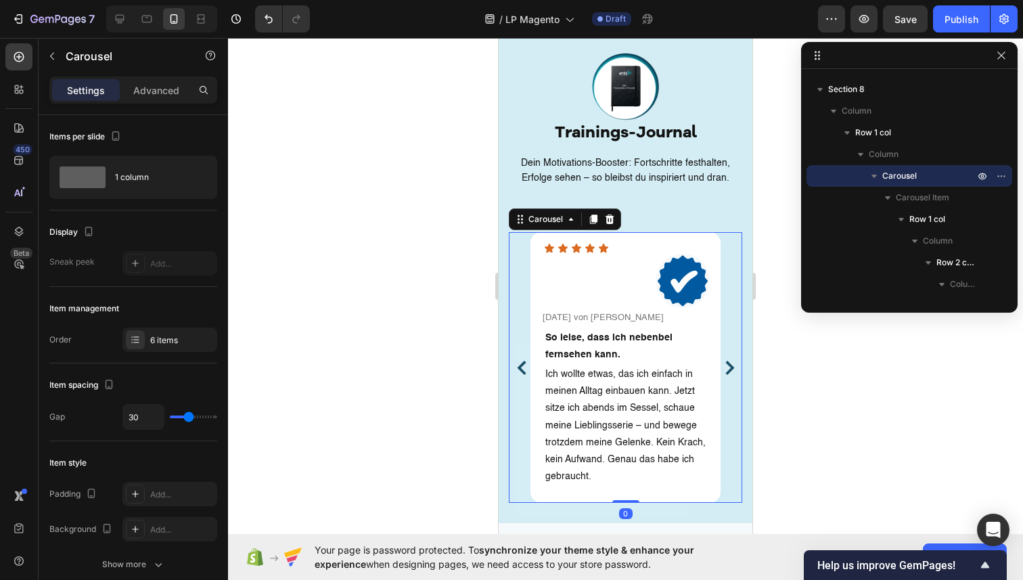
click at [523, 361] on icon "Carousel Back Arrow" at bounding box center [522, 368] width 14 height 14
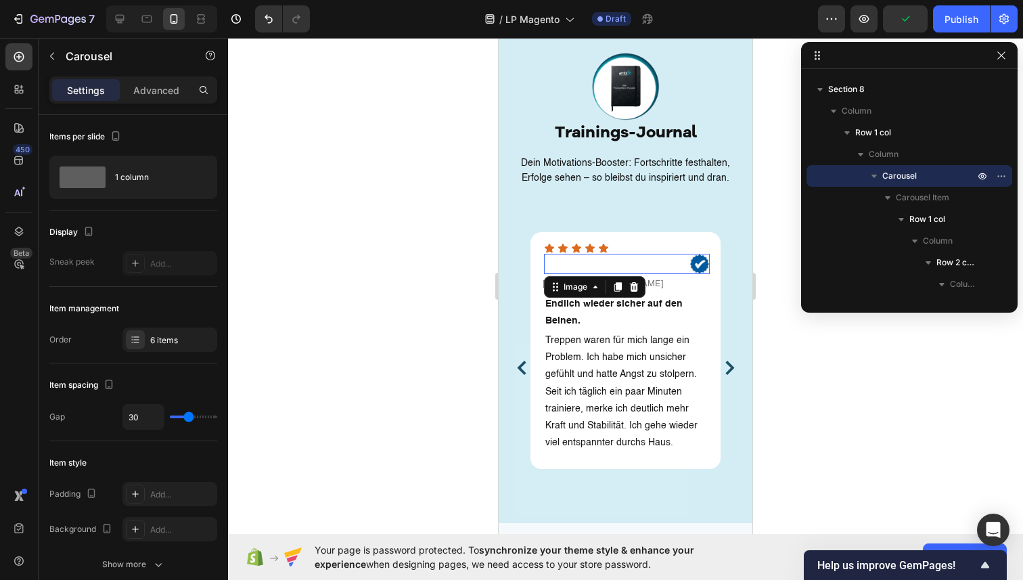
click at [696, 254] on img at bounding box center [700, 264] width 20 height 20
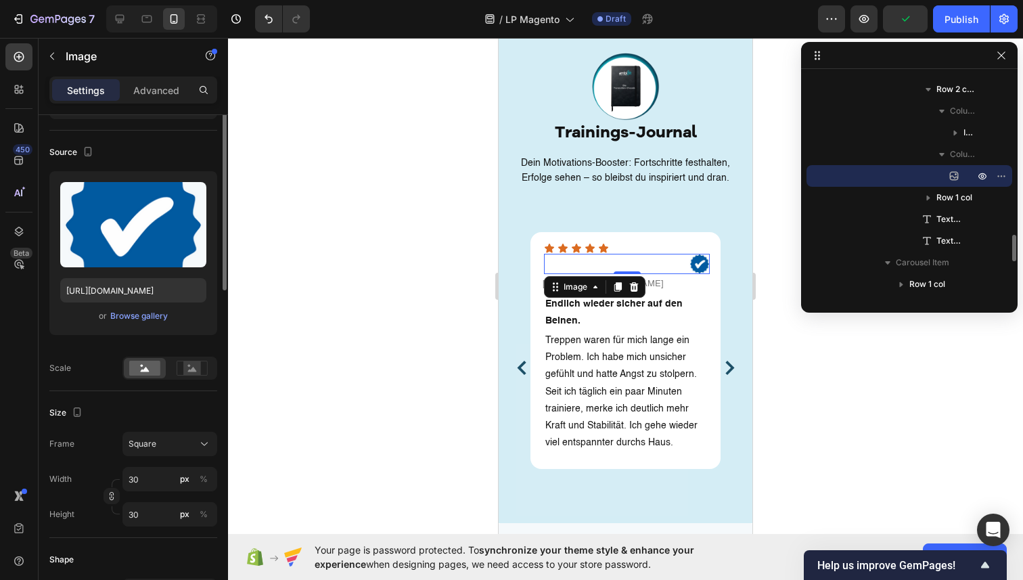
scroll to position [85, 0]
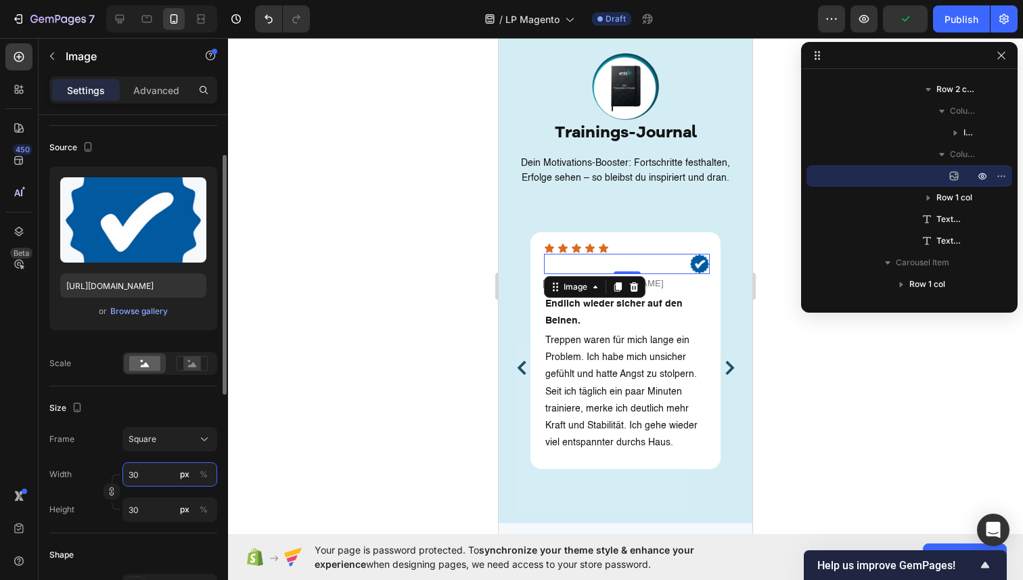
click at [156, 470] on input "30" at bounding box center [169, 474] width 95 height 24
type input "2"
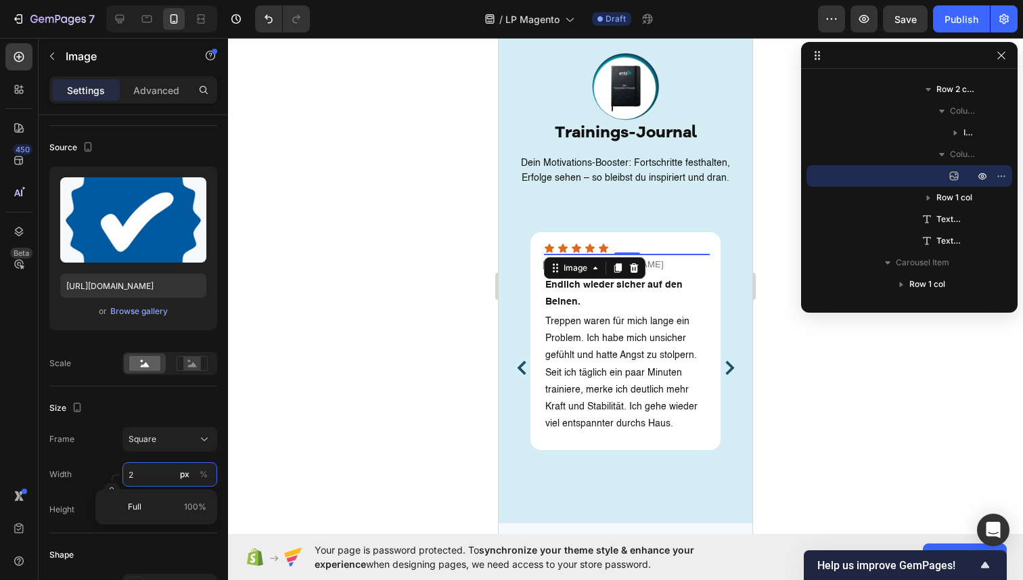
type input "20"
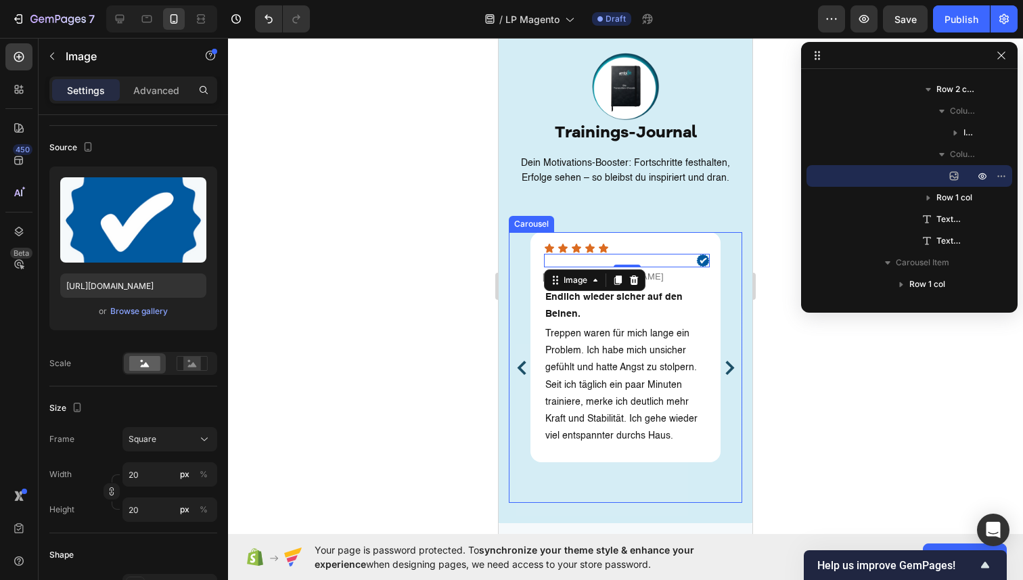
click at [520, 361] on icon "Carousel Back Arrow" at bounding box center [521, 368] width 9 height 14
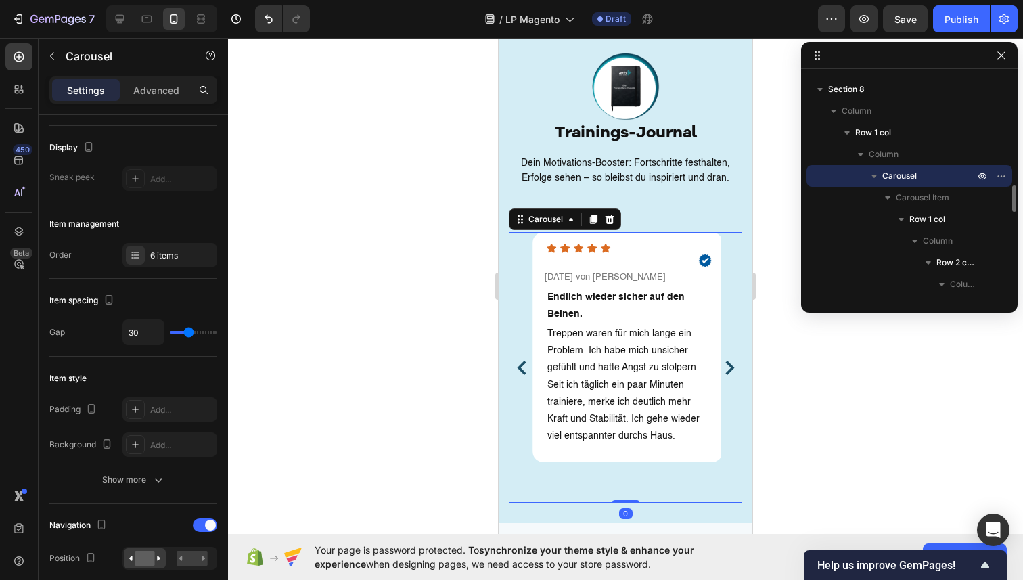
scroll to position [0, 0]
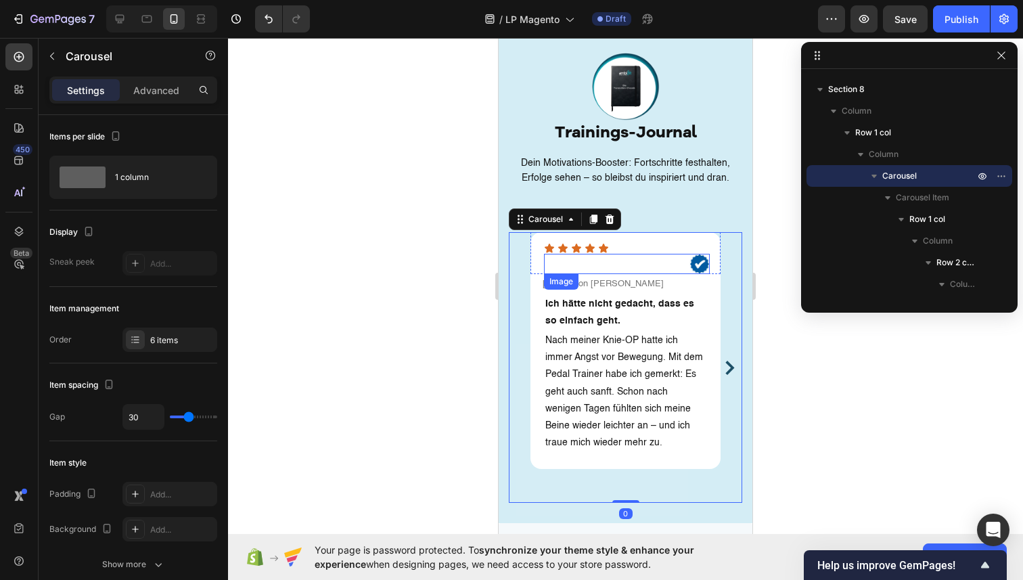
click at [702, 254] on img at bounding box center [700, 264] width 20 height 20
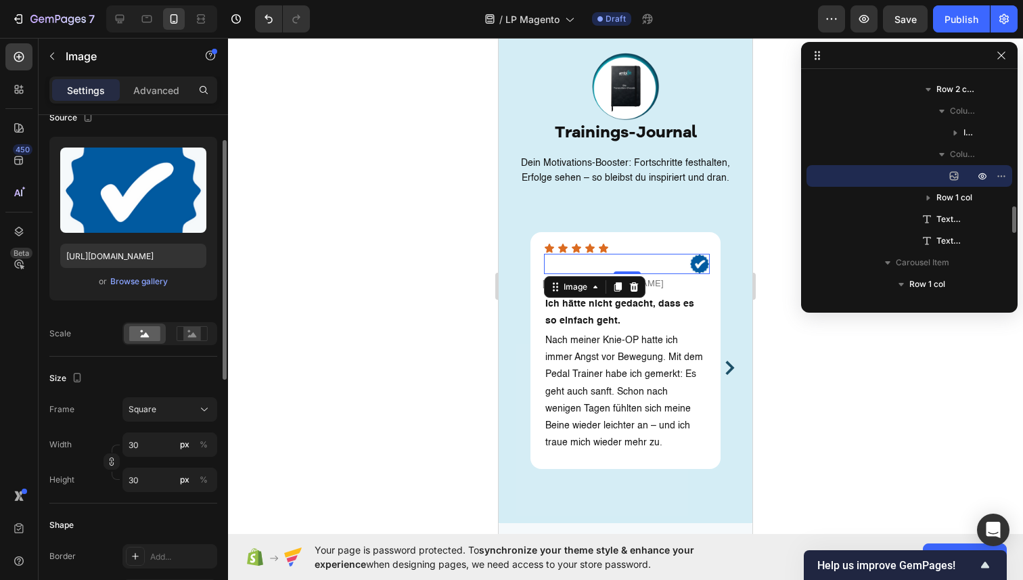
scroll to position [234, 0]
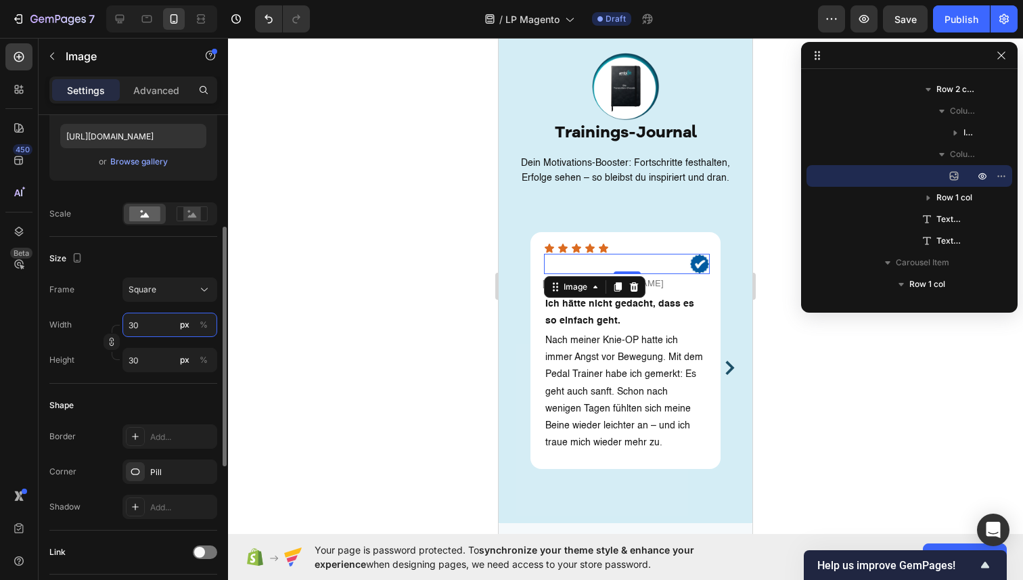
click at [143, 327] on input "30" at bounding box center [169, 325] width 95 height 24
type input "2"
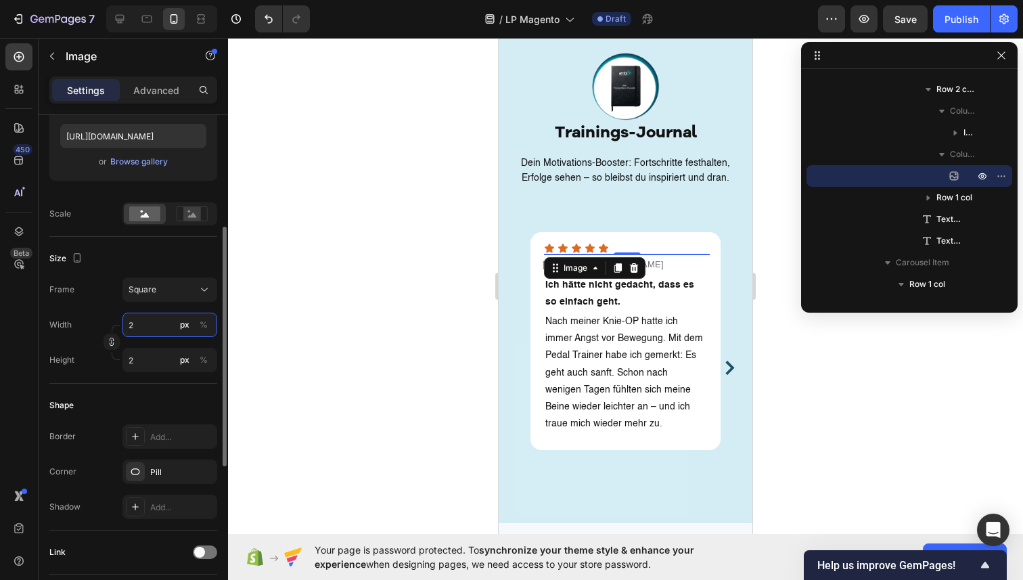
type input "20"
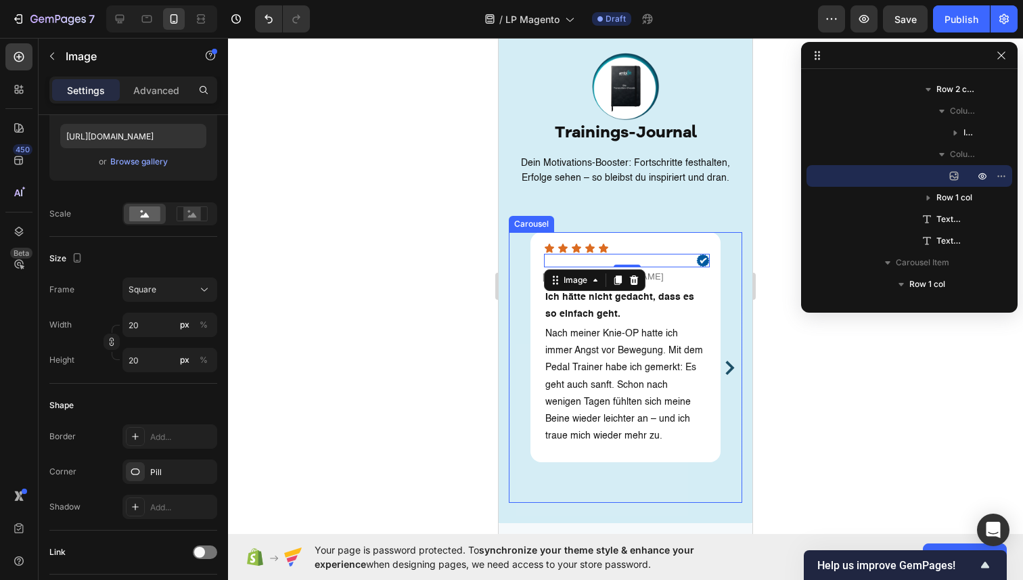
click at [728, 361] on icon "Carousel Next Arrow" at bounding box center [730, 368] width 14 height 14
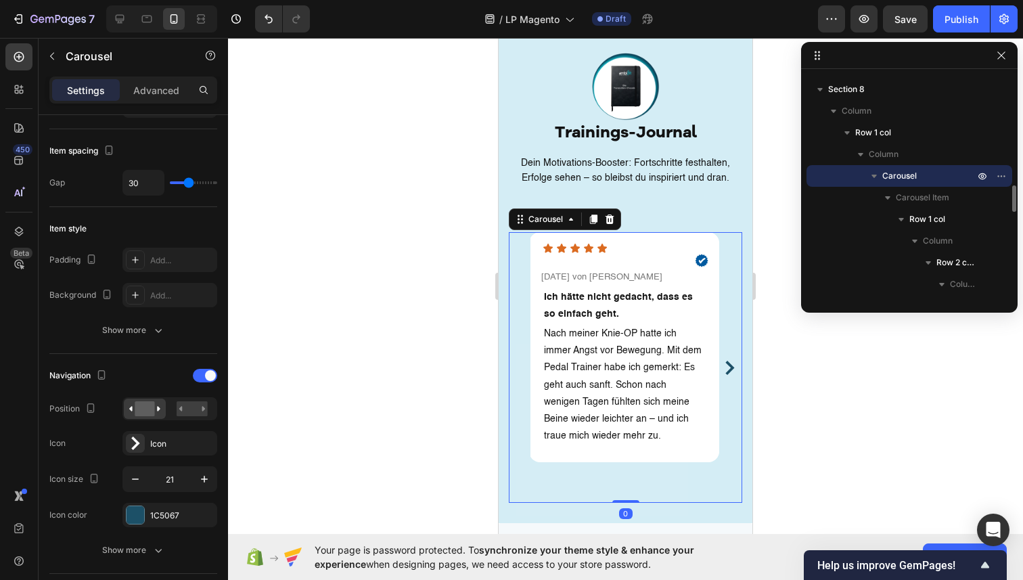
scroll to position [0, 0]
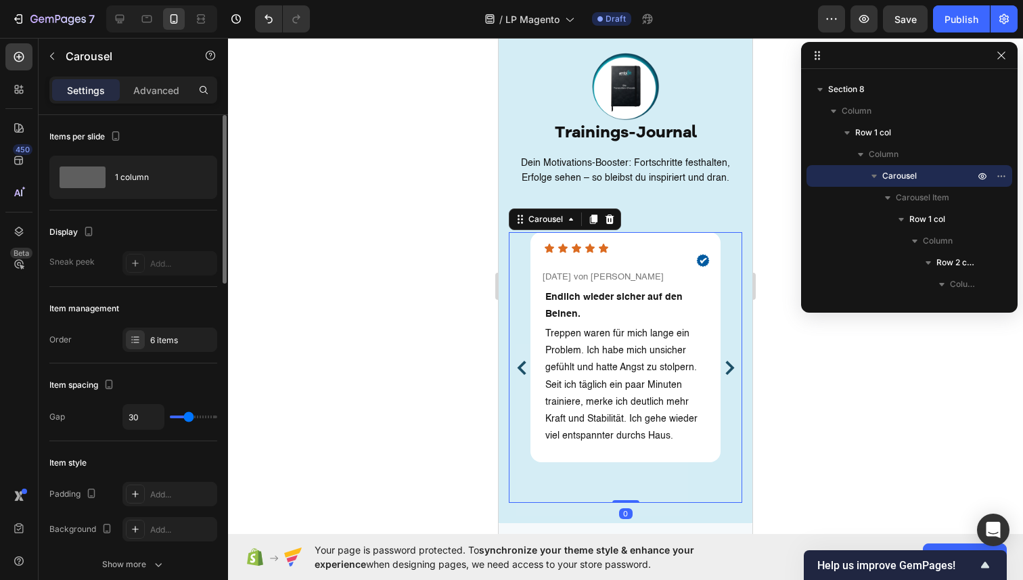
click at [730, 361] on icon "Carousel Next Arrow" at bounding box center [730, 368] width 14 height 14
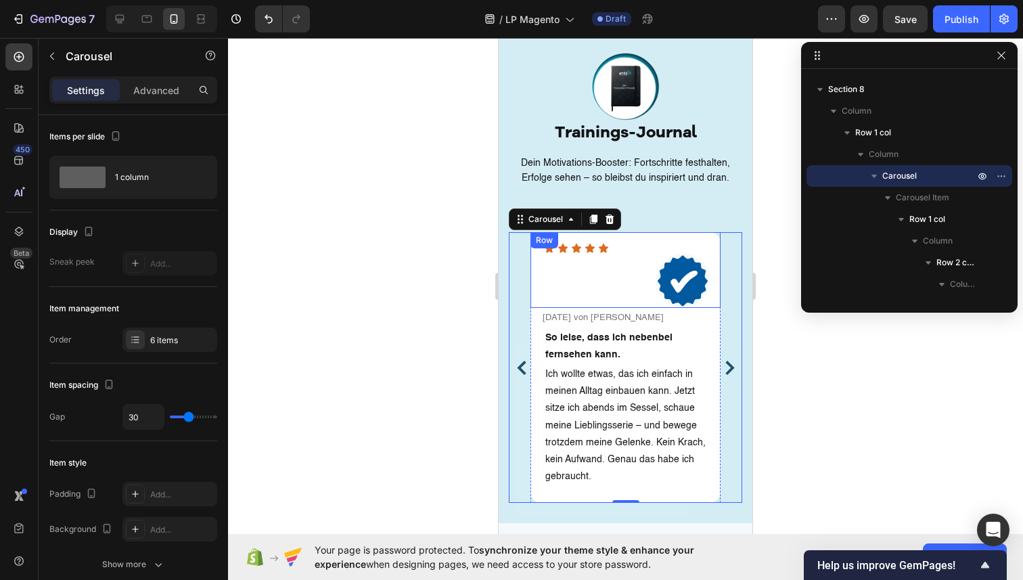
click at [720, 267] on div "Icon Icon Icon Icon Icon Icon List Image Row" at bounding box center [626, 270] width 190 height 76
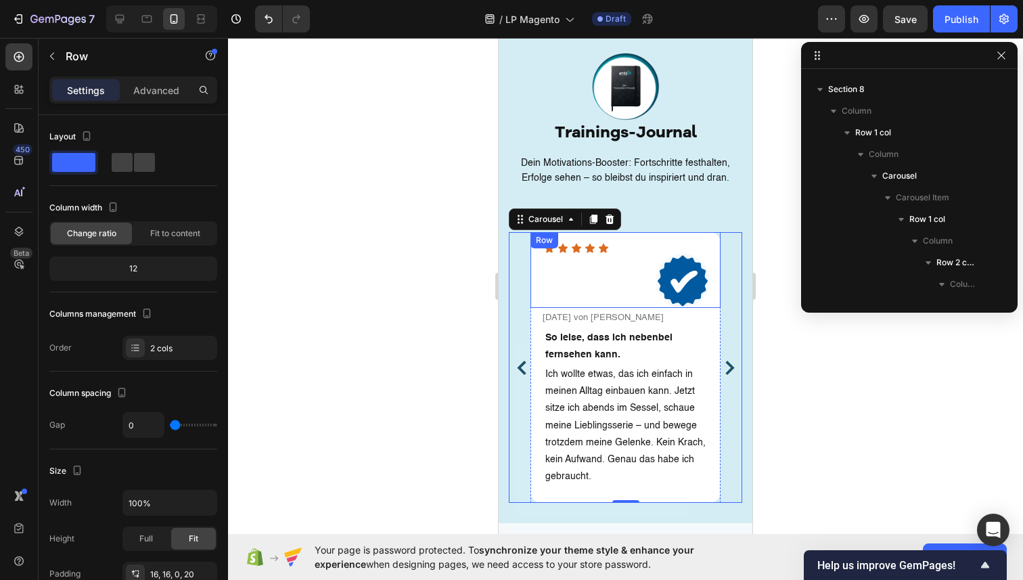
scroll to position [1490, 0]
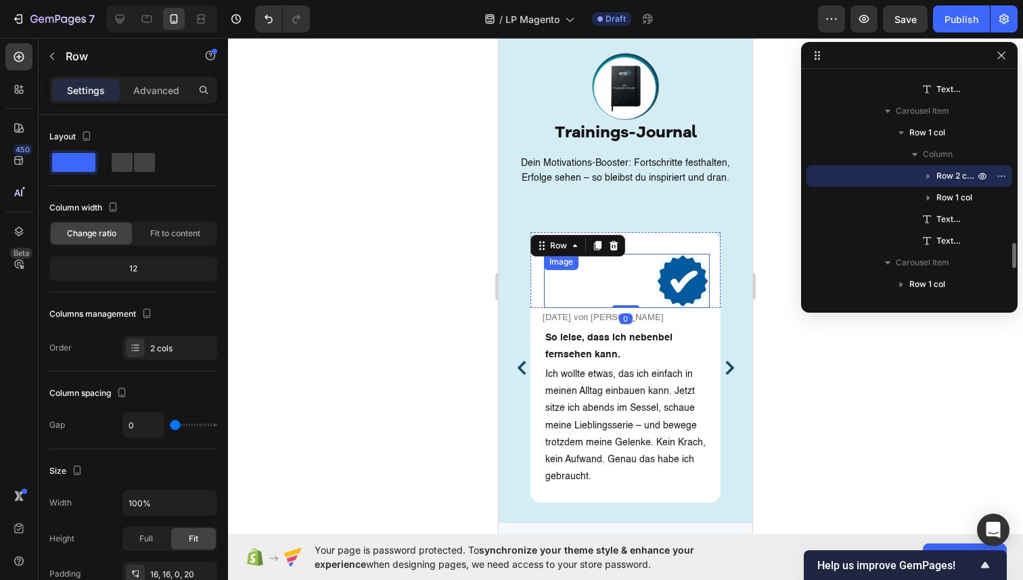
click at [689, 271] on img at bounding box center [683, 281] width 54 height 54
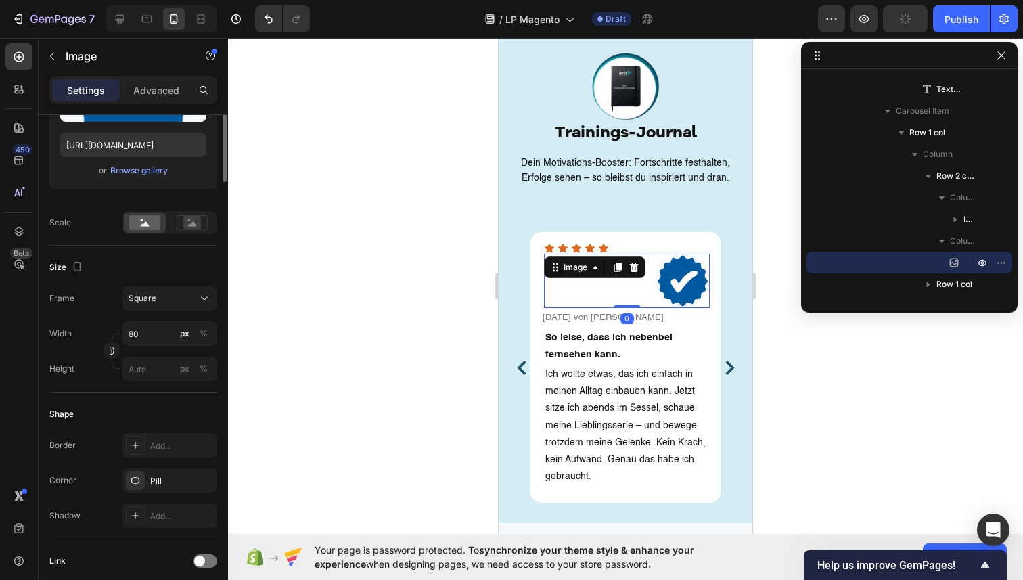
scroll to position [272, 0]
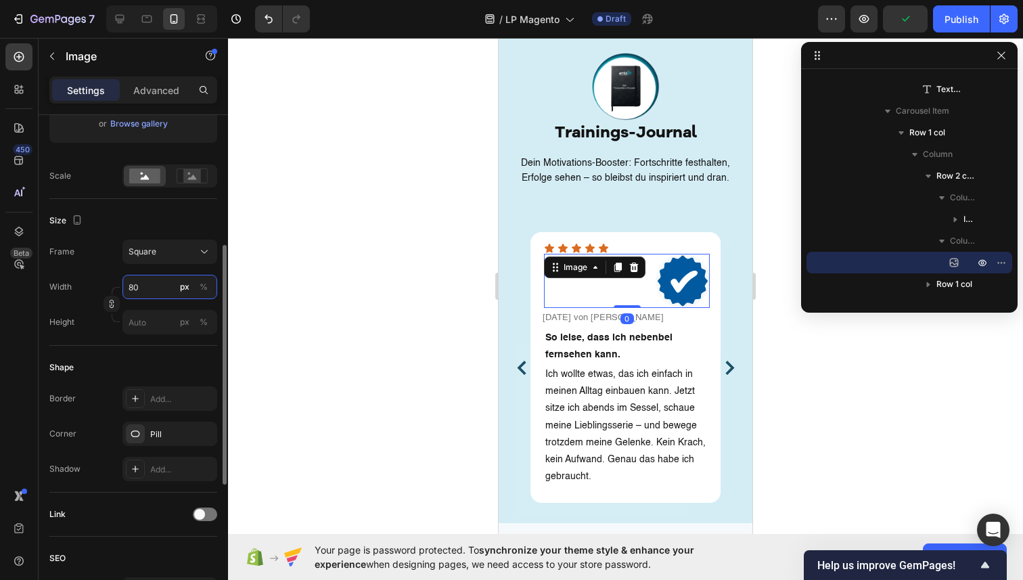
click at [152, 283] on input "80" at bounding box center [169, 287] width 95 height 24
type input "2"
type input "20"
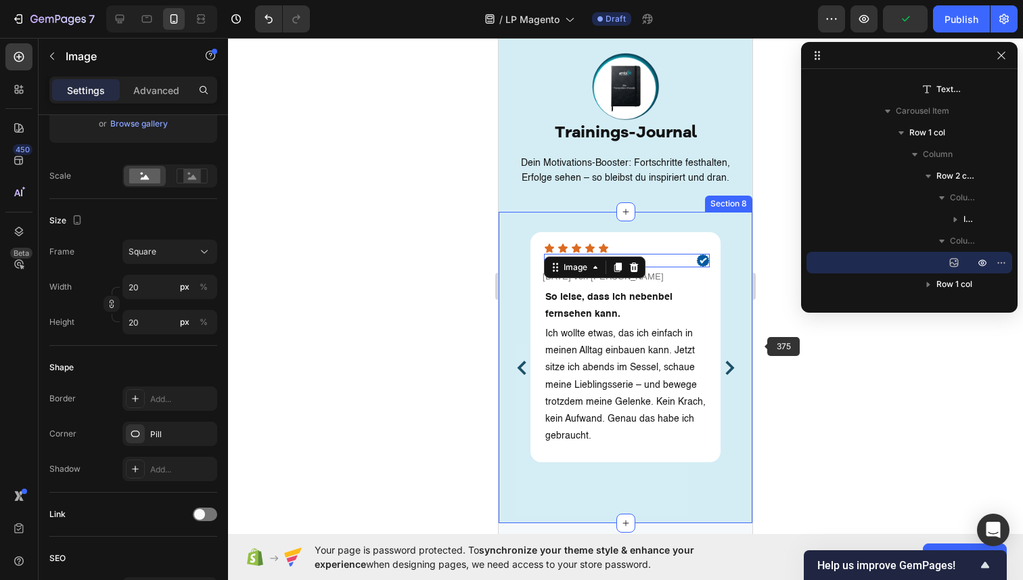
click at [735, 361] on icon "Carousel Next Arrow" at bounding box center [730, 368] width 14 height 14
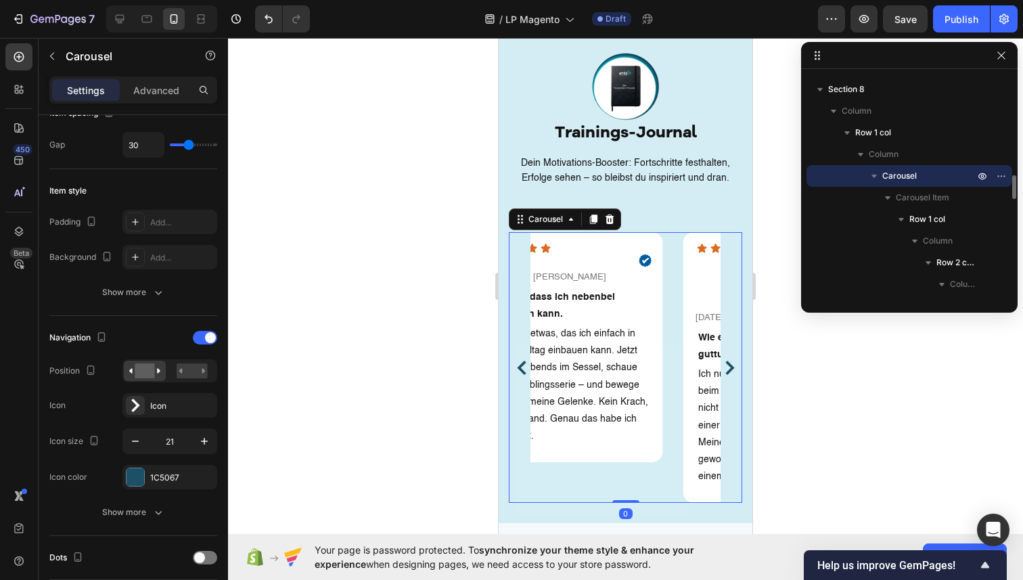
scroll to position [0, 0]
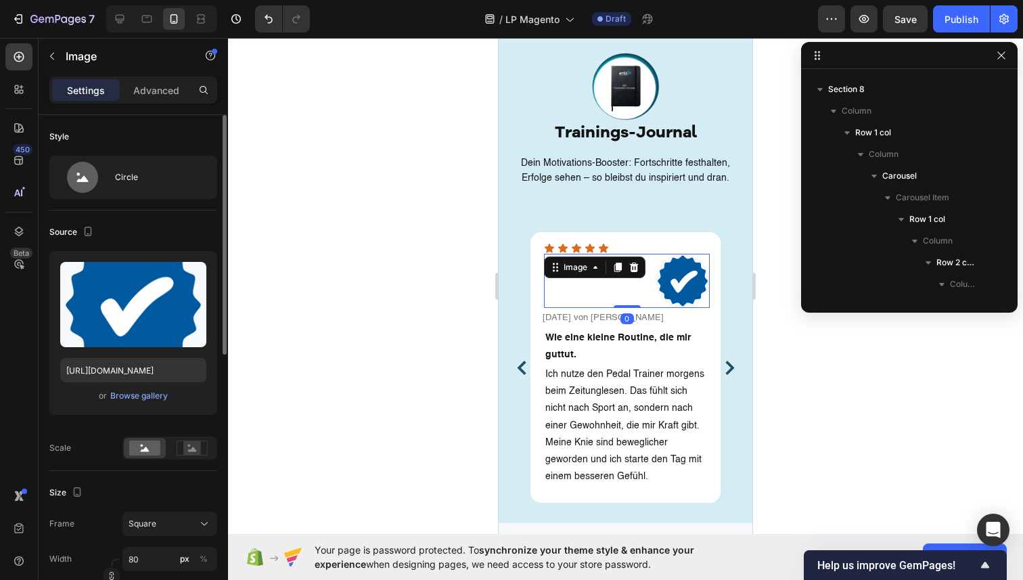
click at [683, 254] on img at bounding box center [683, 281] width 54 height 54
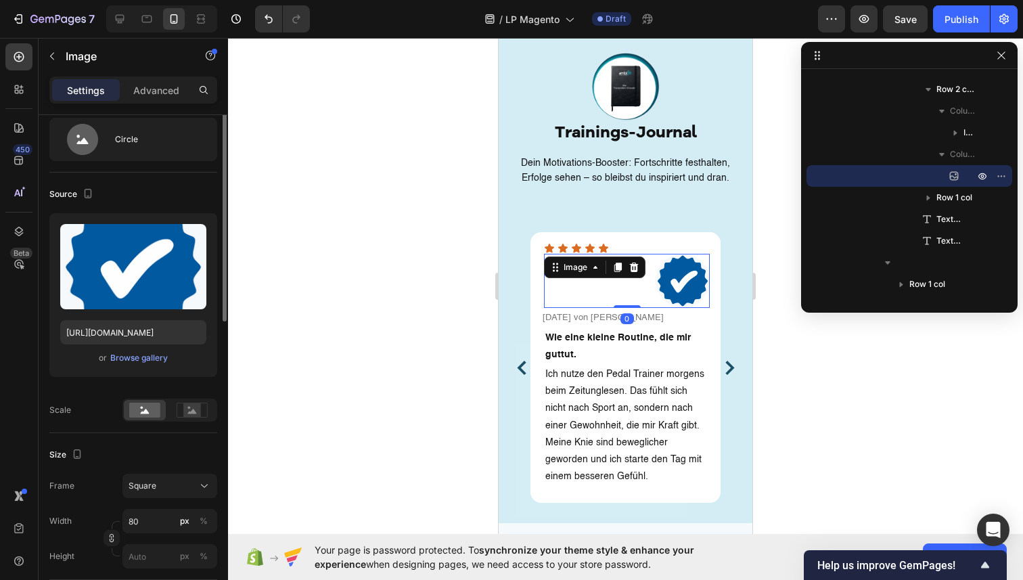
scroll to position [48, 0]
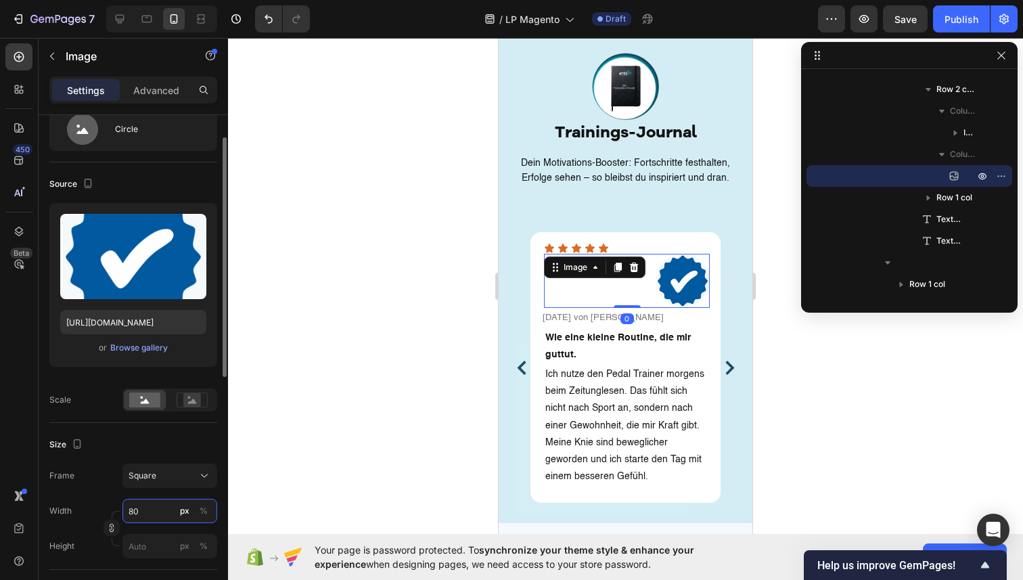
click at [152, 504] on input "80" at bounding box center [169, 511] width 95 height 24
type input "2"
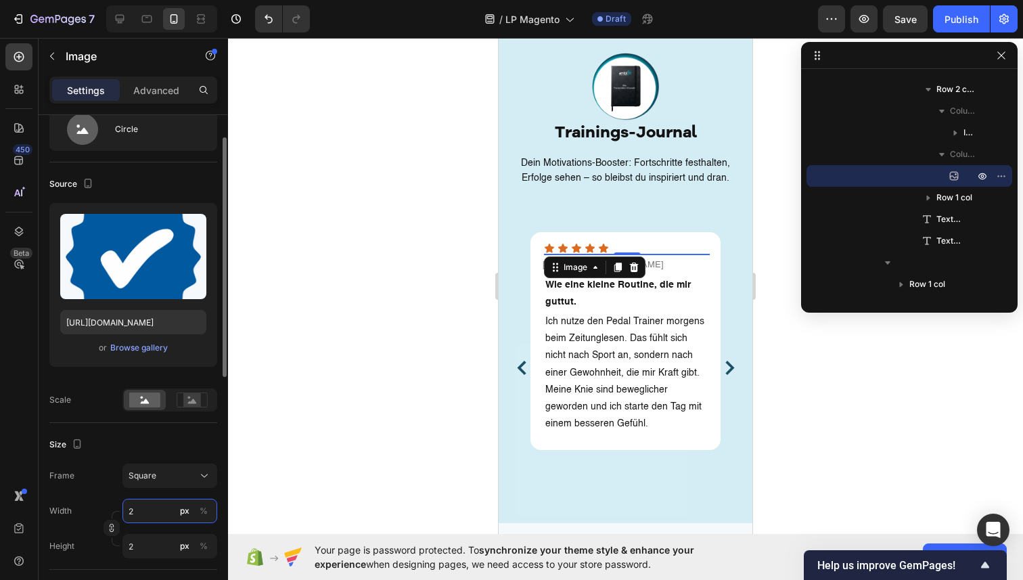
type input "20"
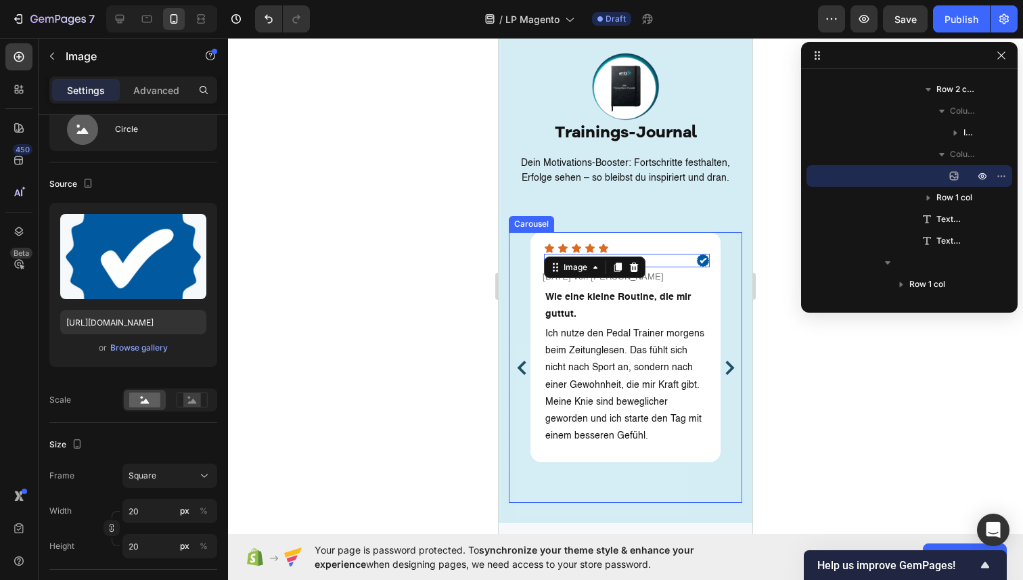
click at [725, 361] on icon "Carousel Next Arrow" at bounding box center [730, 368] width 14 height 14
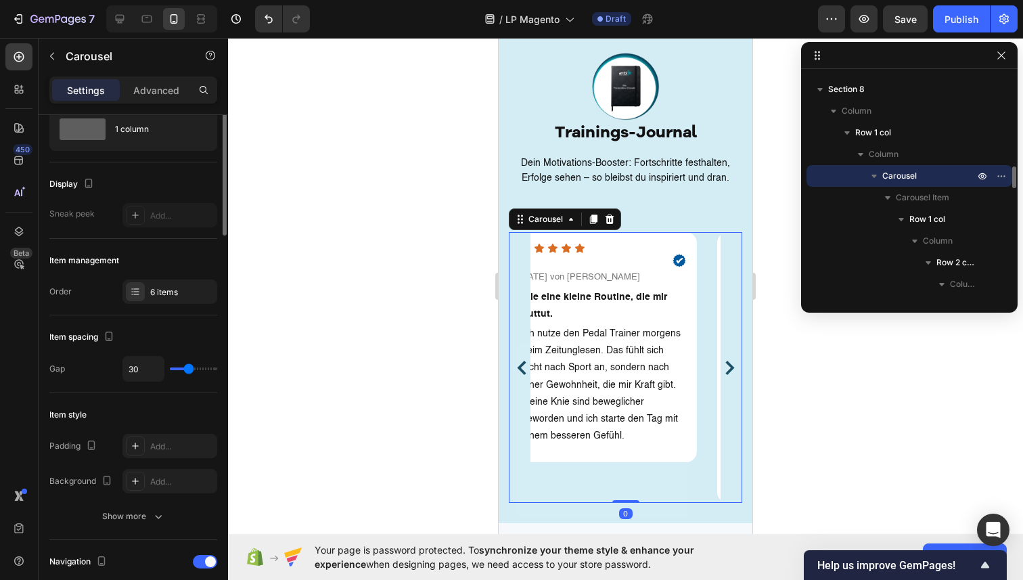
scroll to position [0, 0]
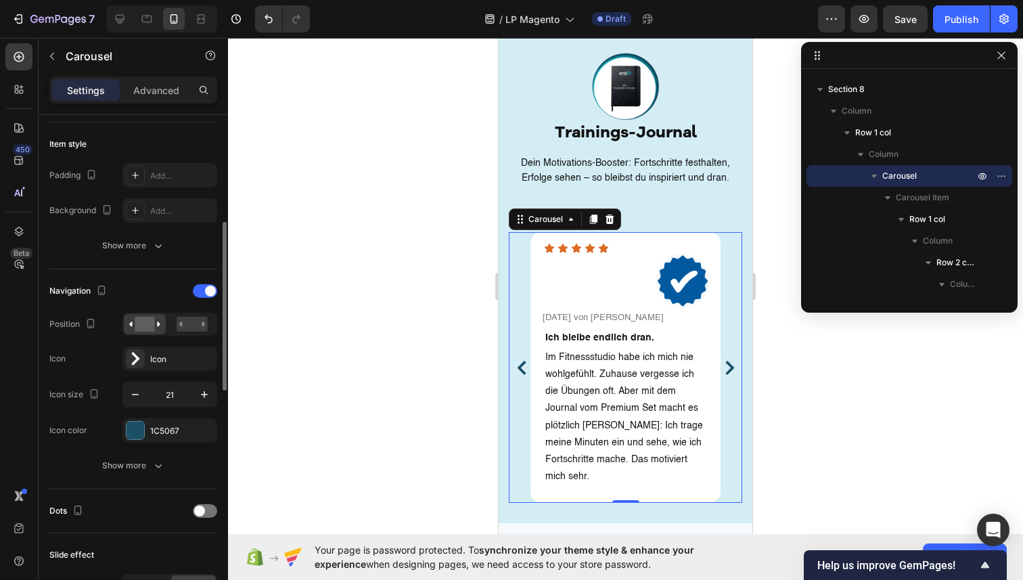
scroll to position [289, 0]
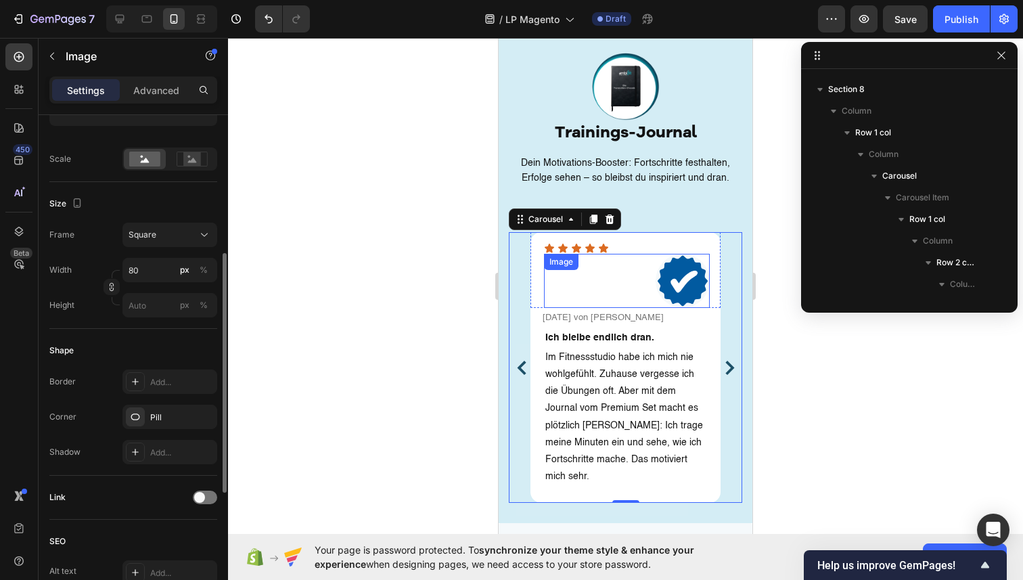
click at [687, 262] on img at bounding box center [683, 281] width 54 height 54
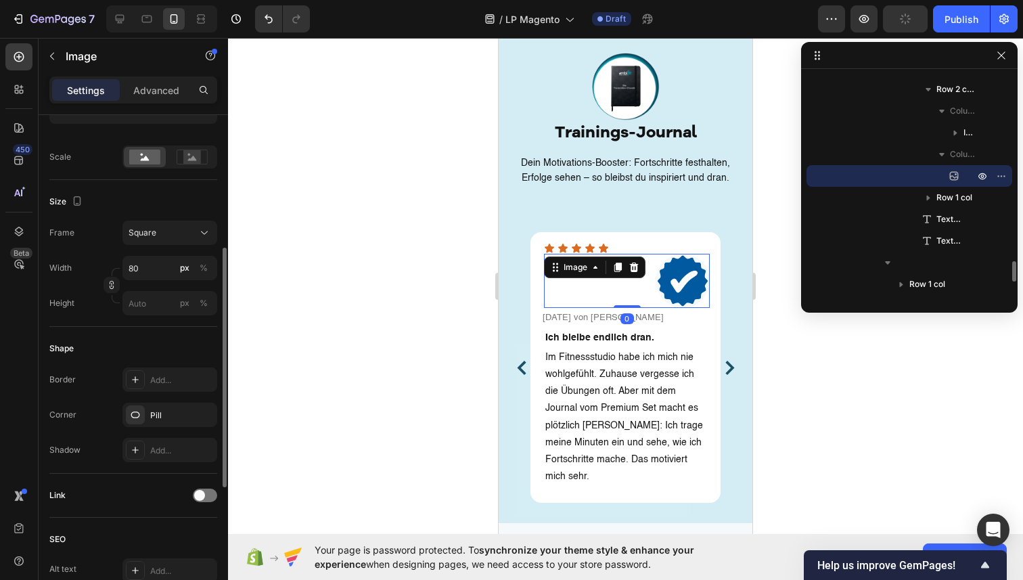
scroll to position [278, 0]
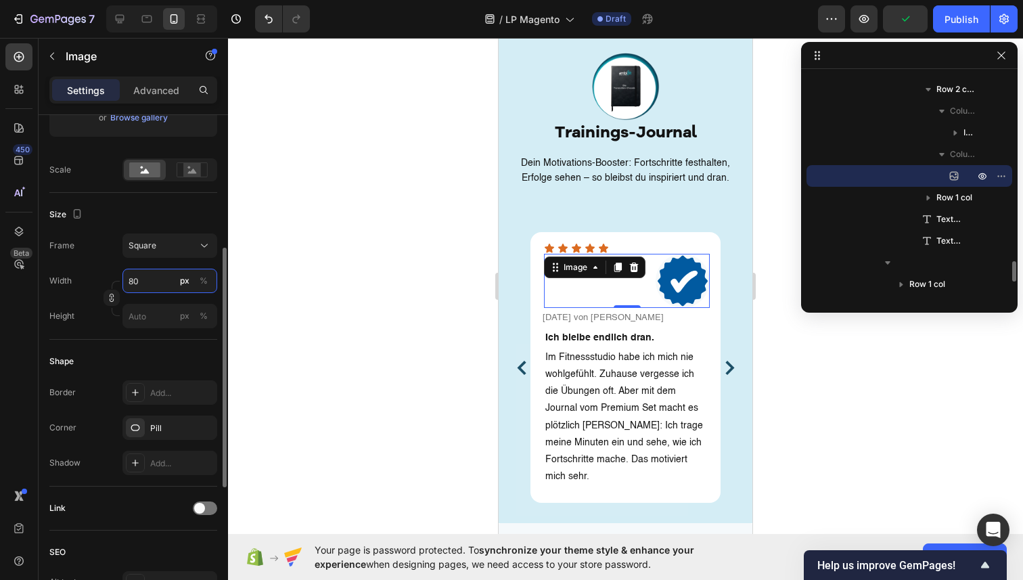
click at [152, 280] on input "80" at bounding box center [169, 281] width 95 height 24
type input "2"
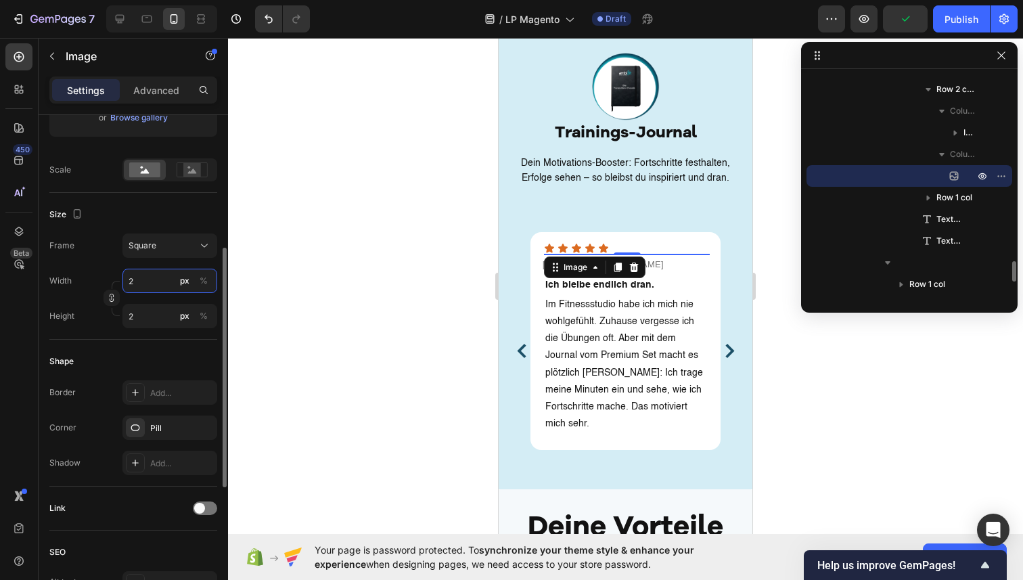
type input "20"
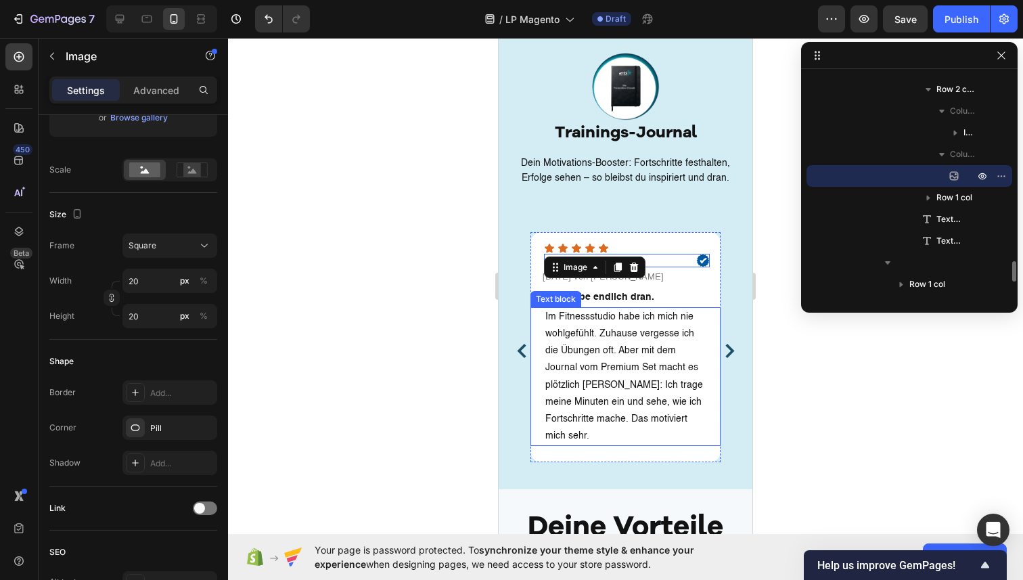
click at [725, 340] on button "Carousel Next Arrow" at bounding box center [730, 351] width 22 height 22
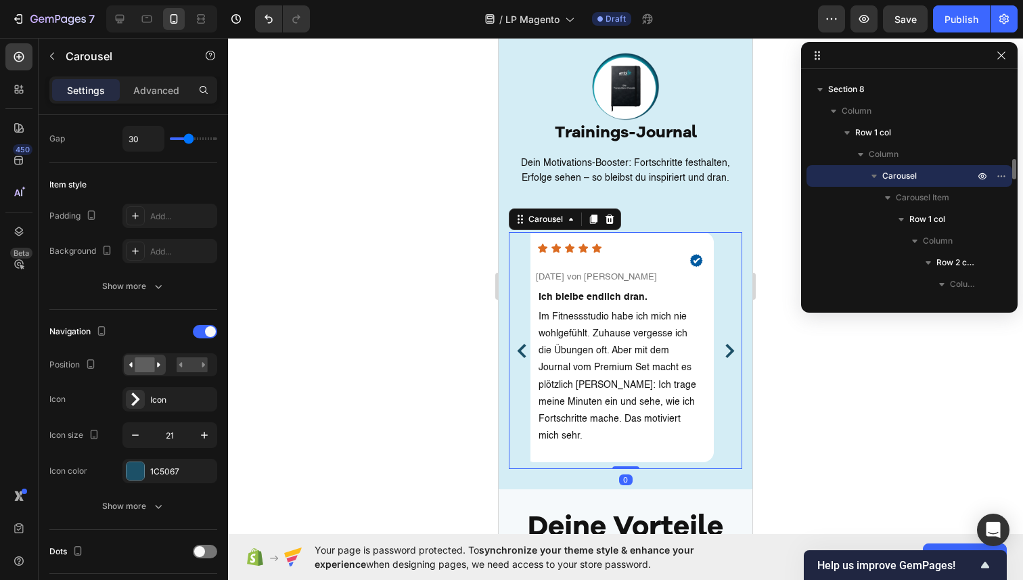
scroll to position [0, 0]
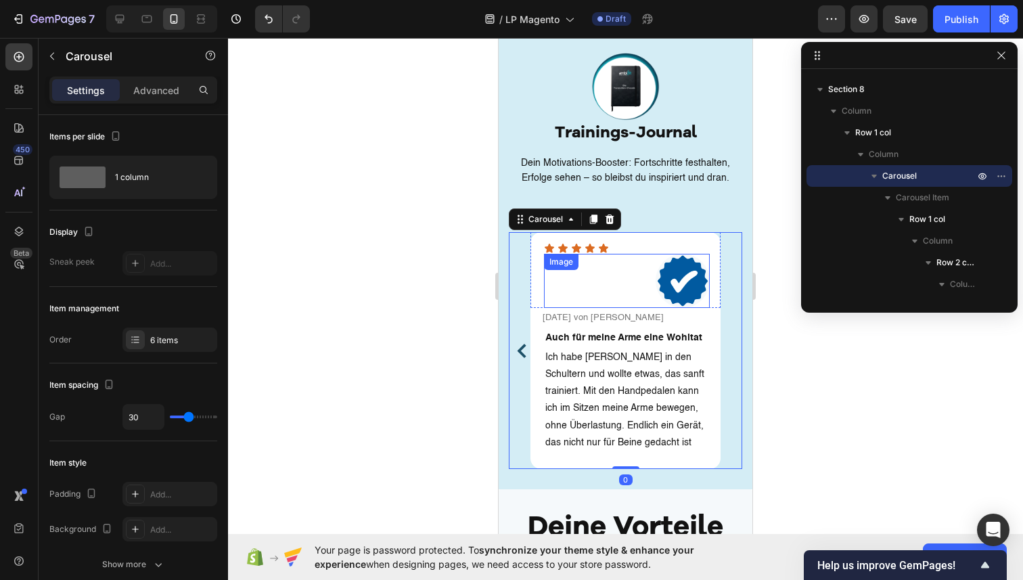
click at [668, 264] on img at bounding box center [683, 281] width 54 height 54
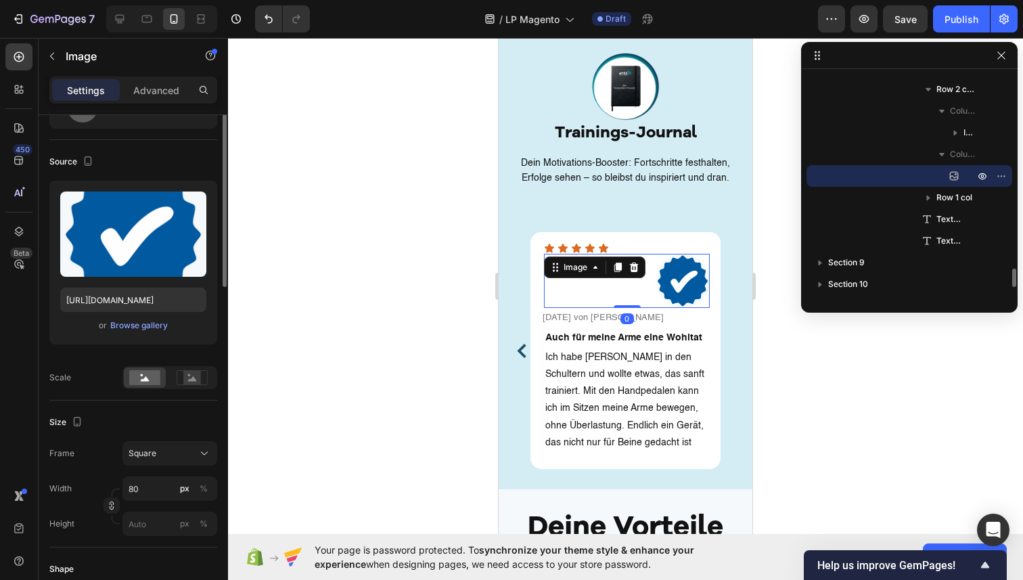
scroll to position [72, 0]
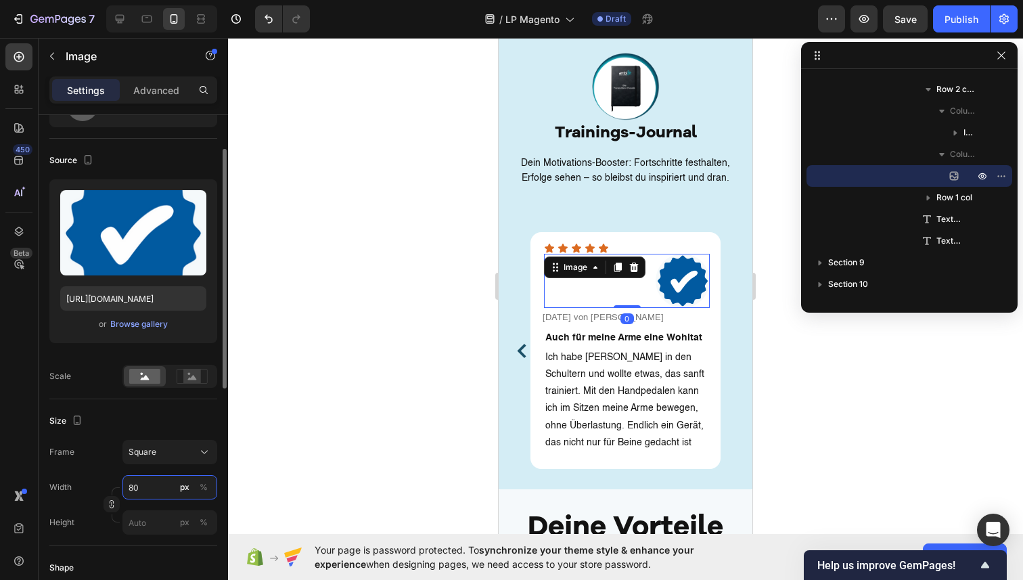
click at [150, 489] on input "80" at bounding box center [169, 487] width 95 height 24
type input "2"
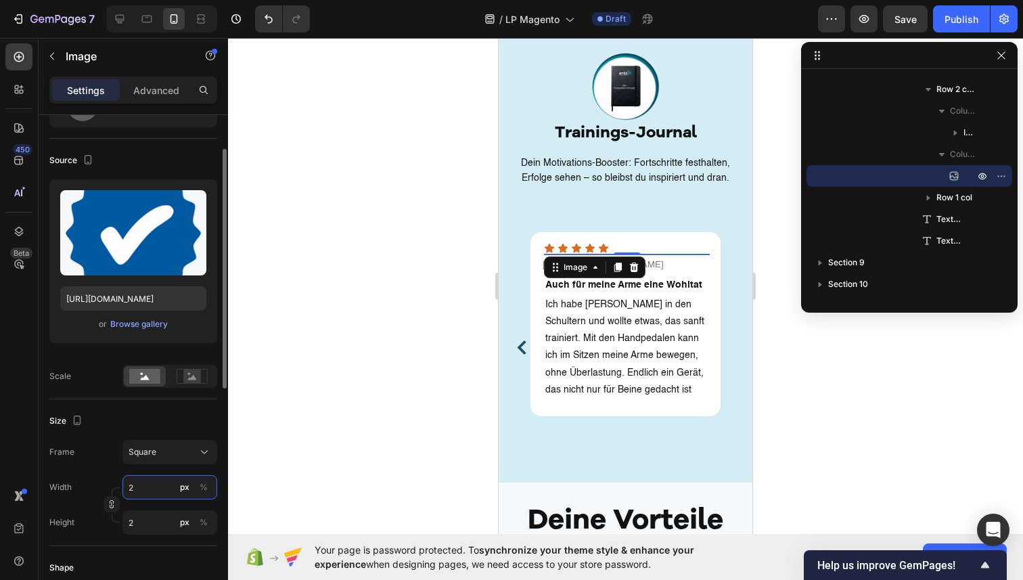
type input "20"
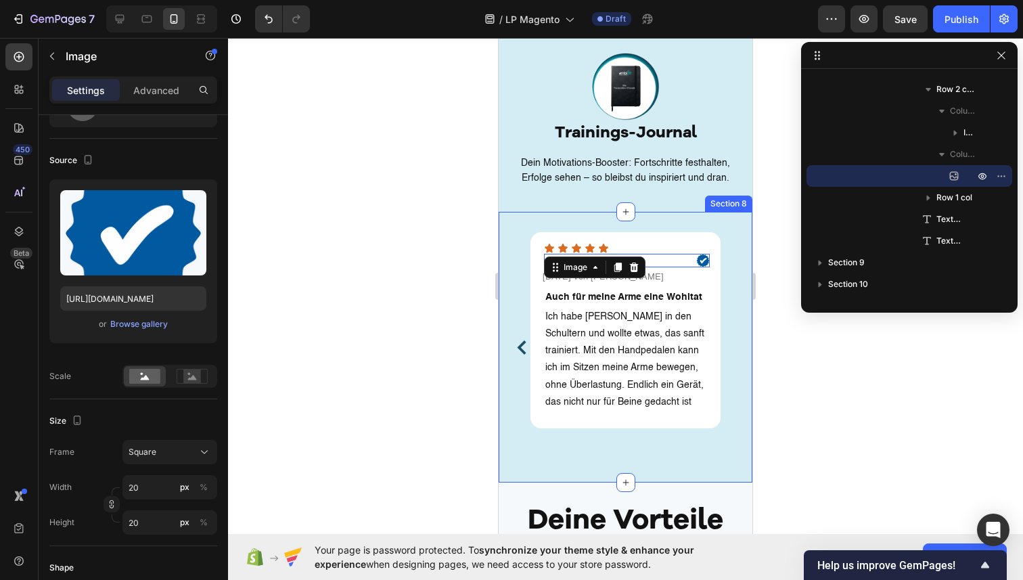
click at [731, 198] on div "Section 8" at bounding box center [729, 204] width 42 height 12
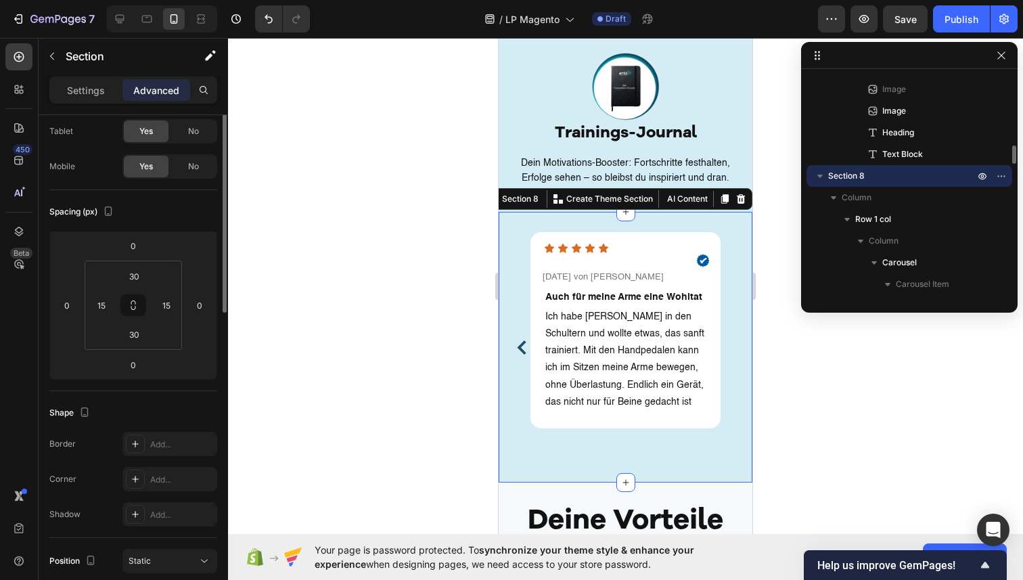
scroll to position [0, 0]
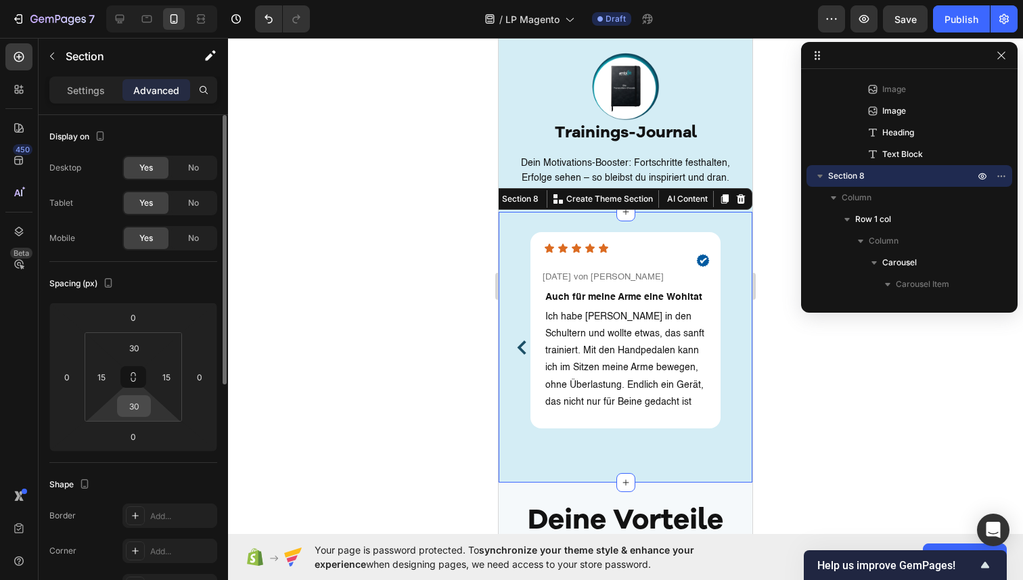
click at [147, 402] on input "30" at bounding box center [133, 406] width 27 height 20
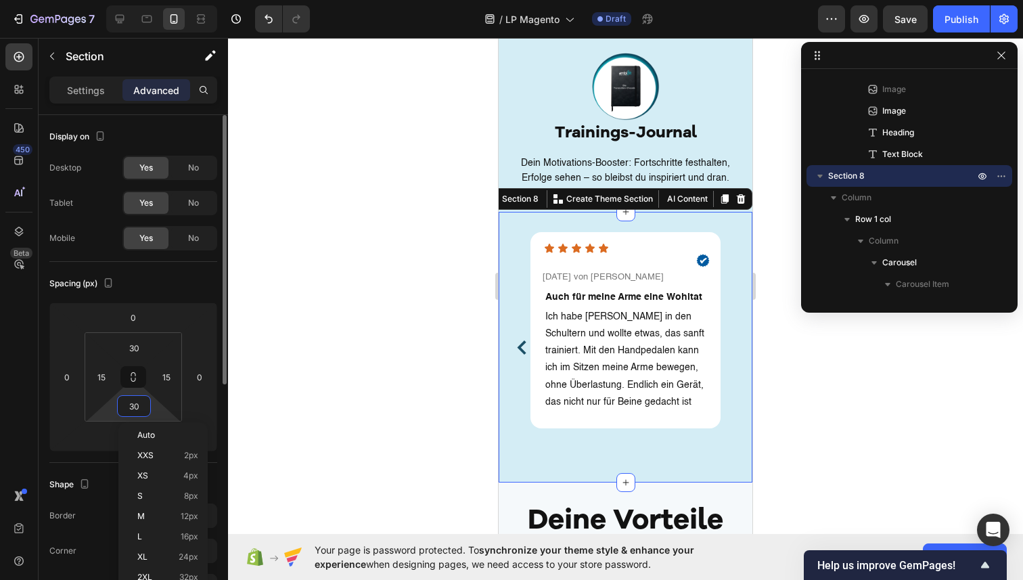
type input "2"
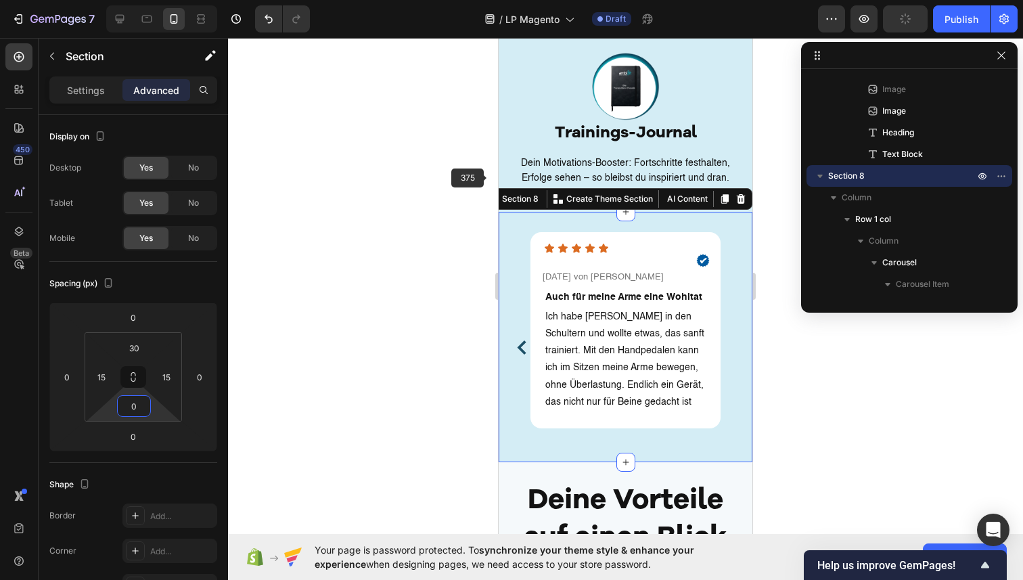
click at [266, 291] on div at bounding box center [625, 309] width 795 height 542
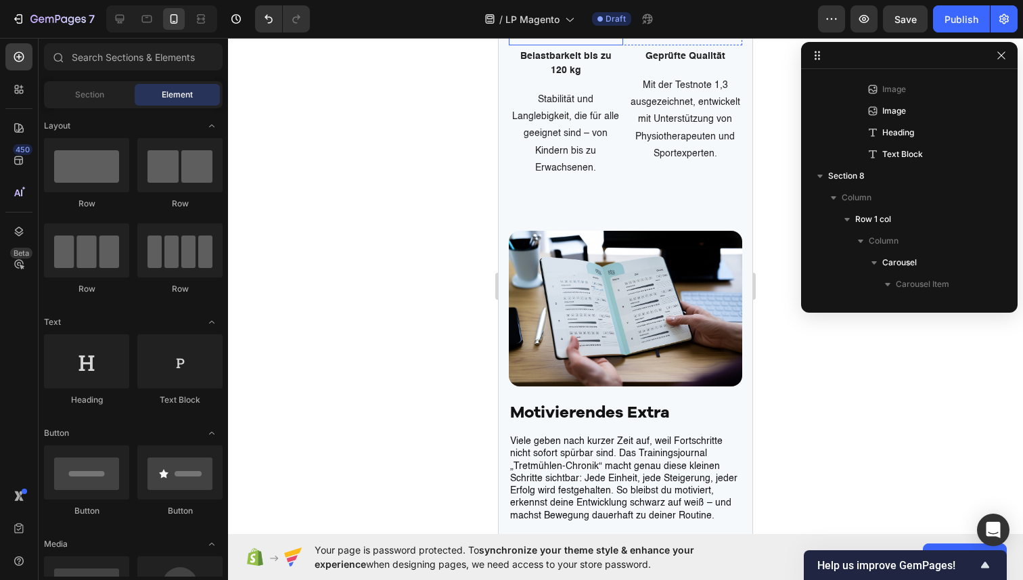
scroll to position [3844, 0]
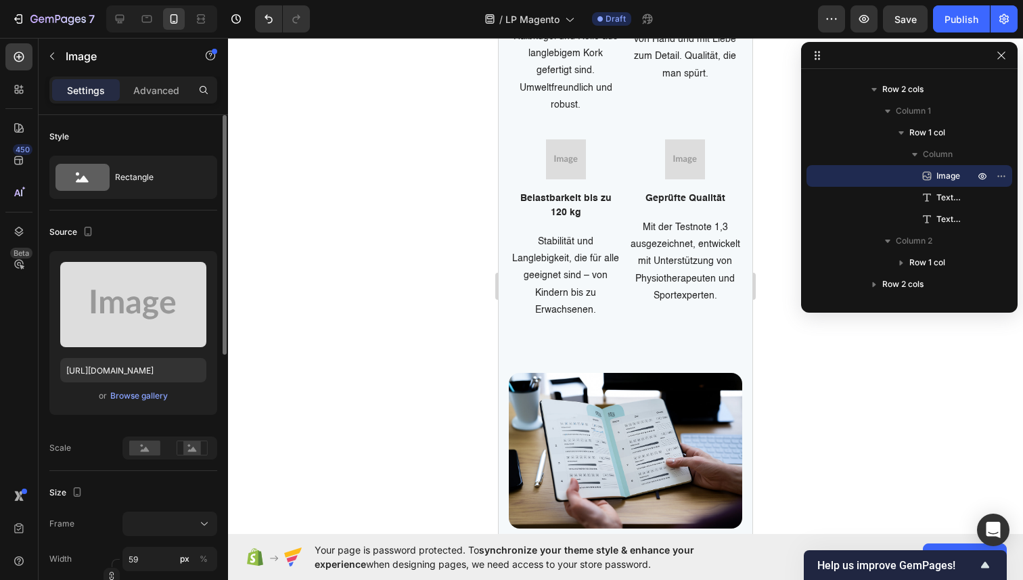
click at [130, 404] on div "Upload Image [URL][DOMAIN_NAME] or Browse gallery" at bounding box center [133, 333] width 168 height 164
click at [139, 386] on div "Upload Image [URL][DOMAIN_NAME] or Browse gallery" at bounding box center [133, 333] width 168 height 164
click at [139, 399] on div "Browse gallery" at bounding box center [139, 396] width 58 height 12
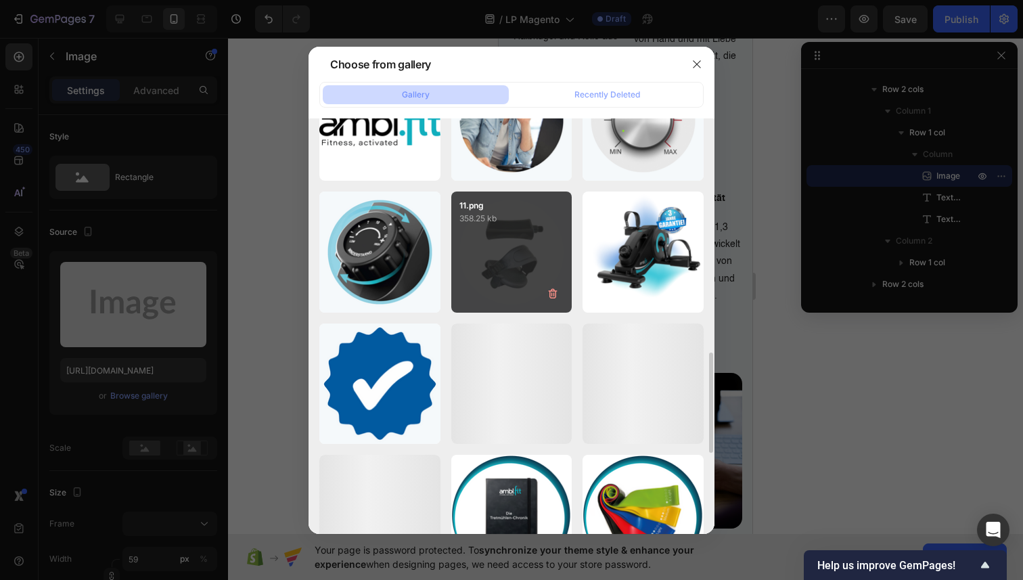
scroll to position [993, 0]
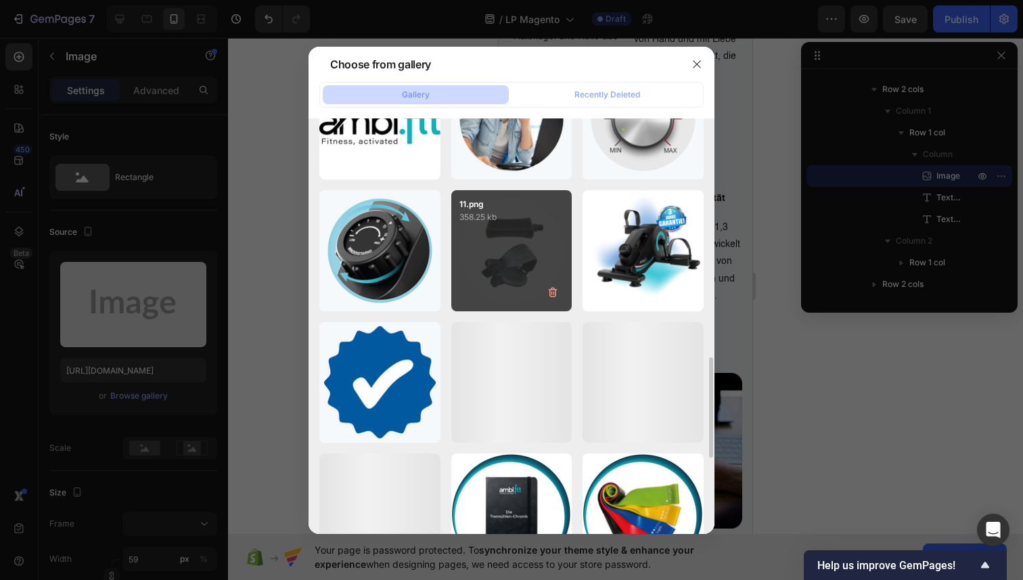
click at [526, 277] on div "11.png 358.25 kb" at bounding box center [511, 250] width 121 height 121
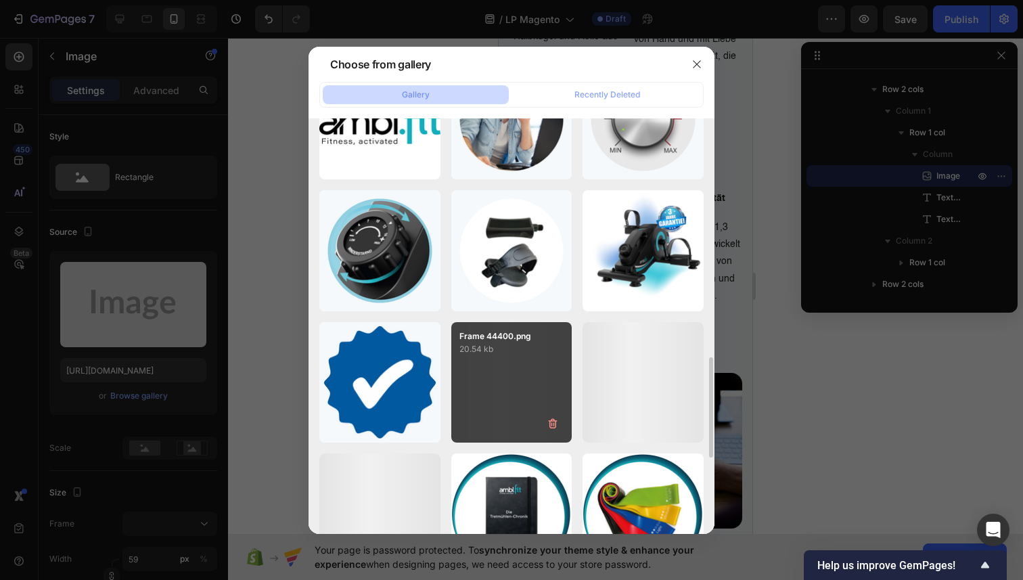
type input "[URL][DOMAIN_NAME]"
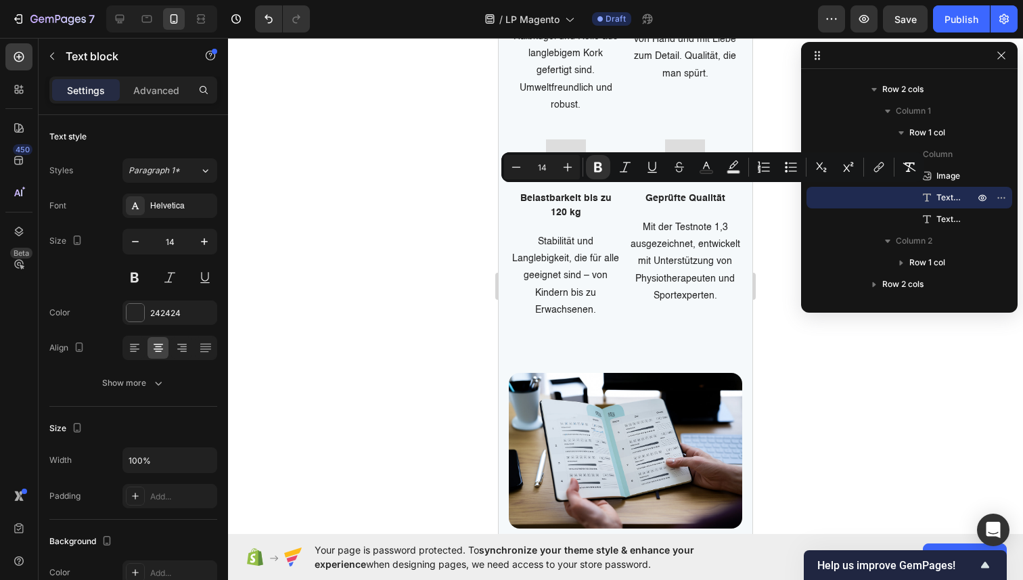
drag, startPoint x: 598, startPoint y: 208, endPoint x: 511, endPoint y: 194, distance: 87.7
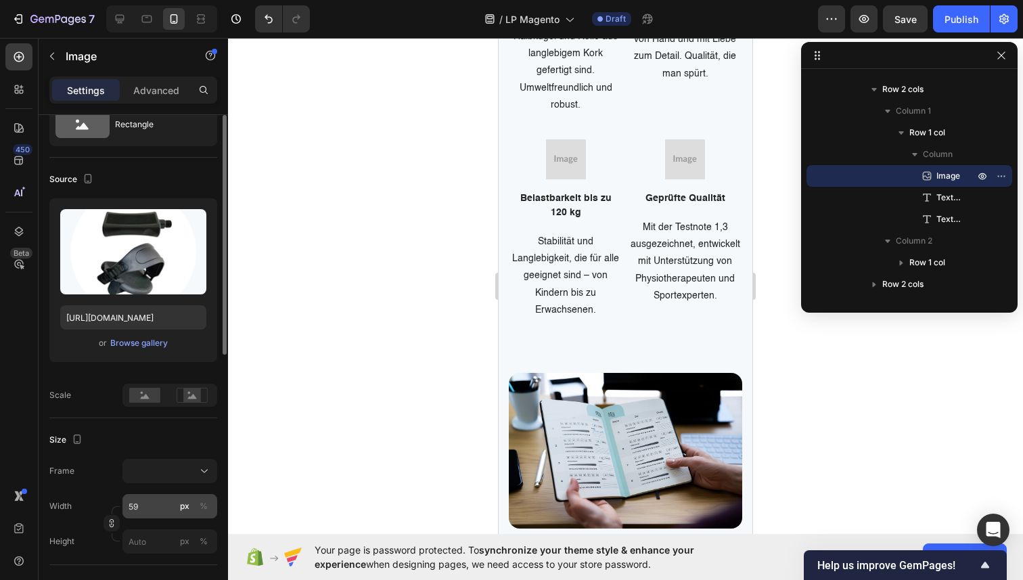
scroll to position [64, 0]
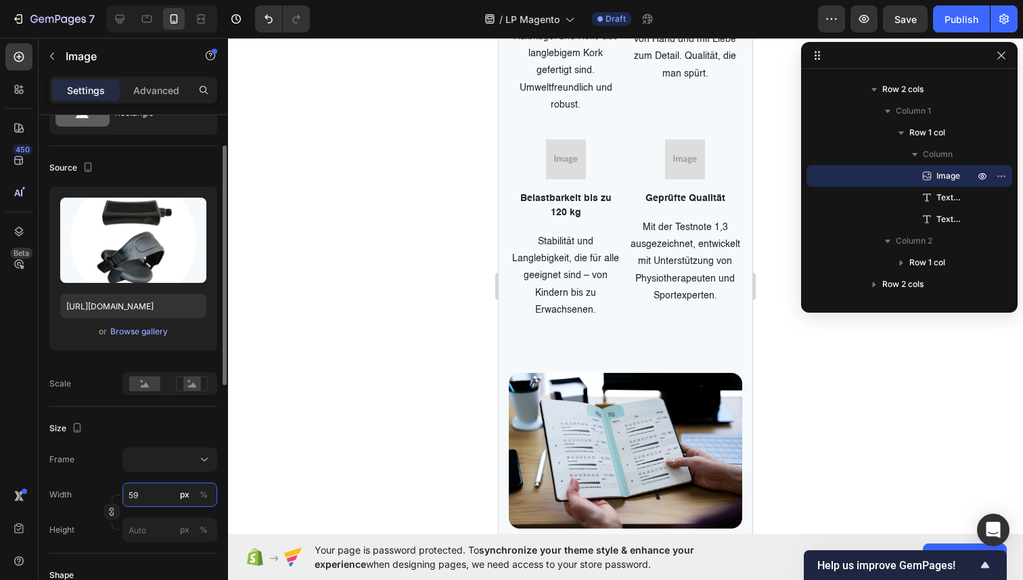
click at [154, 491] on input "59" at bounding box center [169, 495] width 95 height 24
type input "1"
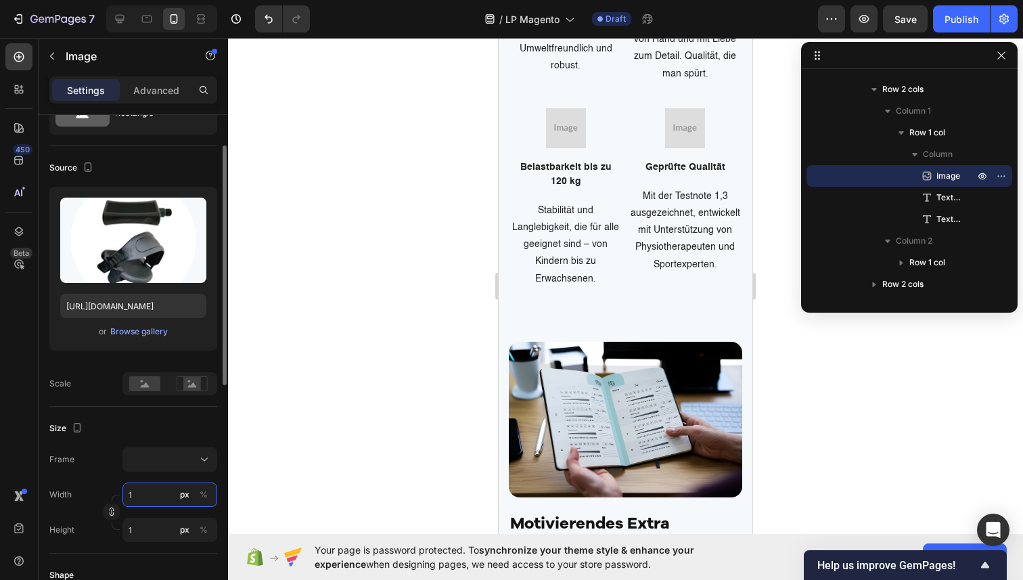
type input "10"
type input "100"
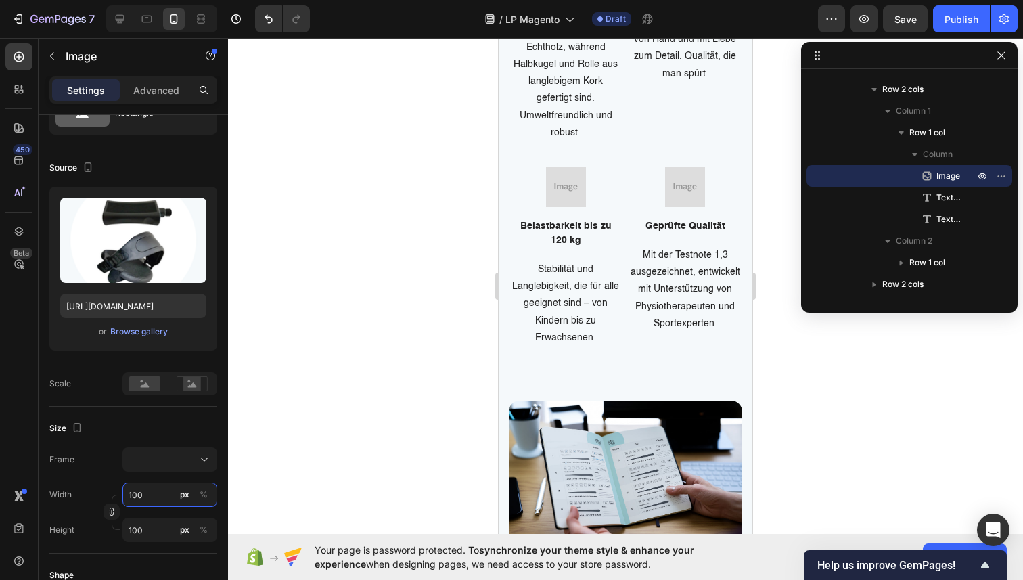
type input "100"
click at [598, 141] on p "Das Board besteht aus Echtholz, während Halbkugel und Rolle aus langlebigem Kor…" at bounding box center [566, 81] width 112 height 119
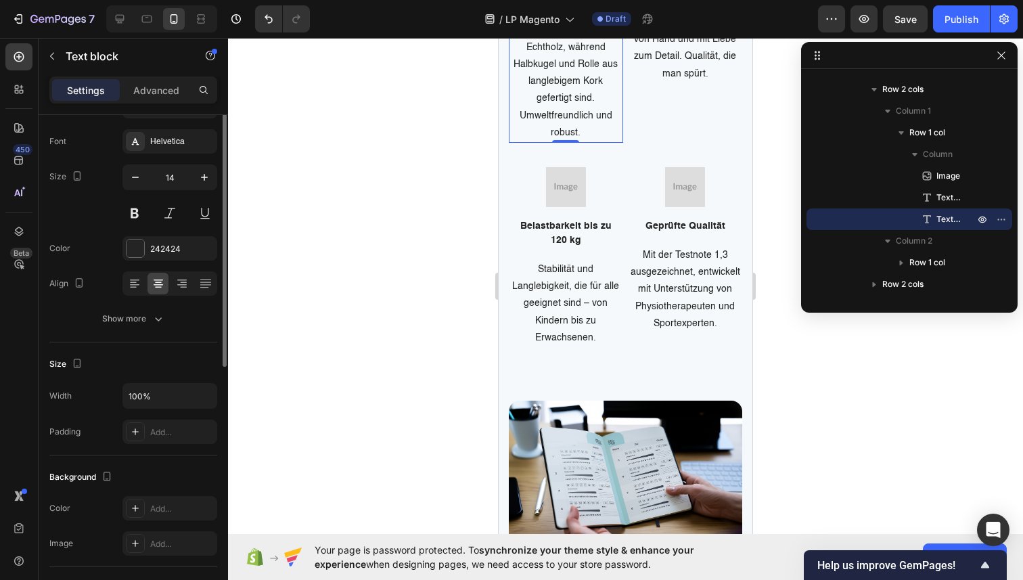
scroll to position [0, 0]
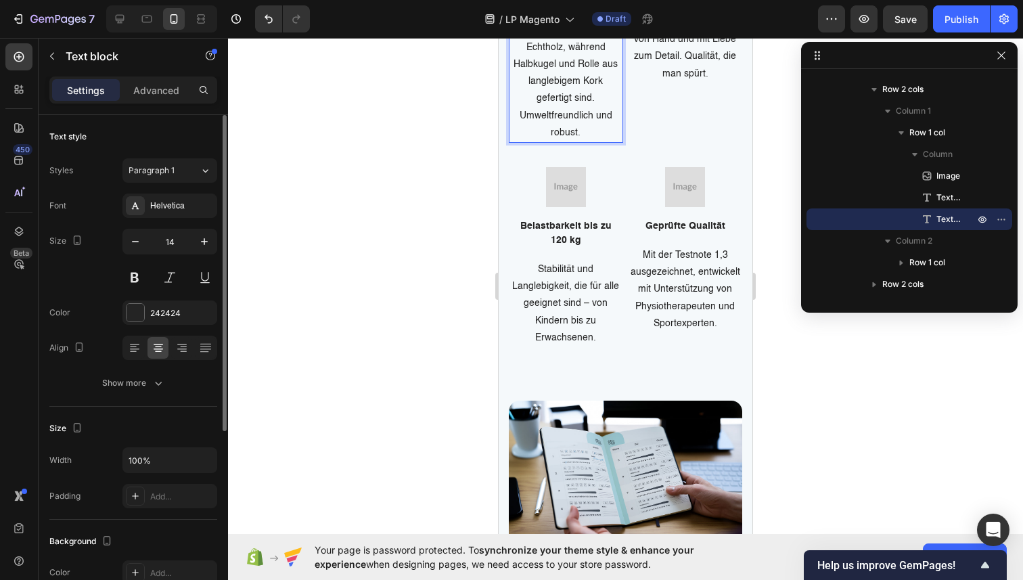
click at [596, 141] on p "Das Board besteht aus Echtholz, während Halbkugel und Rolle aus langlebigem Kor…" at bounding box center [566, 81] width 112 height 119
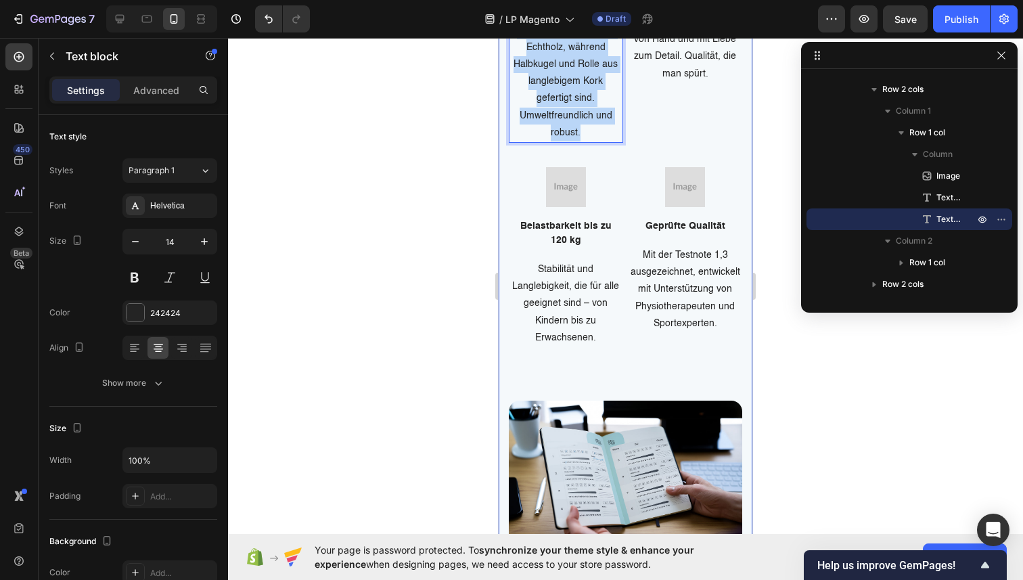
drag, startPoint x: 595, startPoint y: 349, endPoint x: 504, endPoint y: 244, distance: 139.1
click at [504, 244] on div "Deine Vorteile auf einen Blick Heading Ein Trainer, das mehr kann als du erwart…" at bounding box center [626, 261] width 254 height 1044
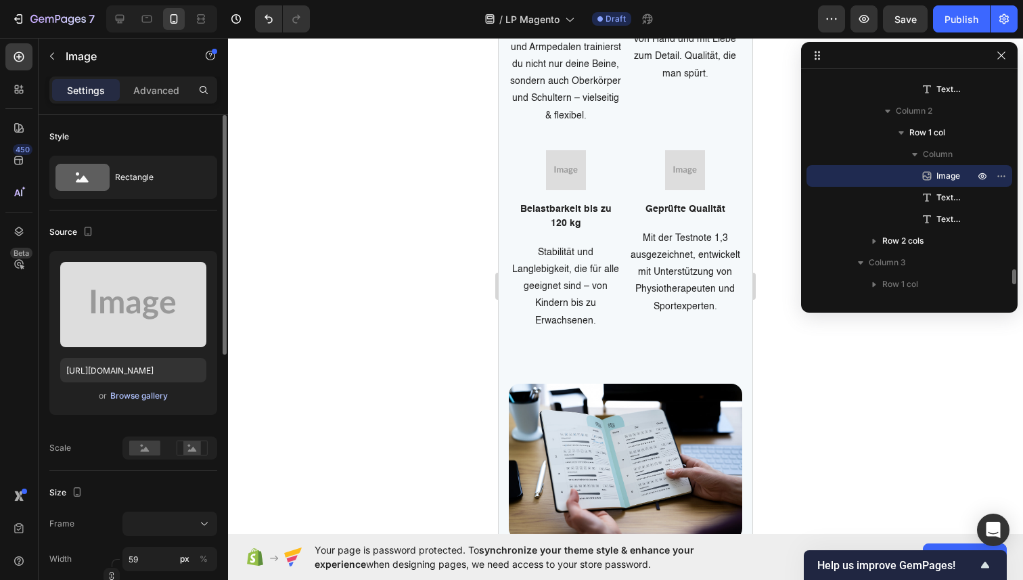
click at [127, 397] on div "Browse gallery" at bounding box center [139, 396] width 58 height 12
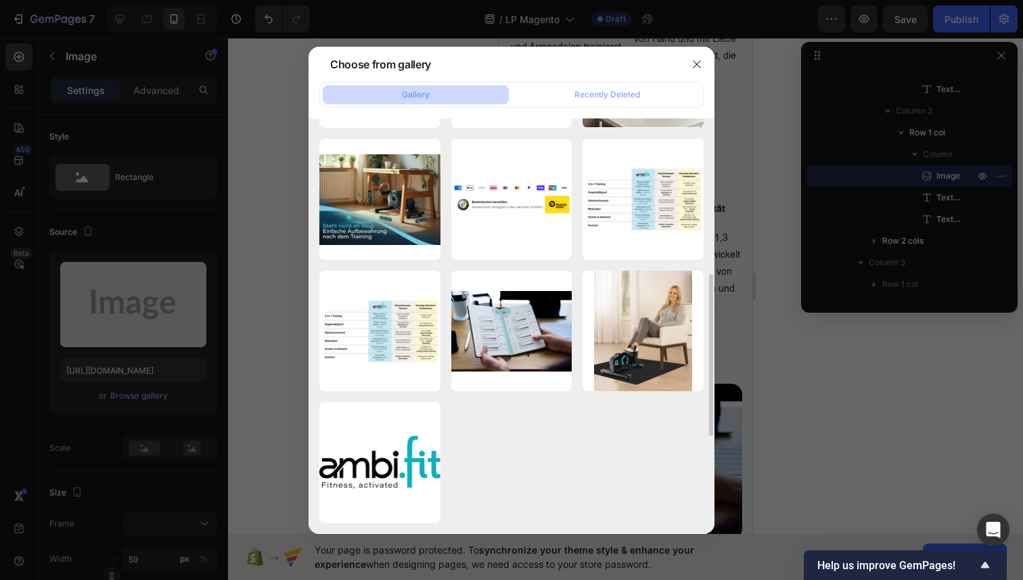
scroll to position [847, 0]
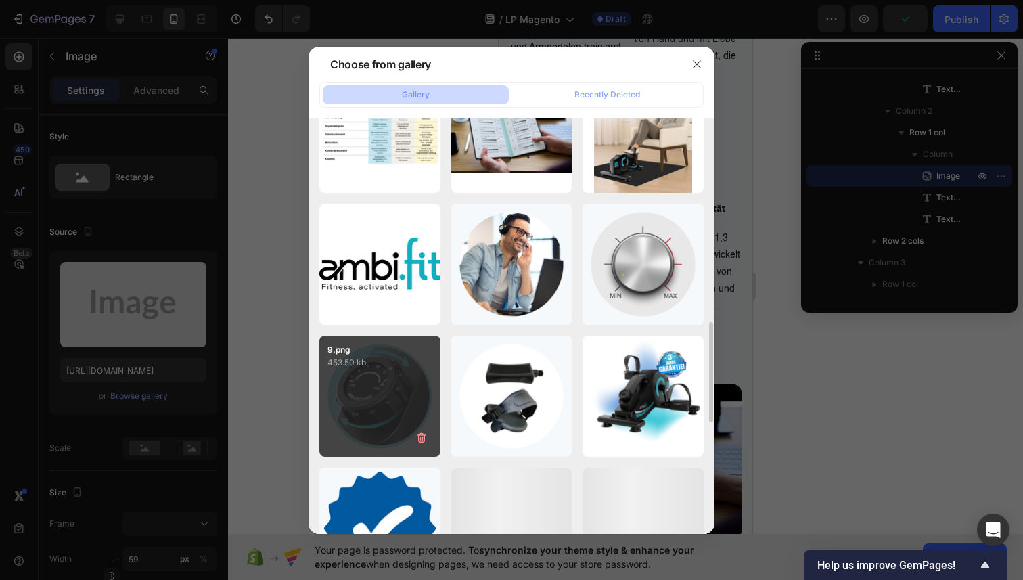
click at [400, 397] on div "9.png 453.50 kb" at bounding box center [379, 396] width 121 height 121
type input "[URL][DOMAIN_NAME]"
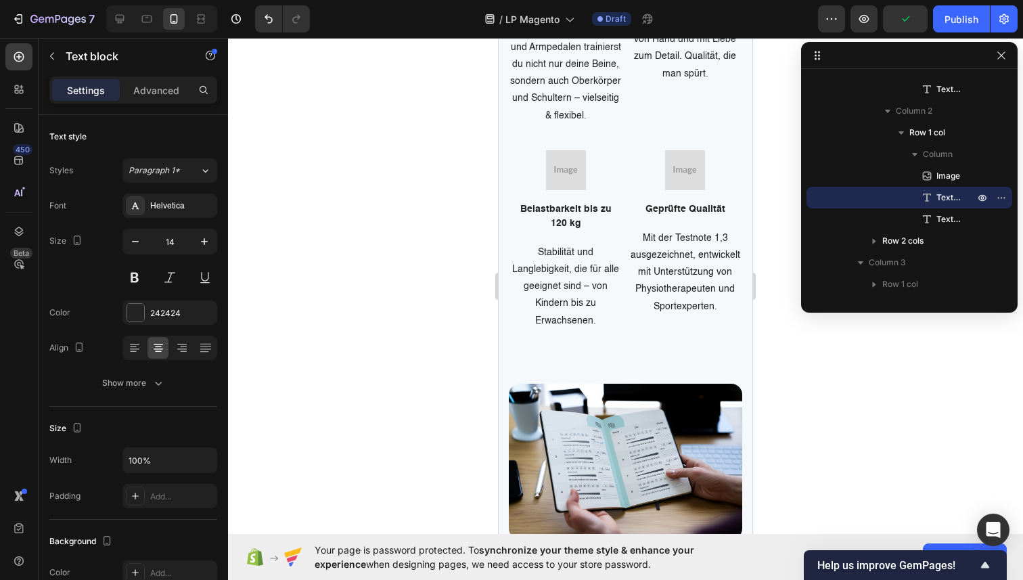
drag, startPoint x: 734, startPoint y: 191, endPoint x: 617, endPoint y: 186, distance: 116.5
click at [617, 158] on div "Image 2-in-1 Training für Arme & Beine Text block Mit ergonomischen Fuß- und Ar…" at bounding box center [625, 30] width 233 height 258
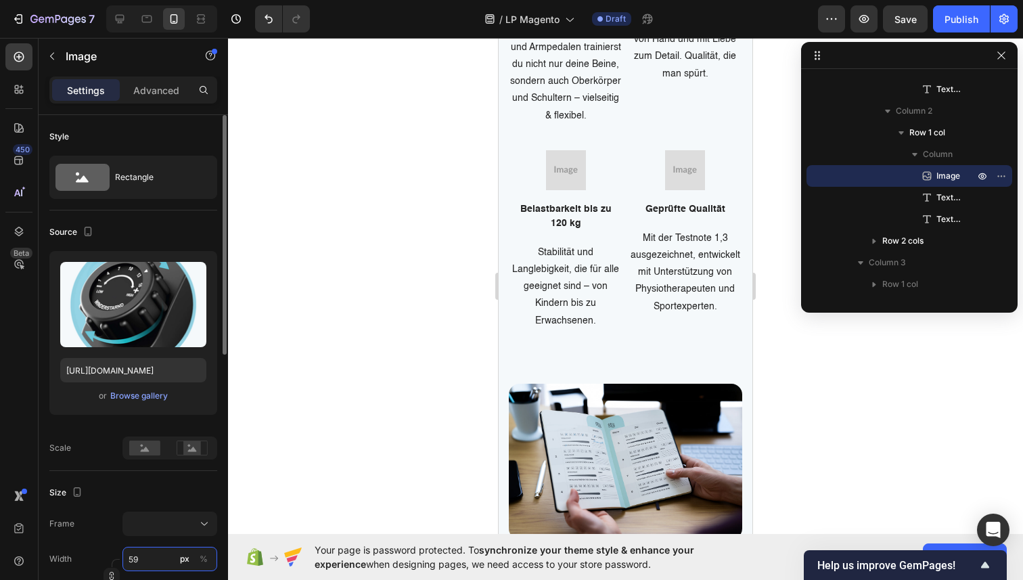
click at [135, 567] on input "59" at bounding box center [169, 559] width 95 height 24
type input "1"
type input "10"
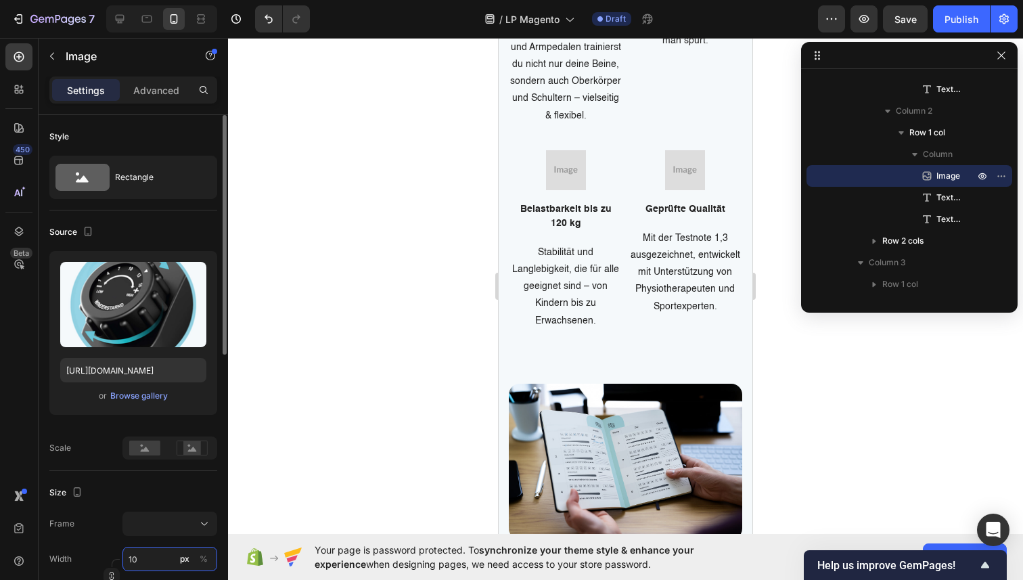
type input "100"
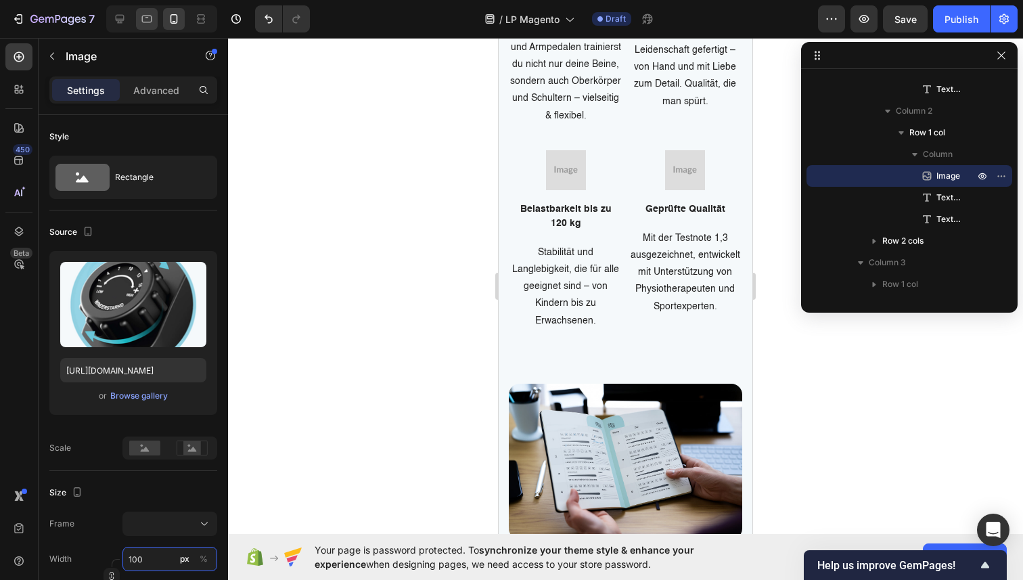
type input "100"
click at [672, 110] on p "Jedes Board wird mit größter Präzision und Leidenschaft gefertigt – von Hand un…" at bounding box center [686, 59] width 112 height 102
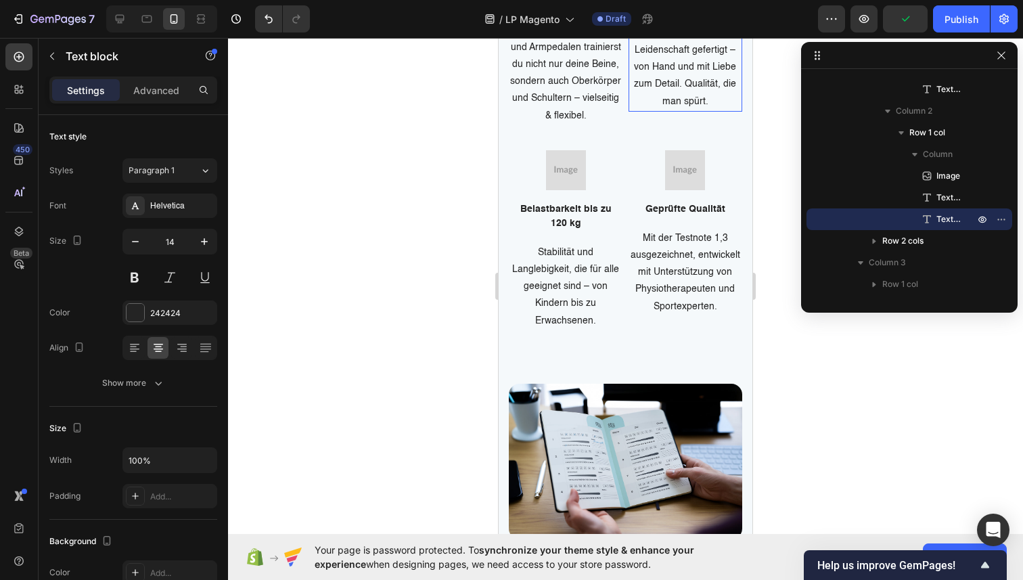
click at [672, 110] on p "Jedes Board wird mit größter Präzision und Leidenschaft gefertigt – von Hand un…" at bounding box center [686, 59] width 112 height 102
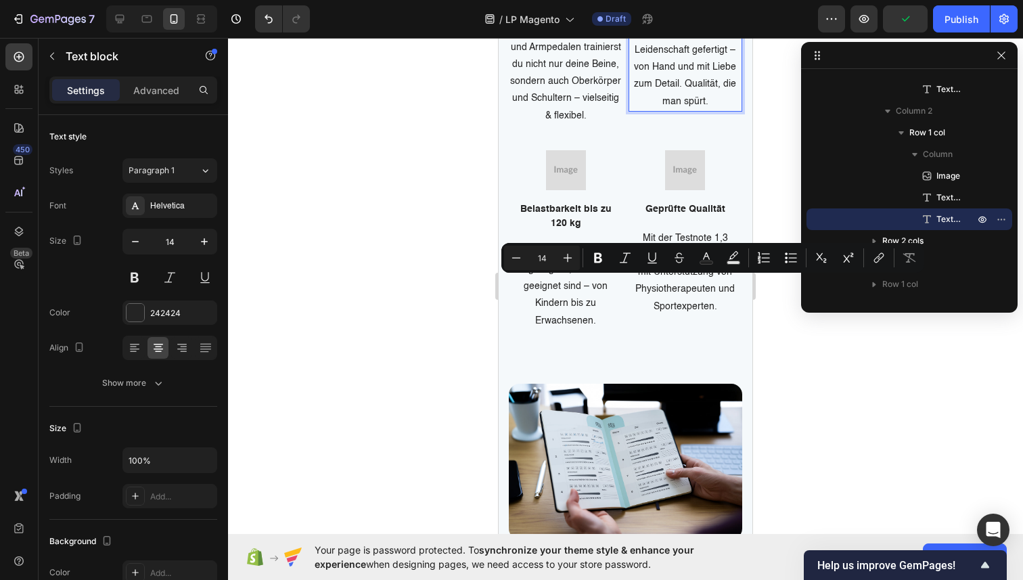
click at [711, 110] on p "Jedes Board wird mit größter Präzision und Leidenschaft gefertigt – von Hand un…" at bounding box center [686, 59] width 112 height 102
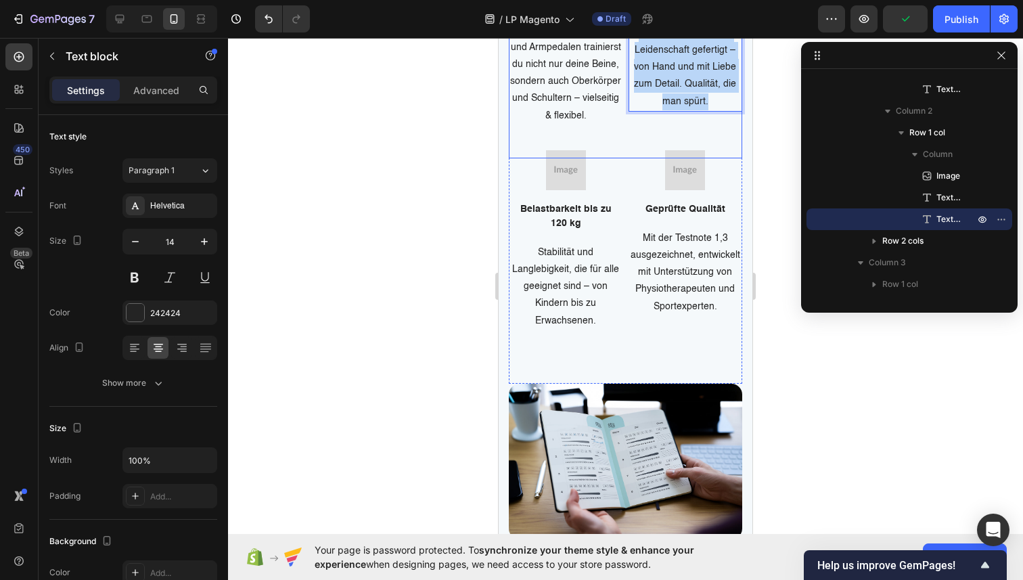
drag, startPoint x: 723, startPoint y: 335, endPoint x: 622, endPoint y: 242, distance: 137.4
click at [622, 158] on div "Image 2-in-1 Training für Arme & Beine Text block Mit ergonomischen Fuß- und Ar…" at bounding box center [625, 30] width 233 height 258
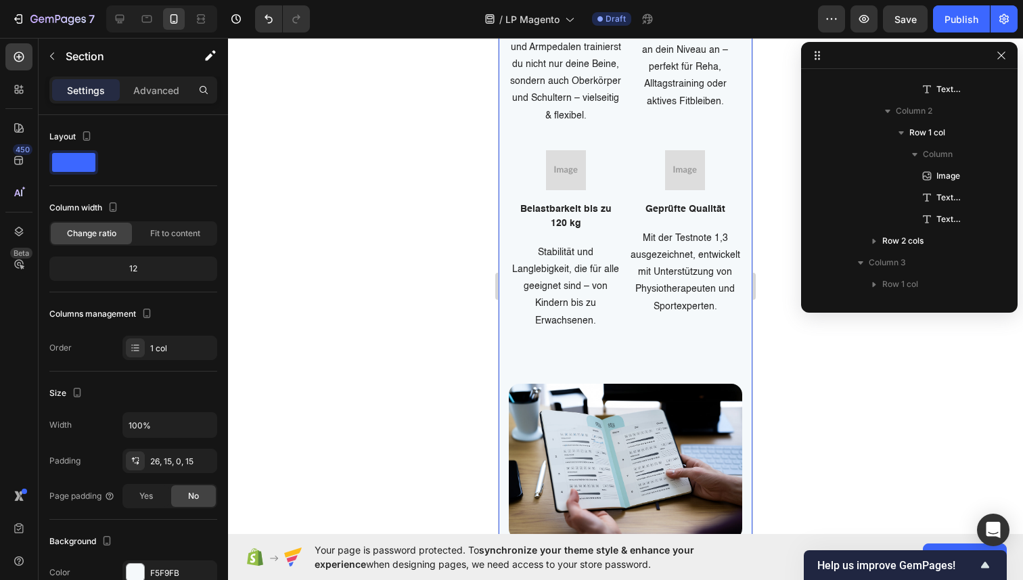
click at [505, 329] on div "Deine Vorteile auf einen Blick Heading Ein Trainer, das mehr kann als du erwart…" at bounding box center [626, 252] width 254 height 1027
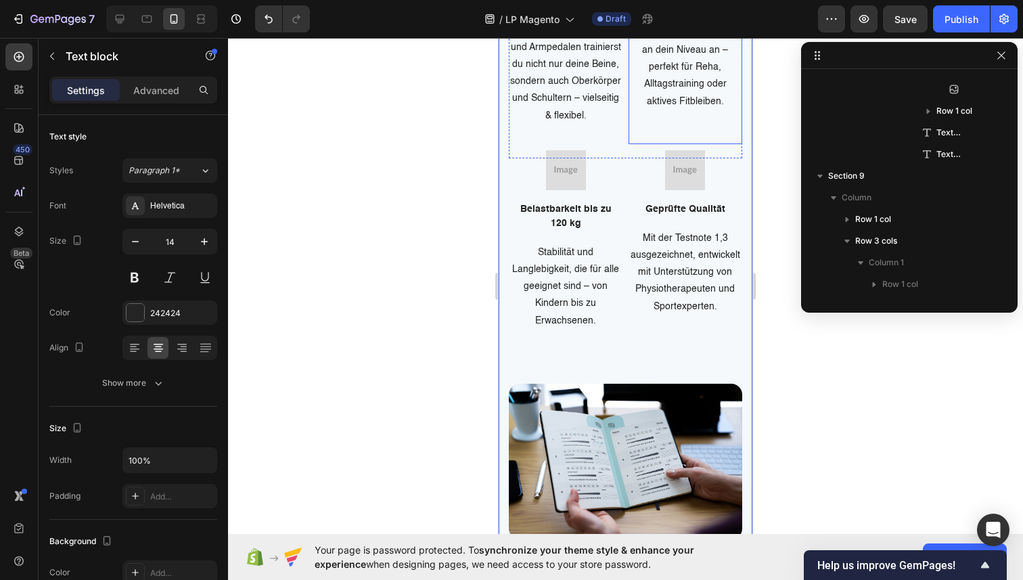
scroll to position [2811, 0]
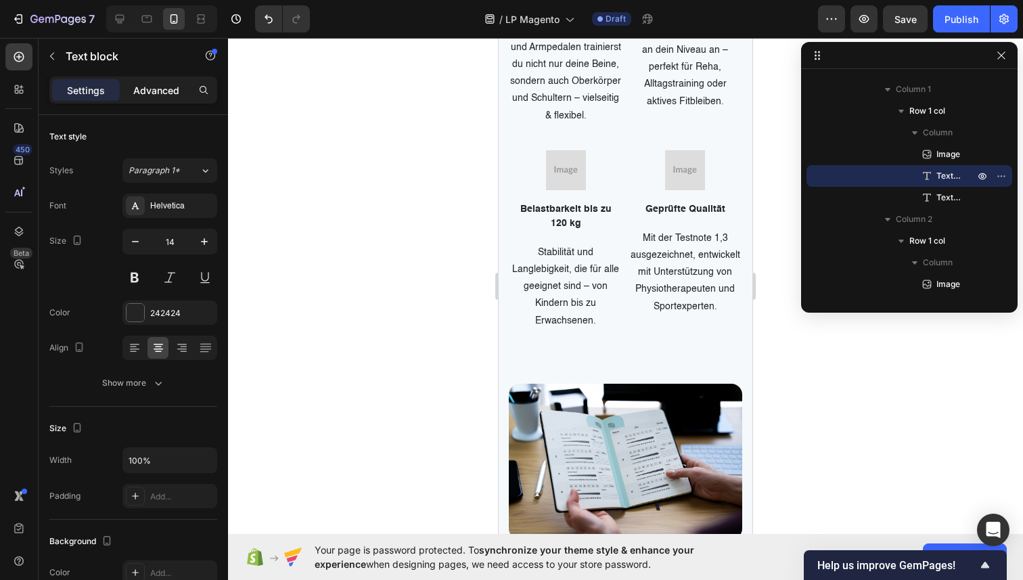
click at [154, 83] on p "Advanced" at bounding box center [156, 90] width 46 height 14
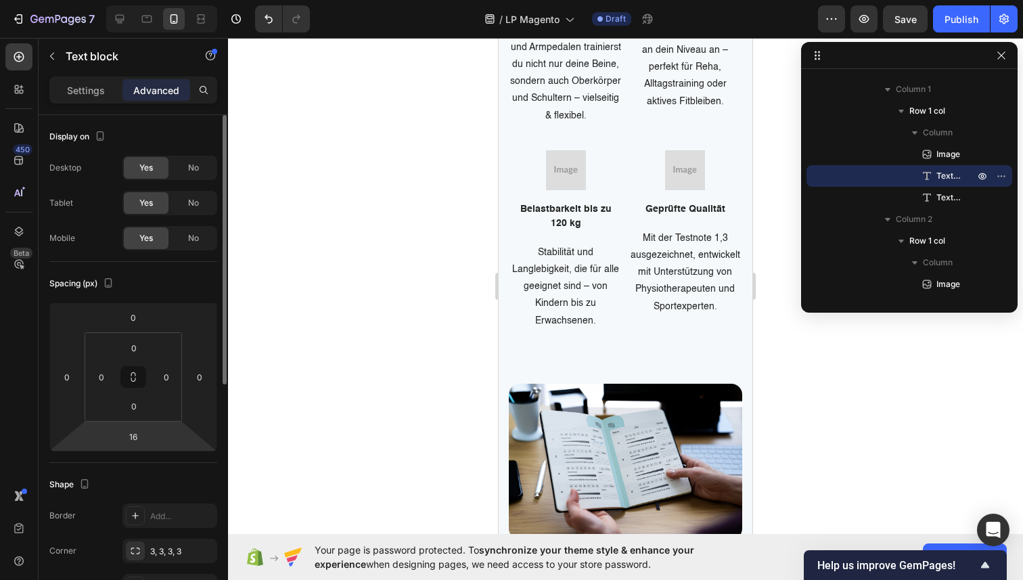
click at [152, 0] on html "7 / LP Magento Draft Preview Save Publish 450 Beta Sections(18) Elements(83) Se…" at bounding box center [511, 0] width 1023 height 0
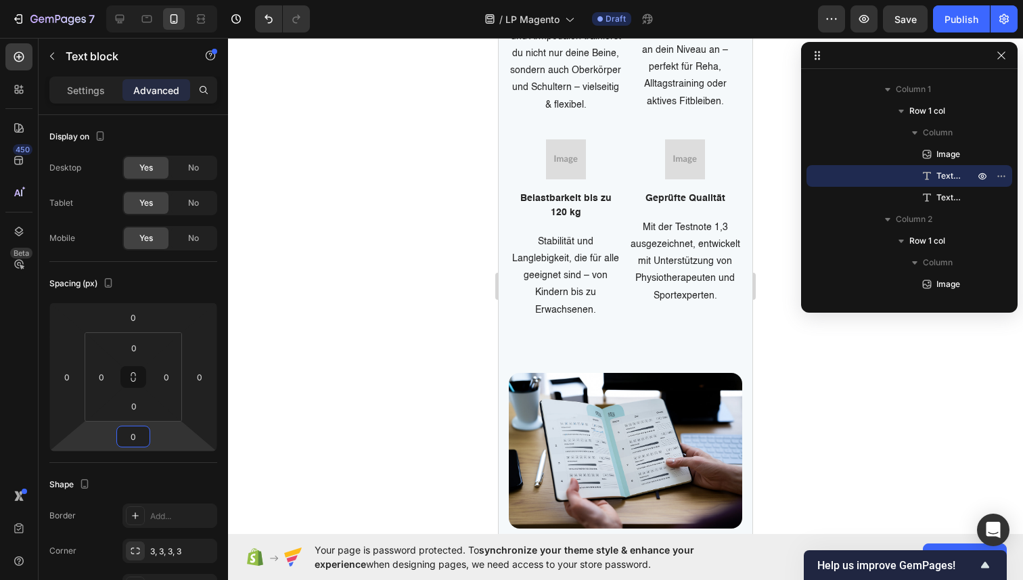
type input "0"
click at [473, 274] on div at bounding box center [625, 309] width 795 height 542
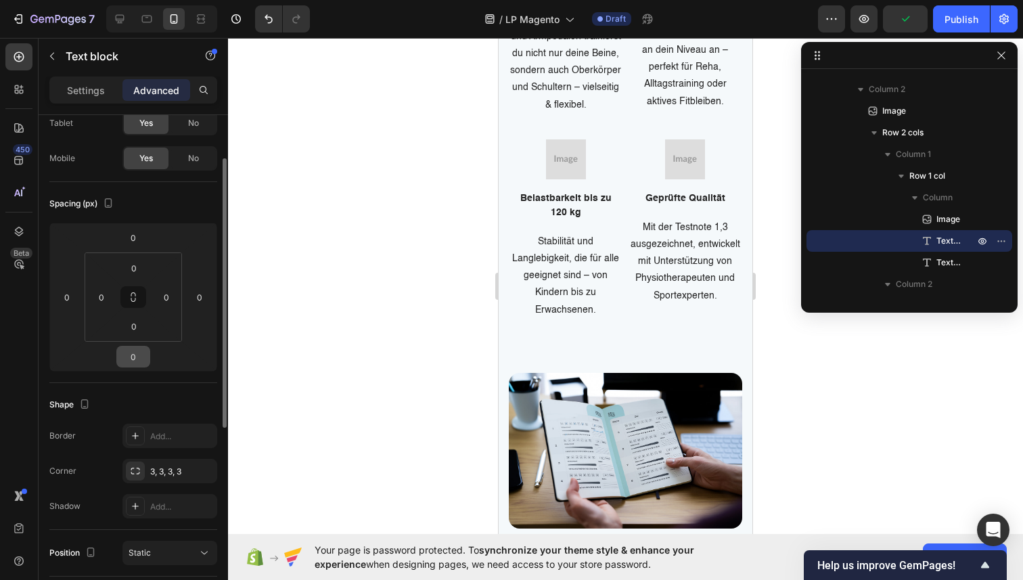
scroll to position [81, 0]
click at [88, 88] on p "Settings" at bounding box center [86, 90] width 38 height 14
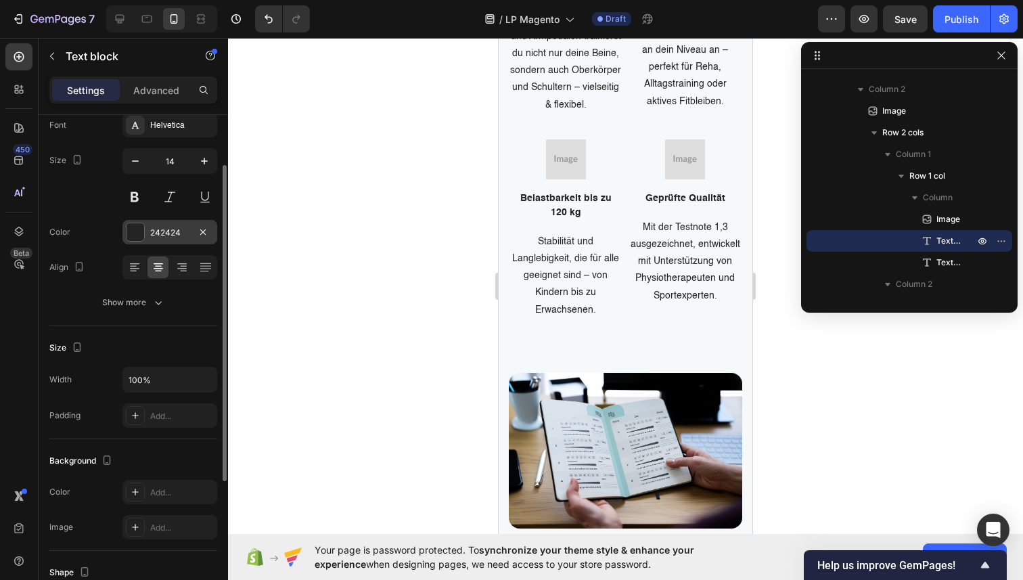
click at [174, 235] on div "242424" at bounding box center [169, 233] width 39 height 12
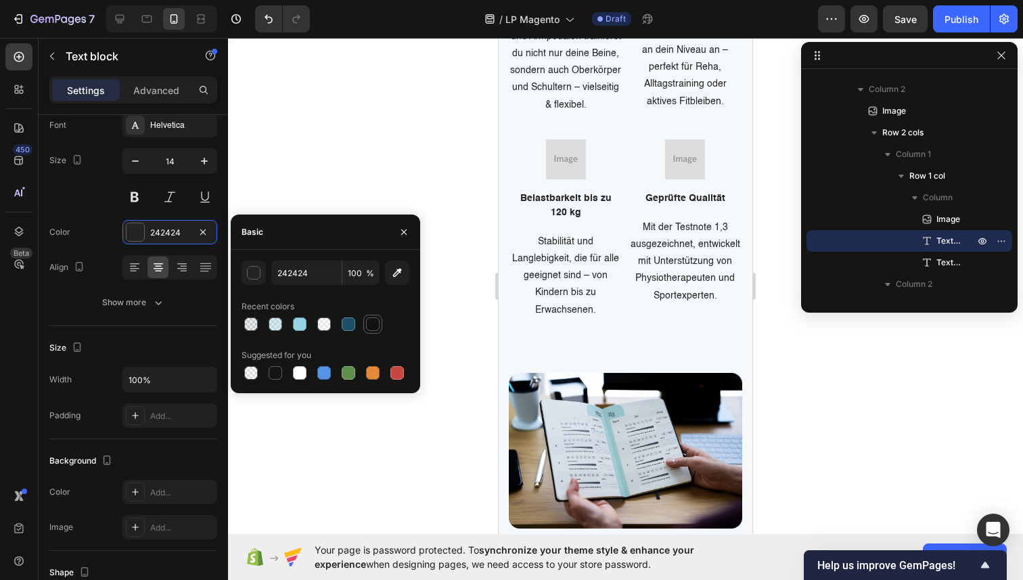
click at [372, 322] on div at bounding box center [373, 324] width 14 height 14
type input "121212"
click at [605, 114] on p "Mit ergonomischen Fuß- und Armpedalen trainierst du nicht nur deine Beine, sond…" at bounding box center [566, 63] width 112 height 102
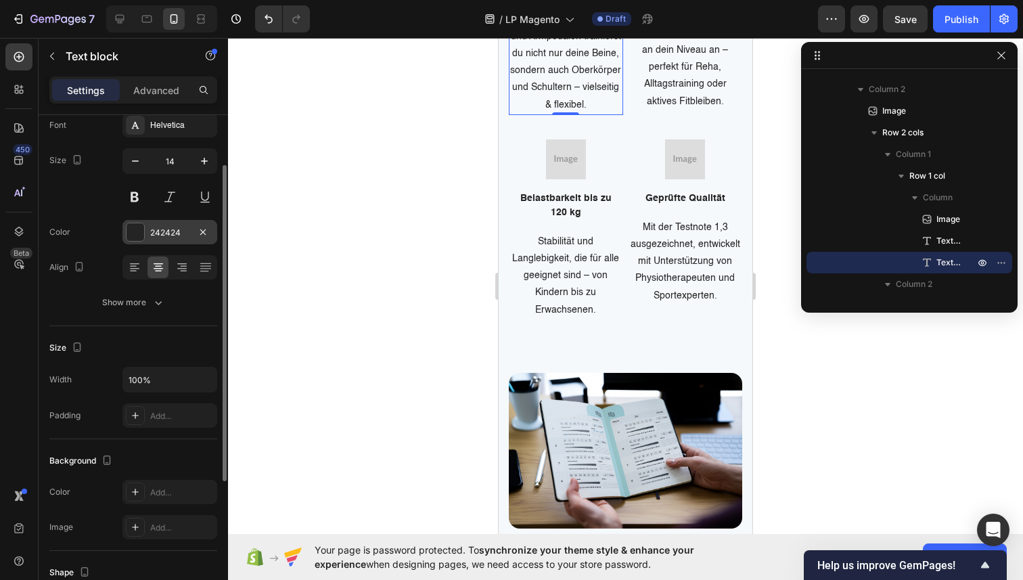
click at [175, 233] on div "242424" at bounding box center [169, 233] width 39 height 12
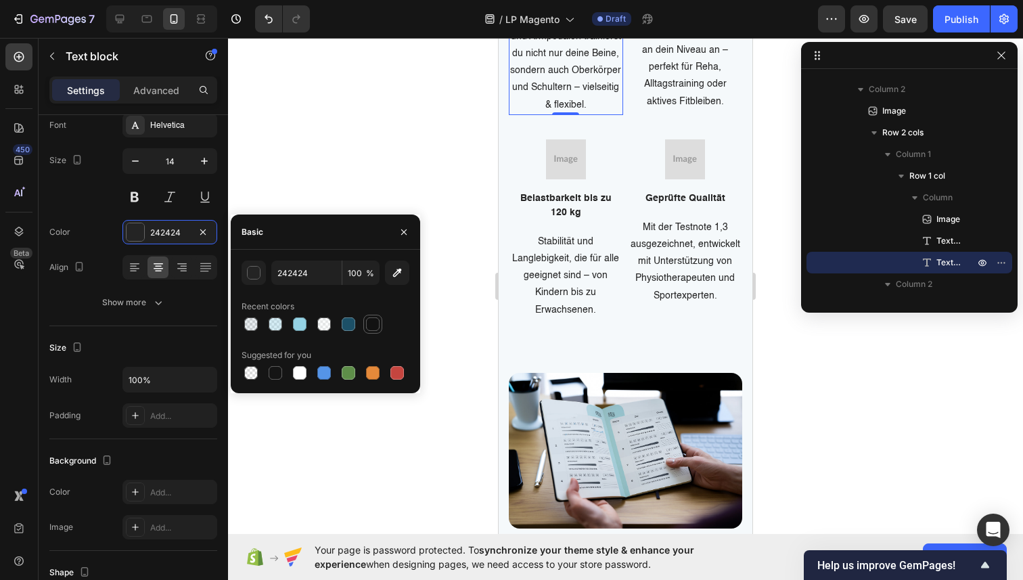
click at [370, 321] on div at bounding box center [373, 324] width 14 height 14
type input "121212"
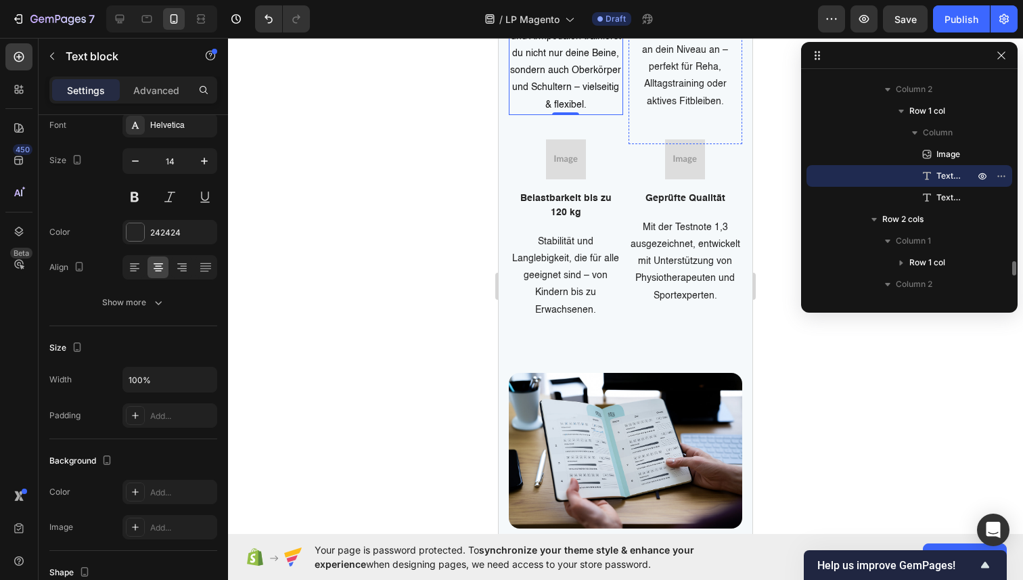
click at [160, 216] on div "Font Helvetica Size 14 Color 242424 Align Show more" at bounding box center [133, 214] width 168 height 202
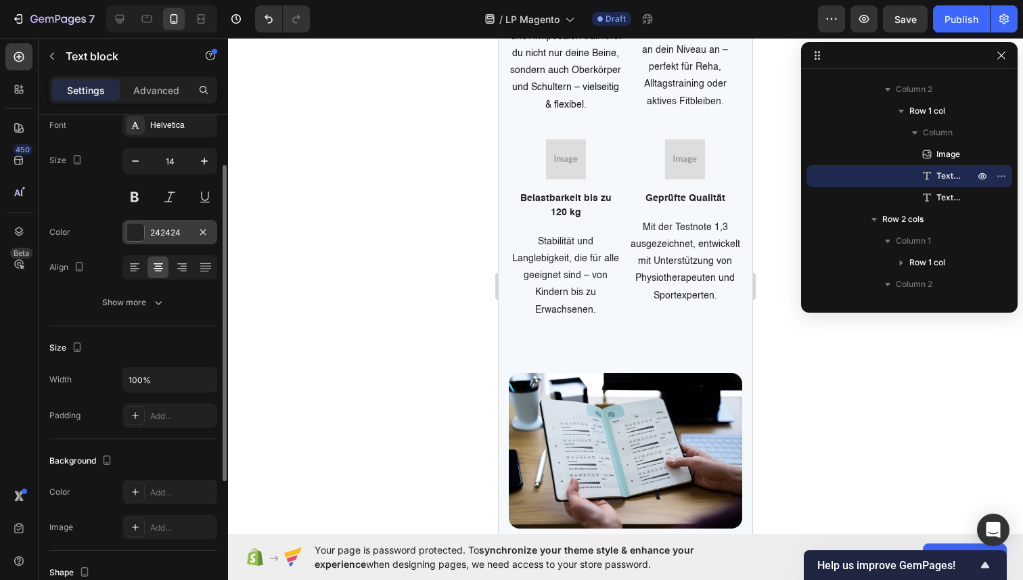
click at [160, 232] on div "242424" at bounding box center [169, 233] width 39 height 12
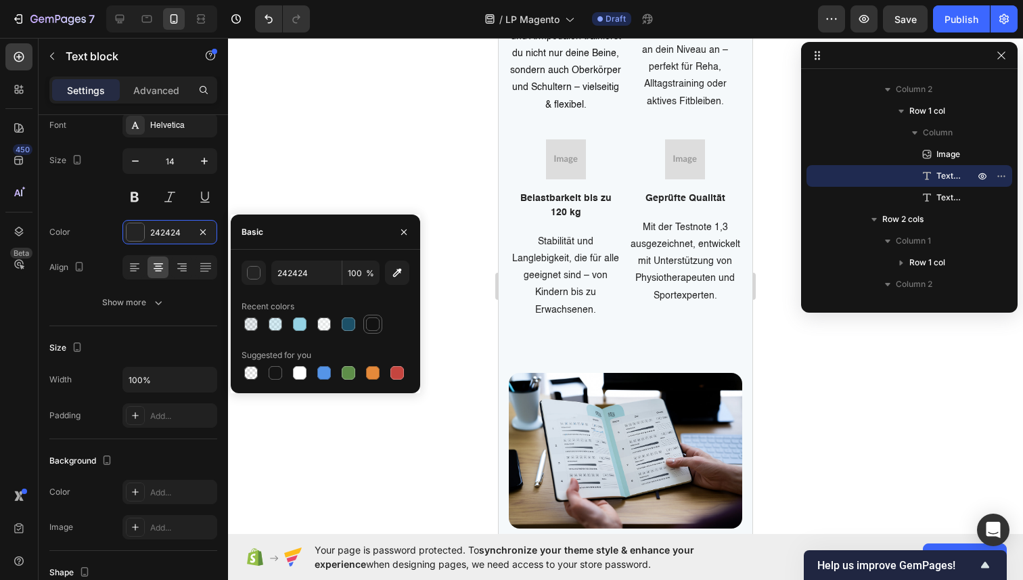
click at [370, 326] on div at bounding box center [373, 324] width 14 height 14
type input "121212"
click at [691, 110] on p "Von sanft bis sportlich: passe die Intensität exakt an dein Niveau an – perfekt…" at bounding box center [686, 59] width 112 height 102
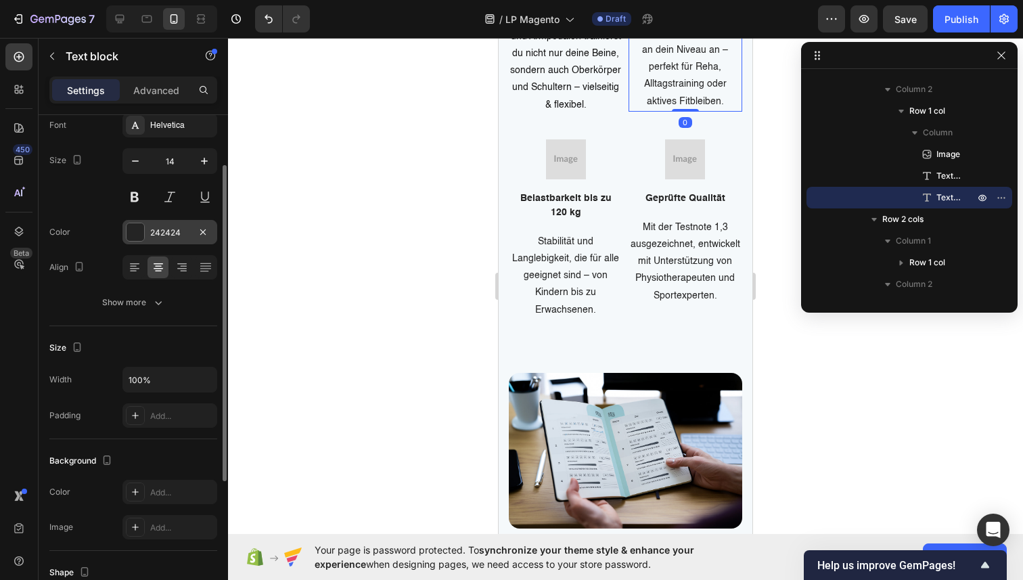
click at [176, 235] on div "242424" at bounding box center [169, 233] width 39 height 12
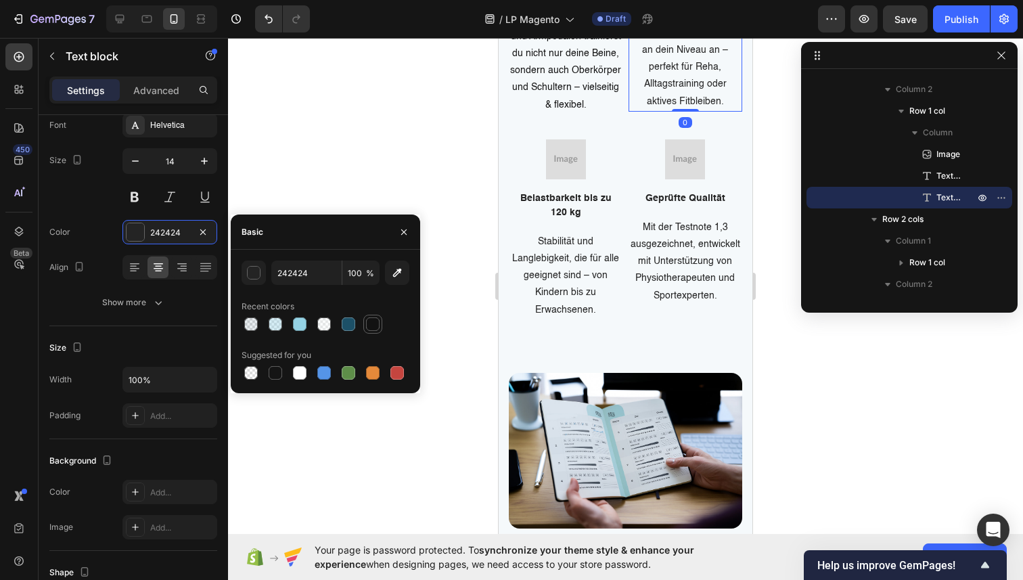
click at [376, 321] on div at bounding box center [373, 324] width 14 height 14
type input "121212"
click at [562, 220] on p "120 kg" at bounding box center [566, 213] width 112 height 14
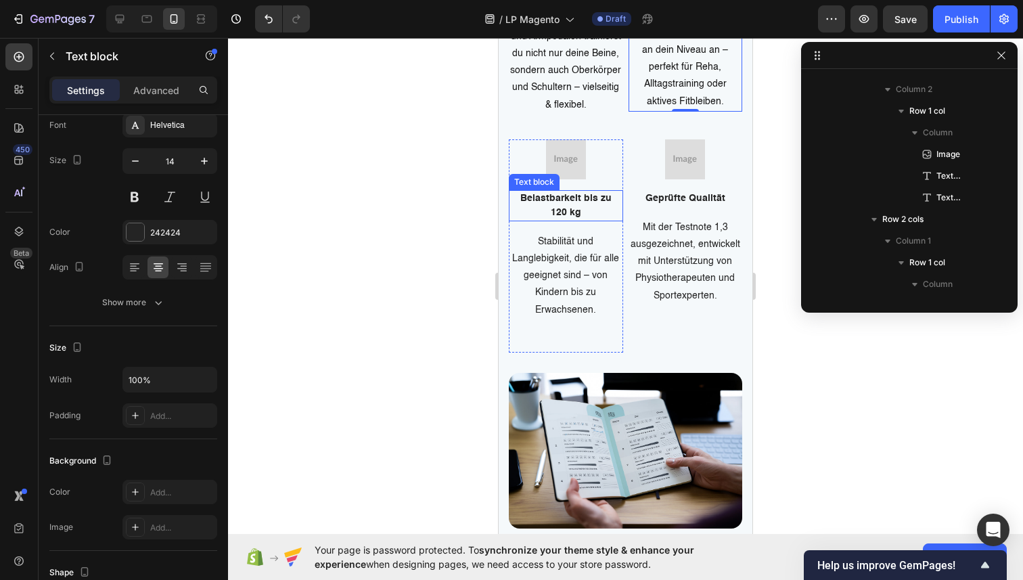
scroll to position [3028, 0]
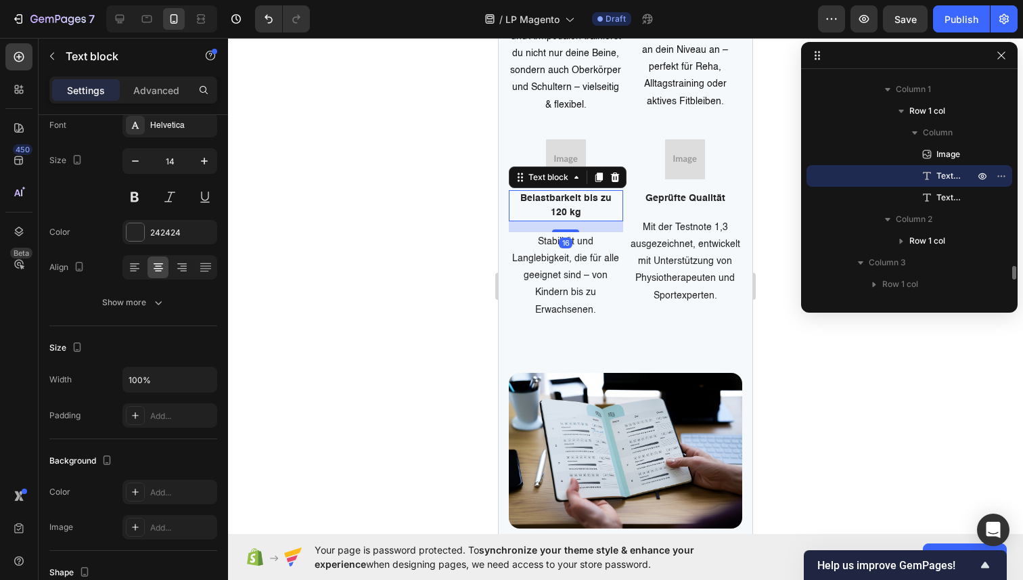
click at [562, 220] on p "120 kg" at bounding box center [566, 213] width 112 height 14
drag, startPoint x: 591, startPoint y: 446, endPoint x: 493, endPoint y: 422, distance: 101.1
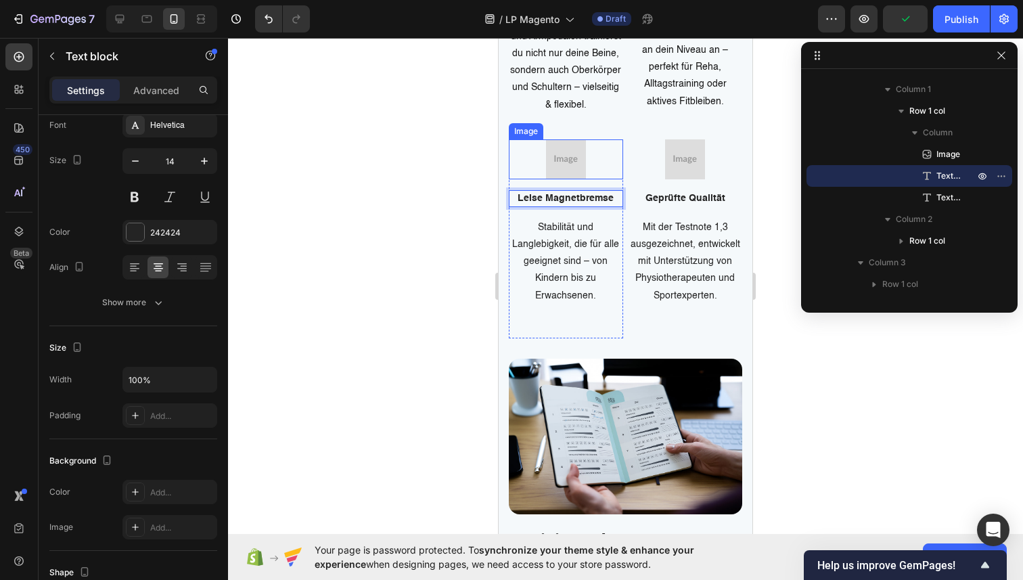
click at [581, 179] on img at bounding box center [566, 159] width 40 height 40
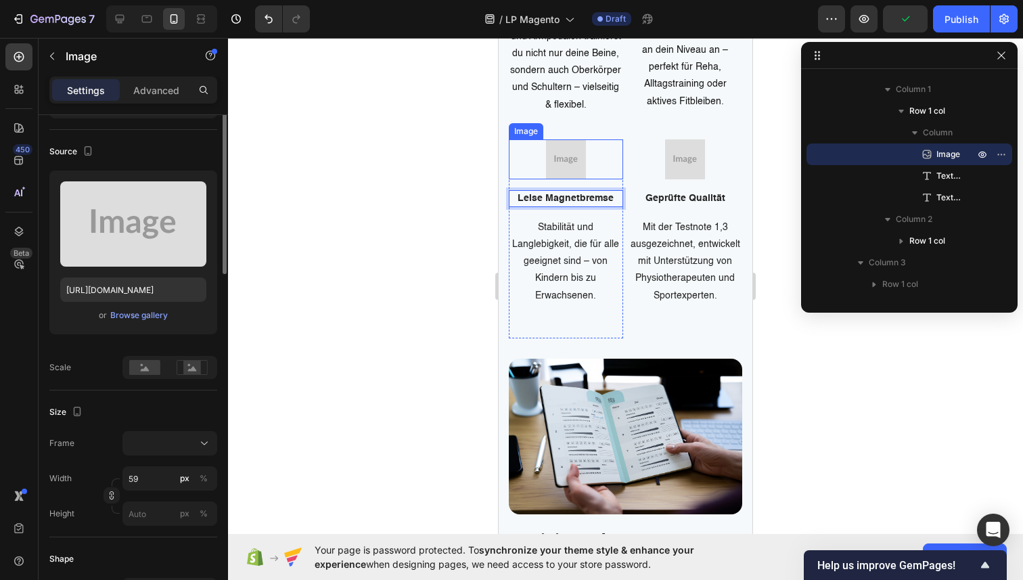
scroll to position [0, 0]
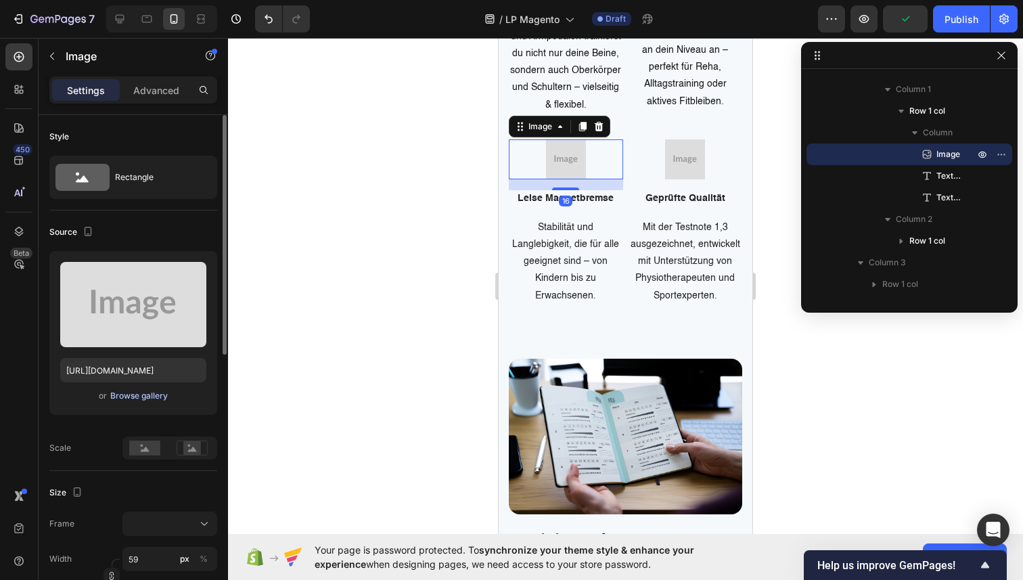
click at [127, 397] on div "Browse gallery" at bounding box center [139, 396] width 58 height 12
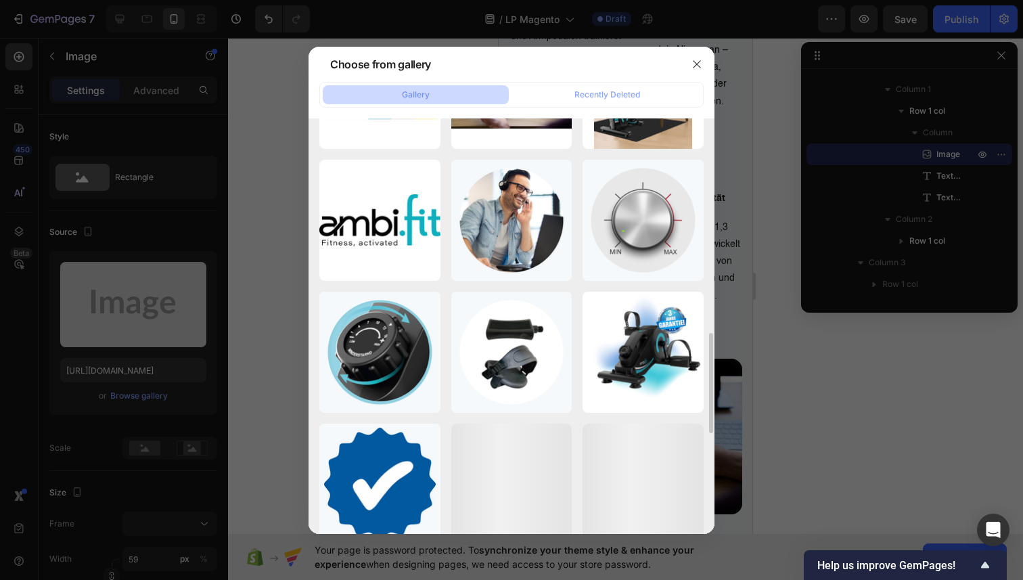
scroll to position [897, 0]
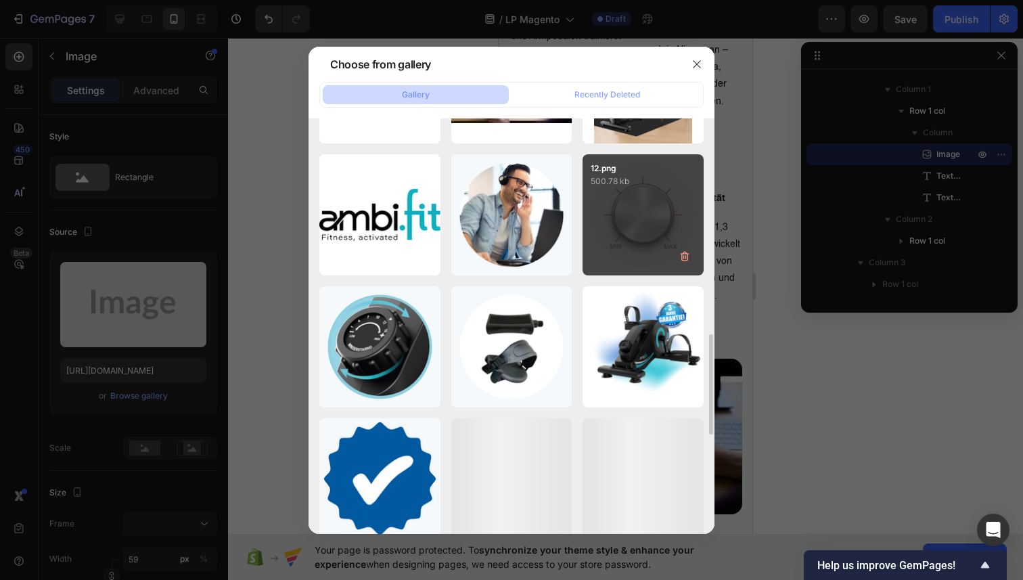
click at [589, 242] on div "12.png 500.78 kb" at bounding box center [643, 214] width 121 height 121
type input "https://cdn.shopify.com/s/files/1/0936/4884/7232/files/gempages_585995895749739…"
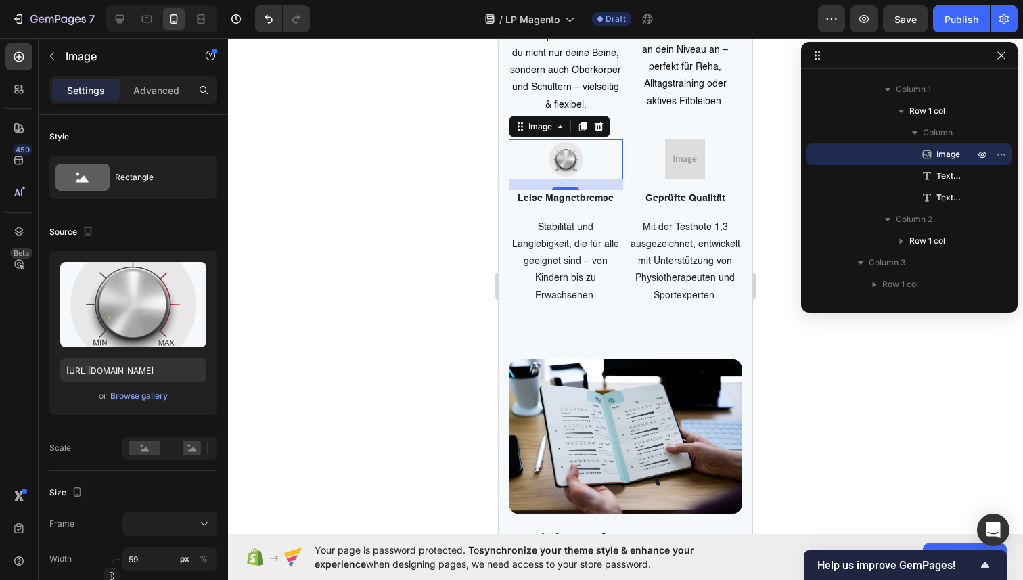
scroll to position [3933, 0]
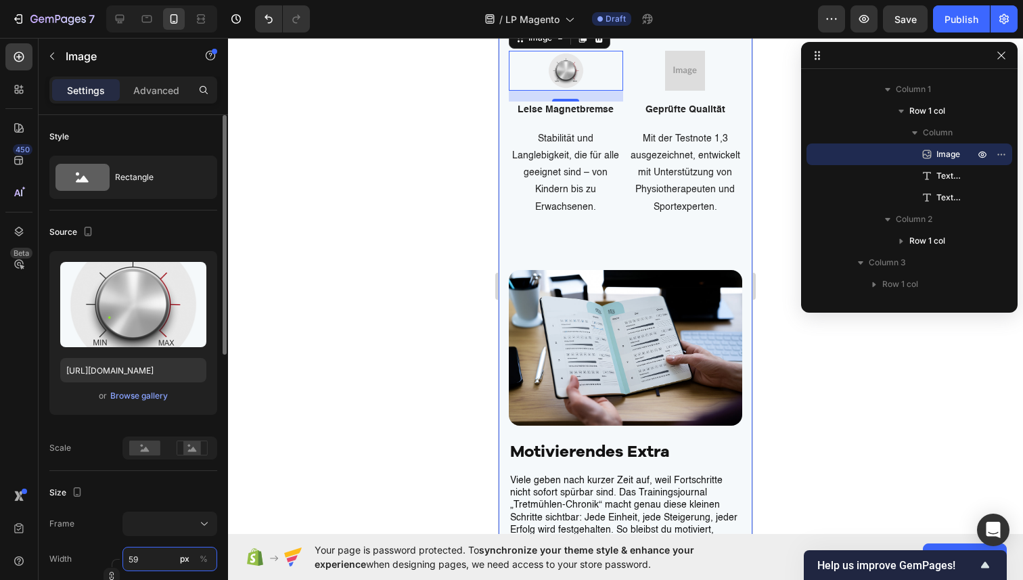
click at [154, 551] on input "59" at bounding box center [169, 559] width 95 height 24
click at [160, 556] on input "59" at bounding box center [169, 559] width 95 height 24
type input "5"
type input "1"
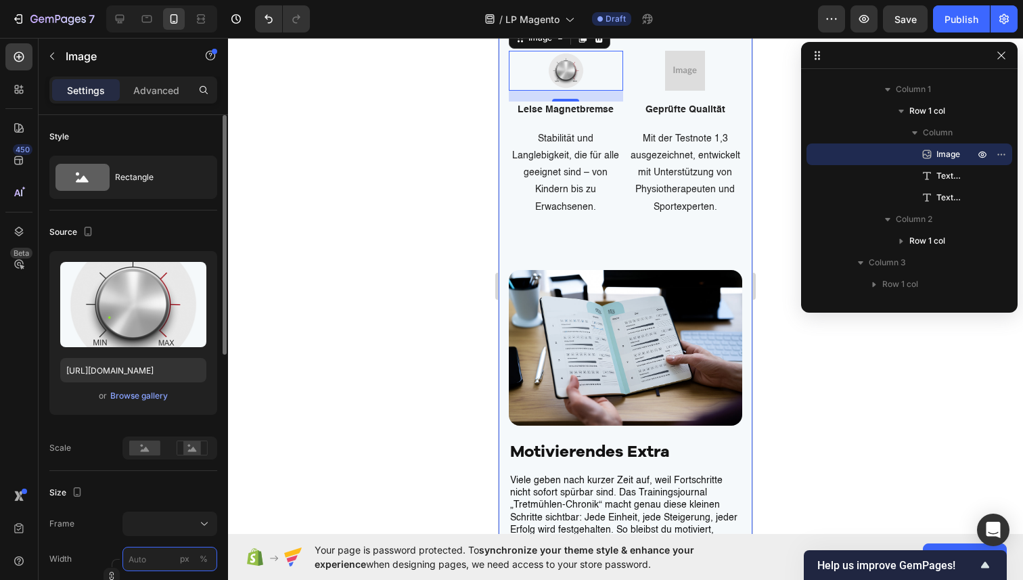
type input "1"
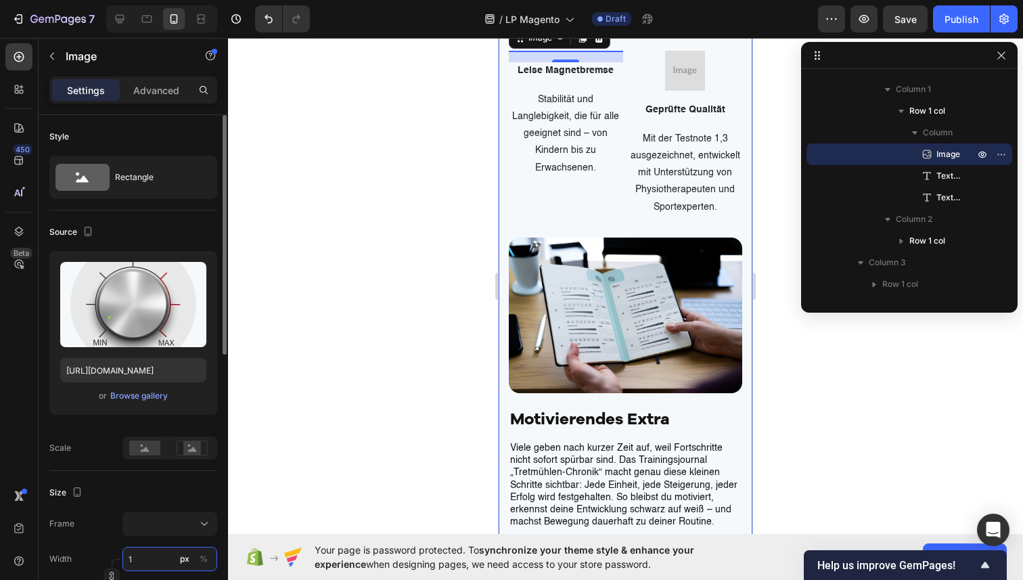
type input "10"
type input "100"
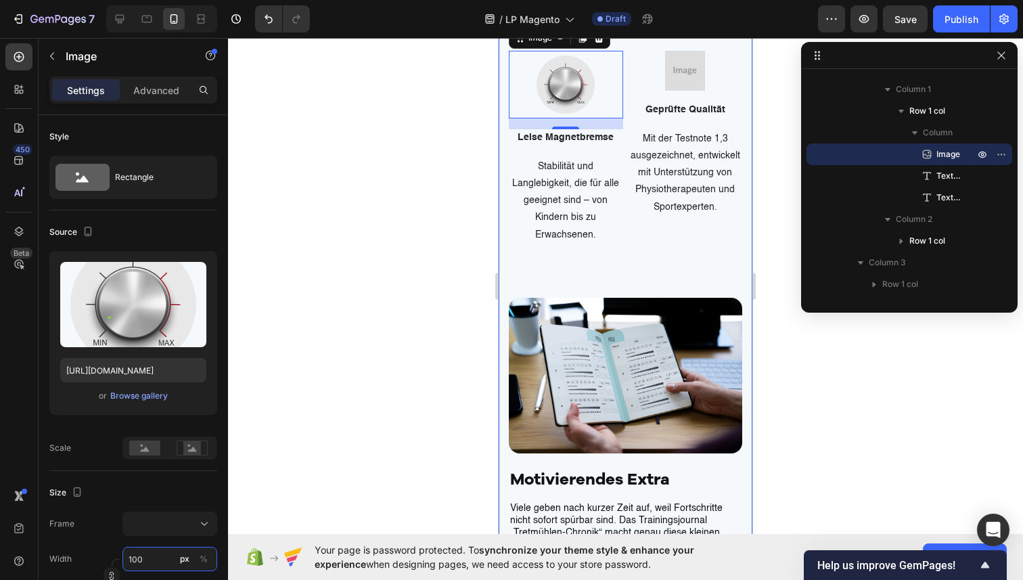
type input "100"
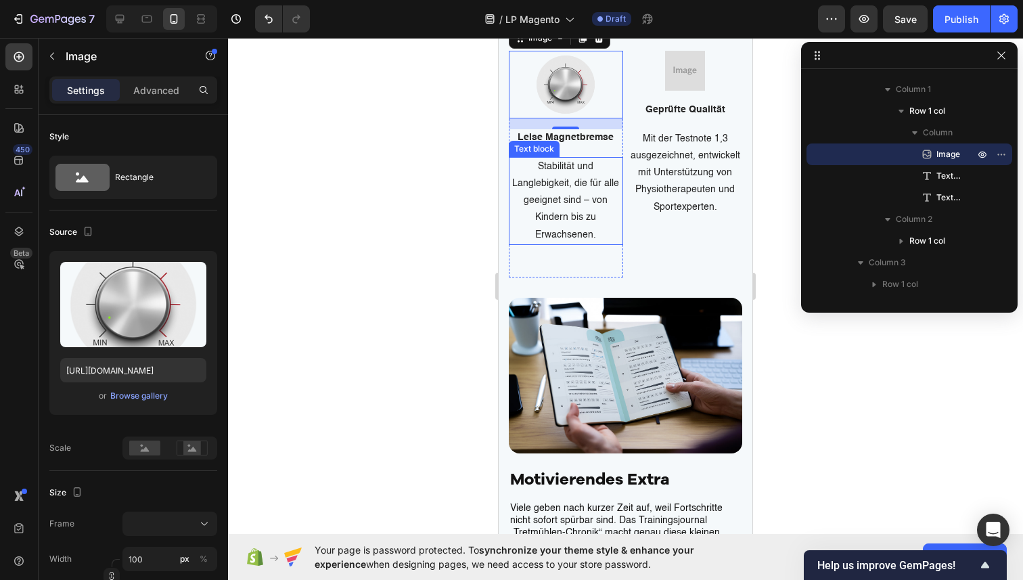
click at [596, 244] on p "Stabilität und Langlebigkeit, die für alle geeignet sind – von Kindern bis zu E…" at bounding box center [566, 200] width 112 height 85
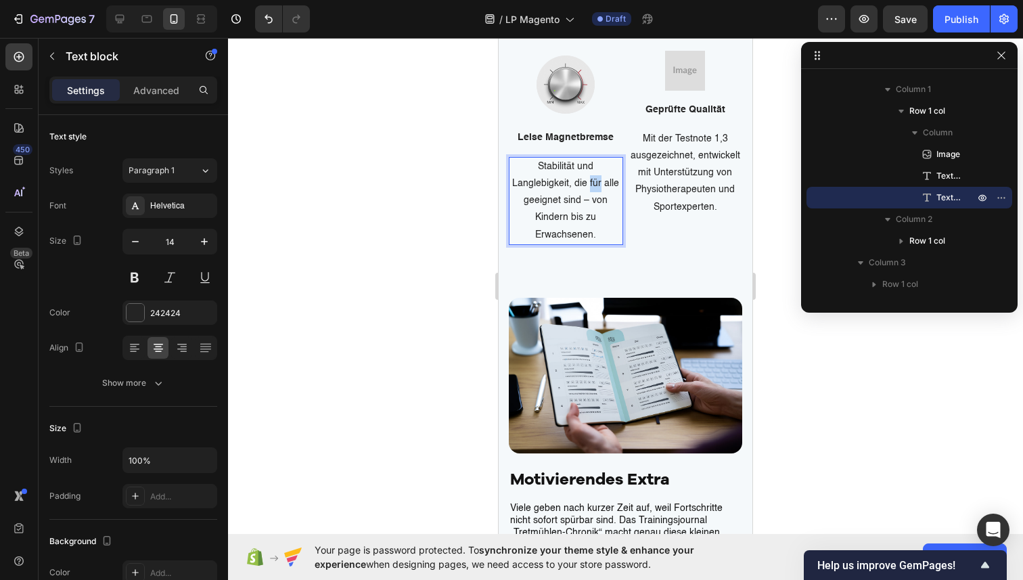
click at [596, 244] on p "Stabilität und Langlebigkeit, die für alle geeignet sind – von Kindern bis zu E…" at bounding box center [566, 200] width 112 height 85
click at [592, 244] on p "Stabilität und Langlebigkeit, die für alle geeignet sind – von Kindern bis zu E…" at bounding box center [566, 200] width 112 height 85
drag, startPoint x: 600, startPoint y: 472, endPoint x: 493, endPoint y: 394, distance: 133.2
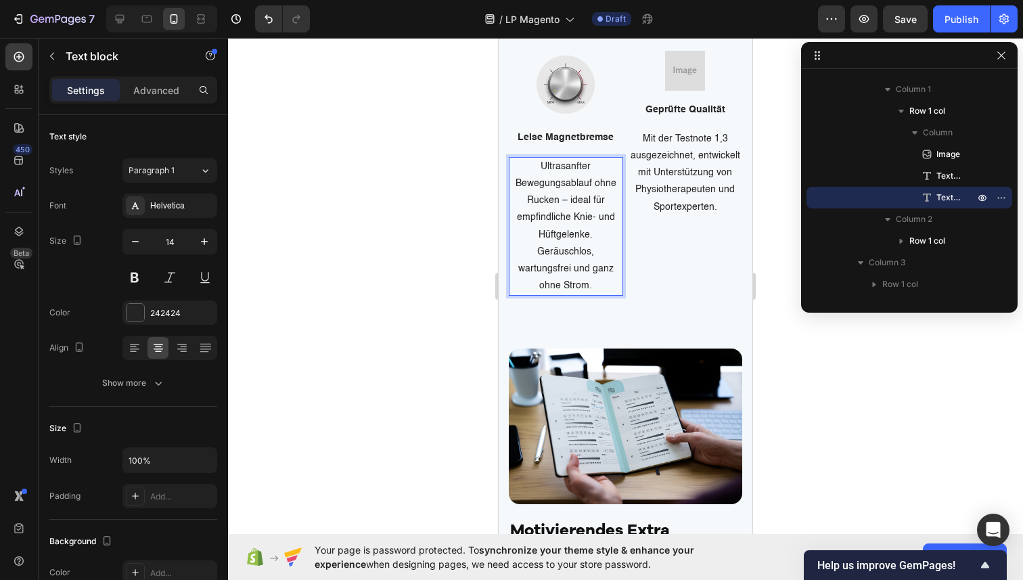
click at [556, 295] on p "Ultrasanfter Bewegungsablauf ohne Rucken – ideal für empfindliche Knie- und Hüf…" at bounding box center [566, 226] width 112 height 137
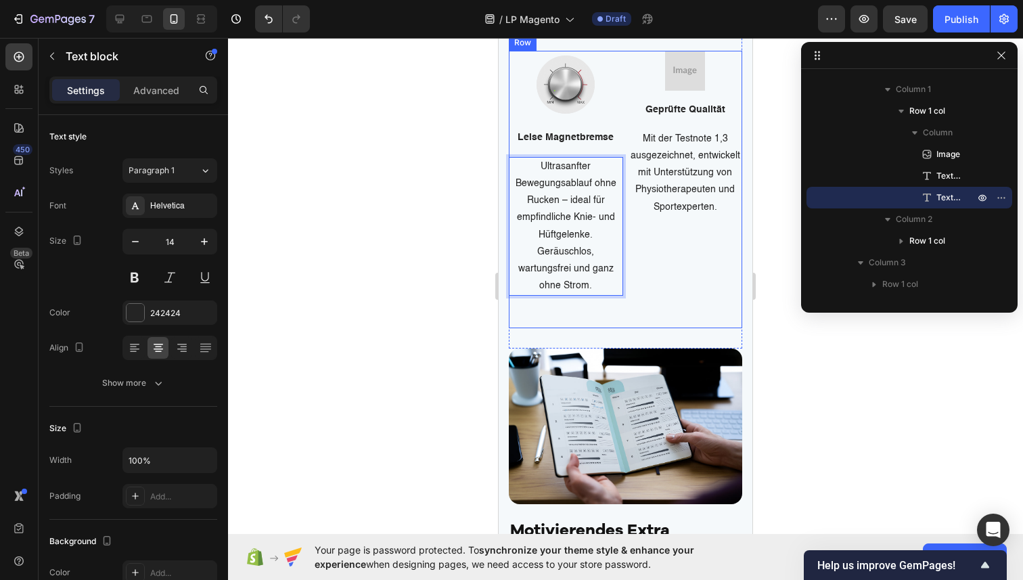
click at [675, 329] on div "Image Geprüfte Qualität Text block Mit der Testnote 1,3 ausgezeichnet, entwicke…" at bounding box center [686, 190] width 114 height 278
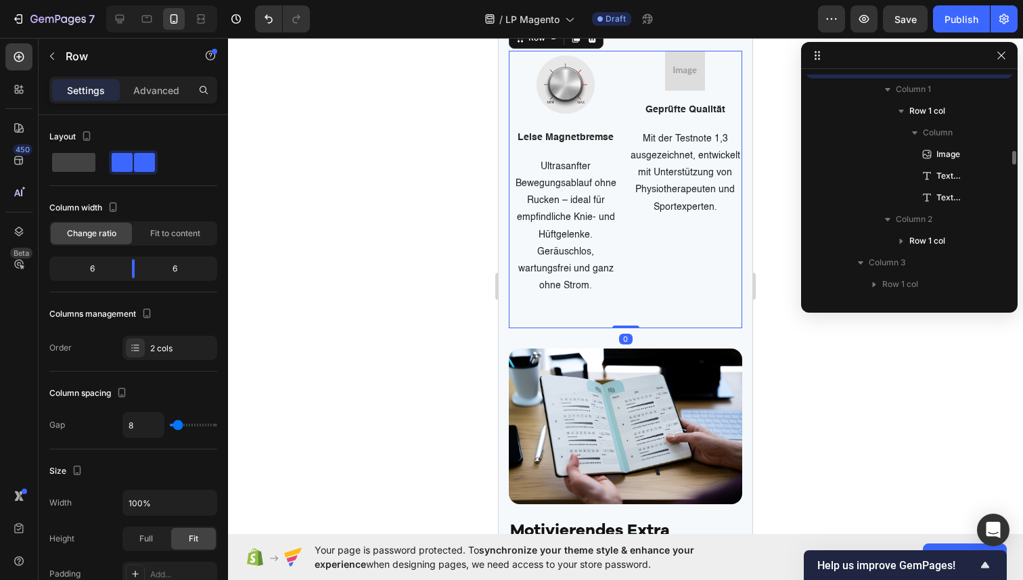
scroll to position [2920, 0]
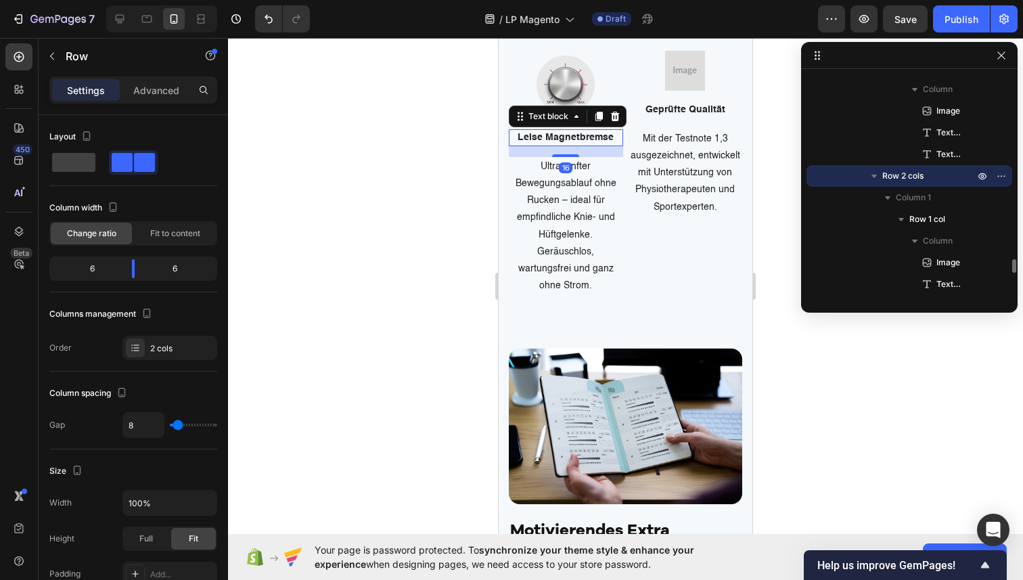
click at [587, 145] on p "Leise Magnetbremse" at bounding box center [566, 138] width 112 height 14
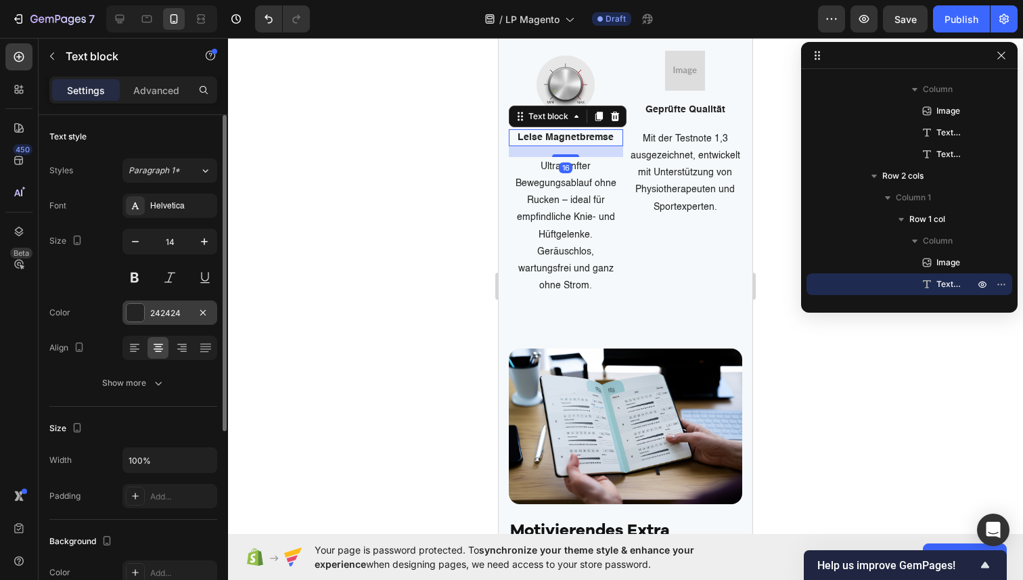
click at [176, 319] on div "242424" at bounding box center [169, 312] width 95 height 24
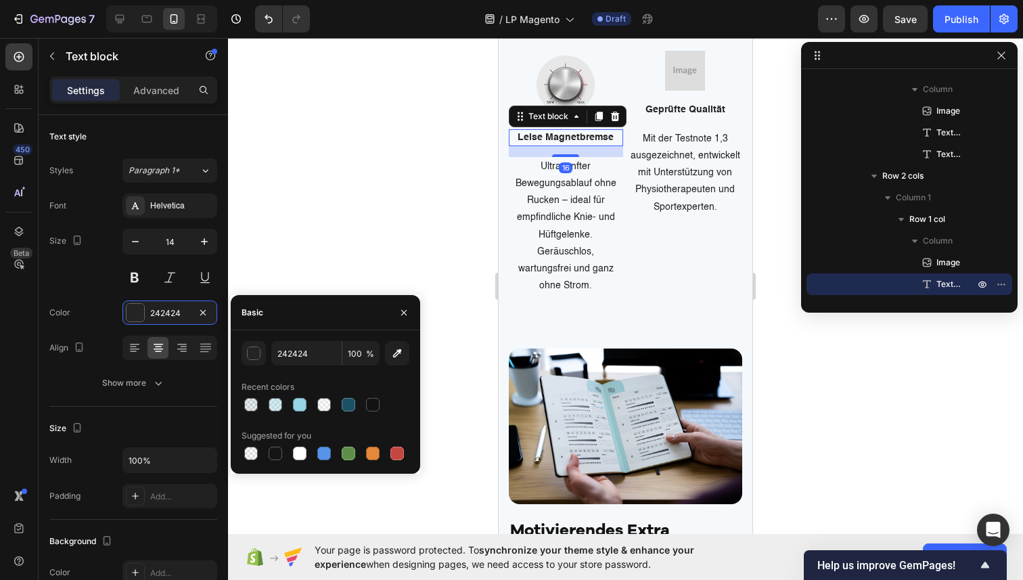
click at [376, 407] on div at bounding box center [373, 405] width 14 height 14
type input "121212"
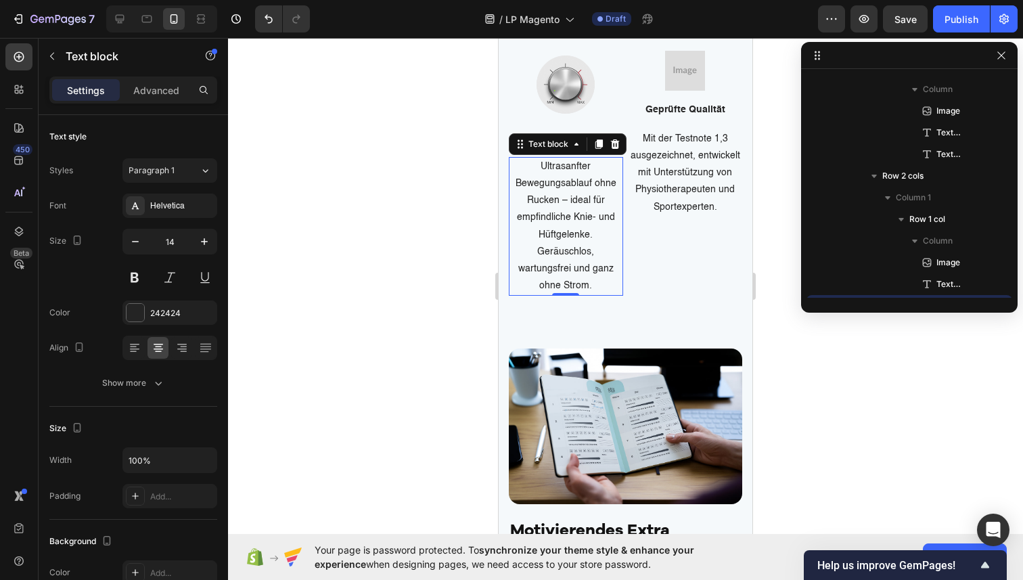
click at [556, 295] on p "Ultrasanfter Bewegungsablauf ohne Rucken – ideal für empfindliche Knie- und Hüf…" at bounding box center [566, 226] width 112 height 137
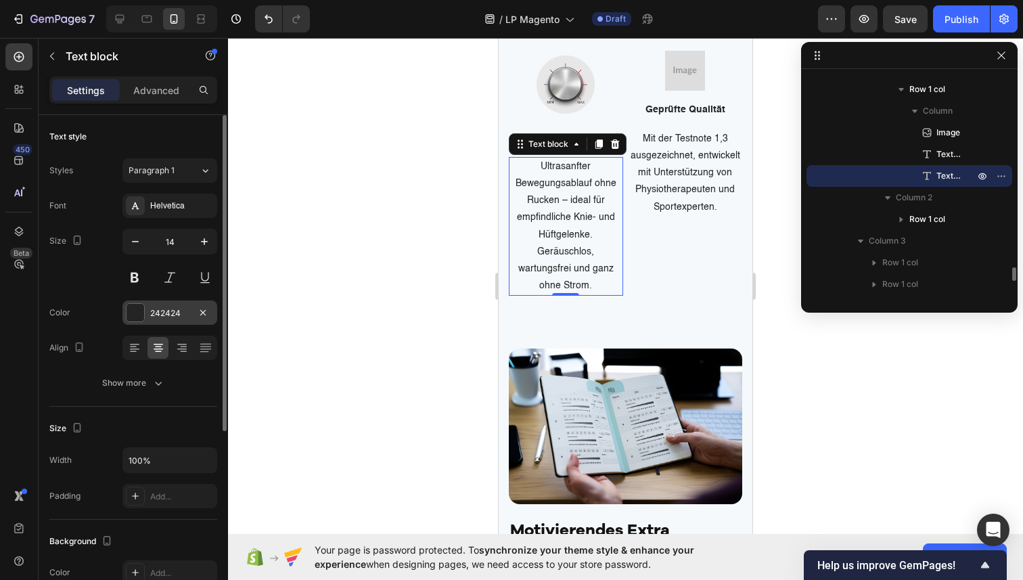
click at [183, 312] on div "242424" at bounding box center [169, 313] width 39 height 12
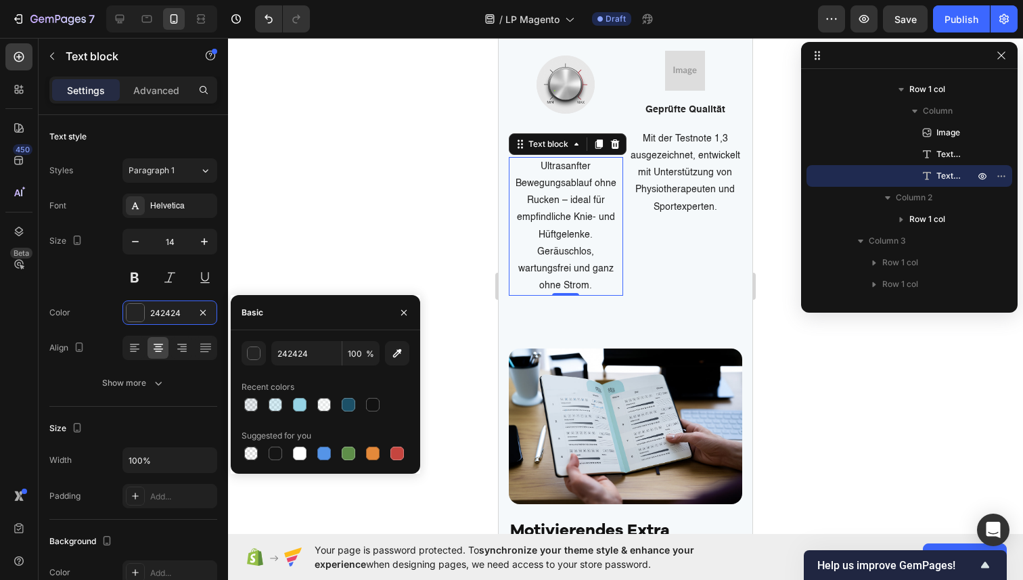
drag, startPoint x: 369, startPoint y: 403, endPoint x: 410, endPoint y: 403, distance: 41.3
click at [369, 403] on div at bounding box center [373, 405] width 14 height 14
type input "121212"
click at [700, 91] on img at bounding box center [685, 71] width 40 height 40
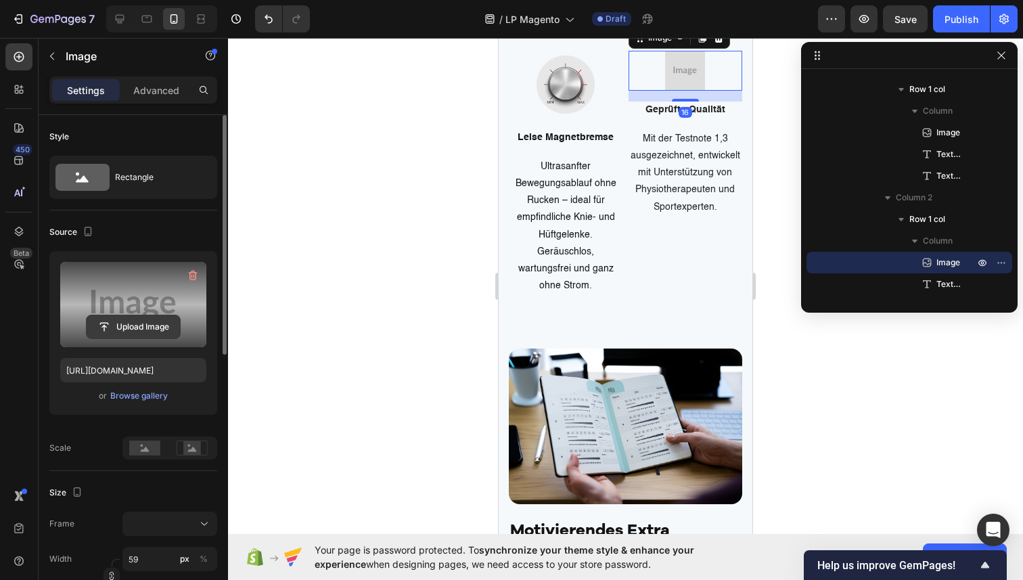
click at [126, 326] on input "file" at bounding box center [133, 326] width 93 height 23
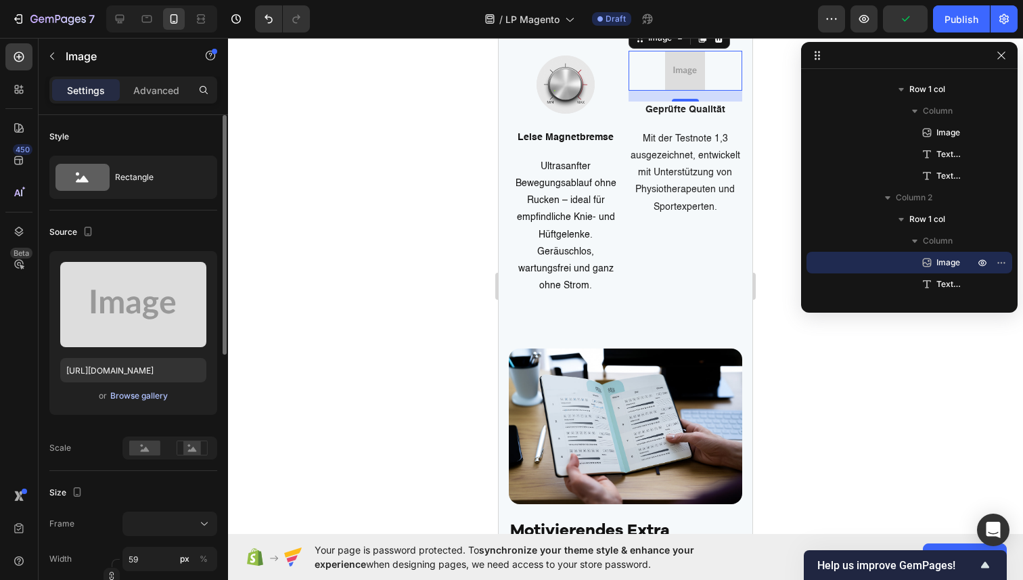
click at [129, 394] on div "Browse gallery" at bounding box center [139, 396] width 58 height 12
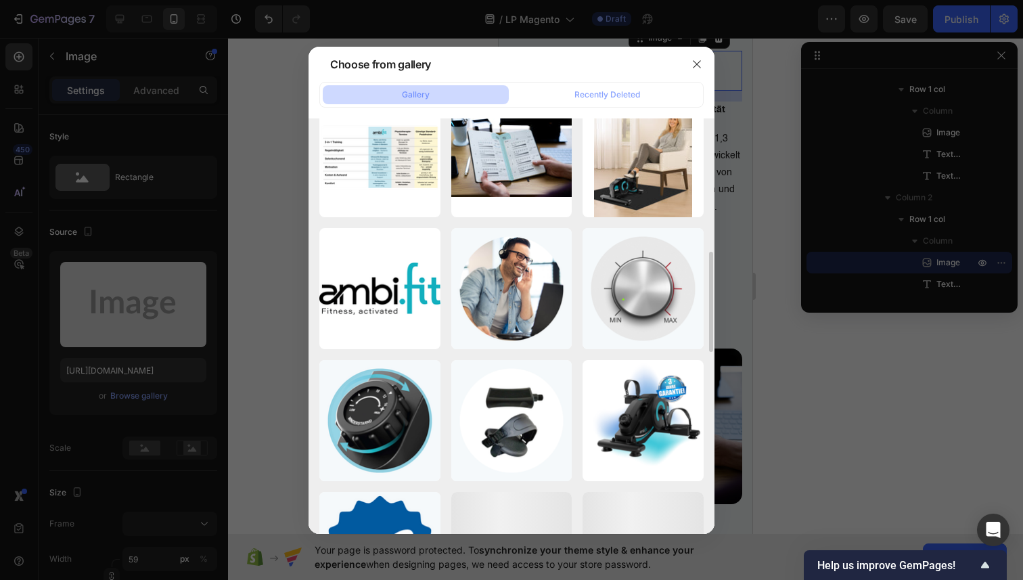
scroll to position [829, 0]
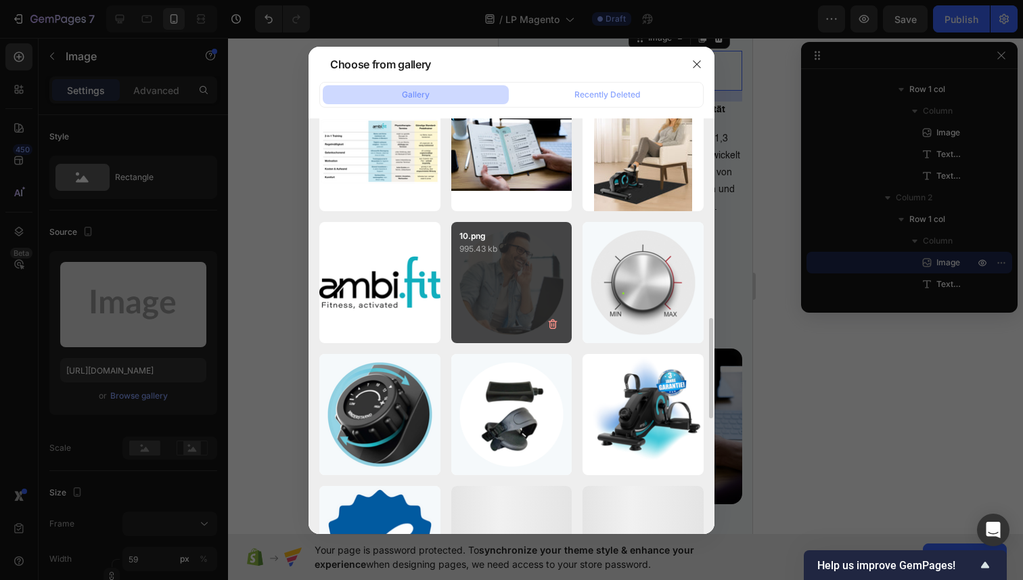
click at [504, 306] on div "10.png 995.43 kb" at bounding box center [511, 282] width 121 height 121
type input "https://cdn.shopify.com/s/files/1/0936/4884/7232/files/gempages_585995895749739…"
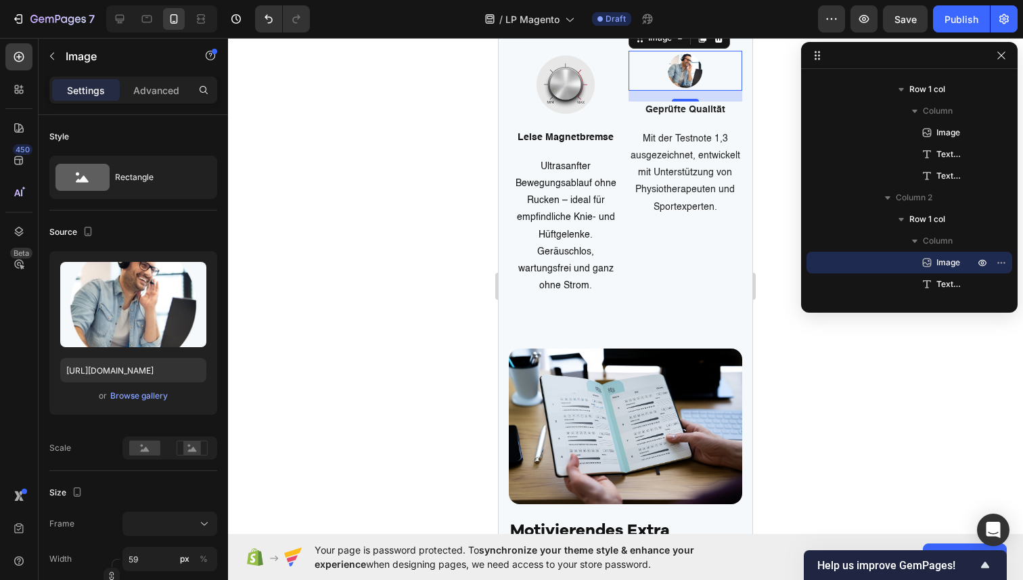
click at [695, 114] on strong "Geprüfte Qualität" at bounding box center [686, 109] width 80 height 9
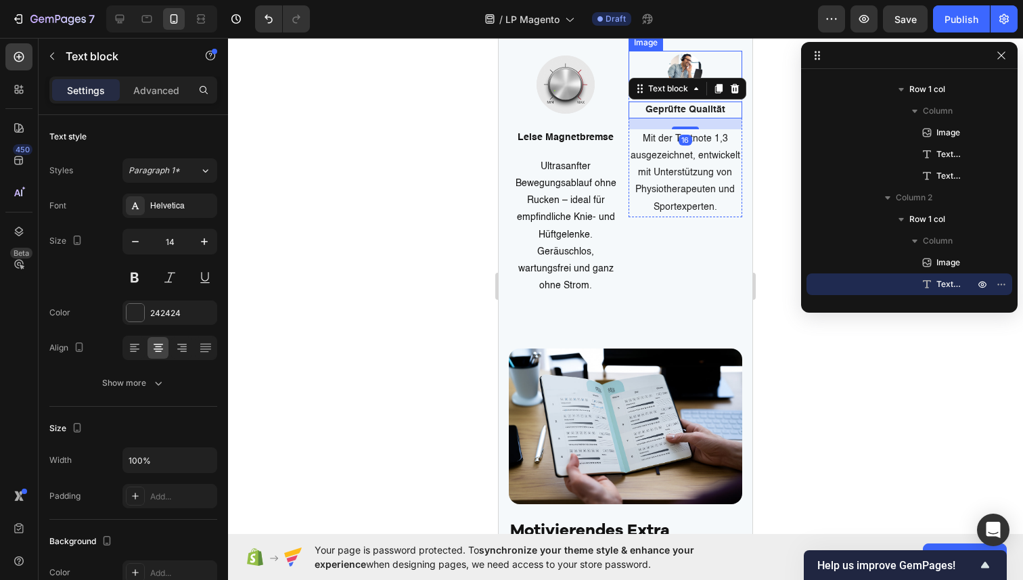
click at [686, 91] on img at bounding box center [685, 71] width 40 height 40
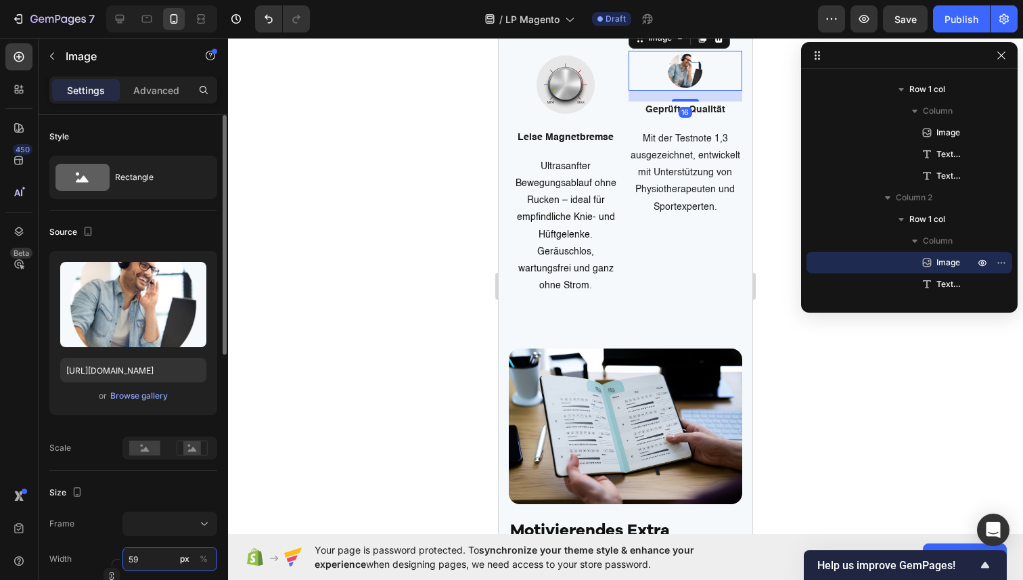
click at [146, 550] on input "59" at bounding box center [169, 559] width 95 height 24
click at [148, 550] on input "59" at bounding box center [169, 559] width 95 height 24
click at [148, 563] on input "59" at bounding box center [169, 559] width 95 height 24
type input "5"
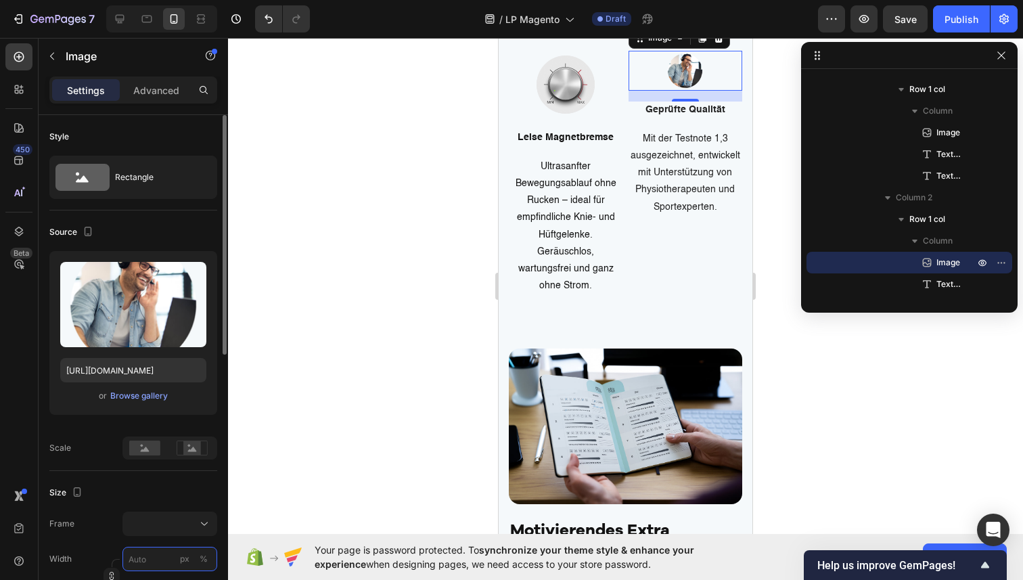
type input "1"
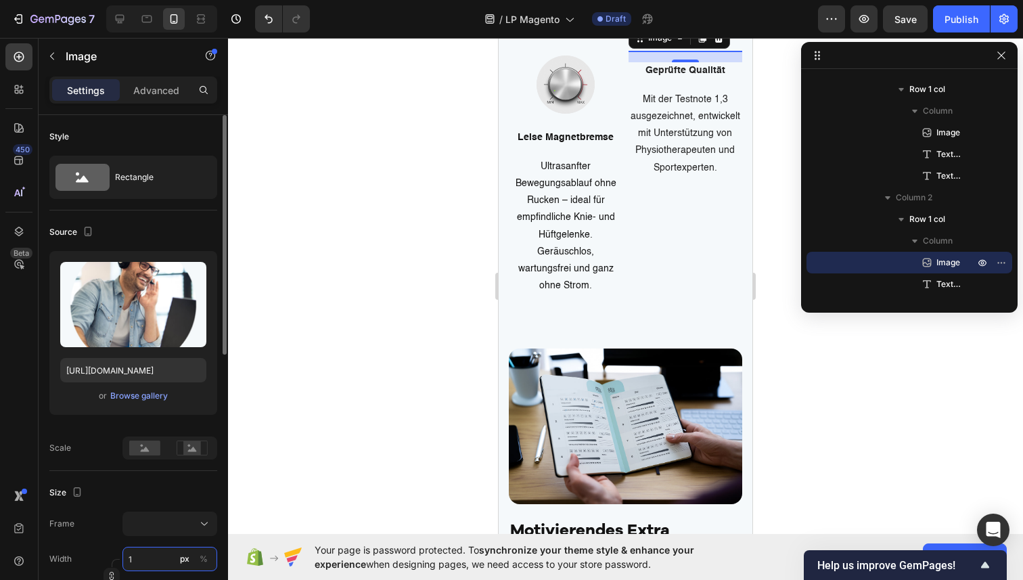
type input "10"
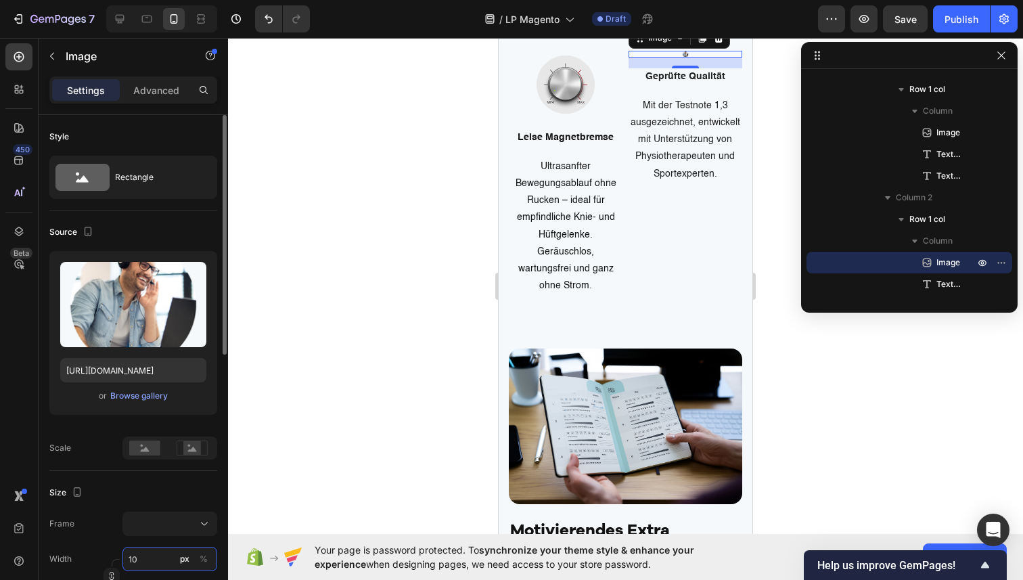
type input "100"
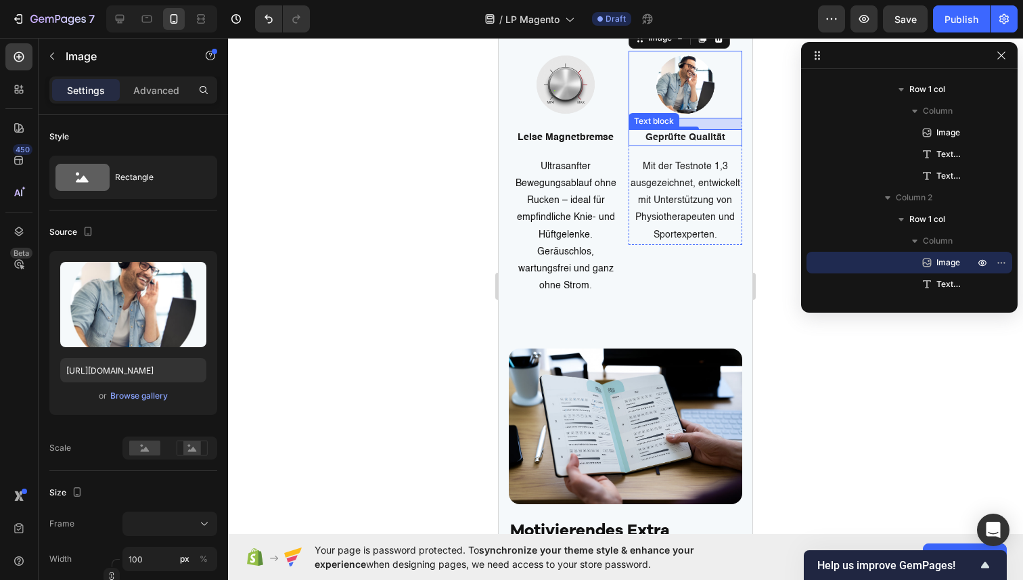
click at [671, 142] on strong "Geprüfte Qualität" at bounding box center [686, 137] width 80 height 9
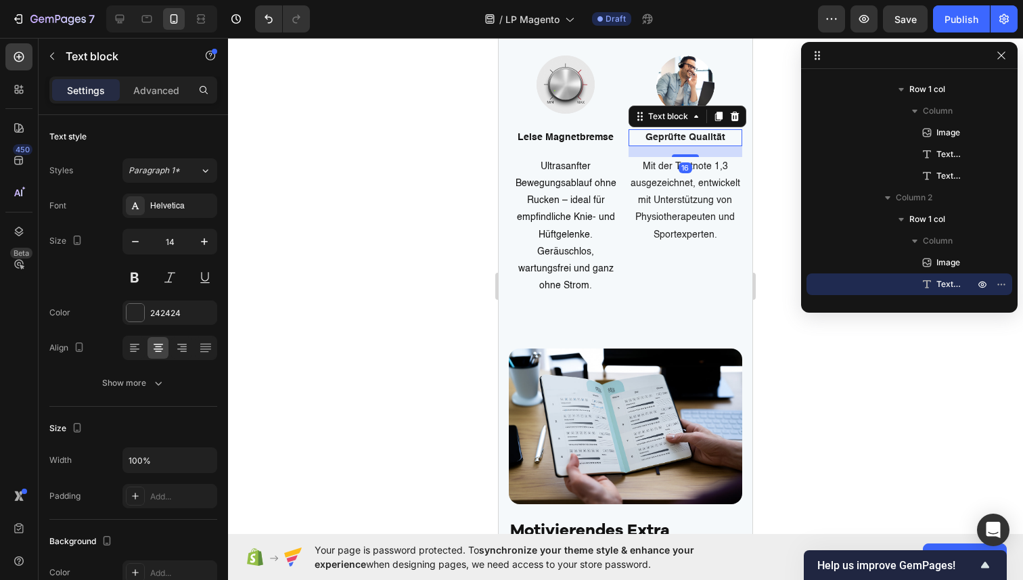
click at [671, 142] on strong "Geprüfte Qualität" at bounding box center [686, 137] width 80 height 9
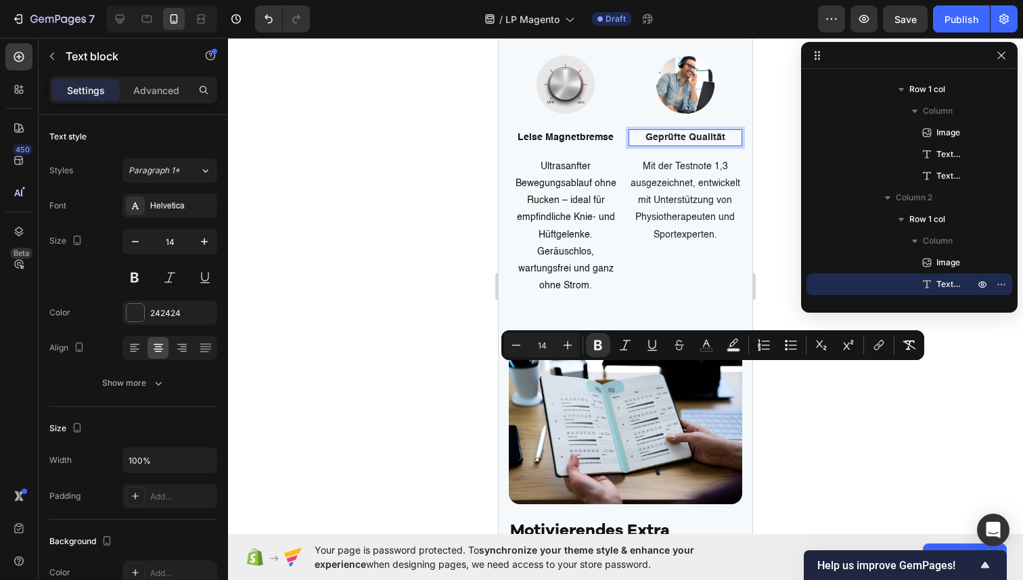
click at [720, 142] on strong "Geprüfte Qualität" at bounding box center [686, 137] width 80 height 9
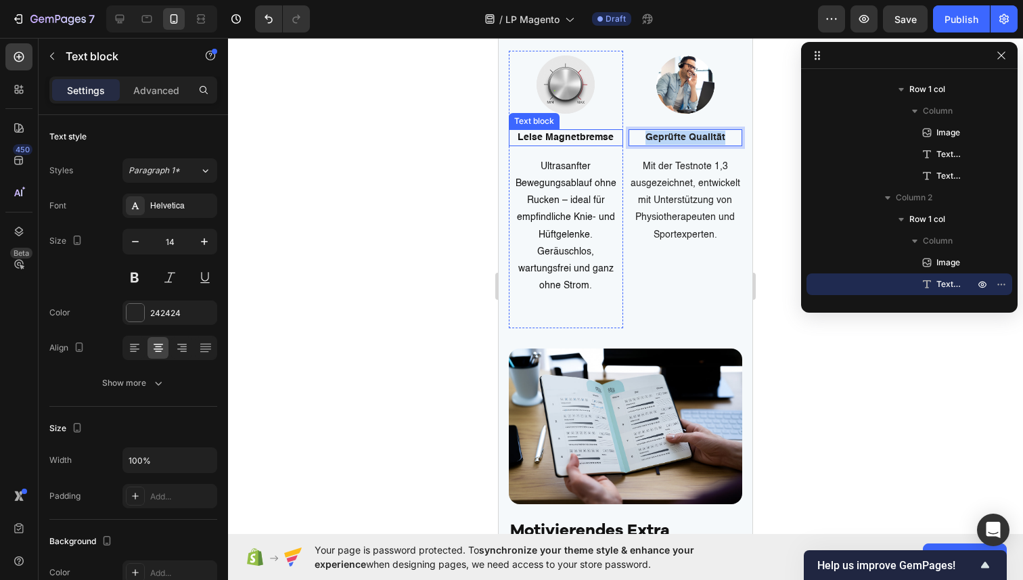
drag, startPoint x: 723, startPoint y: 369, endPoint x: 596, endPoint y: 366, distance: 126.6
click at [596, 329] on div "Image Leise Magnetbremse Text block Ultrasanfter Bewegungsablauf ohne Rucken – …" at bounding box center [625, 190] width 233 height 278
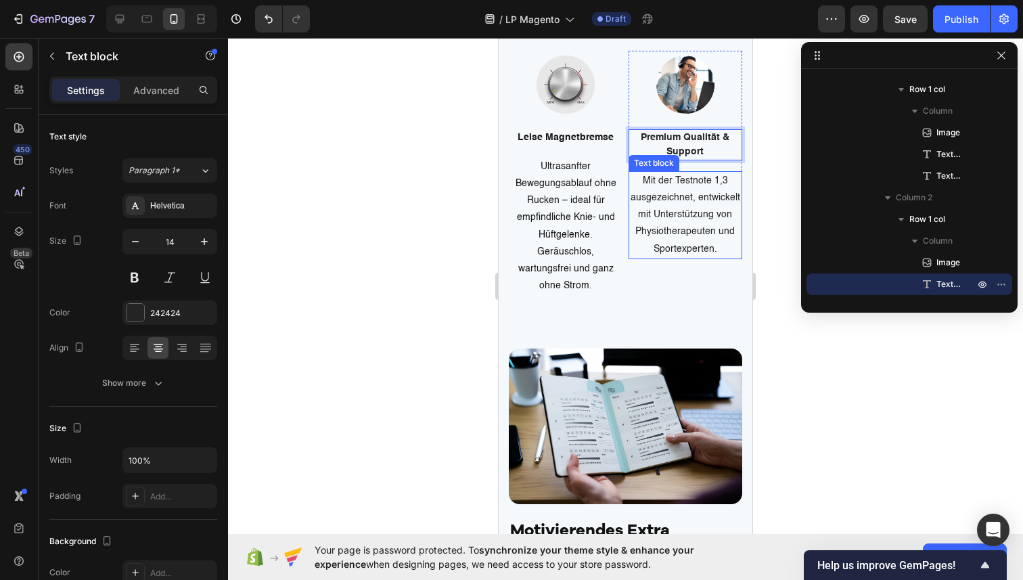
click at [732, 258] on p "Mit der Testnote 1,3 ausgezeichnet, entwickelt mit Unterstützung von Physiother…" at bounding box center [686, 215] width 112 height 85
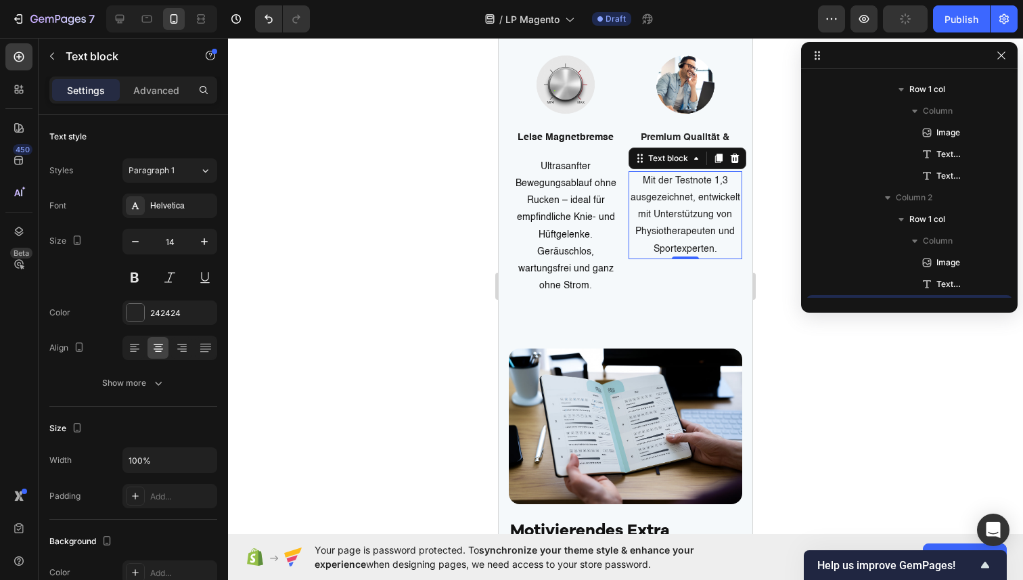
scroll to position [3179, 0]
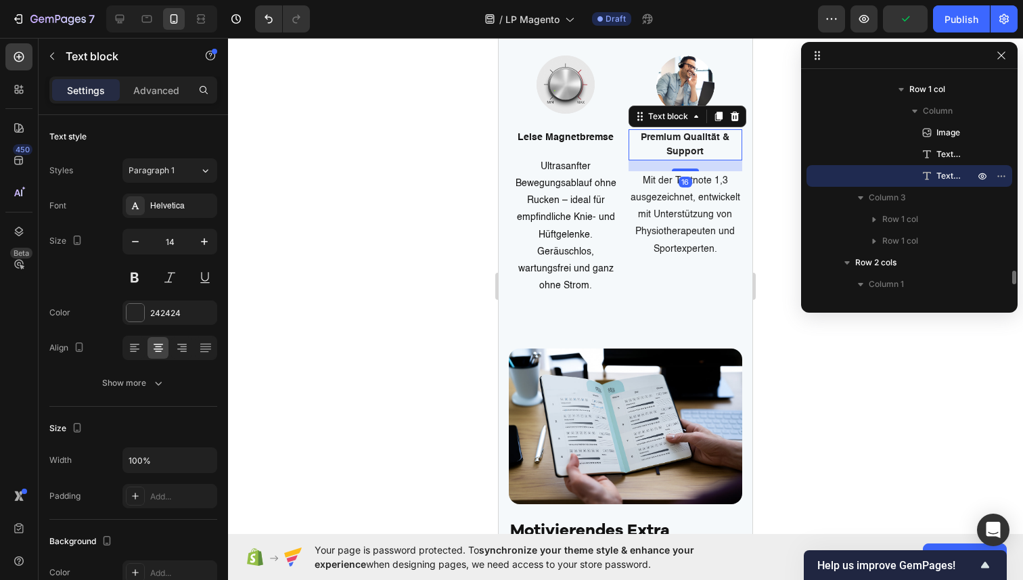
click at [665, 156] on strong "Premium Qualität & Support" at bounding box center [685, 145] width 89 height 24
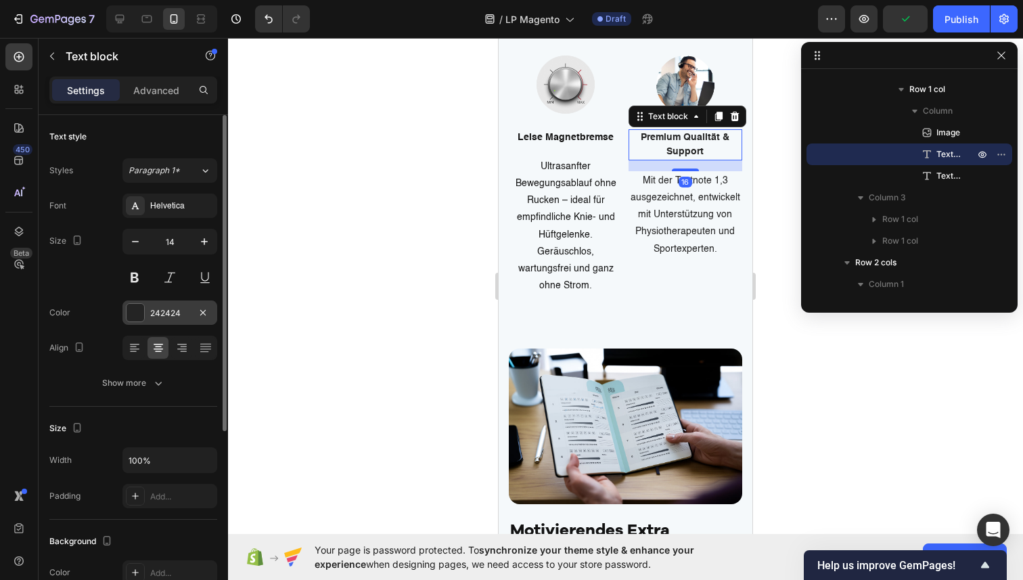
click at [184, 315] on div "242424" at bounding box center [169, 313] width 39 height 12
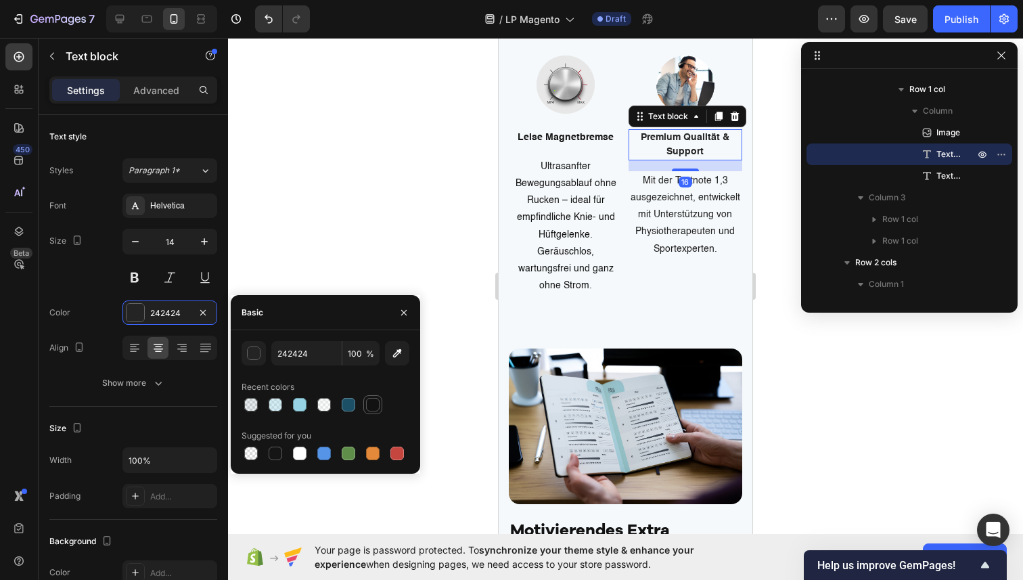
click at [368, 411] on div at bounding box center [373, 405] width 16 height 16
type input "121212"
click at [658, 258] on p "Mit der Testnote 1,3 ausgezeichnet, entwickelt mit Unterstützung von Physiother…" at bounding box center [686, 215] width 112 height 85
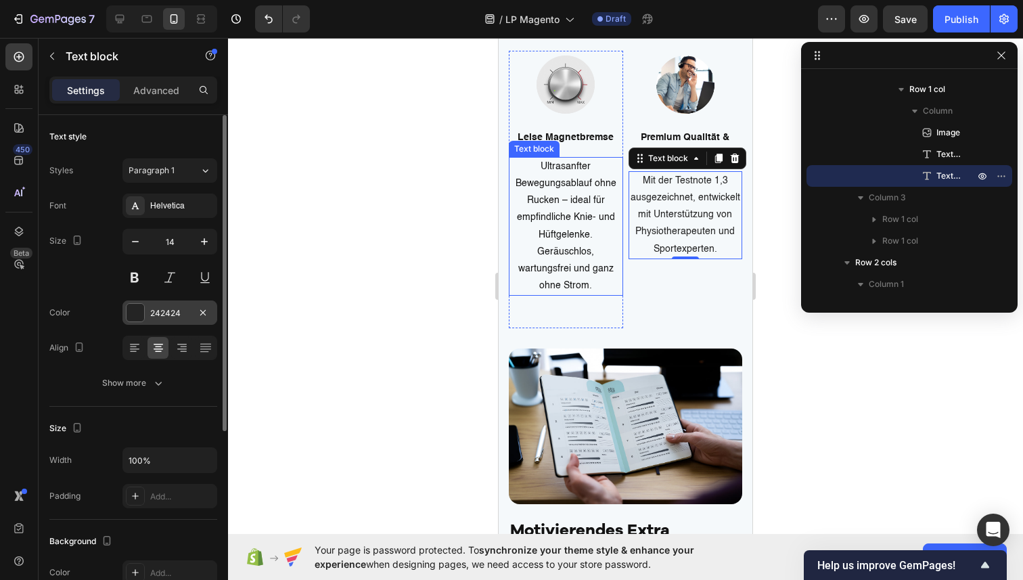
click at [177, 311] on div "242424" at bounding box center [169, 313] width 39 height 12
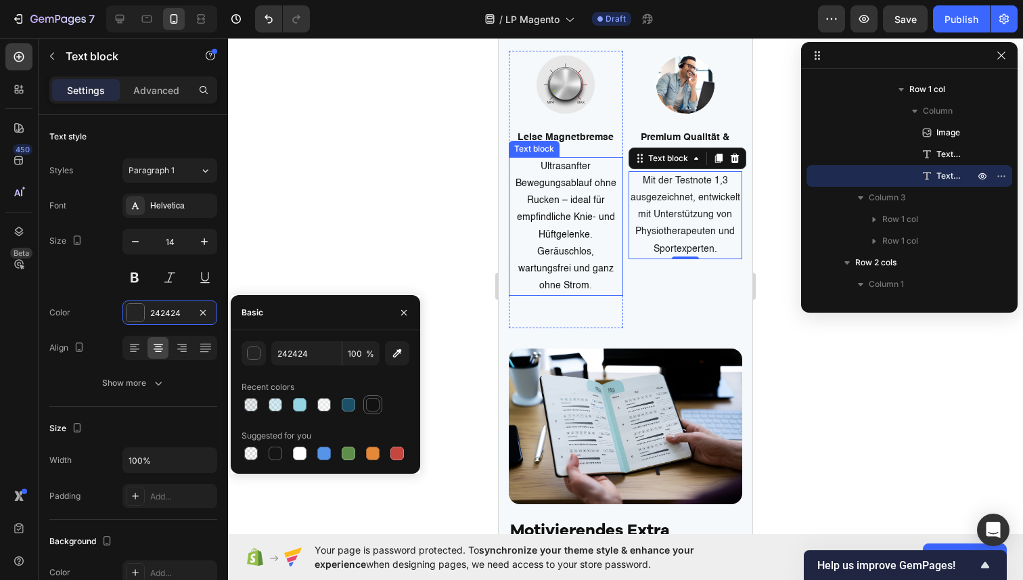
click at [373, 404] on div at bounding box center [373, 405] width 14 height 14
type input "121212"
click at [717, 258] on p "Mit der Testnote 1,3 ausgezeichnet, entwickelt mit Unterstützung von Physiother…" at bounding box center [686, 215] width 112 height 85
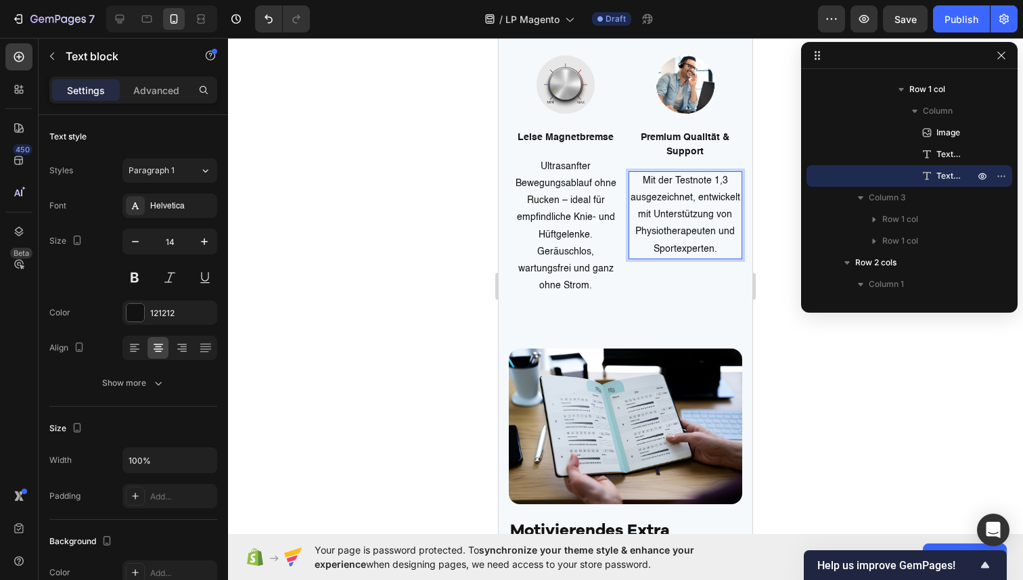
click at [719, 258] on p "Mit der Testnote 1,3 ausgezeichnet, entwickelt mit Unterstützung von Physiother…" at bounding box center [686, 215] width 112 height 85
drag, startPoint x: 719, startPoint y: 483, endPoint x: 637, endPoint y: 414, distance: 106.7
click at [637, 258] on p "Mit der Testnote 1,3 ausgezeichnet, entwickelt mit Unterstützung von Physiother…" at bounding box center [686, 215] width 112 height 85
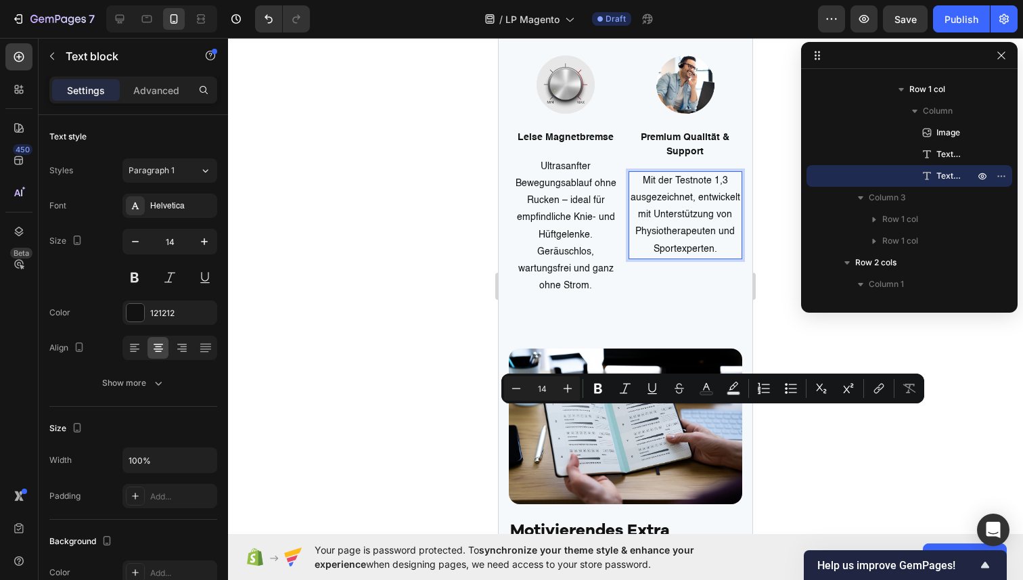
scroll to position [3934, 0]
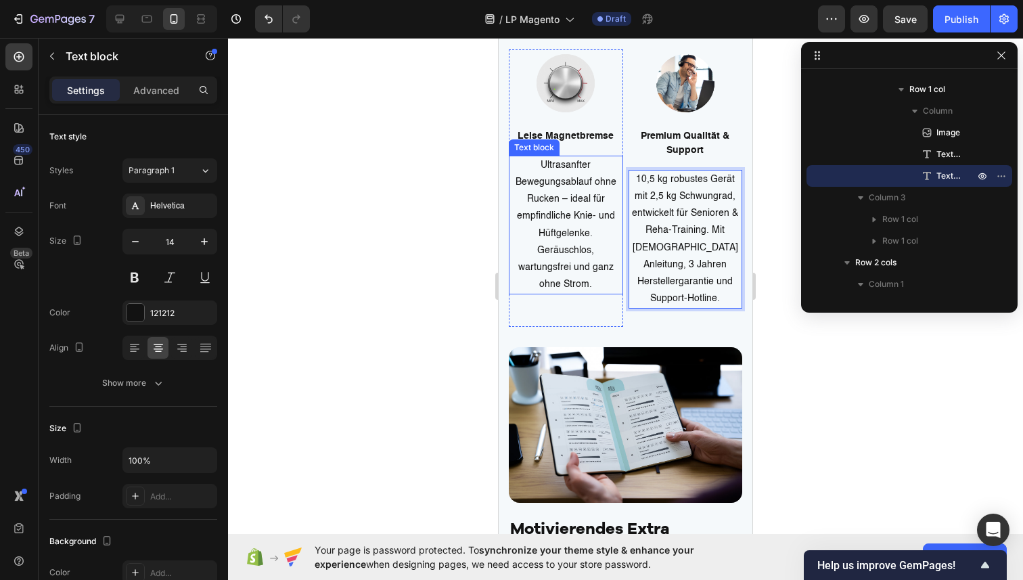
click at [589, 294] on p "Ultrasanfter Bewegungsablauf ohne Rucken – ideal für empfindliche Knie- und Hüf…" at bounding box center [566, 225] width 112 height 137
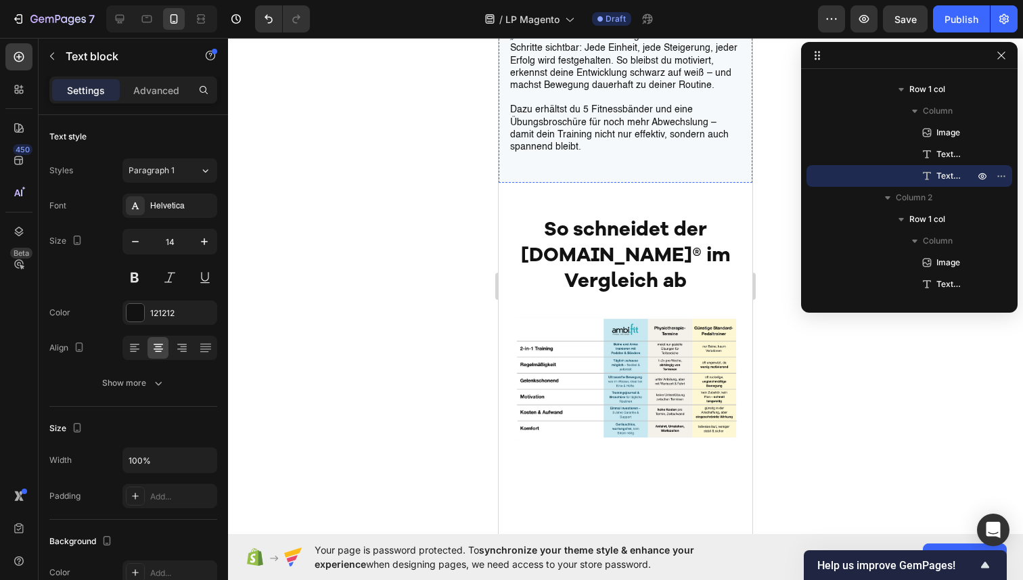
scroll to position [4309, 0]
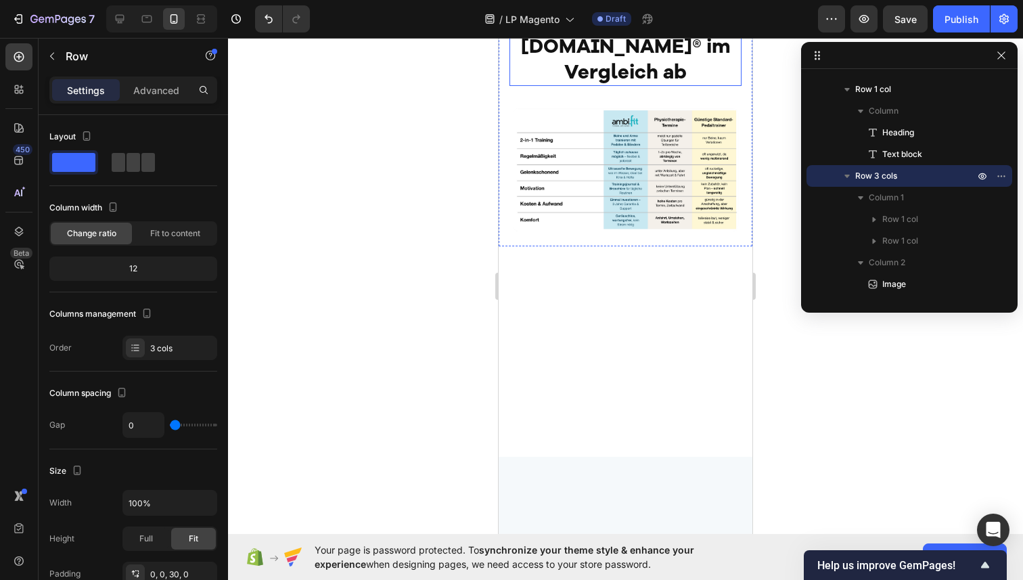
scroll to position [4613, 0]
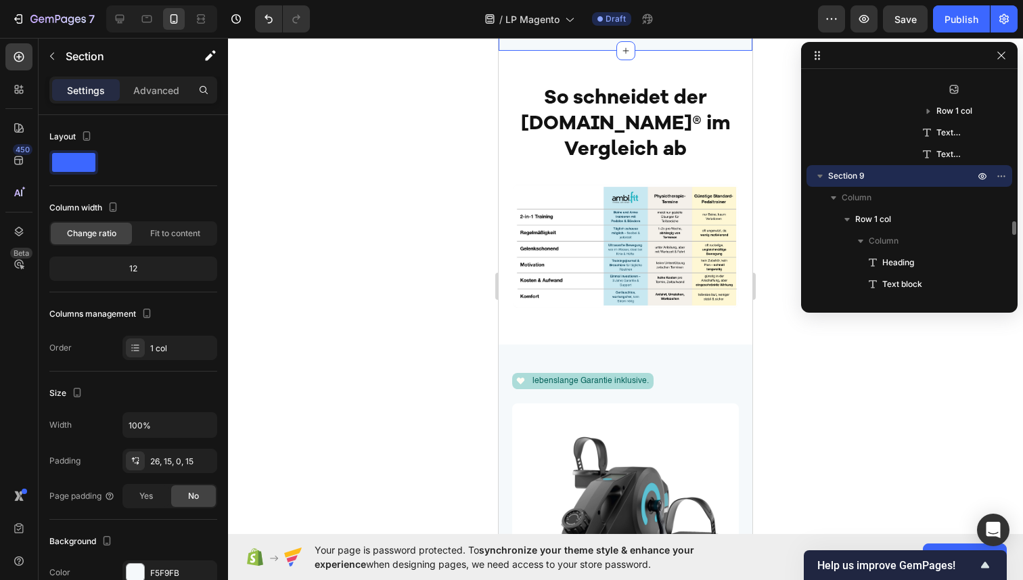
scroll to position [4709, 0]
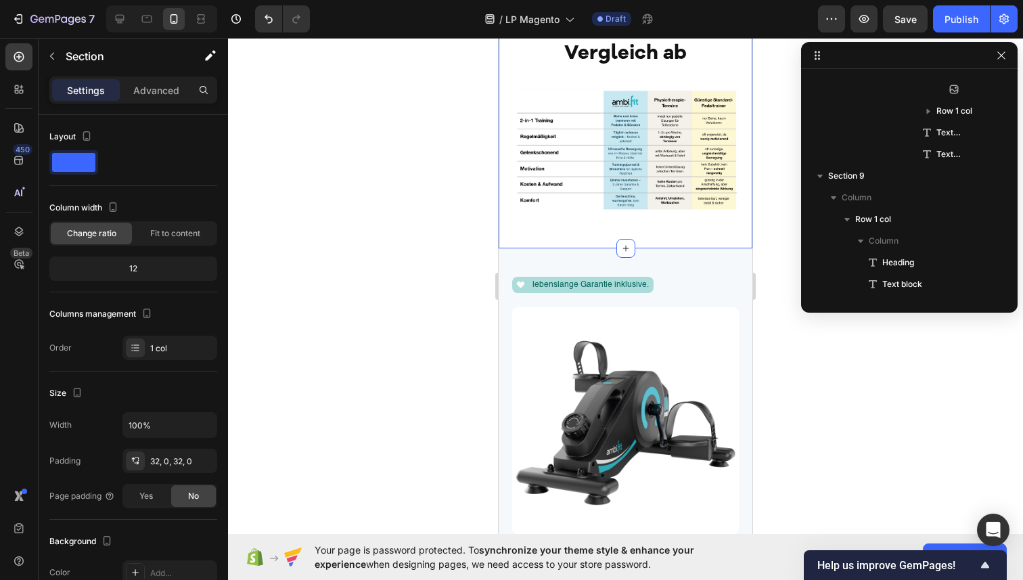
click at [730, 183] on div "So schneidet der ambi.fit® im Vergleich ab Heading Image Row Section 10 You can…" at bounding box center [626, 101] width 254 height 293
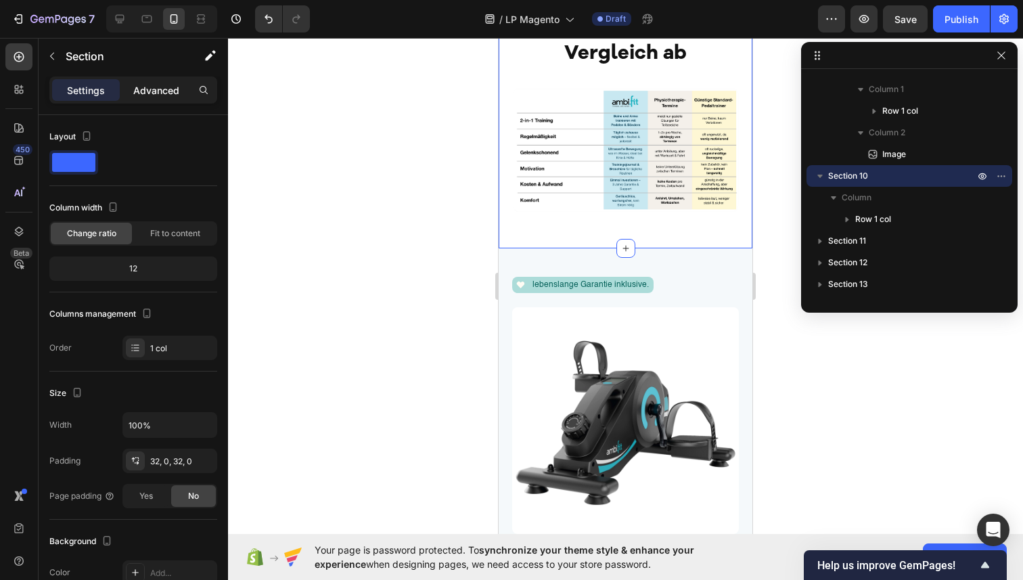
click at [146, 83] on p "Advanced" at bounding box center [156, 90] width 46 height 14
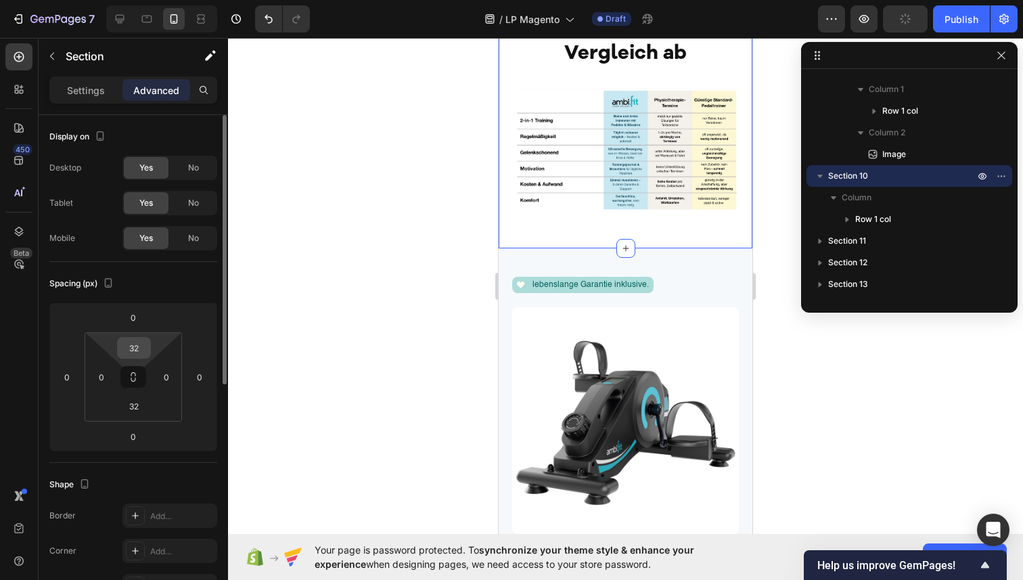
click at [143, 349] on input "32" at bounding box center [133, 348] width 27 height 20
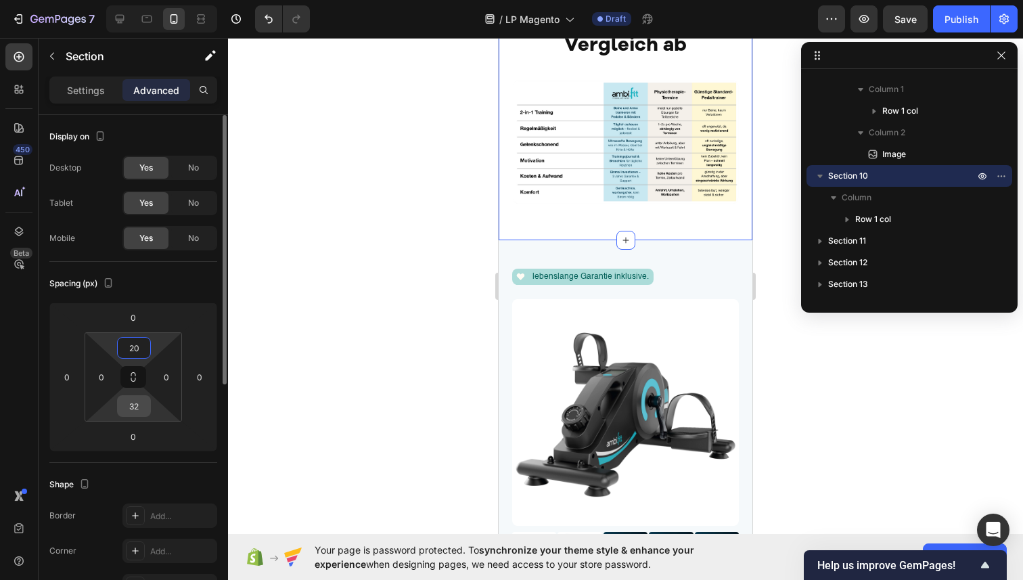
type input "20"
click at [137, 405] on input "32" at bounding box center [133, 406] width 27 height 20
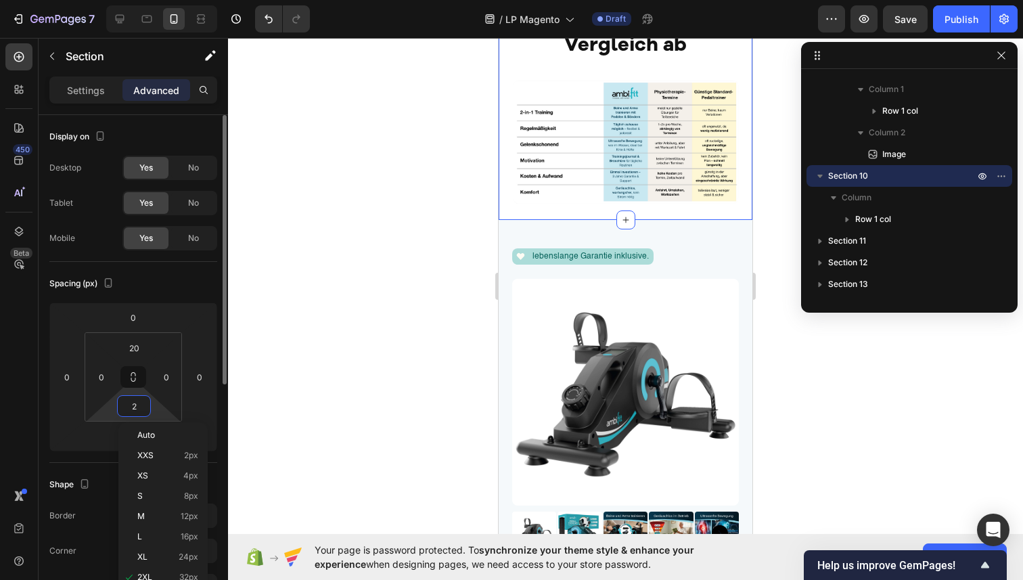
type input "20"
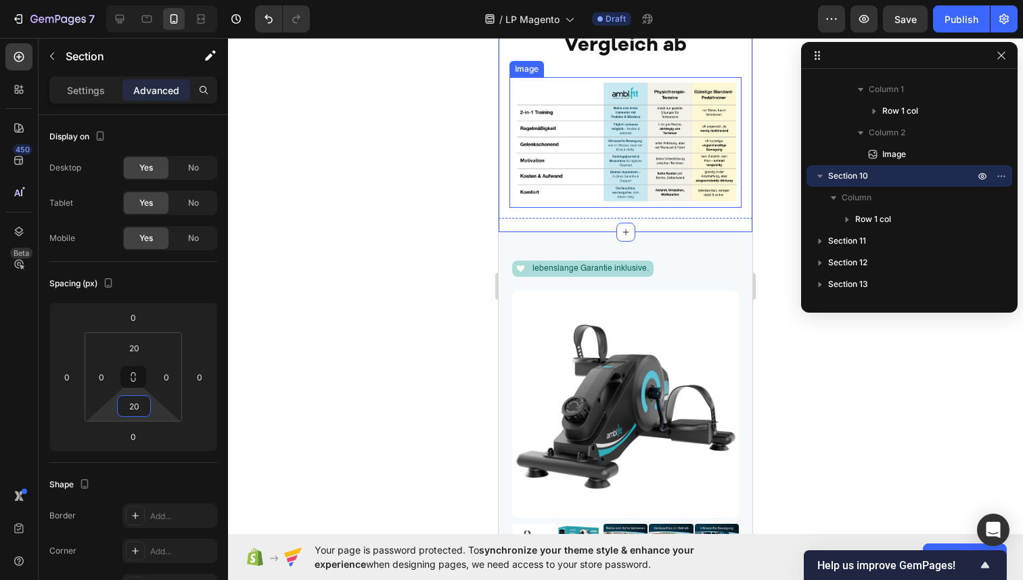
click at [566, 207] on img at bounding box center [626, 142] width 232 height 130
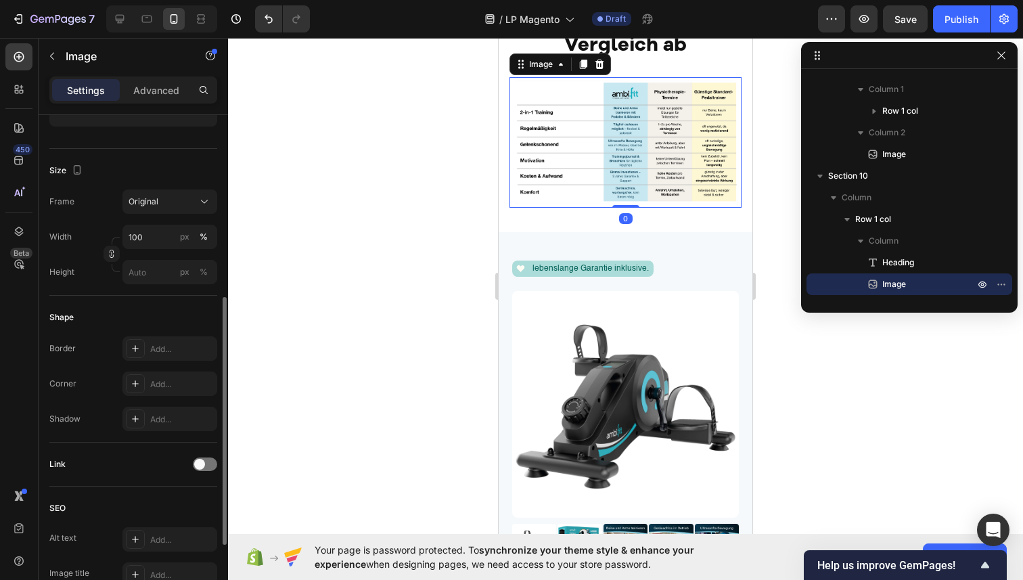
scroll to position [315, 0]
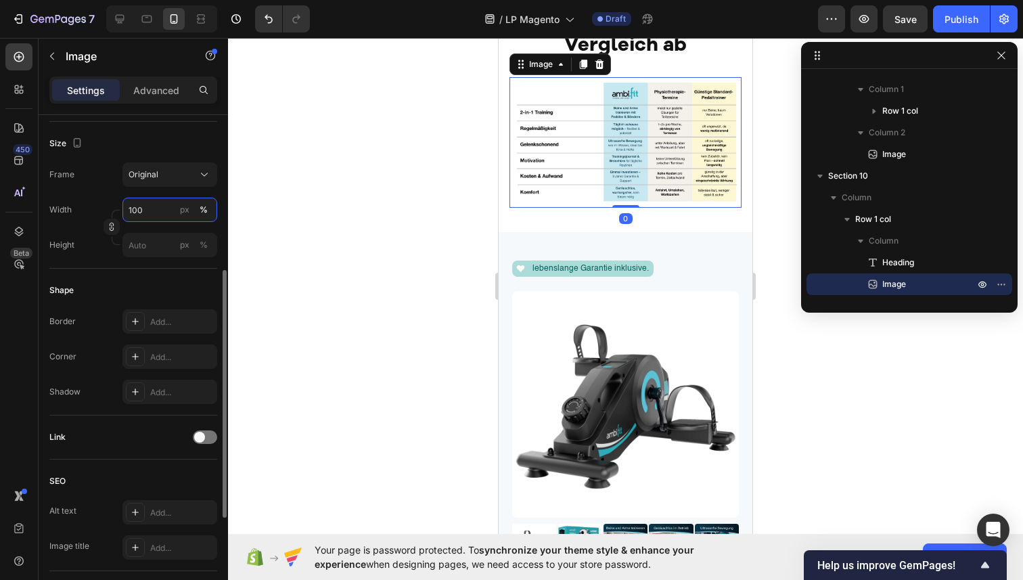
click at [151, 204] on input "100" at bounding box center [169, 210] width 95 height 24
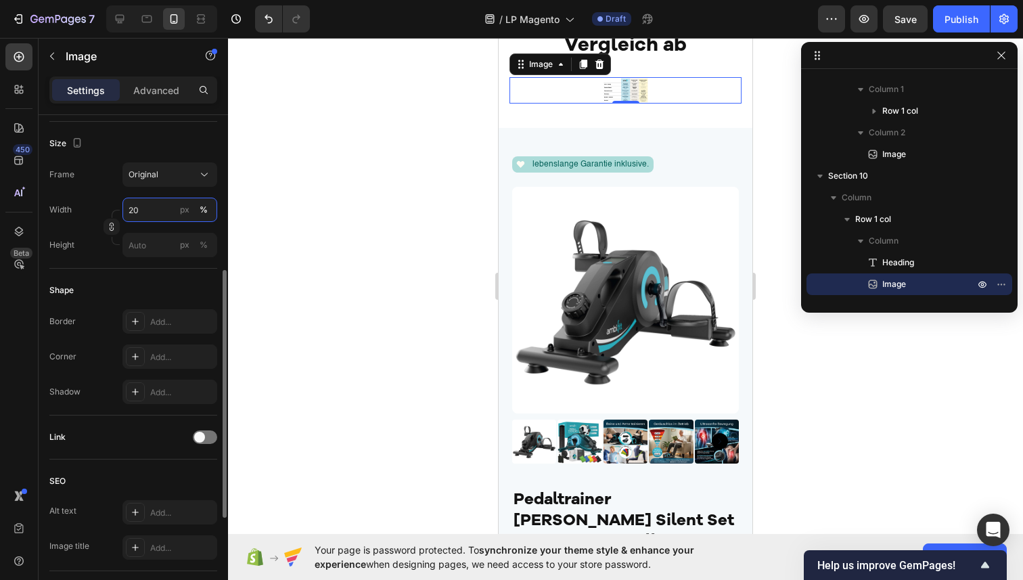
type input "200"
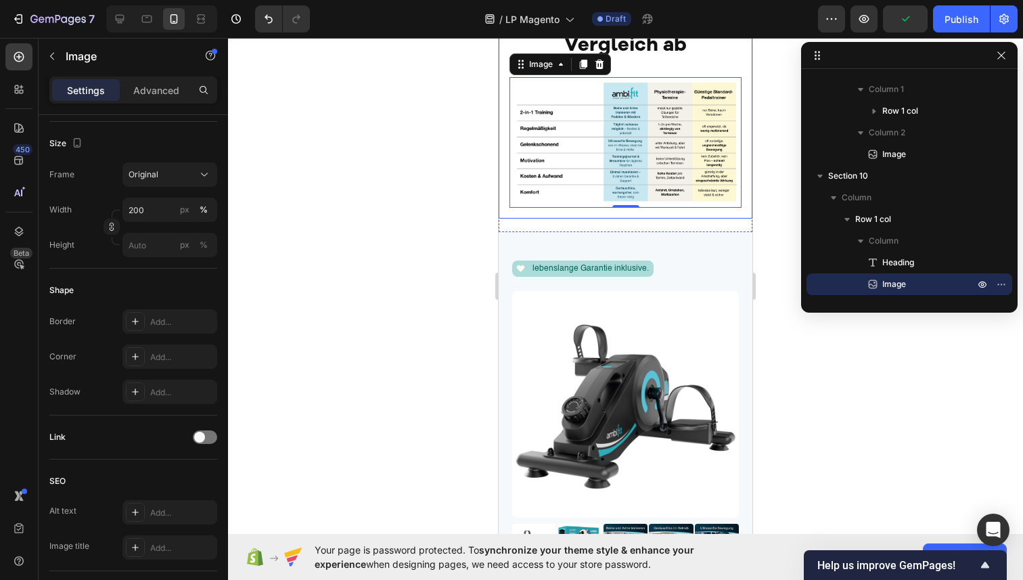
click at [504, 218] on div "So schneidet der ambi.fit® im Vergleich ab Heading Image 0 Row" at bounding box center [626, 93] width 254 height 250
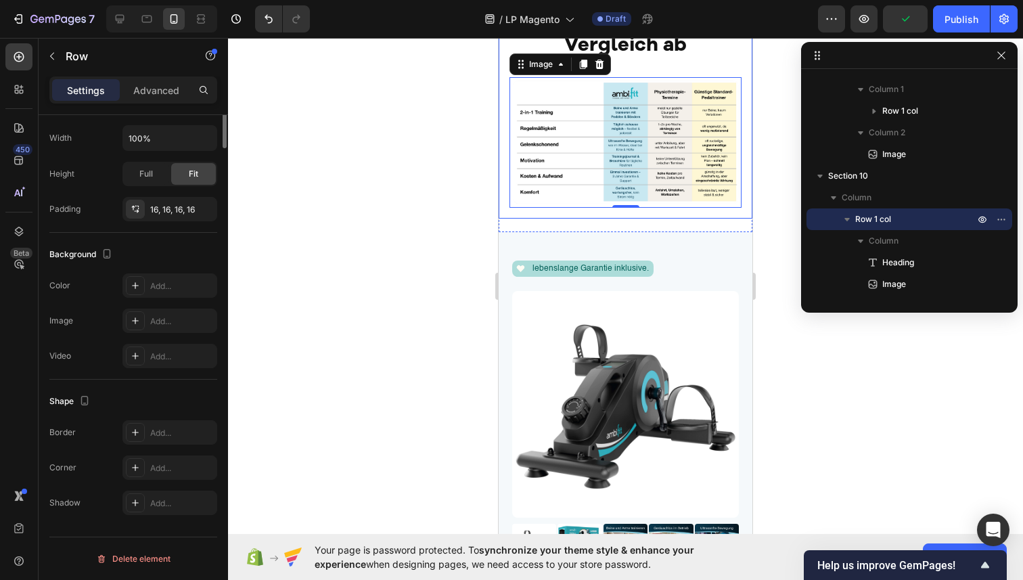
scroll to position [0, 0]
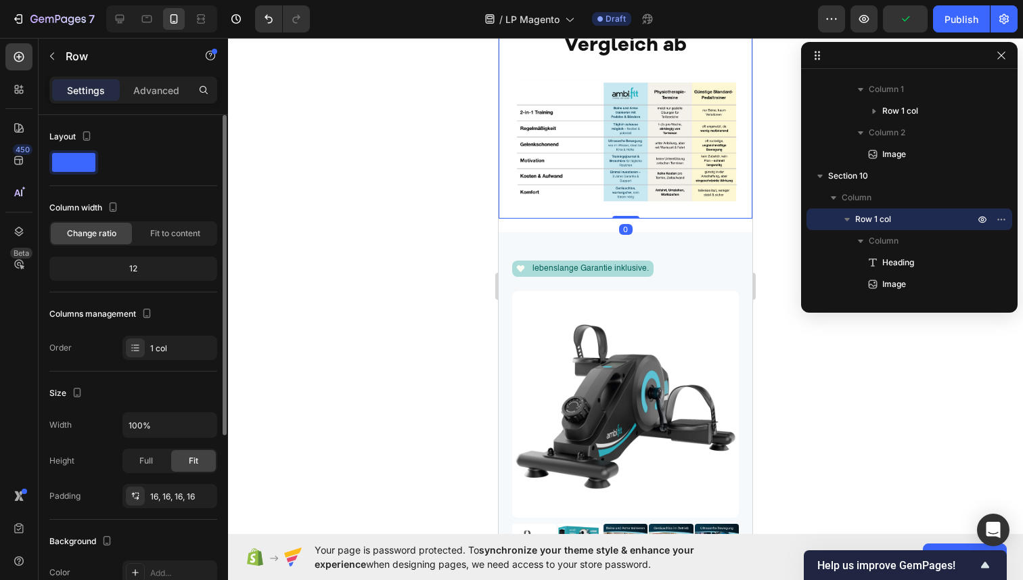
click at [509, 218] on div "So schneidet der ambi.fit® im Vergleich ab Heading Image Row 0" at bounding box center [626, 93] width 254 height 250
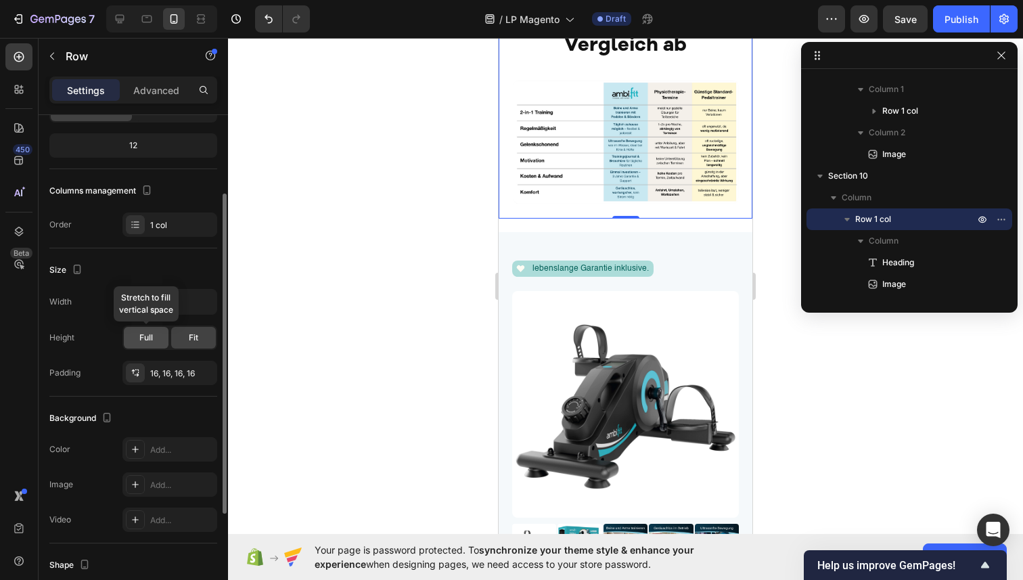
scroll to position [124, 0]
click at [143, 328] on div "Full" at bounding box center [146, 337] width 45 height 22
click at [183, 334] on div "Fit" at bounding box center [193, 337] width 45 height 22
click at [202, 370] on icon "button" at bounding box center [202, 371] width 5 height 5
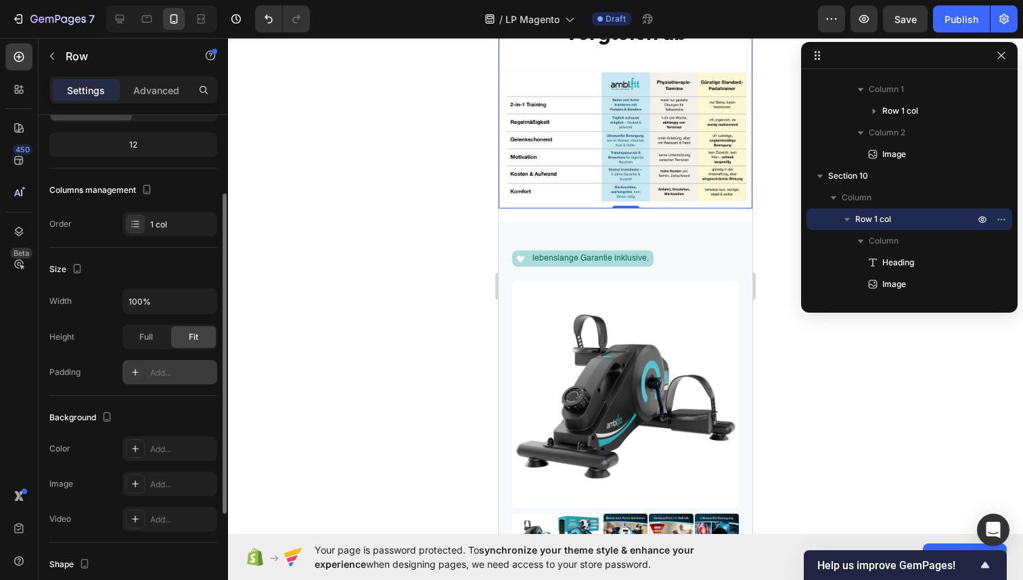
click at [407, 285] on div at bounding box center [625, 309] width 795 height 542
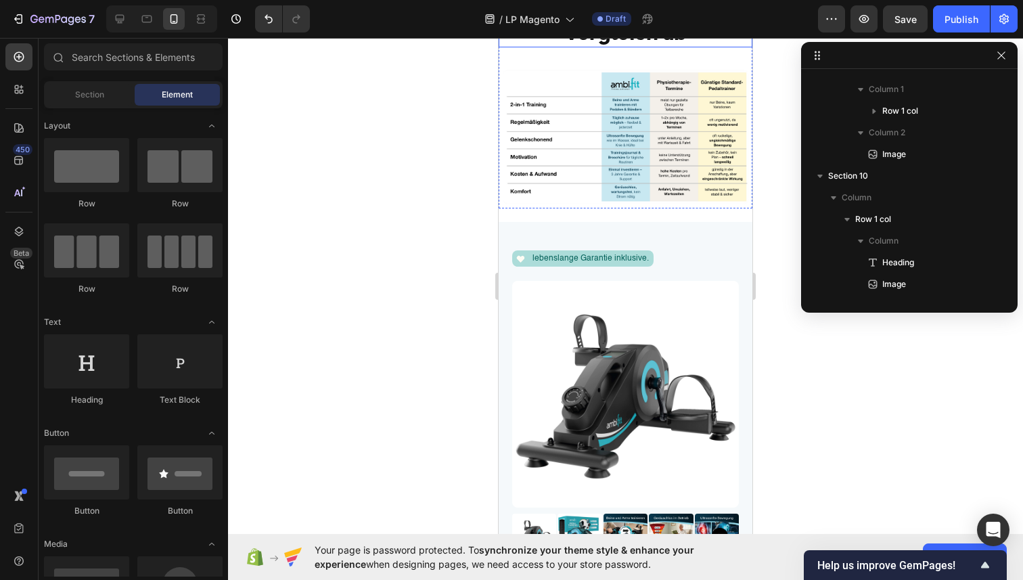
click at [587, 47] on h2 "So schneidet der [DOMAIN_NAME]® im Vergleich ab" at bounding box center [626, 7] width 254 height 79
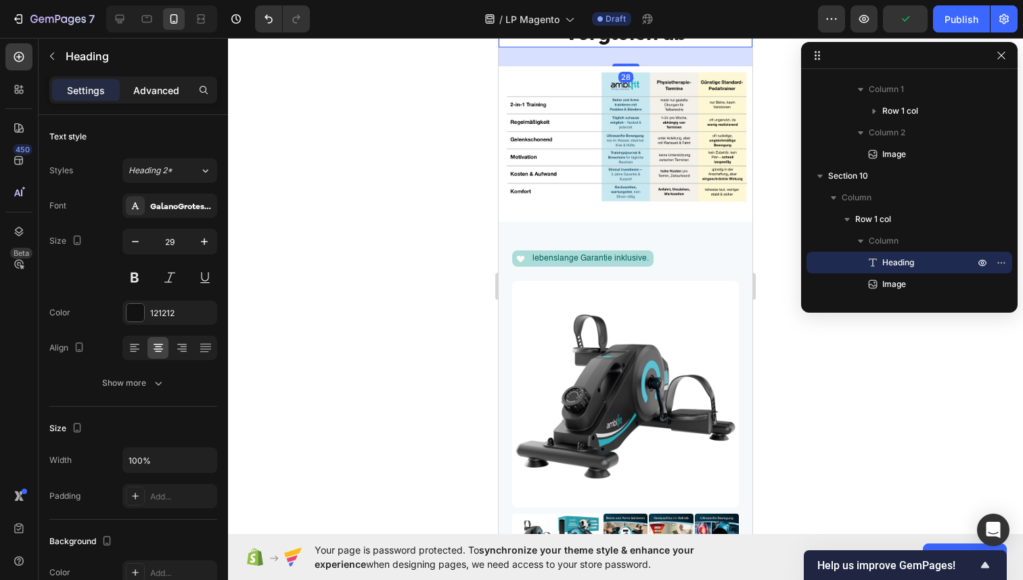
click at [141, 89] on p "Advanced" at bounding box center [156, 90] width 46 height 14
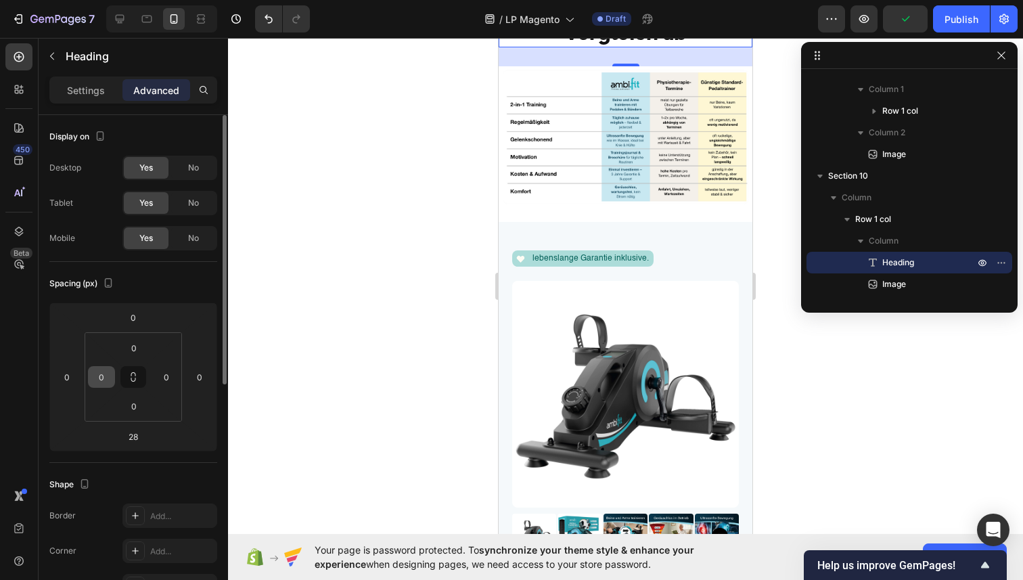
click at [99, 369] on input "0" at bounding box center [101, 377] width 20 height 20
type input "20"
click at [169, 372] on input "0" at bounding box center [166, 377] width 20 height 20
type input "20"
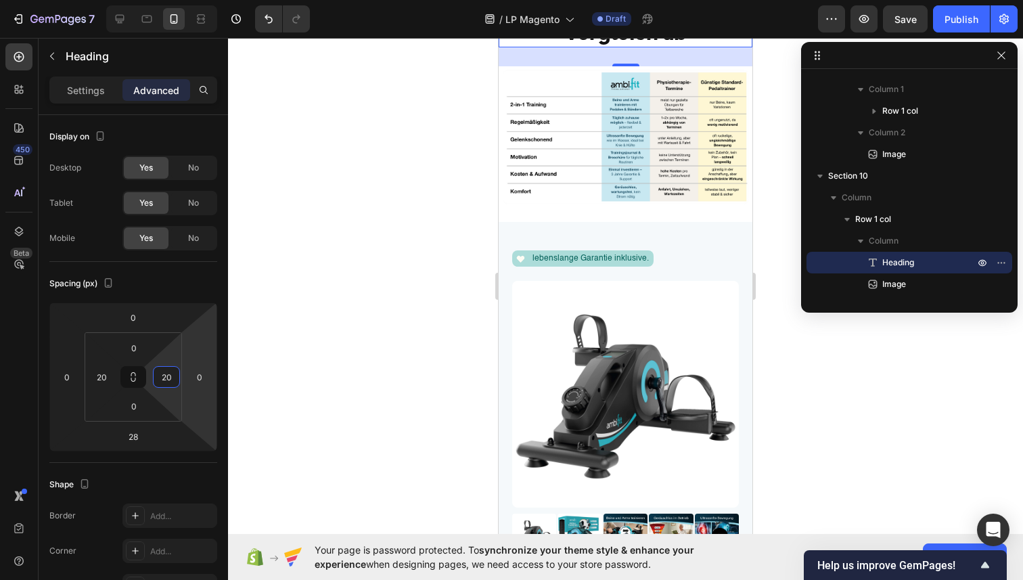
click at [357, 307] on div at bounding box center [625, 309] width 795 height 542
drag, startPoint x: 581, startPoint y: 231, endPoint x: 870, endPoint y: 269, distance: 292.1
click at [581, 47] on h2 "So schneidet der [DOMAIN_NAME]® im Vergleich ab" at bounding box center [625, 7] width 227 height 79
click at [93, 91] on p "Settings" at bounding box center [86, 90] width 38 height 14
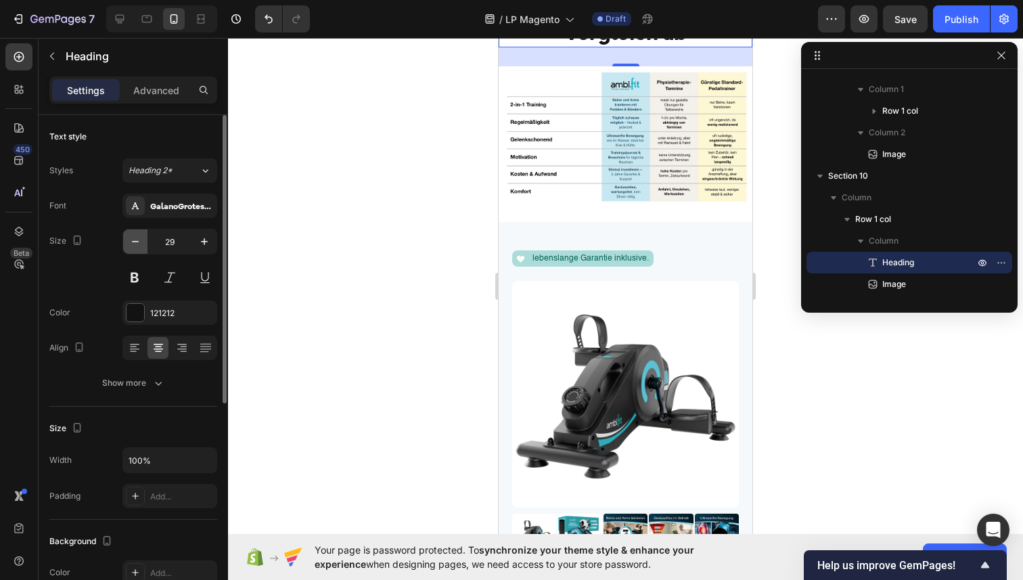
click at [138, 238] on icon "button" at bounding box center [136, 242] width 14 height 14
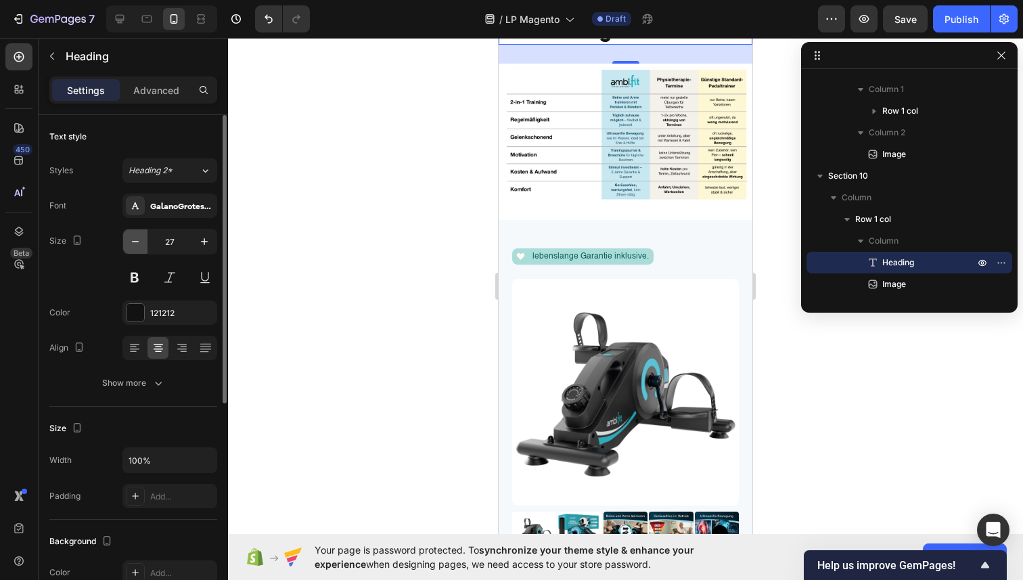
click at [138, 238] on icon "button" at bounding box center [136, 242] width 14 height 14
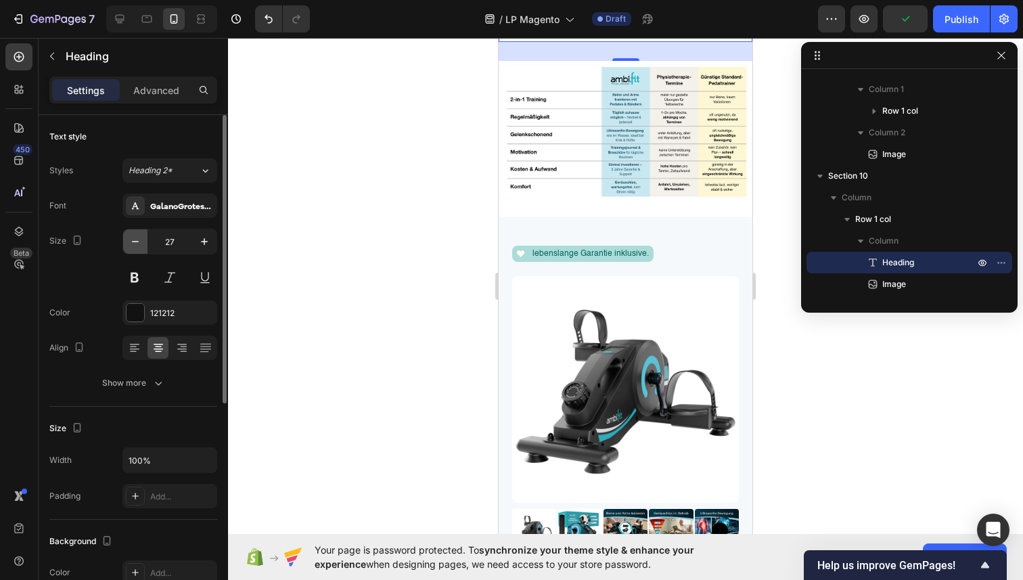
type input "26"
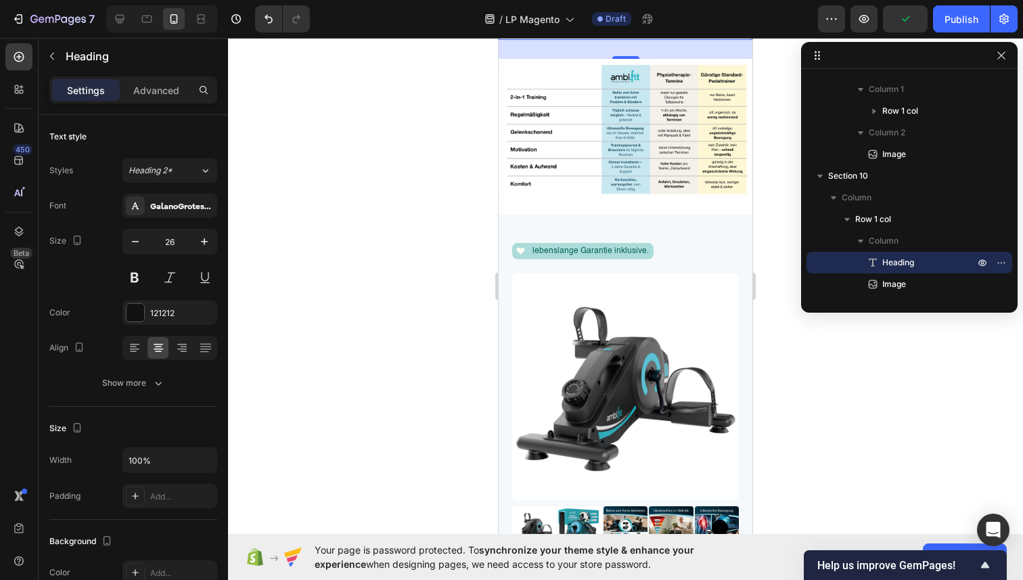
click at [330, 273] on div at bounding box center [625, 309] width 795 height 542
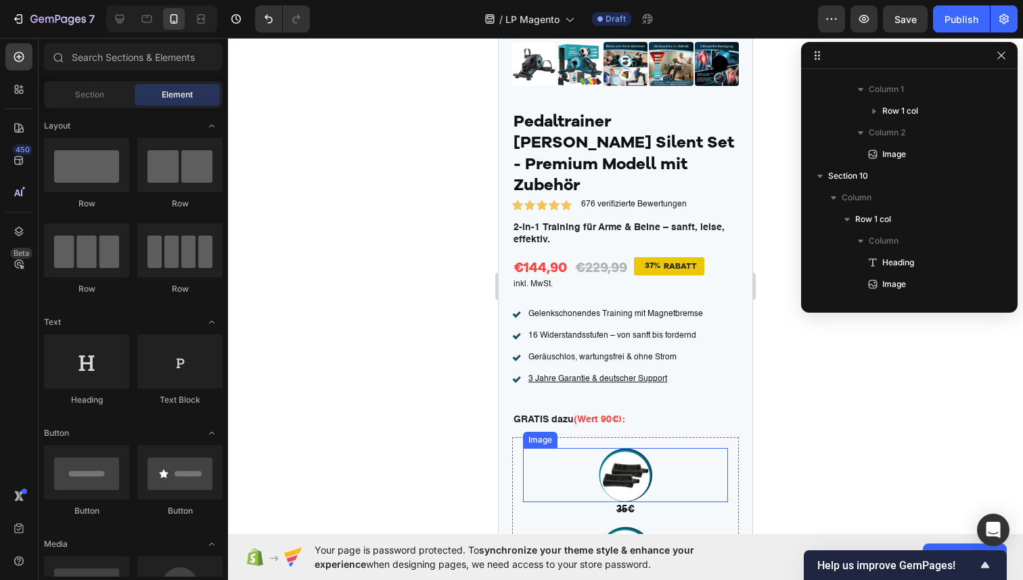
scroll to position [5395, 0]
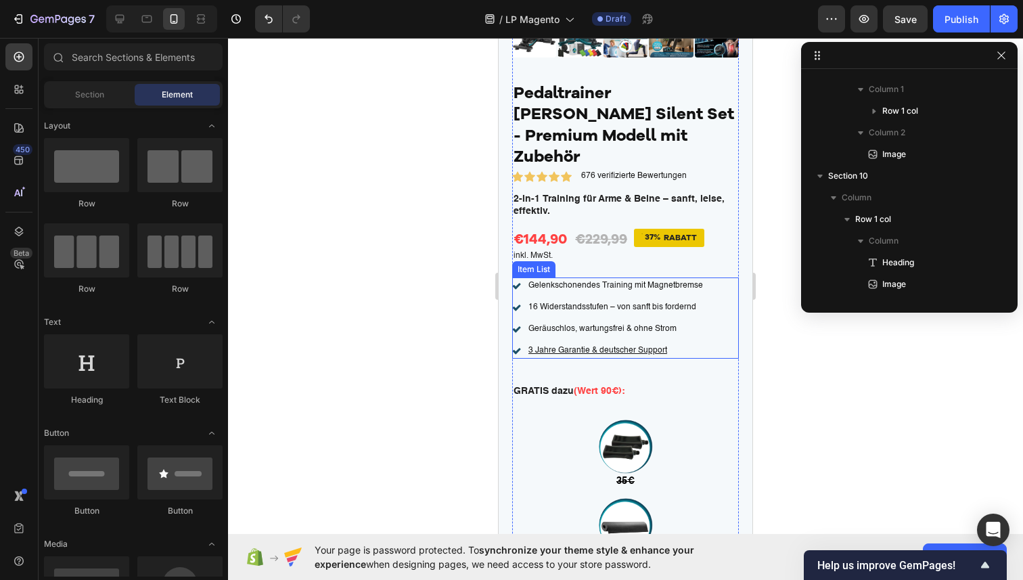
click at [589, 347] on u "3 Jahre Garantie & deutscher Support" at bounding box center [598, 351] width 139 height 8
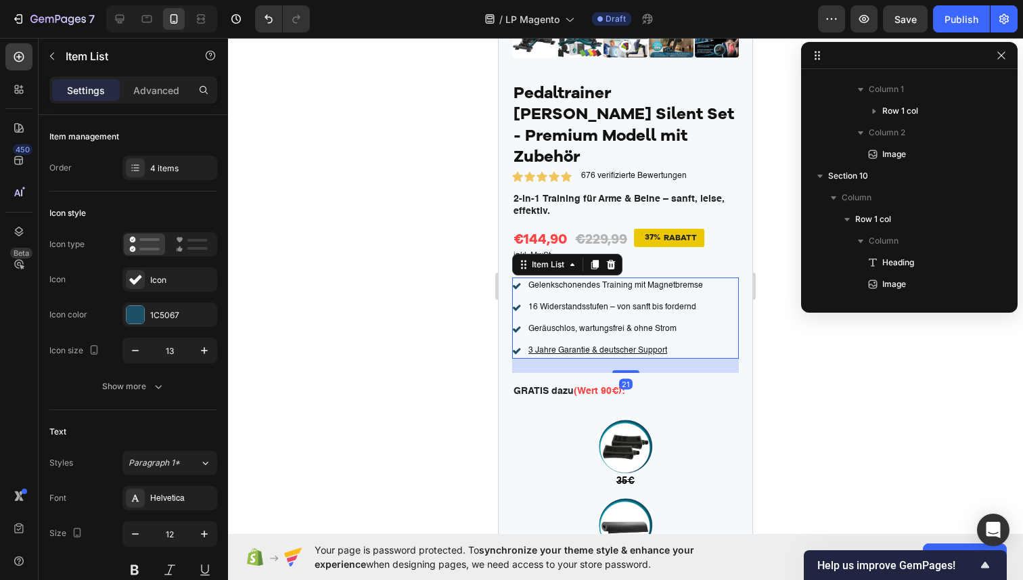
scroll to position [3764, 0]
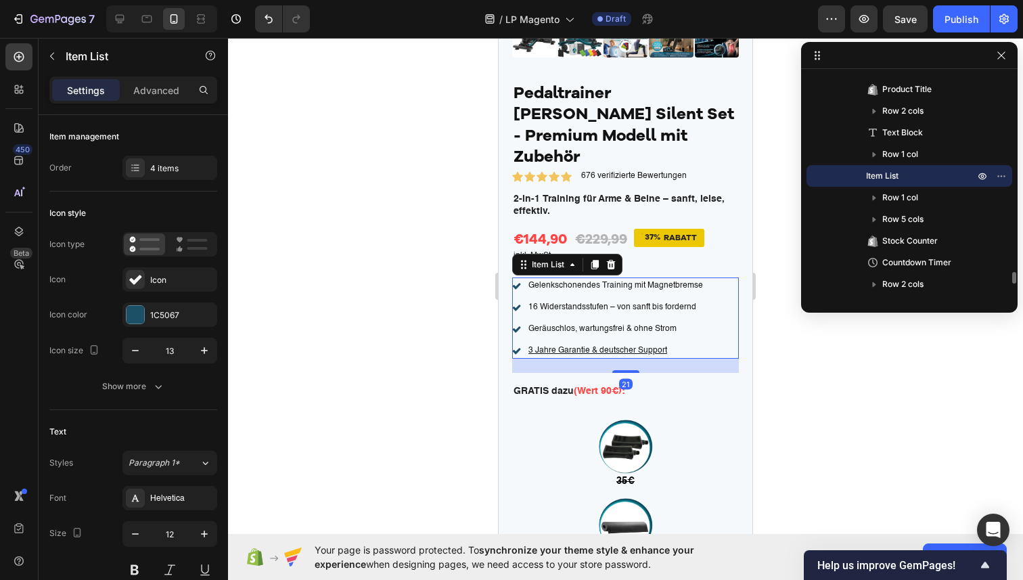
click at [658, 319] on div "Gelenkschonendes Training mit Magnetbremse 16 Widerstandsstufen – von sanft bis…" at bounding box center [608, 317] width 193 height 81
click at [663, 347] on u "3 Jahre Garantie & deutscher Support" at bounding box center [598, 351] width 139 height 8
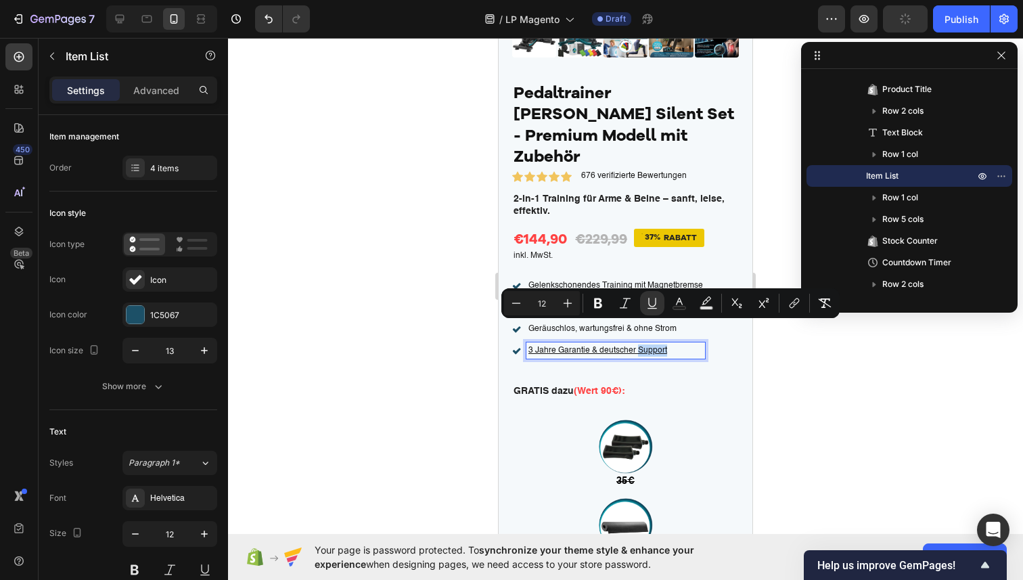
click at [672, 344] on p "3 Jahre Garantie & deutscher Support" at bounding box center [616, 350] width 175 height 12
drag, startPoint x: 673, startPoint y: 327, endPoint x: 524, endPoint y: 325, distance: 149.6
click at [524, 342] on div "3 Jahre Garantie & deutscher Support" at bounding box center [608, 350] width 193 height 16
click at [676, 305] on icon "Editor contextual toolbar" at bounding box center [679, 301] width 7 height 7
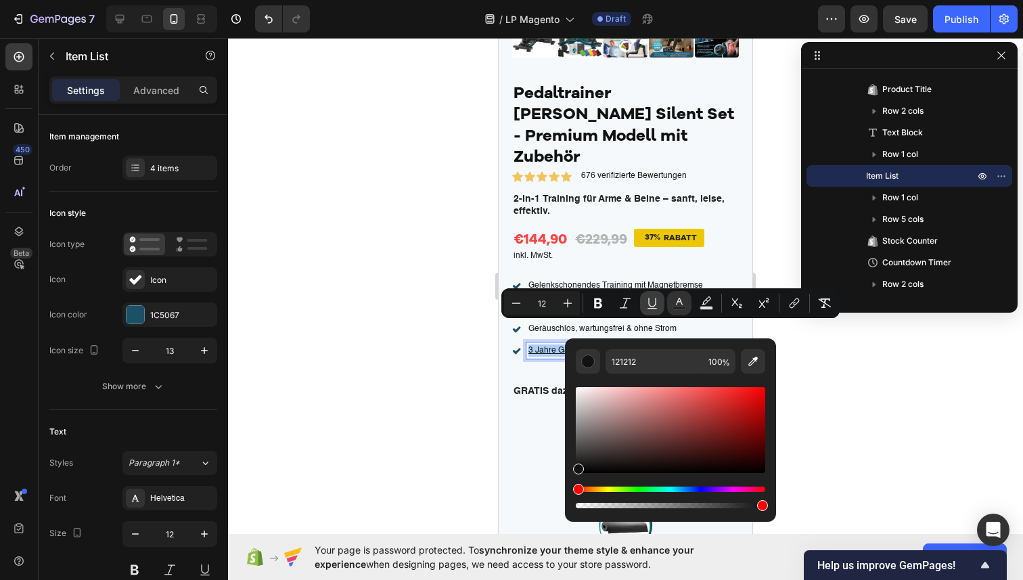
click at [643, 307] on button "Underline" at bounding box center [652, 303] width 24 height 24
click at [480, 352] on div at bounding box center [625, 309] width 795 height 542
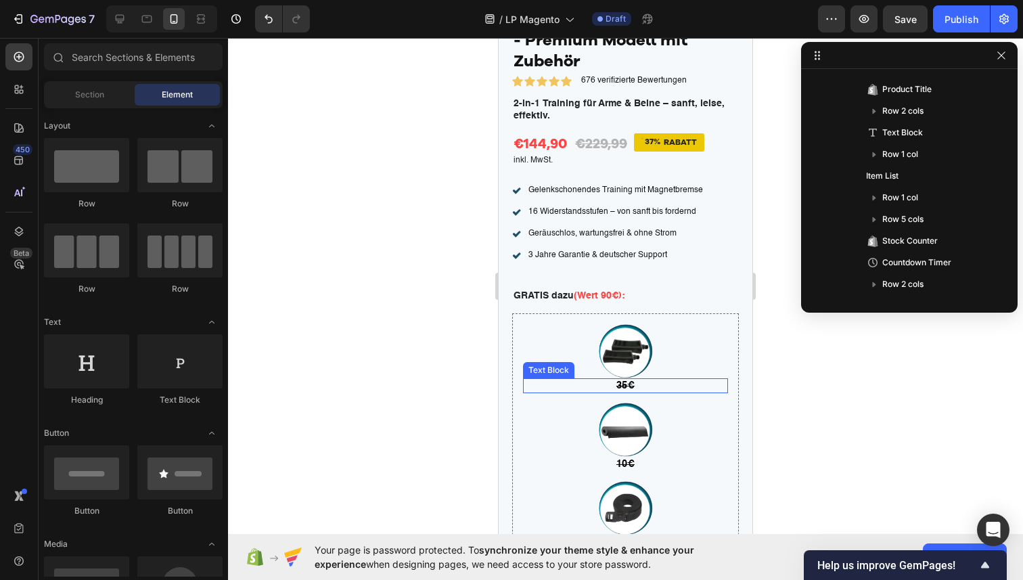
scroll to position [5633, 0]
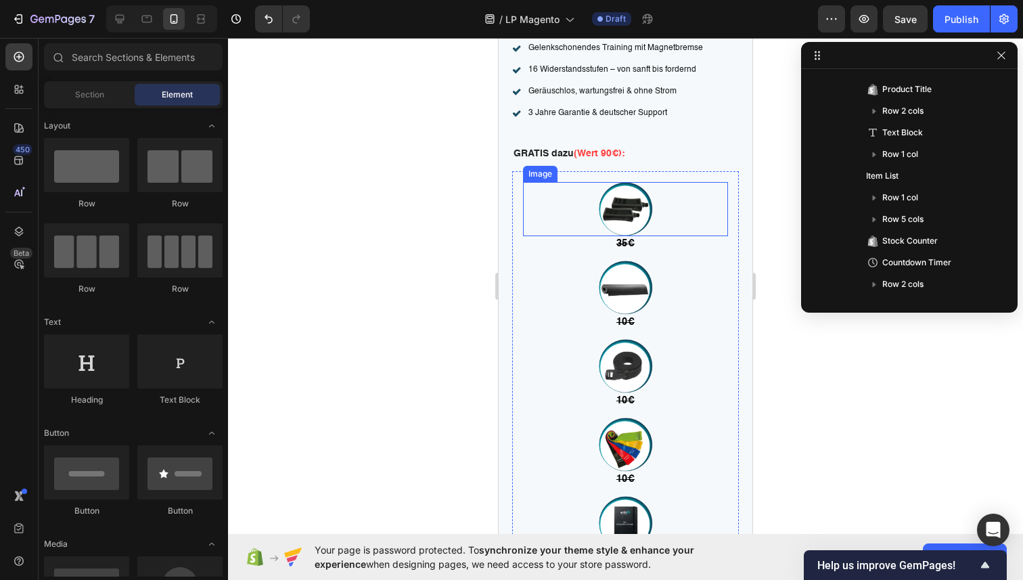
click at [523, 198] on div at bounding box center [625, 209] width 205 height 54
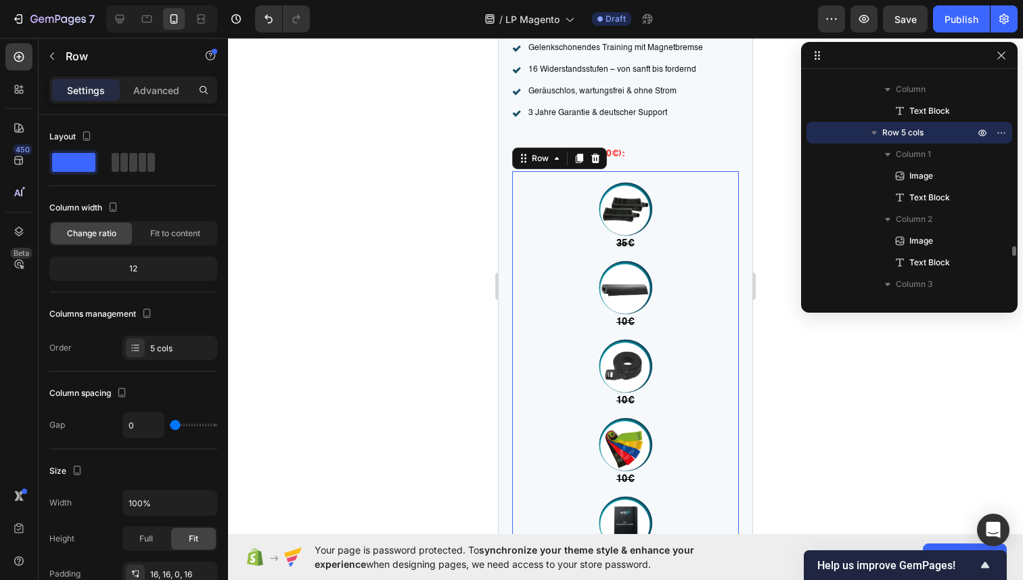
click at [515, 203] on div "Image 35€ Text Block Image 10€ Text Block Image 10€ Text Block Image 10€ Text B…" at bounding box center [625, 373] width 227 height 404
click at [137, 96] on p "Advanced" at bounding box center [156, 90] width 46 height 14
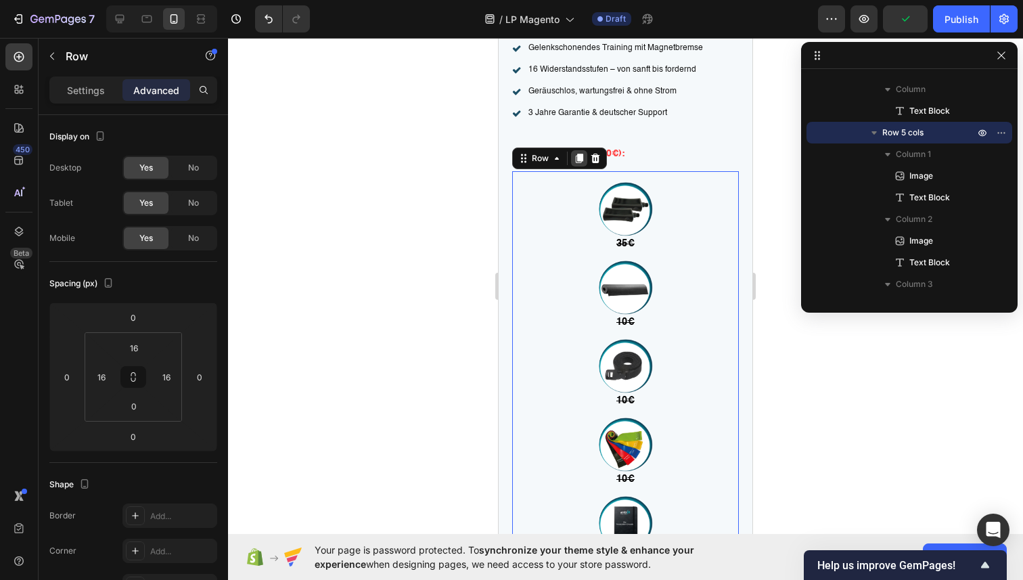
click at [579, 153] on icon at bounding box center [579, 158] width 11 height 11
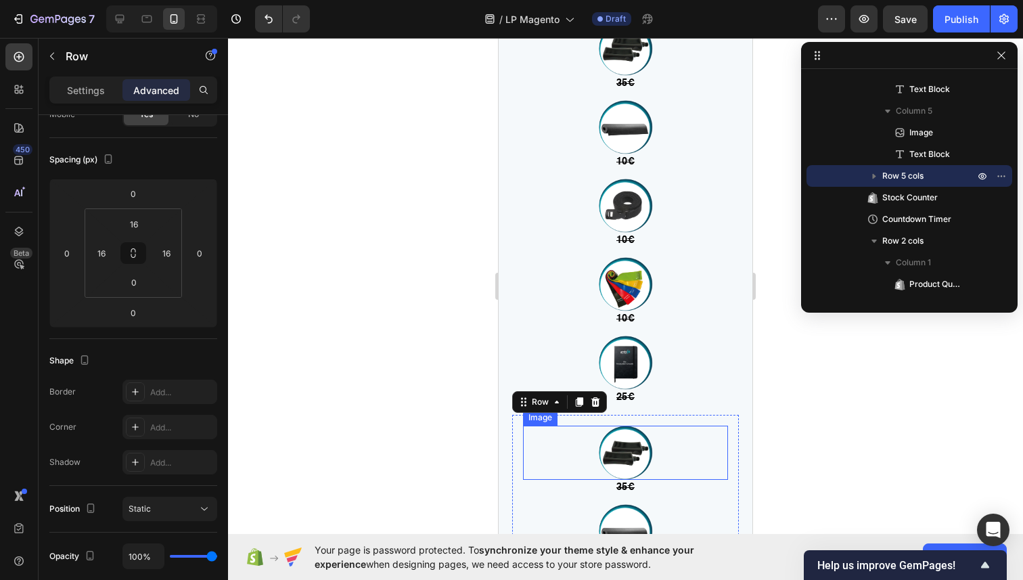
scroll to position [5621, 0]
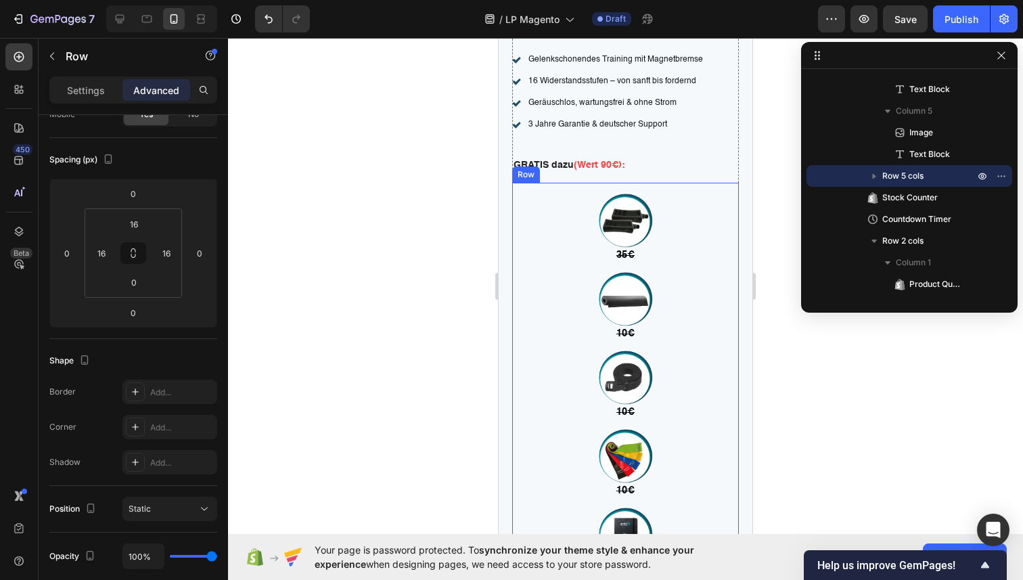
click at [519, 183] on div "Image 35€ Text Block Image 10€ Text Block Image 10€ Text Block Image 10€ Text B…" at bounding box center [625, 385] width 227 height 404
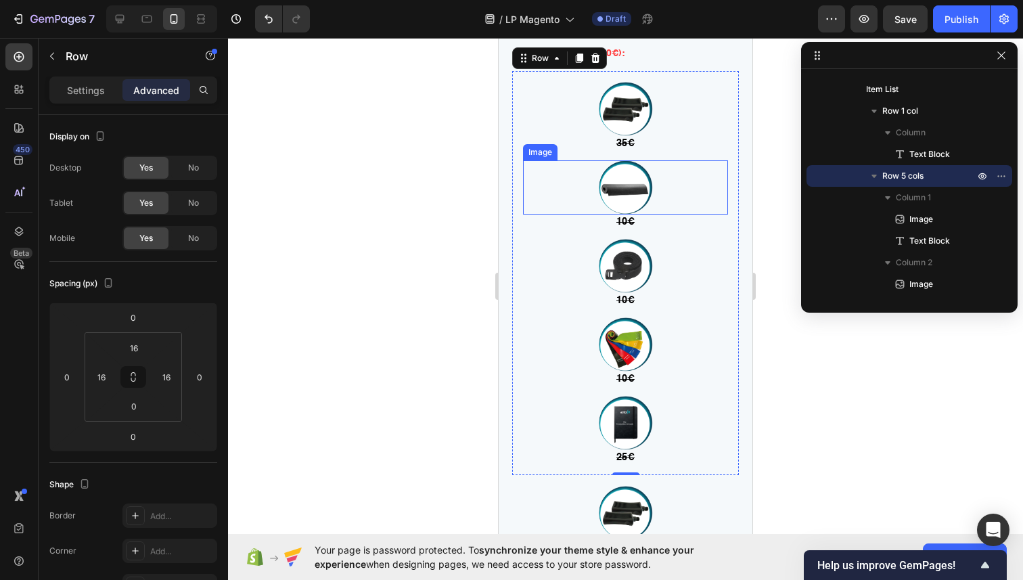
scroll to position [5474, 0]
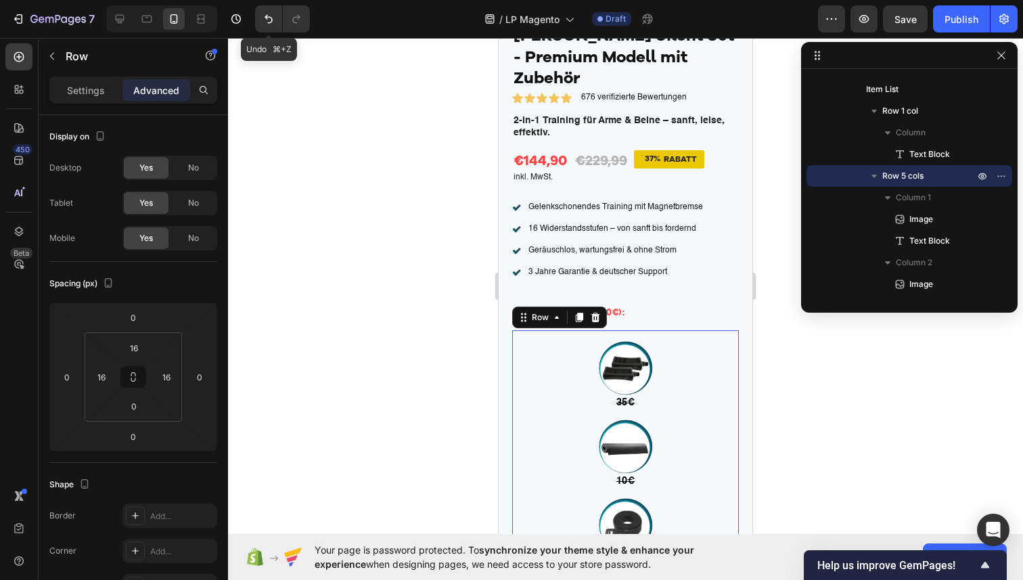
click at [269, 22] on icon "Undo/Redo" at bounding box center [269, 19] width 14 height 14
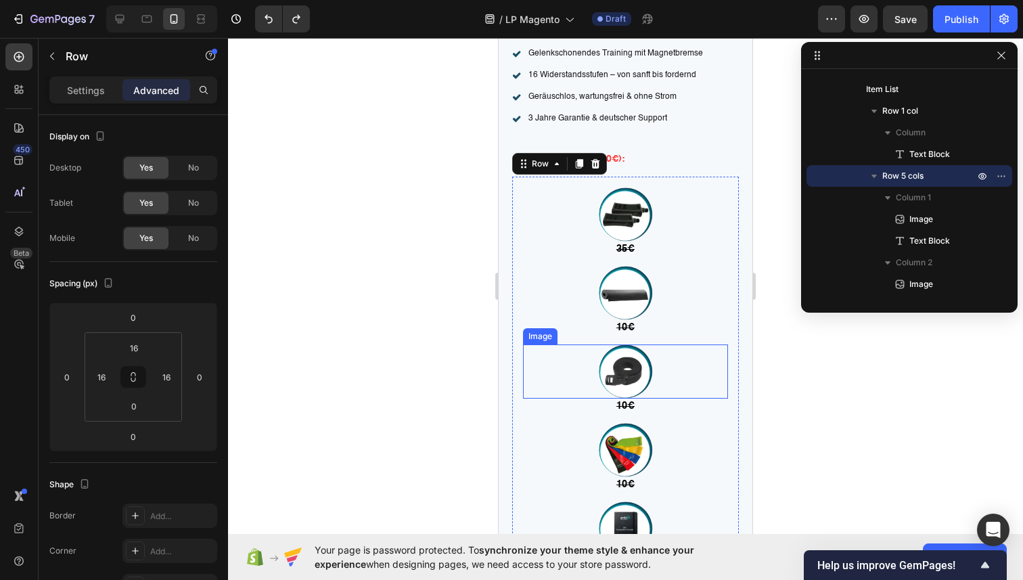
scroll to position [5607, 0]
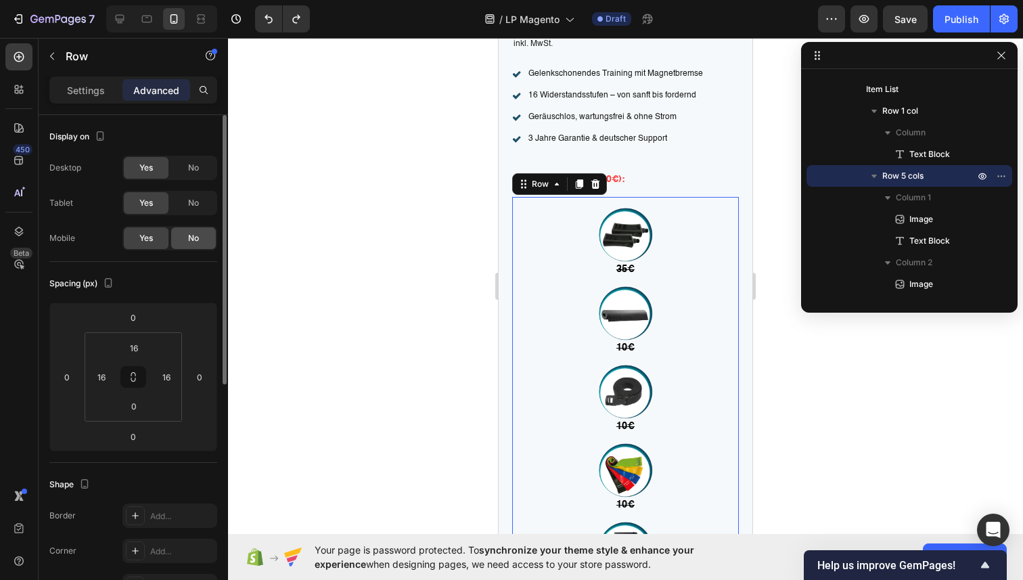
click at [204, 238] on div "No" at bounding box center [193, 238] width 45 height 22
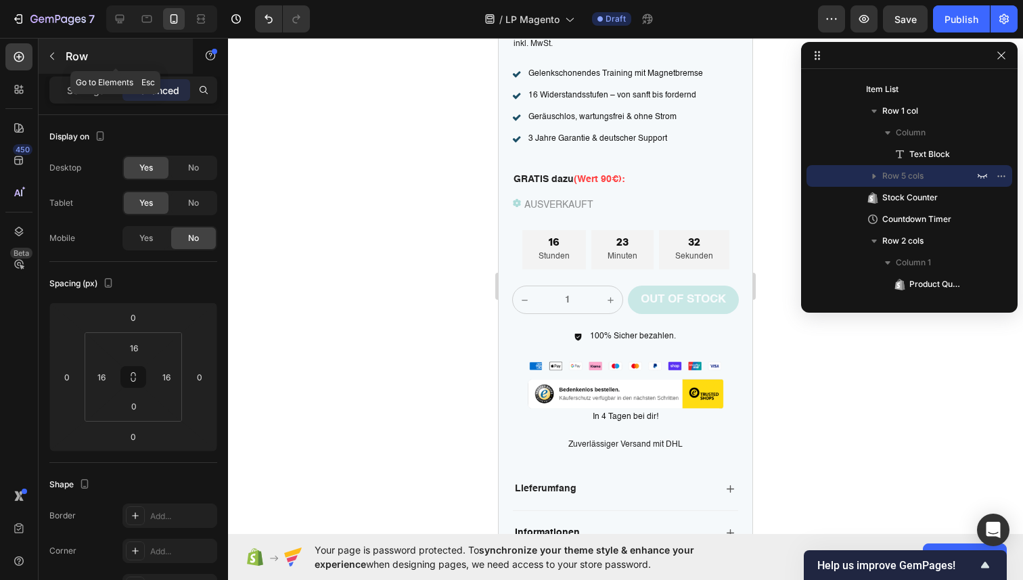
click at [47, 53] on icon "button" at bounding box center [52, 56] width 11 height 11
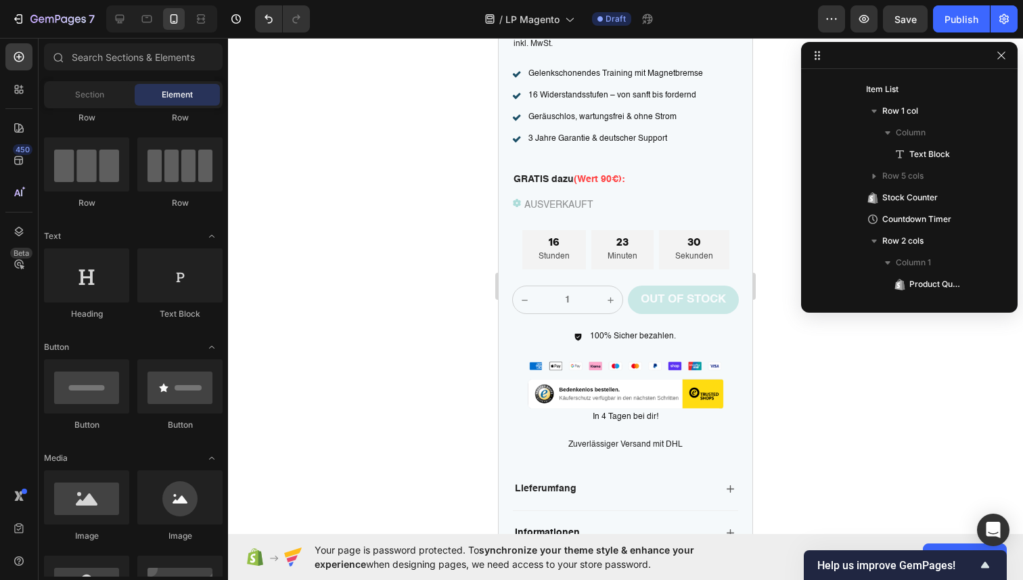
scroll to position [91, 0]
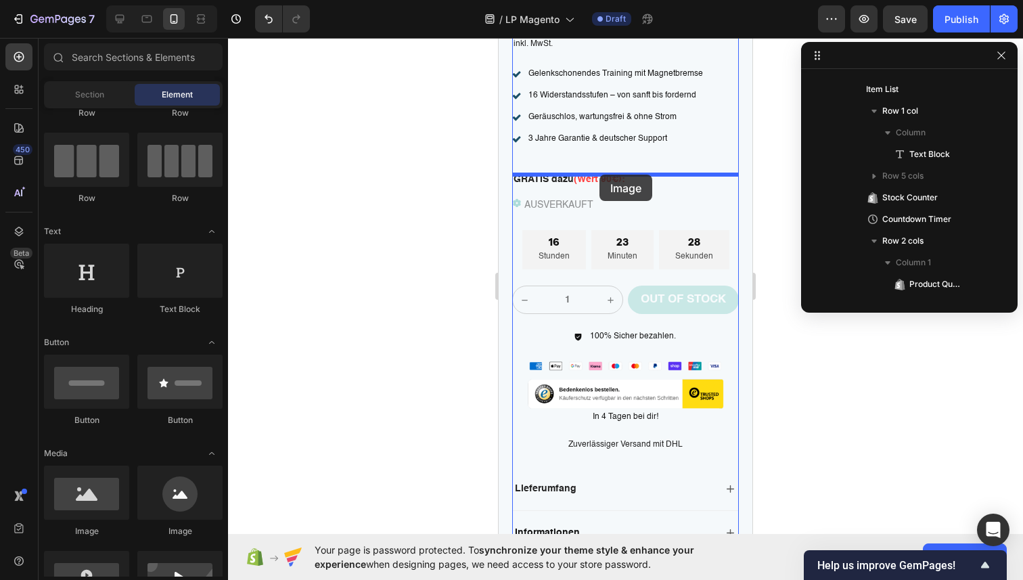
drag, startPoint x: 604, startPoint y: 529, endPoint x: 600, endPoint y: 175, distance: 354.7
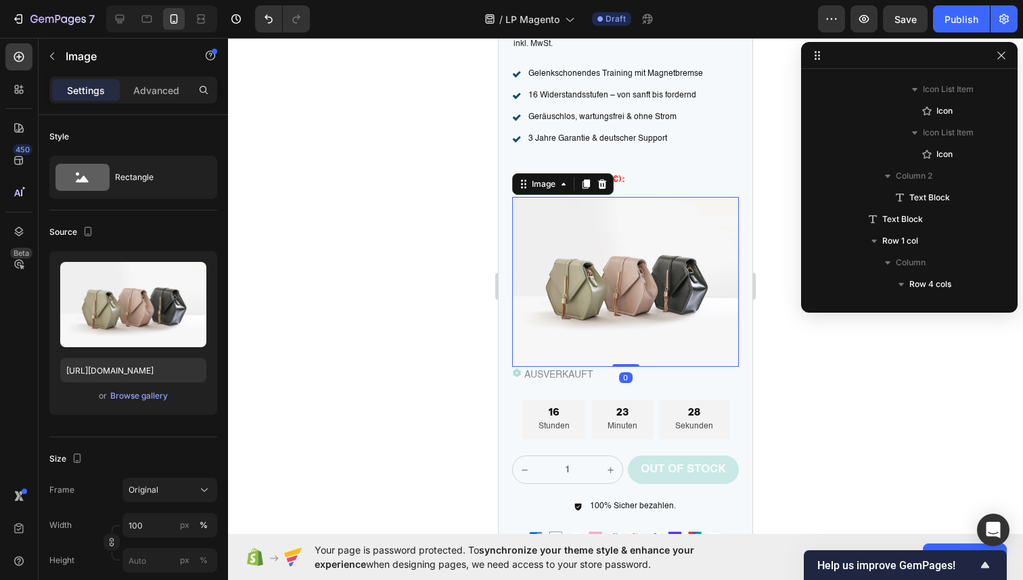
scroll to position [4392, 0]
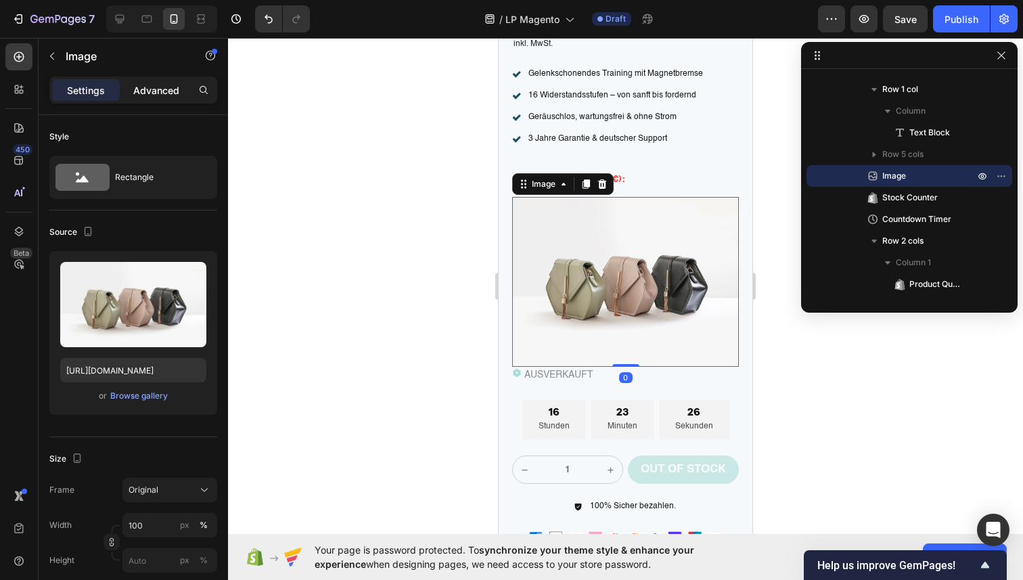
click at [155, 89] on p "Advanced" at bounding box center [156, 90] width 46 height 14
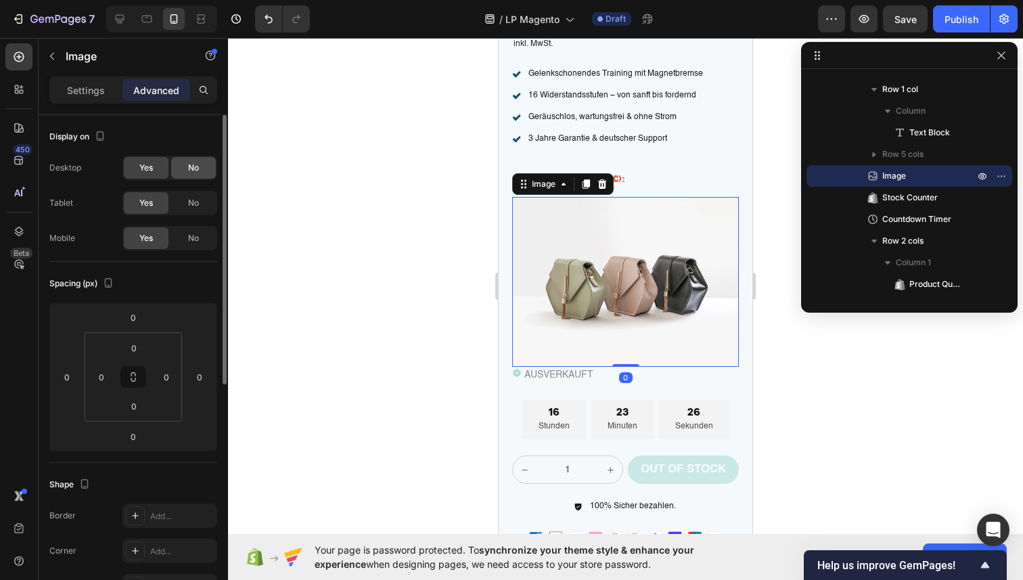
click at [198, 200] on span "No" at bounding box center [193, 203] width 11 height 12
click at [198, 165] on span "No" at bounding box center [193, 168] width 11 height 12
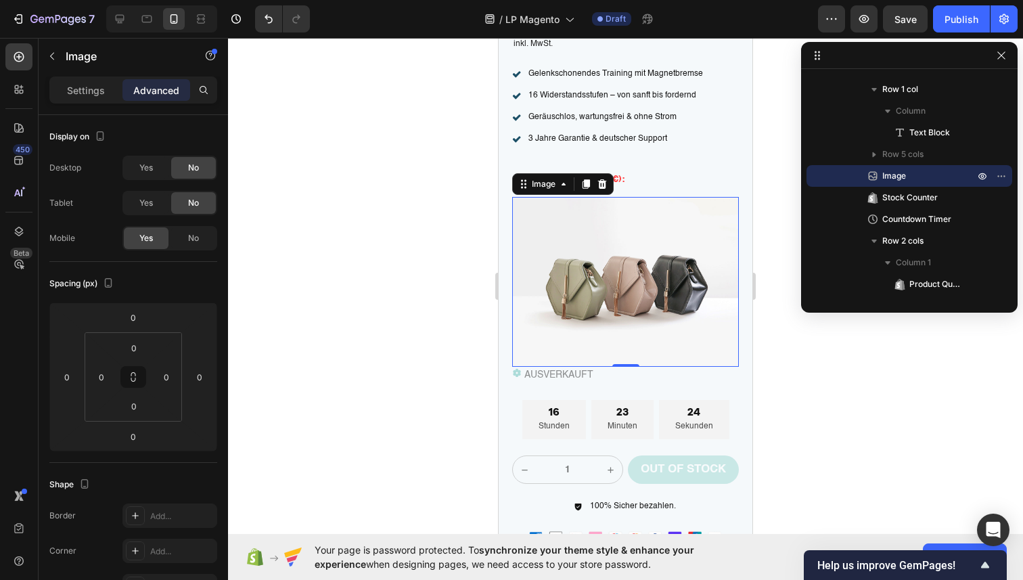
click at [576, 328] on img at bounding box center [625, 282] width 227 height 170
click at [100, 90] on p "Settings" at bounding box center [86, 90] width 38 height 14
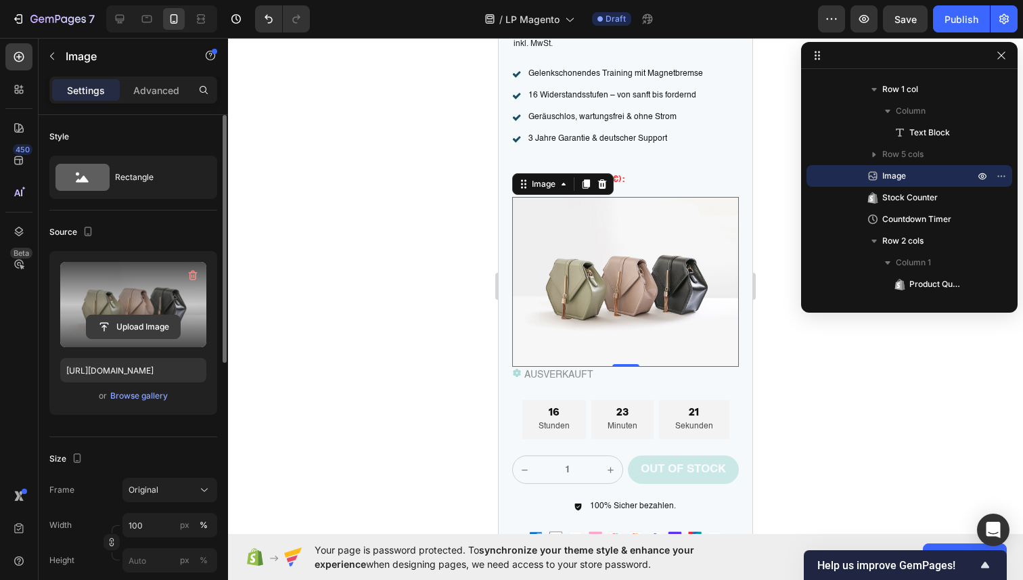
click at [156, 323] on input "file" at bounding box center [133, 326] width 93 height 23
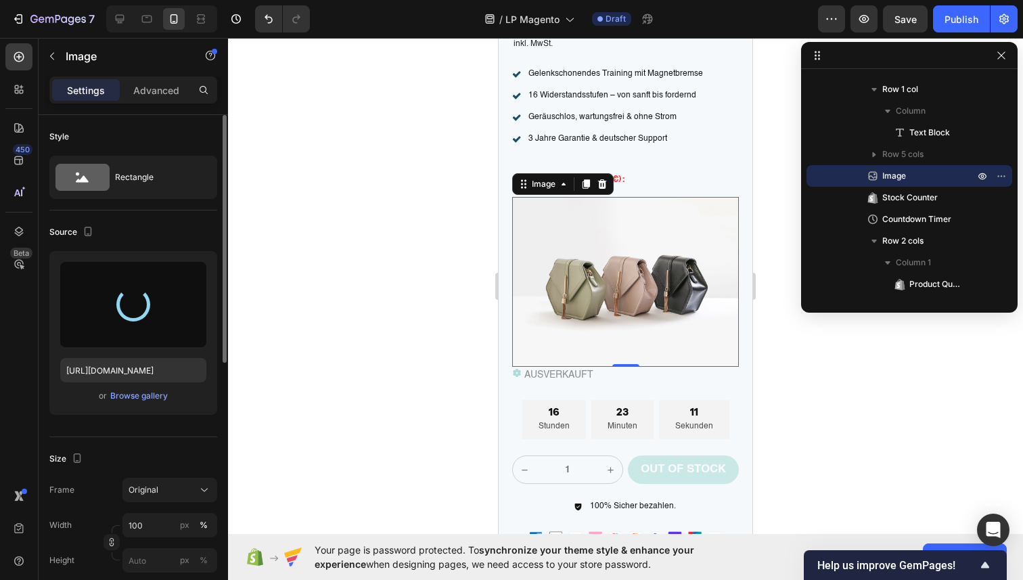
type input "https://cdn.shopify.com/s/files/1/0936/4884/7232/files/gempages_585995895749739…"
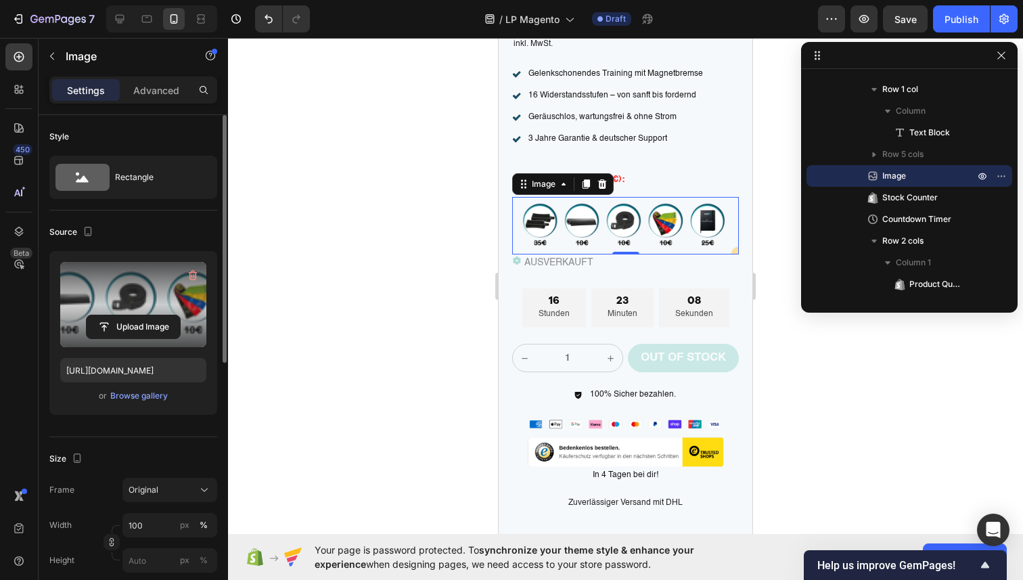
click at [399, 238] on div at bounding box center [625, 309] width 795 height 542
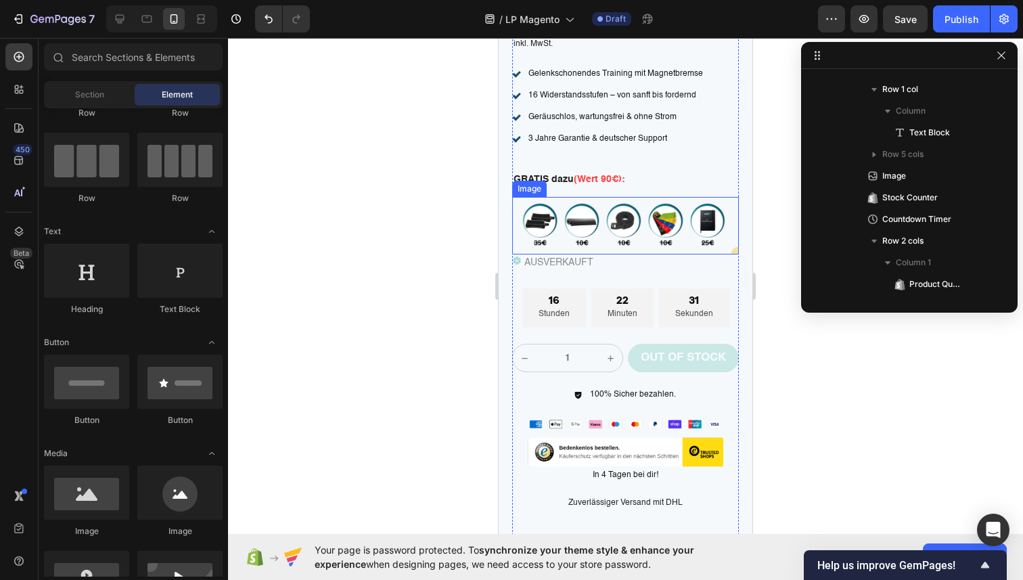
click at [579, 200] on img at bounding box center [625, 226] width 227 height 58
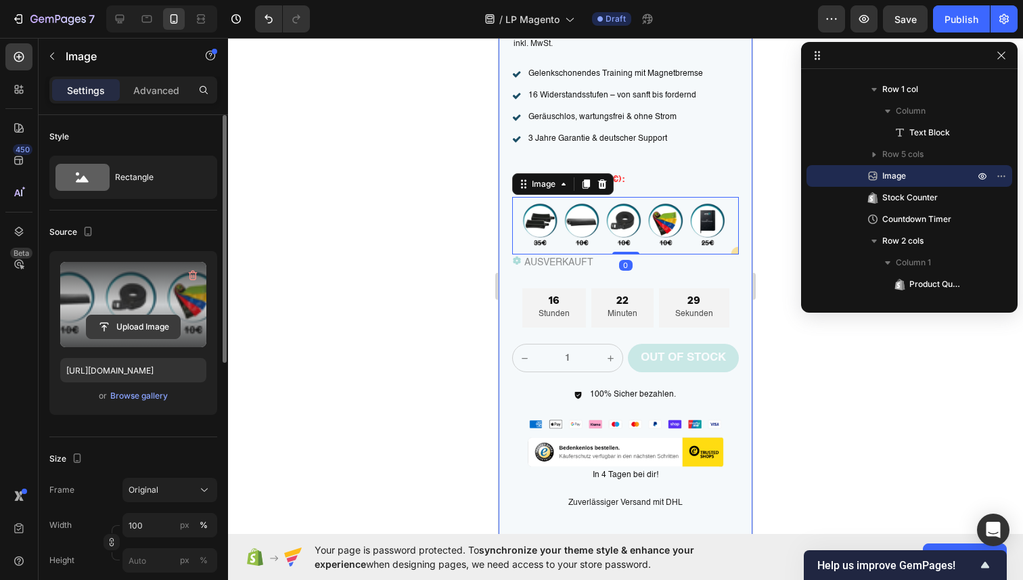
click at [144, 328] on input "file" at bounding box center [133, 326] width 93 height 23
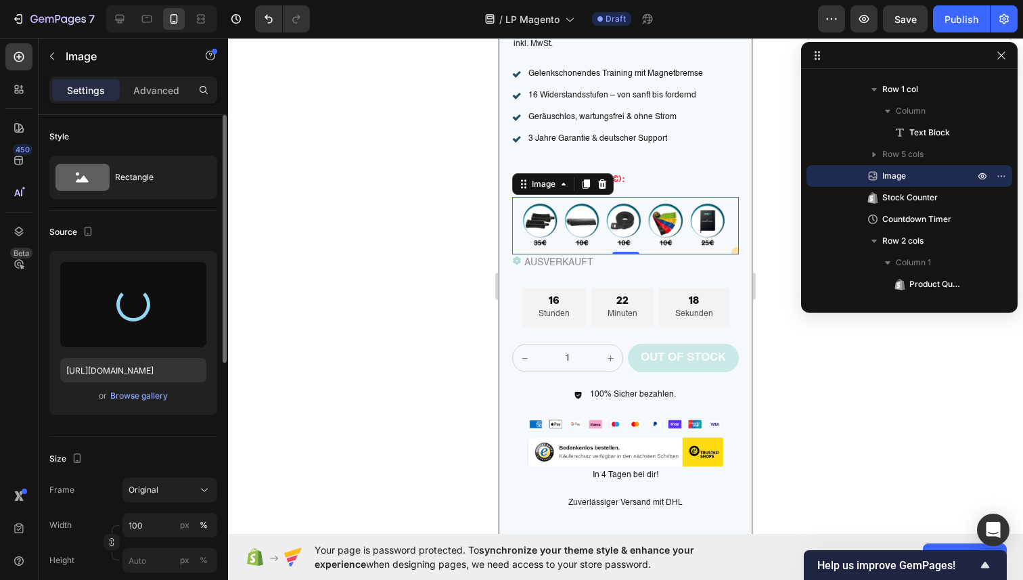
type input "https://cdn.shopify.com/s/files/1/0936/4884/7232/files/gempages_585995895749739…"
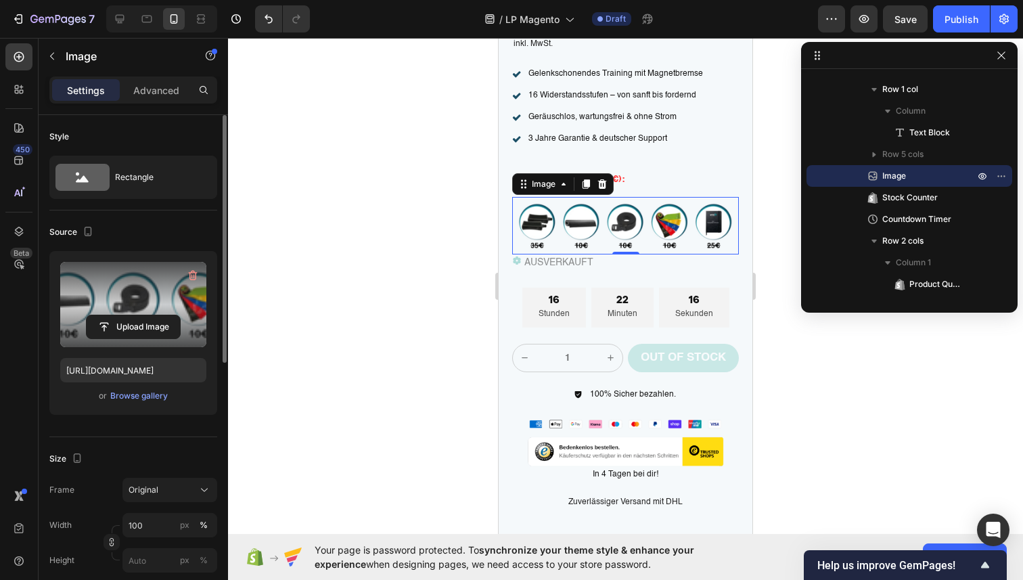
click at [743, 474] on div "lebenslange Garantie inklusive. Item List Product Images l ebenslange Garantie …" at bounding box center [626, 182] width 254 height 1345
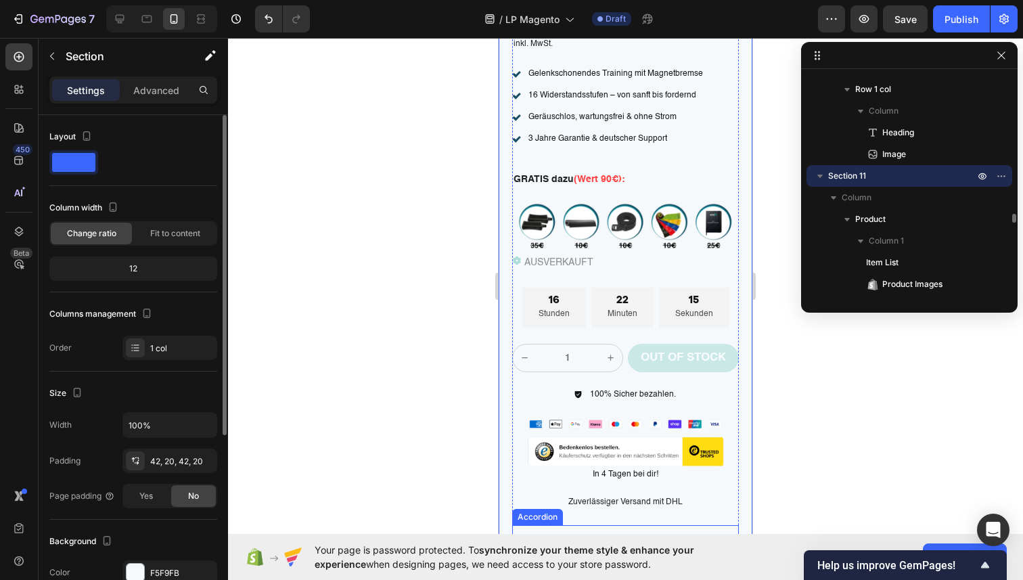
scroll to position [5654, 0]
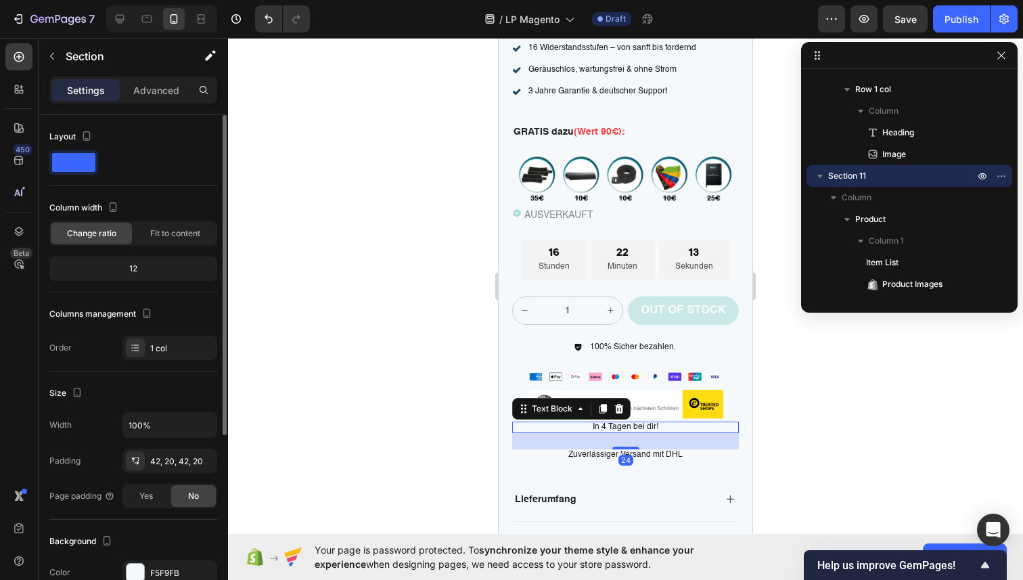
click at [638, 423] on p "In 4 Tagen bei dir!" at bounding box center [626, 427] width 224 height 9
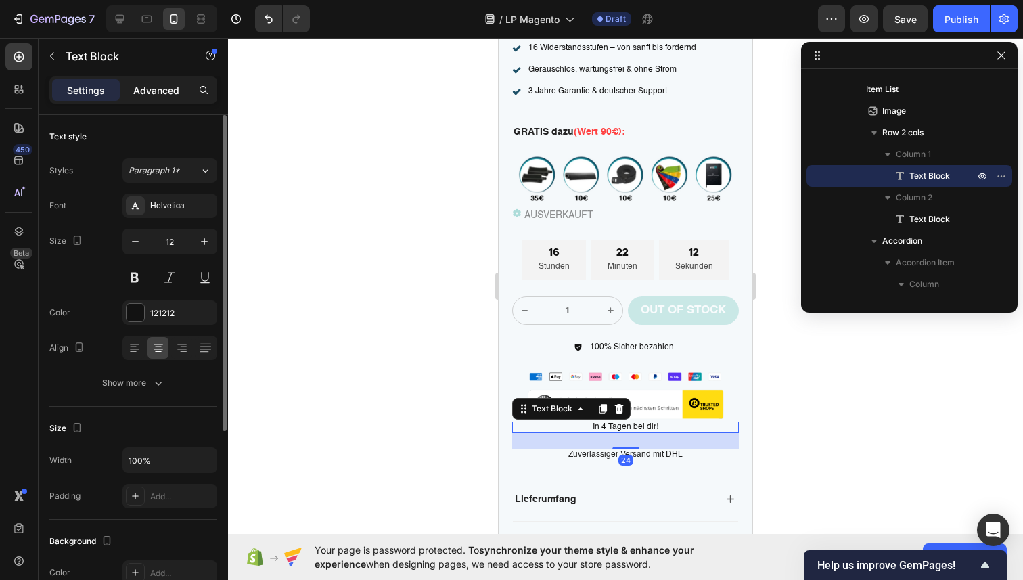
click at [150, 86] on p "Advanced" at bounding box center [156, 90] width 46 height 14
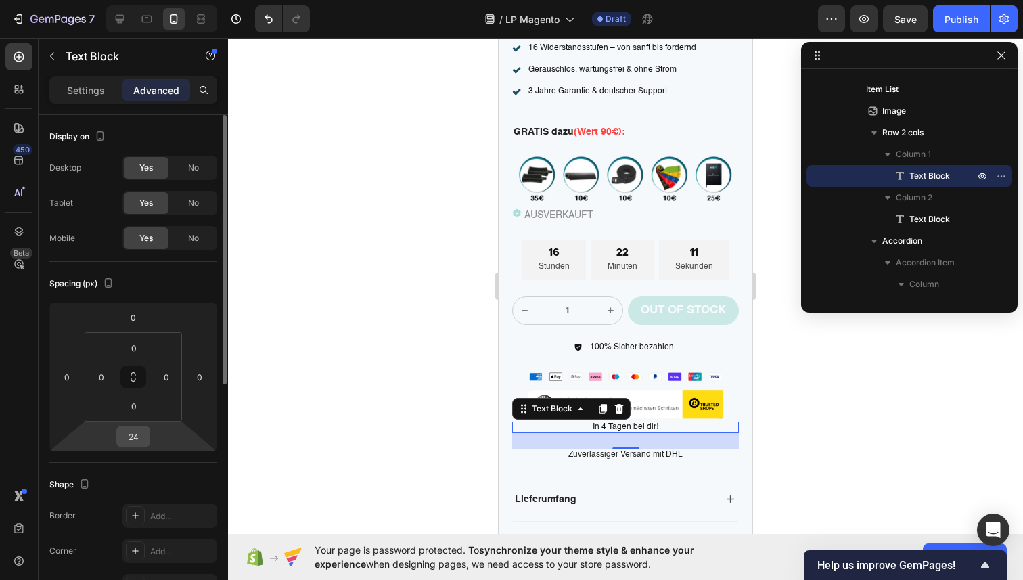
click at [146, 434] on input "24" at bounding box center [133, 436] width 27 height 20
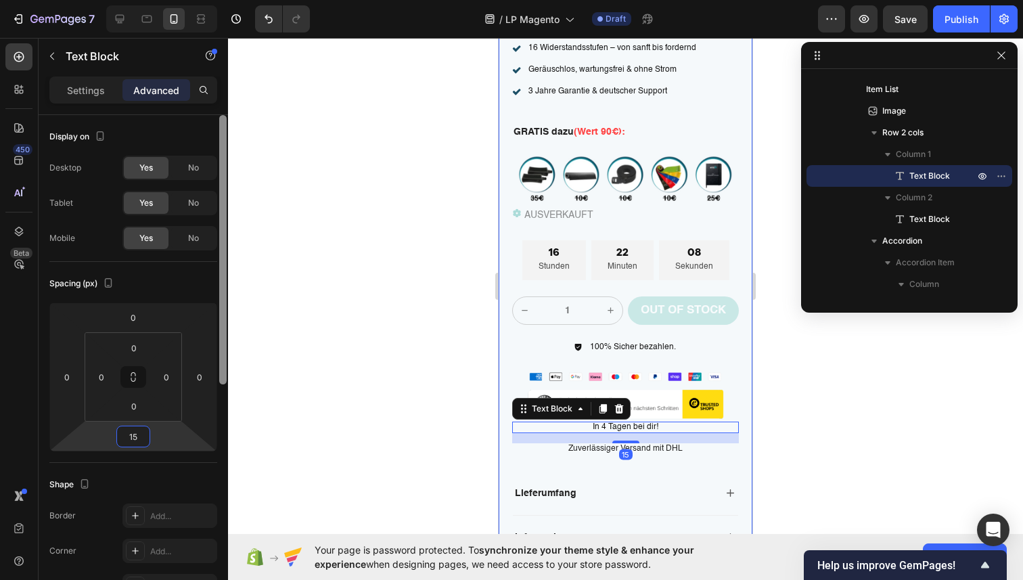
type input "15"
click at [222, 409] on div at bounding box center [223, 367] width 10 height 504
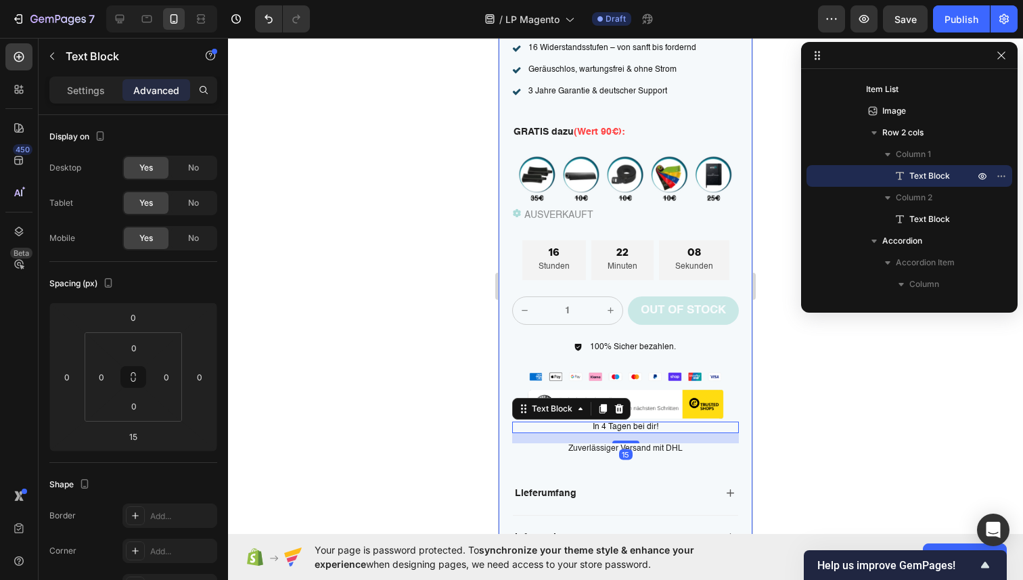
scroll to position [436, 0]
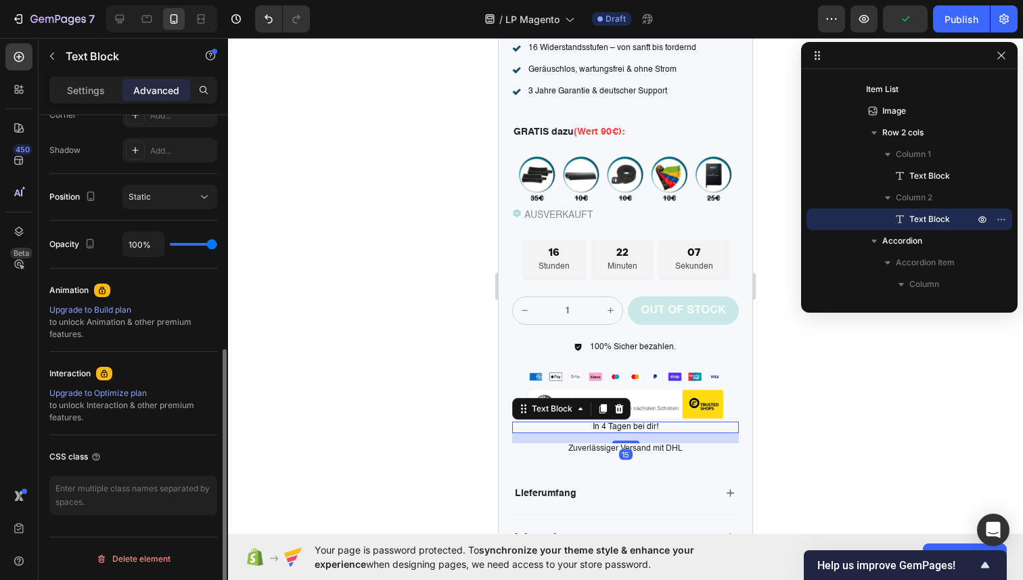
click at [548, 445] on p "Zuverlässiger Versand mit DHL" at bounding box center [626, 449] width 224 height 9
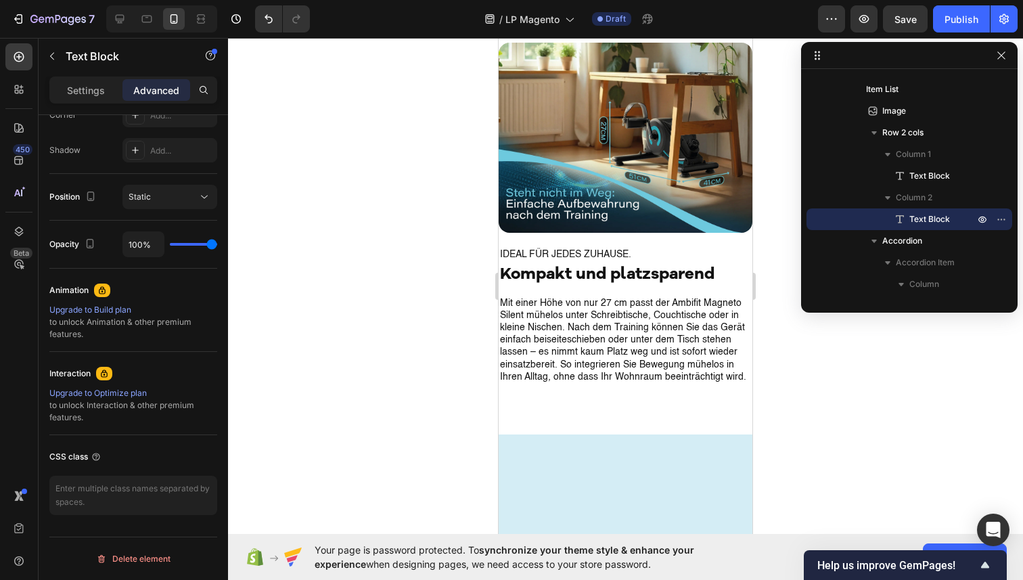
scroll to position [6182, 0]
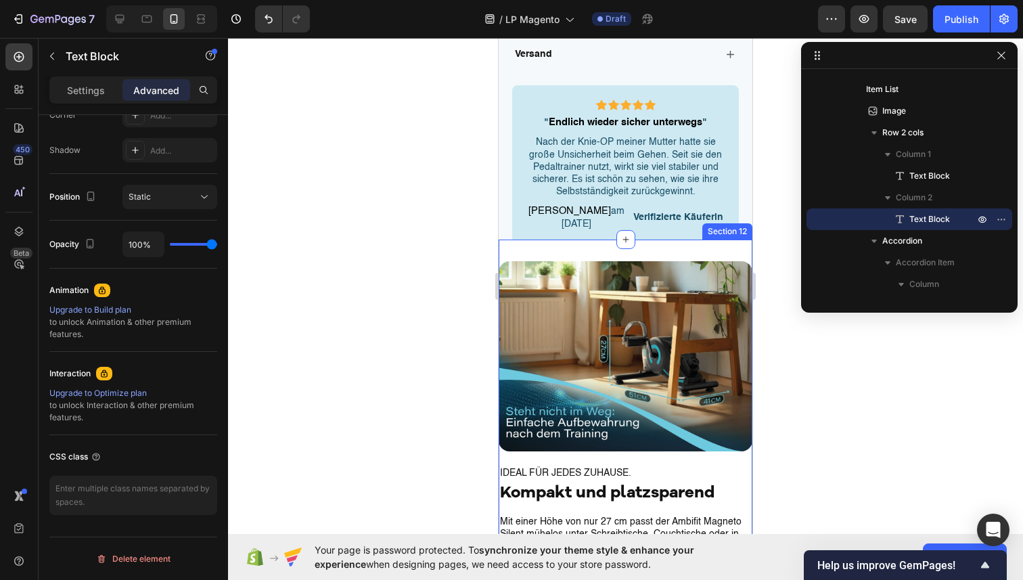
click at [562, 250] on div "ideal für jedes Zuhause. Text Block Kompakt und platzsparend Heading Mit einer …" at bounding box center [626, 447] width 254 height 414
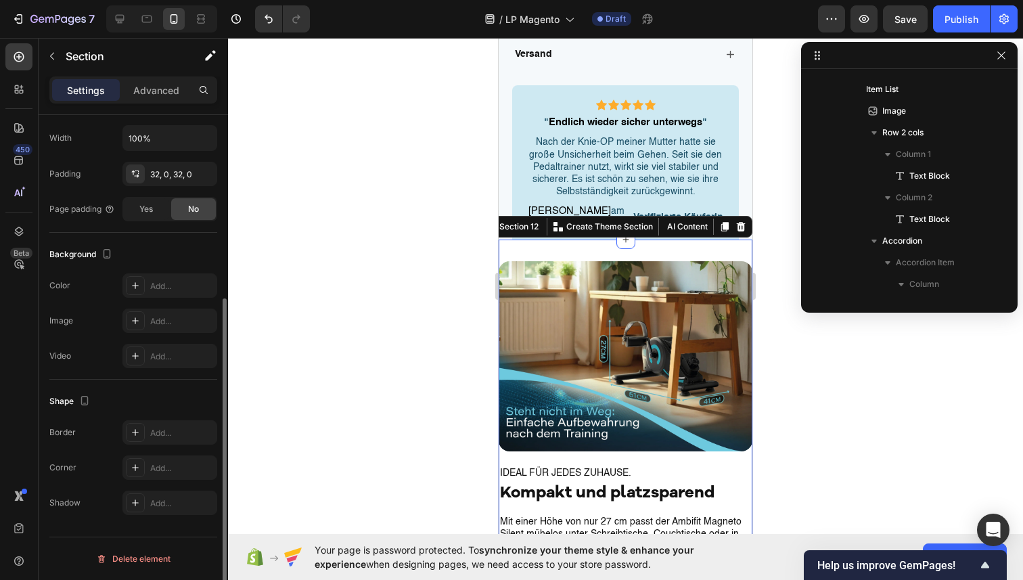
scroll to position [0, 0]
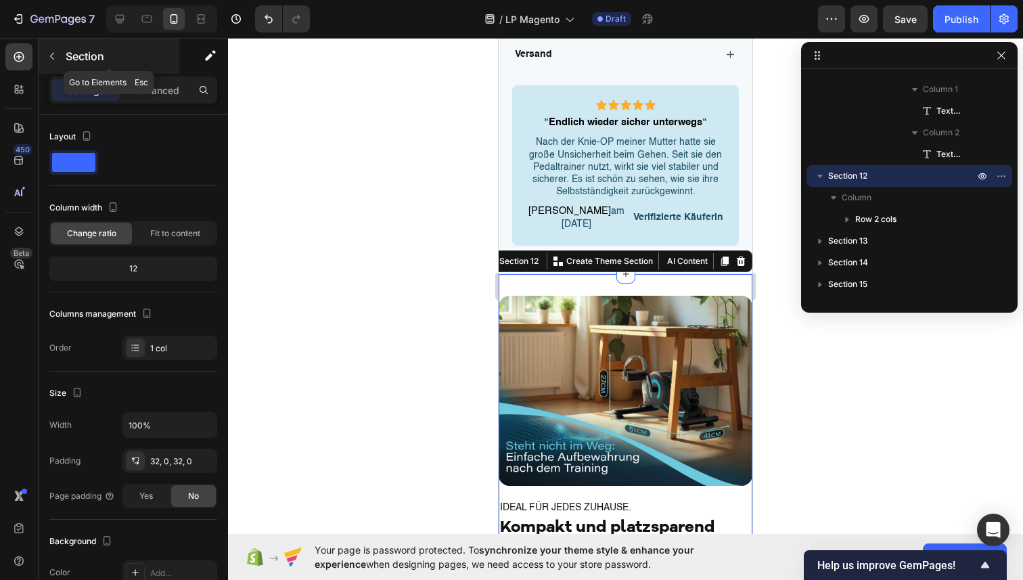
click at [51, 56] on icon "button" at bounding box center [52, 56] width 4 height 7
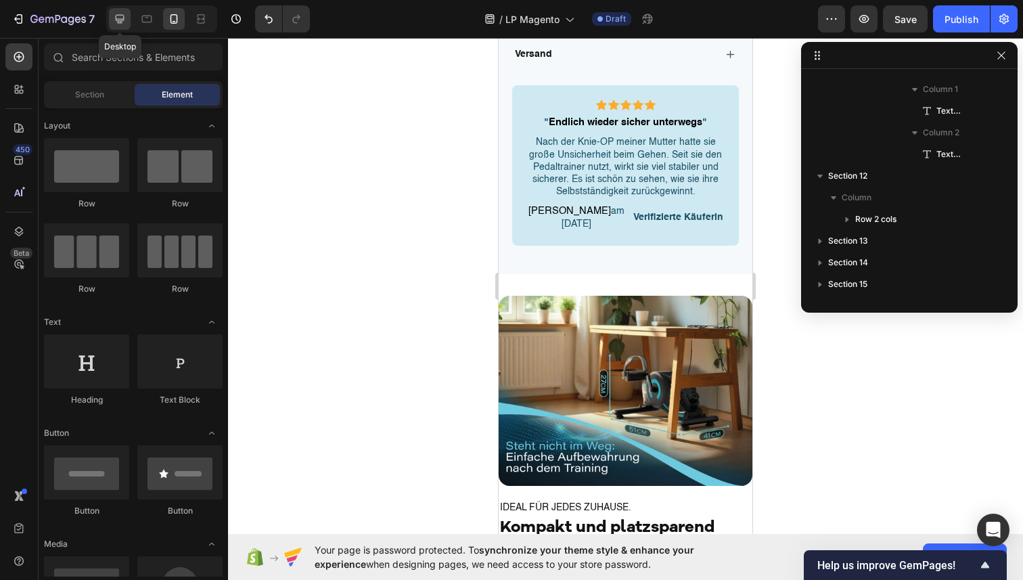
click at [116, 22] on icon at bounding box center [120, 19] width 14 height 14
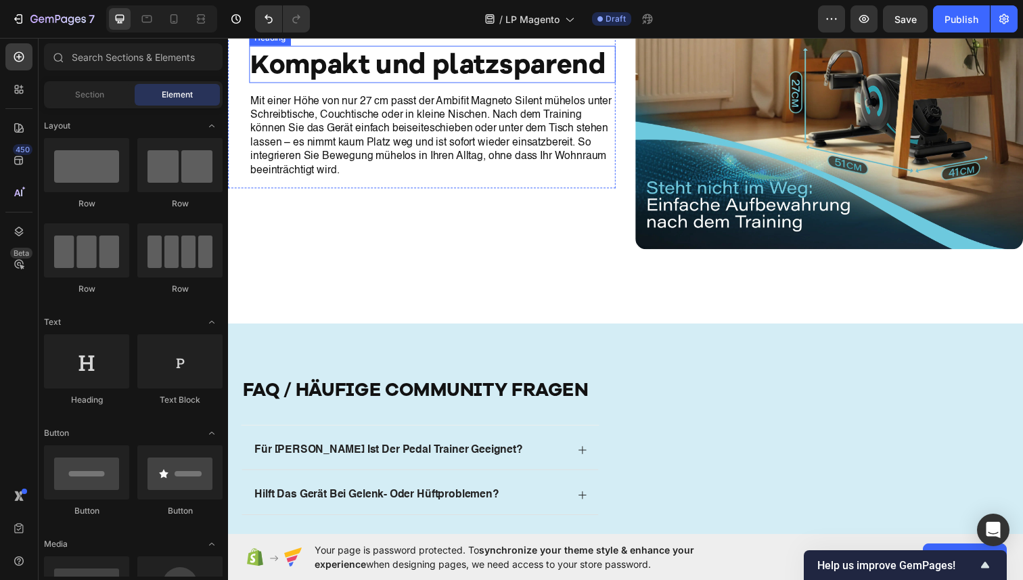
scroll to position [5960, 0]
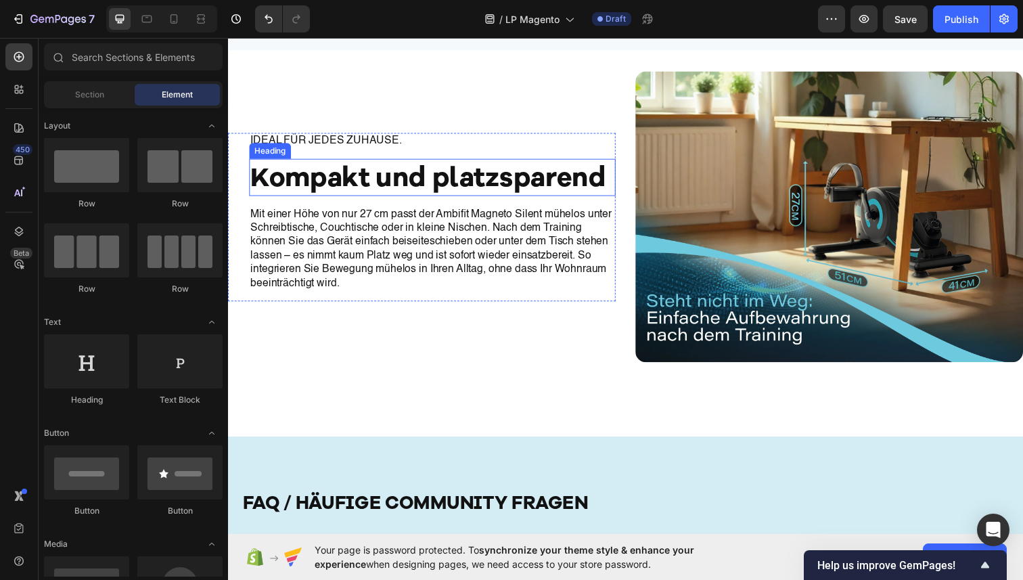
click at [458, 193] on h2 "Kompakt und platzsparend" at bounding box center [437, 181] width 374 height 38
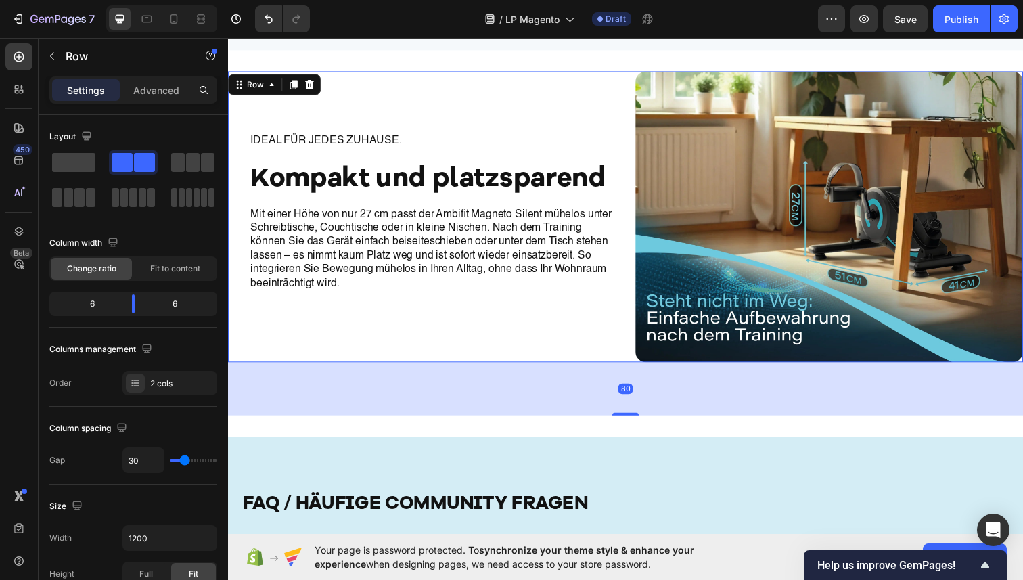
click at [571, 102] on div "ideal für jedes Zuhause. Text Block Kompakt und platzsparend Heading Mit einer …" at bounding box center [426, 220] width 396 height 297
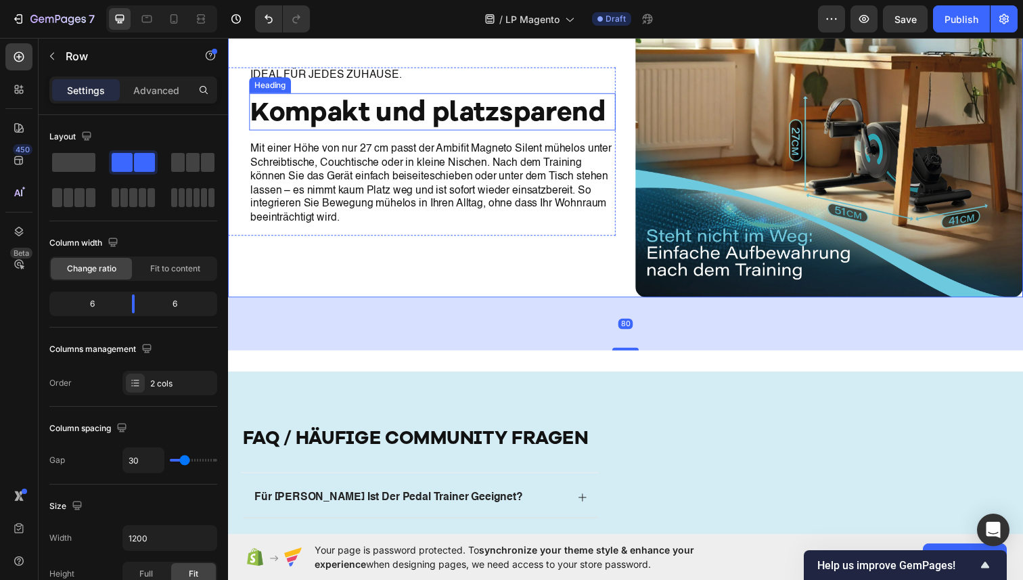
scroll to position [5799, 0]
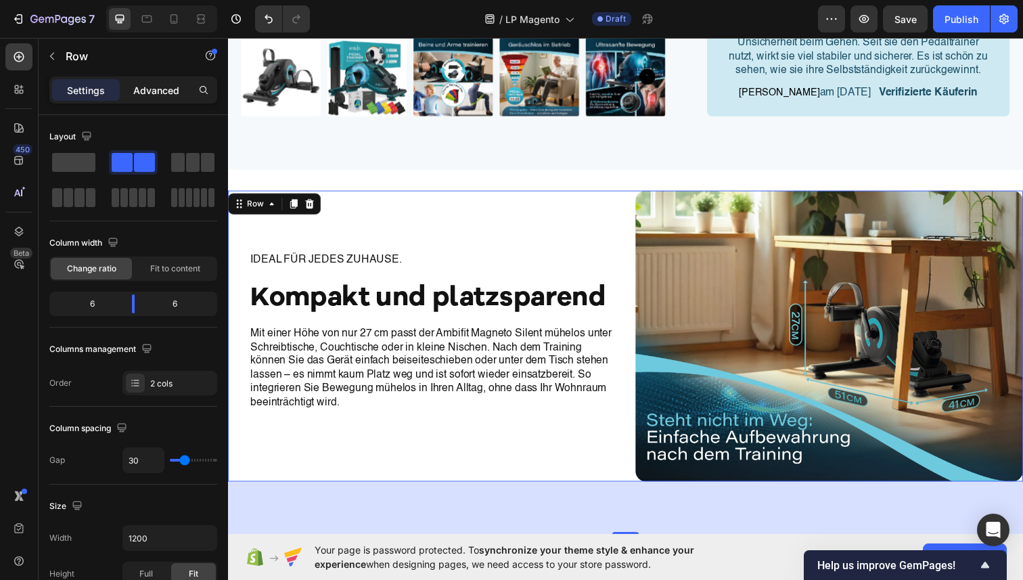
click at [137, 94] on p "Advanced" at bounding box center [156, 90] width 46 height 14
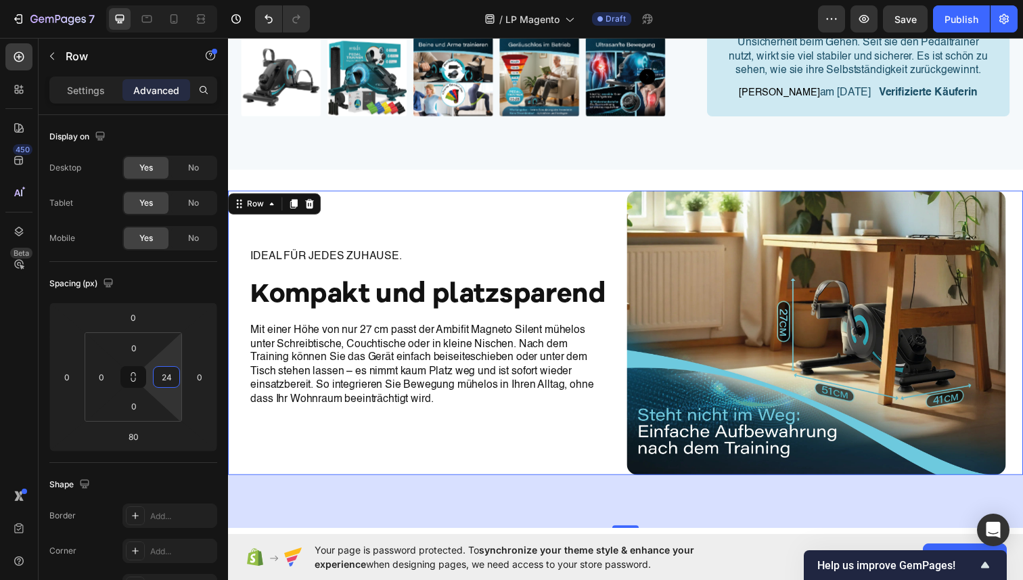
type input "22"
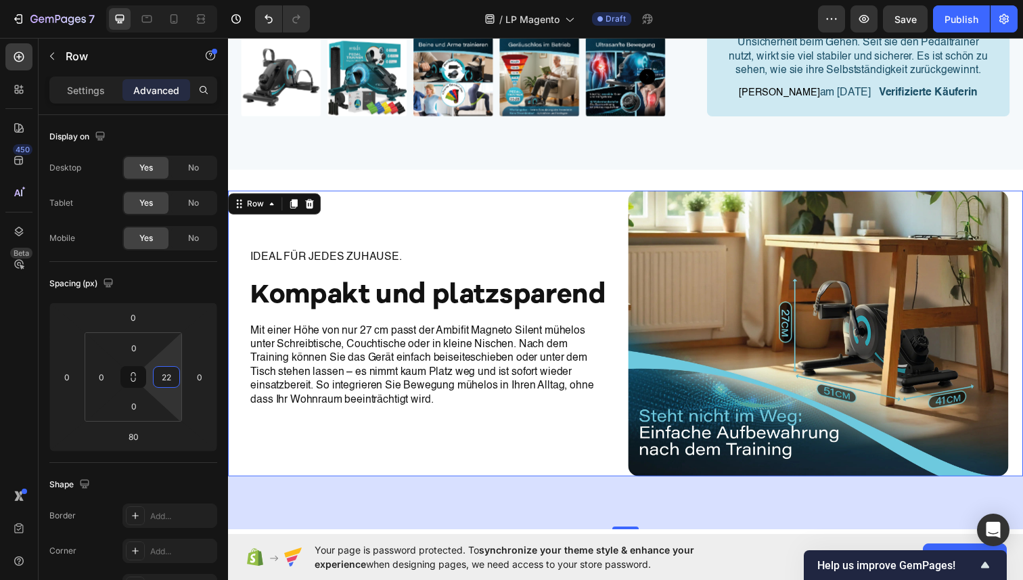
click at [170, 0] on html "7 / LP Magento Draft Preview Save Publish 450 Beta Sections(18) Elements(83) Se…" at bounding box center [511, 0] width 1023 height 0
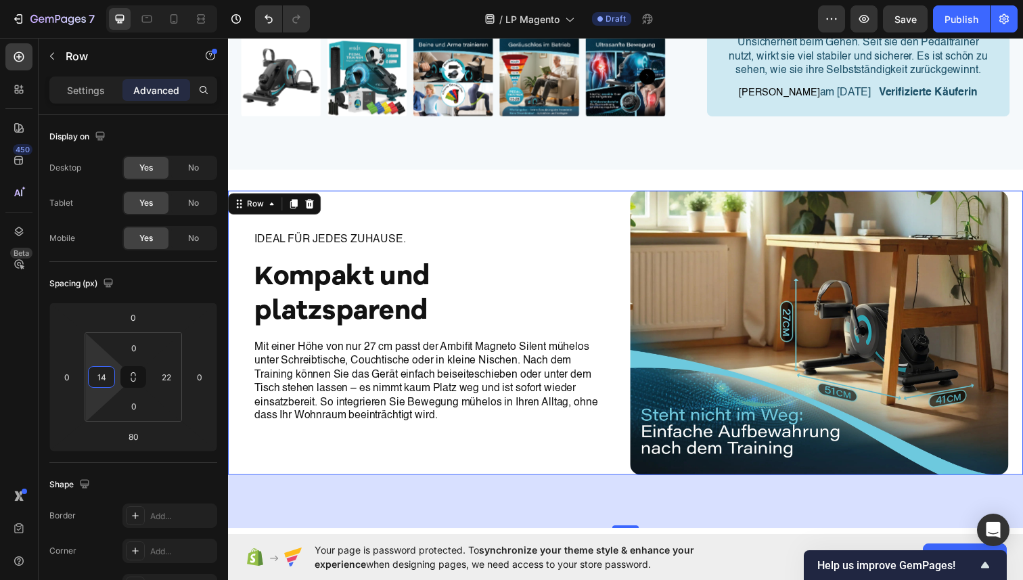
type input "16"
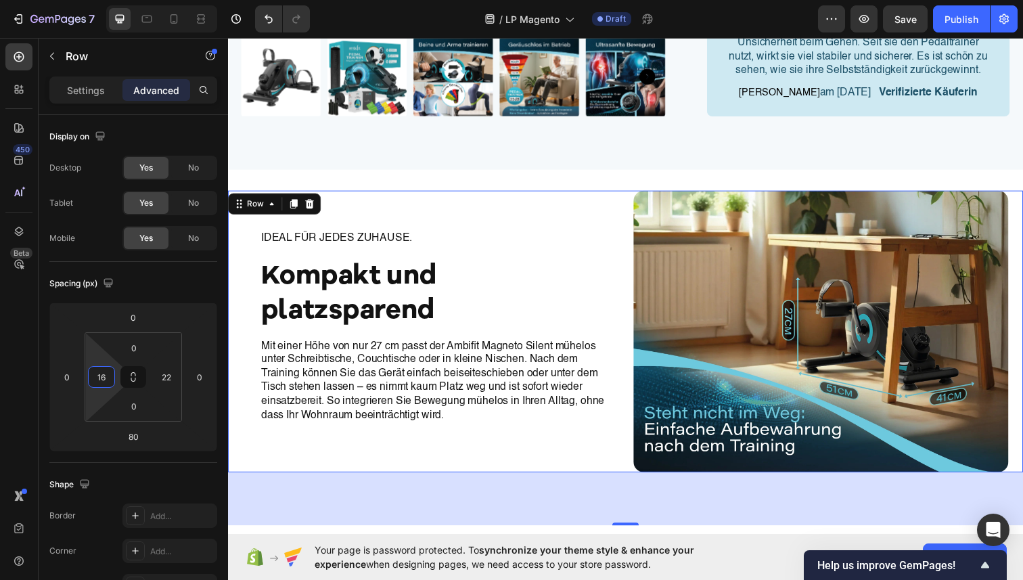
click at [104, 0] on html "7 / LP Magento Draft Preview Save Publish 450 Beta Sections(18) Elements(83) Se…" at bounding box center [511, 0] width 1023 height 0
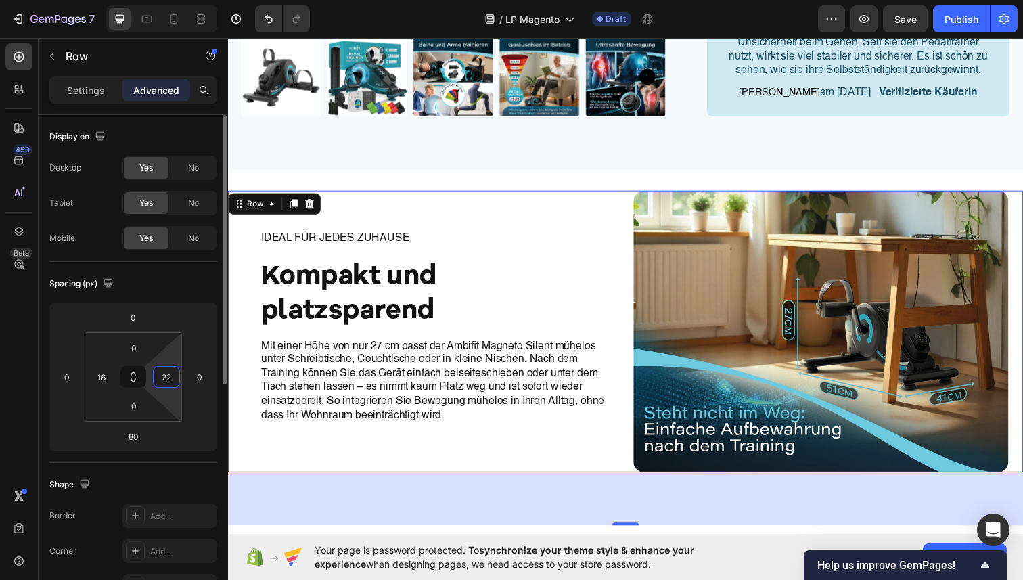
click at [171, 371] on input "22" at bounding box center [166, 377] width 20 height 20
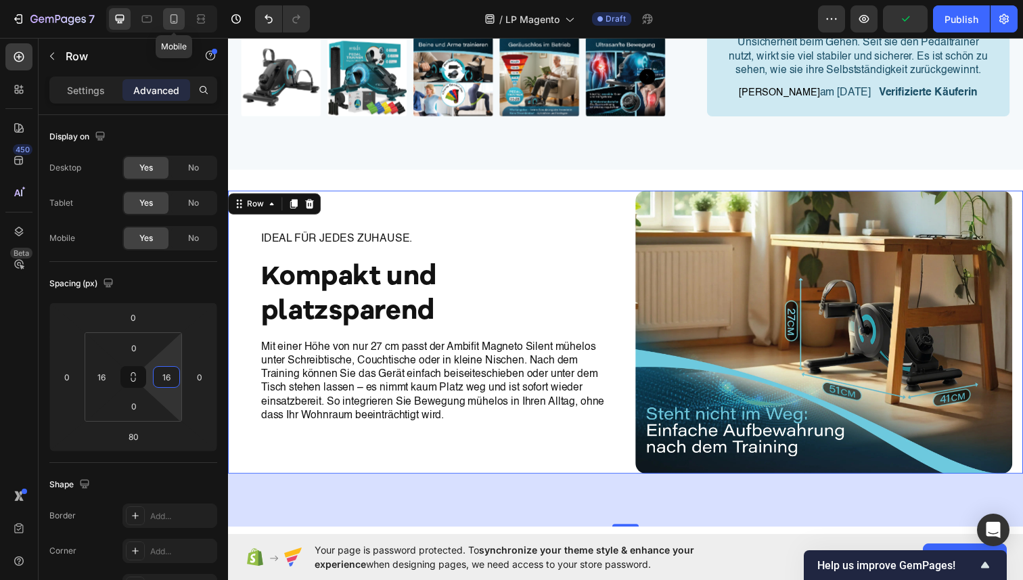
type input "16"
click at [176, 19] on icon at bounding box center [174, 19] width 14 height 14
type input "42"
type input "0"
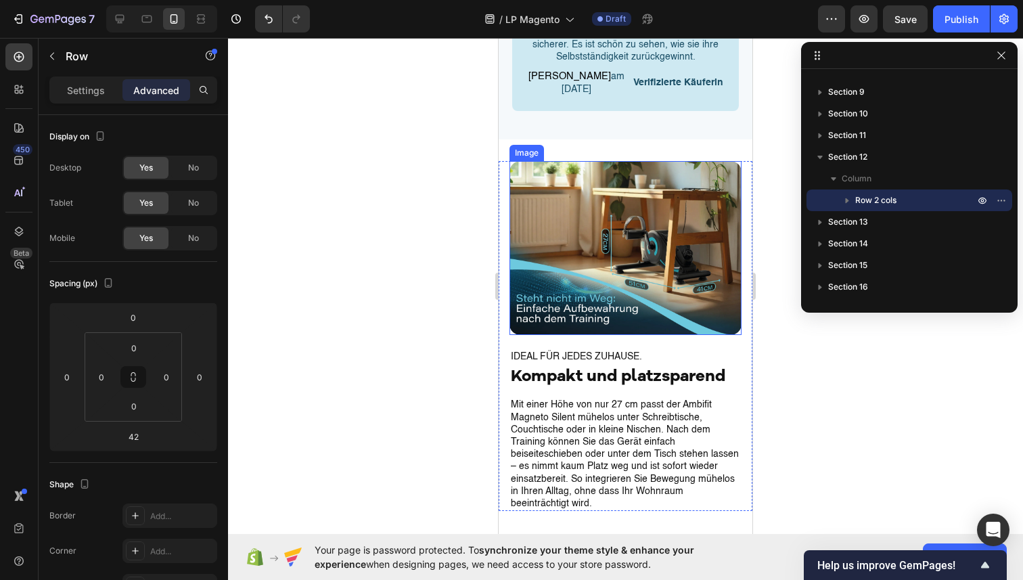
scroll to position [6446, 0]
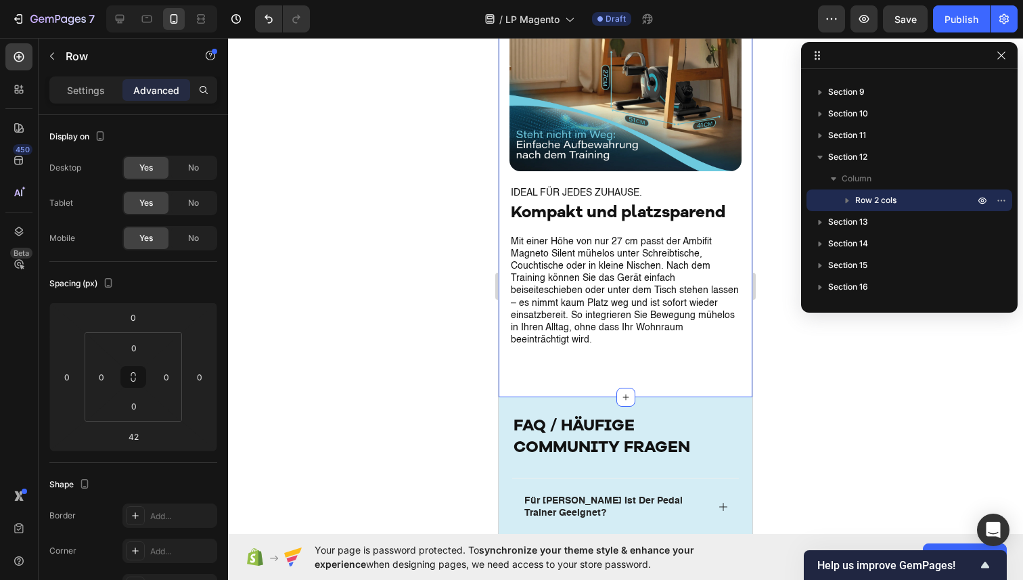
click at [548, 360] on div "ideal für jedes Zuhause. Text Block Kompakt und platzsparend Heading Mit einer …" at bounding box center [626, 186] width 254 height 378
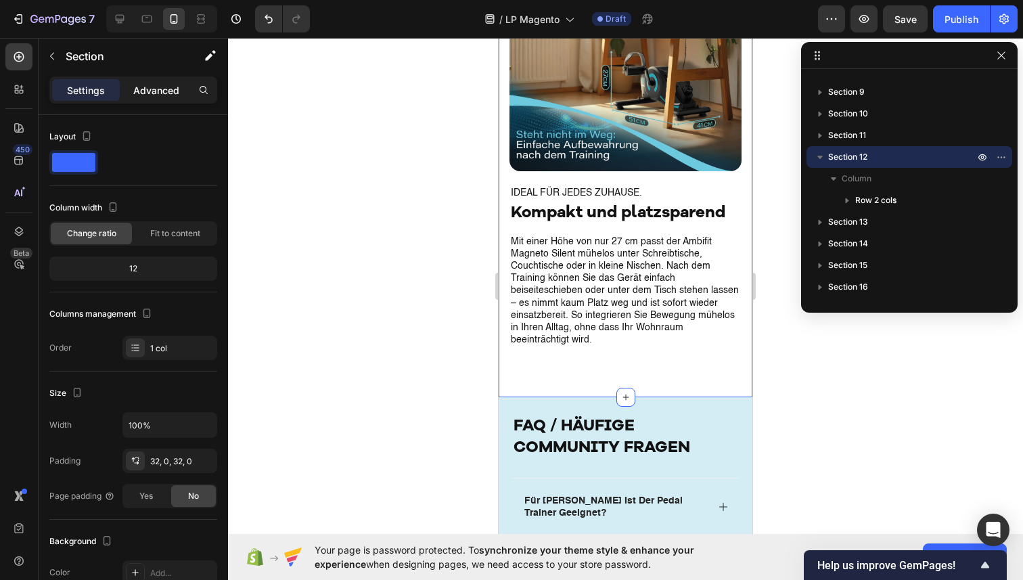
click at [156, 87] on p "Advanced" at bounding box center [156, 90] width 46 height 14
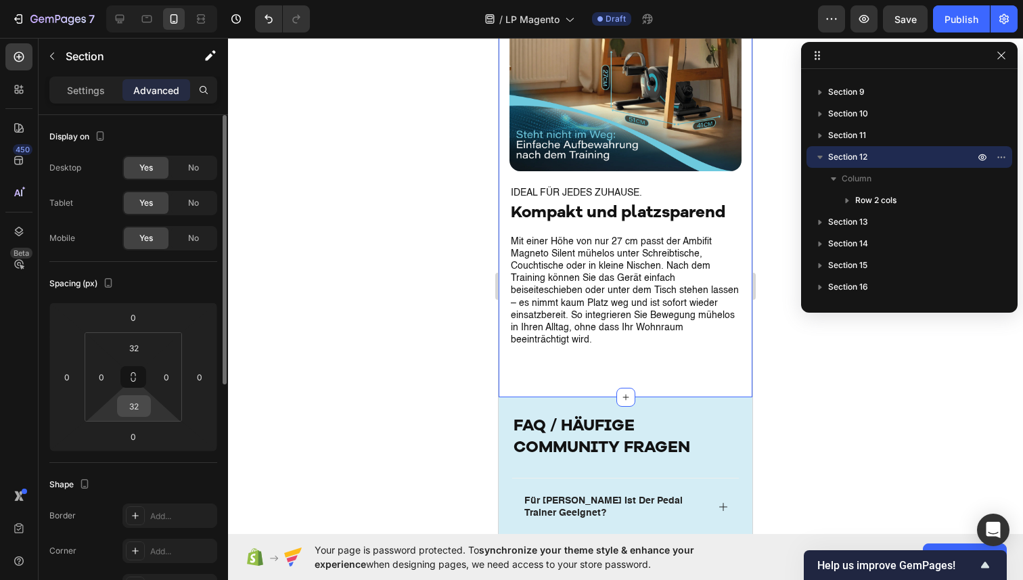
click at [140, 401] on input "32" at bounding box center [133, 406] width 27 height 20
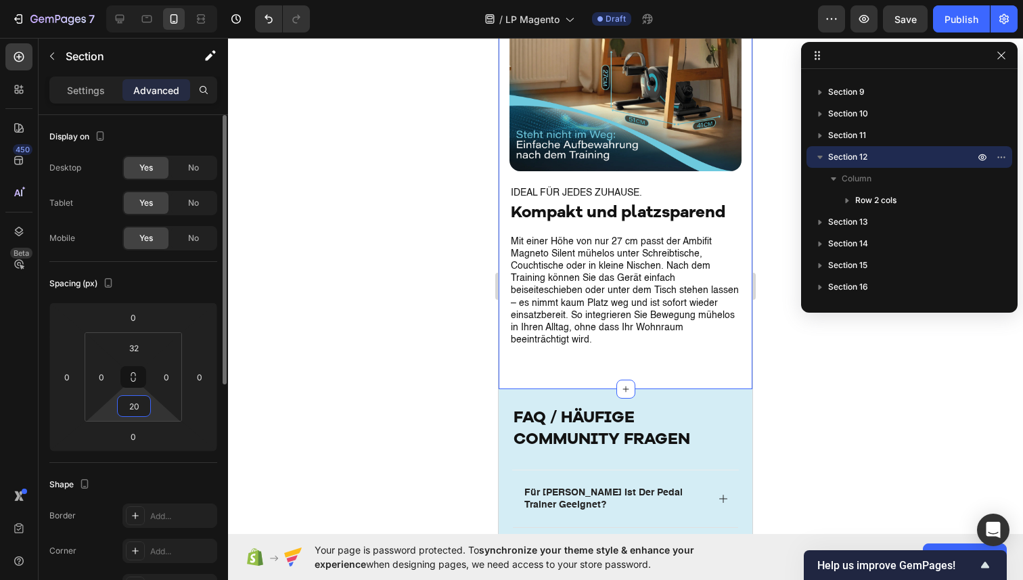
type input "2"
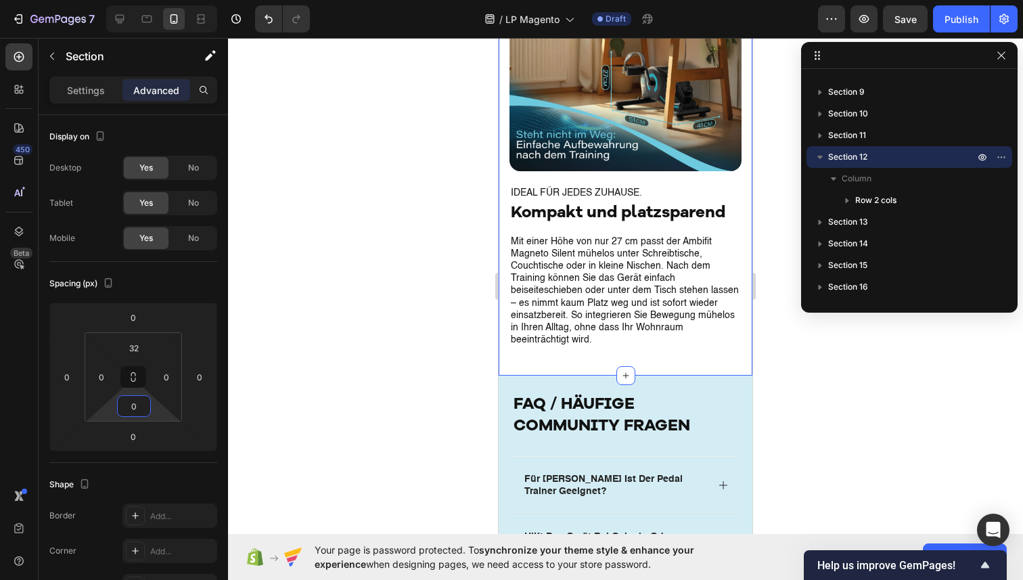
click at [473, 345] on div at bounding box center [625, 309] width 795 height 542
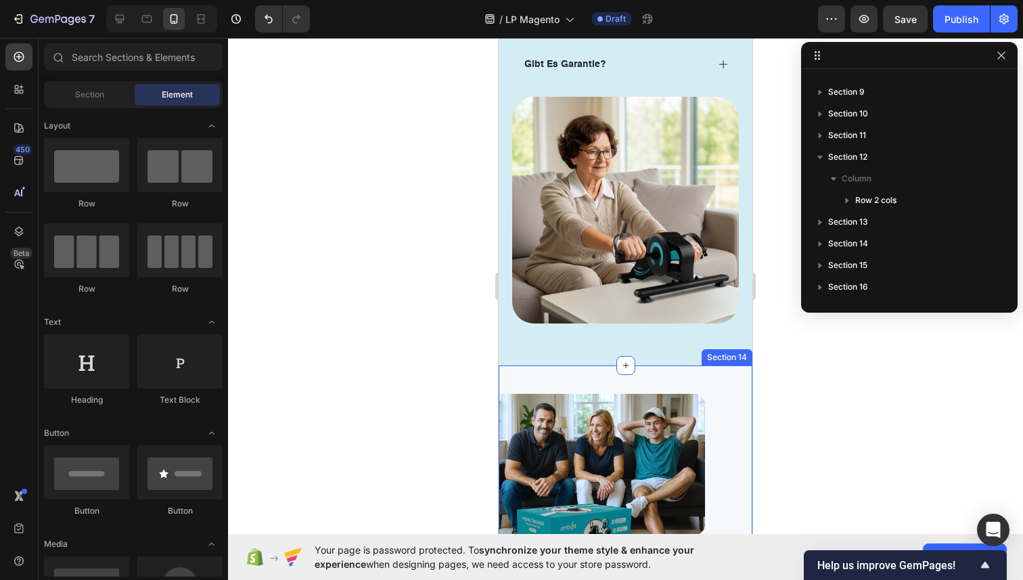
scroll to position [7323, 0]
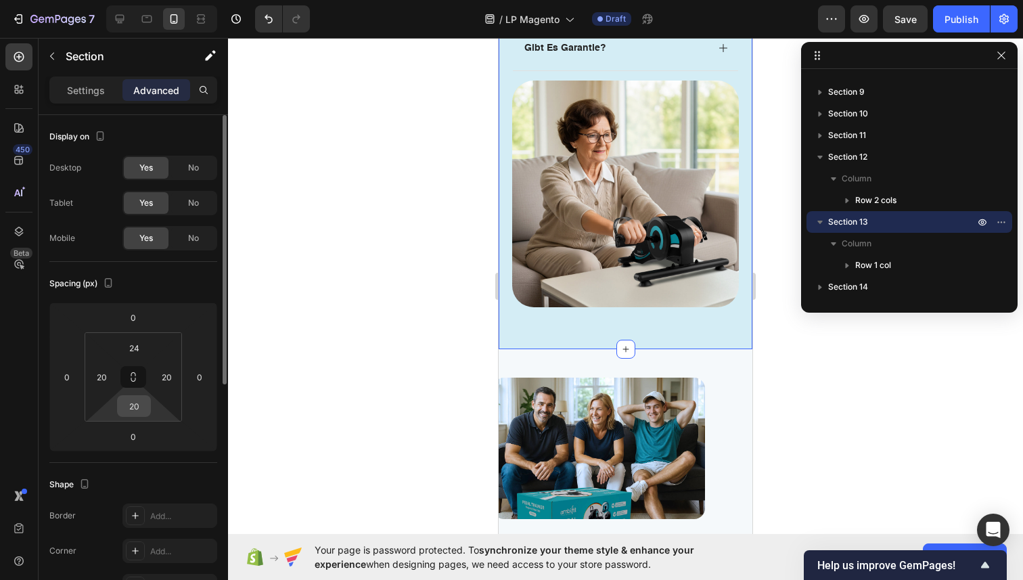
click at [147, 397] on div "20" at bounding box center [134, 406] width 34 height 22
click at [133, 405] on input "20" at bounding box center [133, 406] width 27 height 20
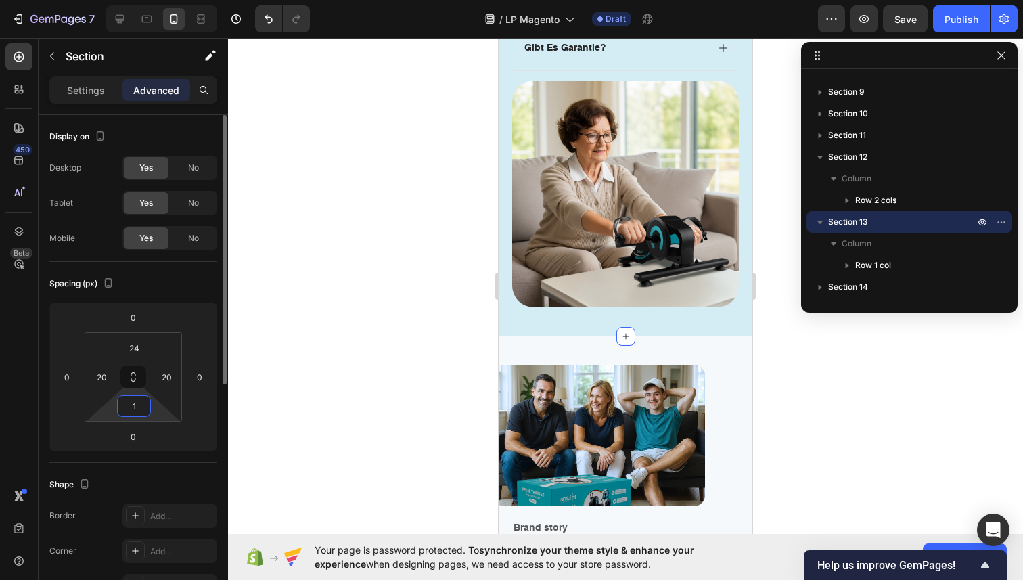
type input "15"
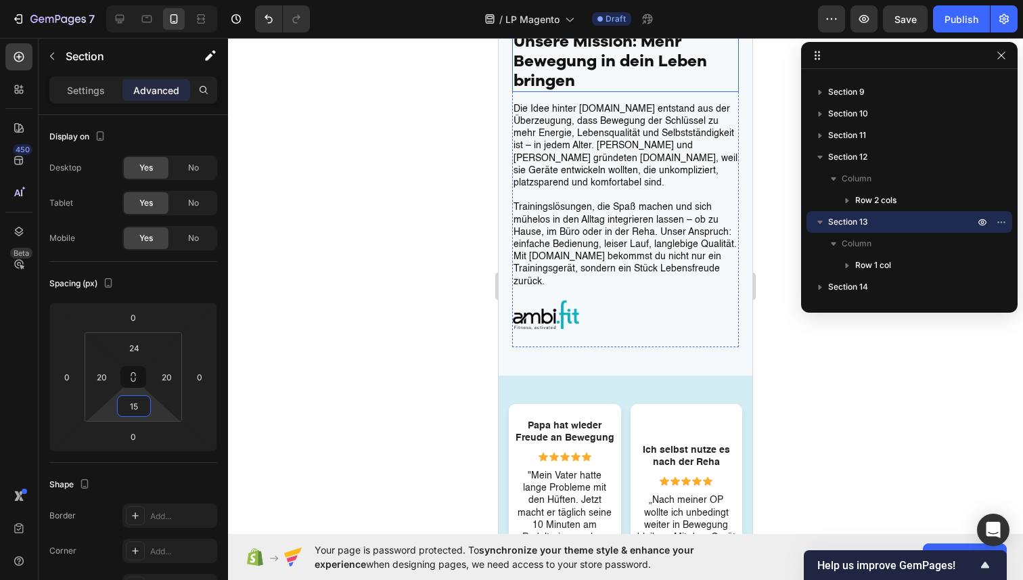
scroll to position [7673, 0]
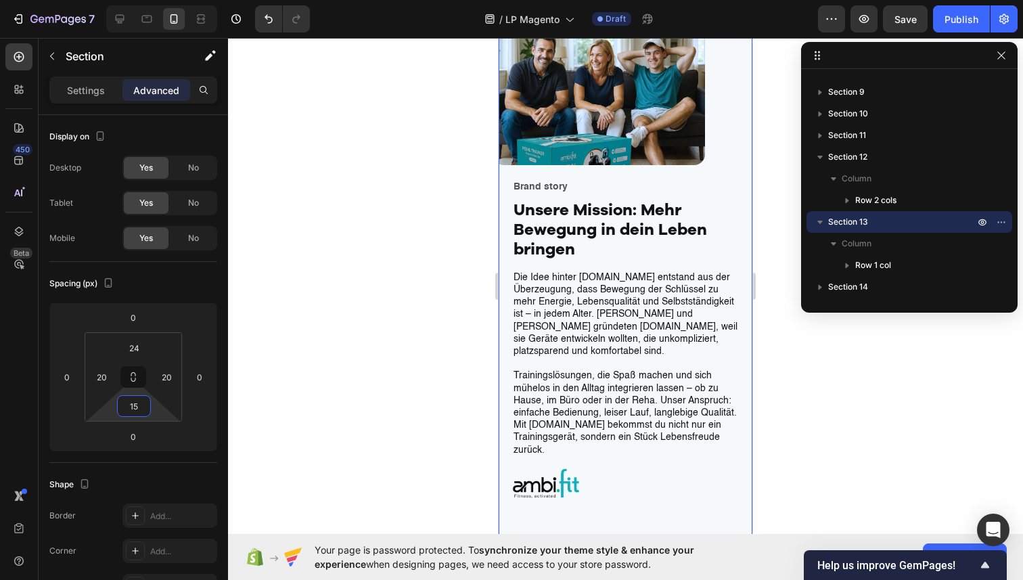
click at [506, 294] on div "Image Image Row Brand story Text Block Unsere Mission: Mehr Bewegung in dein Le…" at bounding box center [626, 269] width 254 height 548
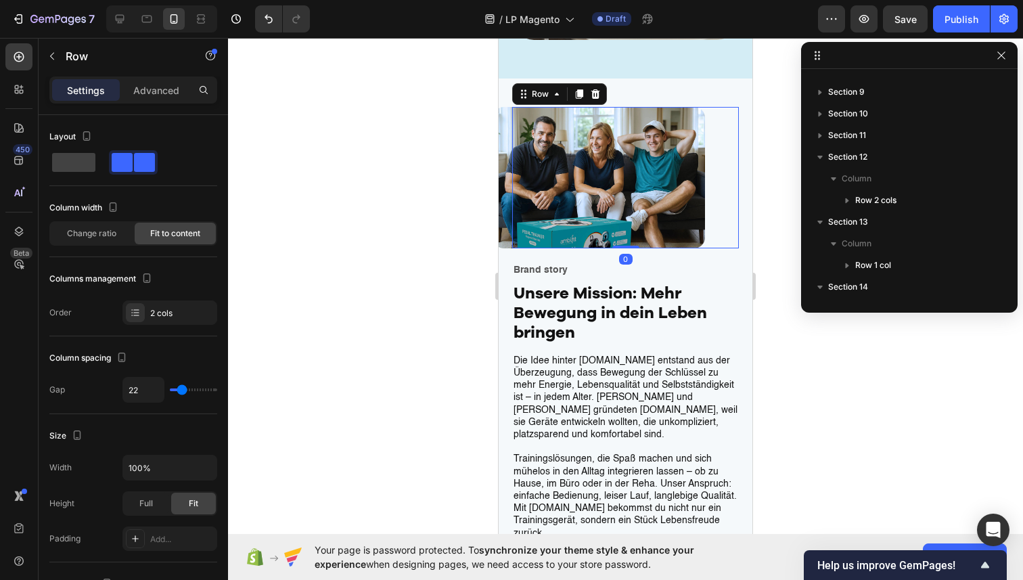
scroll to position [364, 0]
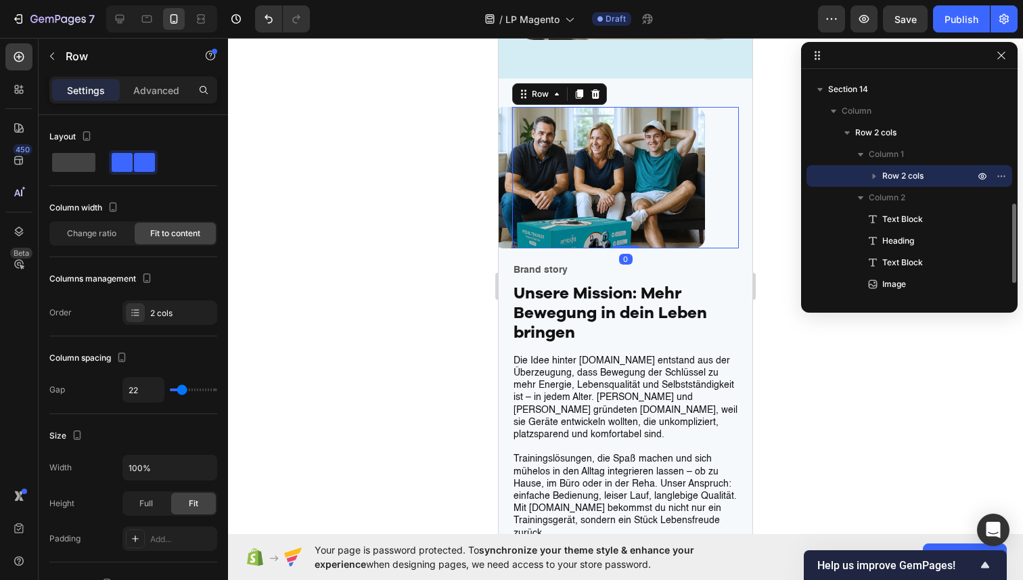
click at [728, 147] on div "Image" at bounding box center [633, 177] width 212 height 141
click at [142, 92] on p "Advanced" at bounding box center [156, 90] width 46 height 14
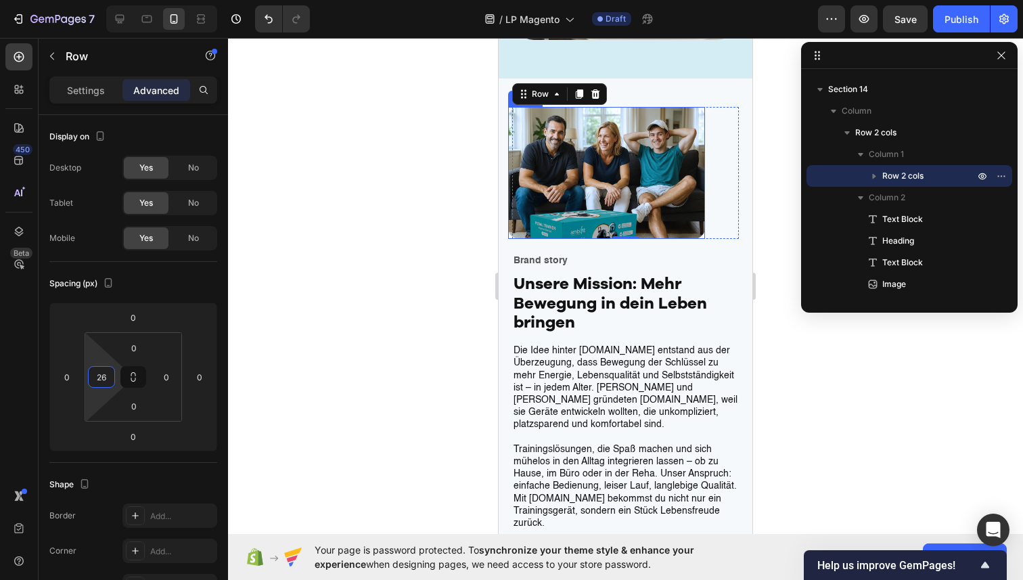
type input "28"
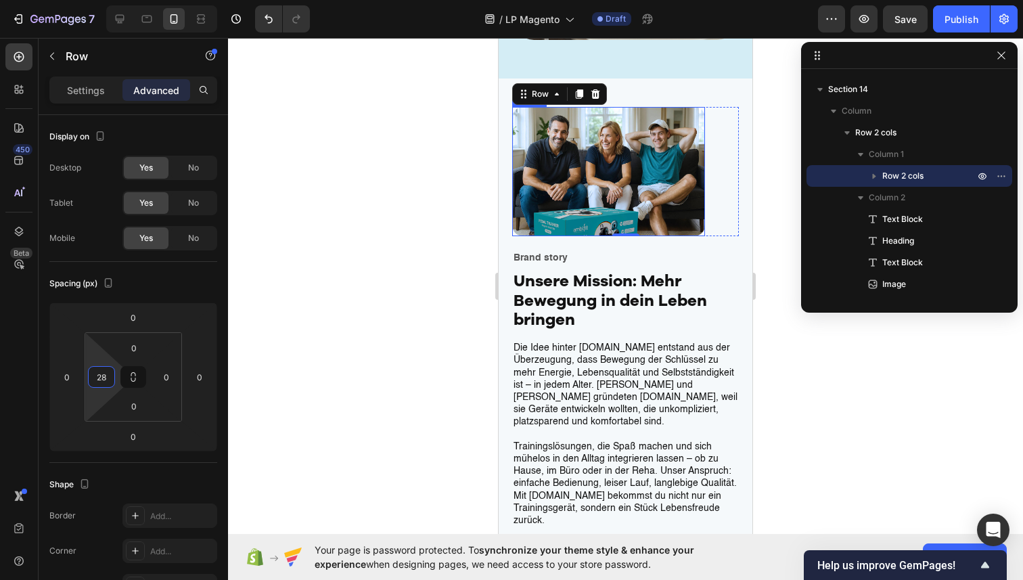
click at [107, 0] on html "7 / LP Magento Draft Preview Save Publish 450 Beta Sections(18) Elements(83) Se…" at bounding box center [511, 0] width 1023 height 0
click at [379, 240] on div at bounding box center [625, 309] width 795 height 542
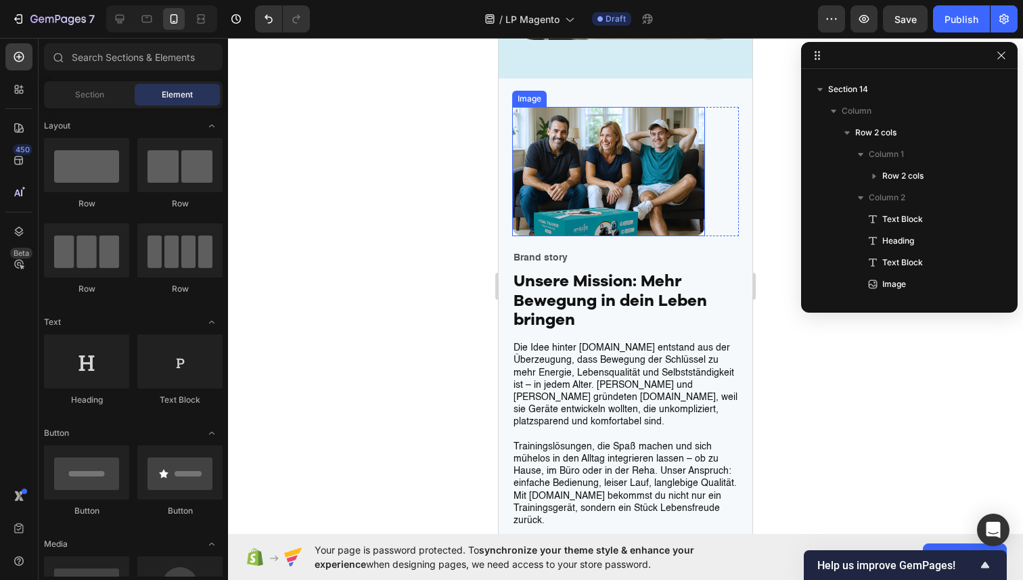
click at [379, 240] on div at bounding box center [625, 309] width 795 height 542
click at [481, 301] on div at bounding box center [625, 309] width 795 height 542
click at [429, 345] on div at bounding box center [625, 309] width 795 height 542
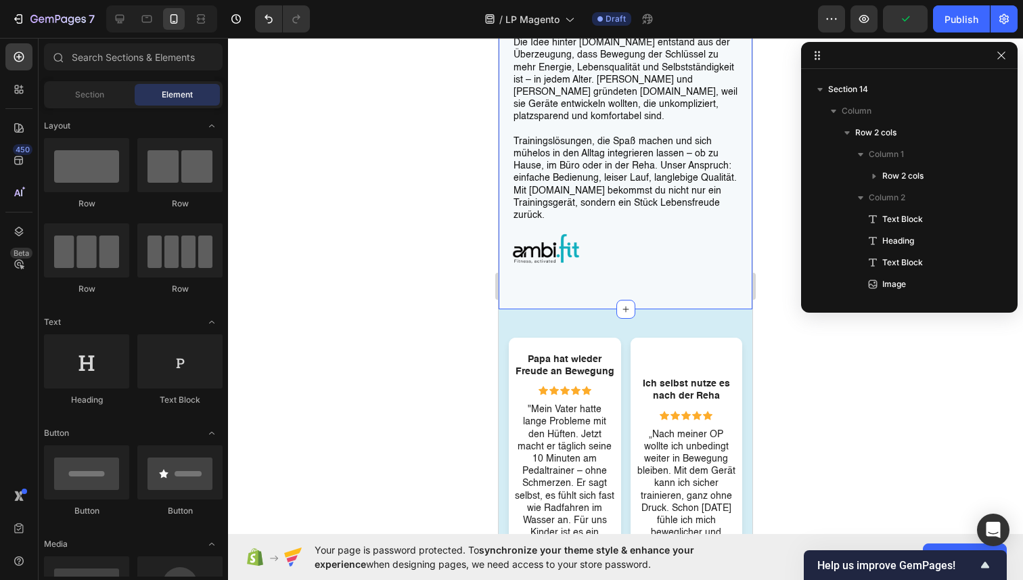
click at [696, 295] on div "Image Image Row Brand story Text Block Unsere Mission: Mehr Bewegung in dein Le…" at bounding box center [626, 40] width 254 height 535
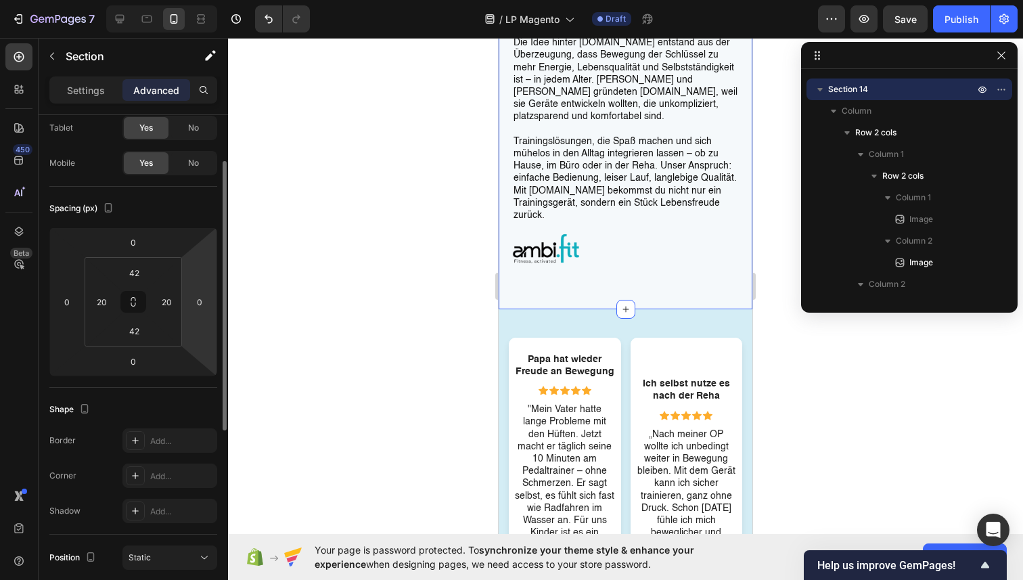
scroll to position [79, 0]
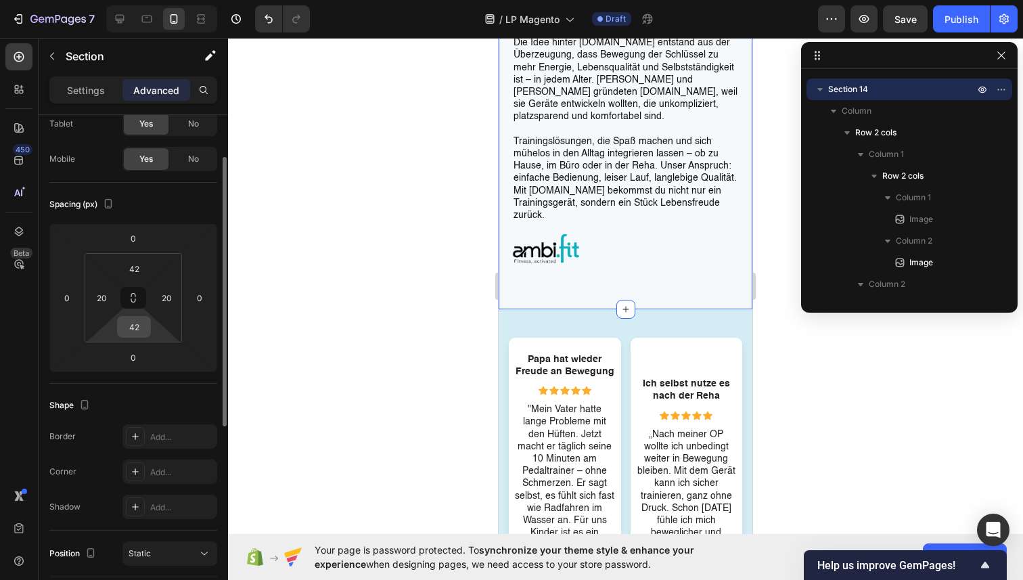
click at [135, 326] on input "42" at bounding box center [133, 327] width 27 height 20
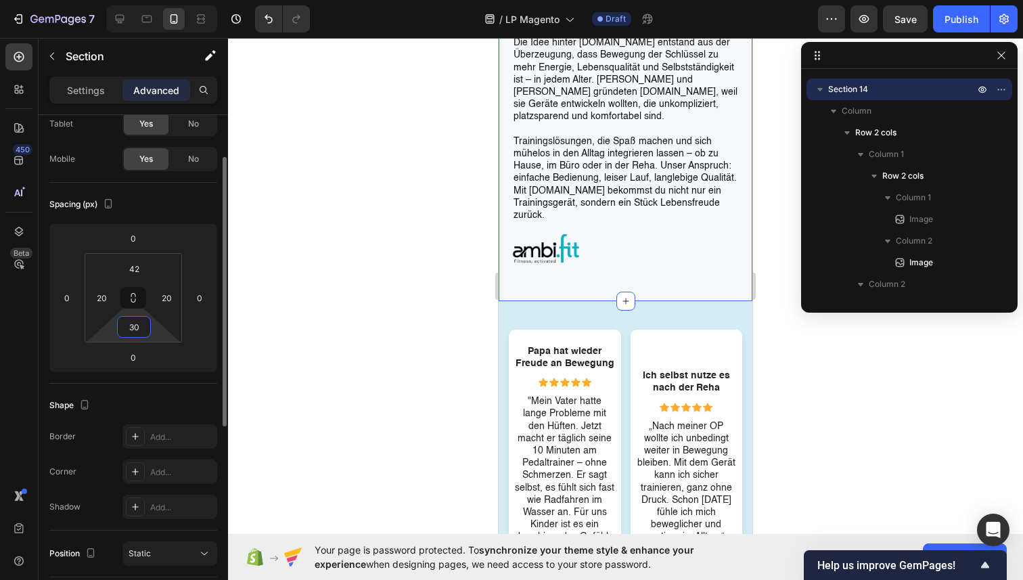
type input "3"
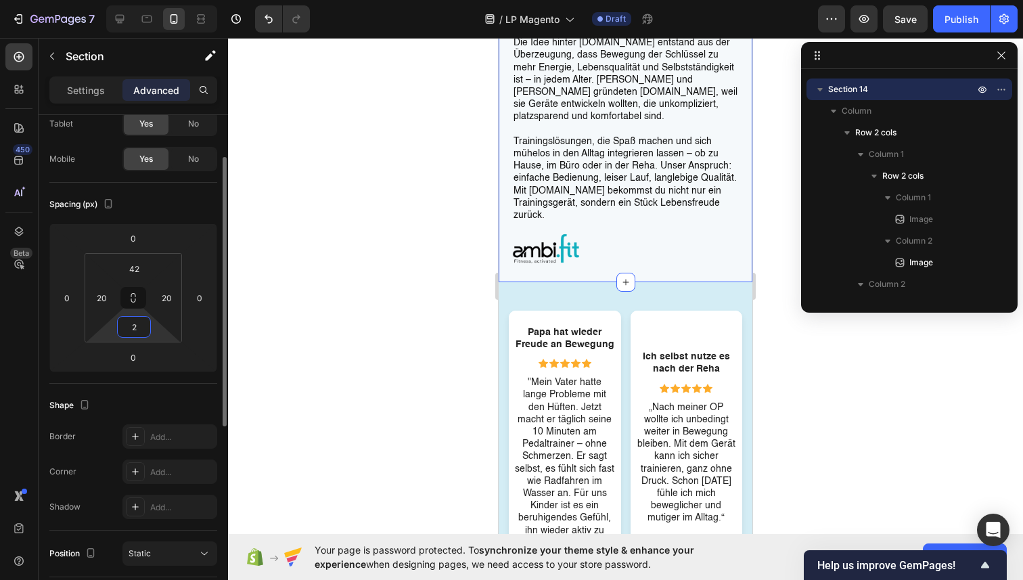
type input "20"
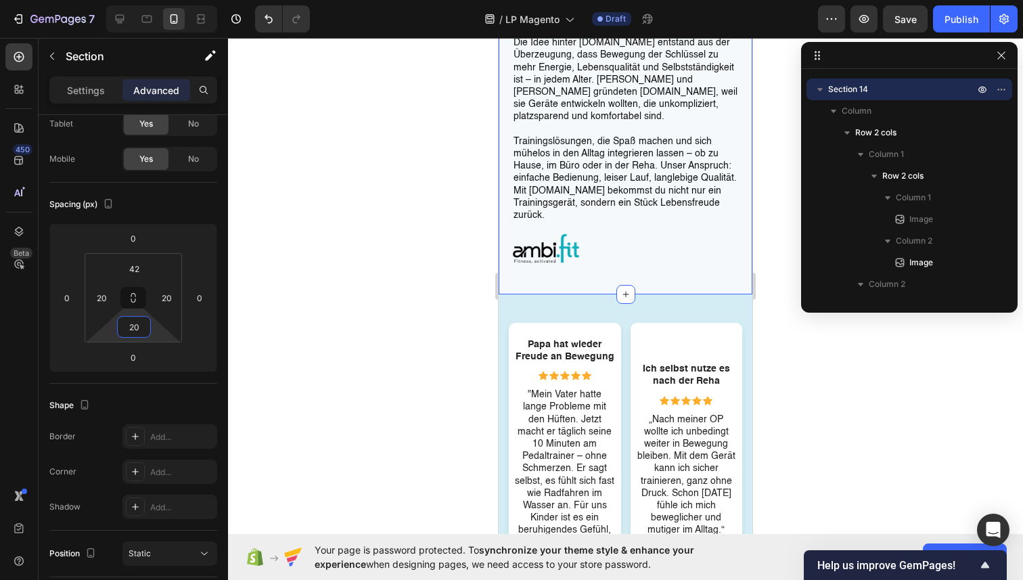
click at [367, 303] on div at bounding box center [625, 309] width 795 height 542
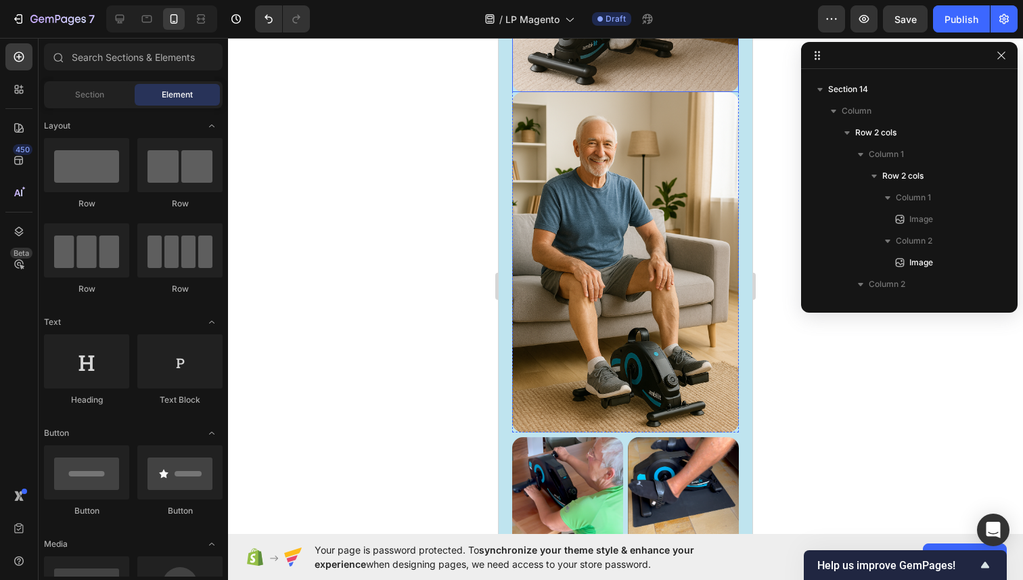
scroll to position [9623, 0]
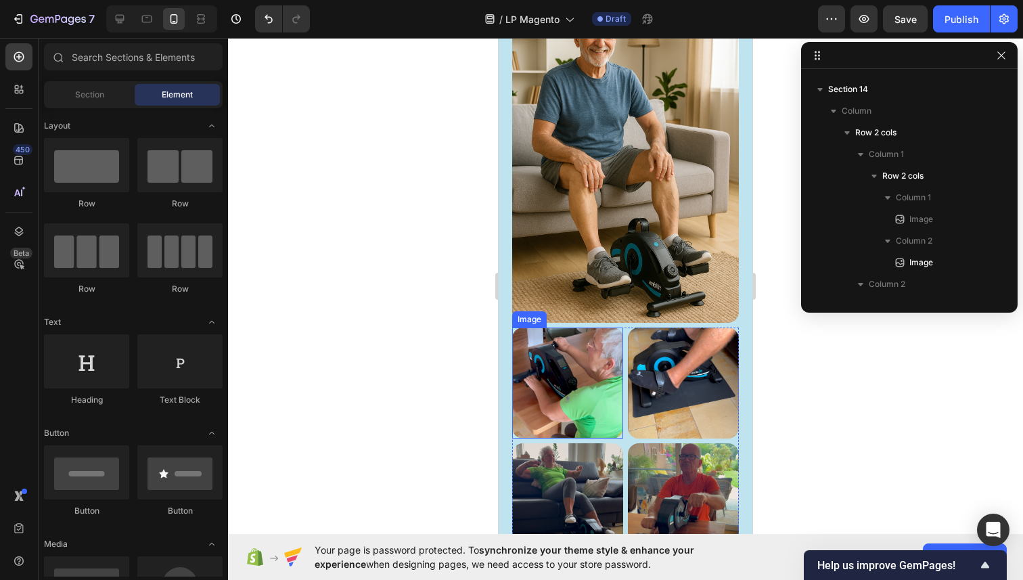
click at [622, 350] on img at bounding box center [567, 383] width 111 height 111
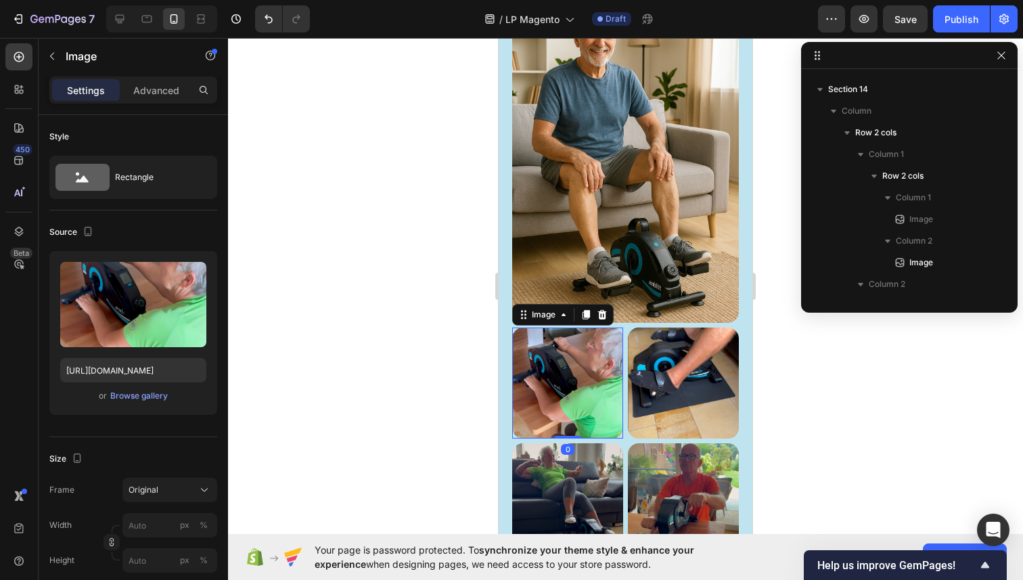
scroll to position [841, 0]
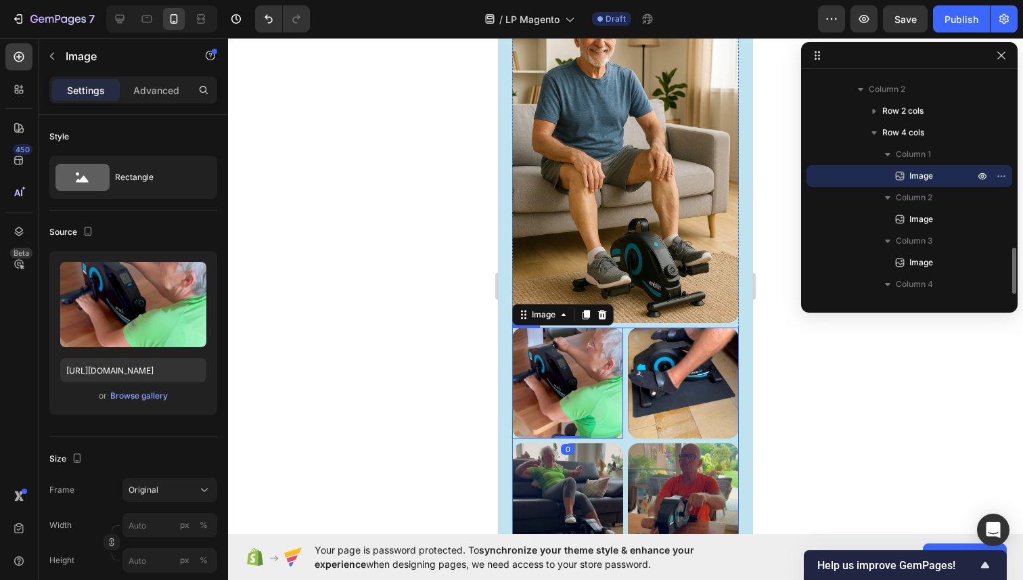
click at [627, 336] on div "Image 0 Image Image Image Row" at bounding box center [625, 441] width 227 height 227
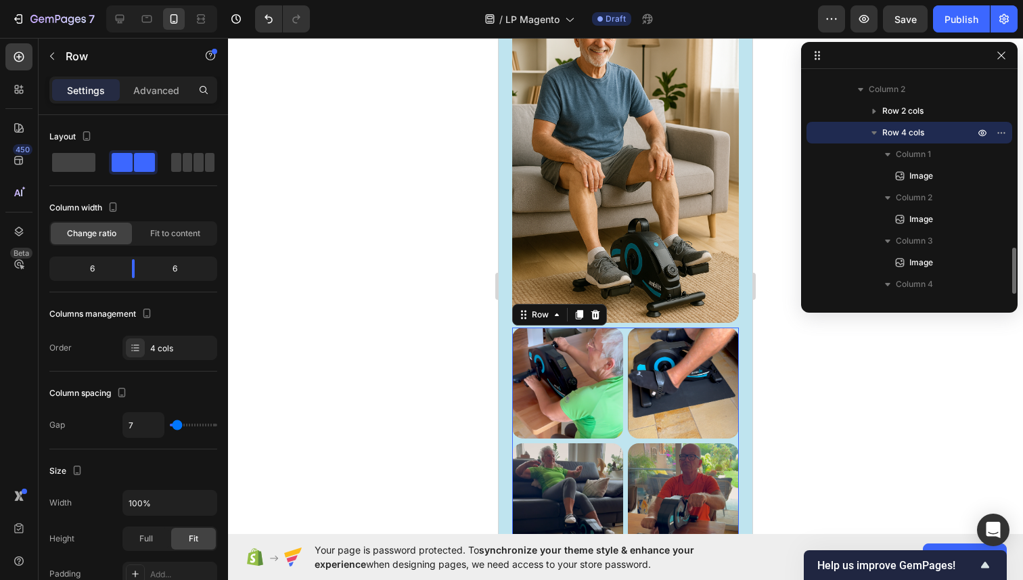
click at [908, 133] on span "Row 4 cols" at bounding box center [904, 133] width 42 height 14
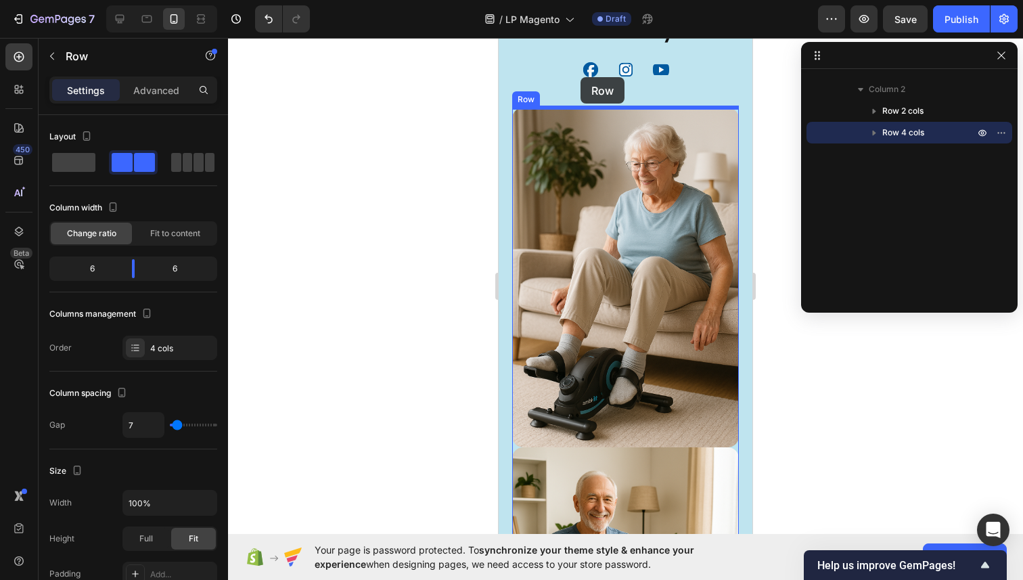
scroll to position [9092, 0]
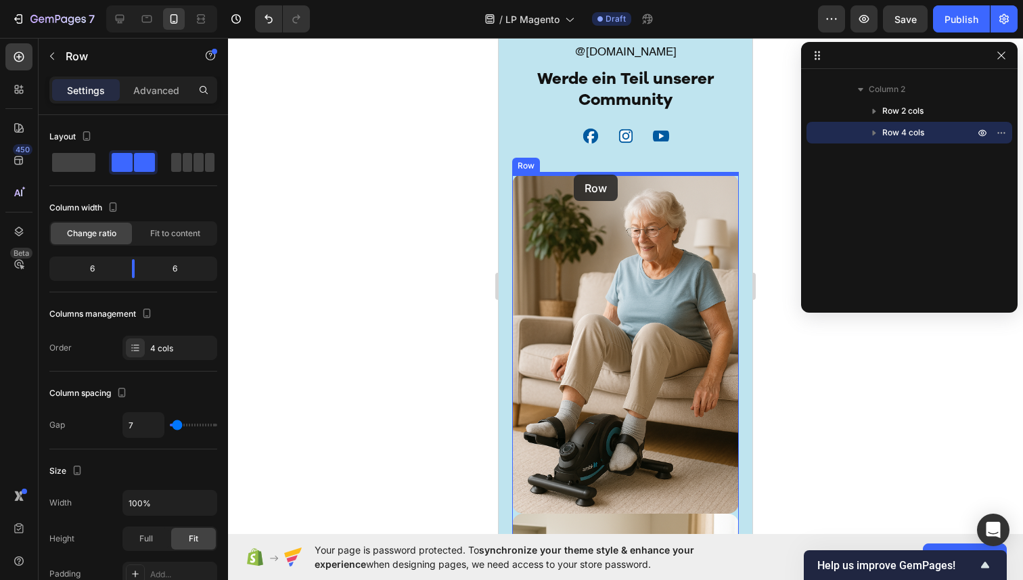
drag, startPoint x: 520, startPoint y: 316, endPoint x: 573, endPoint y: 176, distance: 149.7
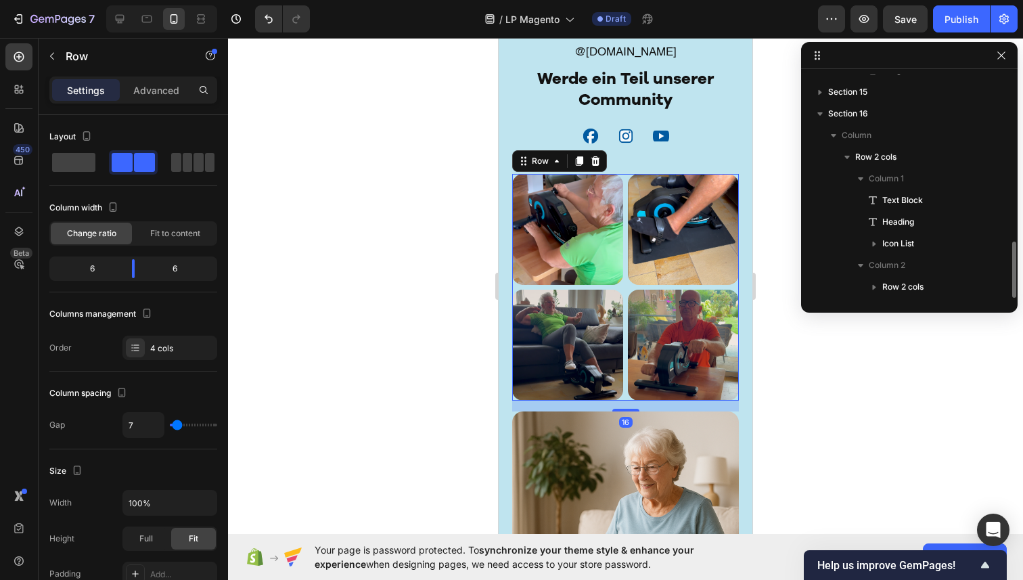
scroll to position [665, 0]
click at [118, 18] on icon at bounding box center [120, 19] width 9 height 9
type input "12"
type input "1200"
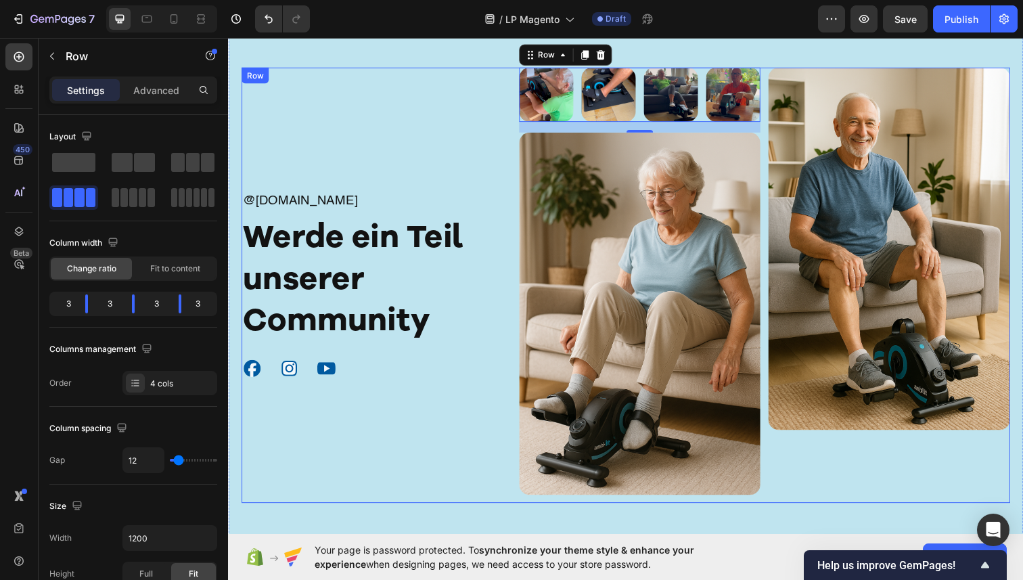
scroll to position [8854, 0]
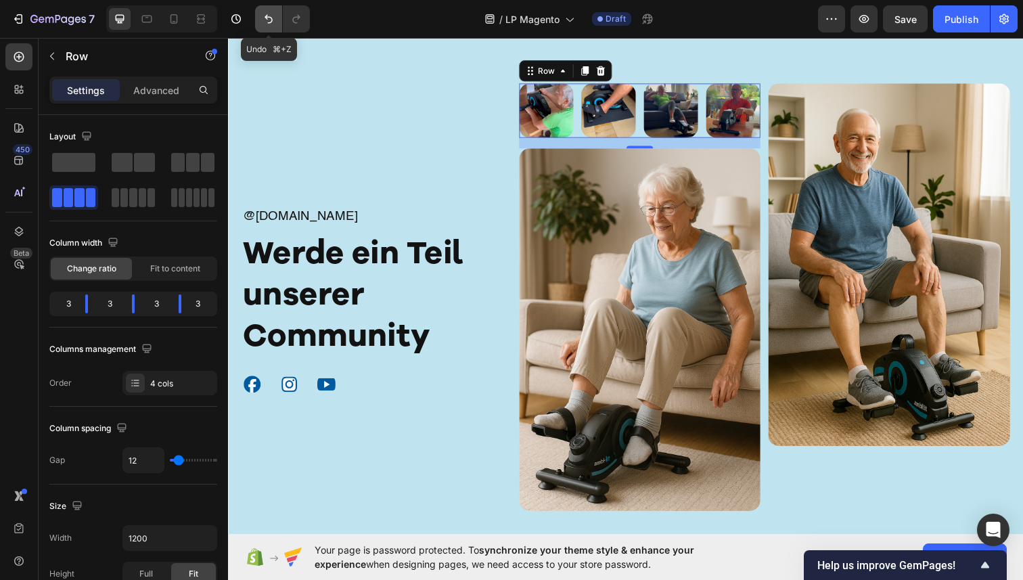
click at [270, 14] on icon "Undo/Redo" at bounding box center [269, 19] width 14 height 14
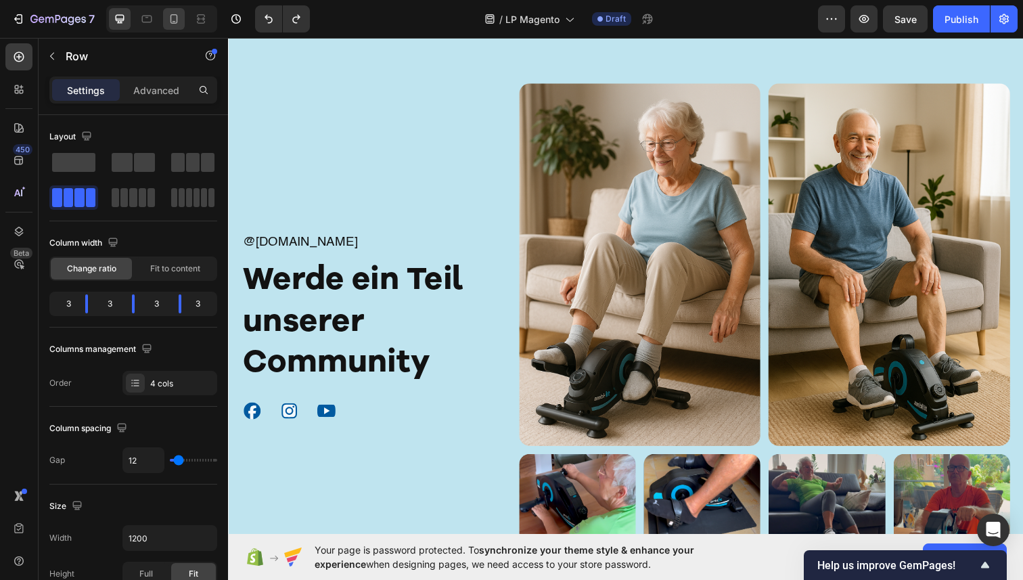
click at [171, 20] on icon at bounding box center [174, 18] width 7 height 9
type input "7"
type input "100%"
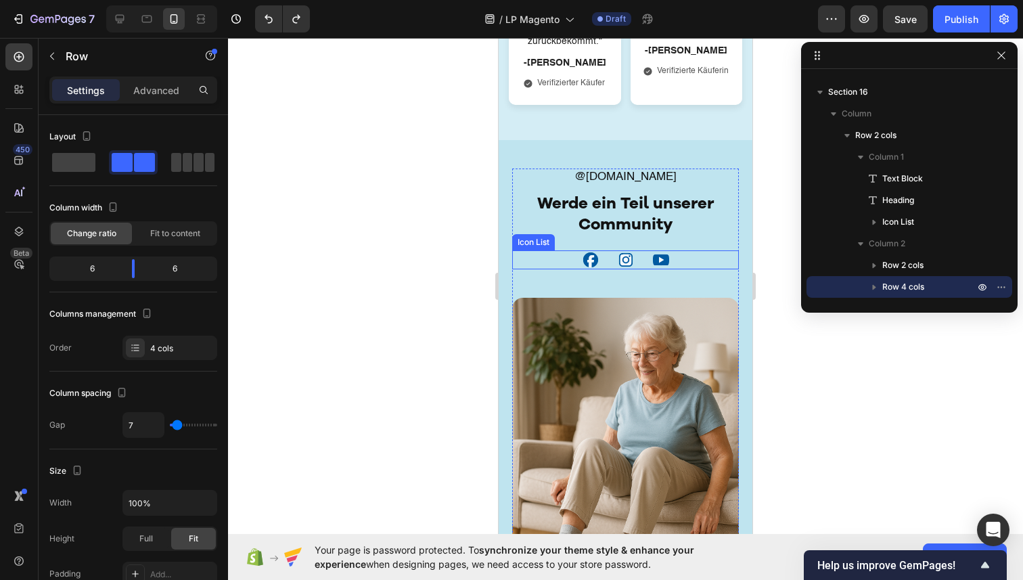
scroll to position [8699, 0]
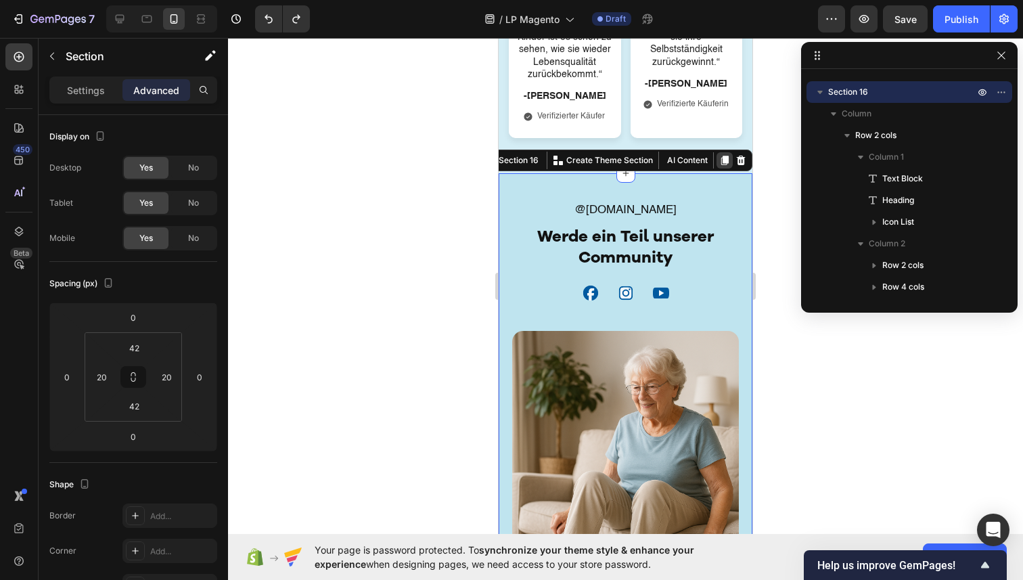
click at [728, 156] on icon at bounding box center [724, 160] width 7 height 9
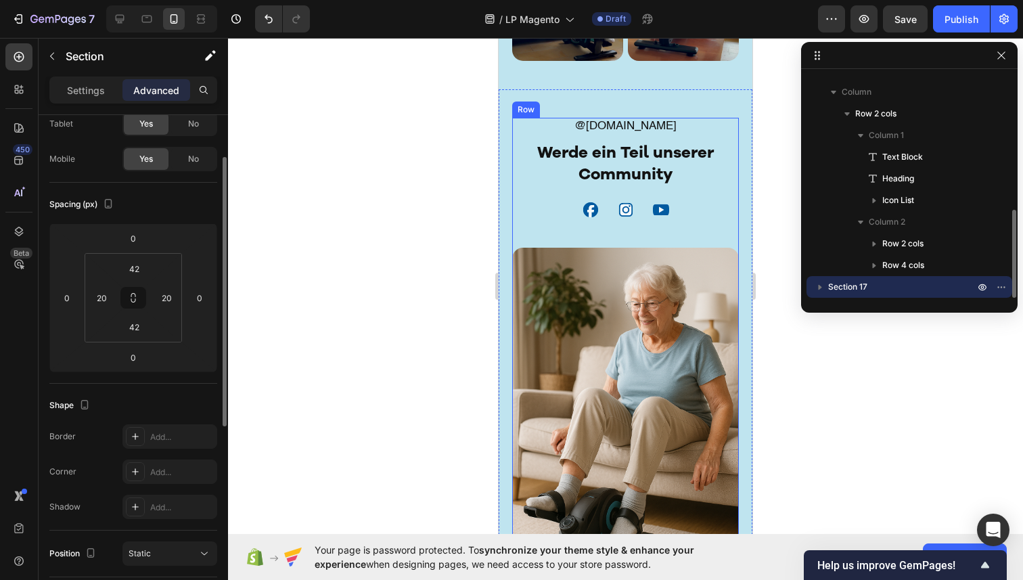
scroll to position [9884, 0]
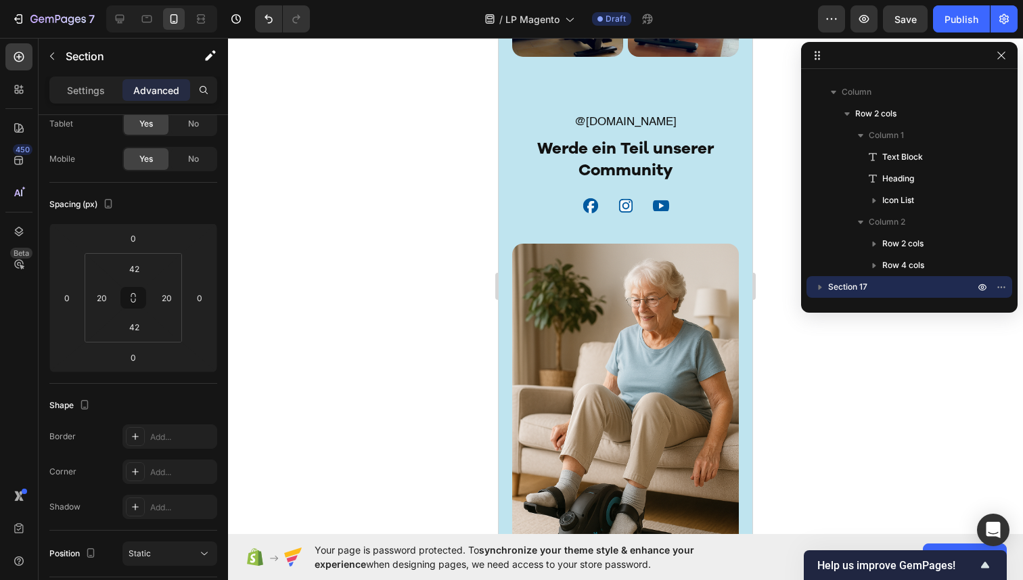
click at [537, 152] on h2 "Werde ein Teil unserer Community" at bounding box center [625, 159] width 227 height 45
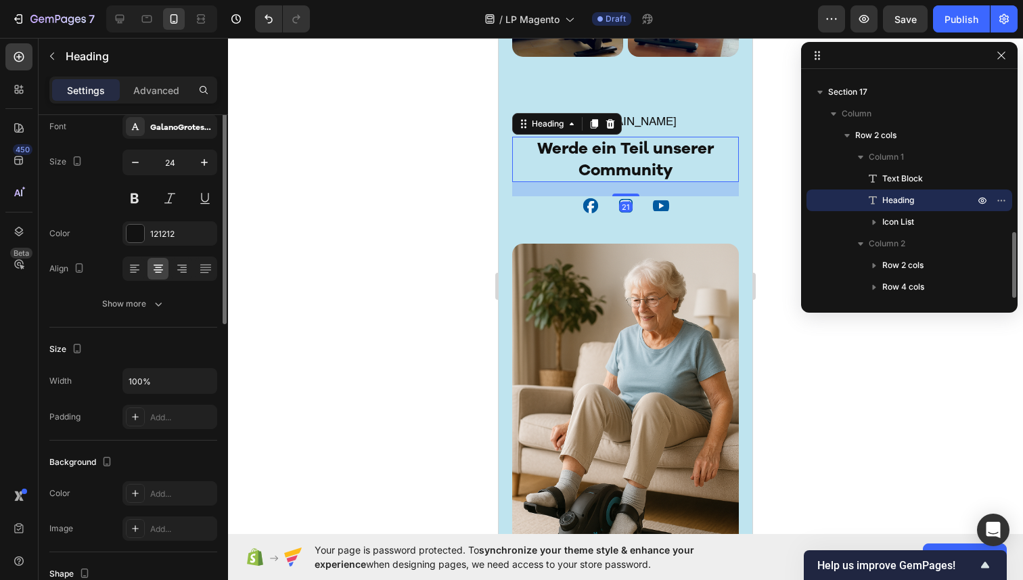
scroll to position [0, 0]
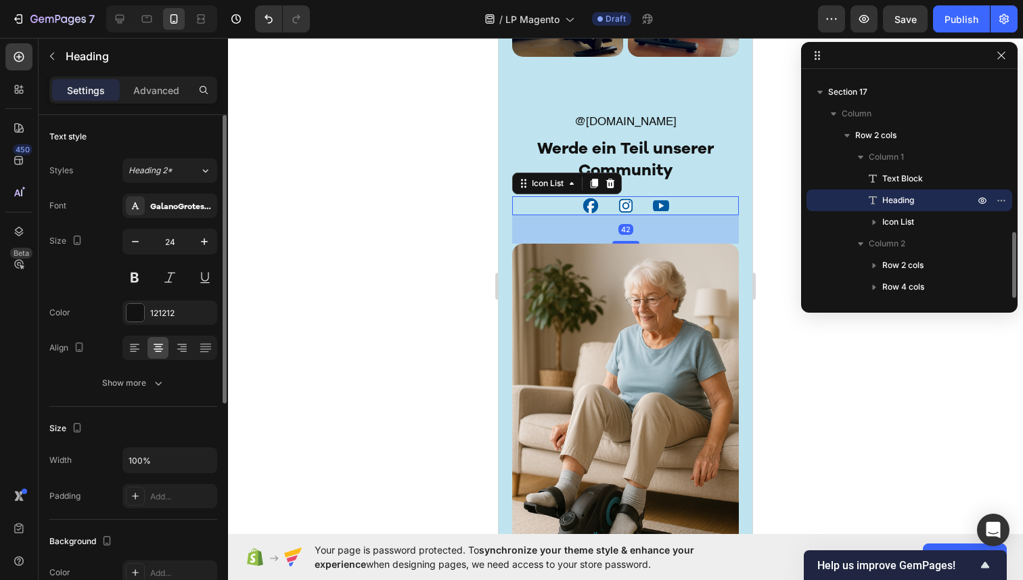
click at [517, 198] on div "Icon Icon Icon" at bounding box center [625, 205] width 227 height 19
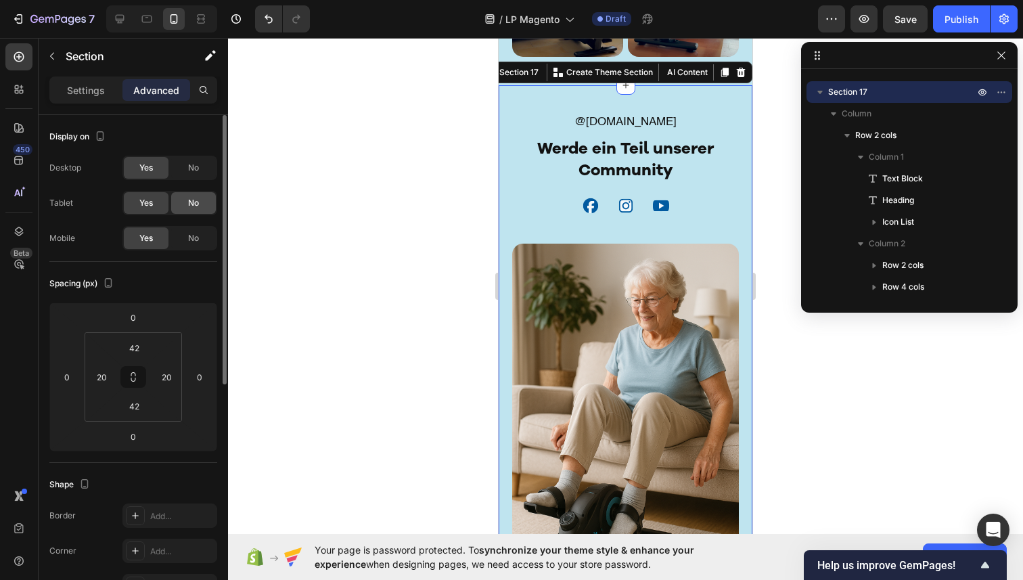
click at [201, 206] on div "No" at bounding box center [193, 203] width 45 height 22
click at [199, 169] on div "No" at bounding box center [193, 168] width 45 height 22
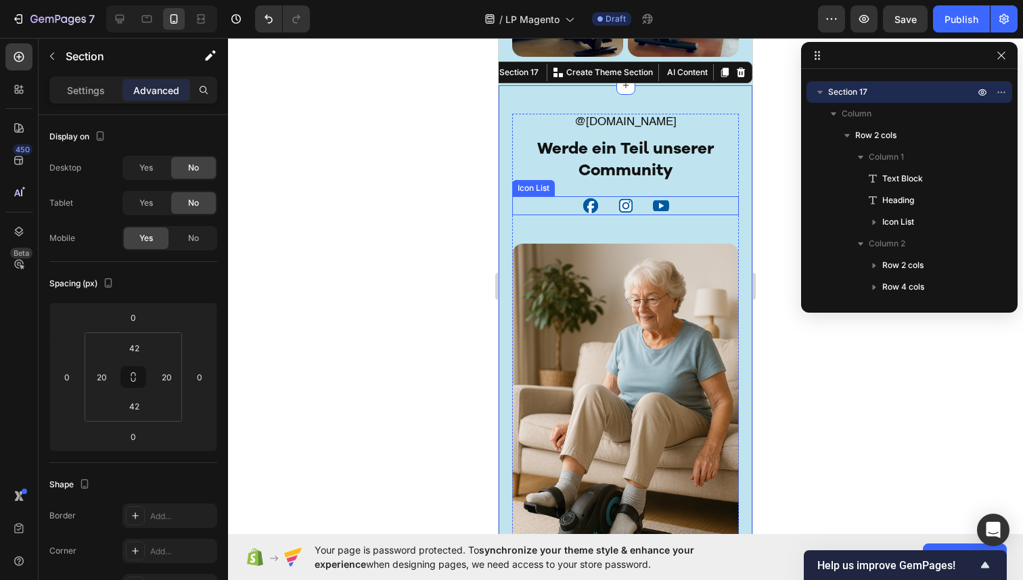
scroll to position [9766, 0]
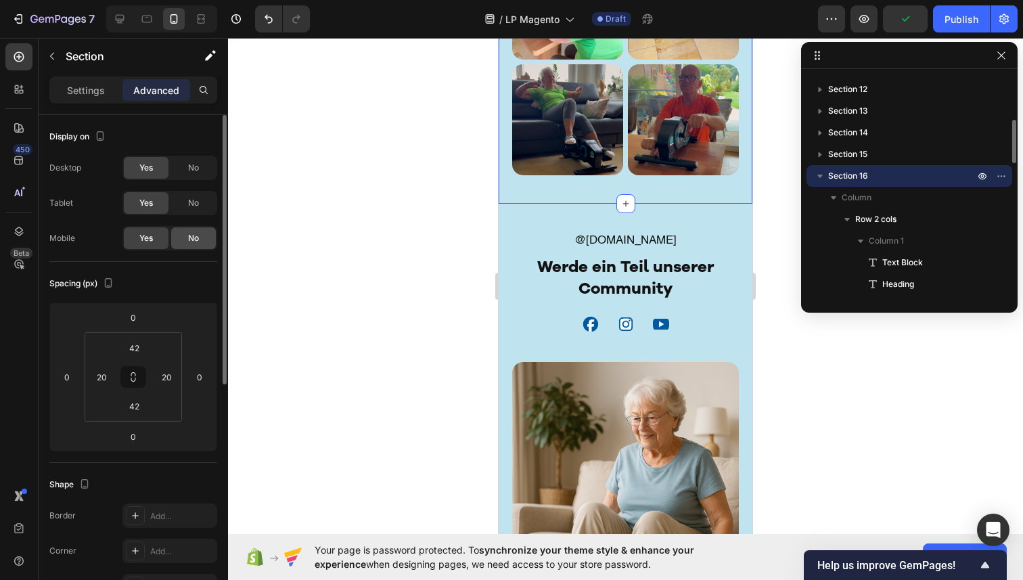
click at [202, 241] on div "No" at bounding box center [193, 238] width 45 height 22
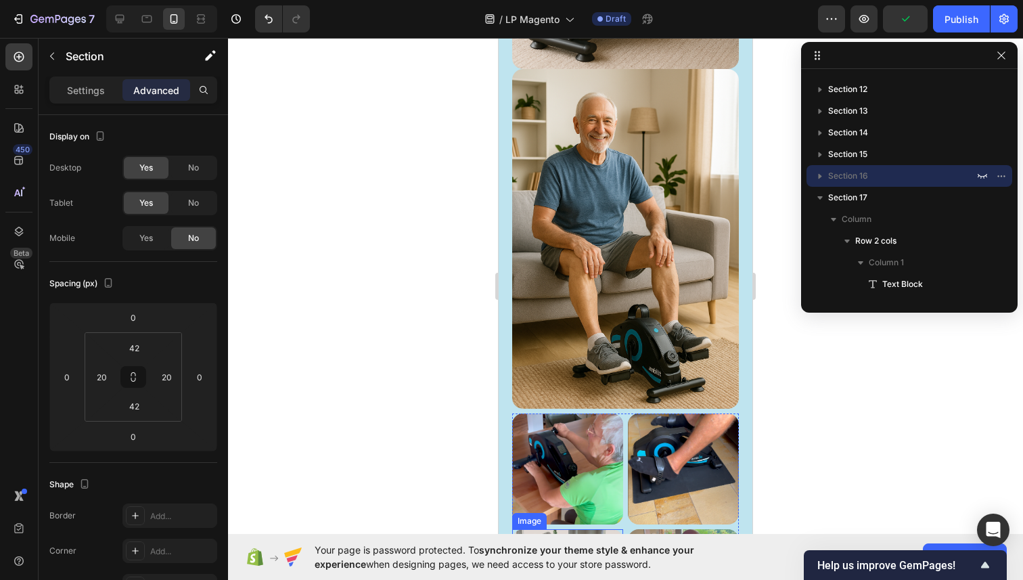
scroll to position [9306, 0]
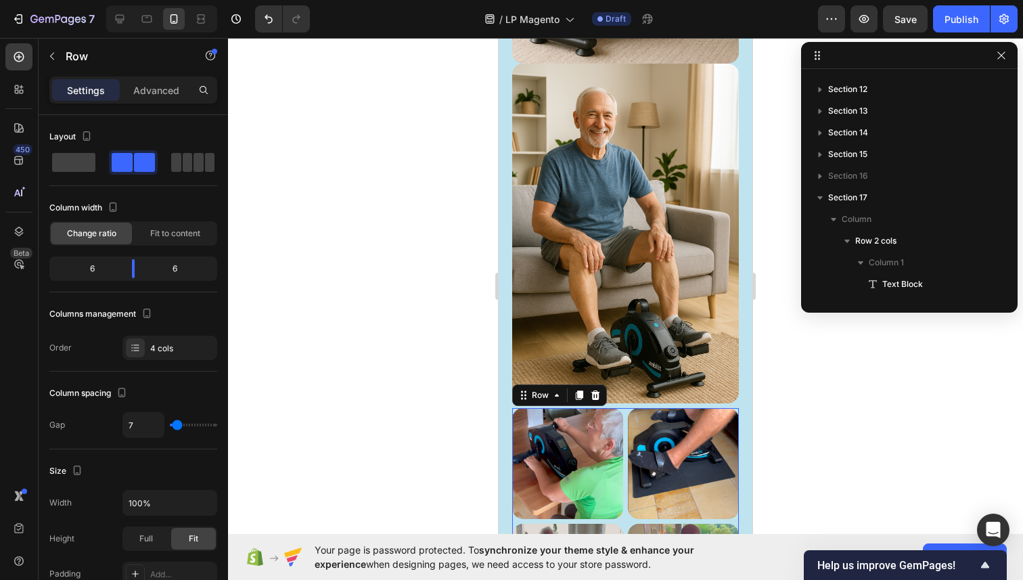
click at [624, 416] on div "Image Image Image Image Row 0" at bounding box center [625, 521] width 227 height 227
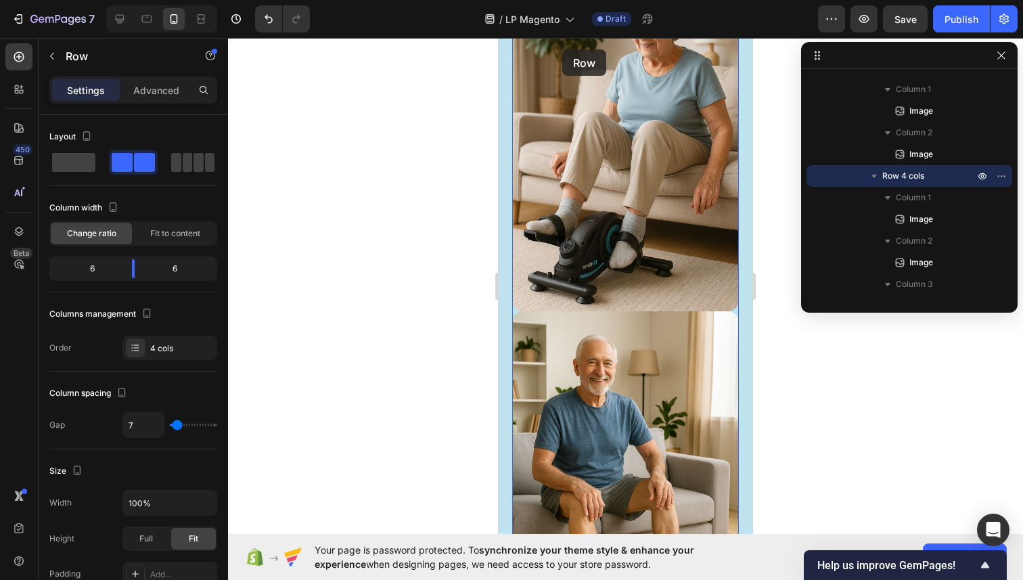
scroll to position [9004, 0]
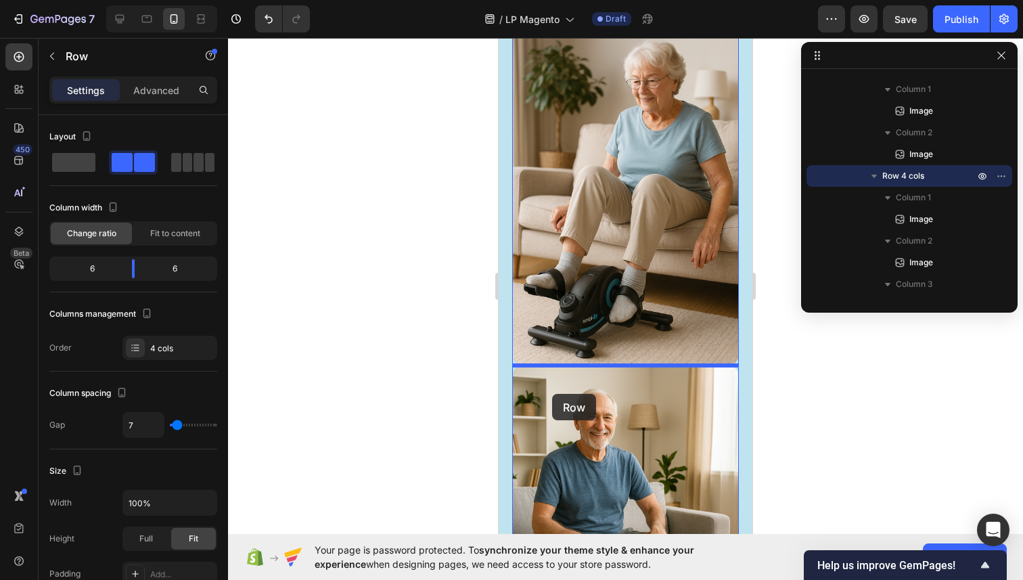
drag, startPoint x: 529, startPoint y: 398, endPoint x: 552, endPoint y: 394, distance: 24.0
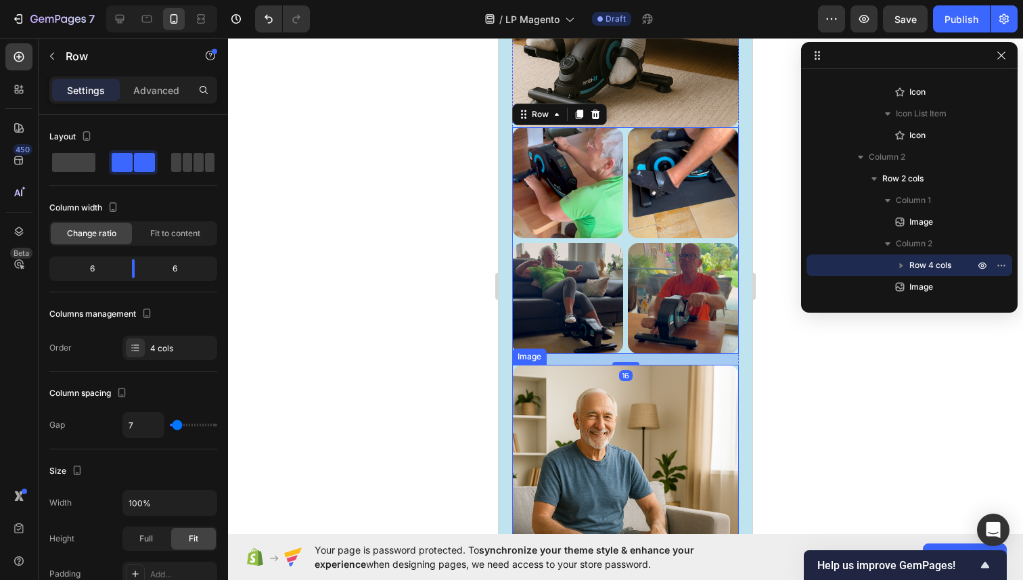
scroll to position [9014, 0]
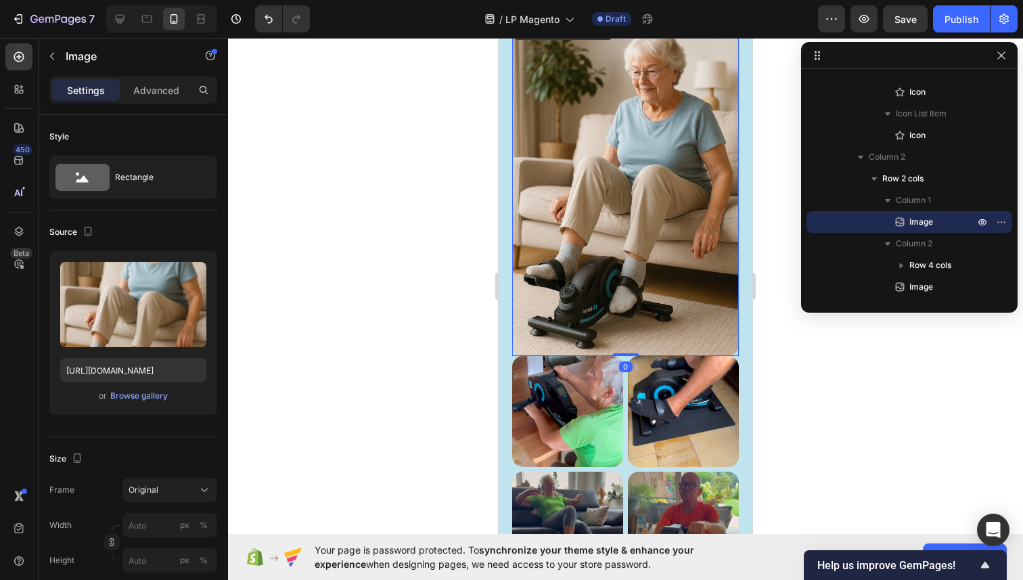
click at [633, 330] on img at bounding box center [625, 186] width 227 height 340
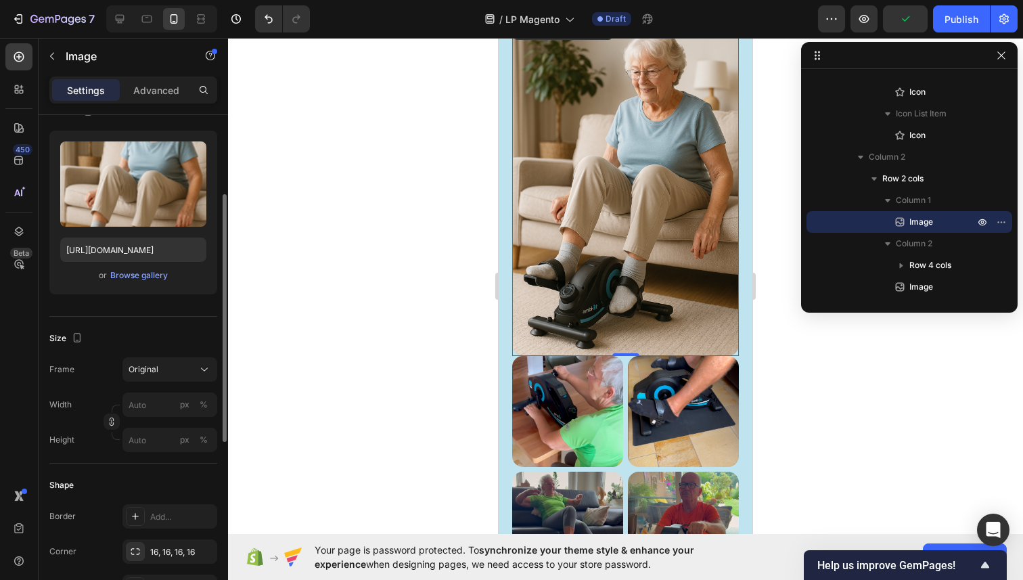
scroll to position [185, 0]
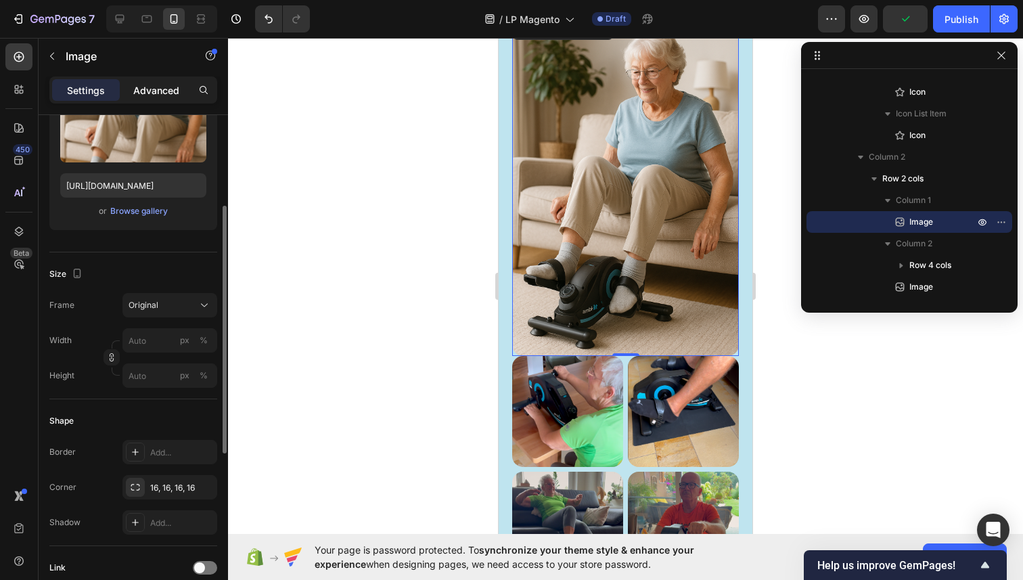
click at [158, 87] on p "Advanced" at bounding box center [156, 90] width 46 height 14
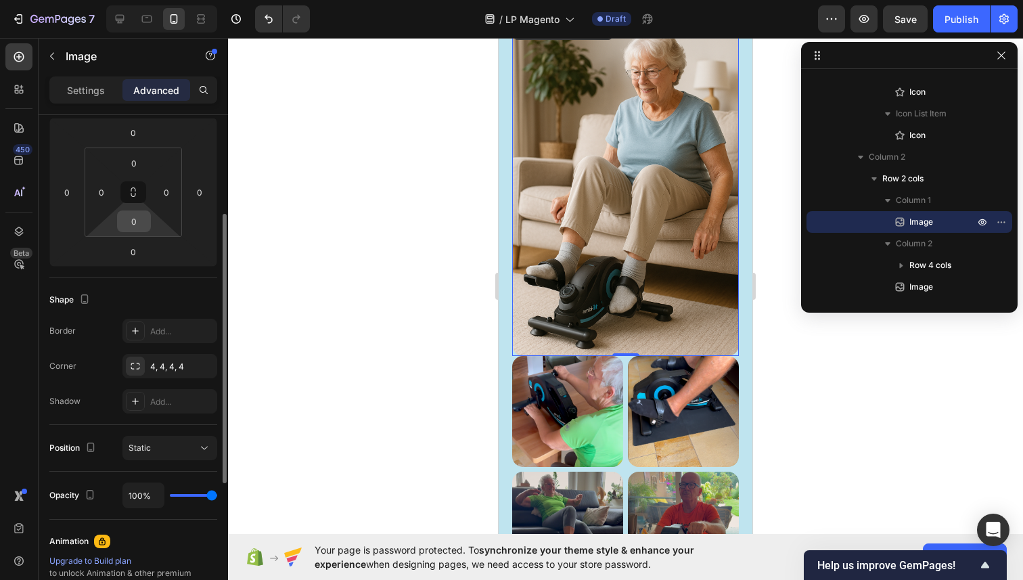
click at [147, 217] on input "0" at bounding box center [133, 221] width 27 height 20
click at [150, 220] on div "0" at bounding box center [134, 221] width 34 height 22
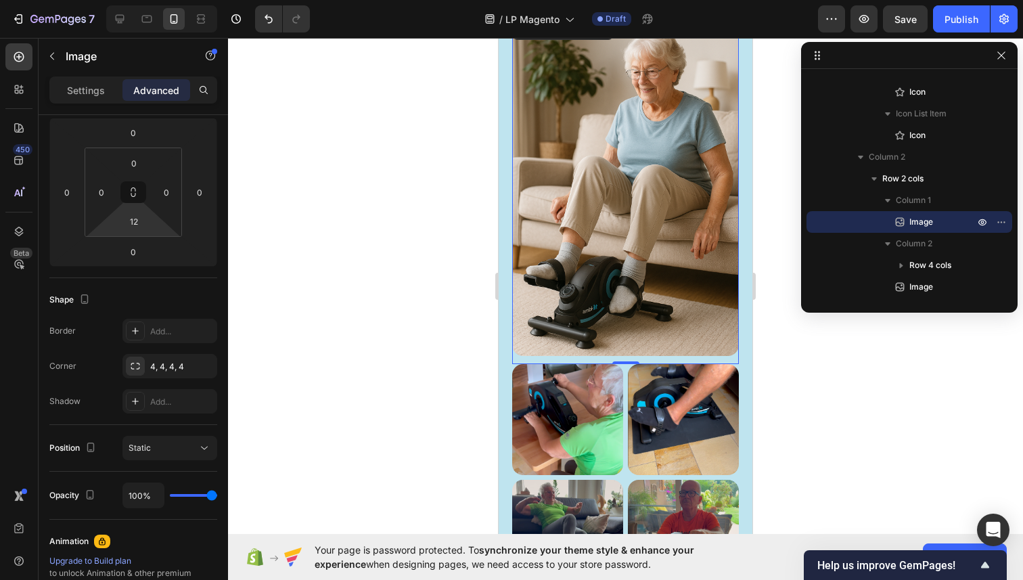
type input "14"
click at [157, 0] on html "7 / LP Magento Draft Preview Save Publish 450 Beta Sections(18) Elements(83) Se…" at bounding box center [511, 0] width 1023 height 0
click at [420, 248] on div at bounding box center [625, 309] width 795 height 542
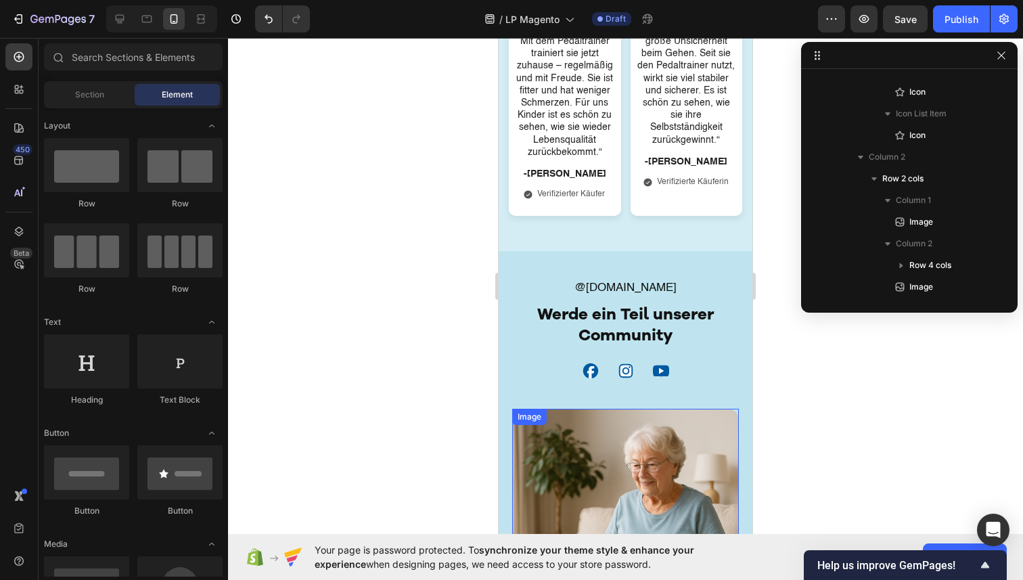
scroll to position [8661, 0]
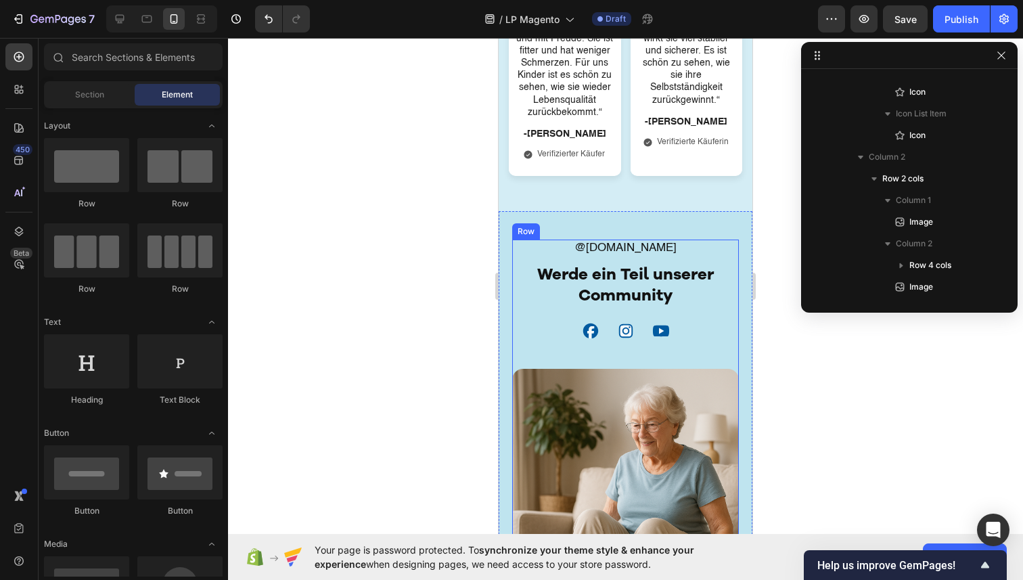
click at [548, 309] on div "@ambi.fit Text Block Werde ein Teil unserer Community Heading Icon Icon Icon Ic…" at bounding box center [625, 305] width 227 height 130
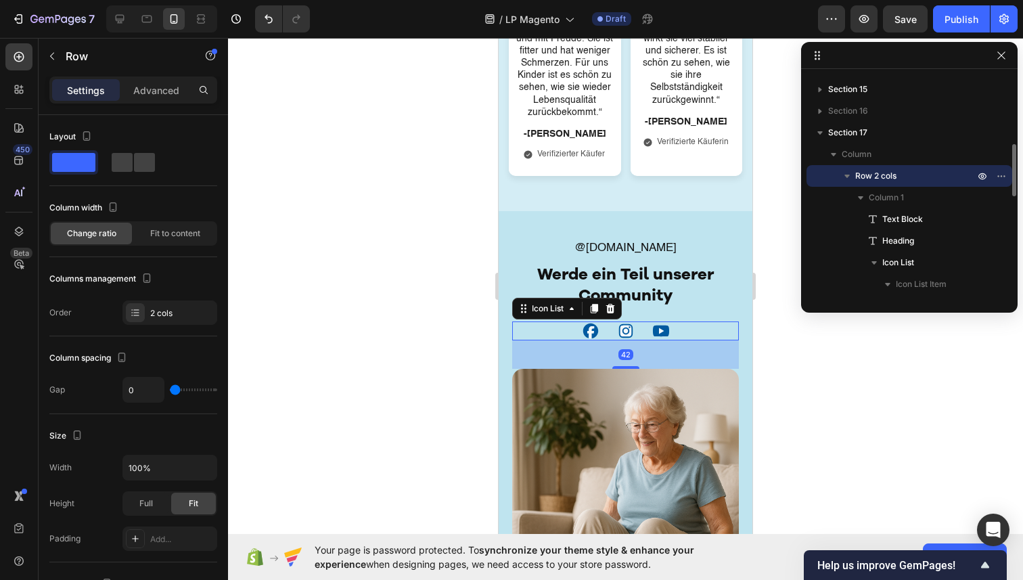
click at [545, 334] on div "Icon Icon Icon" at bounding box center [625, 330] width 227 height 19
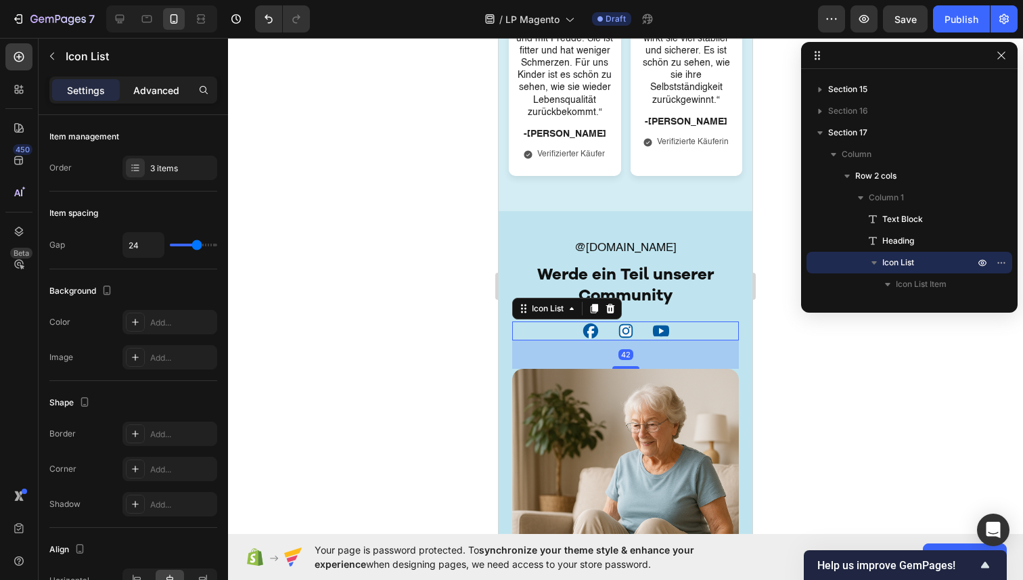
click at [155, 97] on div "Advanced" at bounding box center [156, 90] width 68 height 22
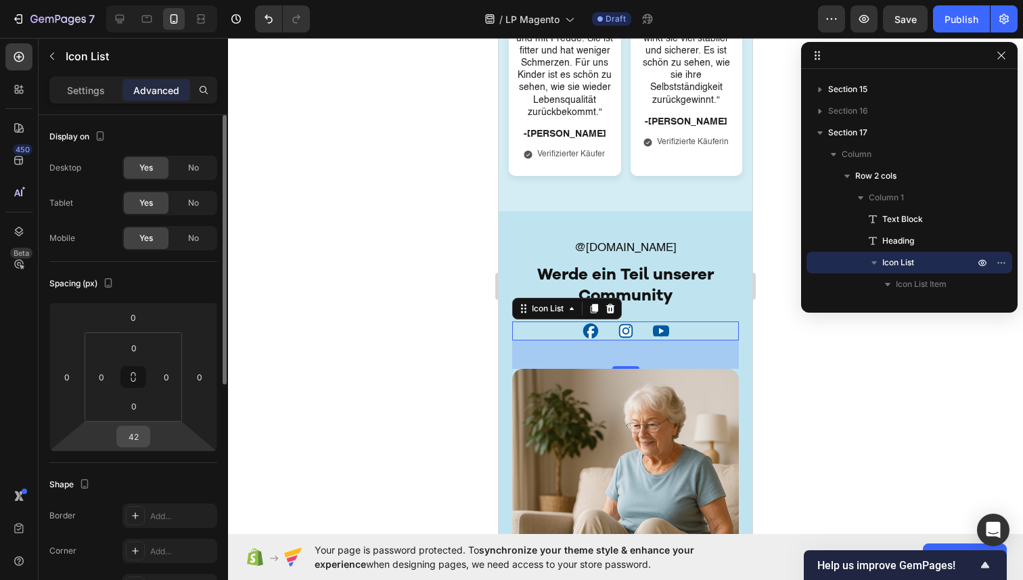
click at [137, 439] on input "42" at bounding box center [133, 436] width 27 height 20
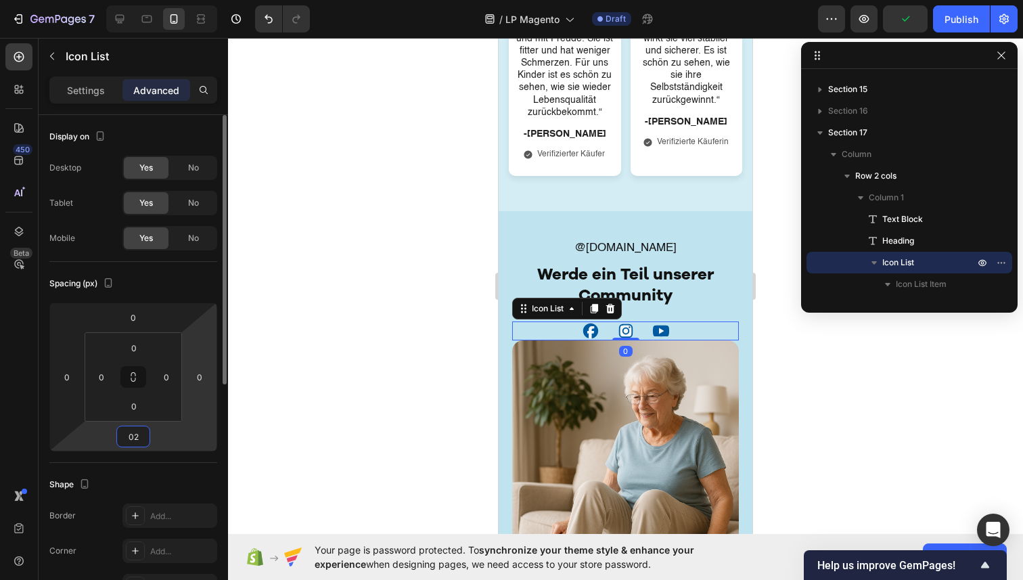
type input "020"
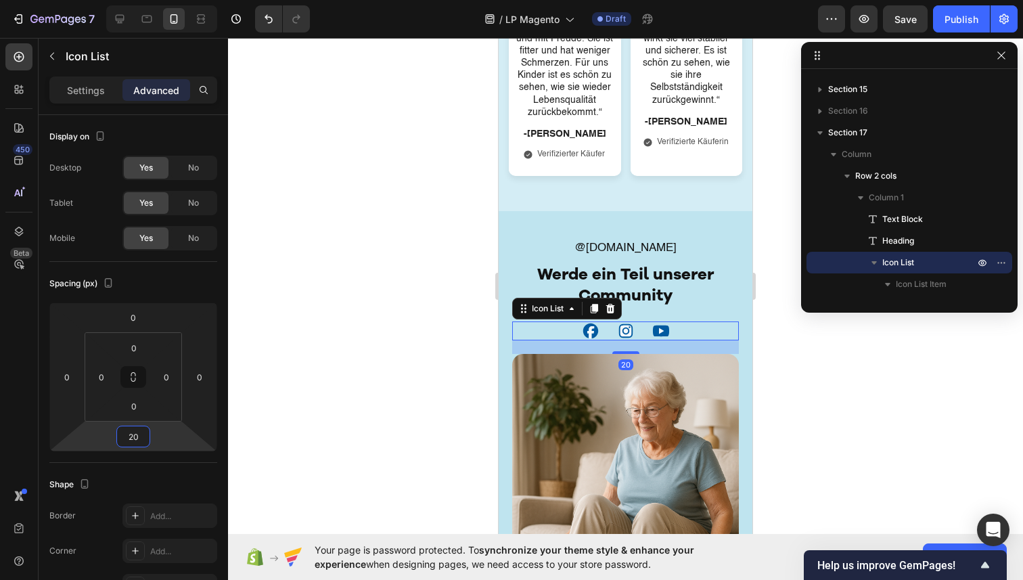
click at [323, 304] on div at bounding box center [625, 309] width 795 height 542
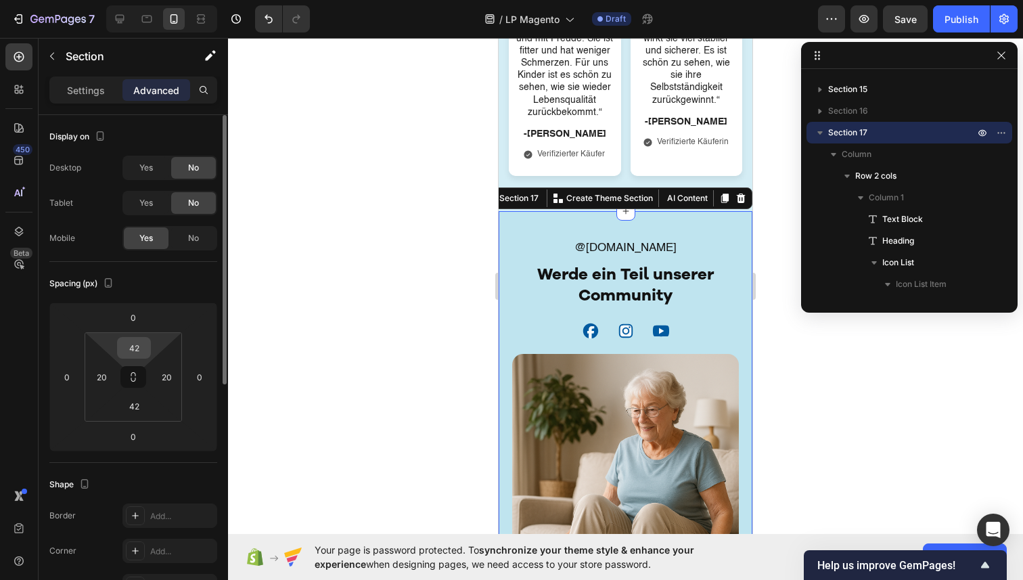
click at [143, 345] on input "42" at bounding box center [133, 348] width 27 height 20
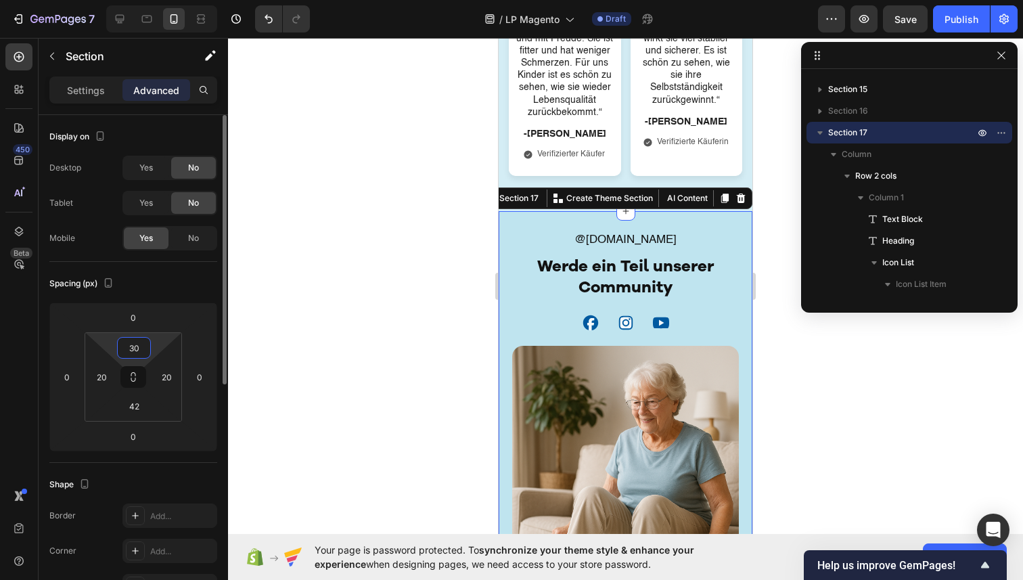
type input "3"
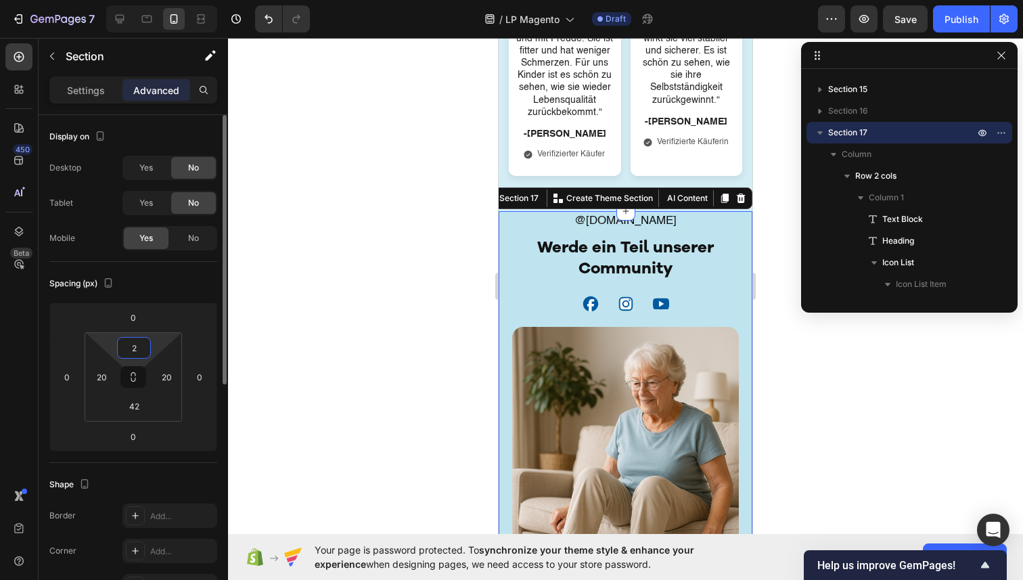
type input "20"
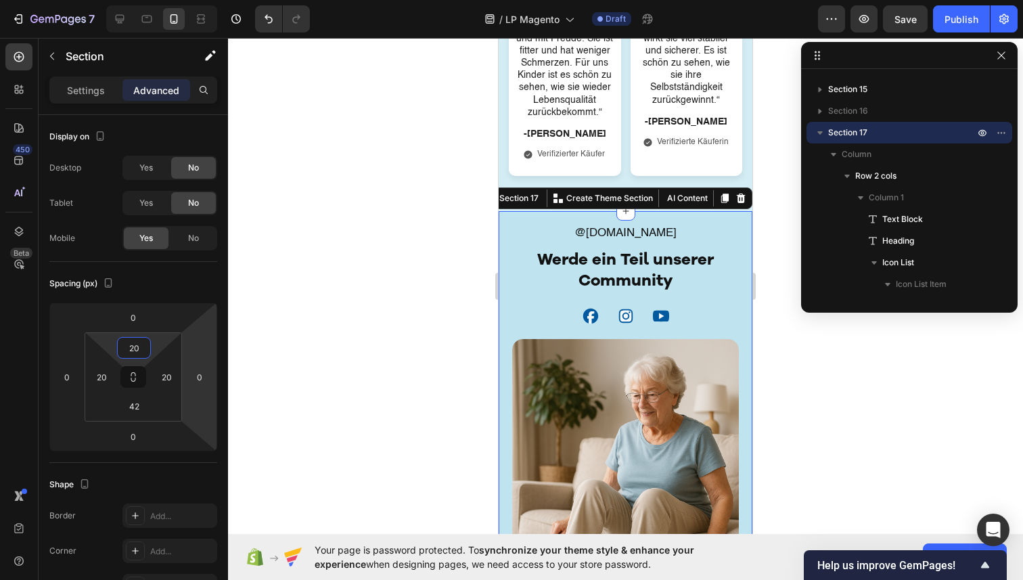
click at [404, 314] on div at bounding box center [625, 309] width 795 height 542
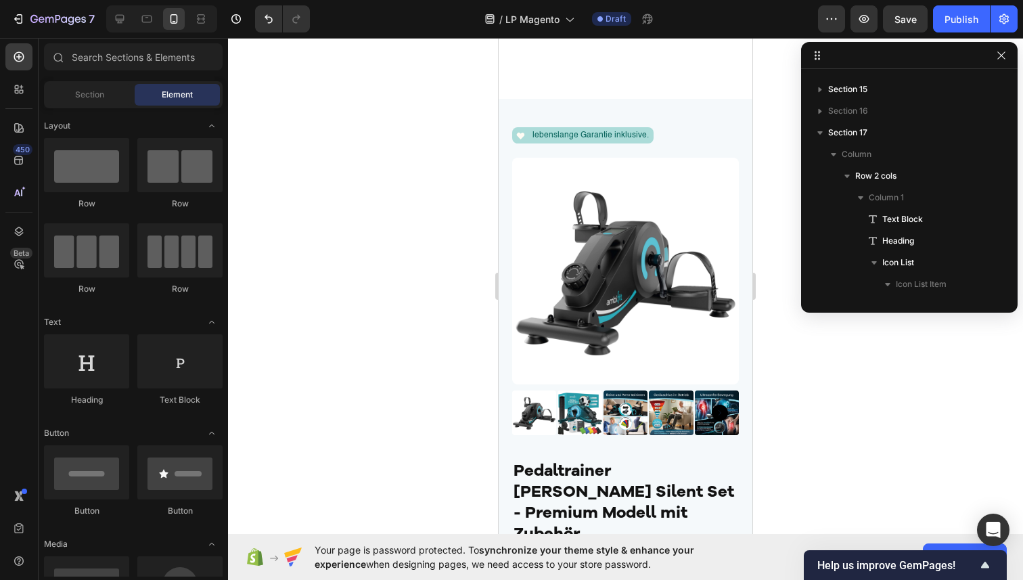
scroll to position [5334, 0]
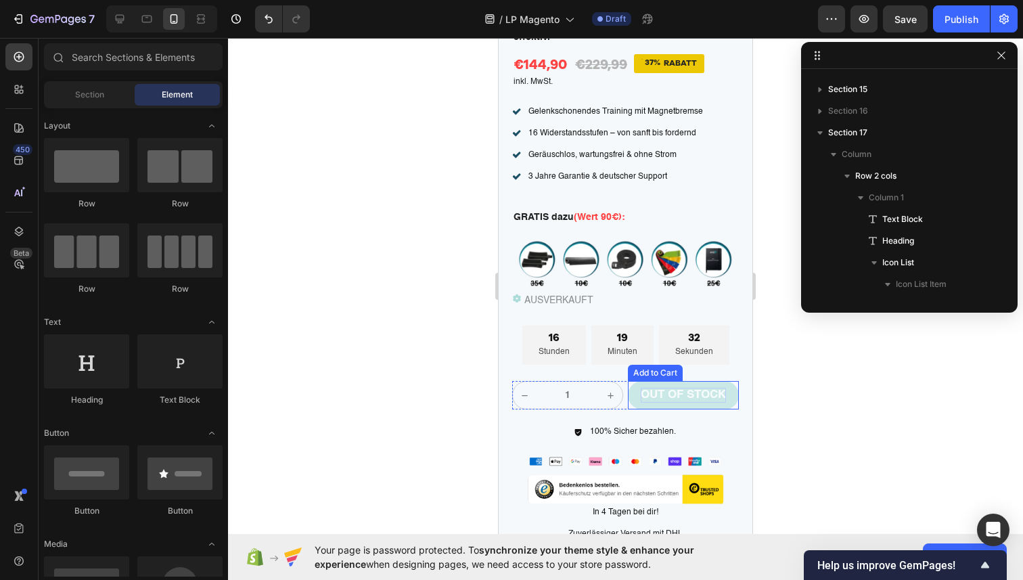
click at [652, 388] on div "Out of stock" at bounding box center [683, 395] width 85 height 15
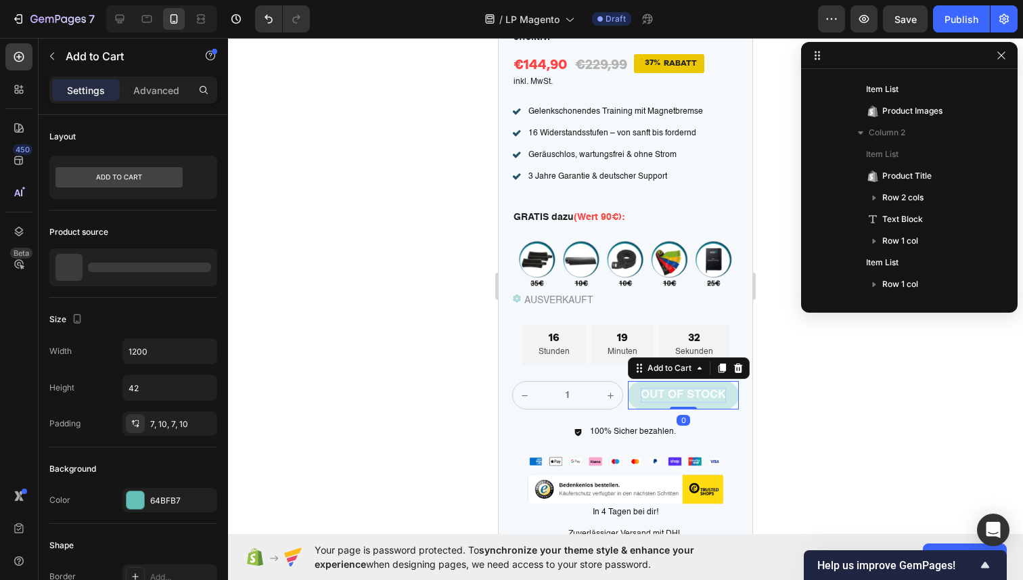
scroll to position [602, 0]
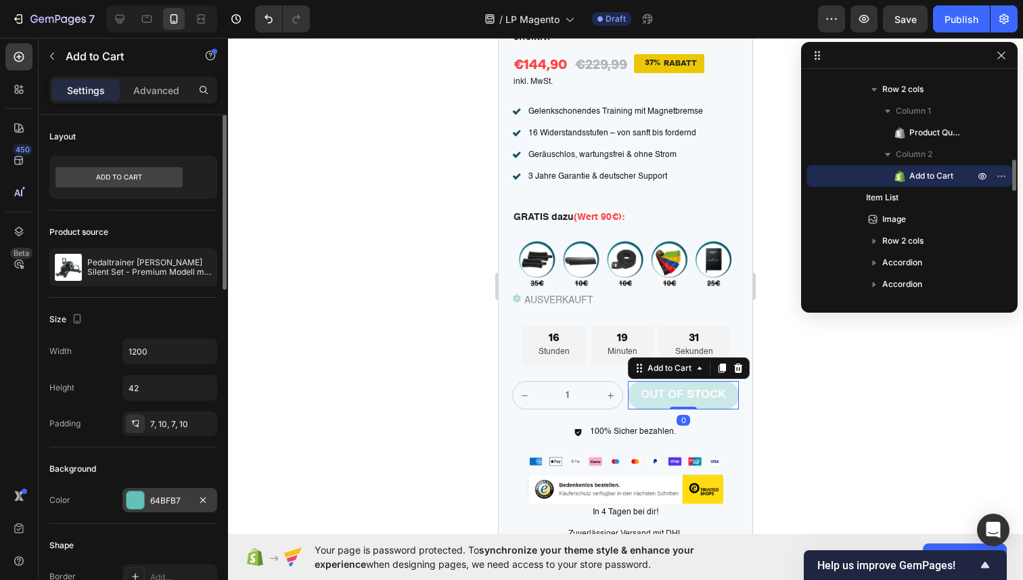
click at [190, 498] on div "64BFB7" at bounding box center [169, 500] width 95 height 24
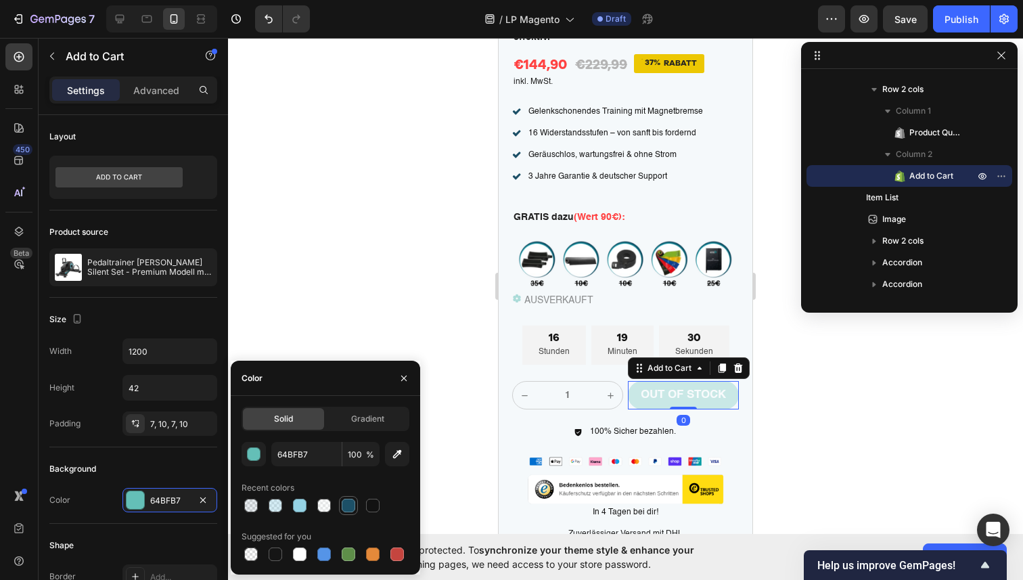
click at [340, 508] on div at bounding box center [348, 505] width 16 height 16
type input "1C5067"
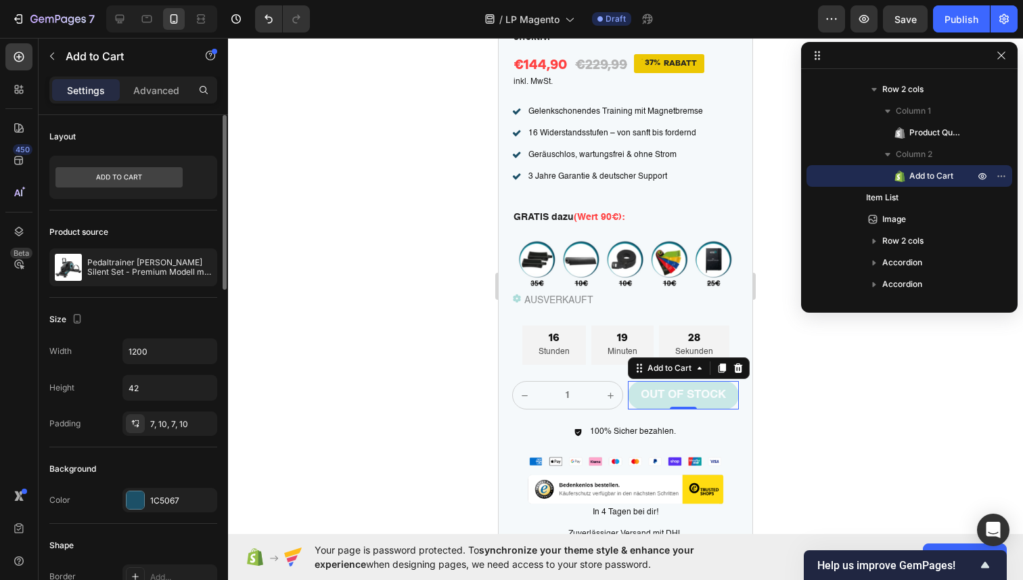
click at [152, 466] on div "Background" at bounding box center [133, 469] width 168 height 22
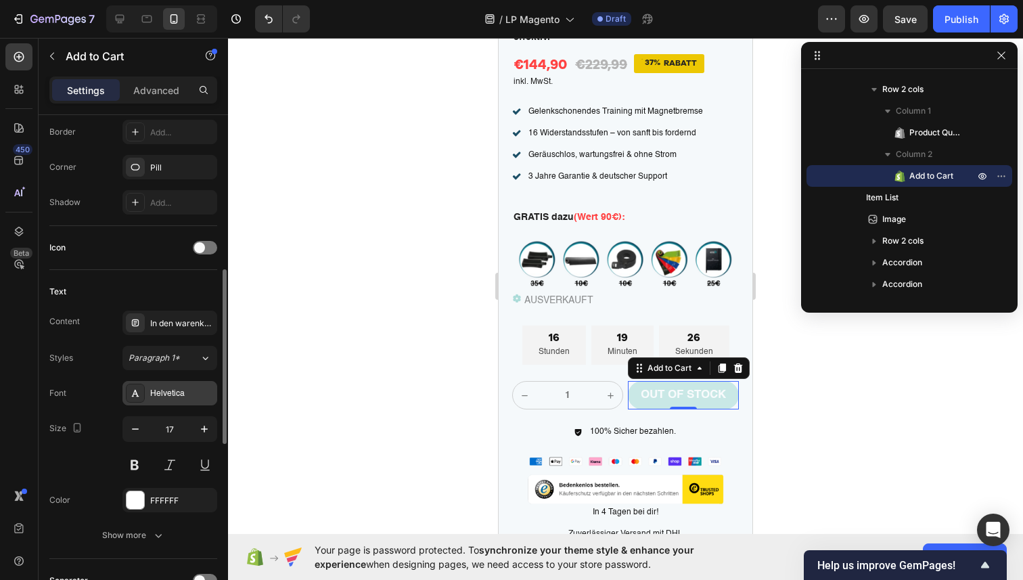
scroll to position [468, 0]
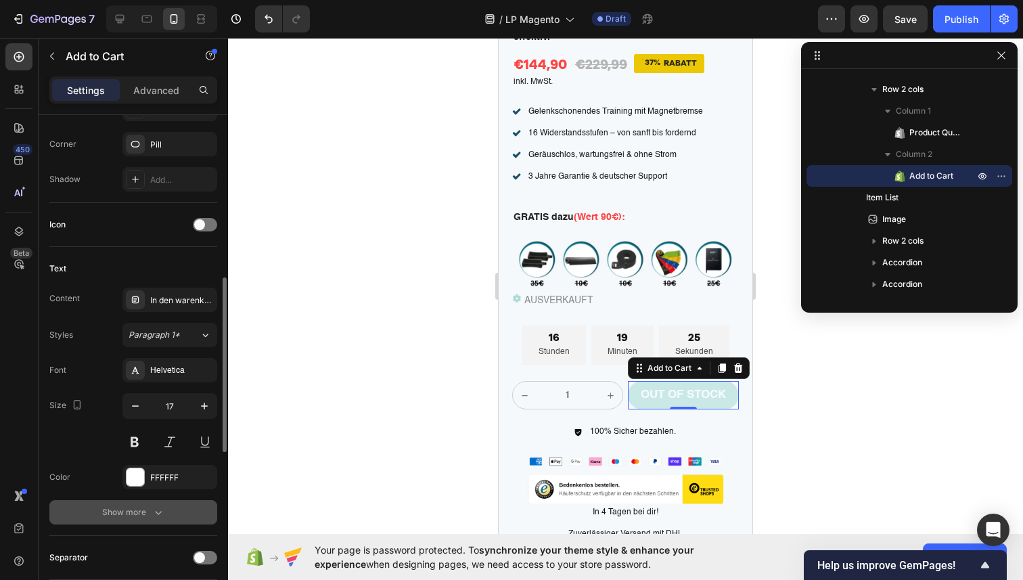
click at [152, 506] on icon "button" at bounding box center [159, 513] width 14 height 14
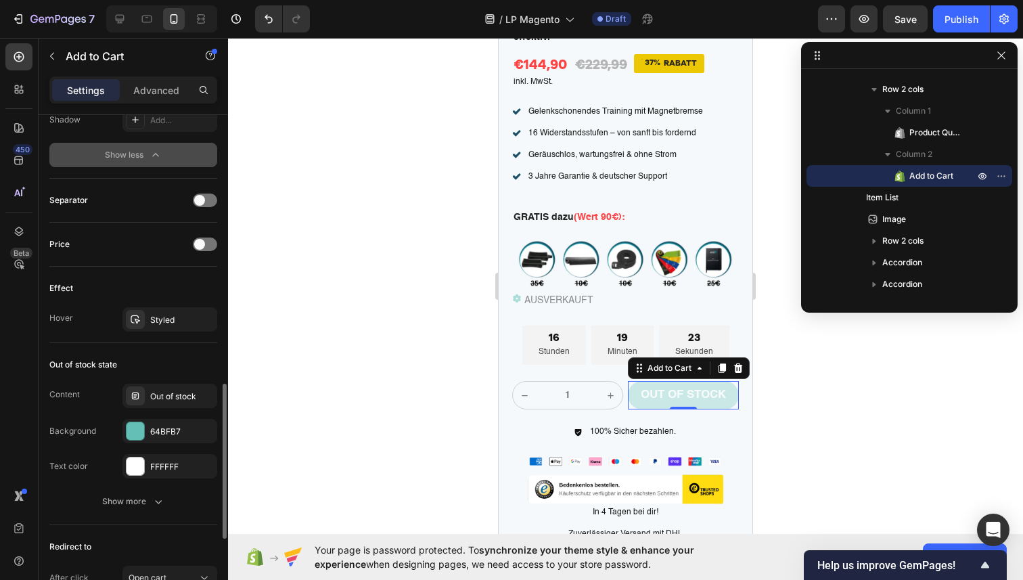
scroll to position [1013, 0]
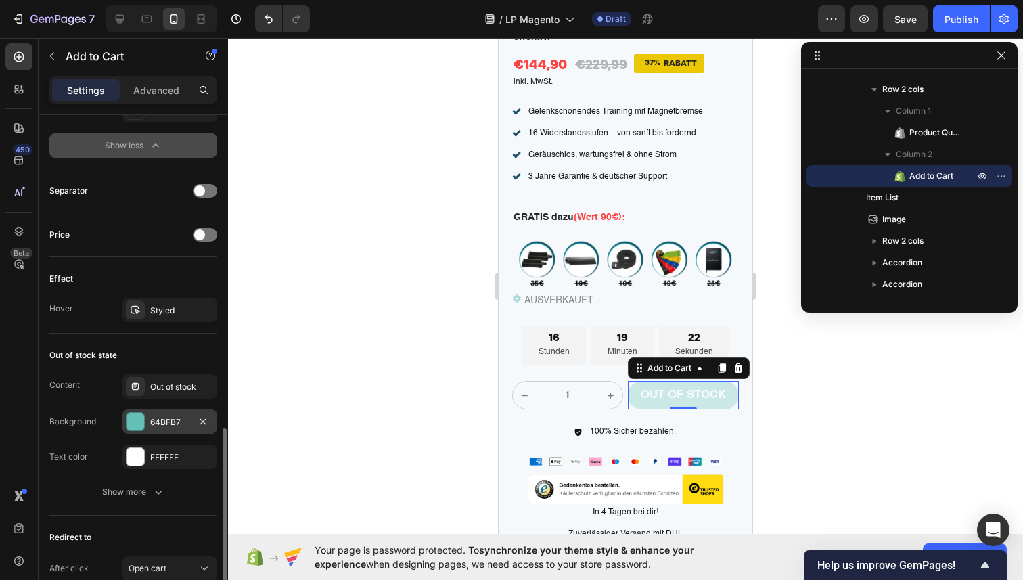
click at [171, 418] on div "64BFB7" at bounding box center [169, 422] width 39 height 12
click at [203, 390] on div "Out of stock" at bounding box center [182, 387] width 64 height 12
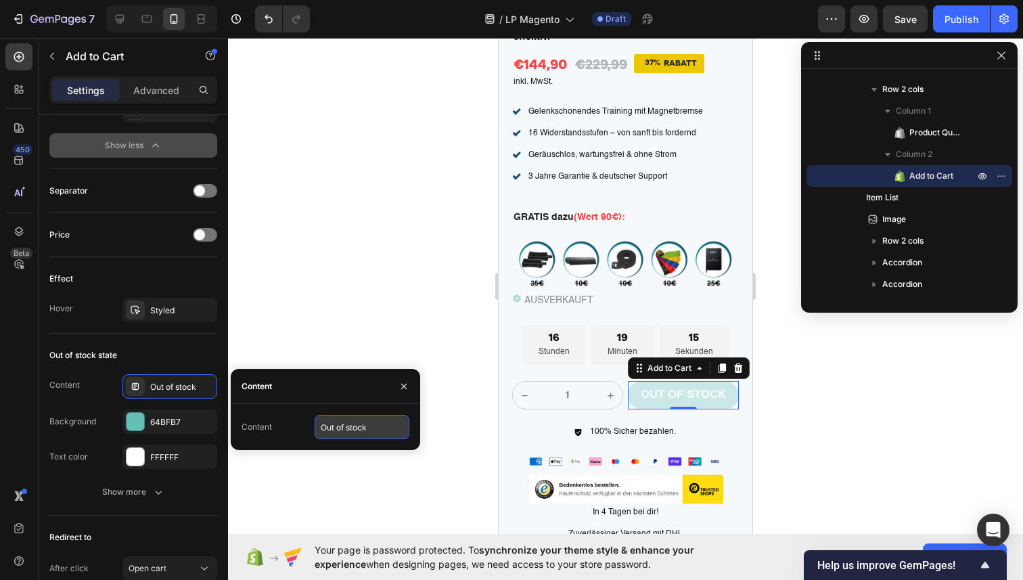
drag, startPoint x: 383, startPoint y: 423, endPoint x: 315, endPoint y: 420, distance: 68.4
click at [315, 420] on input "Out of stock" at bounding box center [362, 427] width 95 height 24
drag, startPoint x: 393, startPoint y: 426, endPoint x: 317, endPoint y: 424, distance: 75.2
click at [317, 424] on input "Out of stock" at bounding box center [362, 427] width 95 height 24
type input "Ausverkauft"
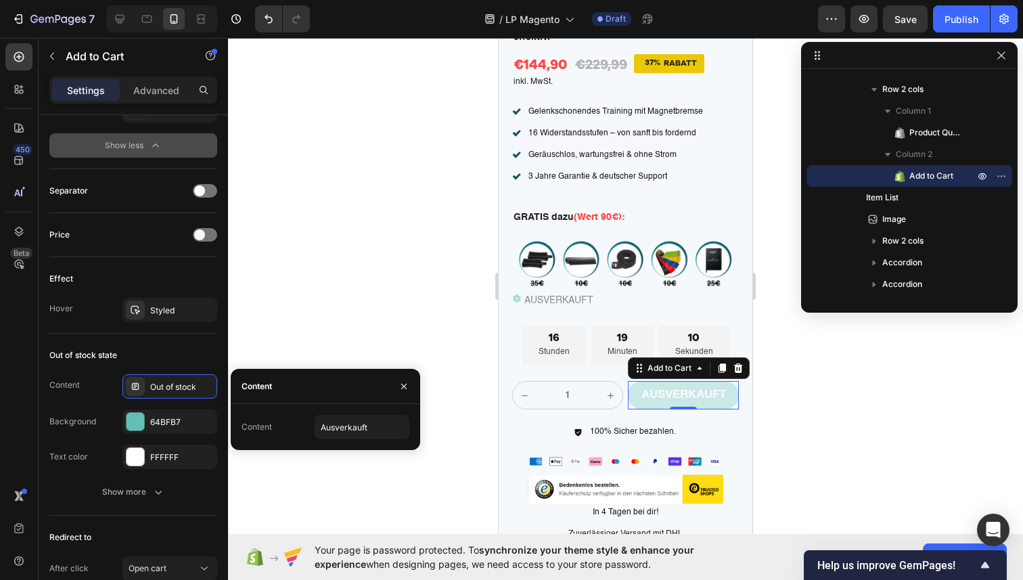
click at [393, 385] on div at bounding box center [404, 386] width 32 height 35
click at [405, 386] on icon "button" at bounding box center [403, 385] width 5 height 5
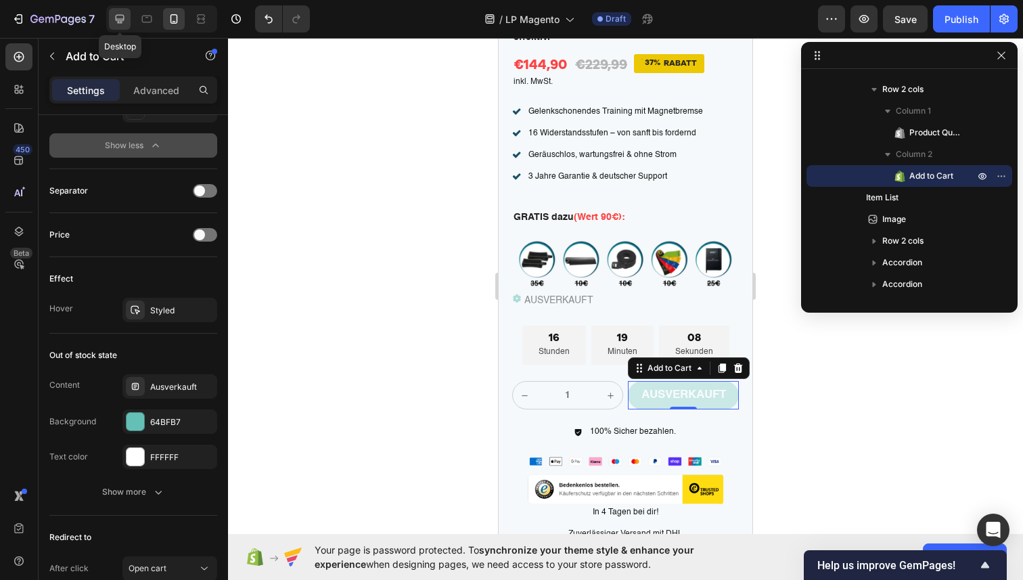
click at [120, 15] on icon at bounding box center [120, 19] width 9 height 9
type input "48"
type input "19"
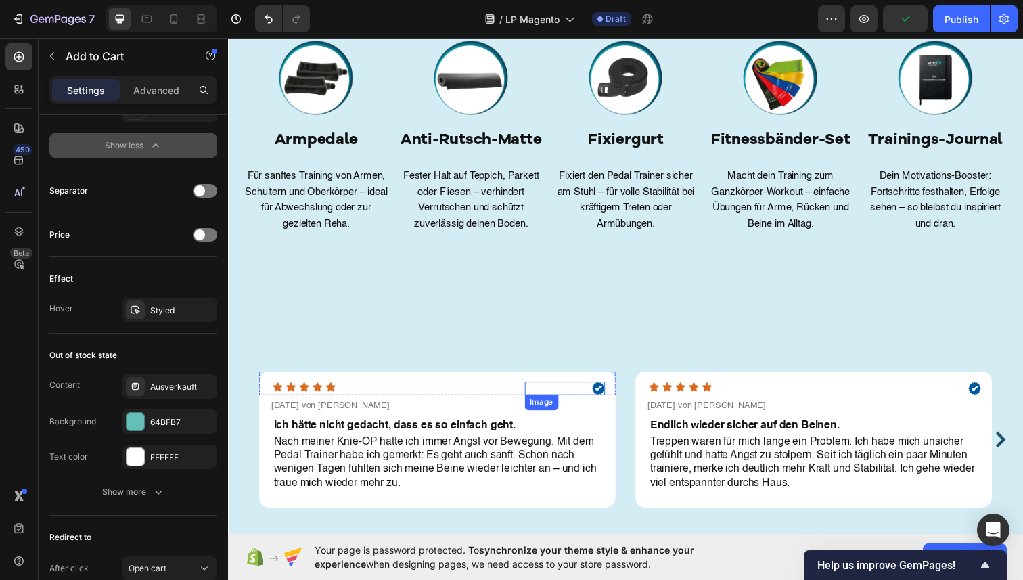
scroll to position [3072, 0]
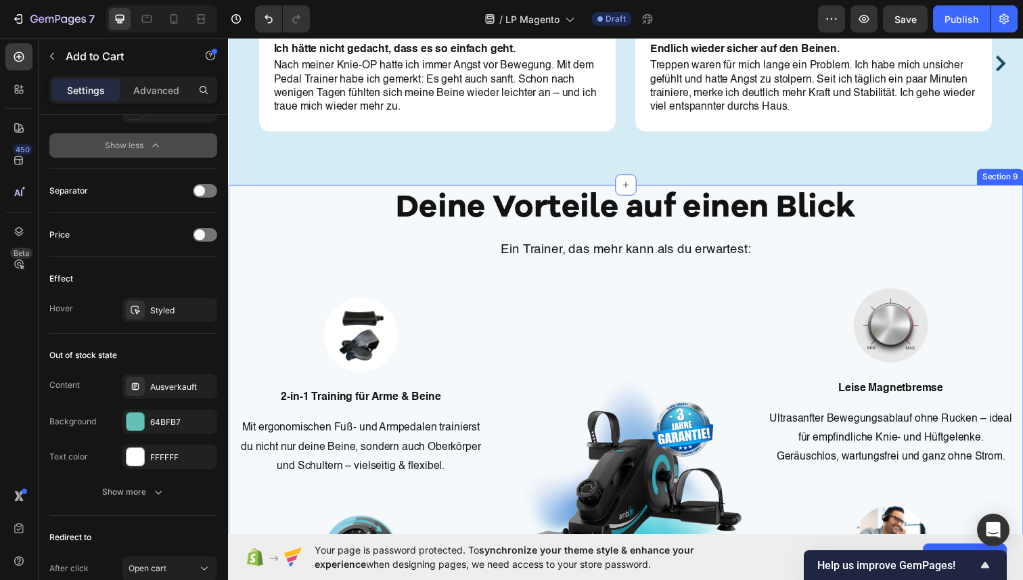
click at [348, 196] on div "Deine Vorteile auf einen Blick Heading Ein Trainer, das mehr kann als du erwart…" at bounding box center [634, 584] width 792 height 793
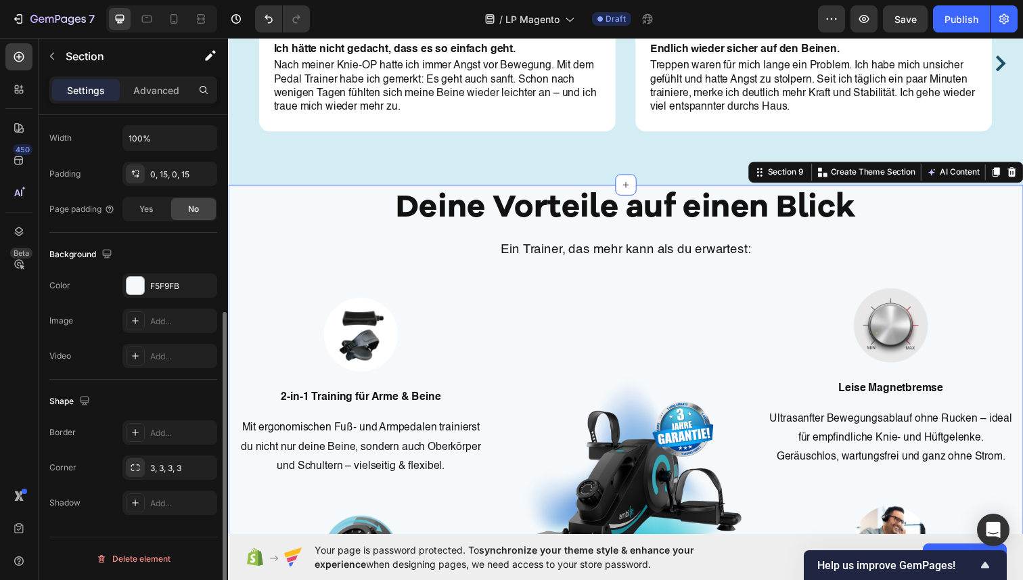
scroll to position [0, 0]
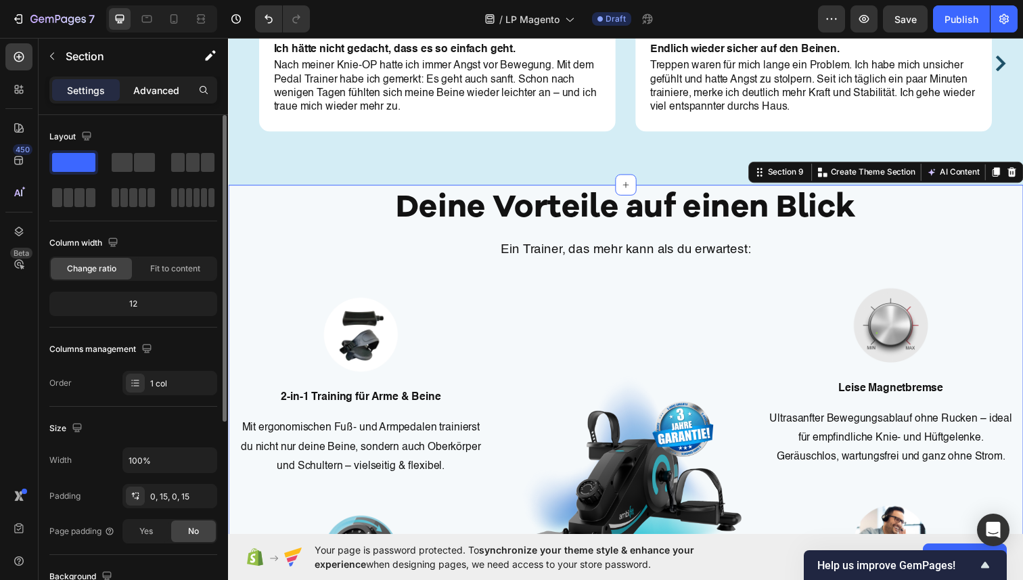
click at [150, 88] on p "Advanced" at bounding box center [156, 90] width 46 height 14
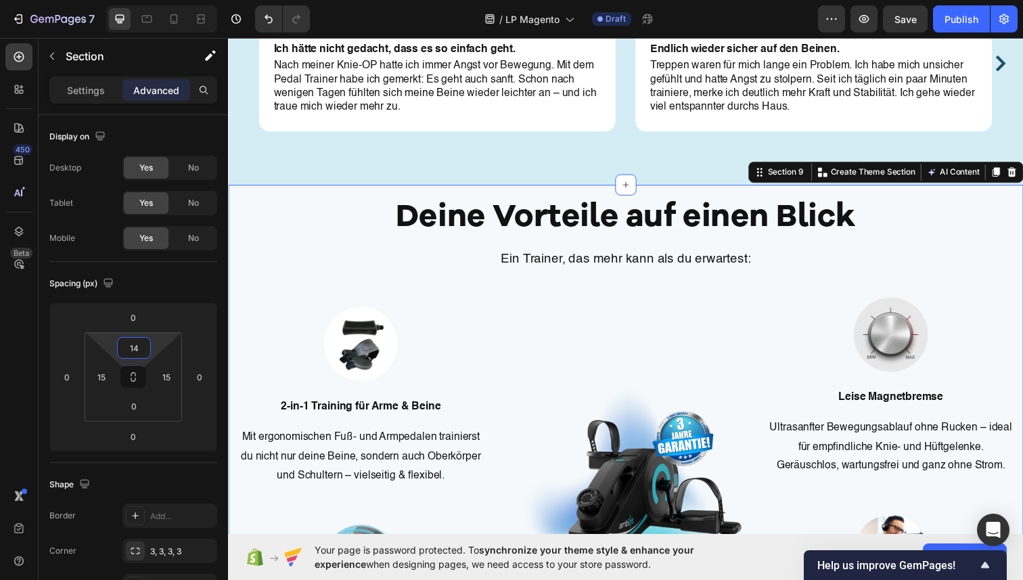
click at [152, 0] on html "7 / LP Magento Draft Preview Save Publish 450 Beta Sections(18) Elements(83) Se…" at bounding box center [511, 0] width 1023 height 0
type input "1"
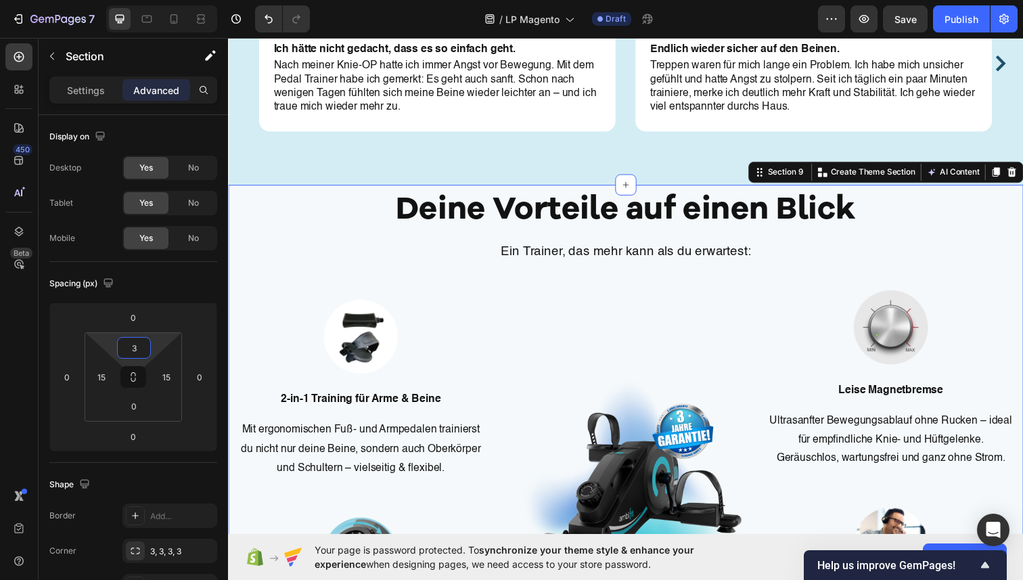
type input "30"
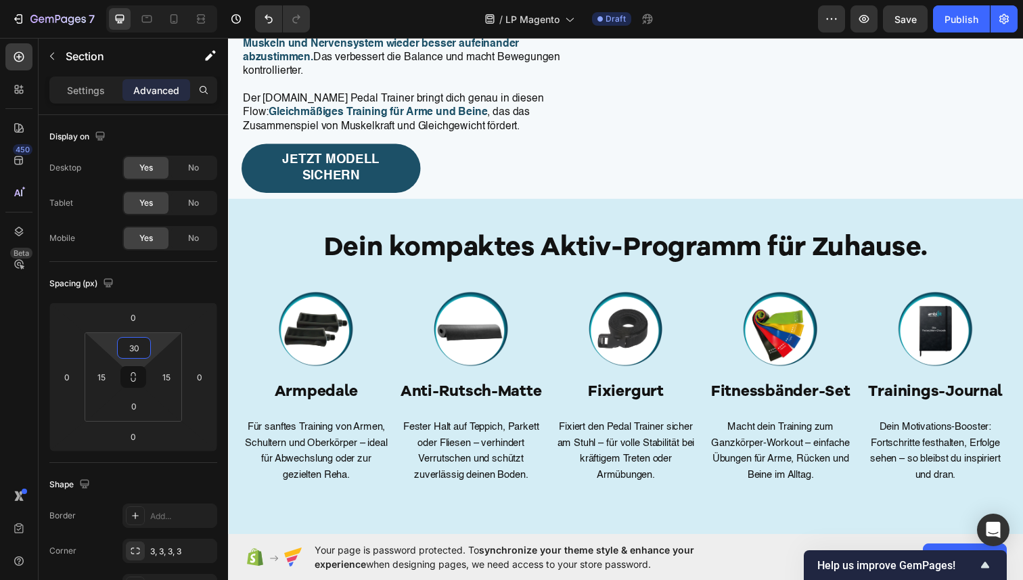
scroll to position [2033, 0]
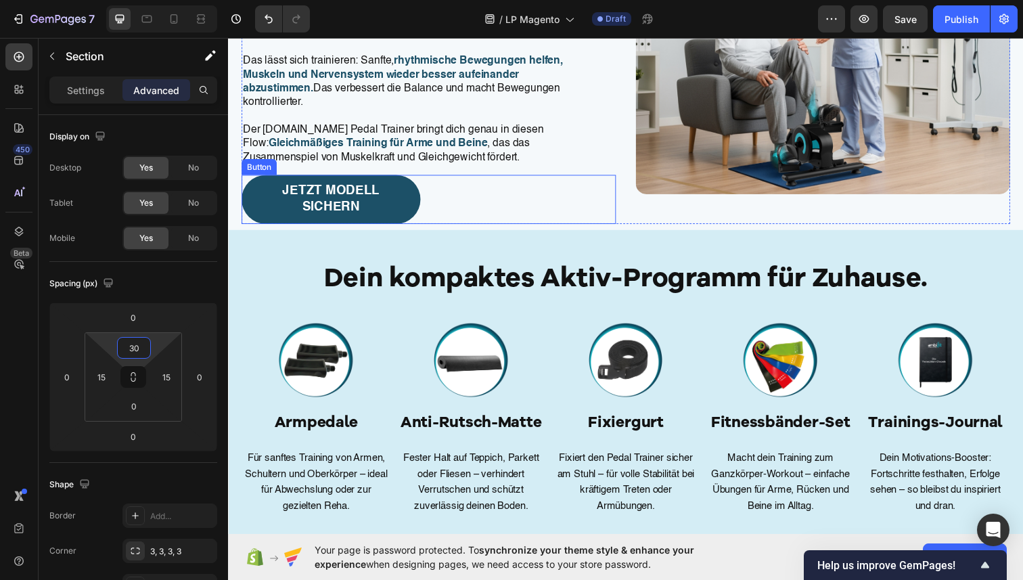
click at [423, 192] on link "JETZT Modell SICHERN" at bounding box center [333, 202] width 183 height 49
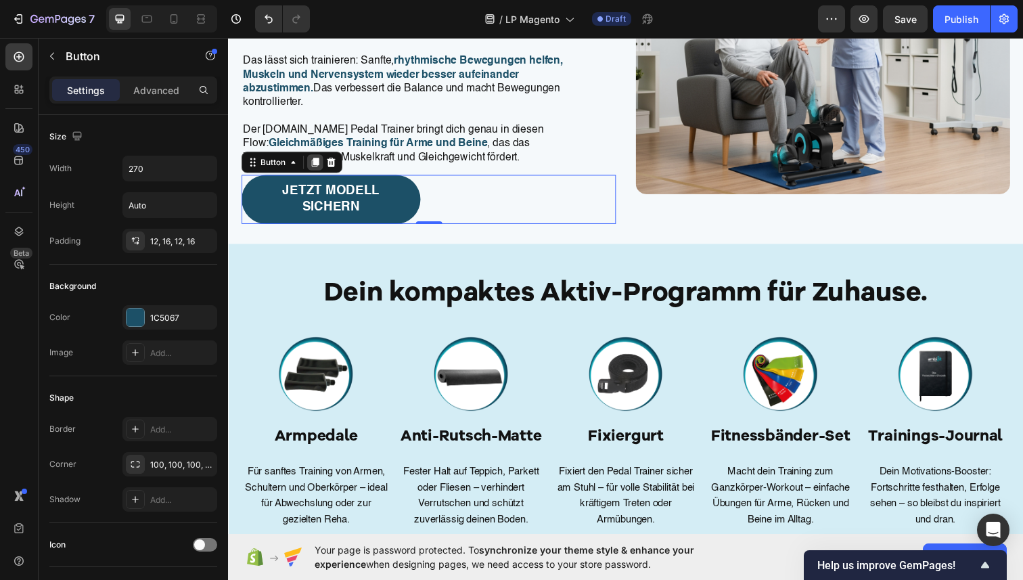
click at [318, 173] on div at bounding box center [317, 165] width 16 height 16
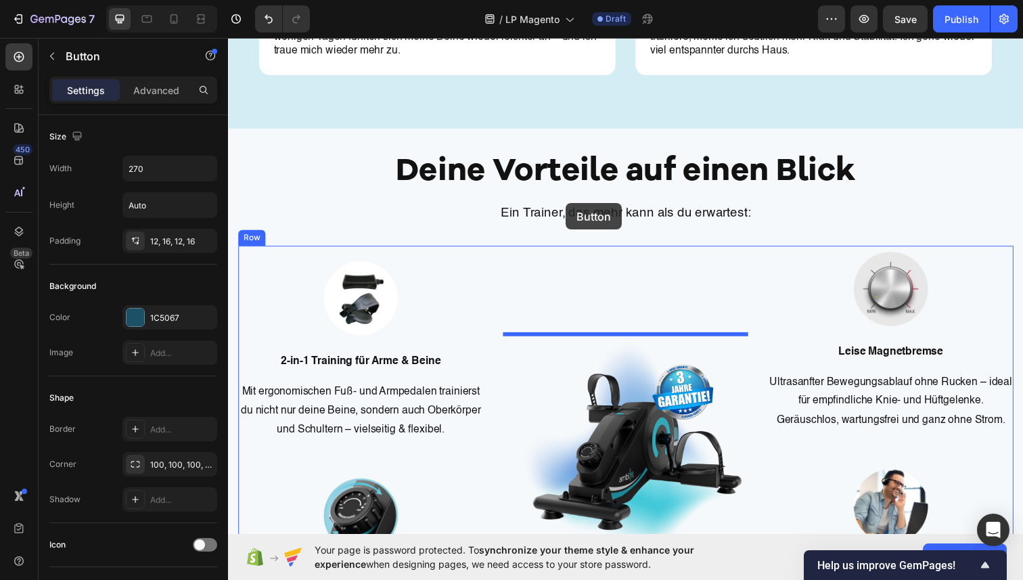
scroll to position [2742, 0]
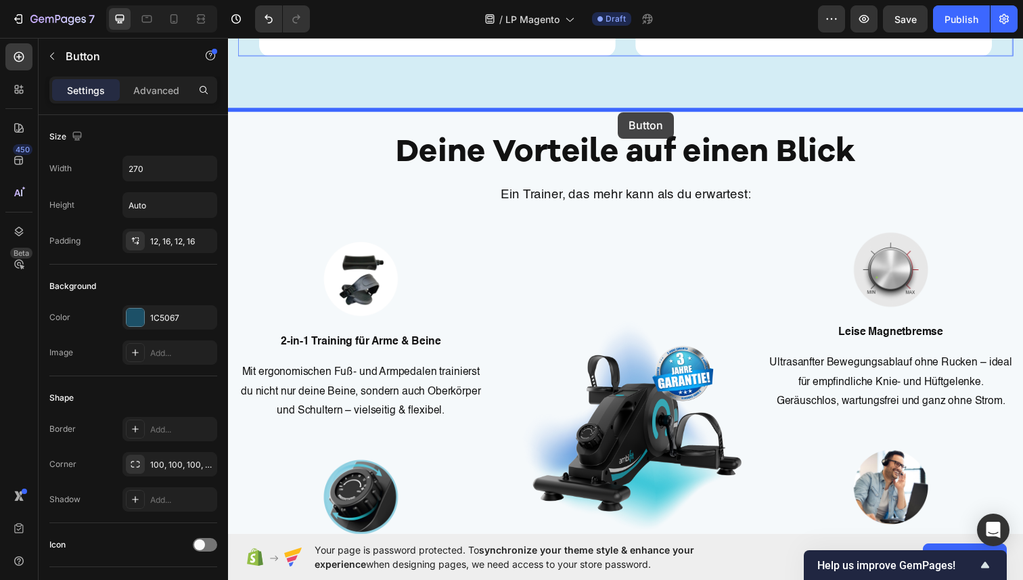
drag, startPoint x: 253, startPoint y: 198, endPoint x: 626, endPoint y: 114, distance: 382.2
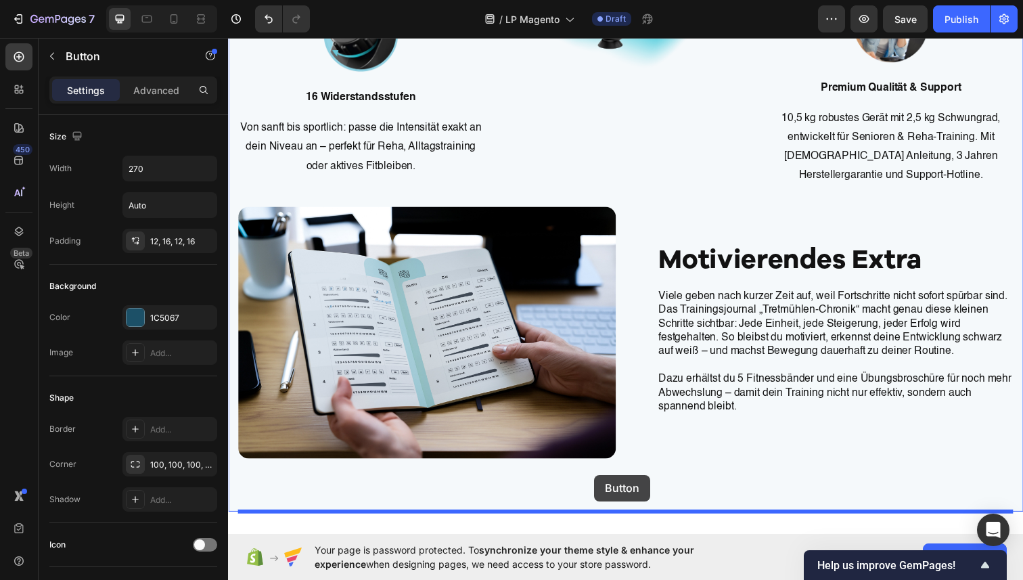
scroll to position [3311, 0]
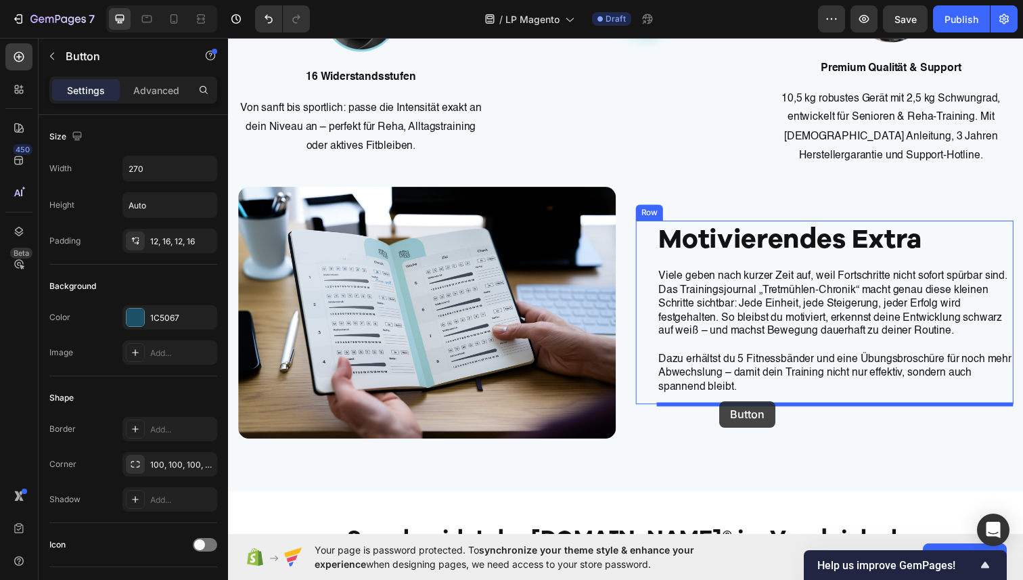
drag, startPoint x: 242, startPoint y: 339, endPoint x: 730, endPoint y: 409, distance: 492.9
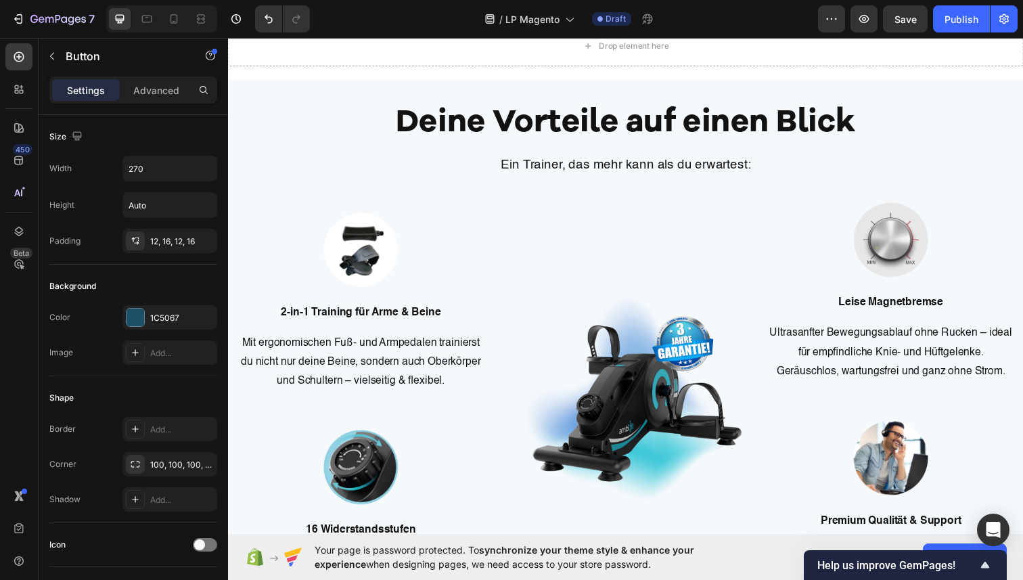
scroll to position [2460, 0]
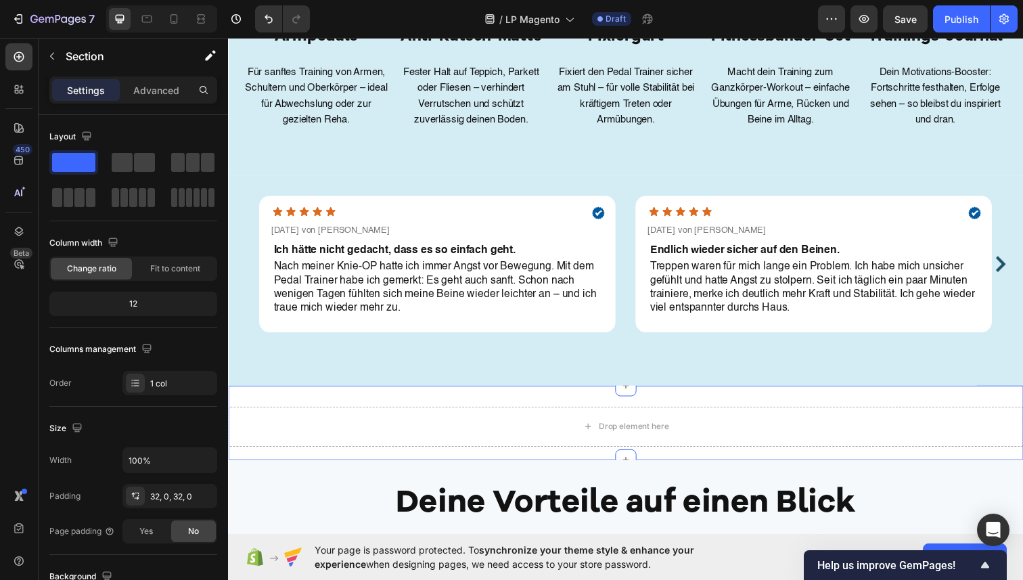
click at [684, 399] on div "Drop element here Section 9" at bounding box center [634, 431] width 812 height 76
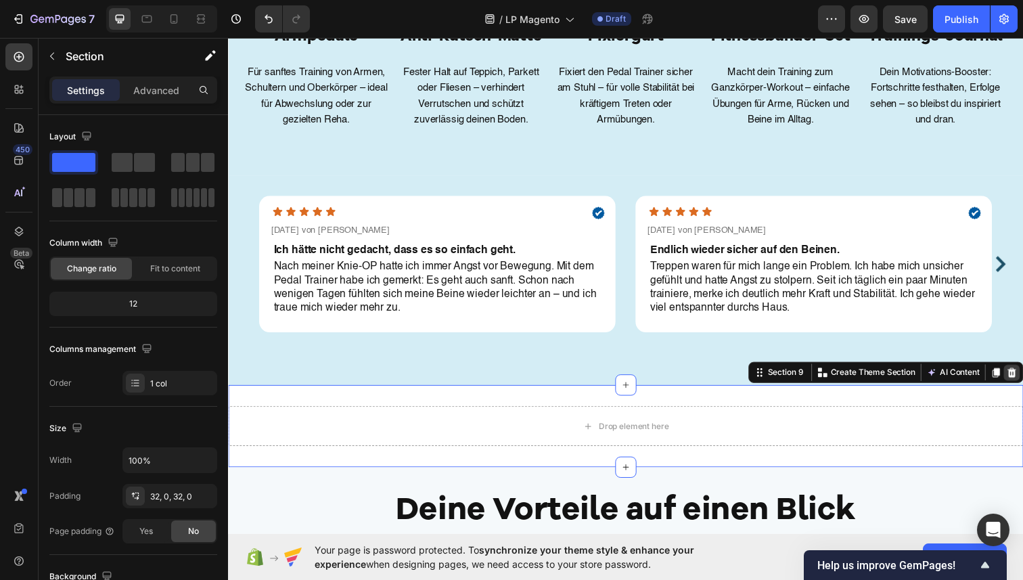
click at [1023, 383] on icon at bounding box center [1029, 379] width 9 height 9
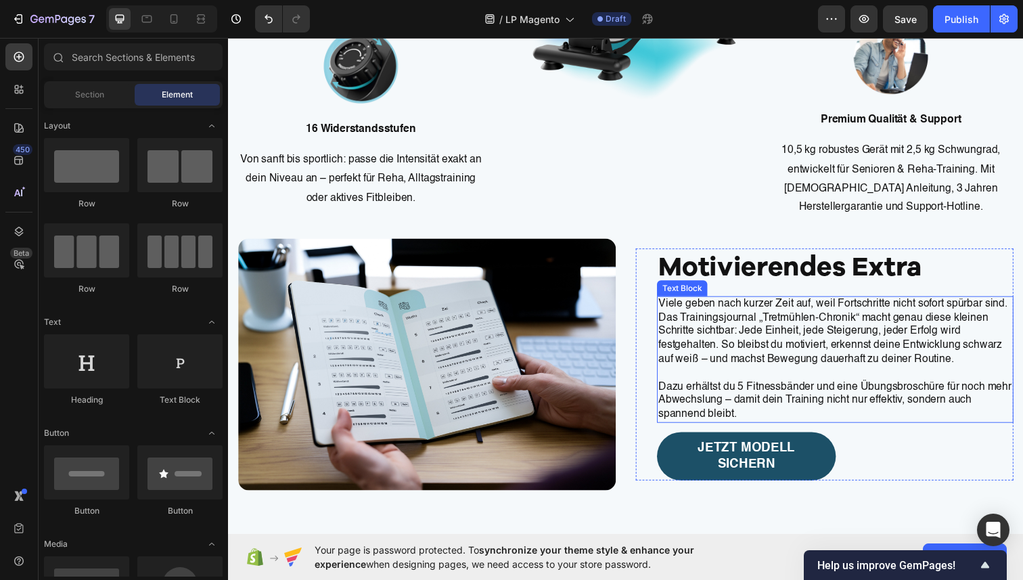
scroll to position [3273, 0]
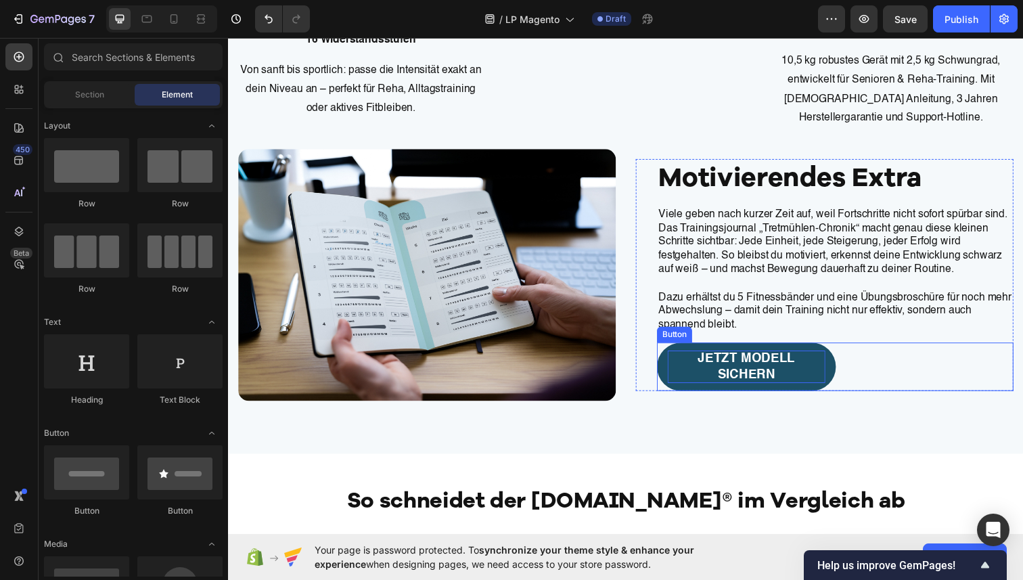
click at [793, 373] on p "JETZT Modell SICHERN" at bounding box center [757, 373] width 161 height 33
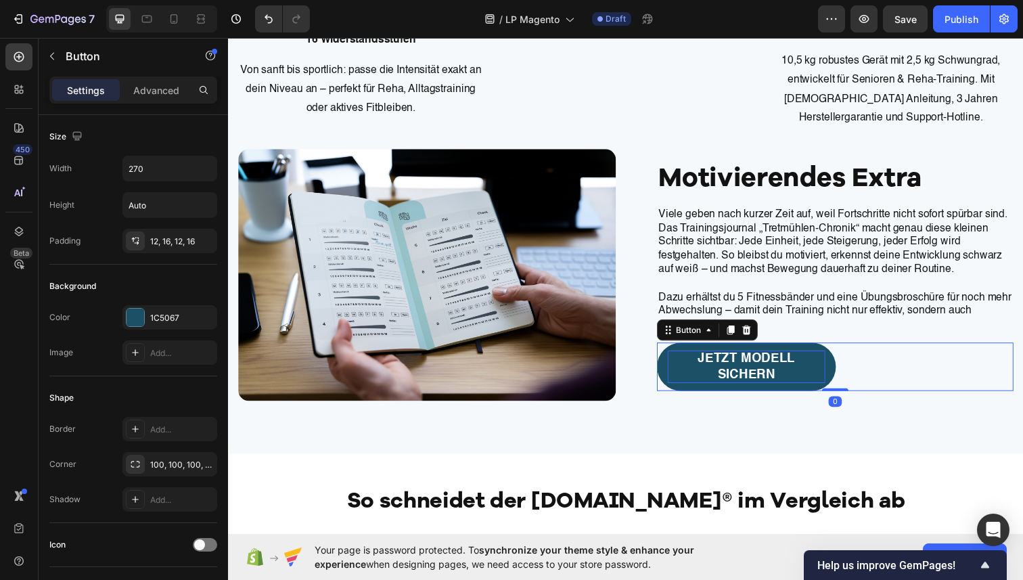
click at [793, 373] on p "JETZT Modell SICHERN" at bounding box center [757, 373] width 161 height 33
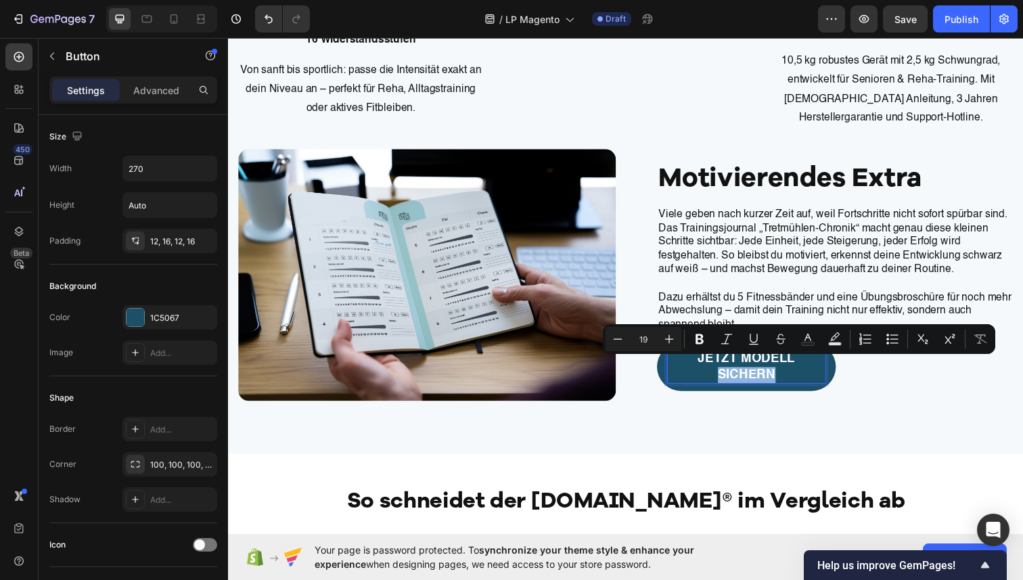
click at [818, 373] on p "JETZT Modell SICHERN" at bounding box center [757, 373] width 161 height 33
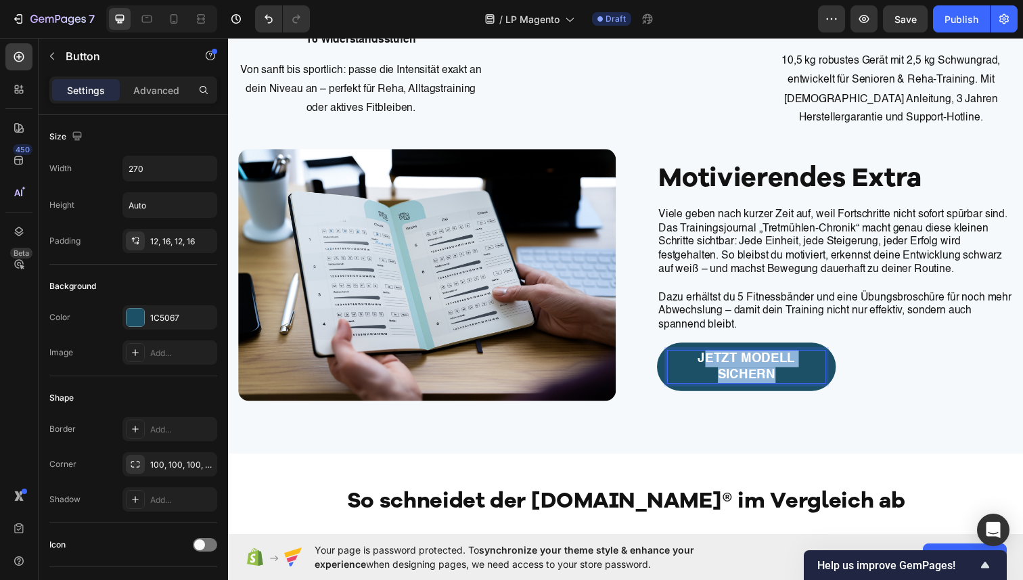
drag, startPoint x: 682, startPoint y: 372, endPoint x: 847, endPoint y: 367, distance: 165.2
click at [847, 367] on div "JETZT Modell SICHERN Button 0" at bounding box center [848, 373] width 364 height 49
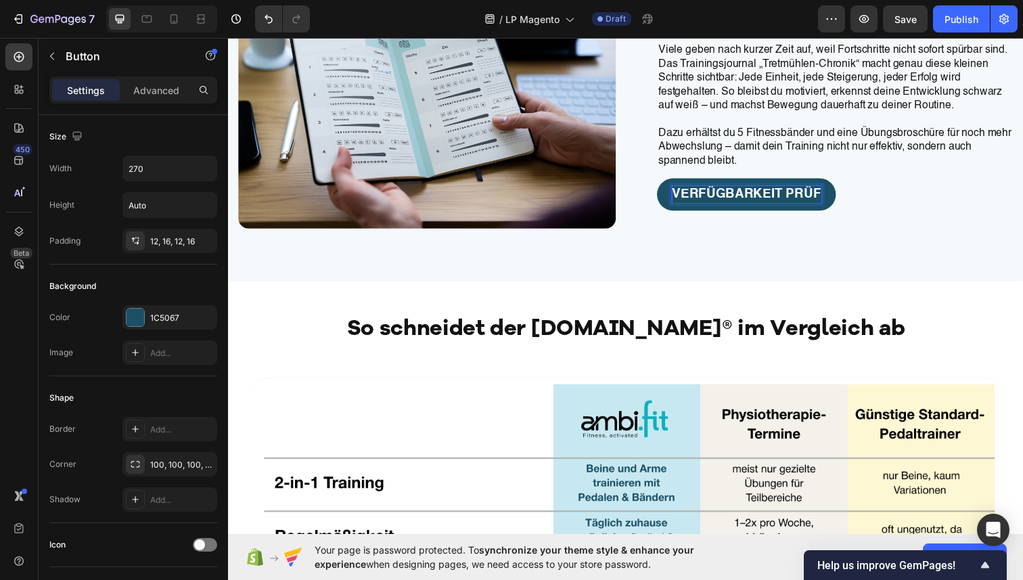
scroll to position [3265, 0]
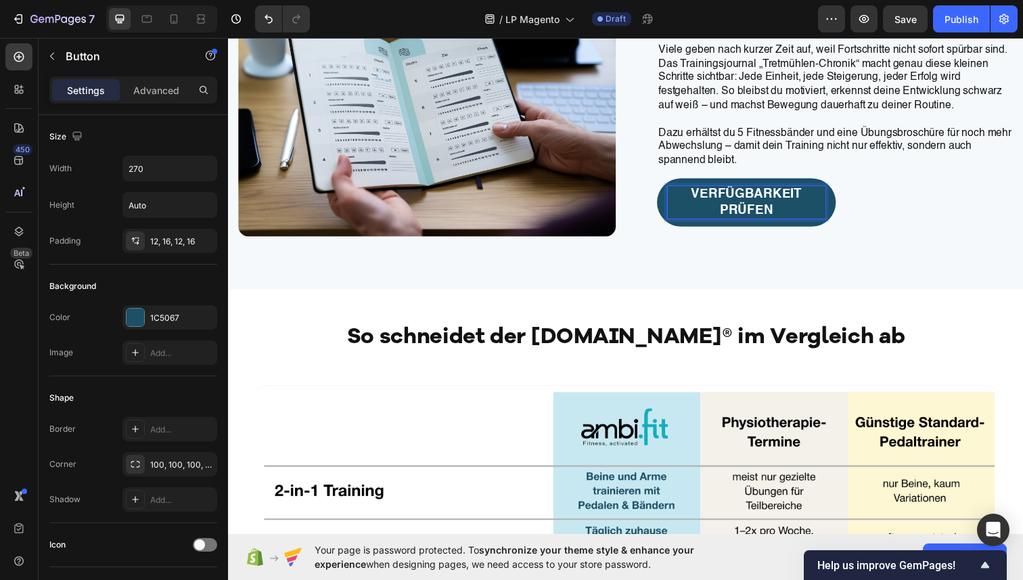
click at [845, 231] on link "verfügbarkeit prüfen" at bounding box center [757, 205] width 183 height 49
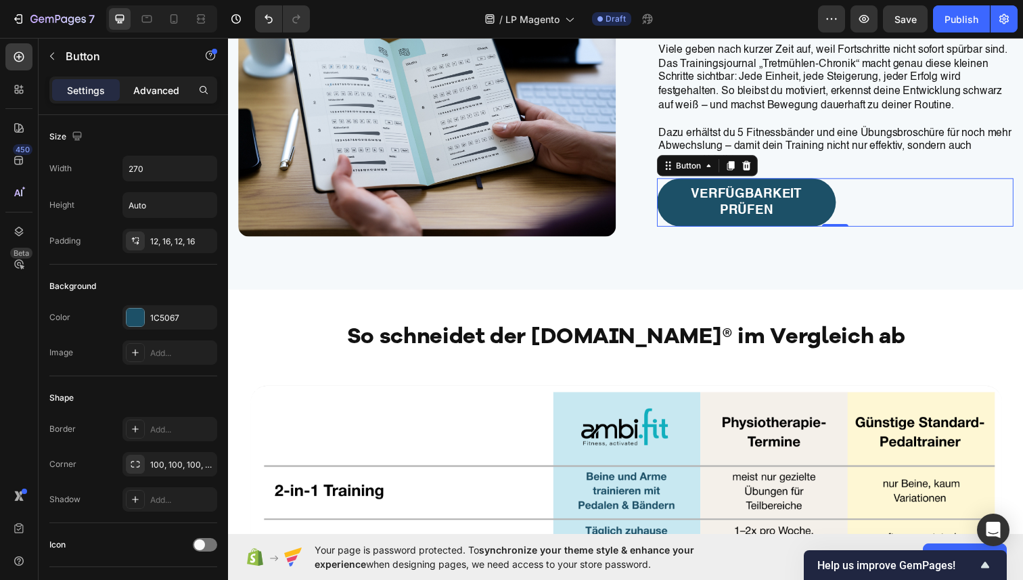
click at [149, 91] on p "Advanced" at bounding box center [156, 90] width 46 height 14
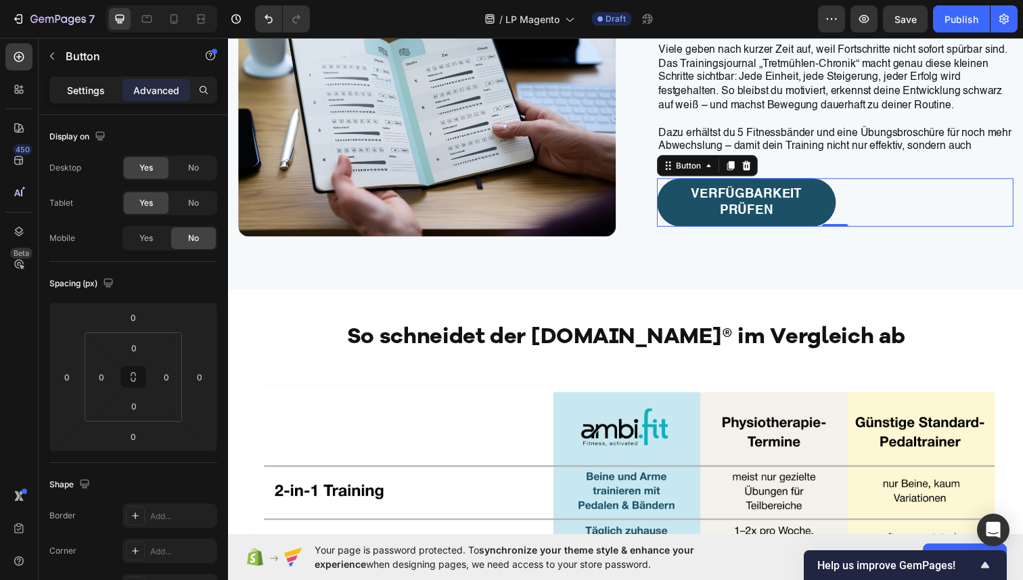
click at [89, 83] on p "Settings" at bounding box center [86, 90] width 38 height 14
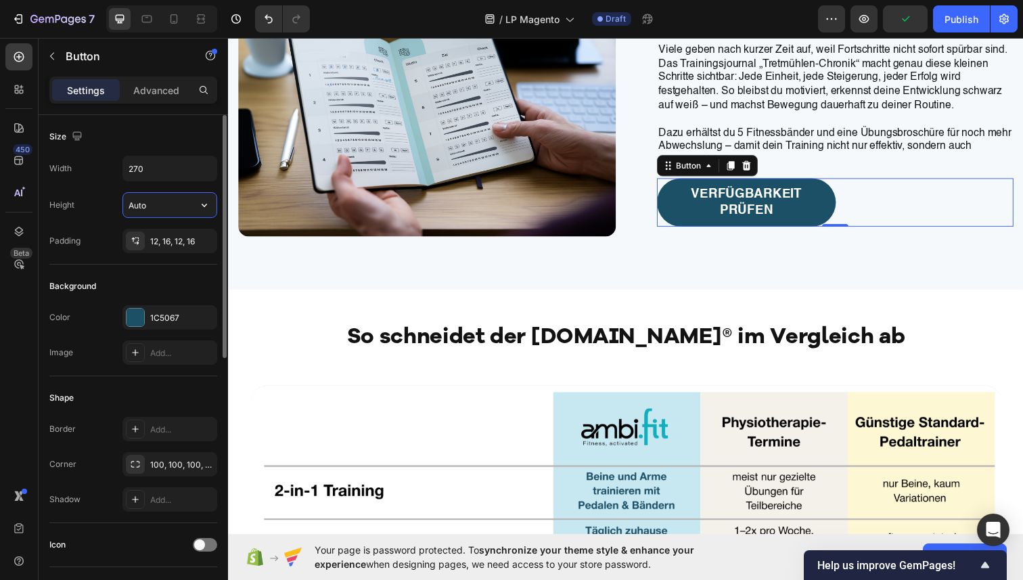
click at [172, 208] on input "Auto" at bounding box center [169, 205] width 93 height 24
click at [198, 213] on button "button" at bounding box center [204, 205] width 24 height 24
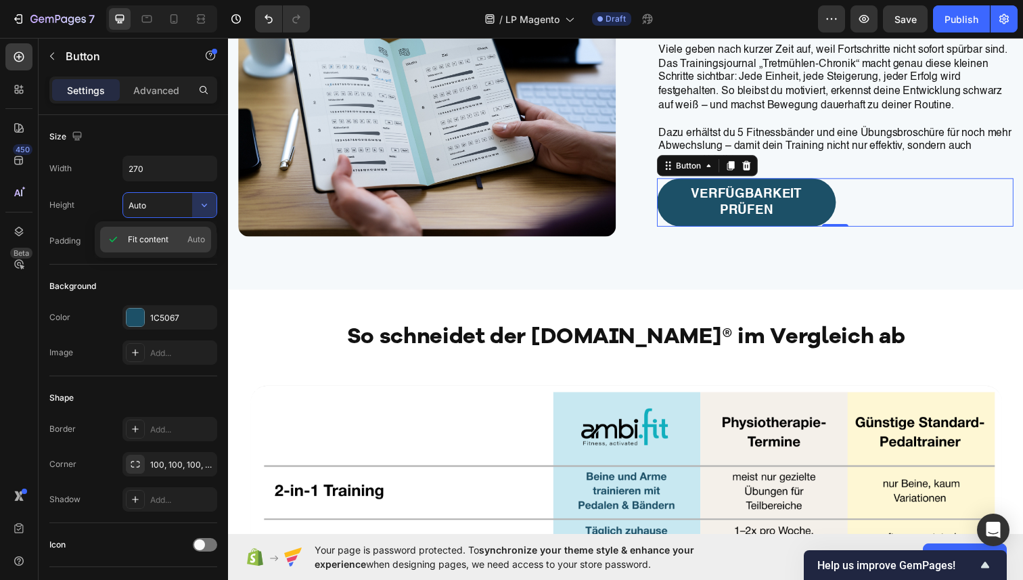
click at [169, 237] on p "Fit content Auto" at bounding box center [166, 239] width 77 height 12
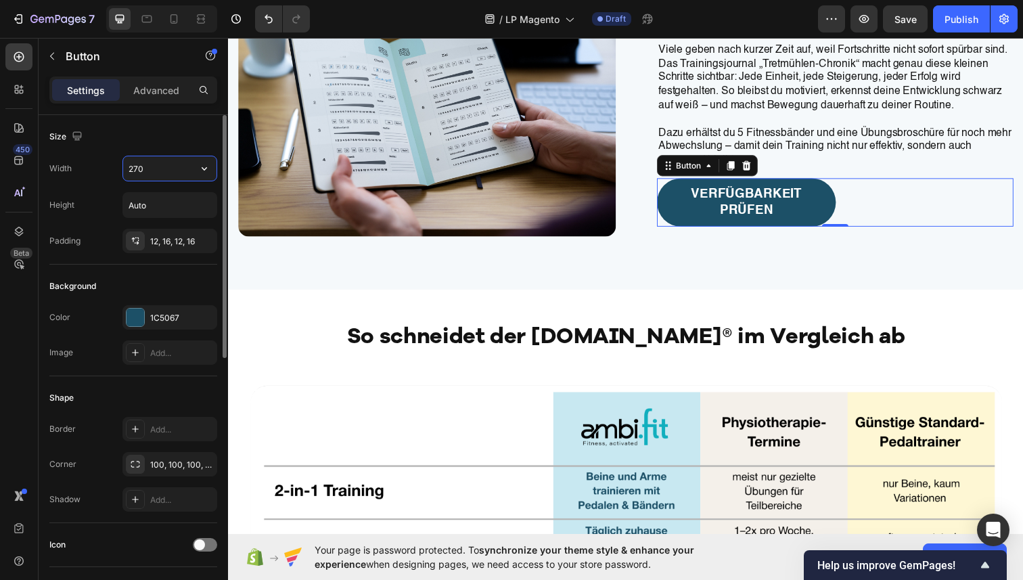
click at [176, 165] on input "270" at bounding box center [169, 168] width 93 height 24
click at [192, 171] on input "270" at bounding box center [169, 168] width 93 height 24
click at [200, 171] on icon "button" at bounding box center [205, 169] width 14 height 14
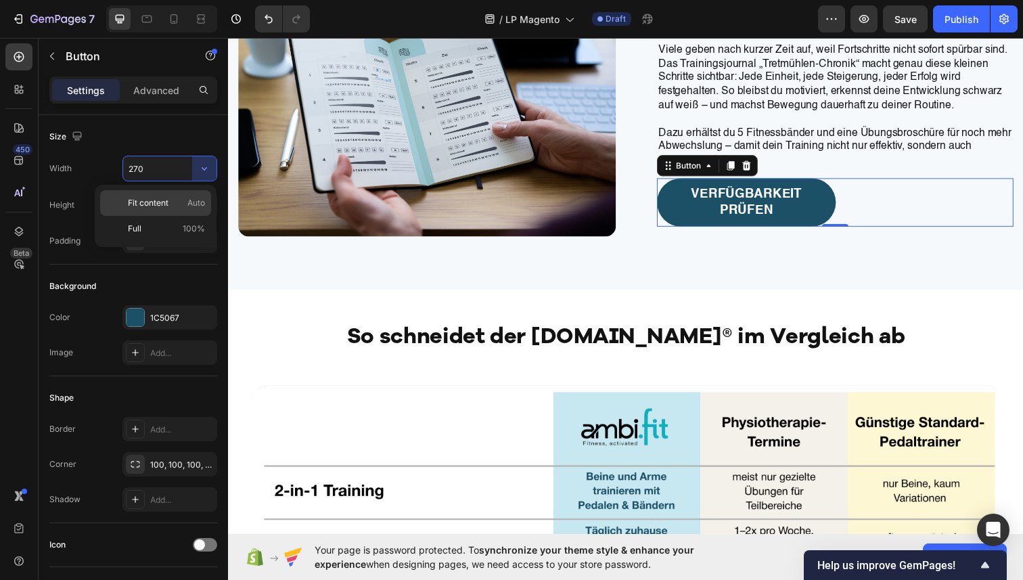
click at [178, 210] on div "Fit content Auto" at bounding box center [155, 203] width 111 height 26
type input "Auto"
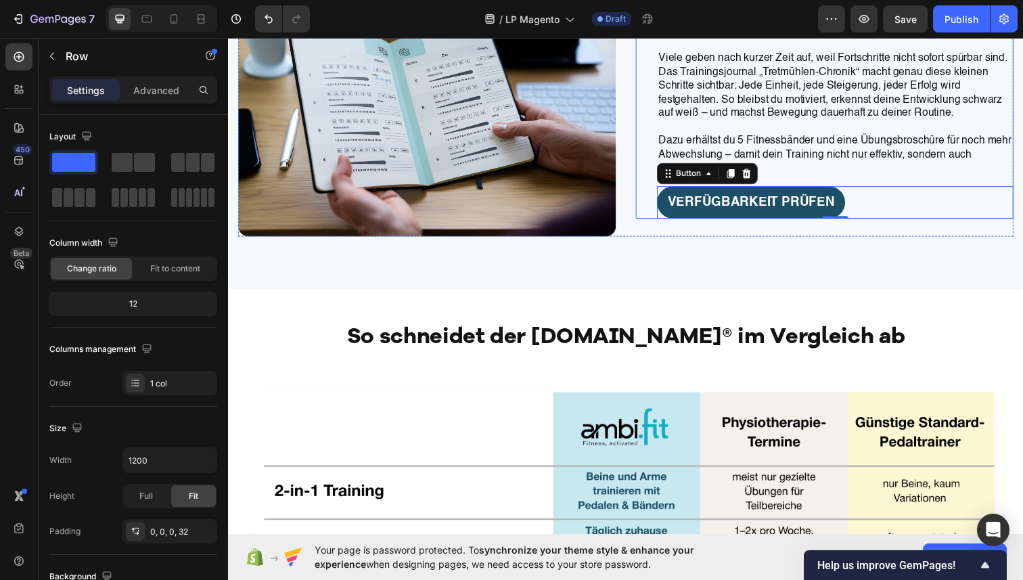
click at [659, 223] on div "Motivierendes Extra Heading Viele geben nach kurzer Zeit auf, weil Fortschritte…" at bounding box center [837, 112] width 386 height 221
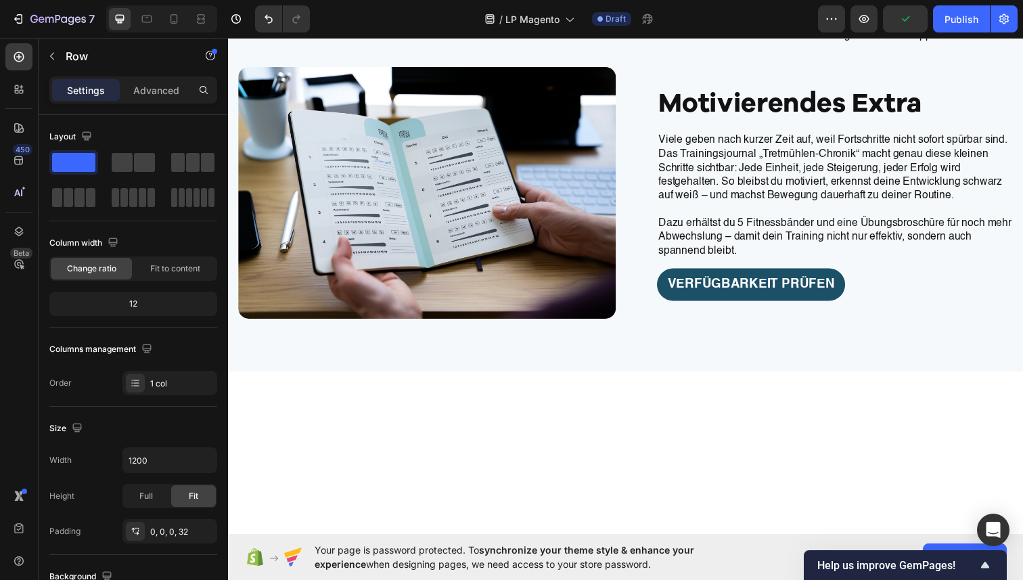
scroll to position [3181, 0]
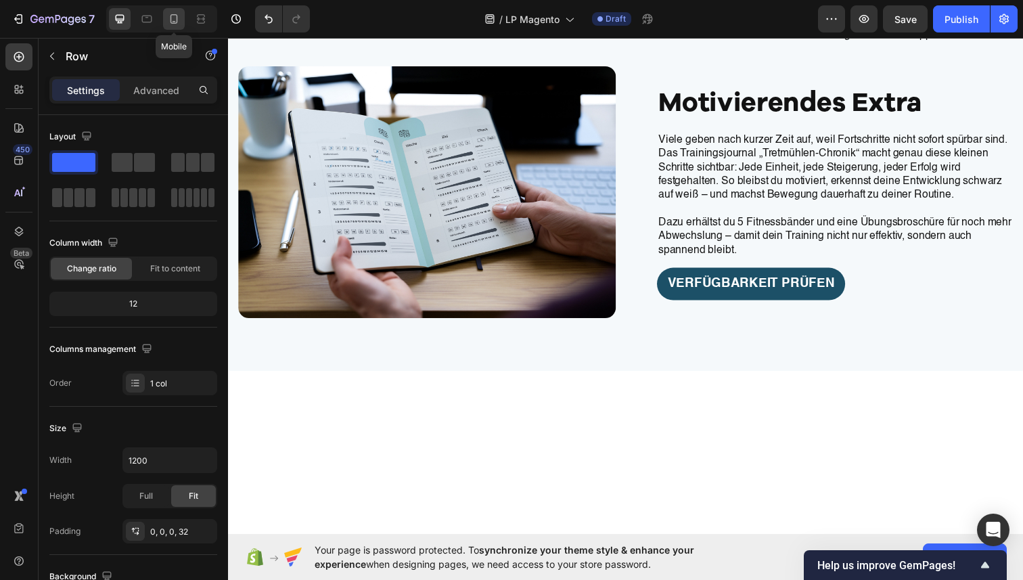
click at [177, 18] on icon at bounding box center [174, 18] width 7 height 9
type input "100%"
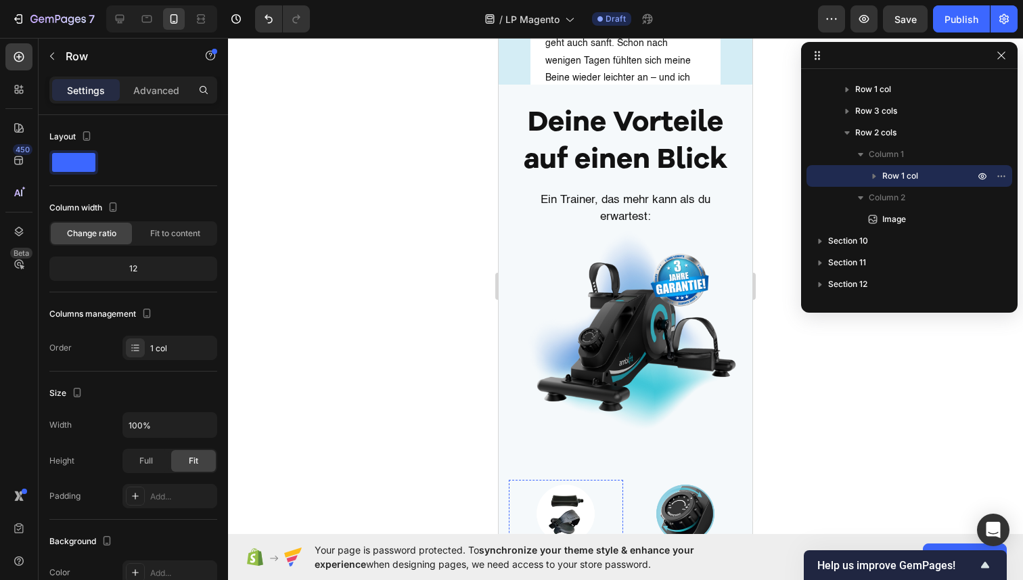
scroll to position [2730, 0]
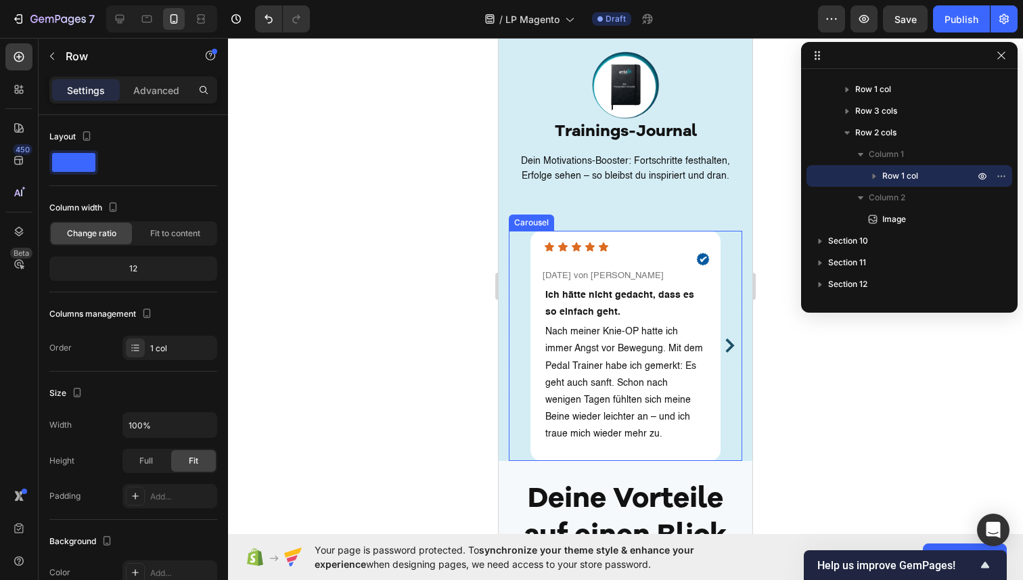
click at [510, 373] on div "Icon Icon Icon Icon Icon Icon List Image Row [DATE] von [PERSON_NAME] Text bloc…" at bounding box center [625, 346] width 233 height 230
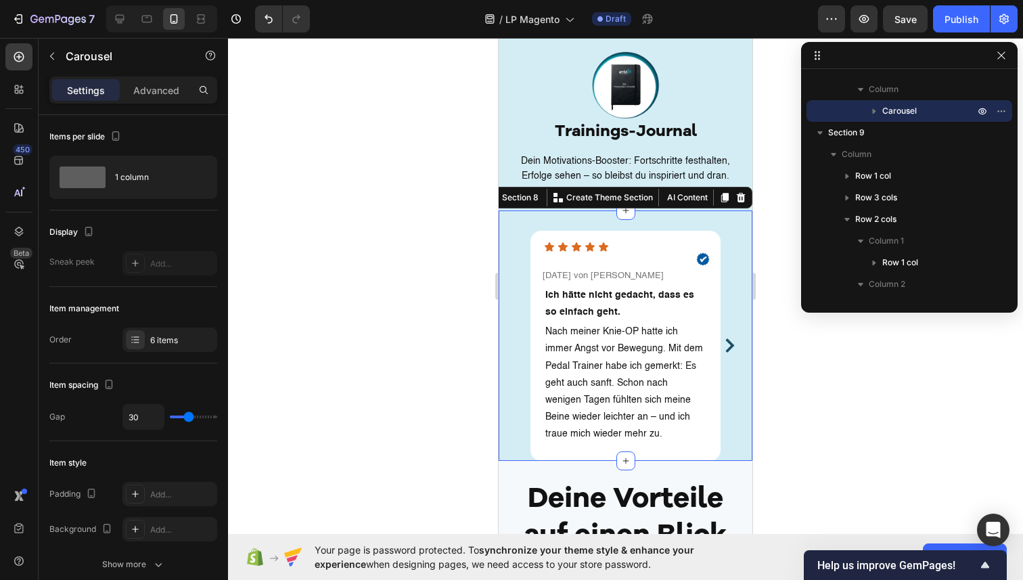
scroll to position [61, 0]
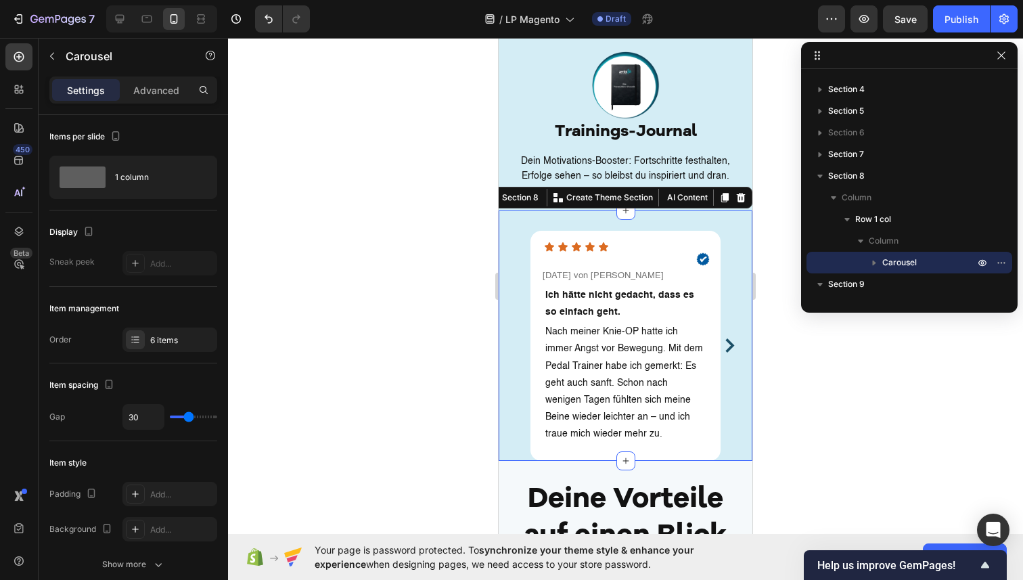
click at [501, 397] on div "Icon Icon Icon Icon Icon Icon List Image Row [DATE] von [PERSON_NAME] Text bloc…" at bounding box center [626, 335] width 254 height 250
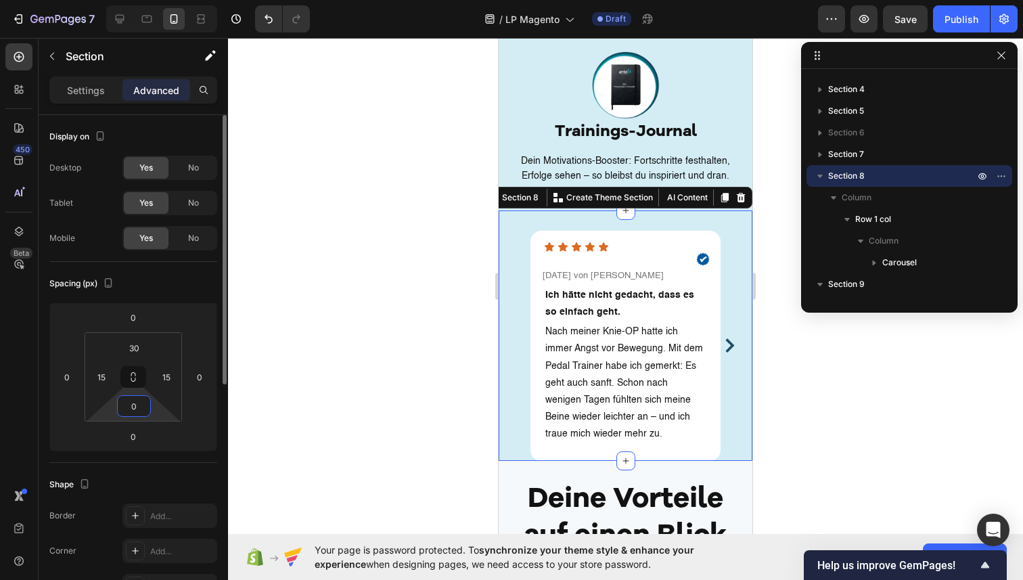
click at [141, 397] on input "0" at bounding box center [133, 406] width 27 height 20
type input "2"
type input "30"
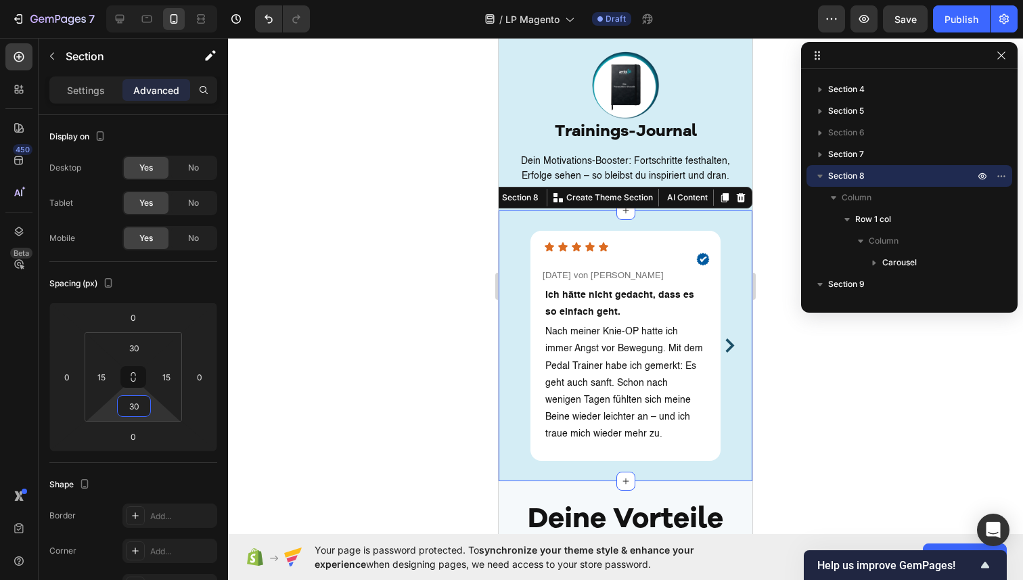
click at [246, 361] on div at bounding box center [625, 309] width 795 height 542
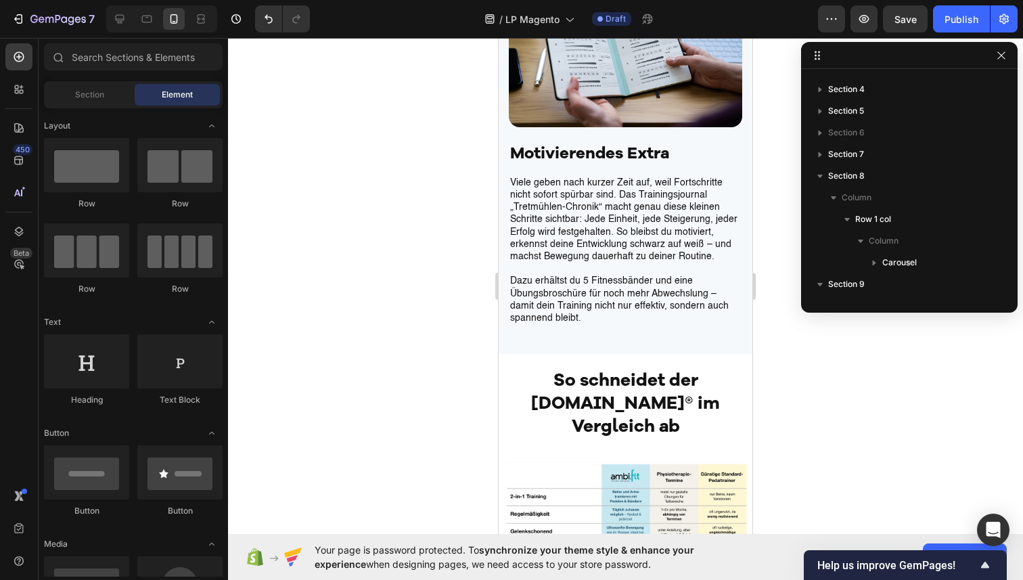
scroll to position [4564, 0]
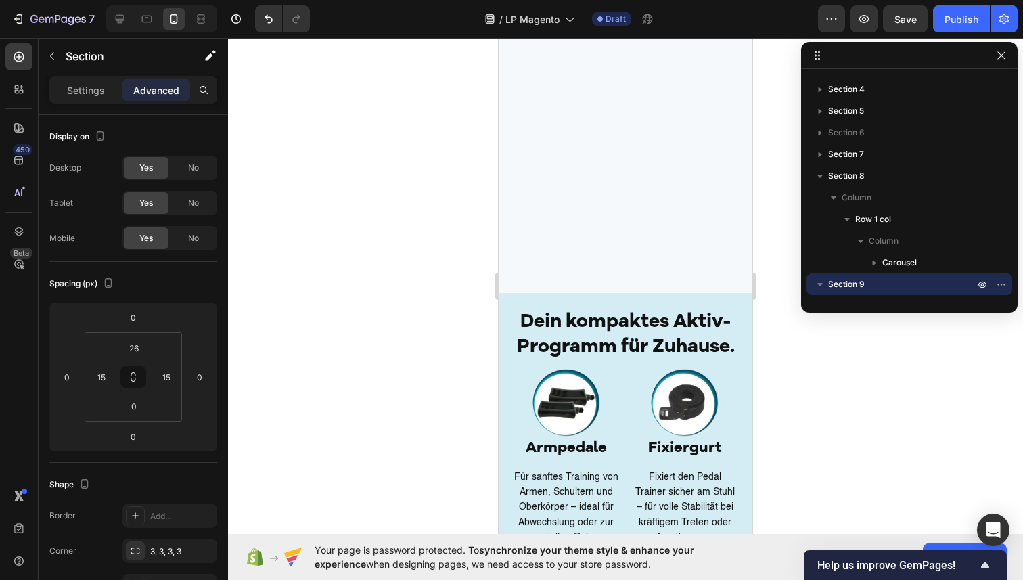
scroll to position [2281, 0]
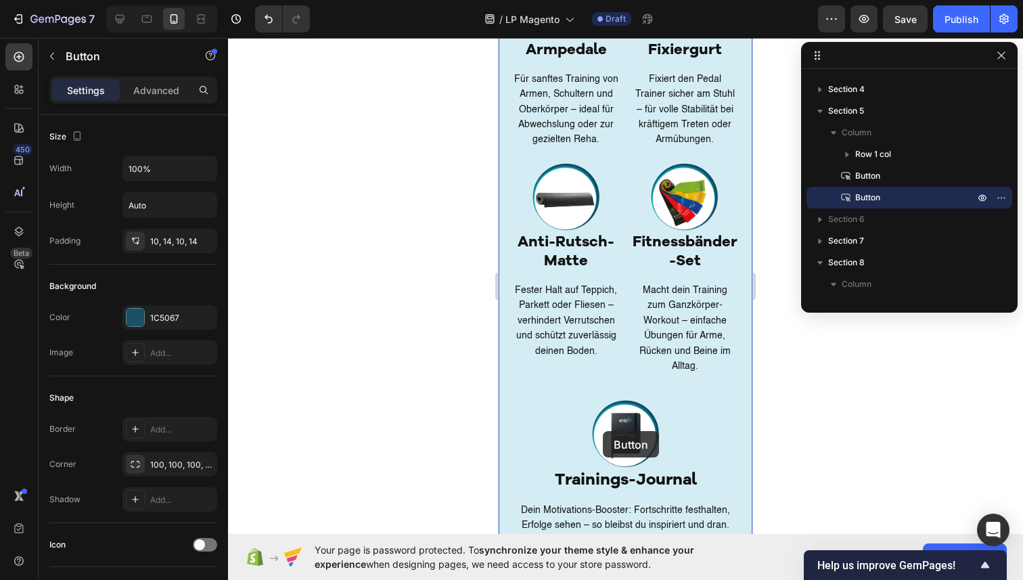
scroll to position [2899, 0]
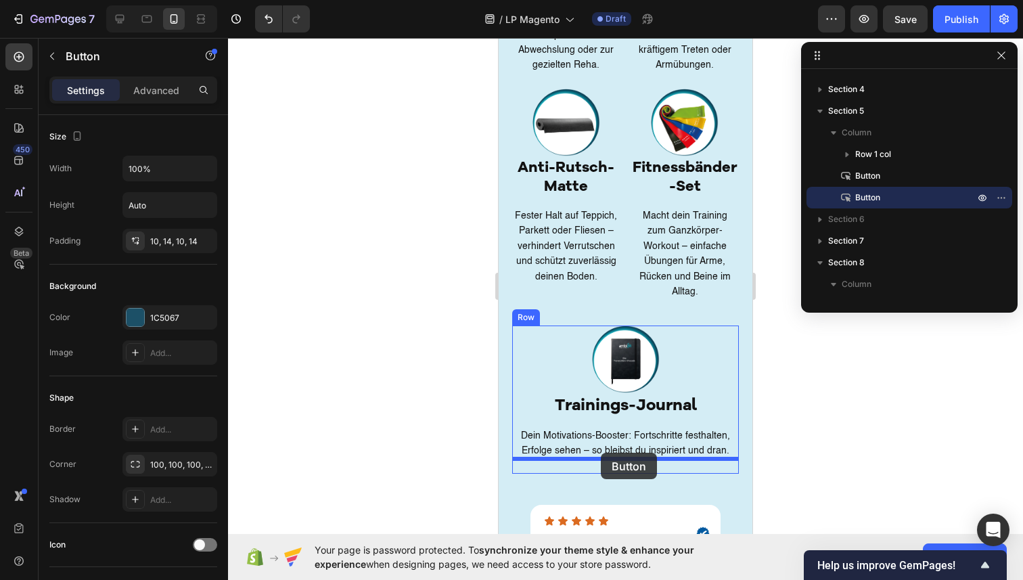
drag, startPoint x: 520, startPoint y: 372, endPoint x: 601, endPoint y: 453, distance: 114.4
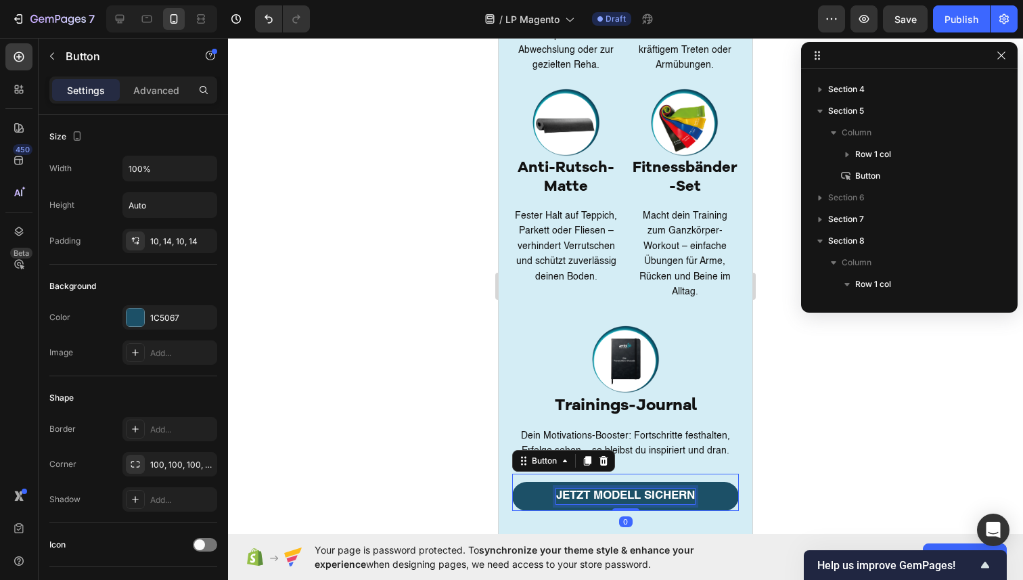
click at [569, 489] on p "Jetzt modell sichern" at bounding box center [625, 496] width 139 height 15
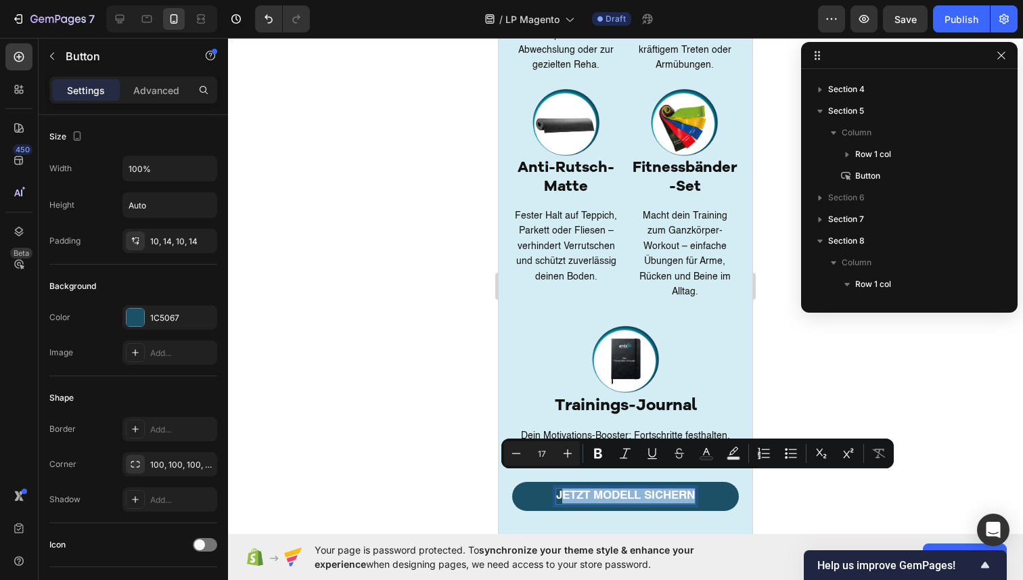
drag, startPoint x: 559, startPoint y: 479, endPoint x: 696, endPoint y: 474, distance: 136.8
click at [695, 489] on p "Jetzt modell sichern" at bounding box center [625, 496] width 139 height 15
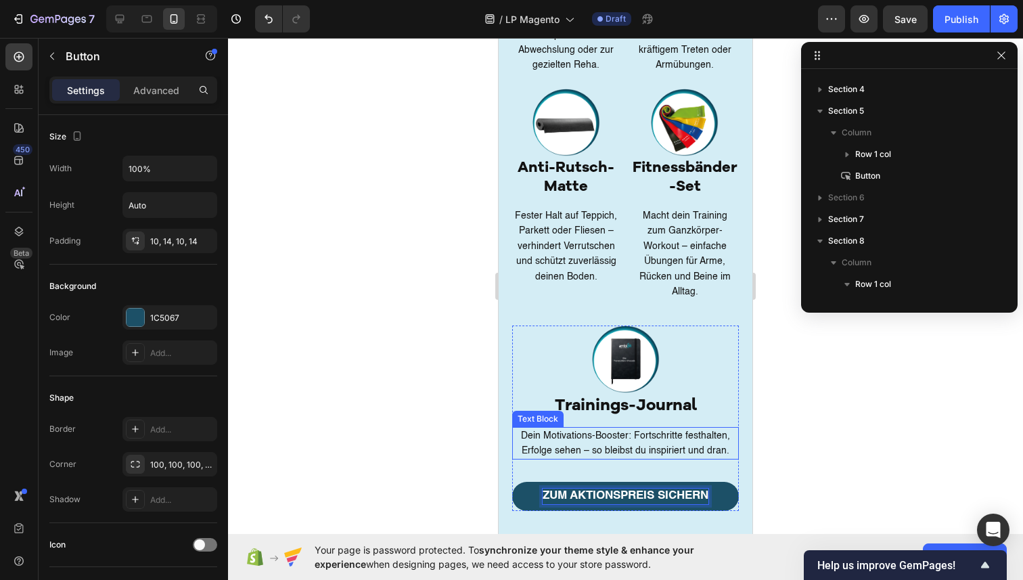
click at [714, 434] on p "Dein Motivations-Booster: Fortschritte festhalten, Erfolge sehen – so bleibst d…" at bounding box center [626, 443] width 224 height 30
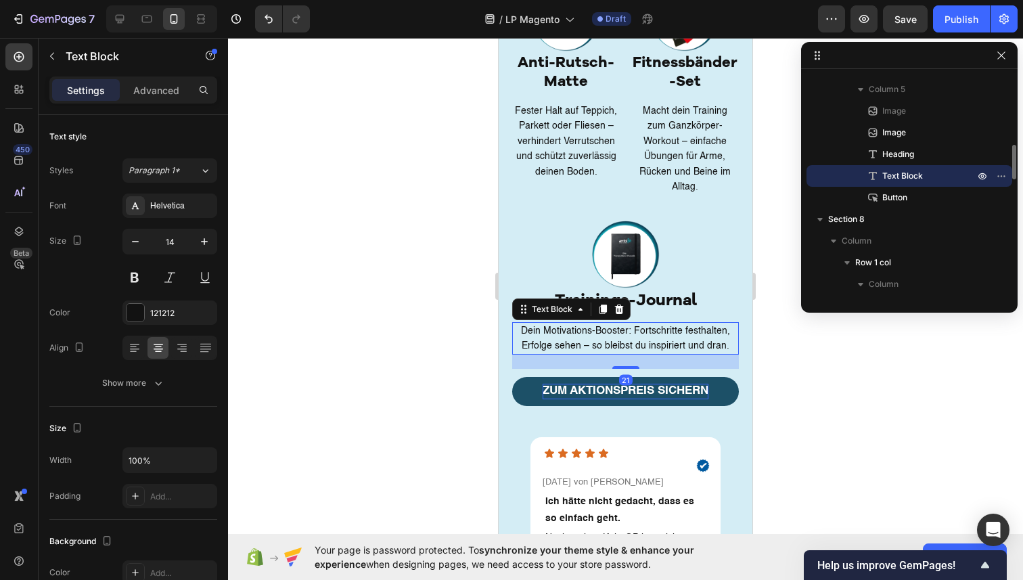
scroll to position [3014, 0]
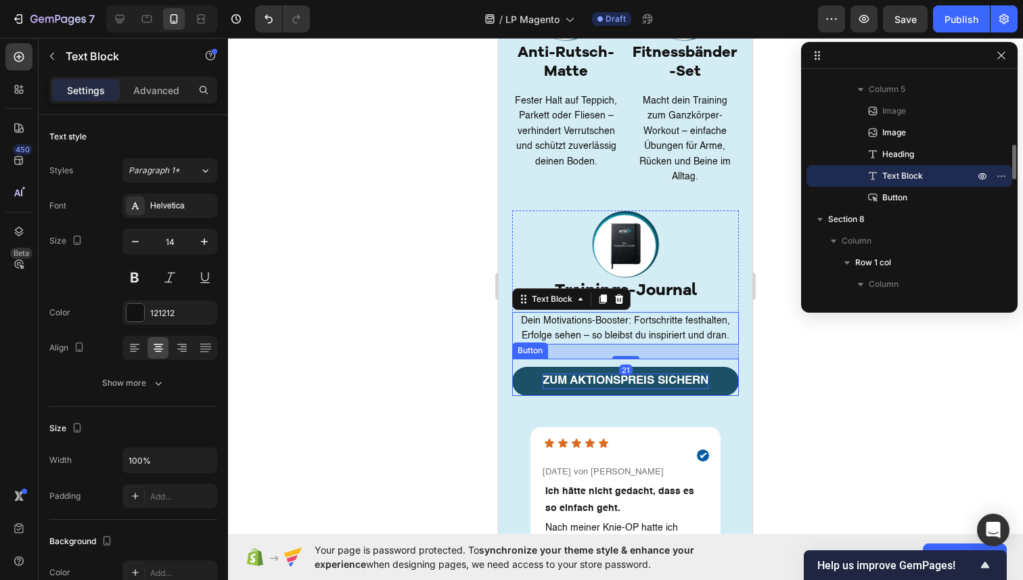
click at [730, 372] on link "zum aktionspreis sichern" at bounding box center [625, 381] width 227 height 28
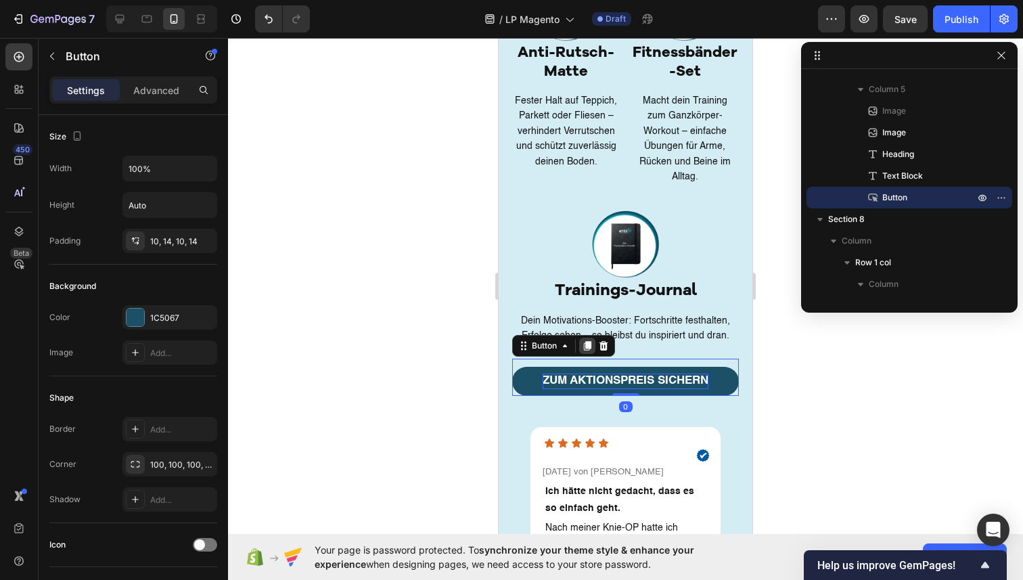
click at [582, 340] on icon at bounding box center [587, 345] width 11 height 11
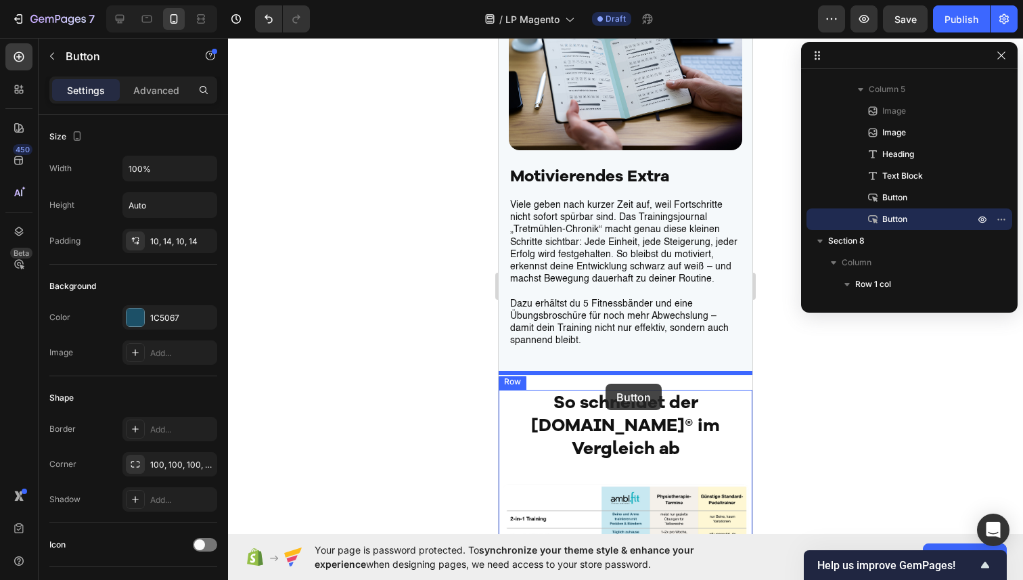
scroll to position [4666, 0]
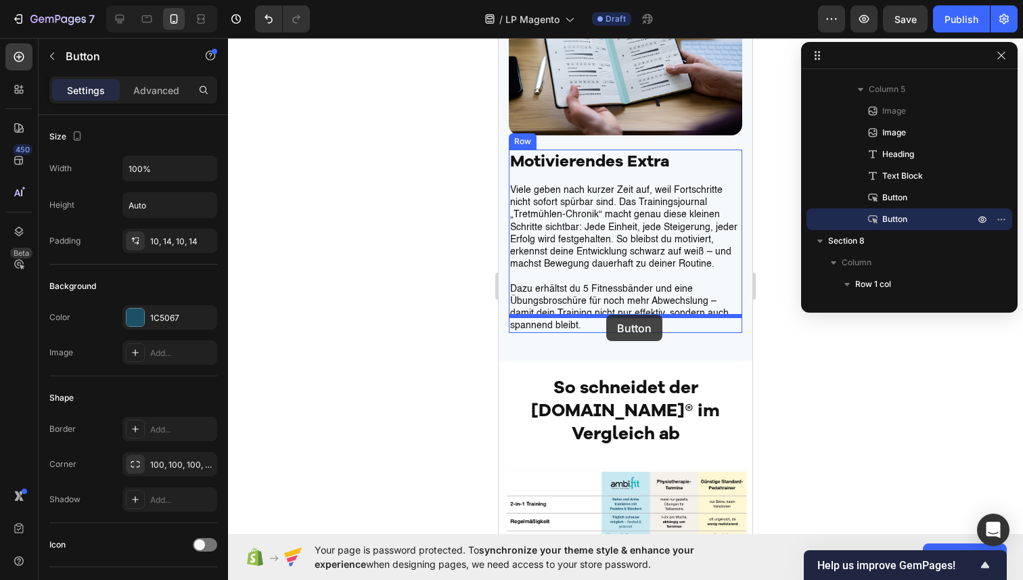
drag, startPoint x: 523, startPoint y: 368, endPoint x: 606, endPoint y: 315, distance: 98.9
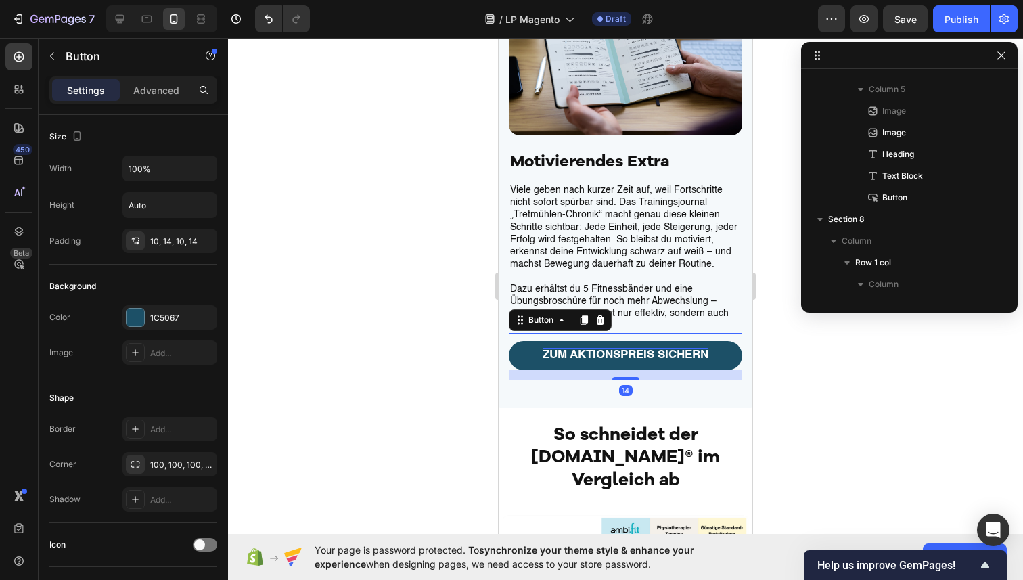
click at [615, 348] on p "zum aktionspreis sichern" at bounding box center [626, 355] width 166 height 15
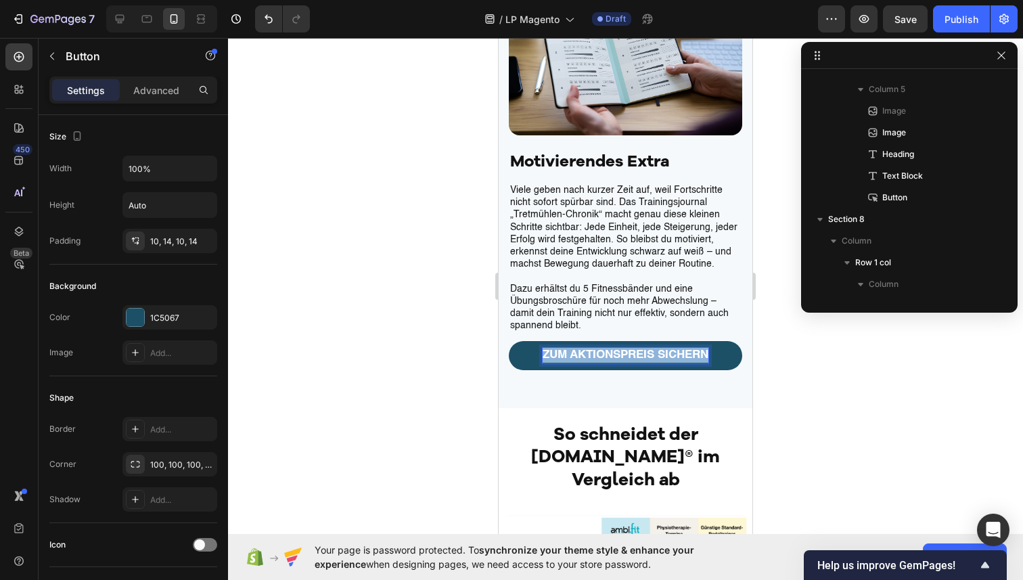
drag, startPoint x: 708, startPoint y: 336, endPoint x: 537, endPoint y: 336, distance: 171.2
click at [537, 341] on link "zum aktionspreis sichern" at bounding box center [625, 355] width 233 height 28
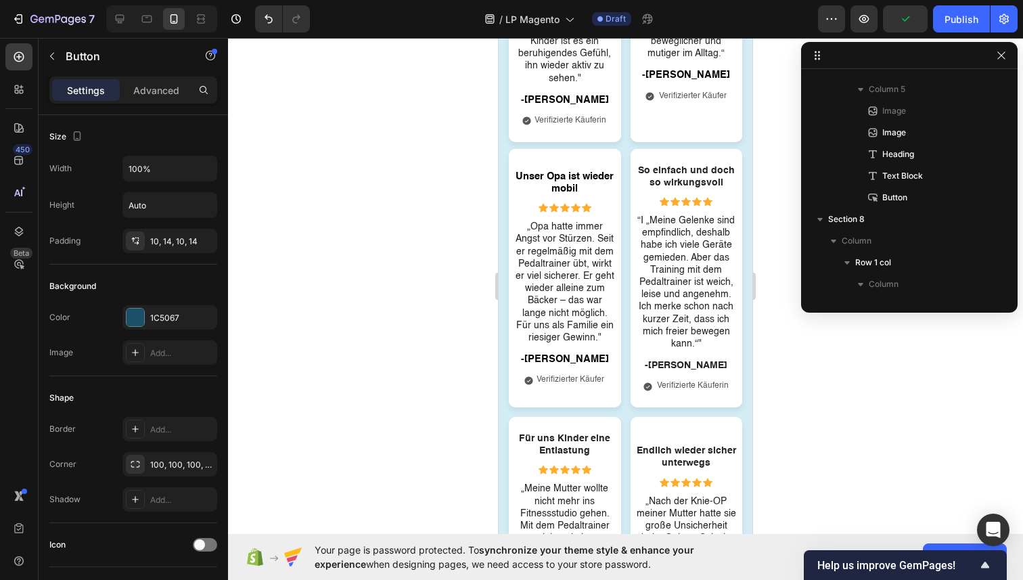
scroll to position [8587, 0]
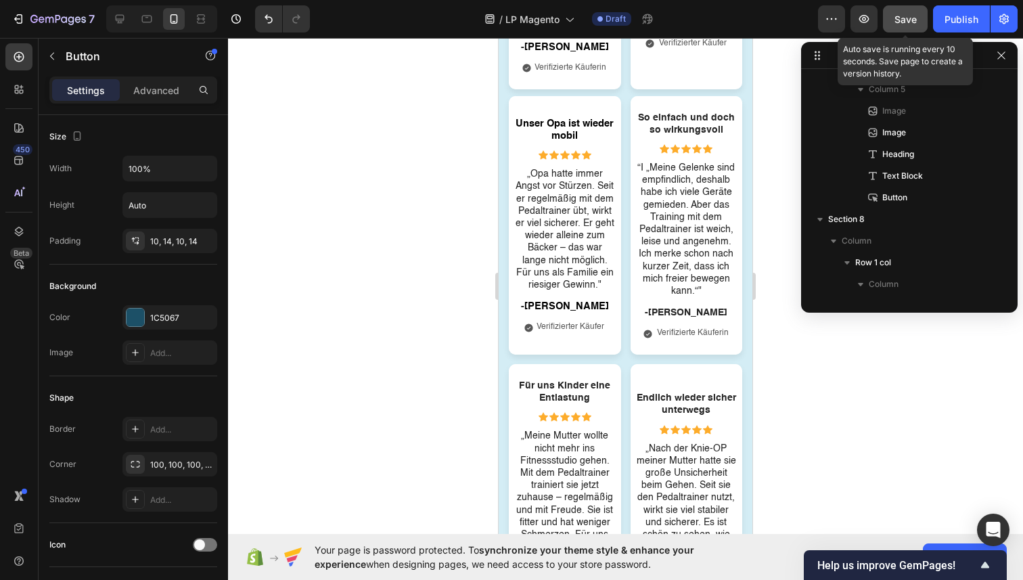
click at [906, 12] on div "Save" at bounding box center [906, 19] width 22 height 14
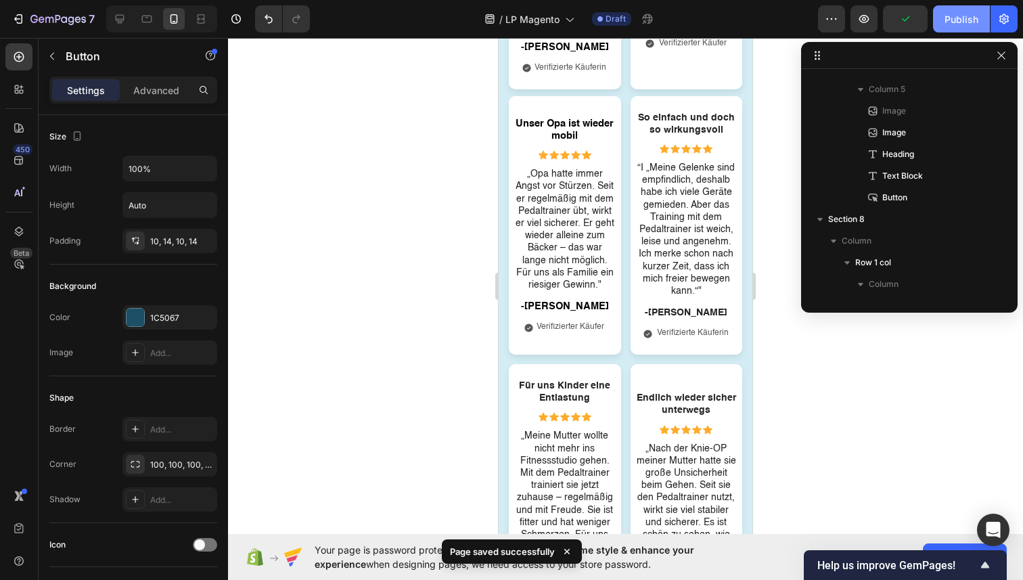
click at [962, 14] on div "Publish" at bounding box center [962, 19] width 34 height 14
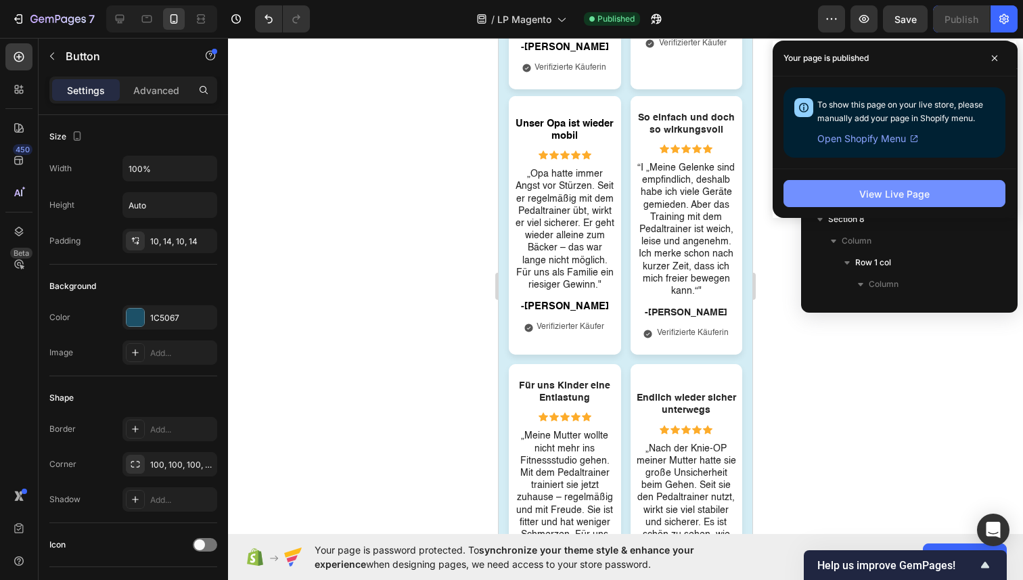
click at [817, 186] on button "View Live Page" at bounding box center [895, 193] width 222 height 27
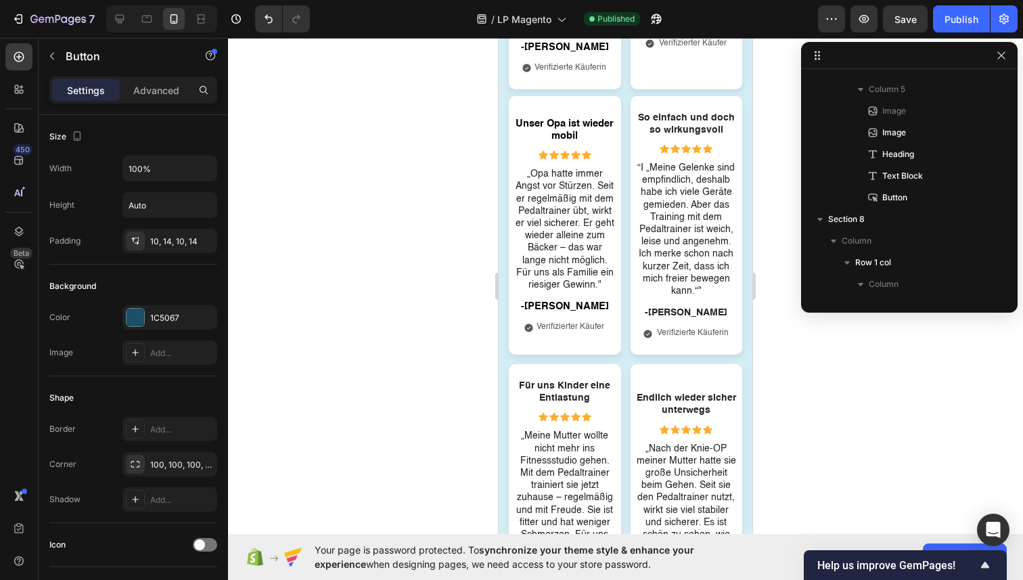
click at [414, 198] on div at bounding box center [625, 309] width 795 height 542
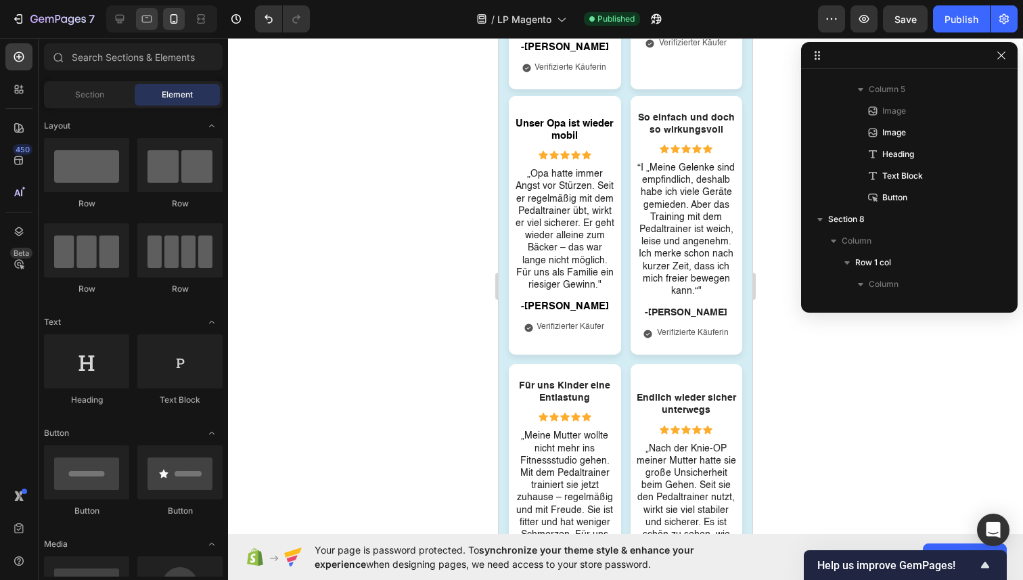
click at [152, 26] on div at bounding box center [147, 19] width 22 height 22
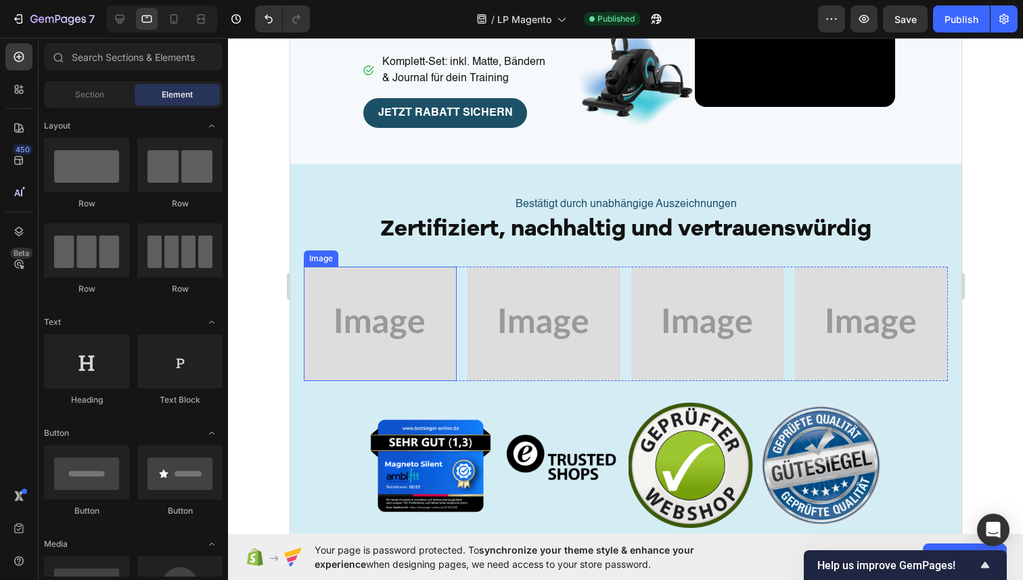
scroll to position [417, 0]
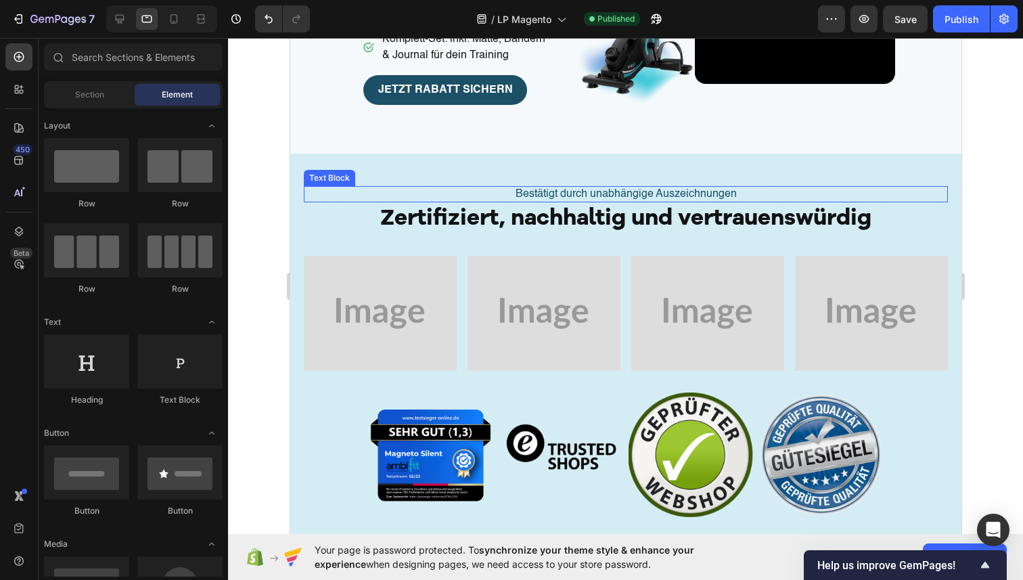
click at [342, 192] on div "Bestätigt durch unabhängige Auszeichnungen" at bounding box center [625, 194] width 644 height 17
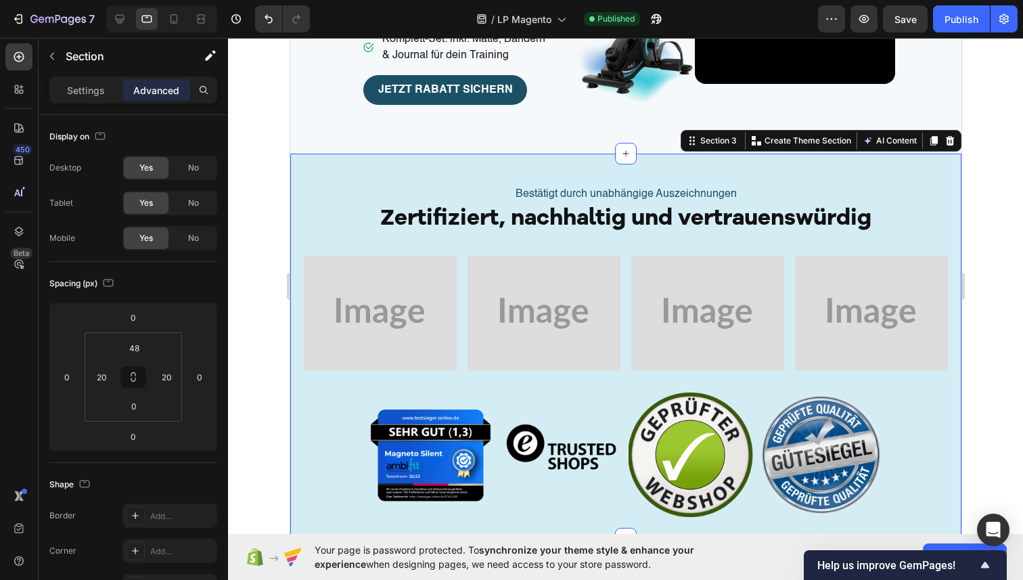
click at [453, 160] on div "Bestätigt durch unabhängige Auszeichnungen Text Block Row Zertifiziert, nachhal…" at bounding box center [625, 347] width 671 height 386
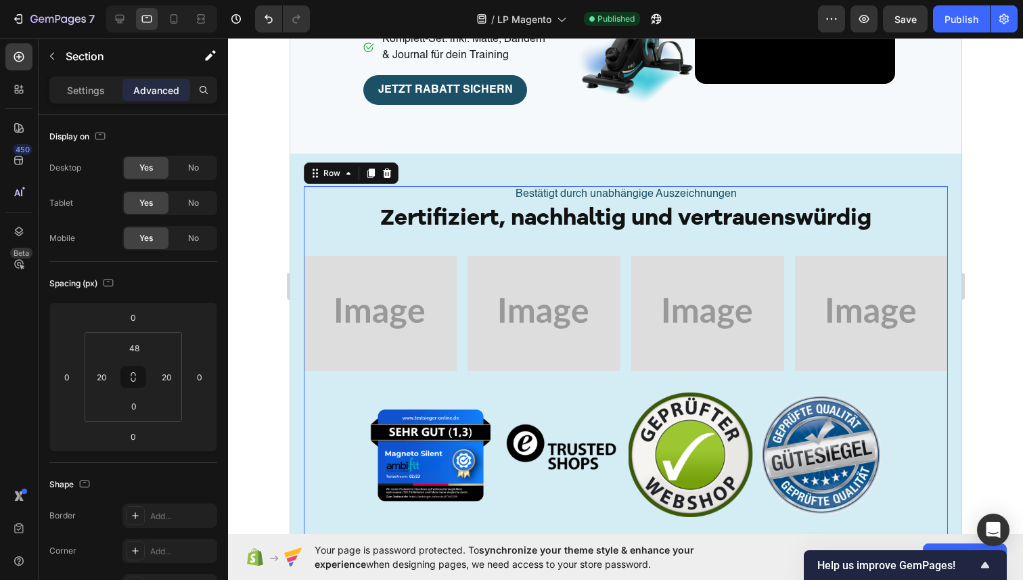
click at [397, 244] on div "Bestätigt durch unabhängige Auszeichnungen Text Block Row Zertifiziert, nachhal…" at bounding box center [625, 362] width 644 height 353
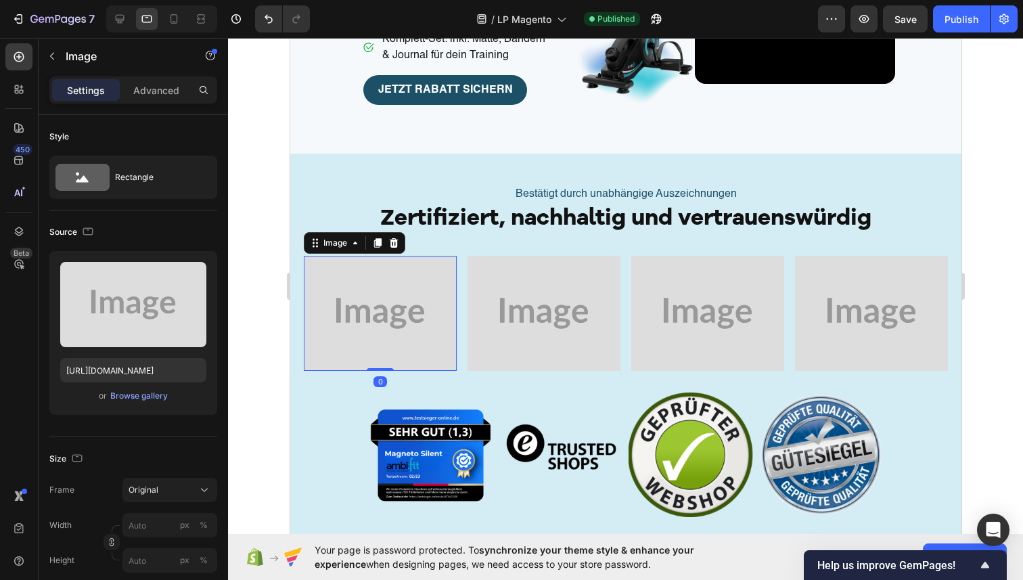
click at [416, 294] on img at bounding box center [379, 313] width 153 height 115
click at [453, 288] on img at bounding box center [379, 313] width 153 height 115
click at [464, 289] on div "Image 0 Image Image Image Row" at bounding box center [625, 313] width 644 height 115
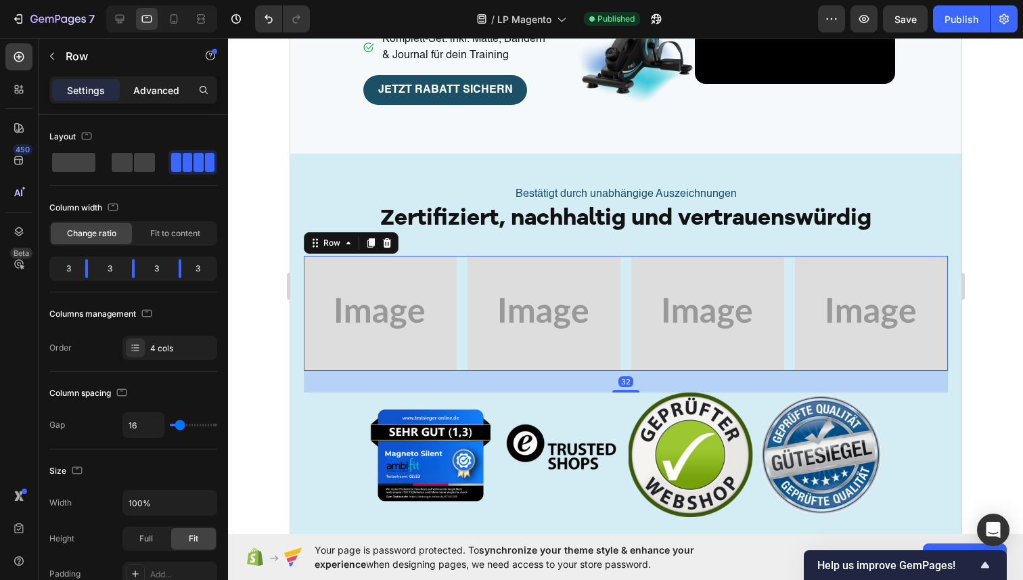
click at [151, 91] on p "Advanced" at bounding box center [156, 90] width 46 height 14
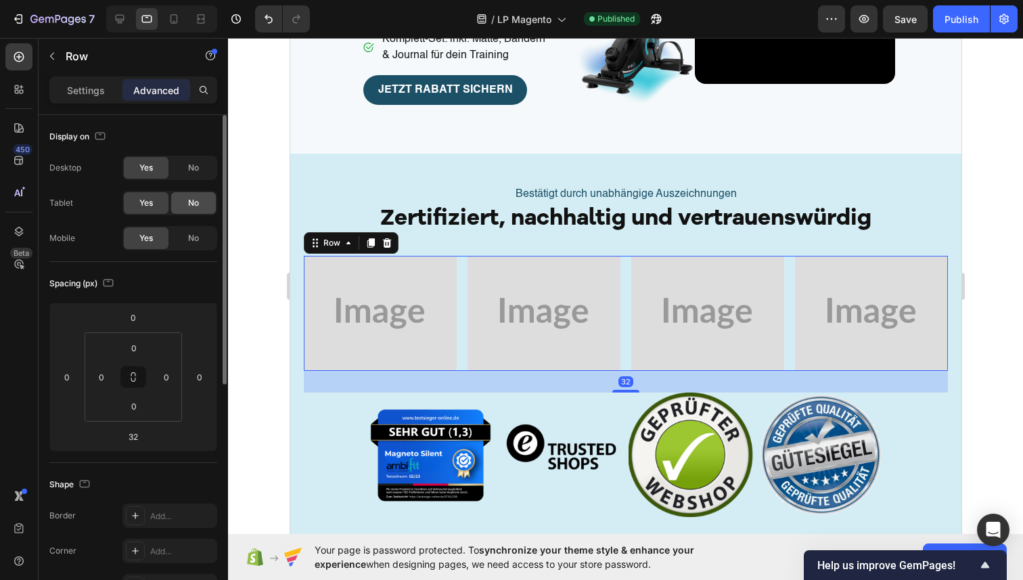
click at [192, 197] on span "No" at bounding box center [193, 203] width 11 height 12
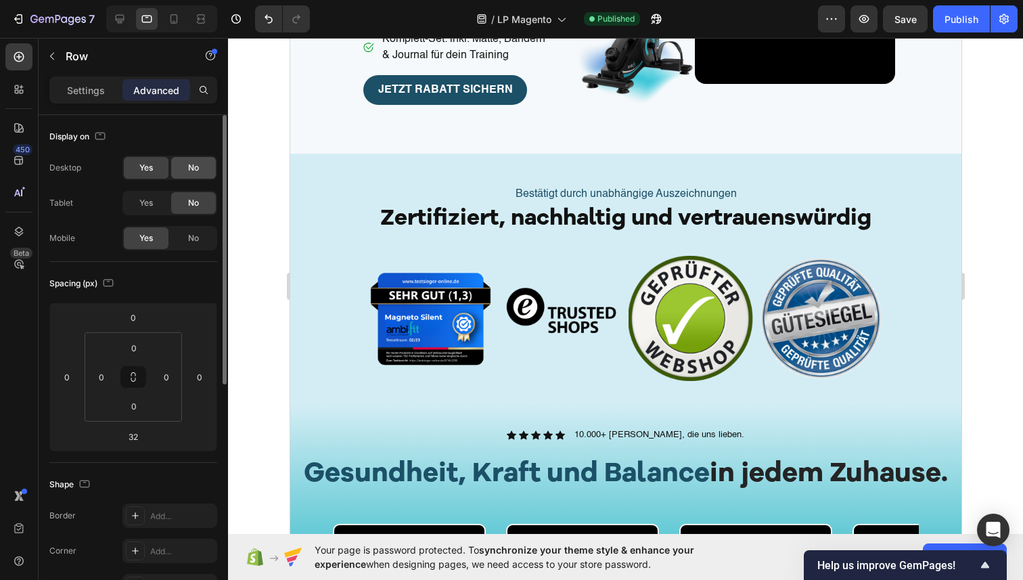
click at [191, 176] on div "No" at bounding box center [193, 168] width 45 height 22
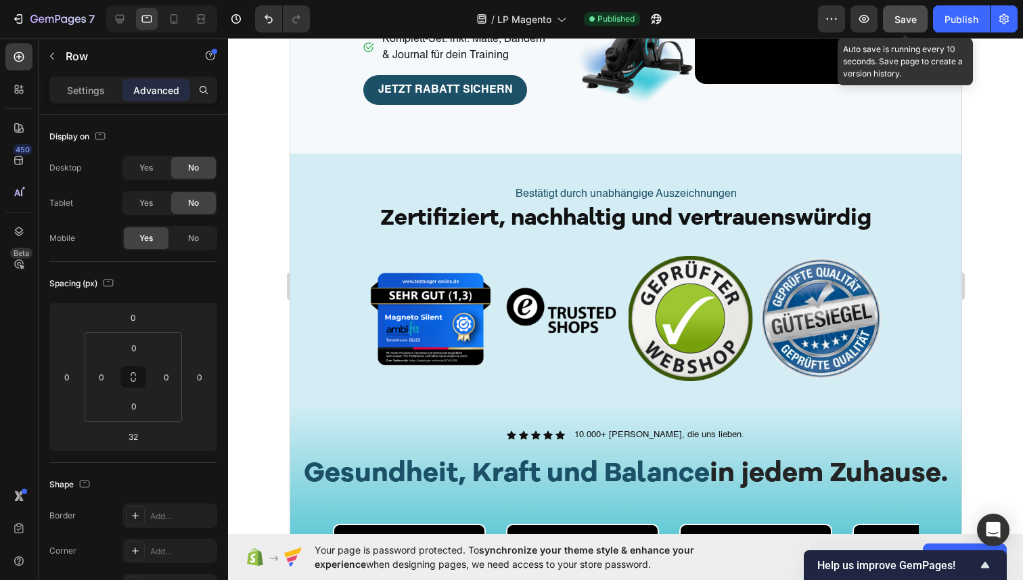
click at [899, 22] on span "Save" at bounding box center [906, 20] width 22 height 12
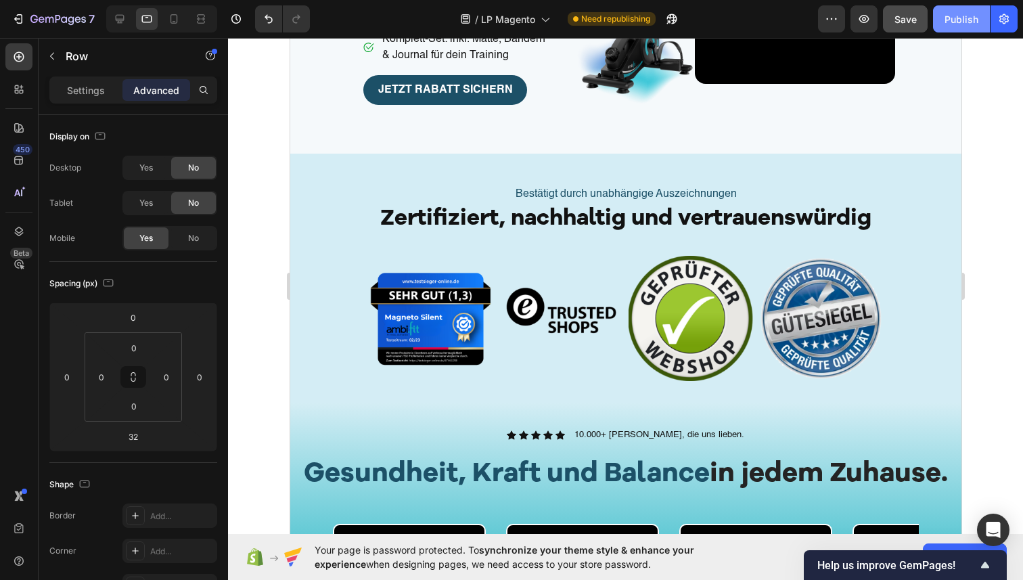
click at [937, 16] on button "Publish" at bounding box center [961, 18] width 57 height 27
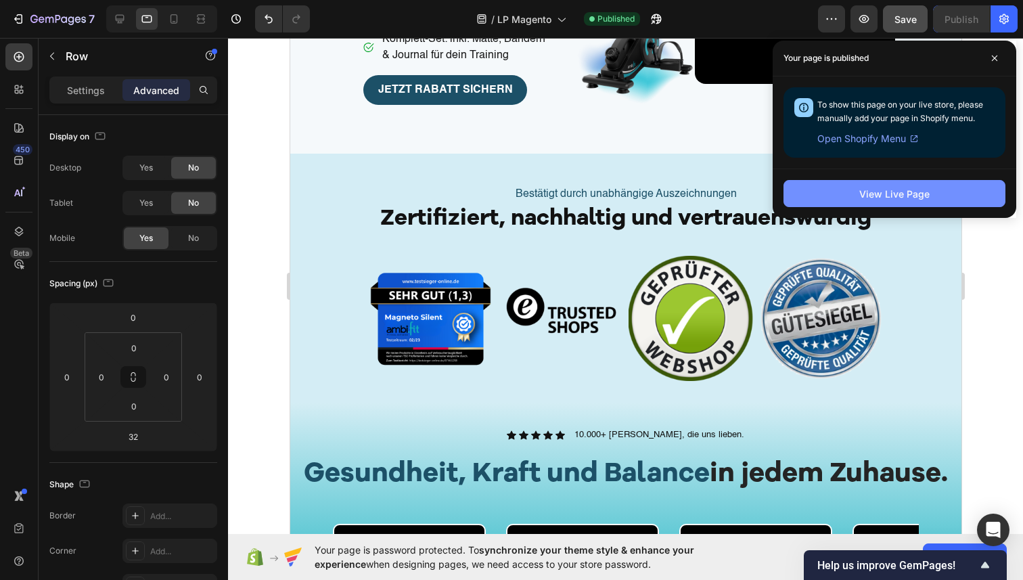
click at [813, 187] on button "View Live Page" at bounding box center [895, 193] width 222 height 27
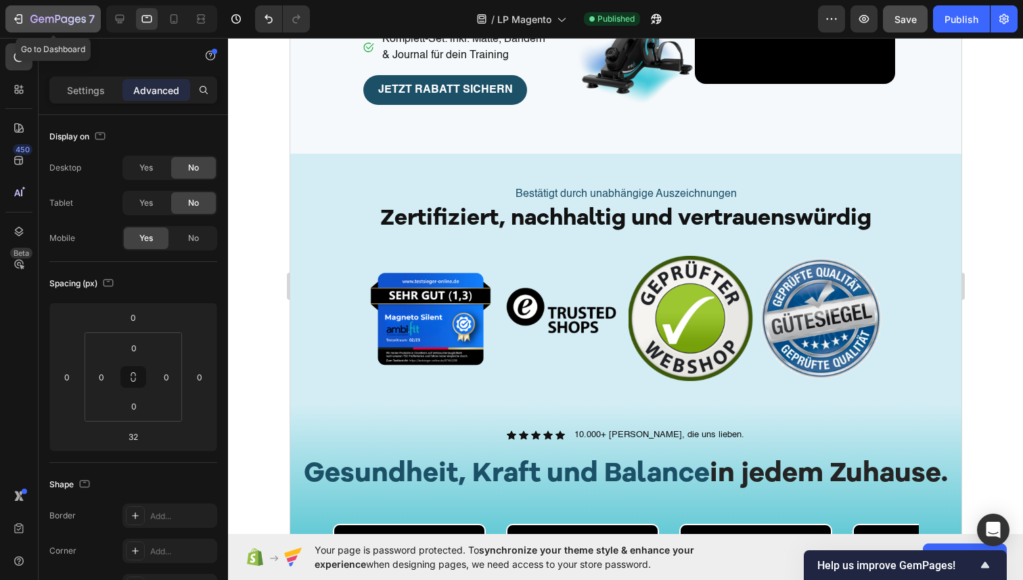
click at [26, 20] on div "7" at bounding box center [53, 19] width 83 height 16
